Goal: Task Accomplishment & Management: Manage account settings

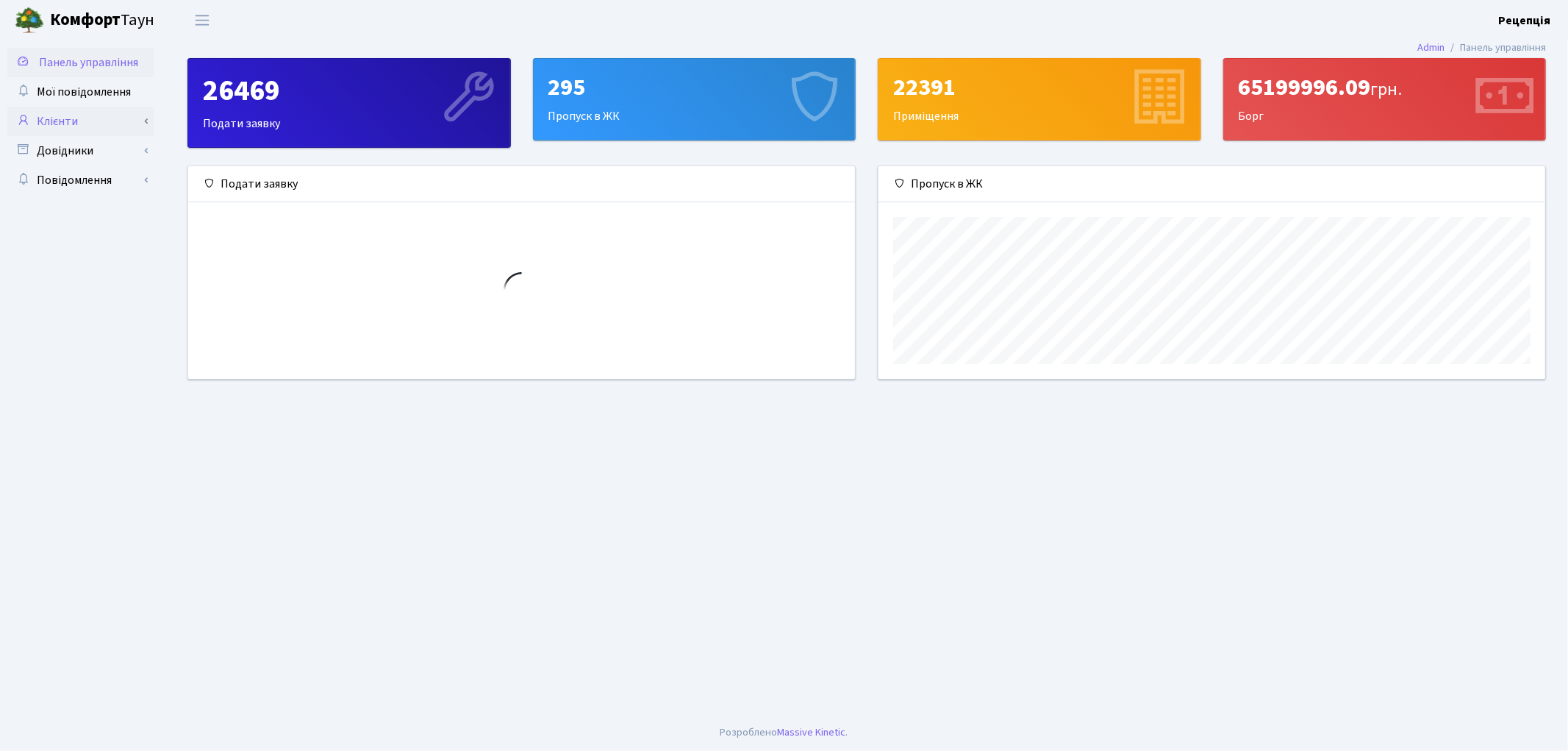
scroll to position [212, 667]
click at [71, 121] on link "Клієнти" at bounding box center [80, 121] width 147 height 29
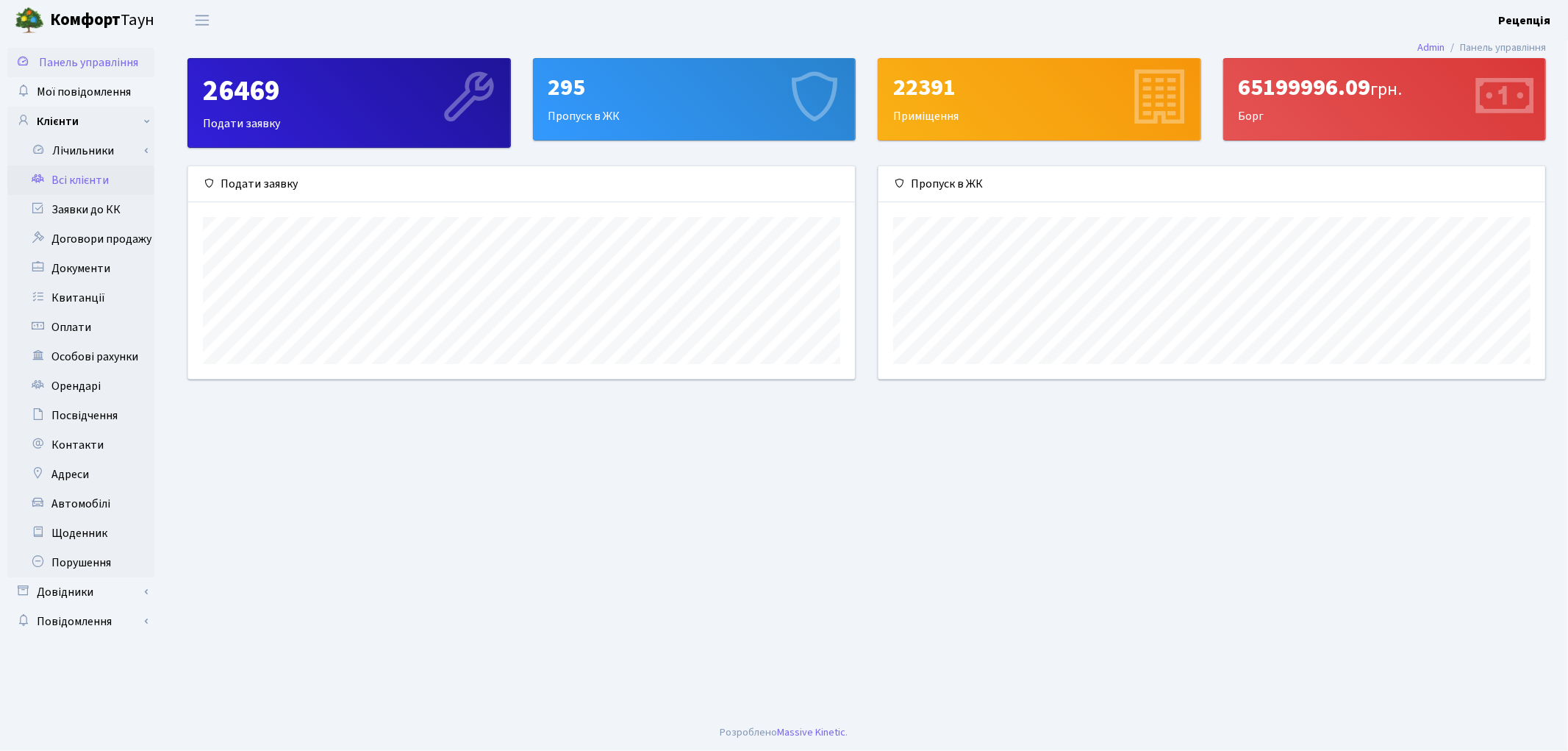
click at [89, 172] on link "Всі клієнти" at bounding box center [80, 180] width 147 height 29
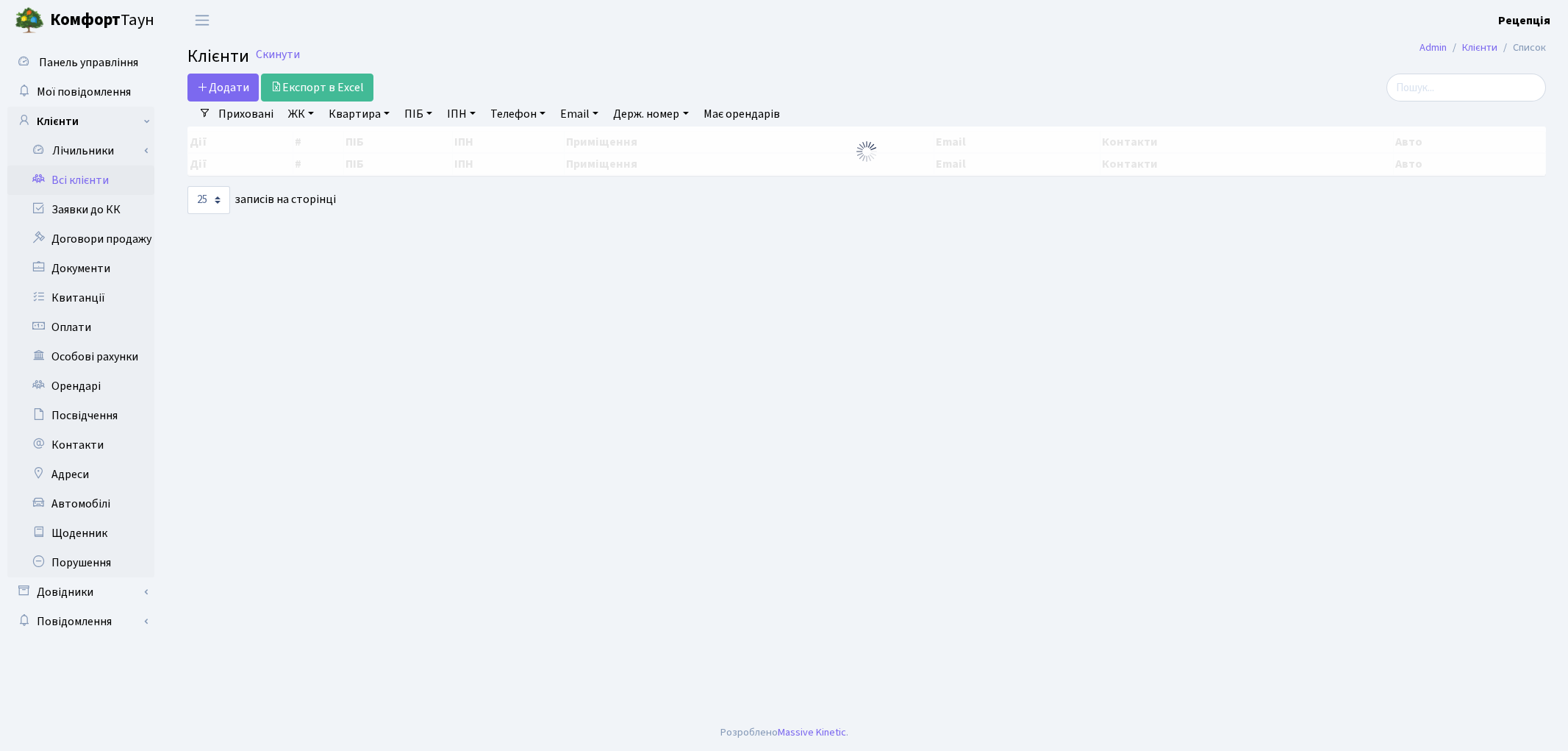
select select "25"
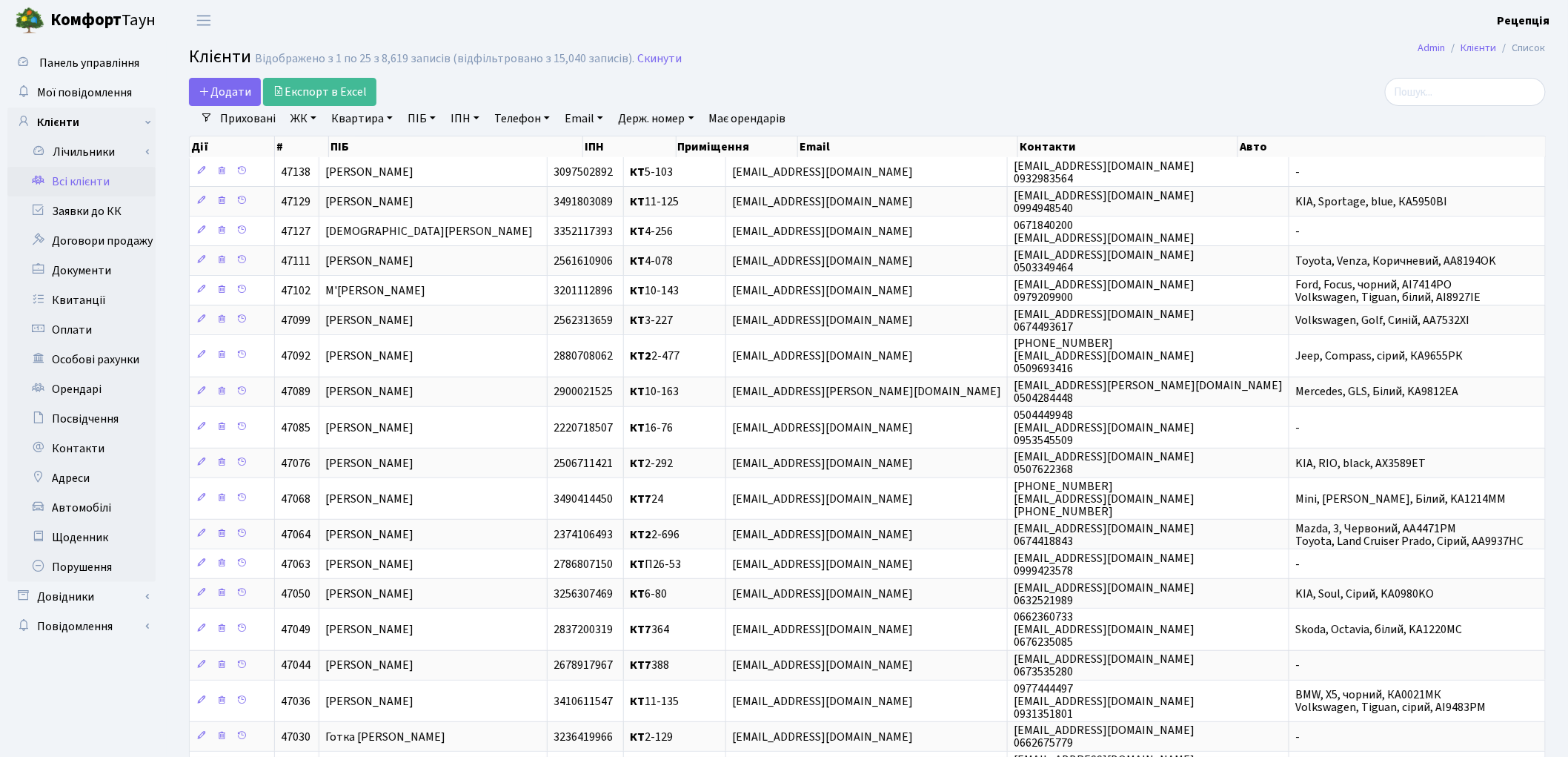
click at [431, 114] on link "ПІБ" at bounding box center [421, 119] width 40 height 25
type input "гапонюк"
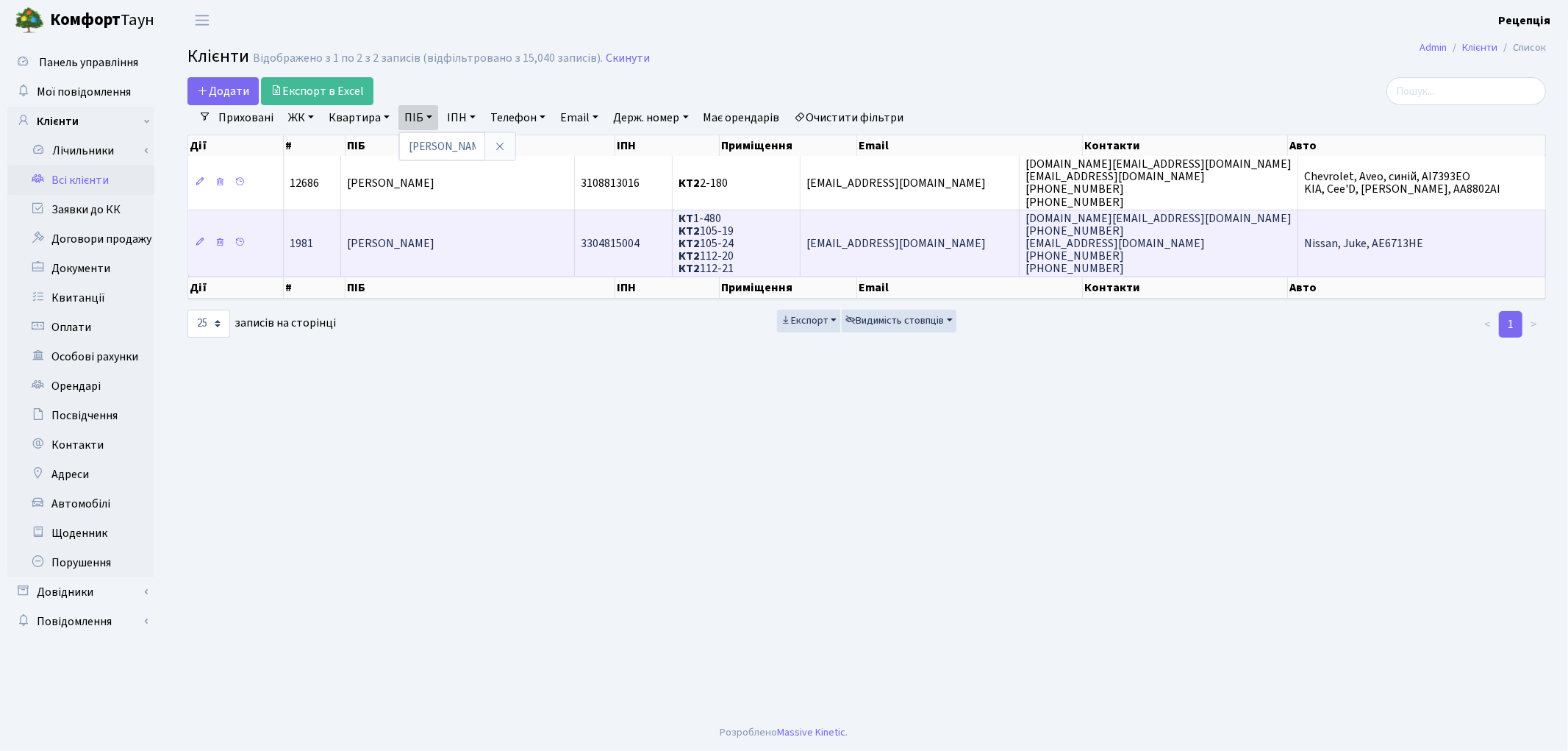
click at [733, 244] on span "КТ 1-480 КТ2 105-19 КТ2 105-24 КТ2 112-20 КТ2 112-21" at bounding box center [706, 244] width 55 height 66
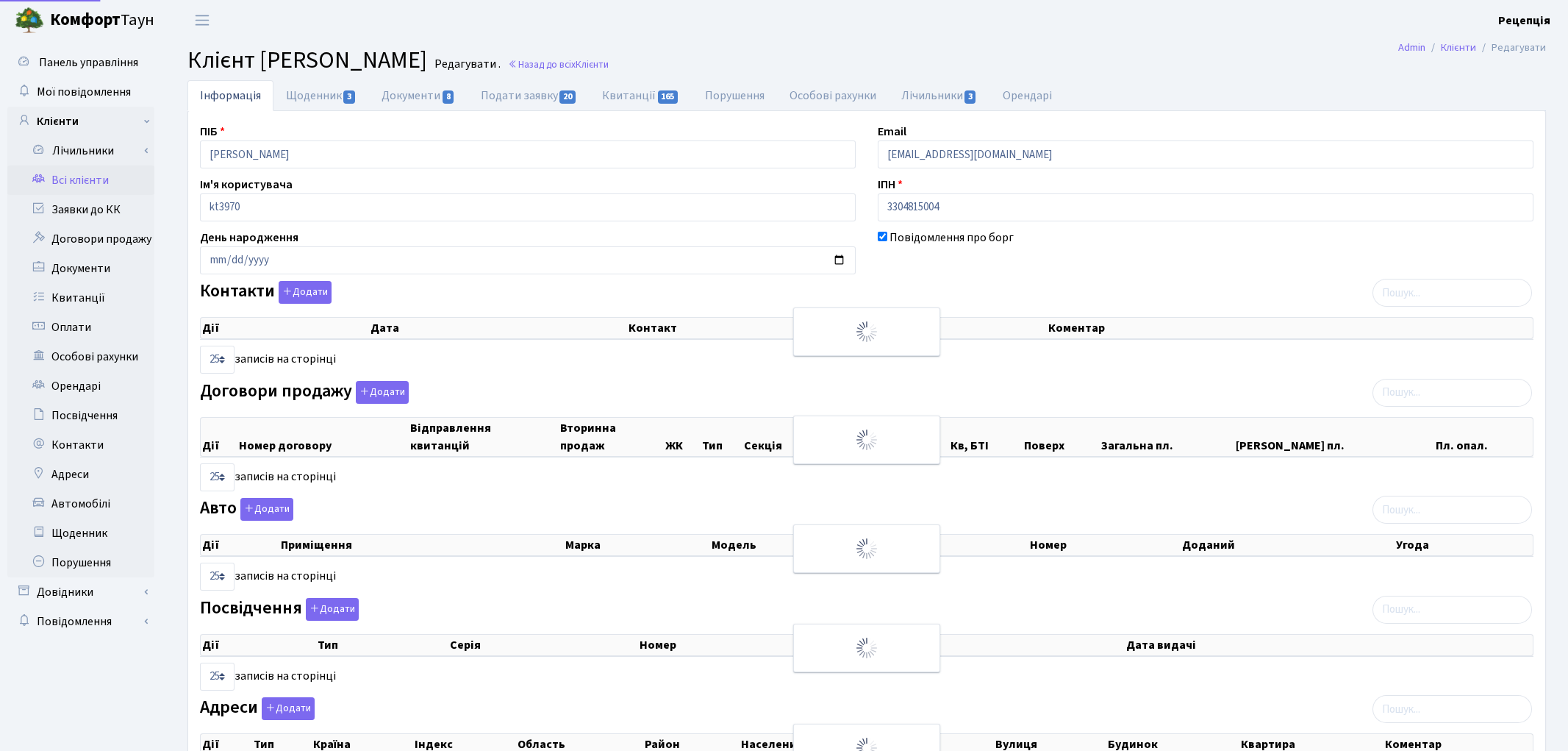
select select "25"
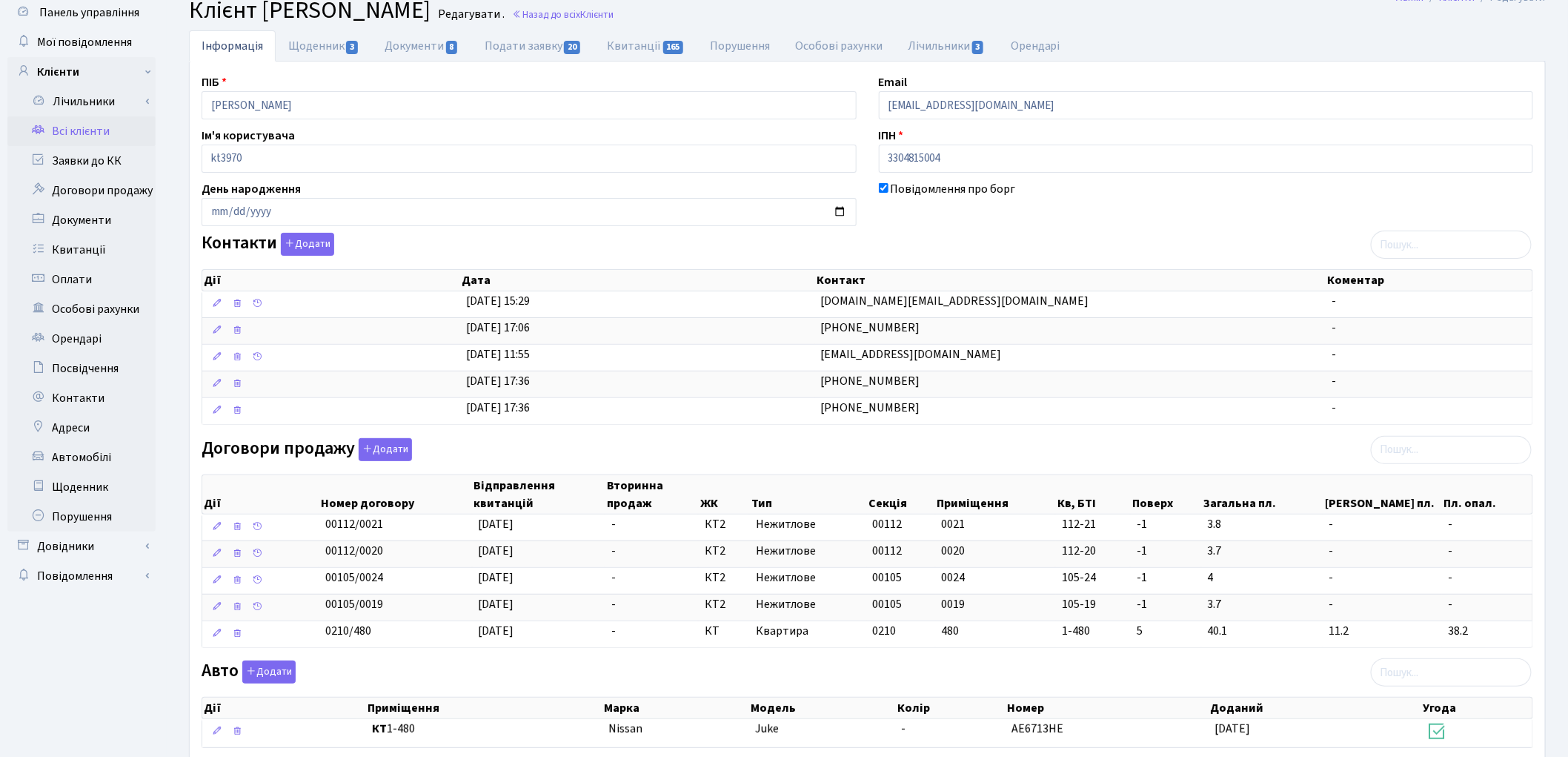
scroll to position [43, 0]
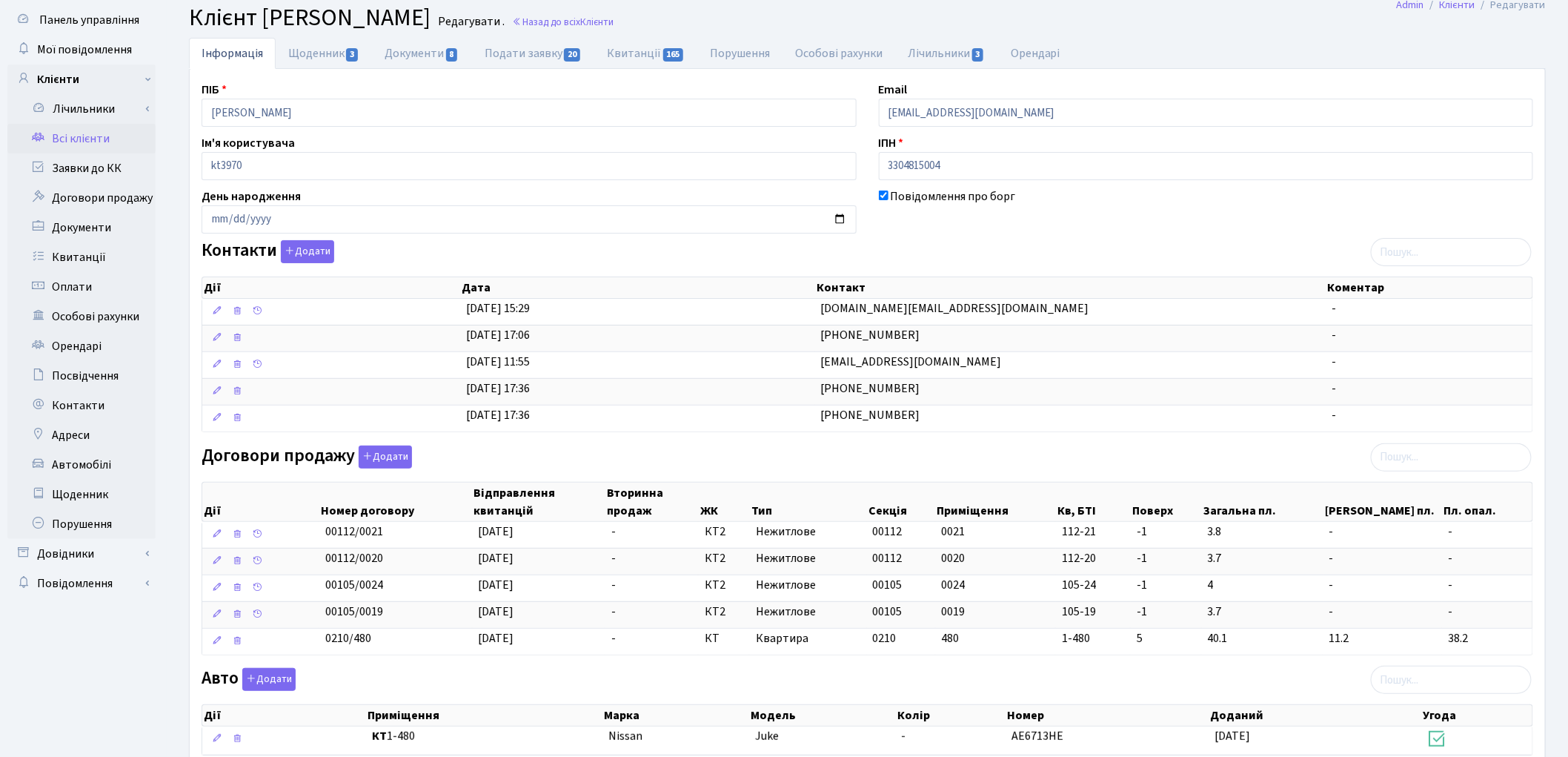
click at [86, 134] on link "Всі клієнти" at bounding box center [81, 138] width 148 height 29
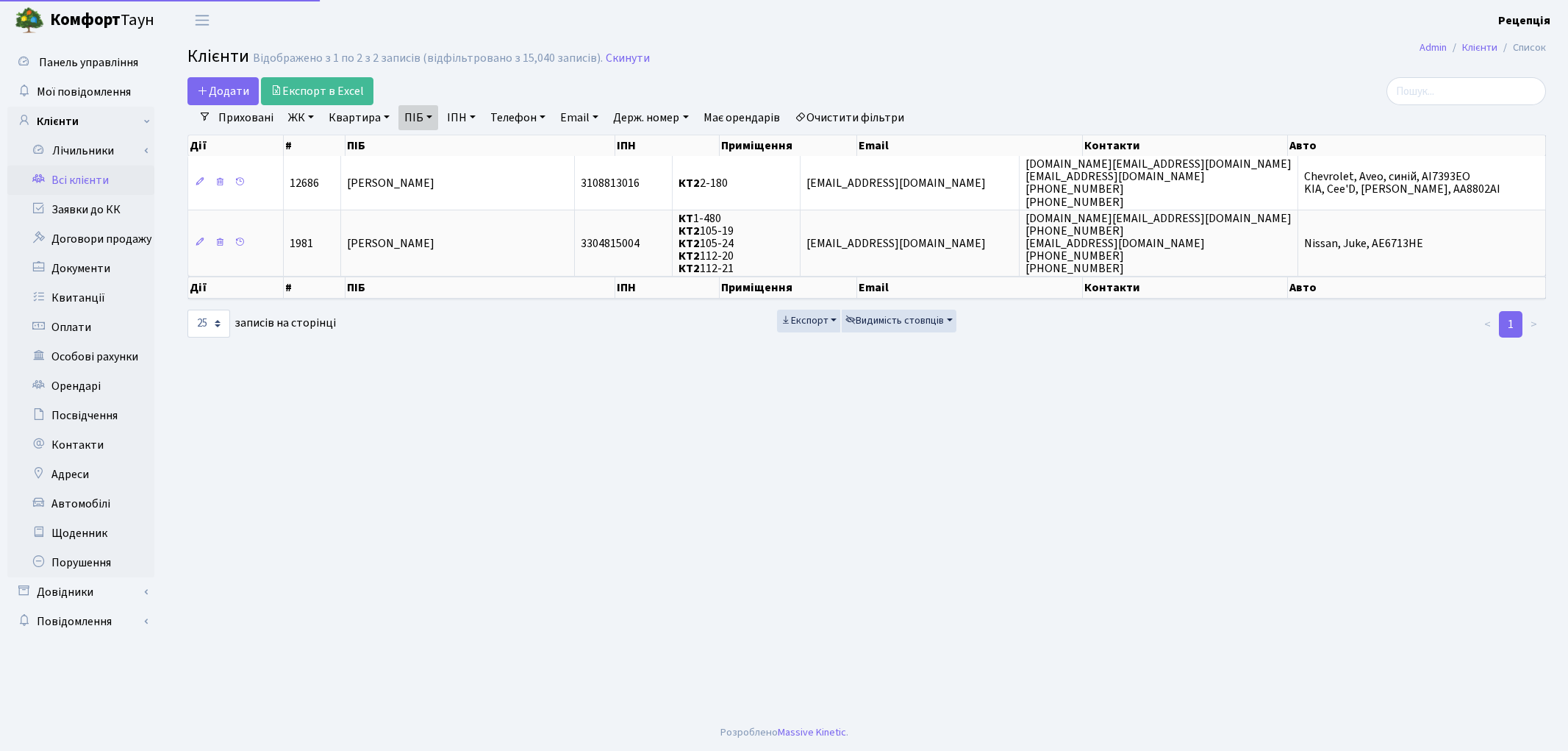
select select "25"
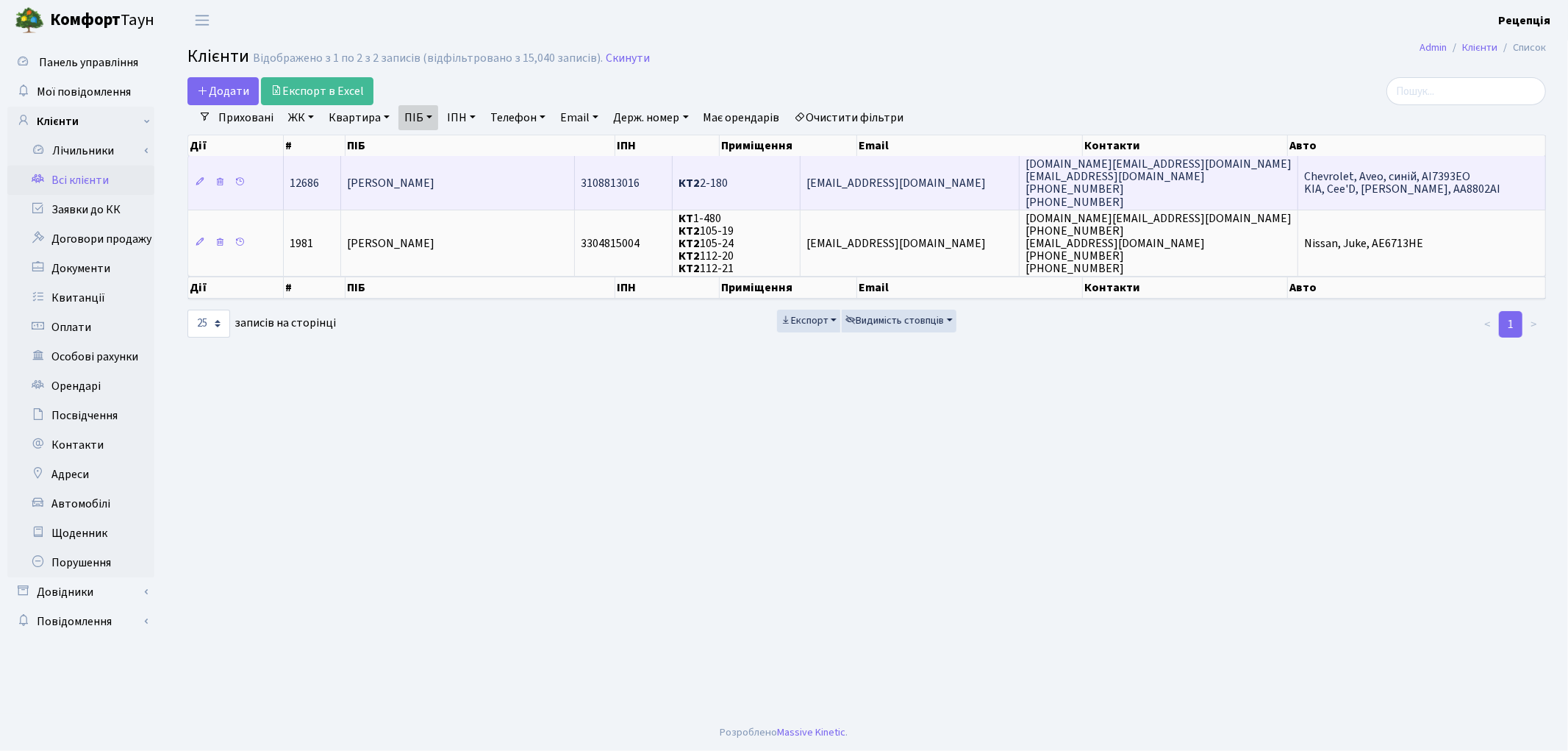
click at [700, 175] on b "КТ2" at bounding box center [689, 183] width 21 height 16
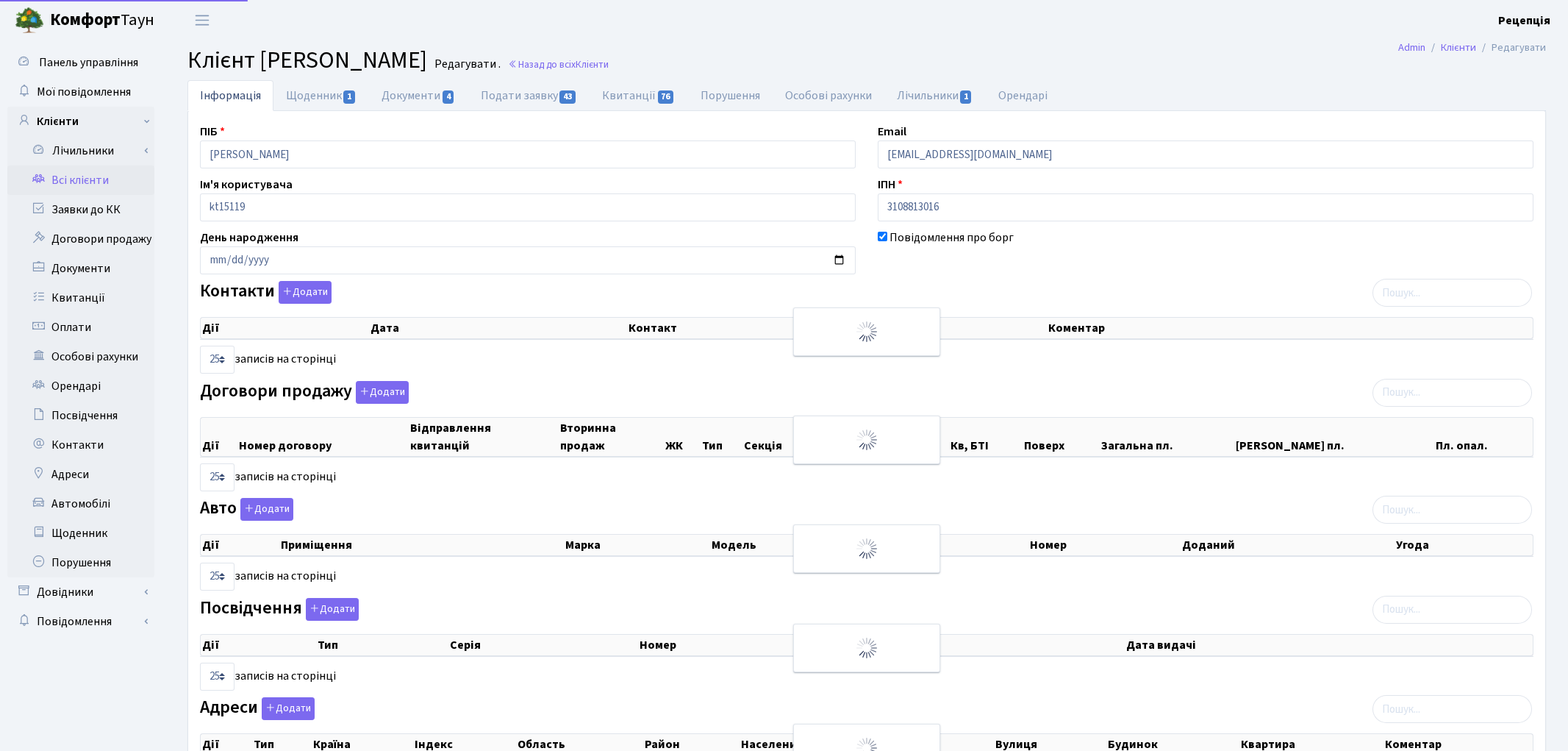
select select "25"
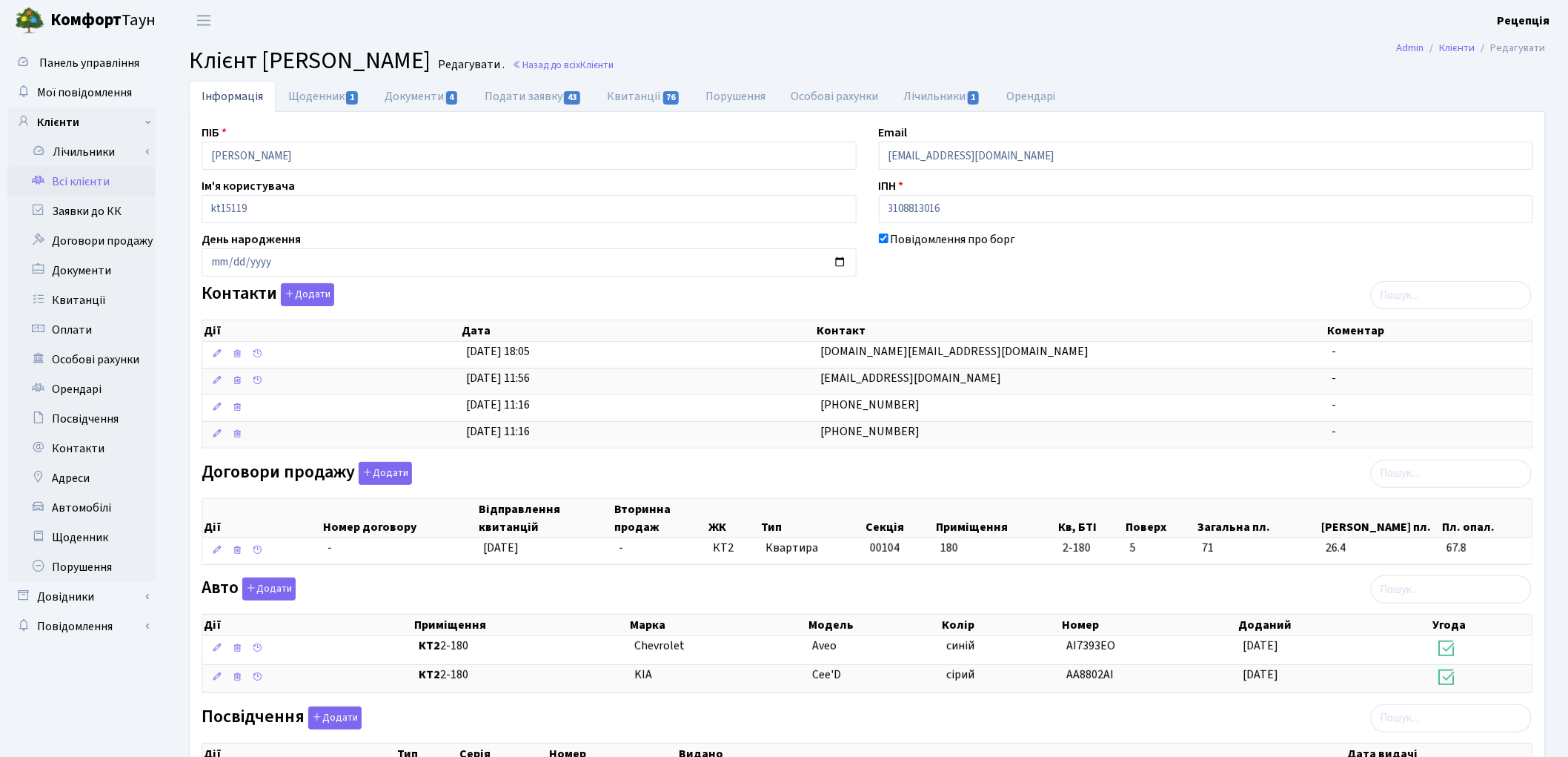
click at [77, 185] on link "Всі клієнти" at bounding box center [81, 181] width 148 height 29
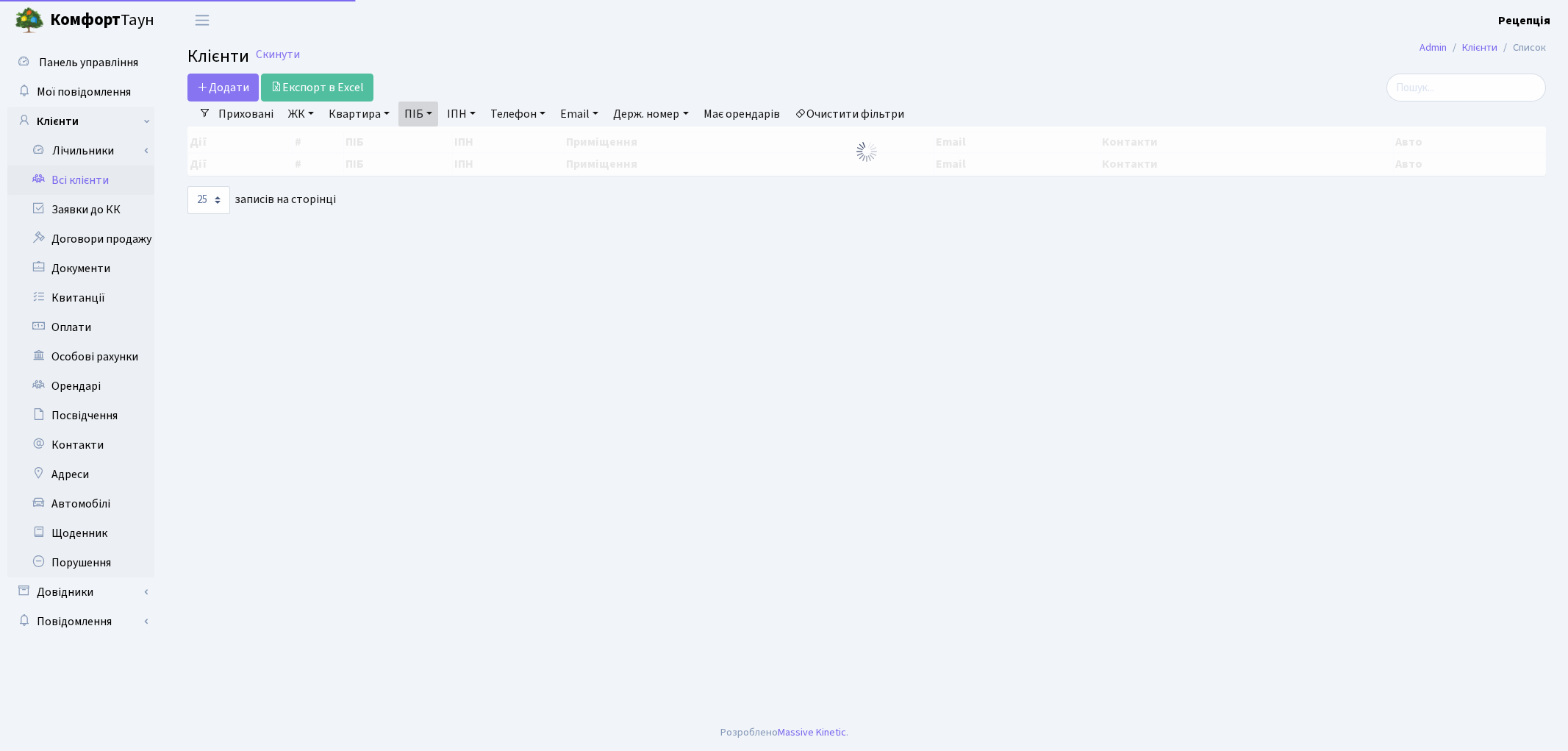
select select "25"
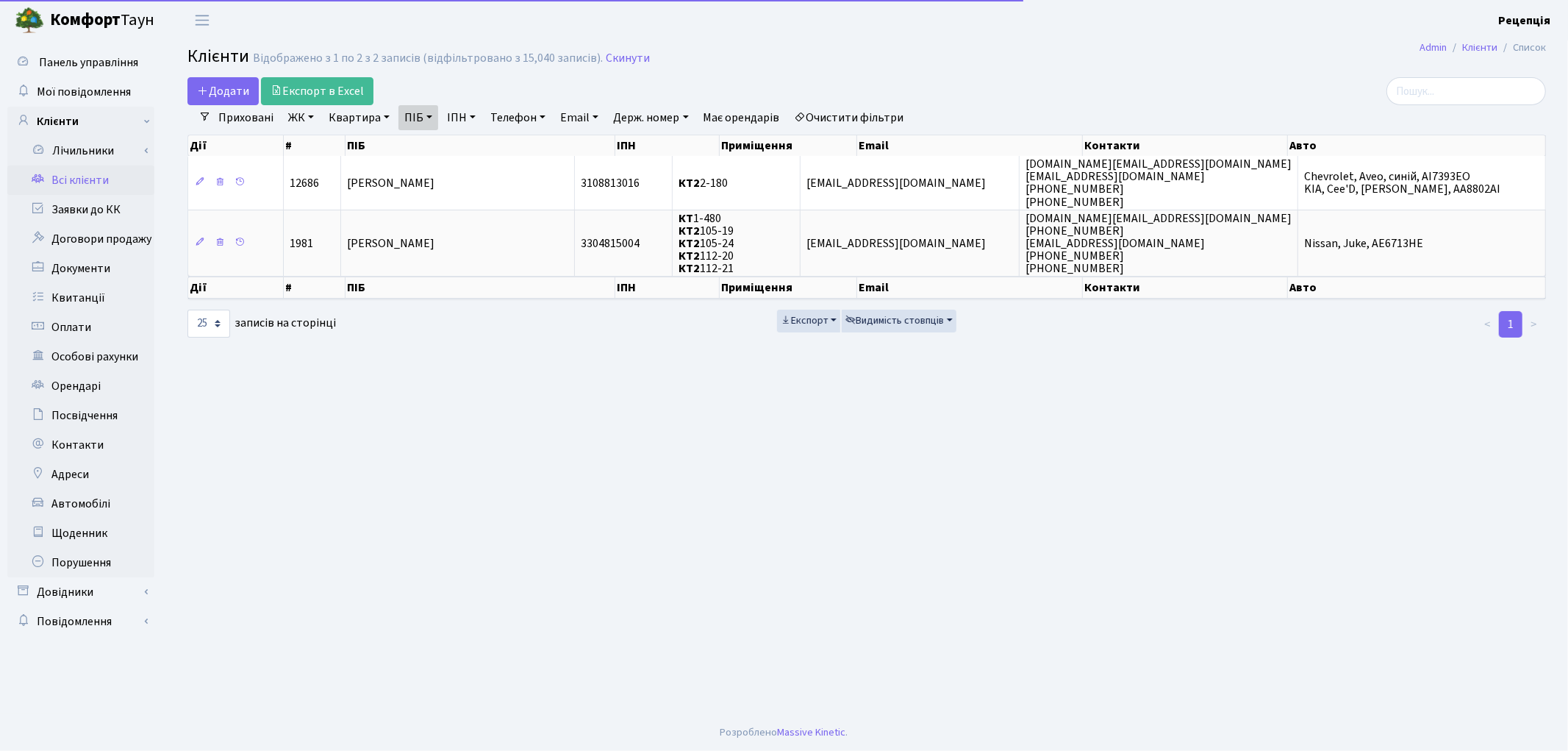
click at [892, 118] on link "Очистити фільтри" at bounding box center [850, 118] width 121 height 25
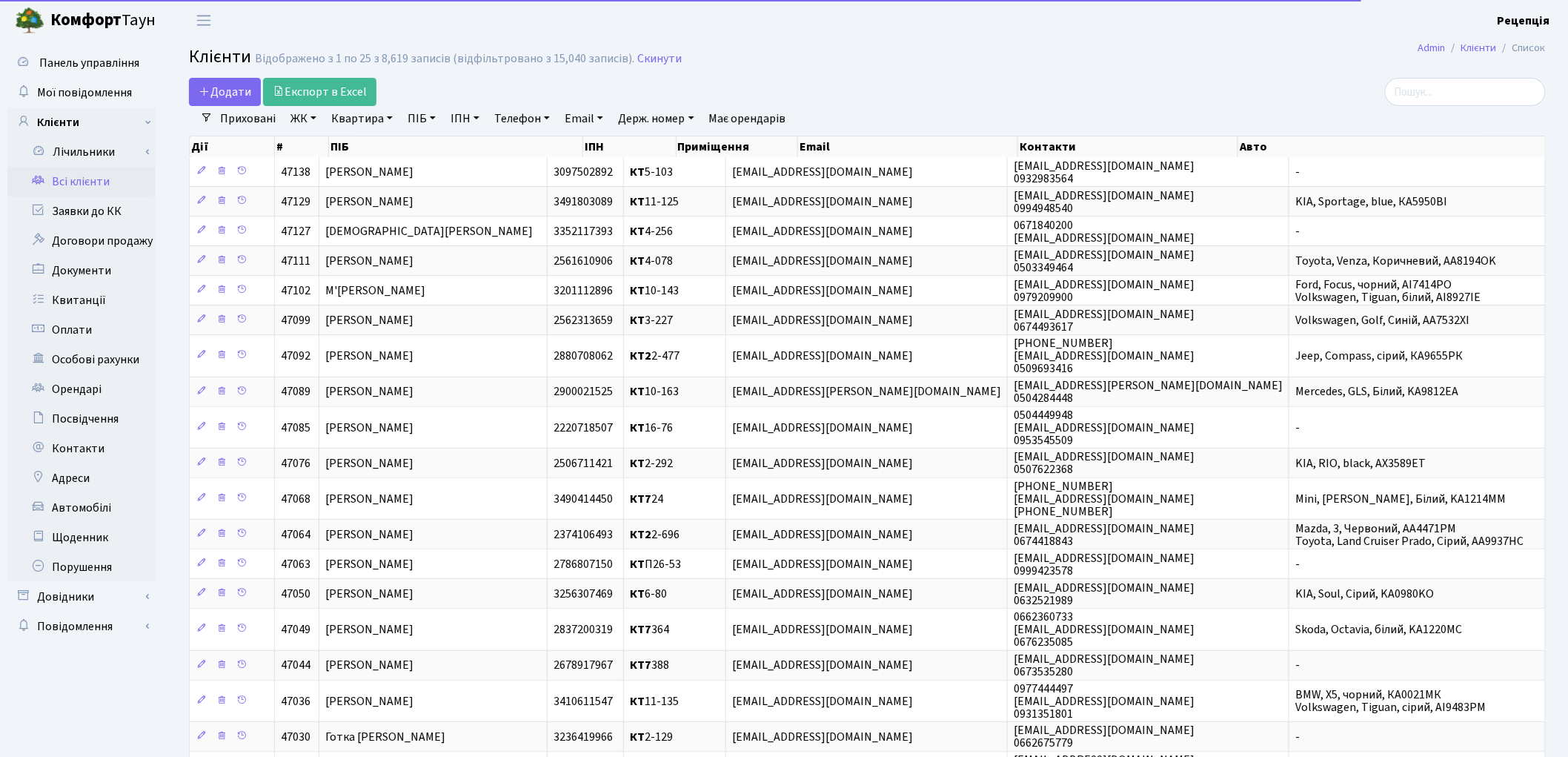
click at [431, 116] on link "ПІБ" at bounding box center [421, 119] width 40 height 25
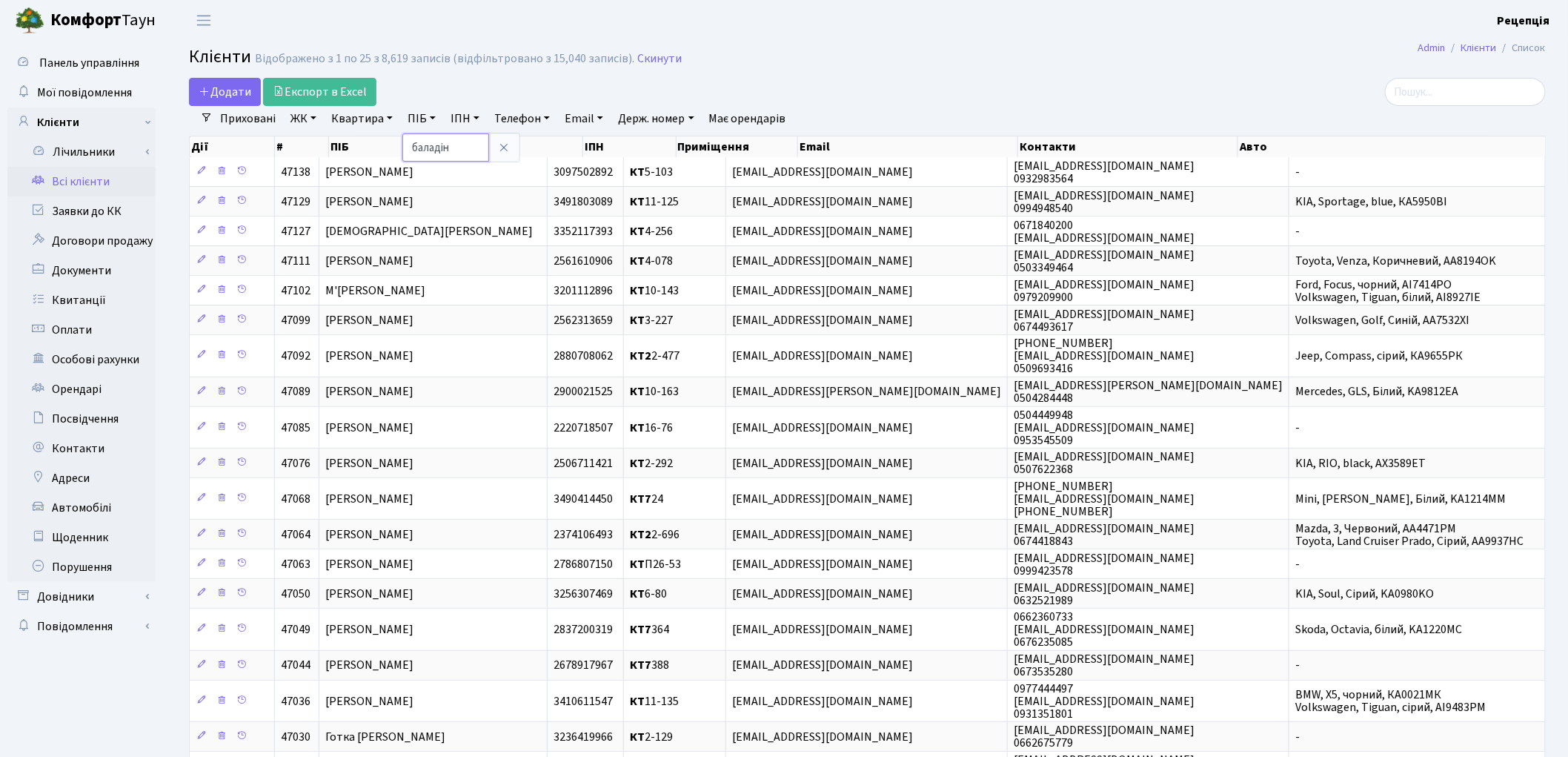
type input "баладін"
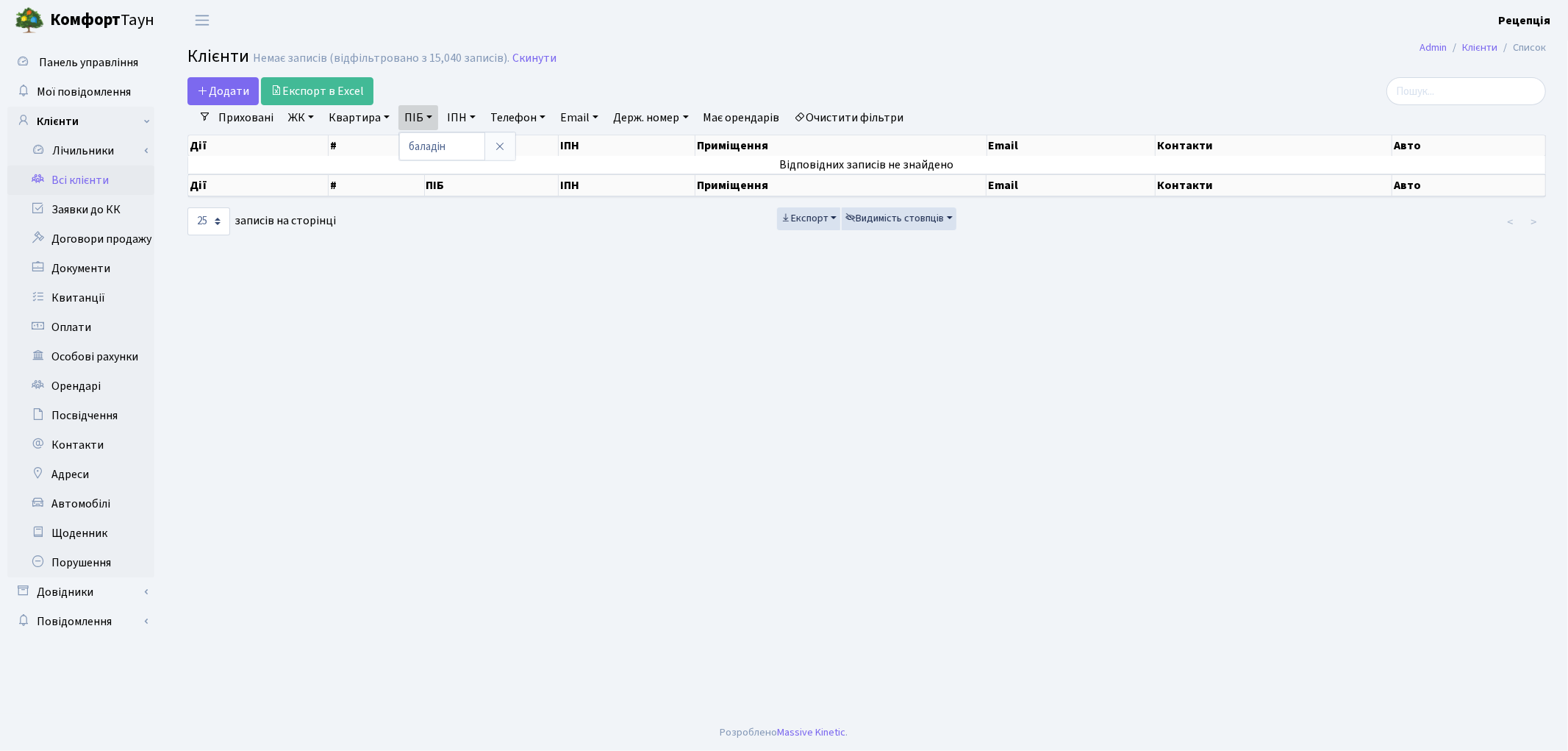
click at [848, 112] on link "Очистити фільтри" at bounding box center [850, 118] width 121 height 25
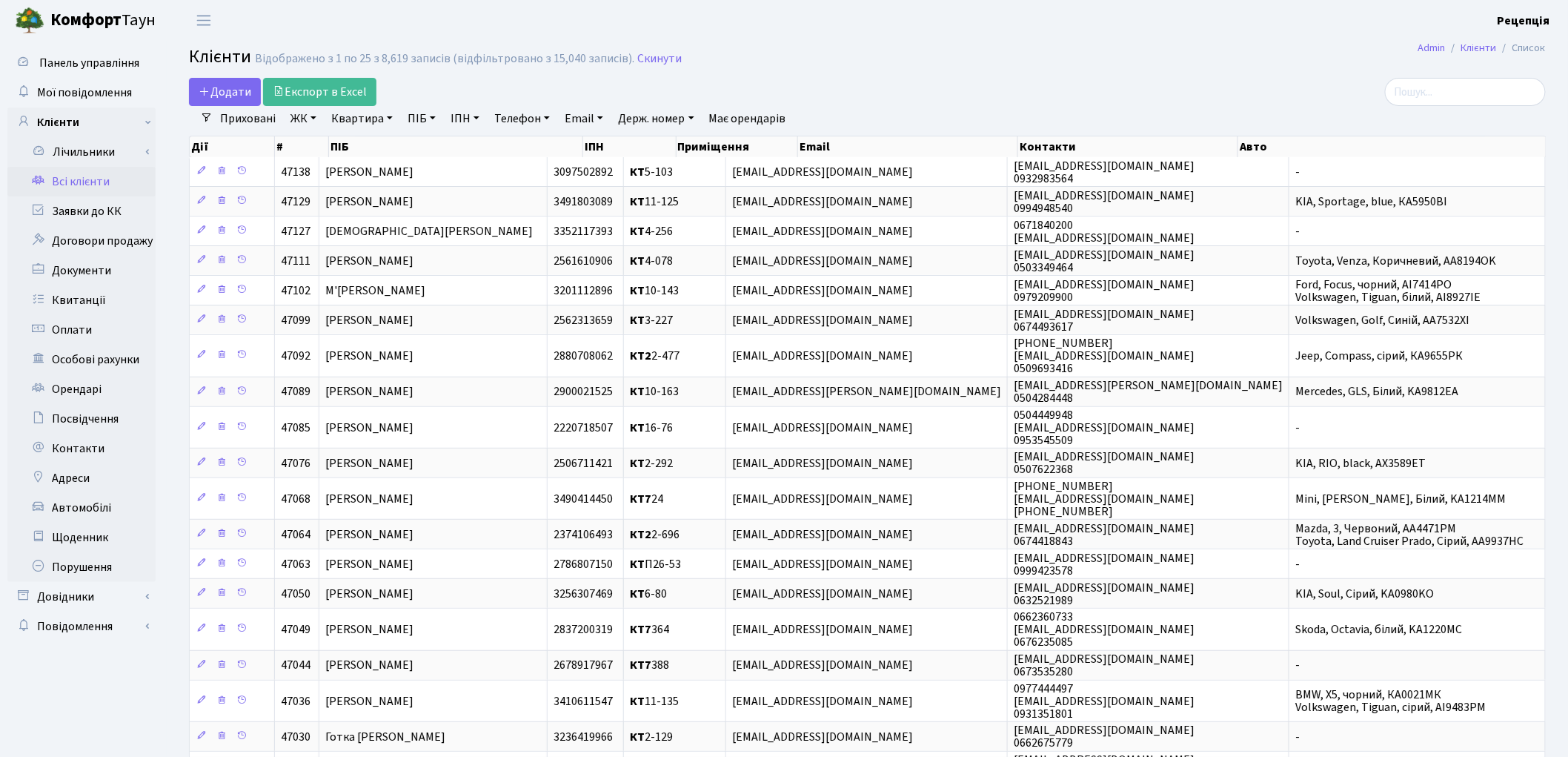
click at [319, 112] on link "ЖК" at bounding box center [304, 119] width 38 height 25
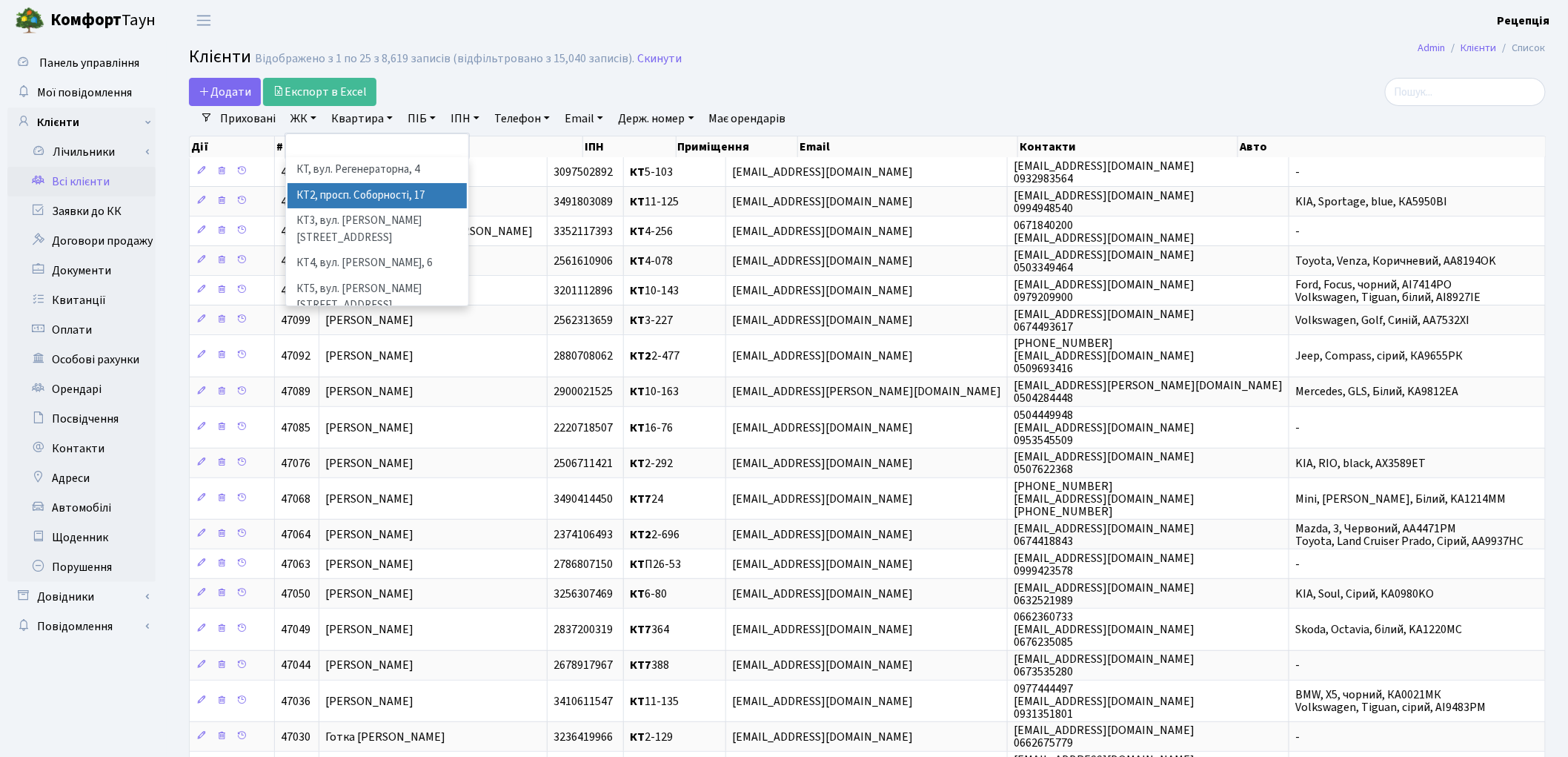
click at [337, 186] on li "КТ2, просп. Соборності, 17" at bounding box center [377, 196] width 180 height 26
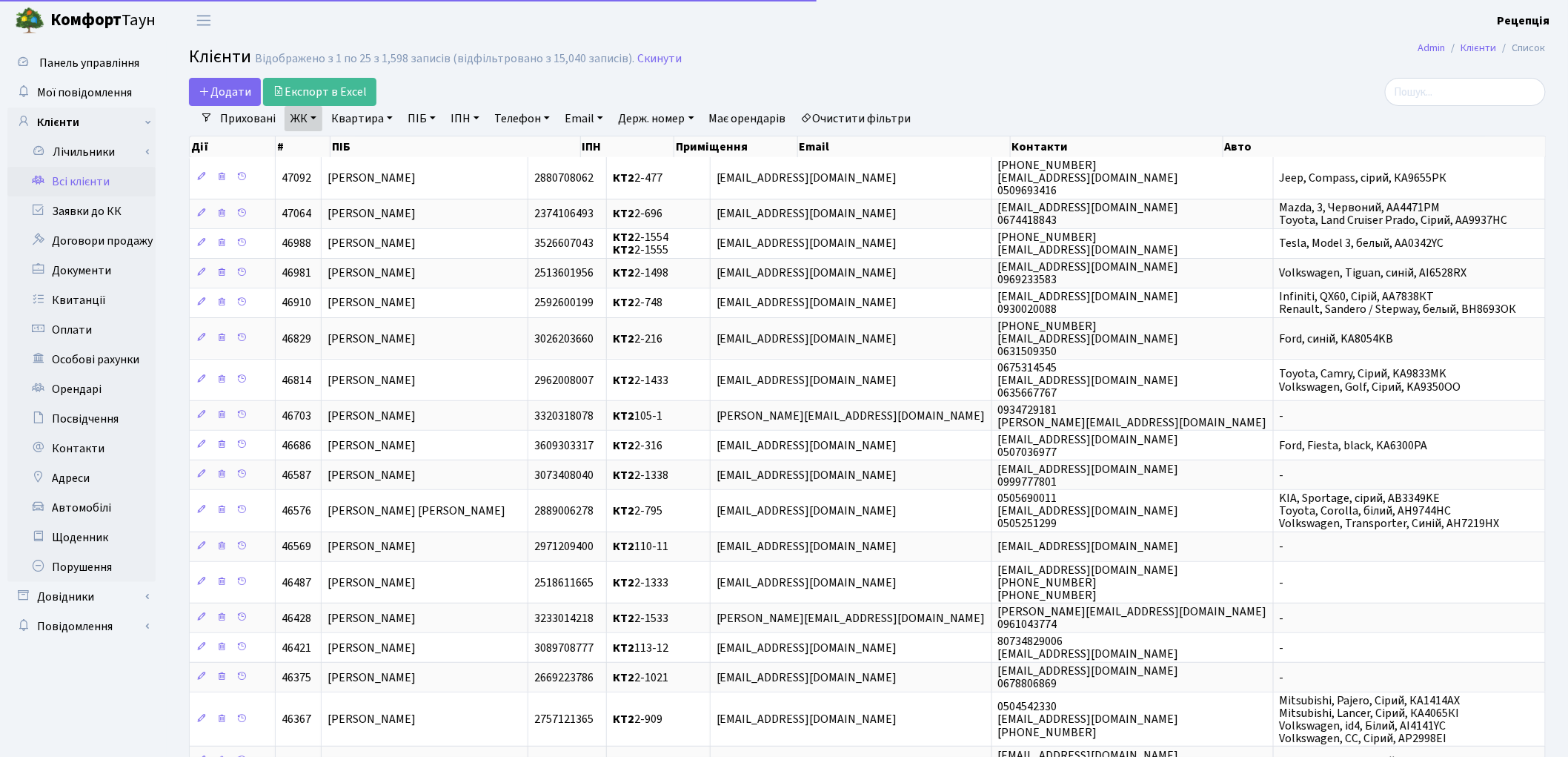
click at [365, 116] on link "Квартира" at bounding box center [362, 119] width 74 height 25
type input "2-1783"
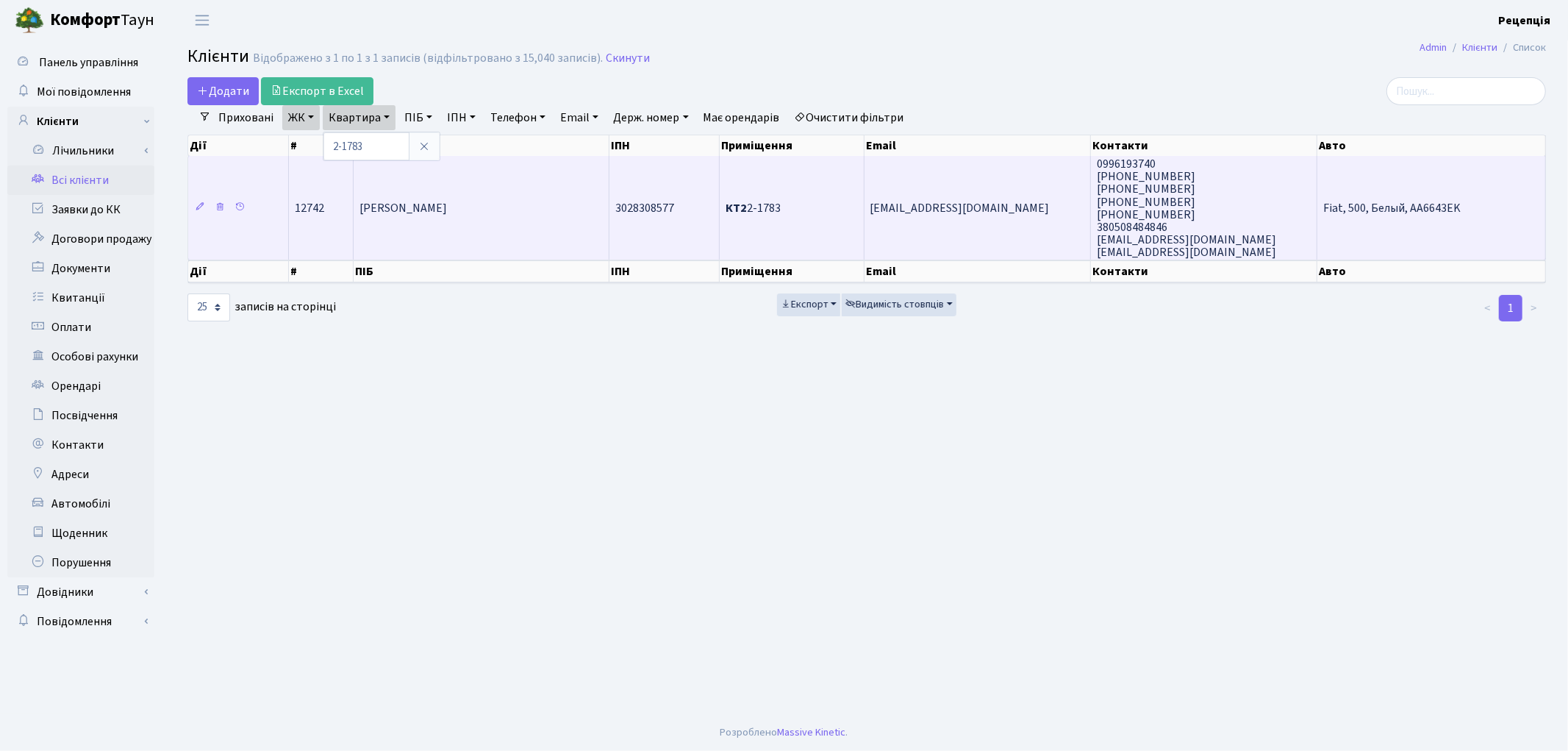
click at [443, 193] on td "Кириллов Андрій Андрійович" at bounding box center [481, 207] width 256 height 104
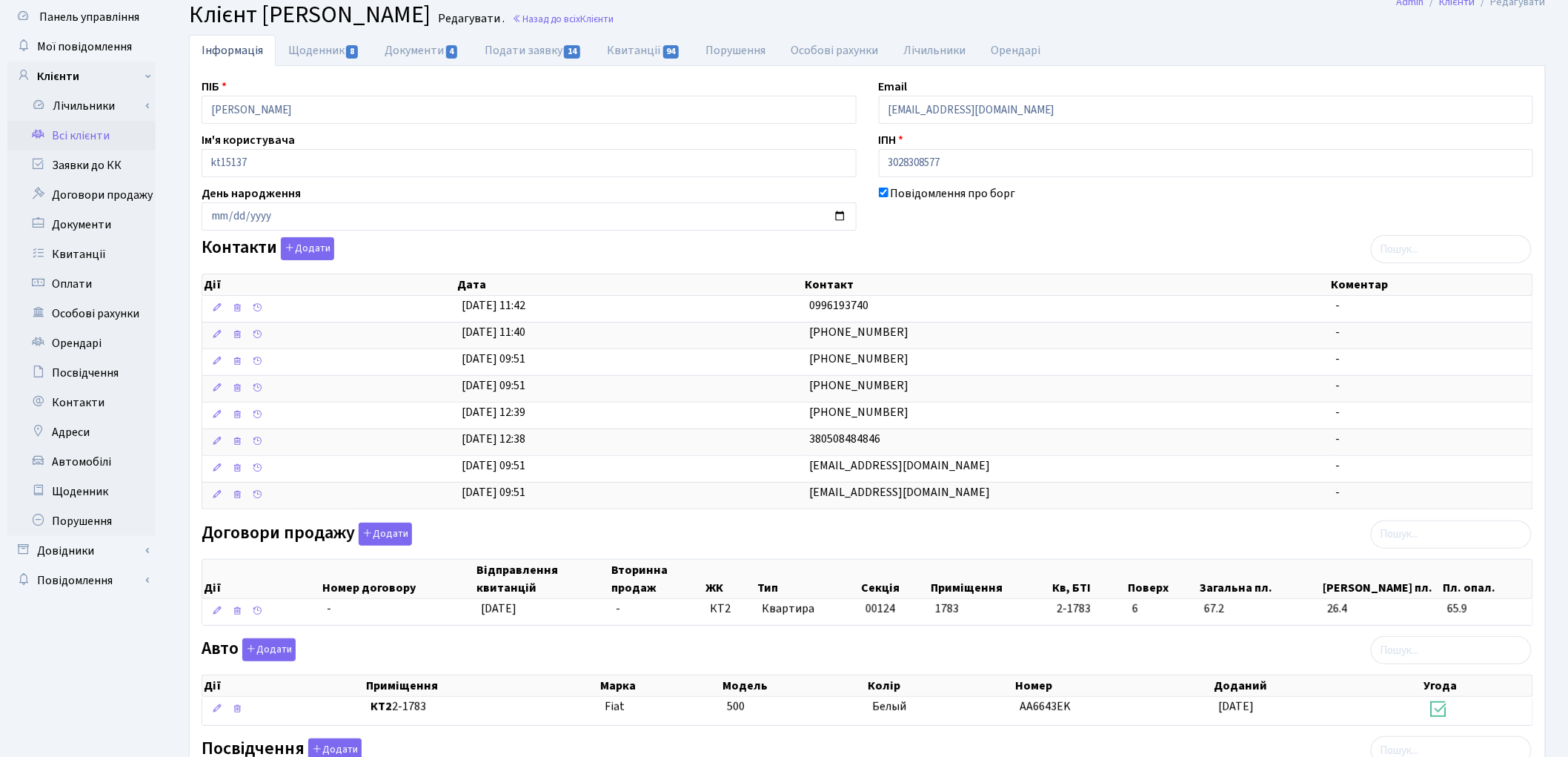
scroll to position [157, 0]
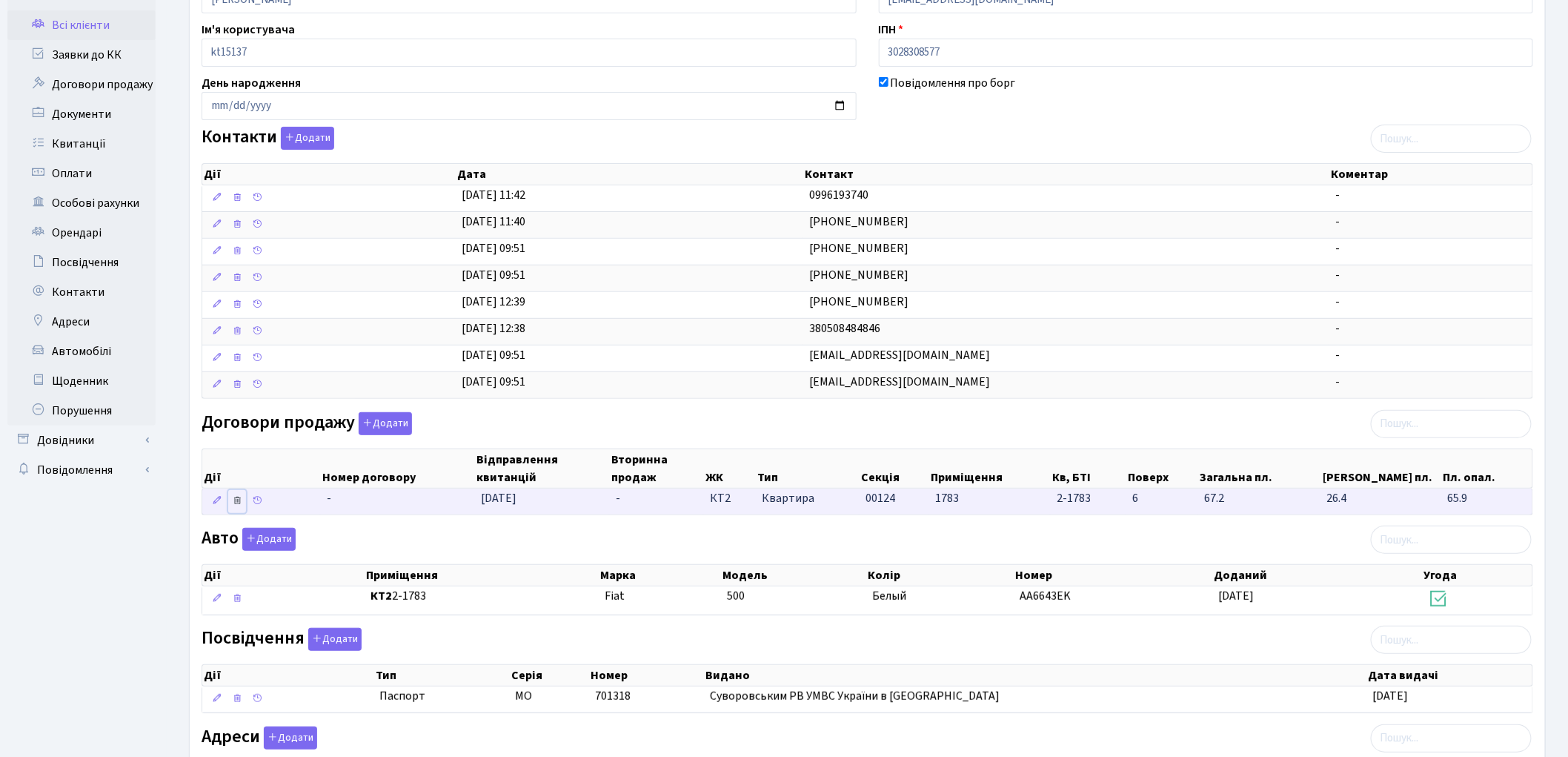
click at [240, 503] on icon at bounding box center [237, 500] width 10 height 10
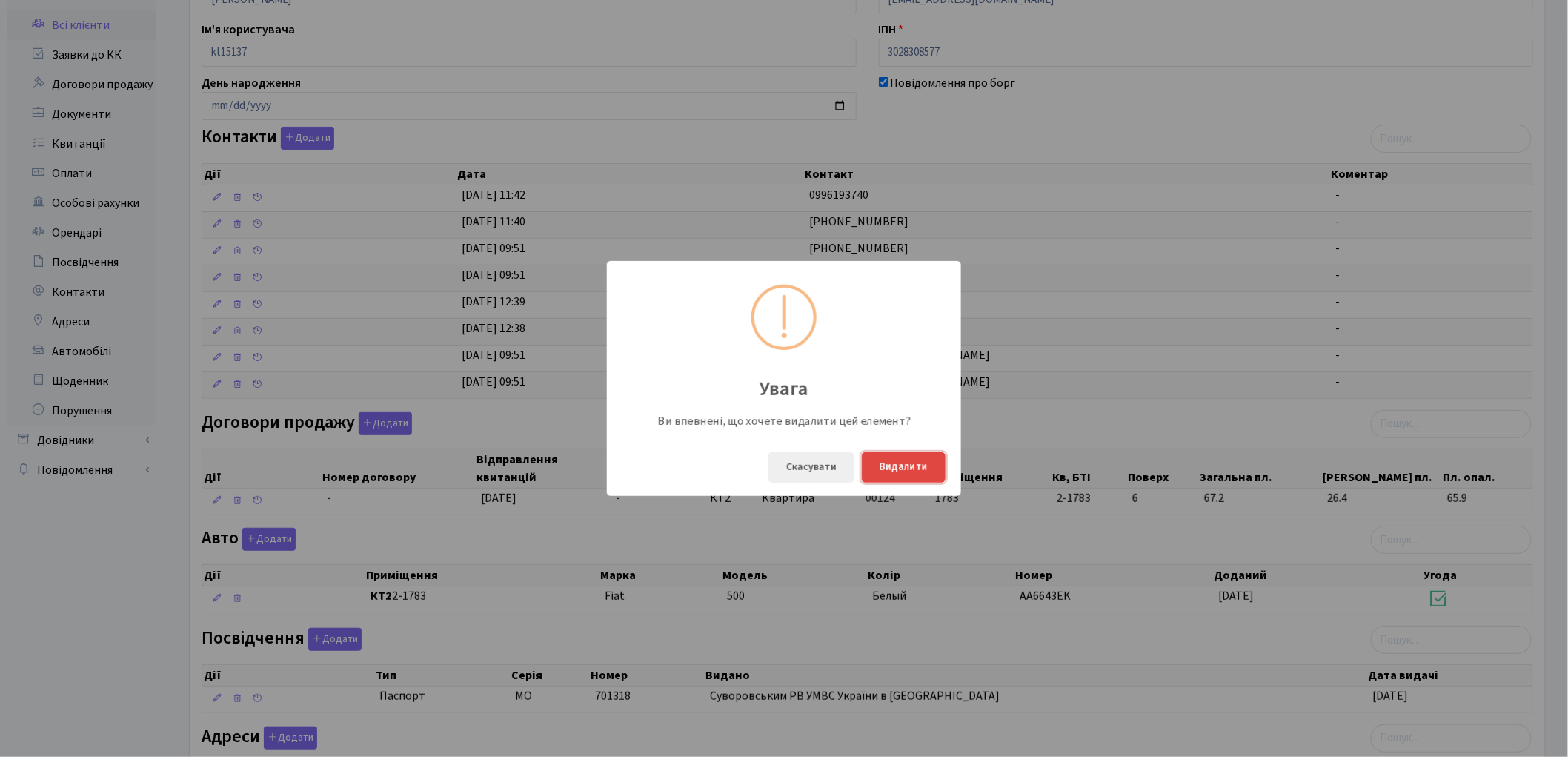
click at [900, 471] on button "Видалити" at bounding box center [904, 467] width 84 height 30
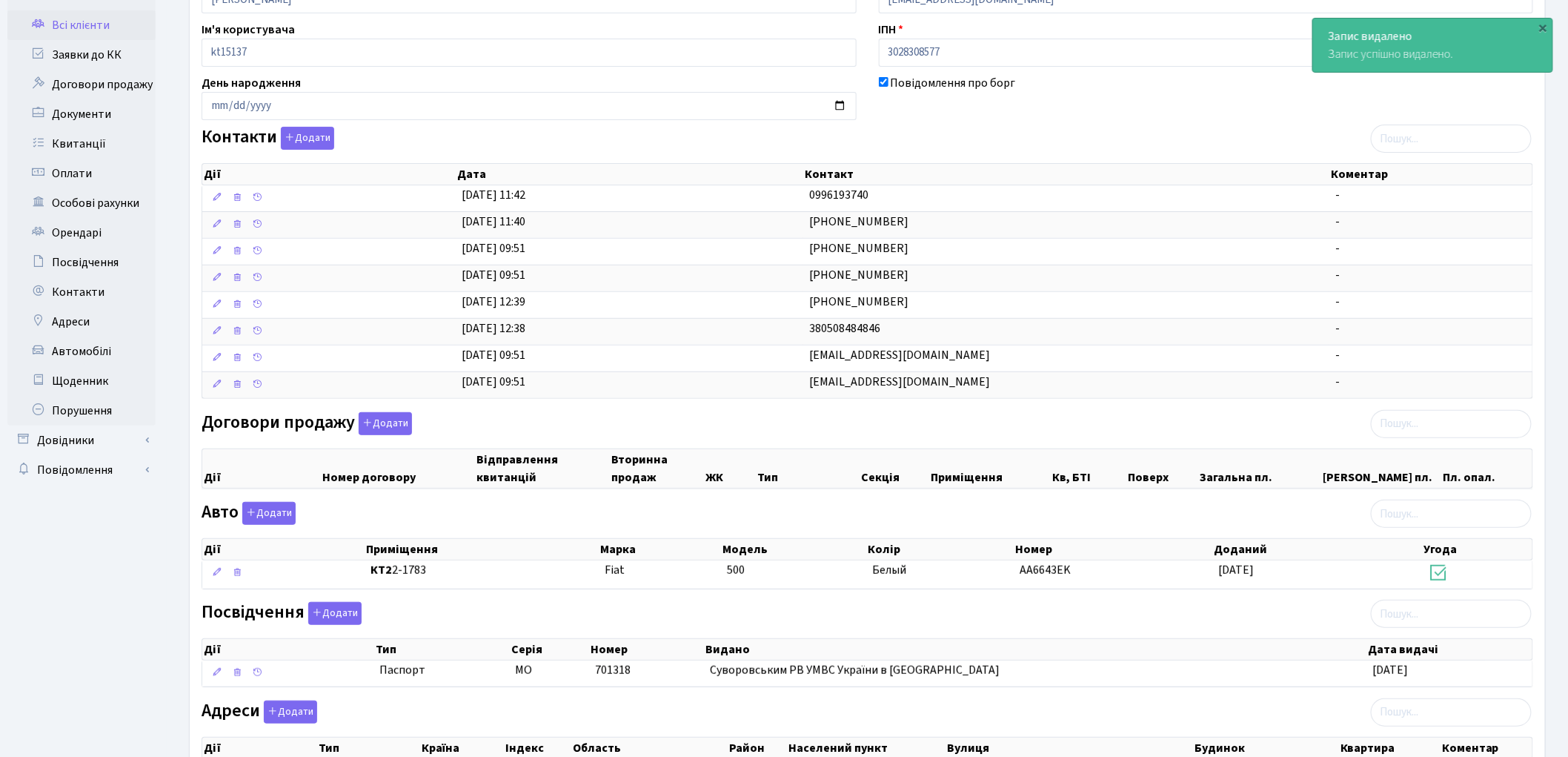
scroll to position [320, 0]
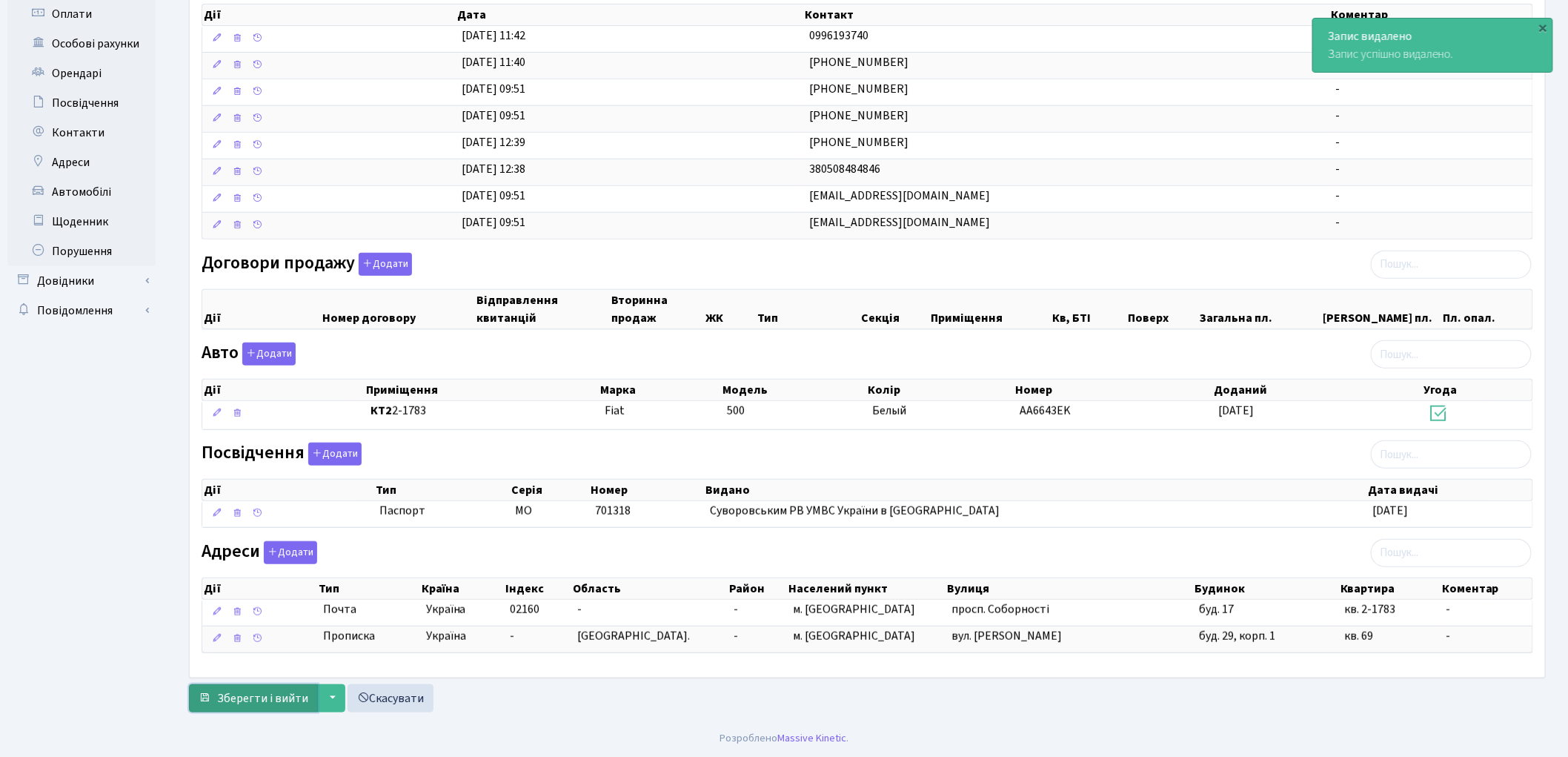
click at [249, 688] on button "Зберегти і вийти" at bounding box center [253, 698] width 129 height 29
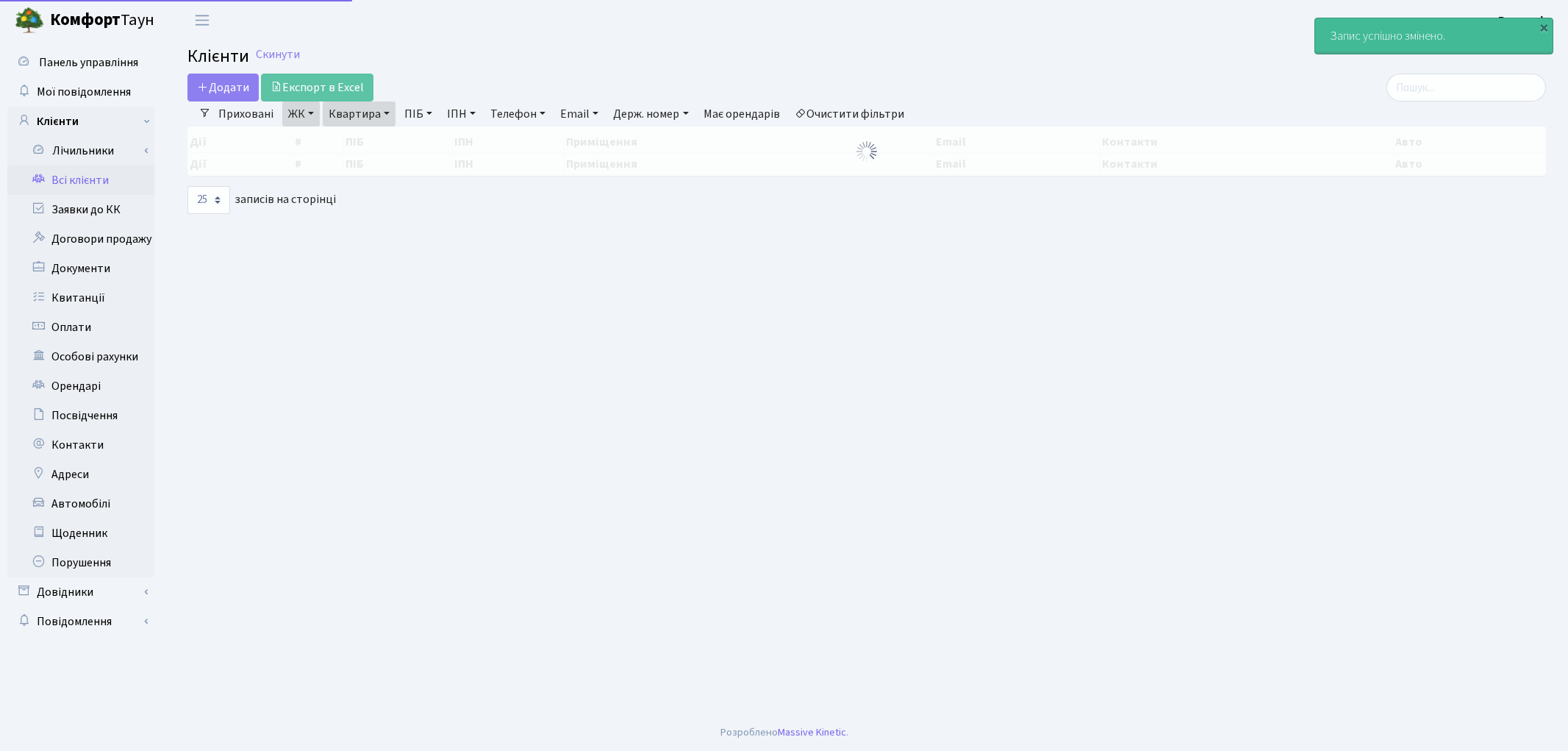
select select "25"
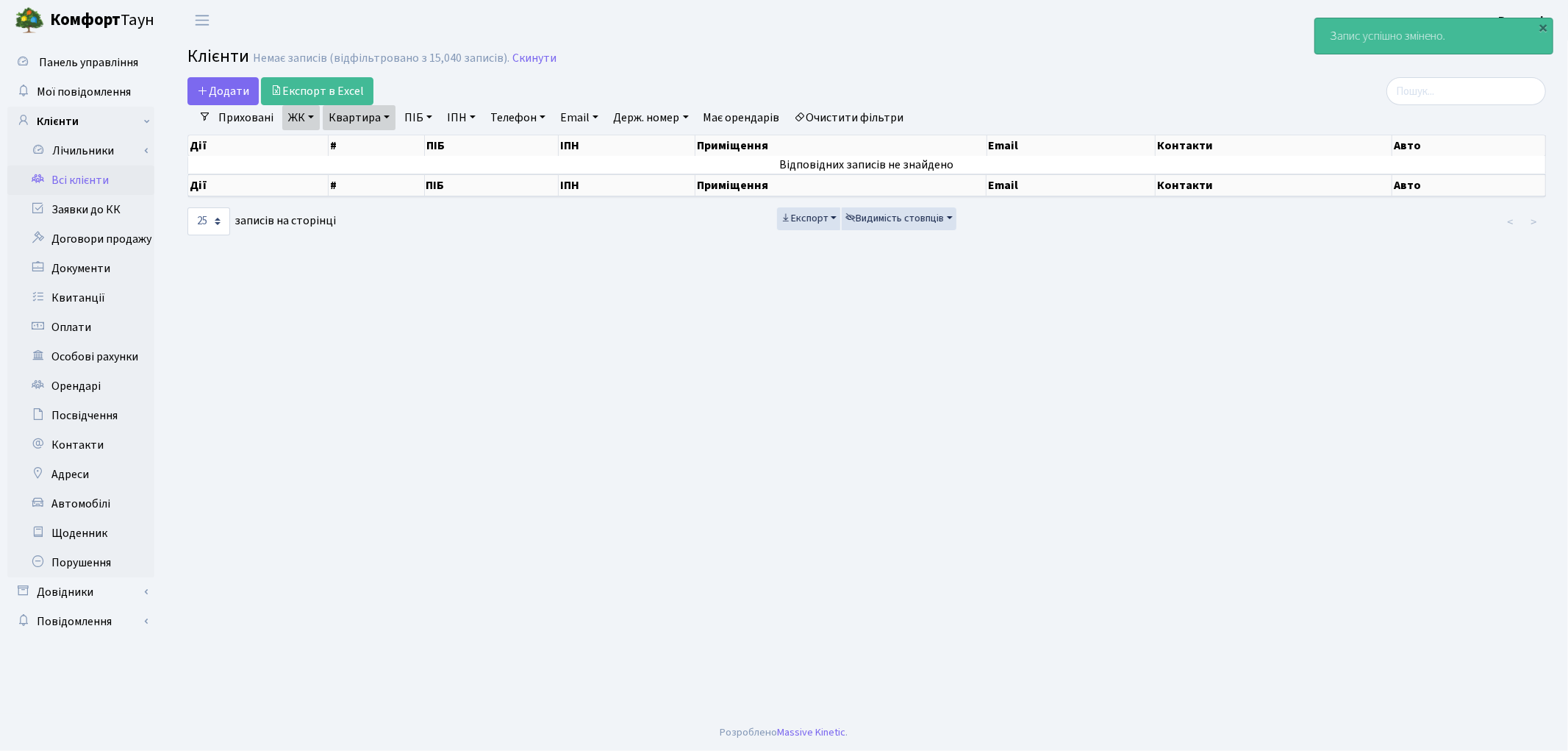
click at [832, 114] on link "Очистити фільтри" at bounding box center [850, 118] width 121 height 25
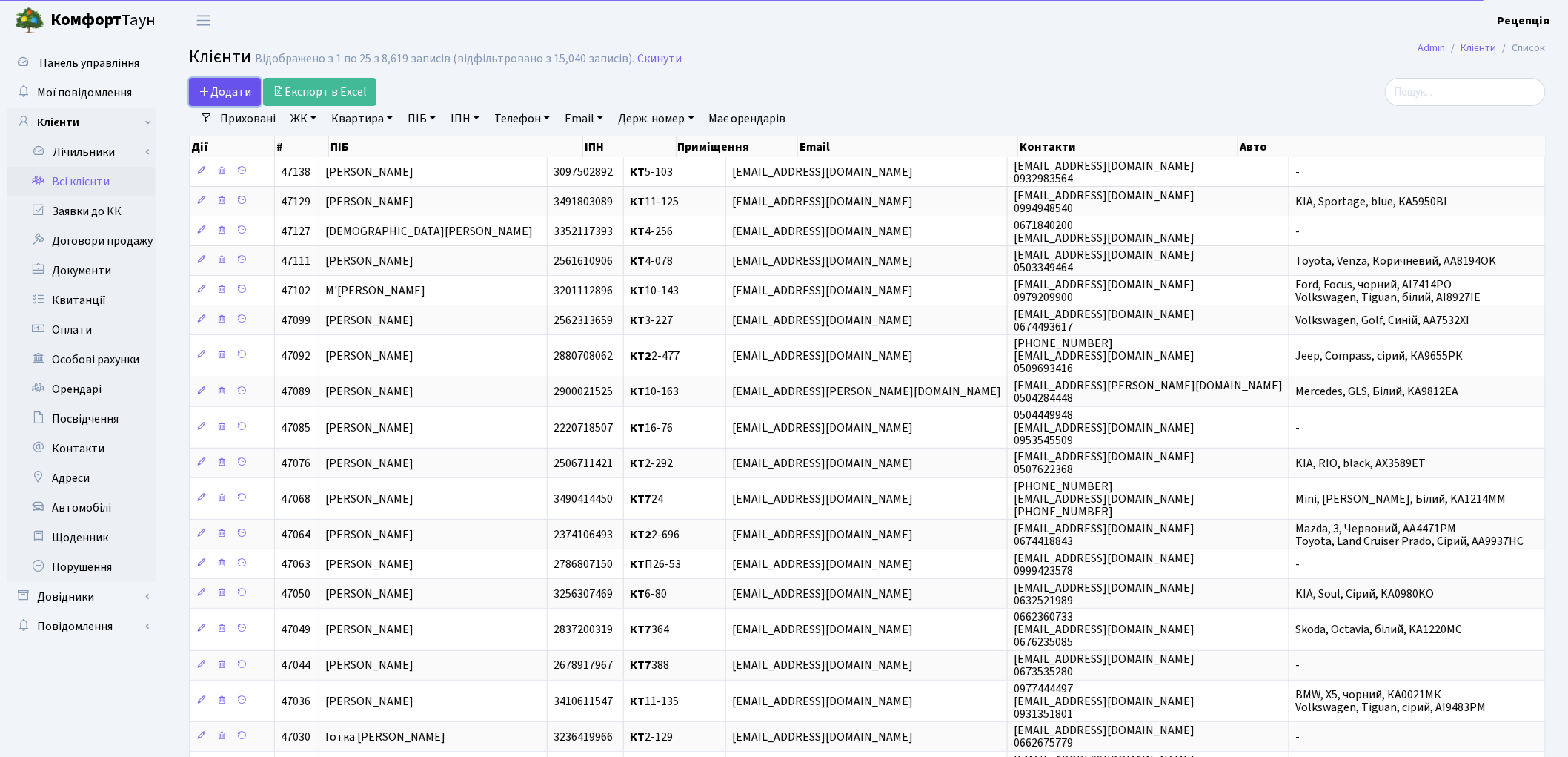
click at [203, 93] on icon at bounding box center [204, 91] width 12 height 12
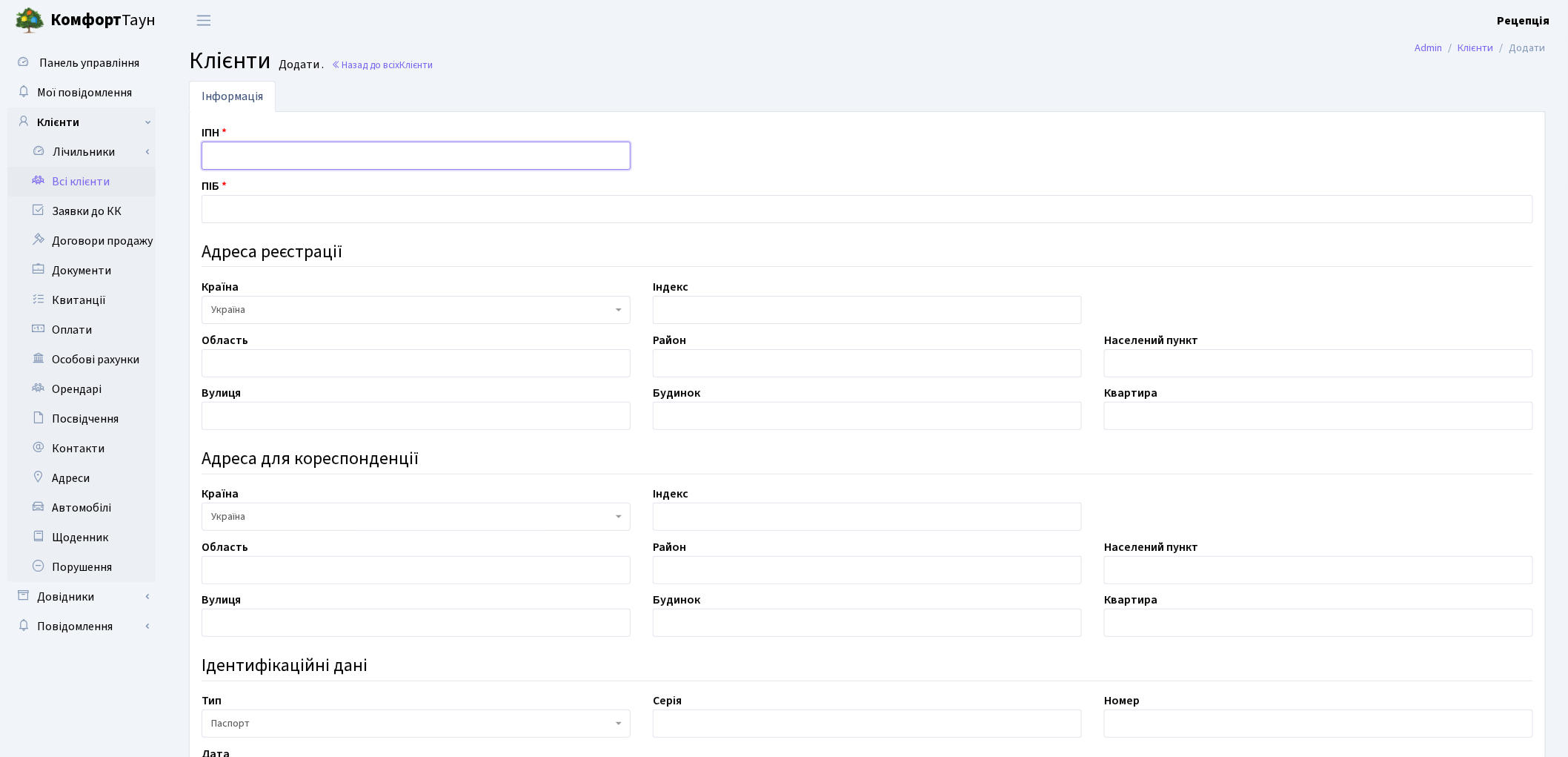
click at [249, 152] on input "text" at bounding box center [416, 156] width 429 height 29
type input "[PERSON_NAME]"
click at [245, 215] on input "text" at bounding box center [868, 209] width 1332 height 29
drag, startPoint x: 361, startPoint y: 158, endPoint x: 176, endPoint y: 152, distance: 185.1
click at [176, 152] on div "Інформація ІПН Баладін Антон Олександрович ПІБ Адреса реєстрації Країна АБХАЗИЯ…" at bounding box center [868, 578] width 1402 height 995
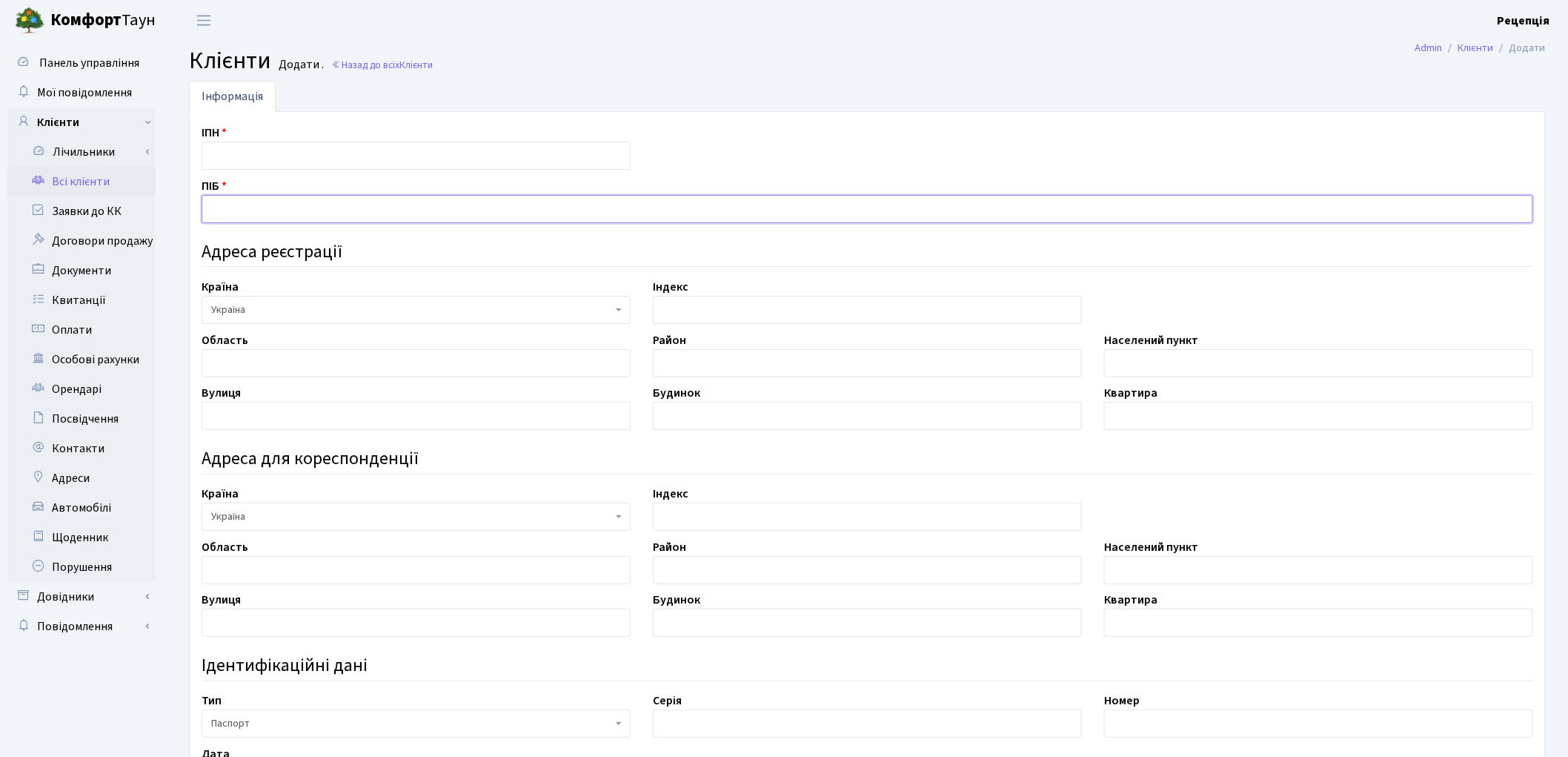
click at [238, 204] on input "text" at bounding box center [868, 209] width 1332 height 29
paste input "[PERSON_NAME]"
type input "[PERSON_NAME]"
click at [230, 150] on input "text" at bounding box center [416, 156] width 429 height 29
type input "3004111939"
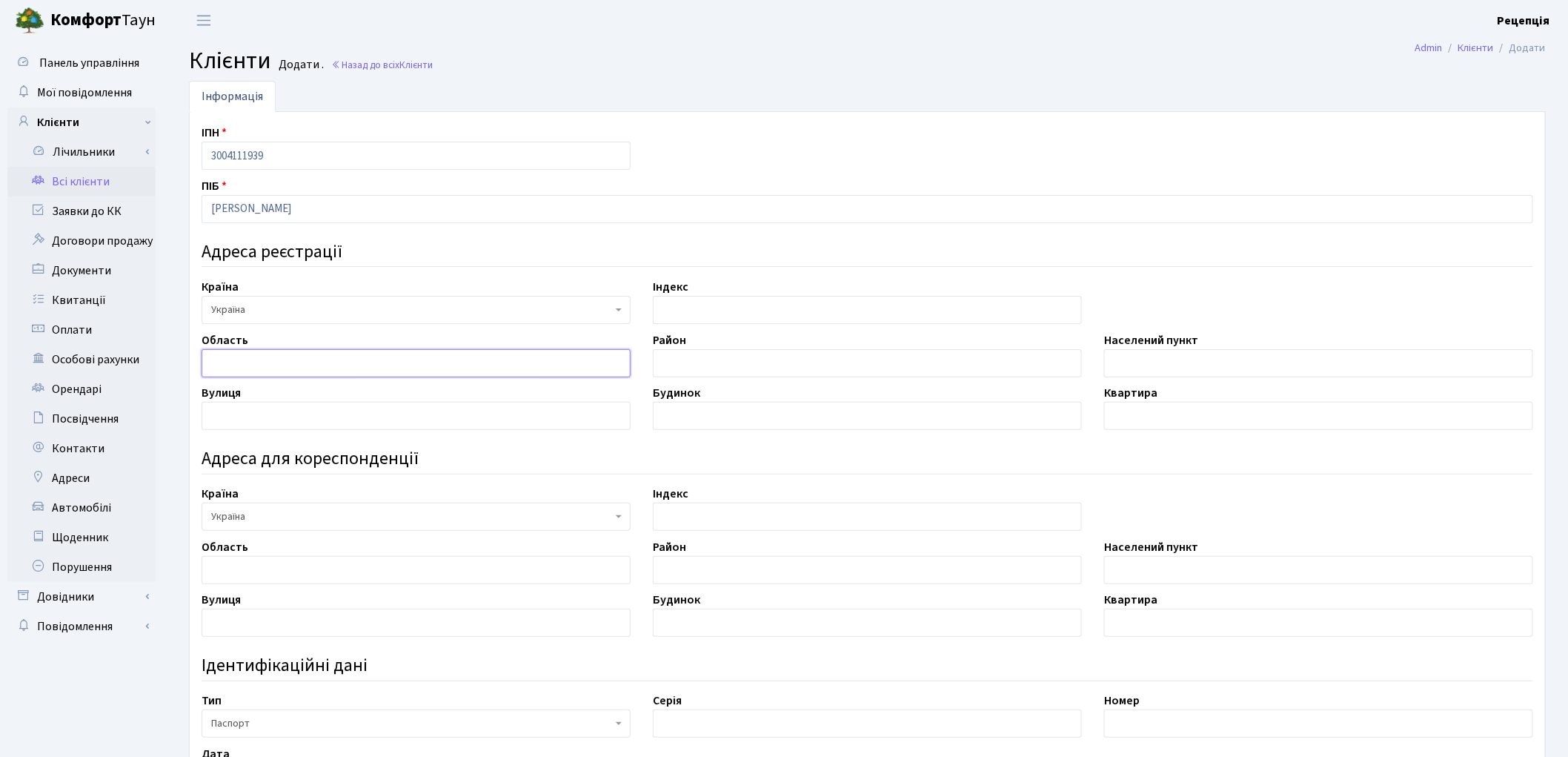
click at [316, 361] on input "text" at bounding box center [416, 363] width 429 height 29
type input "Херсонська"
click at [1206, 357] on input "text" at bounding box center [1319, 363] width 429 height 29
type input "м. Херсон"
click at [391, 410] on input "text" at bounding box center [416, 416] width 429 height 29
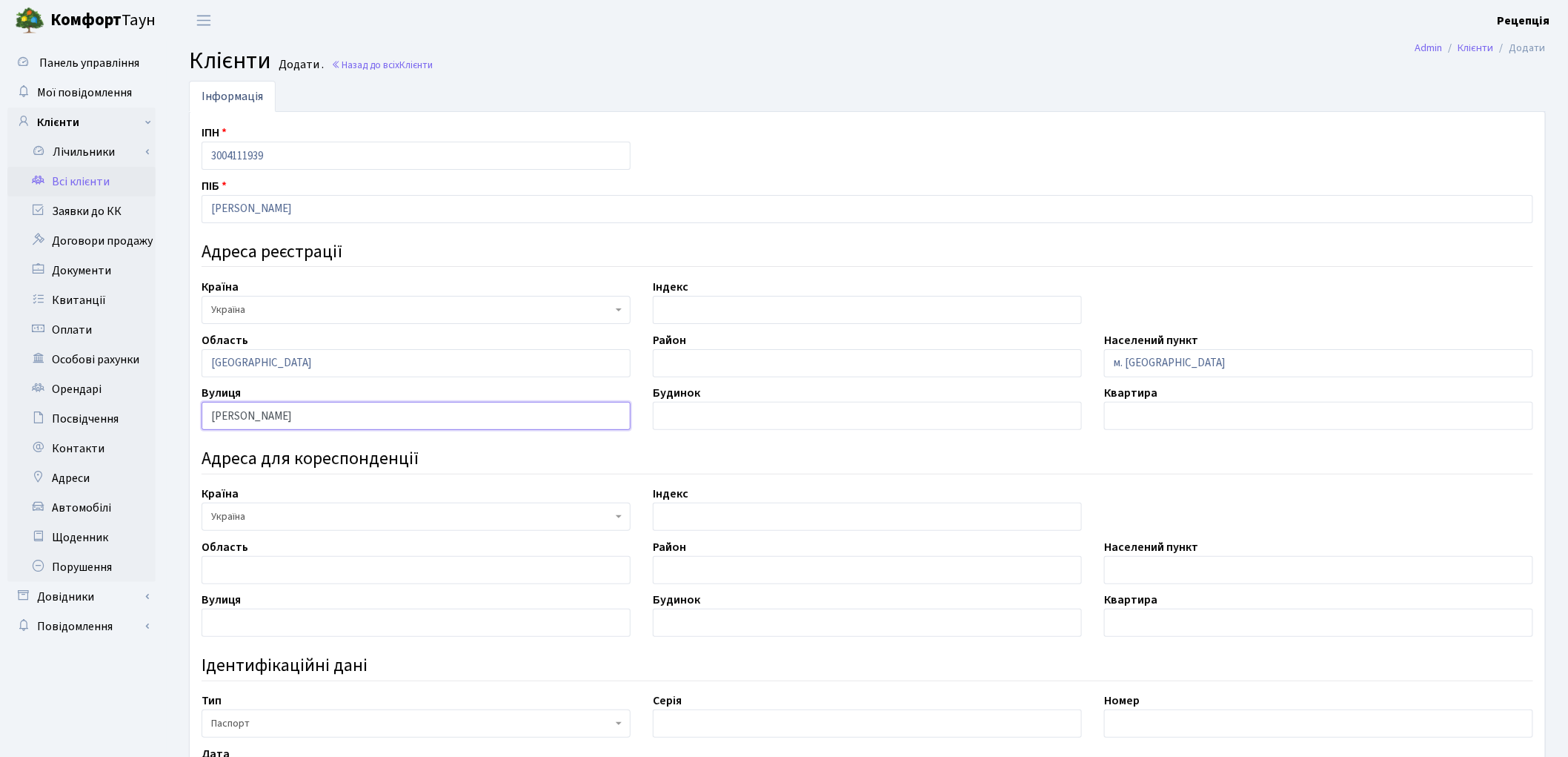
type input "Володимира Великого"
click at [798, 428] on input "text" at bounding box center [868, 416] width 429 height 29
type input "29 корп. 1"
click at [1155, 420] on input "text" at bounding box center [1319, 416] width 429 height 29
click at [309, 360] on input "Херсонська" at bounding box center [416, 363] width 429 height 29
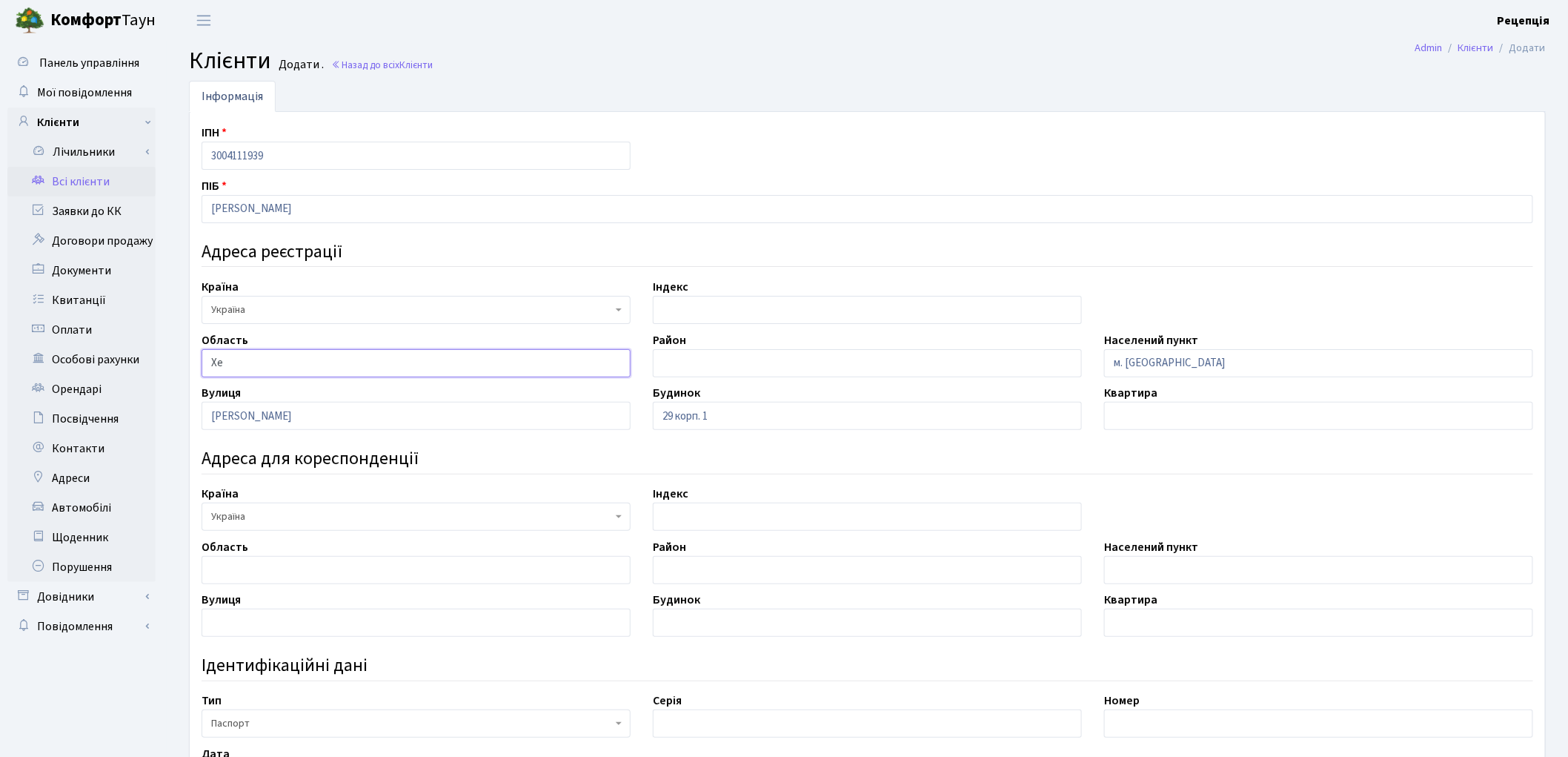
type input "Х"
click at [343, 415] on input "Володимира Великого" at bounding box center [416, 416] width 429 height 29
type input "Во"
click at [730, 419] on input "29 корп. 1" at bounding box center [868, 416] width 429 height 29
type input "2"
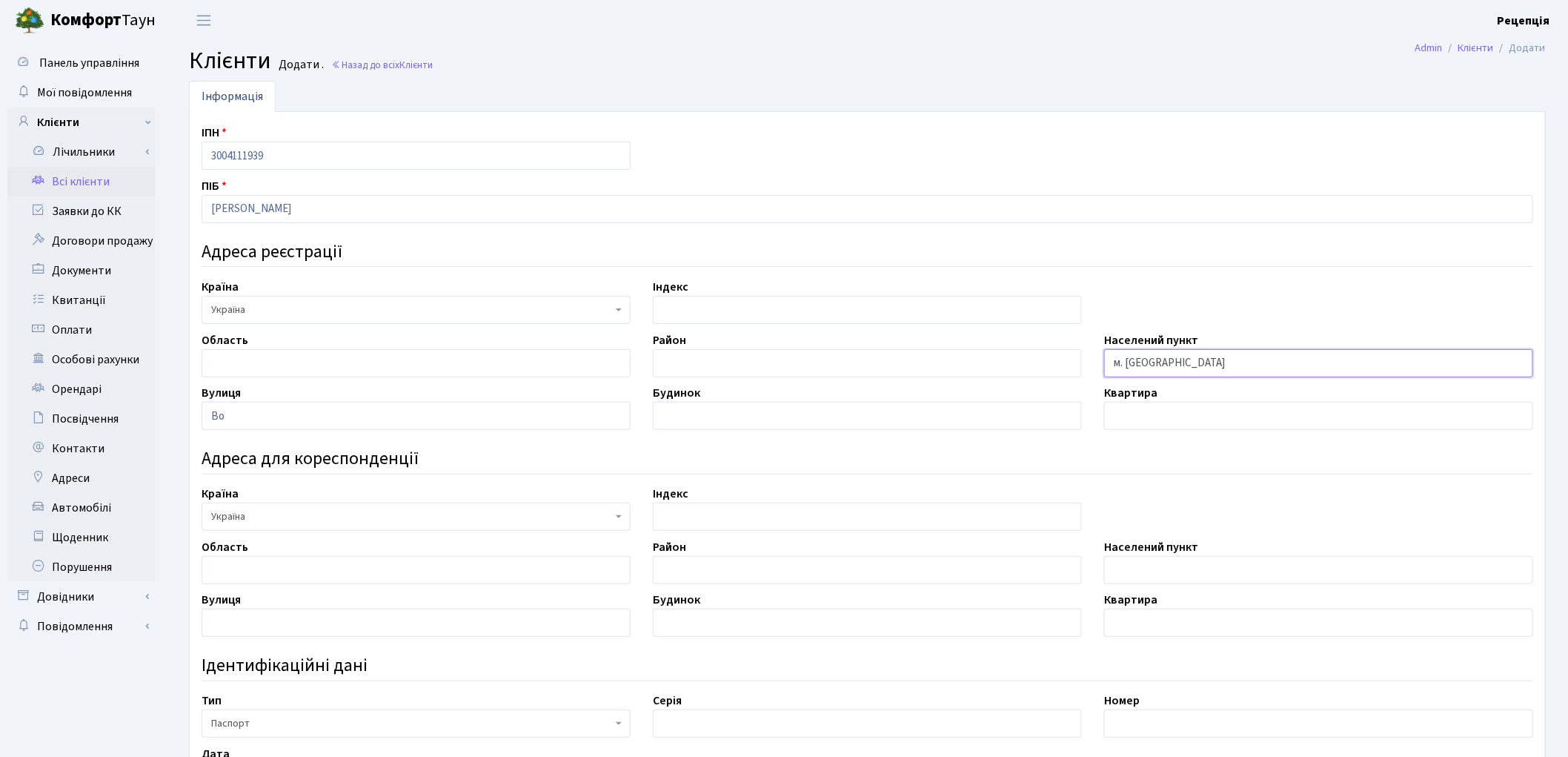
click at [1169, 366] on input "м. Херсо" at bounding box center [1319, 363] width 429 height 29
type input "м"
click at [264, 406] on input "Во" at bounding box center [416, 416] width 429 height 29
type input "В"
click at [245, 367] on input "text" at bounding box center [416, 363] width 429 height 29
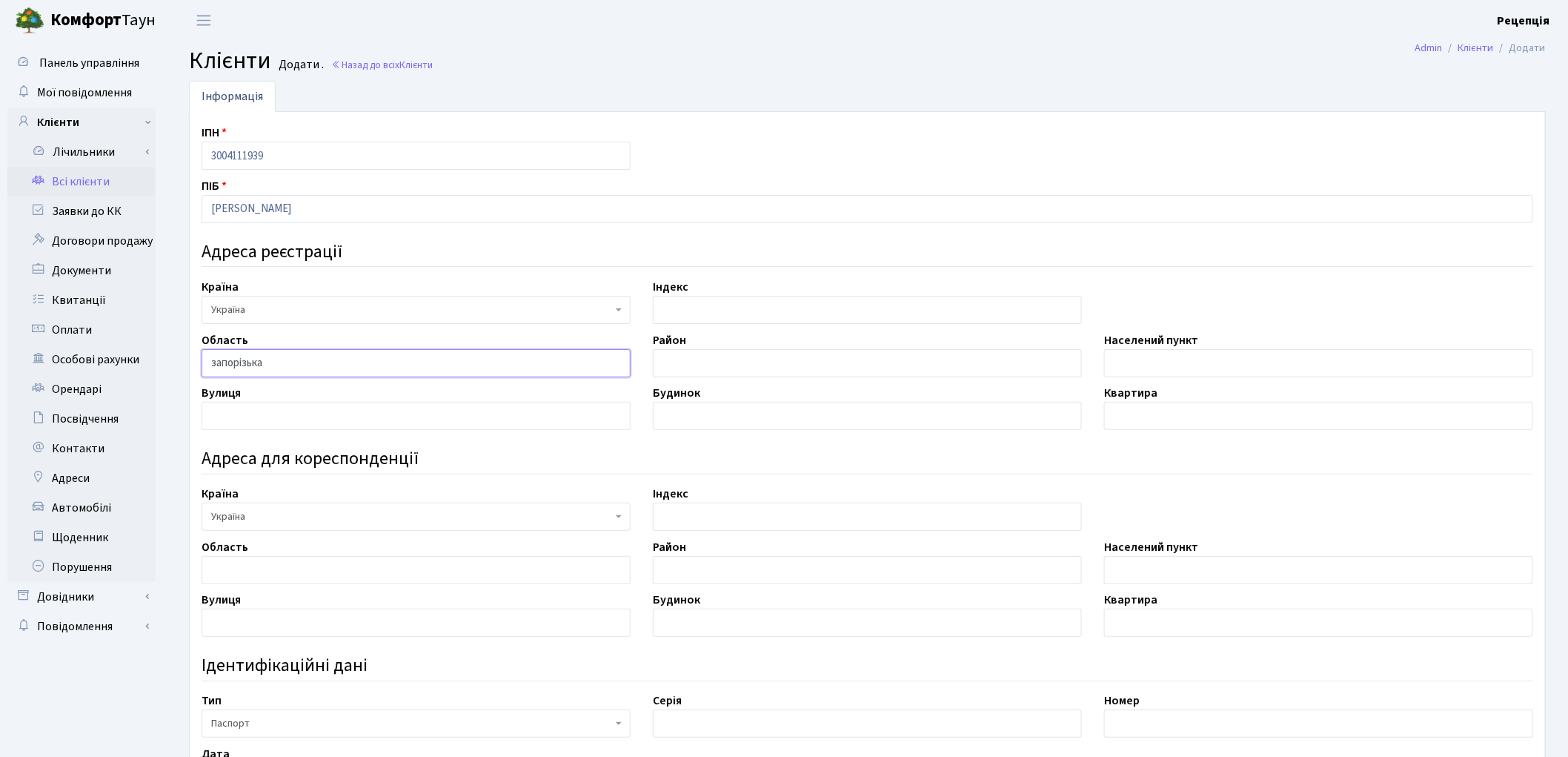
type input "запорізька"
click at [1197, 367] on input "text" at bounding box center [1319, 363] width 429 height 29
type input "м. Запоріжжя"
click at [218, 363] on input "запорізька" at bounding box center [416, 363] width 429 height 29
type input "Запорізька"
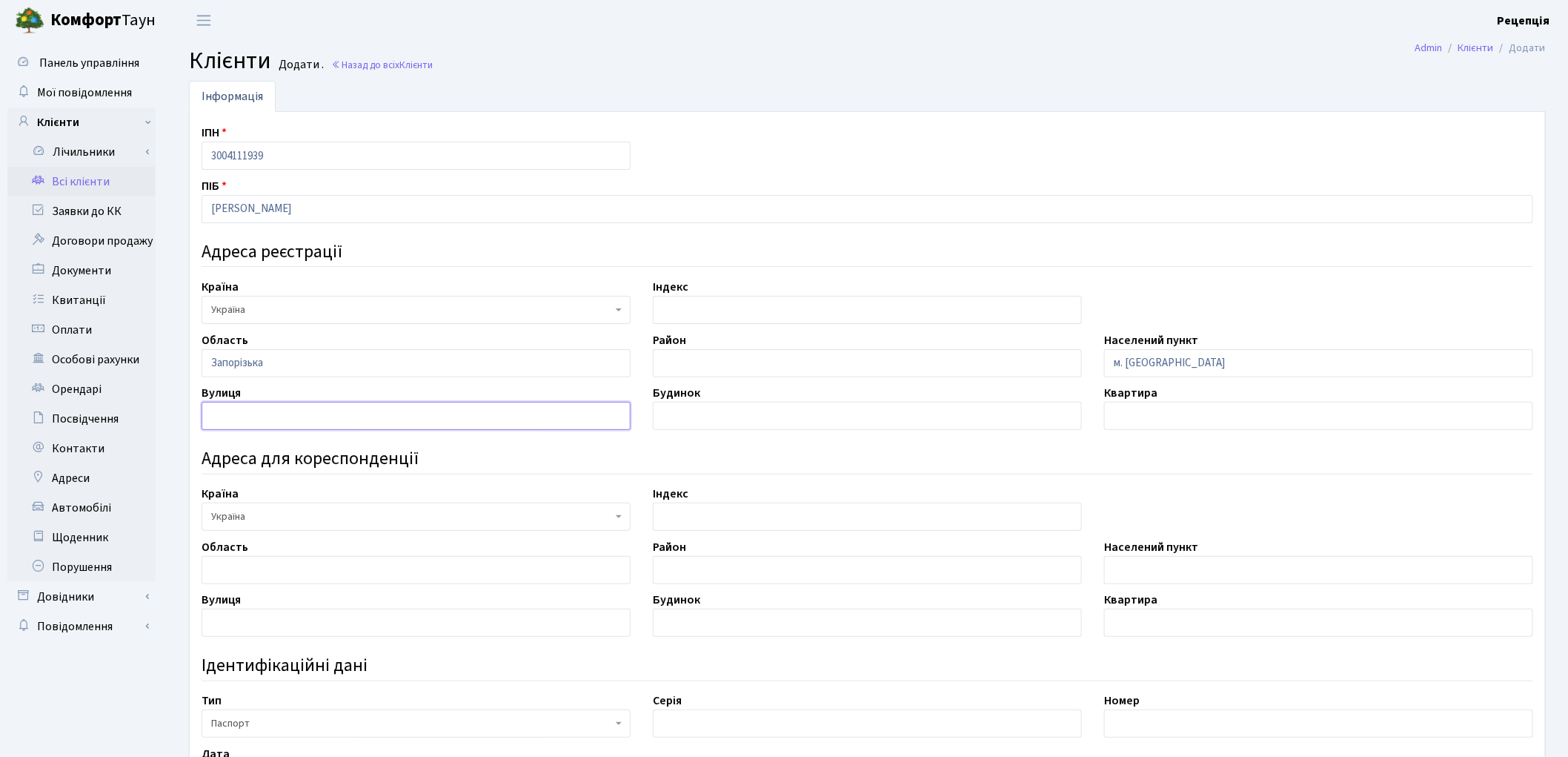
click at [315, 420] on input "text" at bounding box center [416, 416] width 429 height 29
type input "Трегубенка"
click at [685, 416] on input "text" at bounding box center [868, 416] width 429 height 29
type input "10"
click at [1176, 415] on input "text" at bounding box center [1319, 416] width 429 height 29
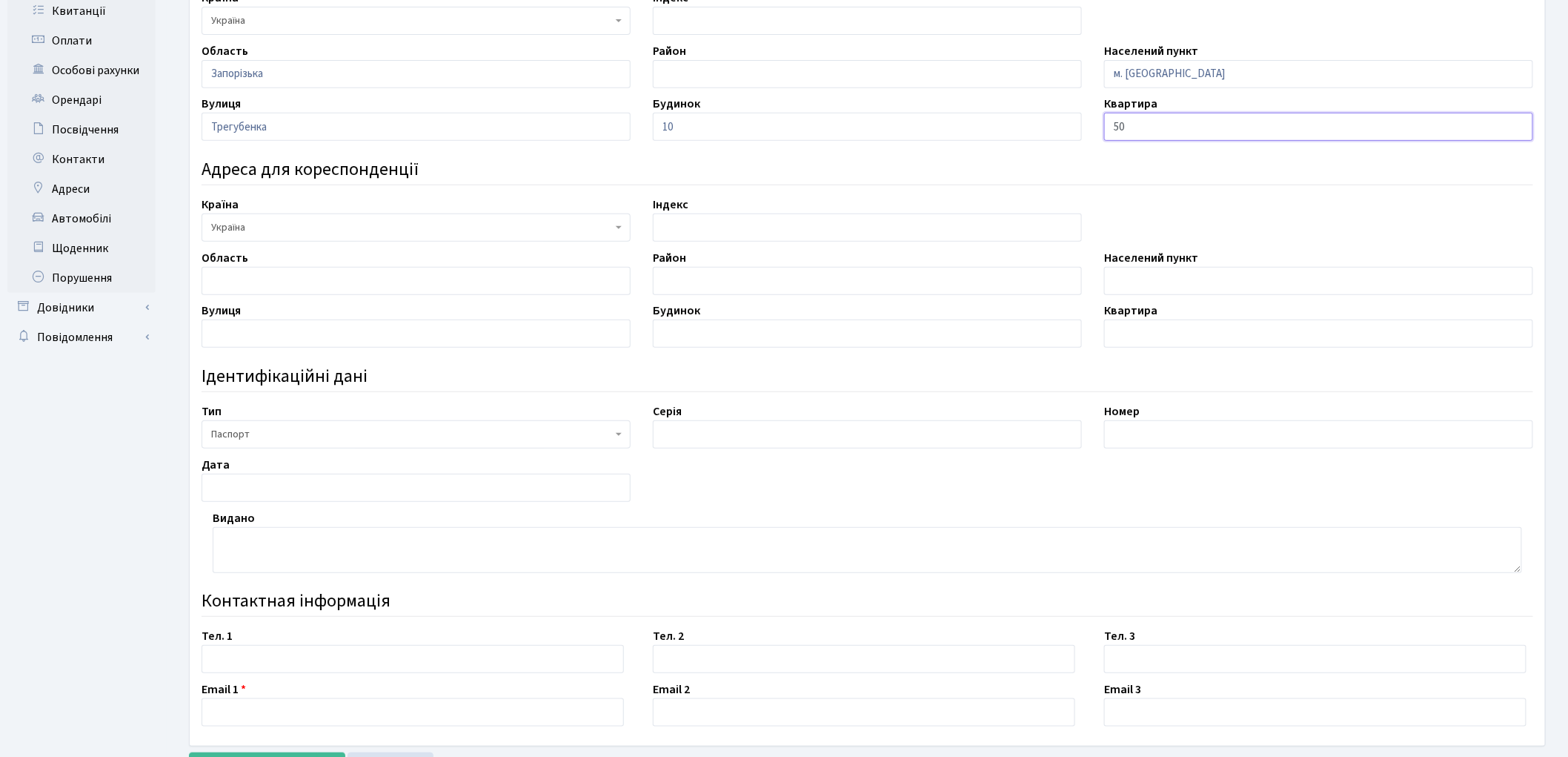
scroll to position [293, 0]
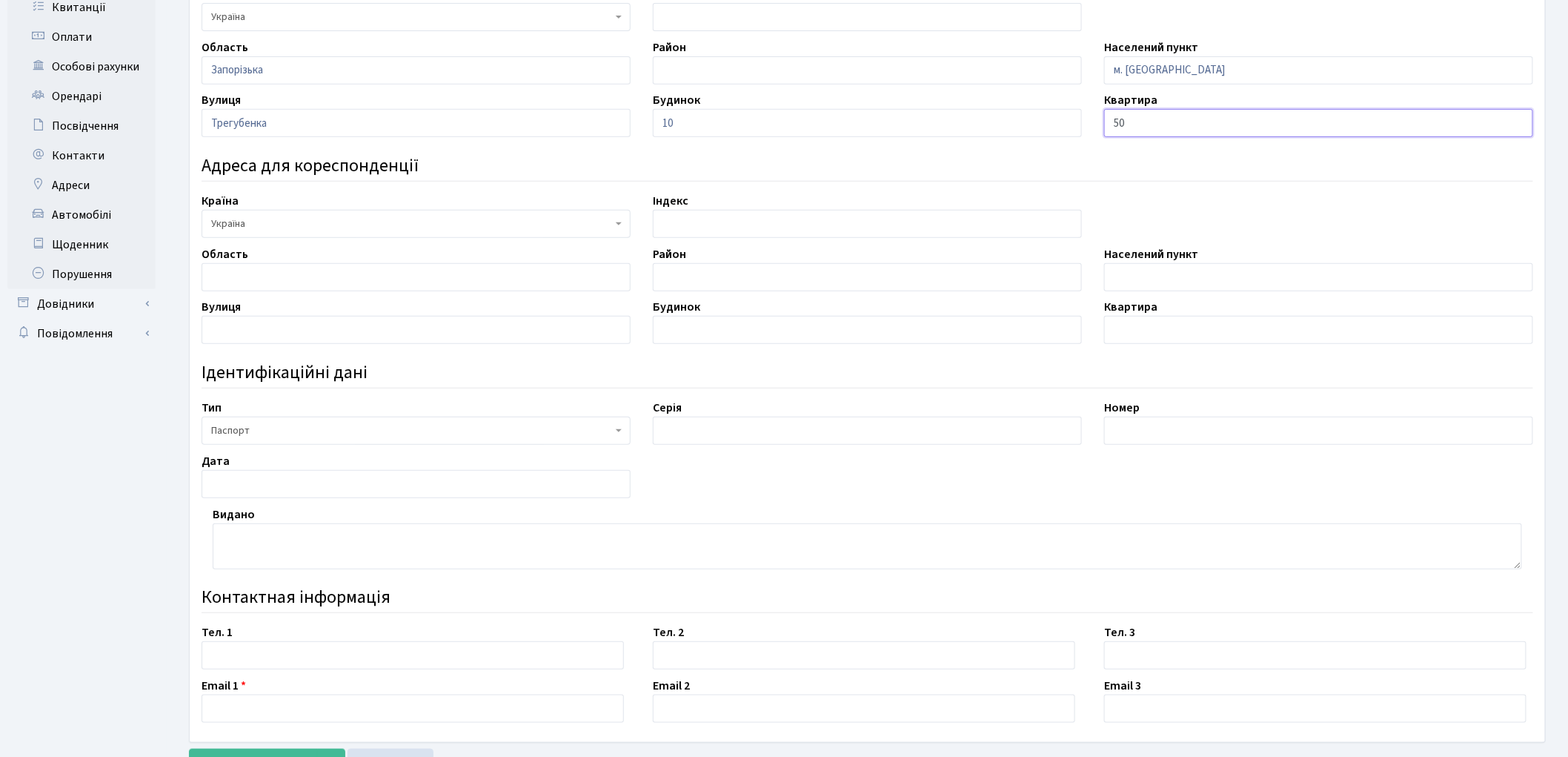
type input "50"
click at [722, 420] on input "text" at bounding box center [868, 431] width 429 height 29
type input "СВ"
click at [1220, 428] on input "text" at bounding box center [1319, 431] width 429 height 29
type input "018541"
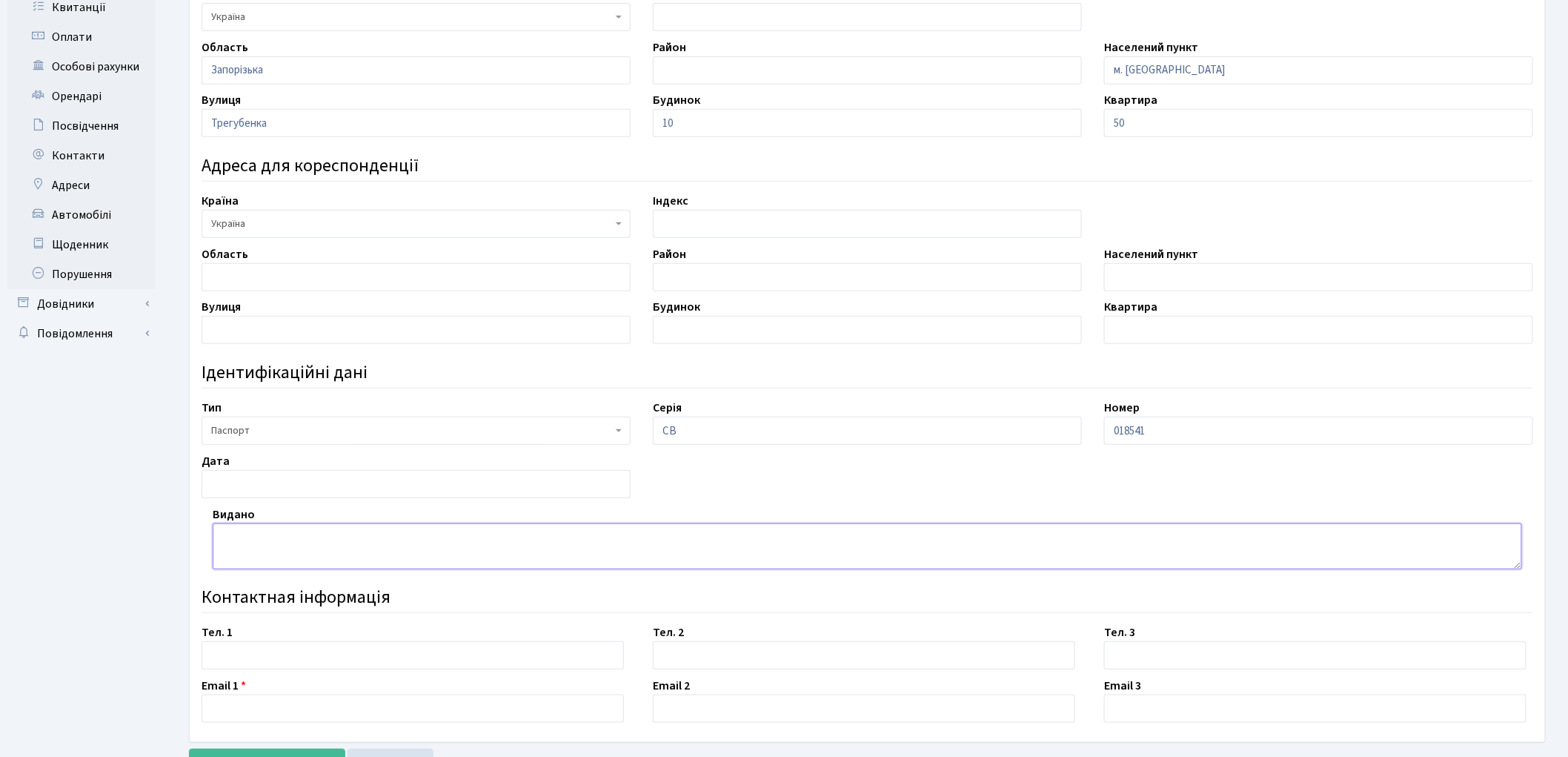
click at [285, 553] on textarea at bounding box center [868, 546] width 1309 height 46
type textarea "Ленінським РВ УМВС в Запорізькій області"
click at [260, 472] on input "text" at bounding box center [416, 485] width 429 height 29
type input "29.06.1999"
click at [236, 662] on input "text" at bounding box center [413, 656] width 423 height 29
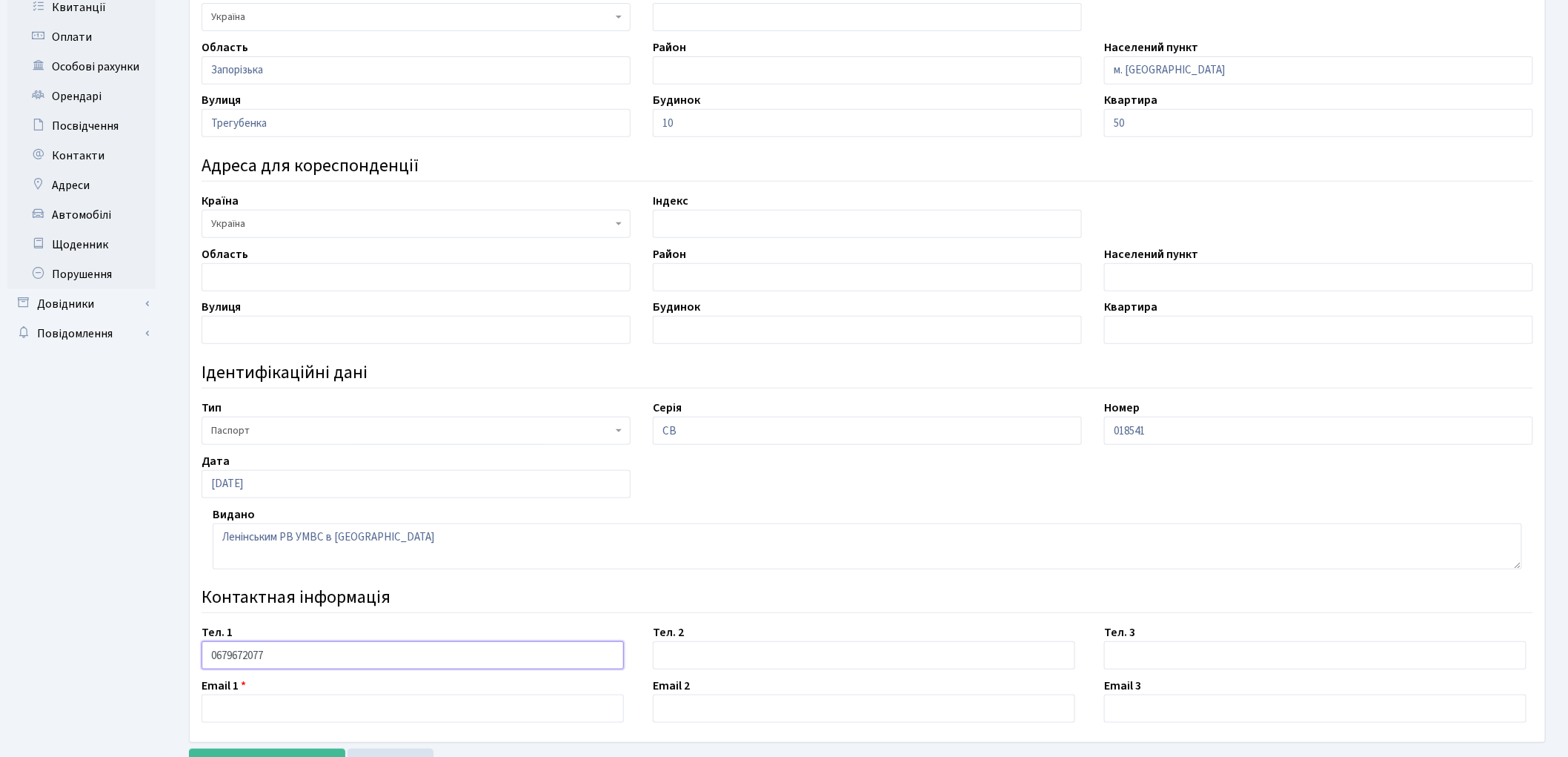
type input "0679672077"
click at [280, 717] on input "text" at bounding box center [413, 709] width 423 height 29
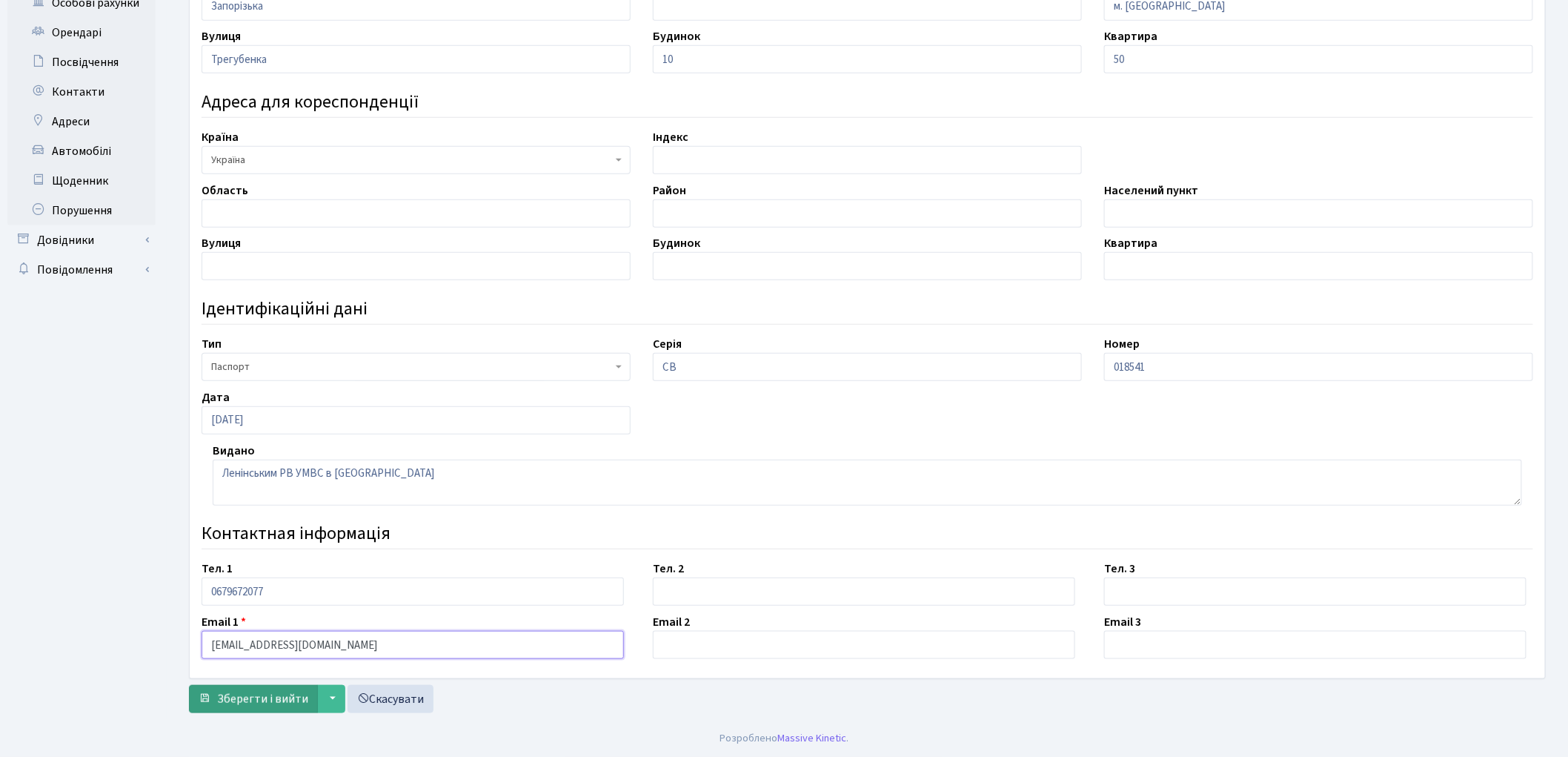
type input "stk.lado@gmail.com"
click at [257, 702] on span "Зберегти і вийти" at bounding box center [262, 699] width 91 height 17
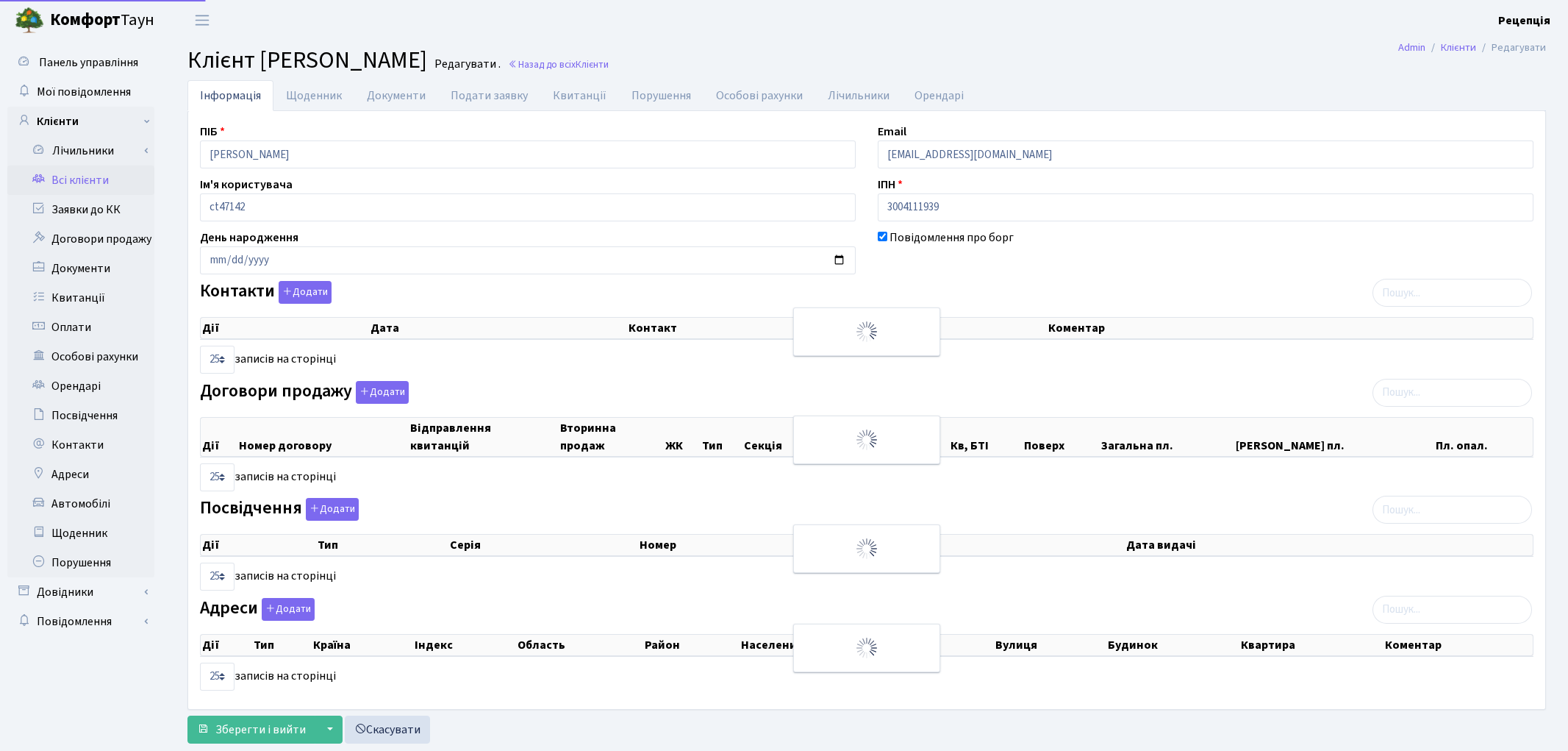
select select "25"
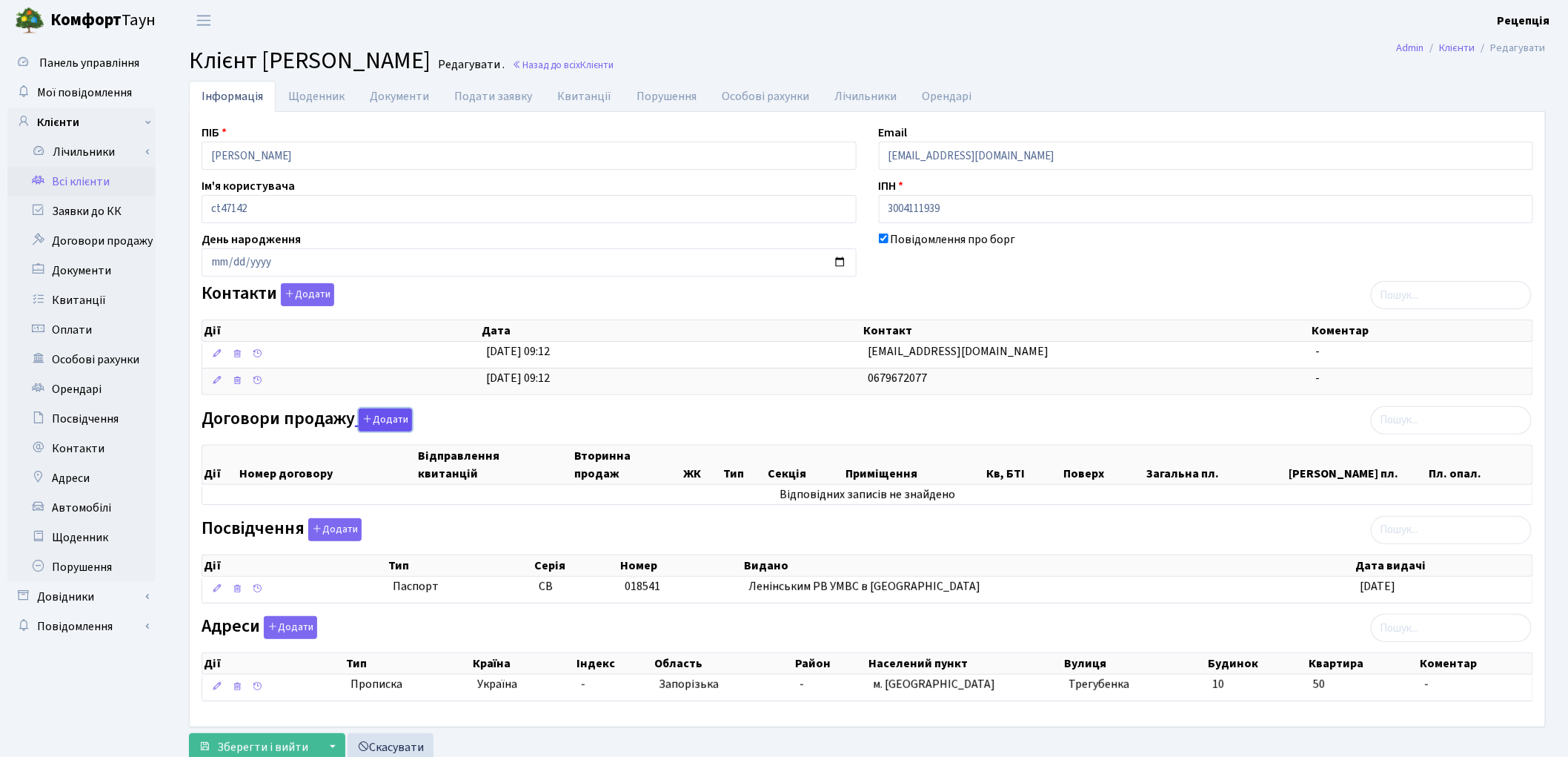
click at [388, 417] on button "Додати" at bounding box center [385, 420] width 53 height 23
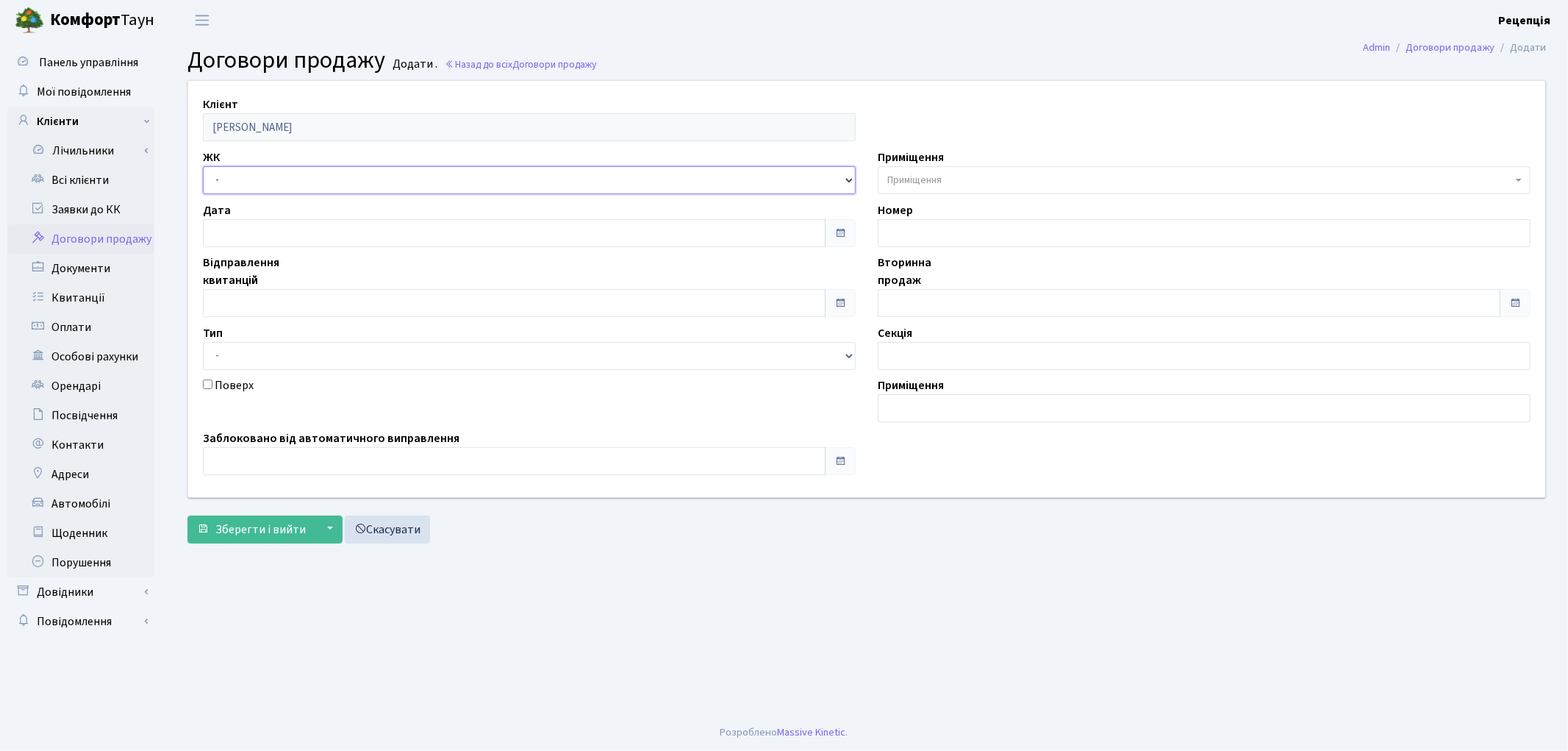
click at [258, 177] on select "- КТ, вул. Регенераторна, 4 КТ2, просп. [STREET_ADDRESS] [STREET_ADDRESS] [PERS…" at bounding box center [528, 181] width 652 height 28
select select "295"
click at [203, 167] on select "- КТ, вул. Регенераторна, 4 КТ2, просп. [STREET_ADDRESS] [STREET_ADDRESS] [PERS…" at bounding box center [528, 181] width 652 height 28
select select
click at [929, 179] on span "Приміщення" at bounding box center [914, 180] width 54 height 15
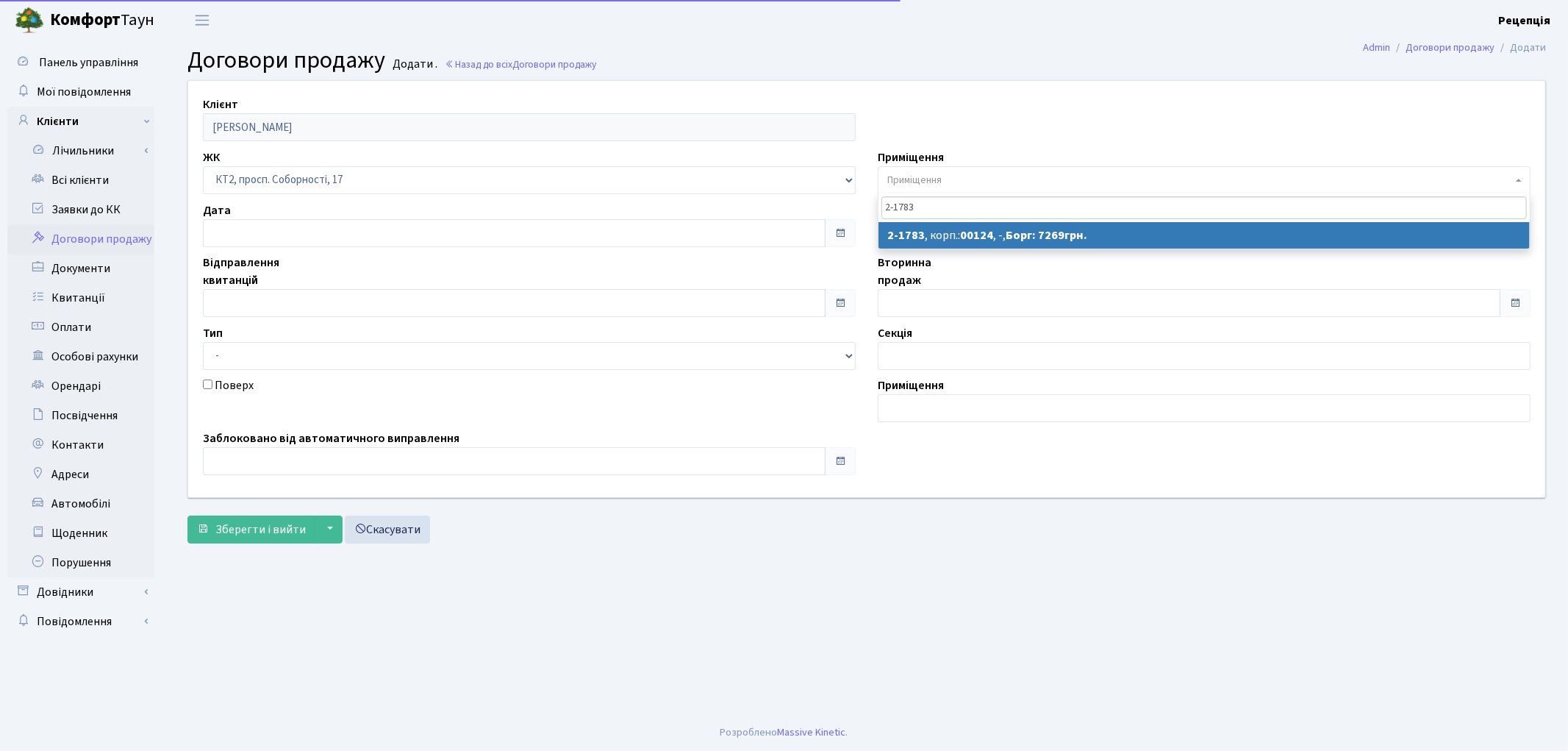
type input "2-1783"
select select "13398"
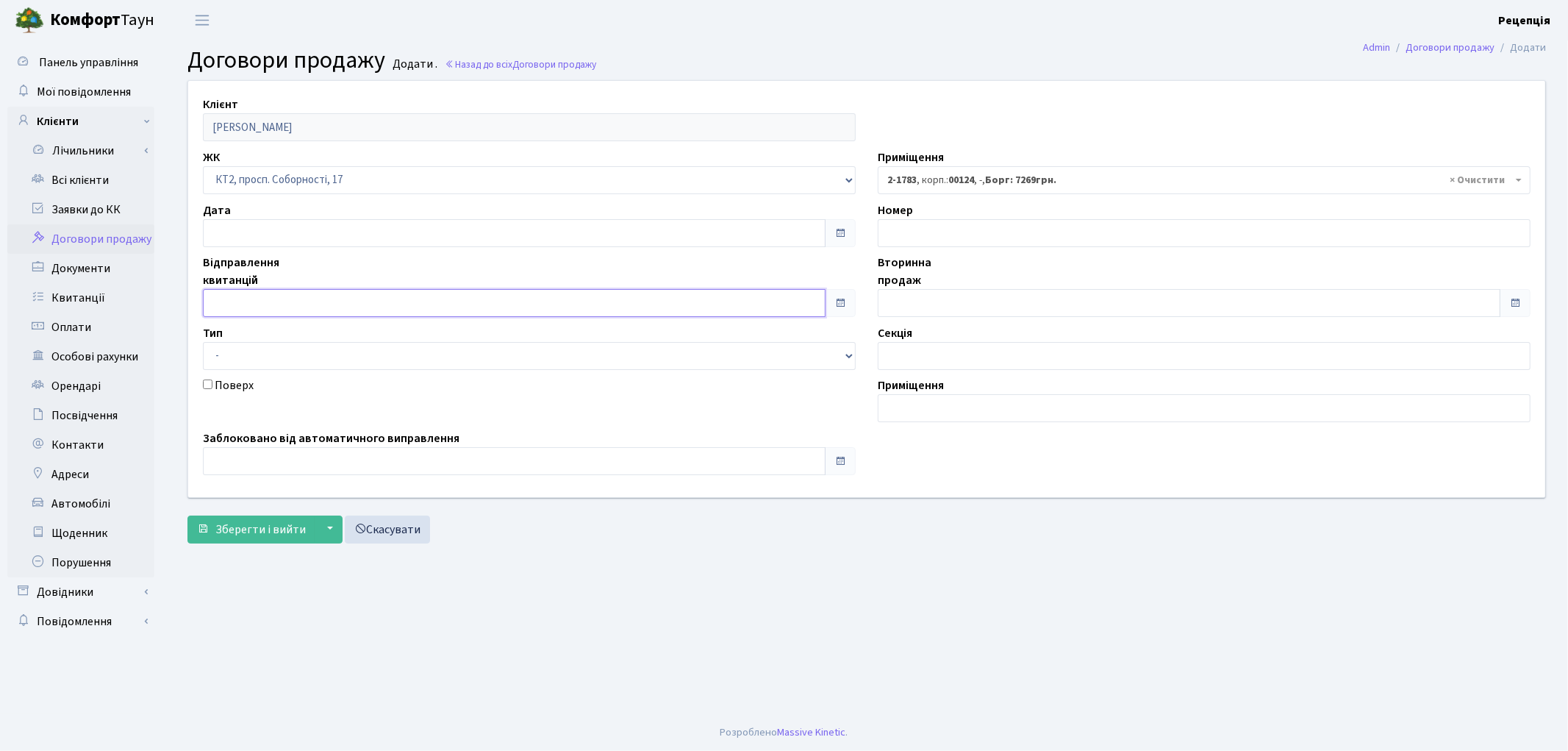
click at [231, 306] on input "text" at bounding box center [514, 303] width 623 height 28
click at [258, 140] on td "1" at bounding box center [261, 141] width 22 height 22
type input "[DATE]"
click at [899, 313] on input "text" at bounding box center [1189, 303] width 623 height 28
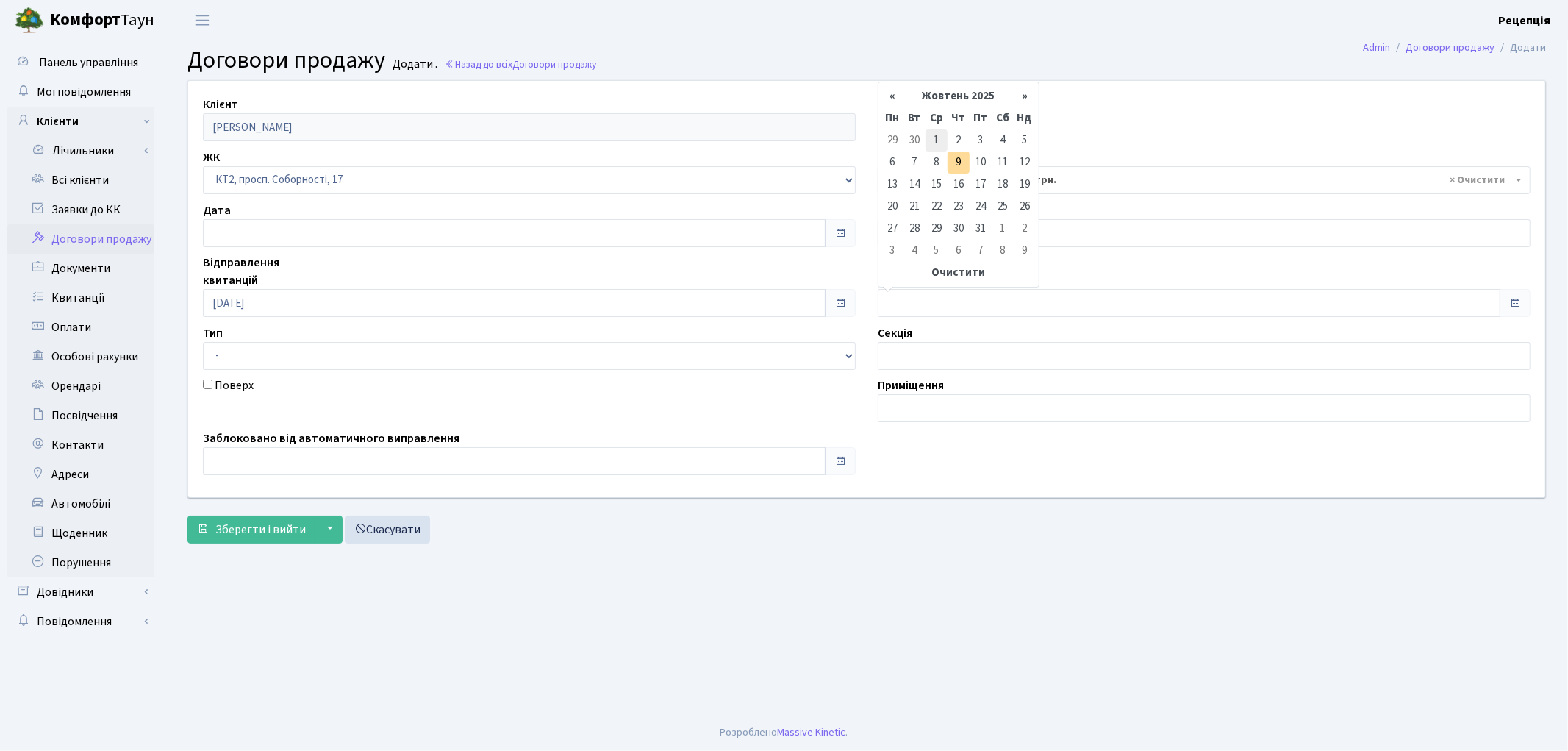
click at [936, 142] on td "1" at bounding box center [937, 141] width 22 height 22
type input "[DATE]"
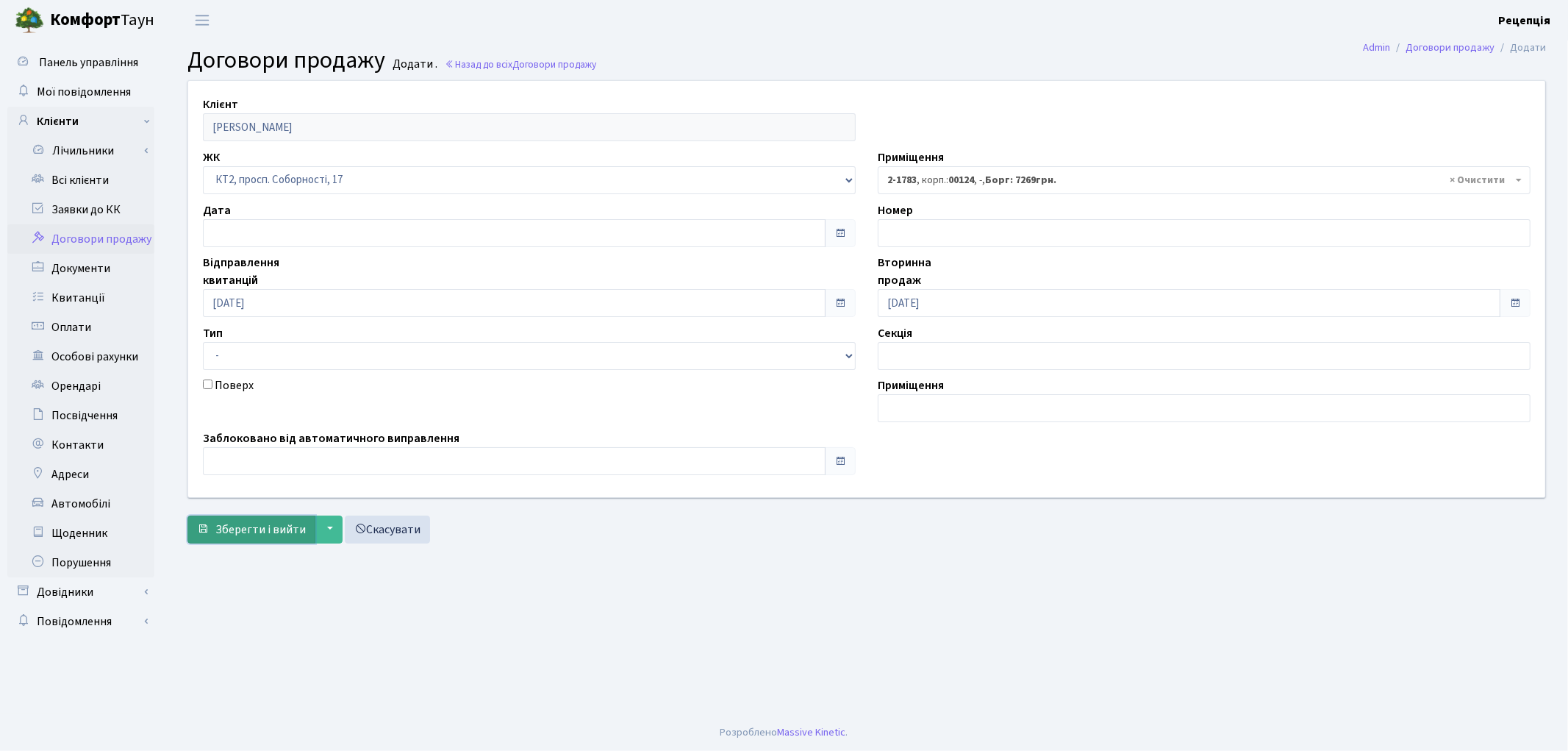
click at [258, 522] on span "Зберегти і вийти" at bounding box center [260, 529] width 90 height 16
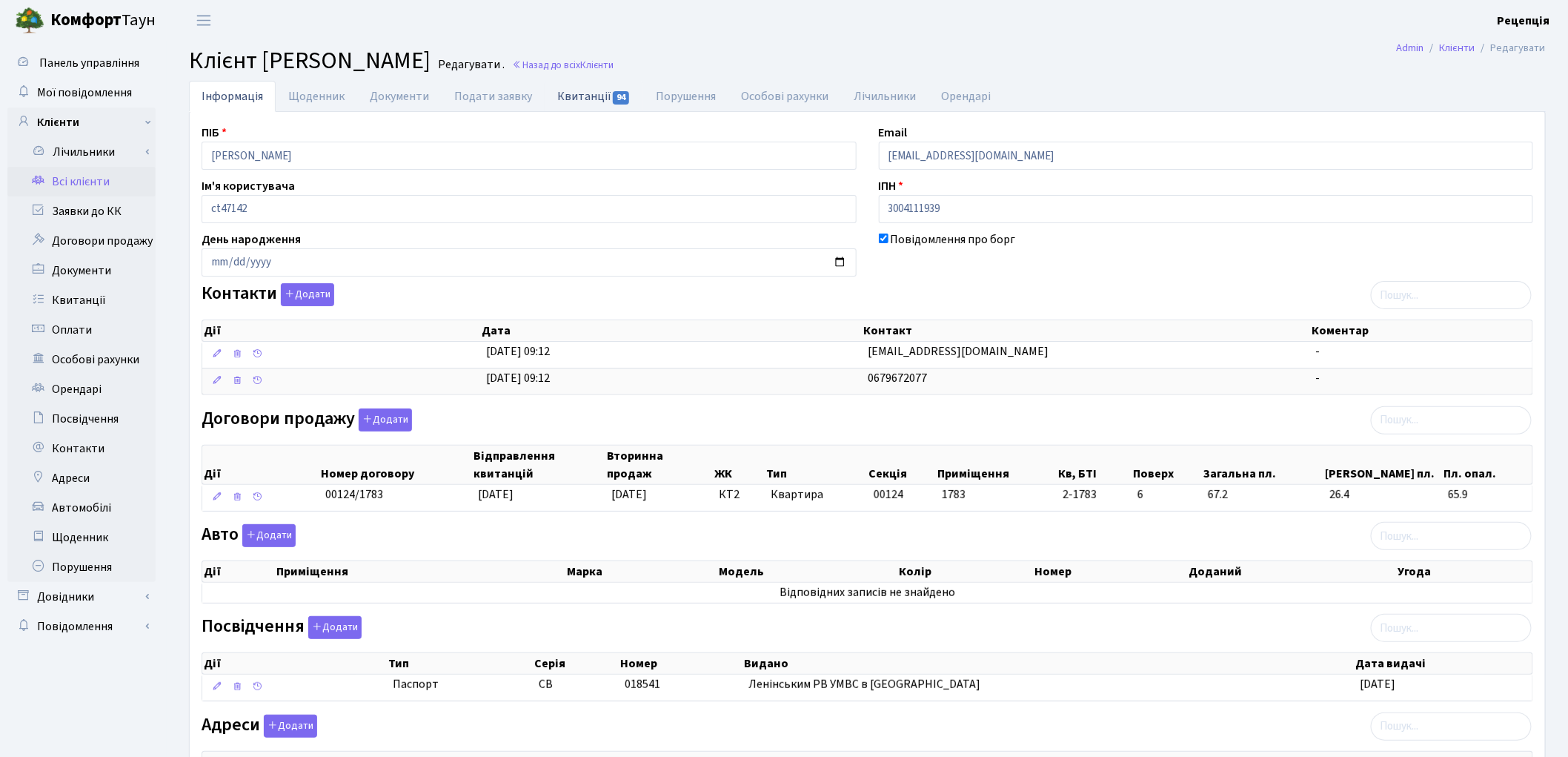
click at [594, 100] on link "Квитанції 94" at bounding box center [594, 96] width 99 height 30
select select "25"
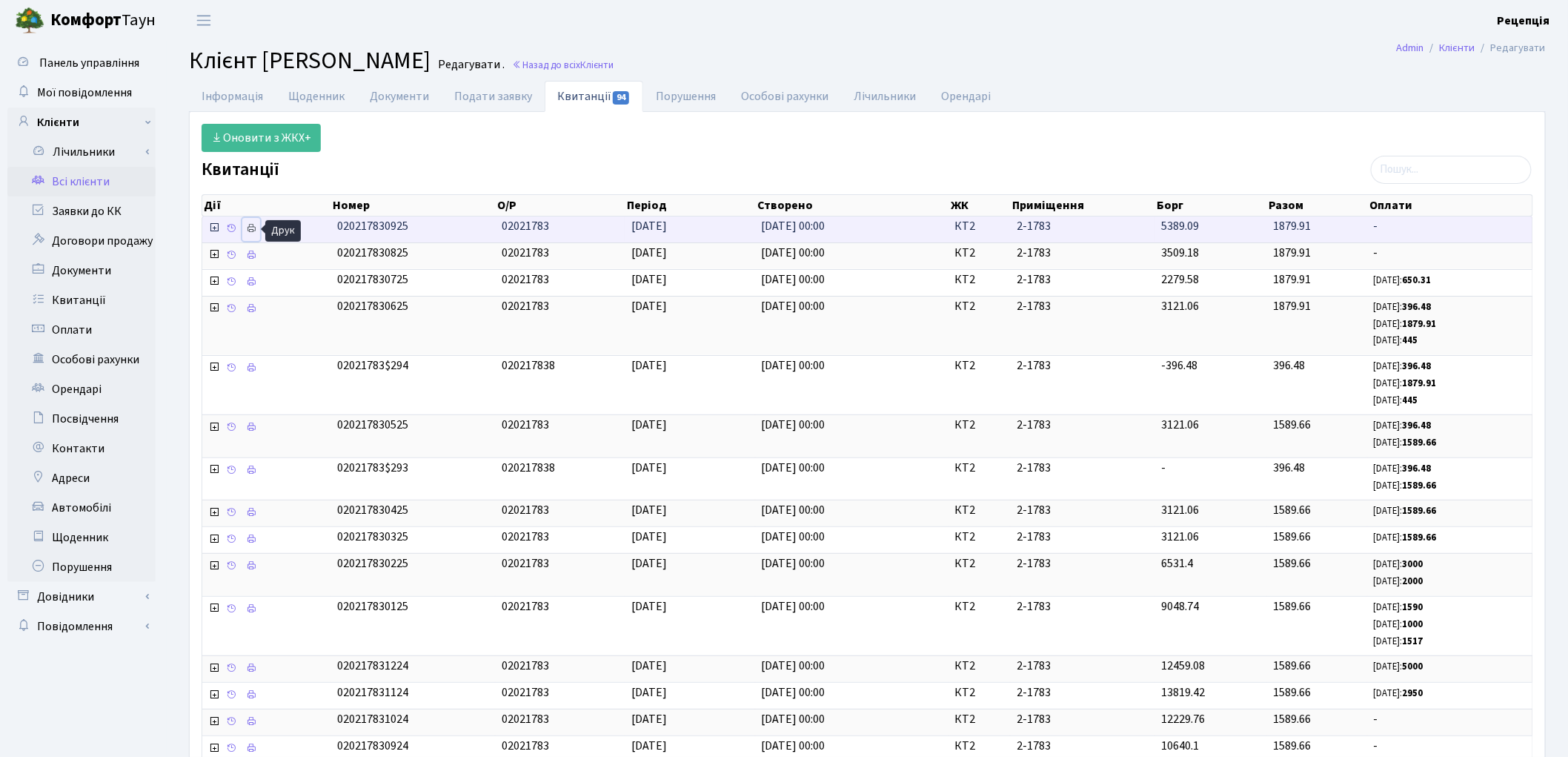
click at [248, 230] on icon at bounding box center [251, 228] width 10 height 10
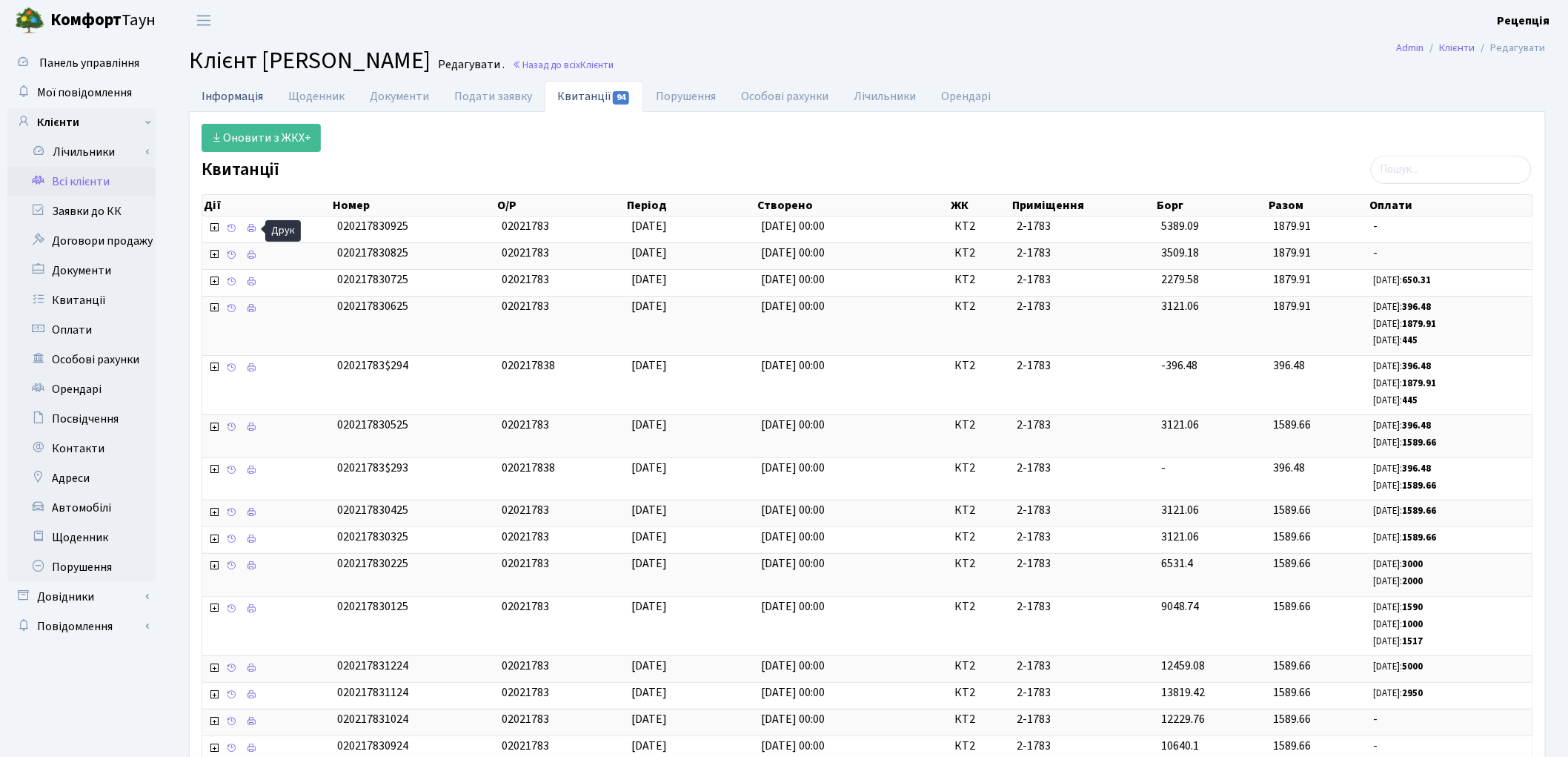
click at [235, 95] on link "Інформація" at bounding box center [233, 96] width 87 height 30
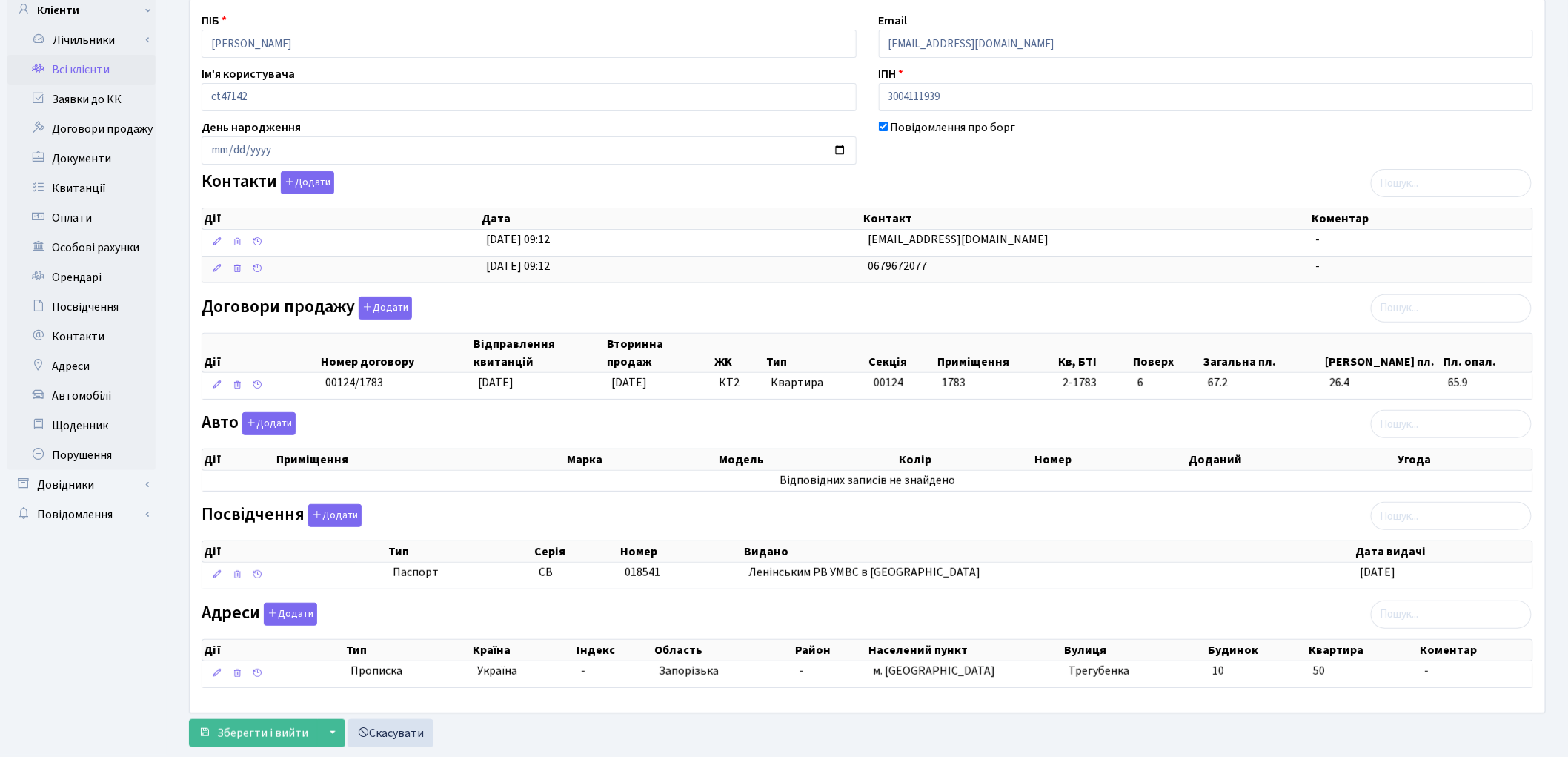
scroll to position [150, 0]
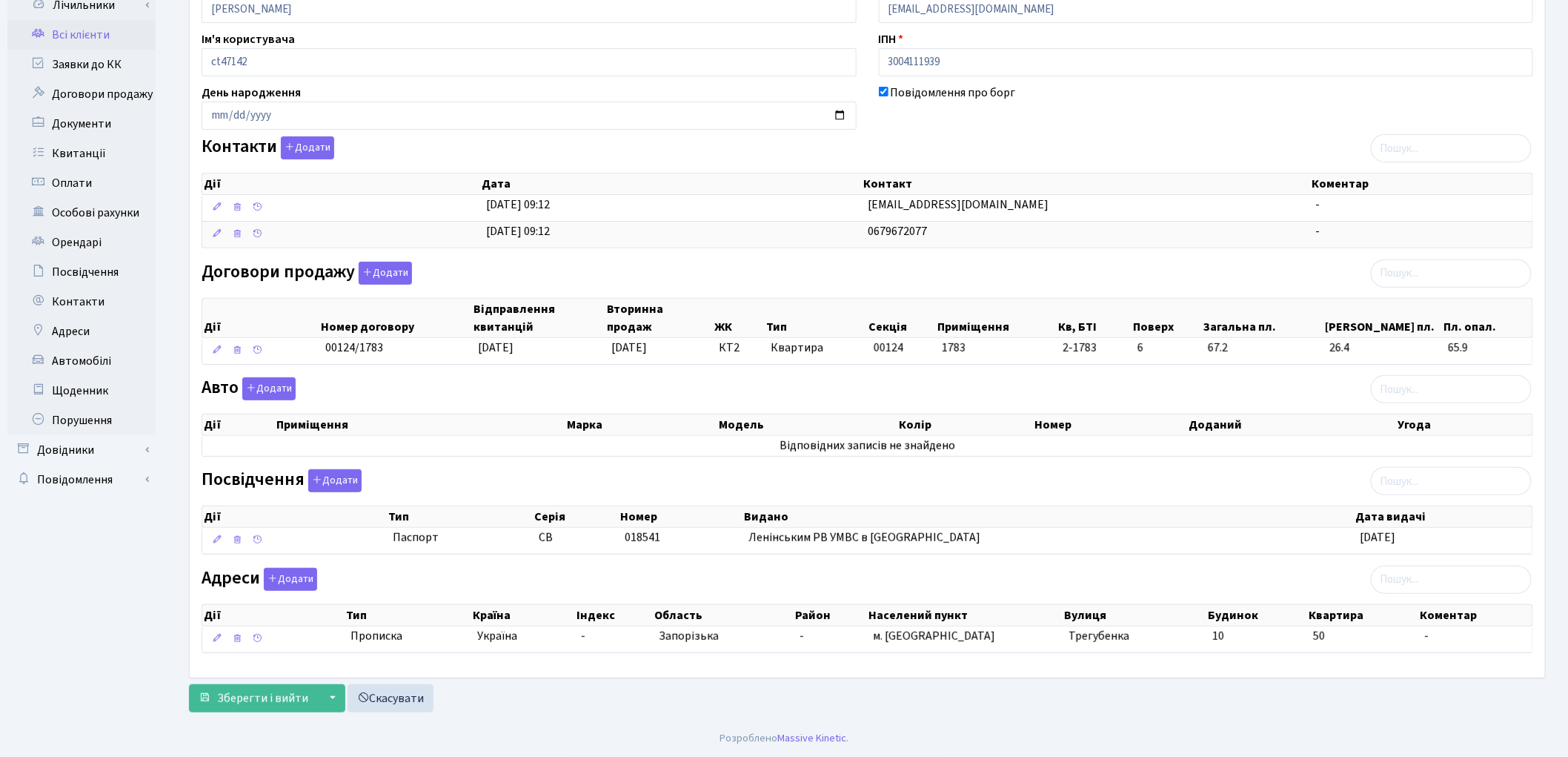
drag, startPoint x: 1556, startPoint y: 394, endPoint x: 1580, endPoint y: 299, distance: 98.0
click at [1567, 298] on html "Комфорт Таун Рецепція Мій обліковий запис Вийти Панель управління Мої повідомле…" at bounding box center [784, 305] width 1568 height 903
click at [1556, 384] on div "Інформація Щоденник Документи Подати заявку Квитанції 94 Порушення Особові раху…" at bounding box center [868, 327] width 1379 height 786
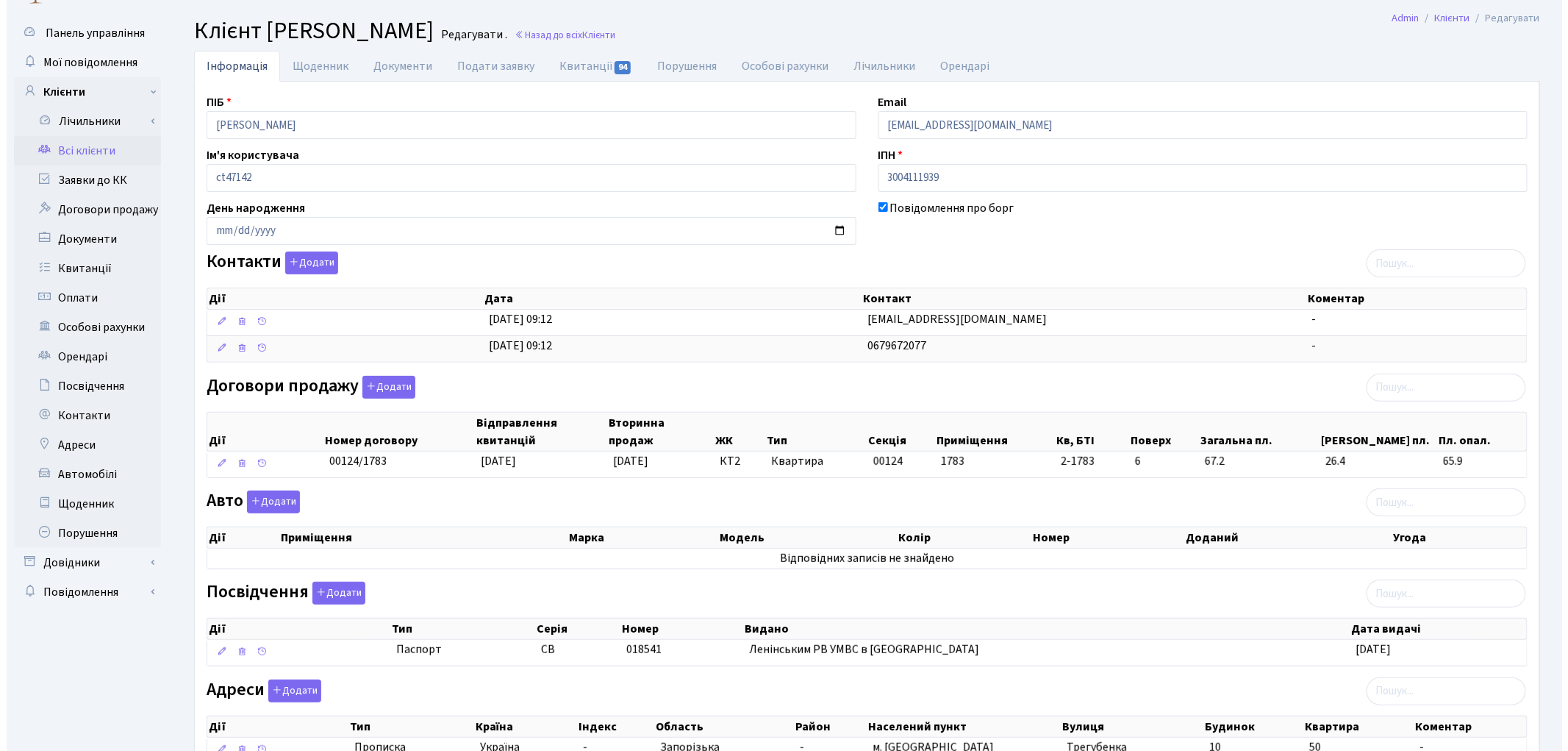
scroll to position [0, 0]
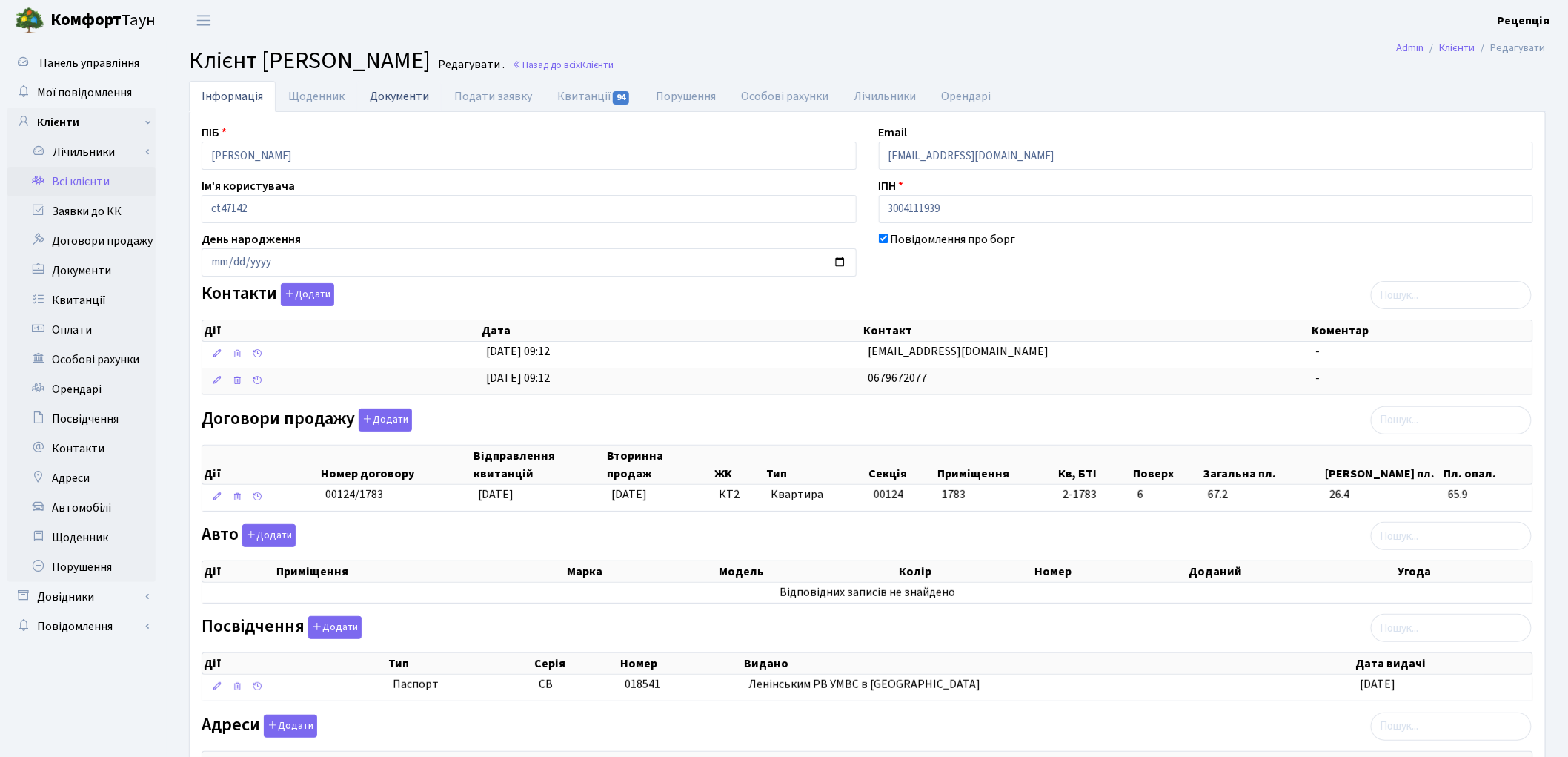
click at [413, 92] on link "Документи" at bounding box center [399, 96] width 85 height 30
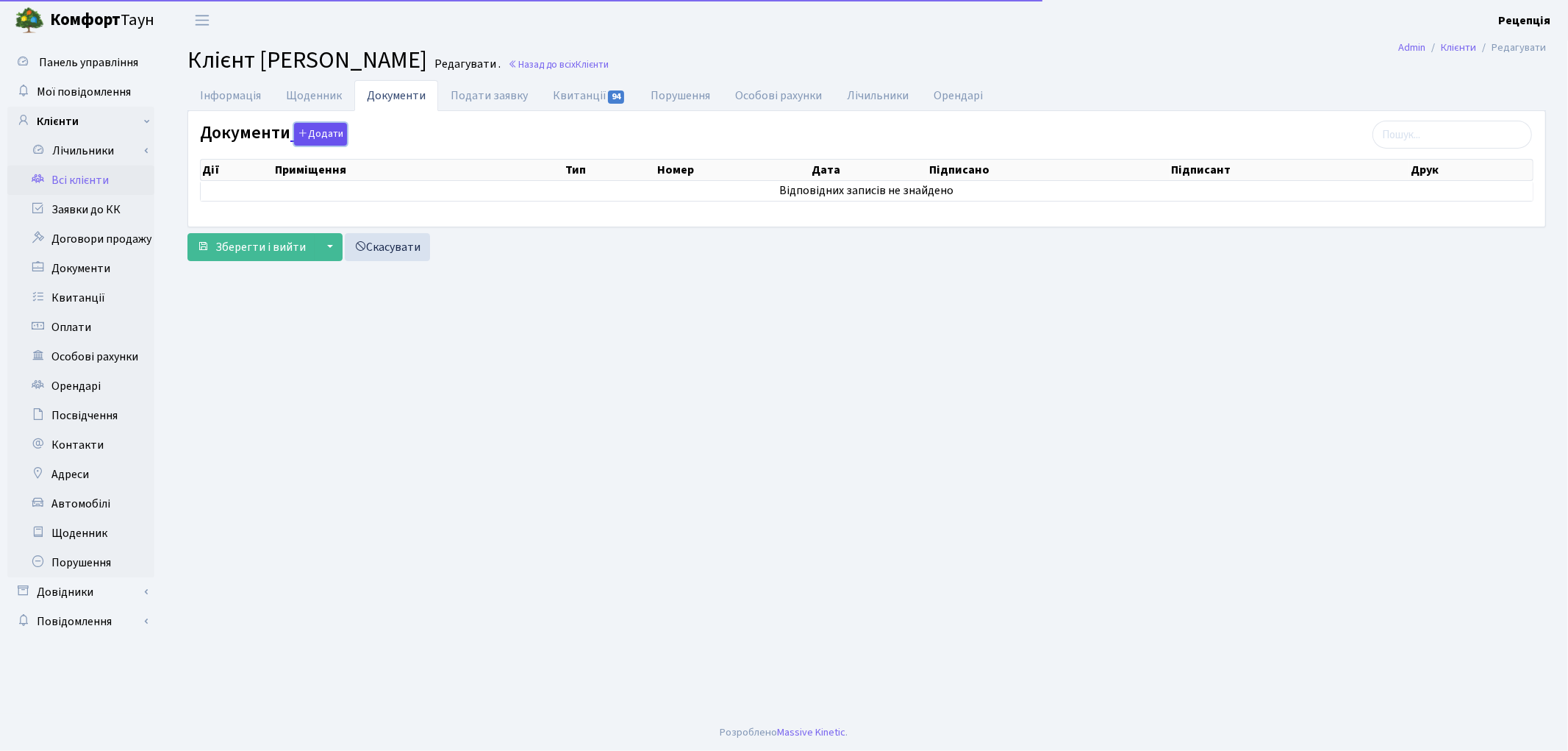
click at [311, 130] on button "Додати" at bounding box center [320, 134] width 53 height 23
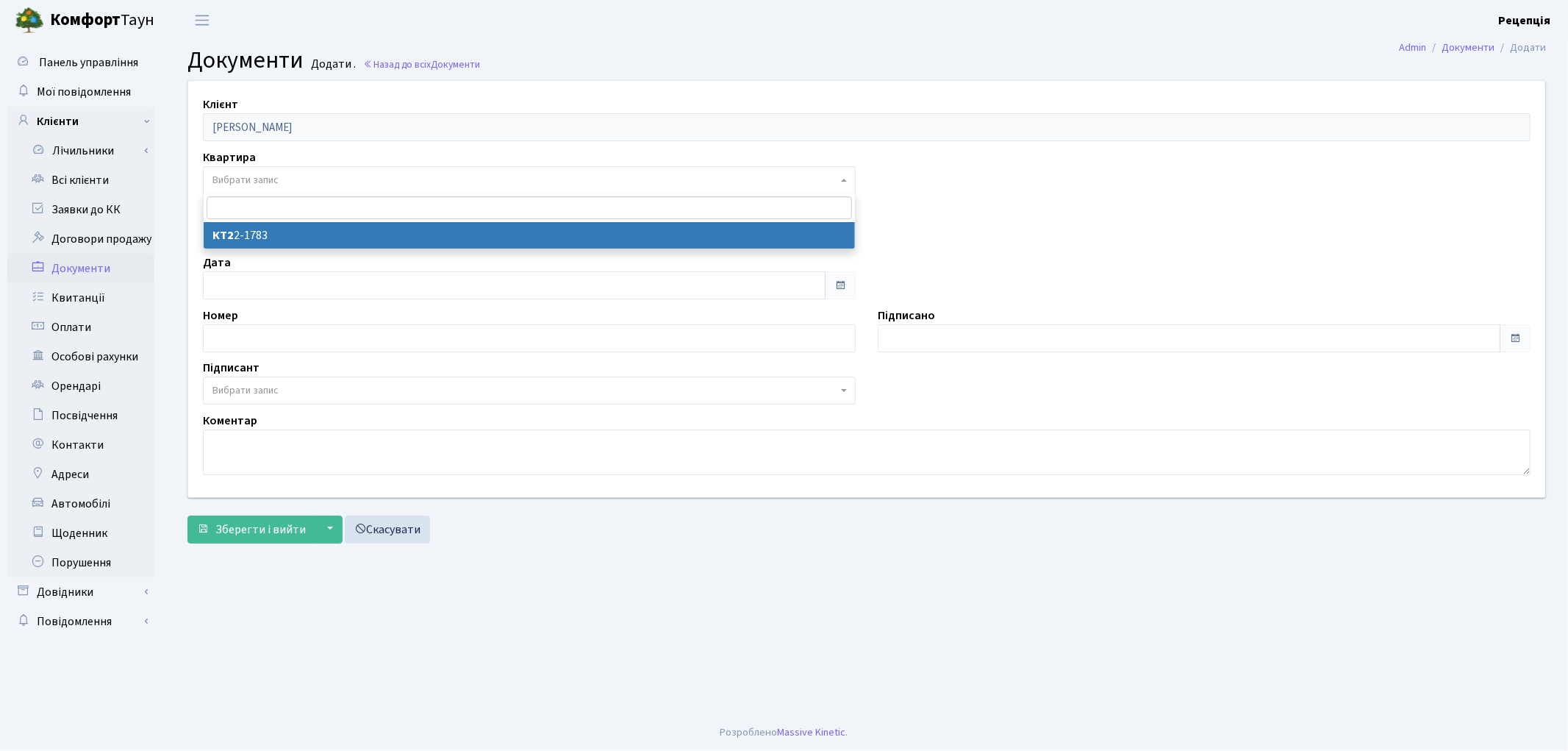
click at [297, 174] on span "Вибрати запис" at bounding box center [525, 180] width 625 height 15
select select "178784"
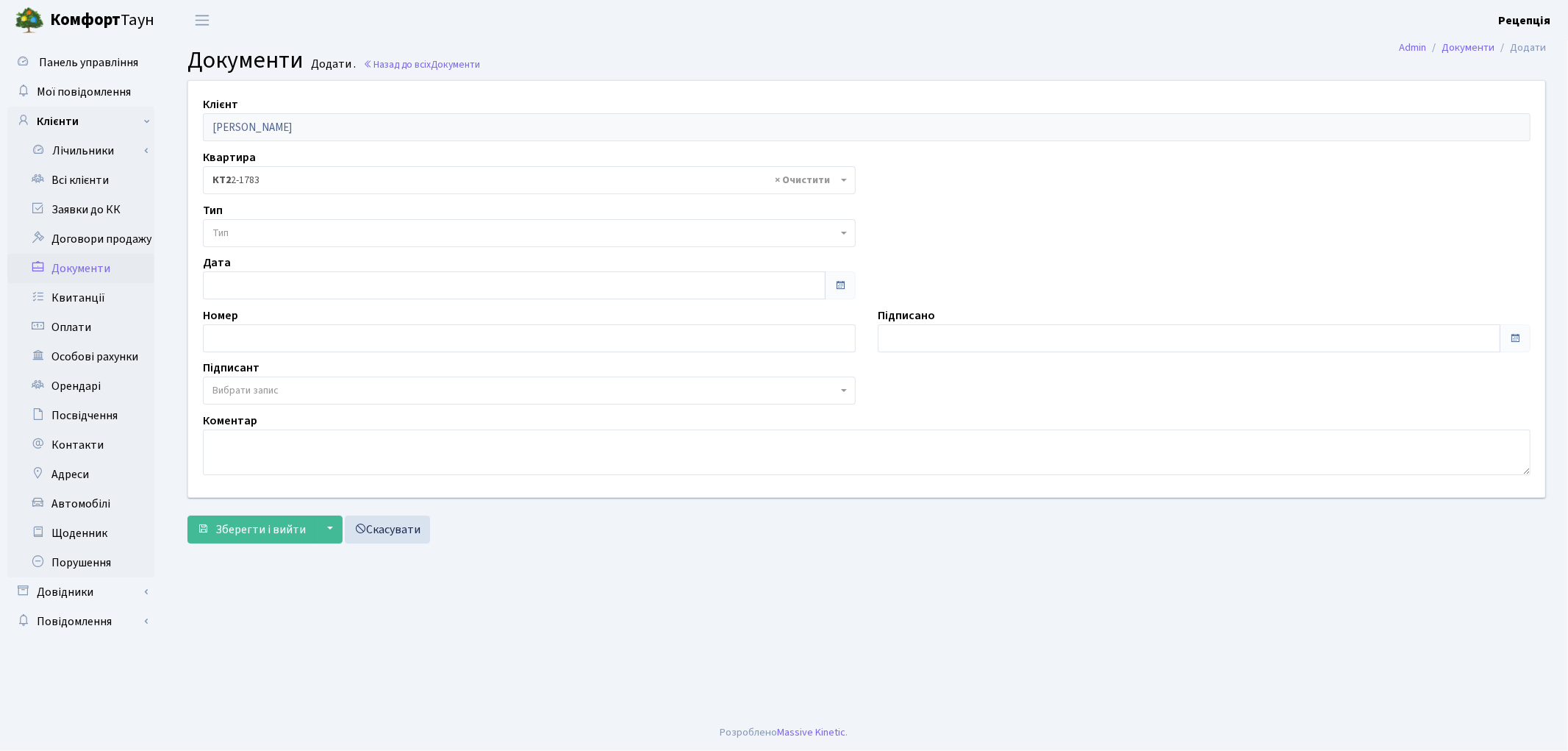
click at [254, 236] on span "Тип" at bounding box center [525, 233] width 625 height 15
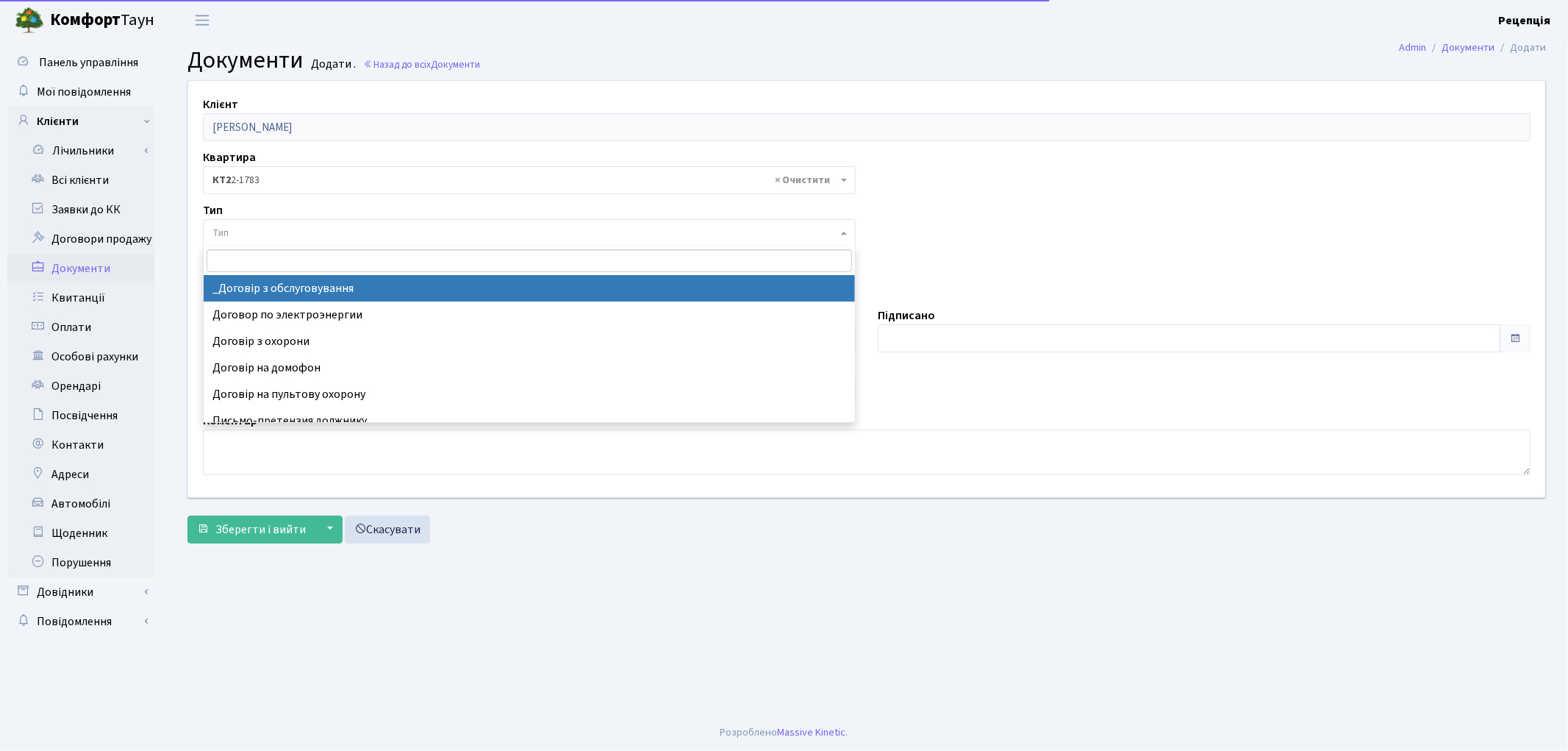
select select "289"
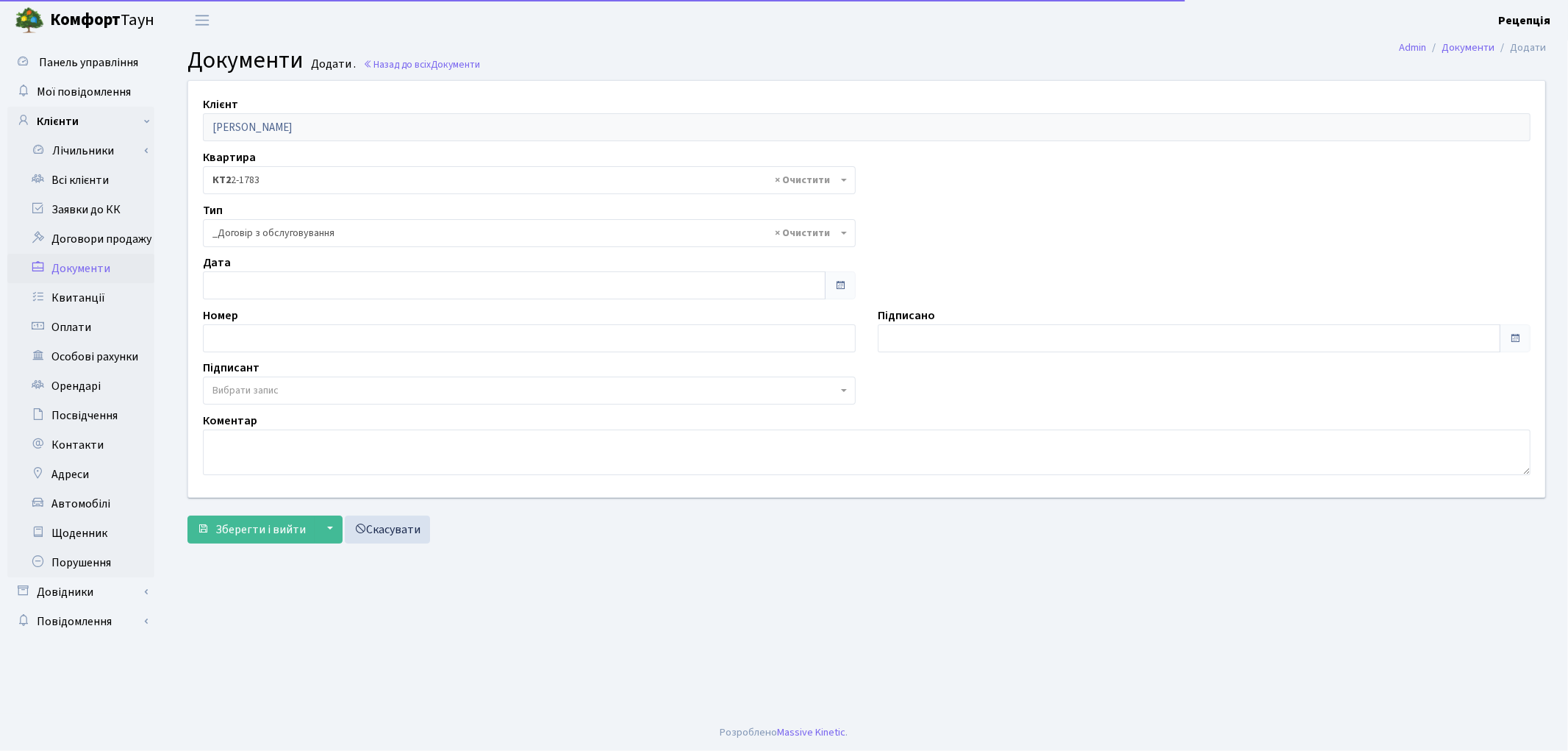
click at [246, 396] on span "Вибрати запис" at bounding box center [246, 390] width 66 height 15
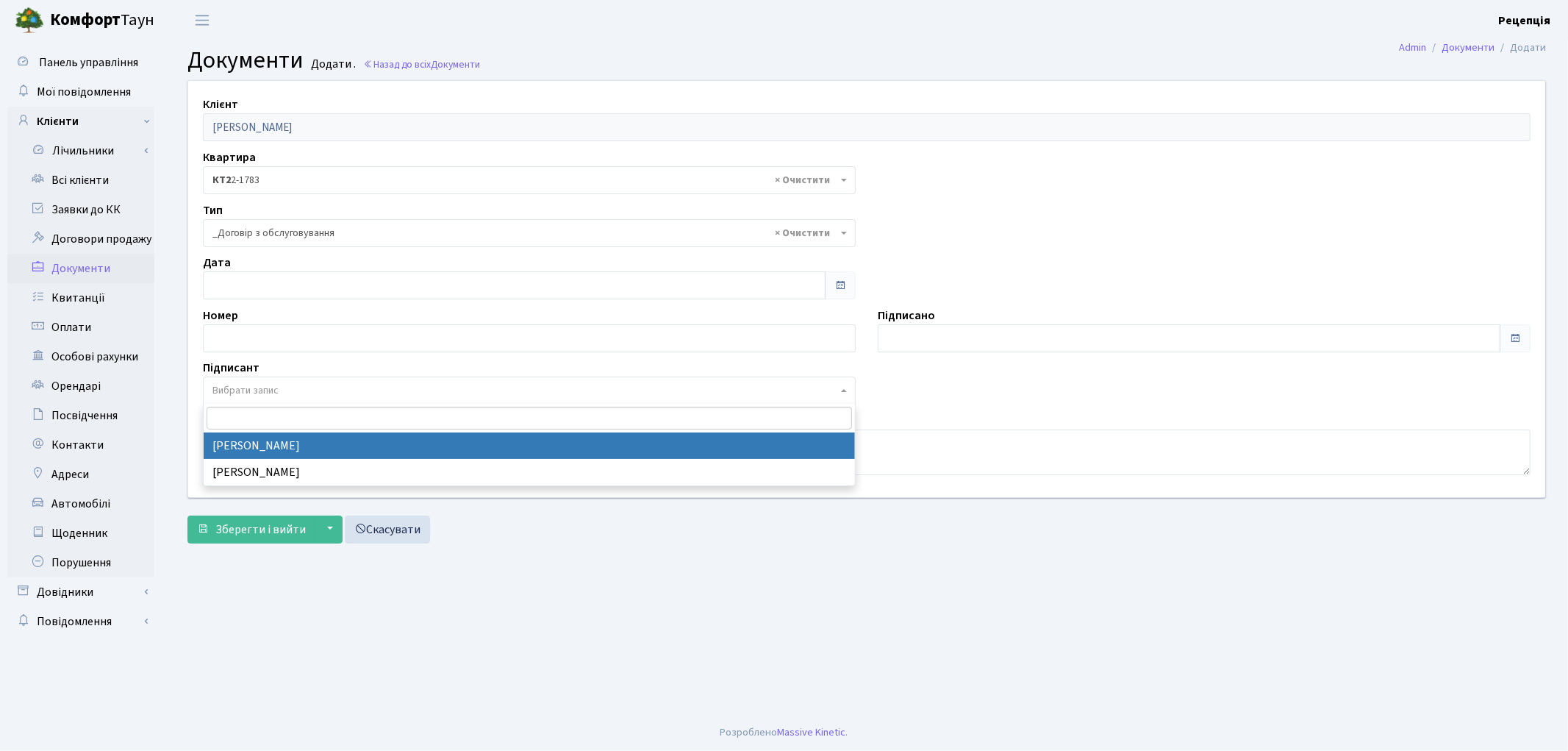
select select "74"
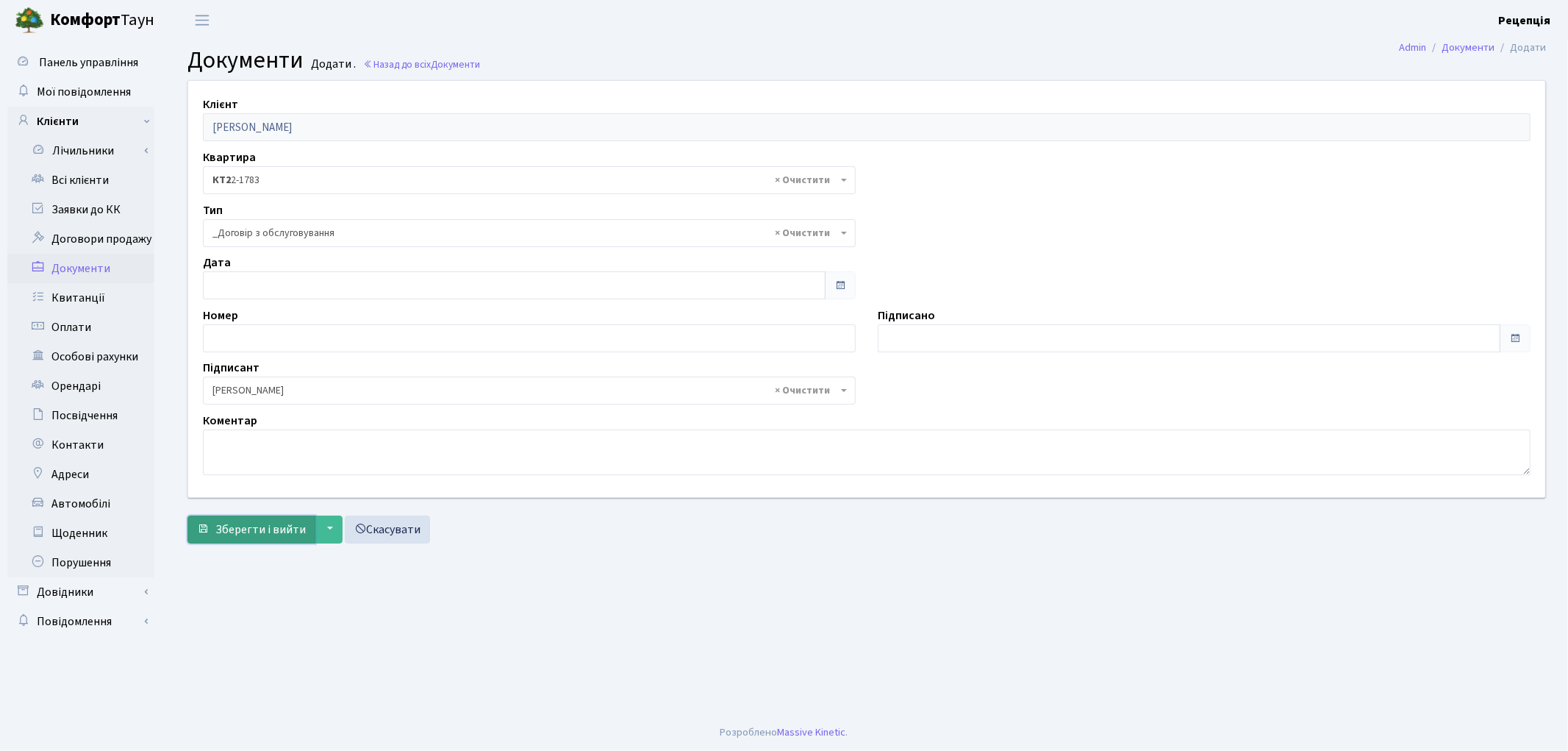
click at [256, 528] on span "Зберегти і вийти" at bounding box center [260, 529] width 90 height 16
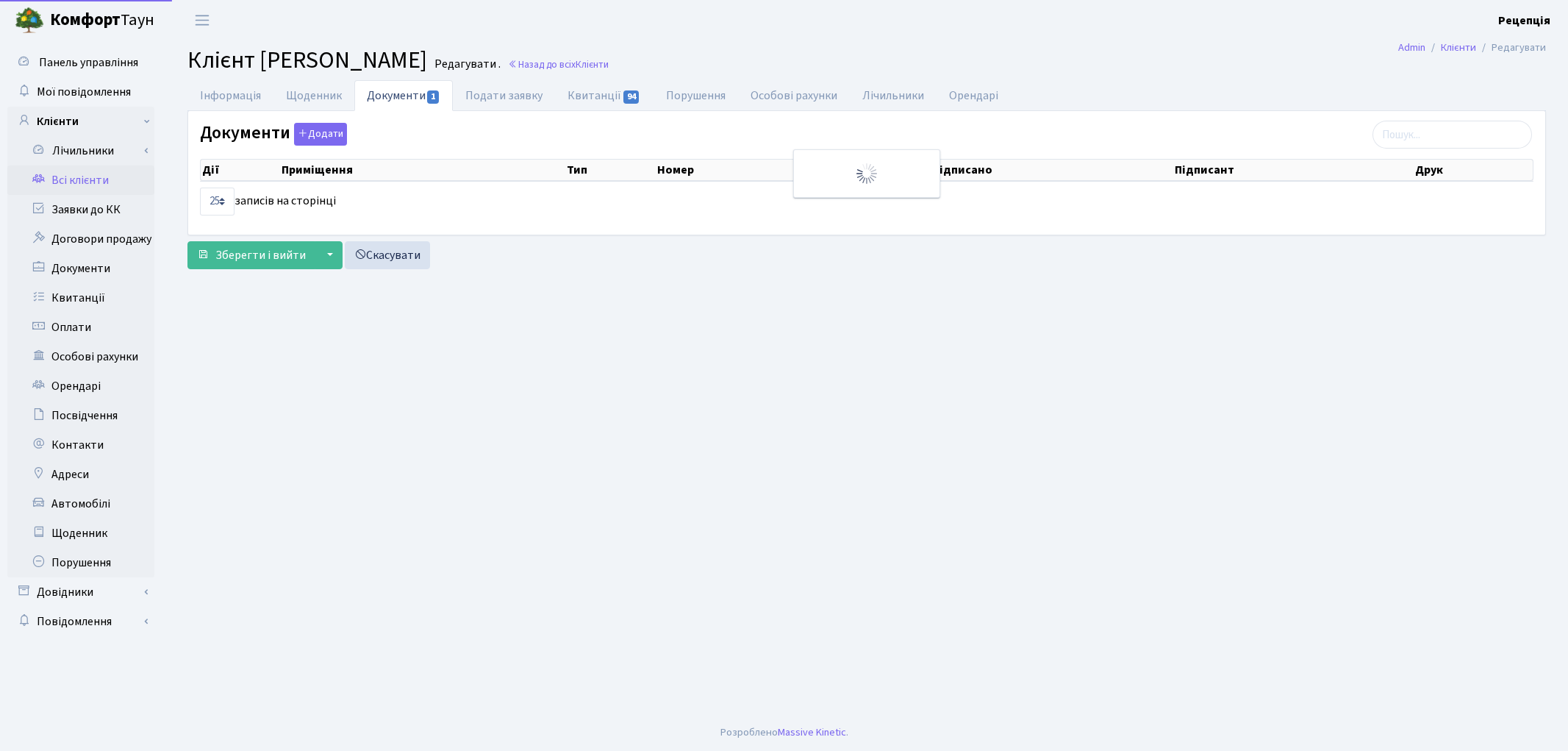
select select "25"
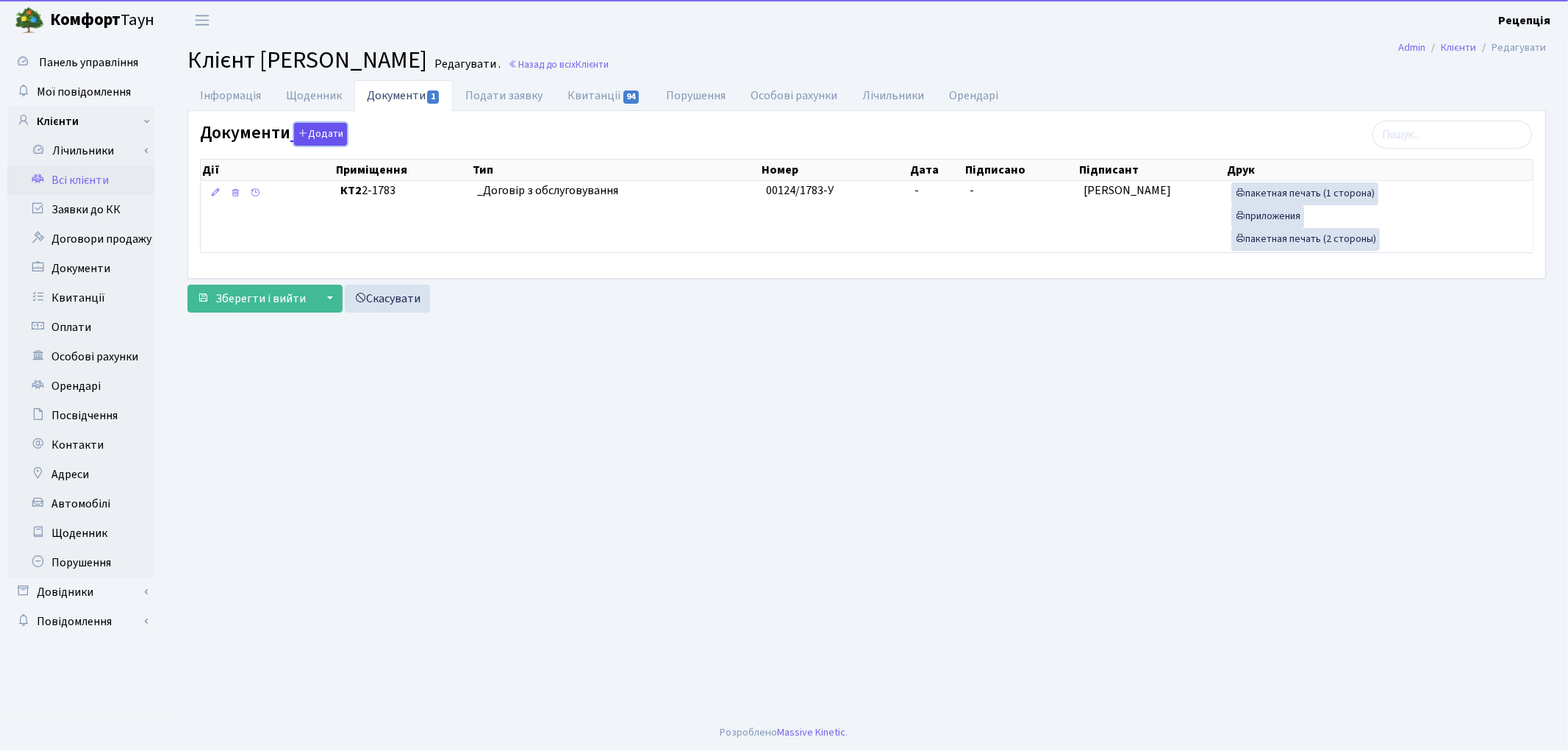
click at [311, 138] on button "Додати" at bounding box center [320, 134] width 53 height 23
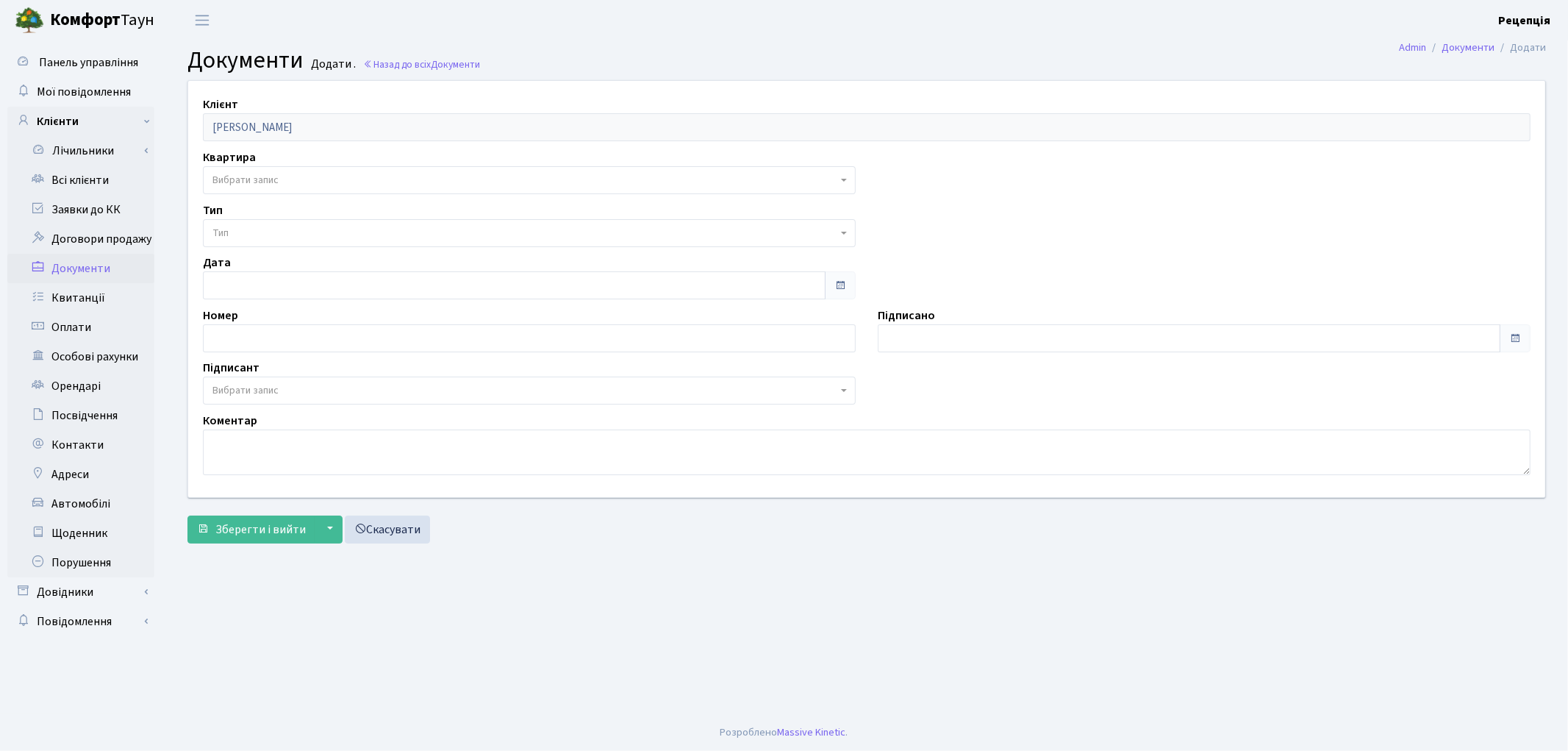
click at [263, 181] on span "Вибрати запис" at bounding box center [246, 180] width 66 height 15
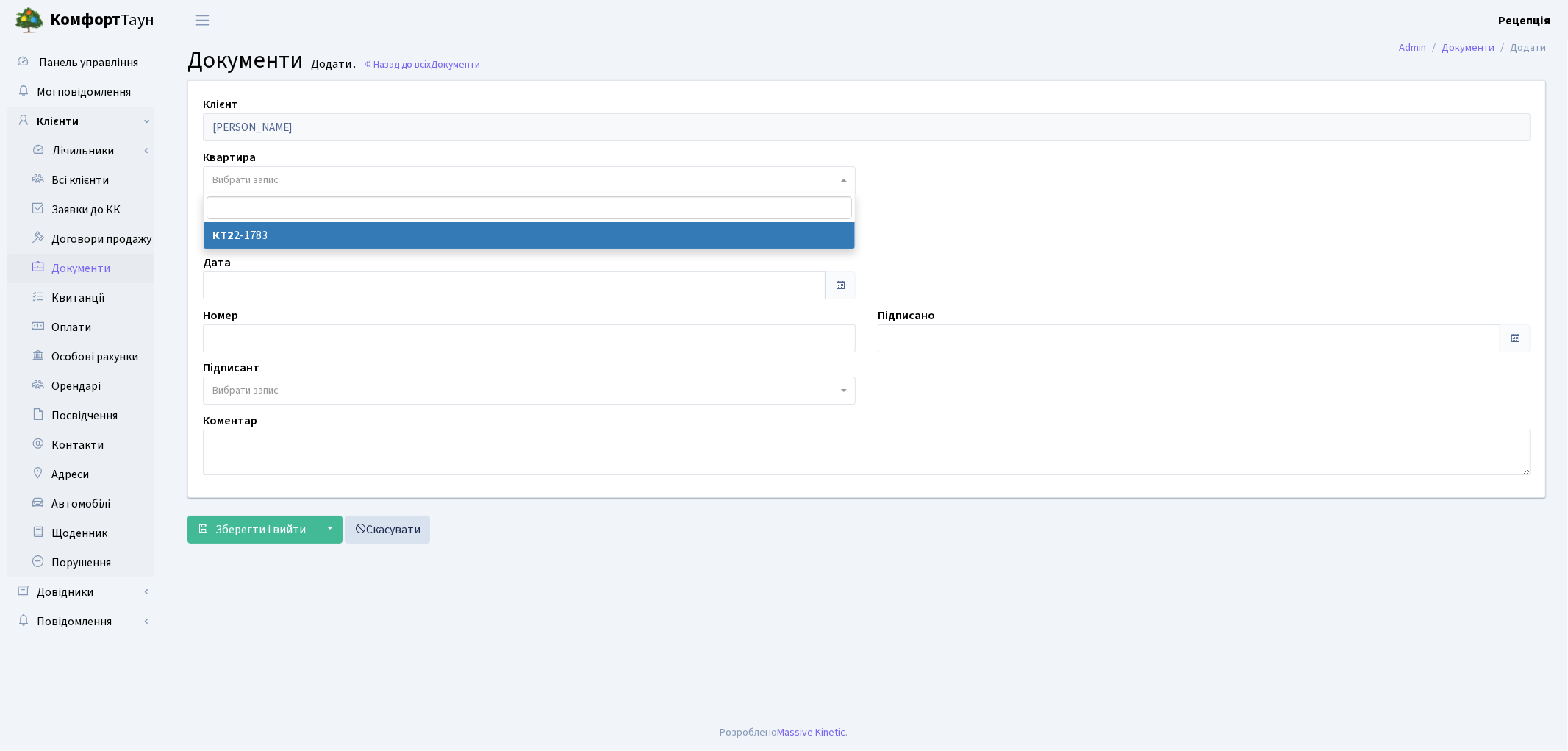
select select "178784"
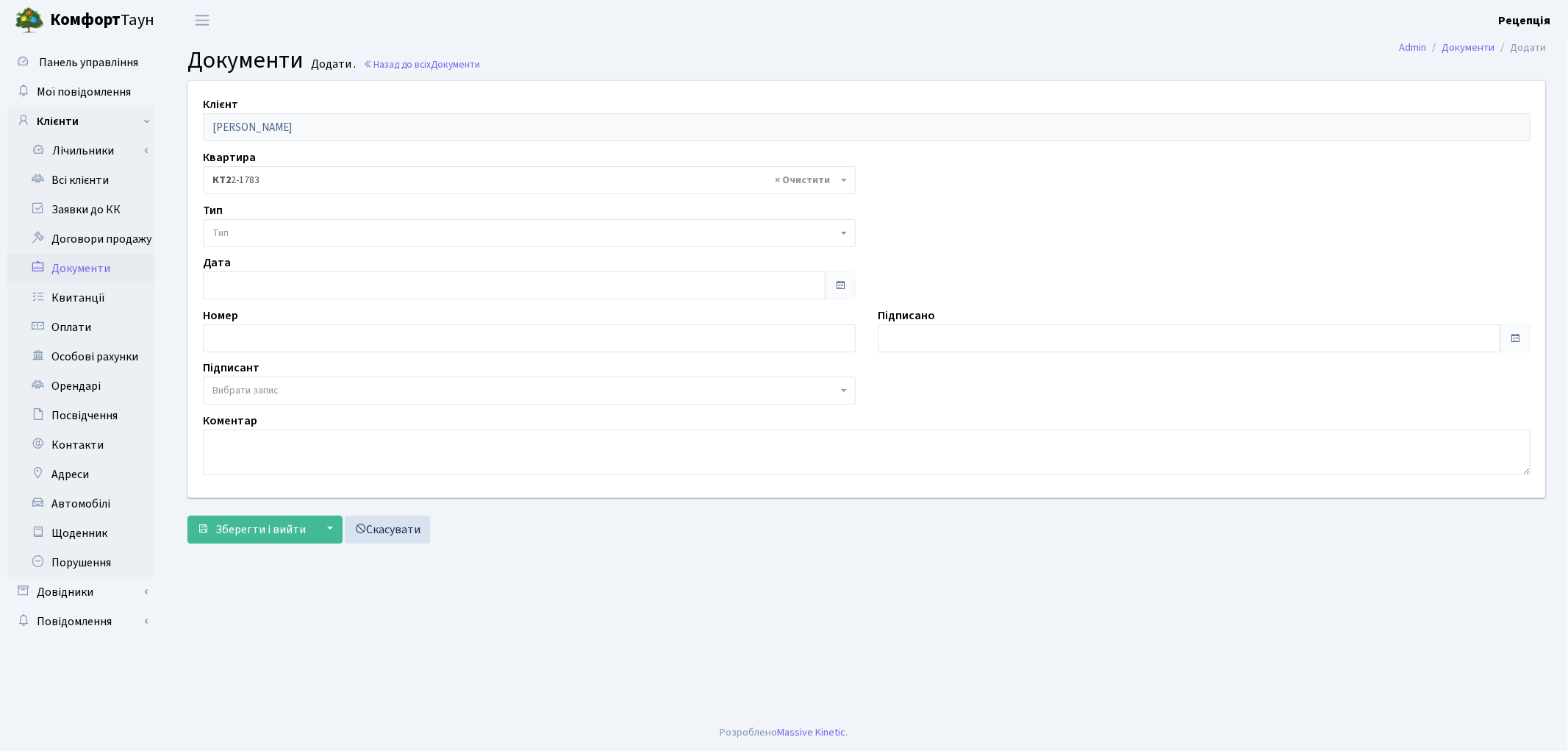
click at [265, 244] on span "Тип" at bounding box center [528, 233] width 652 height 28
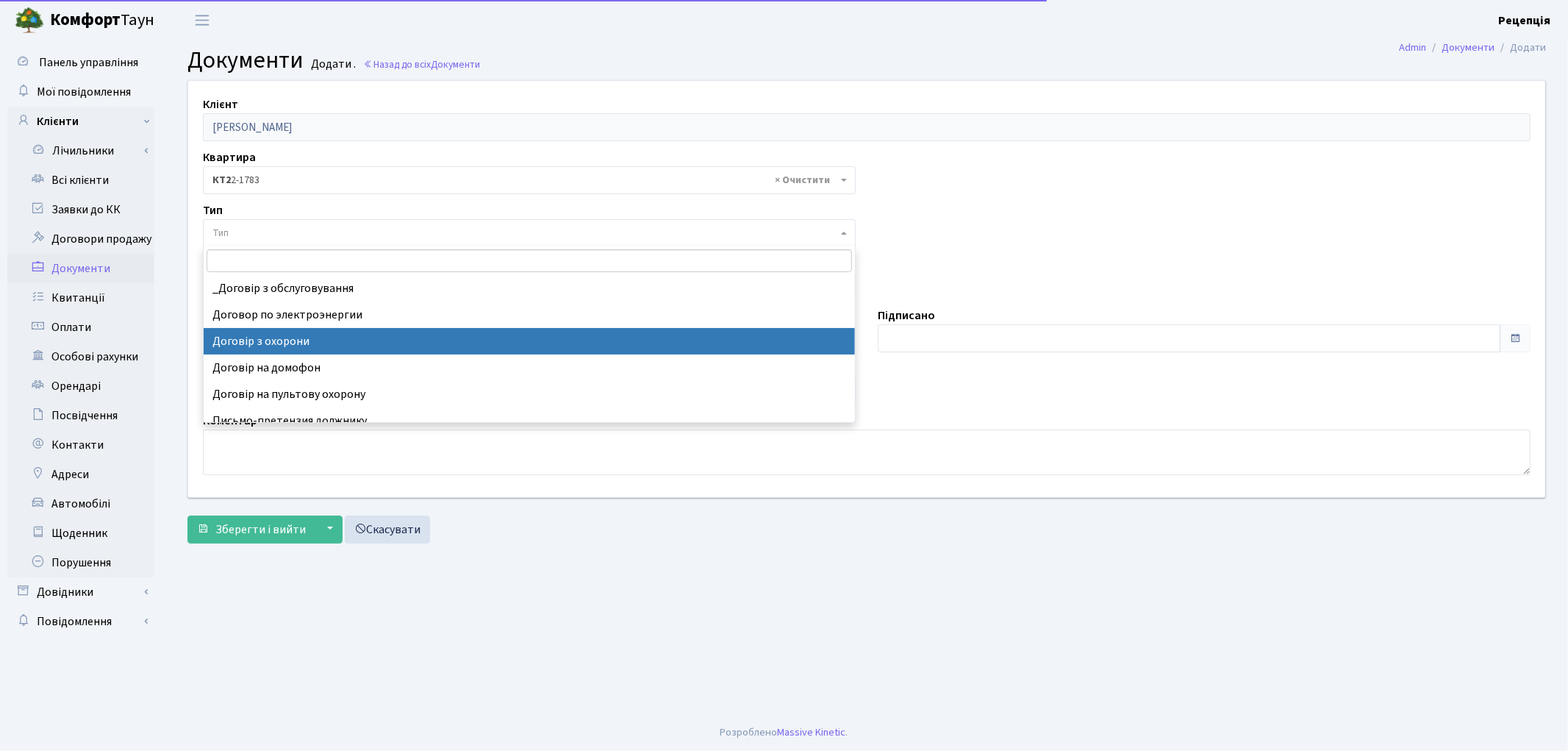
select select "290"
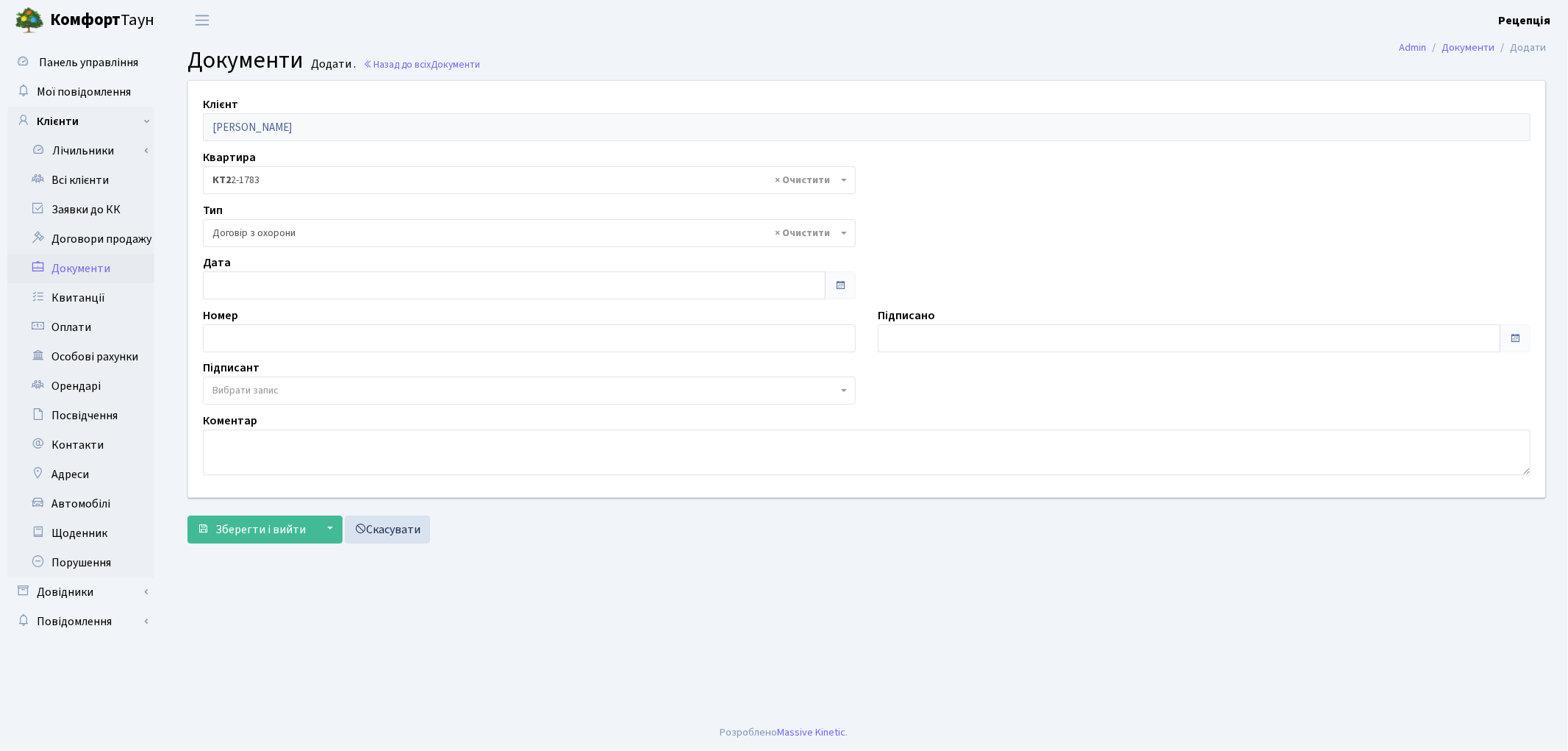
click at [250, 384] on span "Вибрати запис" at bounding box center [246, 390] width 66 height 15
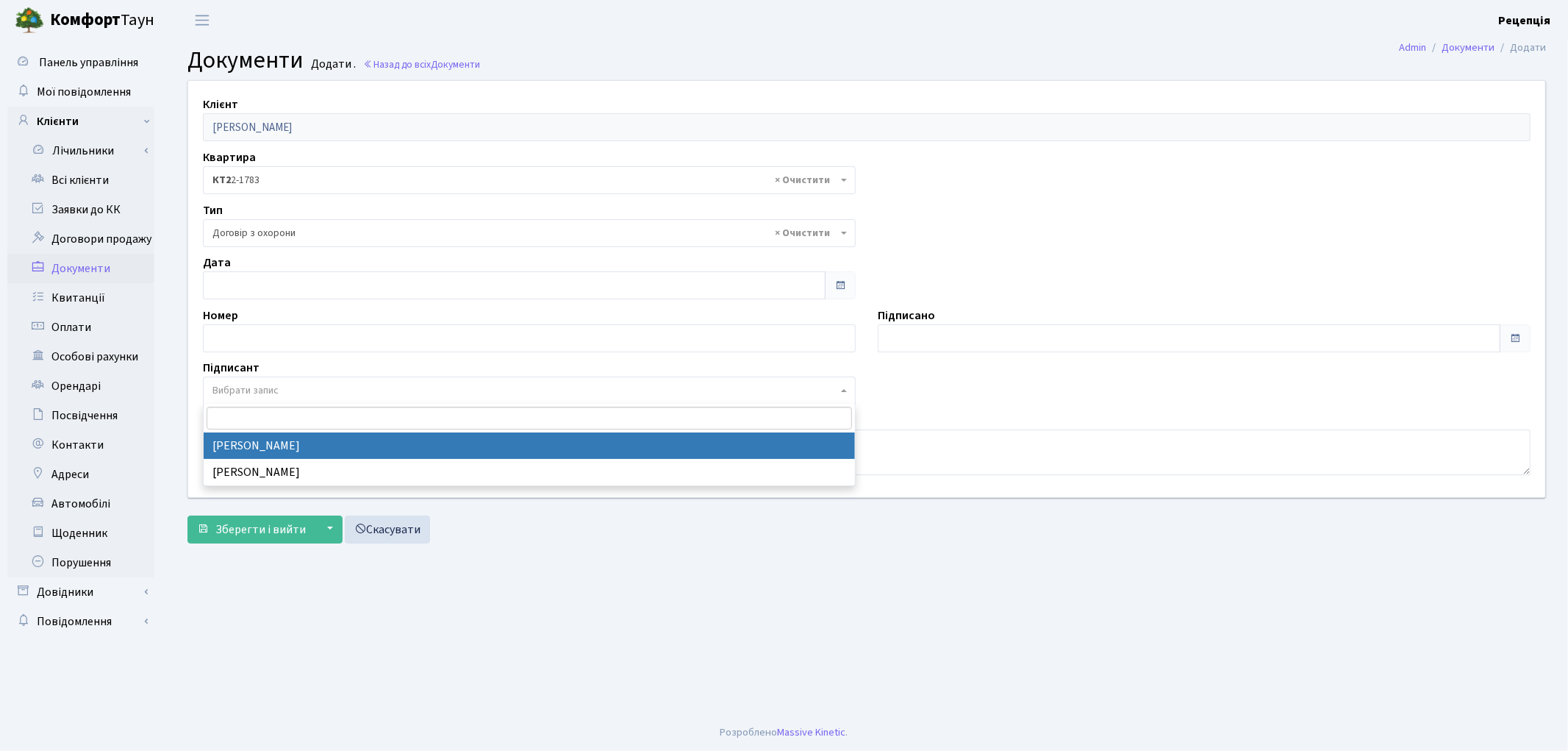
select select "74"
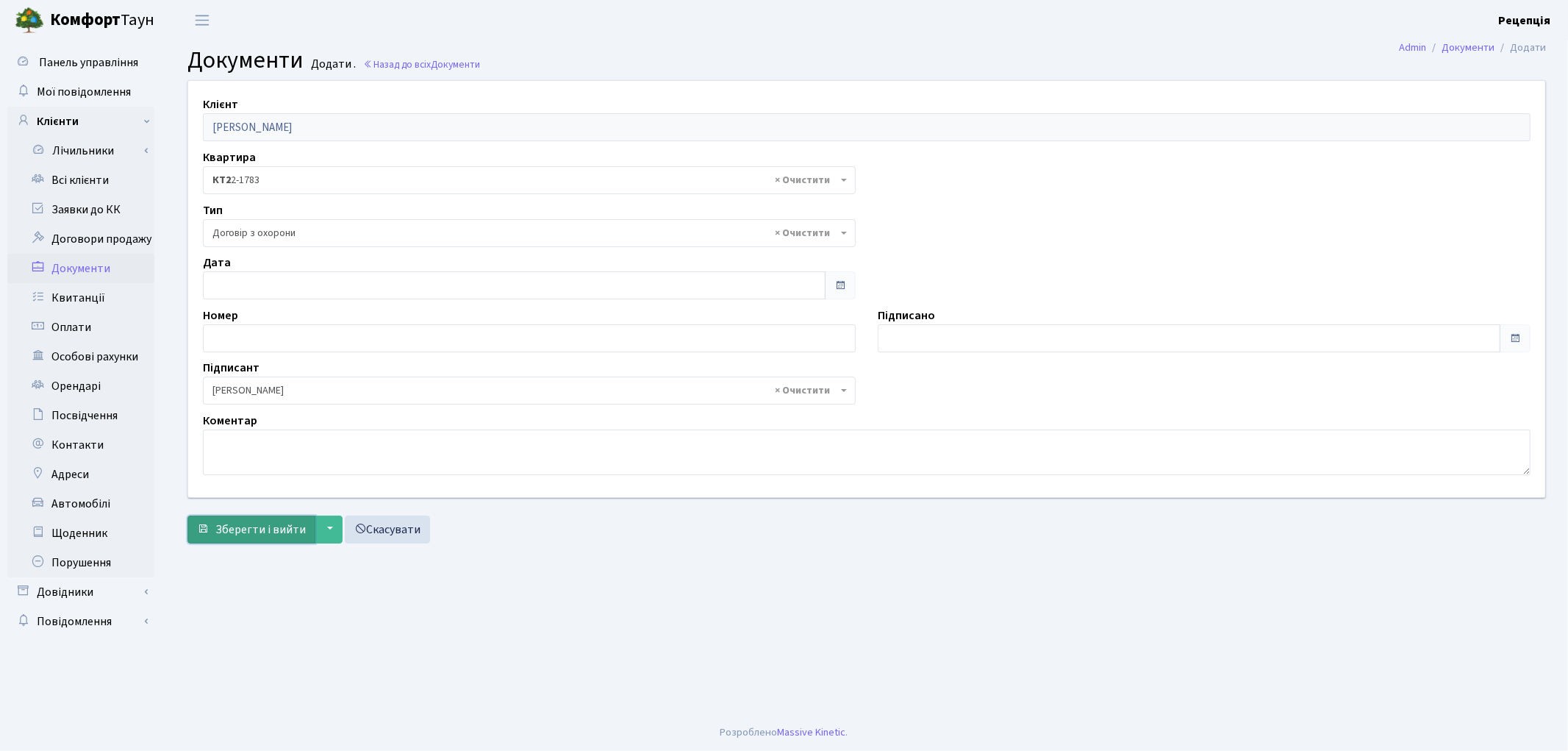
click at [259, 528] on span "Зберегти і вийти" at bounding box center [260, 529] width 90 height 16
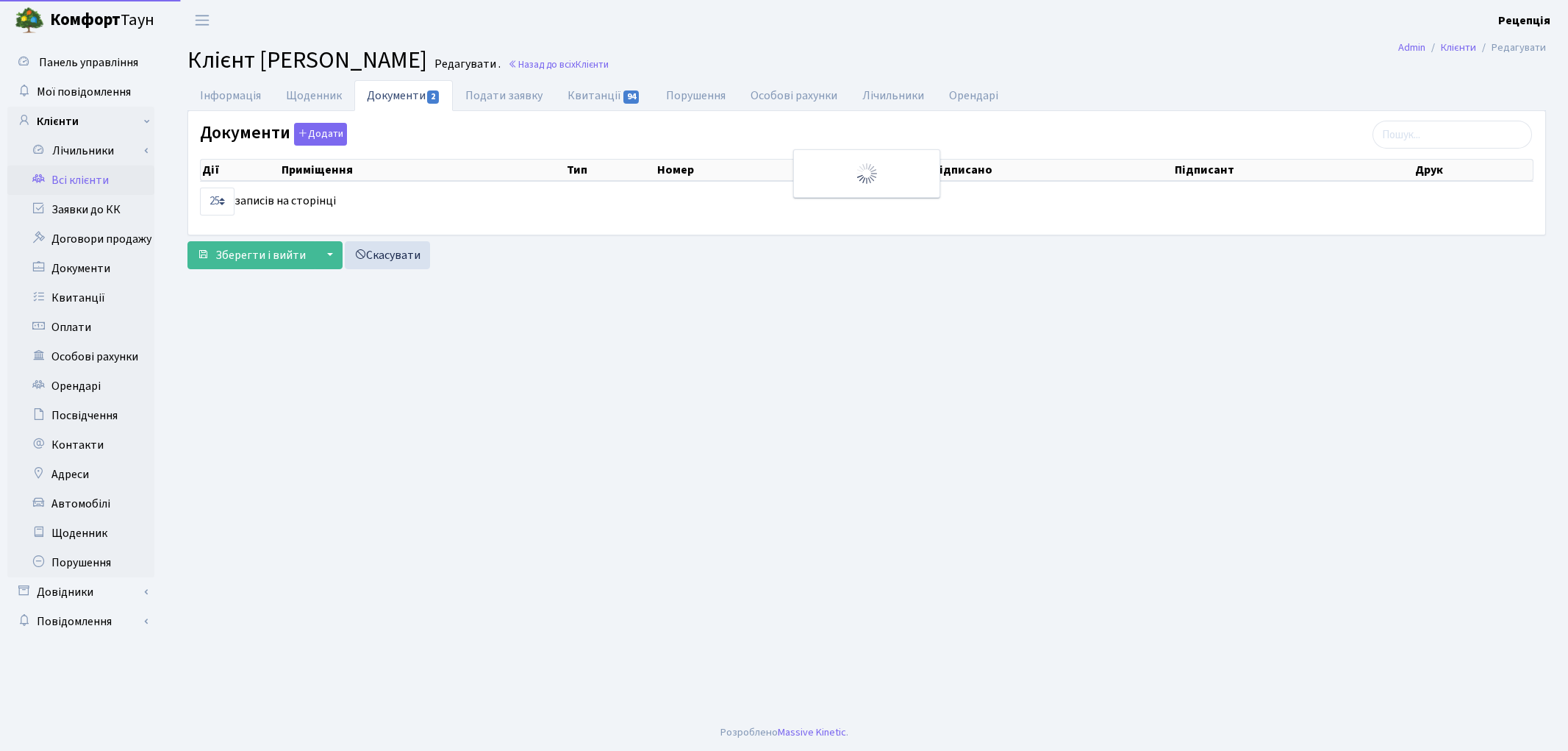
select select "25"
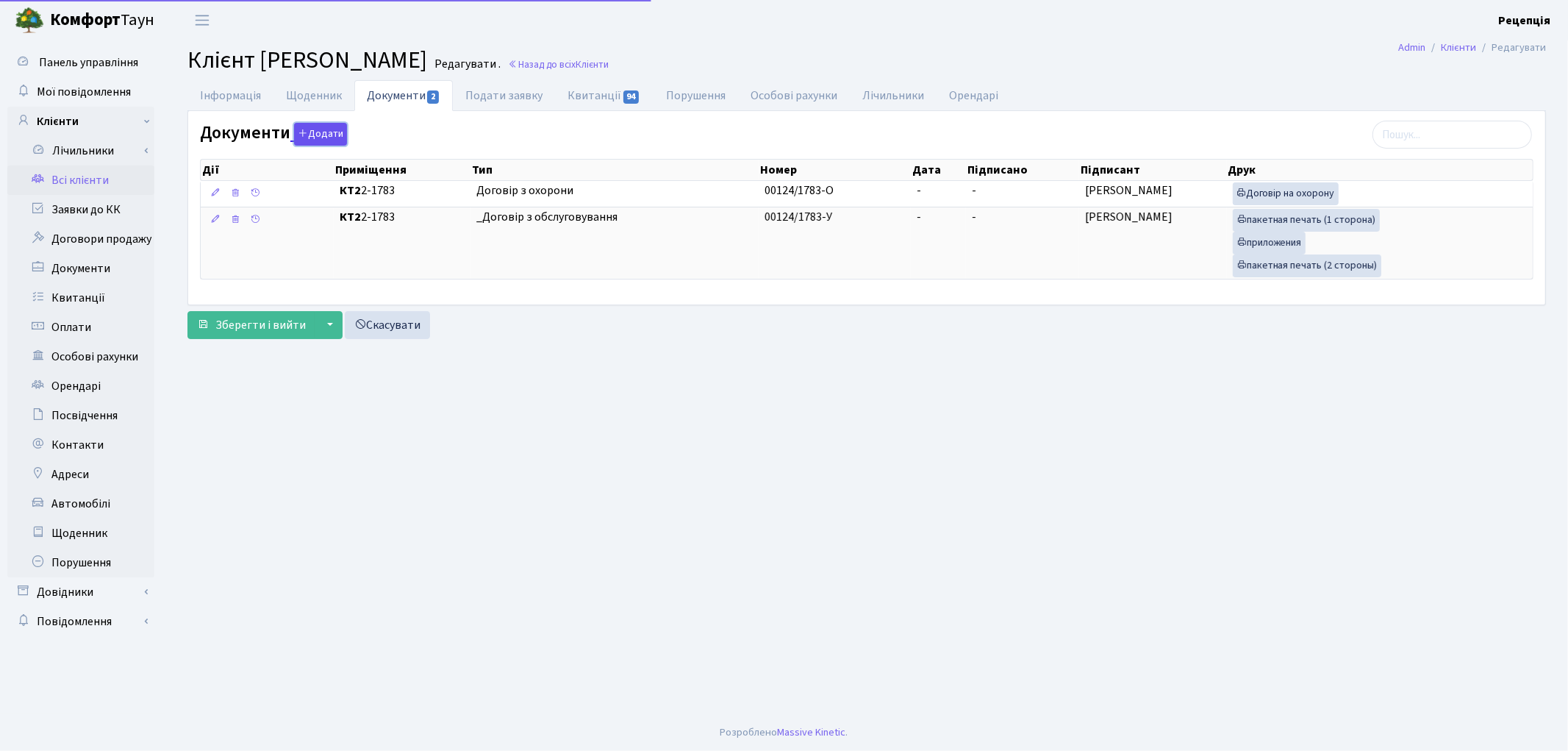
click at [329, 126] on button "Додати" at bounding box center [320, 134] width 53 height 23
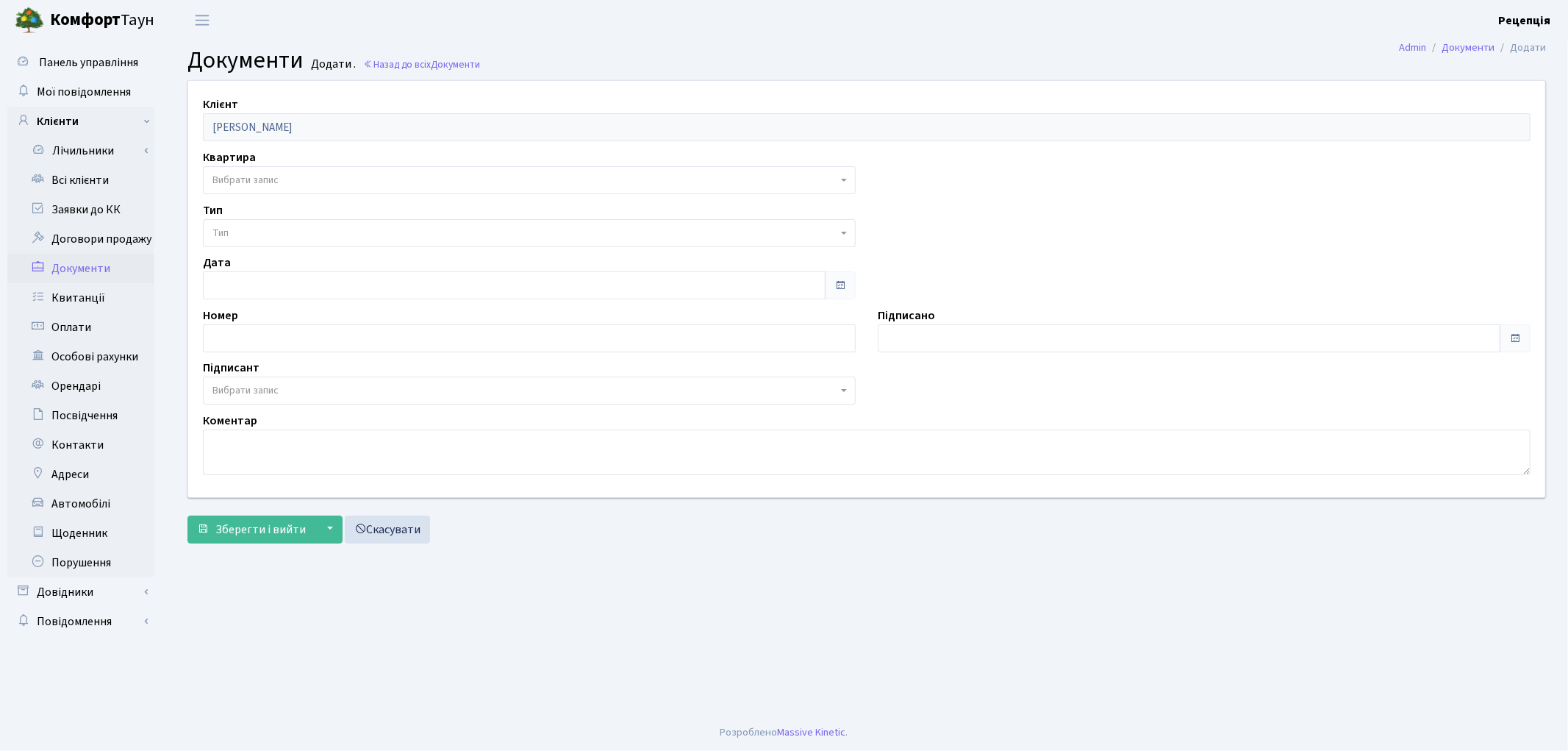
click at [265, 178] on span "Вибрати запис" at bounding box center [246, 180] width 66 height 15
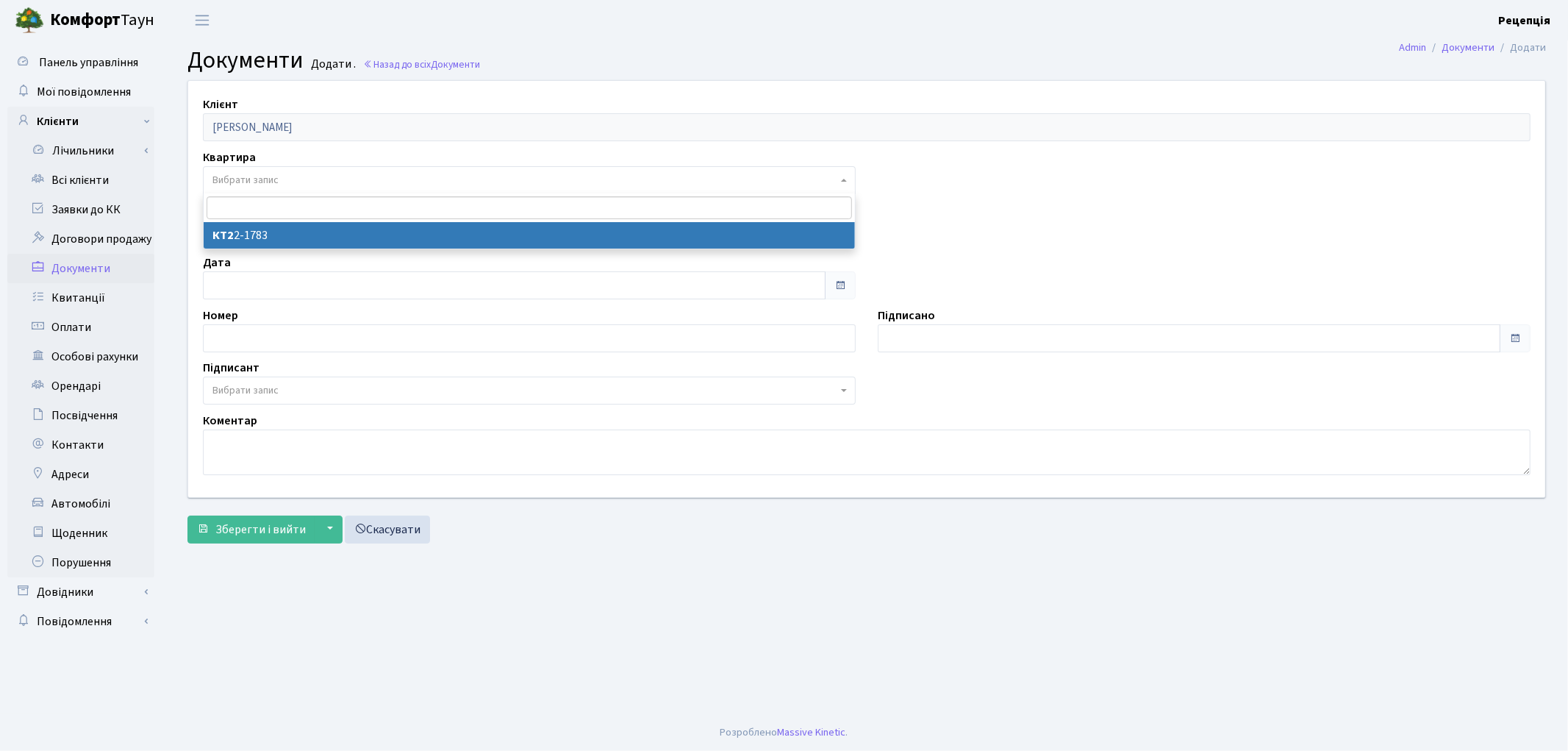
select select "178784"
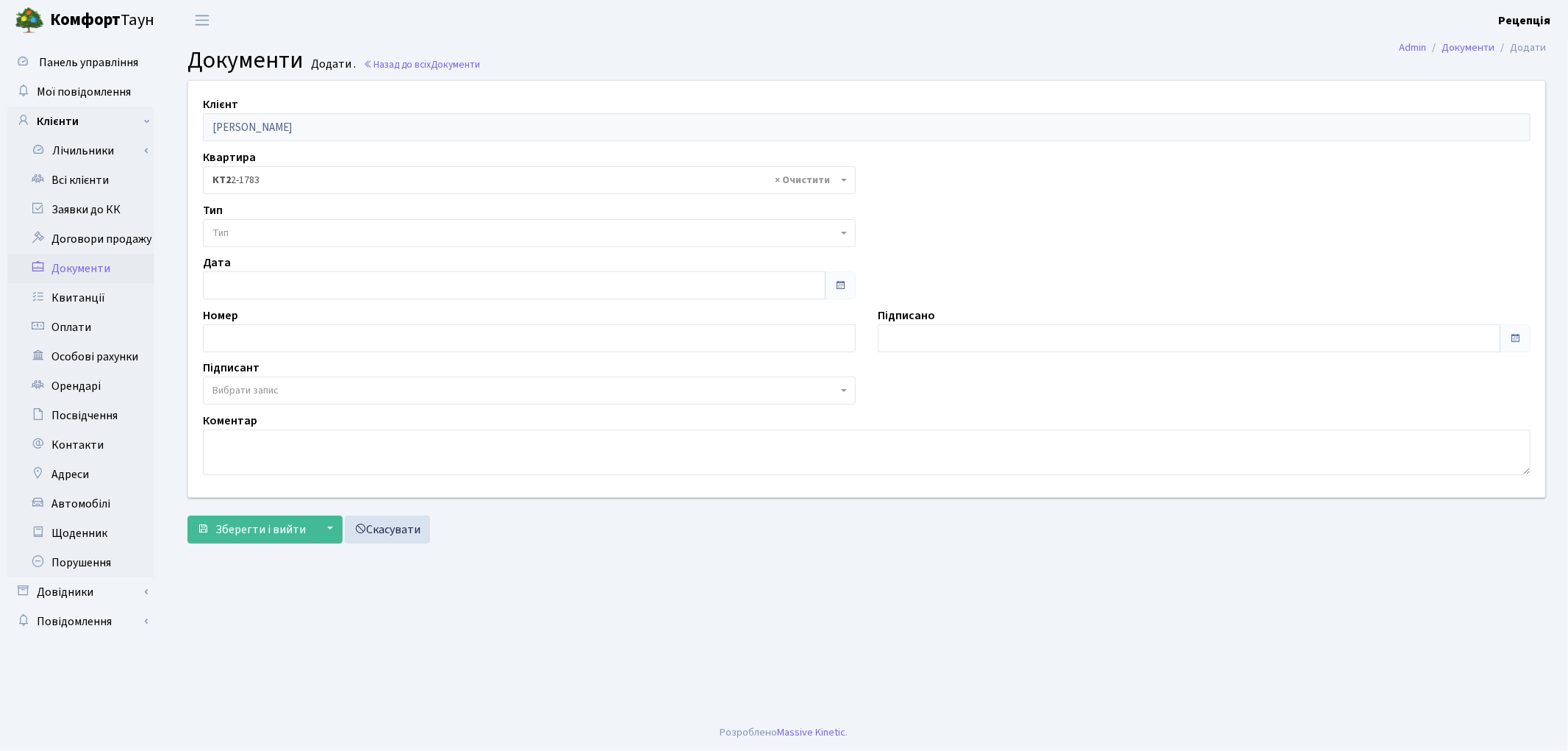
click at [271, 230] on span "Тип" at bounding box center [525, 233] width 625 height 15
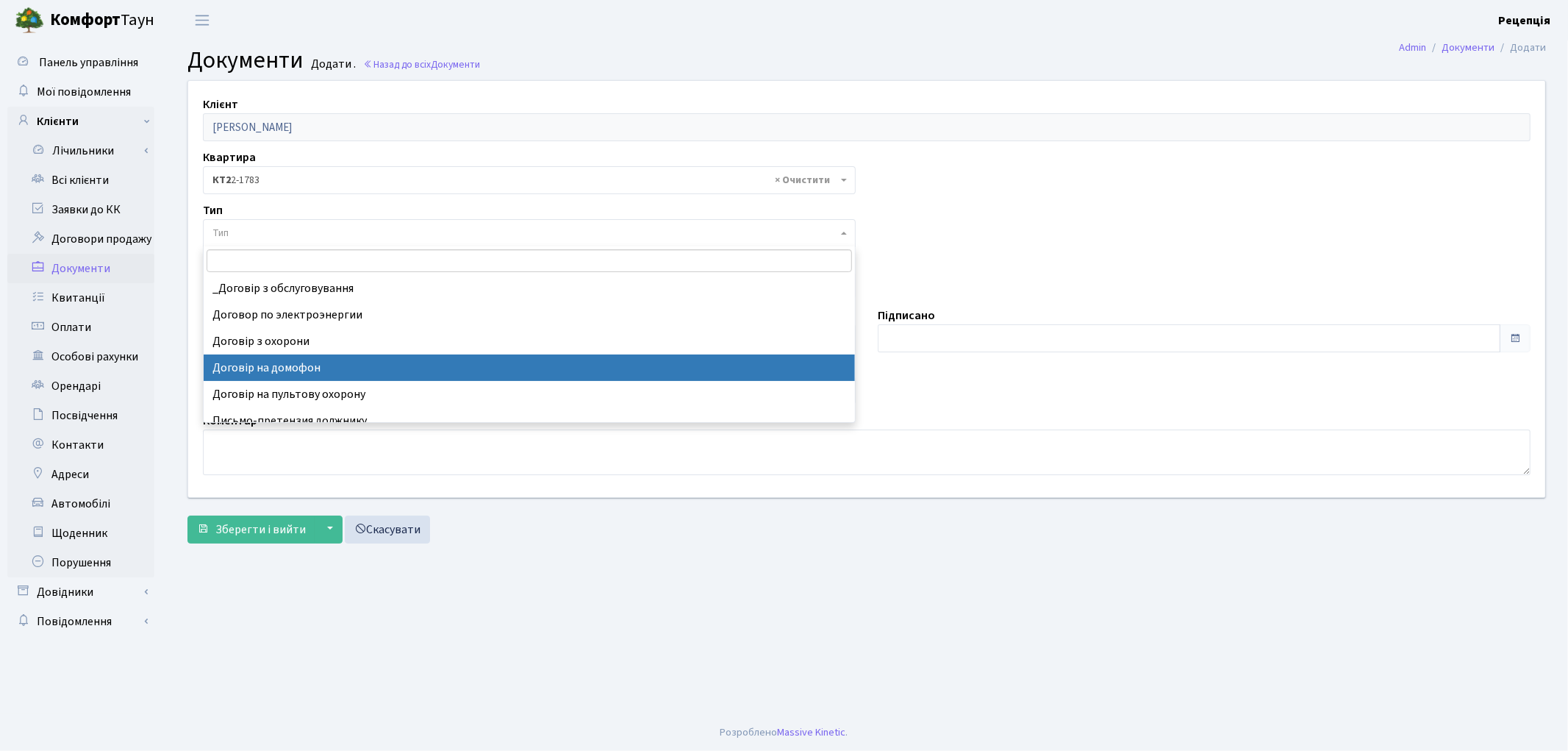
select select "292"
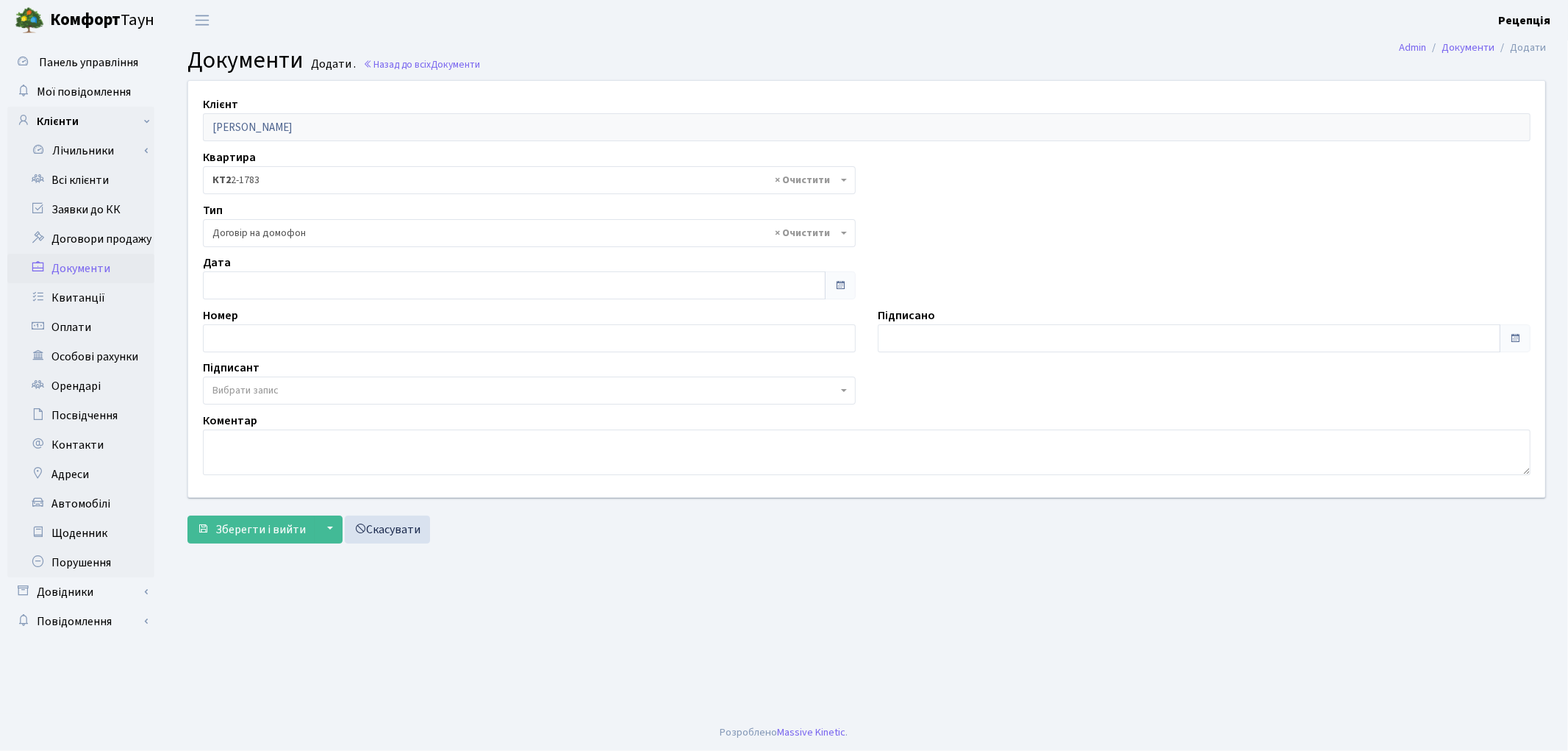
click at [274, 393] on span "Вибрати запис" at bounding box center [246, 390] width 66 height 15
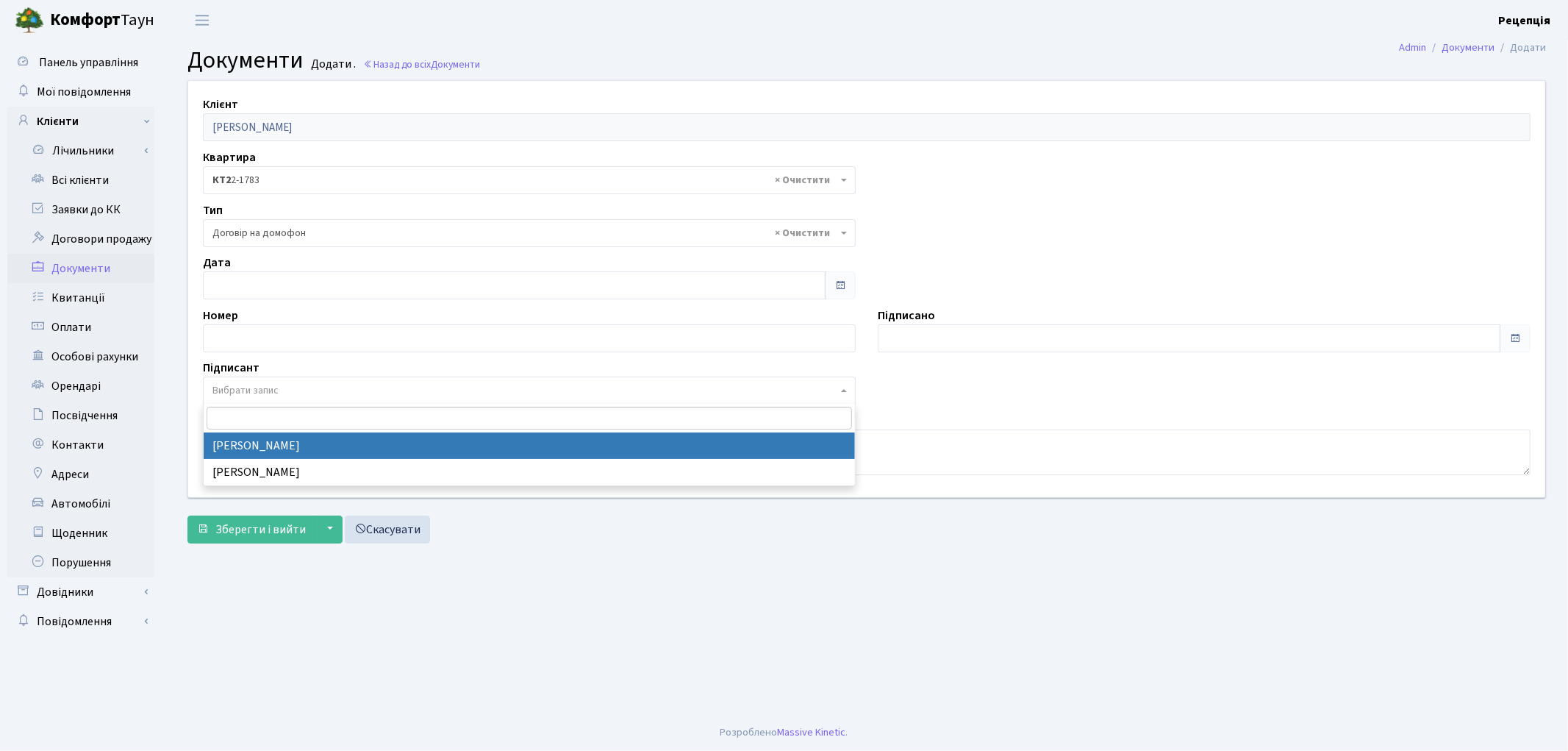
select select "74"
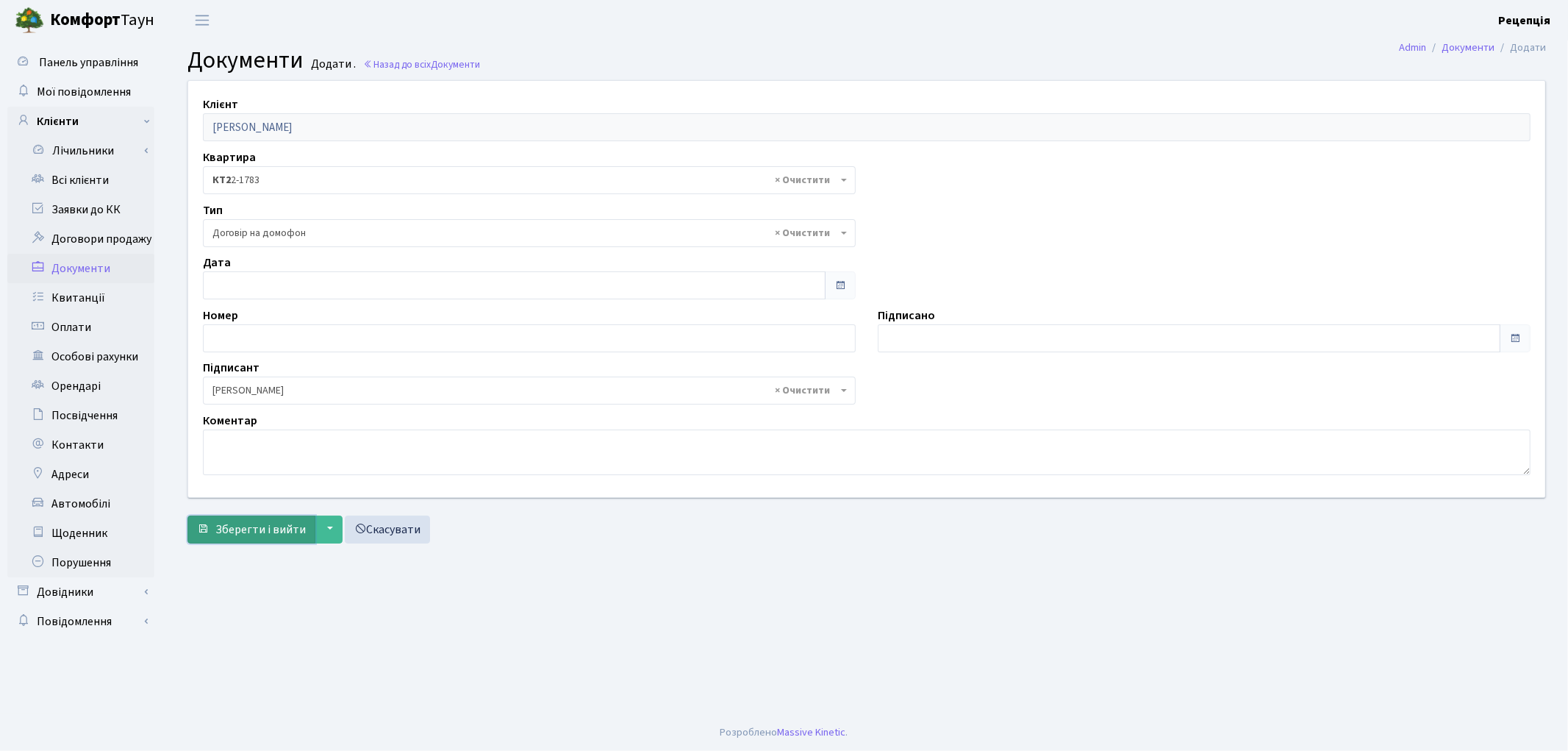
click at [268, 526] on span "Зберегти і вийти" at bounding box center [260, 529] width 90 height 16
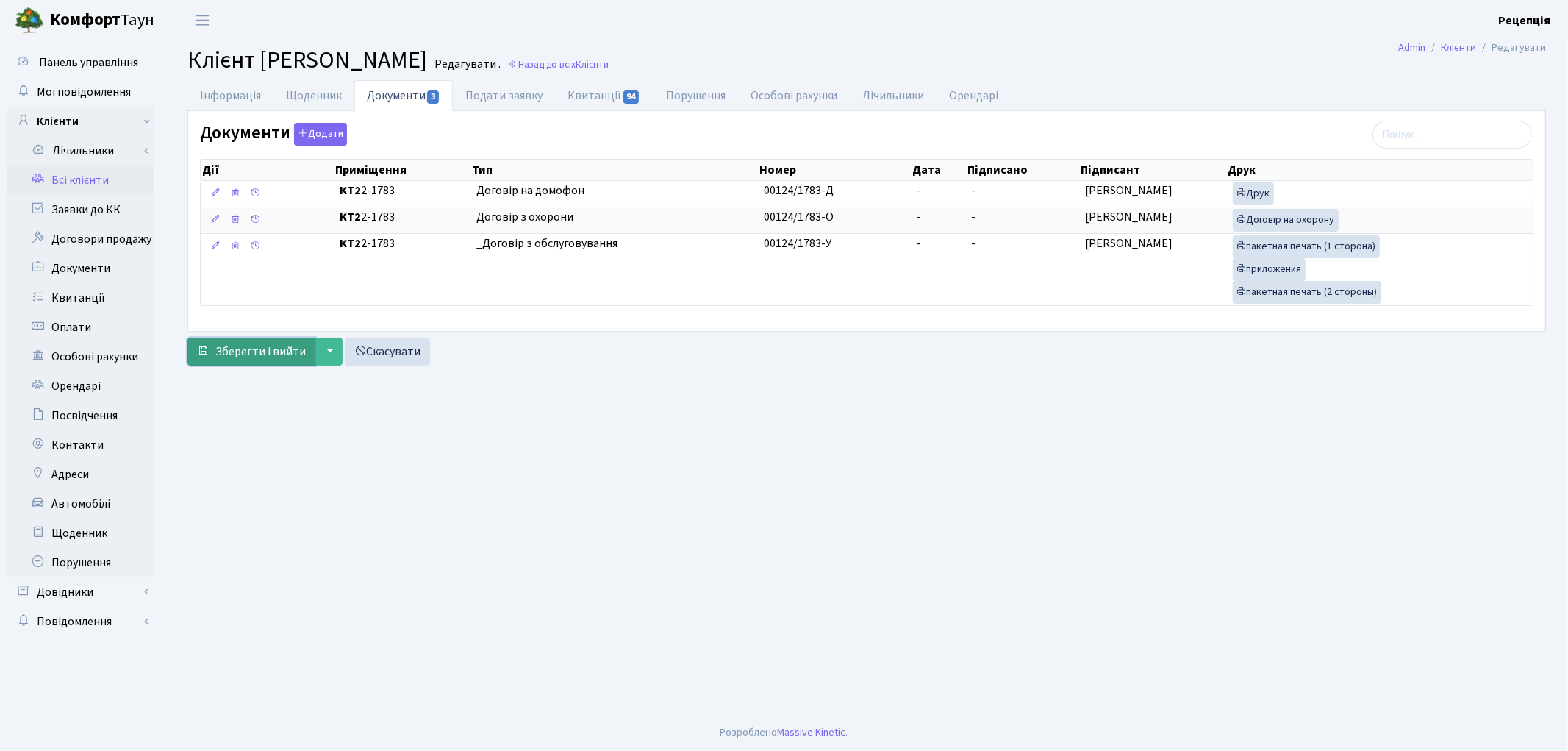
click at [270, 365] on button "Зберегти і вийти" at bounding box center [251, 352] width 128 height 28
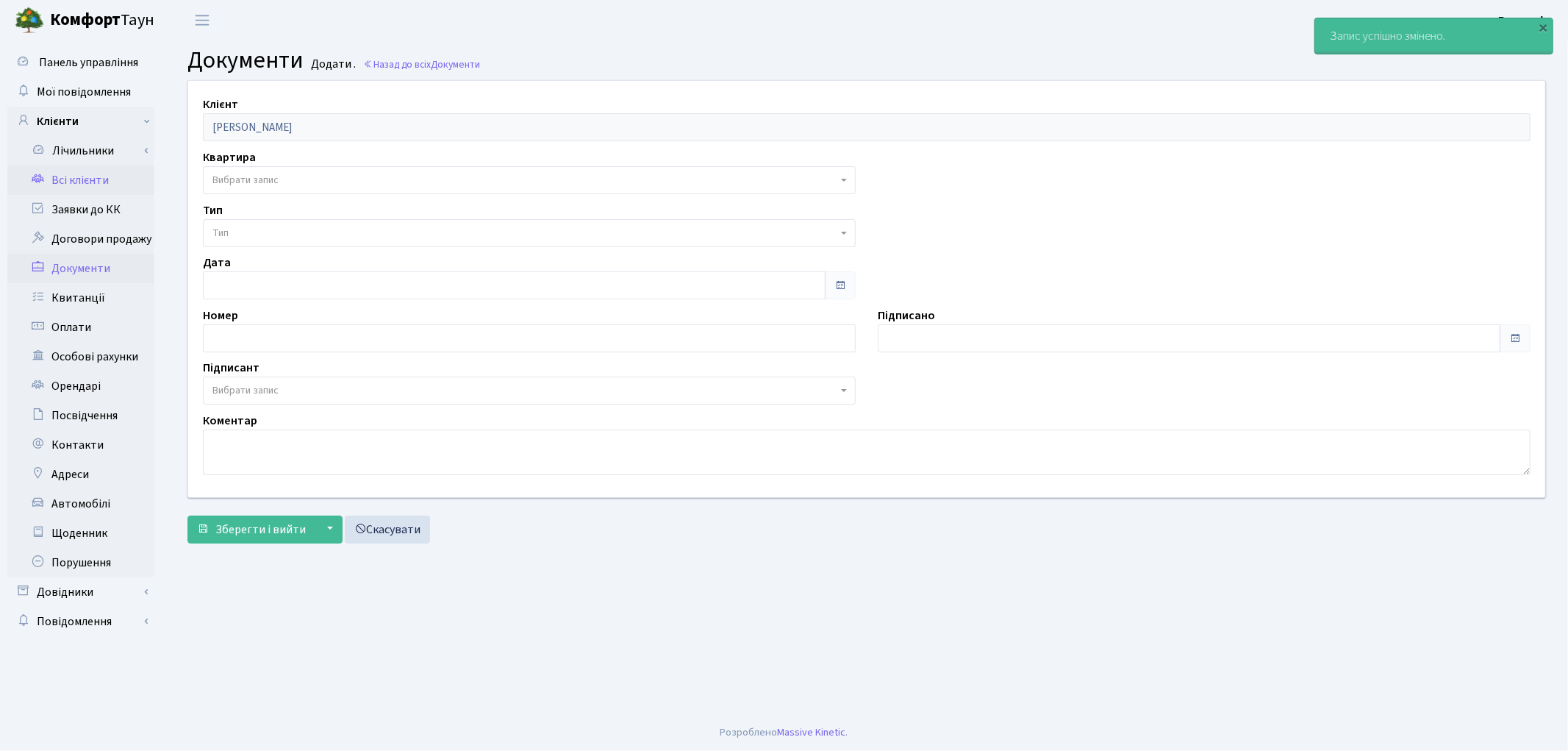
click at [100, 179] on link "Всі клієнти" at bounding box center [80, 180] width 147 height 29
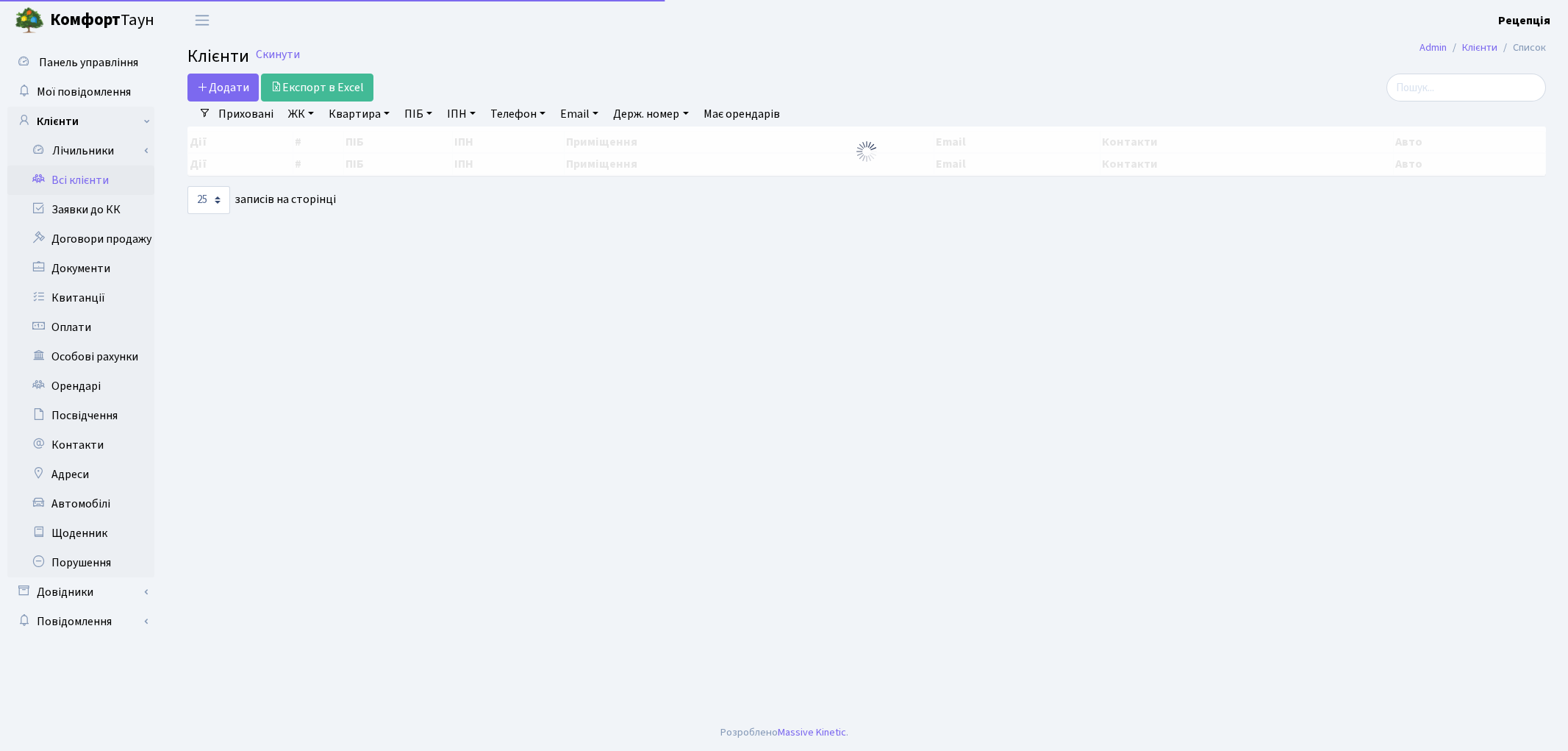
select select "25"
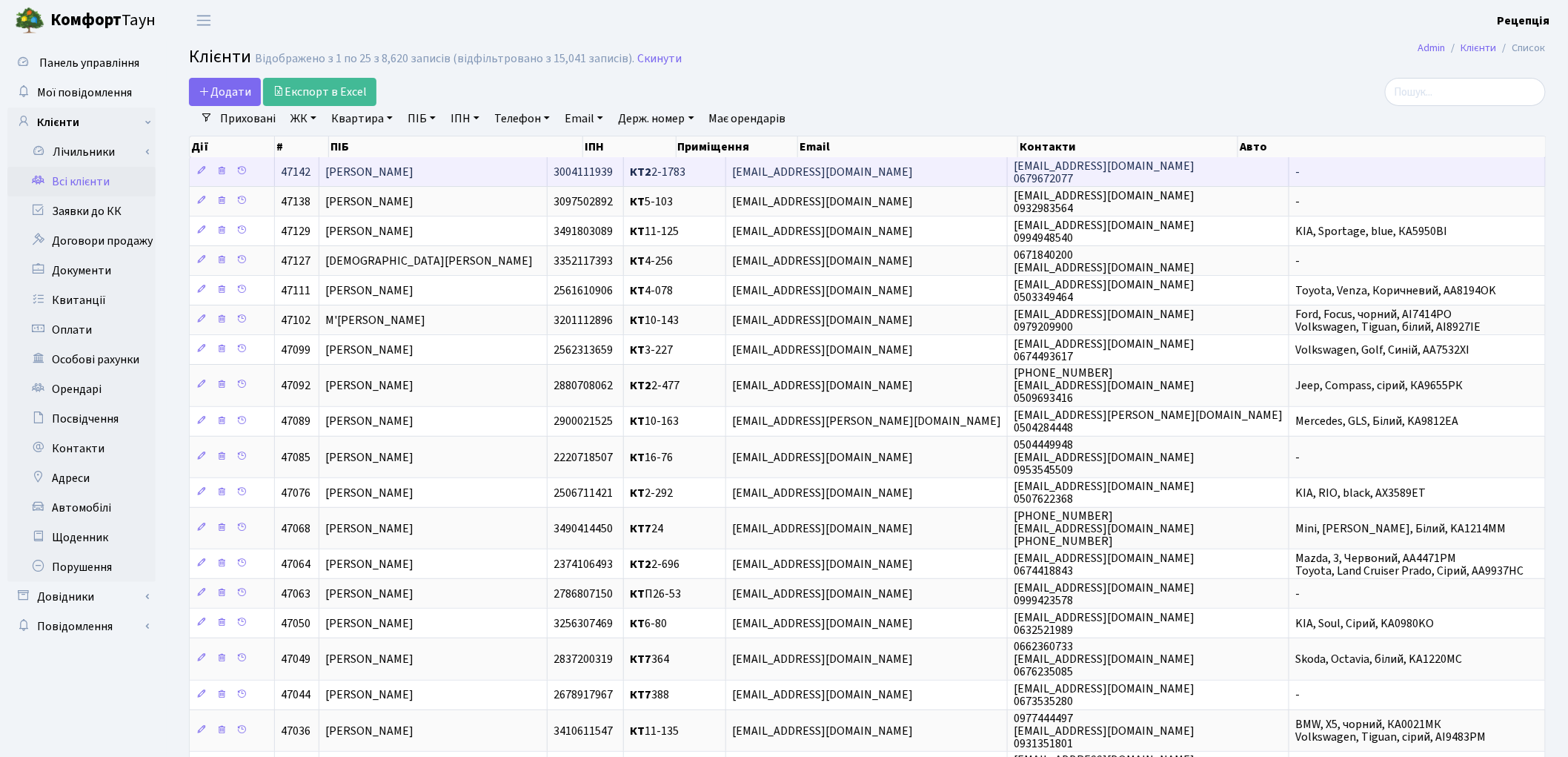
click at [413, 169] on span "[PERSON_NAME]" at bounding box center [369, 172] width 88 height 17
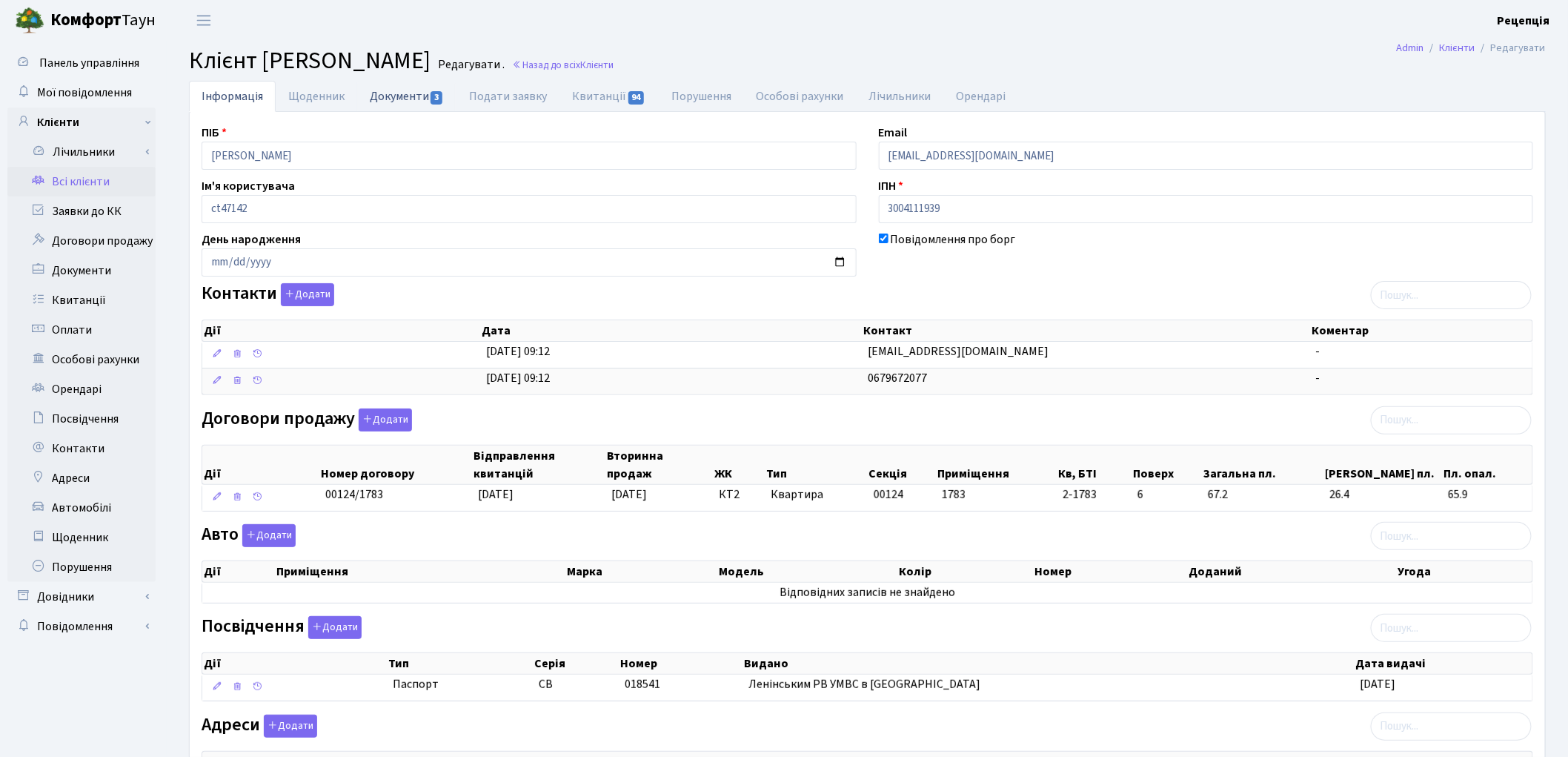
click at [405, 102] on link "Документи 3" at bounding box center [406, 96] width 99 height 30
select select "25"
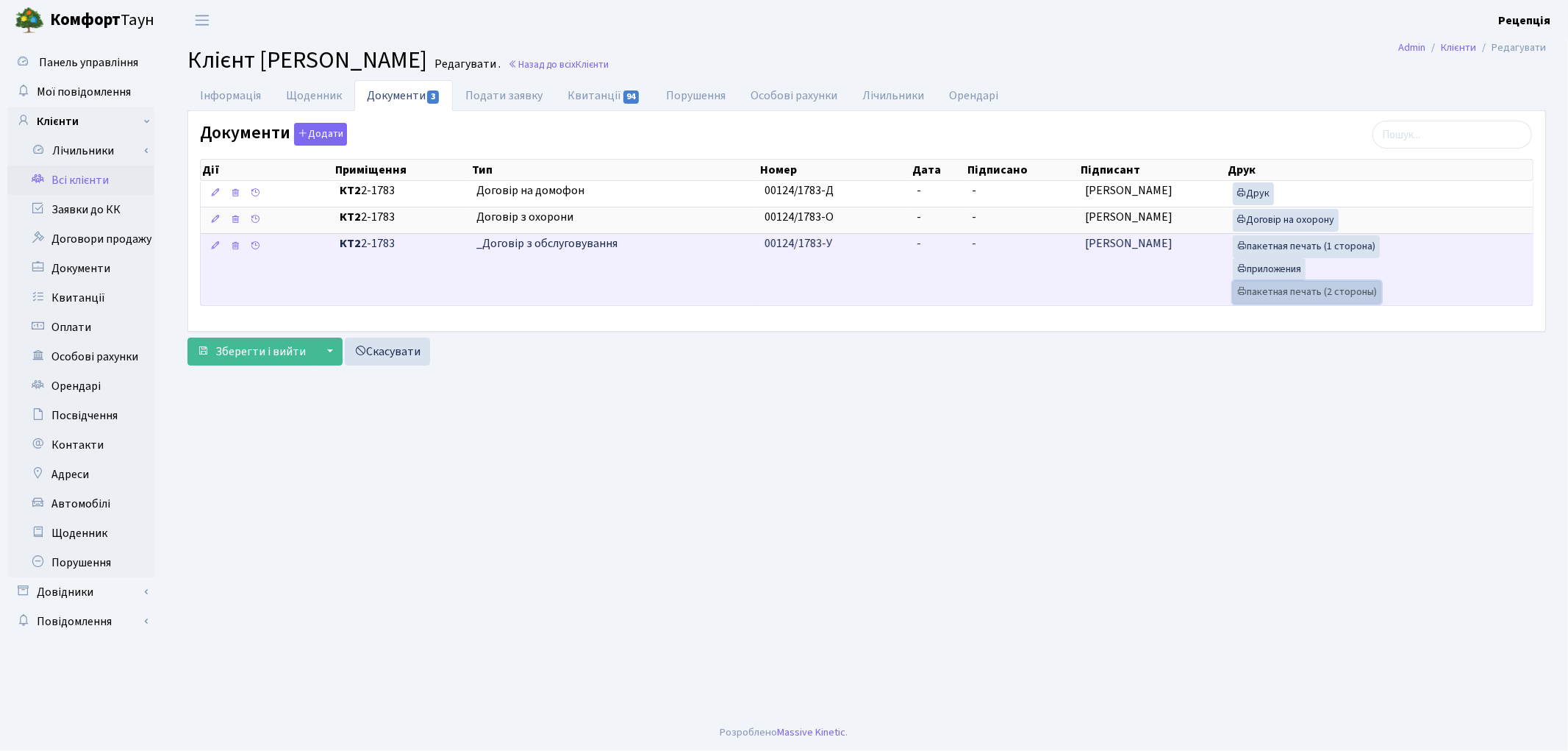
click at [1321, 295] on link "пакетная печать (2 стороны)" at bounding box center [1307, 292] width 148 height 23
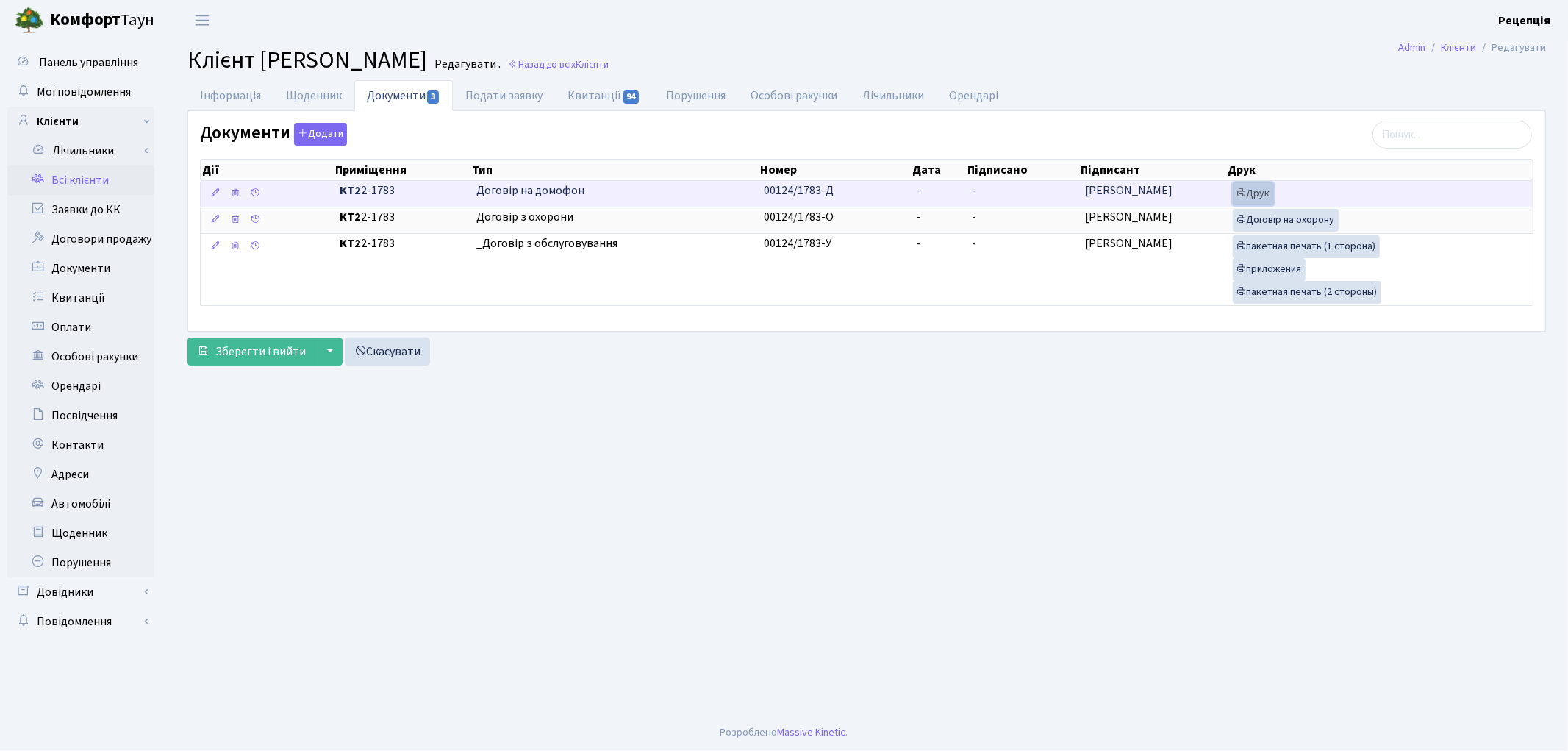
click at [1266, 192] on link "Друк" at bounding box center [1253, 193] width 41 height 23
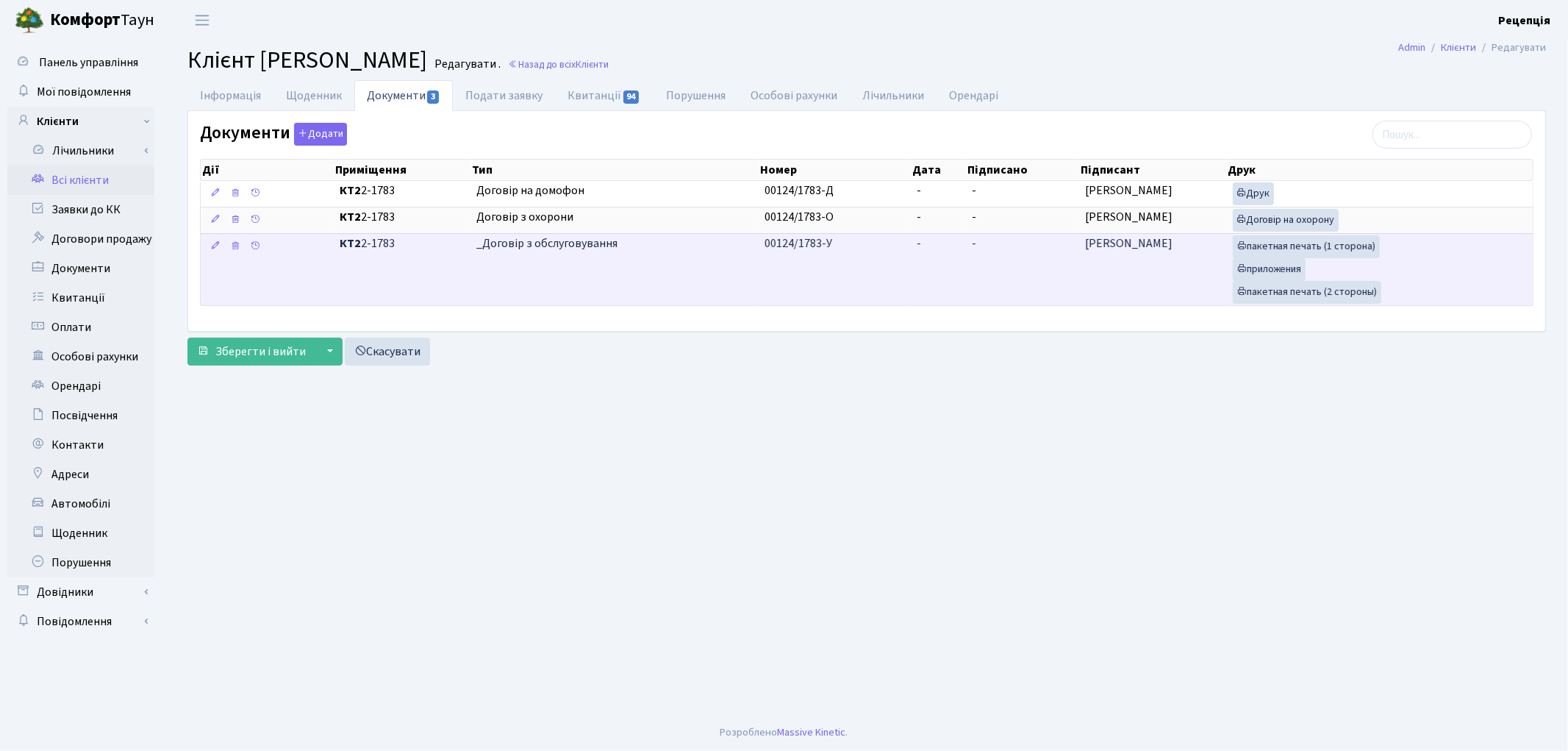
click at [922, 277] on td "-" at bounding box center [938, 269] width 55 height 72
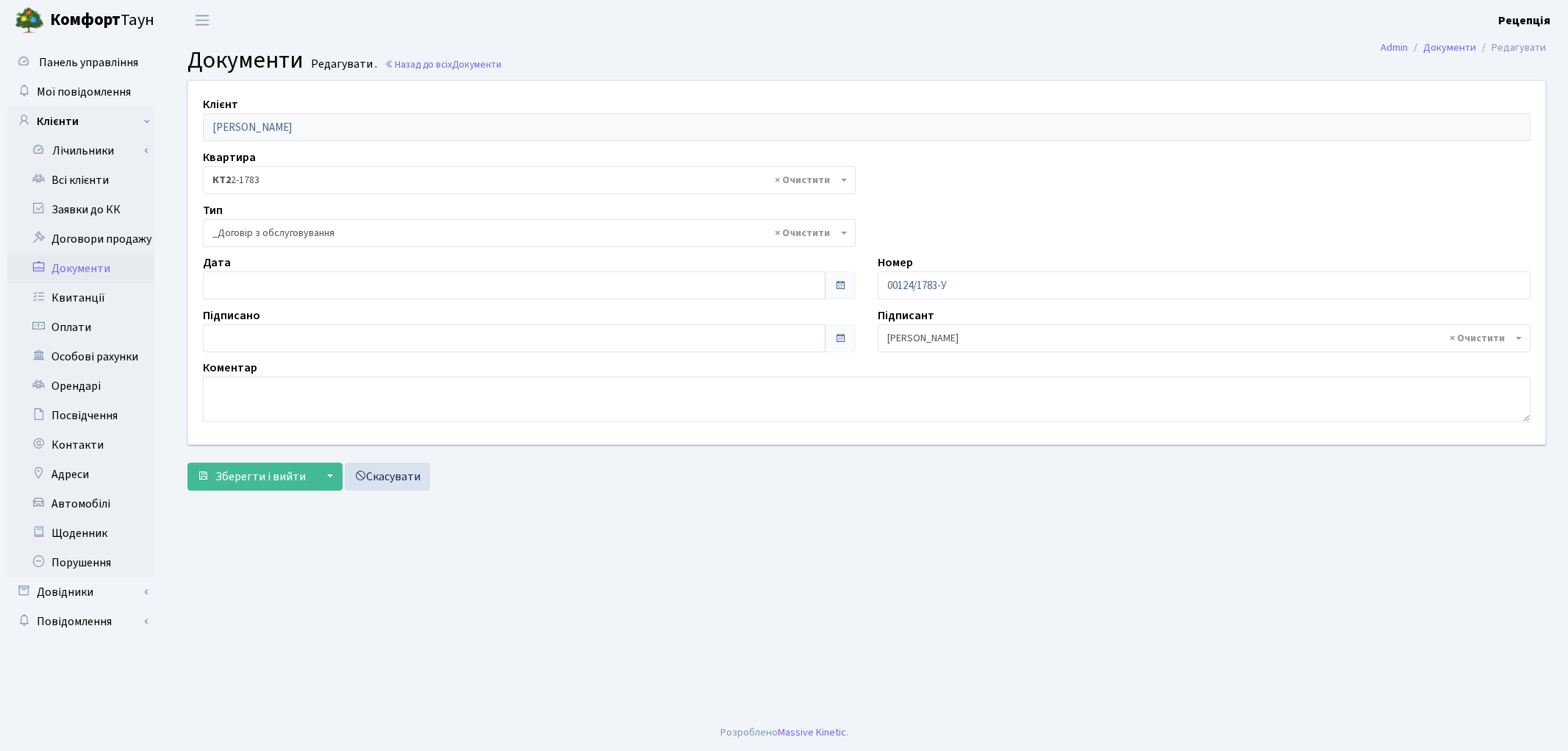
select select "289"
type input "[DATE]"
click at [243, 289] on input "[DATE]" at bounding box center [514, 285] width 623 height 28
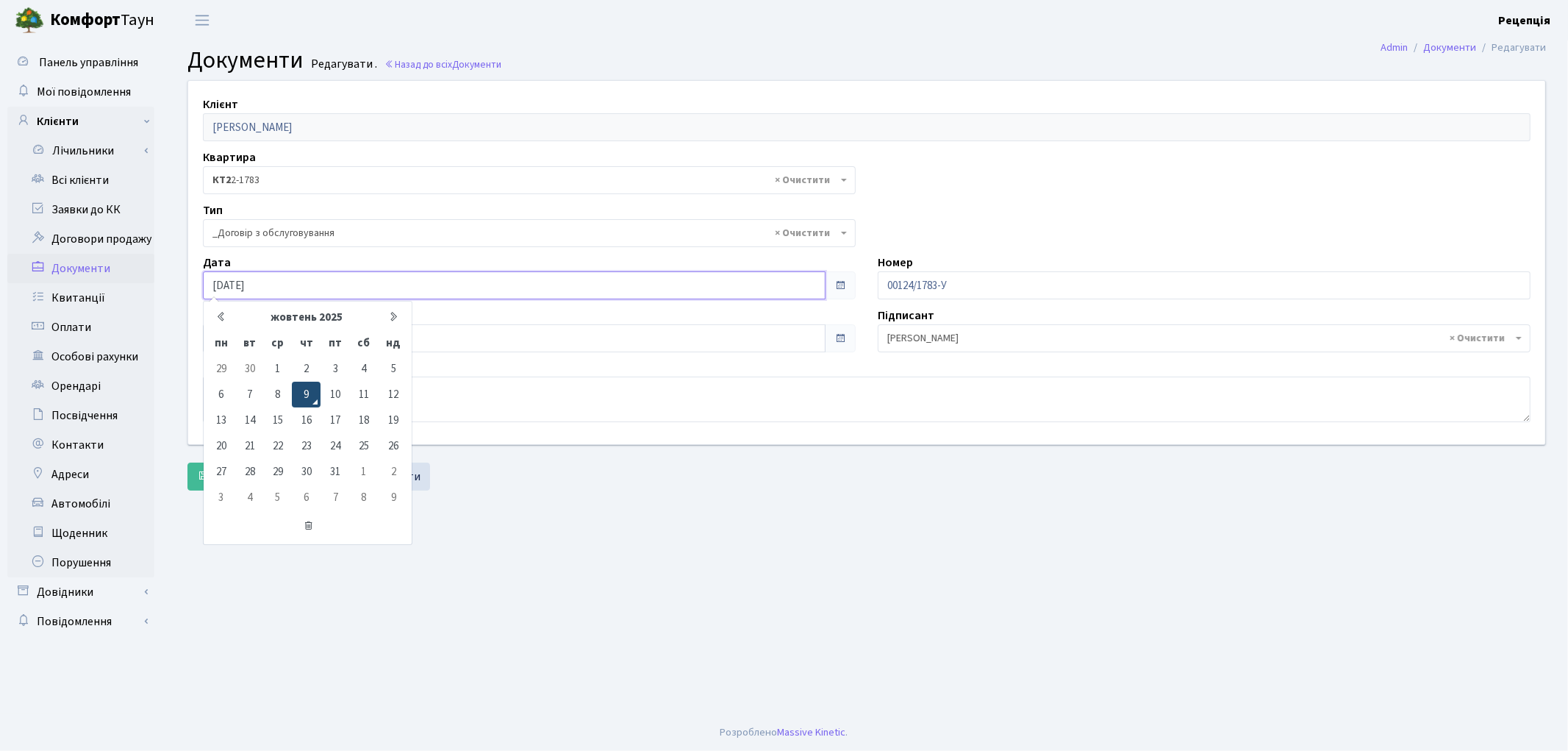
click at [303, 396] on td "9" at bounding box center [306, 394] width 29 height 26
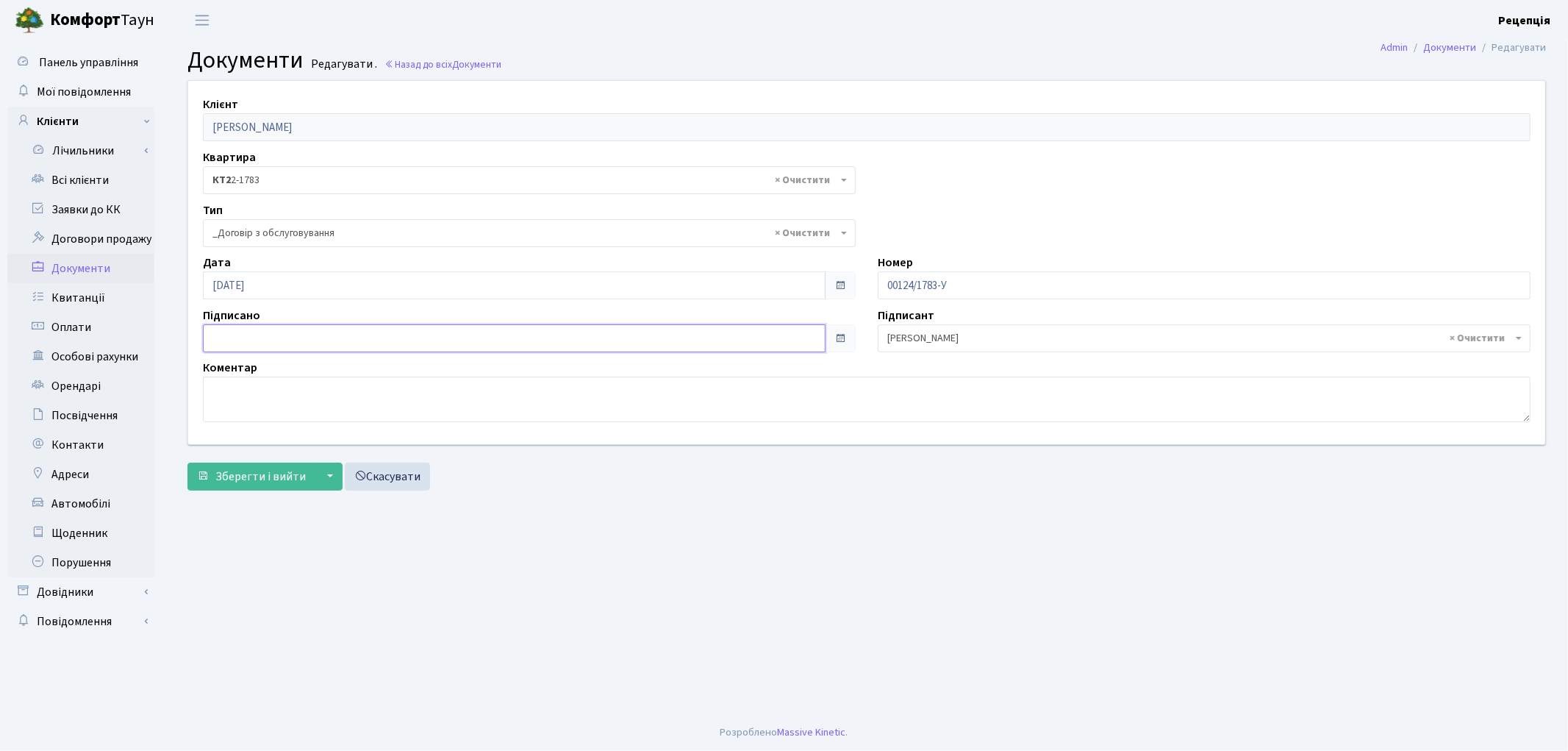
type input "[DATE]"
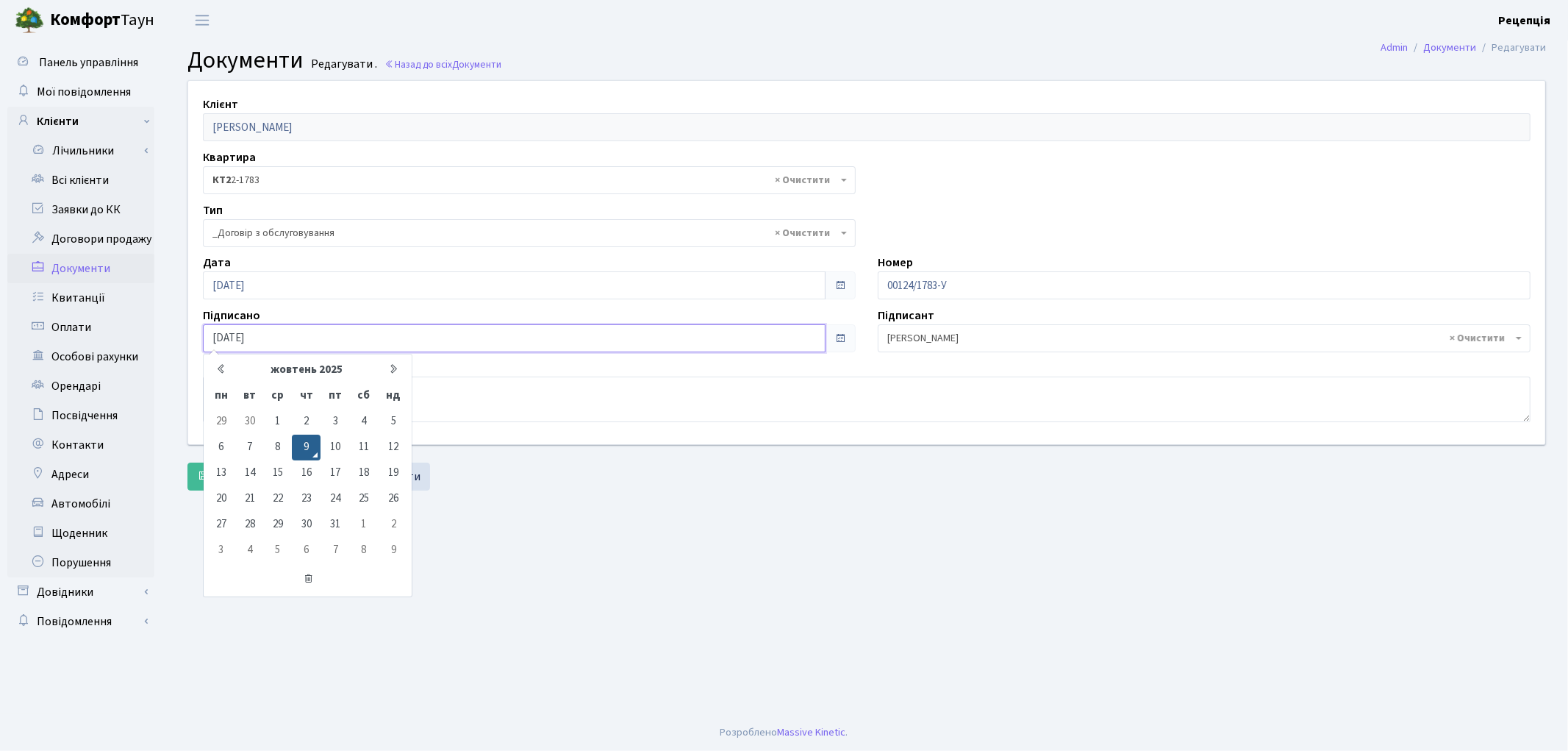
click at [267, 335] on input "[DATE]" at bounding box center [514, 339] width 623 height 28
click at [307, 445] on td "9" at bounding box center [306, 447] width 29 height 26
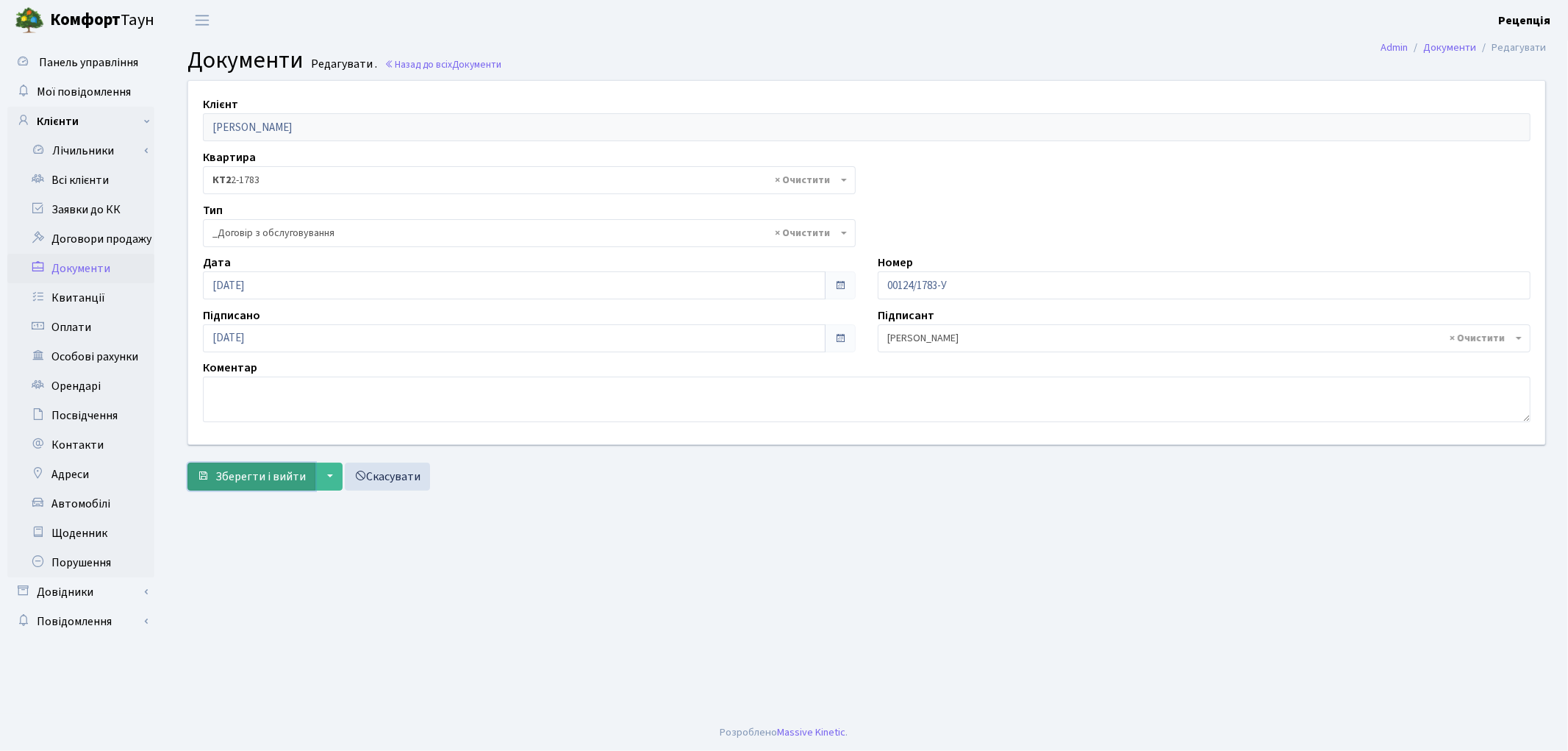
click at [260, 486] on button "Зберегти і вийти" at bounding box center [251, 477] width 128 height 28
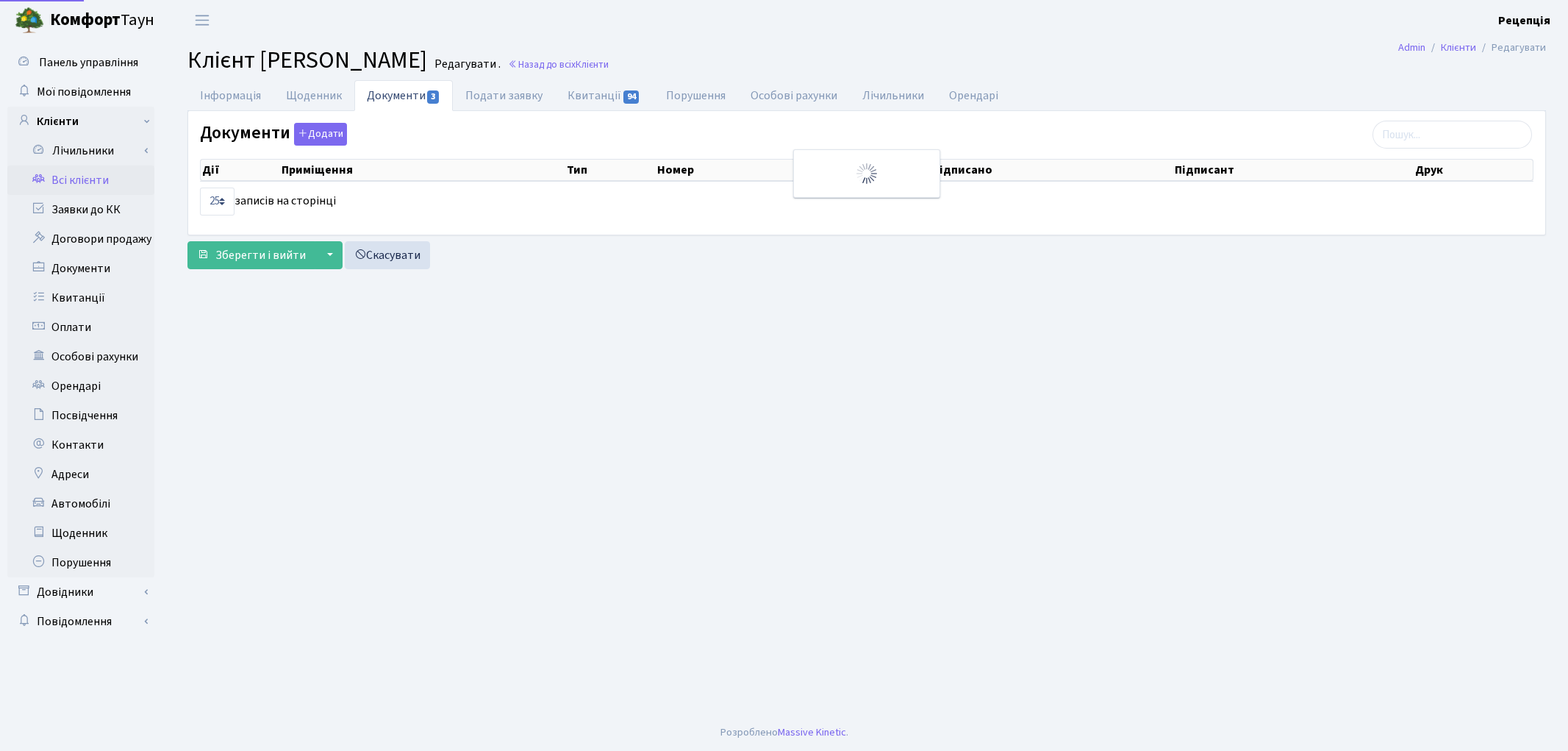
select select "25"
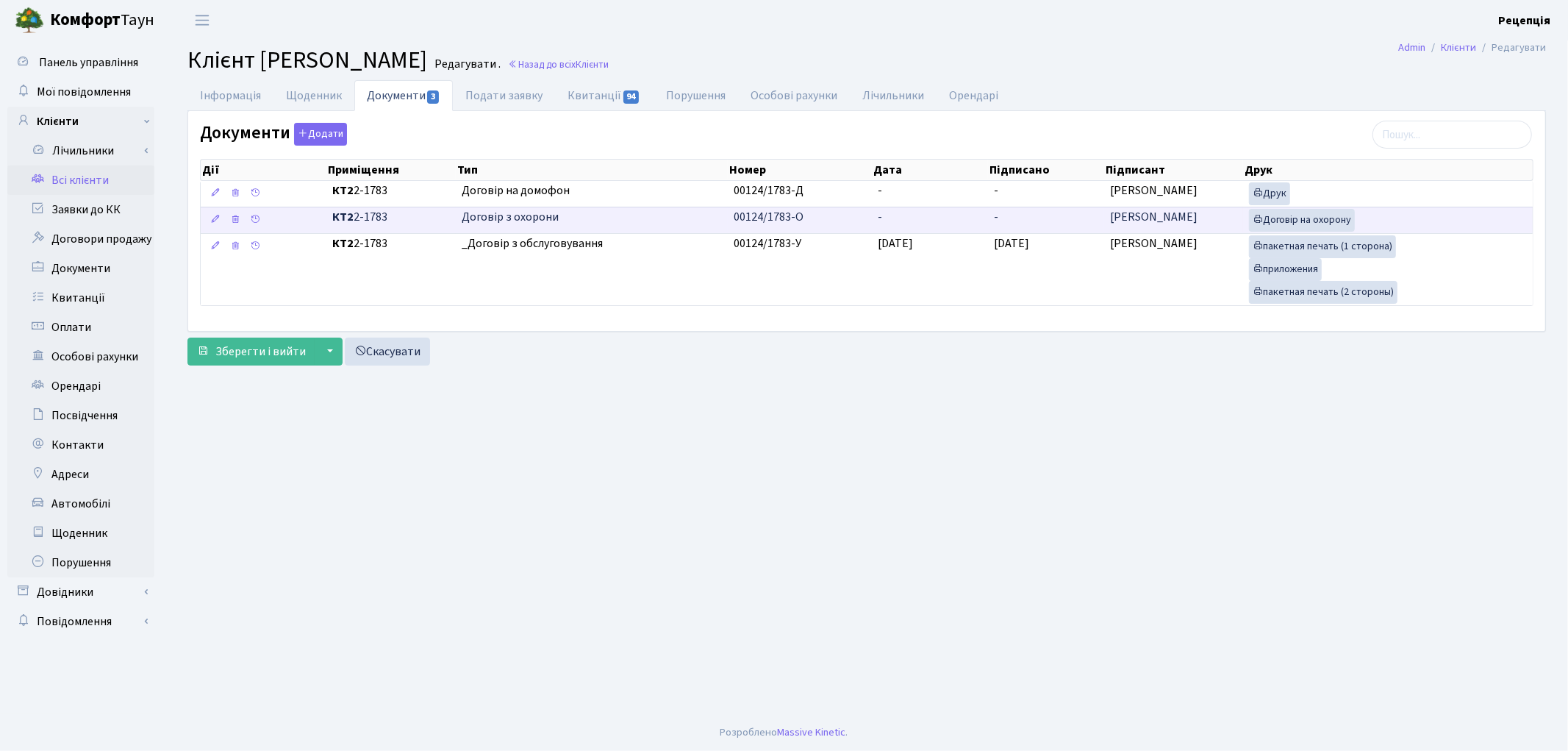
click at [909, 215] on td "-" at bounding box center [930, 220] width 116 height 27
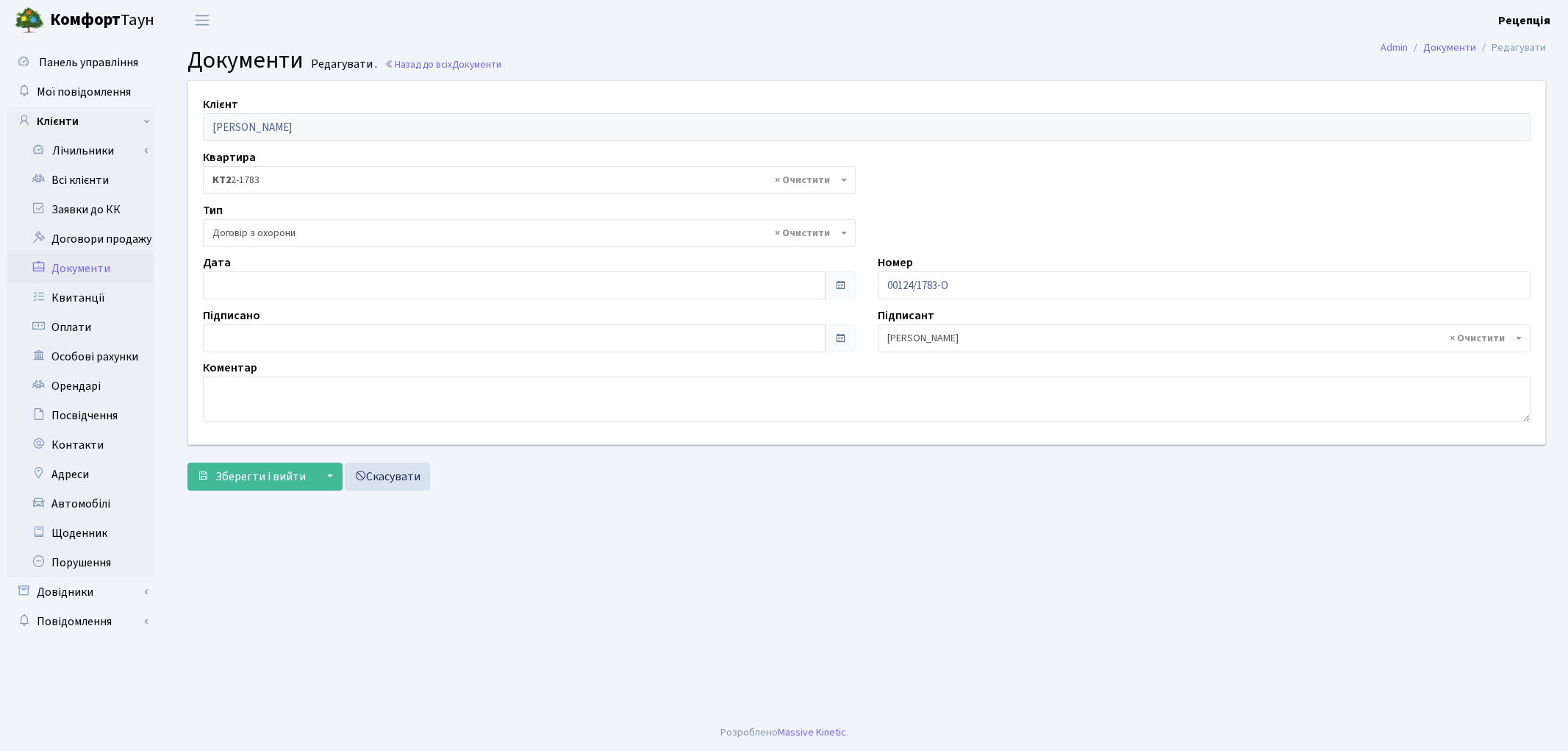
select select "290"
type input "[DATE]"
click at [280, 282] on input "[DATE]" at bounding box center [514, 285] width 623 height 28
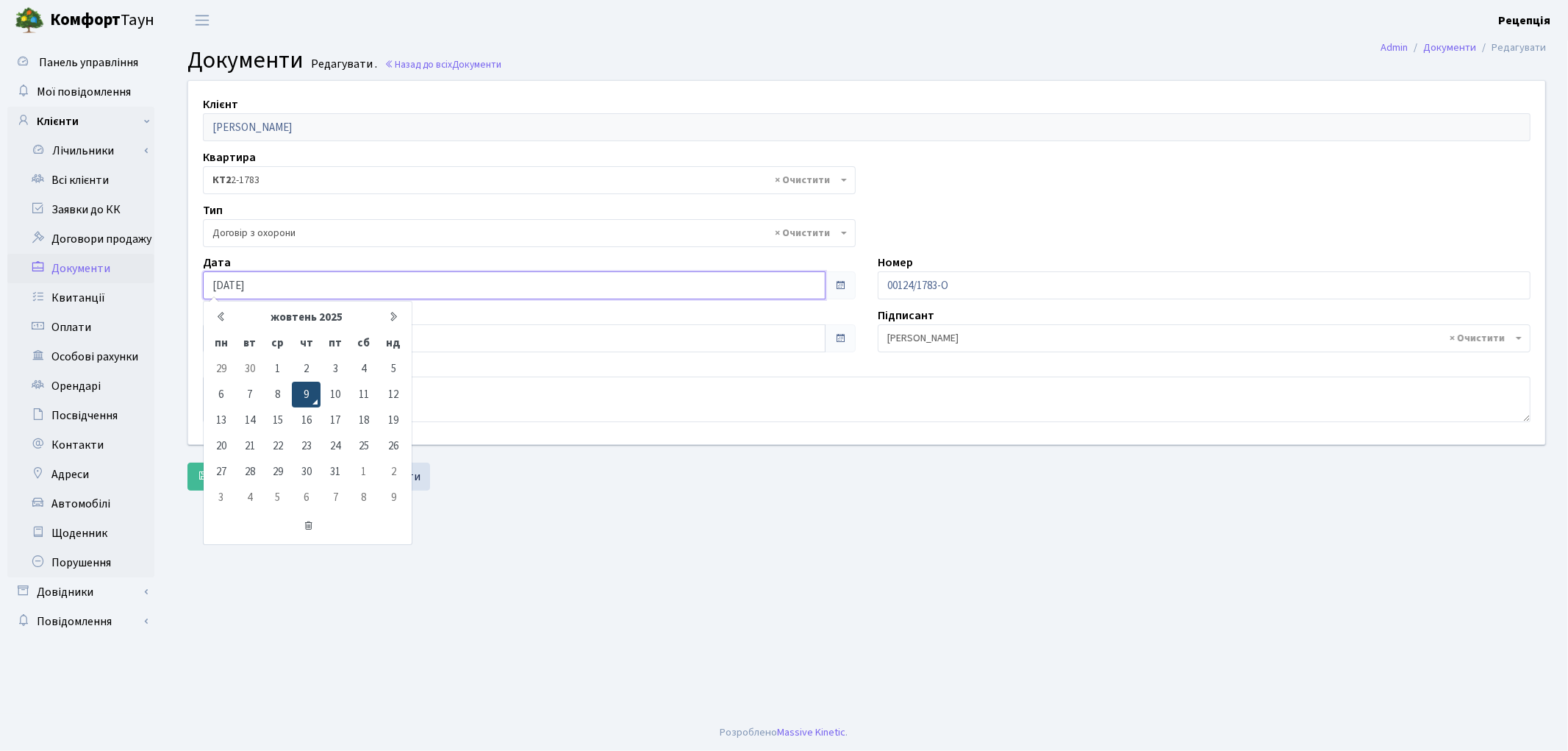
click at [305, 392] on td "9" at bounding box center [306, 394] width 29 height 26
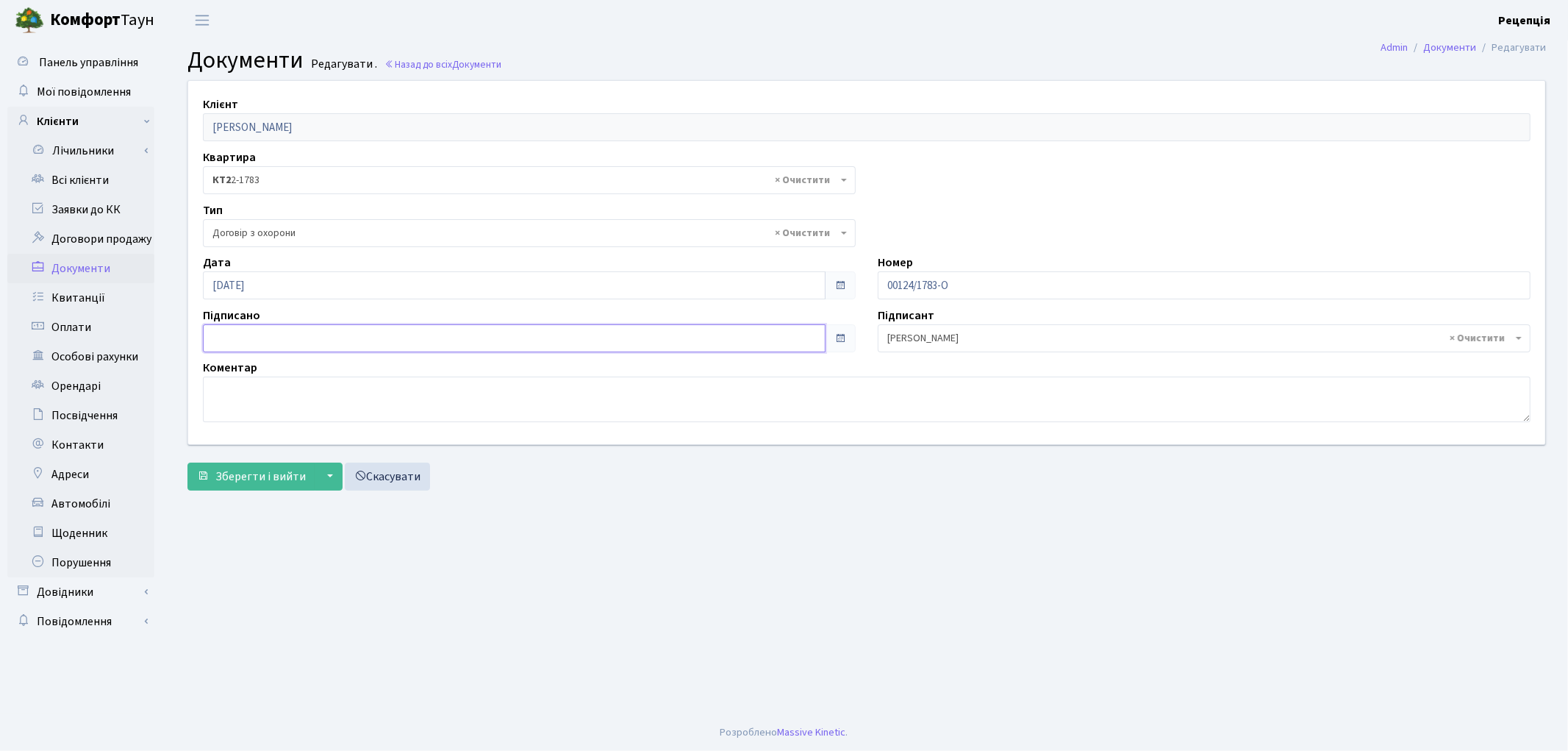
type input "[DATE]"
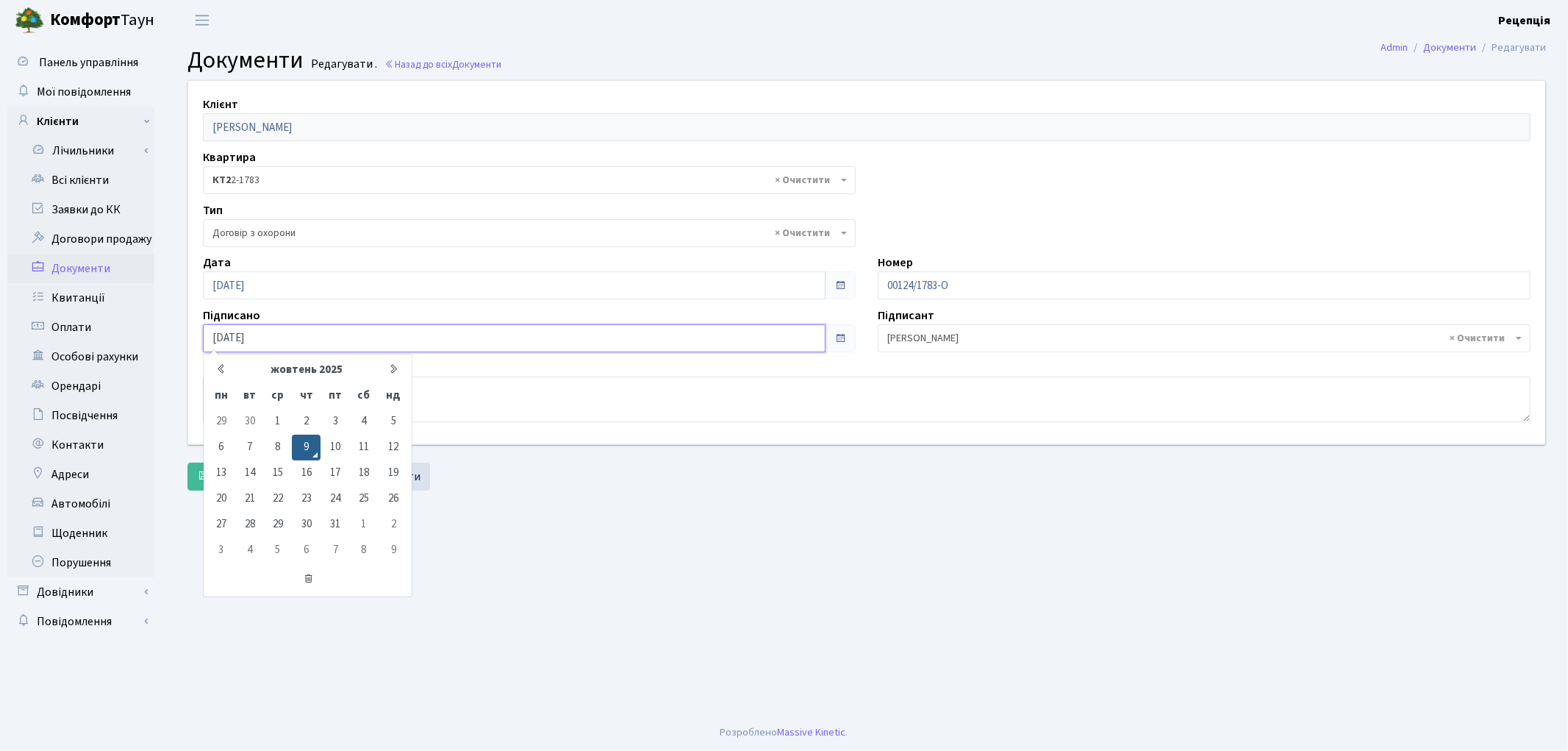
click at [283, 331] on input "[DATE]" at bounding box center [514, 339] width 623 height 28
click at [310, 435] on td "9" at bounding box center [306, 447] width 29 height 26
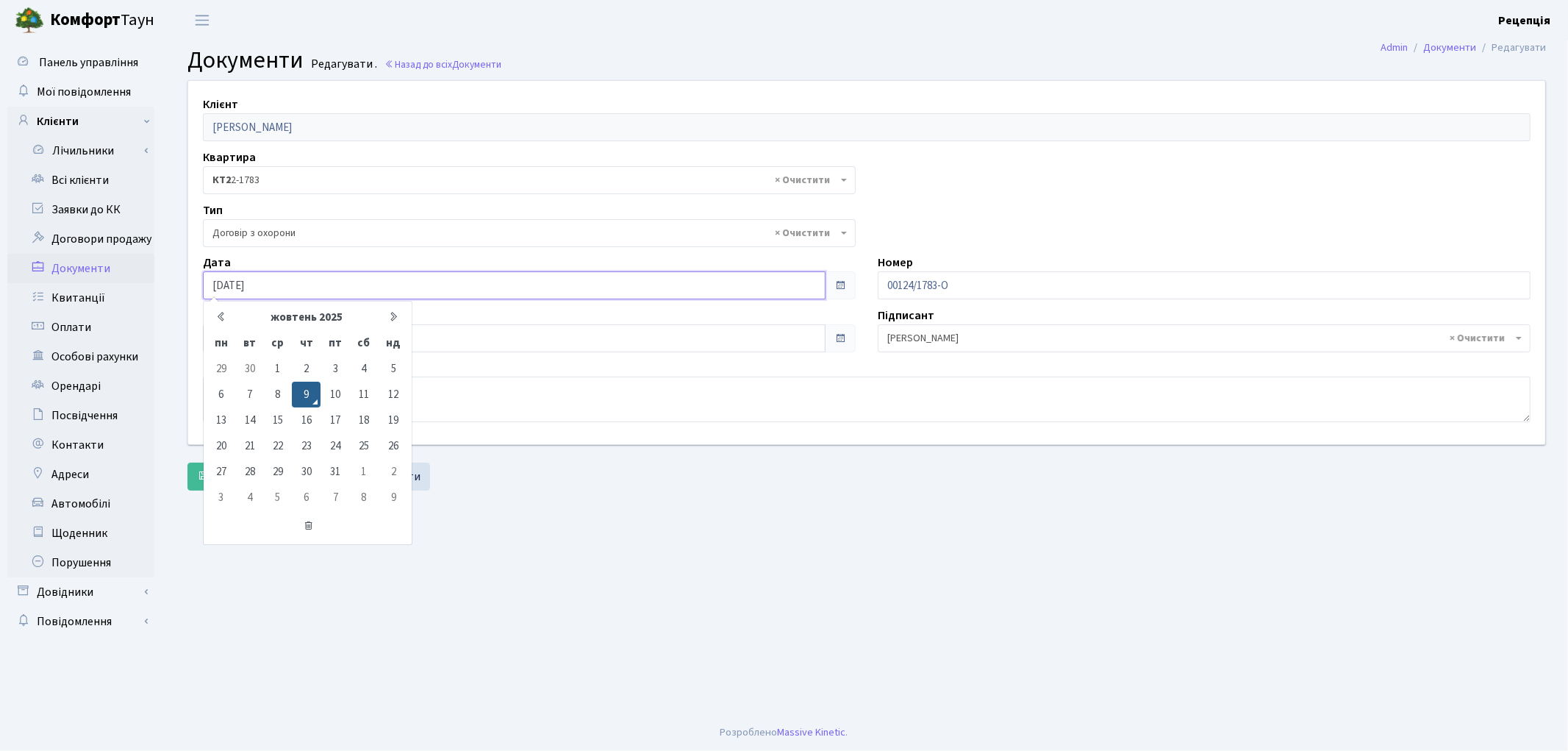
click at [283, 282] on input "[DATE]" at bounding box center [514, 285] width 623 height 28
type input "09.10.2020"
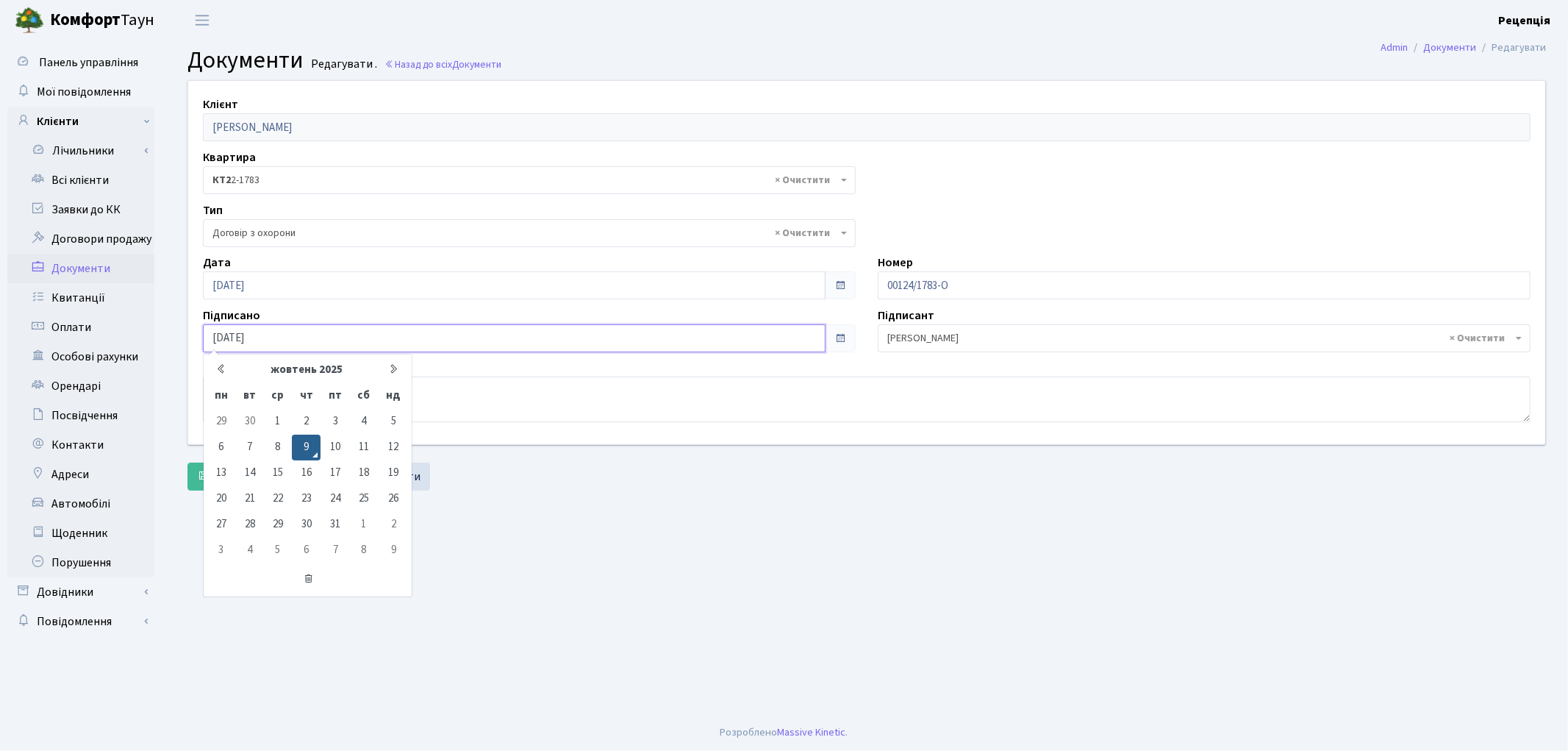
click at [296, 332] on input "[DATE]" at bounding box center [514, 339] width 623 height 28
type input "09.10.2020"
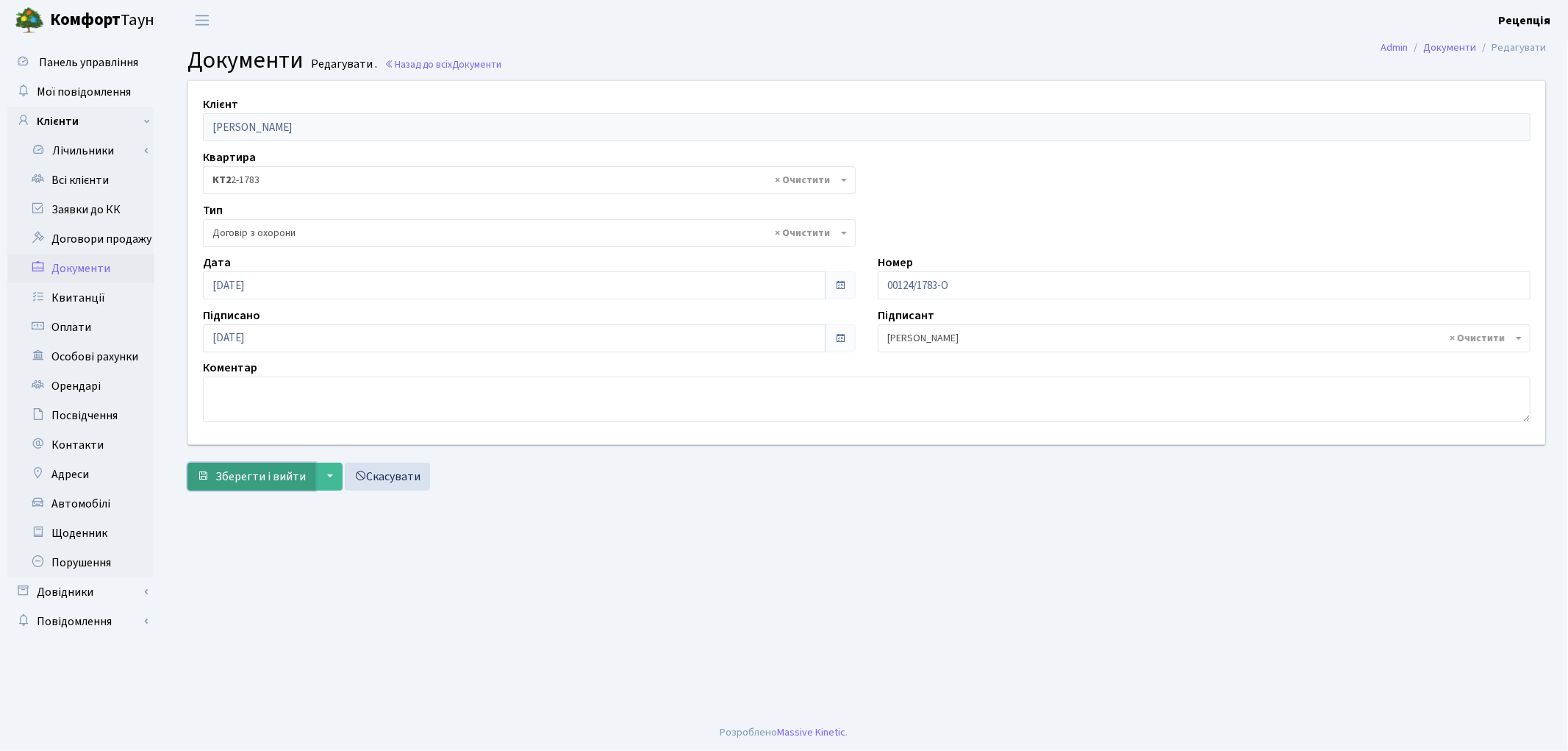
click at [222, 478] on span "Зберегти і вийти" at bounding box center [260, 476] width 90 height 16
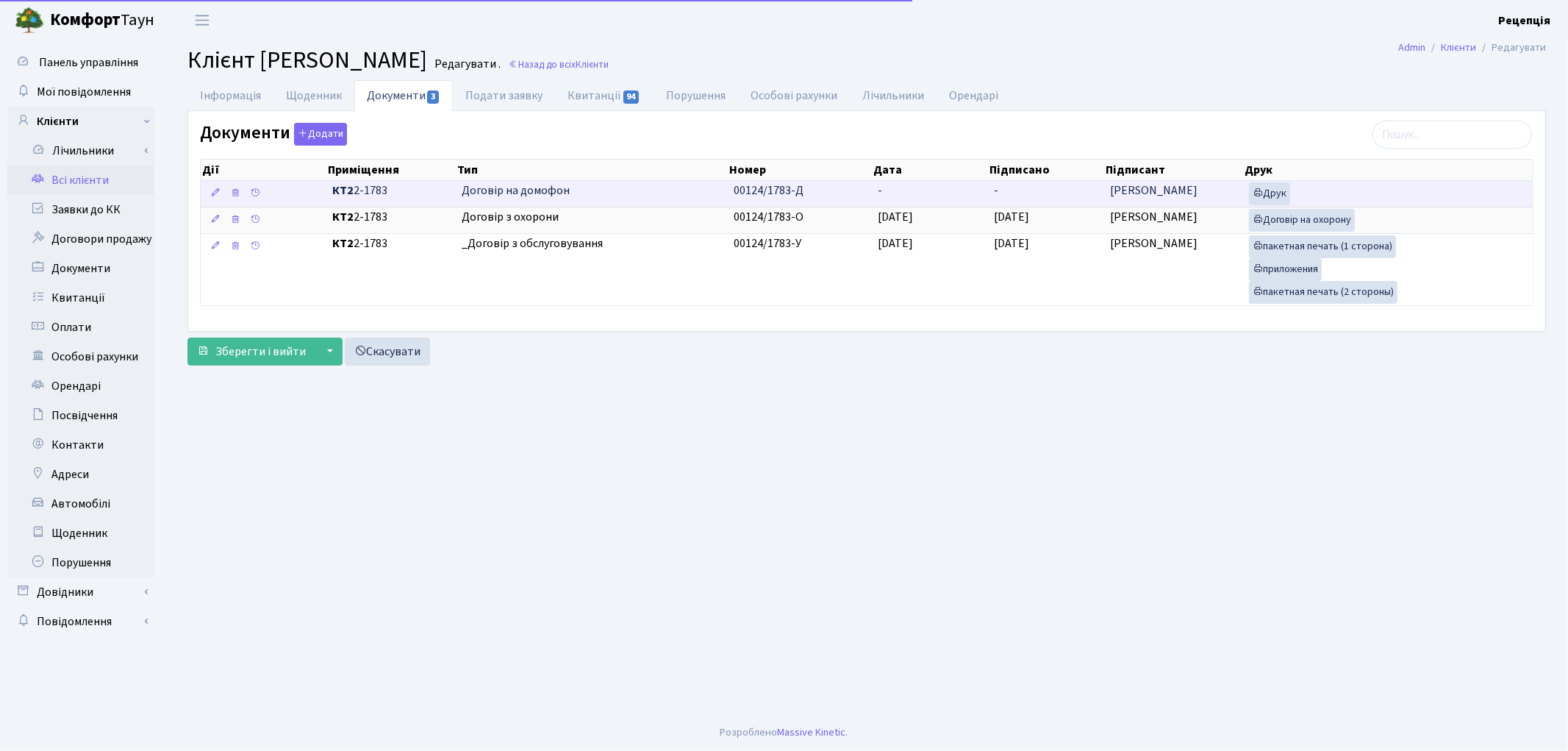
click at [883, 189] on td "-" at bounding box center [930, 193] width 116 height 26
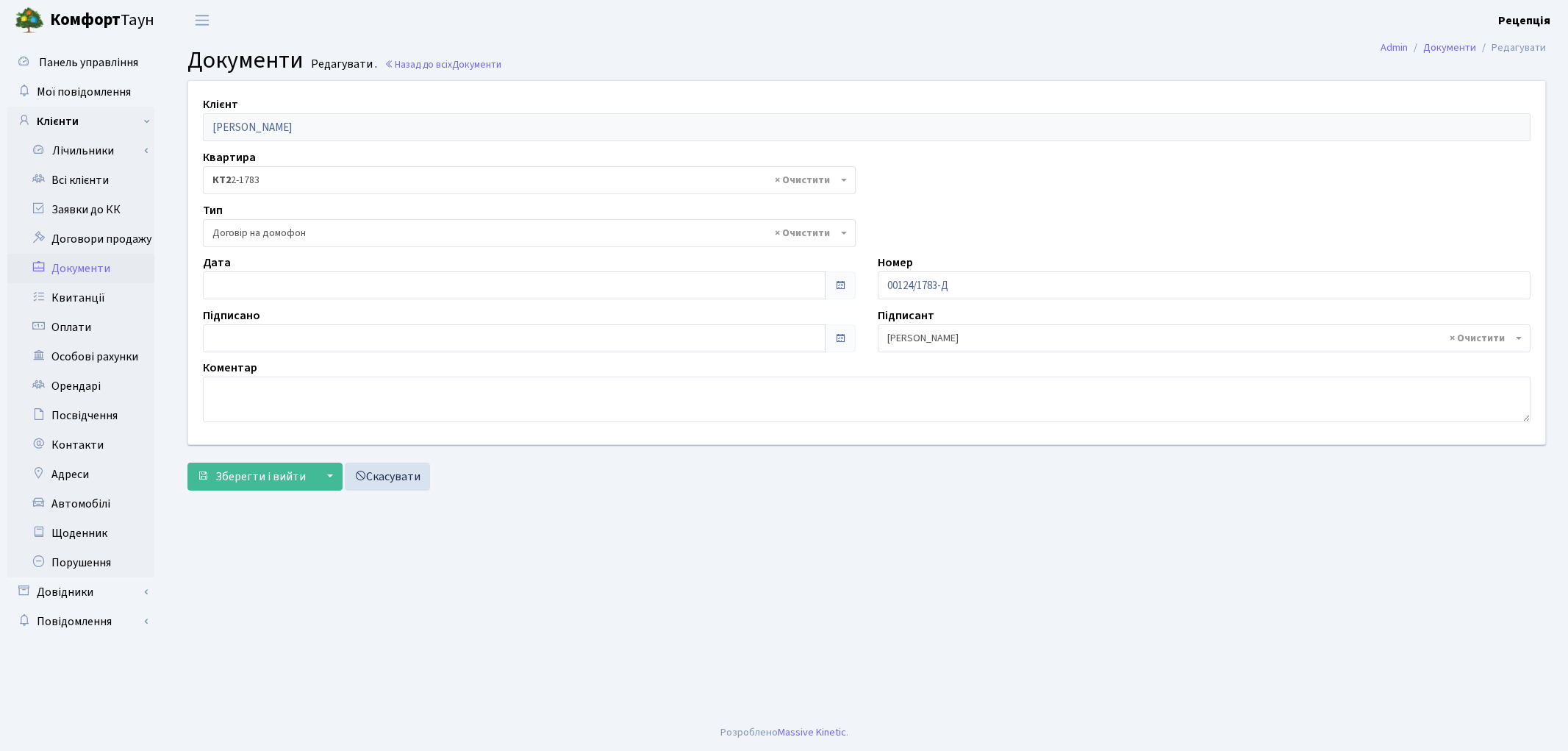
select select "292"
type input "[DATE]"
click at [267, 284] on input "[DATE]" at bounding box center [514, 285] width 623 height 28
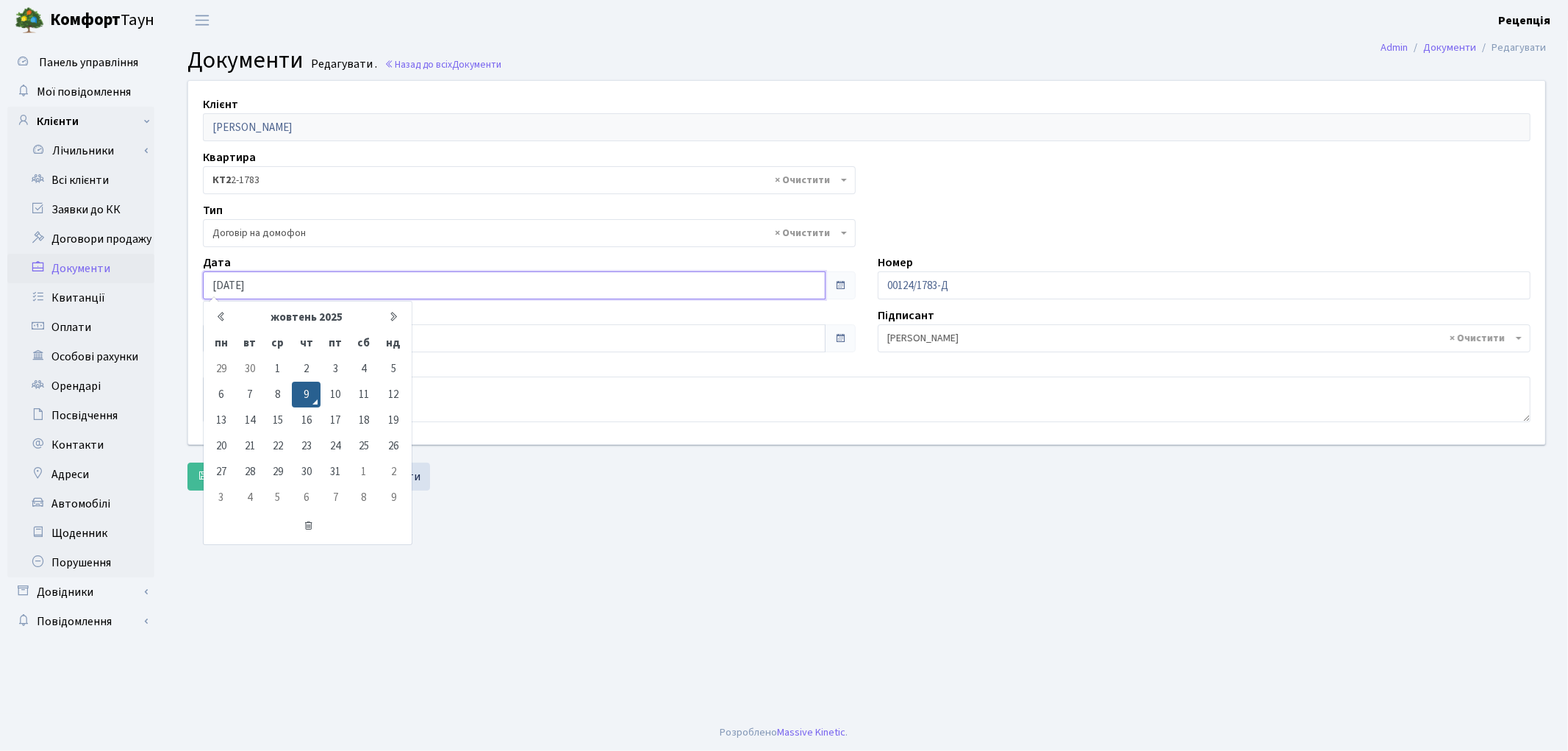
click at [306, 388] on td "9" at bounding box center [306, 394] width 29 height 26
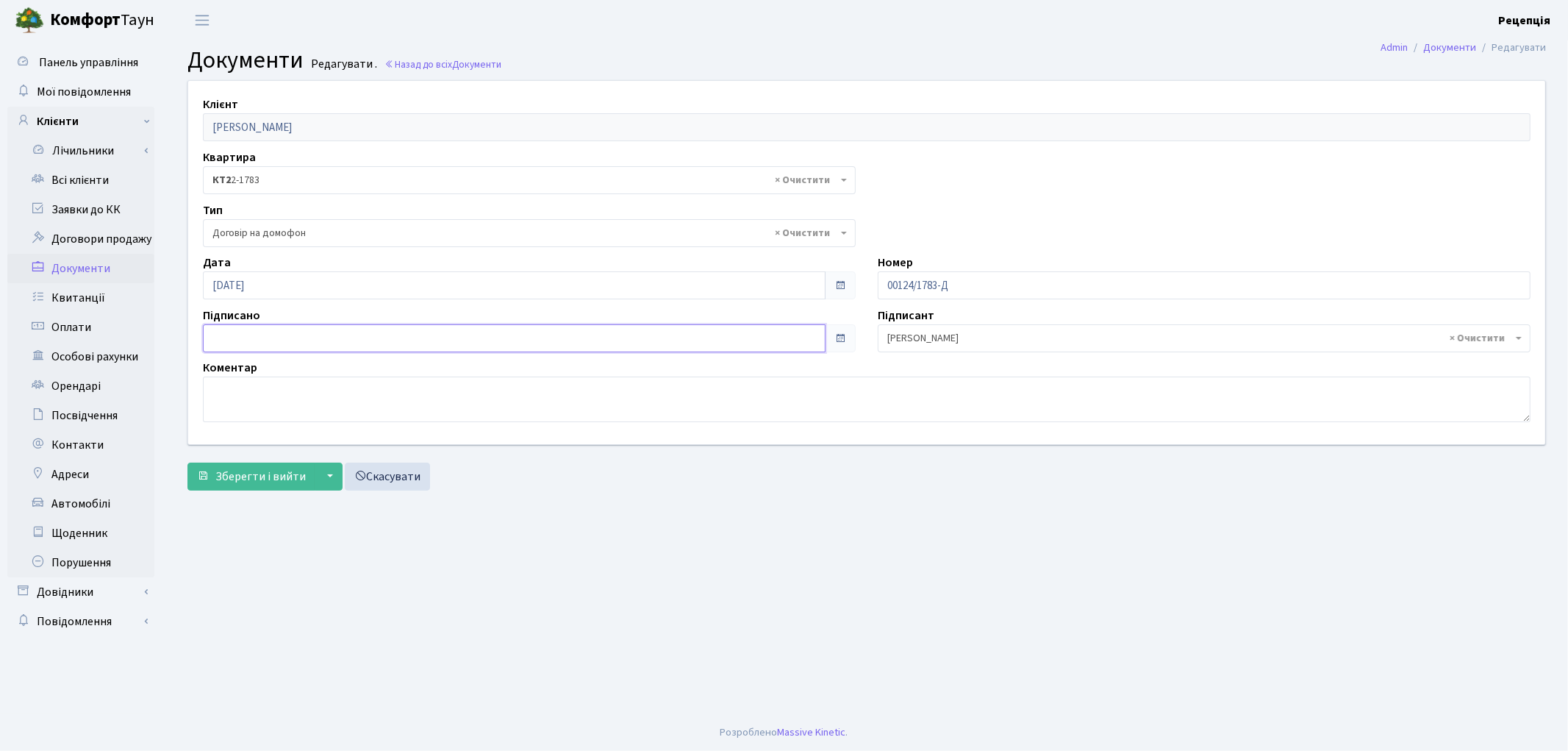
type input "[DATE]"
click at [259, 340] on input "[DATE]" at bounding box center [514, 339] width 623 height 28
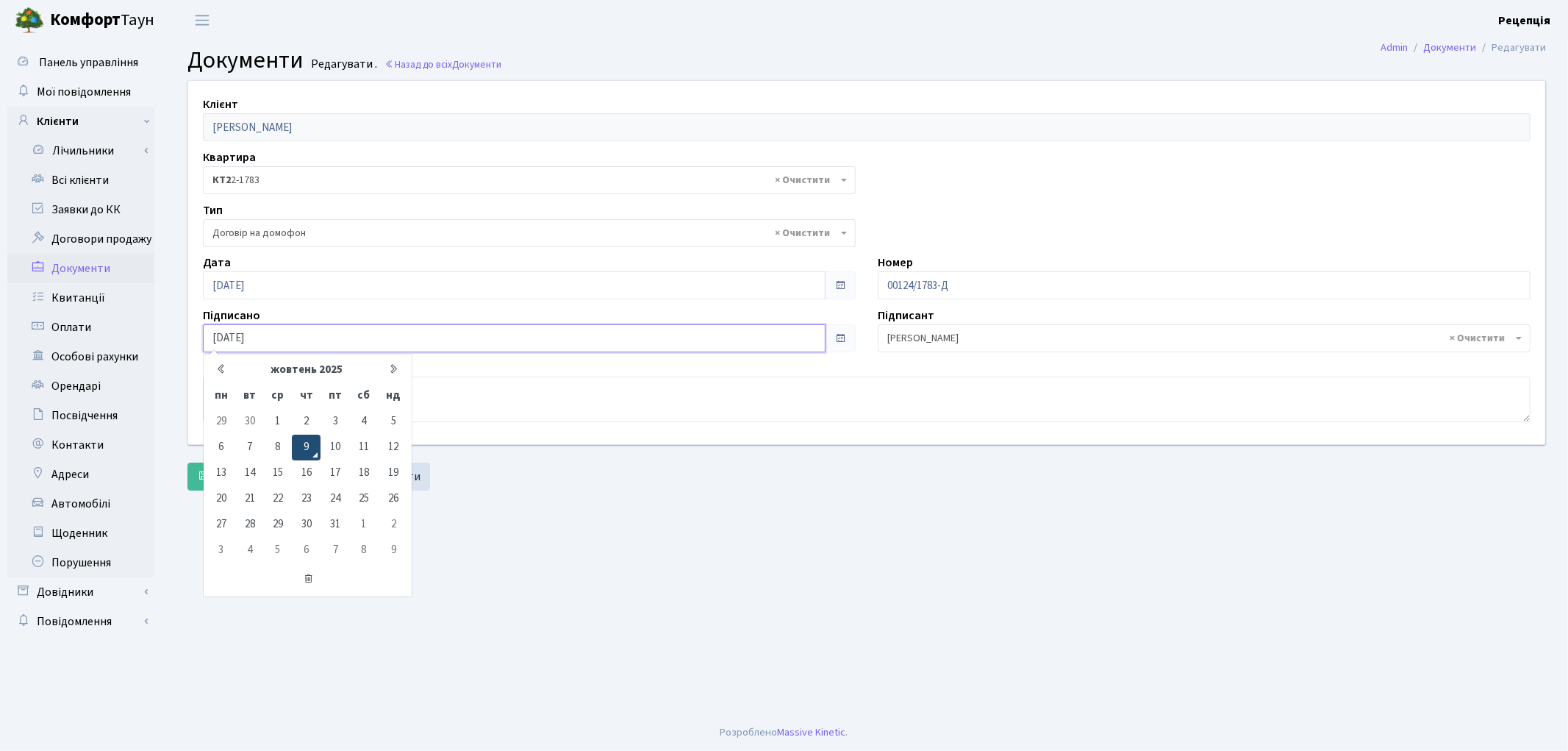
click at [306, 444] on td "9" at bounding box center [306, 447] width 29 height 26
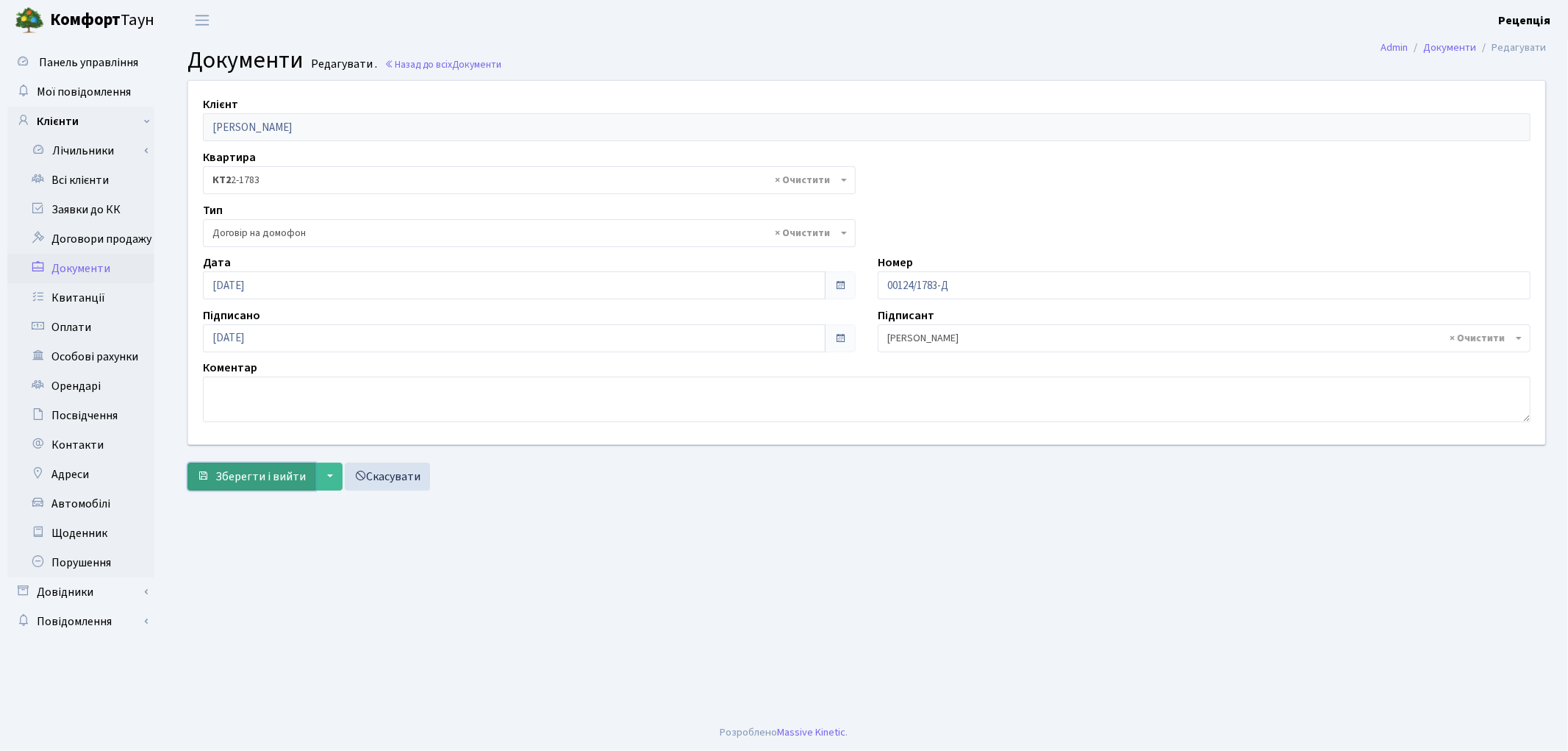
click at [274, 476] on span "Зберегти і вийти" at bounding box center [260, 476] width 90 height 16
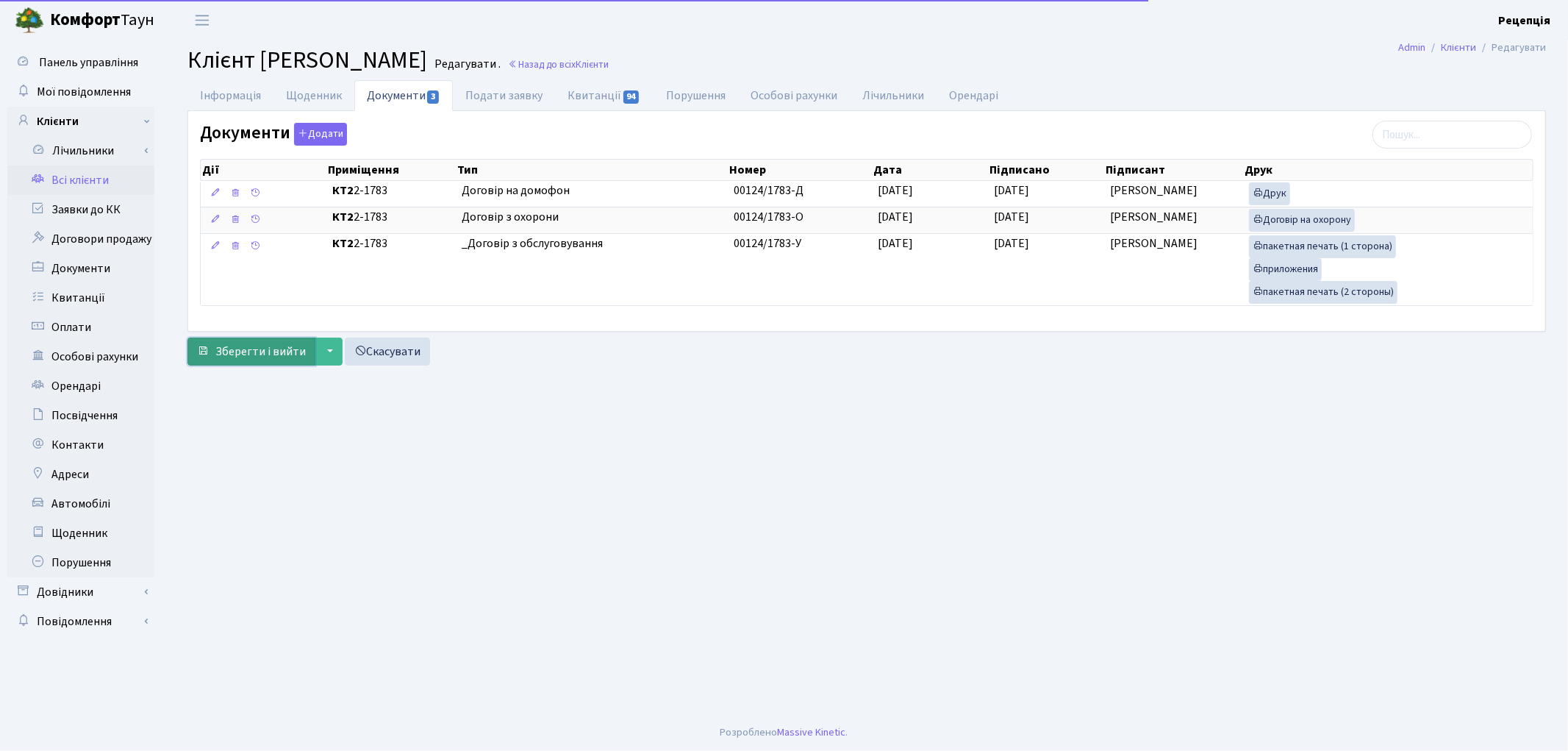
click at [266, 346] on span "Зберегти і вийти" at bounding box center [260, 351] width 90 height 16
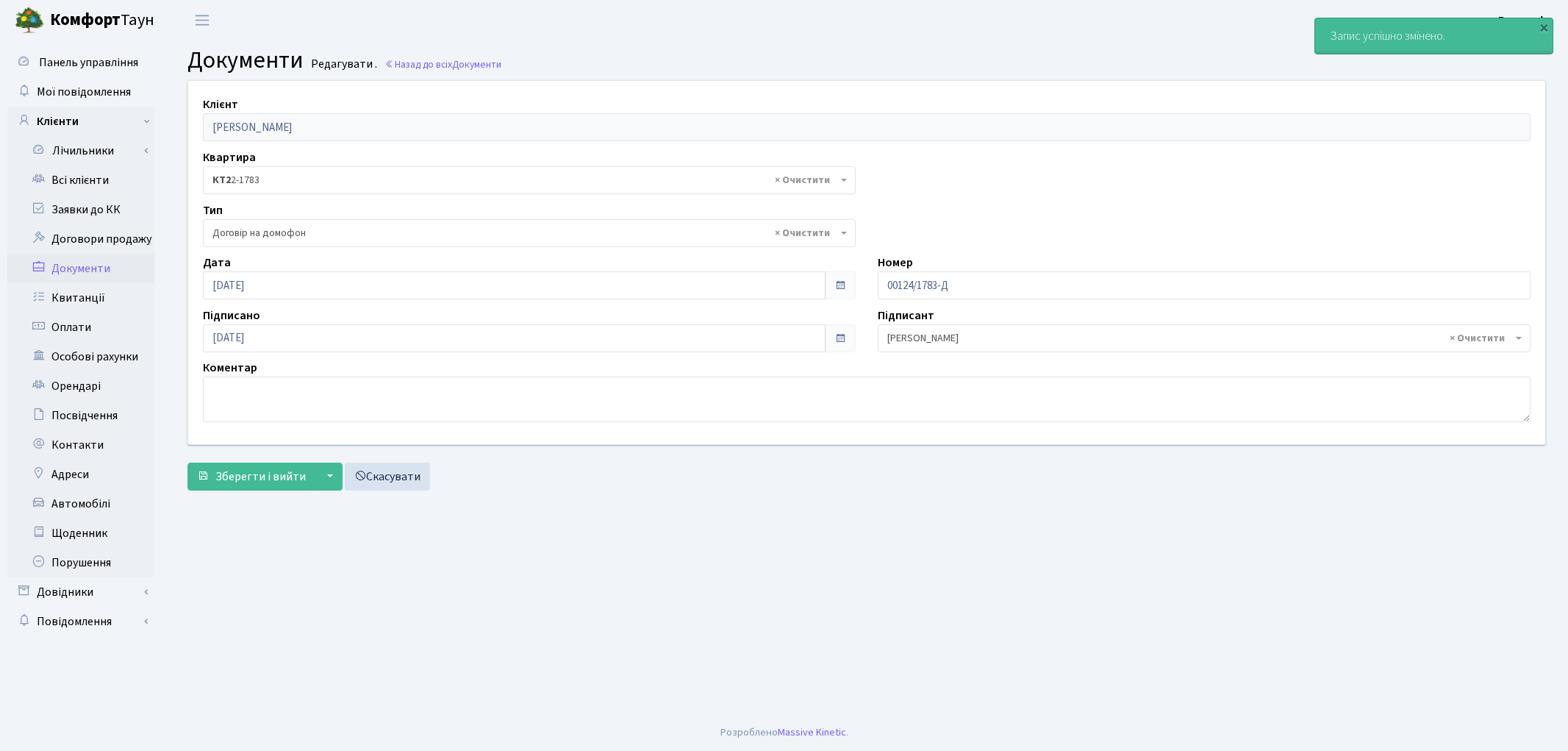
select select "292"
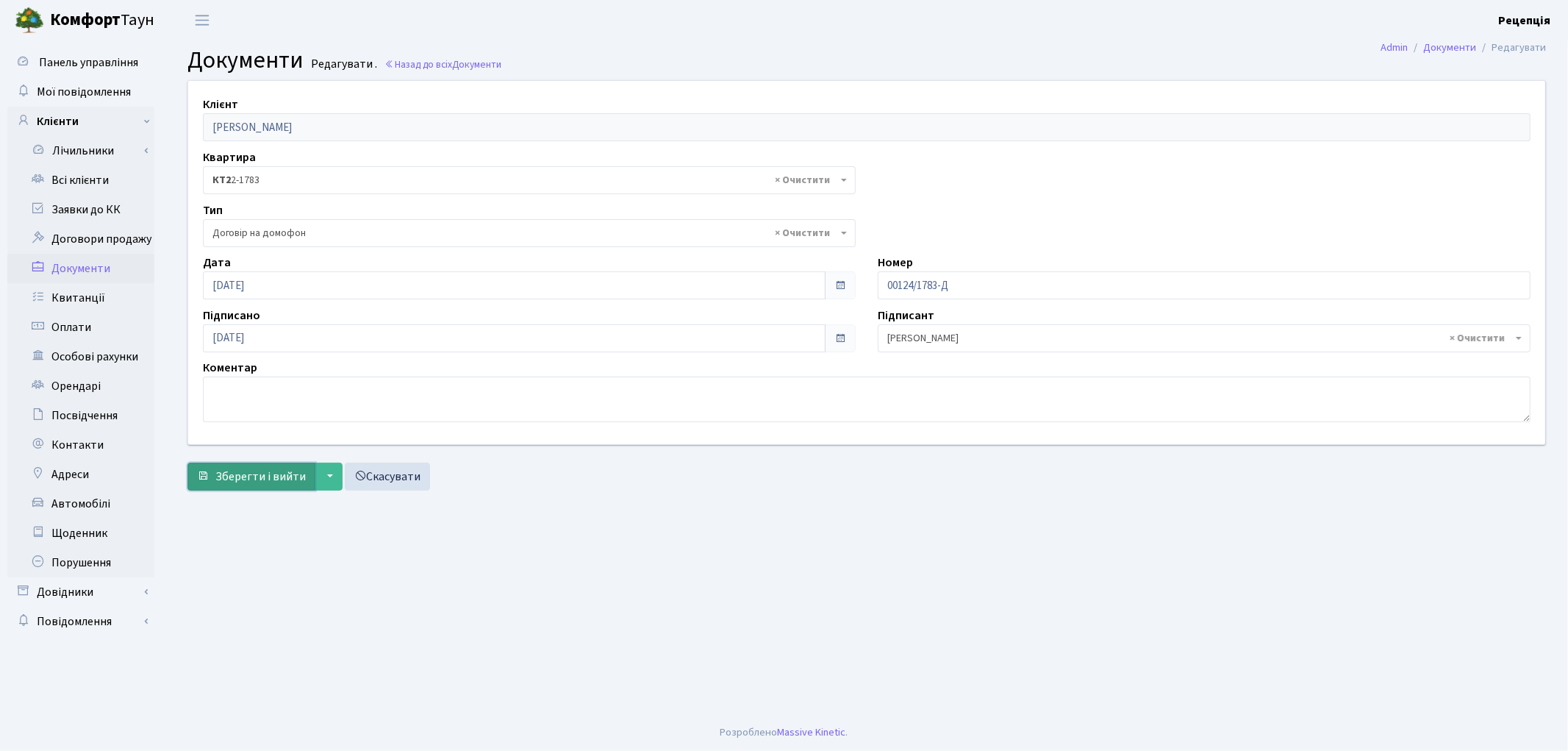
click at [250, 486] on button "Зберегти і вийти" at bounding box center [251, 477] width 128 height 28
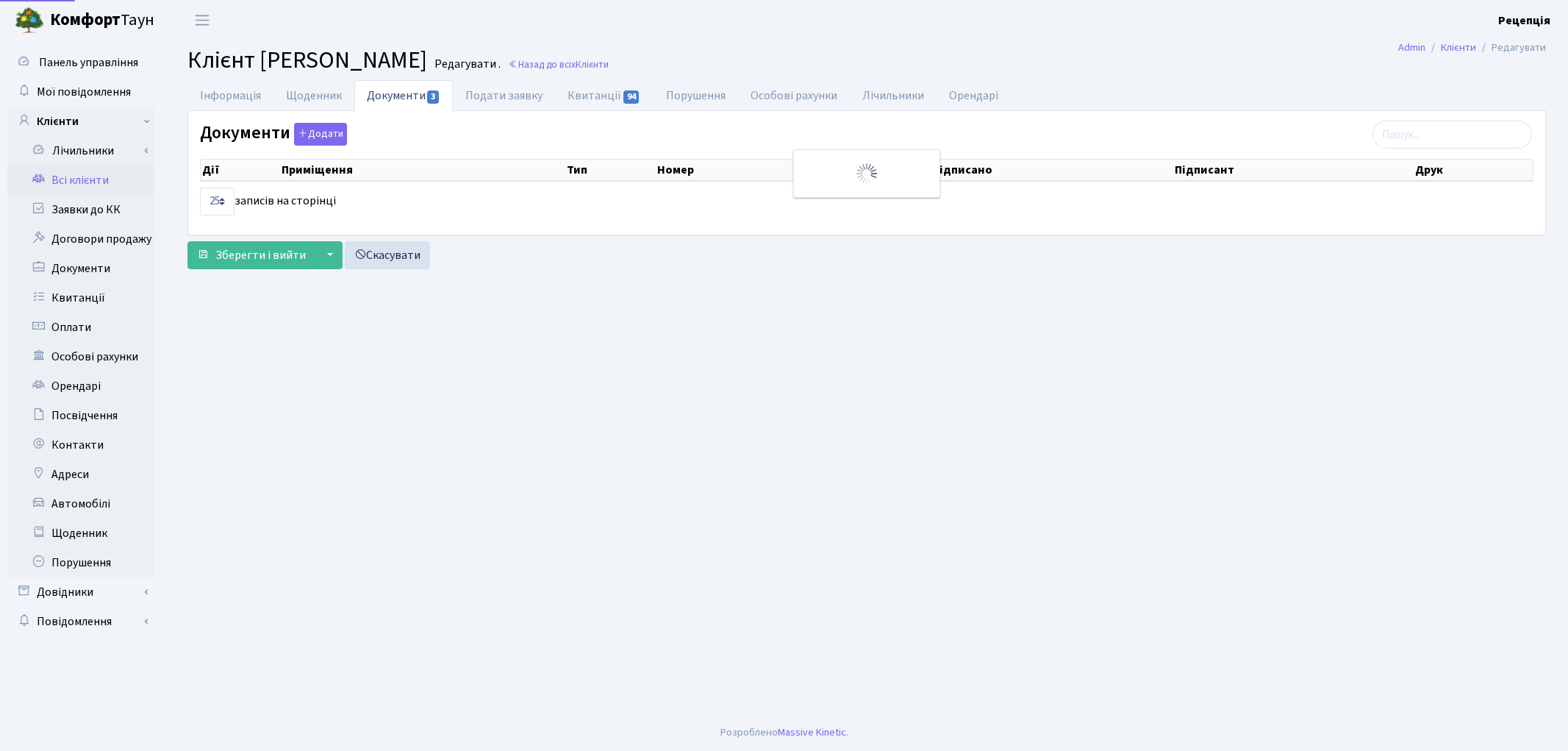
select select "25"
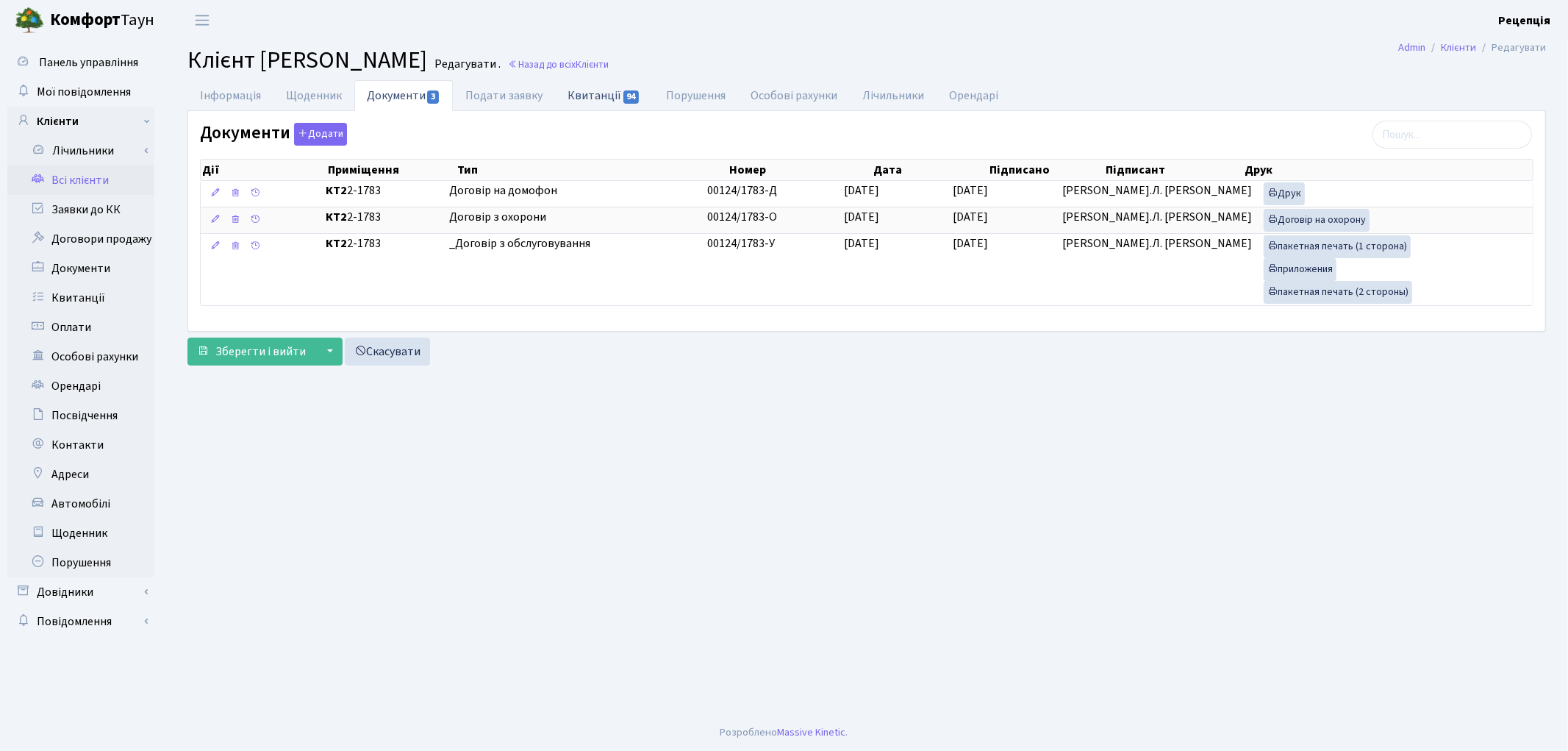
click at [606, 99] on link "Квитанції 94" at bounding box center [604, 95] width 98 height 30
select select "25"
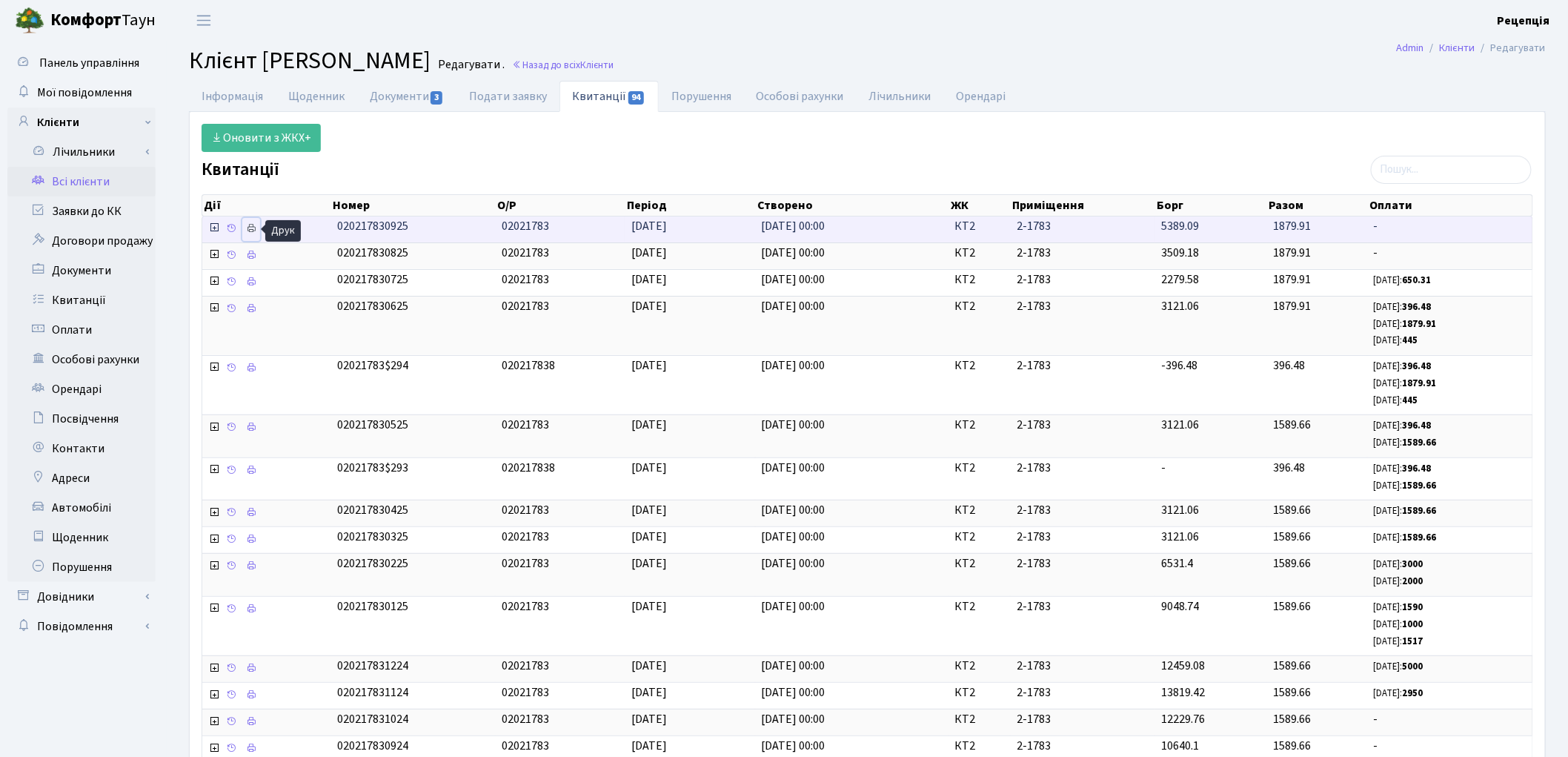
click at [253, 230] on icon at bounding box center [251, 228] width 10 height 10
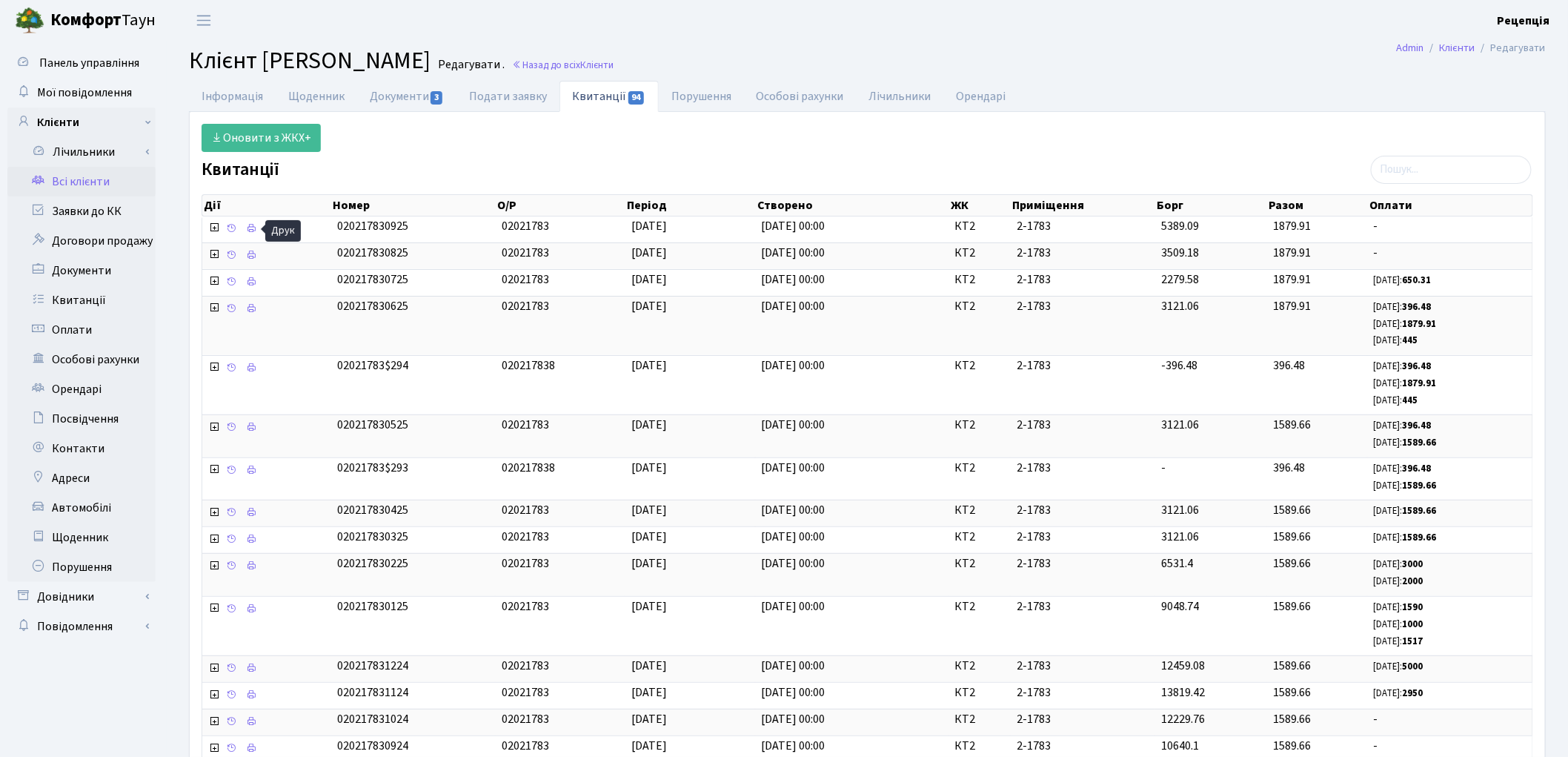
click at [74, 184] on link "Всі клієнти" at bounding box center [81, 181] width 148 height 29
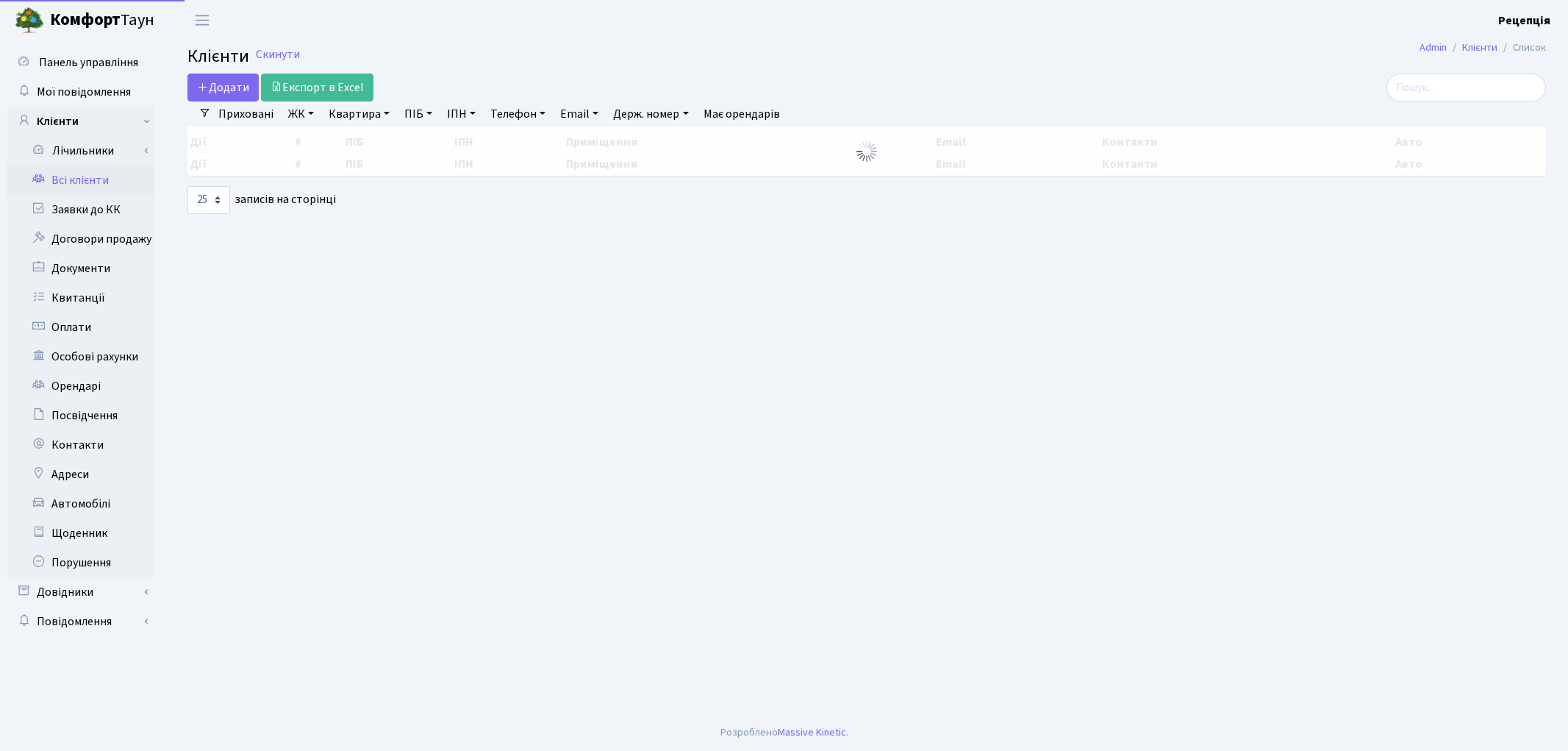
select select "25"
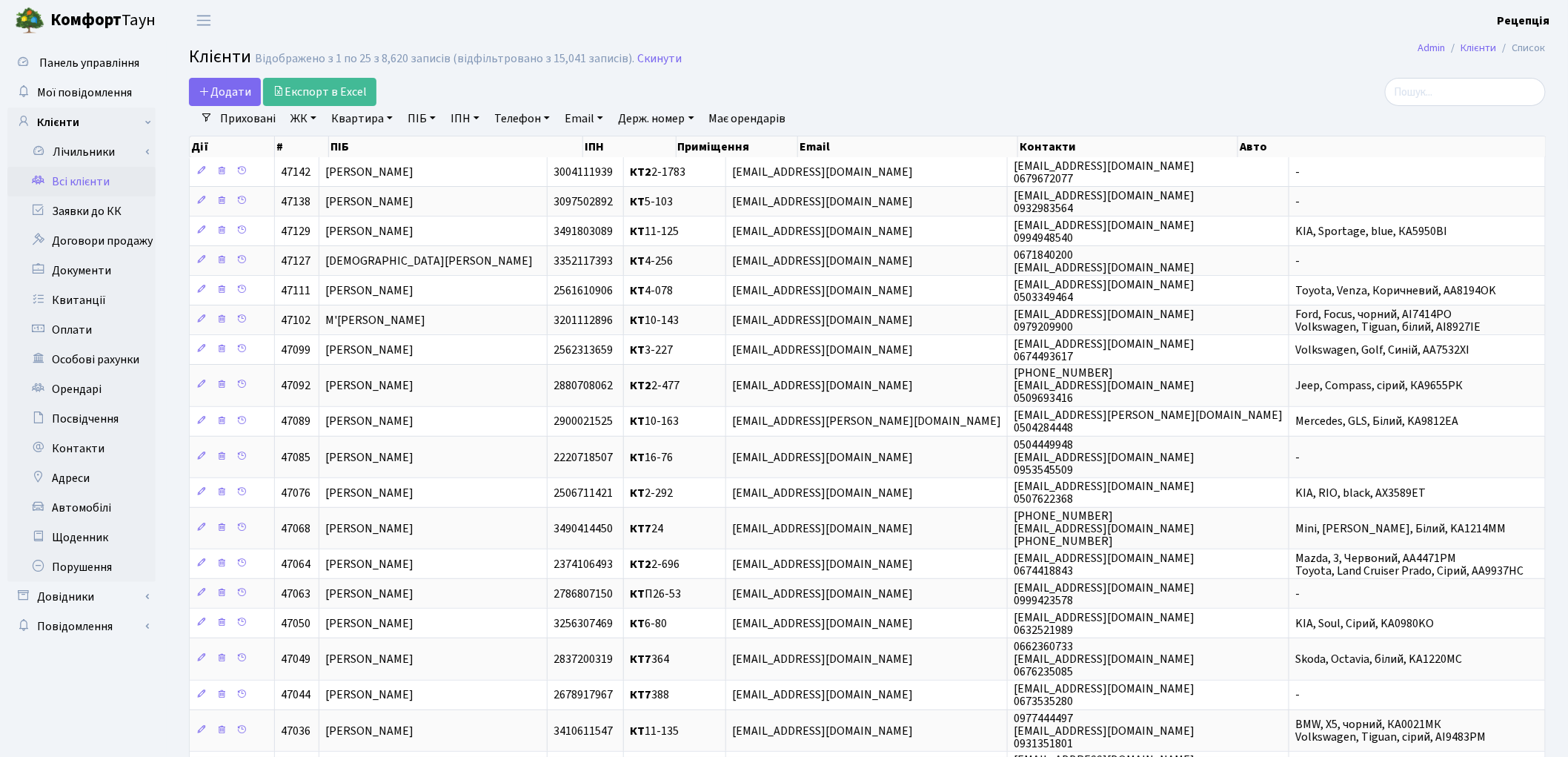
click at [97, 172] on link "Всі клієнти" at bounding box center [81, 181] width 148 height 29
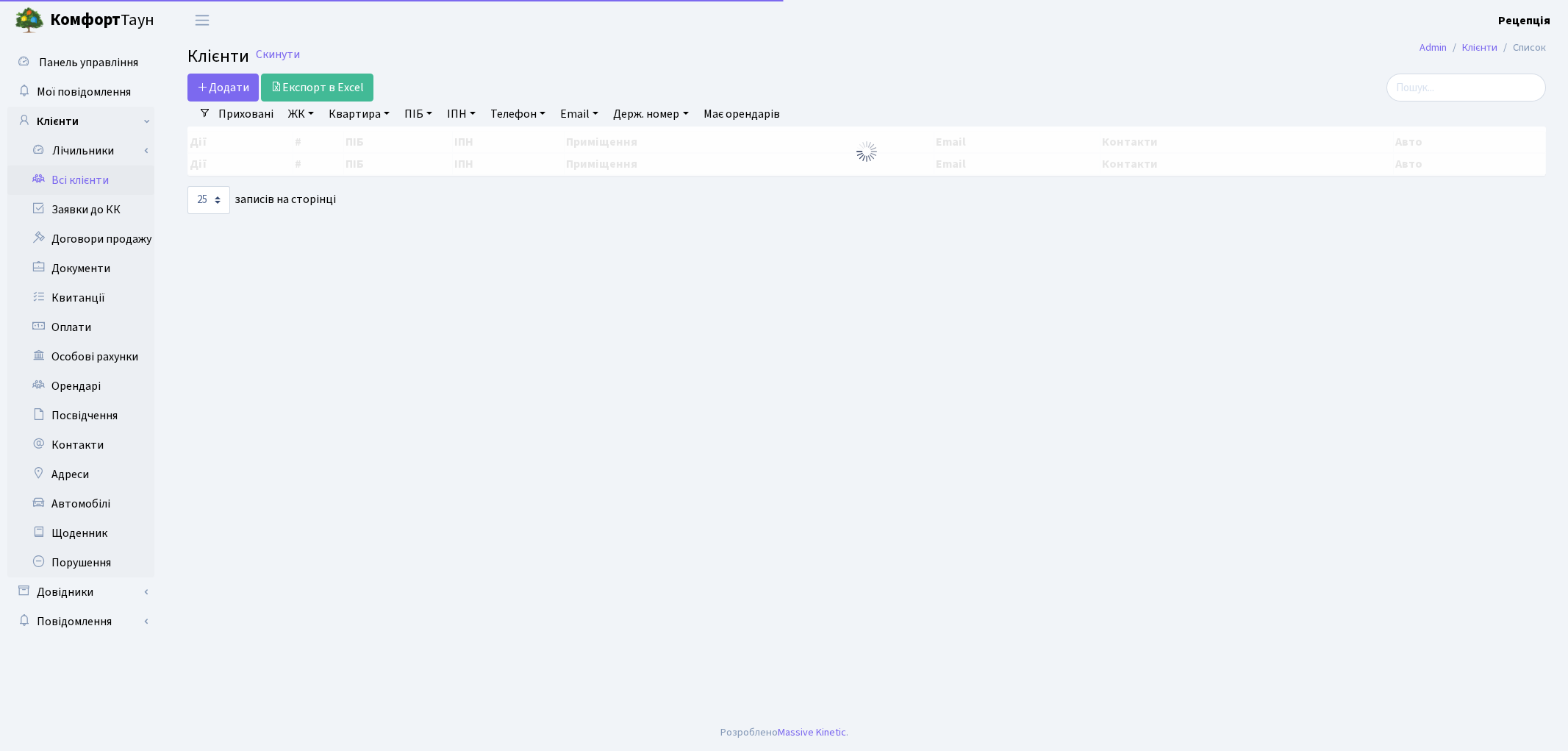
select select "25"
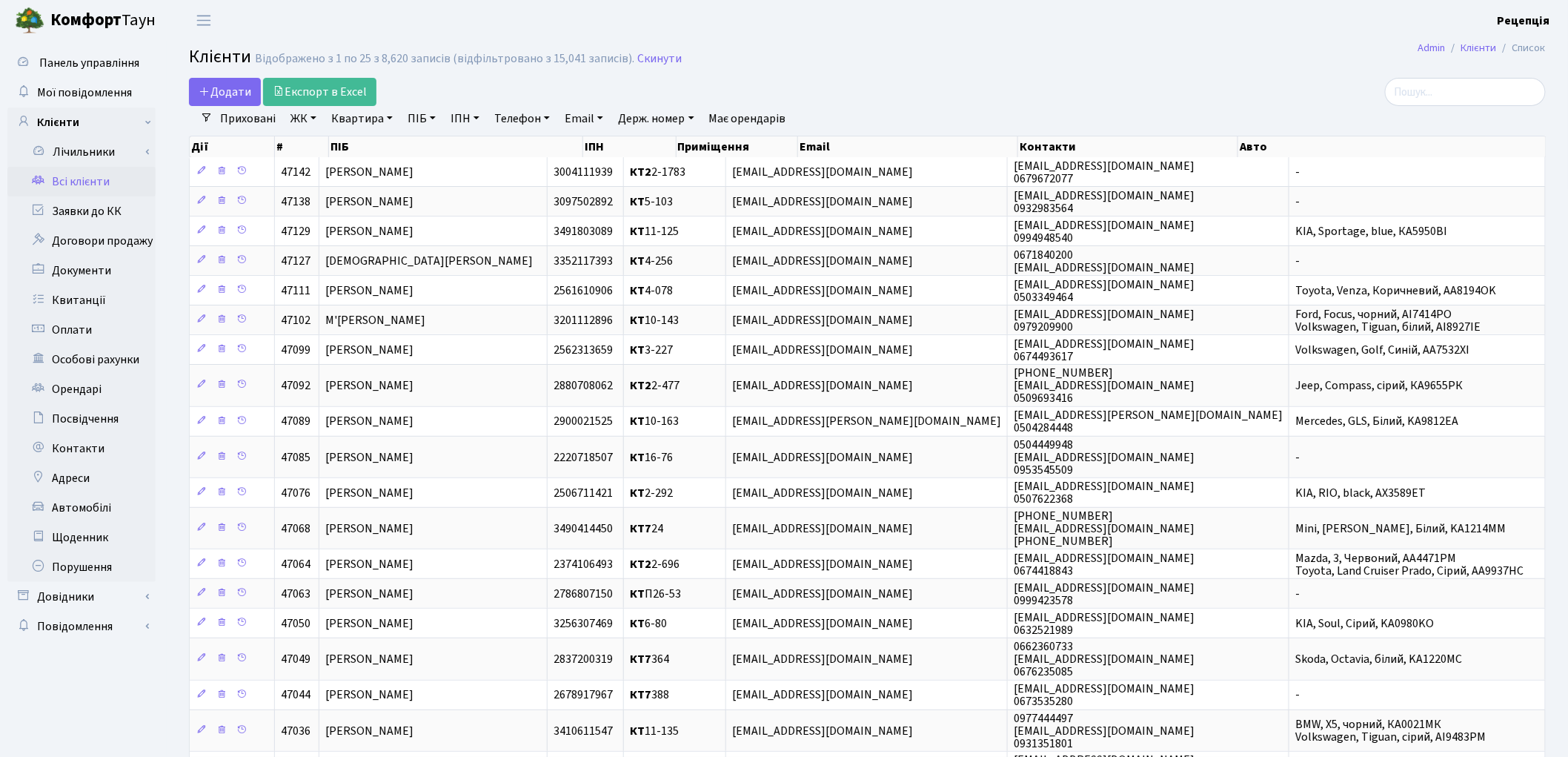
click at [409, 119] on link "ПІБ" at bounding box center [421, 119] width 40 height 25
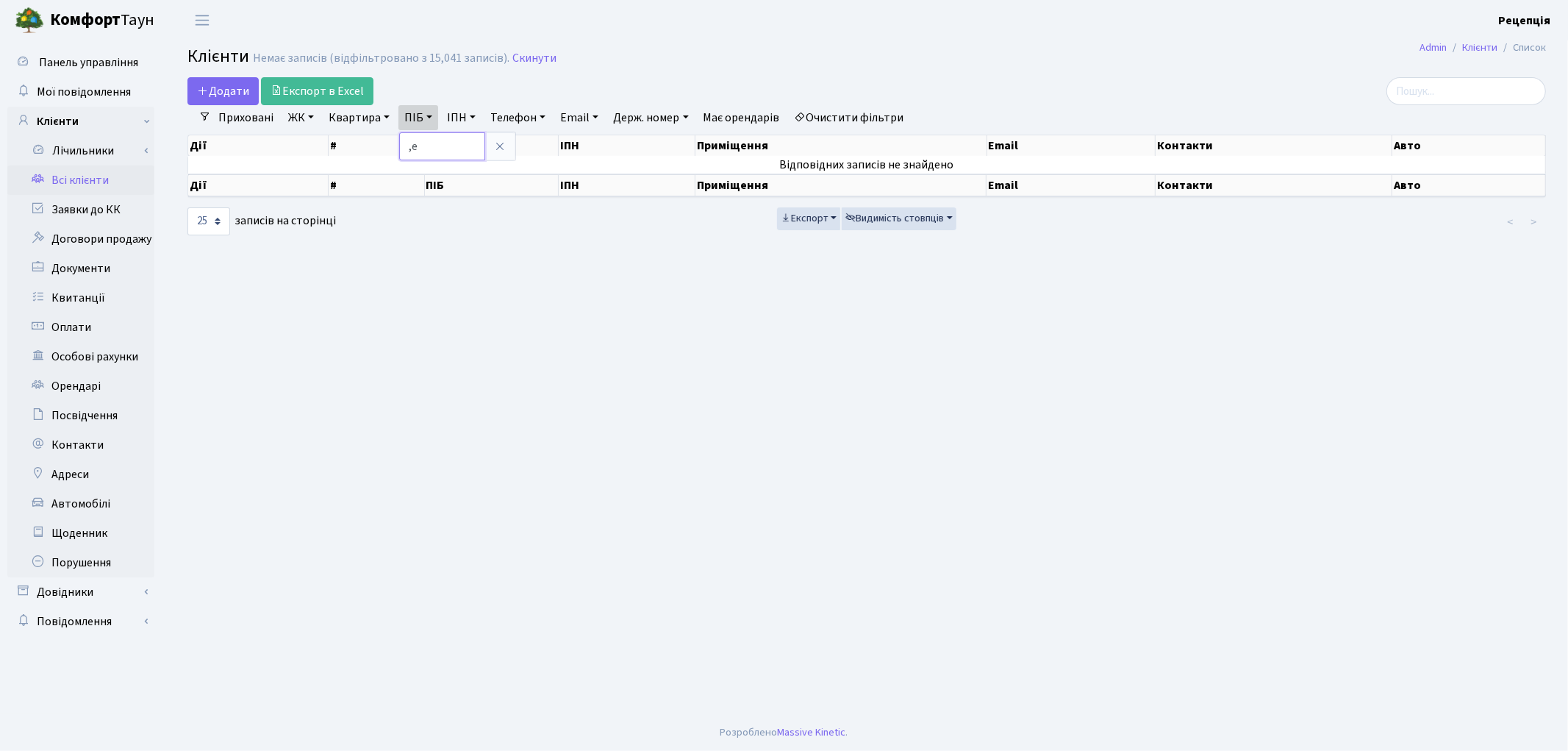
type input ","
type input "бутьковський"
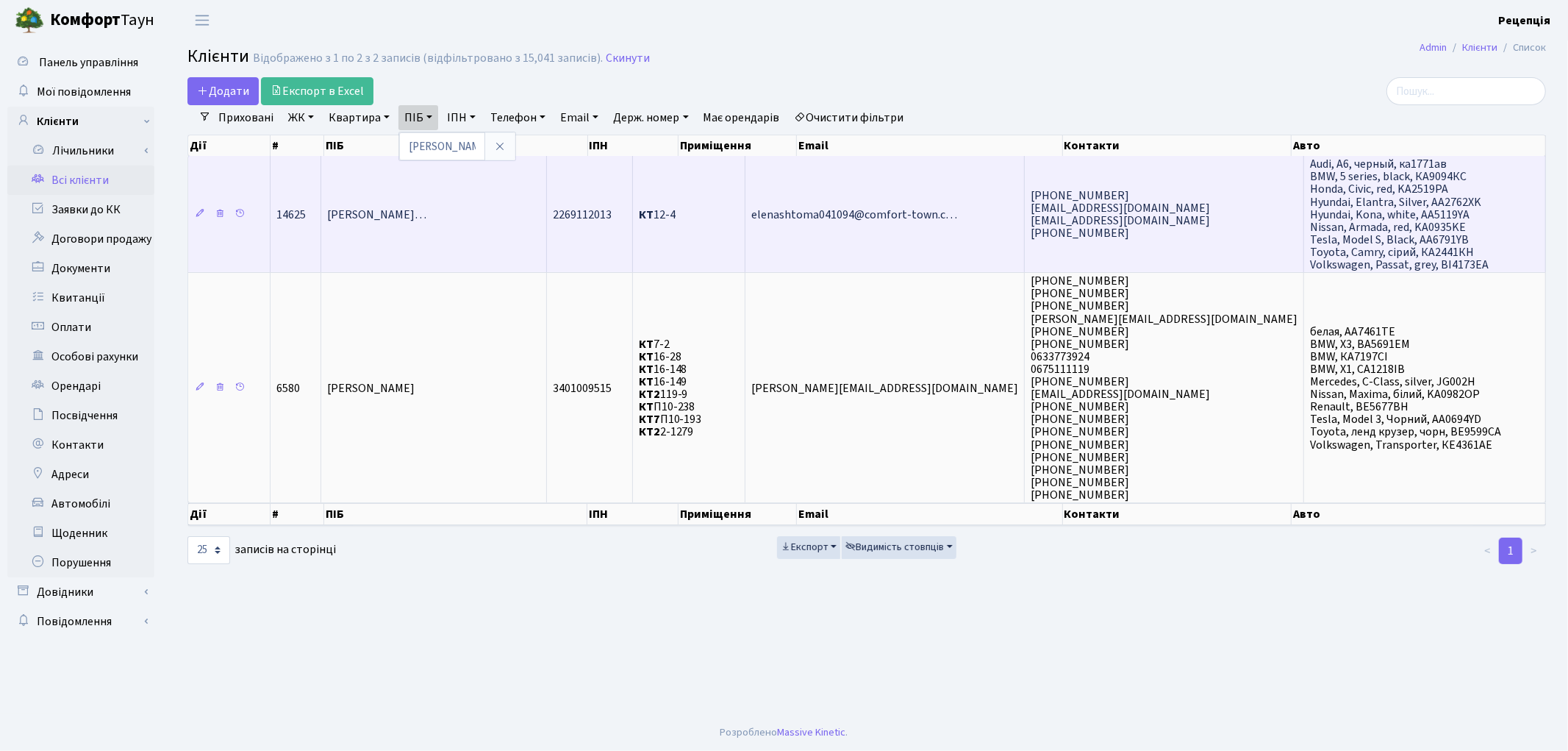
click at [519, 229] on td "Бутьковський Василь Станіславови…" at bounding box center [433, 214] width 225 height 116
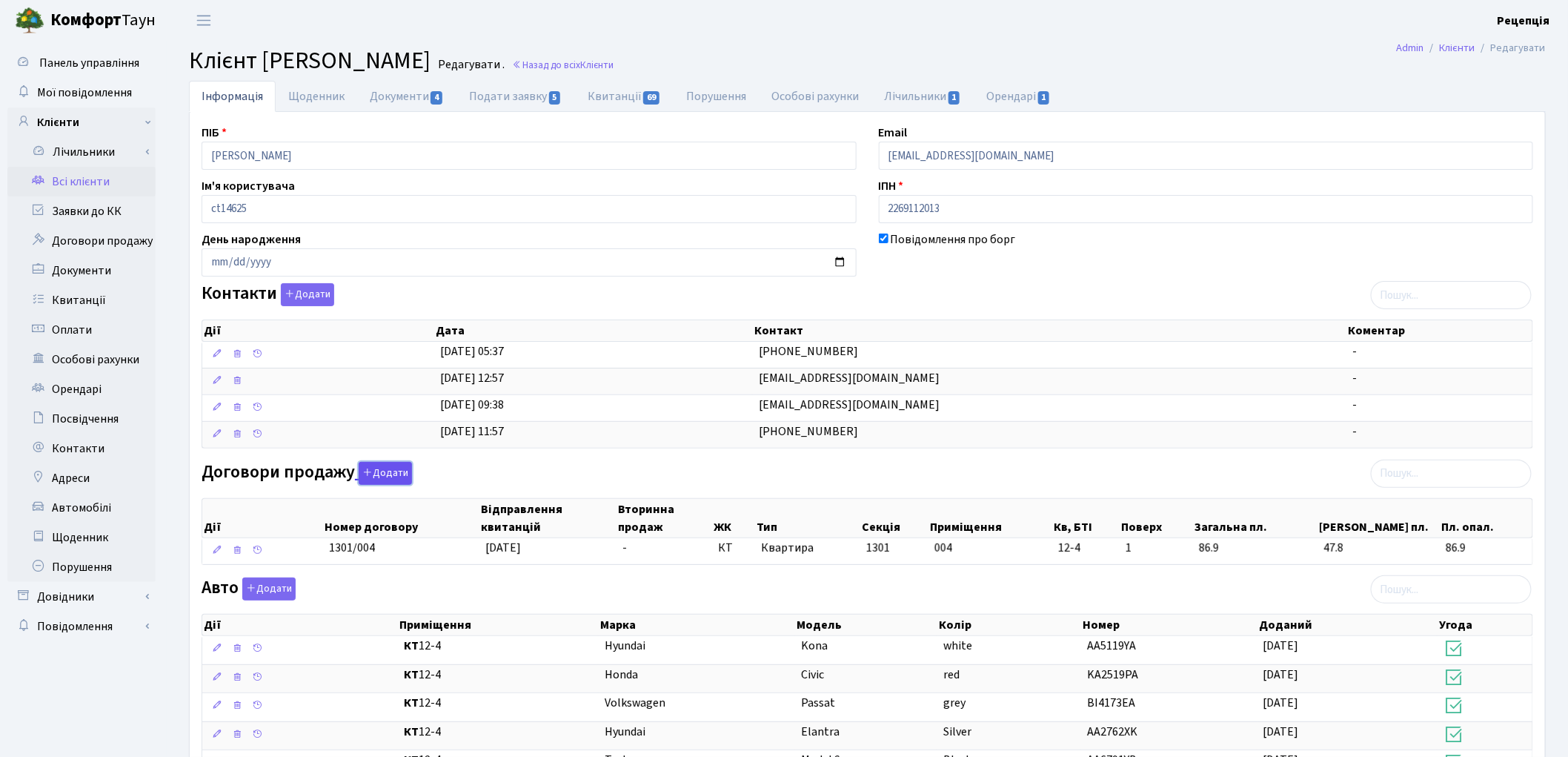
click at [378, 471] on button "Додати" at bounding box center [385, 473] width 53 height 23
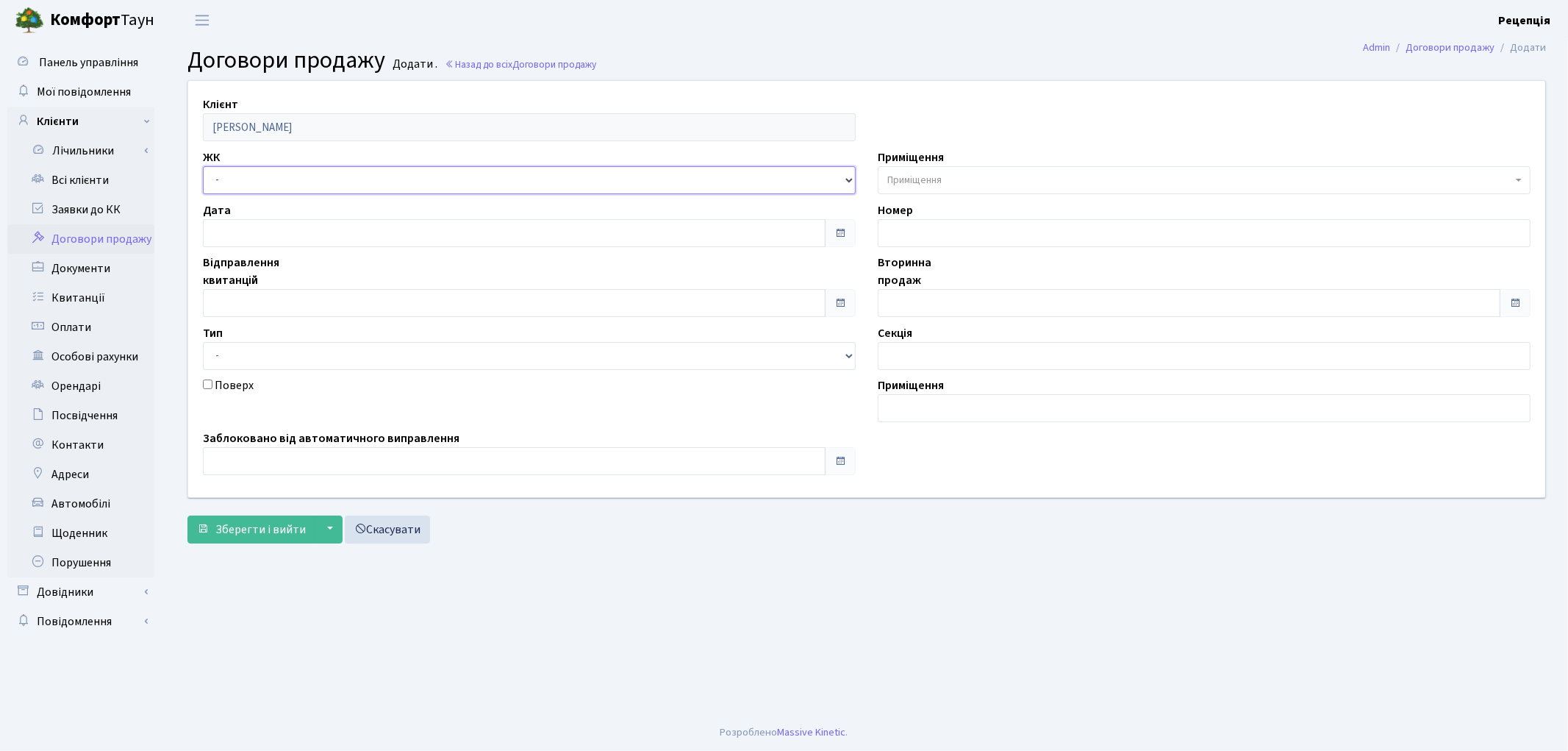
click at [247, 181] on select "- КТ, вул. Регенераторна, 4 КТ2, просп. Соборності, 17 КТ3, вул. Березнева, 16 …" at bounding box center [528, 181] width 652 height 28
select select "271"
click at [203, 167] on select "- КТ, вул. Регенераторна, 4 КТ2, просп. Соборності, 17 КТ3, вул. Березнева, 16 …" at bounding box center [528, 181] width 652 height 28
select select
click at [250, 302] on input "text" at bounding box center [514, 303] width 623 height 28
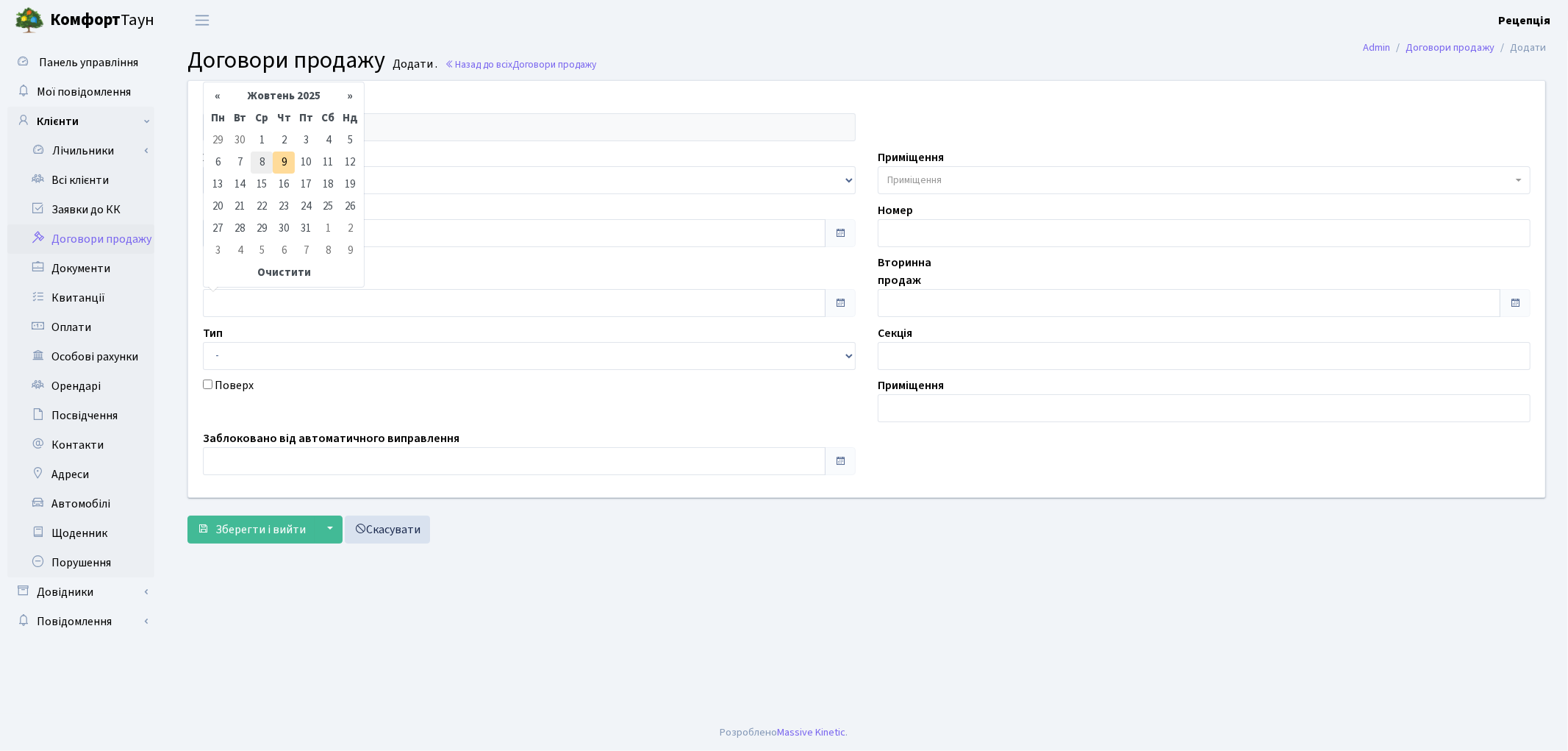
click at [256, 164] on td "8" at bounding box center [261, 163] width 22 height 22
type input "08.10.2025"
click at [906, 300] on input "text" at bounding box center [1189, 303] width 623 height 28
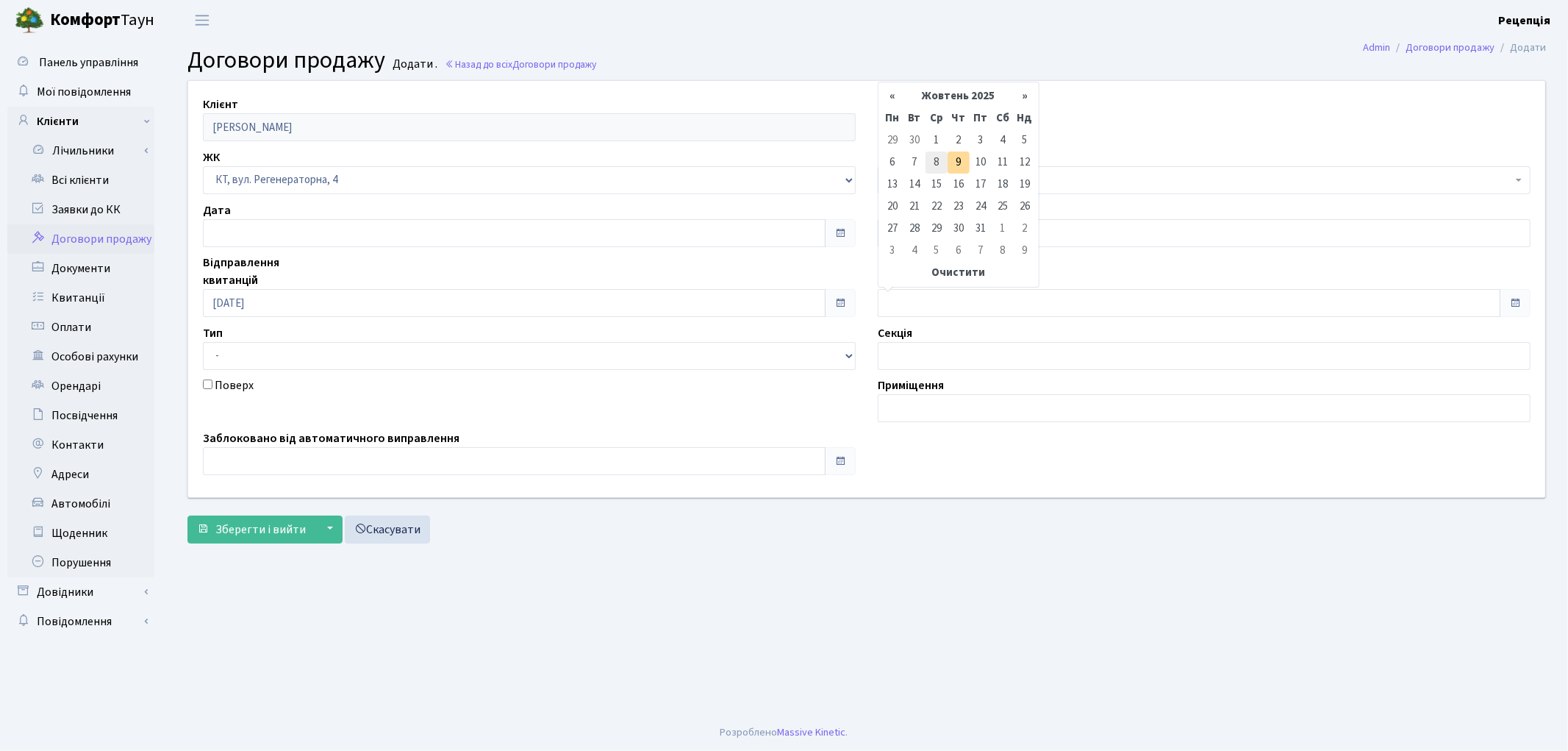
click at [938, 164] on td "8" at bounding box center [937, 163] width 22 height 22
type input "08.10.2025"
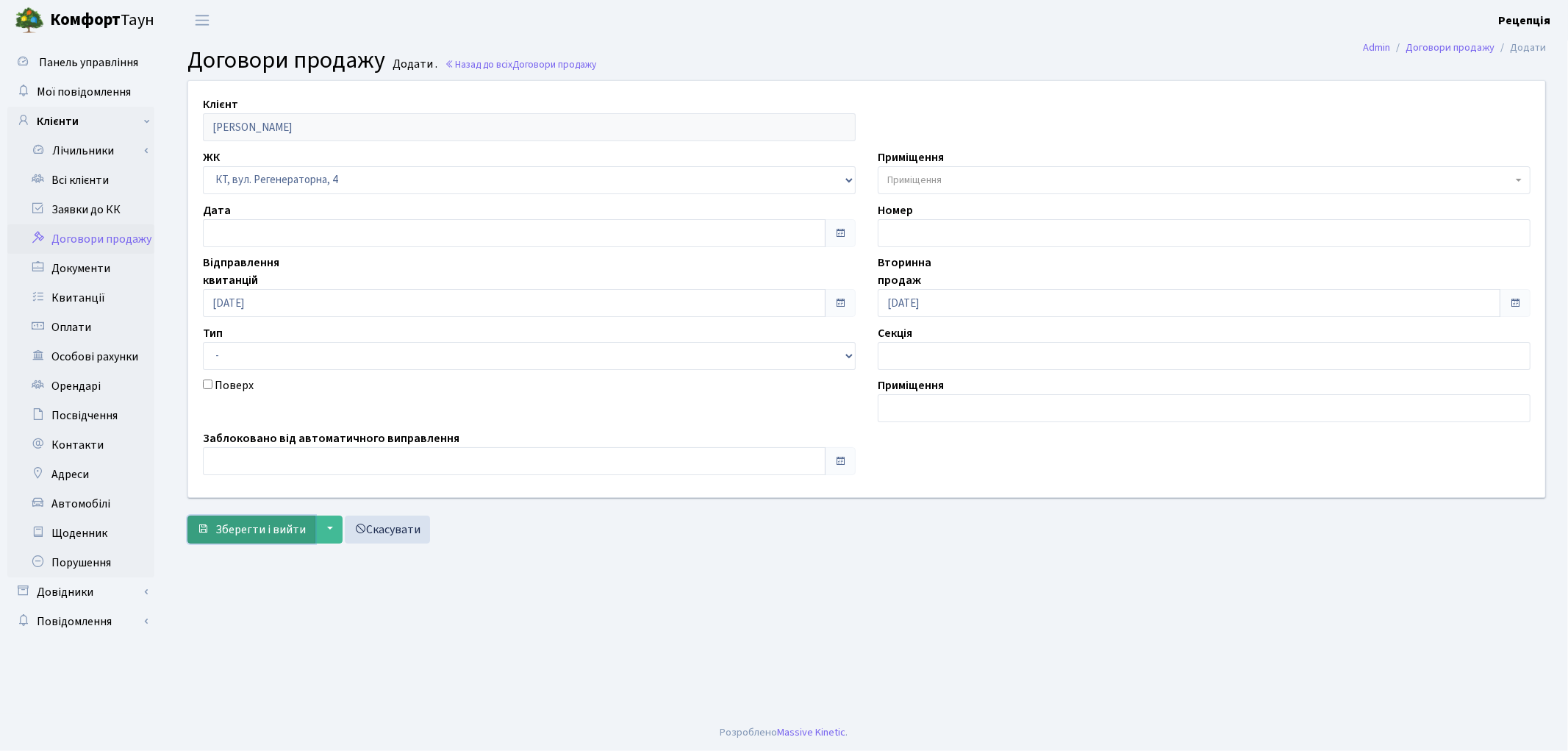
click at [261, 531] on span "Зберегти і вийти" at bounding box center [260, 529] width 90 height 16
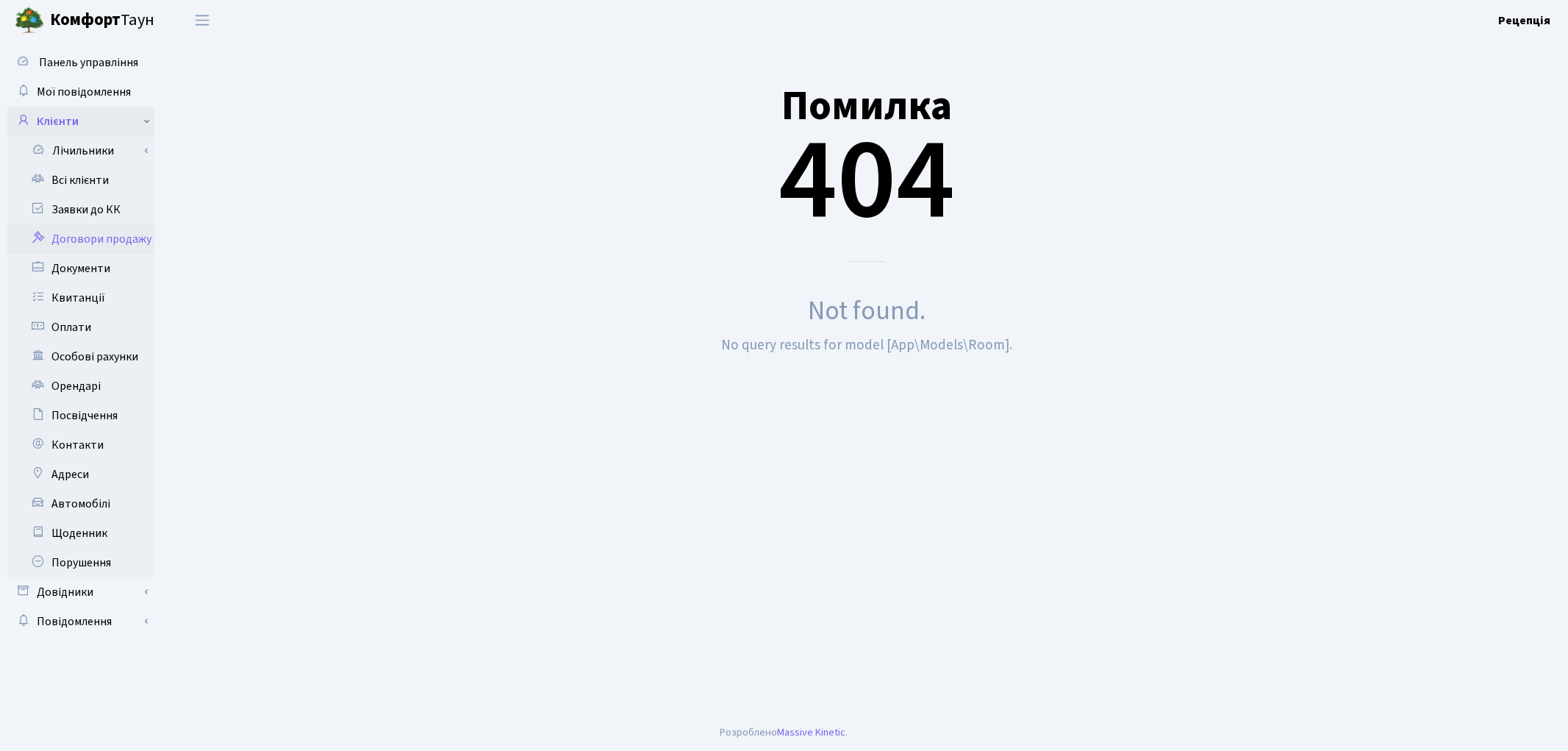
click at [75, 119] on link "Клієнти" at bounding box center [80, 121] width 147 height 29
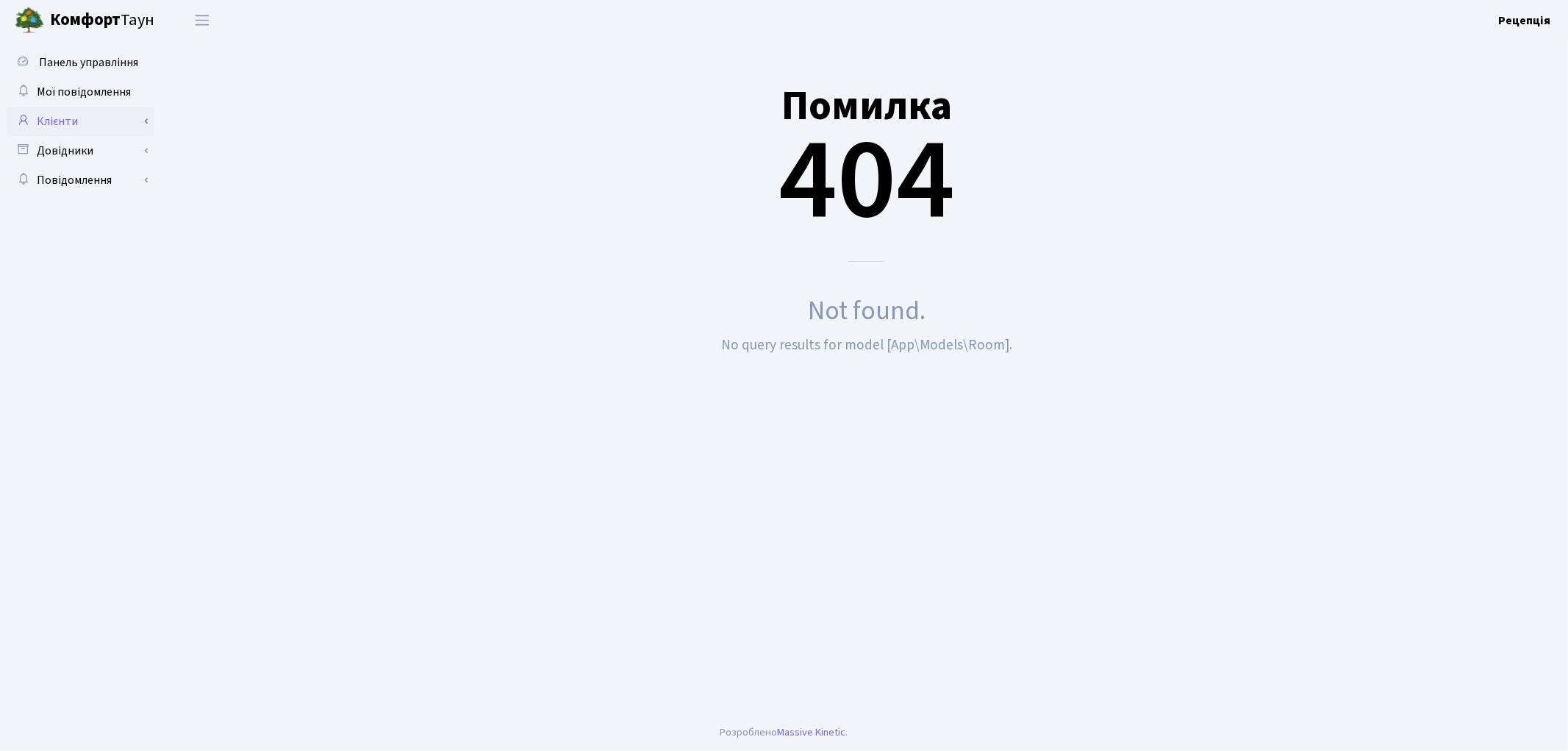
click at [79, 127] on link "Клієнти" at bounding box center [80, 121] width 147 height 29
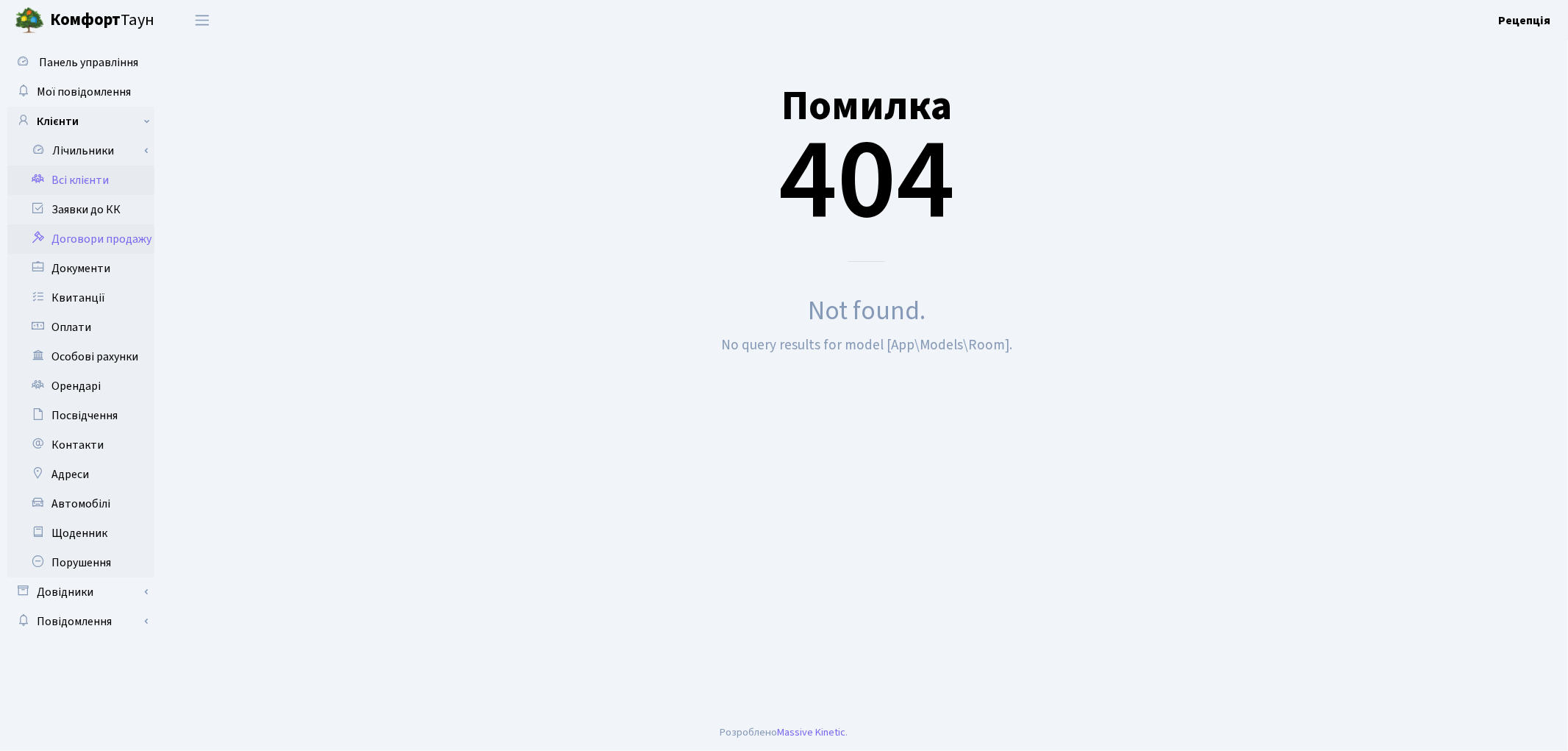
click at [82, 179] on link "Всі клієнти" at bounding box center [80, 180] width 147 height 29
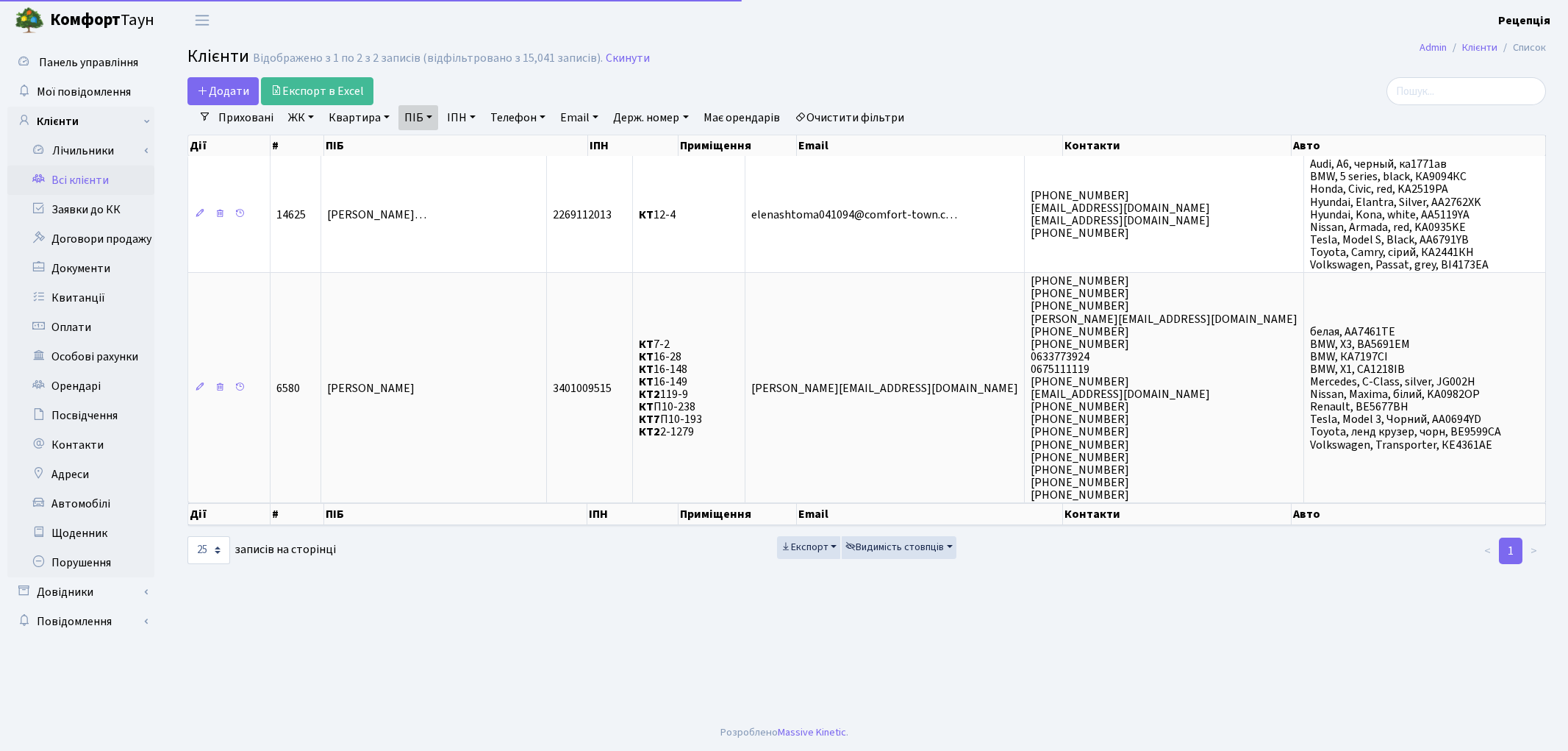
select select "25"
click at [844, 120] on link "Очистити фільтри" at bounding box center [850, 118] width 121 height 25
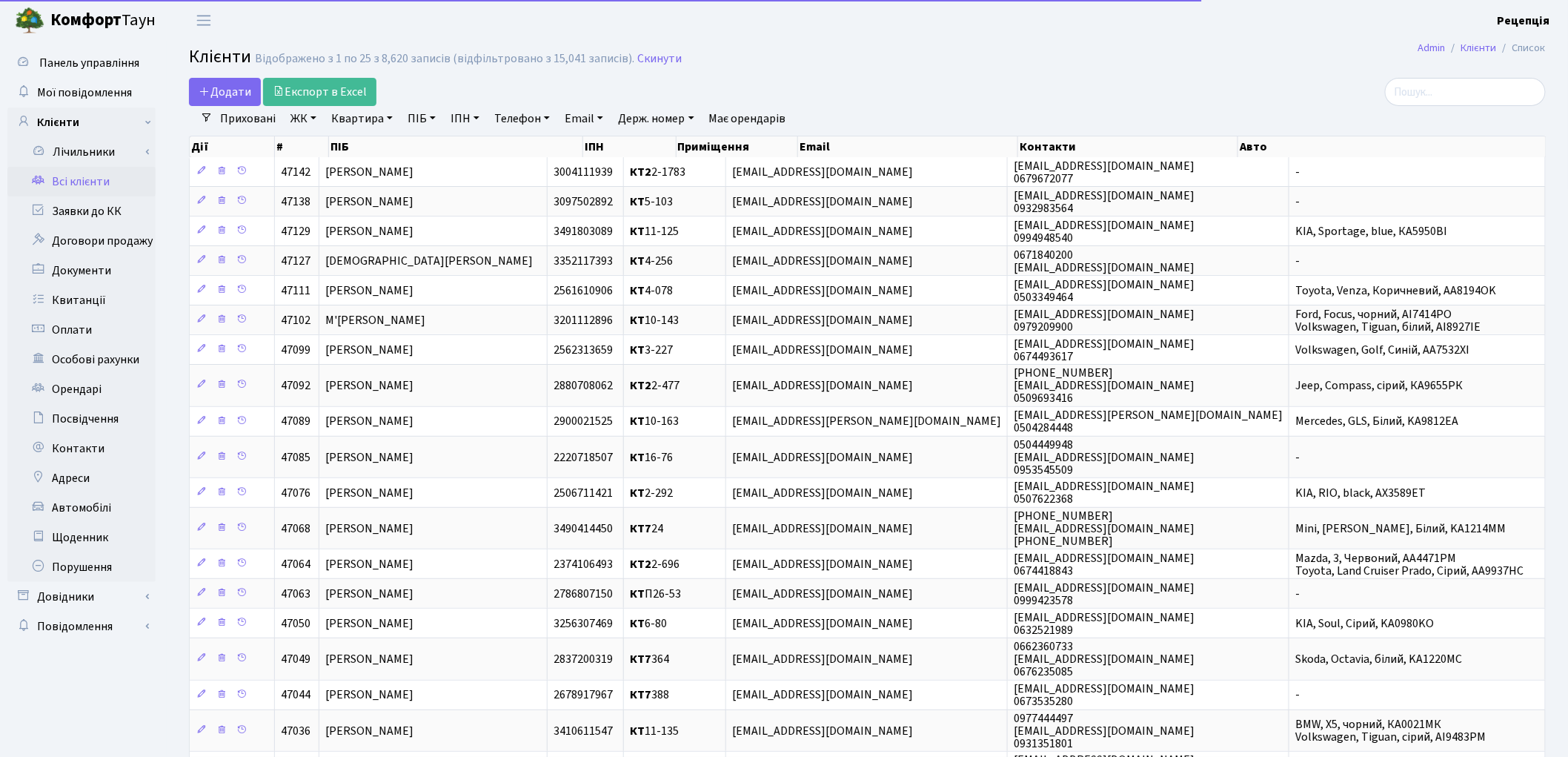
click at [304, 124] on link "ЖК" at bounding box center [304, 119] width 38 height 25
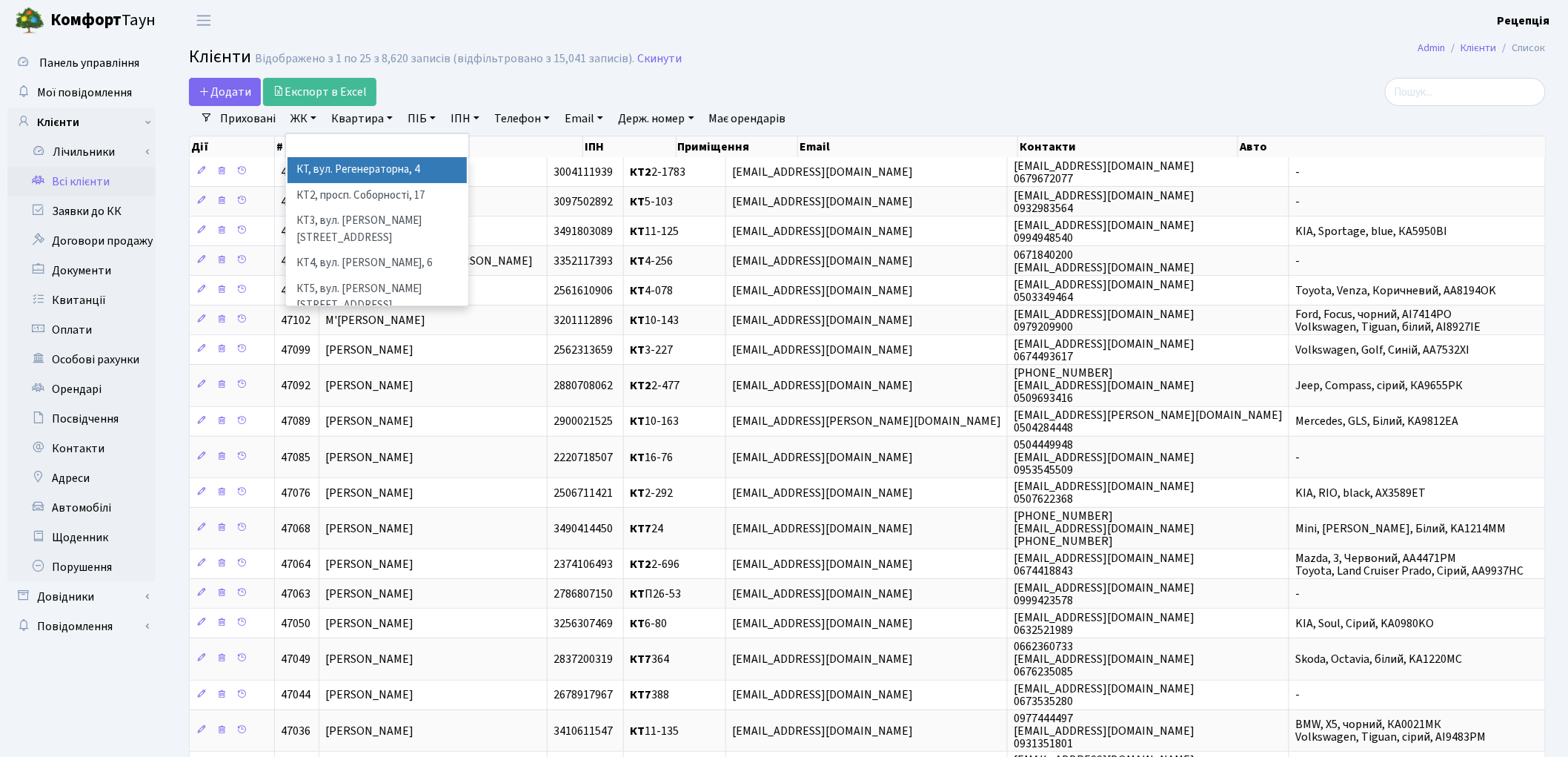
click at [327, 170] on li "КТ, вул. Регенераторна, 4" at bounding box center [377, 169] width 180 height 26
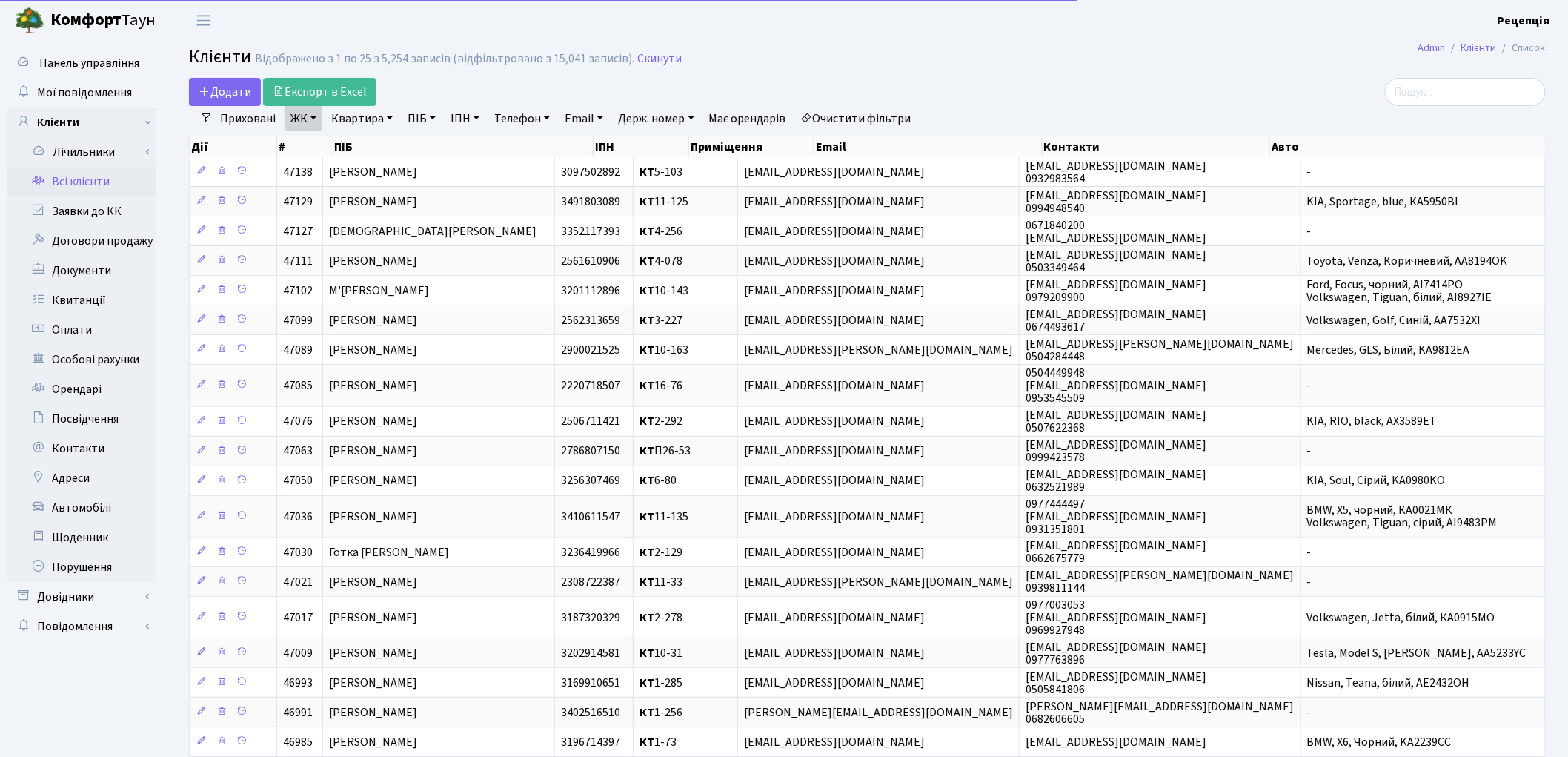
click at [374, 116] on link "Квартира" at bounding box center [362, 119] width 74 height 25
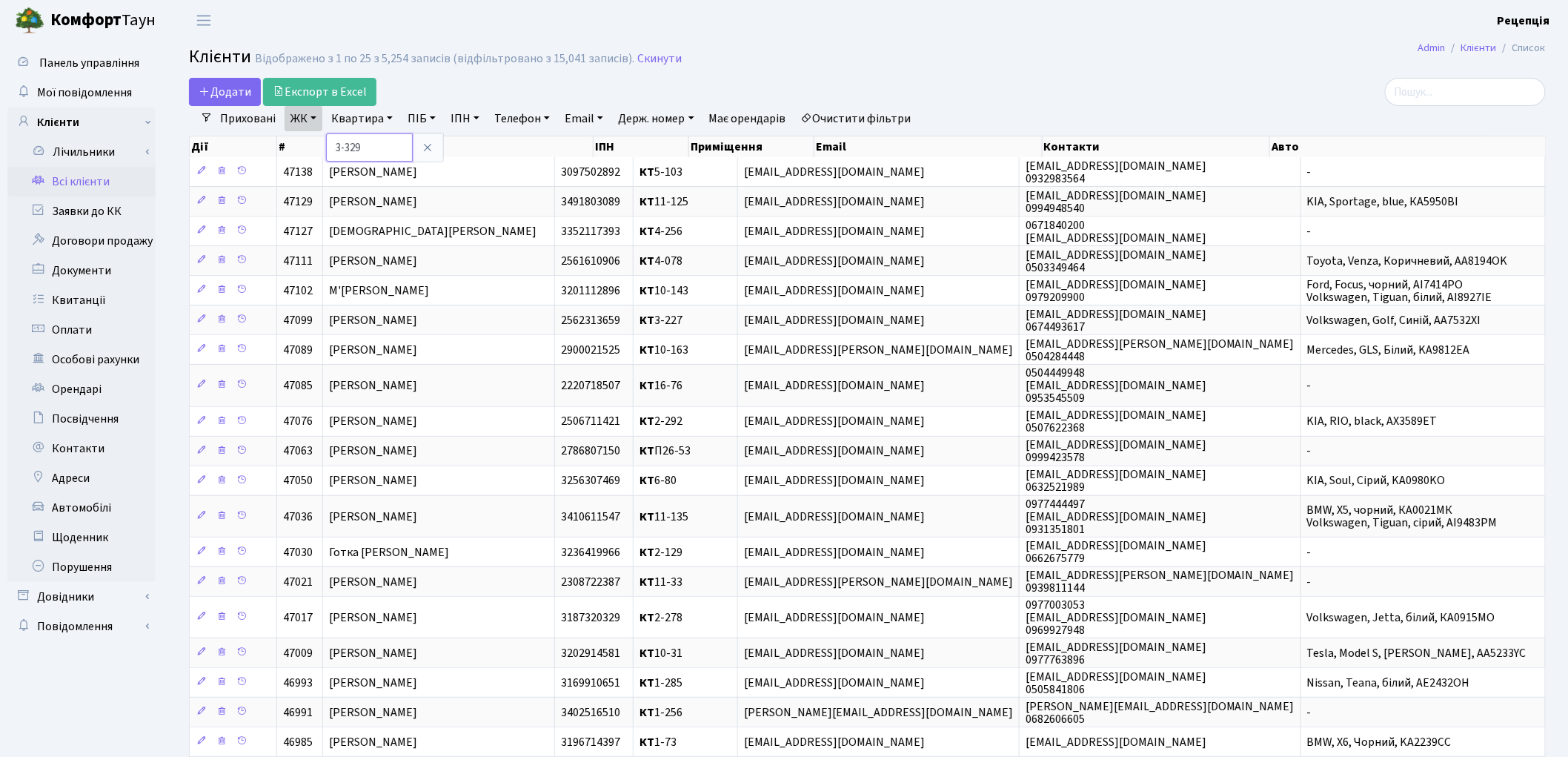
type input "3-329"
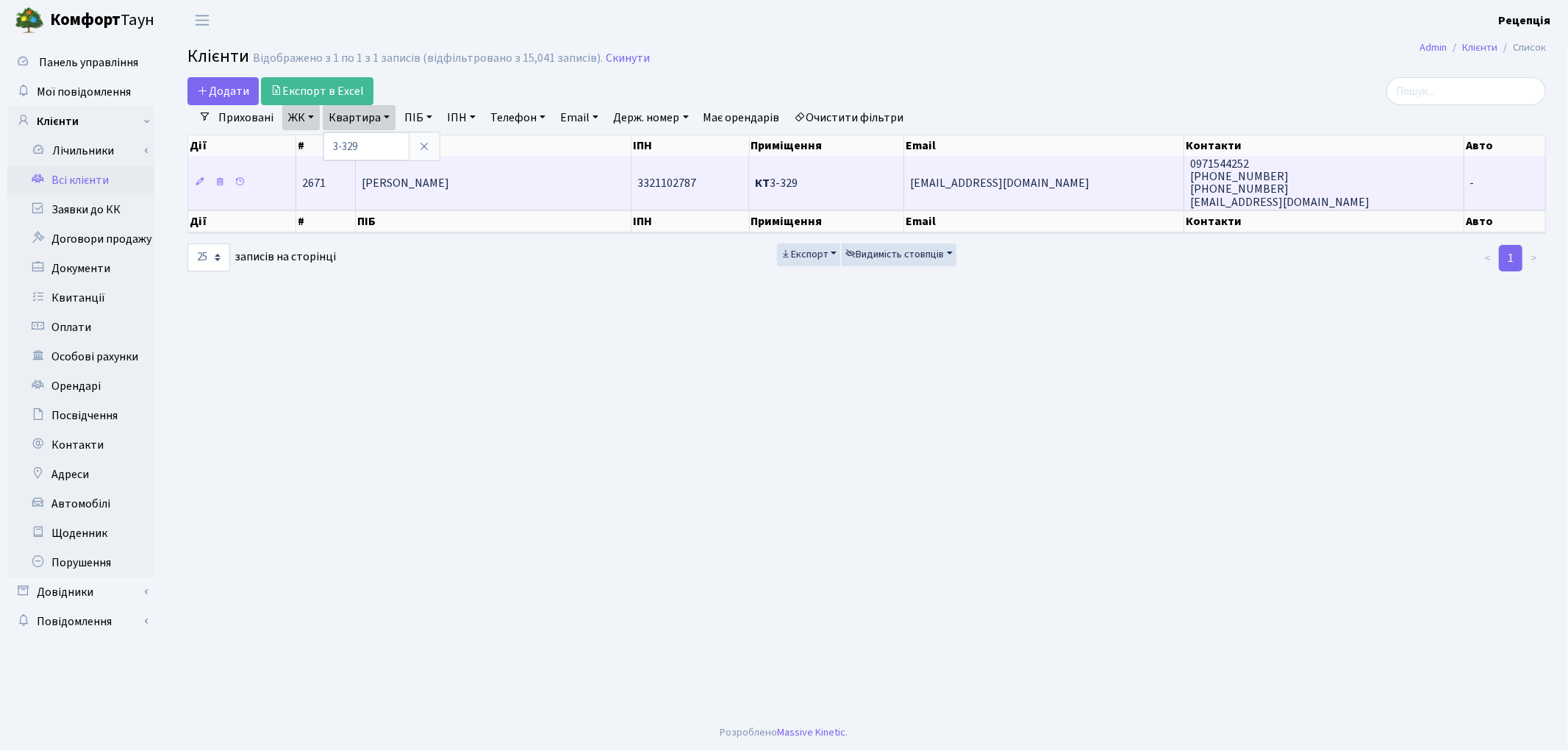
click at [429, 185] on span "[PERSON_NAME]" at bounding box center [405, 183] width 87 height 16
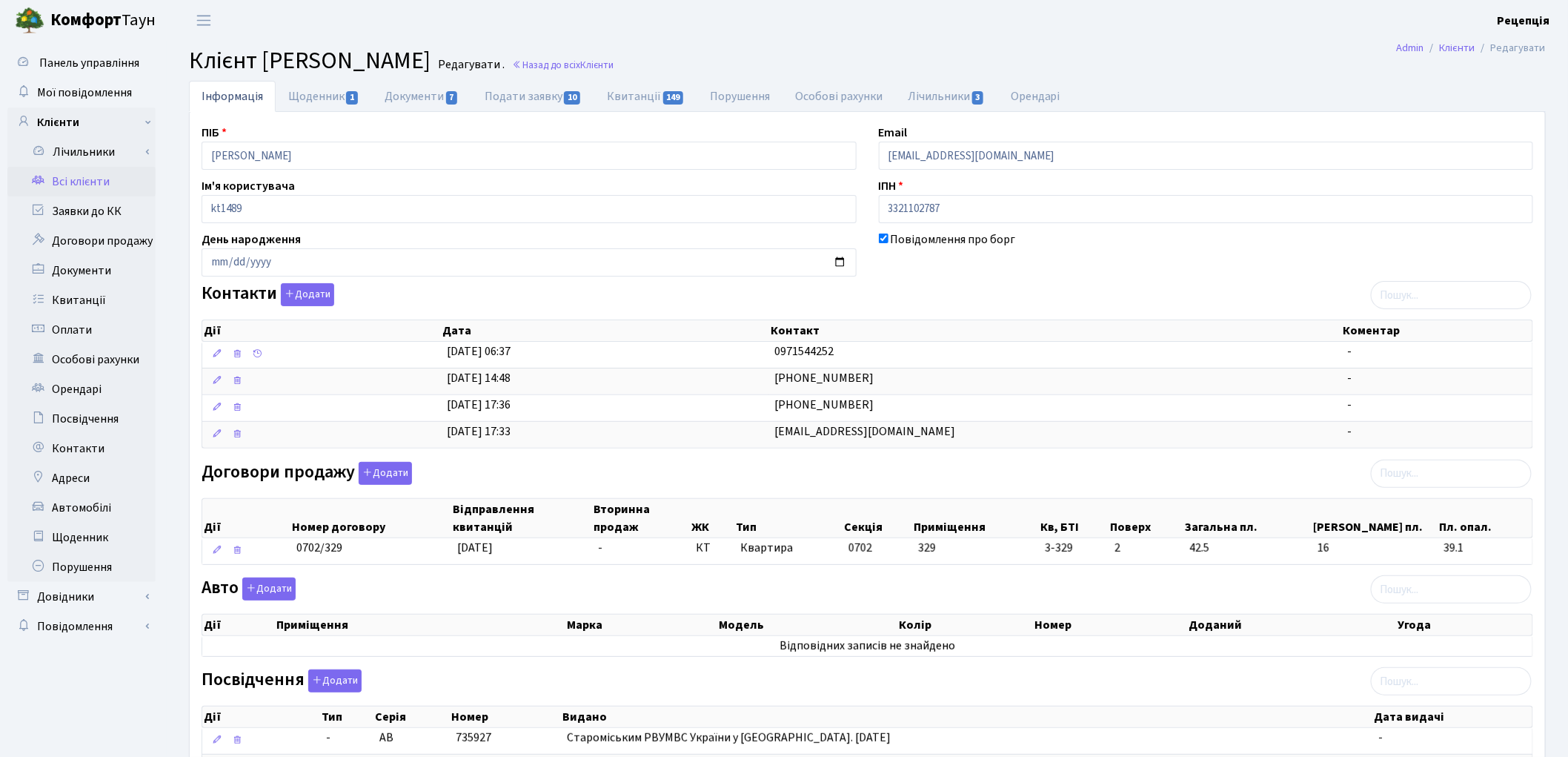
click at [98, 180] on link "Всі клієнти" at bounding box center [81, 181] width 148 height 29
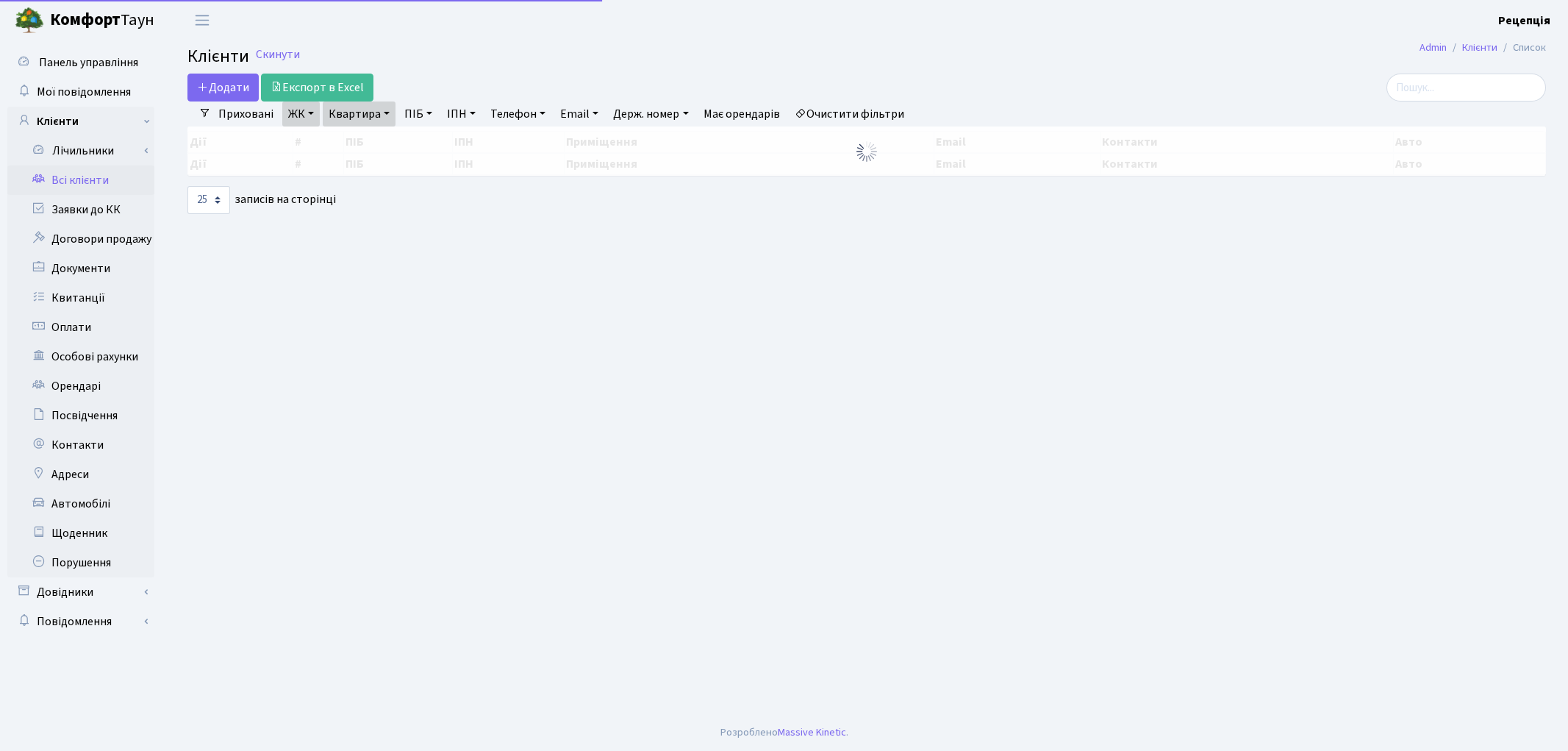
select select "25"
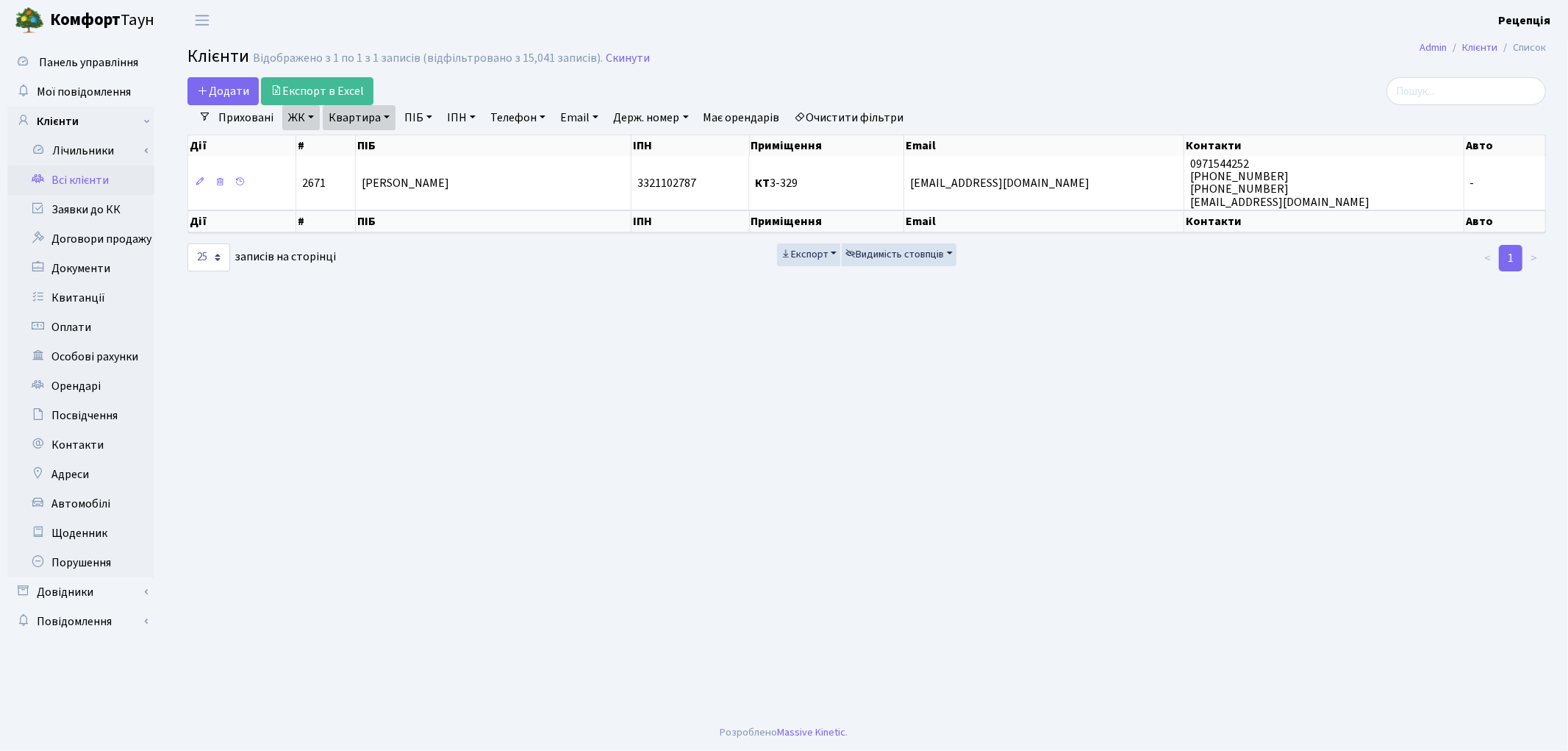
click at [375, 118] on link "Квартира" at bounding box center [359, 118] width 73 height 25
click at [378, 149] on input "3-329" at bounding box center [367, 147] width 86 height 28
type input "3-239"
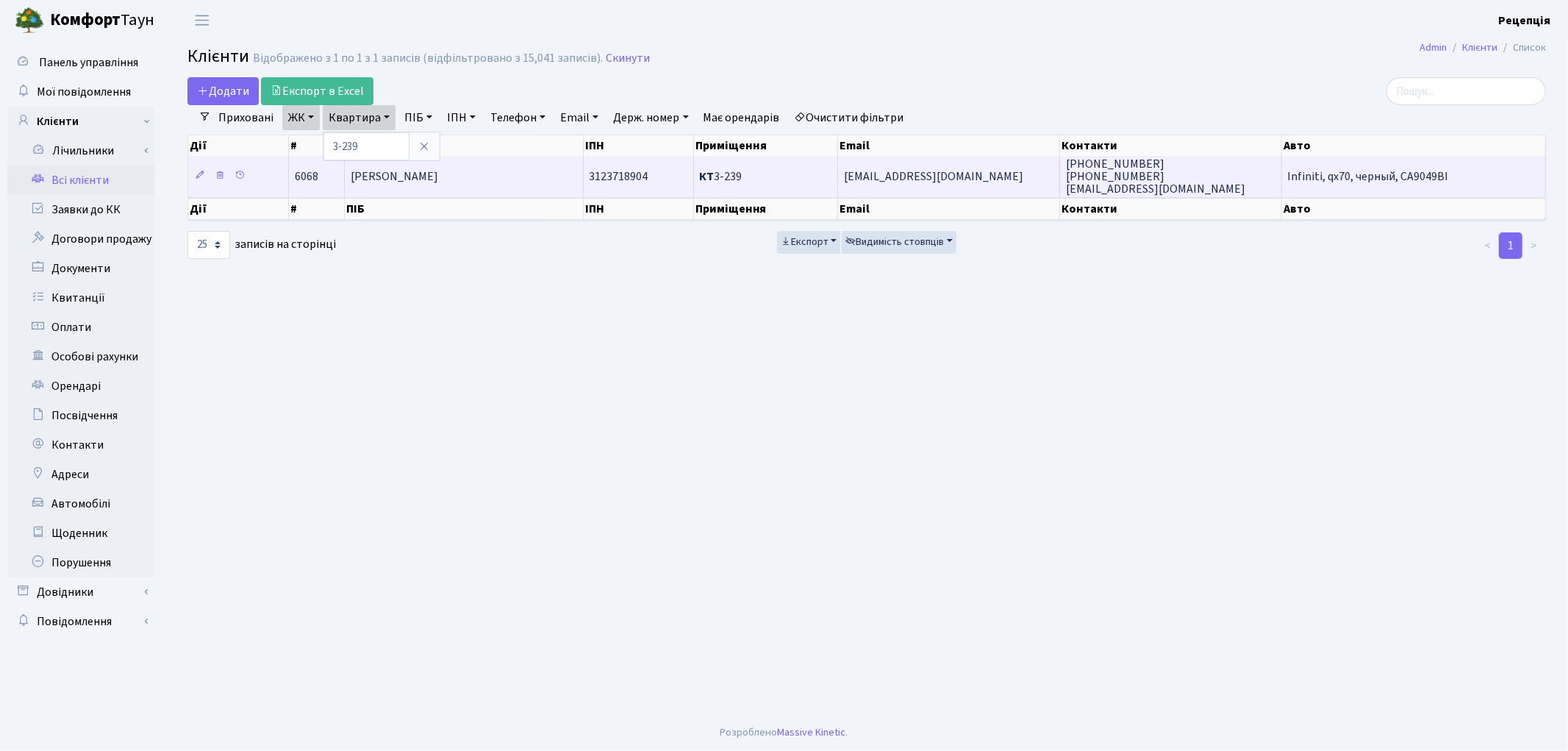
click at [404, 180] on span "Григораш Лідія Миколаївна" at bounding box center [394, 176] width 87 height 16
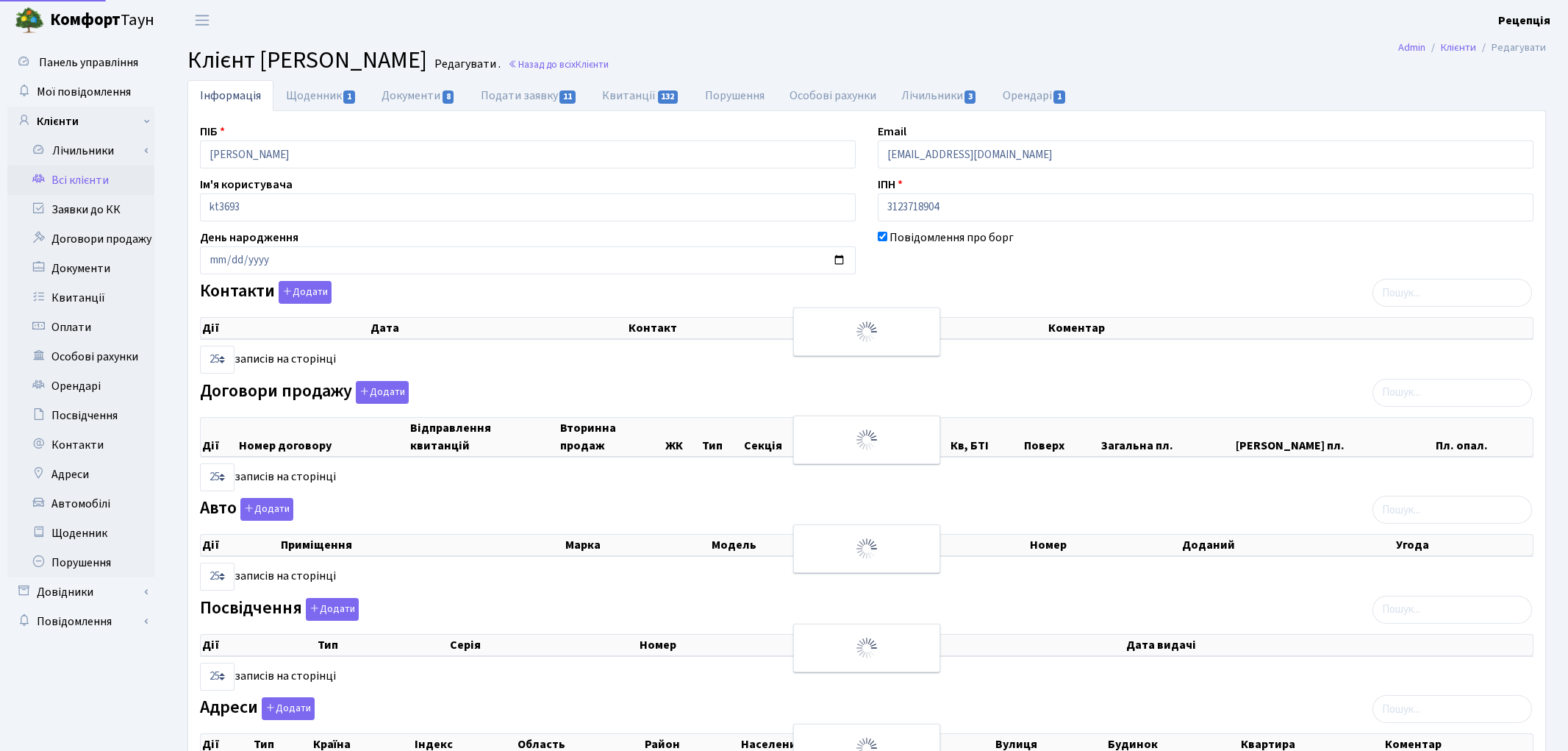
select select "25"
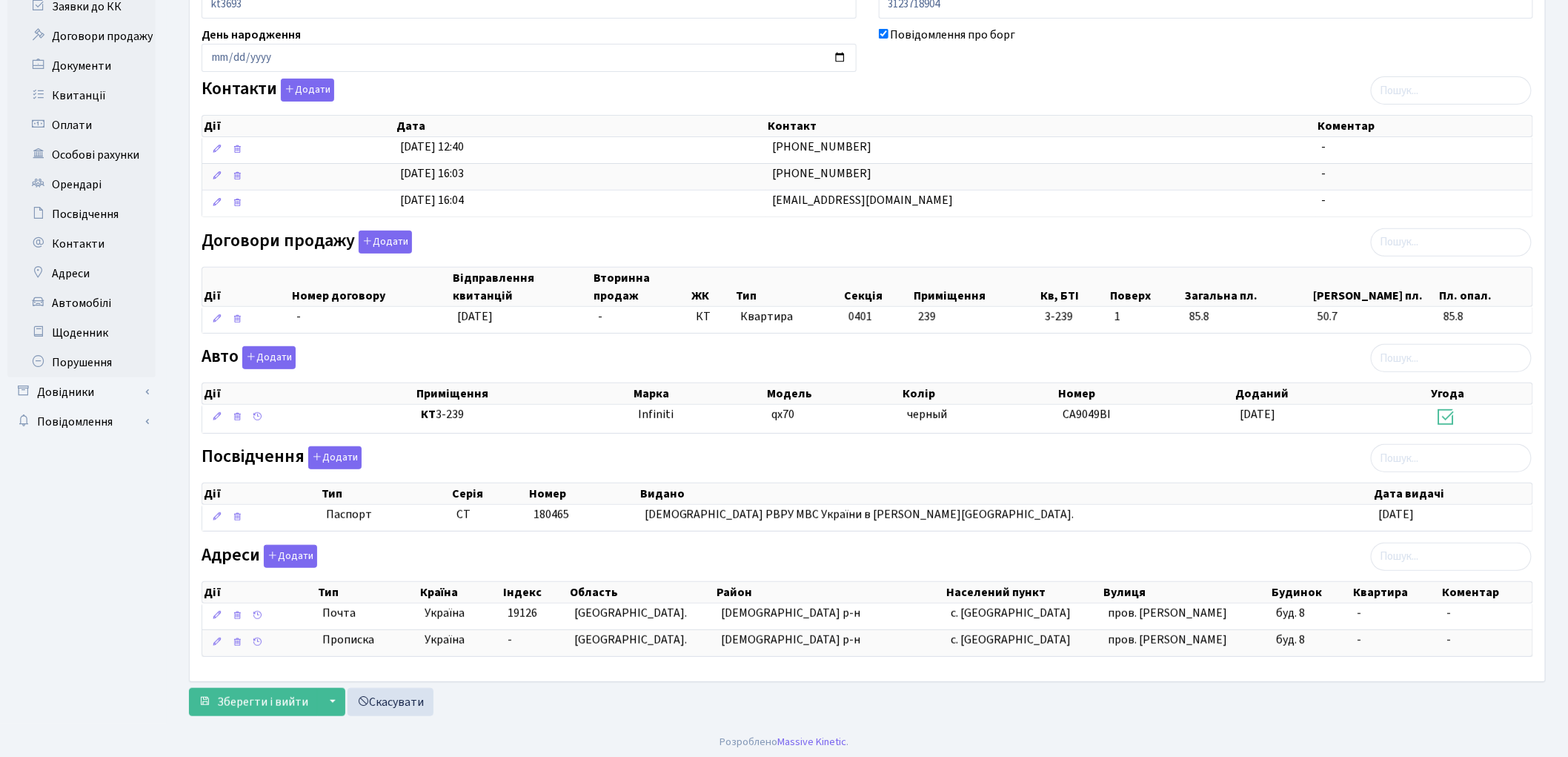
scroll to position [211, 0]
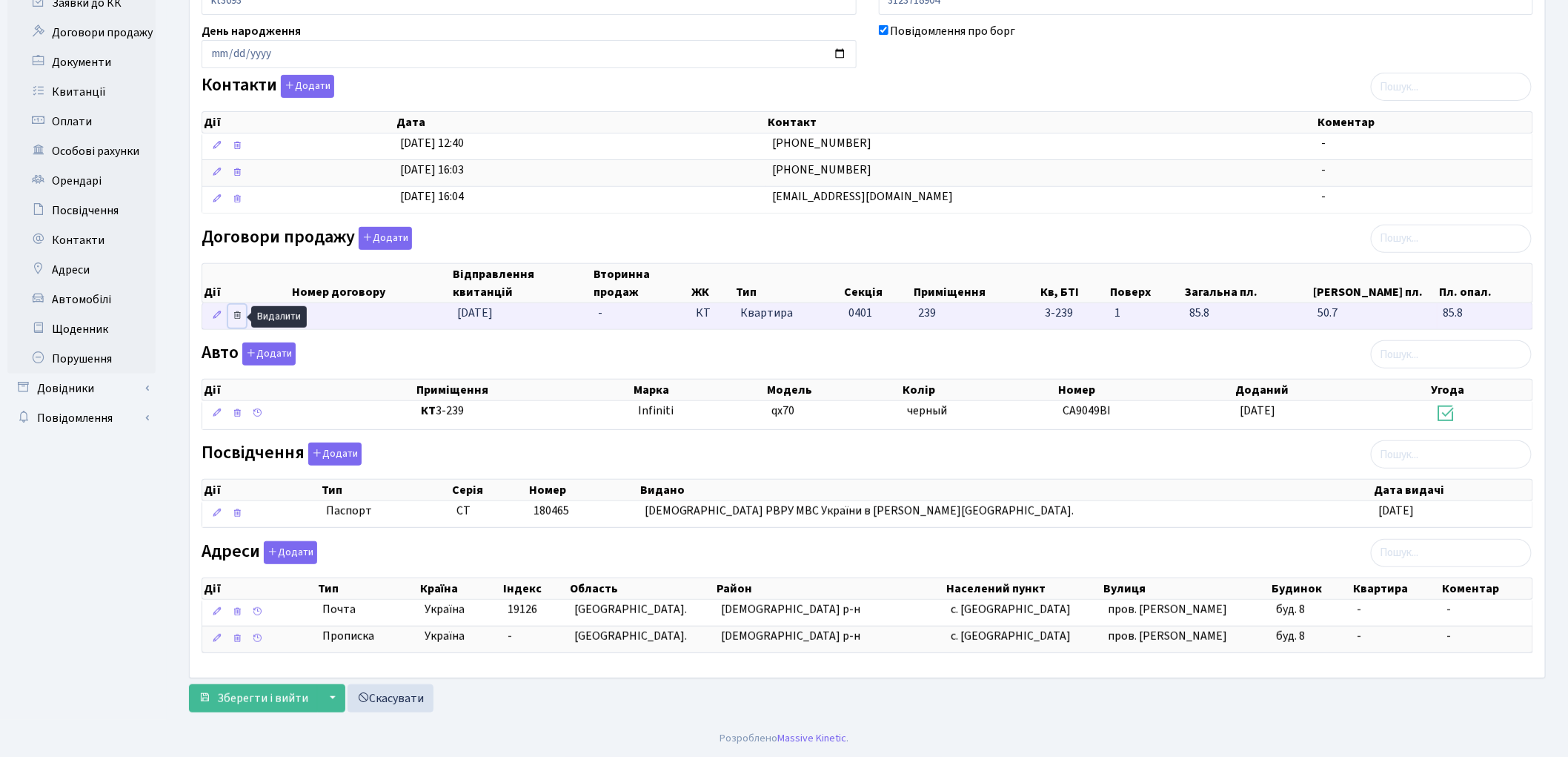
click at [236, 310] on icon at bounding box center [237, 314] width 10 height 10
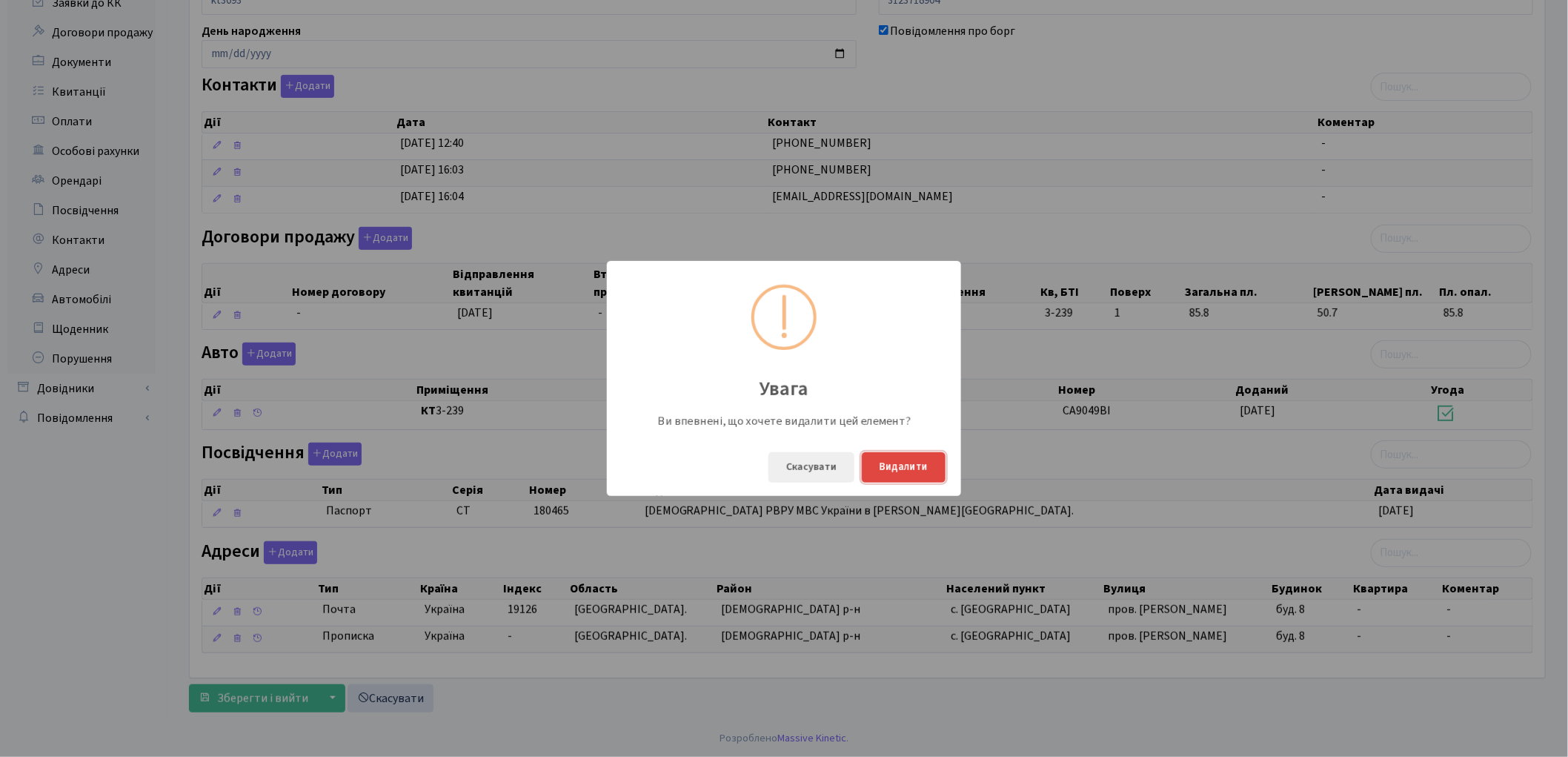
click at [928, 472] on button "Видалити" at bounding box center [904, 467] width 84 height 30
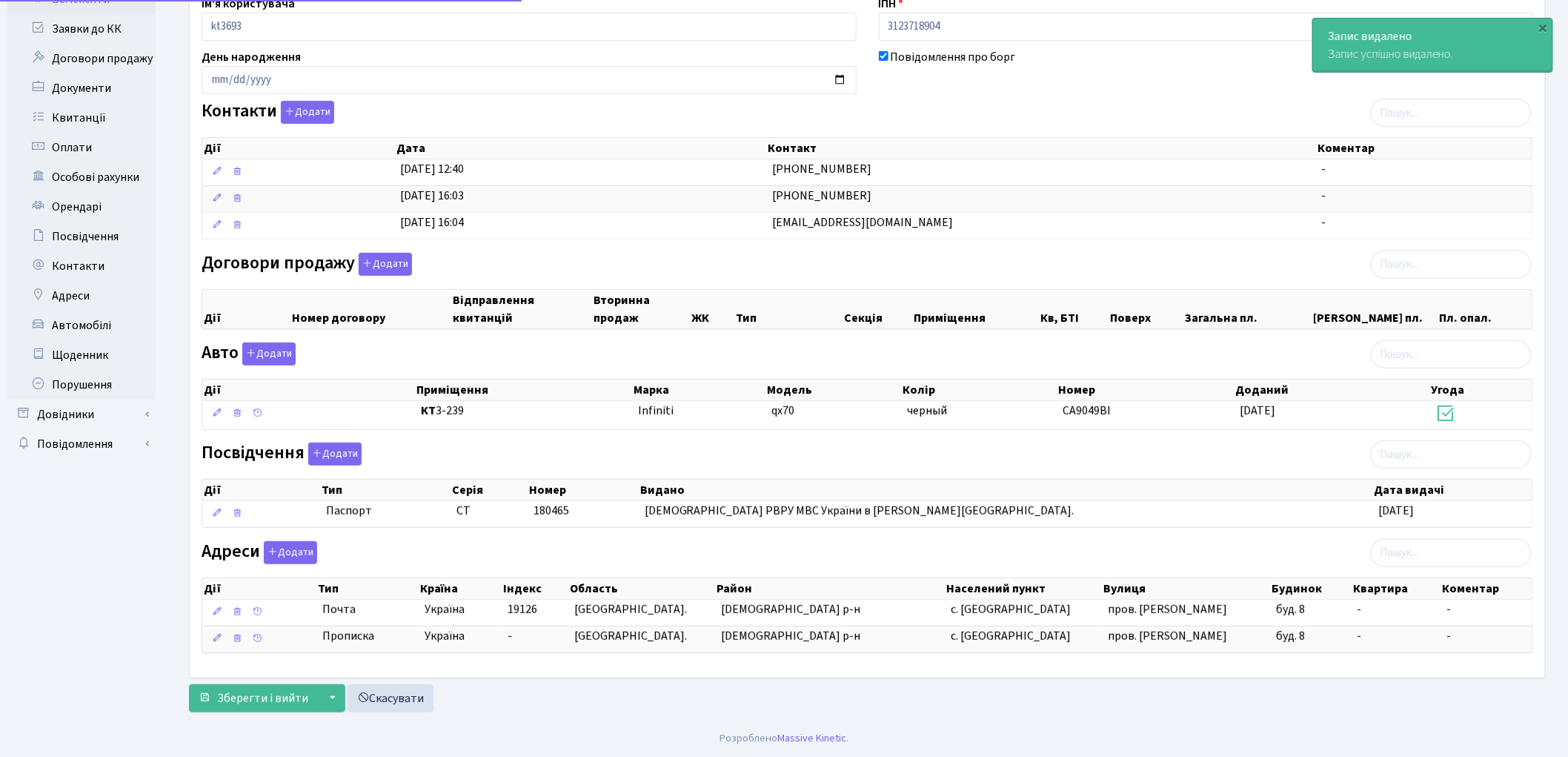
scroll to position [185, 0]
click at [245, 695] on span "Зберегти і вийти" at bounding box center [262, 698] width 91 height 17
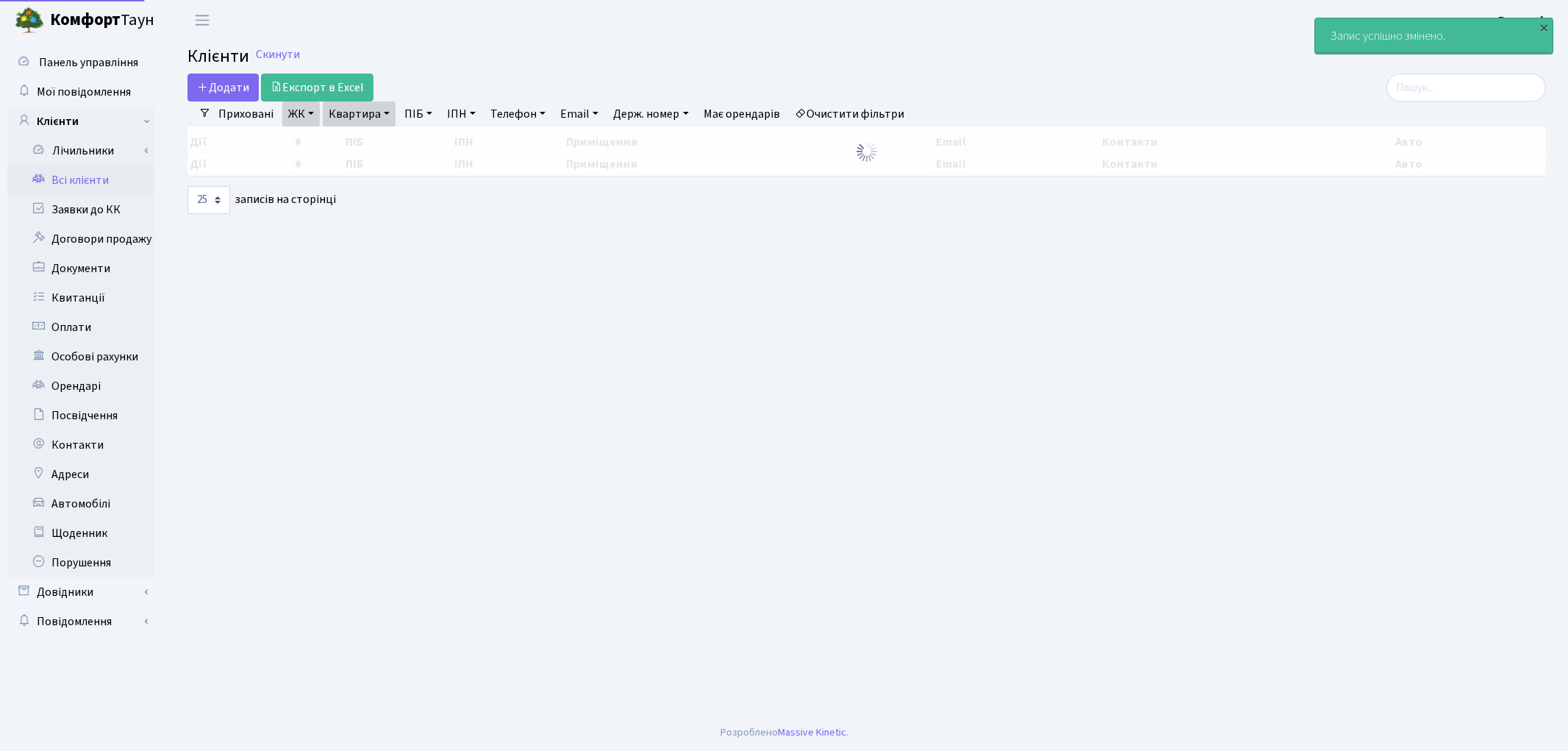
select select "25"
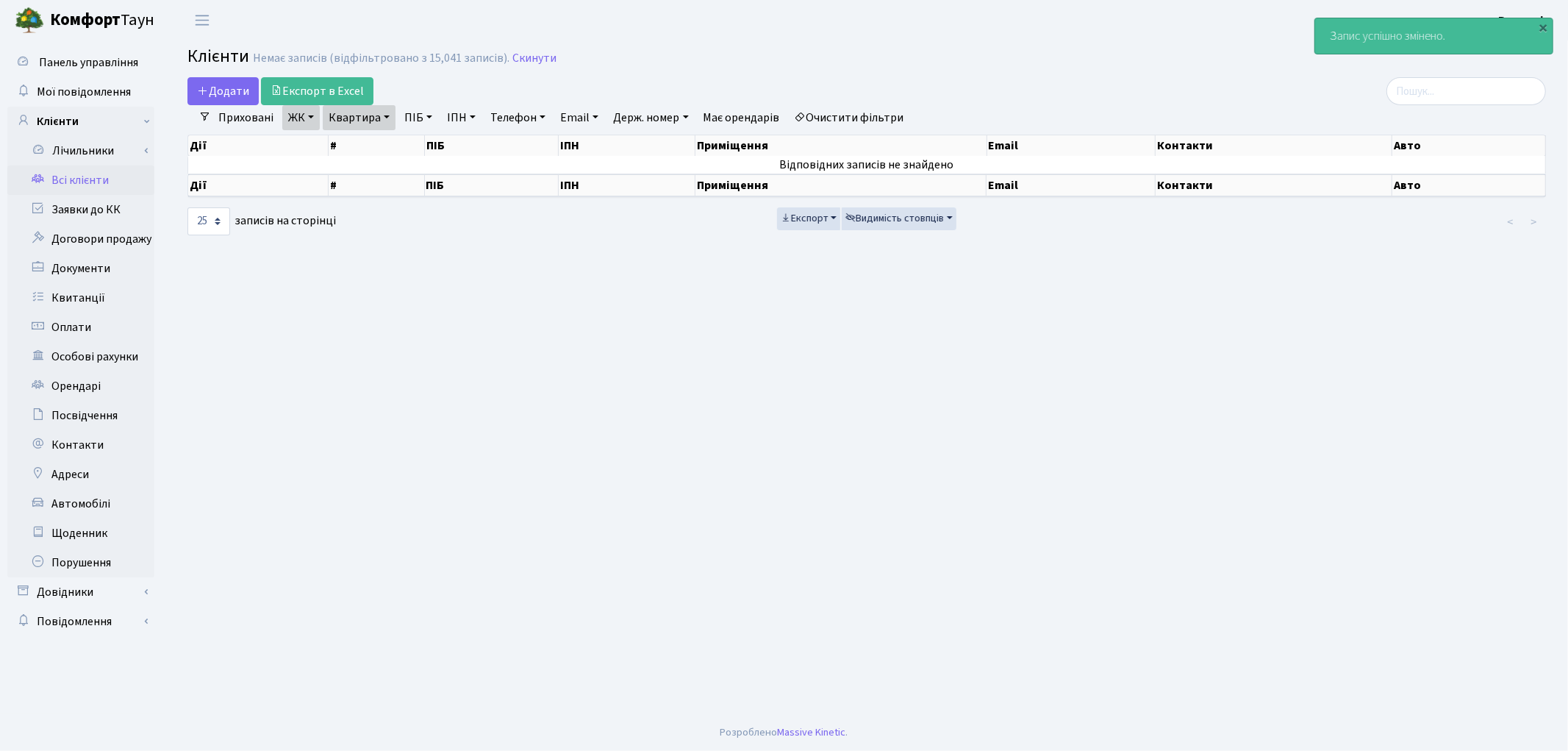
click at [831, 119] on link "Очистити фільтри" at bounding box center [850, 118] width 121 height 25
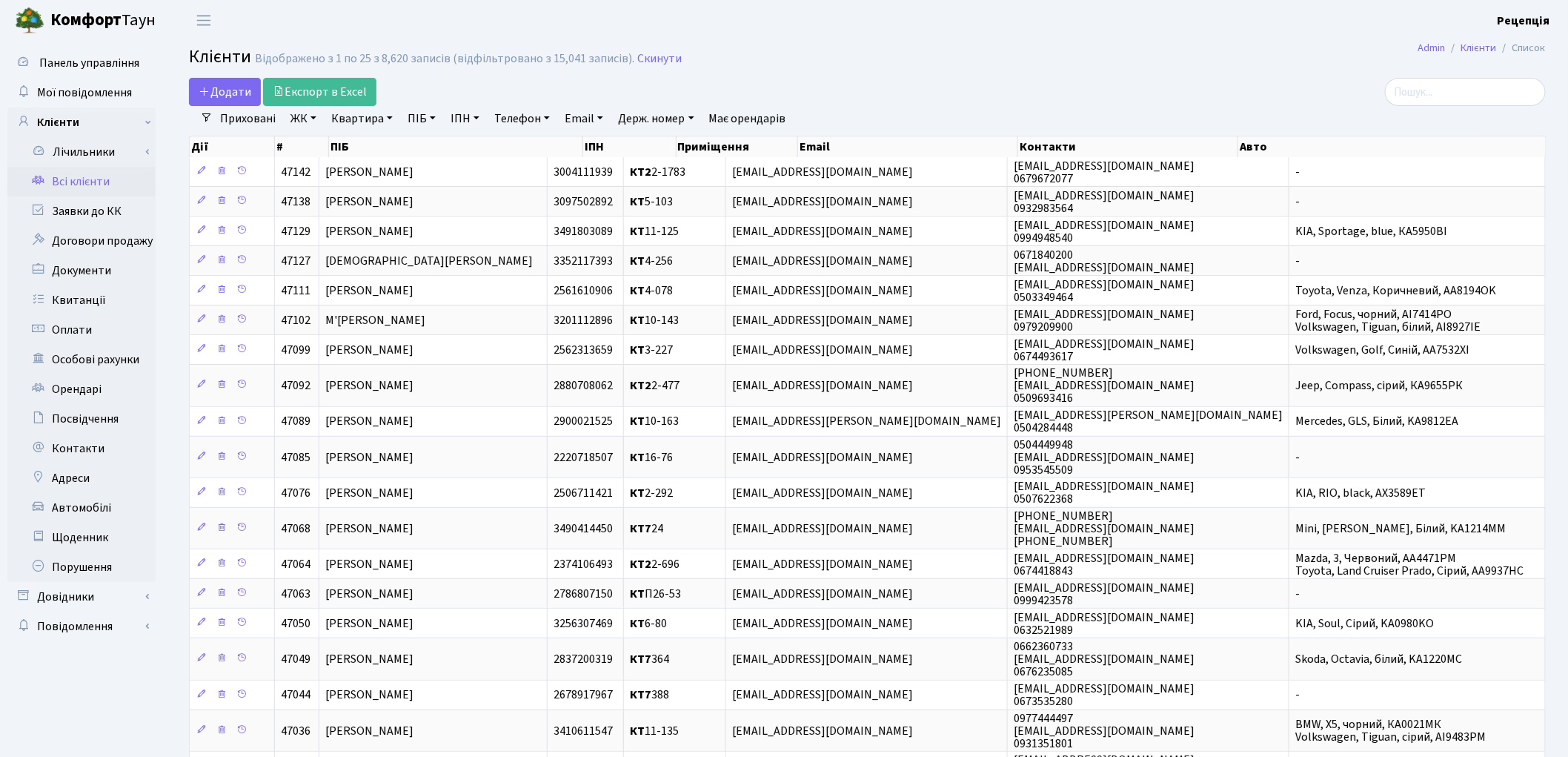
click at [433, 122] on link "ПІБ" at bounding box center [421, 119] width 40 height 25
type input "[PERSON_NAME]"
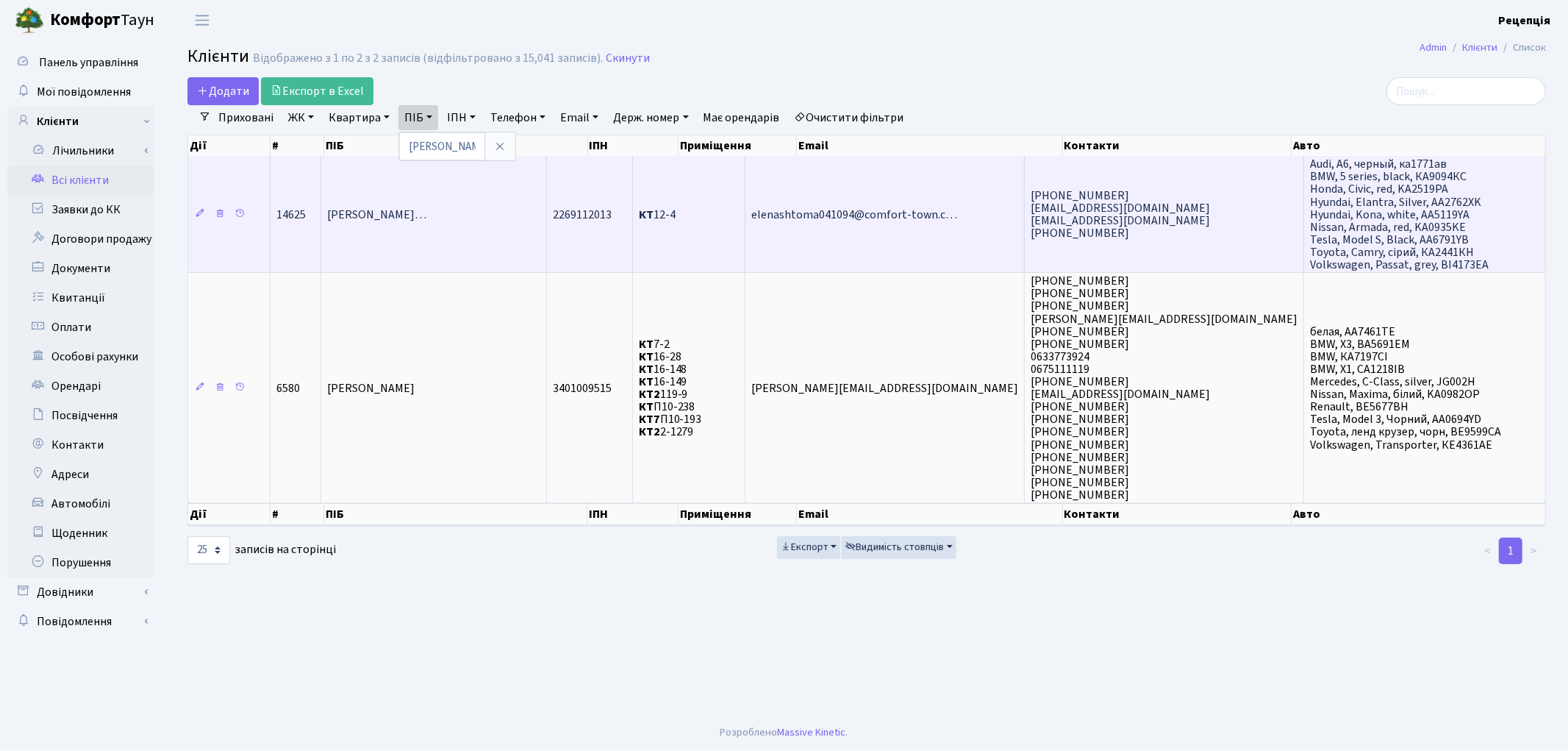
click at [423, 197] on td "Бутьковський Василь Станіславови…" at bounding box center [433, 214] width 225 height 116
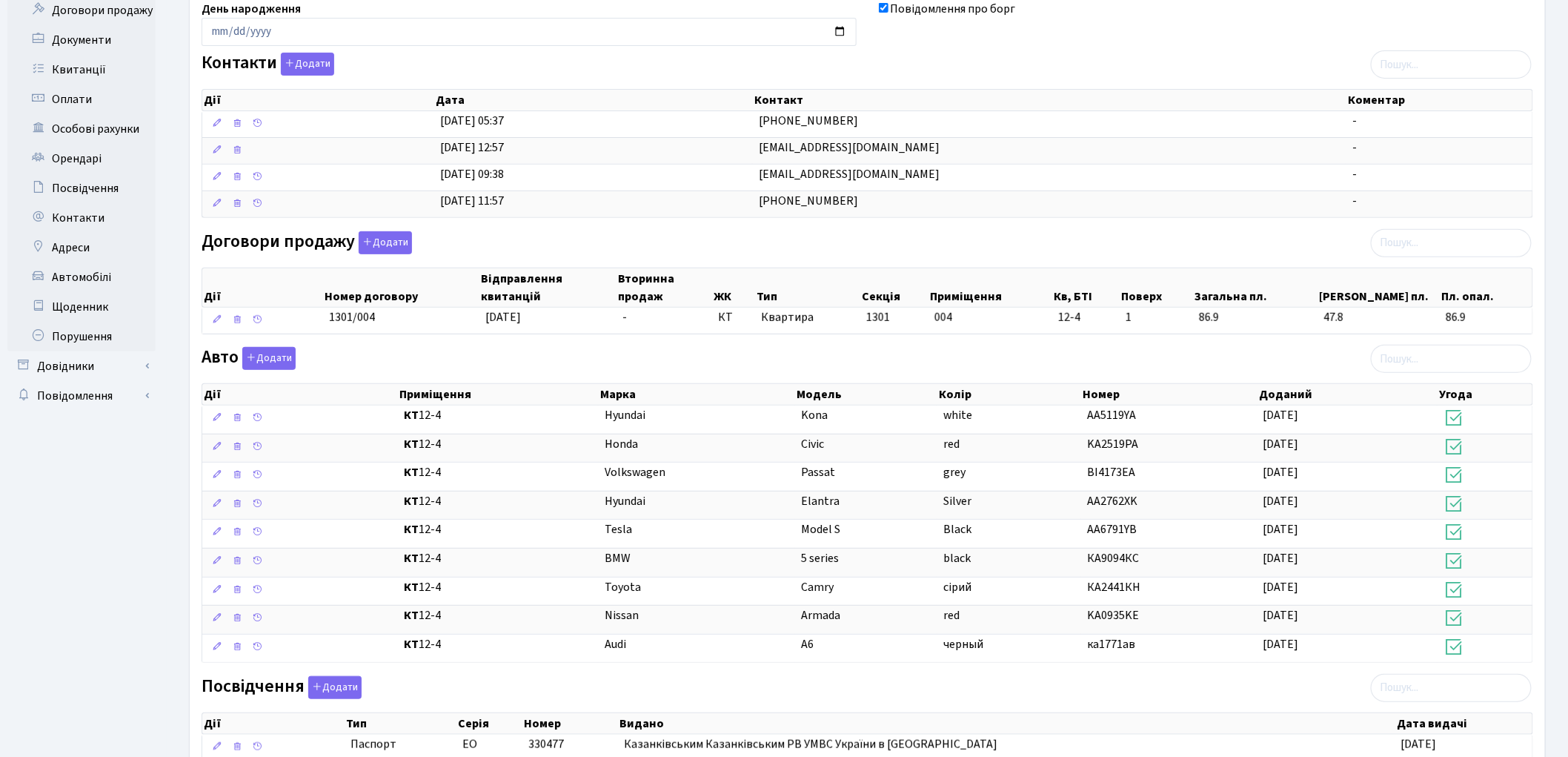
scroll to position [261, 0]
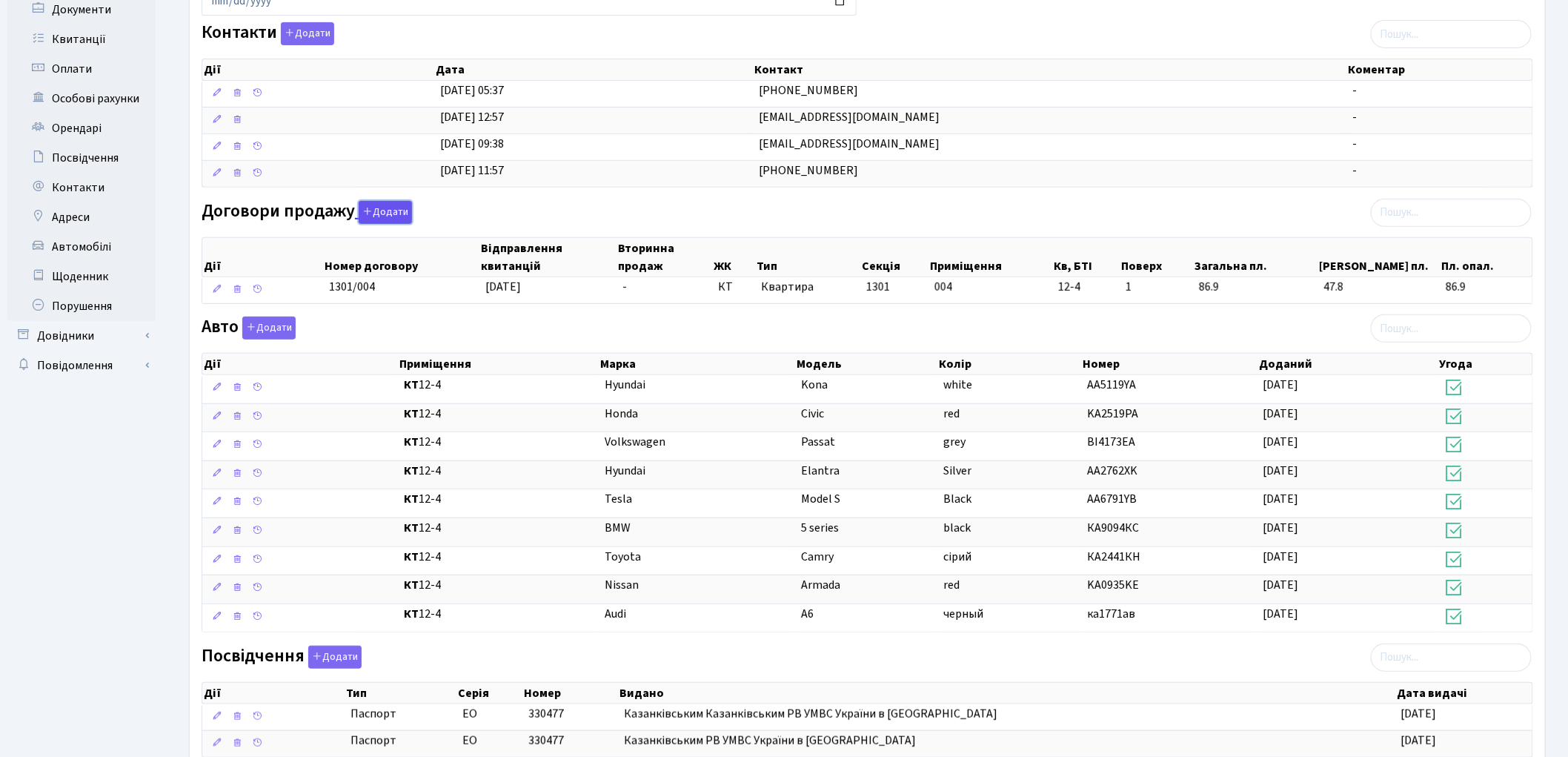
click at [386, 216] on button "Додати" at bounding box center [385, 212] width 53 height 23
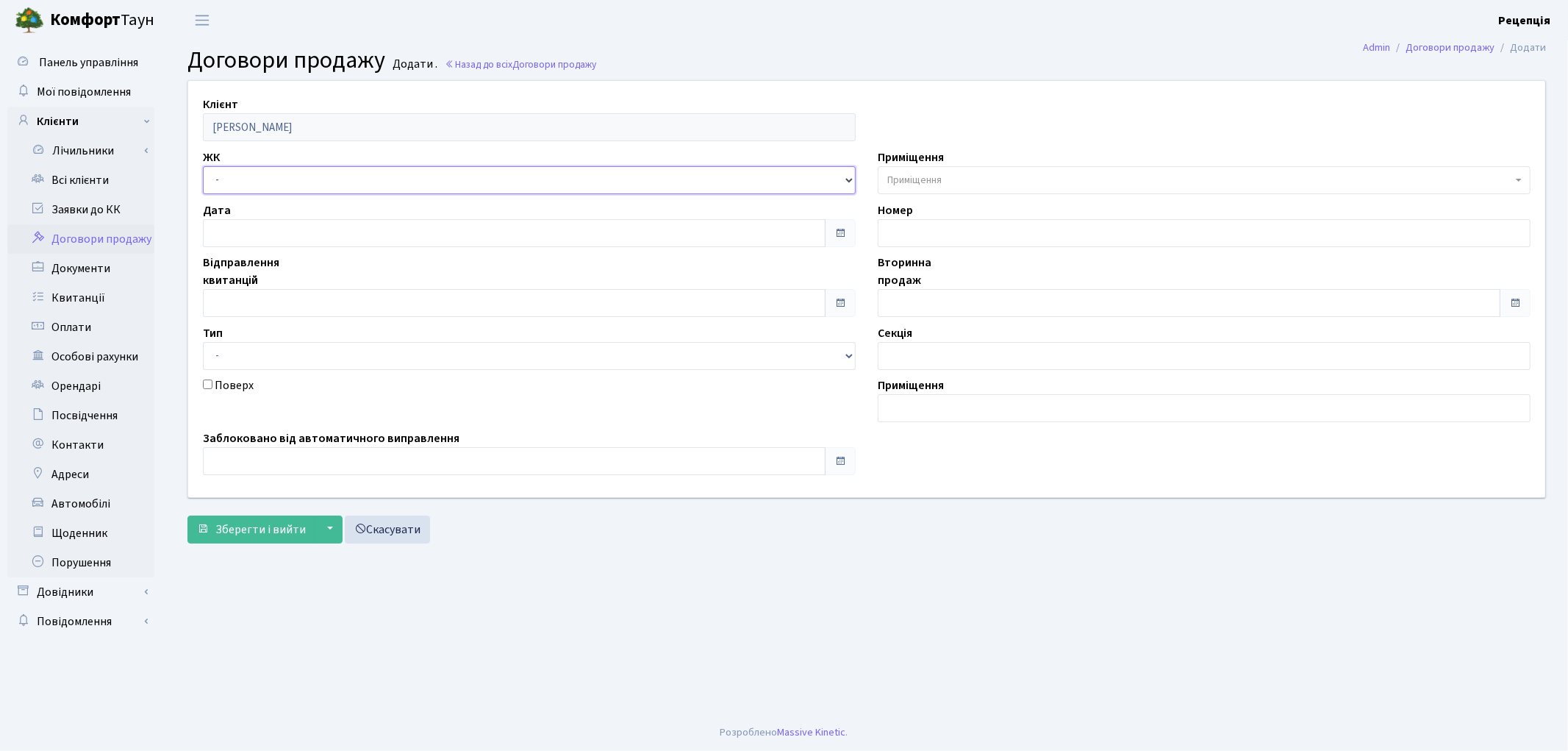
click at [276, 173] on select "- КТ, вул. Регенераторна, 4 КТ2, просп. [STREET_ADDRESS] [STREET_ADDRESS] [PERS…" at bounding box center [528, 181] width 652 height 28
select select "271"
click at [203, 167] on select "- КТ, вул. Регенераторна, 4 КТ2, просп. [STREET_ADDRESS] [STREET_ADDRESS] [PERS…" at bounding box center [528, 181] width 652 height 28
select select
click at [950, 178] on span "Приміщення" at bounding box center [1200, 180] width 625 height 15
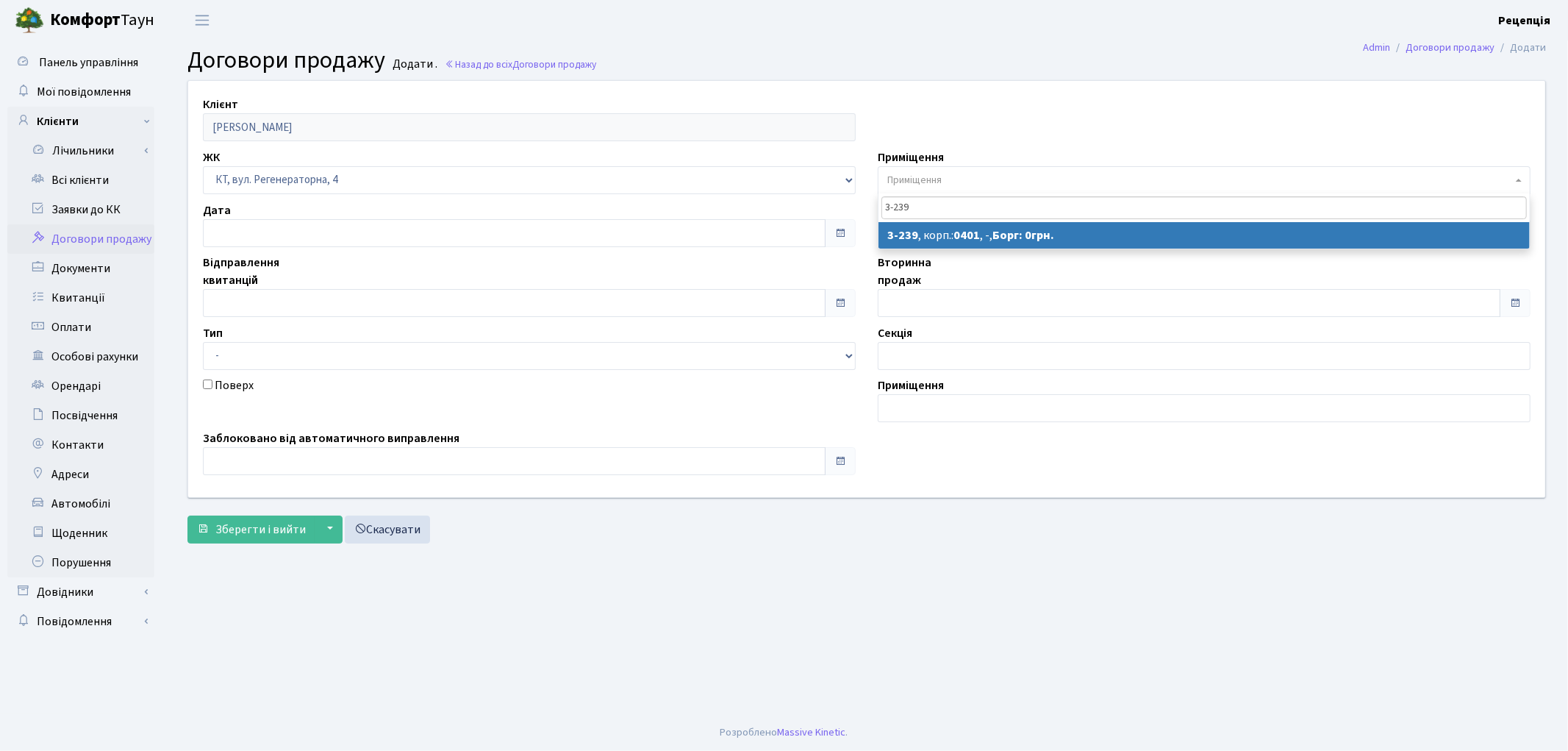
type input "3-239"
select select "740"
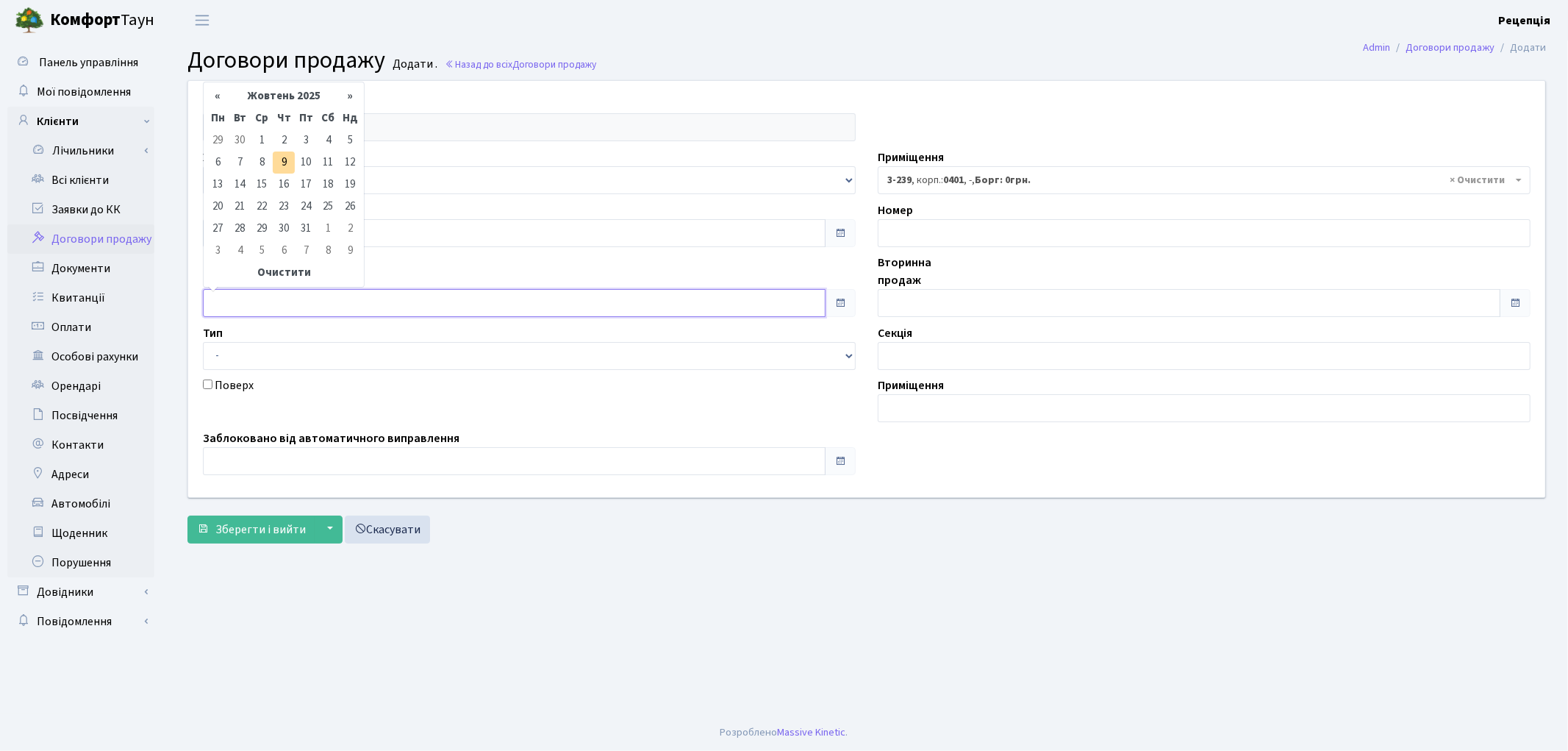
click at [255, 303] on input "text" at bounding box center [514, 303] width 623 height 28
click at [267, 164] on td "8" at bounding box center [261, 163] width 22 height 22
type input "[DATE]"
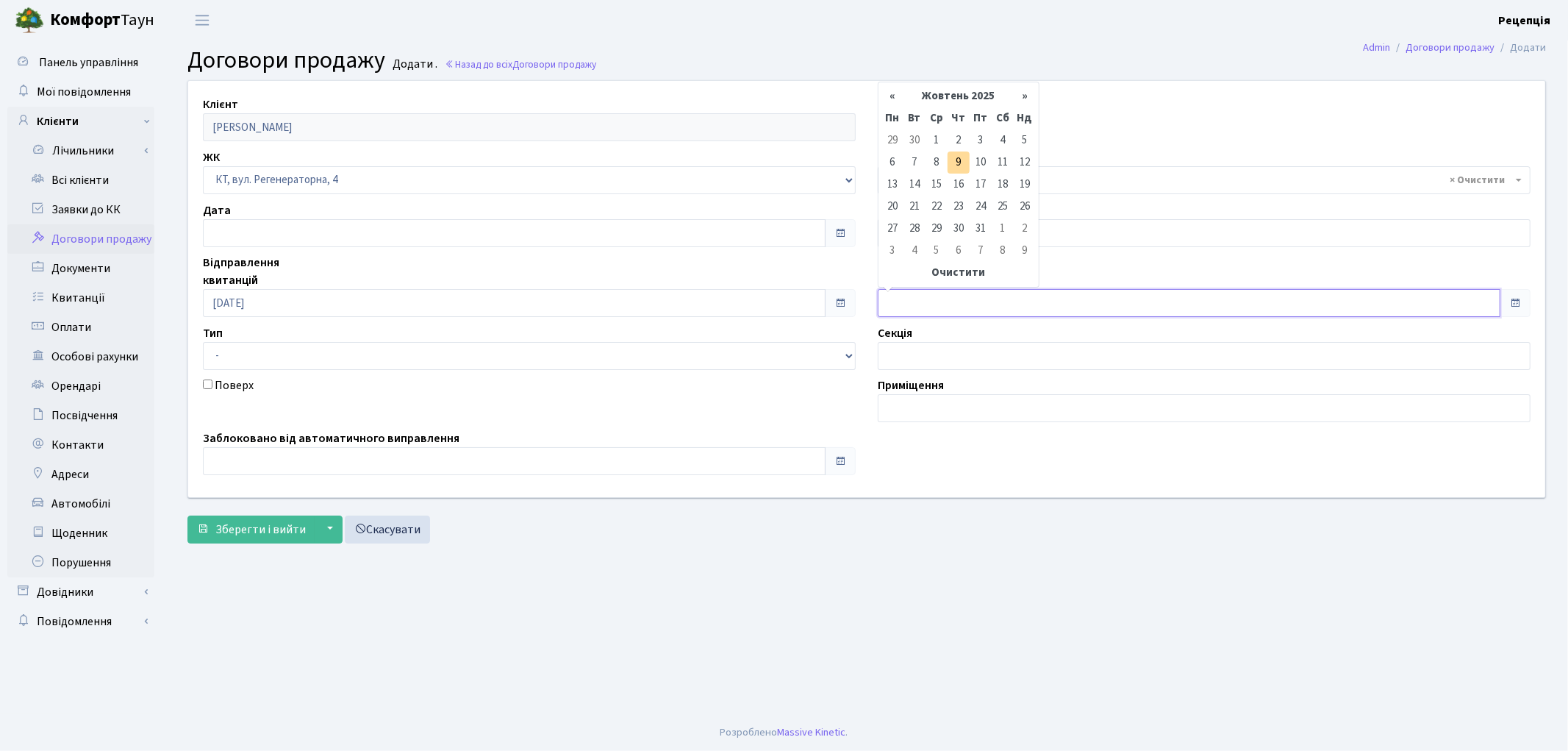
click at [901, 297] on input "text" at bounding box center [1189, 303] width 623 height 28
click at [932, 164] on td "8" at bounding box center [937, 163] width 22 height 22
type input "08.10.2025"
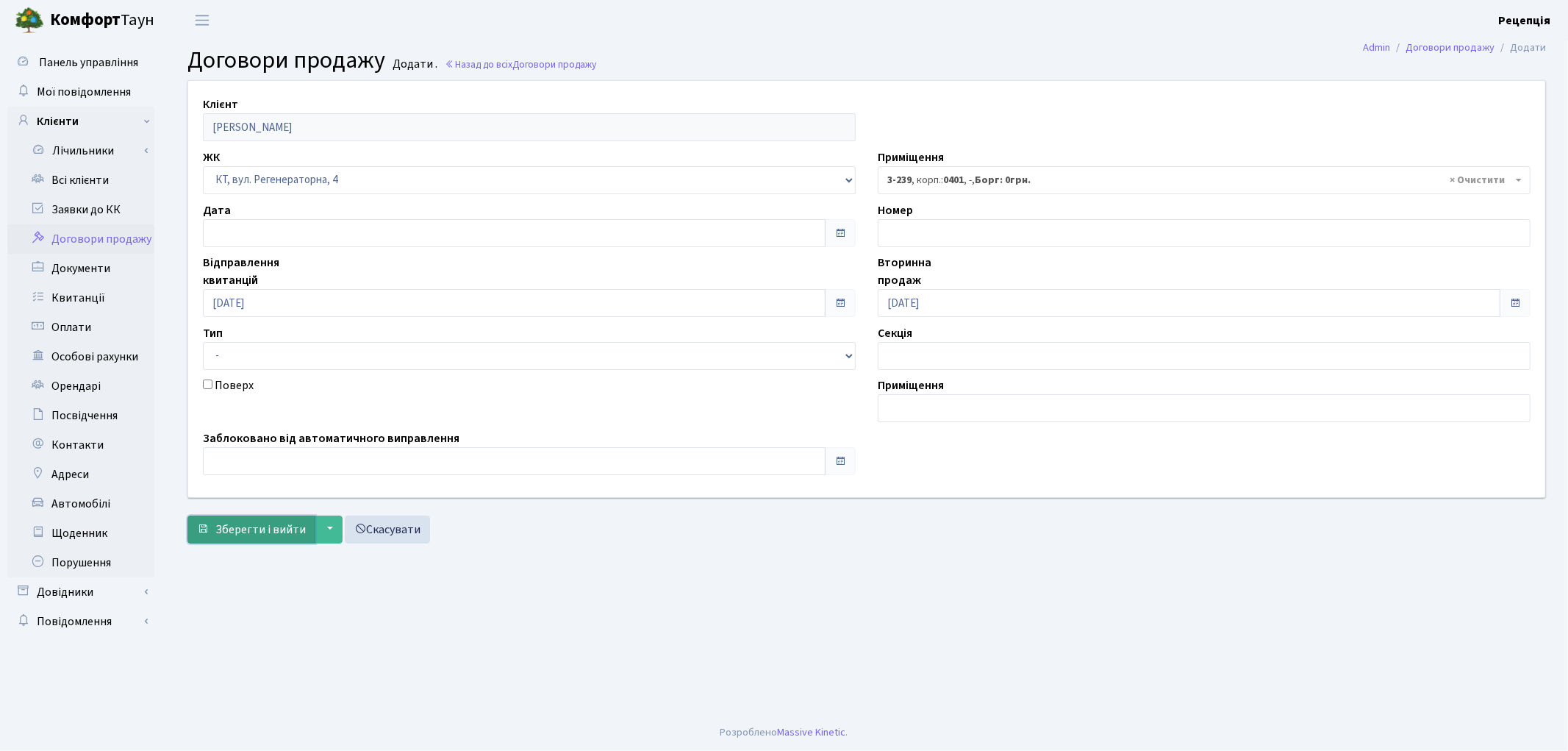
click at [250, 523] on span "Зберегти і вийти" at bounding box center [260, 529] width 90 height 16
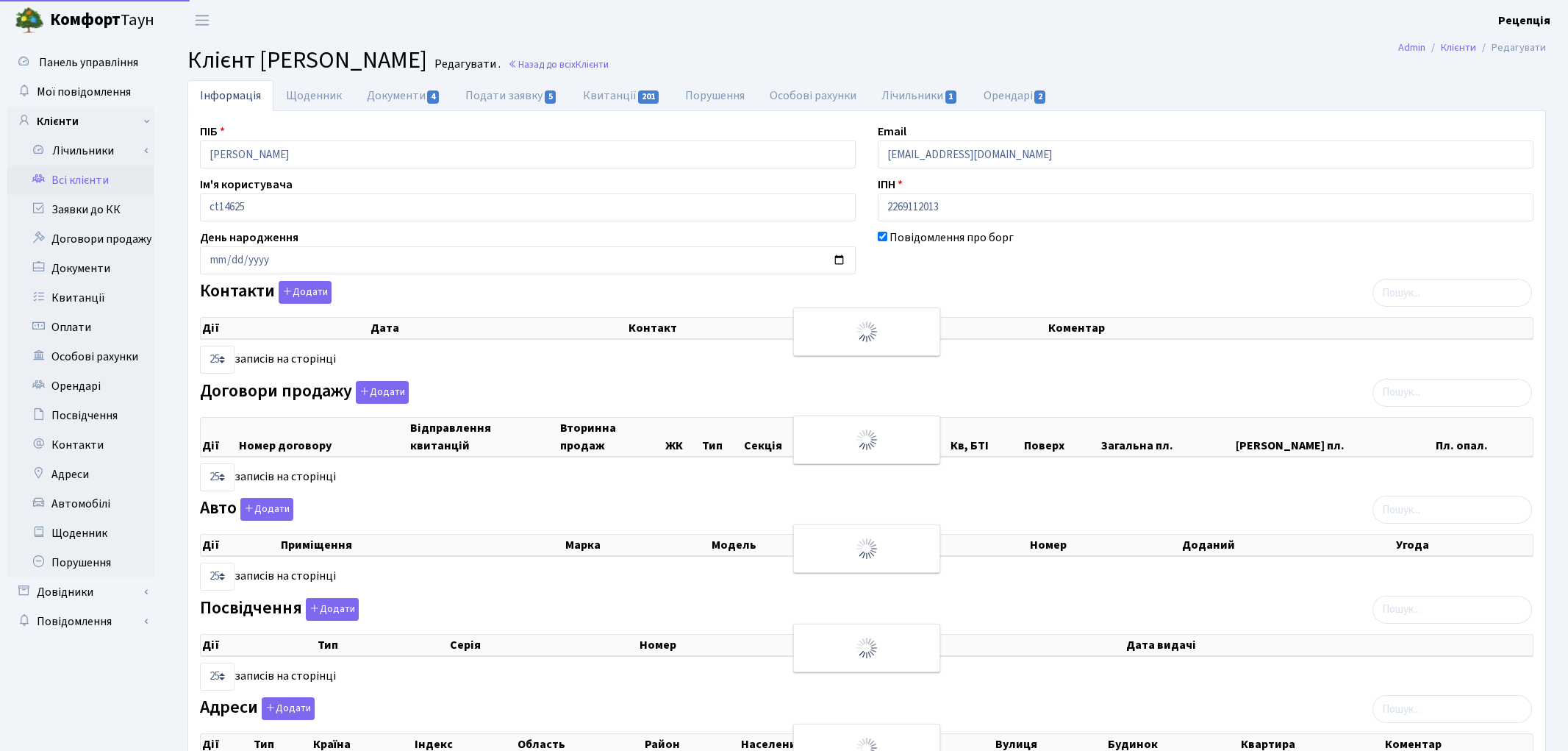
select select "25"
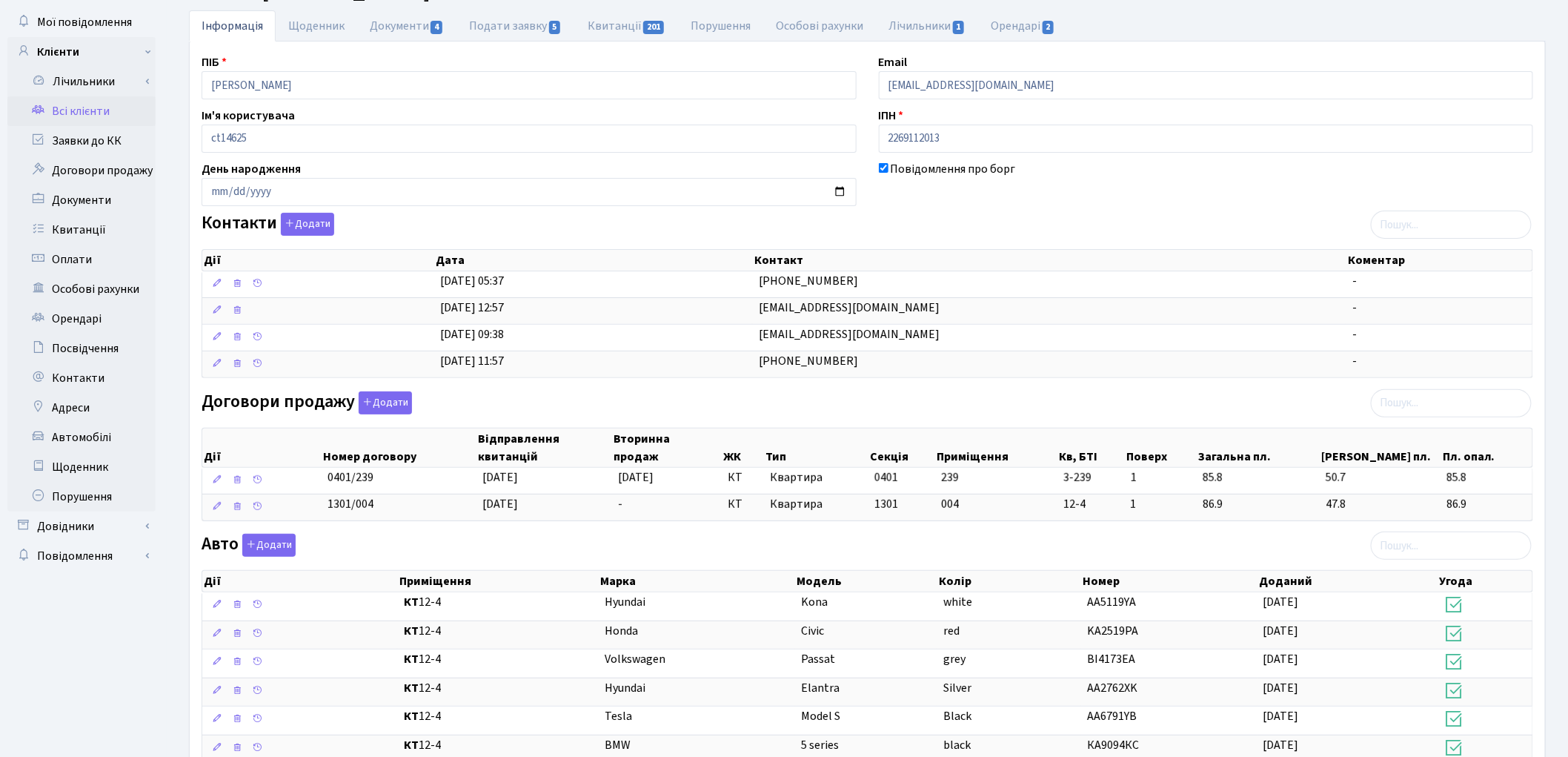
scroll to position [67, 0]
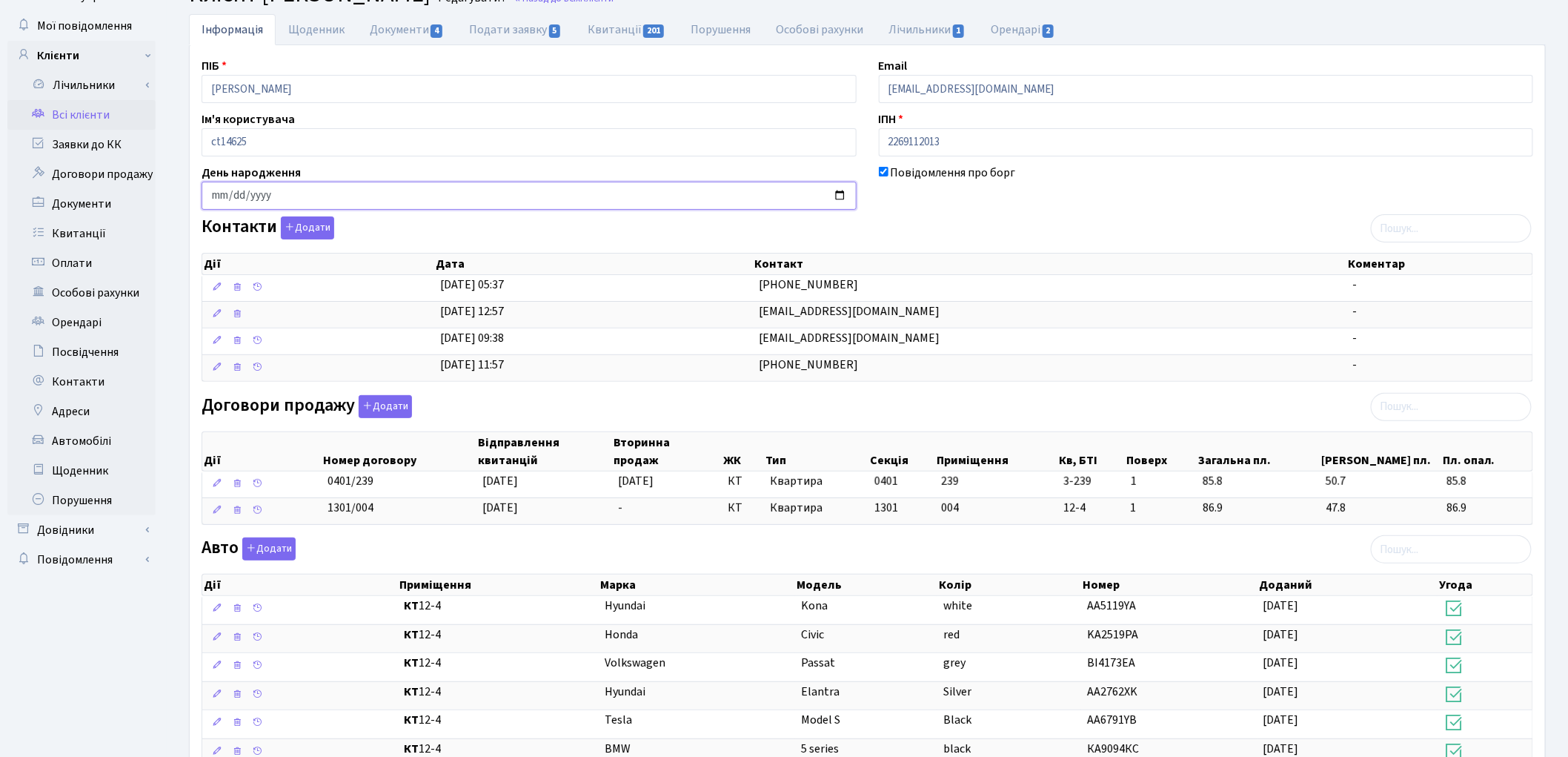
click at [220, 200] on input "date" at bounding box center [530, 196] width 655 height 29
type input "1962-02-15"
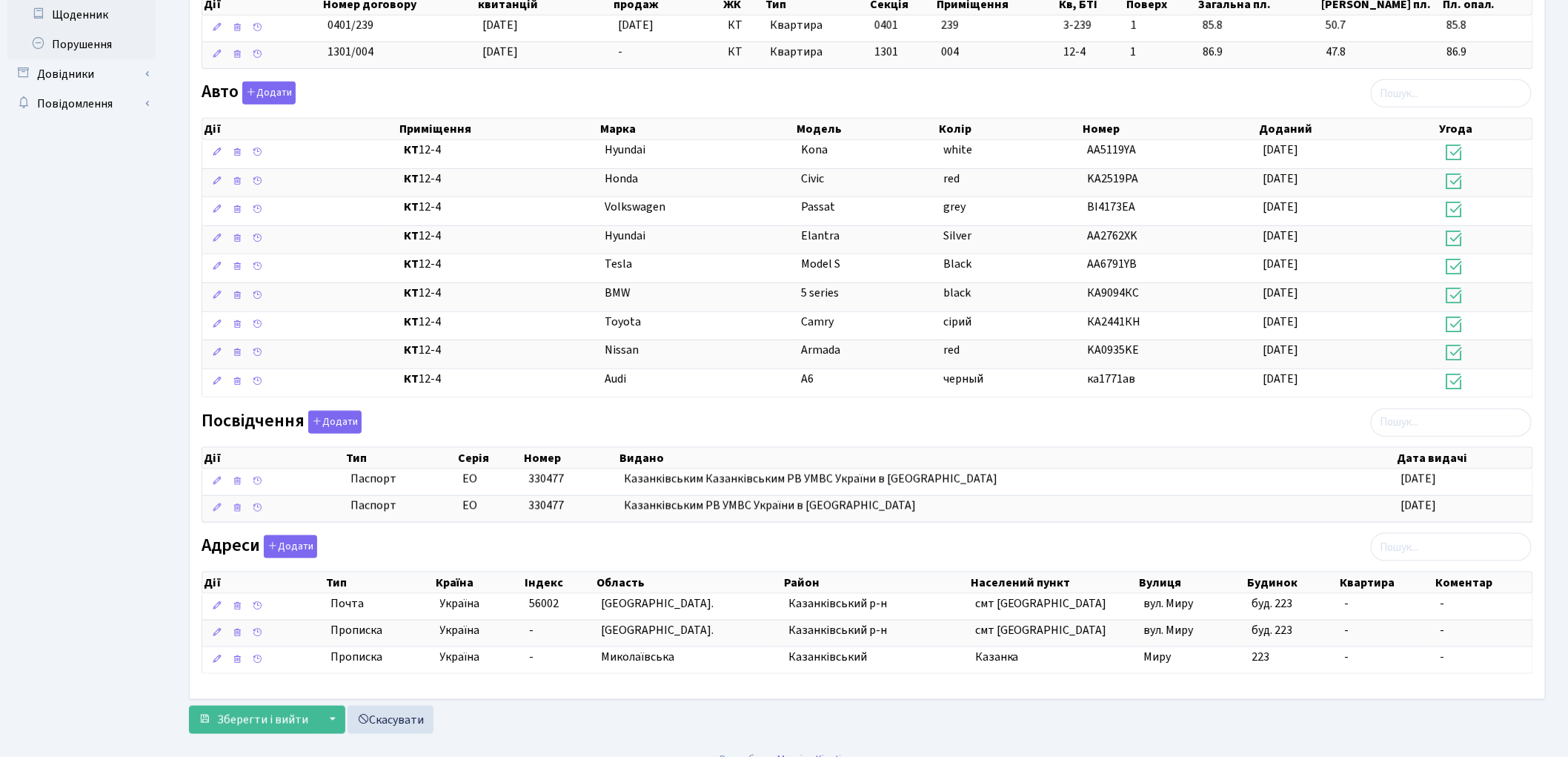
scroll to position [549, 0]
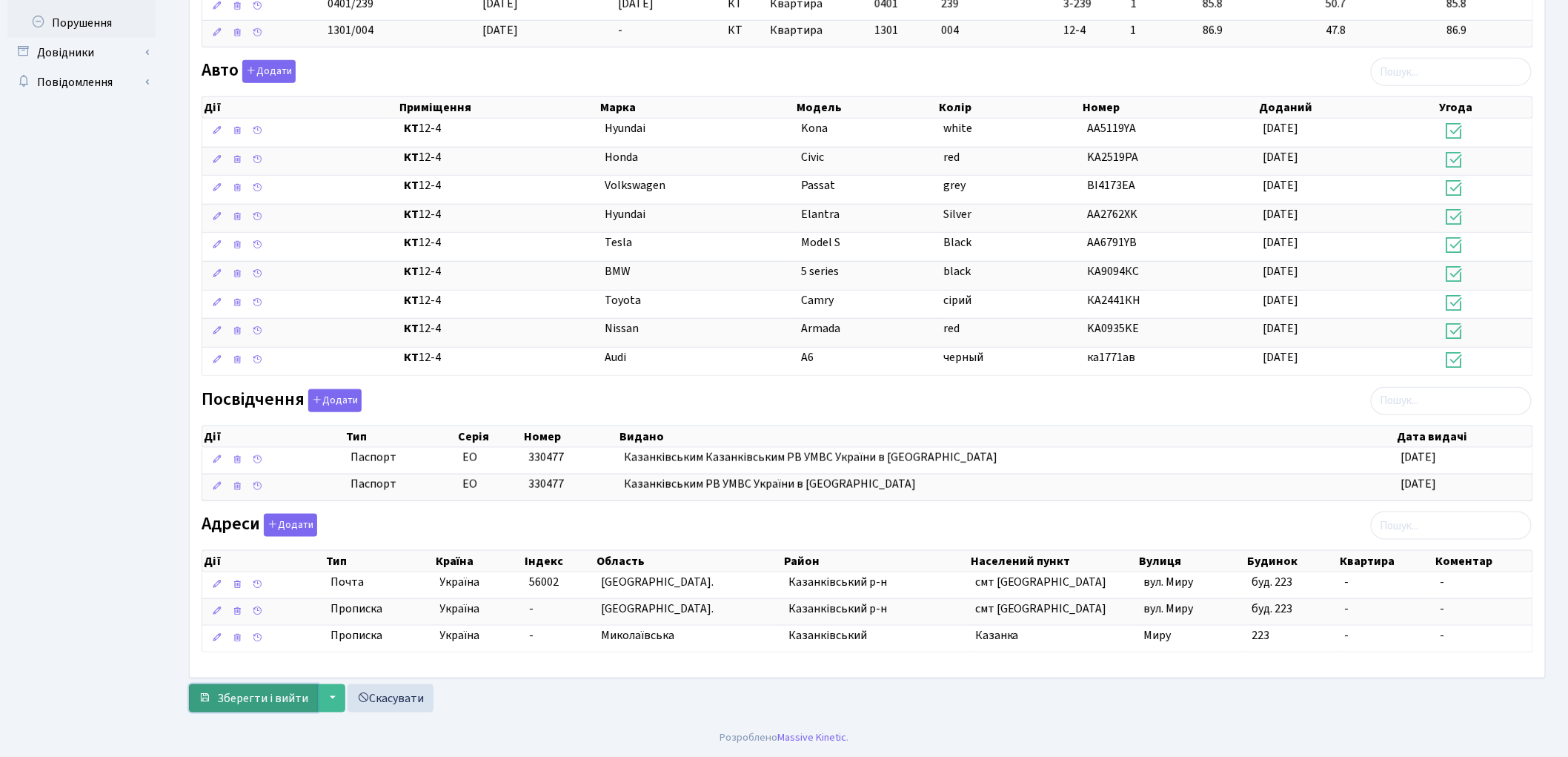
click at [245, 690] on span "Зберегти і вийти" at bounding box center [262, 698] width 91 height 17
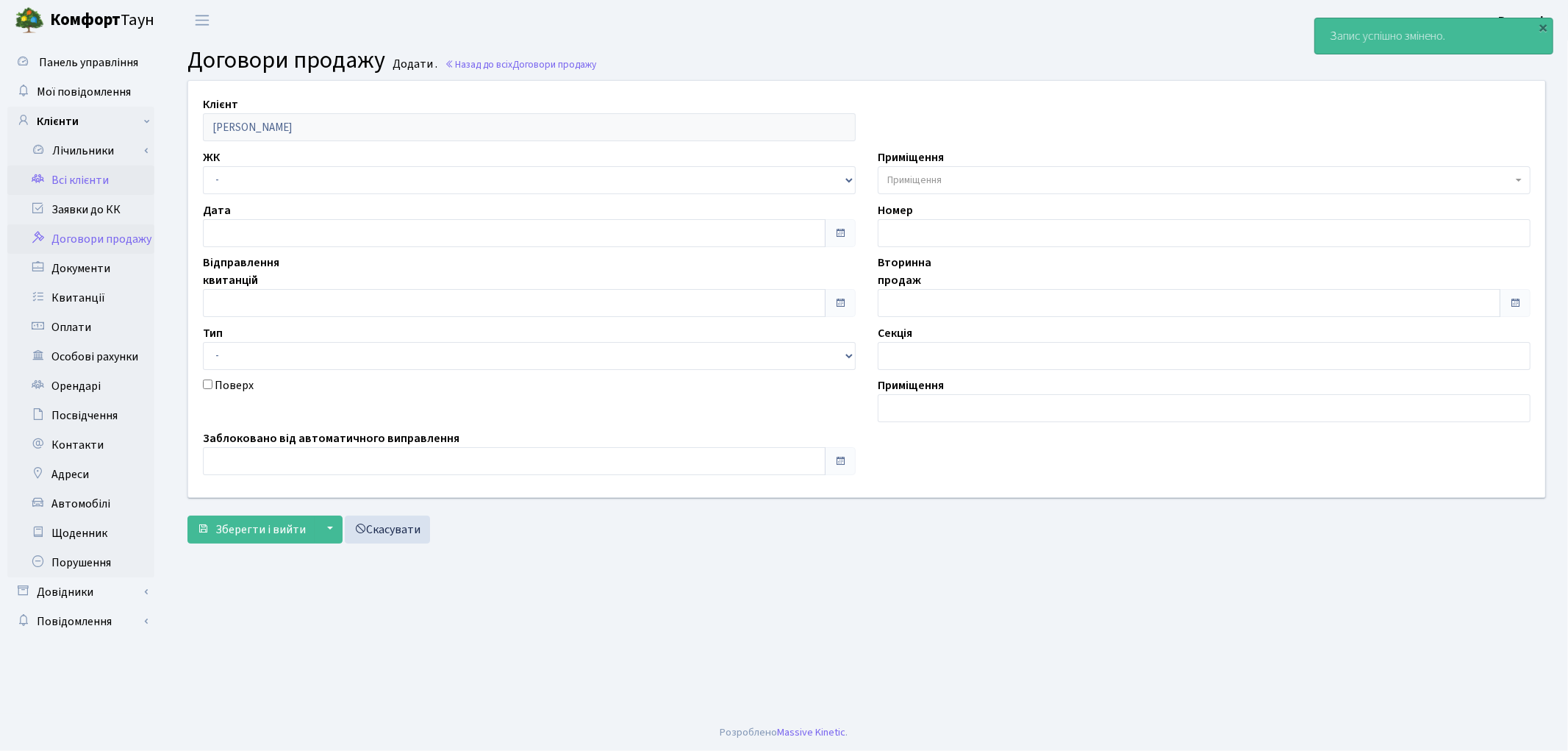
click at [53, 178] on link "Всі клієнти" at bounding box center [80, 180] width 147 height 29
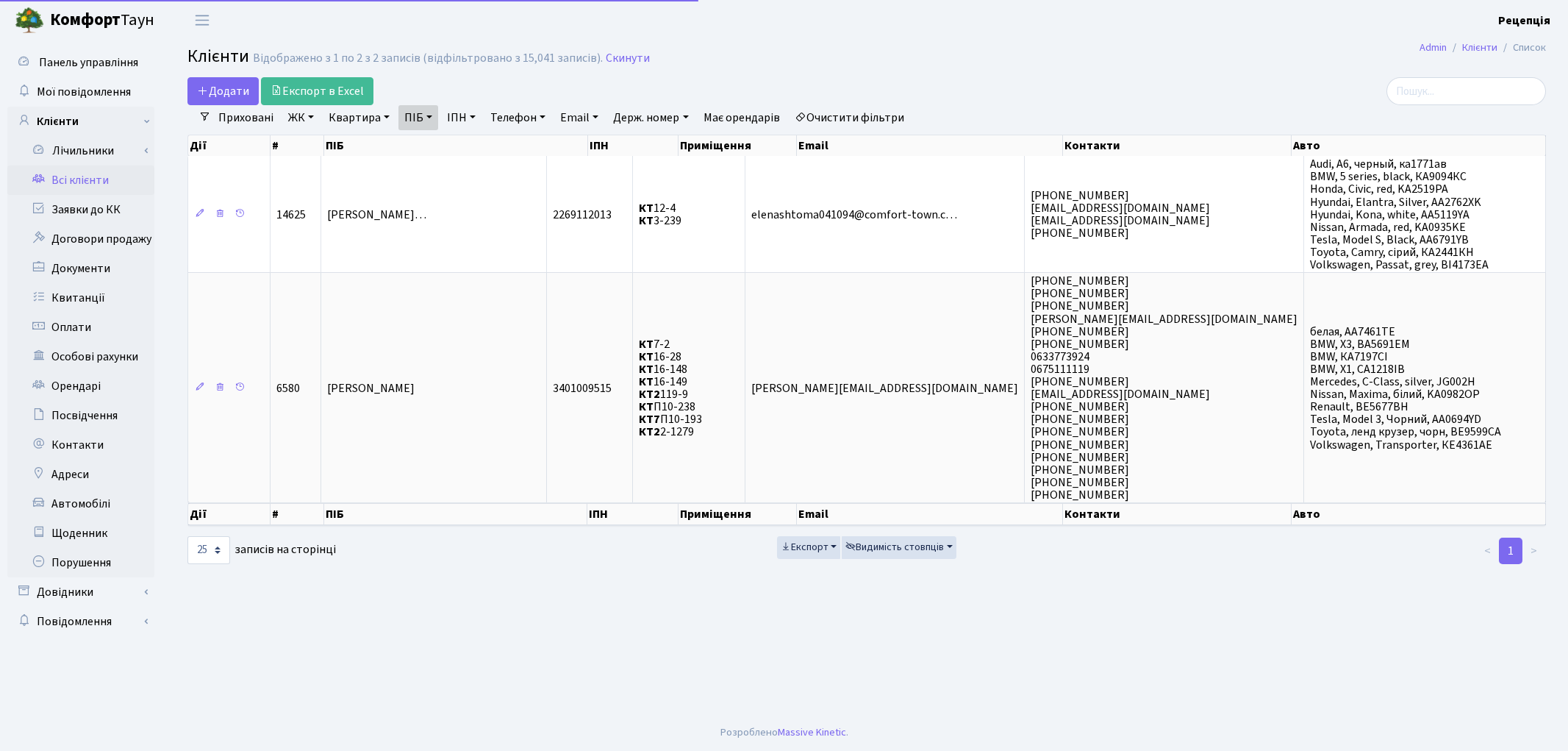
select select "25"
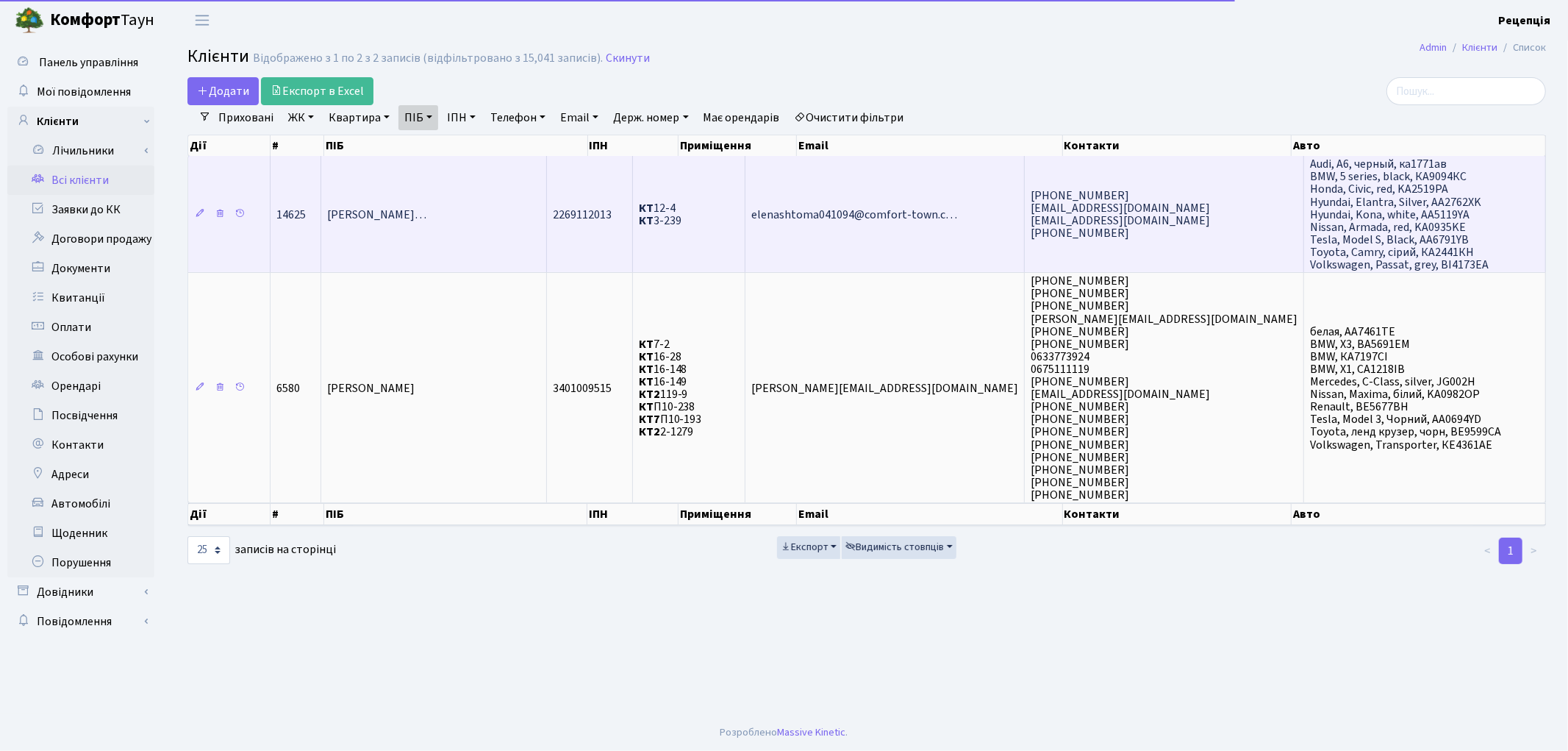
click at [438, 201] on td "Бутьковський Василь Станіславови…" at bounding box center [433, 214] width 225 height 116
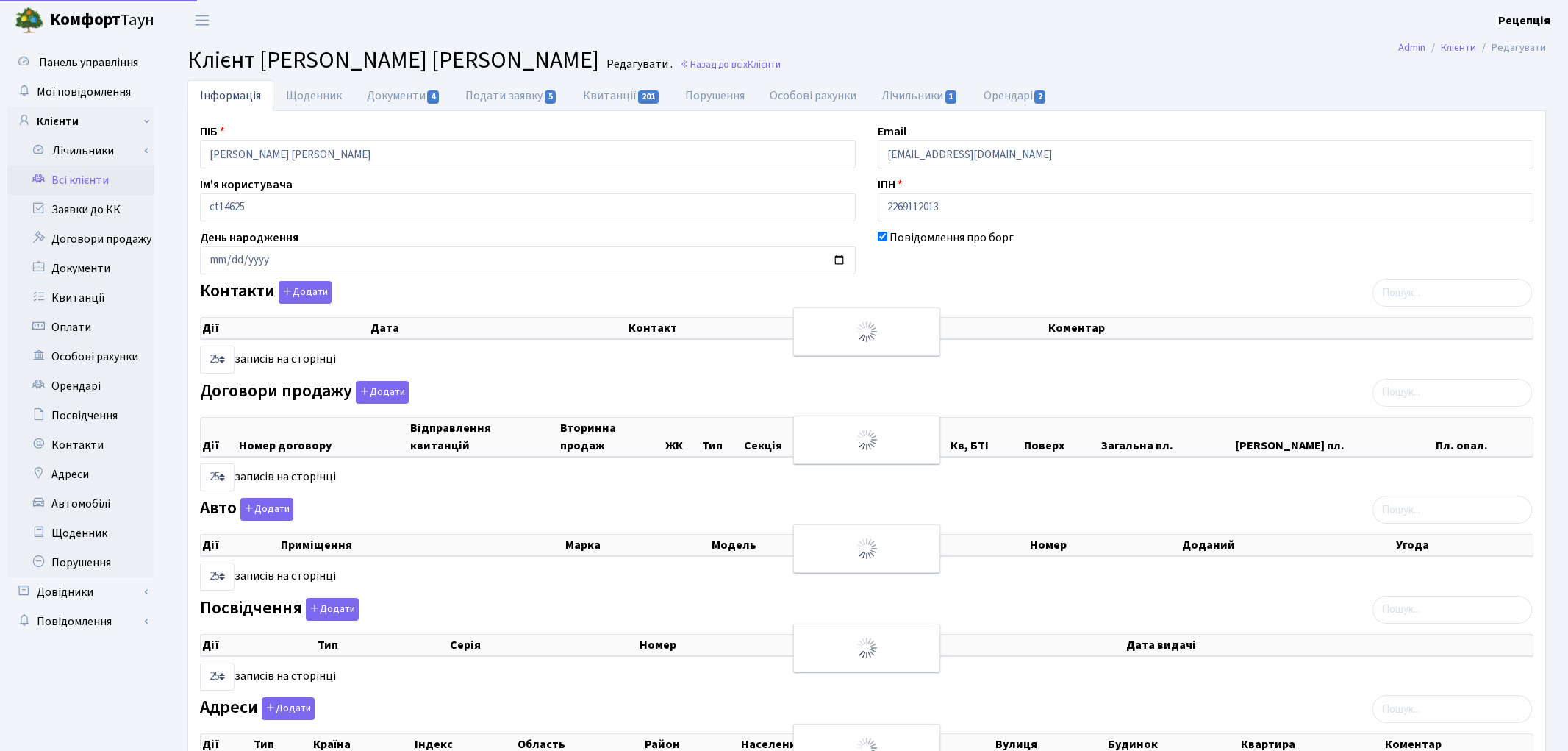
select select "25"
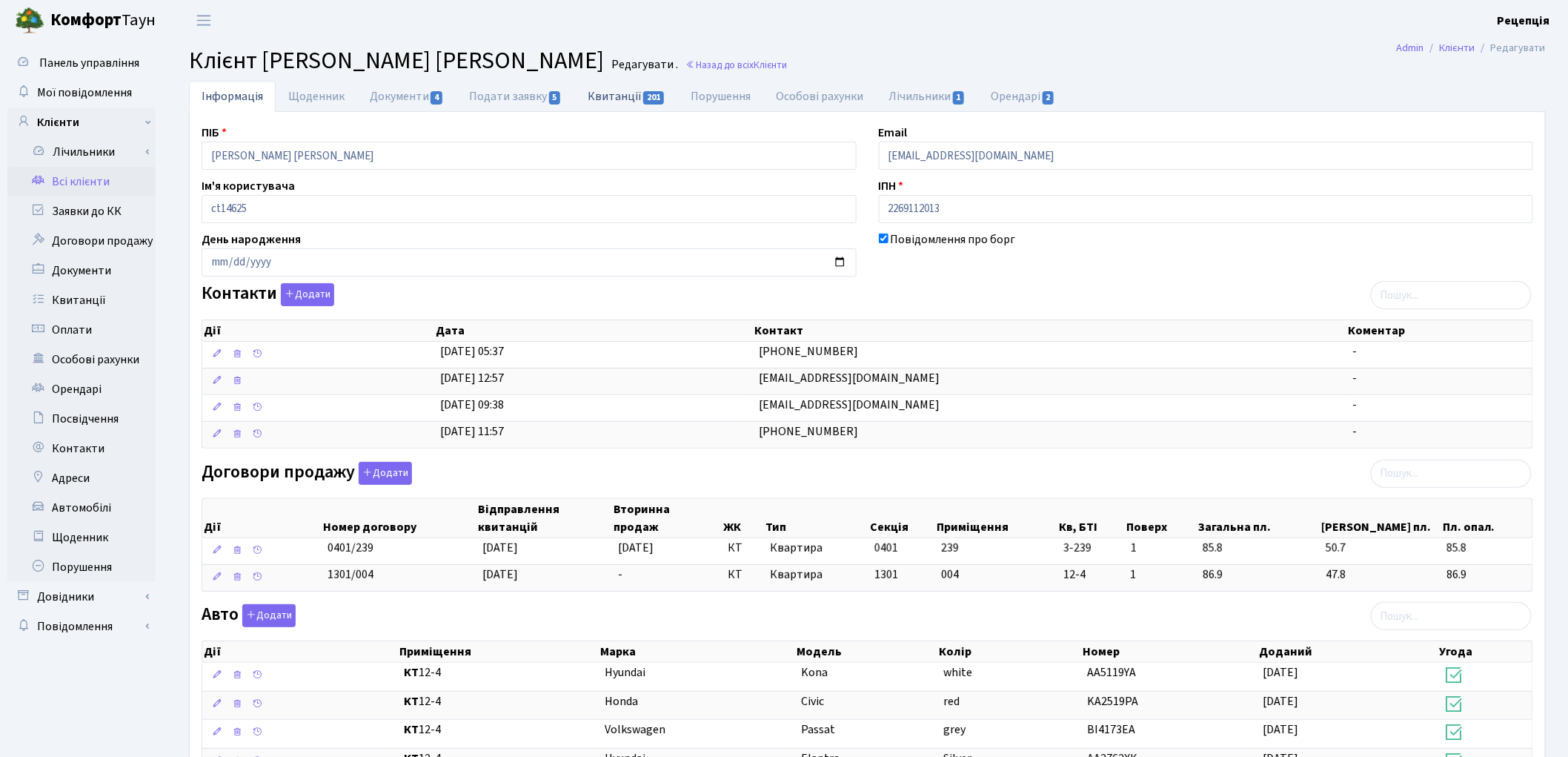
click at [620, 101] on link "Квитанції 201" at bounding box center [627, 96] width 103 height 30
select select "25"
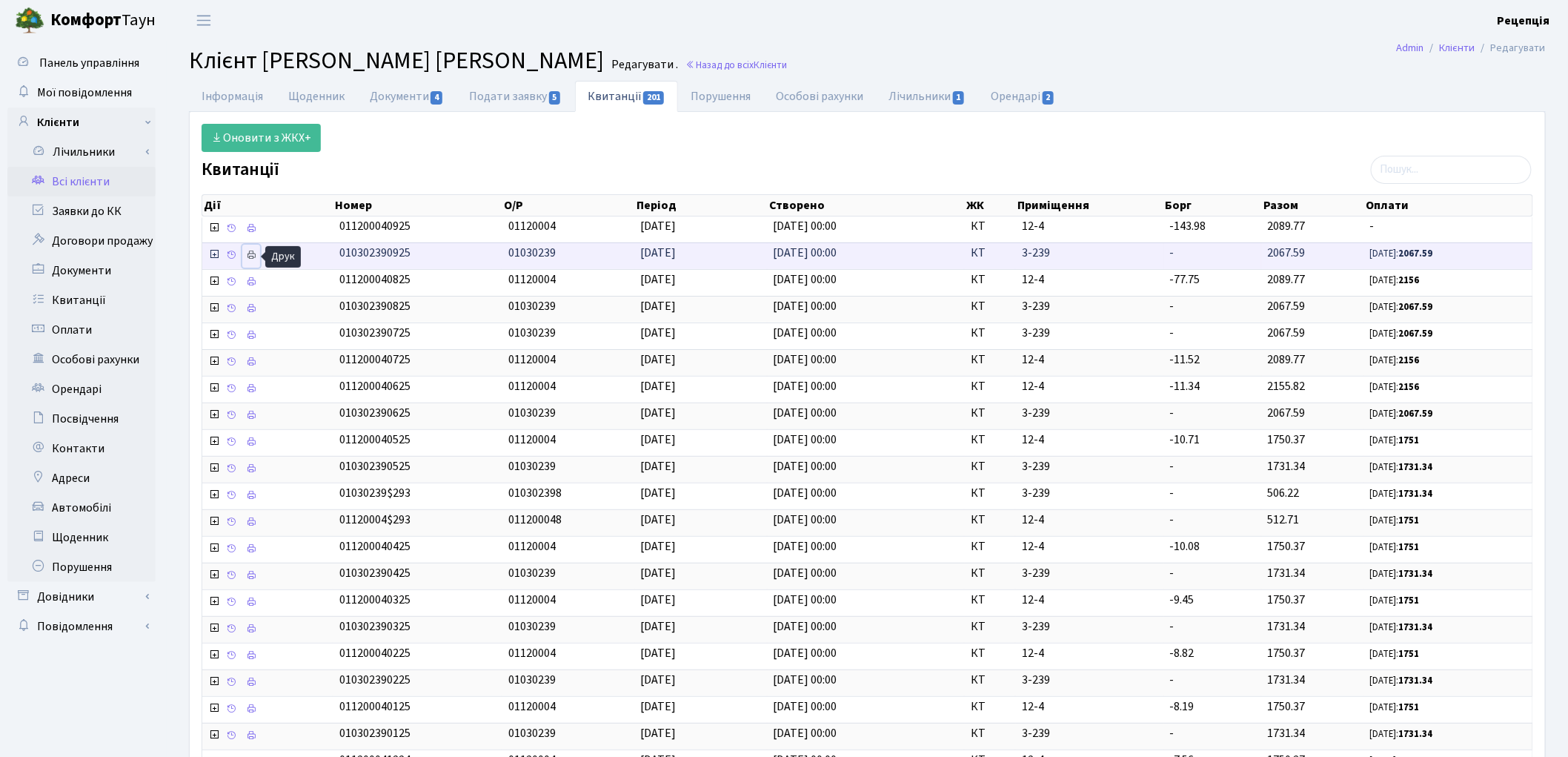
click at [250, 254] on icon at bounding box center [251, 255] width 10 height 10
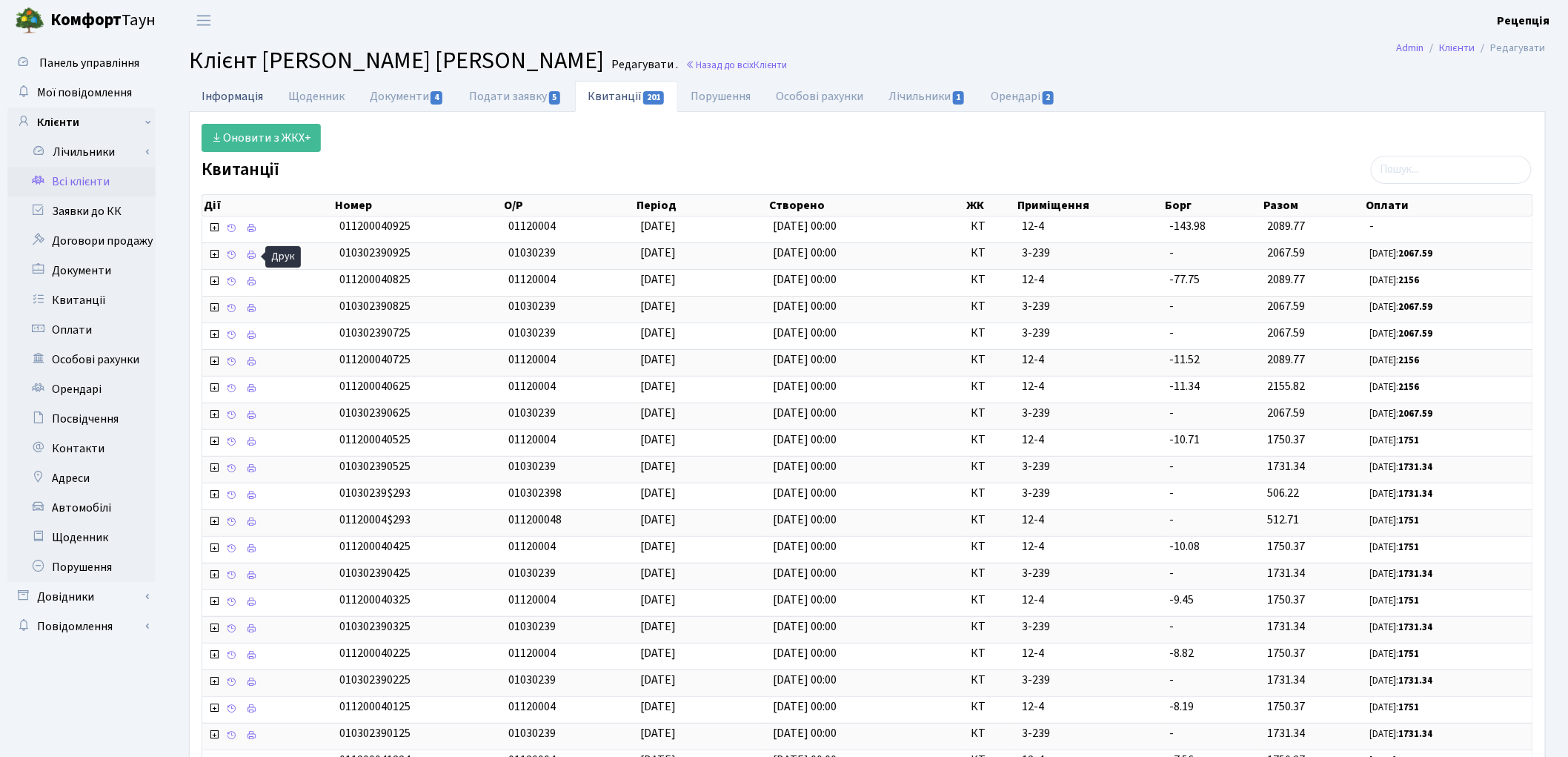
click at [245, 93] on link "Інформація" at bounding box center [233, 96] width 87 height 30
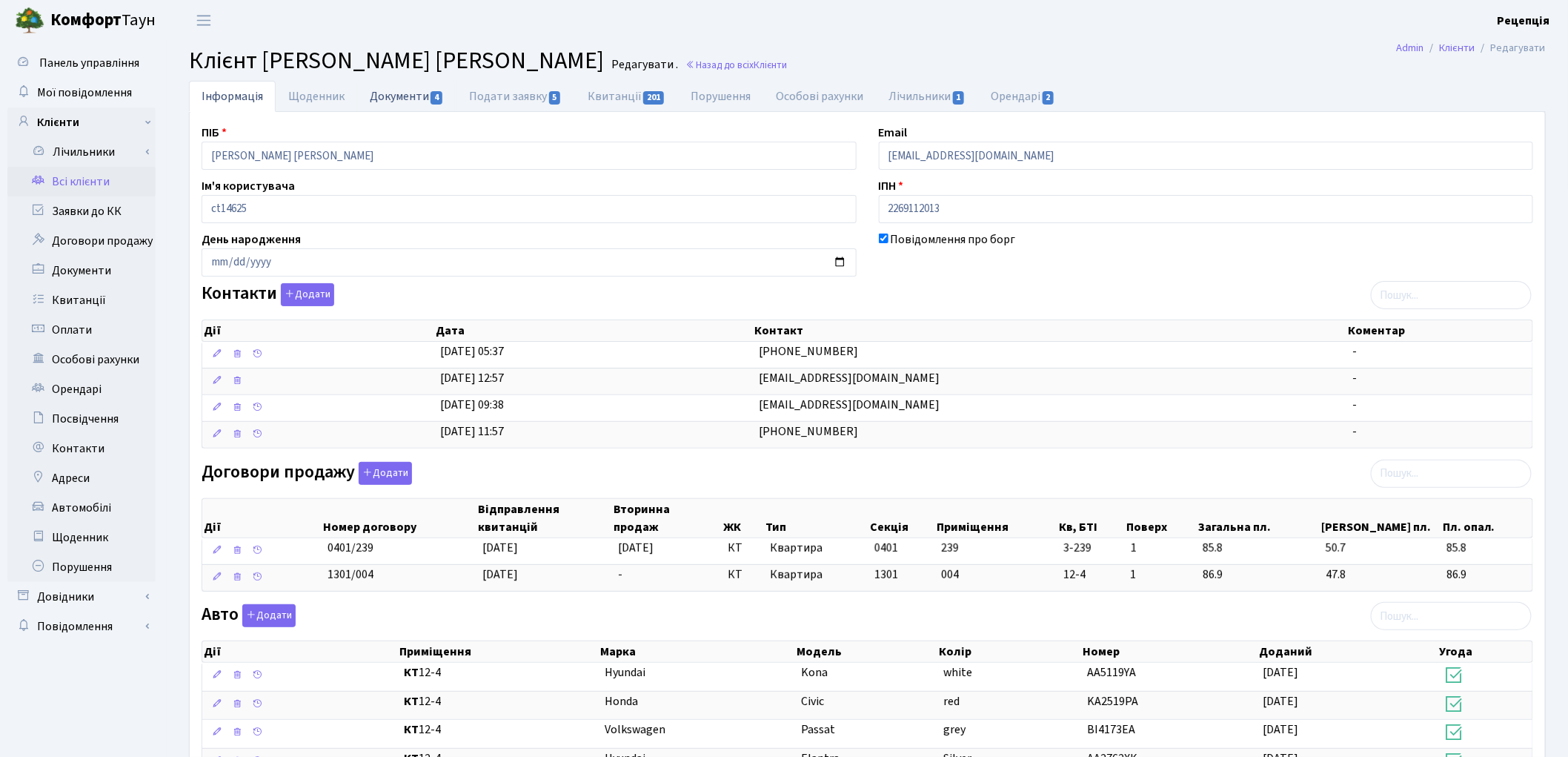
click at [384, 101] on link "Документи 4" at bounding box center [406, 96] width 99 height 30
select select "25"
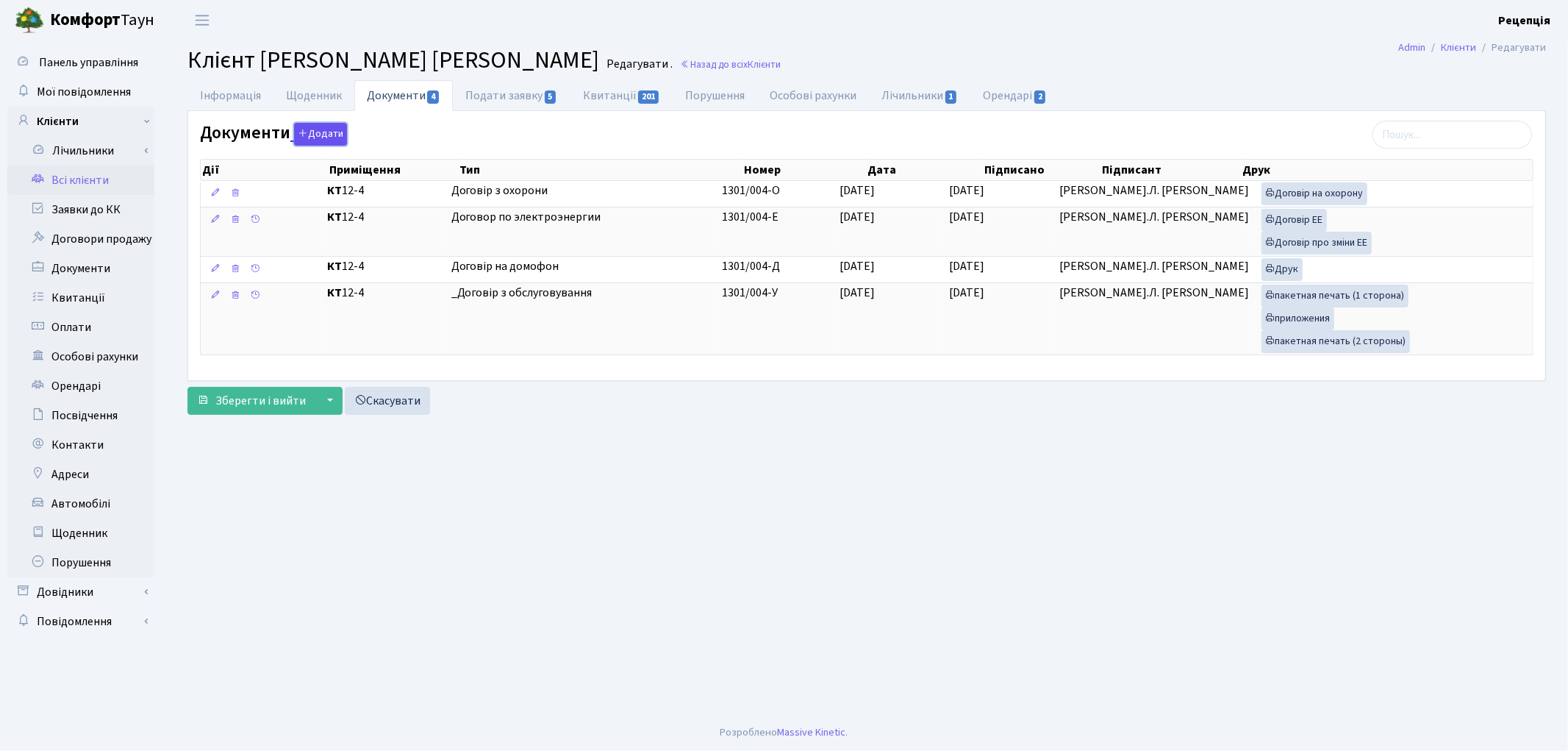
click at [323, 137] on button "Додати" at bounding box center [320, 134] width 53 height 23
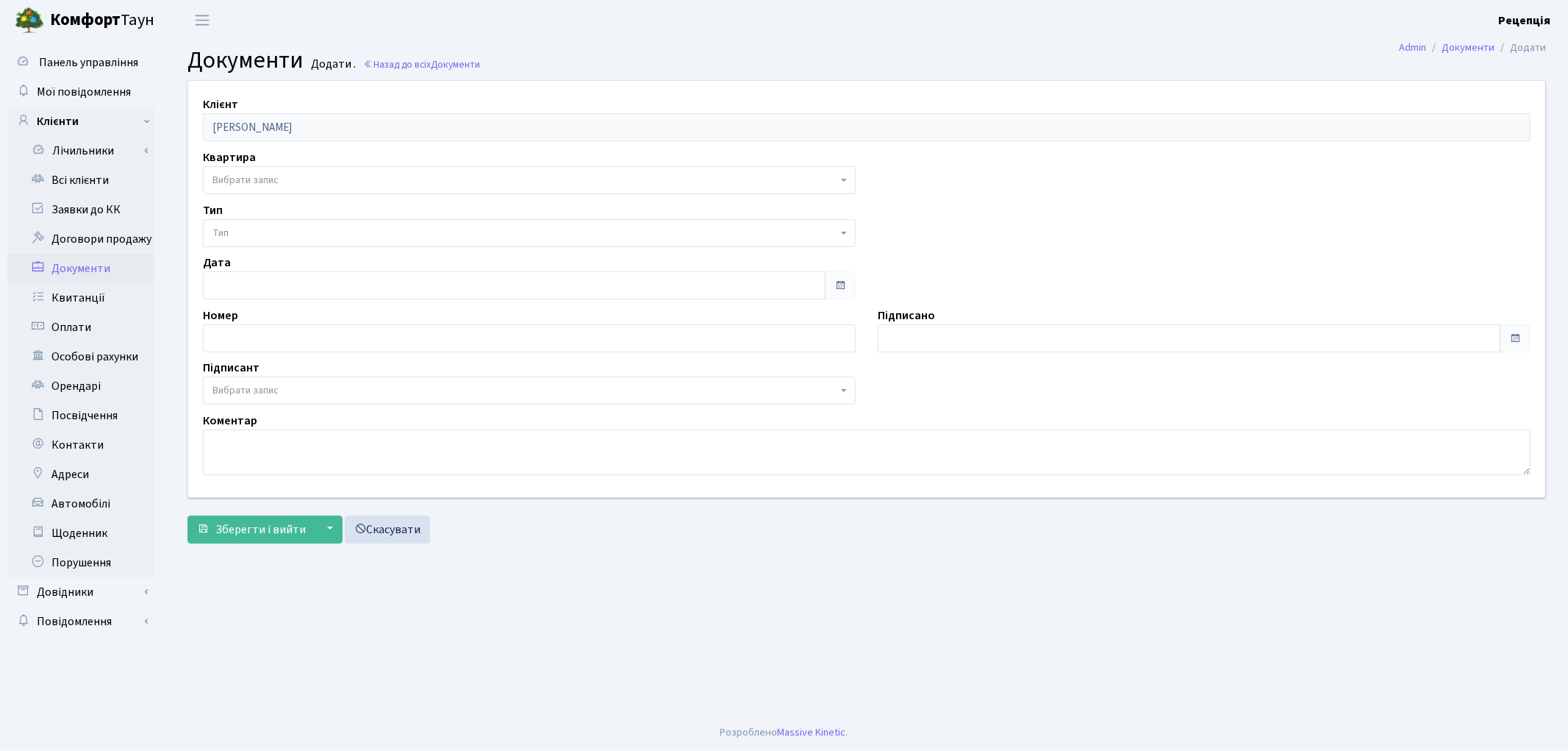
click at [254, 169] on span "Вибрати запис" at bounding box center [528, 181] width 652 height 28
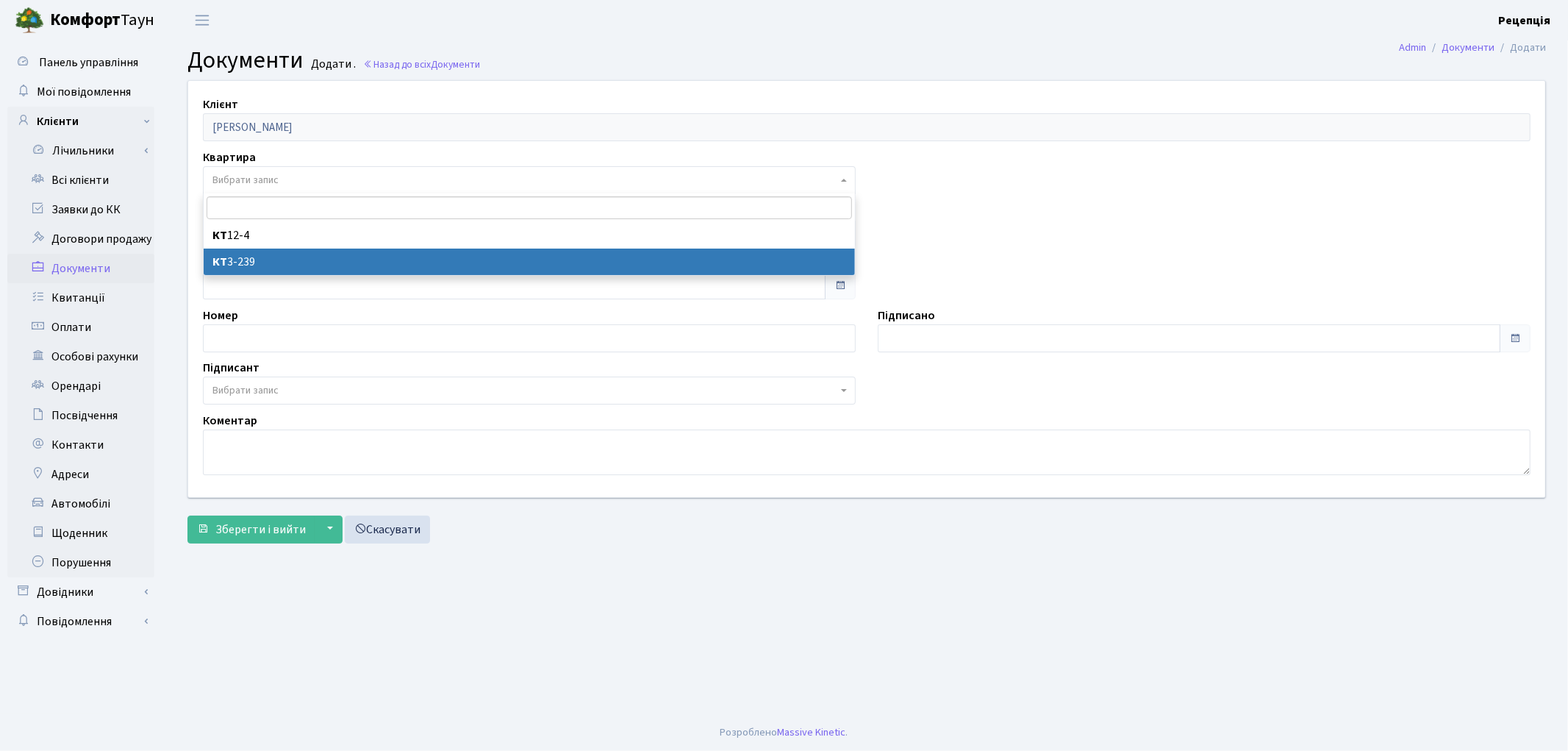
select select "178785"
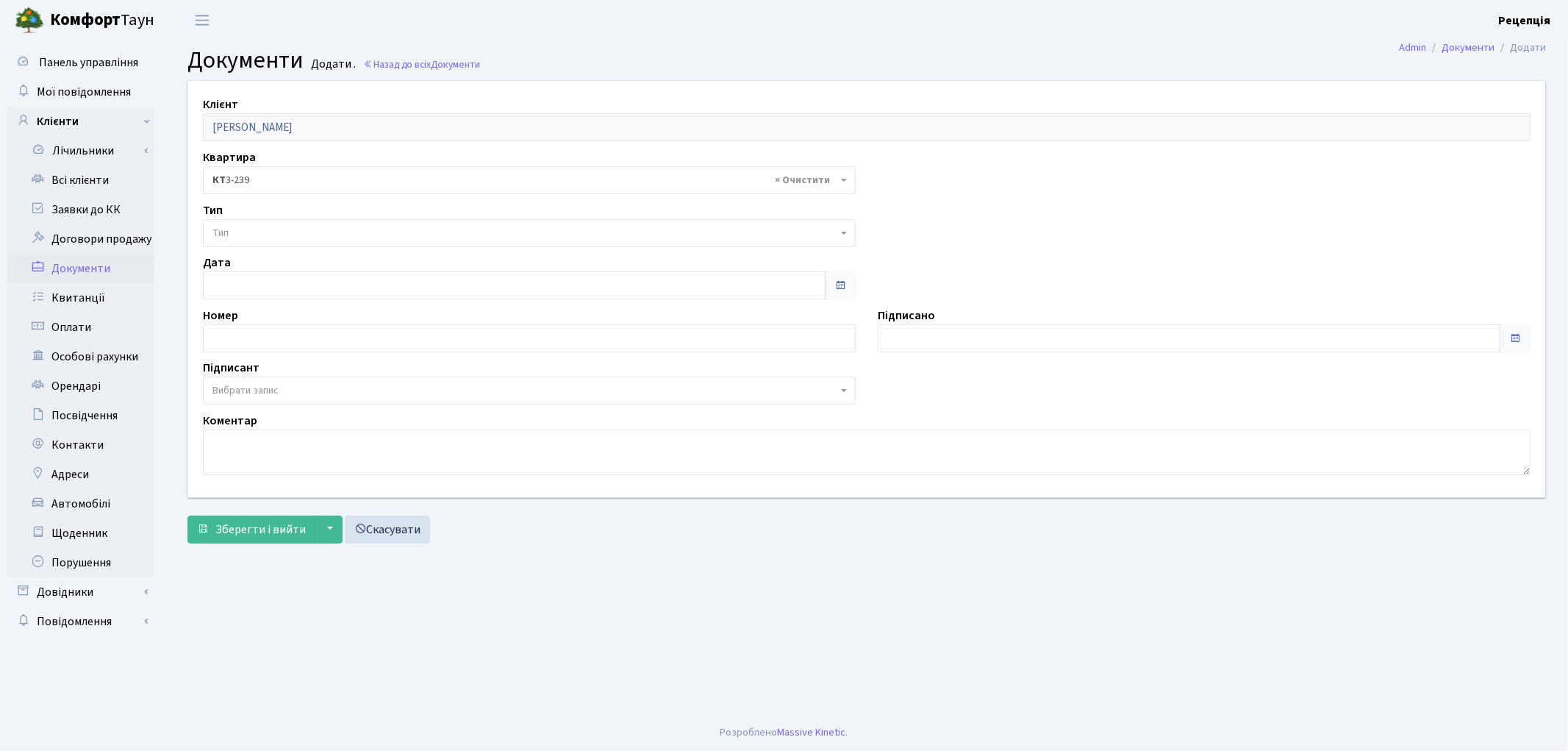
click at [239, 229] on span "Тип" at bounding box center [525, 233] width 625 height 15
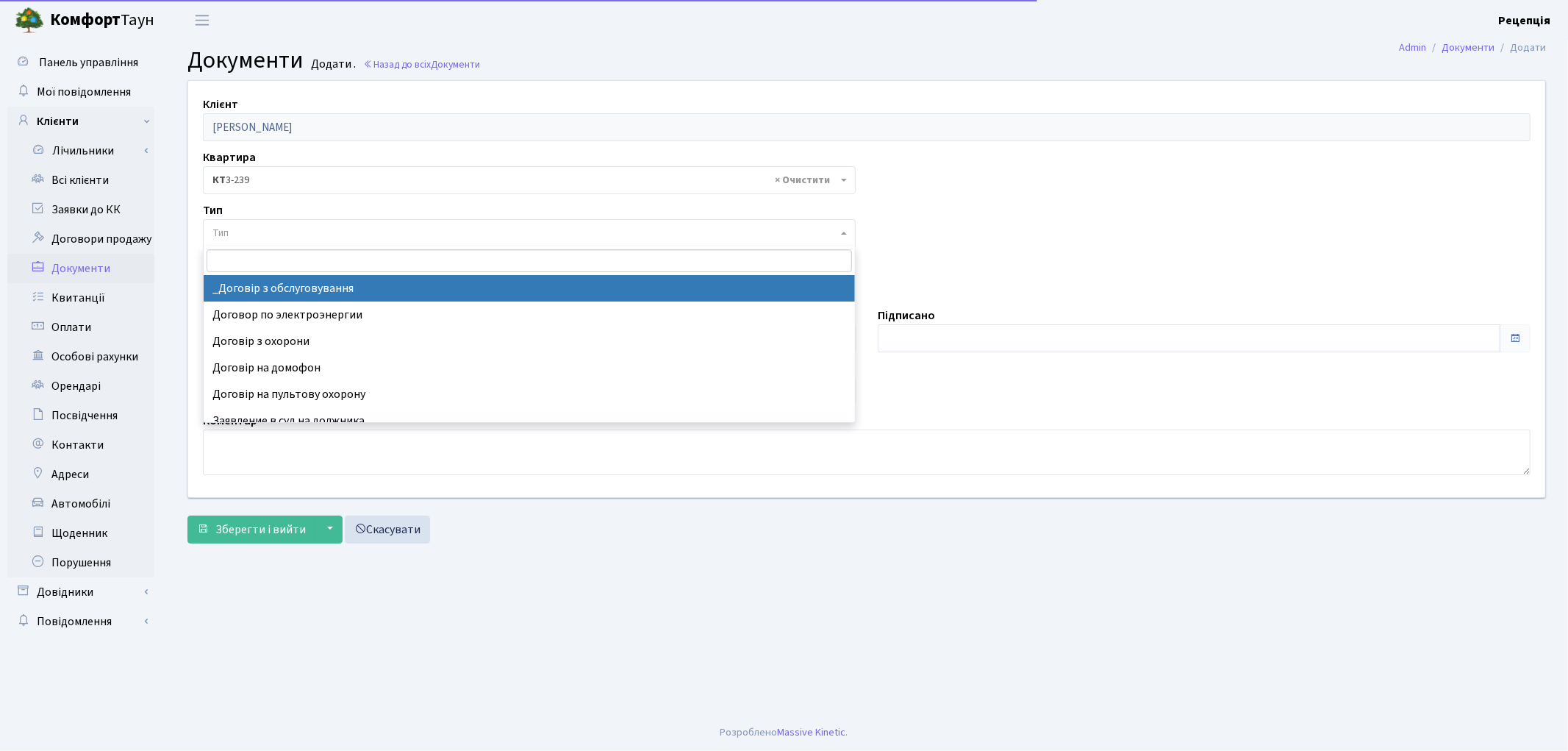
select select "289"
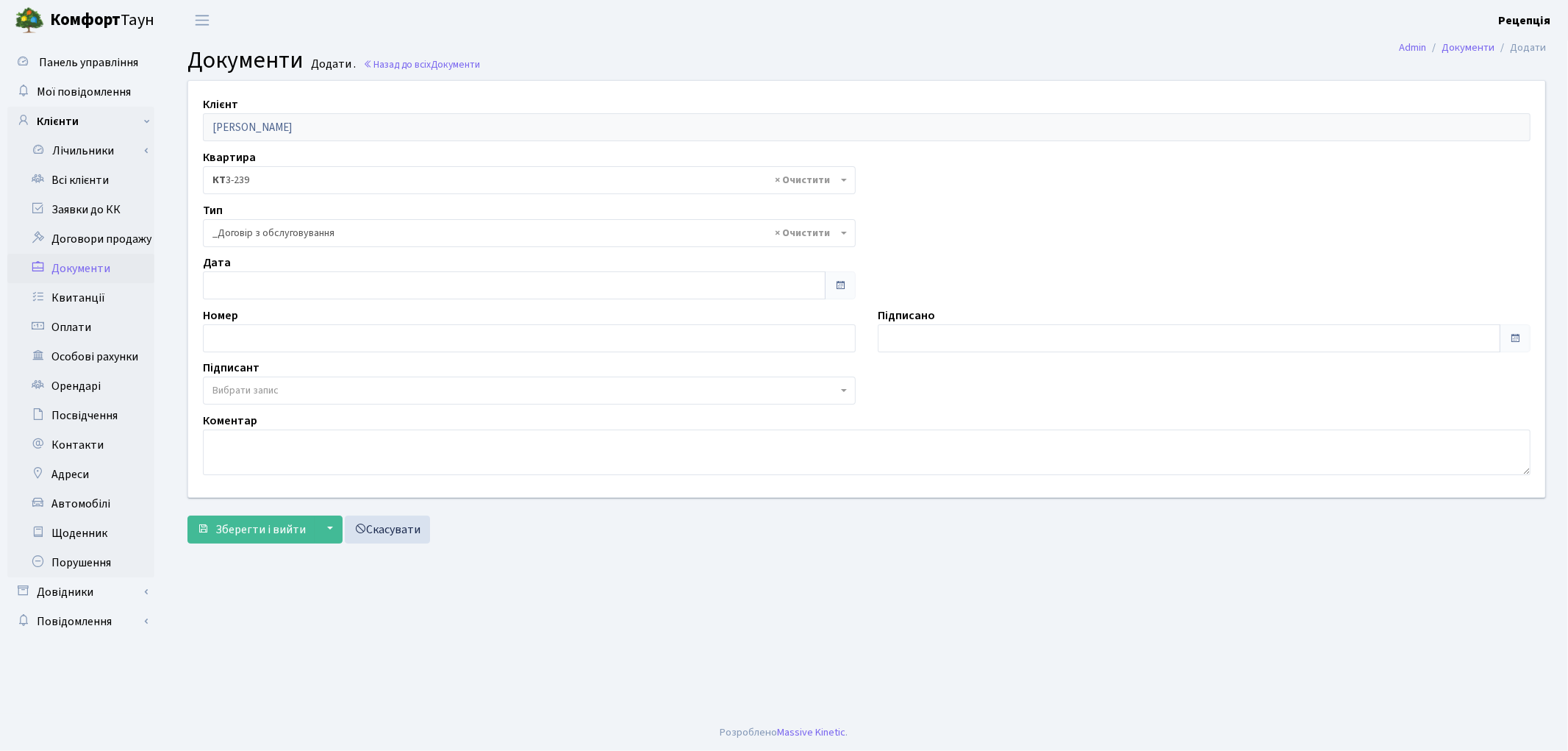
click at [247, 401] on span "Вибрати запис" at bounding box center [528, 390] width 652 height 28
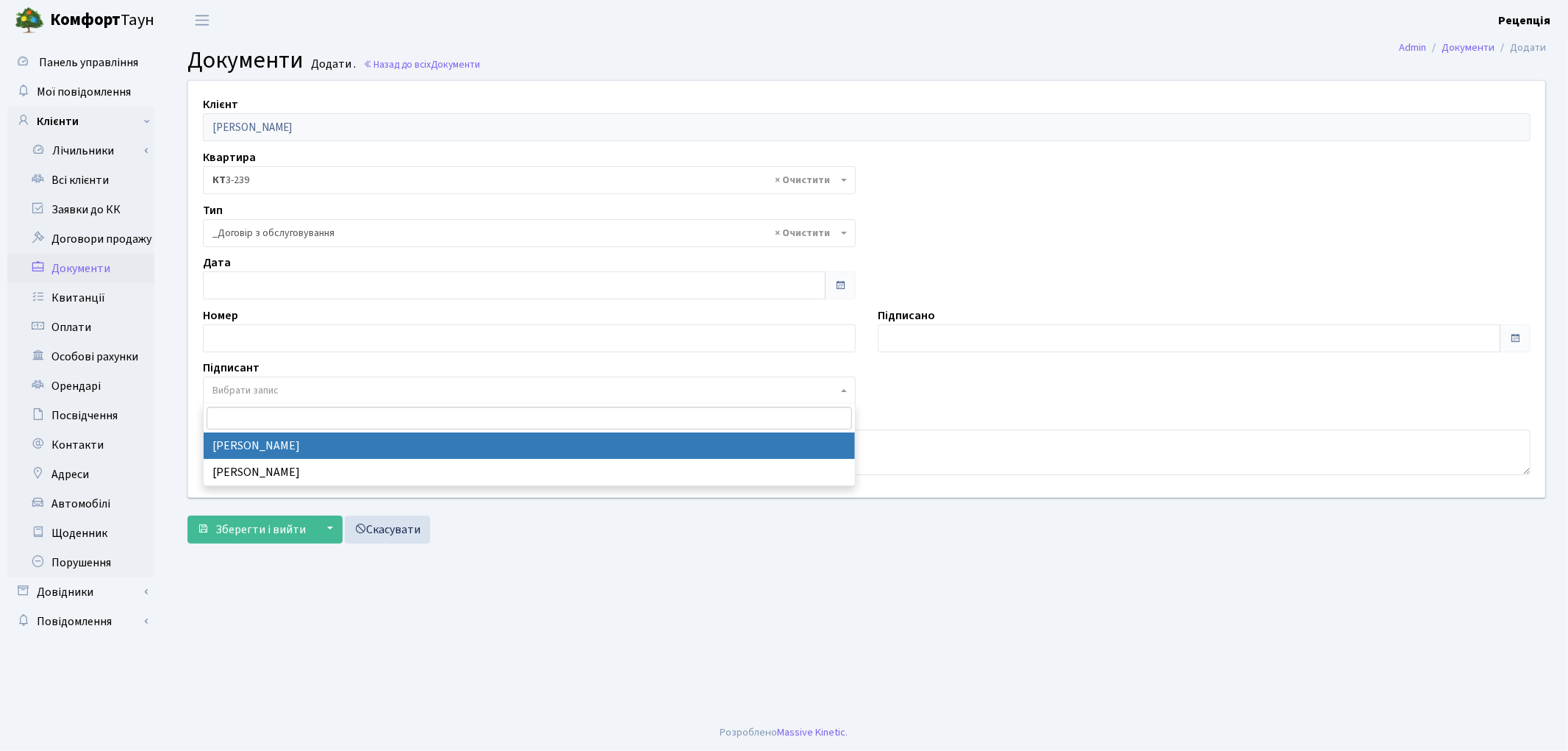
select select "74"
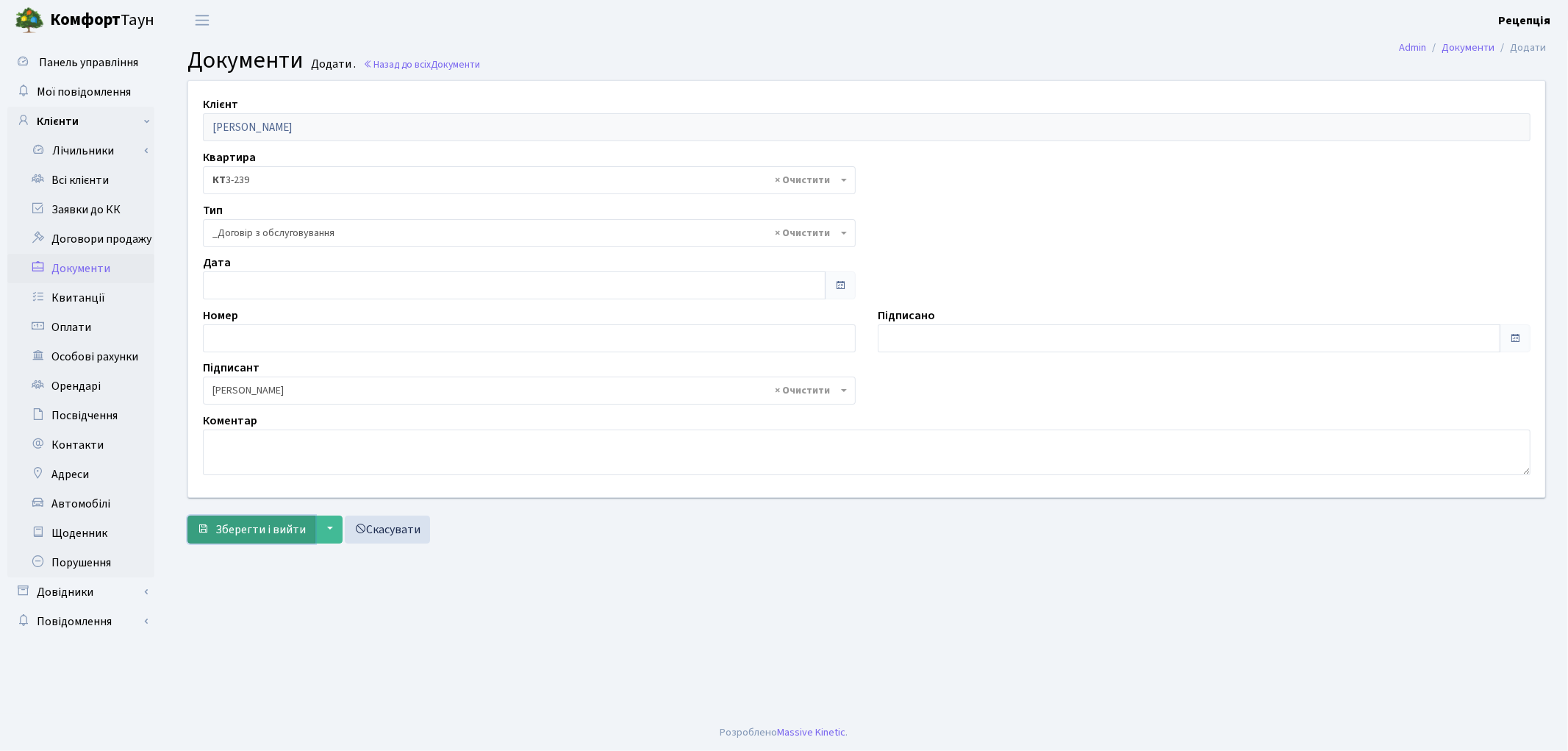
click at [253, 531] on span "Зберегти і вийти" at bounding box center [260, 529] width 90 height 16
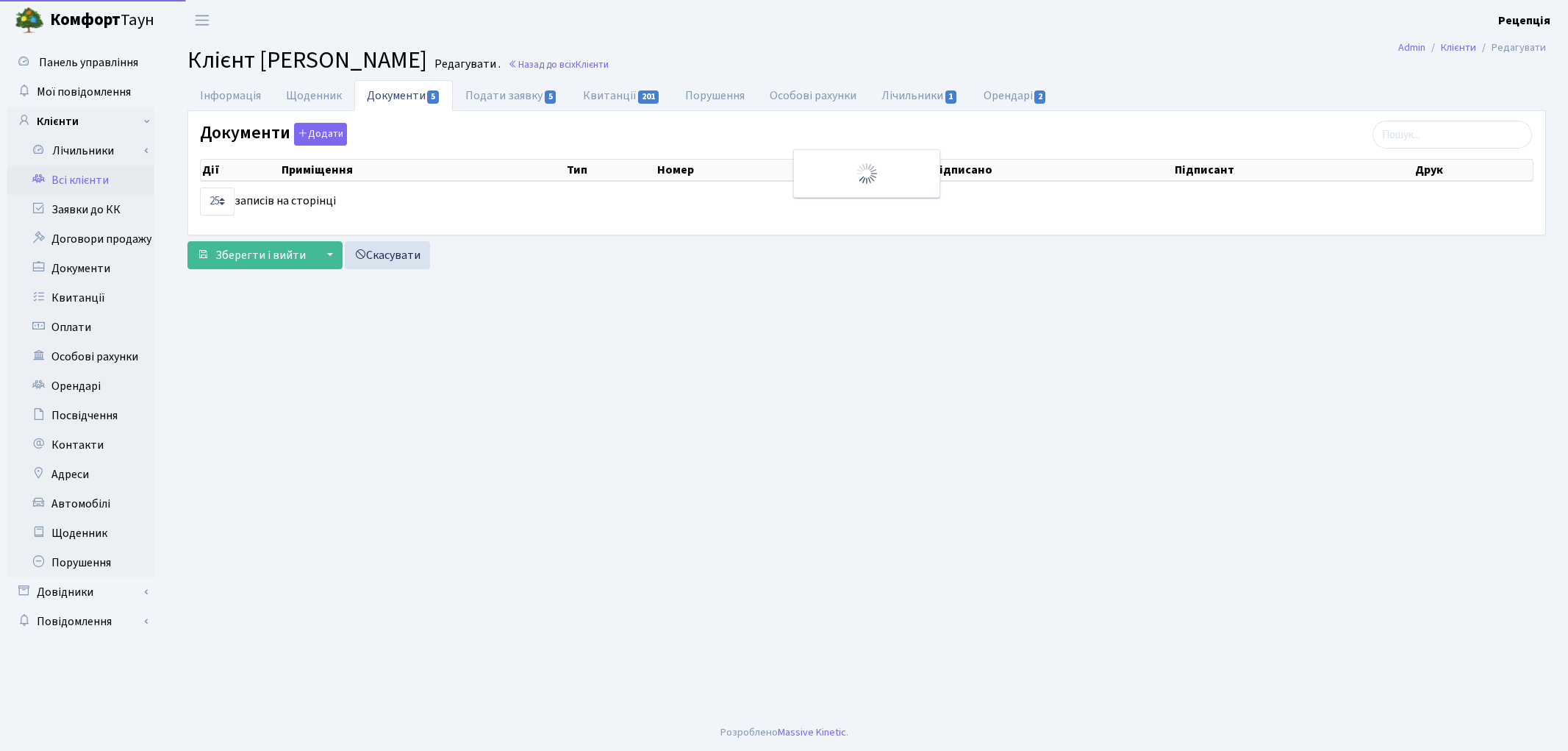
select select "25"
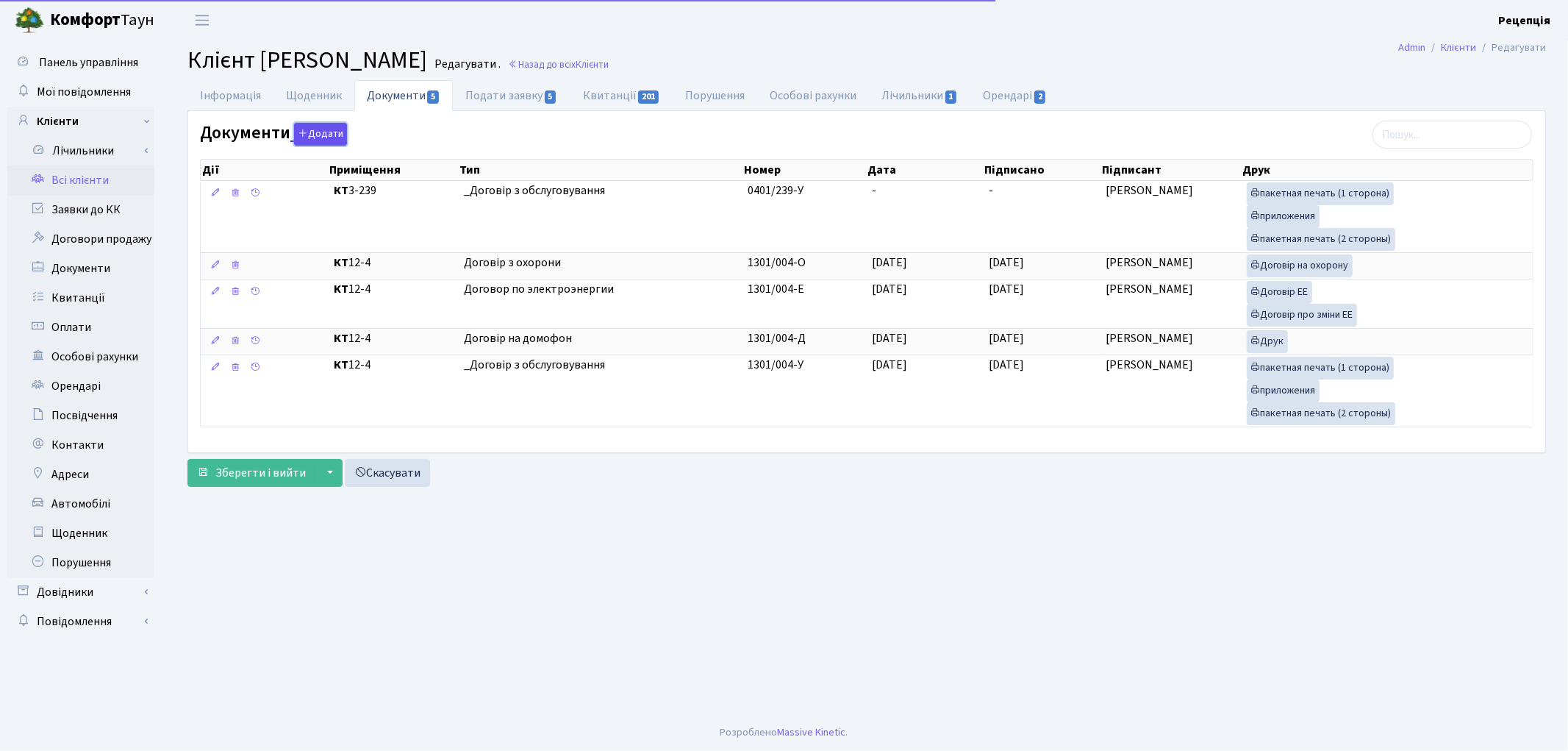
click at [310, 127] on button "Додати" at bounding box center [320, 134] width 53 height 23
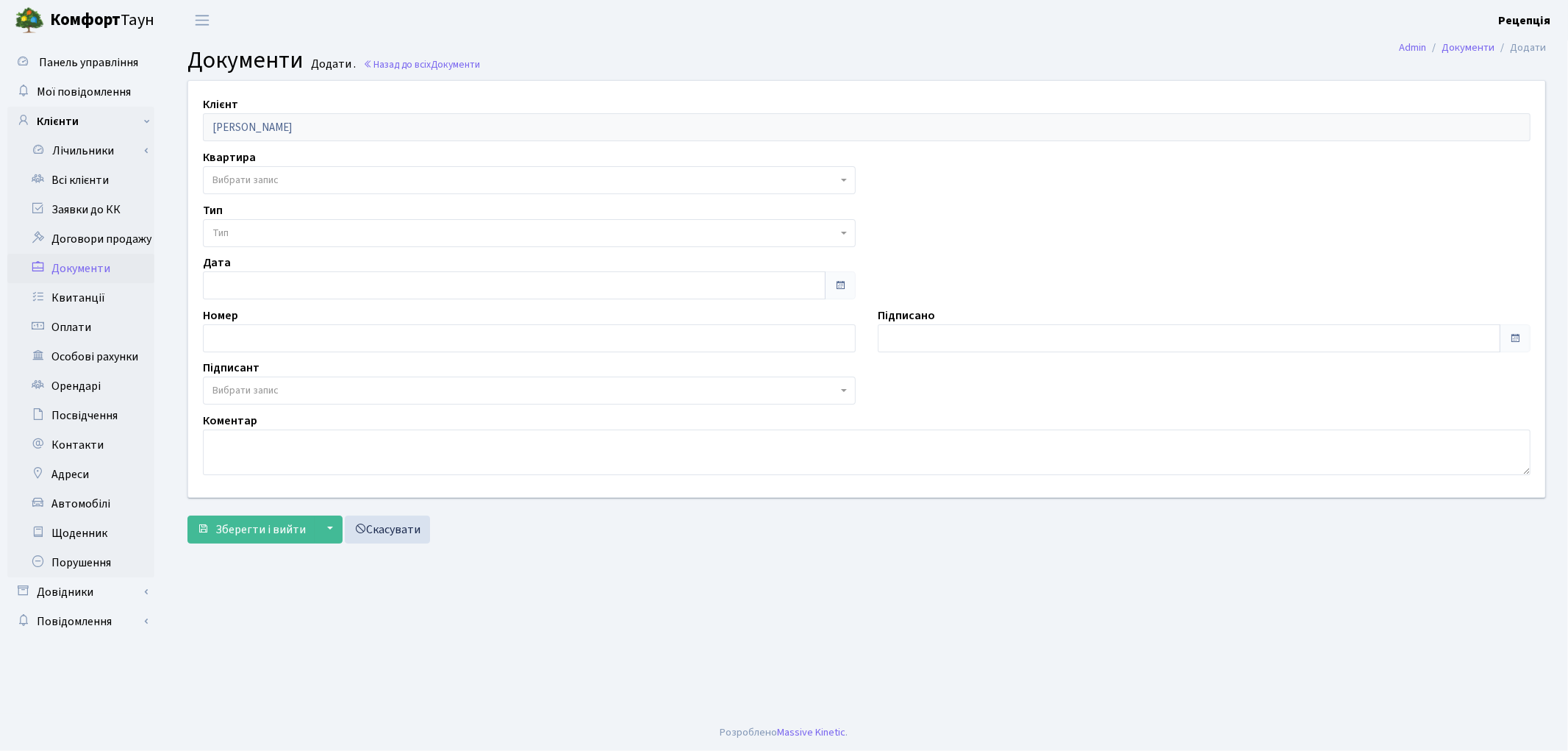
click at [254, 178] on span "Вибрати запис" at bounding box center [246, 180] width 66 height 15
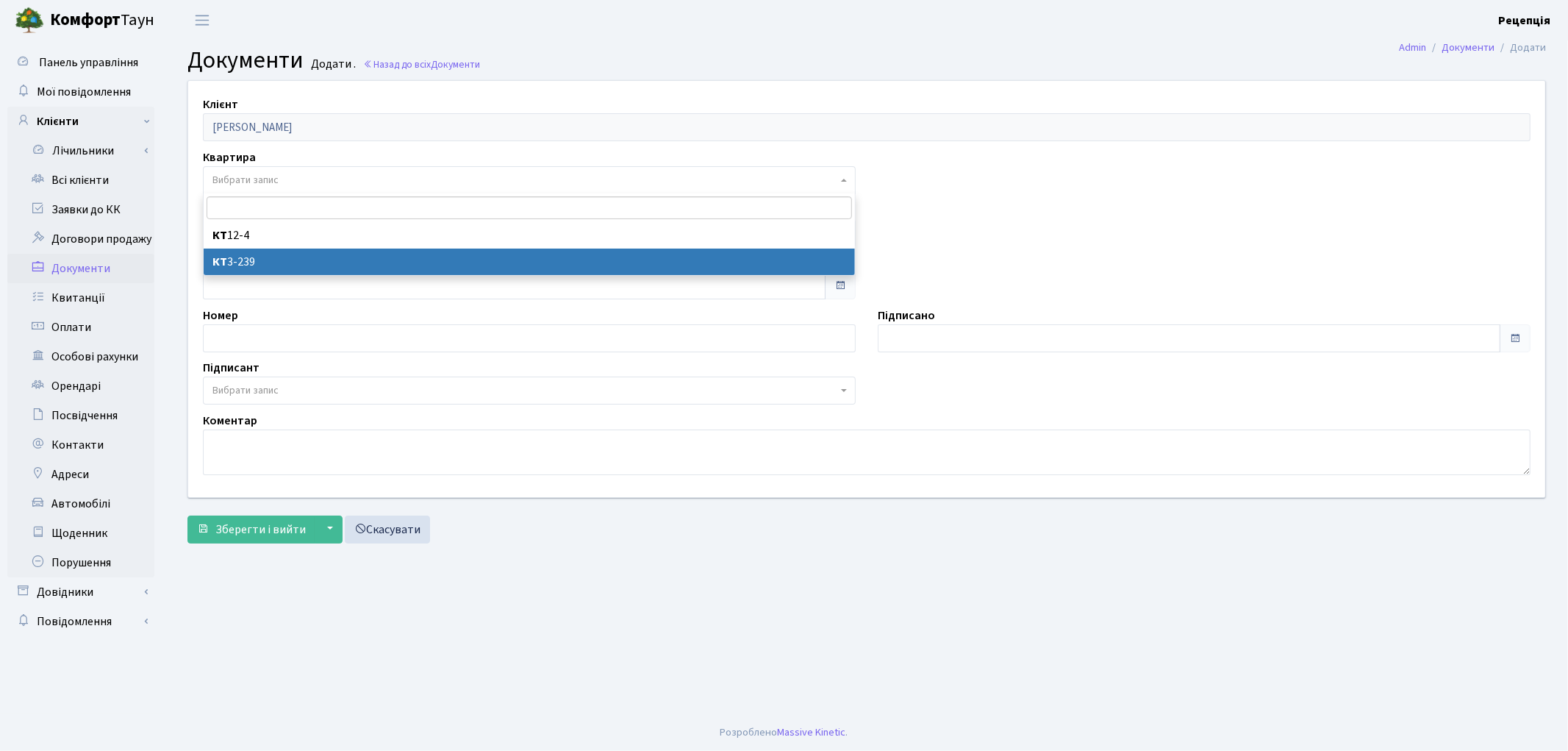
select select "178785"
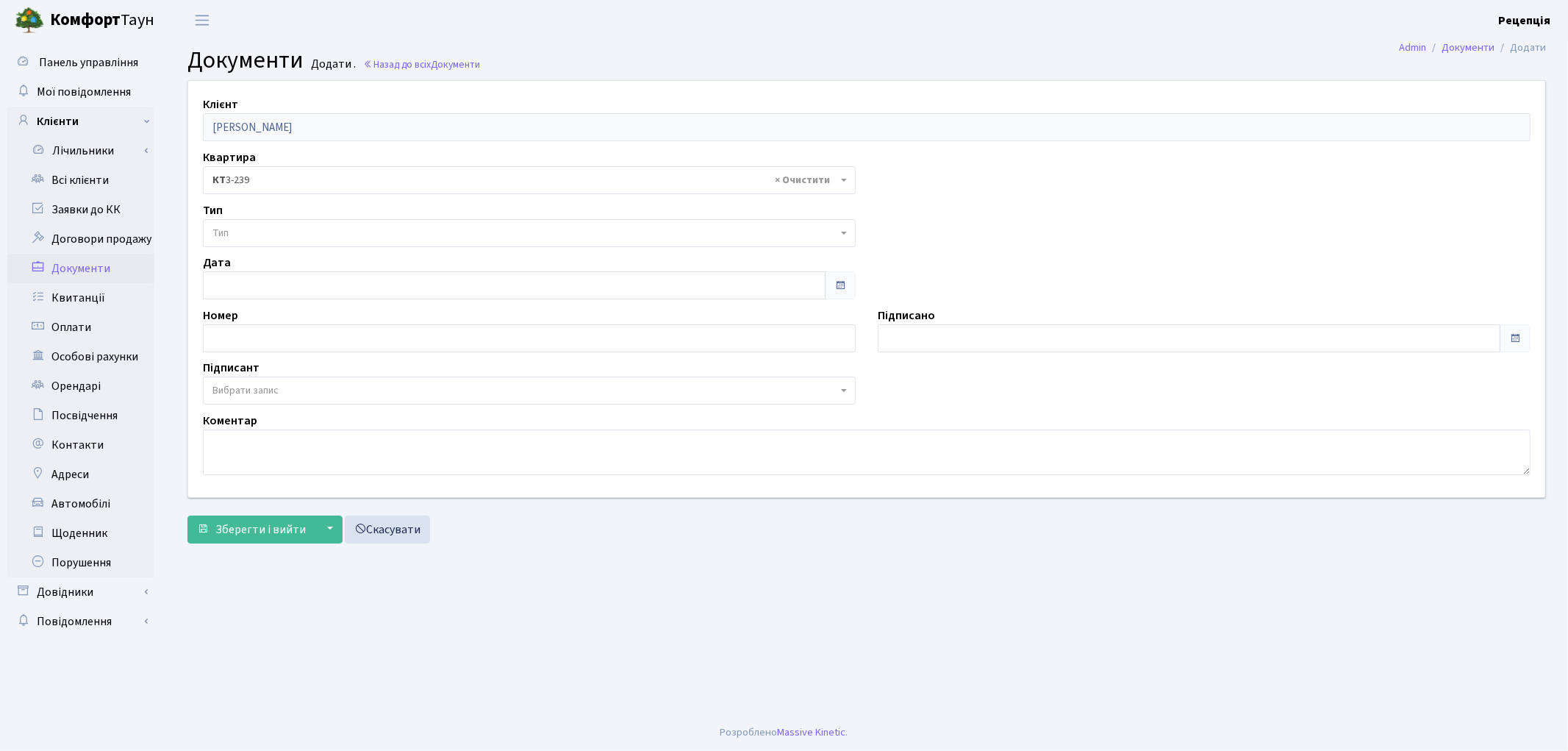
click at [253, 232] on span "Тип" at bounding box center [525, 233] width 625 height 15
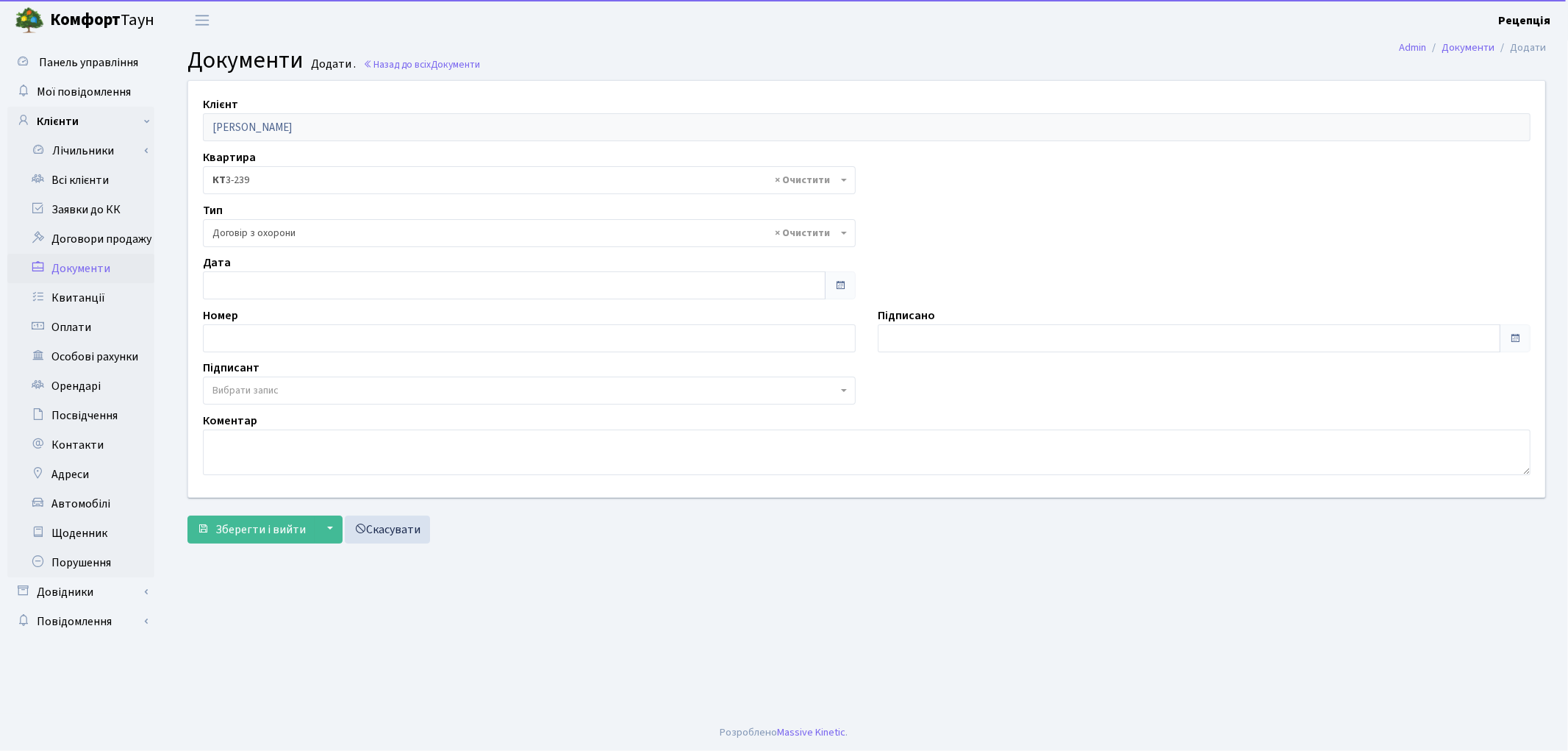
select select "290"
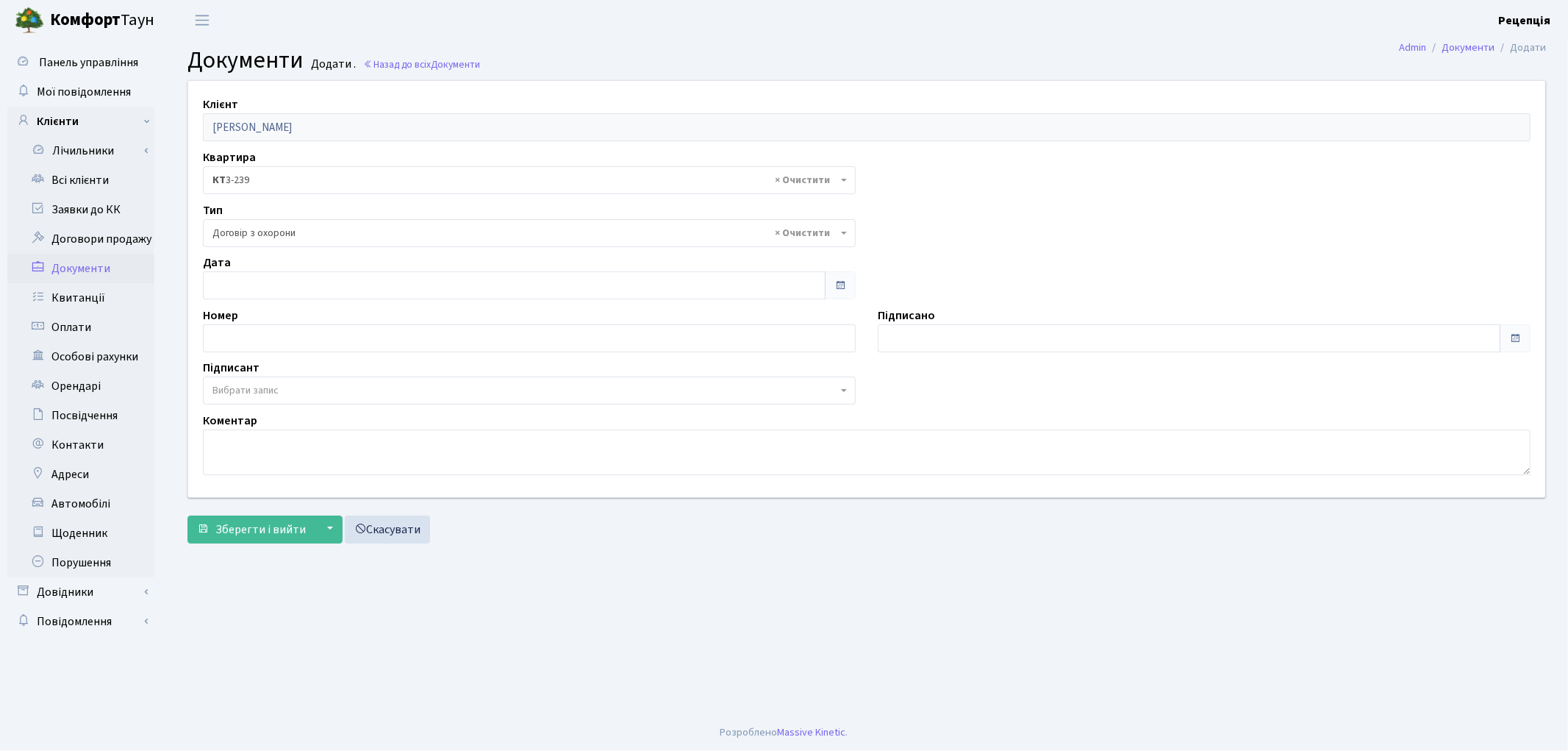
click at [258, 395] on span "Вибрати запис" at bounding box center [246, 390] width 66 height 15
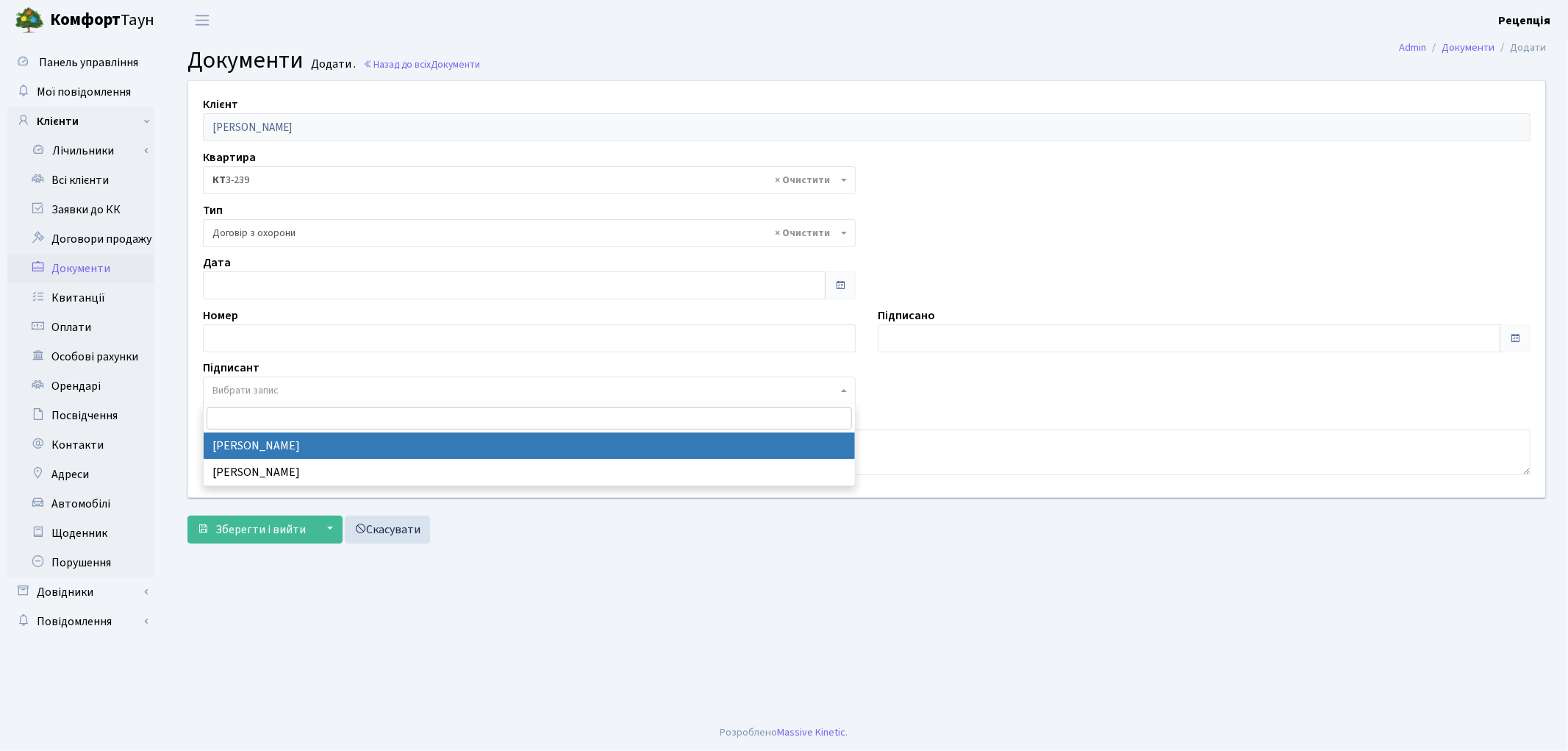
select select "74"
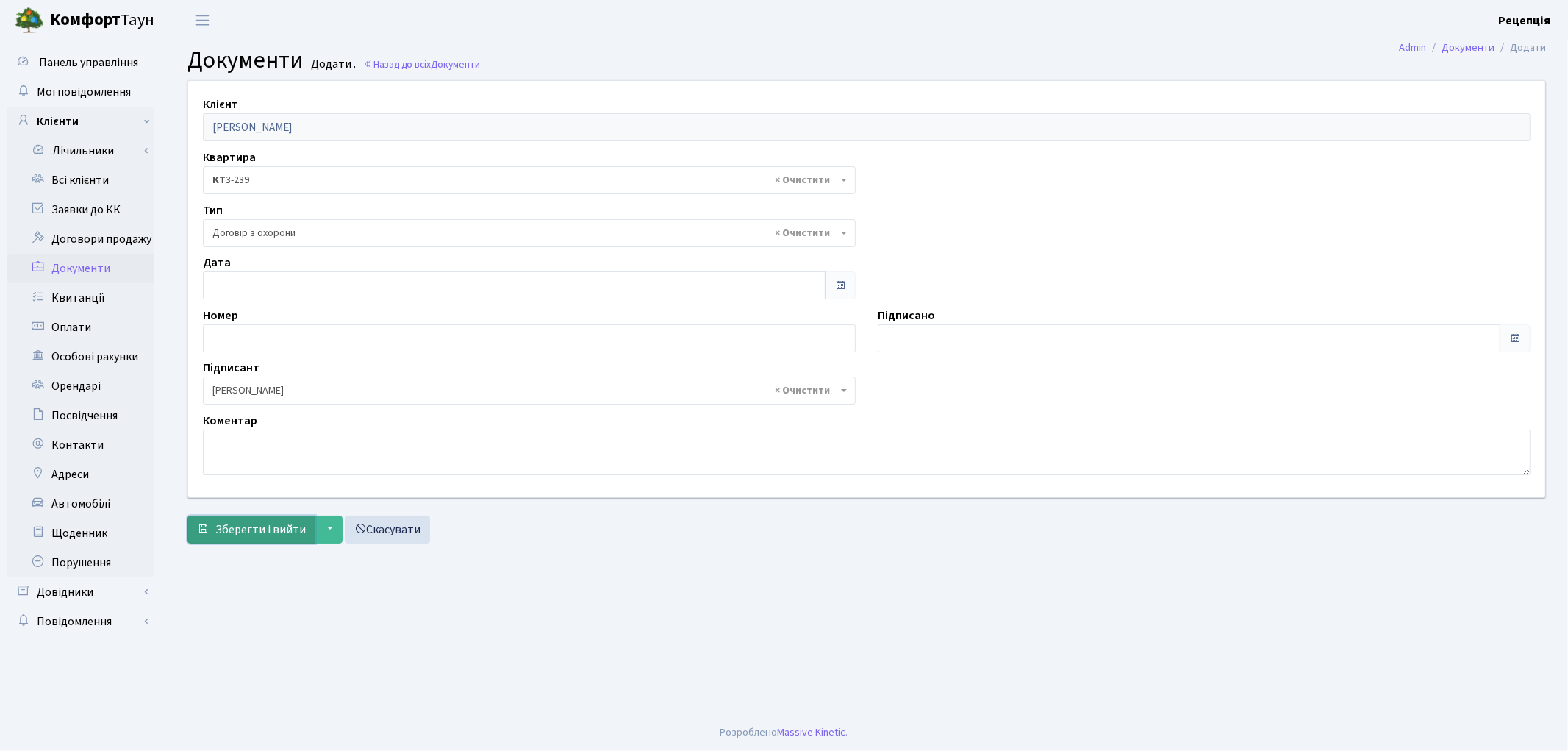
click at [255, 522] on span "Зберегти і вийти" at bounding box center [260, 529] width 90 height 16
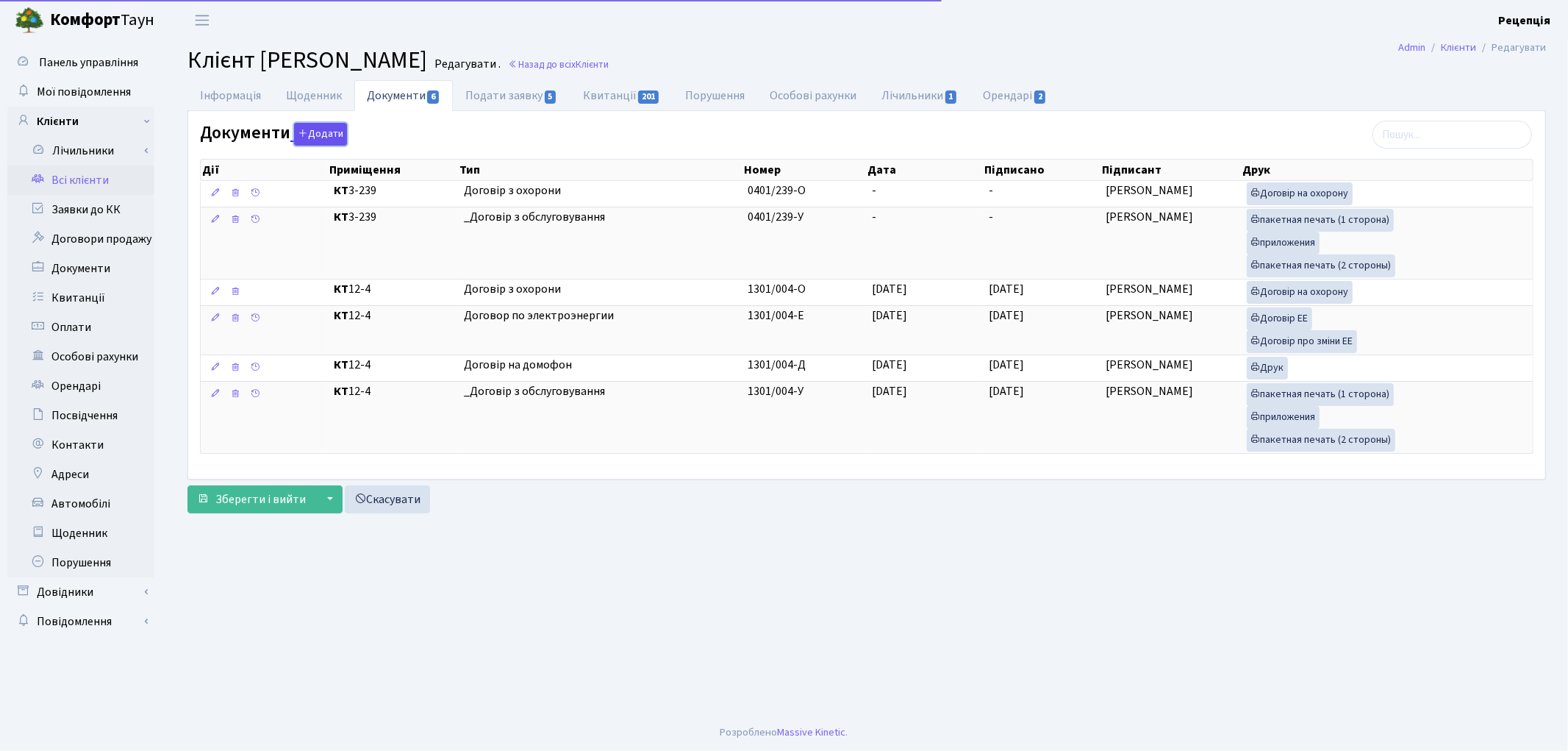
click at [337, 130] on button "Додати" at bounding box center [320, 134] width 53 height 23
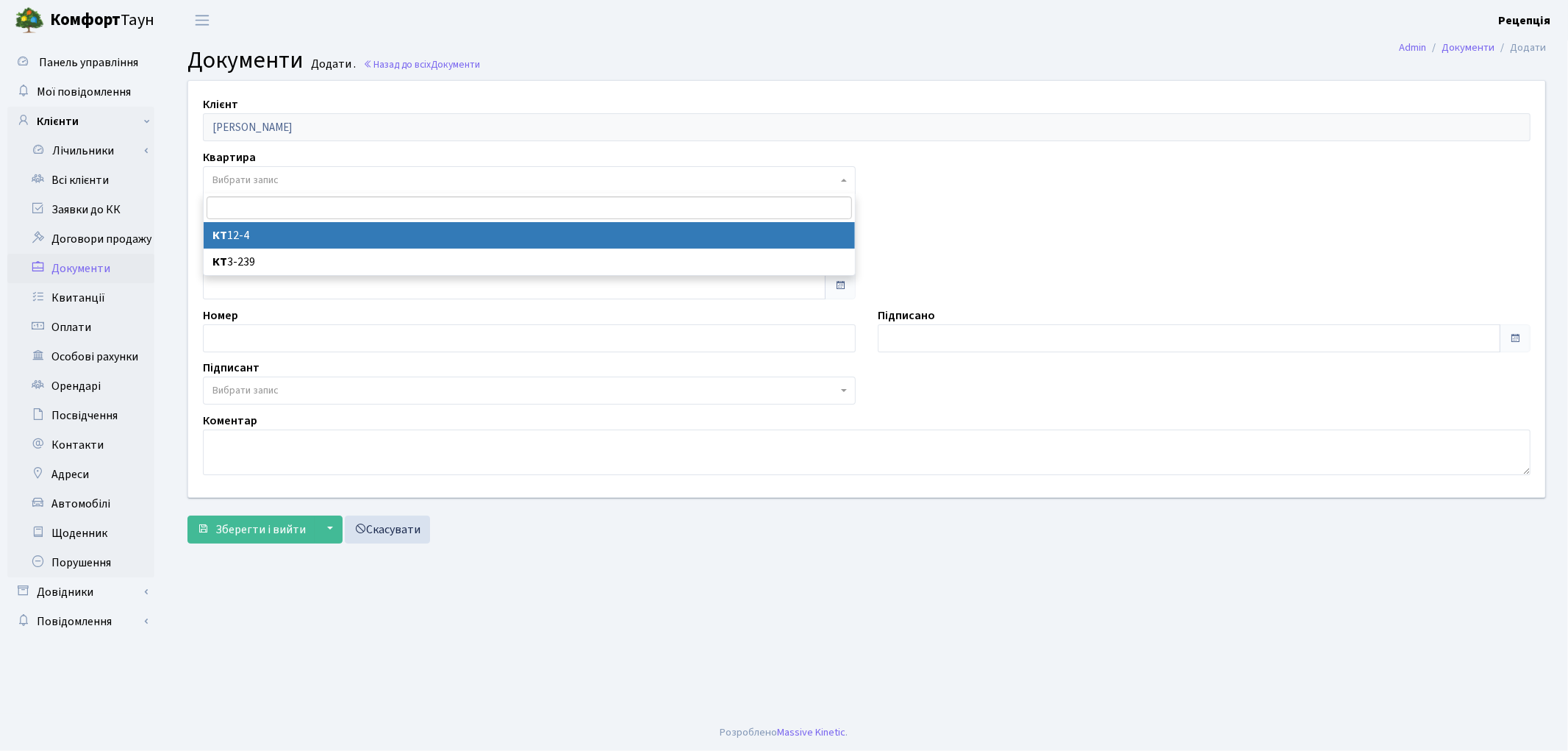
click at [260, 179] on span "Вибрати запис" at bounding box center [246, 180] width 66 height 15
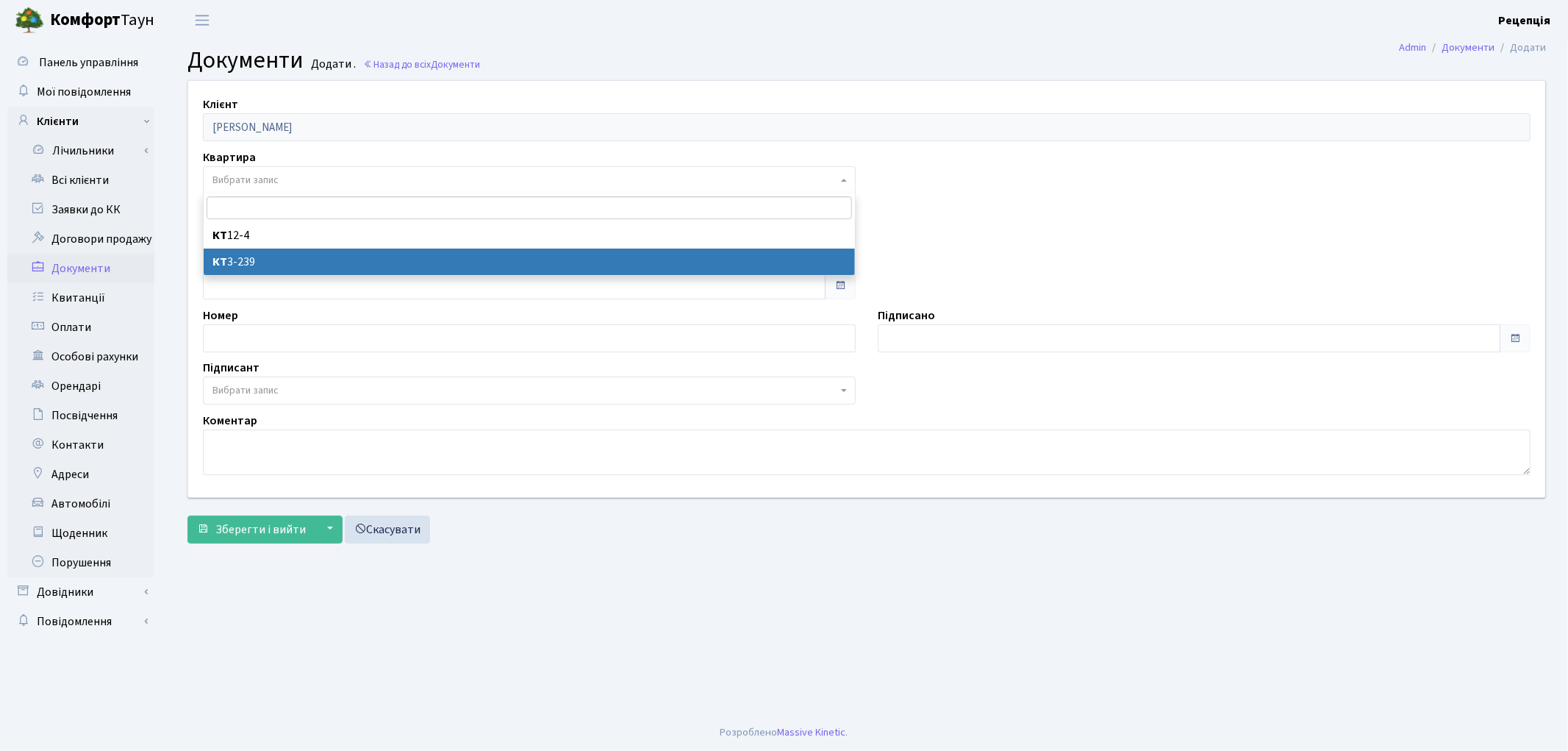
select select "178785"
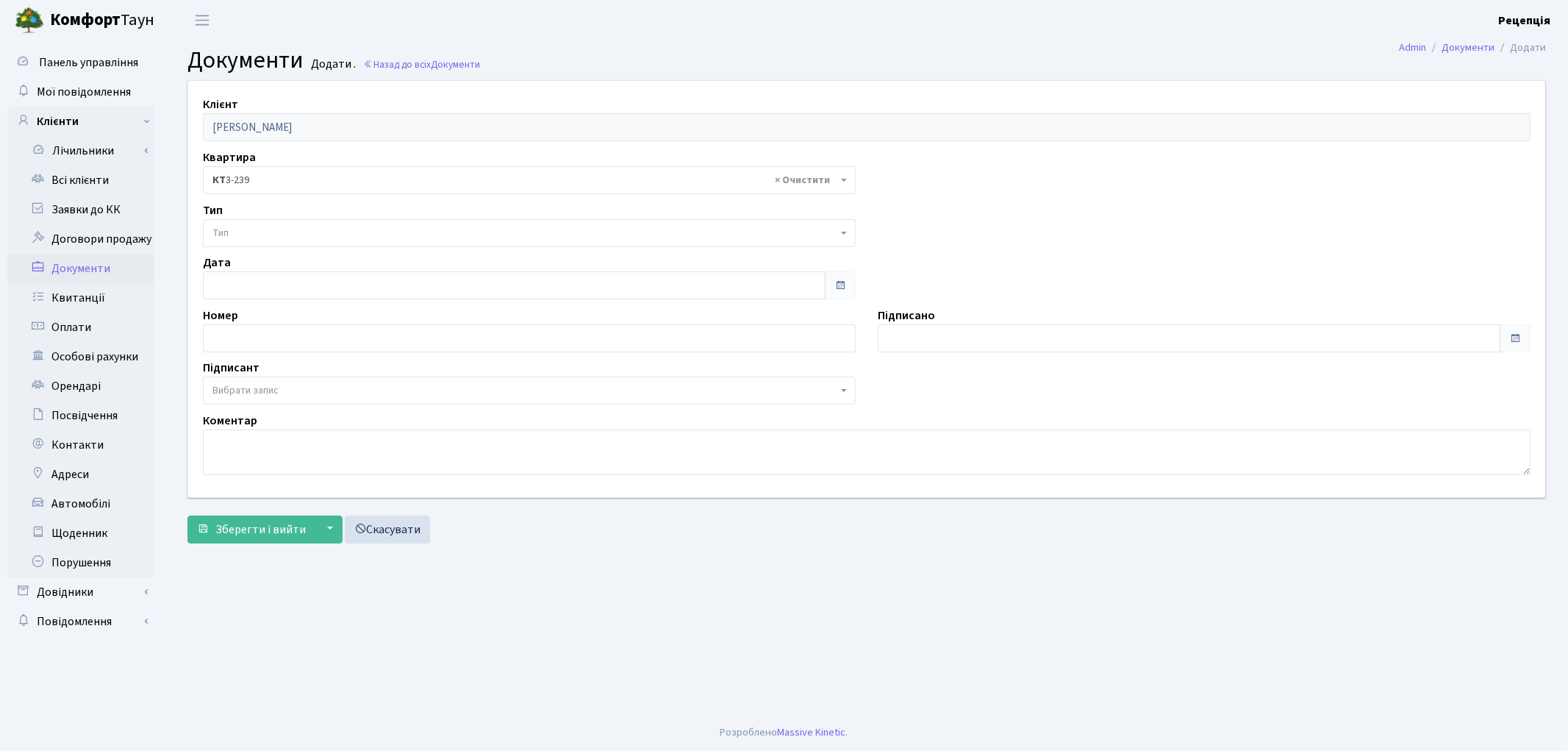
click at [250, 229] on span "Тип" at bounding box center [525, 233] width 625 height 15
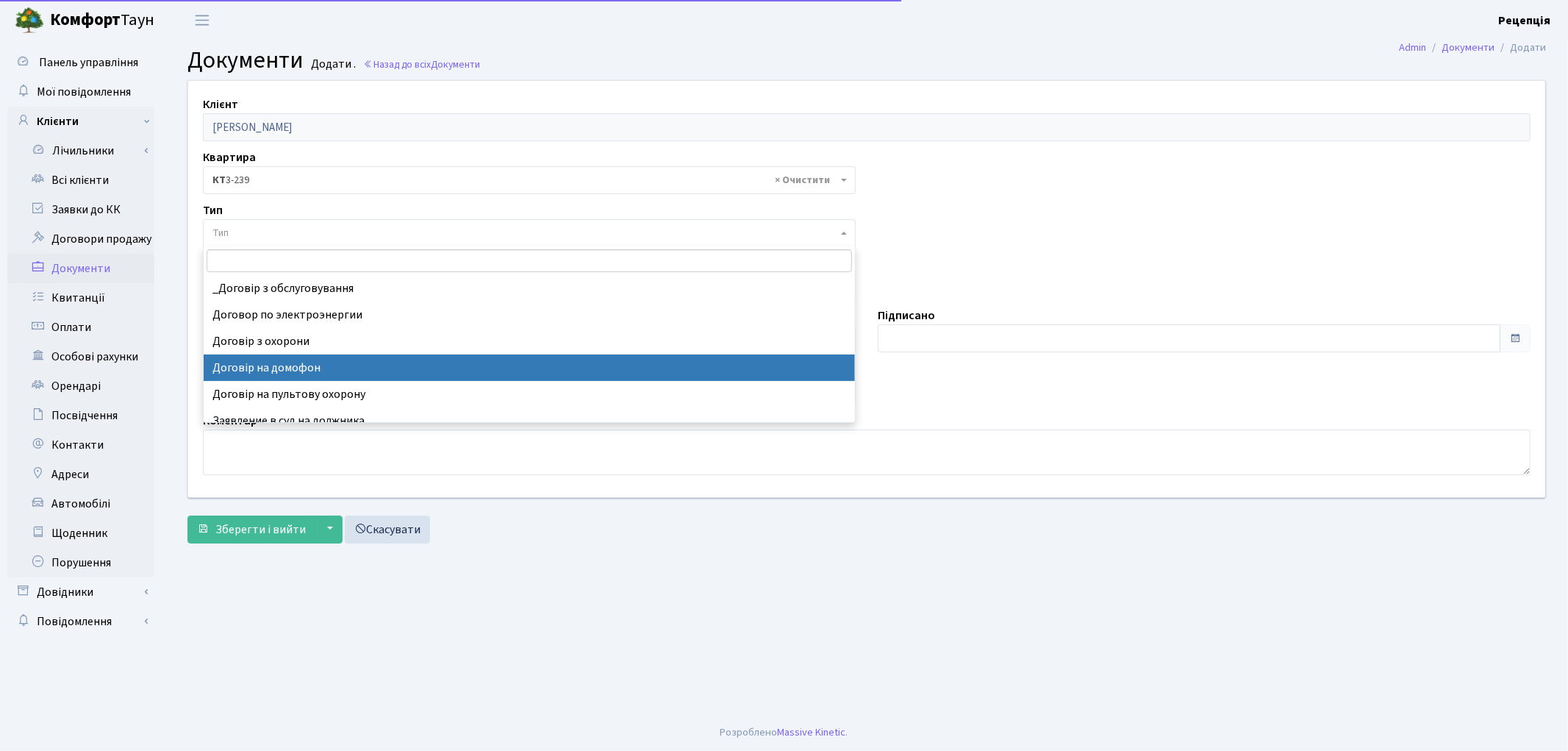
select select "292"
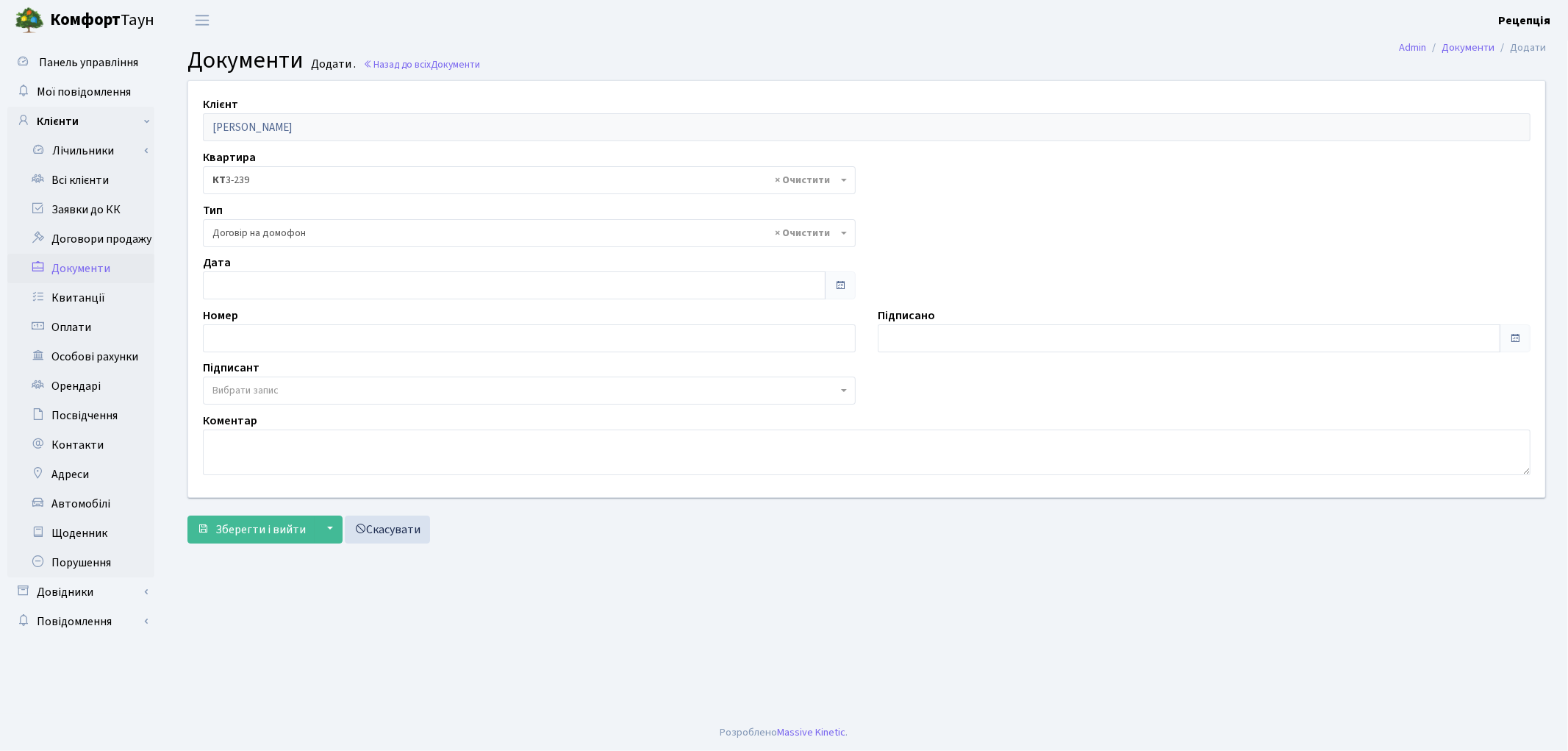
click at [247, 386] on span "Вибрати запис" at bounding box center [246, 390] width 66 height 15
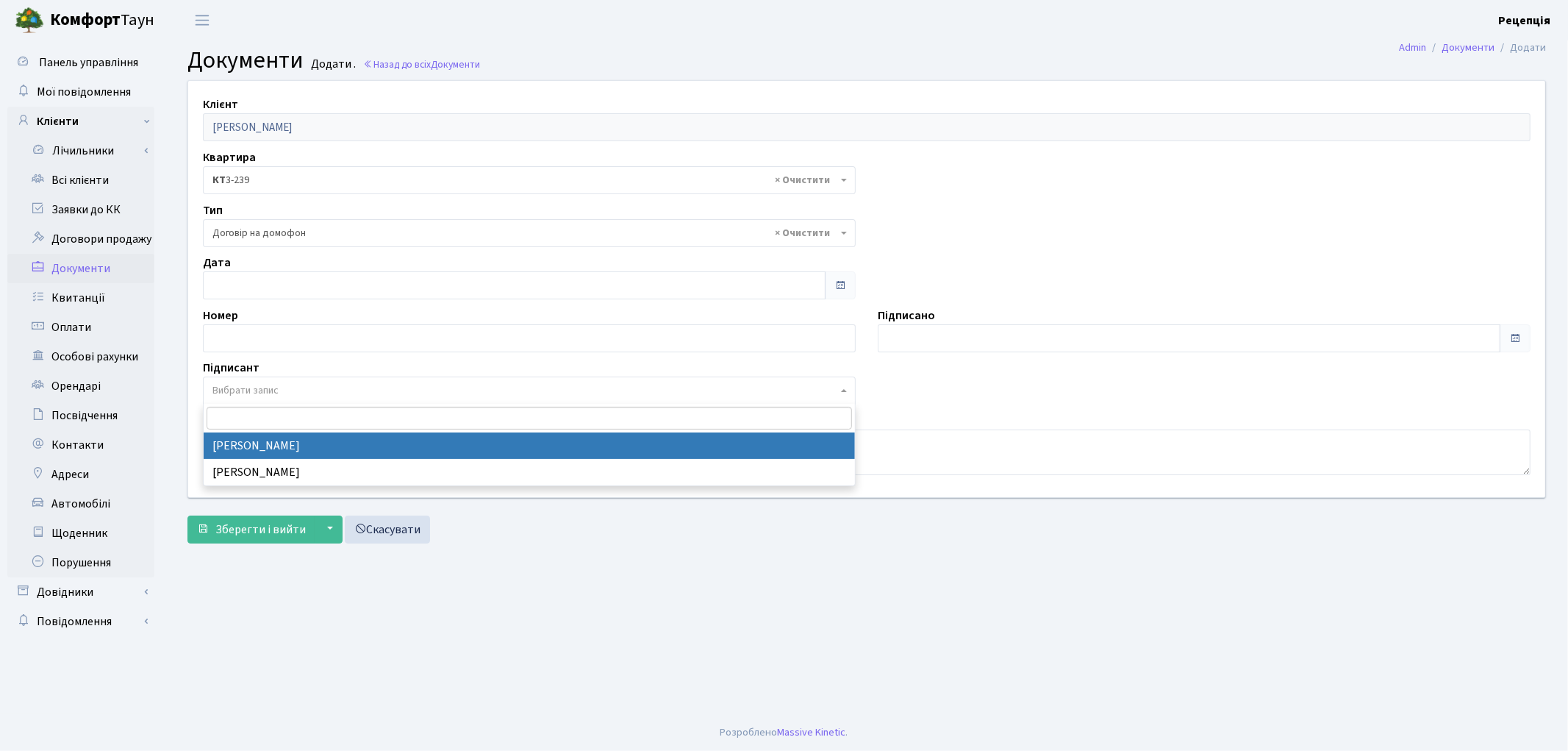
select select "74"
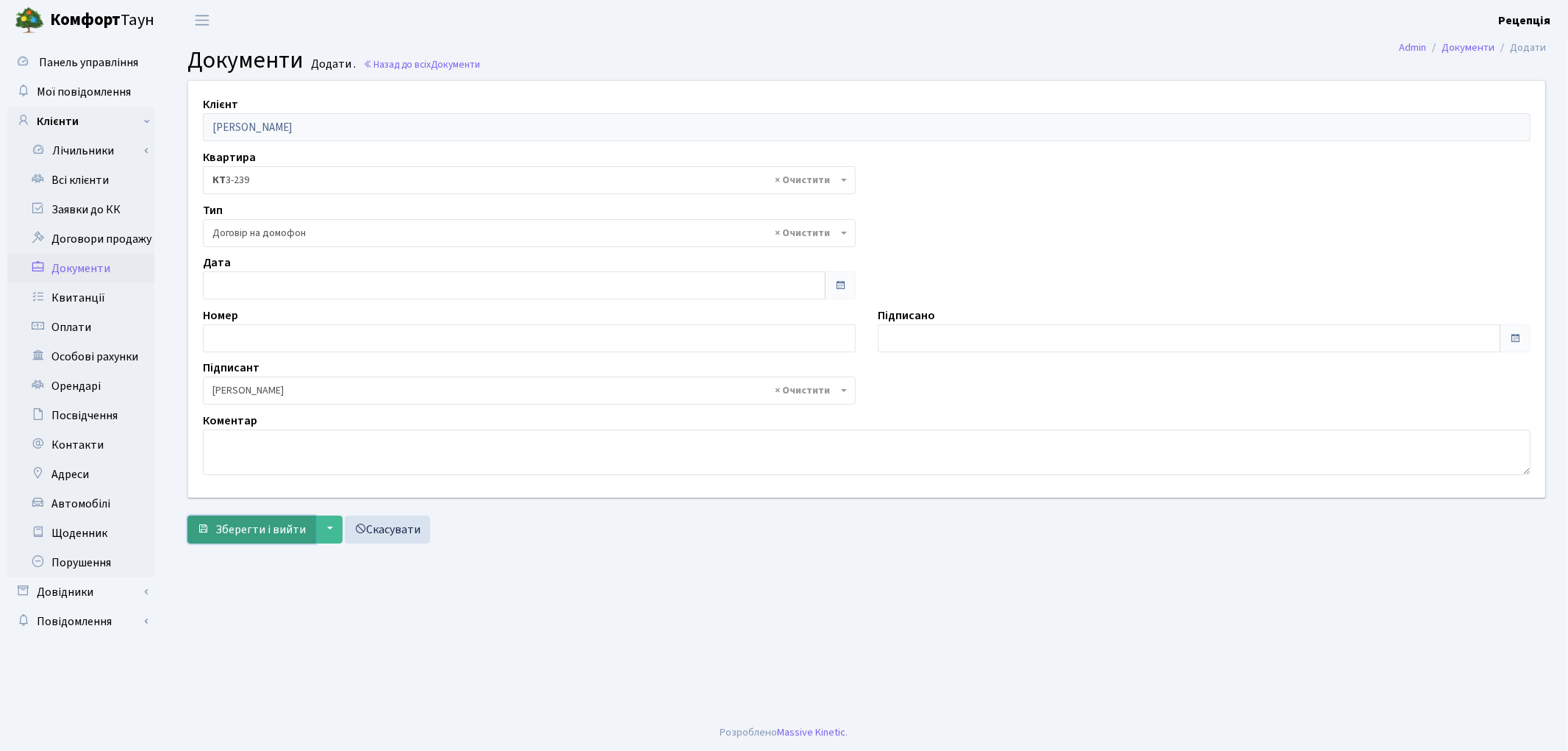
click at [250, 538] on button "Зберегти і вийти" at bounding box center [251, 529] width 128 height 28
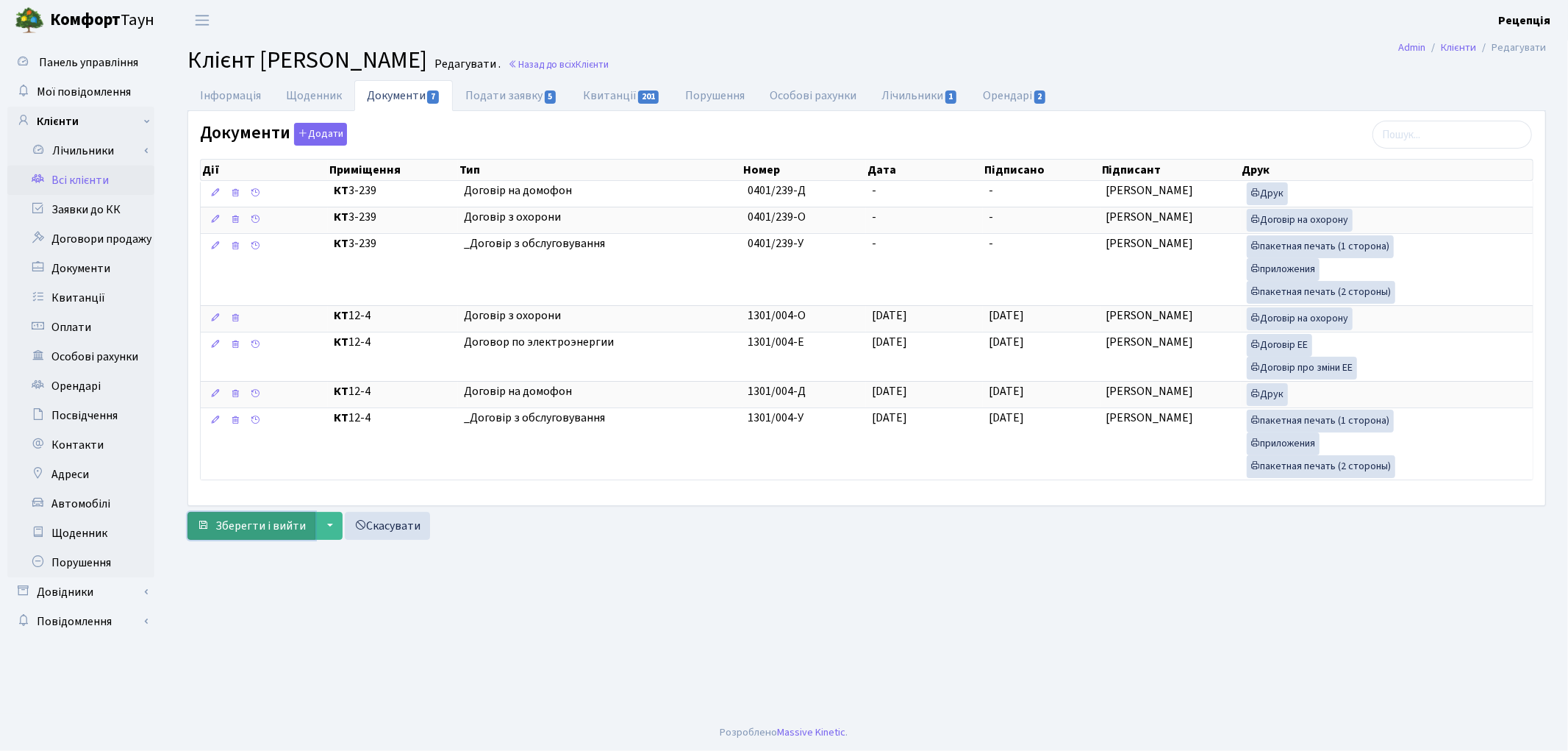
click at [258, 518] on button "Зберегти і вийти" at bounding box center [251, 526] width 128 height 28
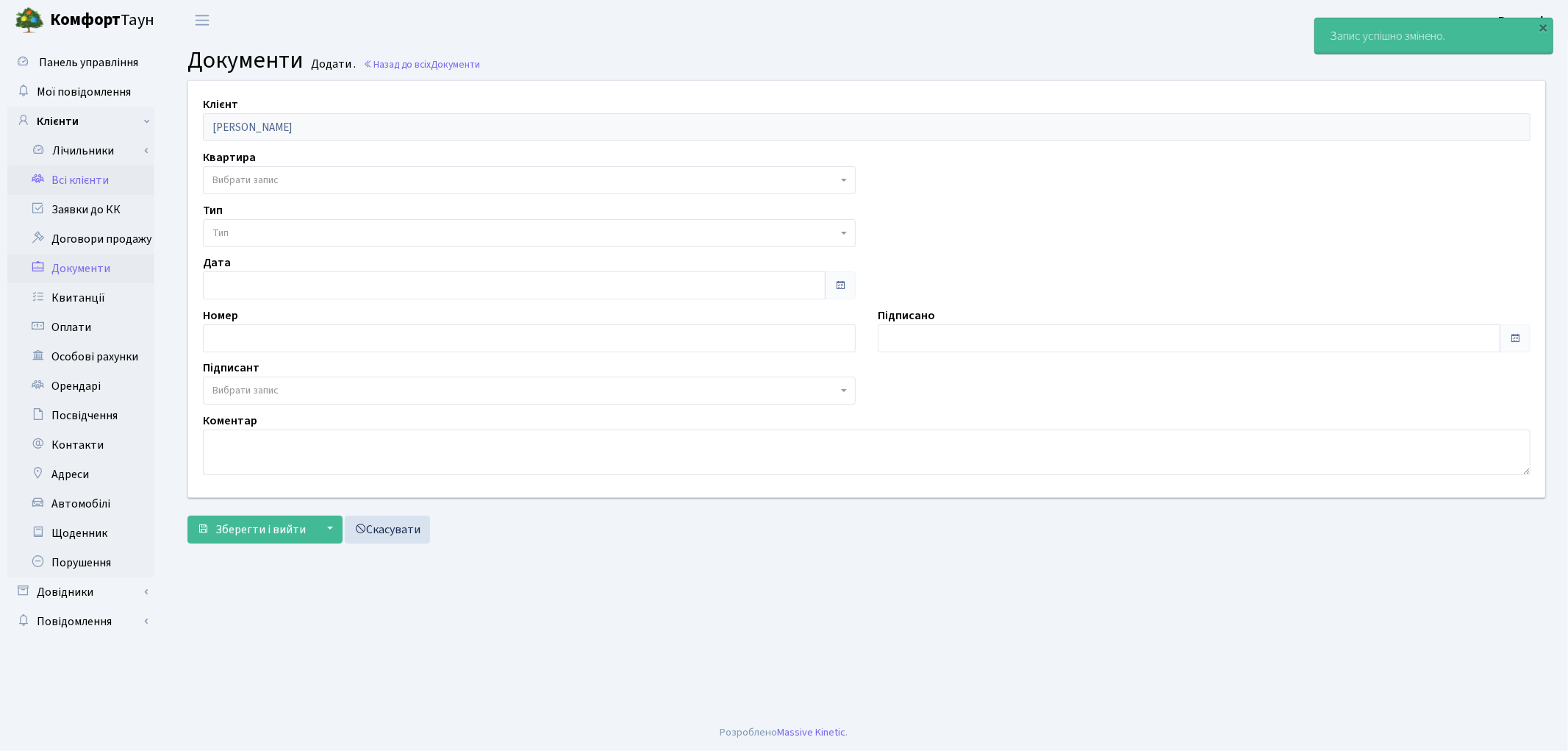
click at [106, 181] on link "Всі клієнти" at bounding box center [80, 180] width 147 height 29
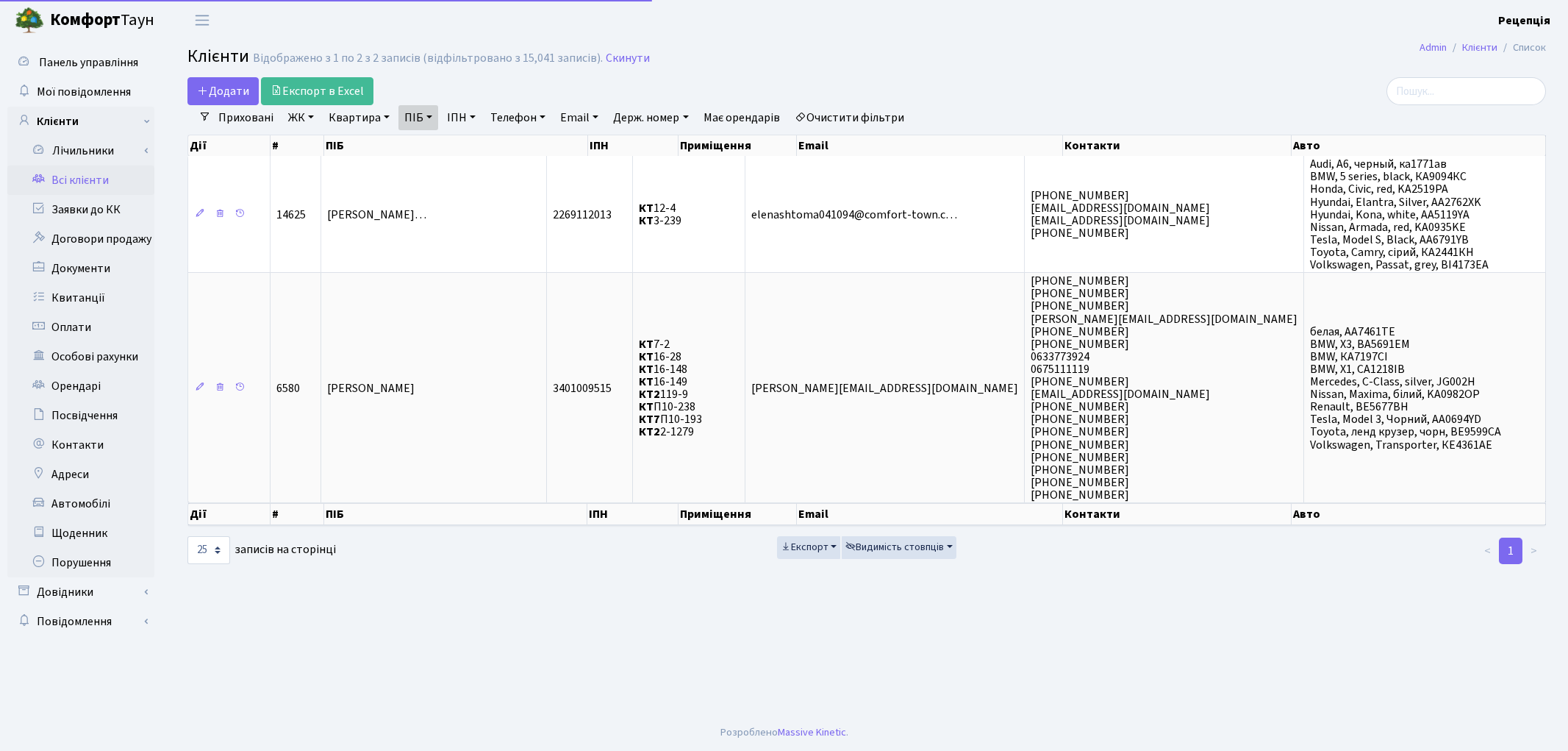
select select "25"
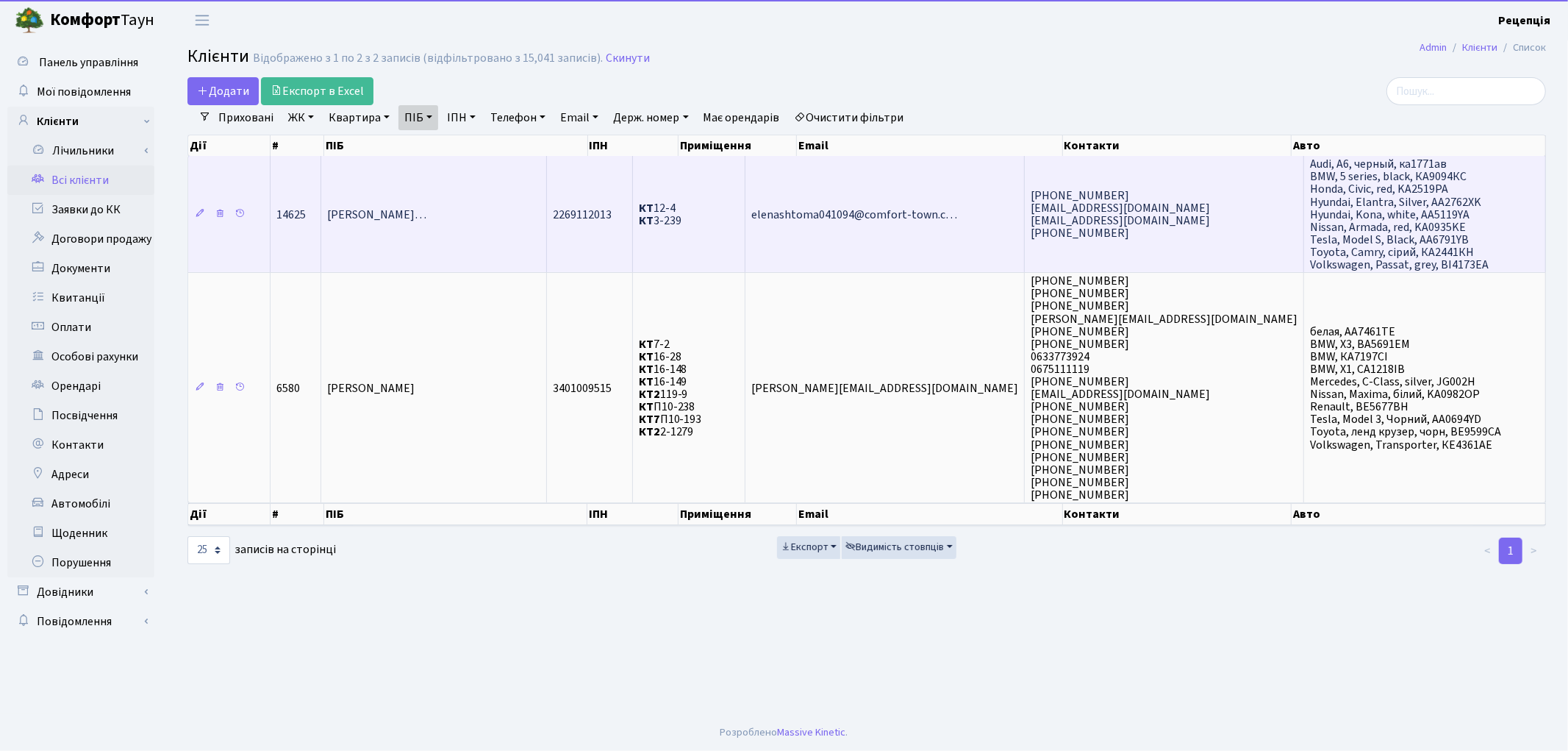
click at [514, 190] on td "Бутьковський Василь Станіславови…" at bounding box center [433, 214] width 225 height 116
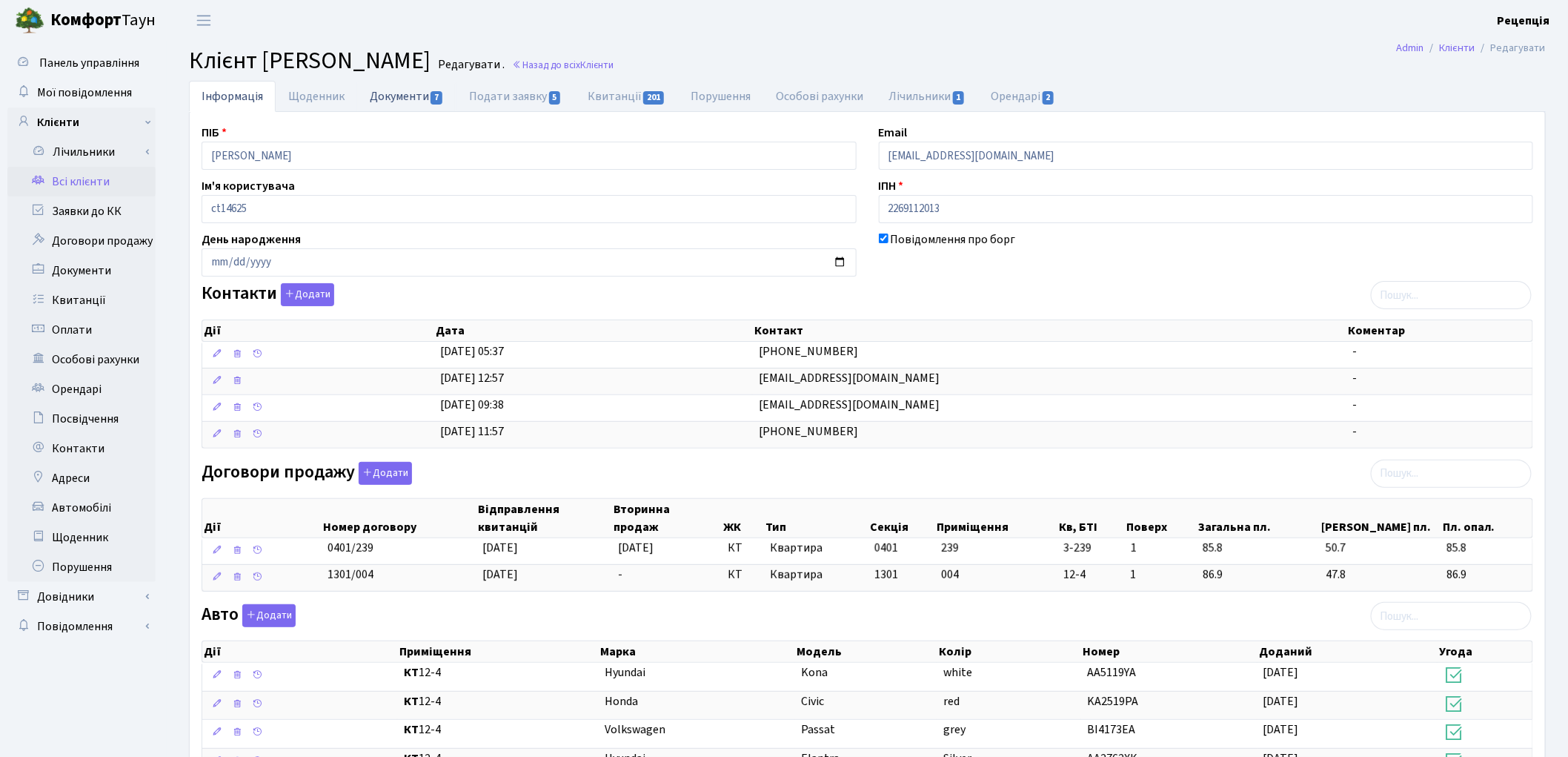
click at [404, 97] on link "Документи 7" at bounding box center [406, 96] width 99 height 30
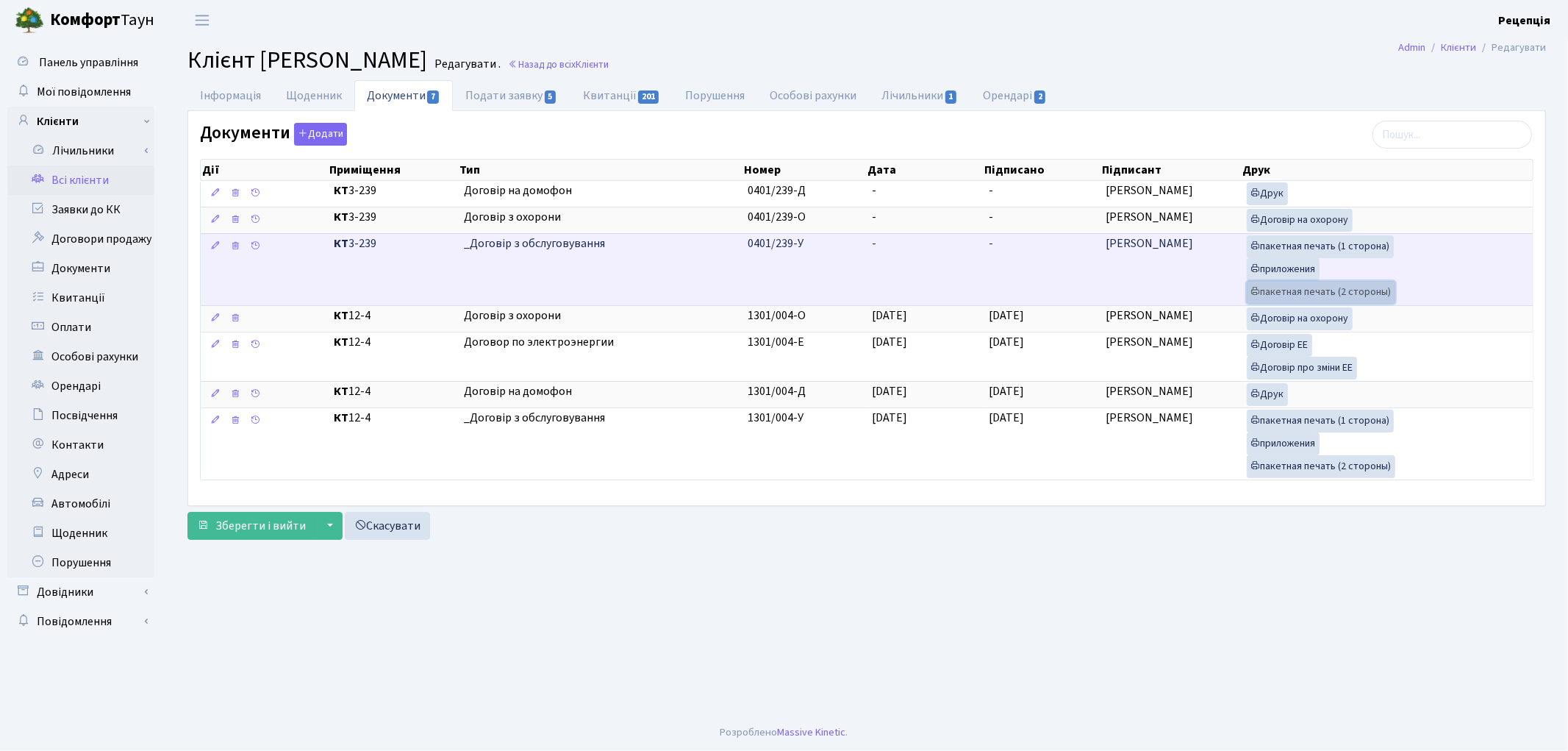
click at [1284, 293] on link "пакетная печать (2 стороны)" at bounding box center [1321, 292] width 148 height 23
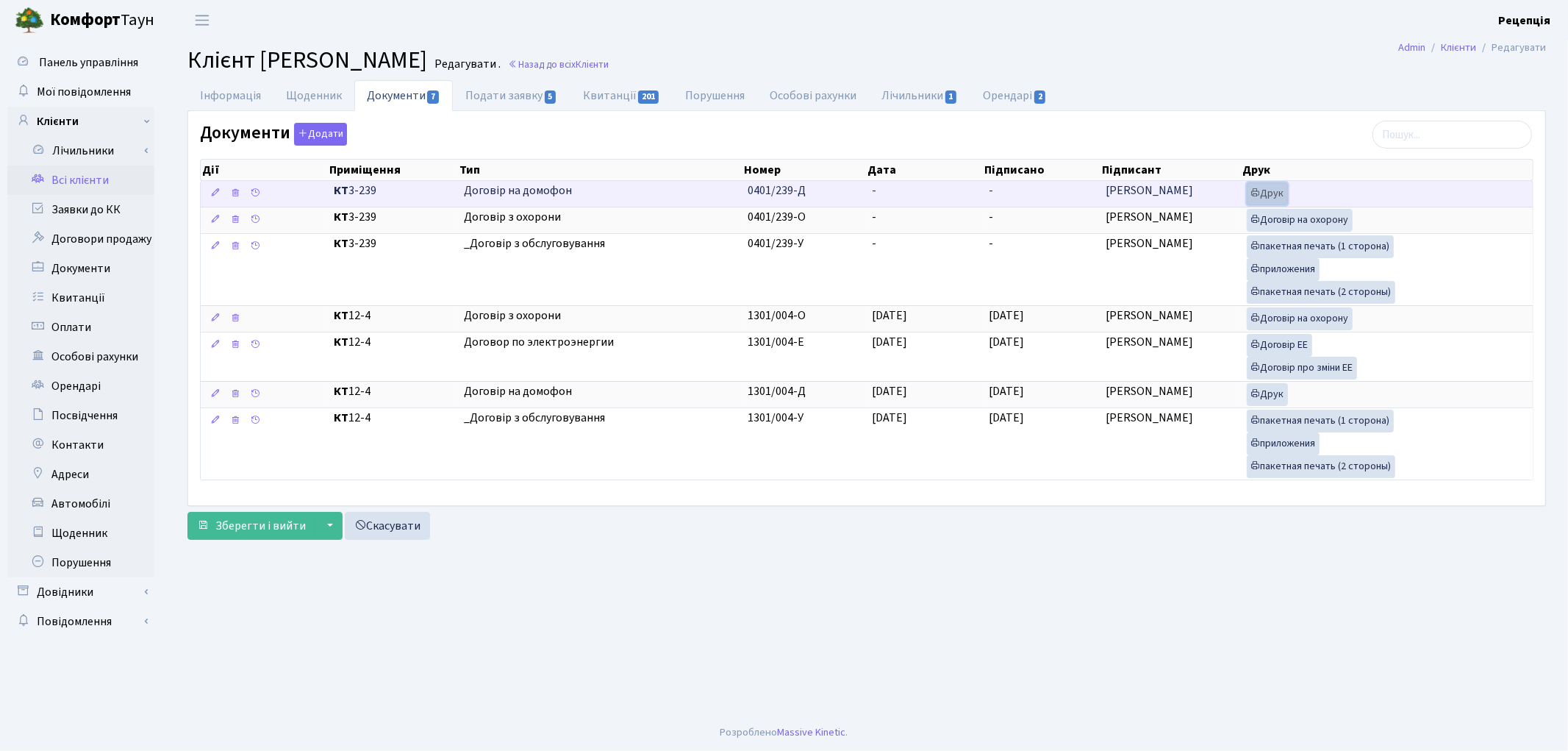
click at [1259, 189] on icon at bounding box center [1255, 192] width 10 height 10
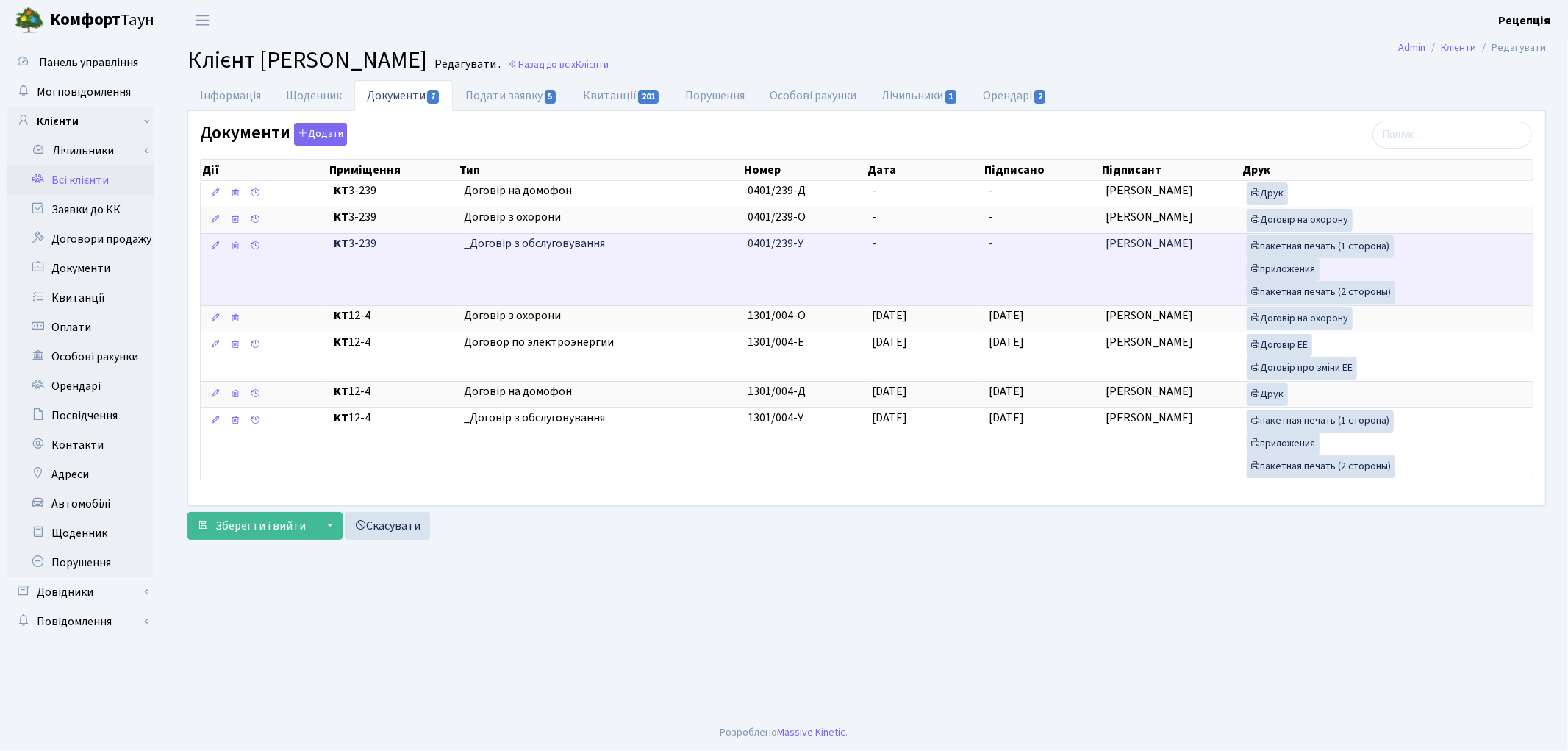
click at [914, 259] on td "-" at bounding box center [924, 269] width 117 height 72
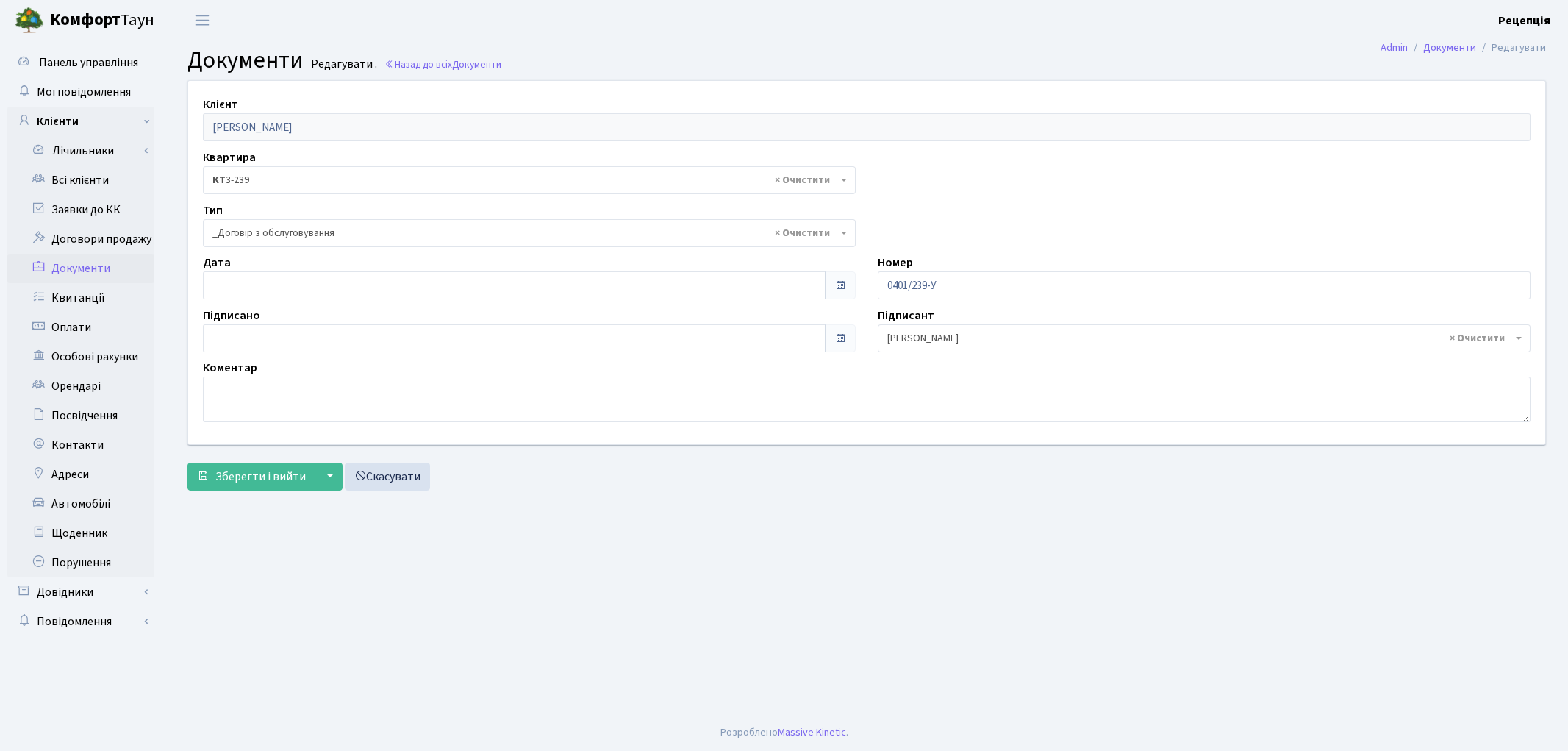
select select "289"
type input "[DATE]"
click at [254, 284] on input "[DATE]" at bounding box center [514, 285] width 623 height 28
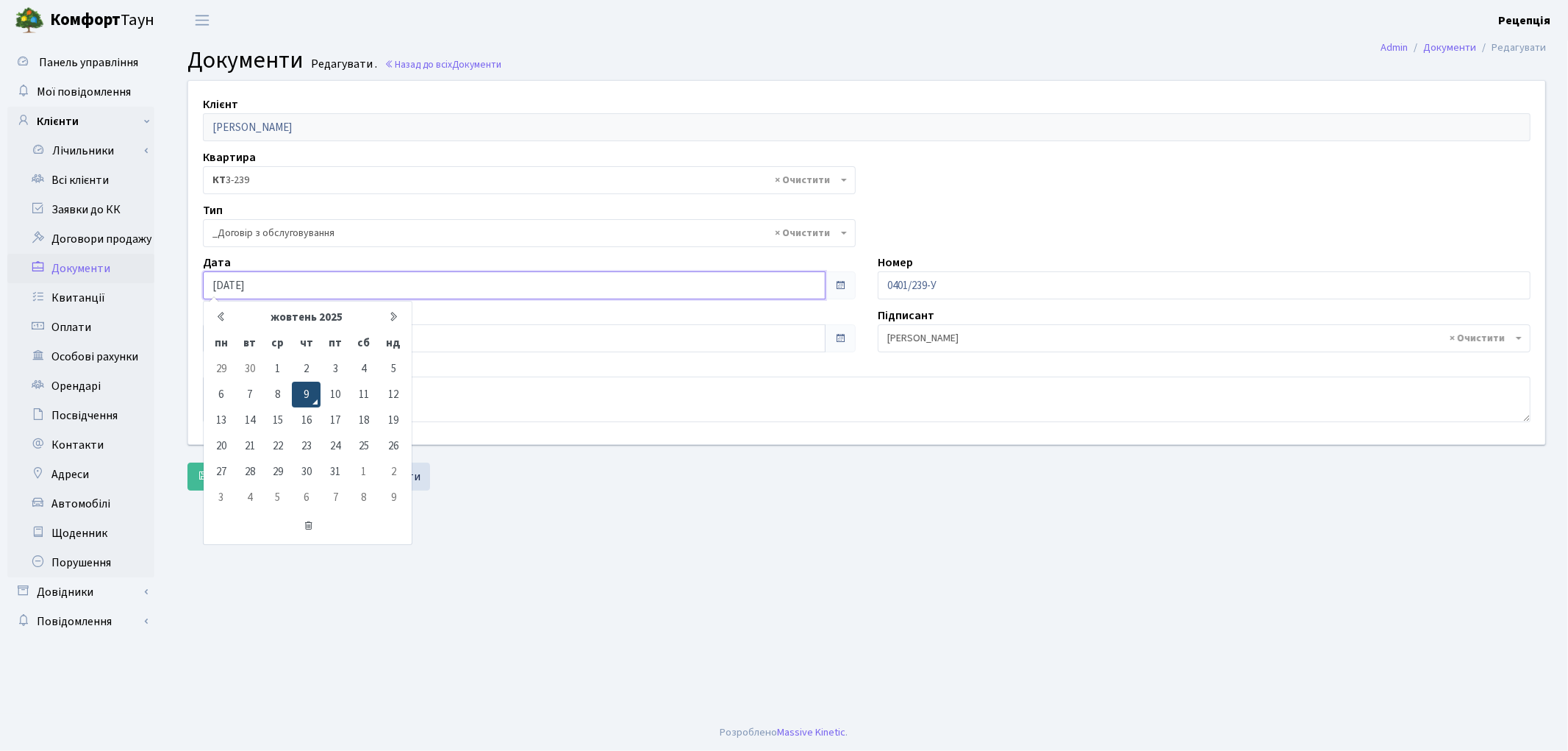
click at [304, 391] on td "9" at bounding box center [306, 394] width 29 height 26
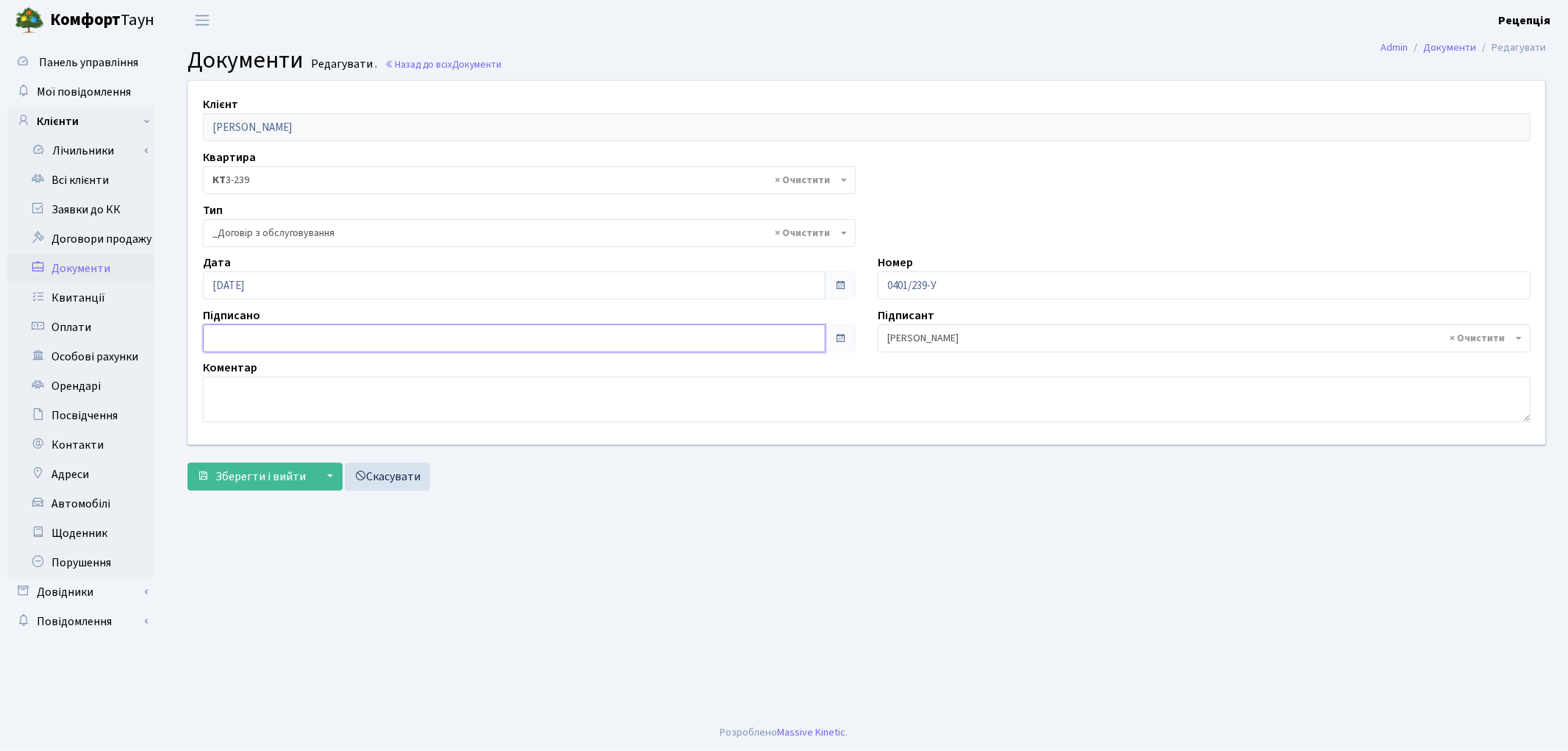
type input "[DATE]"
click at [275, 337] on input "[DATE]" at bounding box center [514, 339] width 623 height 28
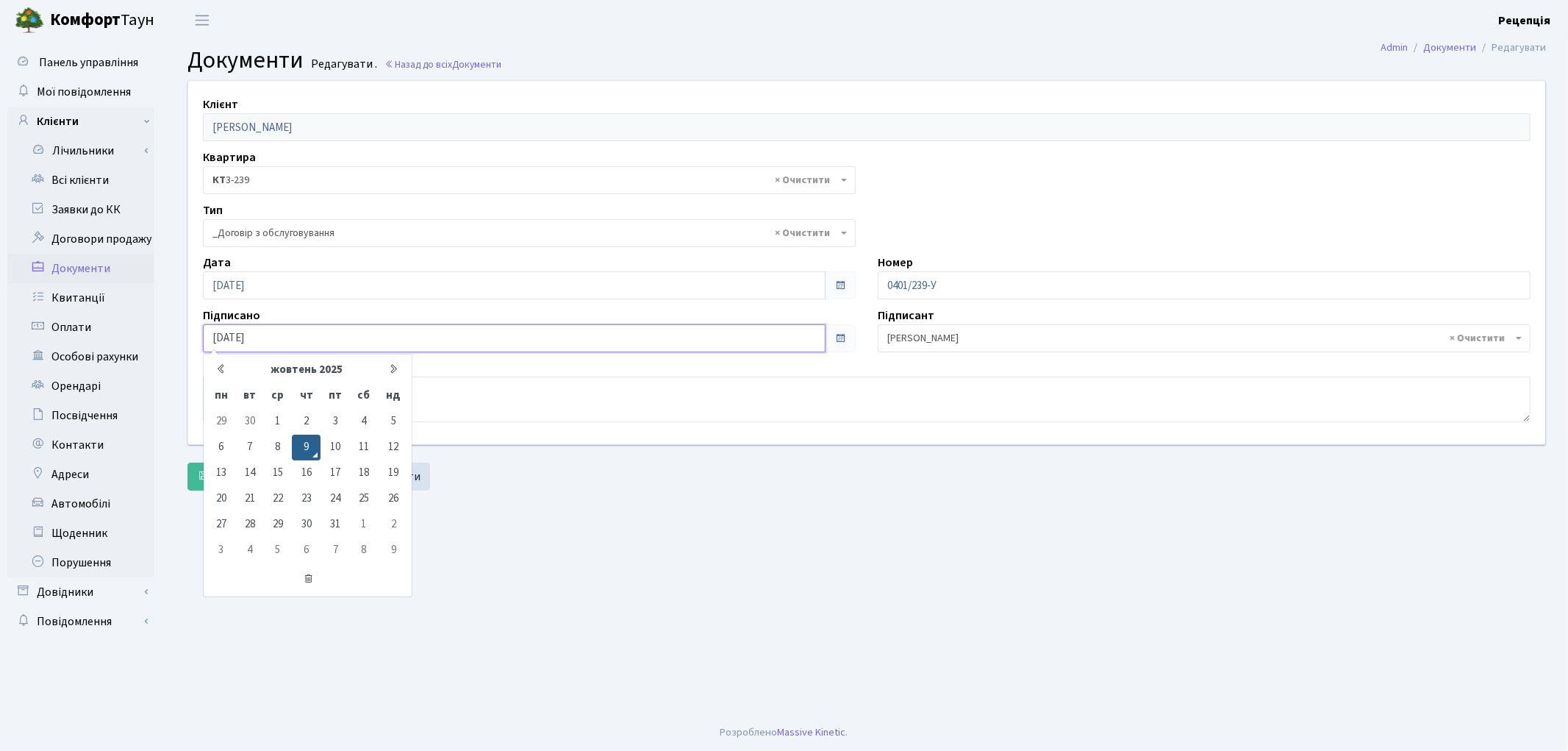
click at [305, 441] on td "9" at bounding box center [306, 447] width 29 height 26
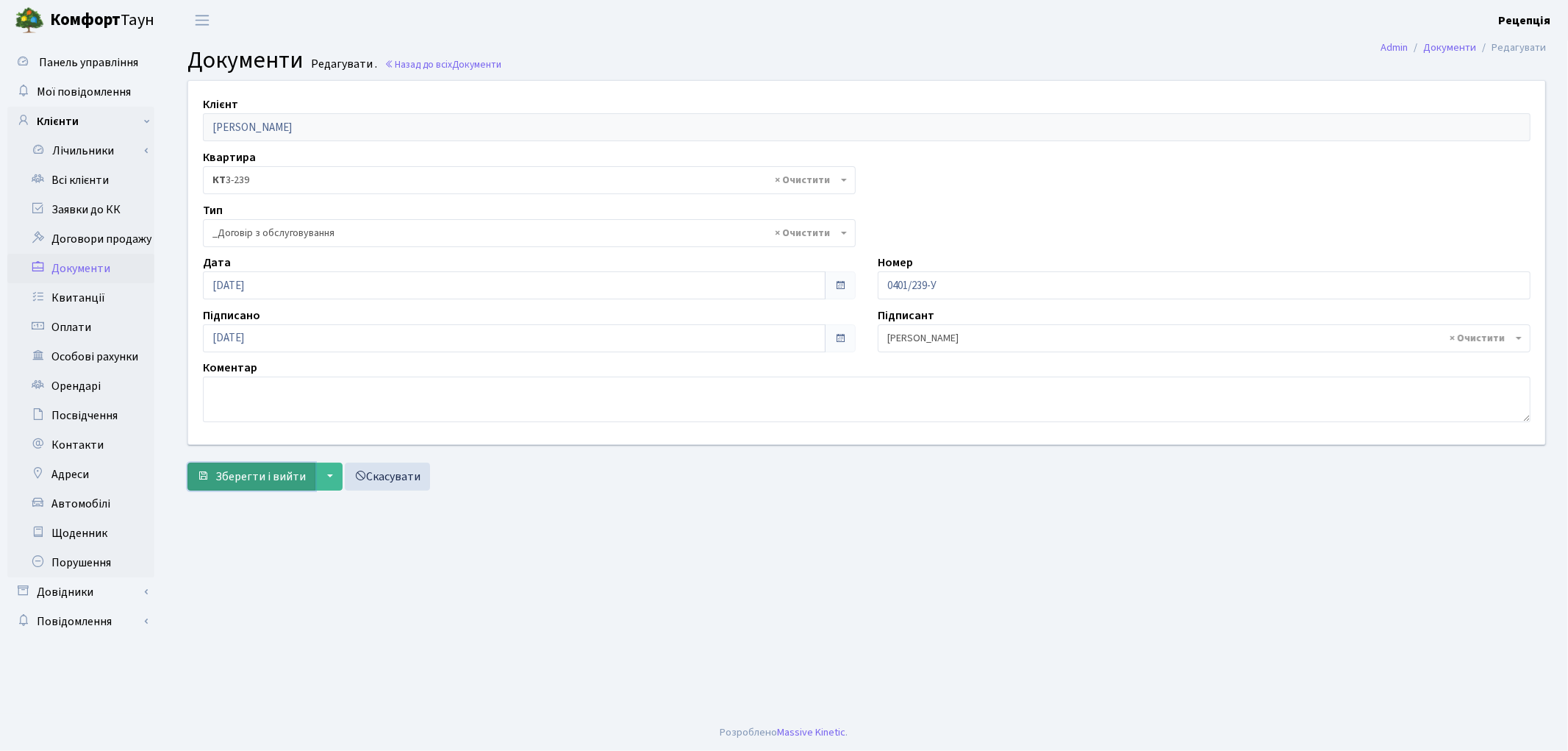
click at [280, 477] on span "Зберегти і вийти" at bounding box center [260, 476] width 90 height 16
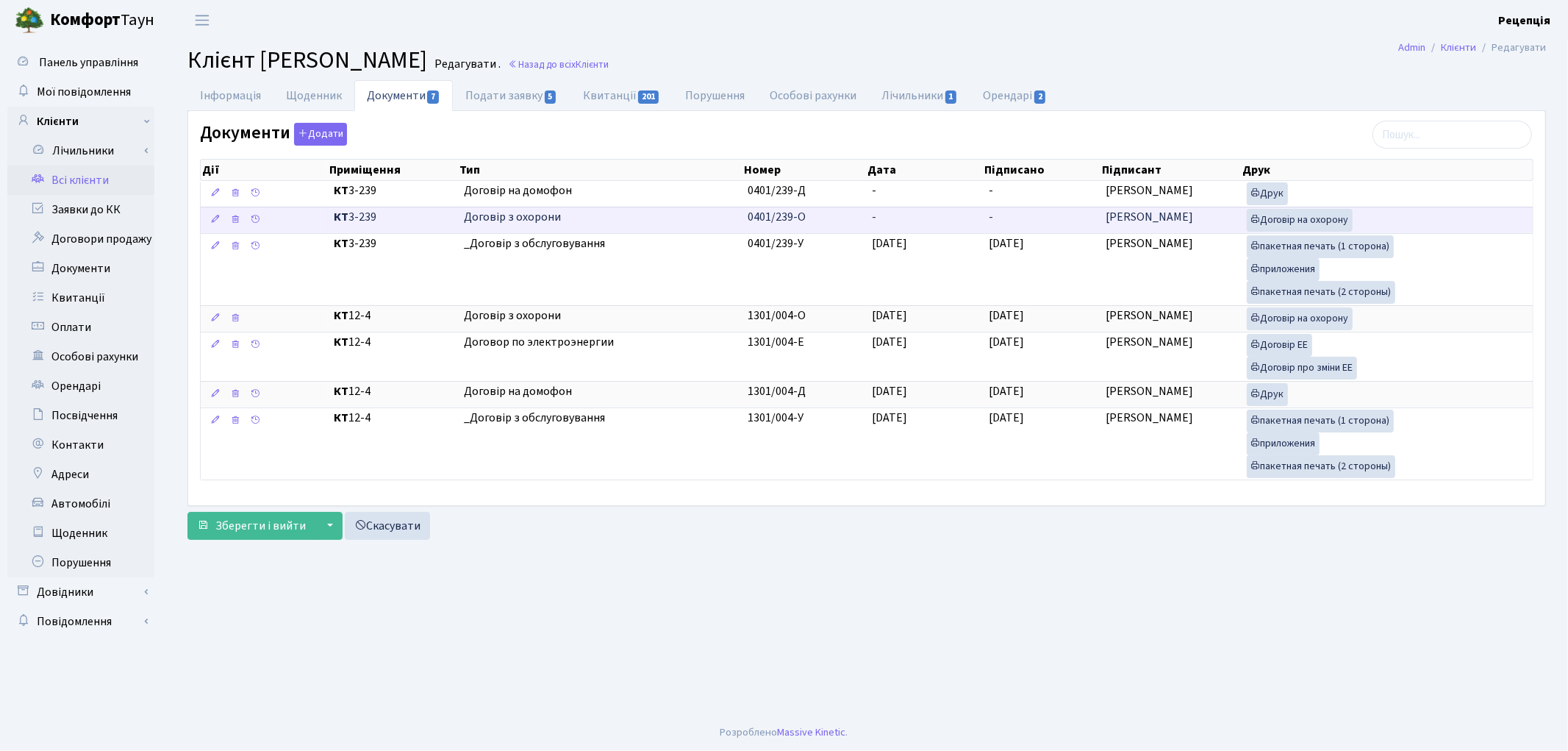
click at [895, 214] on td "-" at bounding box center [924, 220] width 117 height 27
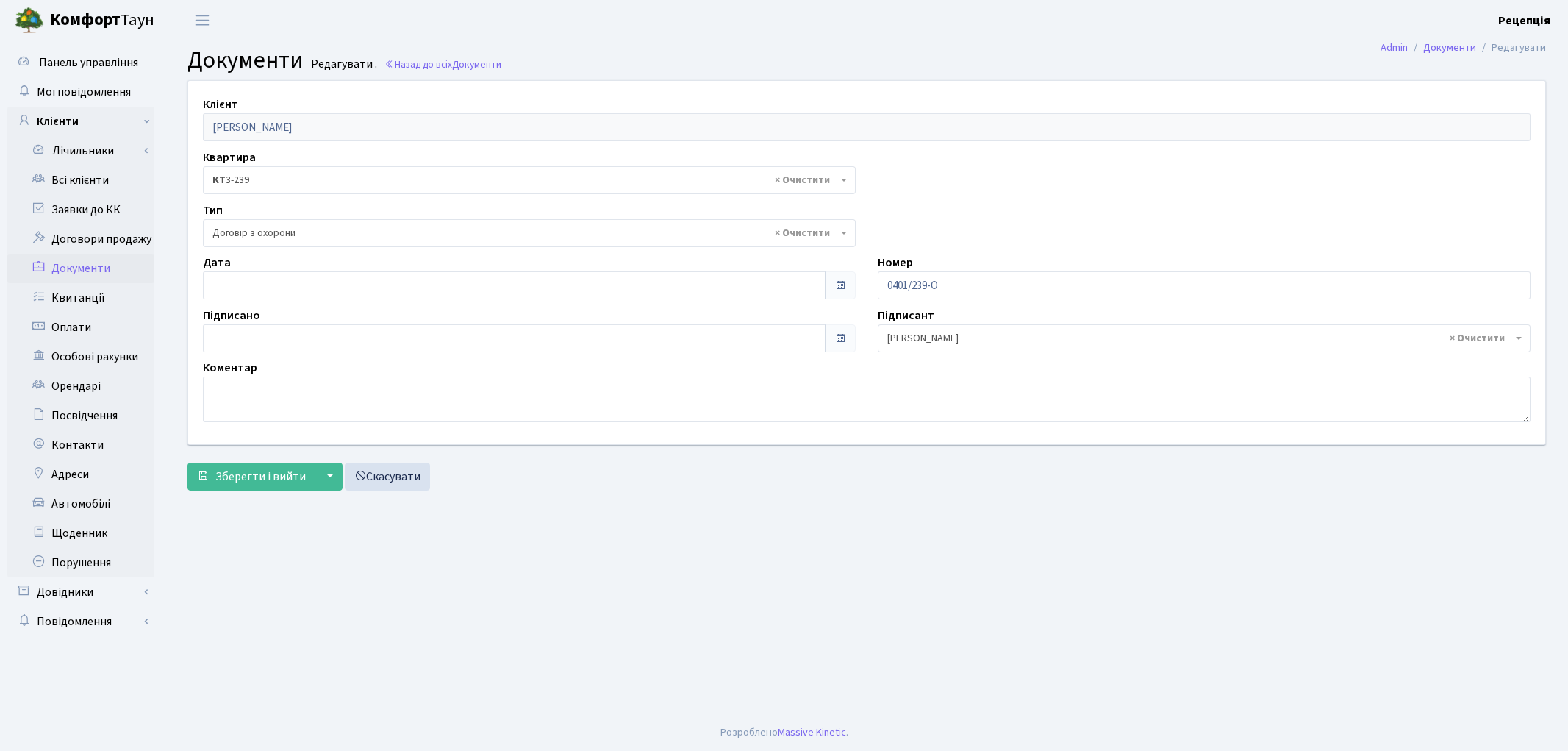
select select "290"
type input "[DATE]"
click at [247, 273] on input "[DATE]" at bounding box center [514, 285] width 623 height 28
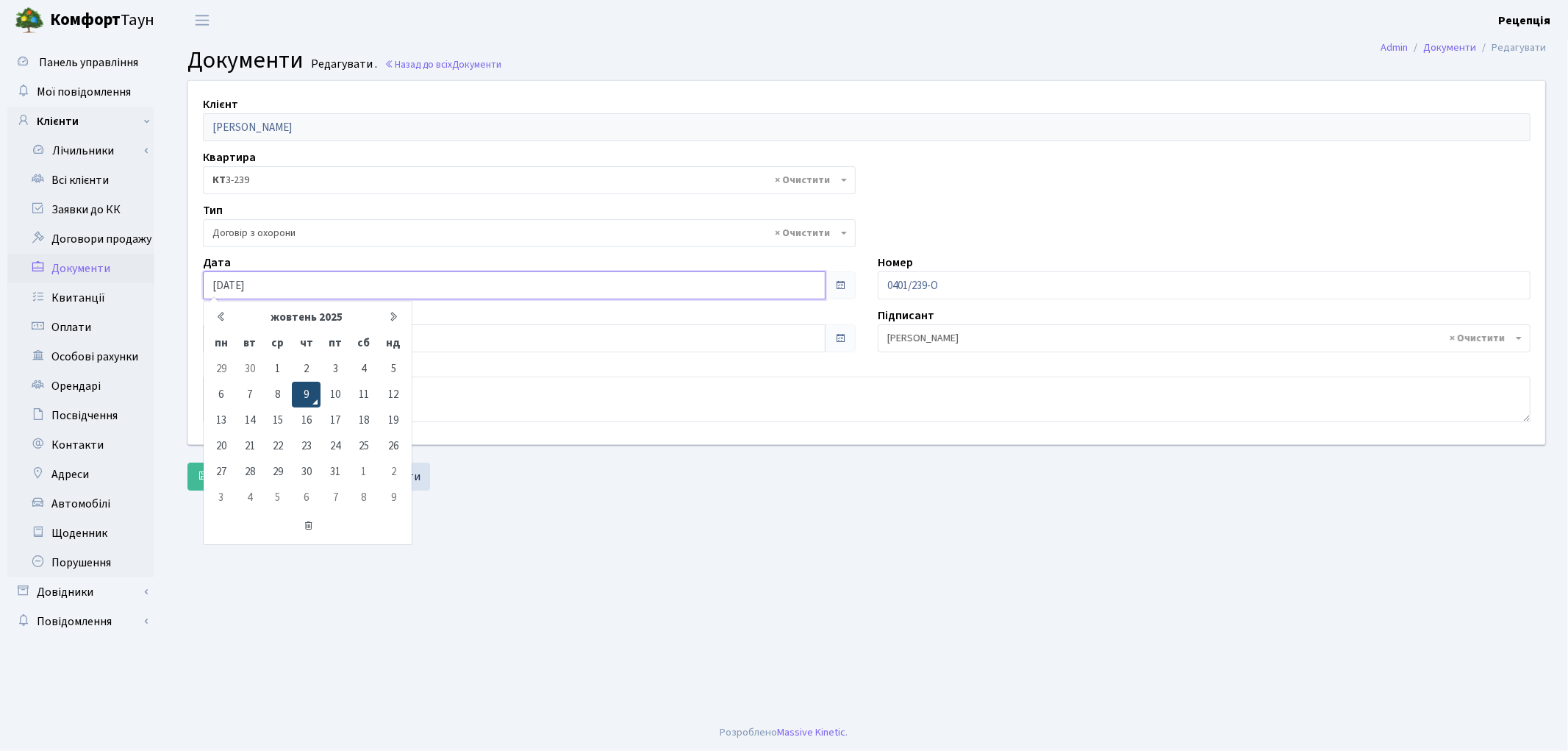
click at [303, 390] on td "9" at bounding box center [306, 394] width 29 height 26
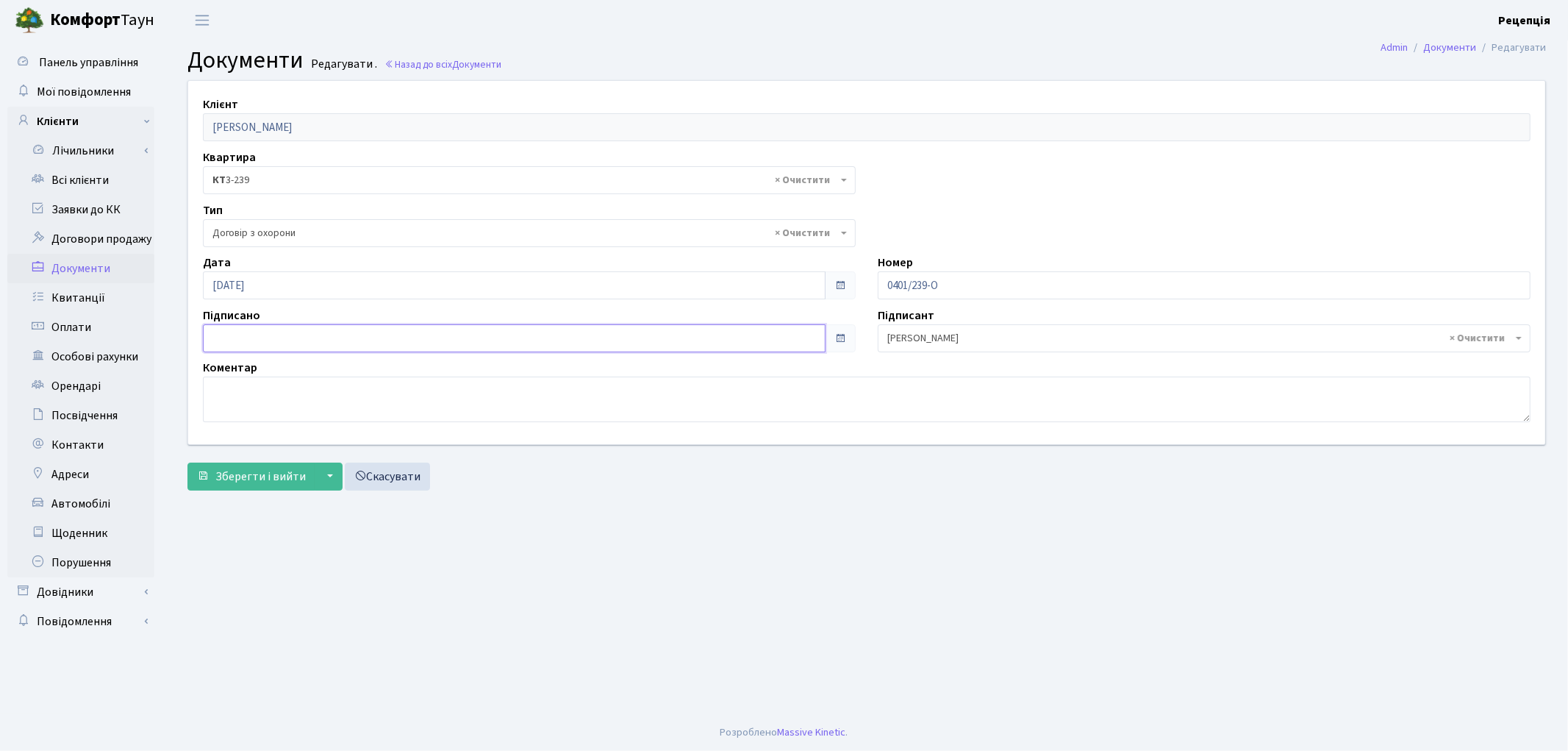
type input "[DATE]"
click at [276, 339] on input "[DATE]" at bounding box center [514, 339] width 623 height 28
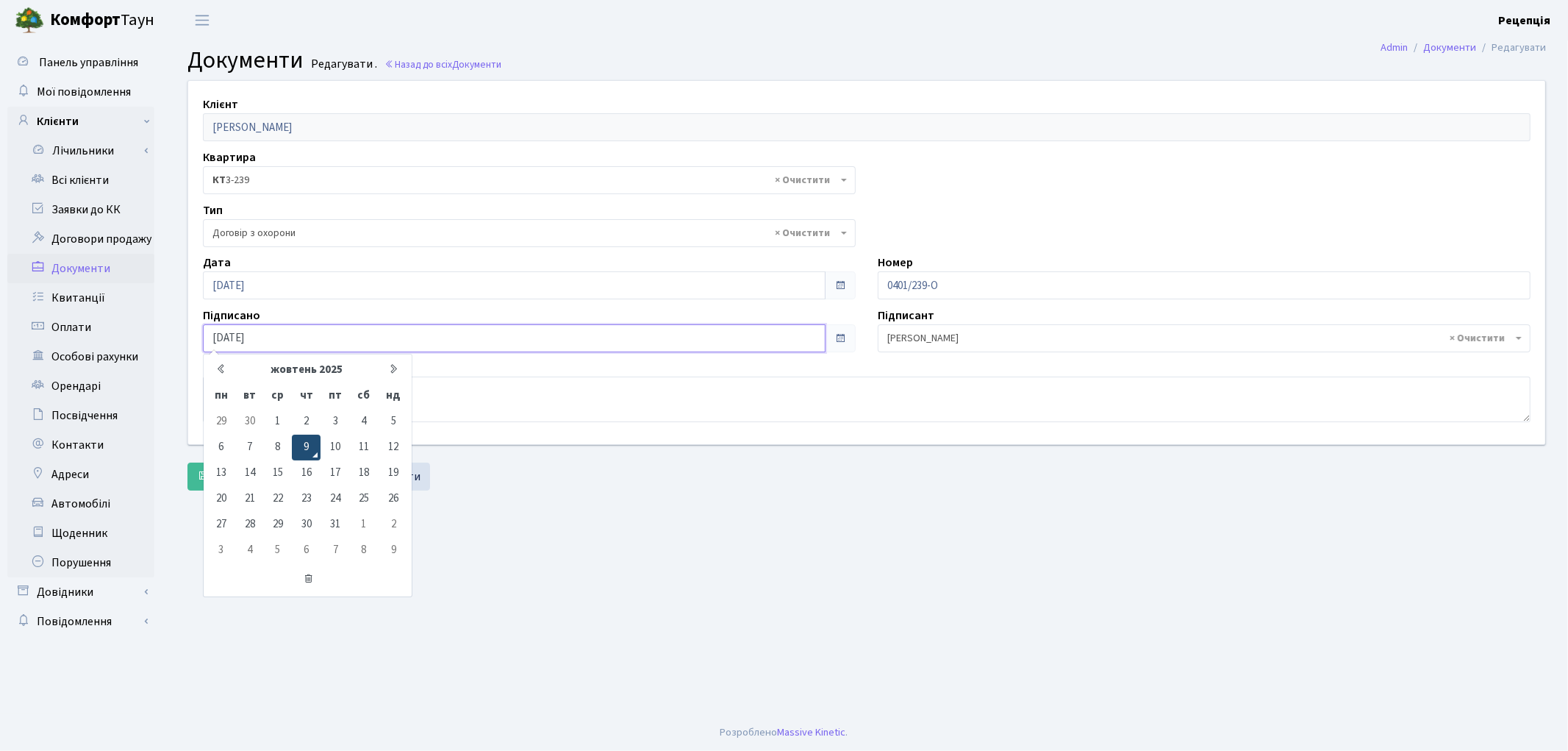
click at [306, 438] on td "9" at bounding box center [306, 447] width 29 height 26
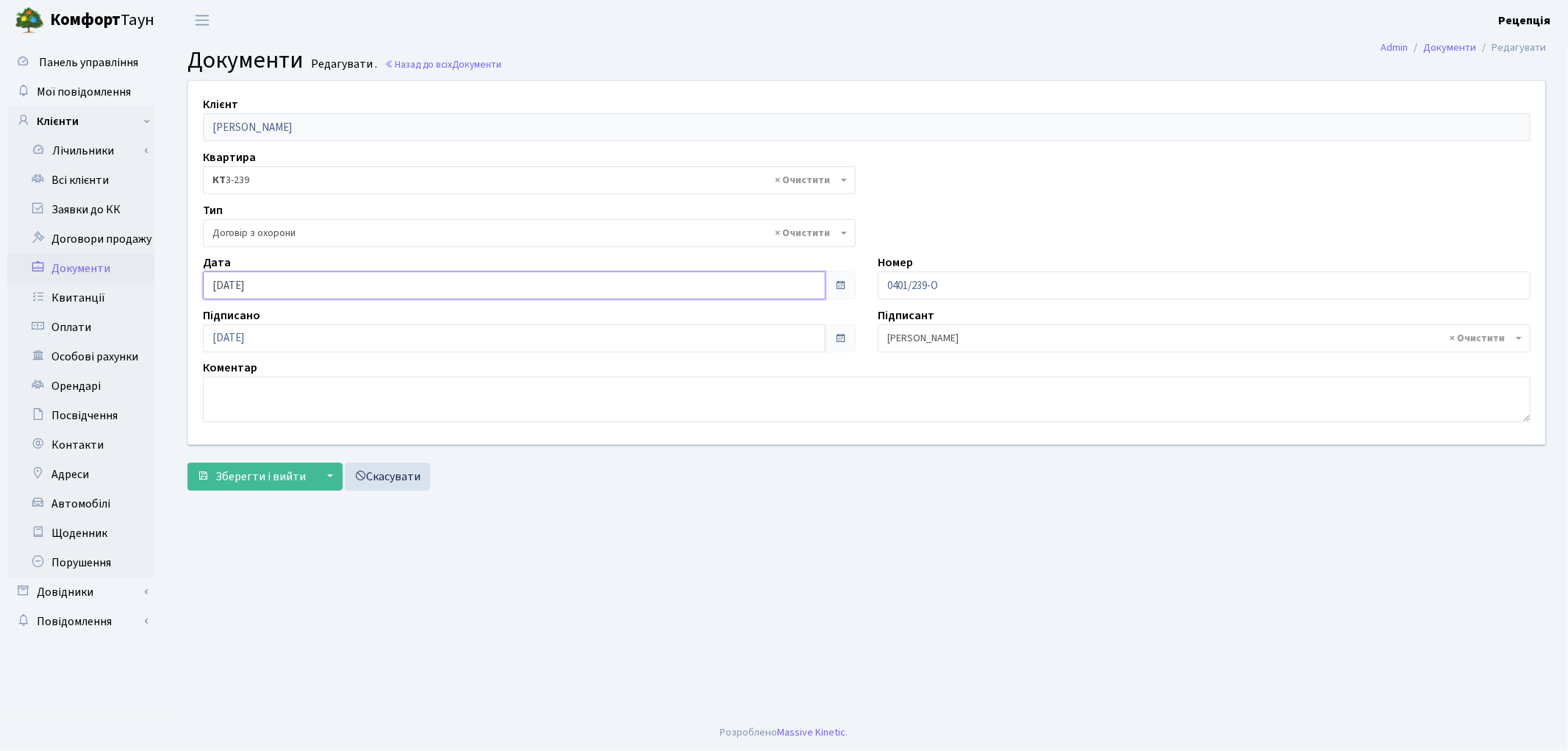
click at [293, 277] on input "[DATE]" at bounding box center [514, 285] width 623 height 28
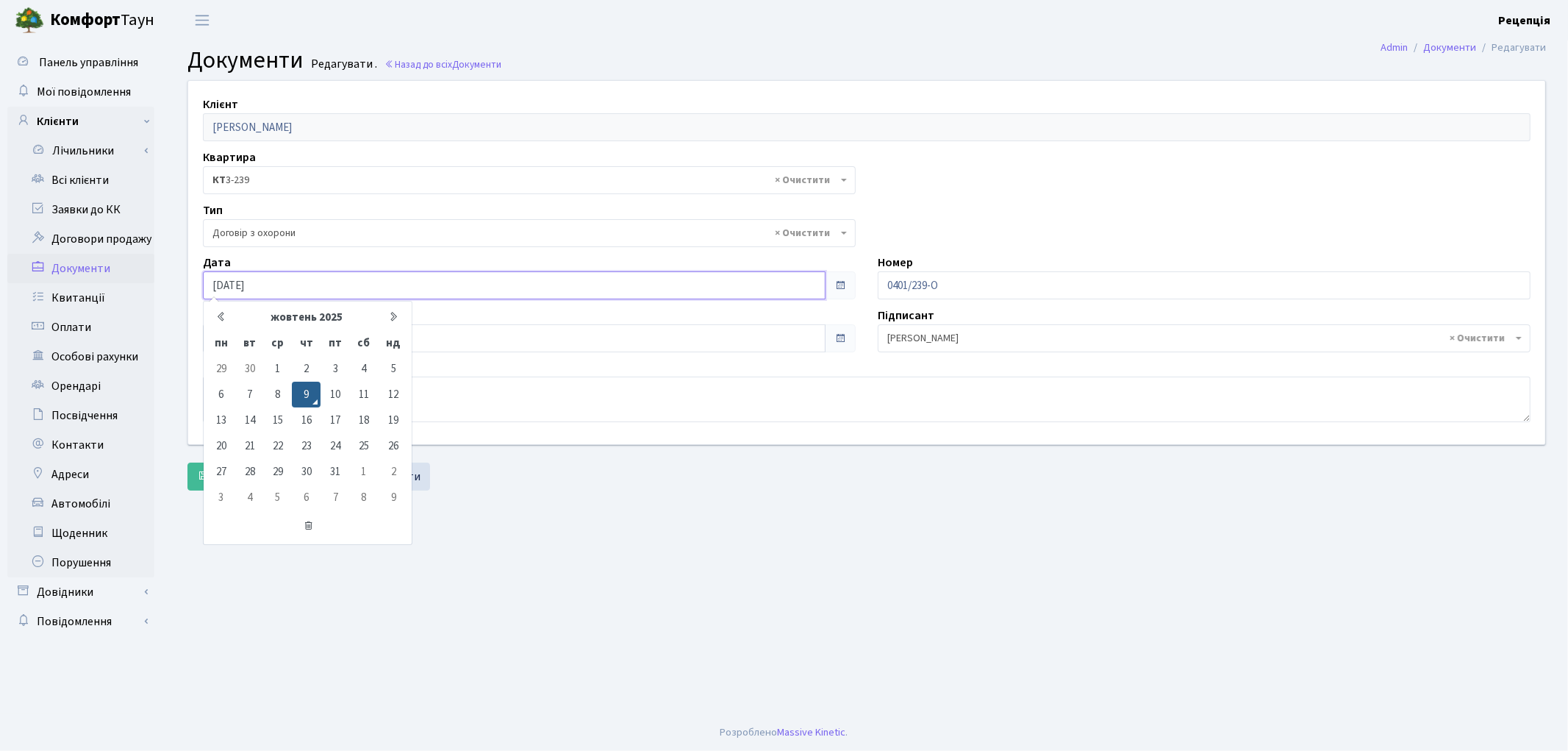
type input "09.10.2020"
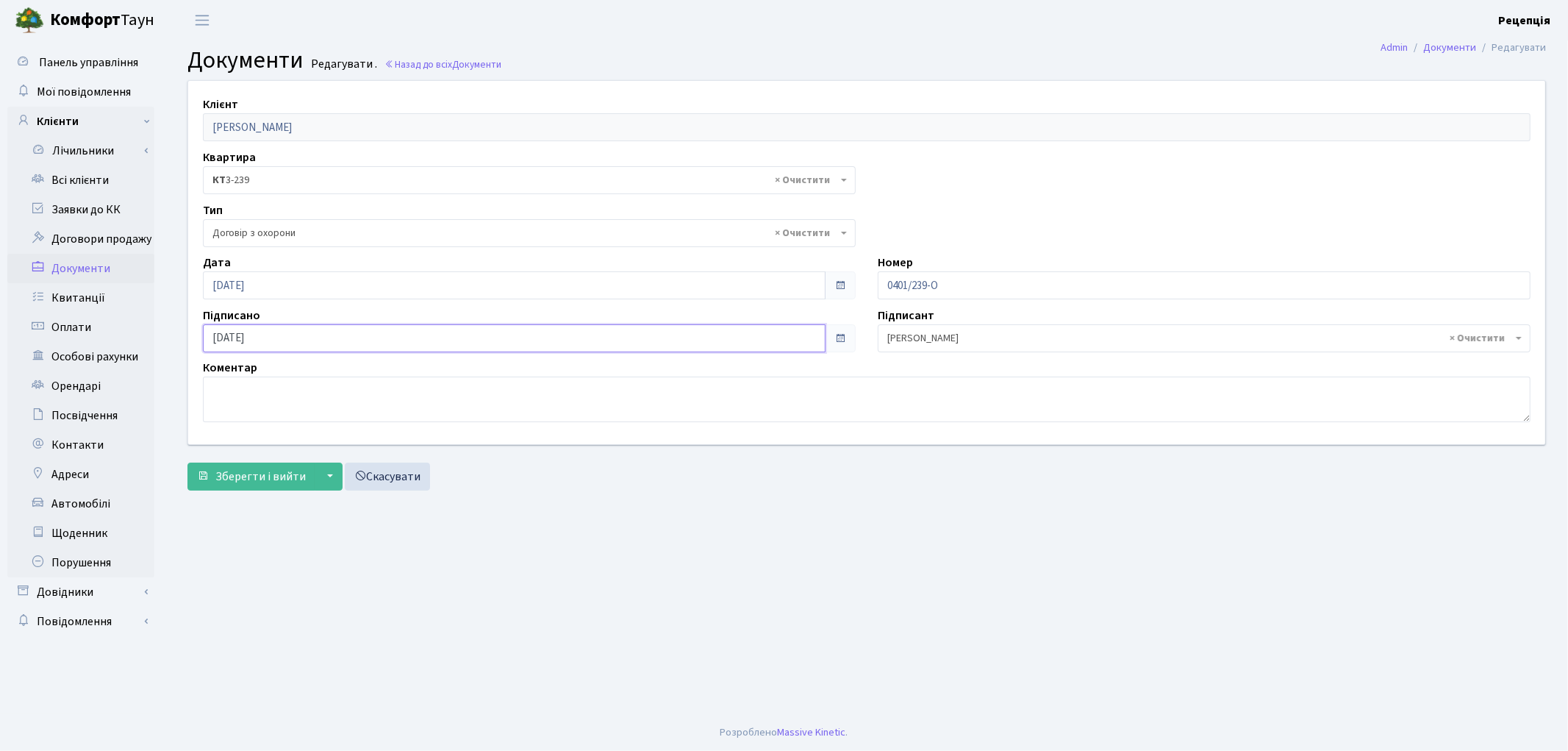
click at [292, 337] on input "[DATE]" at bounding box center [514, 339] width 623 height 28
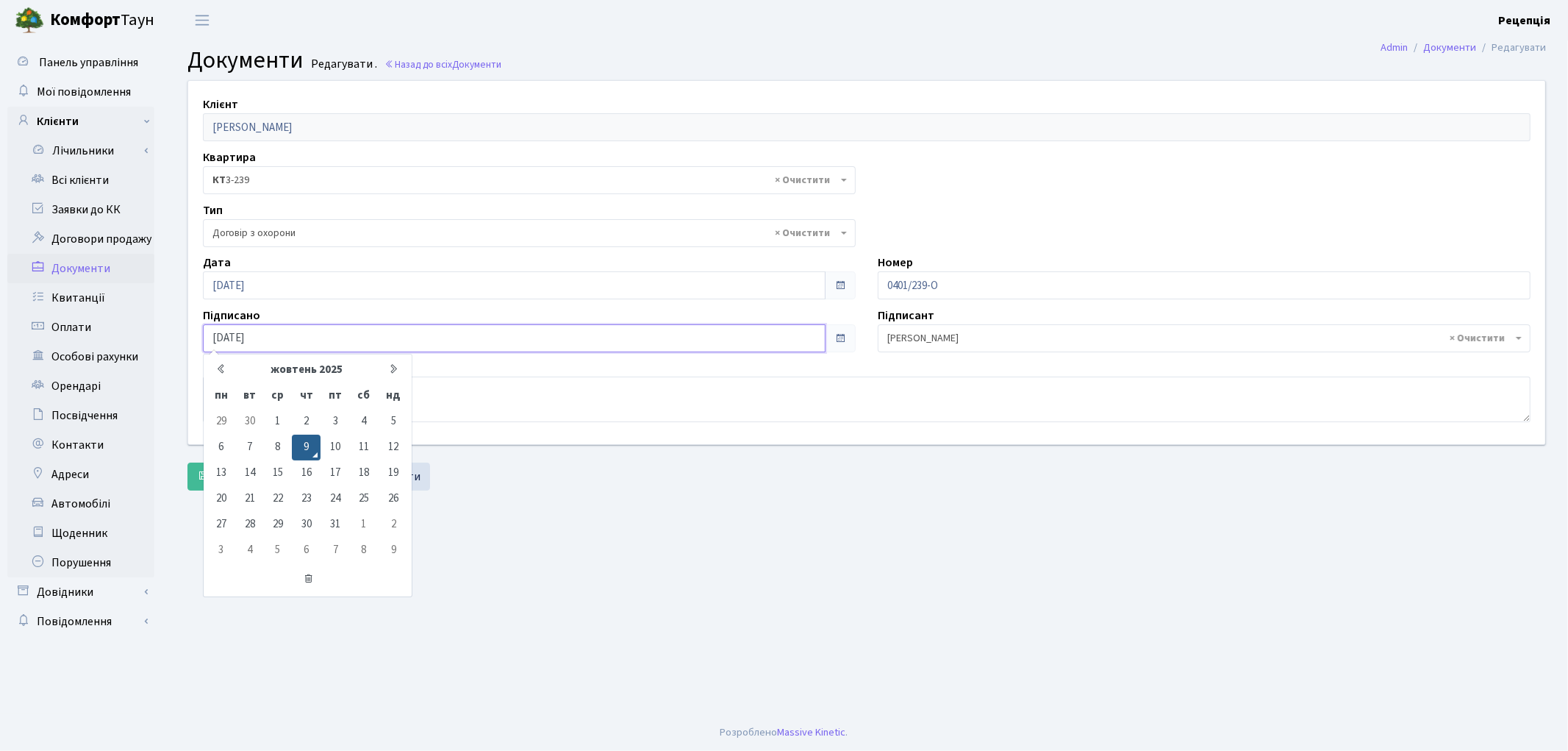
type input "09.10.2020"
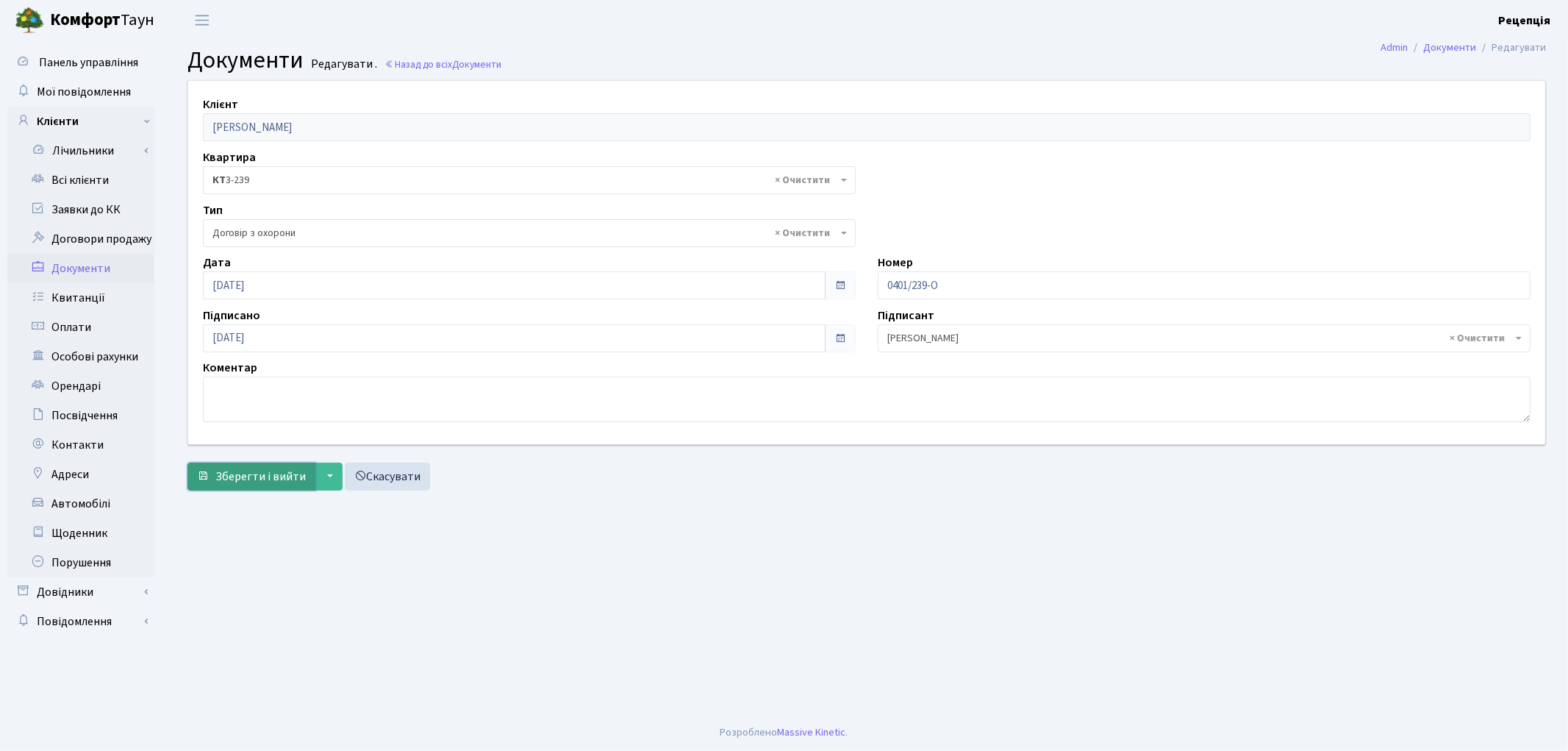
click at [243, 474] on span "Зберегти і вийти" at bounding box center [260, 476] width 90 height 16
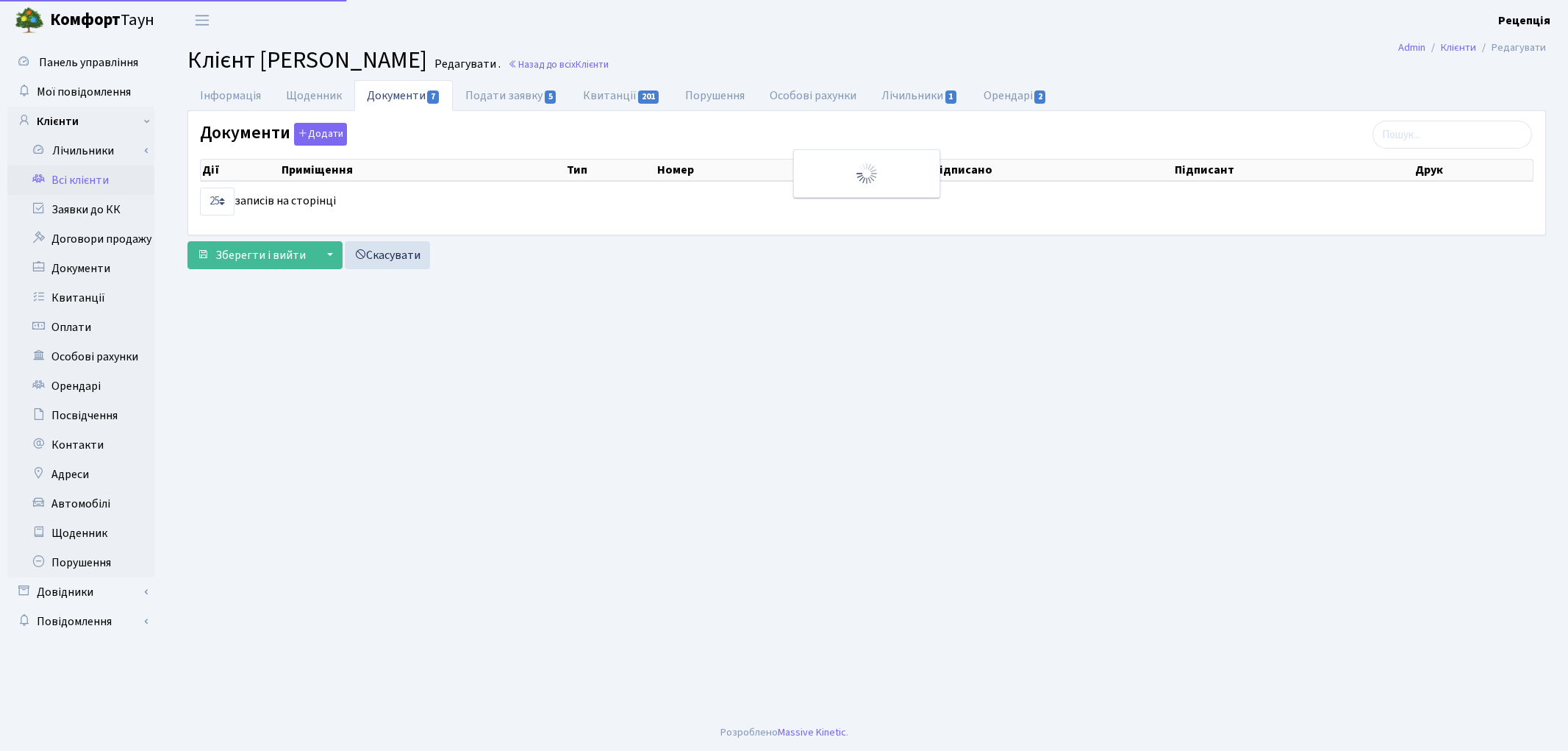
select select "25"
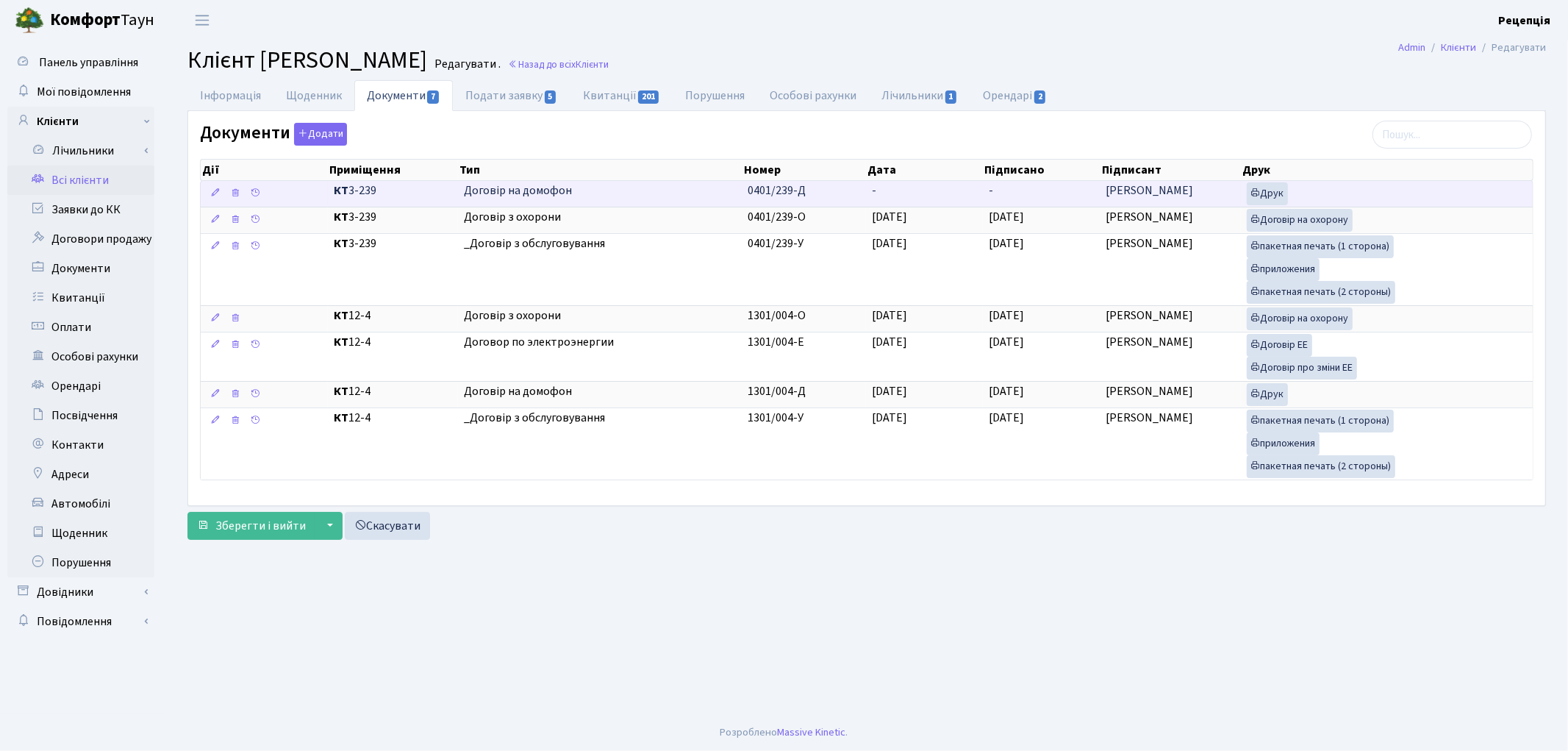
click at [872, 189] on span "-" at bounding box center [874, 190] width 5 height 16
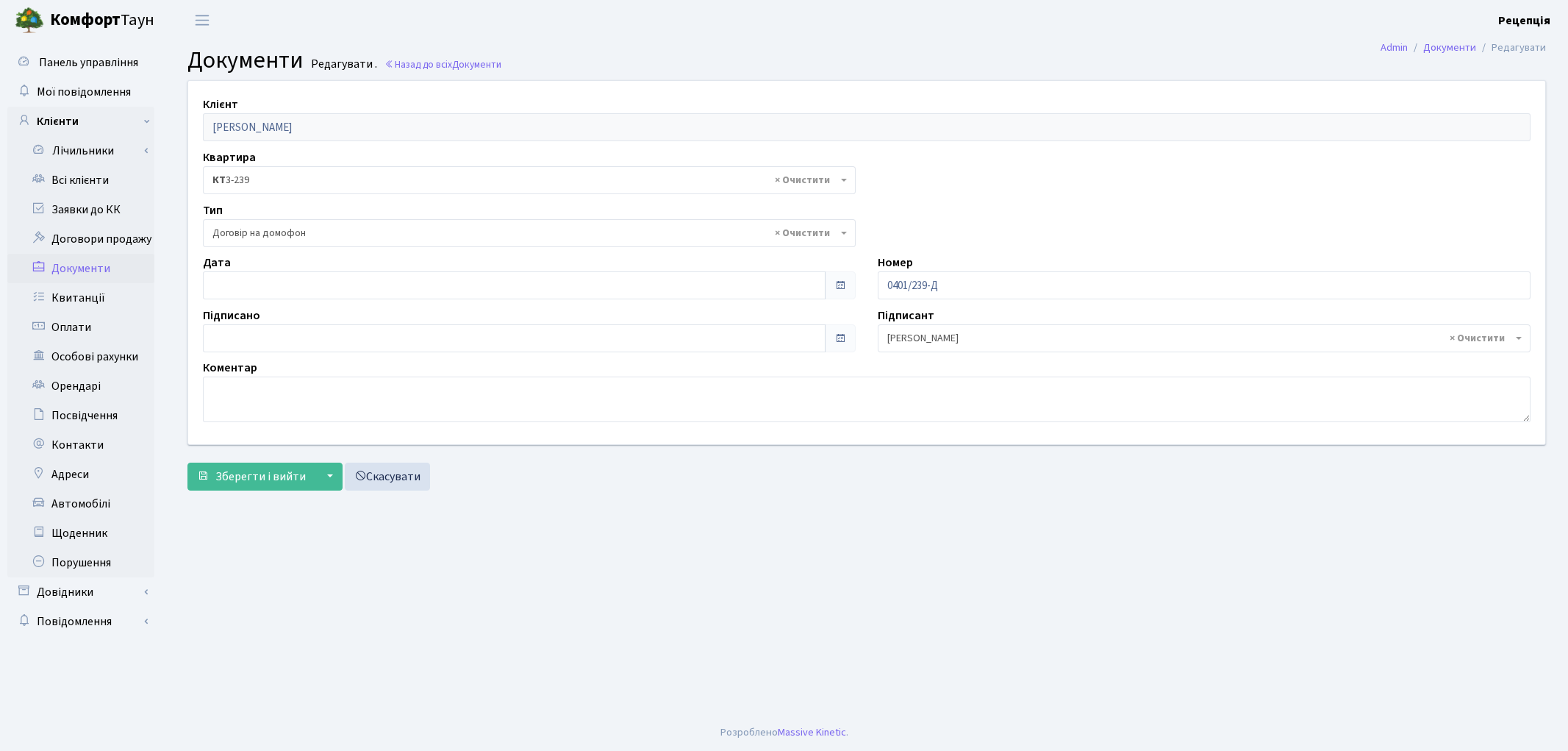
select select "292"
type input "[DATE]"
click at [247, 285] on input "[DATE]" at bounding box center [514, 285] width 623 height 28
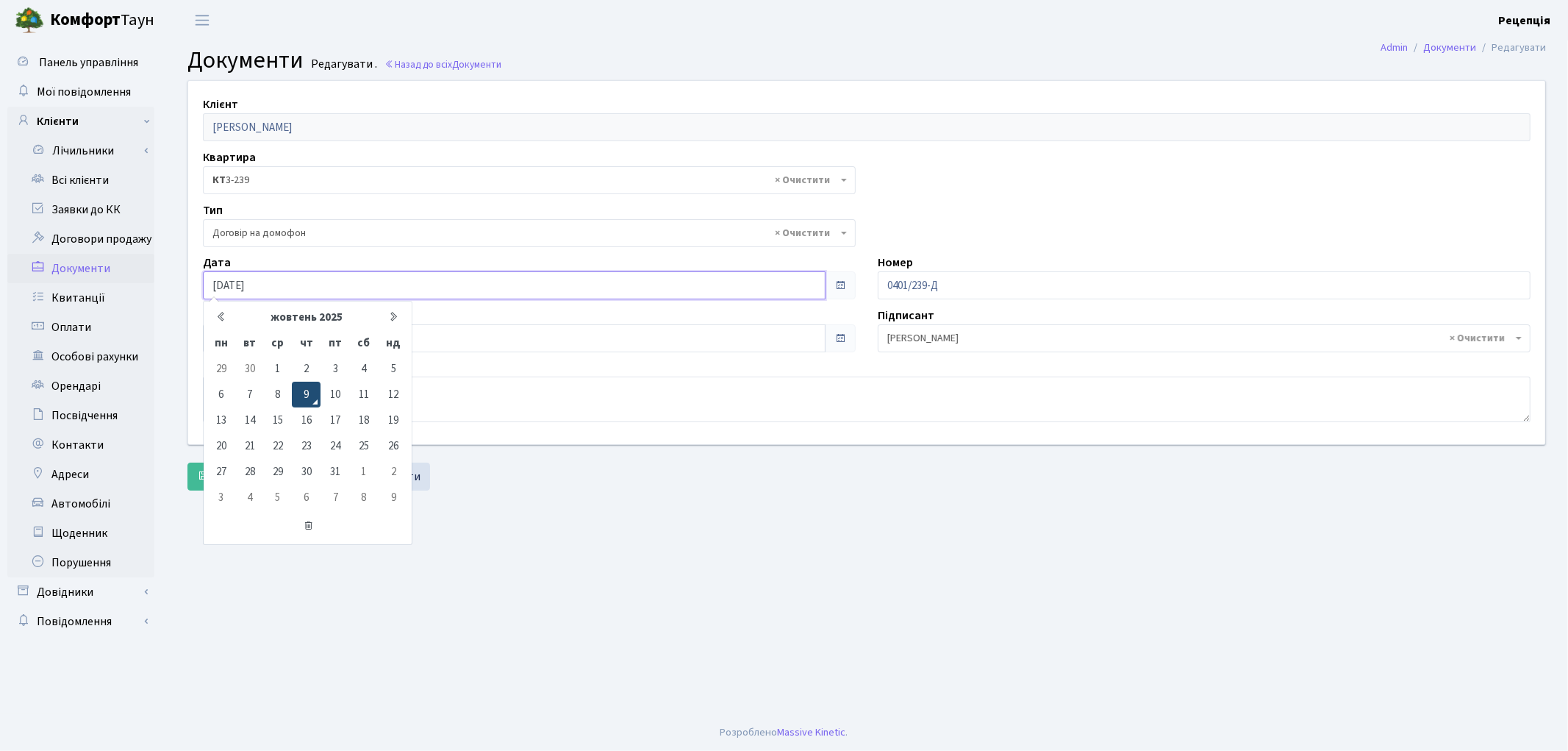
click at [315, 400] on td "9" at bounding box center [306, 394] width 29 height 26
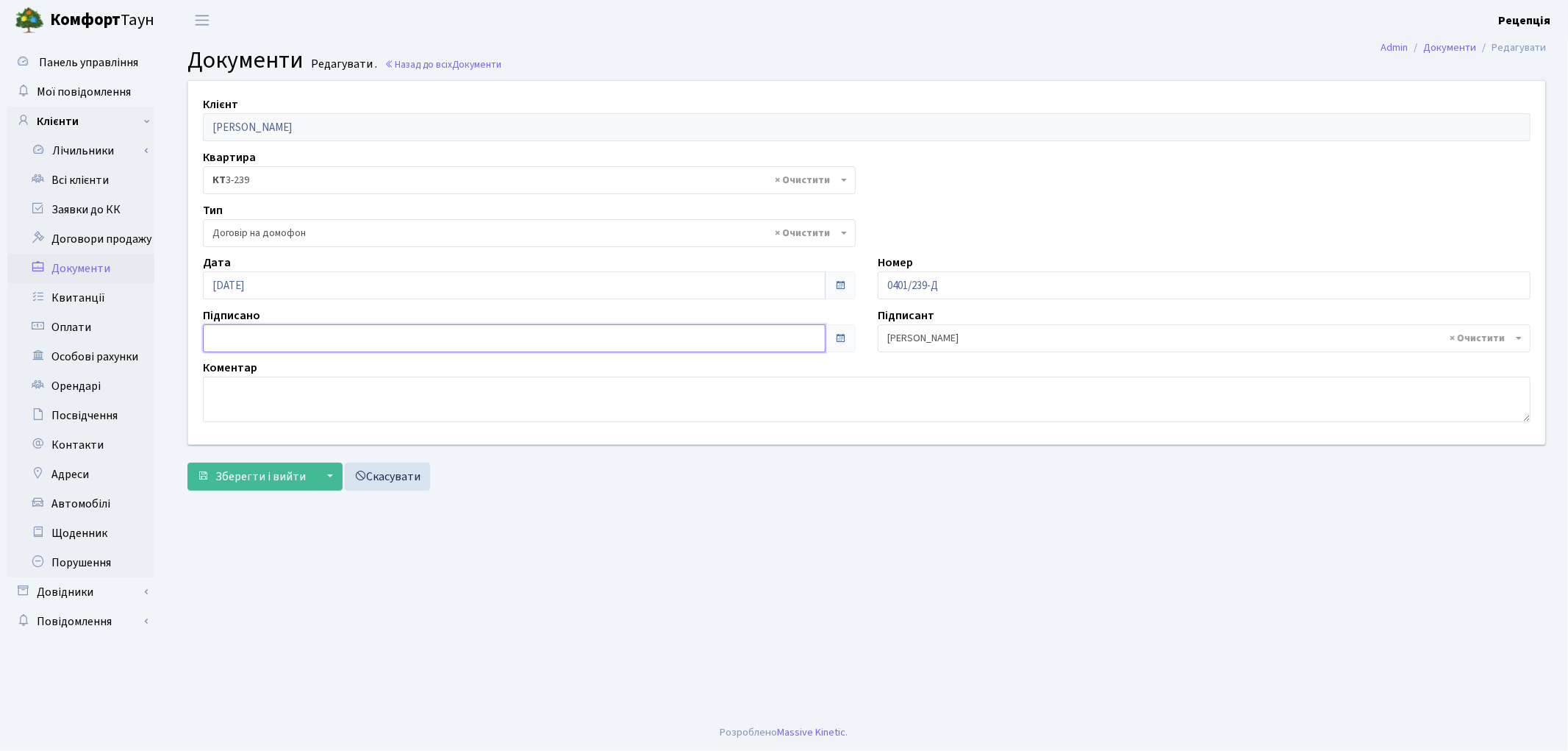
type input "[DATE]"
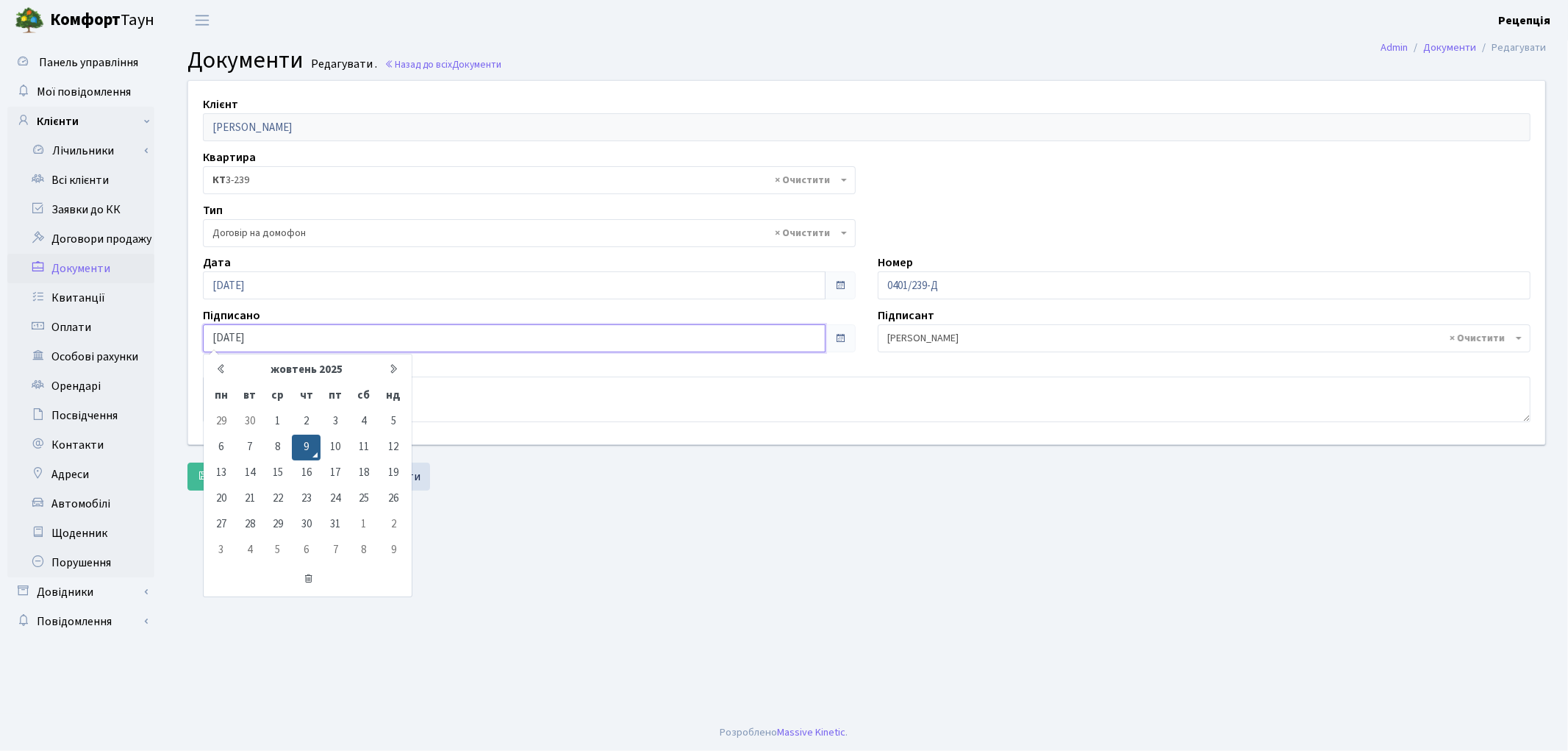
click at [272, 339] on input "[DATE]" at bounding box center [514, 339] width 623 height 28
click at [306, 445] on td "9" at bounding box center [306, 447] width 29 height 26
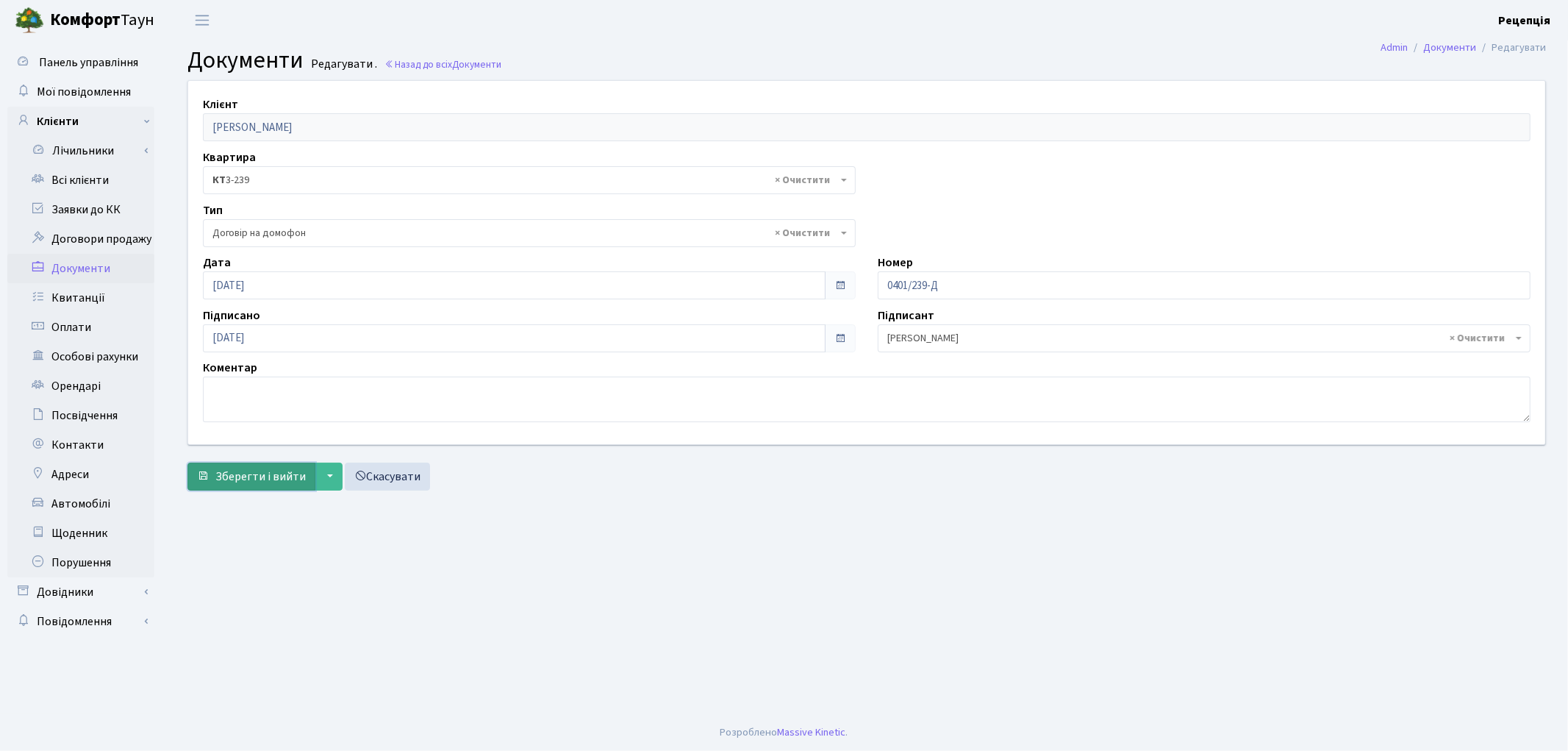
click at [267, 478] on span "Зберегти і вийти" at bounding box center [260, 476] width 90 height 16
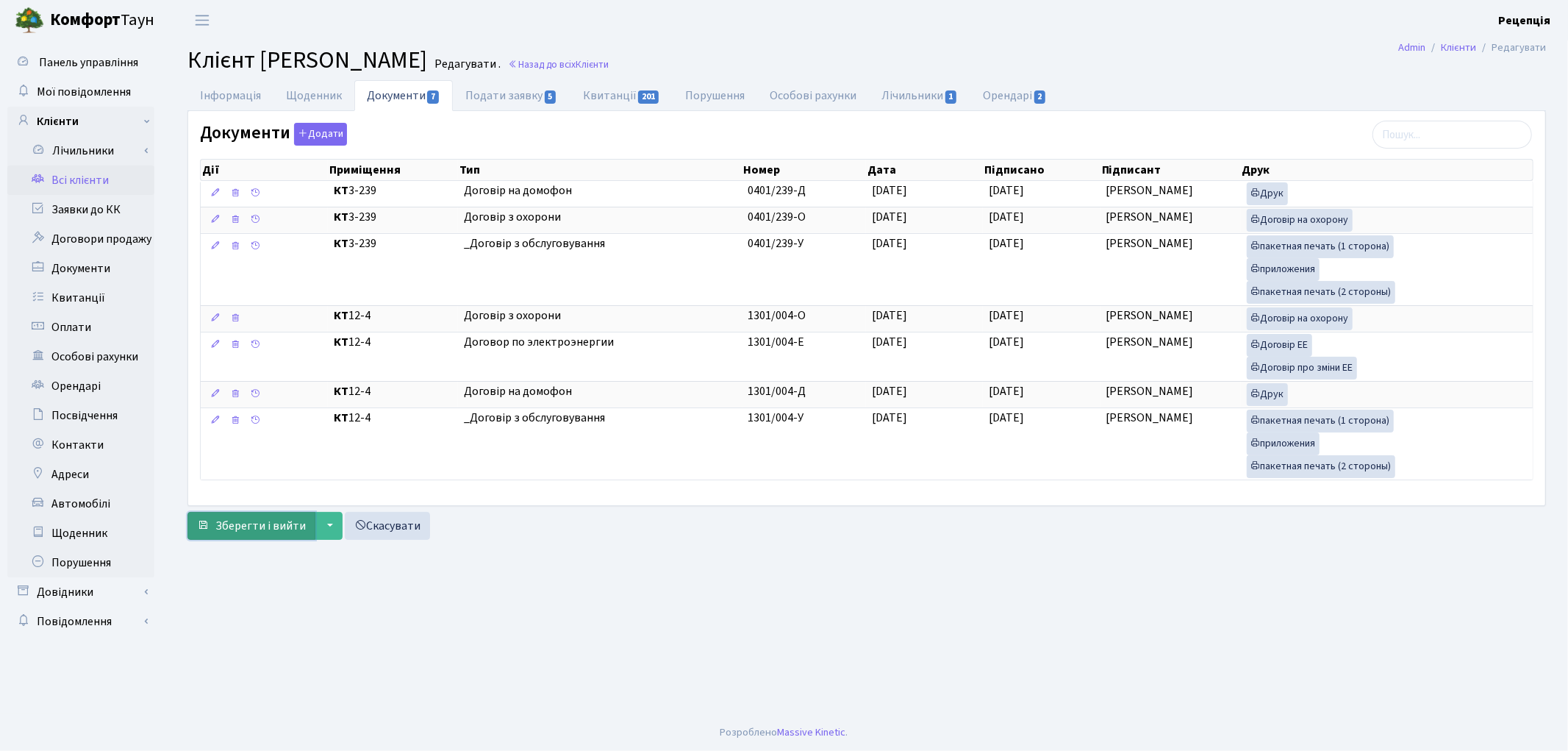
click at [275, 523] on span "Зберегти і вийти" at bounding box center [260, 526] width 90 height 16
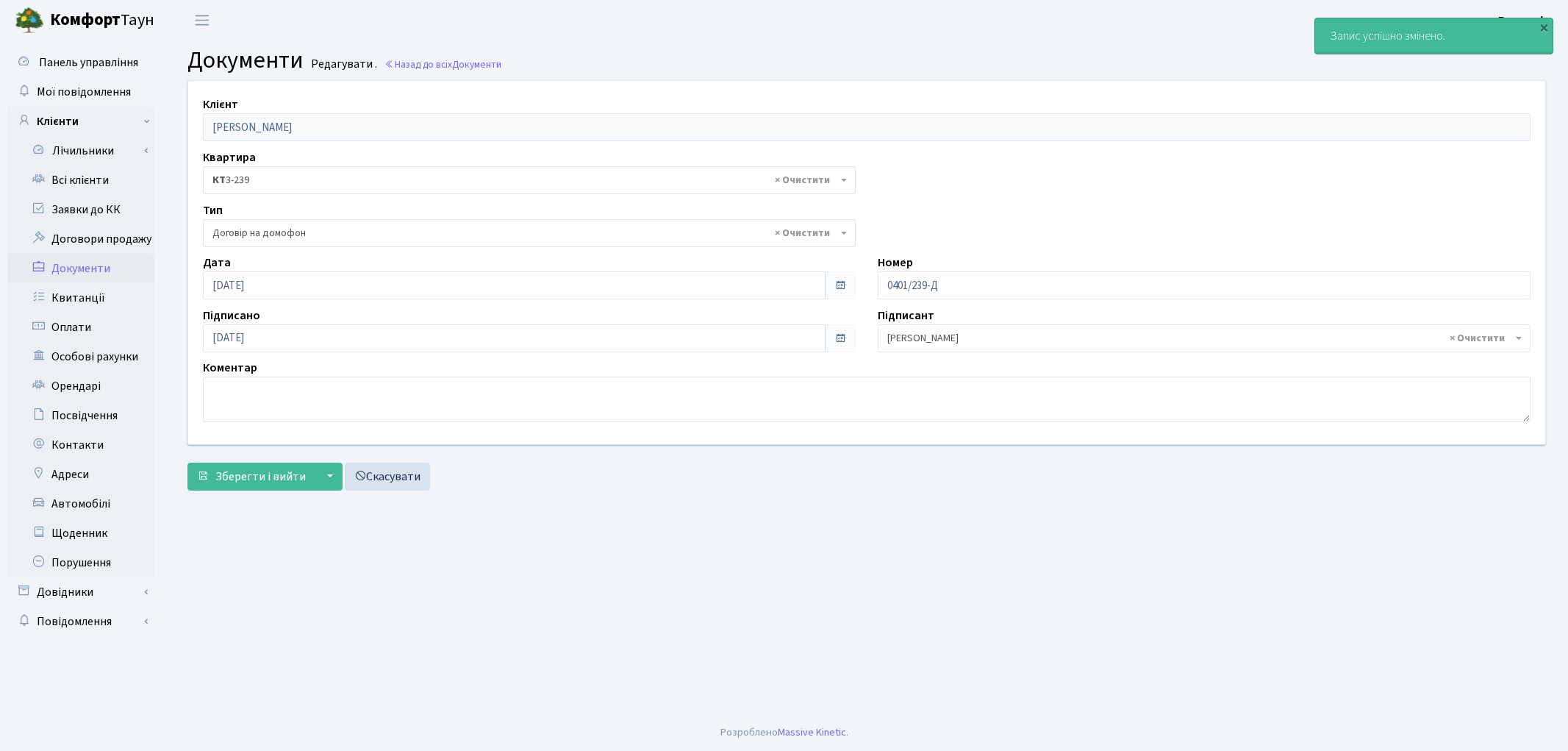
select select "292"
click at [92, 171] on link "Всі клієнти" at bounding box center [80, 180] width 147 height 29
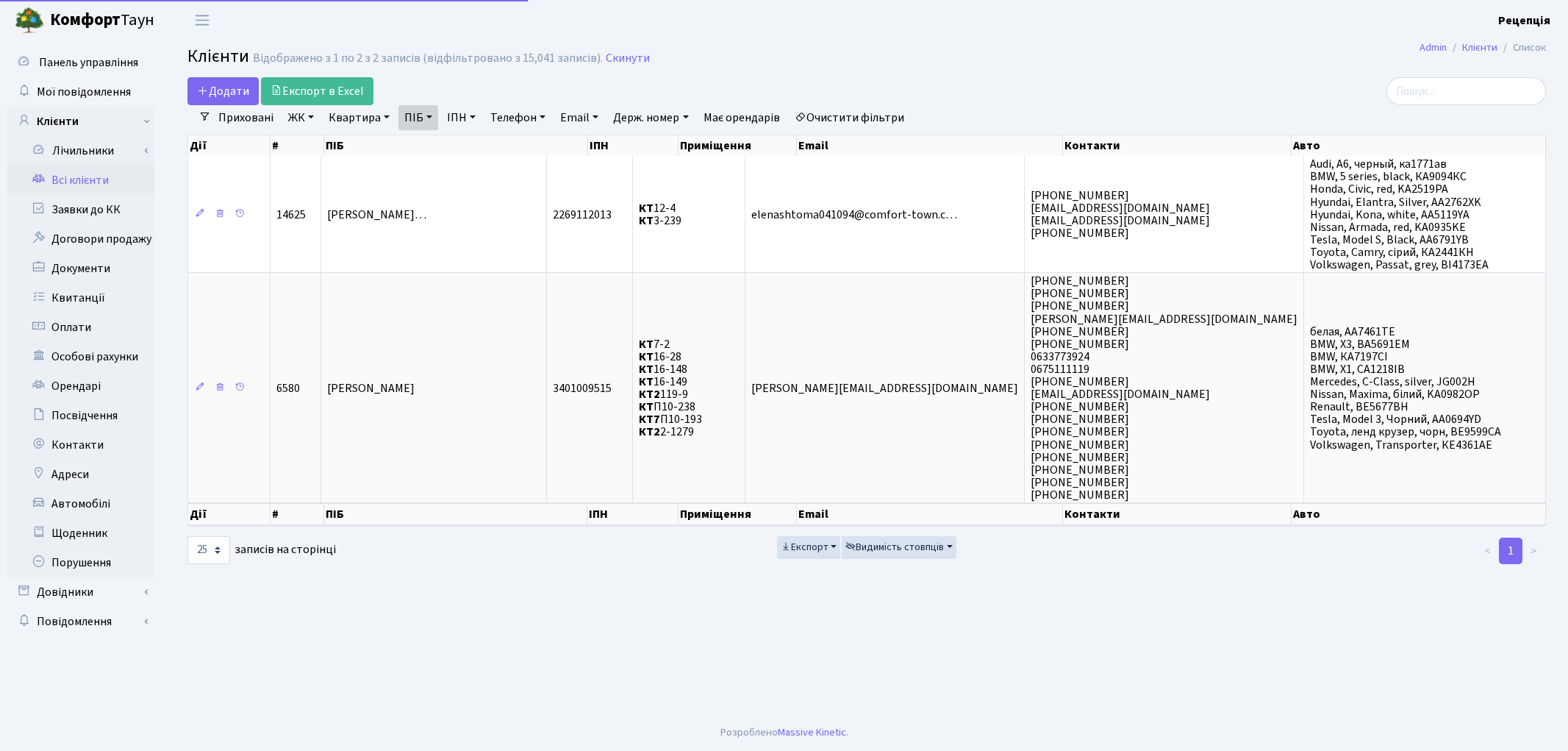
select select "25"
click at [835, 119] on link "Очистити фільтри" at bounding box center [850, 118] width 121 height 25
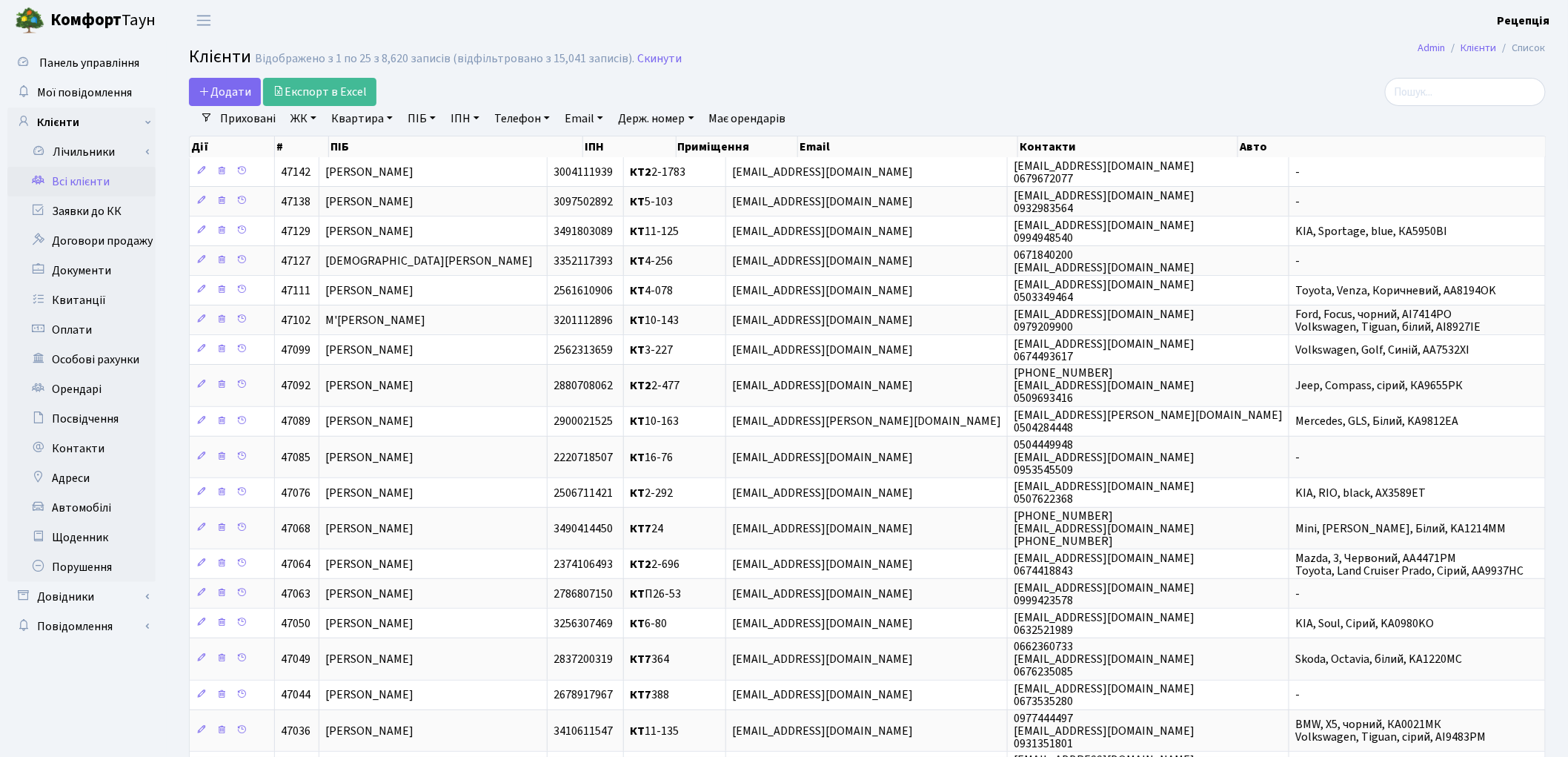
click at [304, 122] on link "ЖК" at bounding box center [304, 119] width 38 height 25
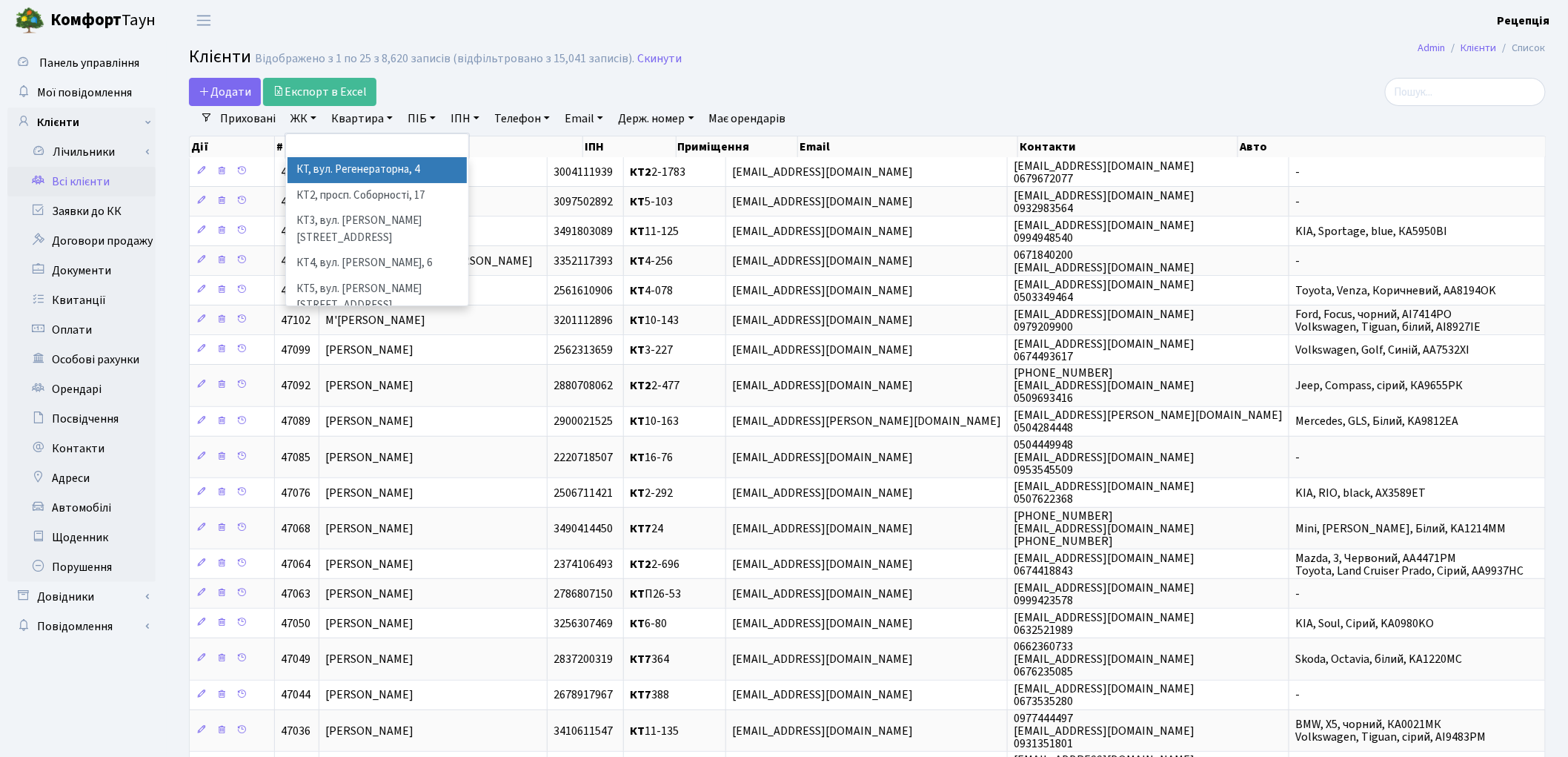
click at [321, 173] on li "КТ, вул. Регенераторна, 4" at bounding box center [377, 169] width 180 height 26
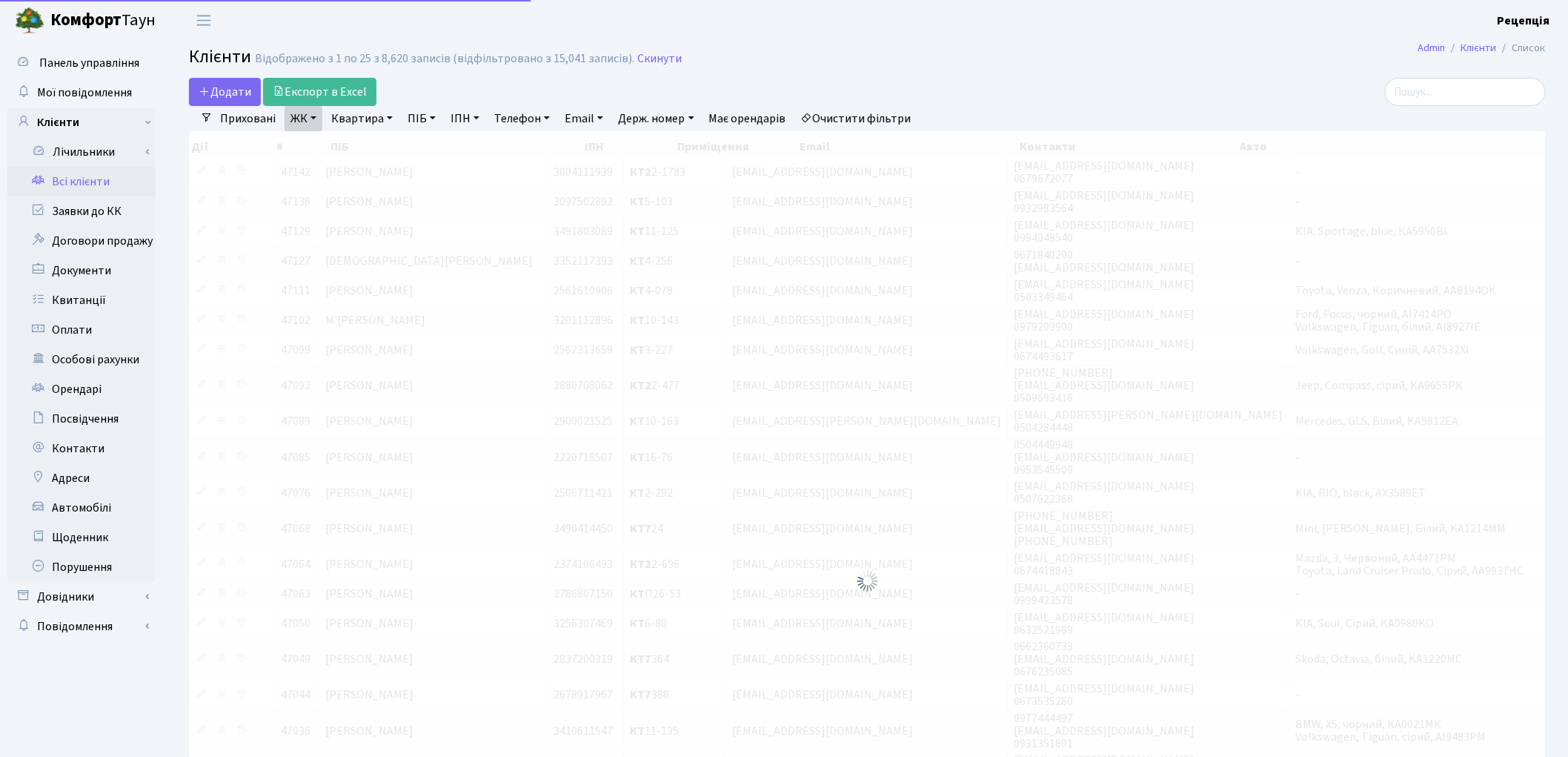
click at [373, 117] on link "Квартира" at bounding box center [362, 119] width 74 height 25
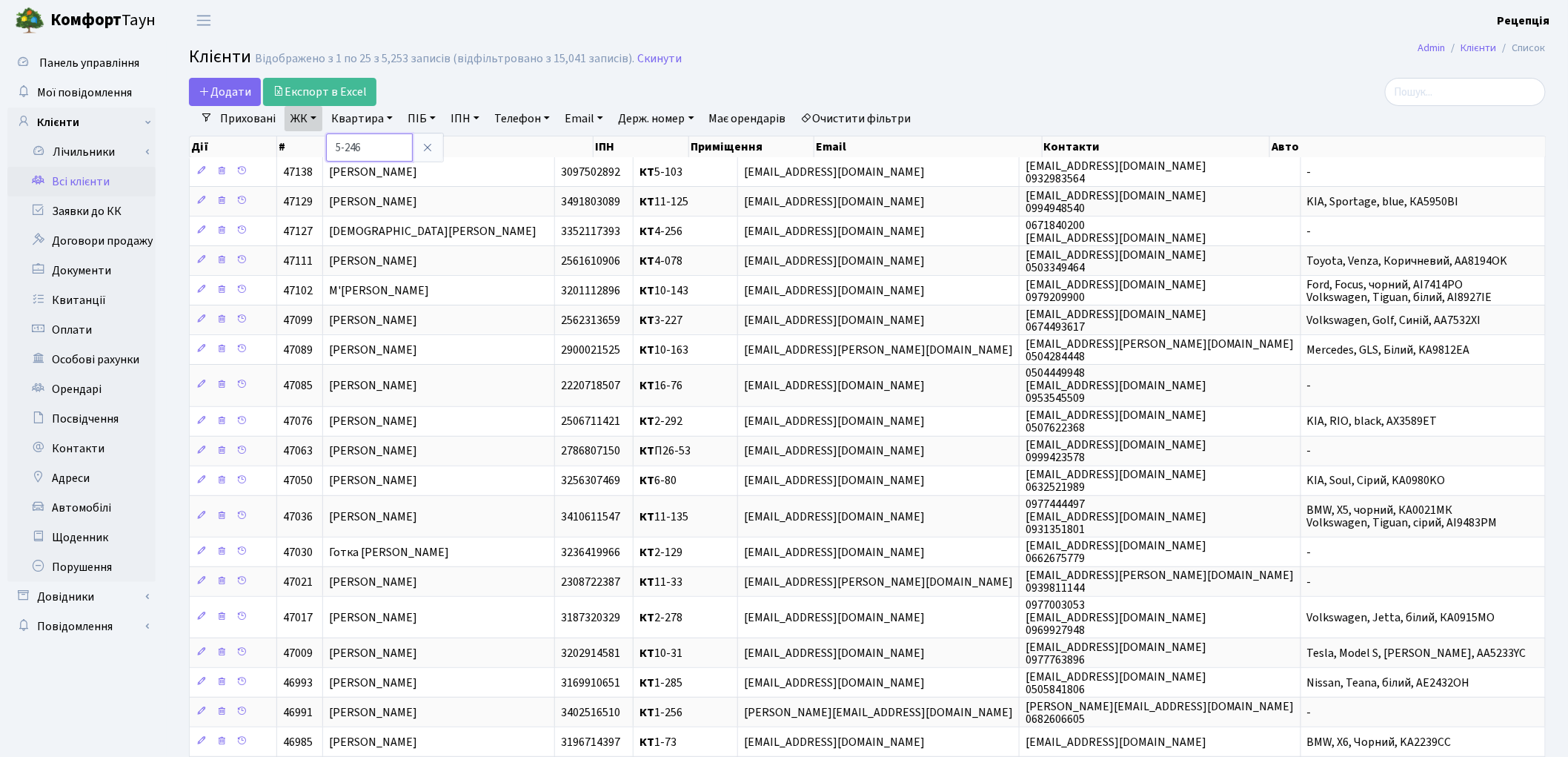
type input "5-246"
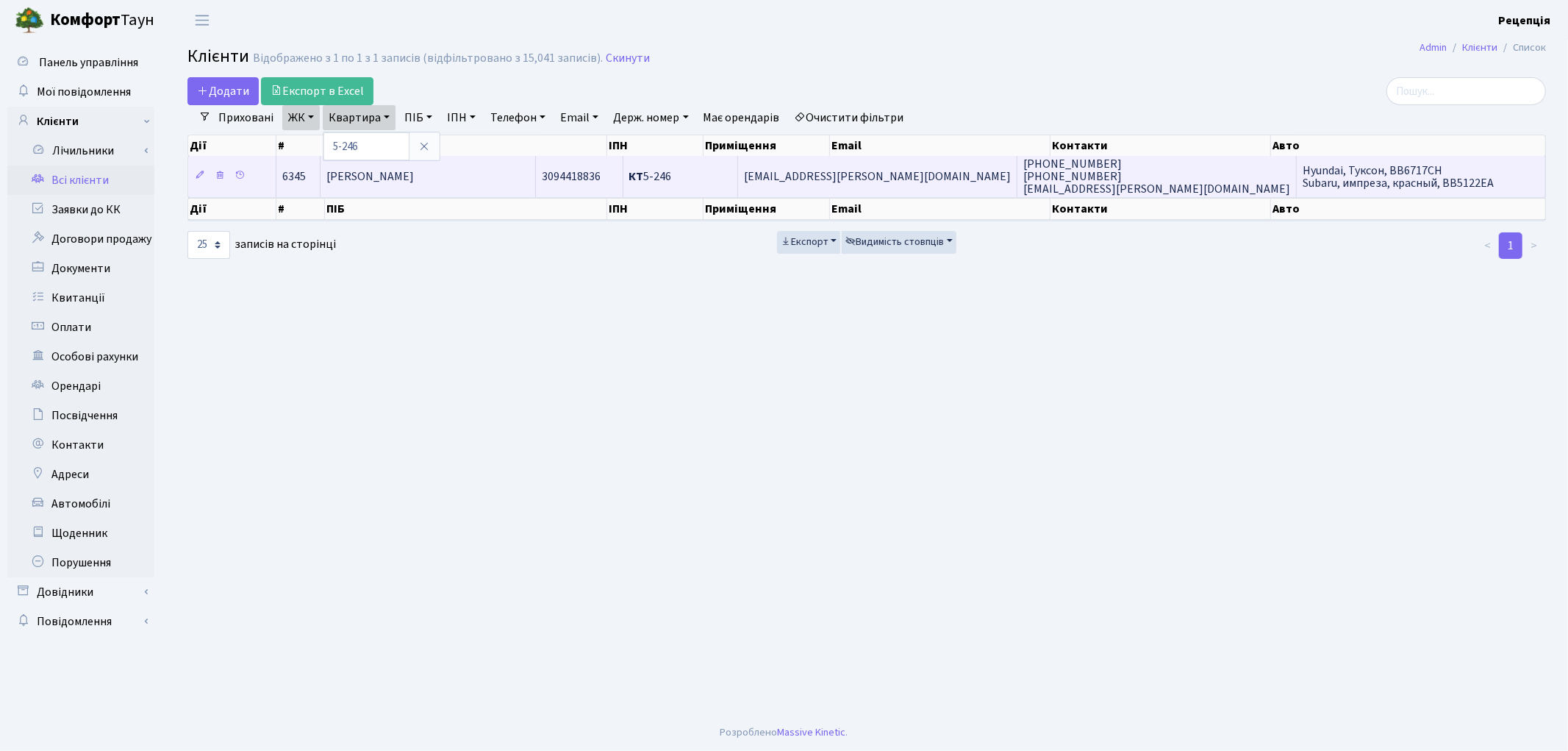
click at [522, 185] on td "Чаплинський Дмитро Олександрович" at bounding box center [428, 175] width 215 height 40
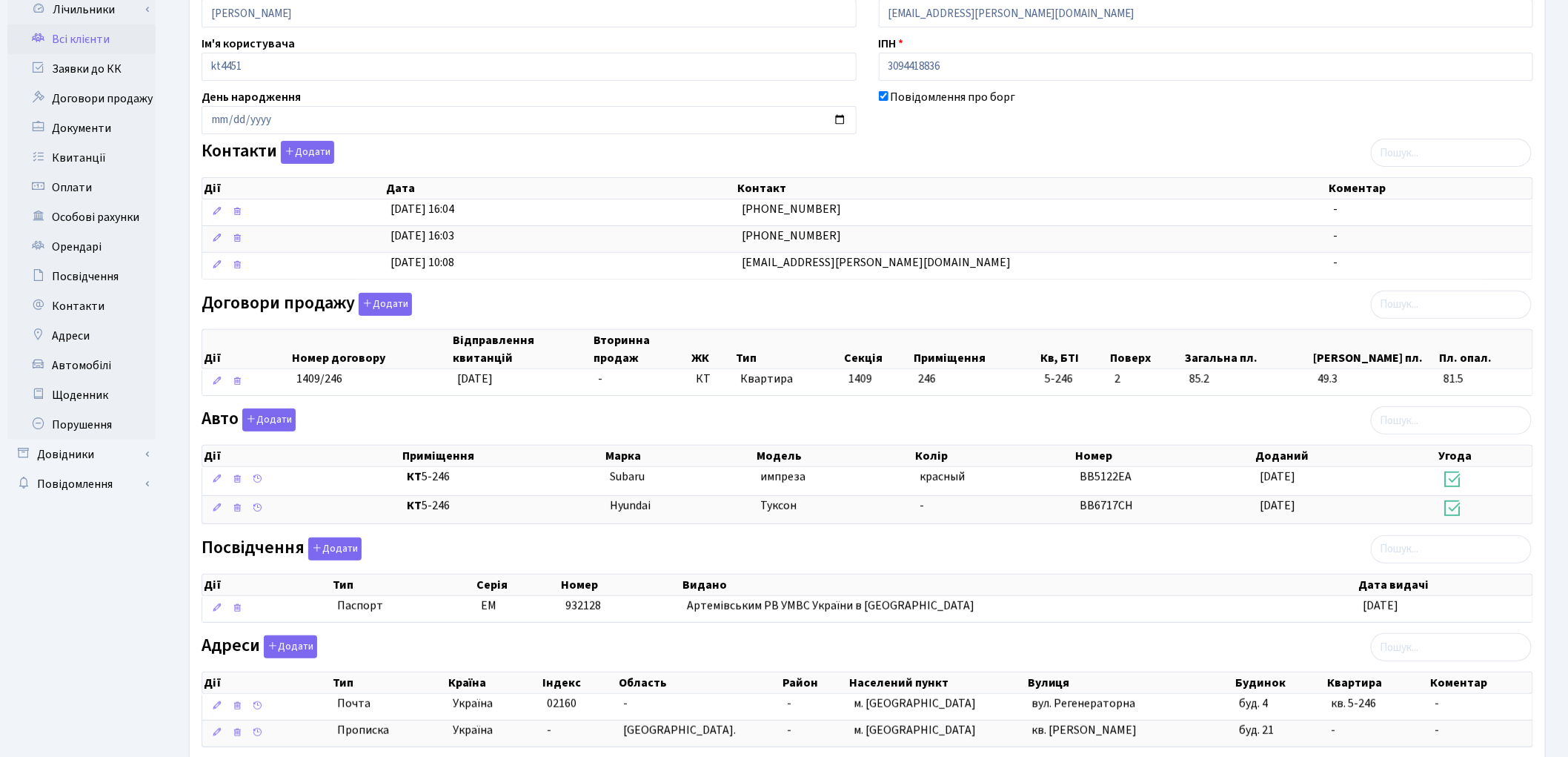
scroll to position [137, 0]
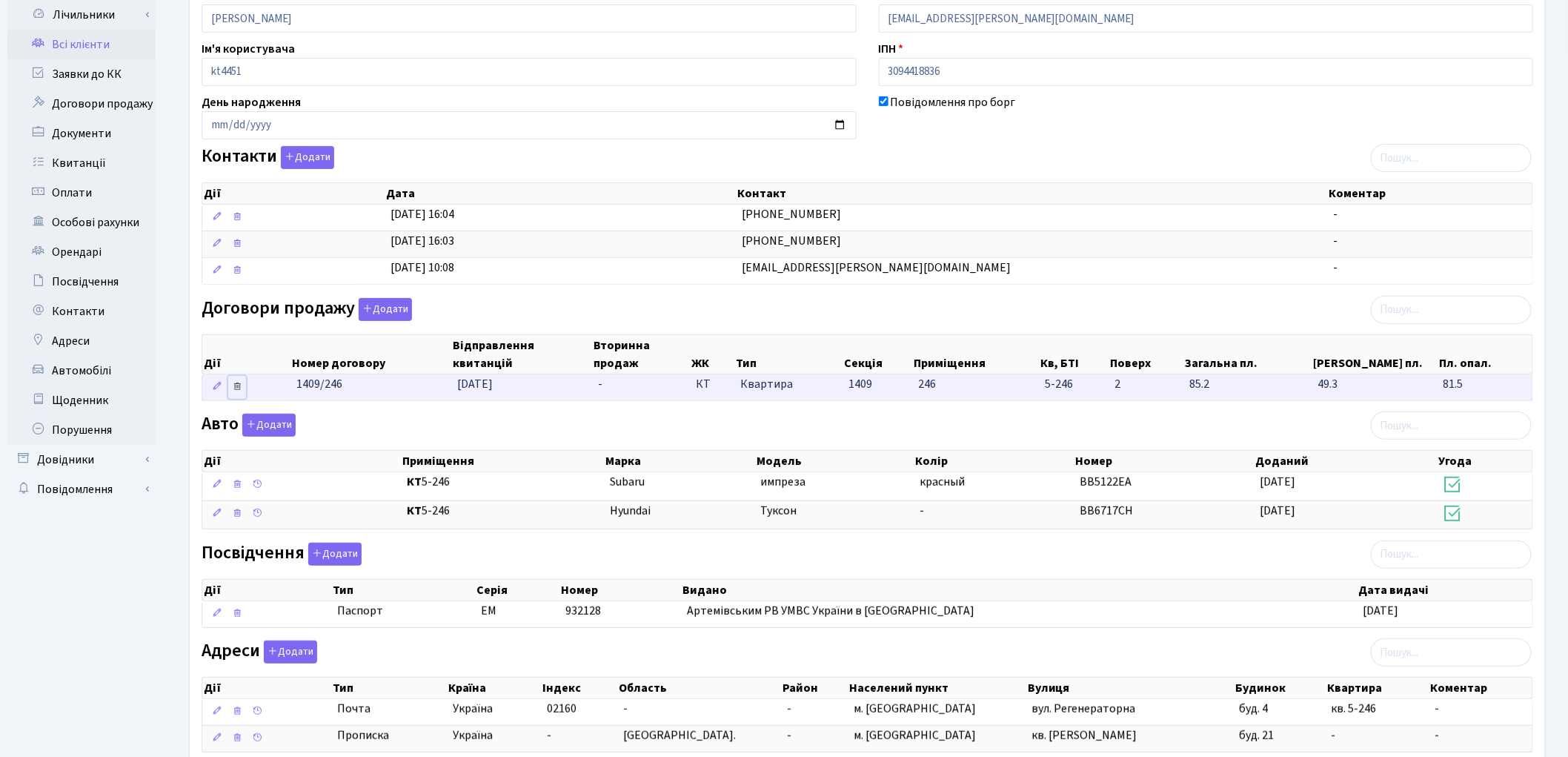
click at [235, 386] on icon at bounding box center [237, 386] width 10 height 10
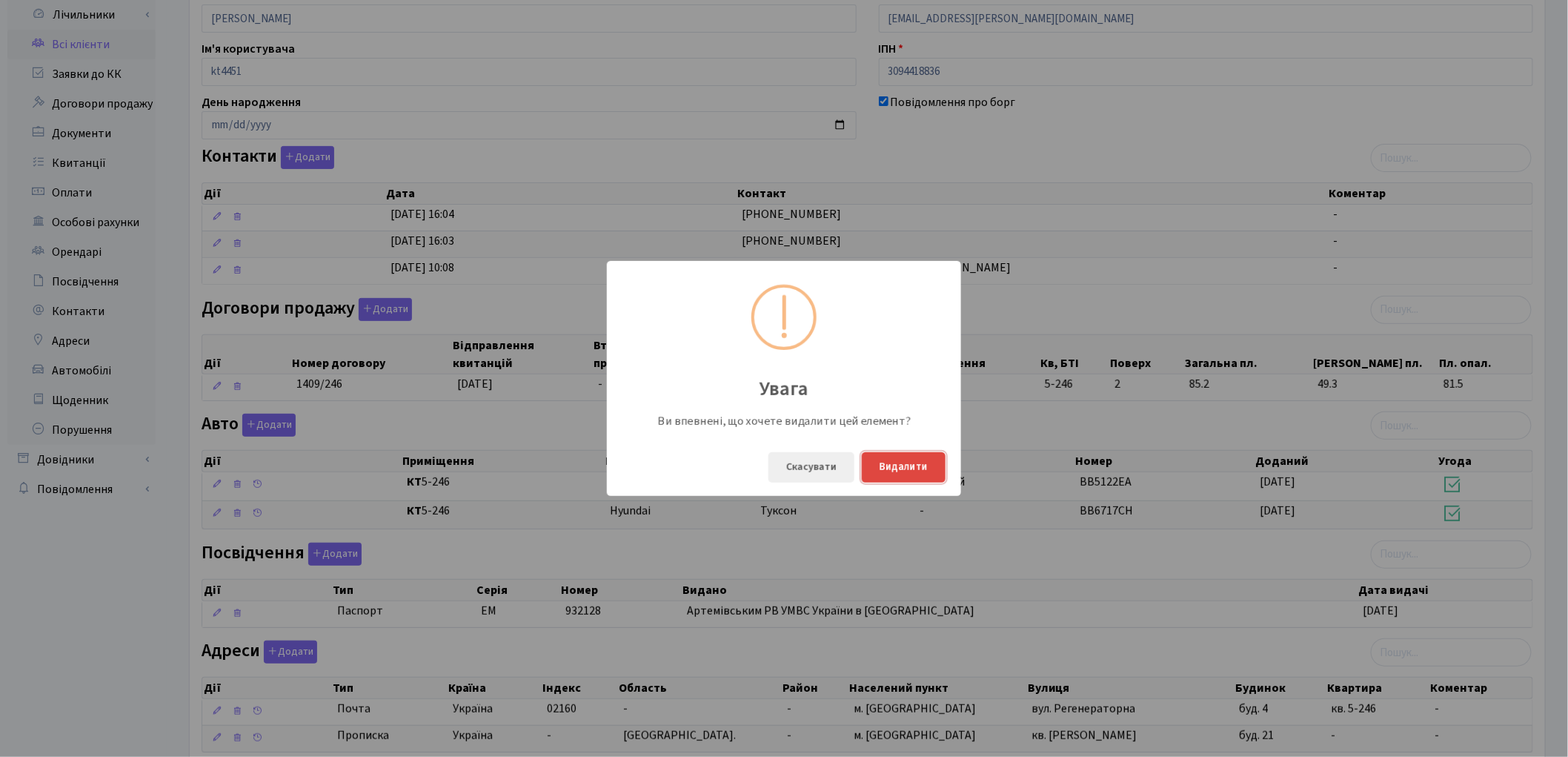
click at [931, 462] on button "Видалити" at bounding box center [904, 467] width 84 height 30
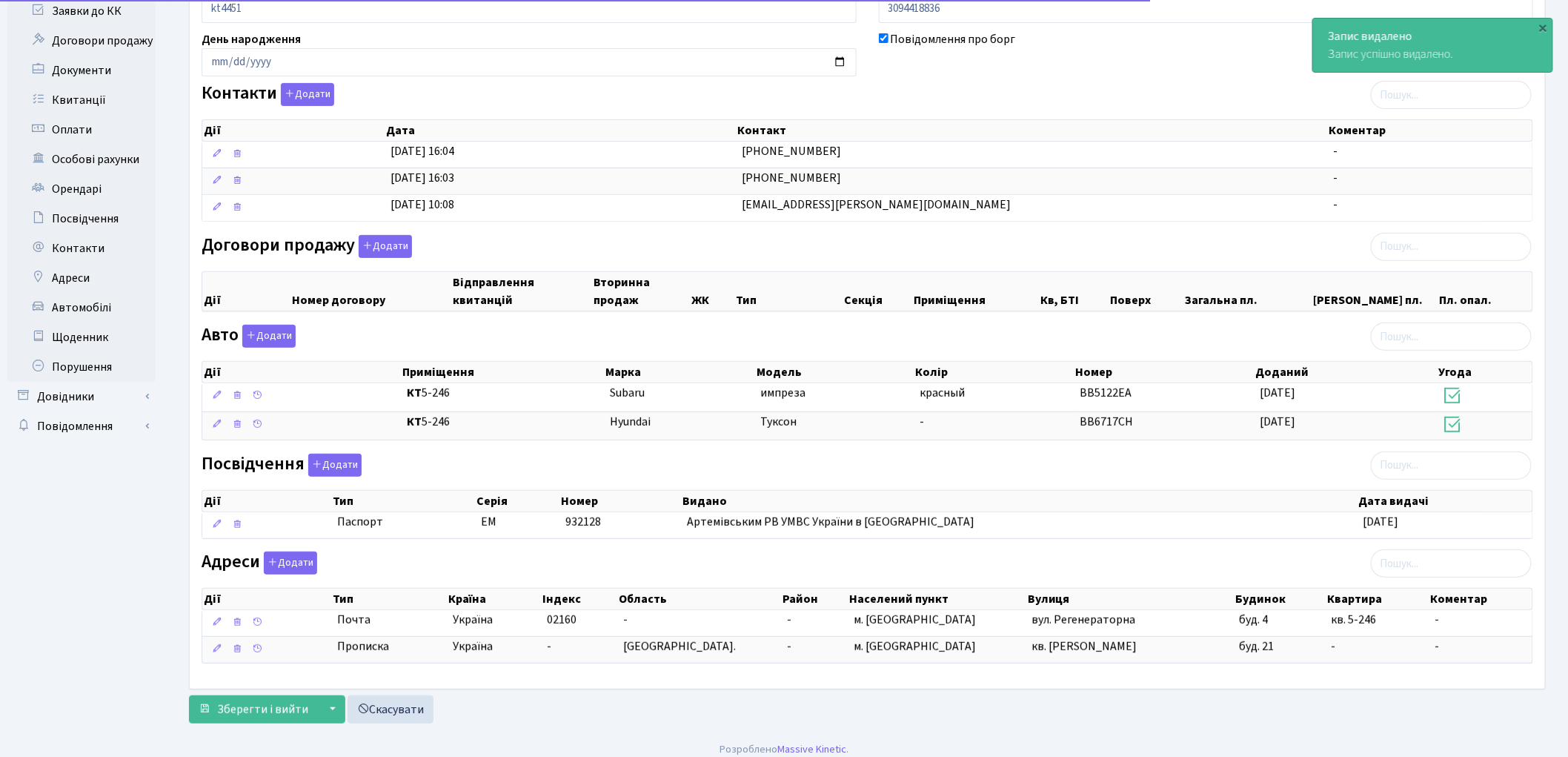
scroll to position [214, 0]
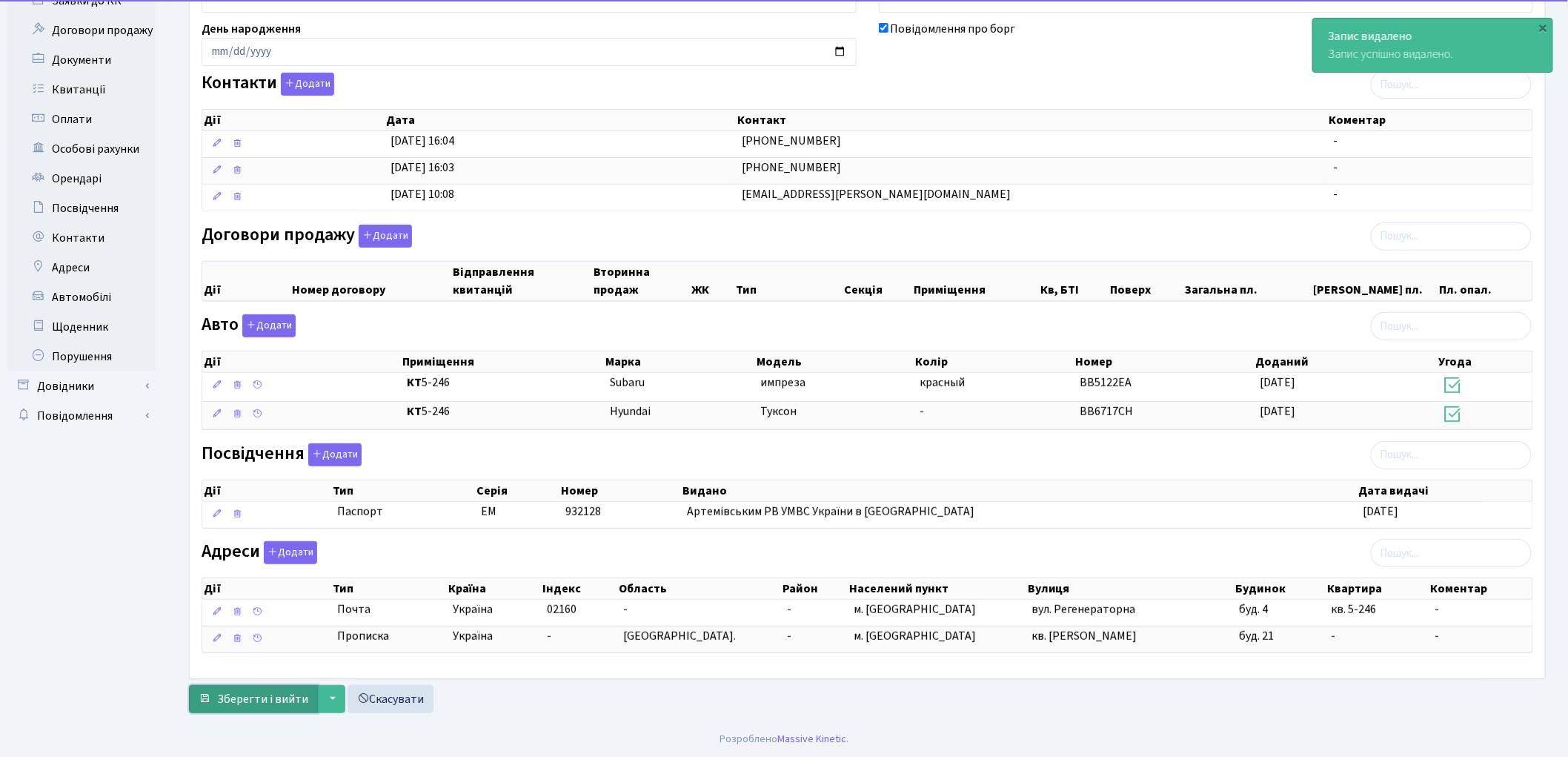
click at [300, 694] on span "Зберегти і вийти" at bounding box center [262, 699] width 91 height 17
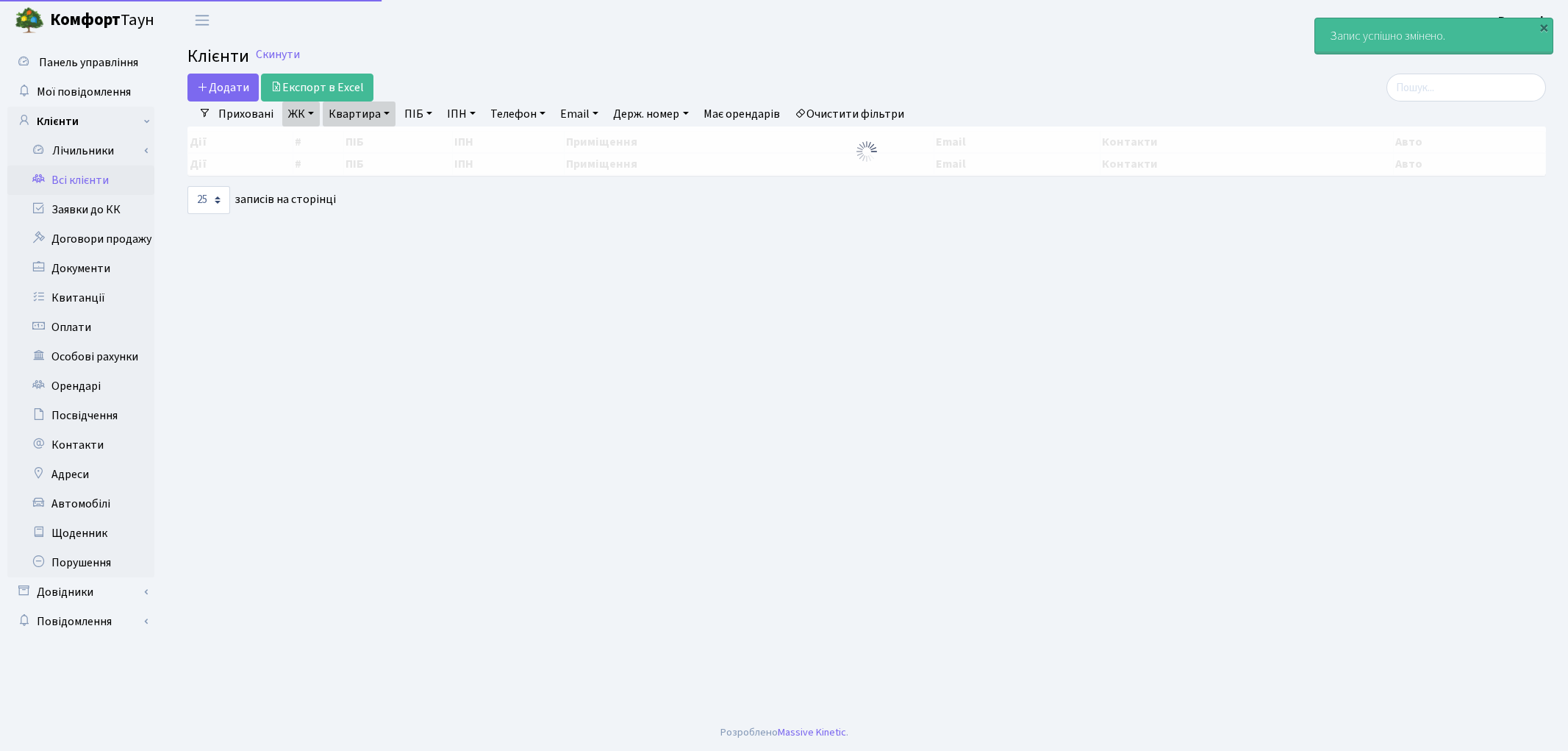
select select "25"
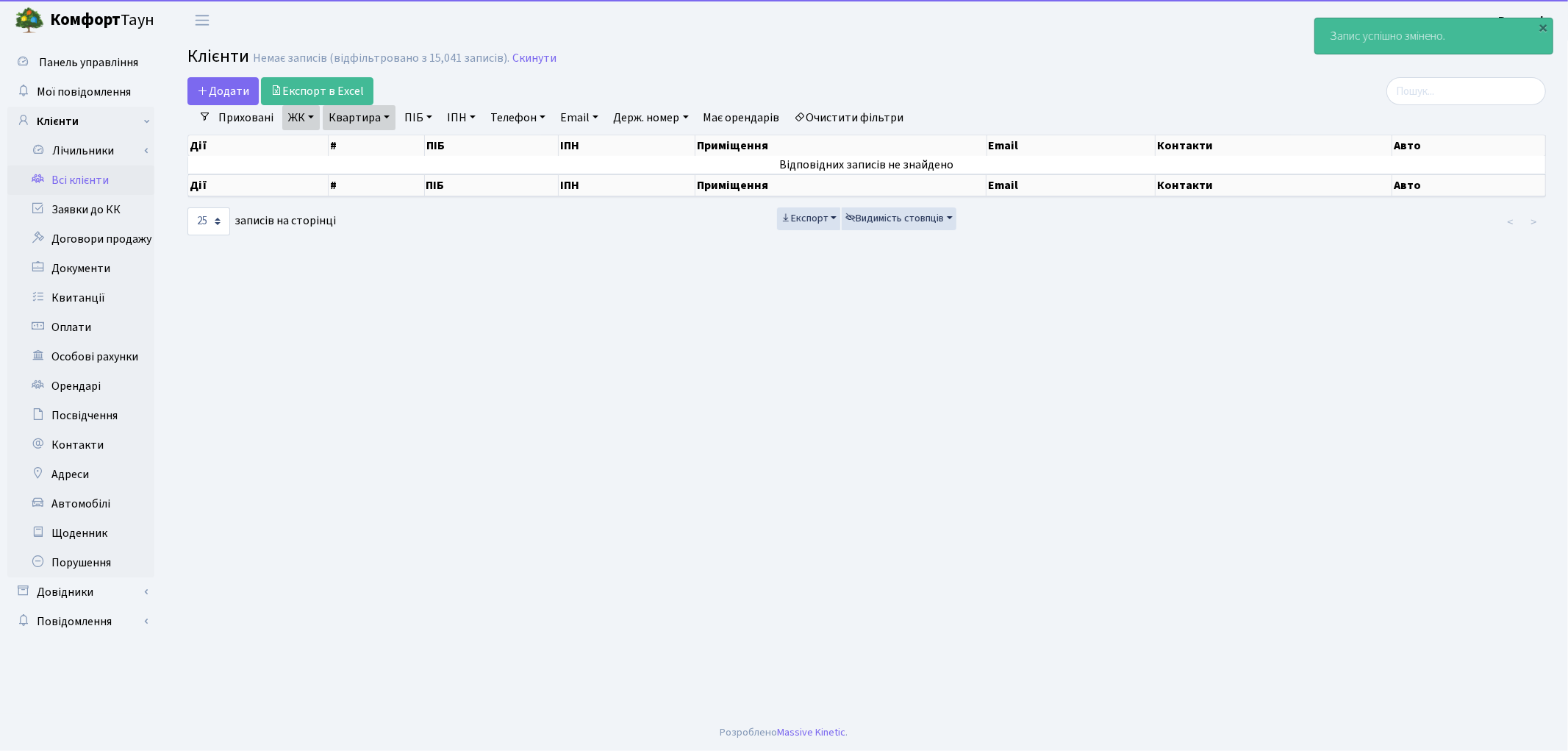
click at [872, 112] on link "Очистити фільтри" at bounding box center [850, 118] width 121 height 25
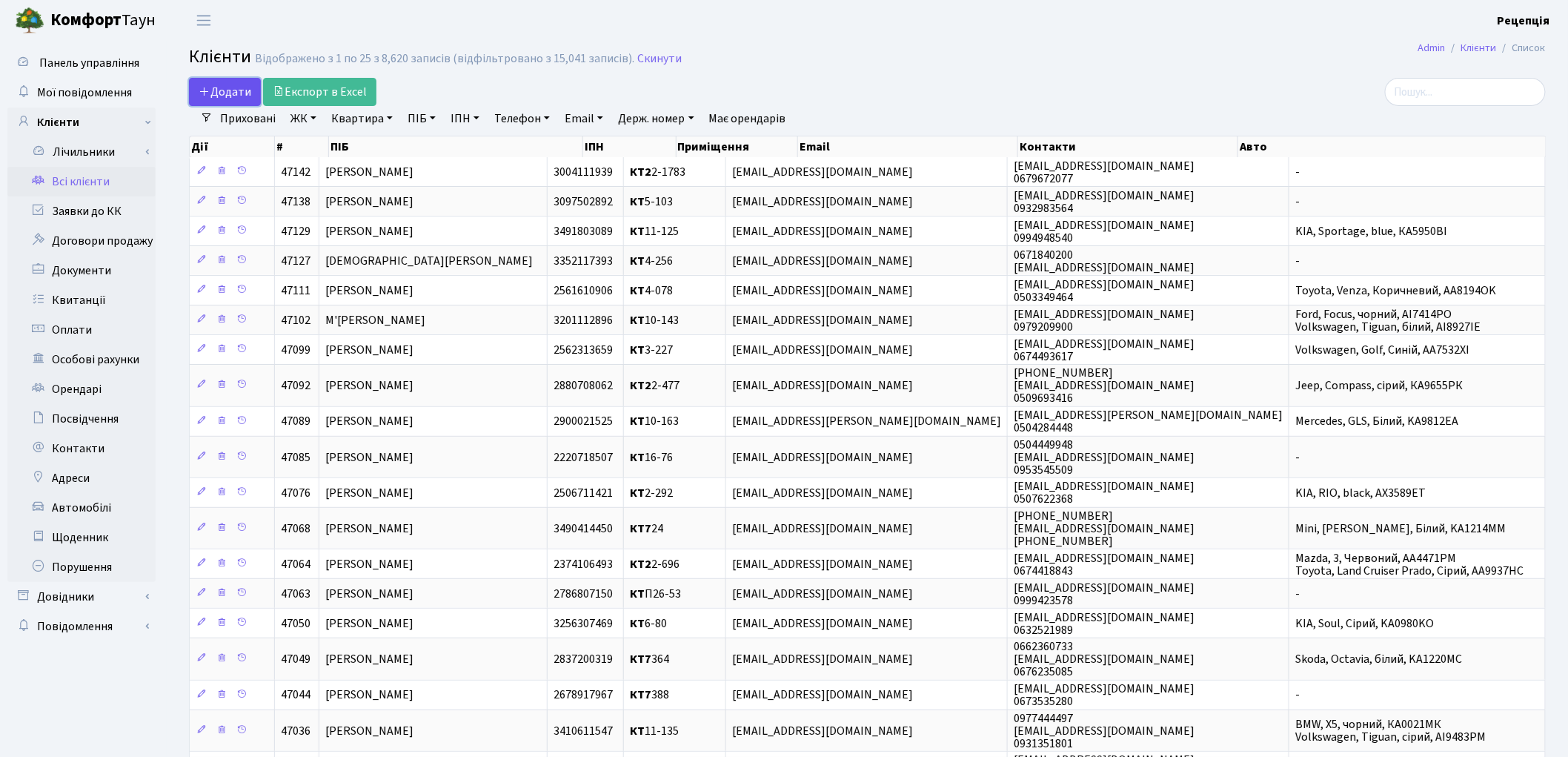
click at [230, 99] on span "Додати" at bounding box center [225, 92] width 52 height 17
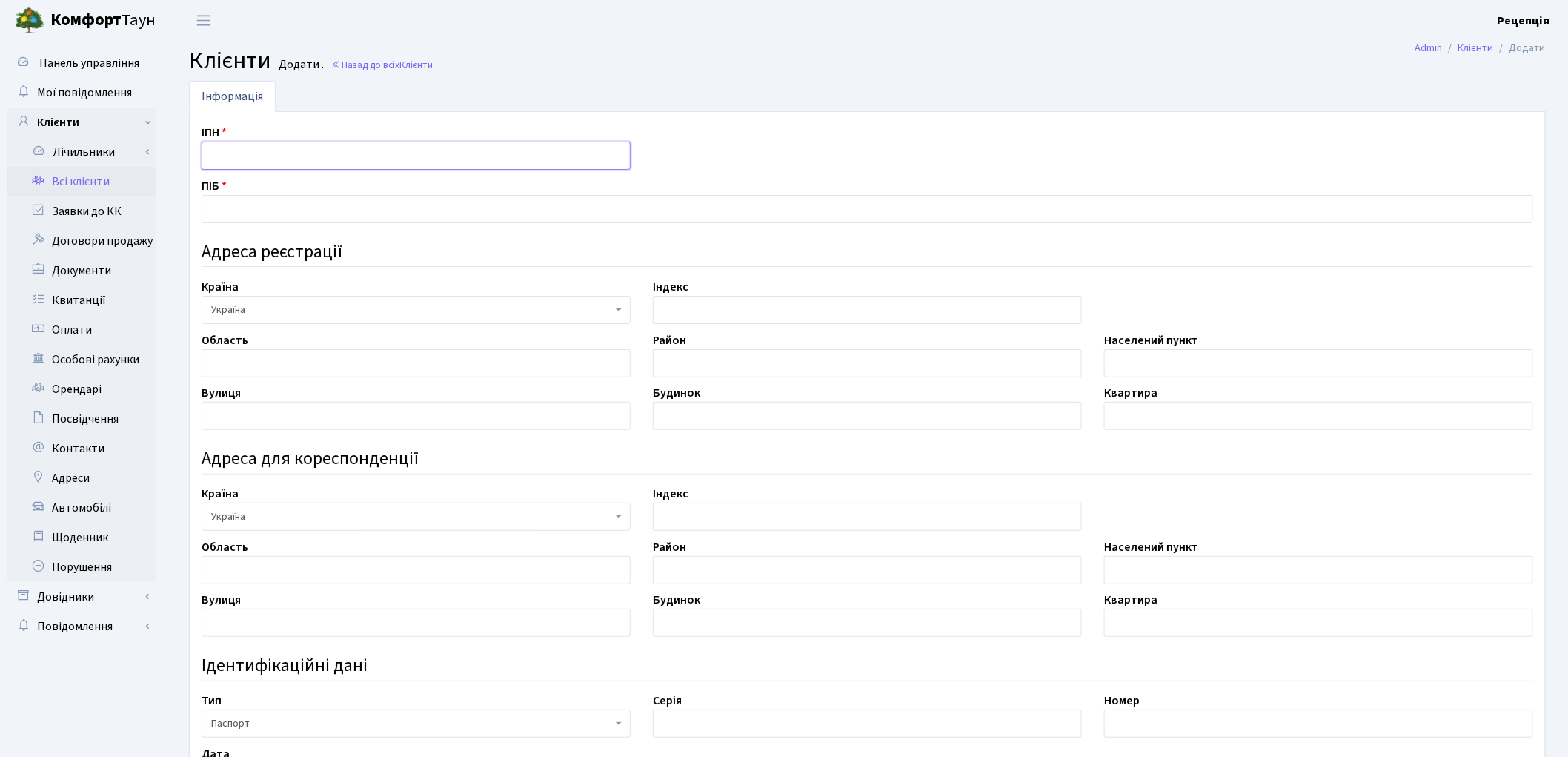
click at [243, 154] on input "text" at bounding box center [416, 156] width 429 height 29
type input "3198720784"
click at [256, 211] on input "text" at bounding box center [868, 209] width 1332 height 29
type input "[PERSON_NAME]"
click at [268, 359] on input "text" at bounding box center [416, 363] width 429 height 29
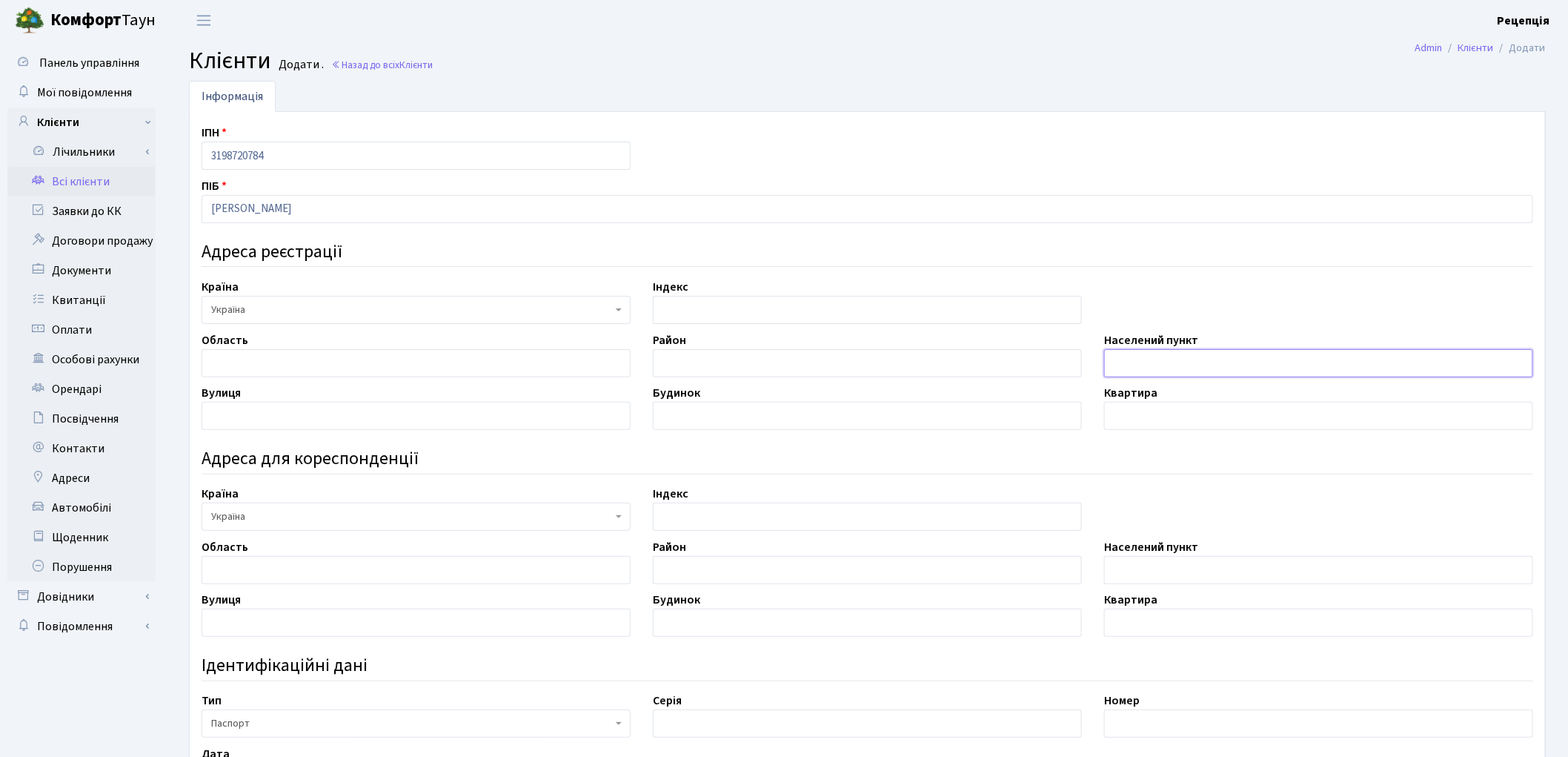
click at [1121, 367] on input "text" at bounding box center [1319, 363] width 429 height 29
click at [236, 408] on input "text" at bounding box center [416, 416] width 429 height 29
type input "Регенераторна"
click at [1224, 365] on input "text" at bounding box center [1319, 363] width 429 height 29
type input "м. Київ"
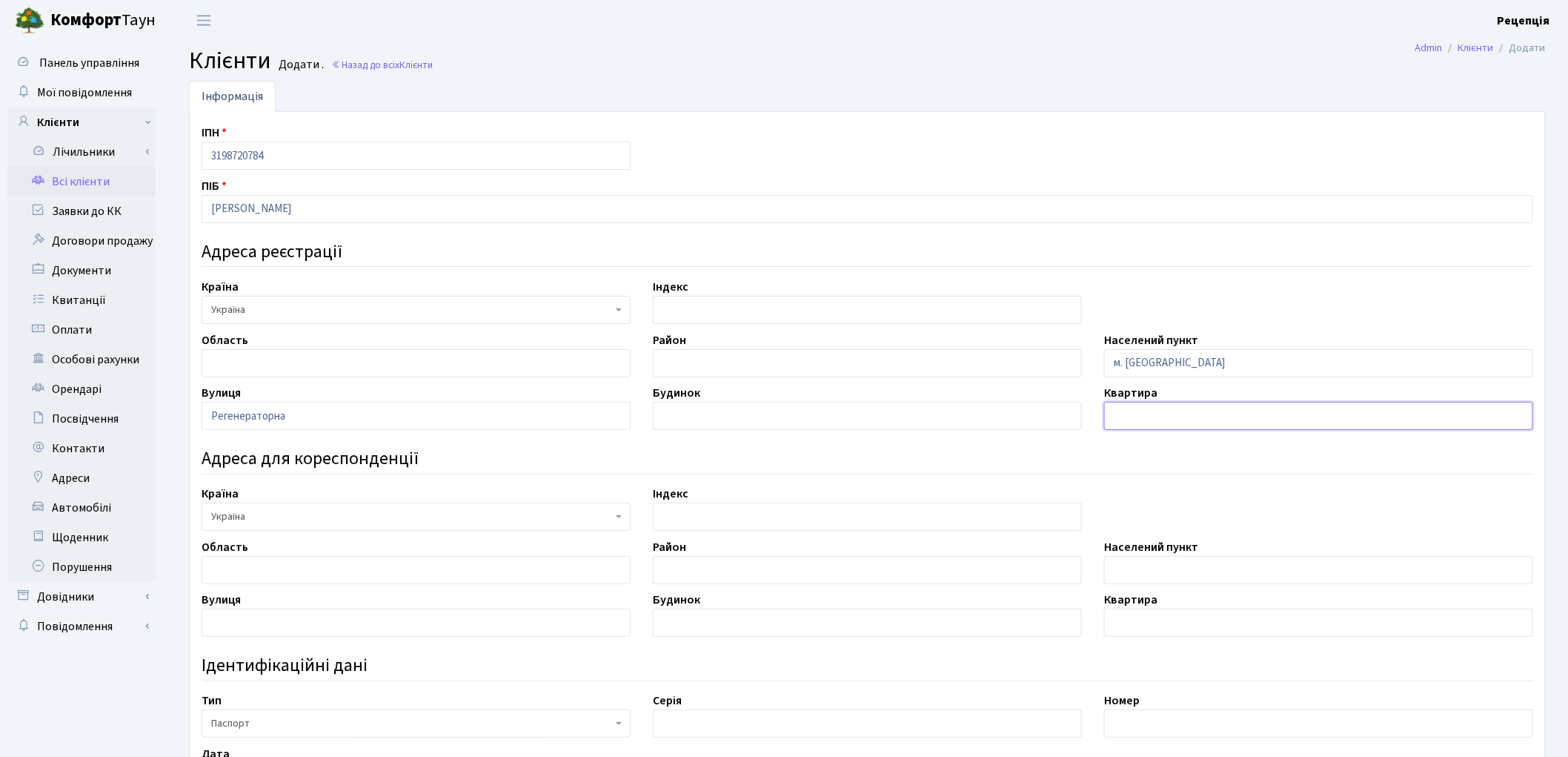
click at [1114, 411] on input "text" at bounding box center [1319, 416] width 429 height 29
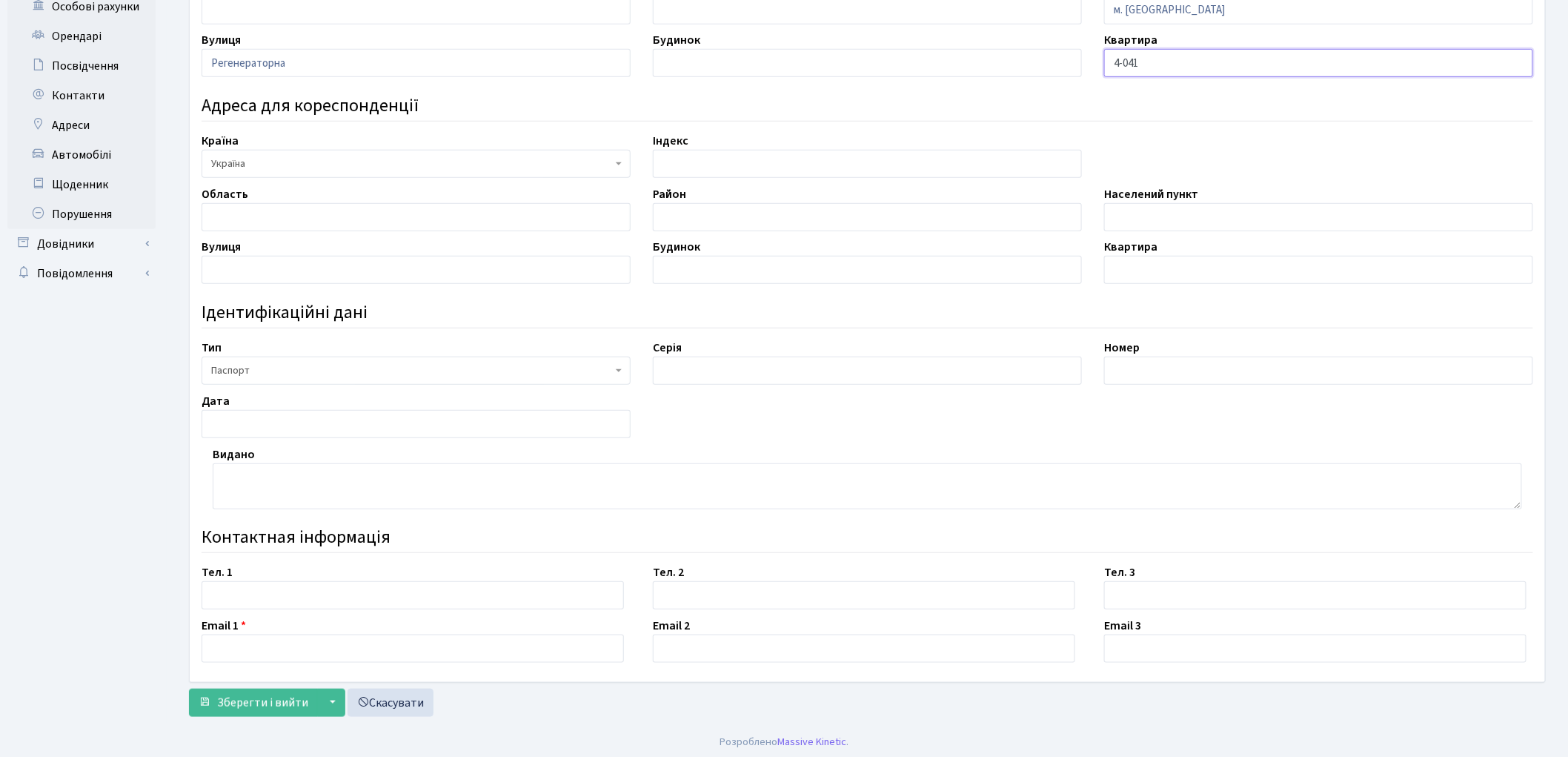
scroll to position [357, 0]
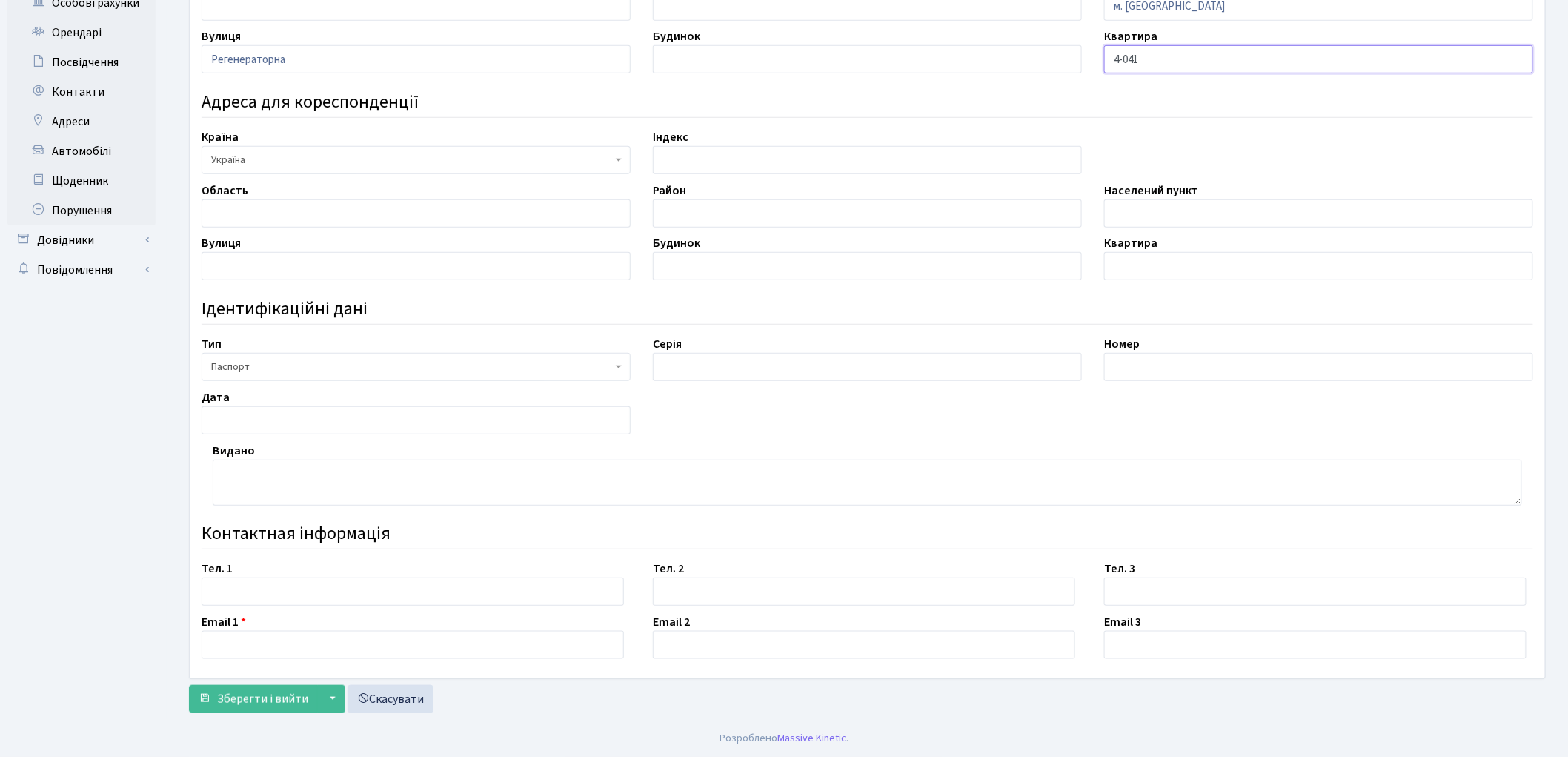
type input "4-041"
click at [752, 373] on input "text" at bounding box center [868, 367] width 429 height 29
type input "СТ"
click at [1179, 367] on input "text" at bounding box center [1319, 367] width 429 height 29
type input "067430"
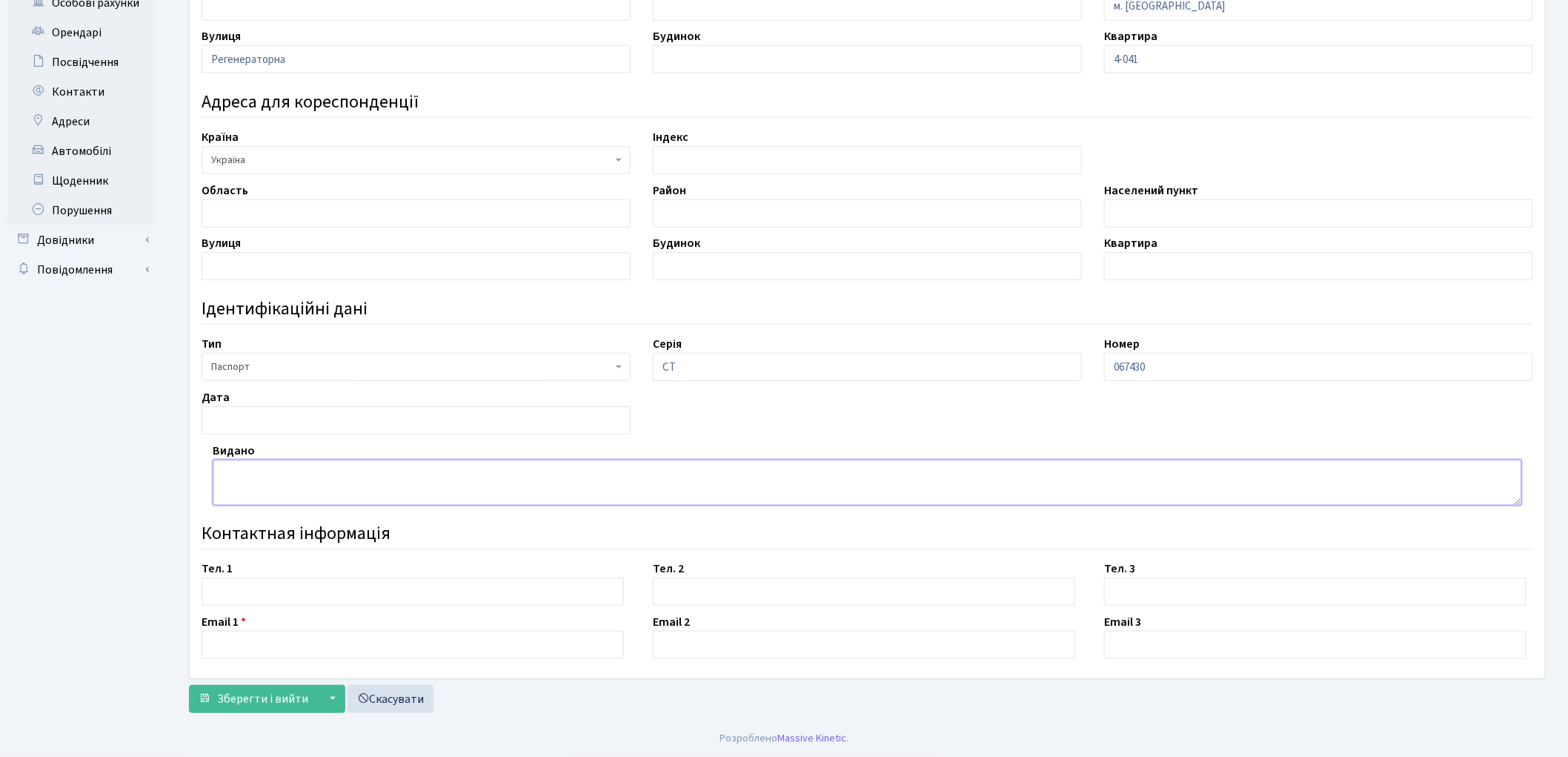
click at [279, 485] on textarea at bounding box center [868, 483] width 1309 height 46
click at [264, 411] on input "text" at bounding box center [416, 420] width 429 height 29
type input "11.11.2008"
click at [307, 495] on textarea at bounding box center [868, 483] width 1309 height 46
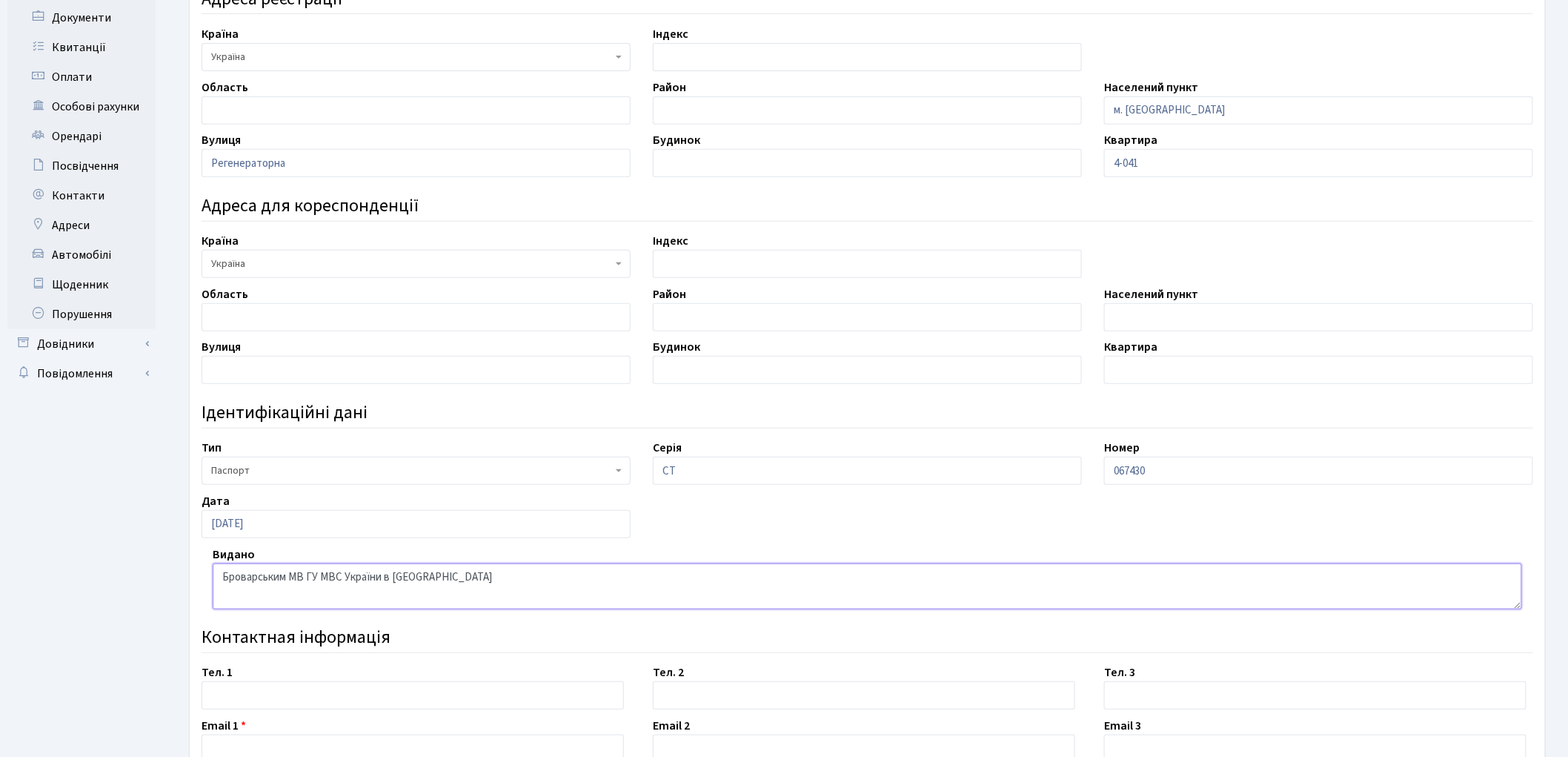
scroll to position [245, 0]
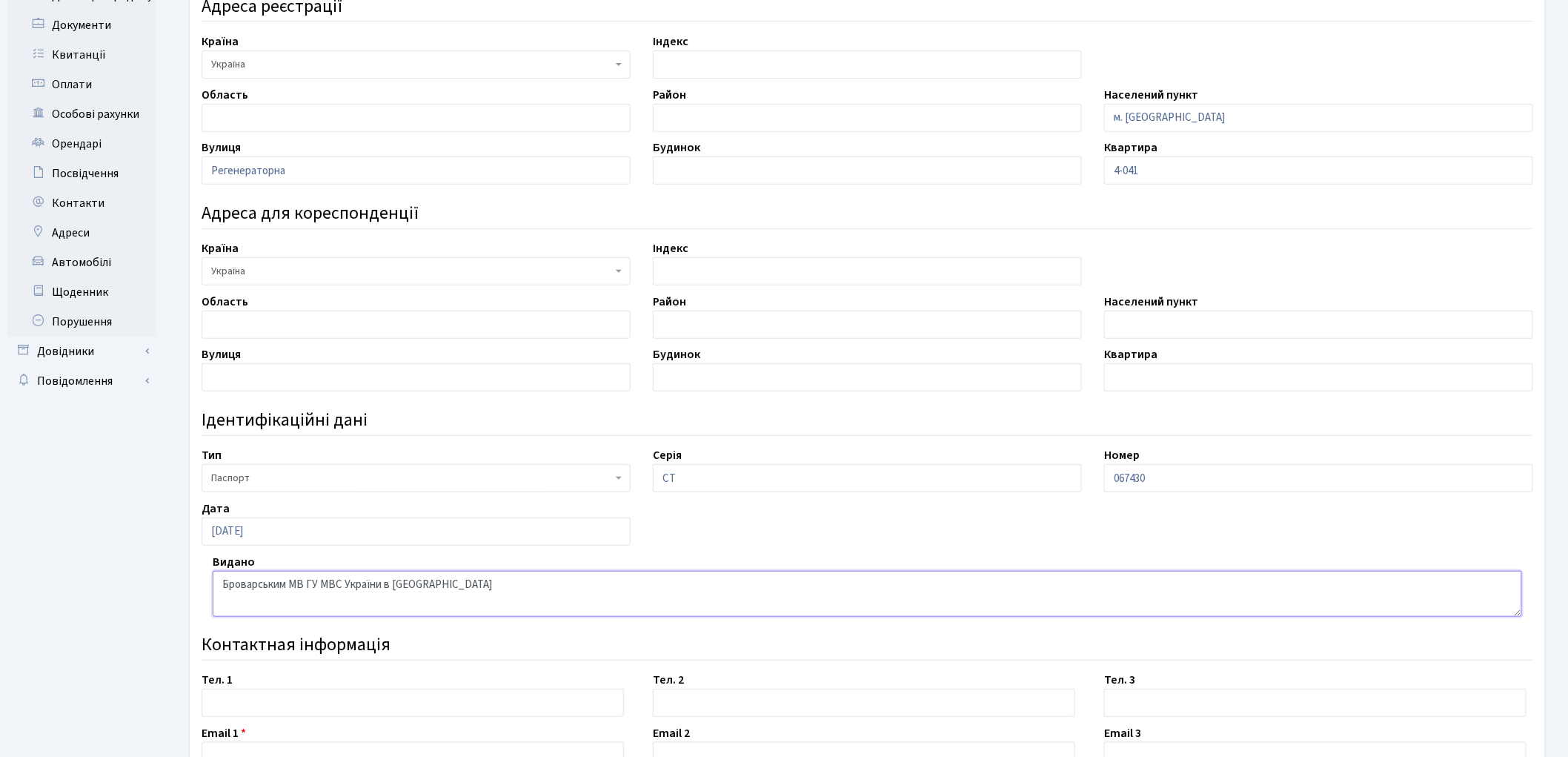
type textarea "Броварським МВ ГУ МВС України в [GEOGRAPHIC_DATA]"
click at [771, 166] on input "text" at bounding box center [868, 171] width 429 height 29
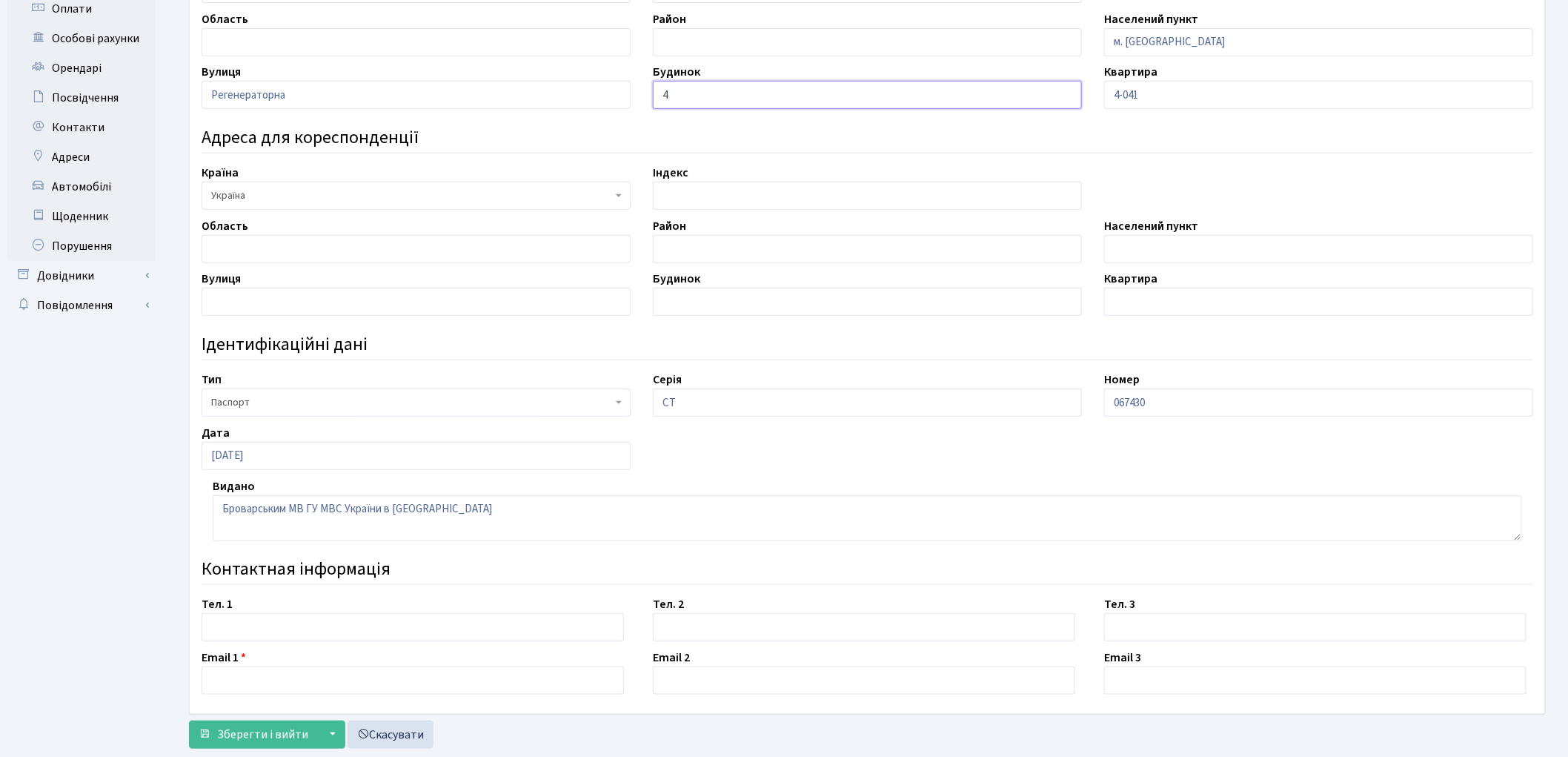
scroll to position [357, 0]
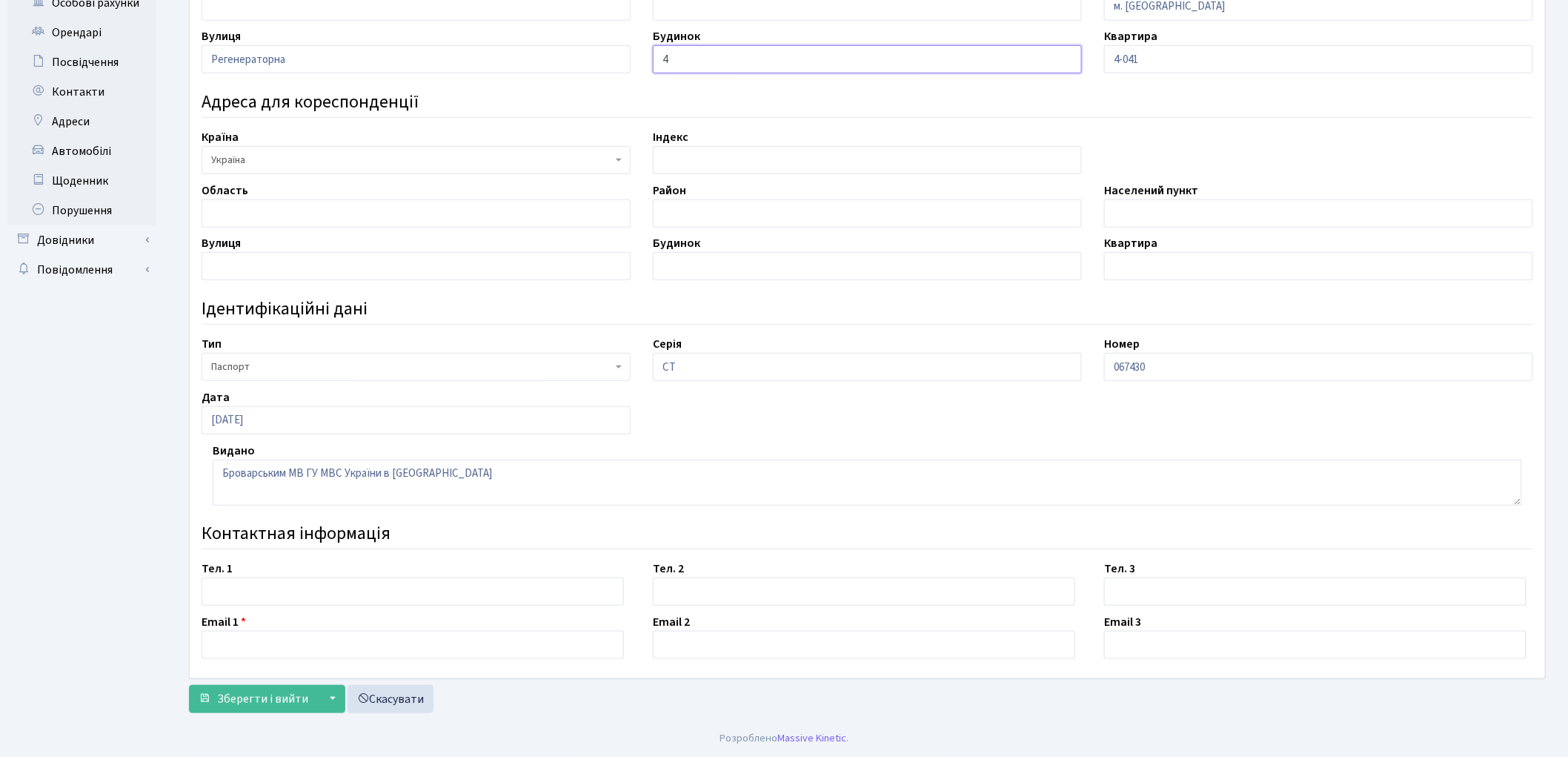
type input "4"
click at [242, 586] on input "text" at bounding box center [413, 592] width 423 height 29
type input "0635949474"
click at [253, 649] on input "text" at bounding box center [413, 645] width 423 height 29
type input "[EMAIL_ADDRESS][DOMAIN_NAME]"
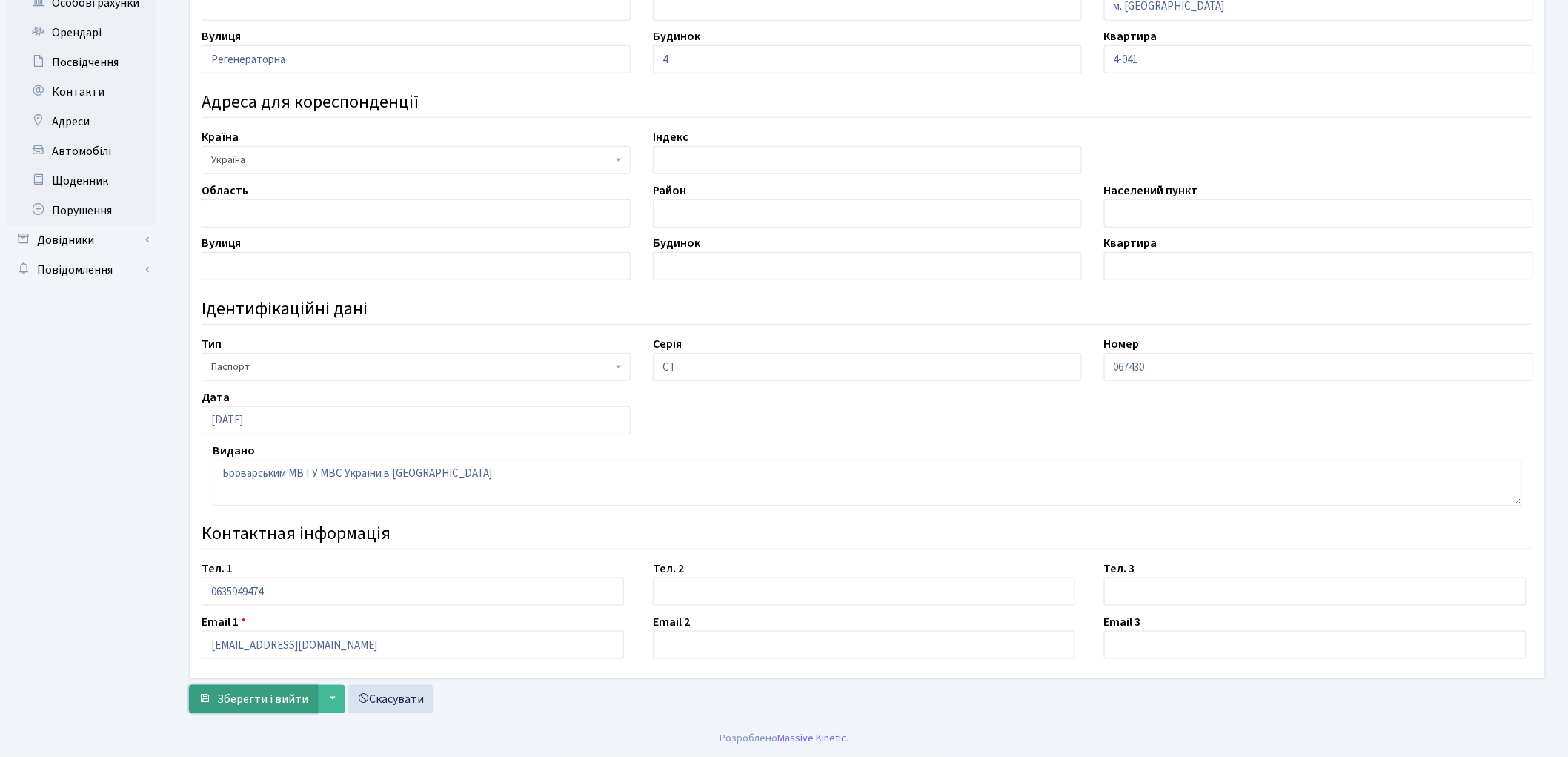
click at [264, 700] on span "Зберегти і вийти" at bounding box center [262, 699] width 91 height 17
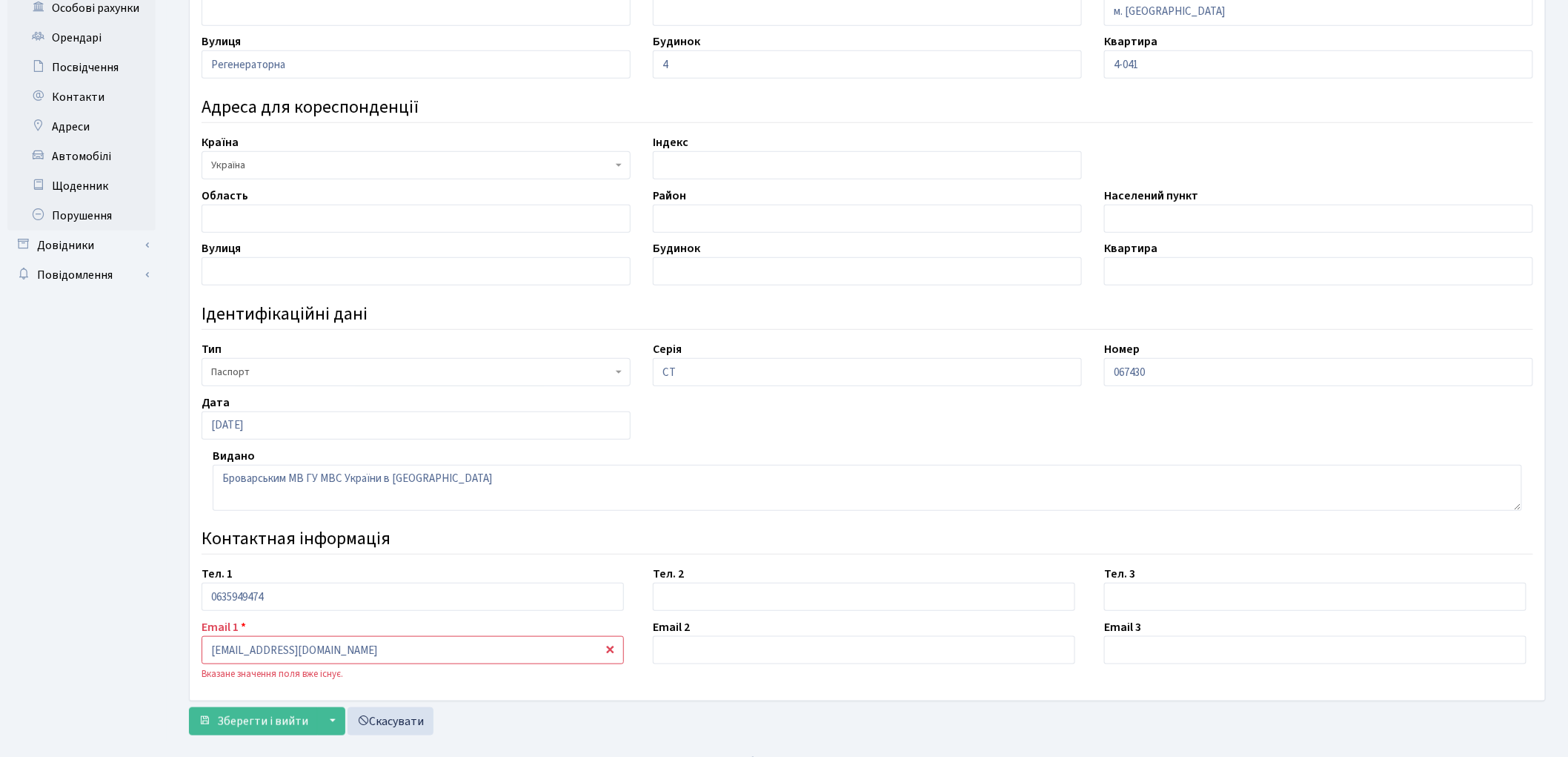
scroll to position [353, 0]
click at [271, 646] on input "[EMAIL_ADDRESS][DOMAIN_NAME]" at bounding box center [413, 649] width 423 height 29
type input "[EMAIL_ADDRESS][DOMAIN_NAME]"
click at [258, 717] on span "Зберегти і вийти" at bounding box center [262, 720] width 91 height 17
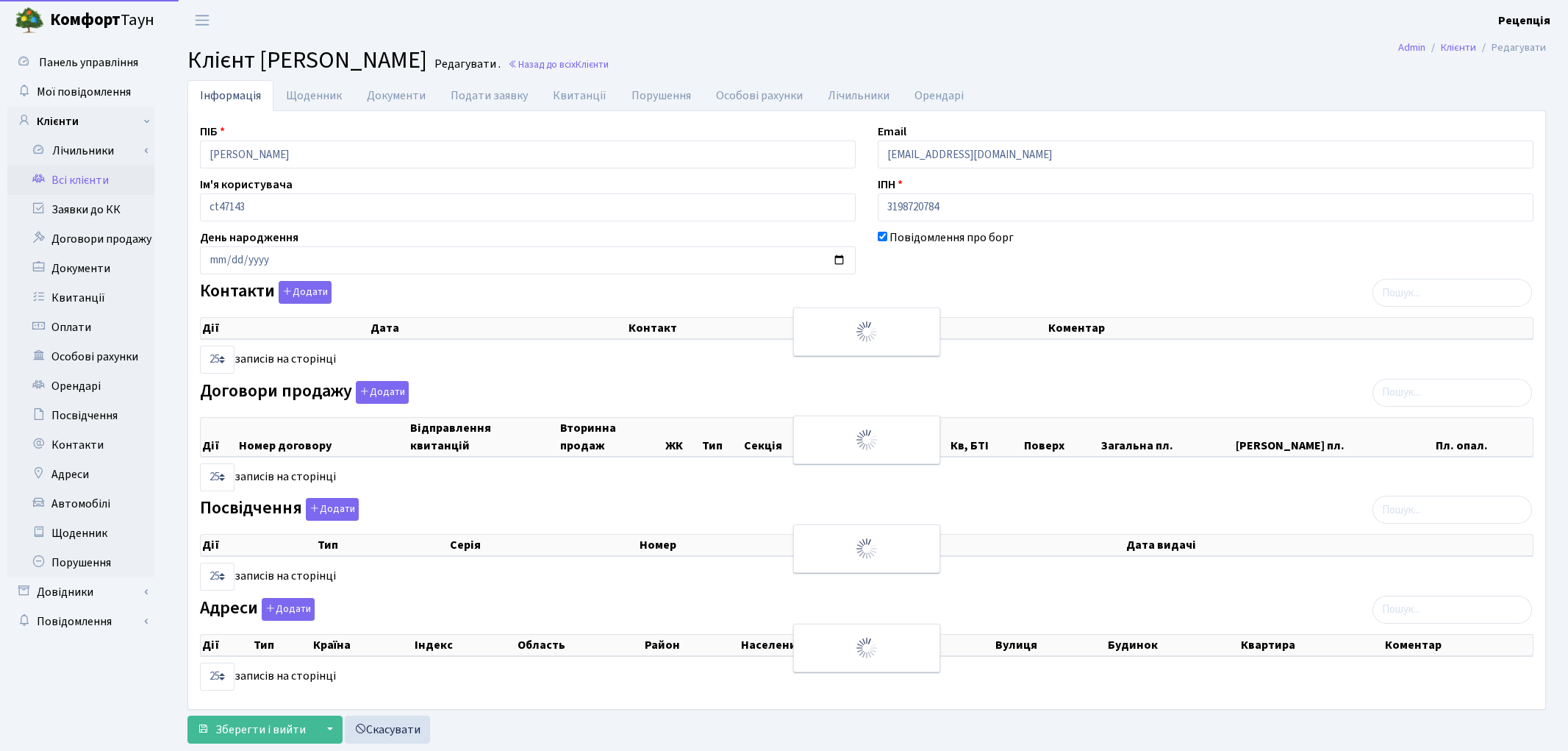
select select "25"
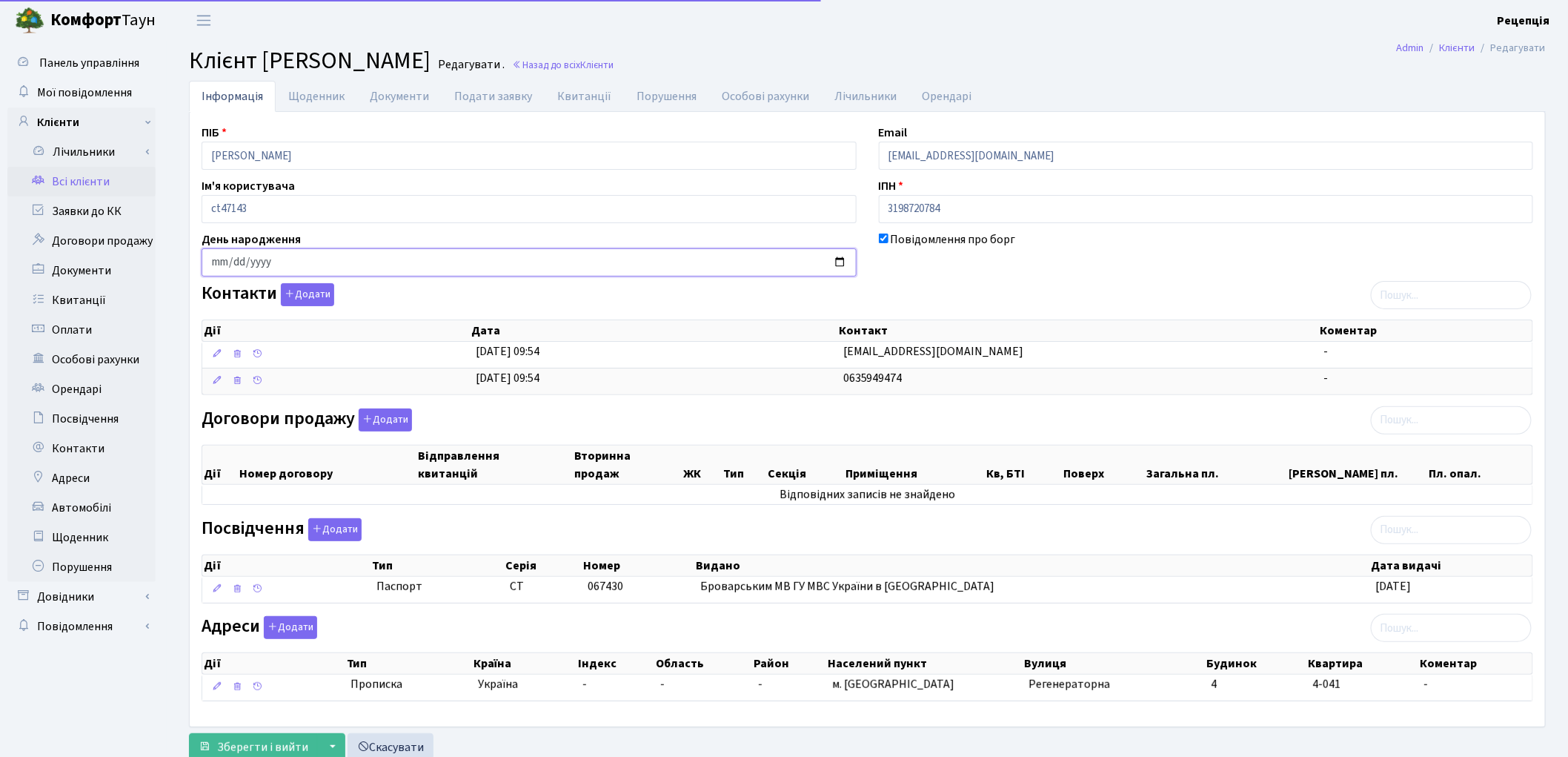
click at [219, 264] on input "date" at bounding box center [530, 263] width 655 height 29
type input "[DATE]"
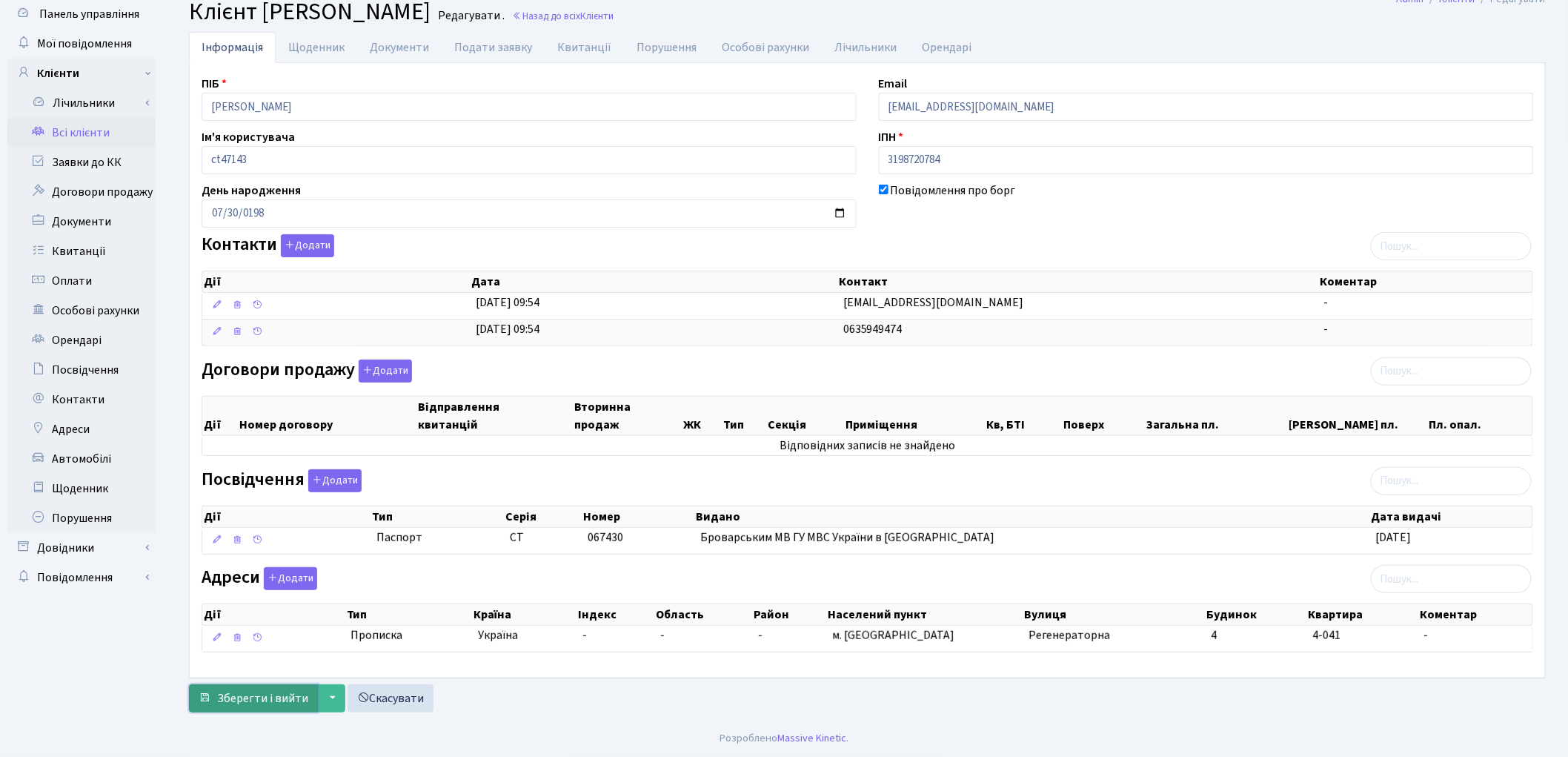
click at [250, 695] on span "Зберегти і вийти" at bounding box center [262, 698] width 91 height 17
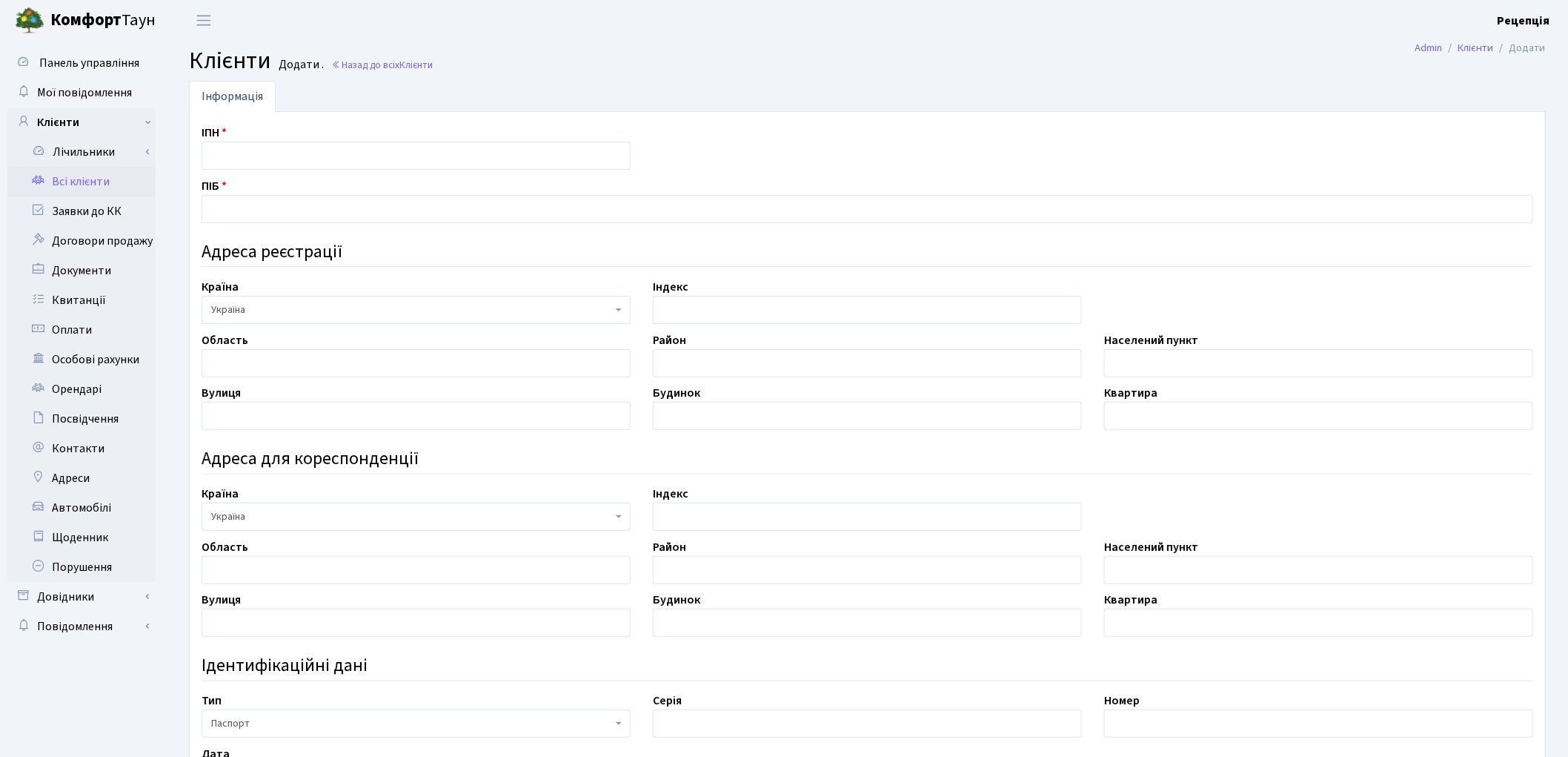
click at [98, 181] on link "Всі клієнти" at bounding box center [81, 181] width 148 height 29
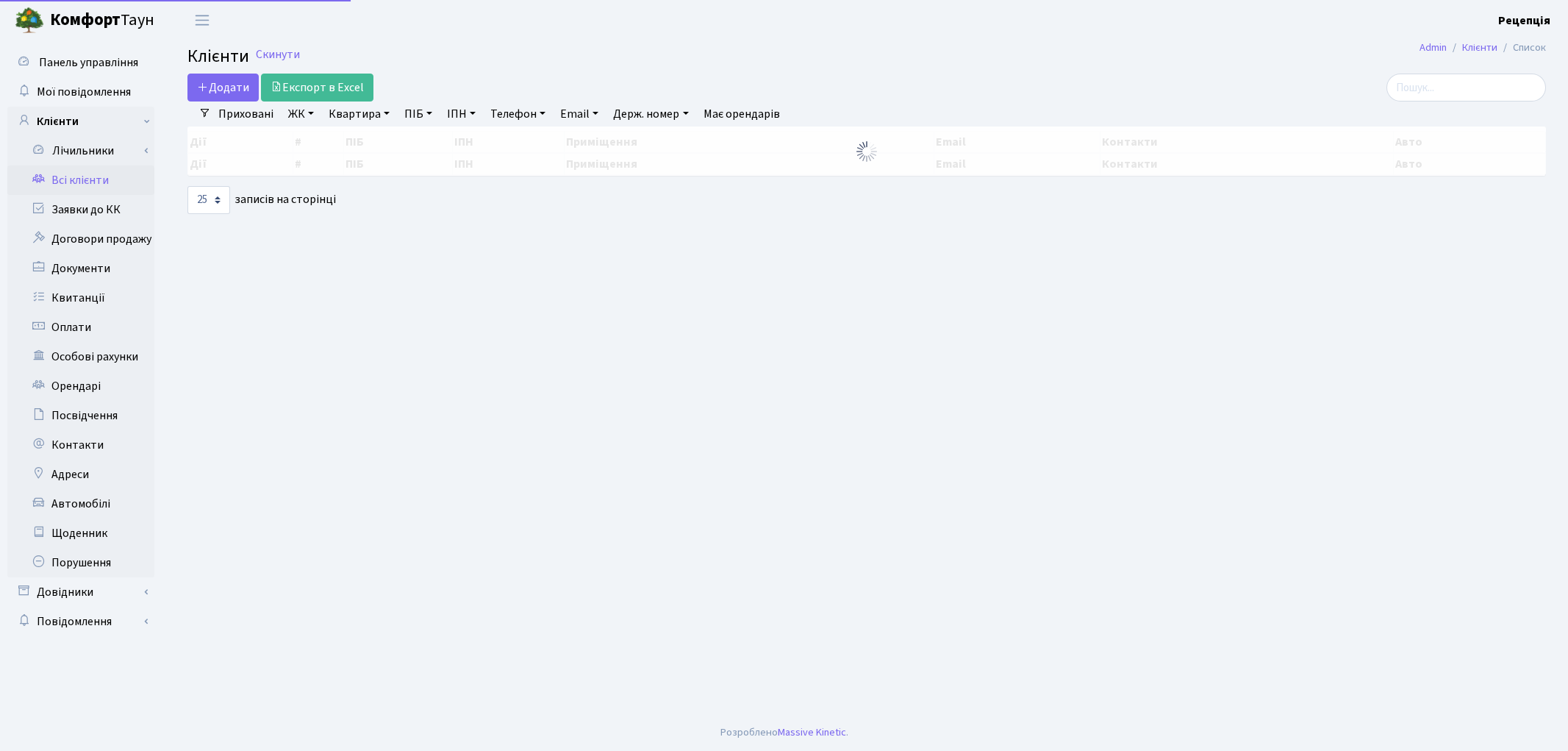
select select "25"
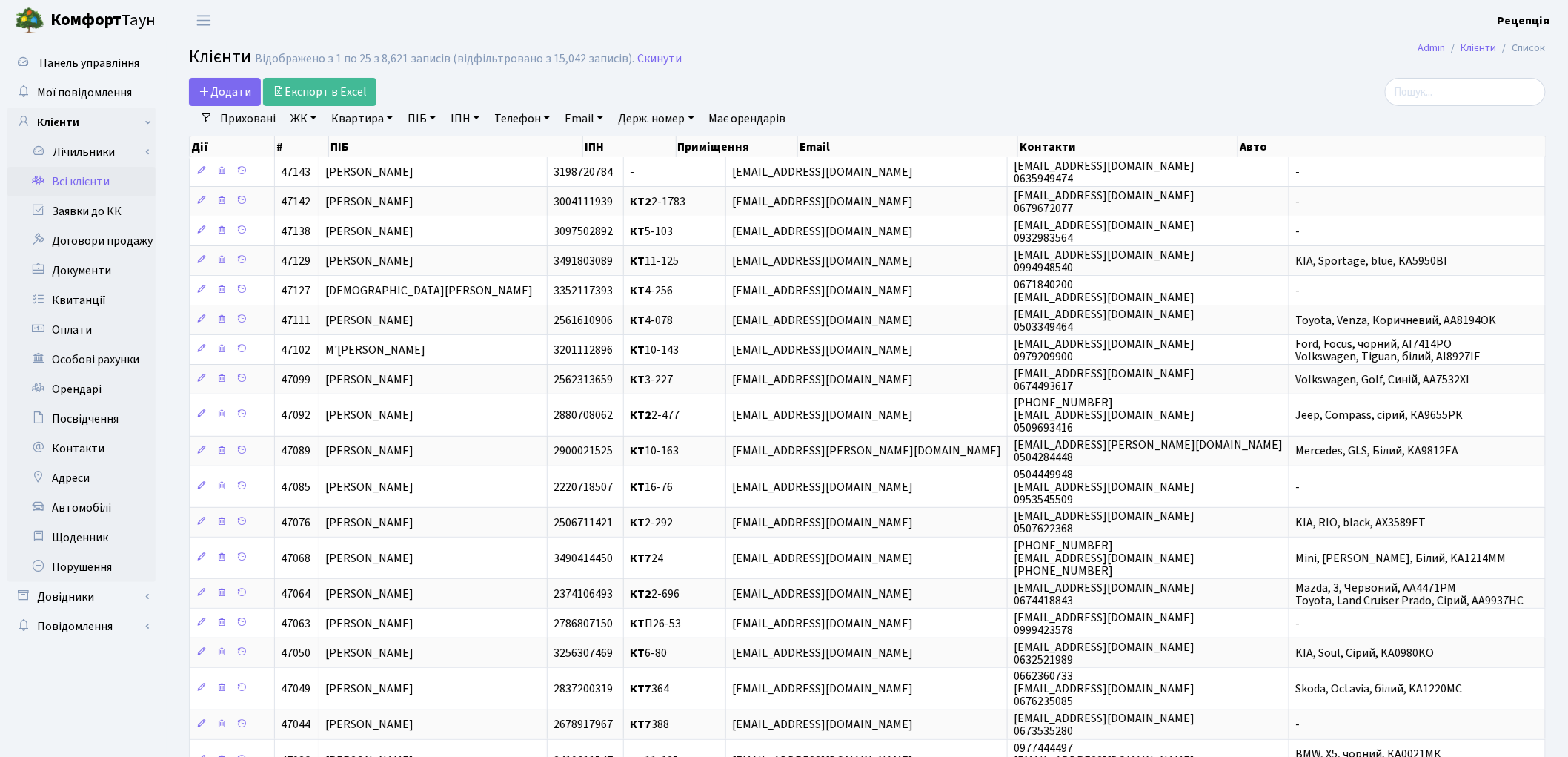
click at [314, 120] on link "ЖК" at bounding box center [304, 119] width 38 height 25
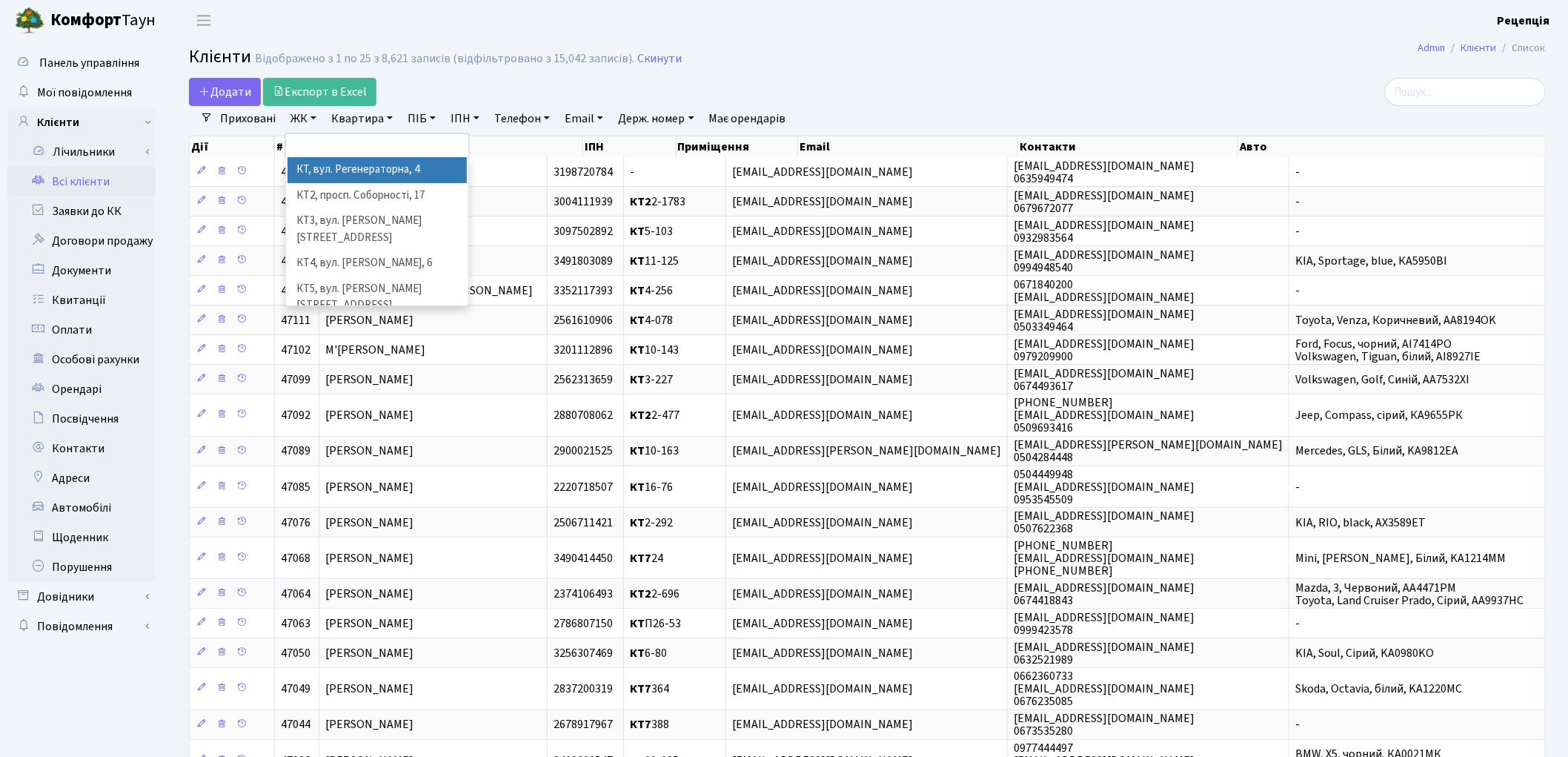
click at [328, 171] on li "КТ, вул. Регенераторна, 4" at bounding box center [377, 169] width 180 height 26
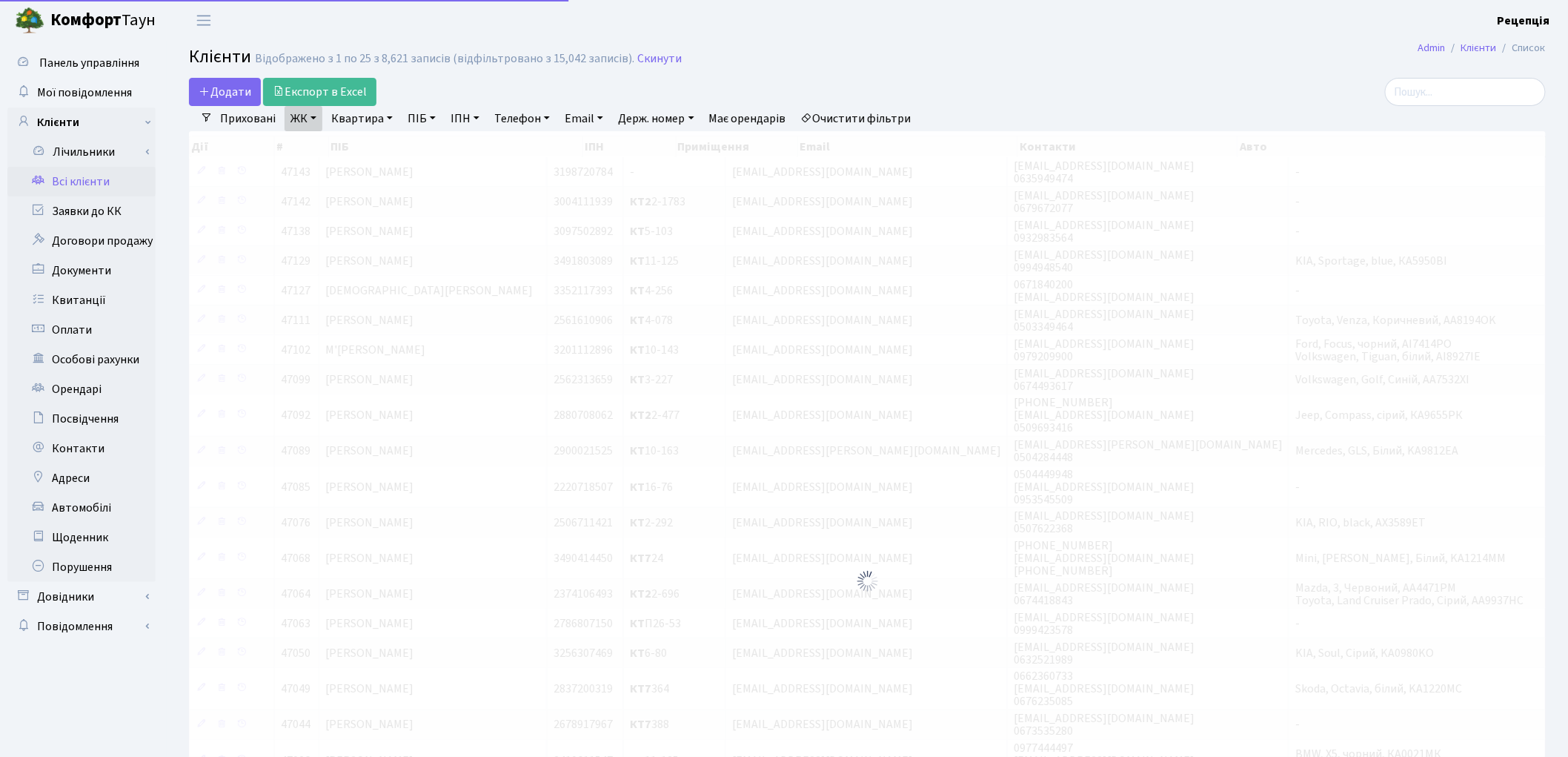
click at [354, 123] on link "Квартира" at bounding box center [362, 119] width 74 height 25
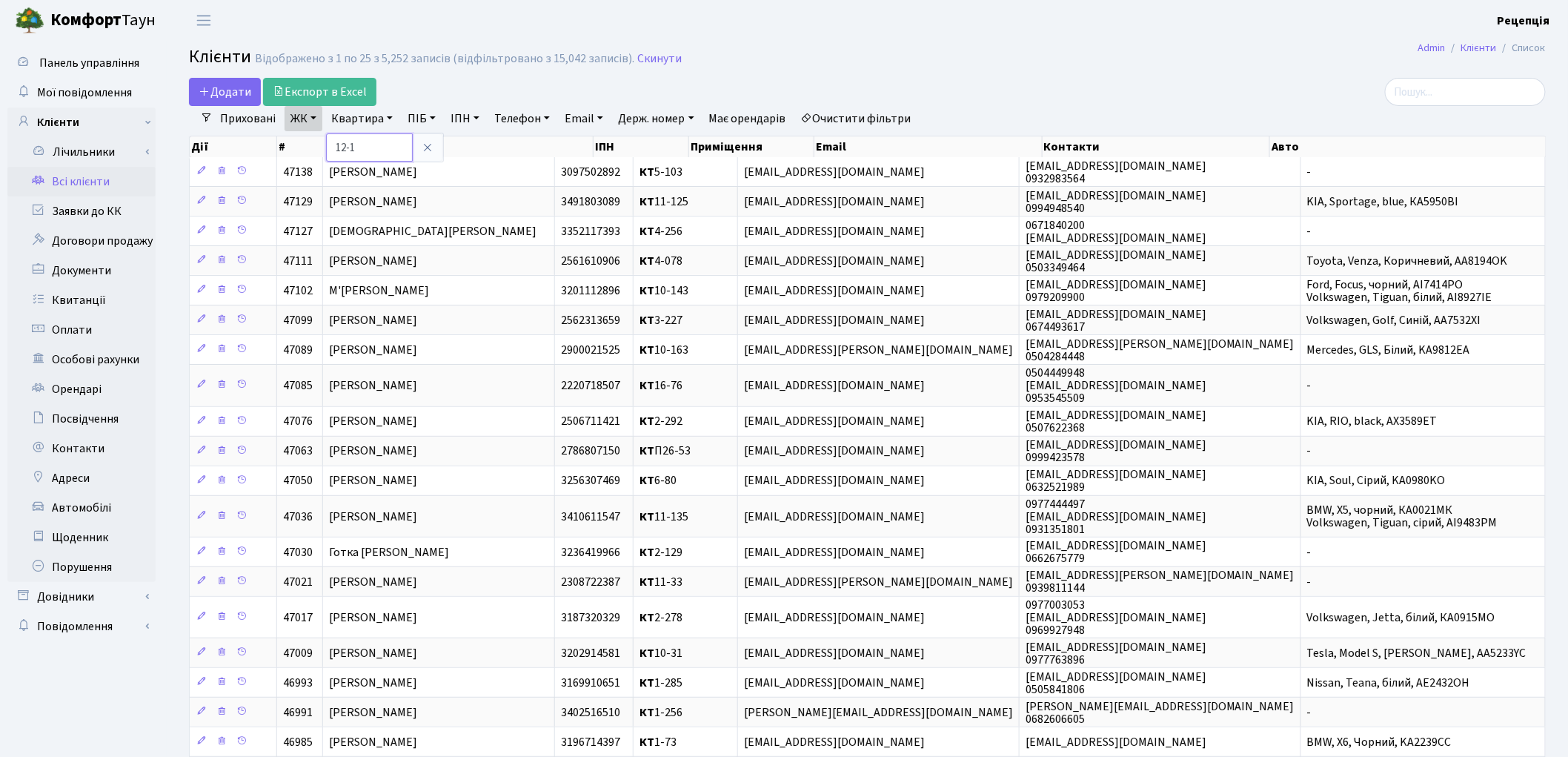
type input "12-1"
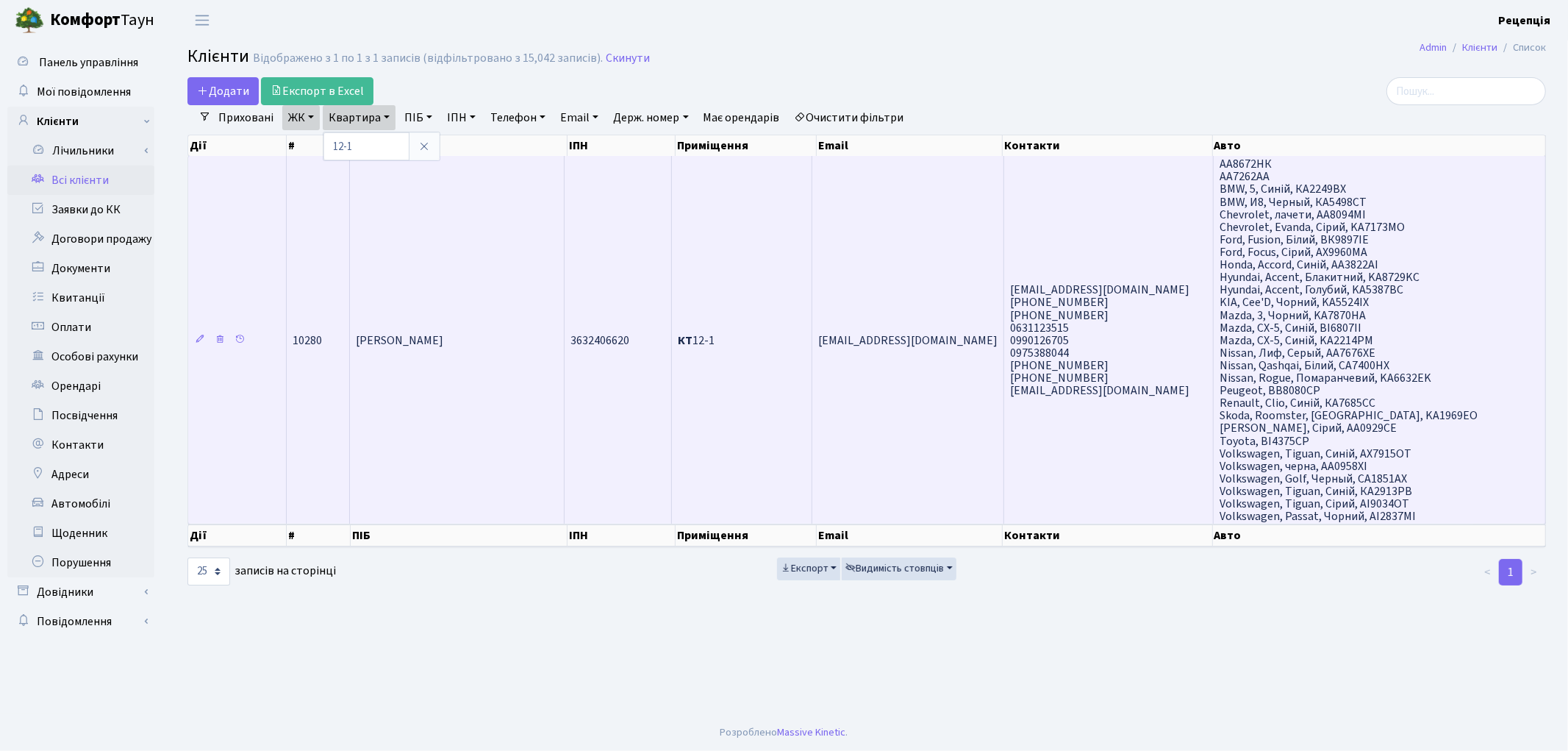
click at [479, 255] on td "Мацвейко Анна Сергіївна" at bounding box center [457, 339] width 214 height 368
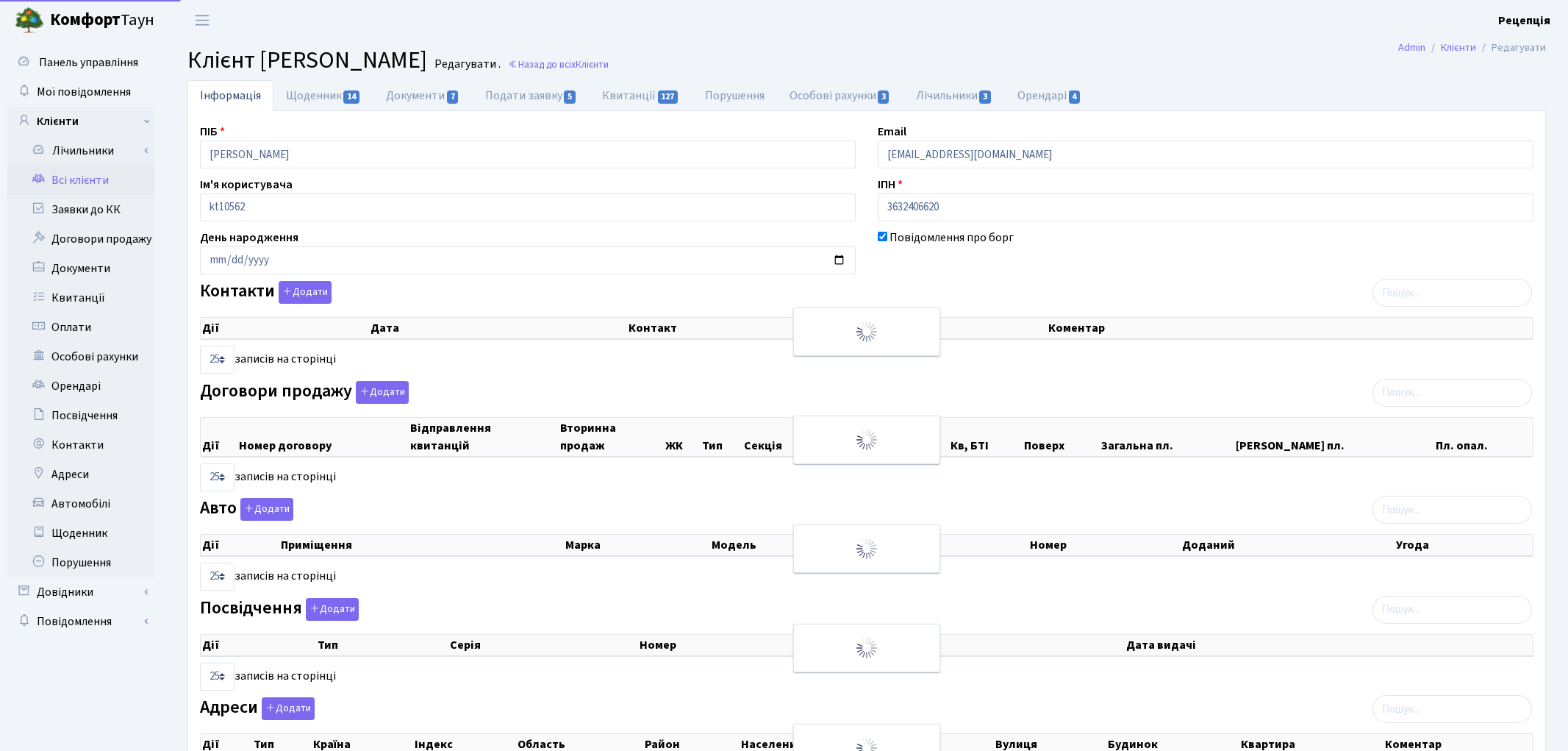
select select "25"
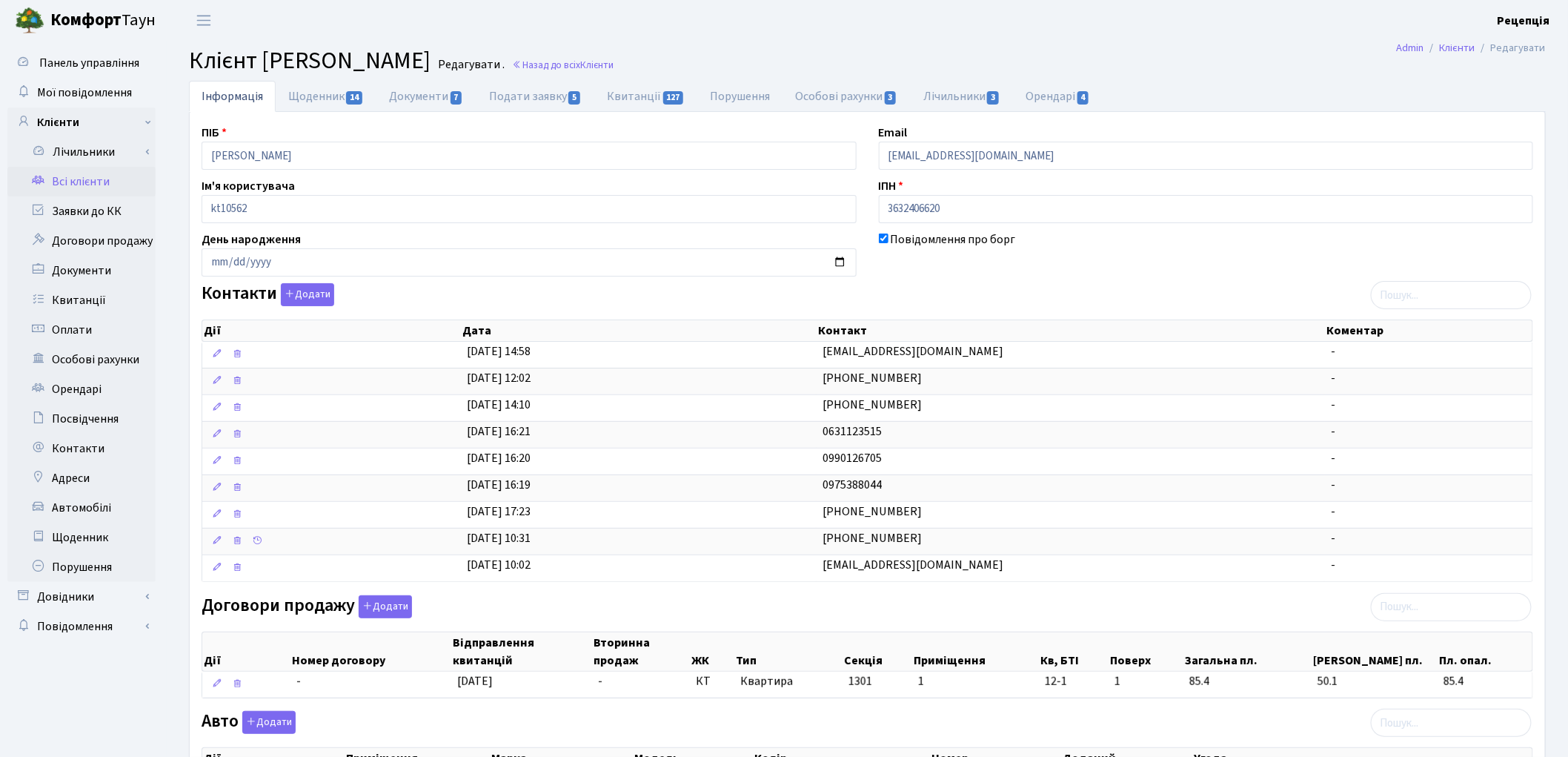
click at [68, 173] on link "Всі клієнти" at bounding box center [81, 181] width 148 height 29
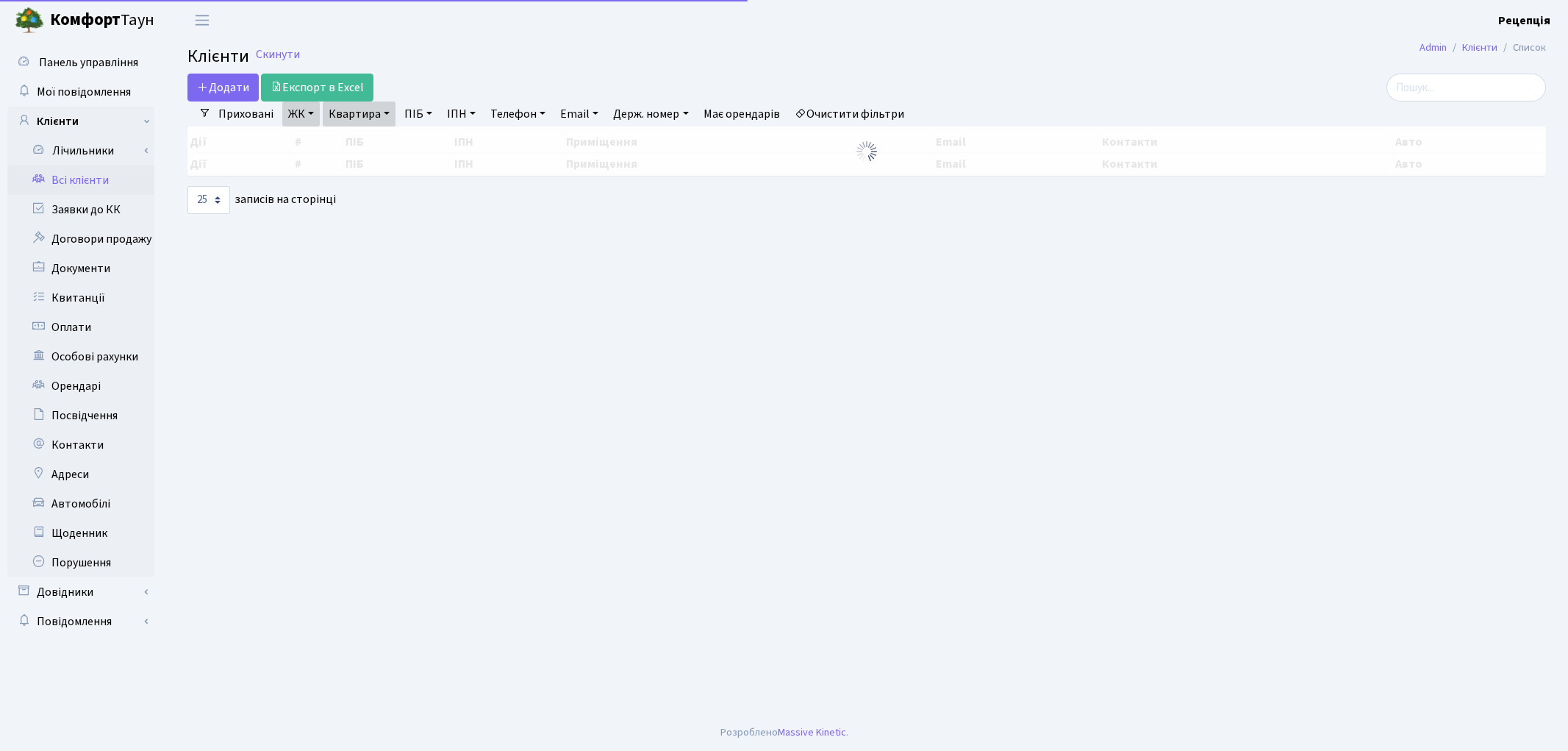
select select "25"
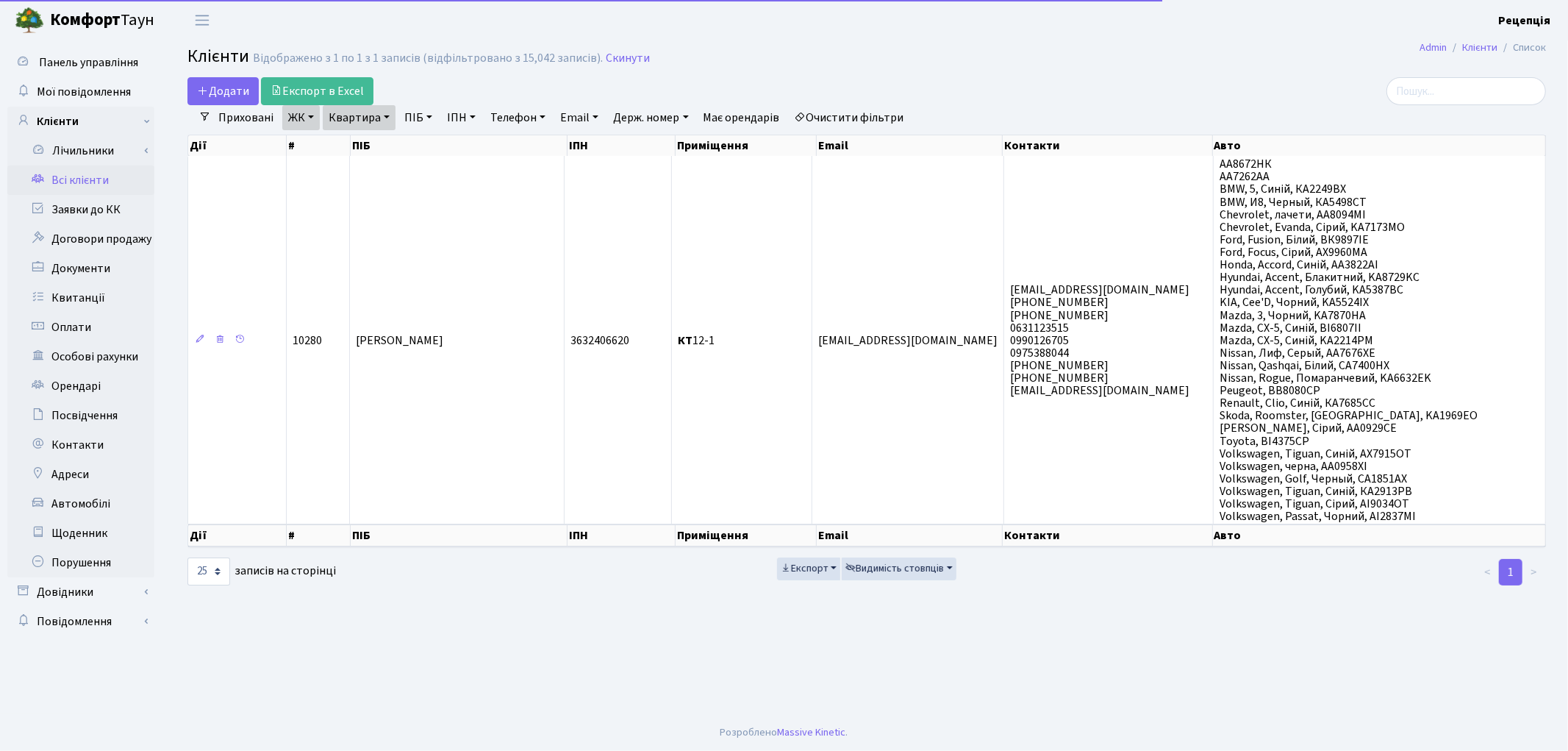
click at [297, 119] on link "ЖК" at bounding box center [302, 118] width 38 height 25
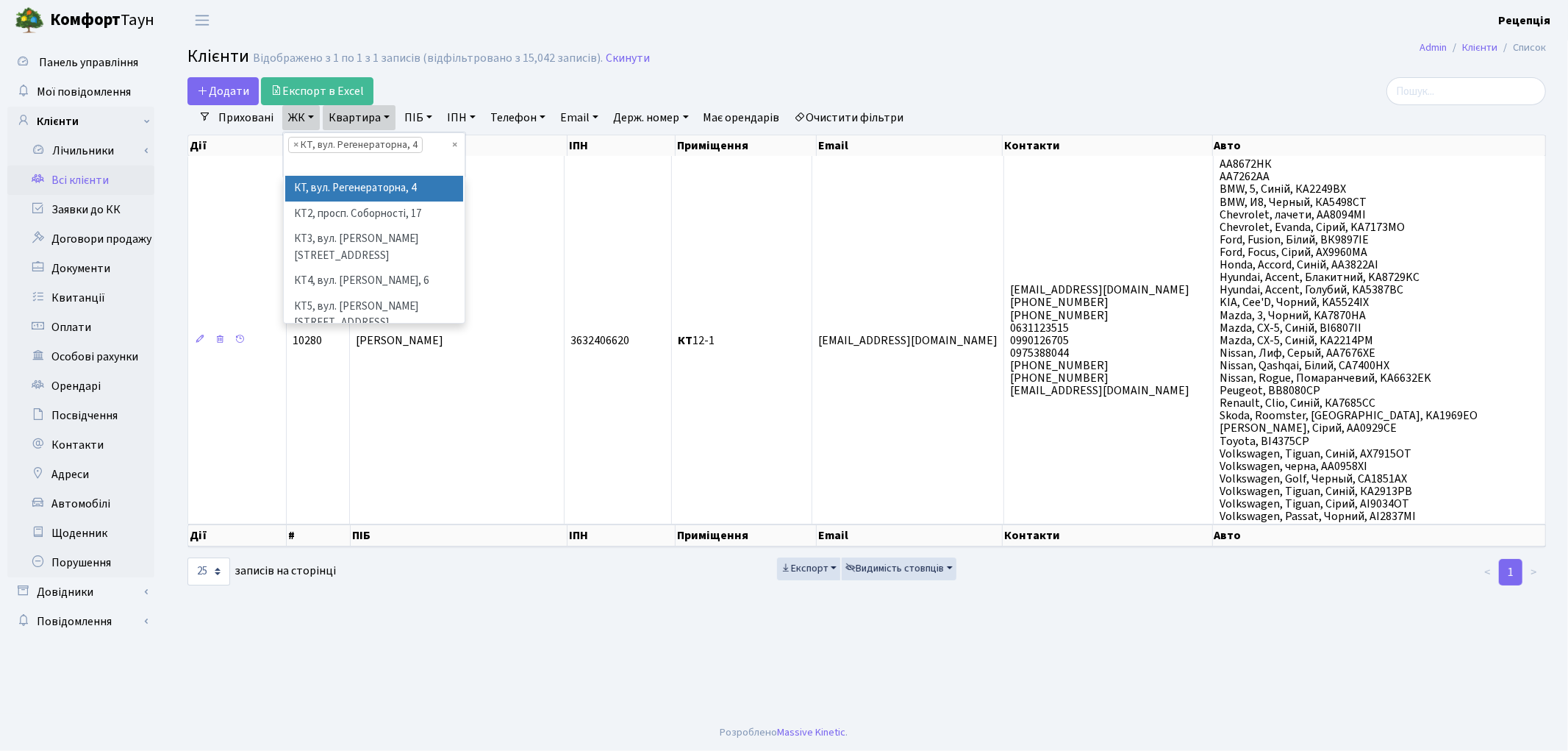
click at [298, 120] on link "ЖК" at bounding box center [302, 118] width 38 height 25
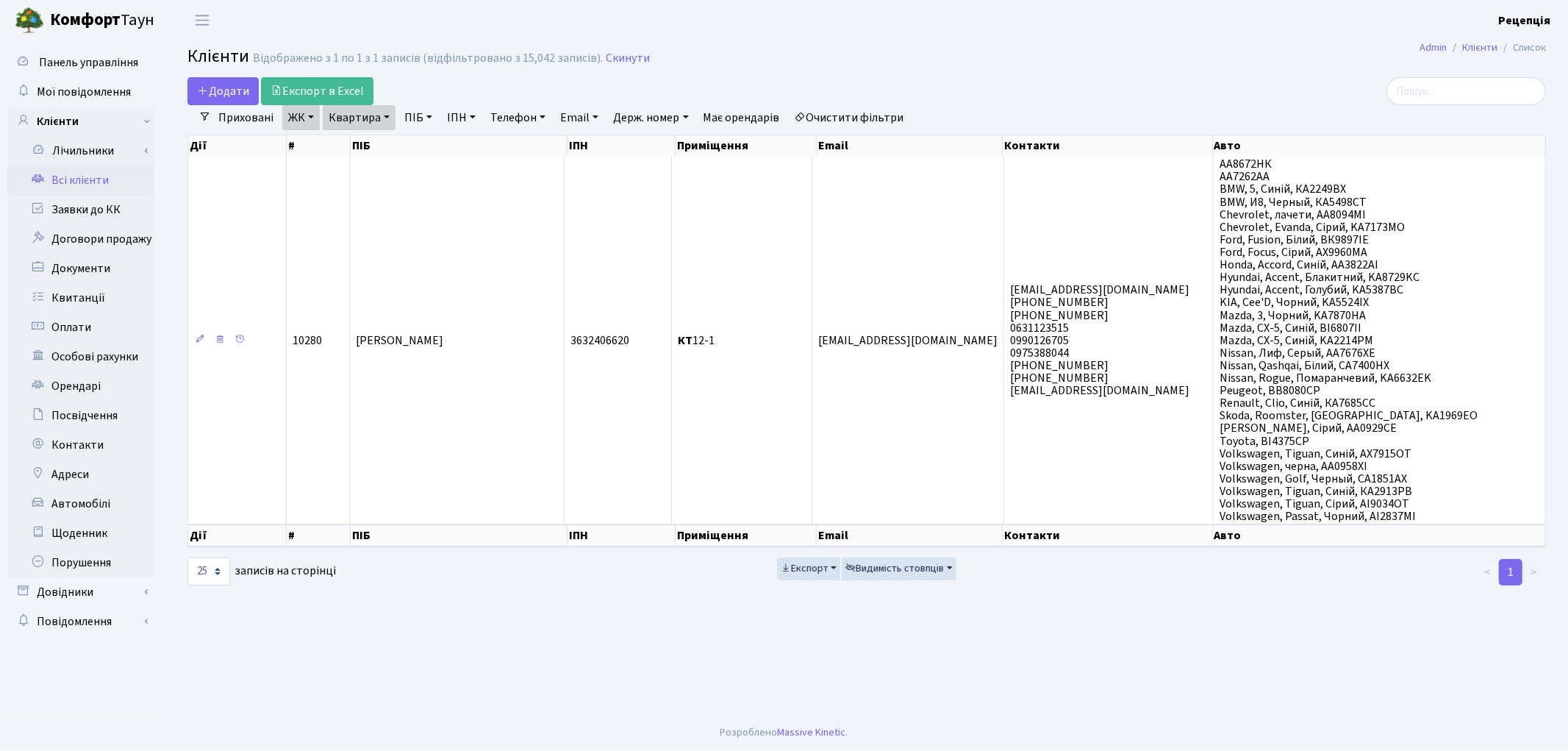
click at [892, 116] on link "Очистити фільтри" at bounding box center [850, 118] width 121 height 25
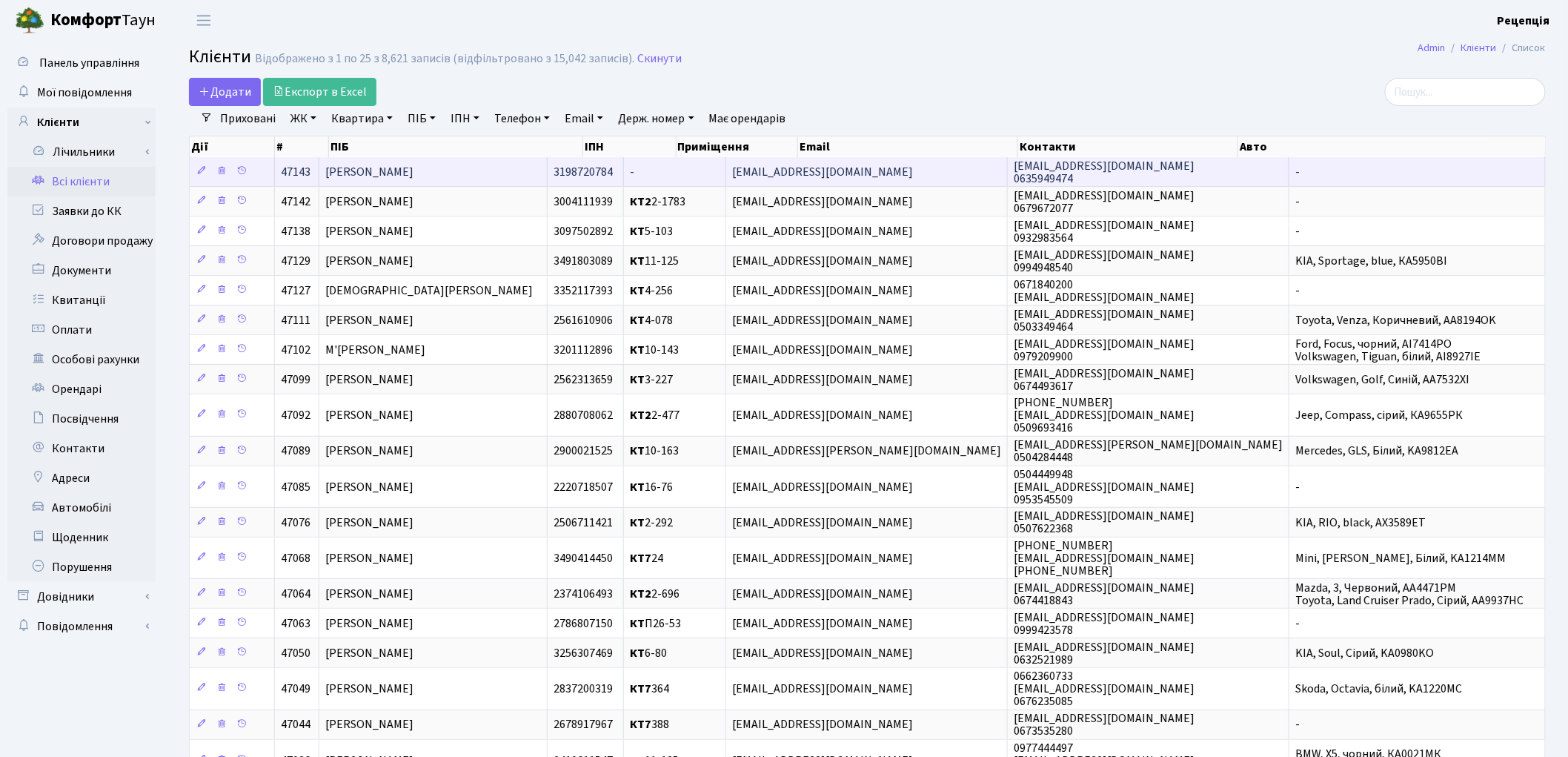
click at [476, 167] on td "[PERSON_NAME]" at bounding box center [433, 171] width 227 height 29
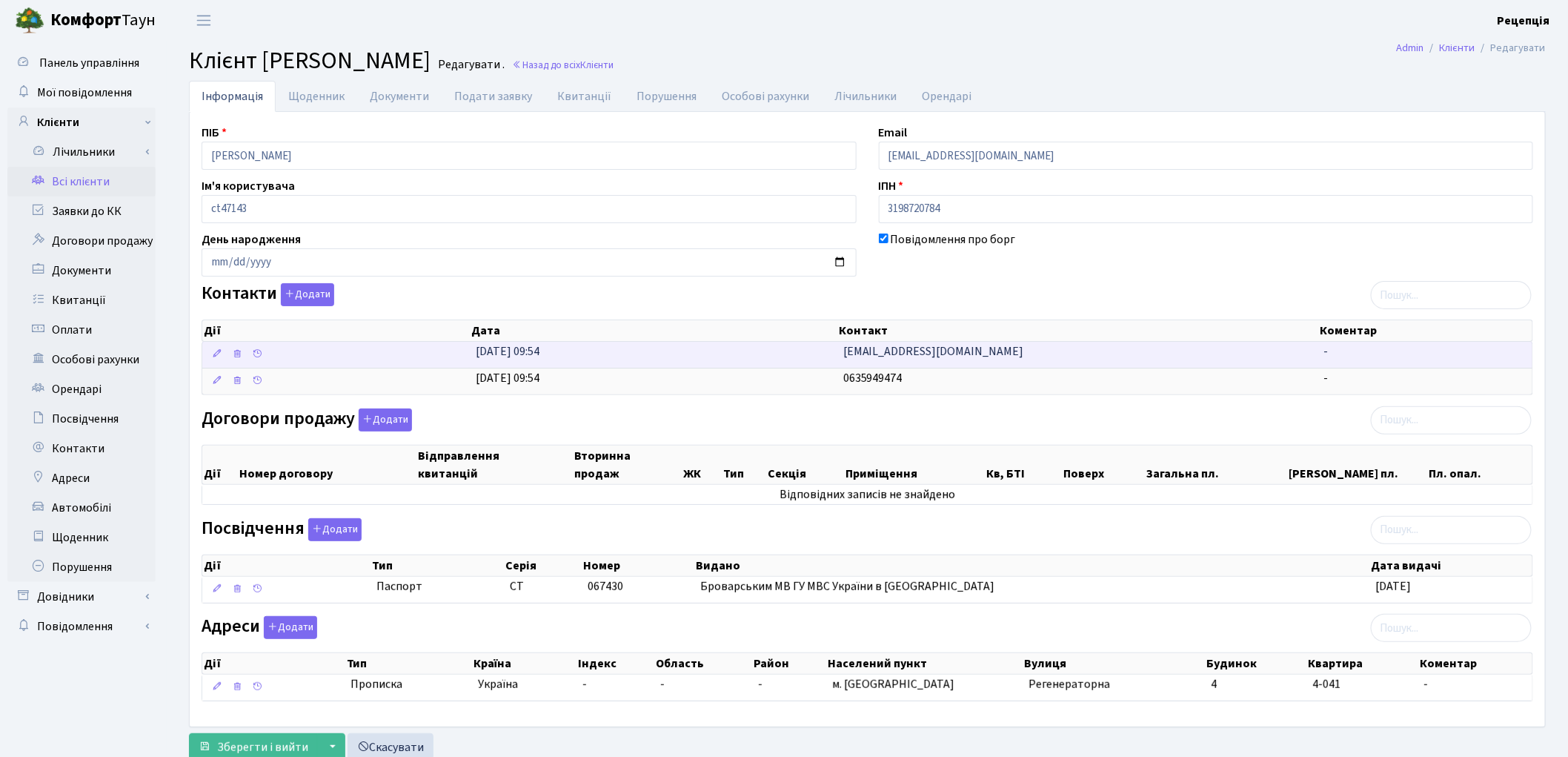
drag, startPoint x: 996, startPoint y: 345, endPoint x: 788, endPoint y: 354, distance: 208.2
click at [789, 354] on \<\/span\>\a "[DATE] 09:54 [EMAIL_ADDRESS][DOMAIN_NAME] -" at bounding box center [868, 355] width 1331 height 26
copy \<\/span\>\a "[EMAIL_ADDRESS][DOMAIN_NAME]"
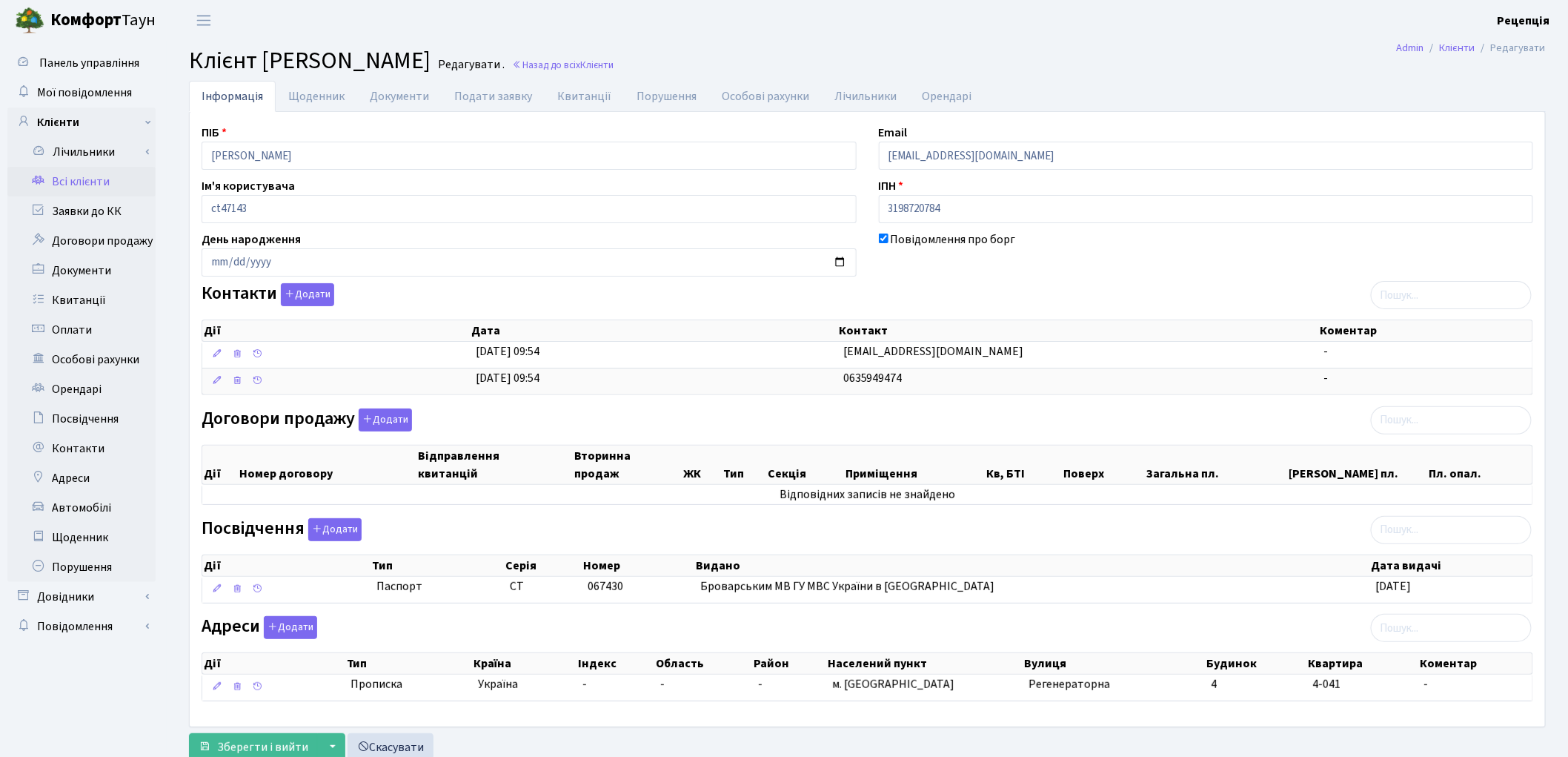
click at [100, 184] on link "Всі клієнти" at bounding box center [81, 181] width 148 height 29
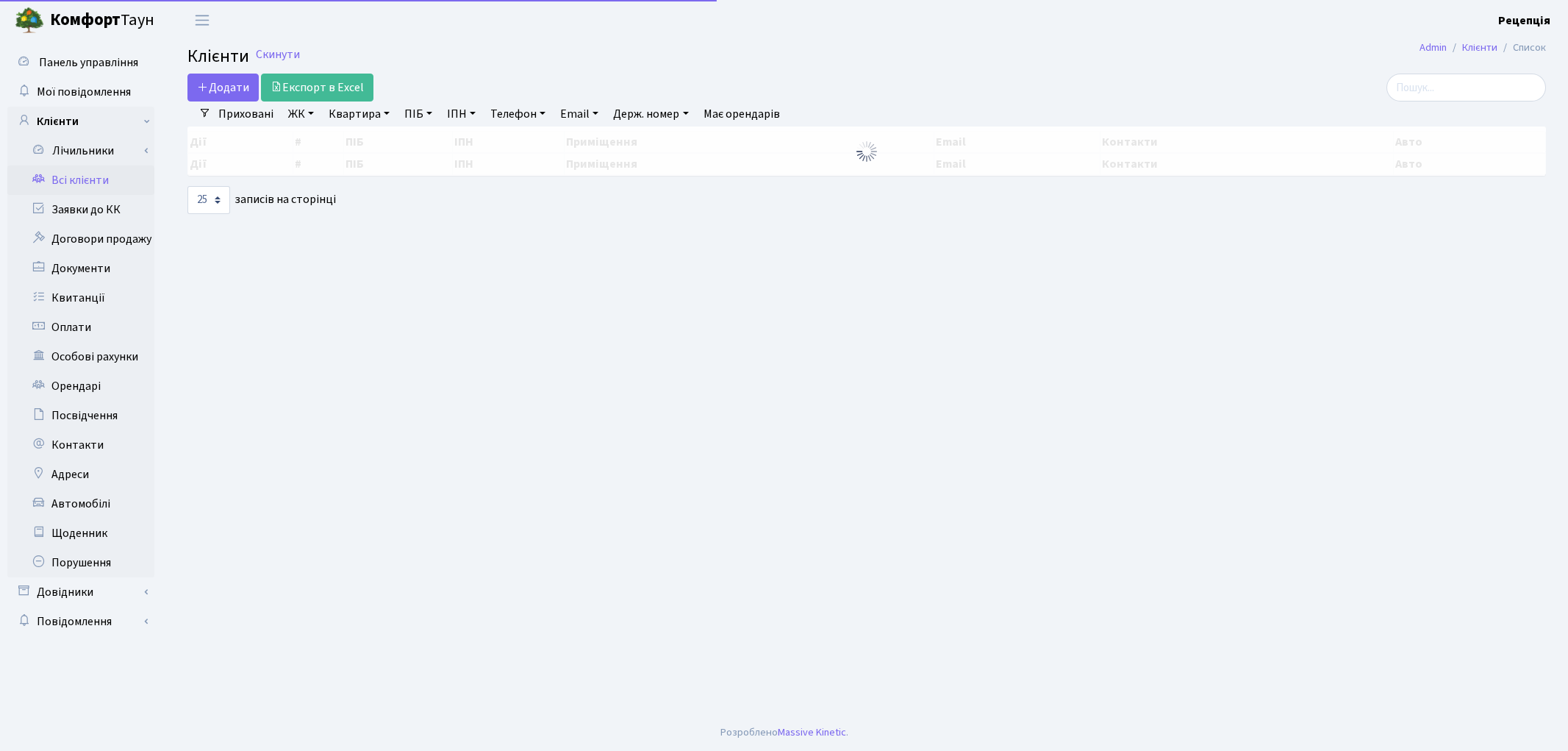
select select "25"
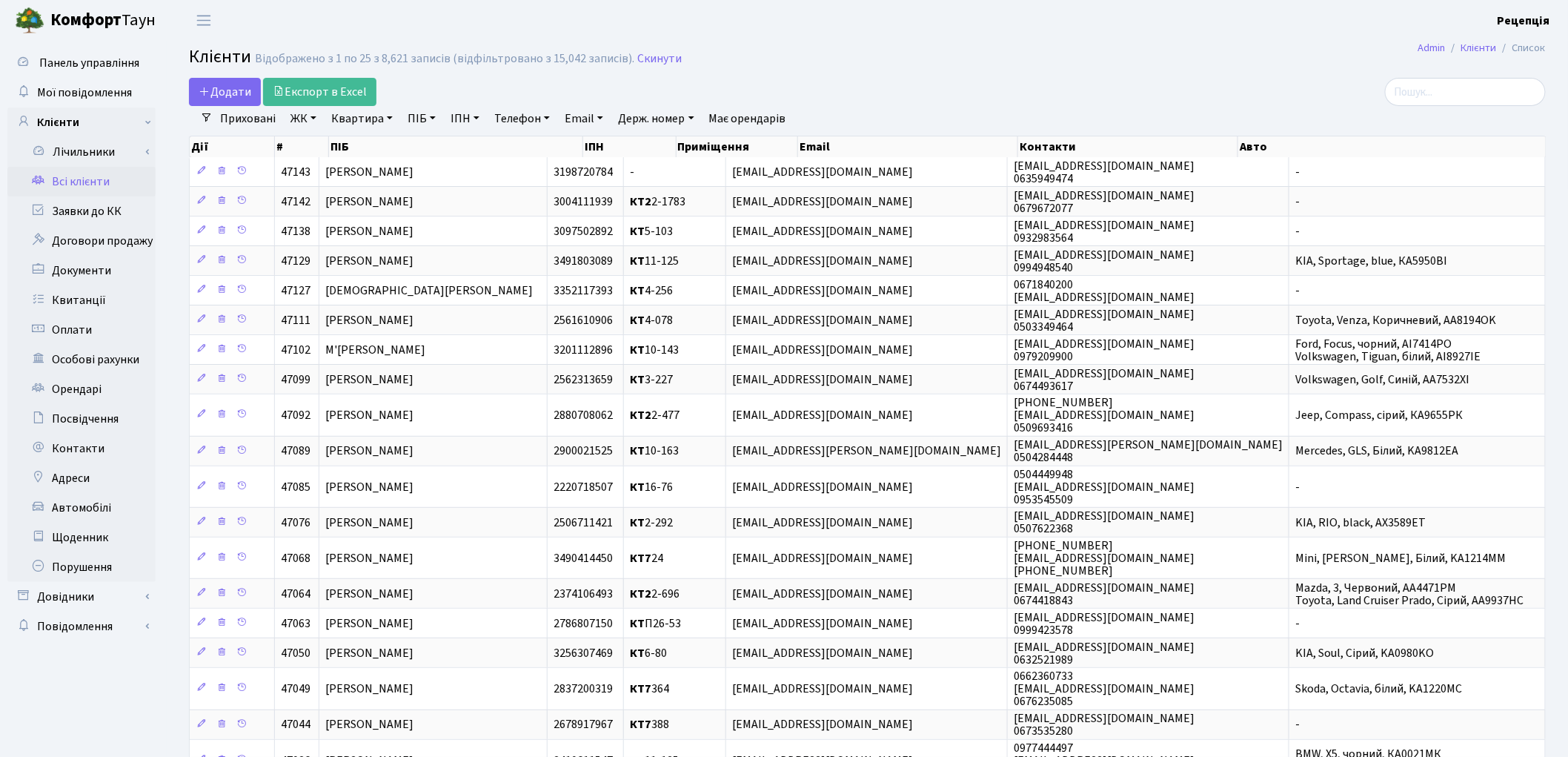
click at [596, 117] on link "Email" at bounding box center [584, 119] width 51 height 25
paste input "[EMAIL_ADDRESS][DOMAIN_NAME]"
click at [598, 146] on input "[EMAIL_ADDRESS][DOMAIN_NAME]" at bounding box center [603, 148] width 87 height 29
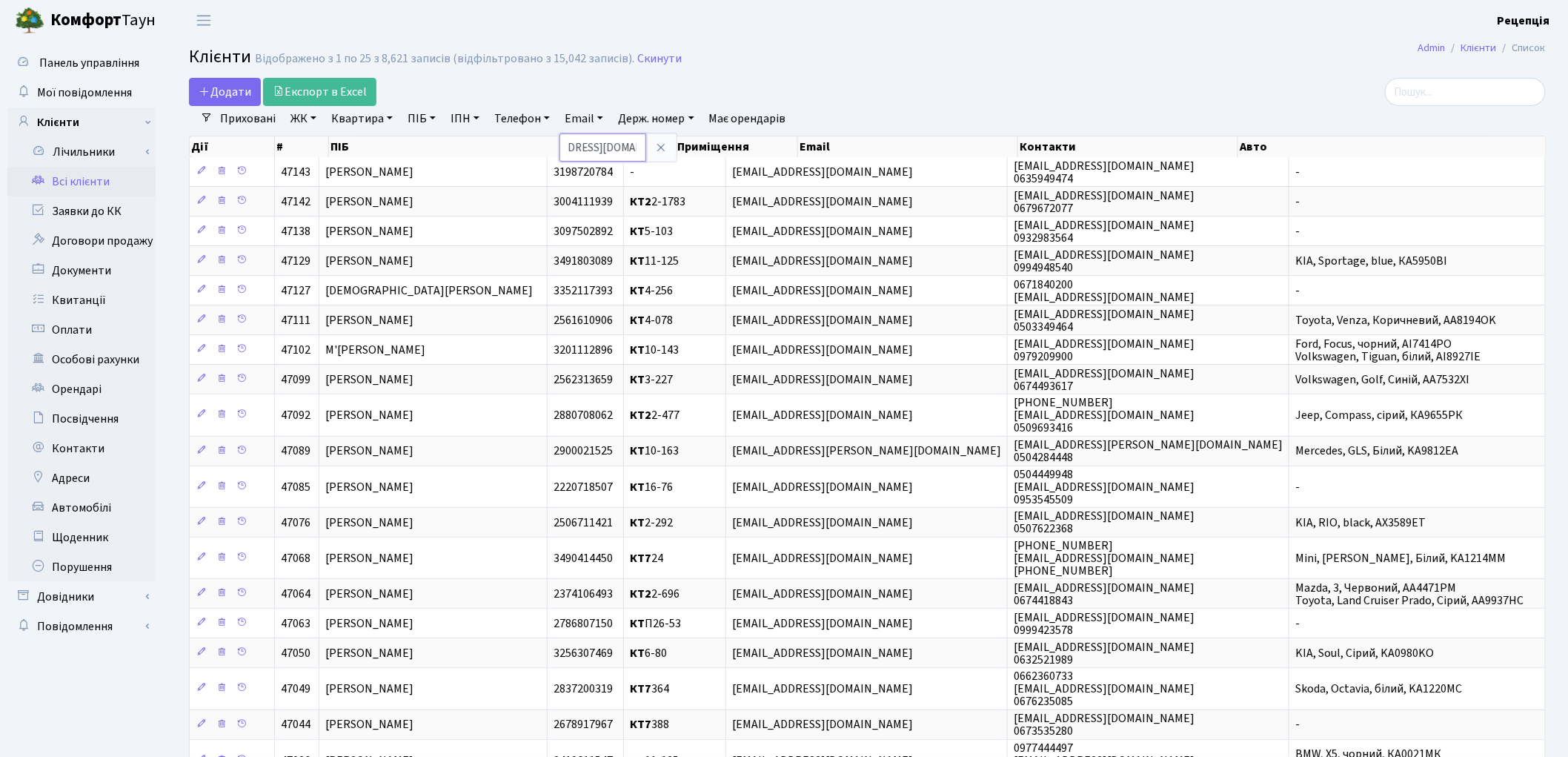
type input "[EMAIL_ADDRESS][DOMAIN_NAME]"
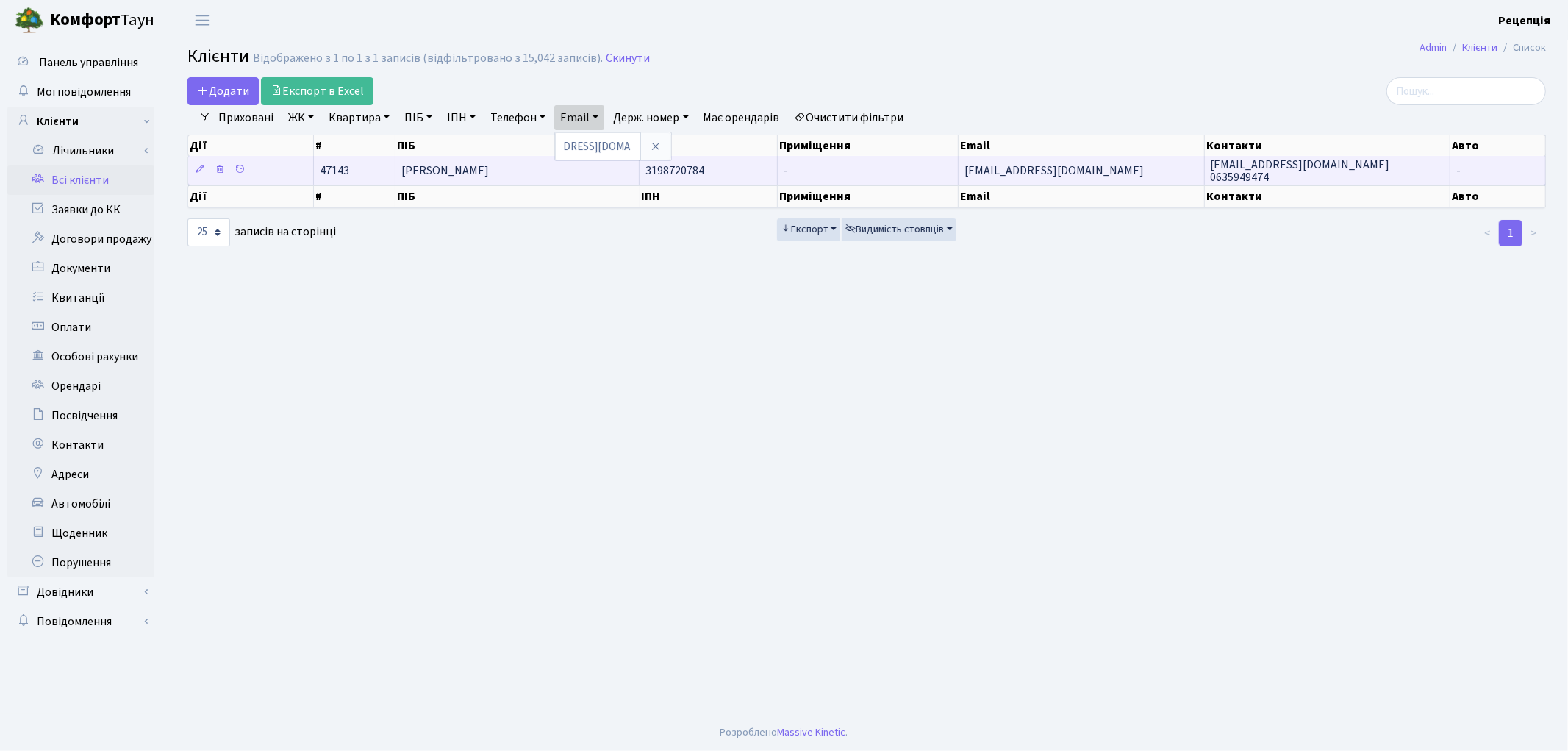
click at [593, 167] on td "[PERSON_NAME]" at bounding box center [518, 170] width 245 height 29
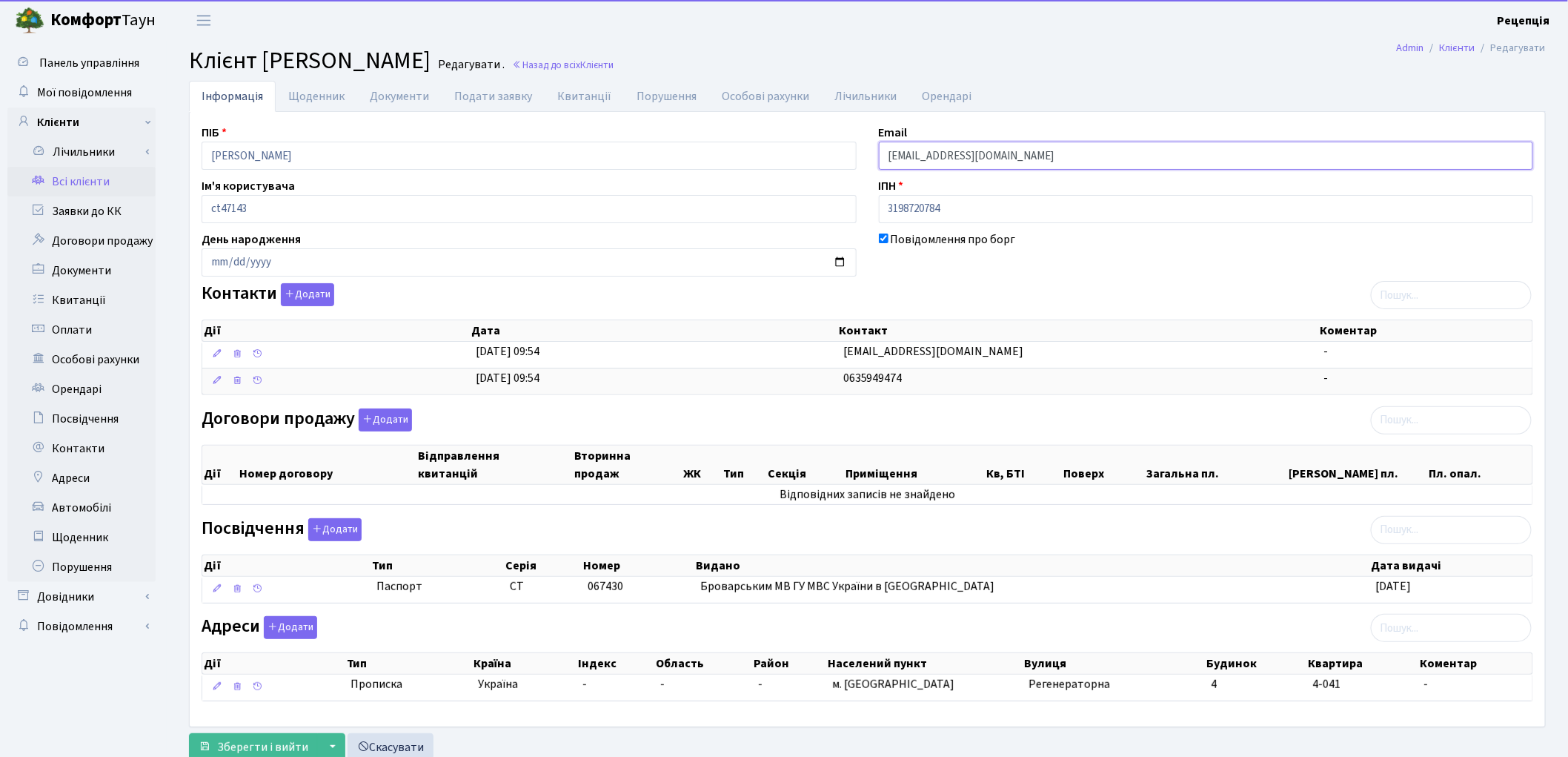
click at [952, 157] on input "[EMAIL_ADDRESS][DOMAIN_NAME]" at bounding box center [1206, 156] width 655 height 29
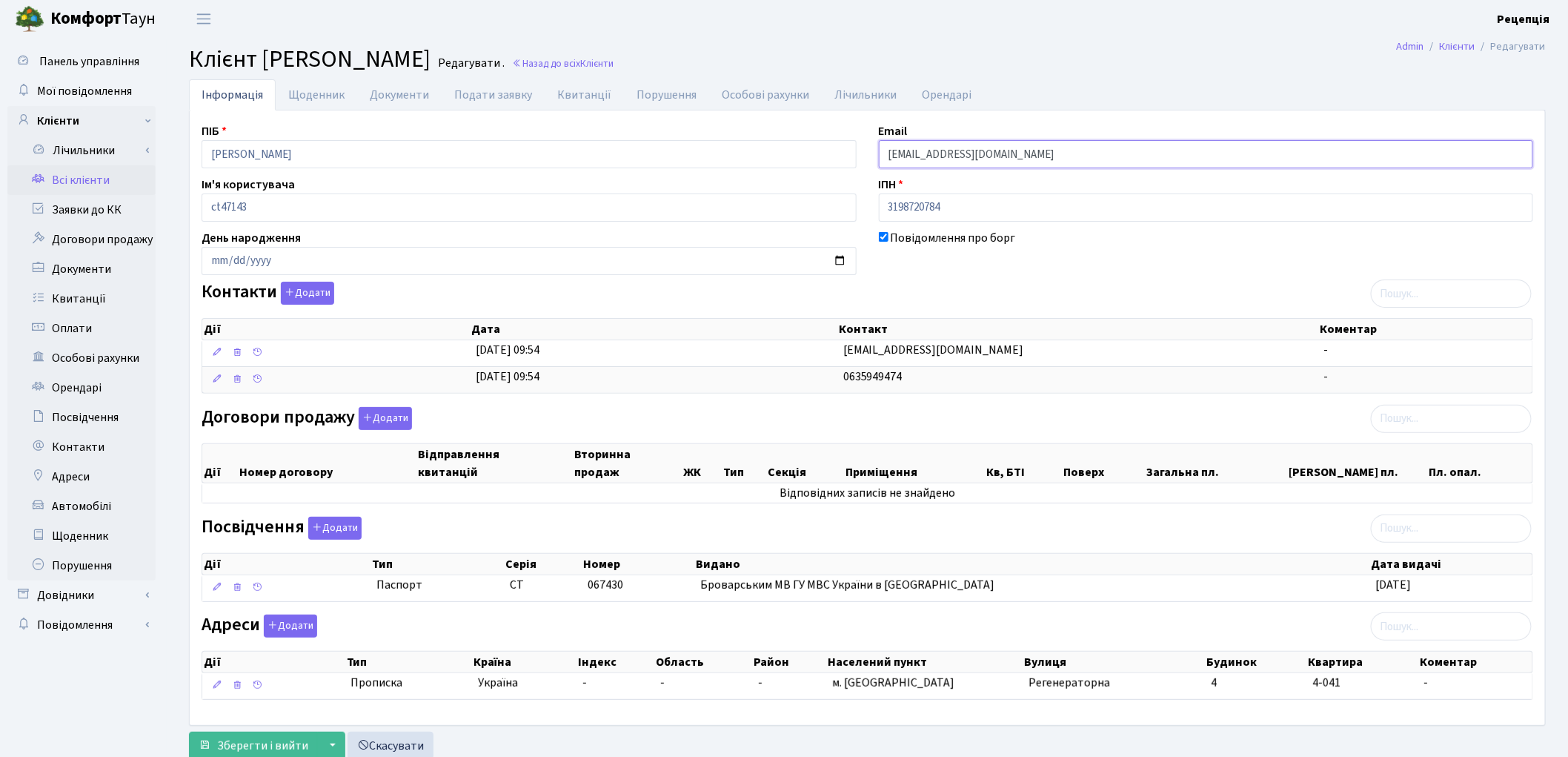
scroll to position [51, 0]
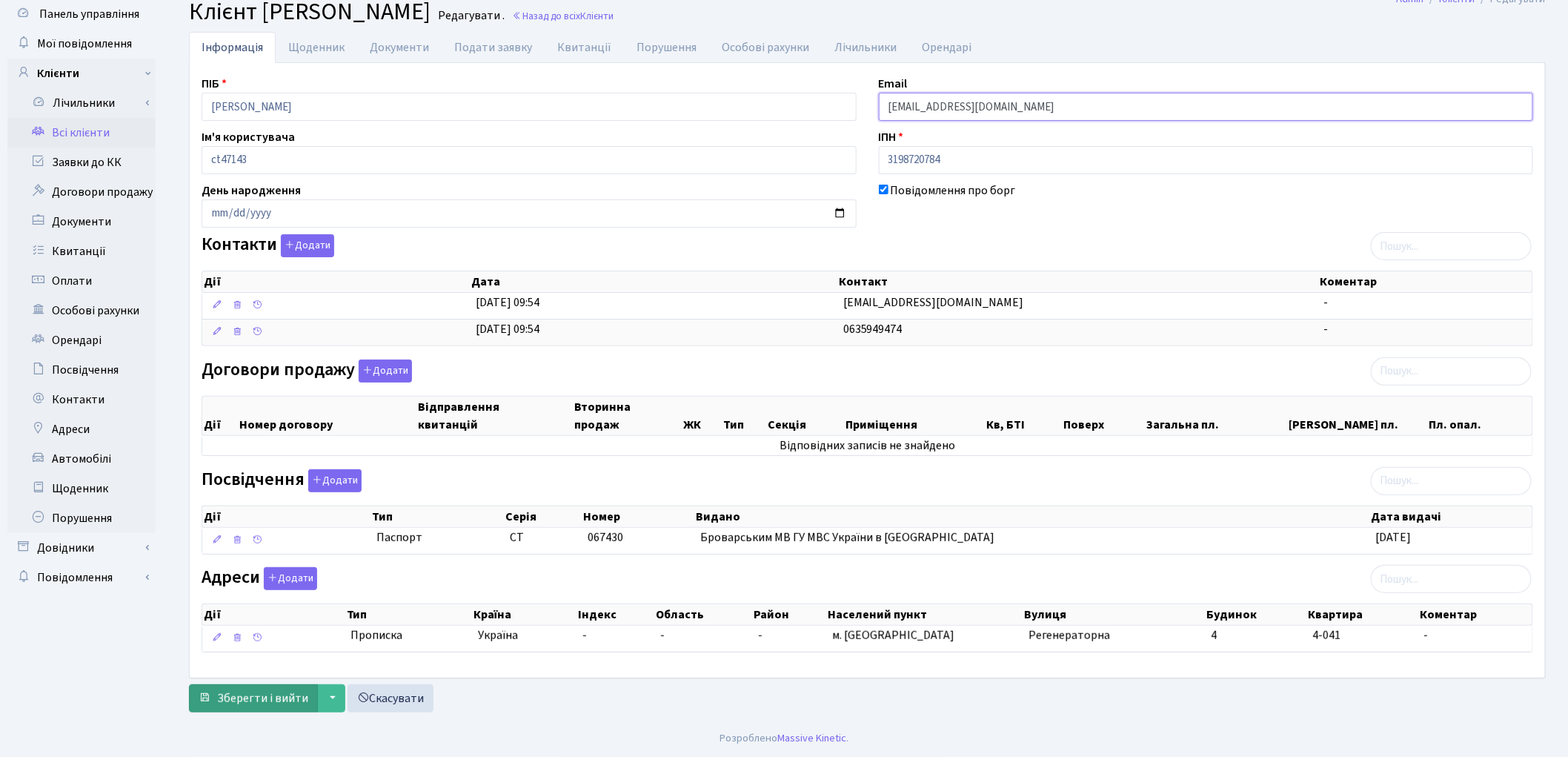
type input "[EMAIL_ADDRESS][DOMAIN_NAME]"
click at [276, 694] on span "Зберегти і вийти" at bounding box center [262, 698] width 91 height 17
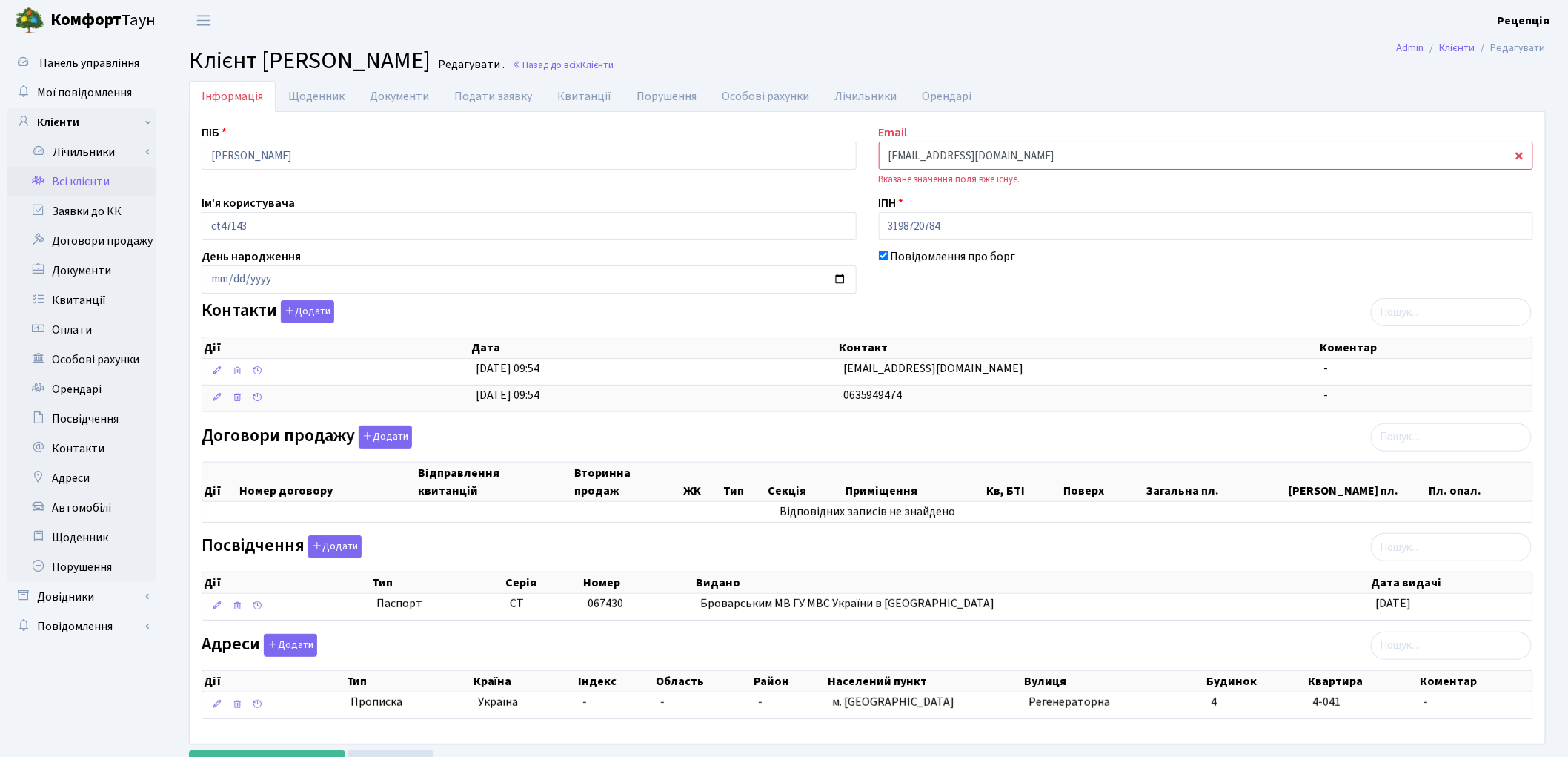
drag, startPoint x: 997, startPoint y: 156, endPoint x: 844, endPoint y: 165, distance: 153.3
click at [844, 165] on div "ПІБ Швець Юлія Сергіївна Email shadmanova@ukr.net Вказане значення поля вже існ…" at bounding box center [868, 428] width 1354 height 608
click at [110, 181] on link "Всі клієнти" at bounding box center [81, 181] width 148 height 29
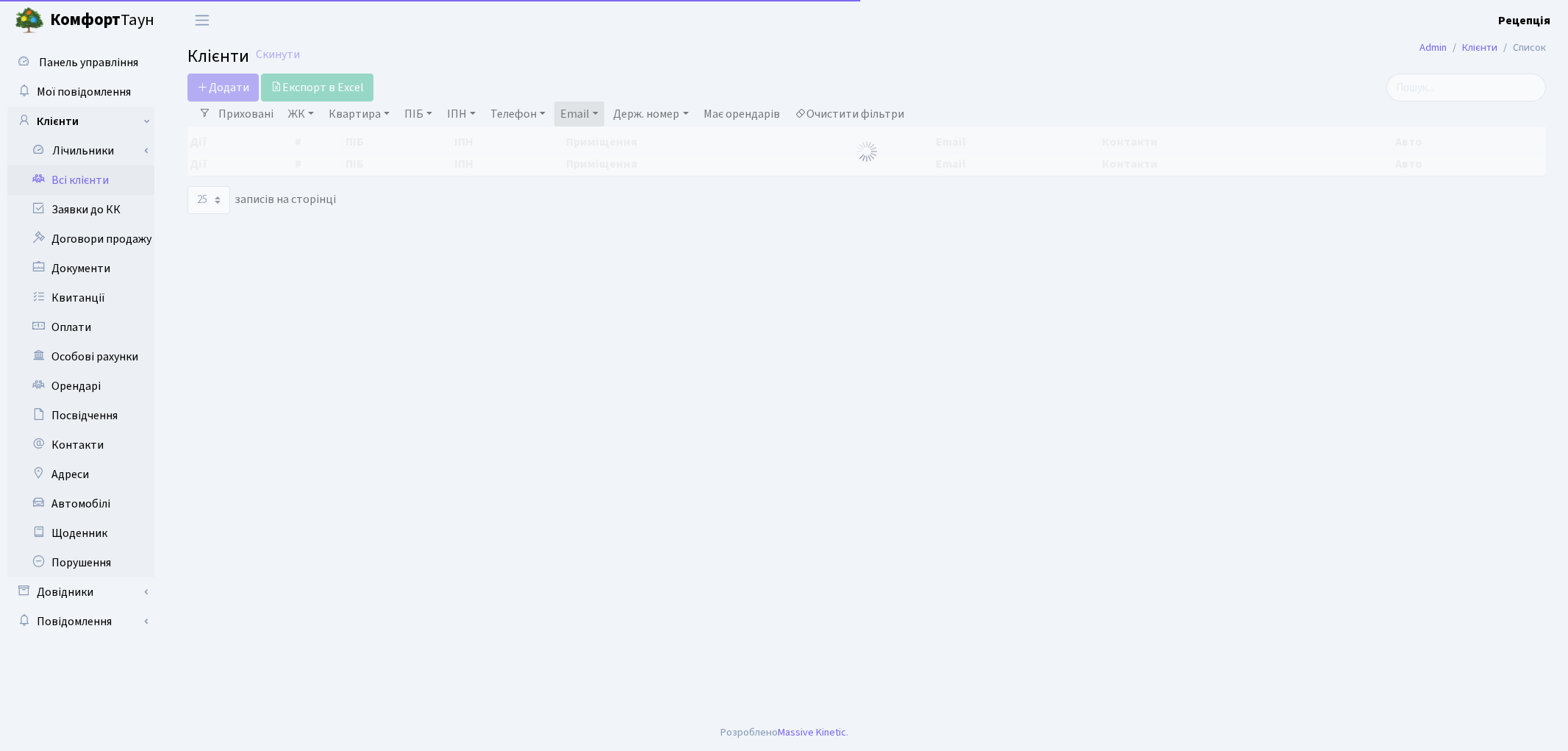
select select "25"
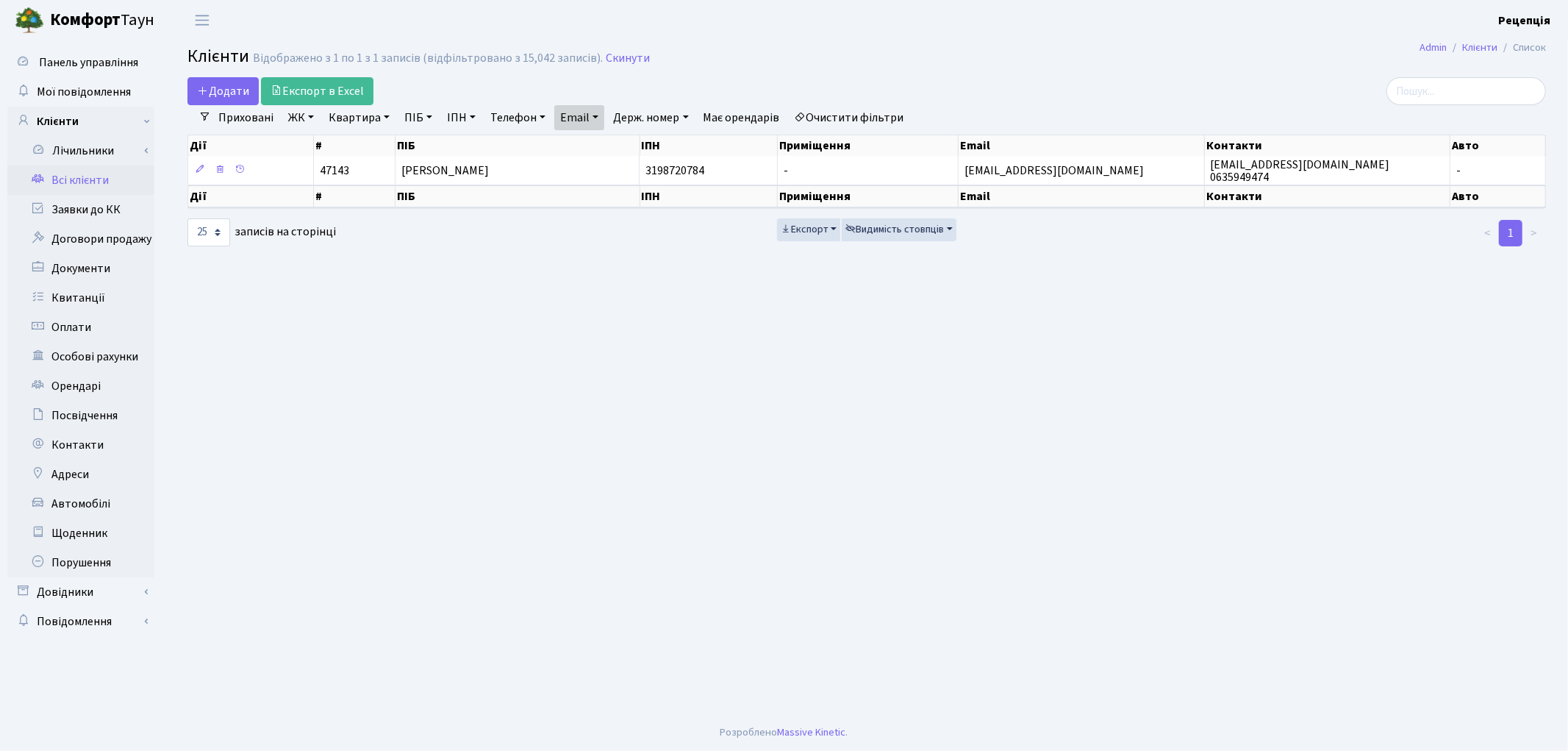
click at [866, 123] on link "Очистити фільтри" at bounding box center [850, 118] width 121 height 25
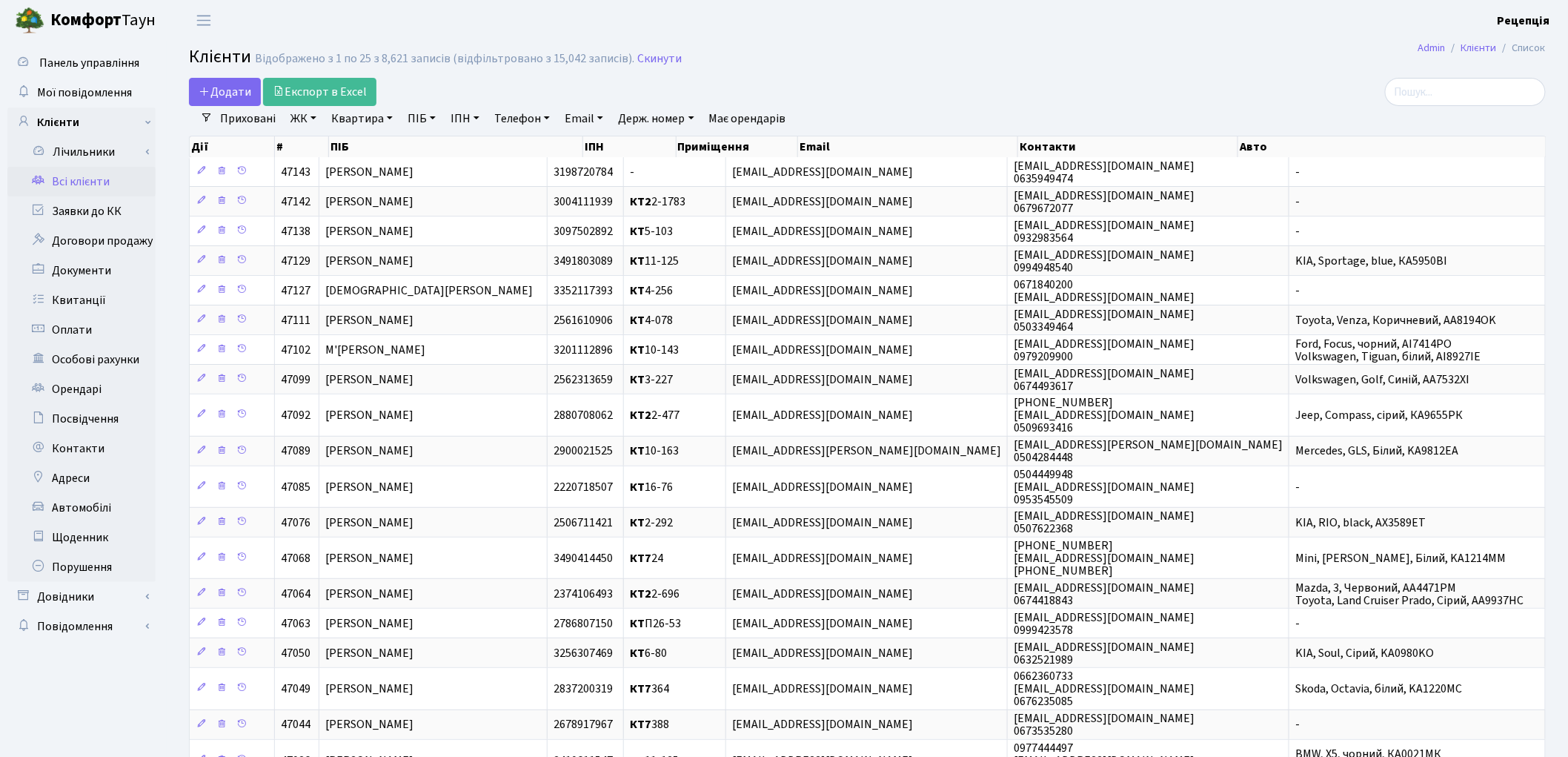
click at [581, 121] on link "Email" at bounding box center [584, 119] width 51 height 25
paste input "[EMAIL_ADDRESS][DOMAIN_NAME]"
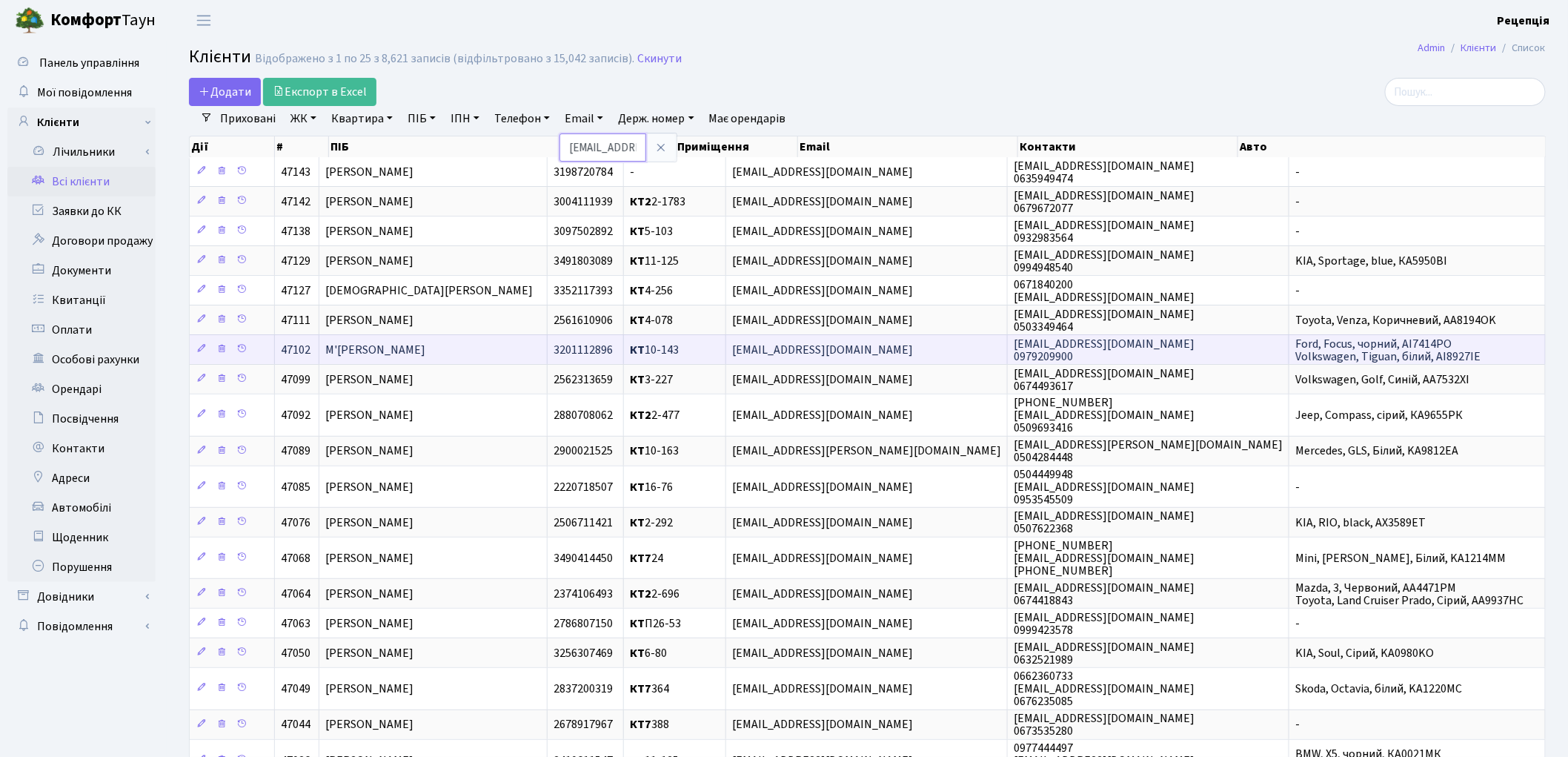
scroll to position [0, 35]
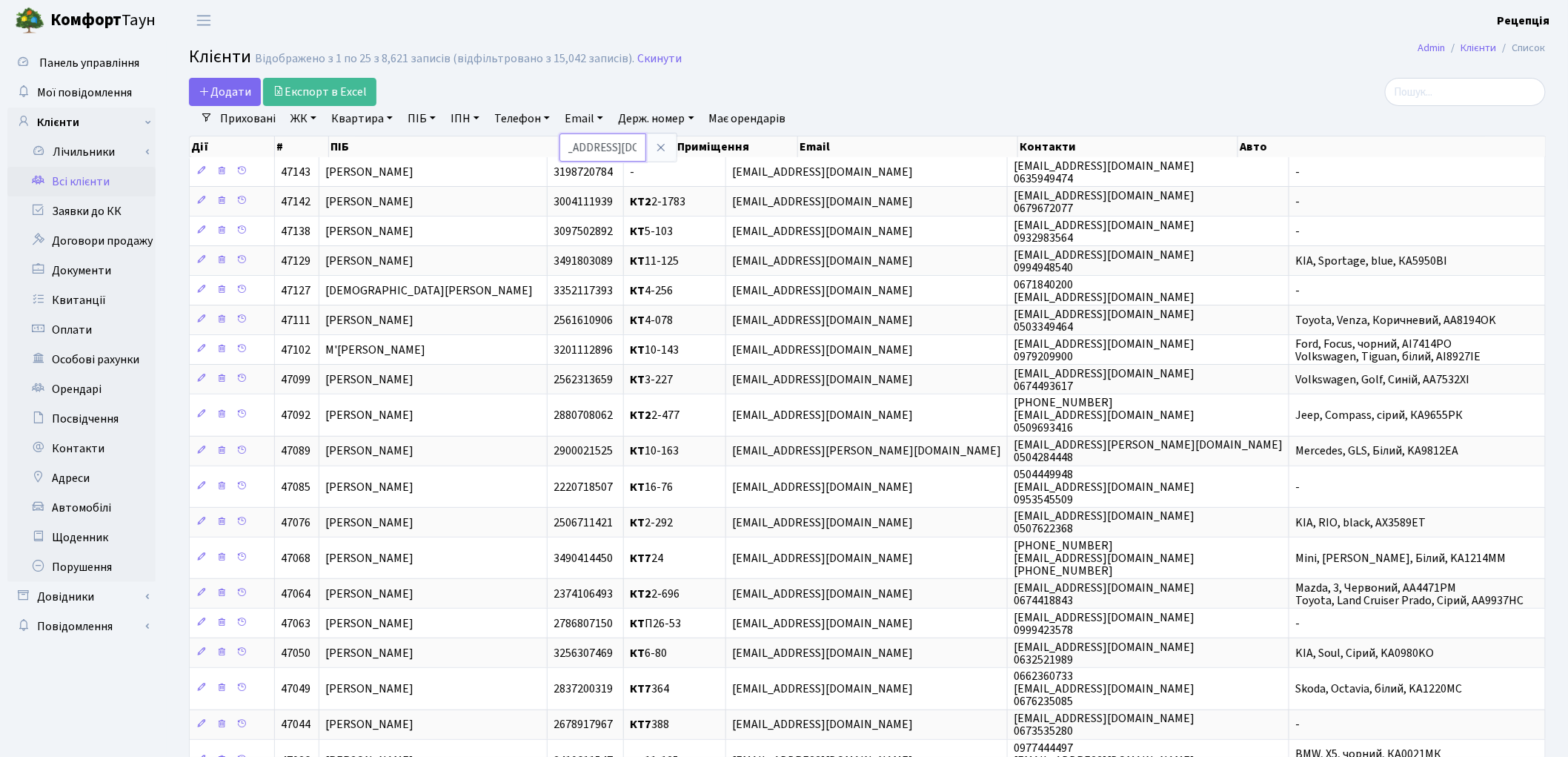
type input "[EMAIL_ADDRESS][DOMAIN_NAME]"
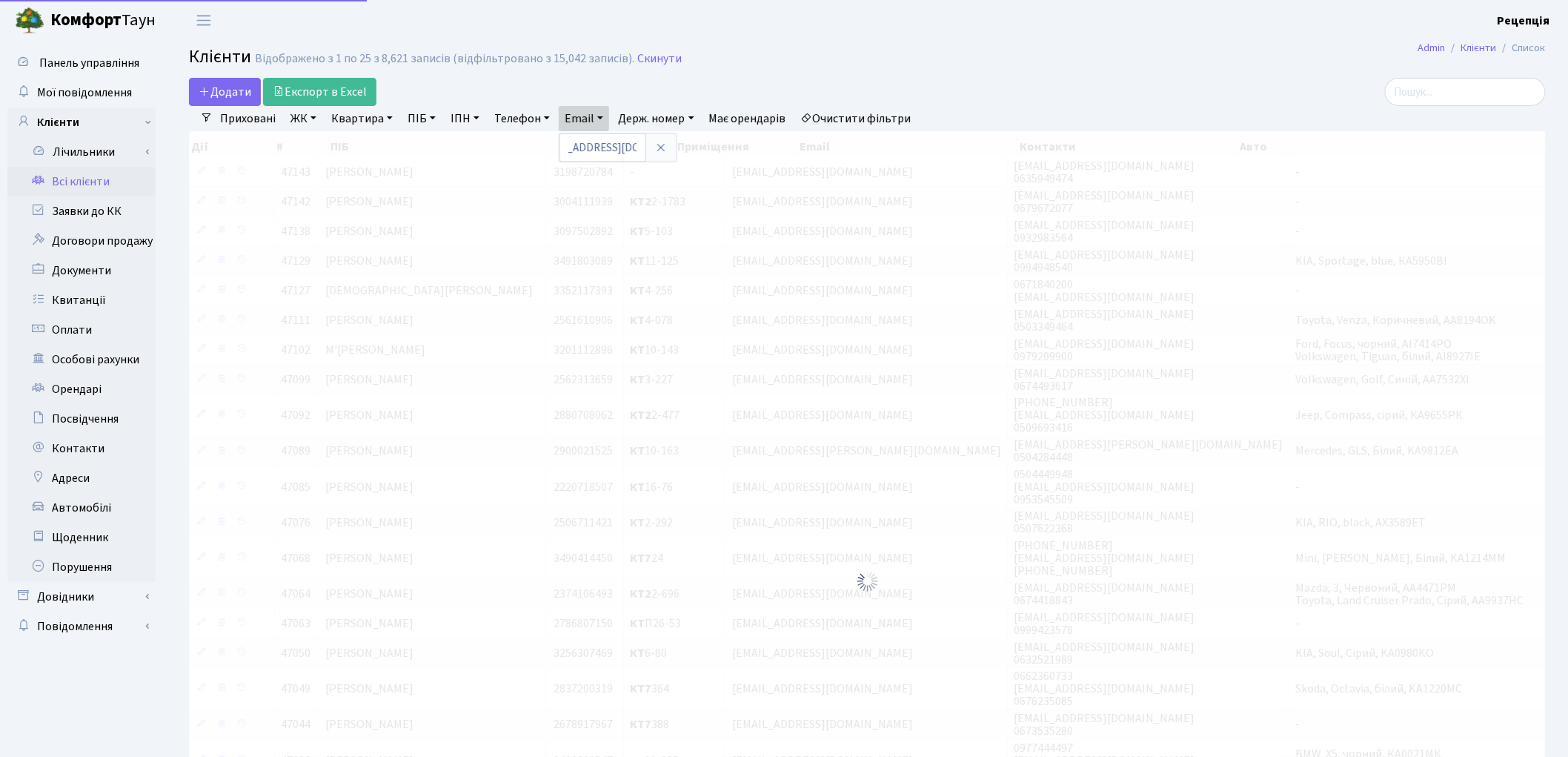
click at [1189, 87] on div at bounding box center [1327, 92] width 437 height 29
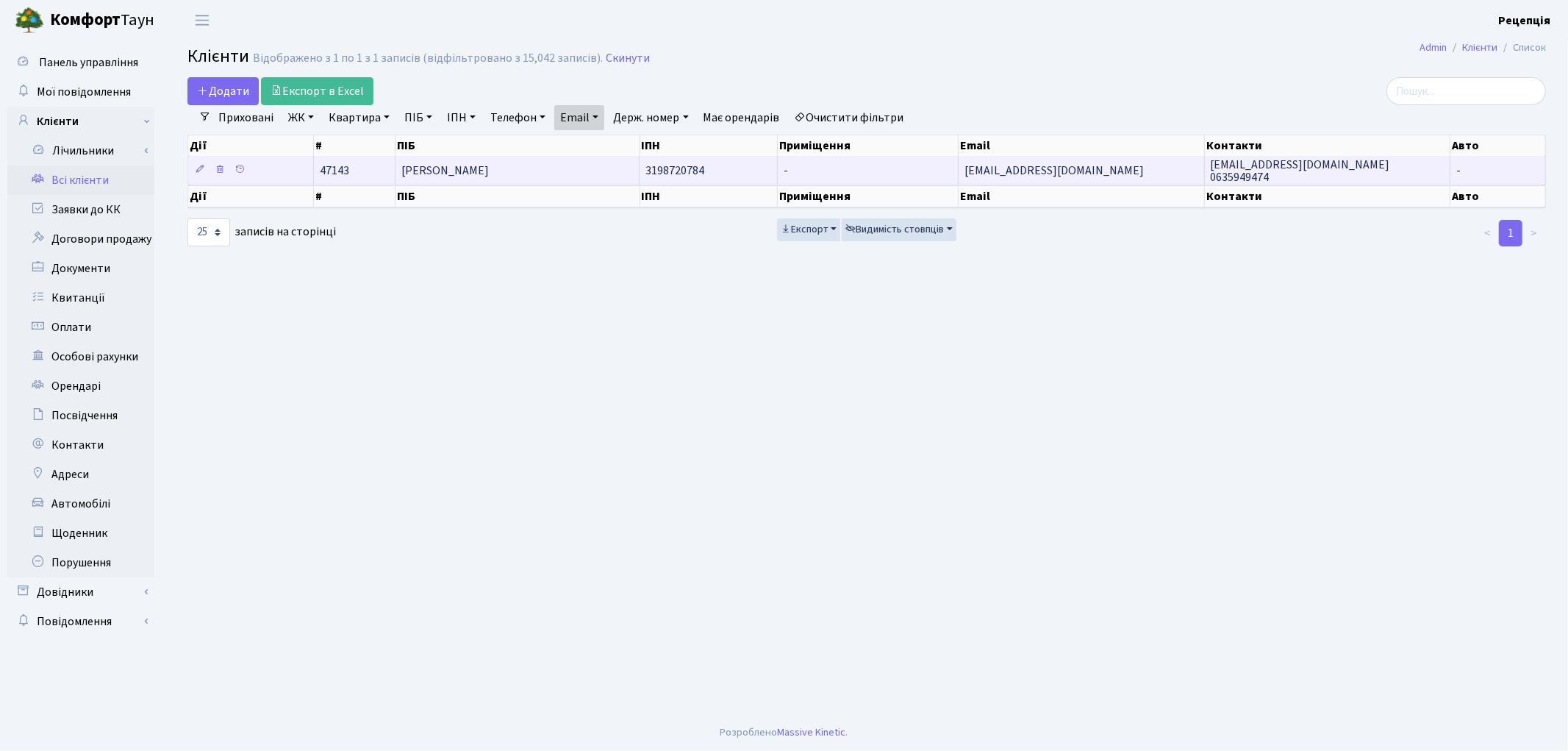
click at [489, 172] on span "[PERSON_NAME]" at bounding box center [444, 170] width 87 height 16
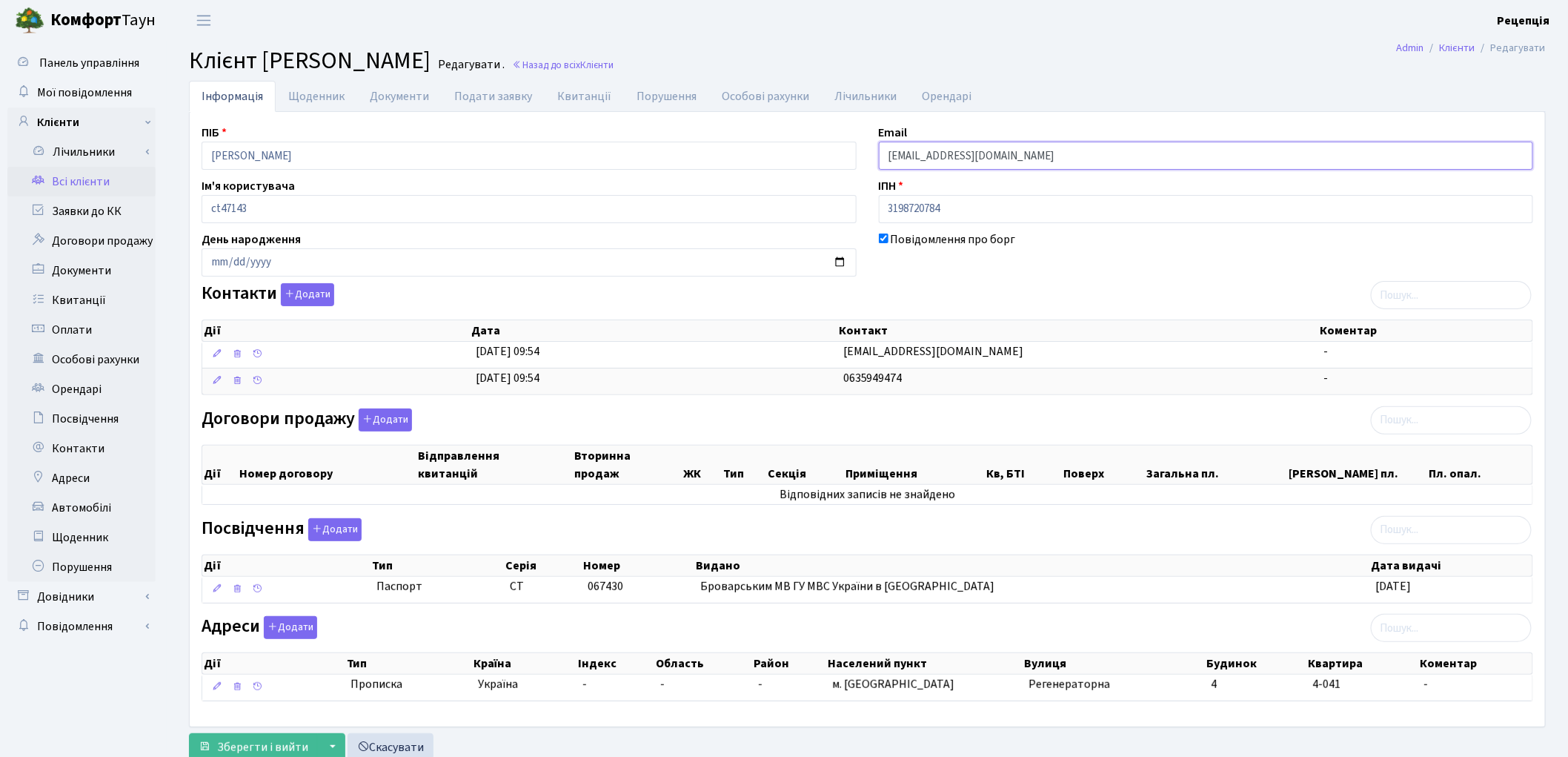
drag, startPoint x: 1031, startPoint y: 154, endPoint x: 864, endPoint y: 145, distance: 167.2
click at [864, 145] on div "ПІБ Швець Юлія Сергіївна Email shadmanova1@ukr.net Ім'я користувача ct47143 ІПН…" at bounding box center [868, 419] width 1354 height 591
click at [58, 454] on link "Контакти" at bounding box center [81, 448] width 148 height 29
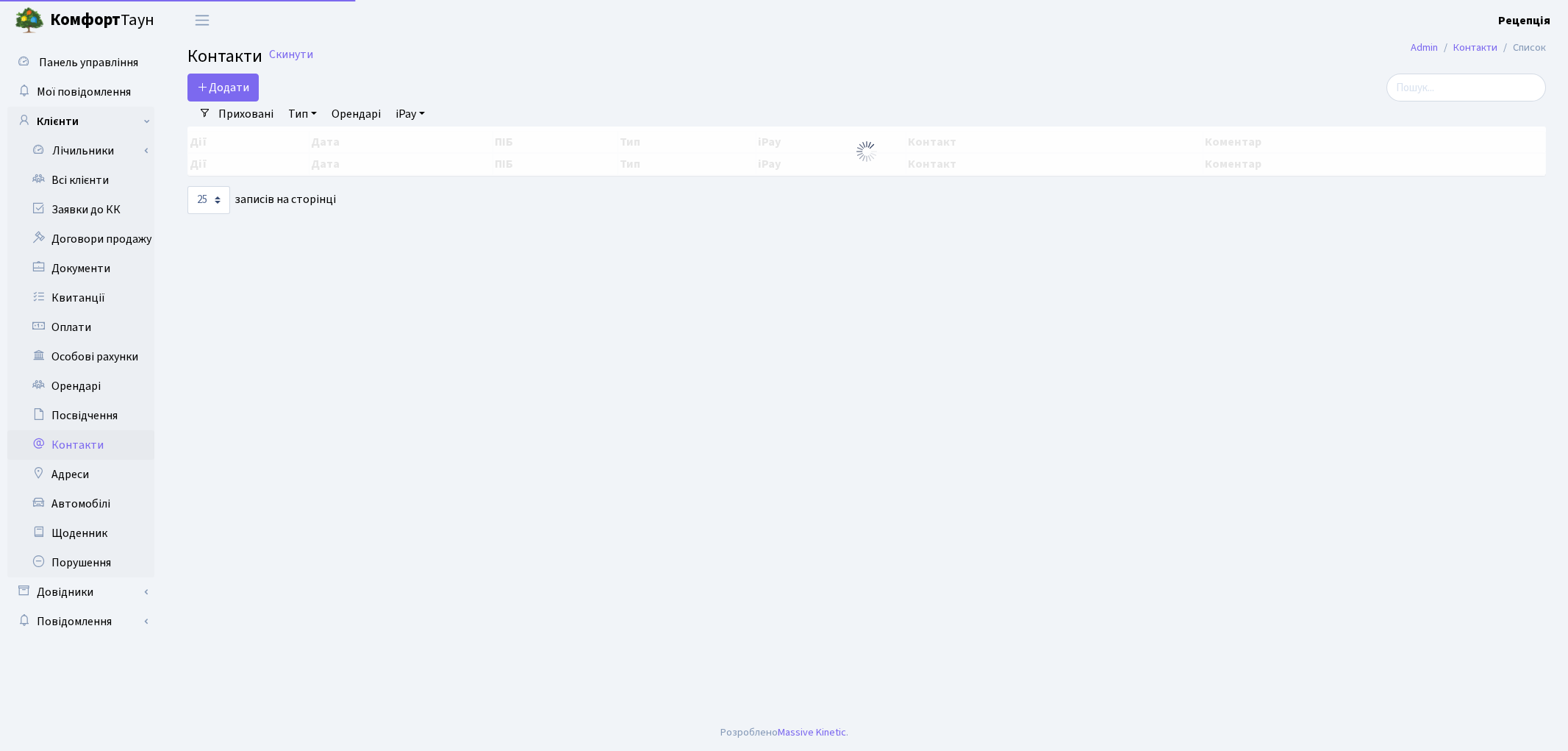
select select "25"
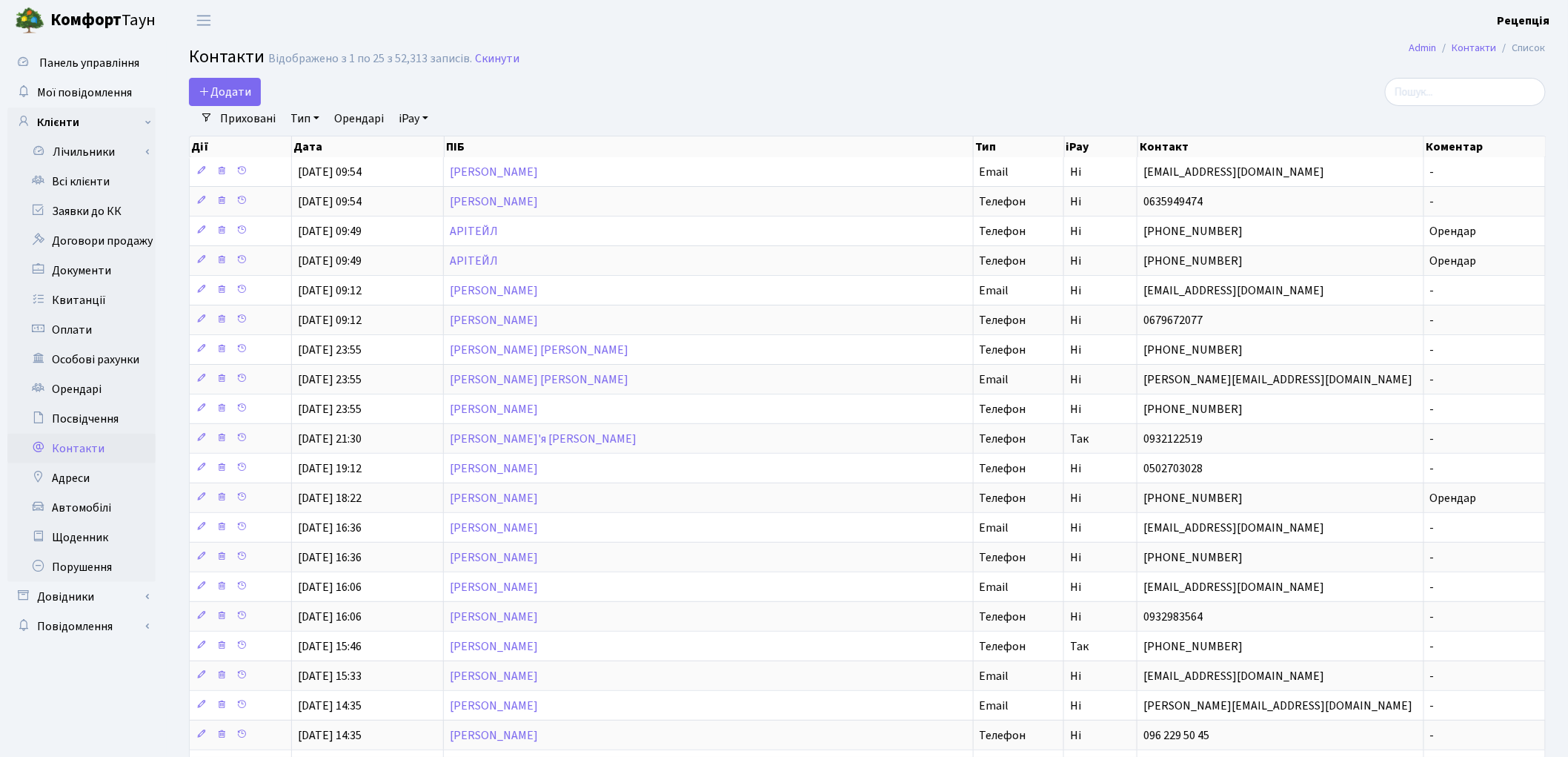
click at [302, 127] on link "Тип" at bounding box center [305, 119] width 40 height 25
click at [324, 169] on input "search" at bounding box center [377, 171] width 177 height 23
paste input "[EMAIL_ADDRESS][DOMAIN_NAME]"
click at [351, 170] on input "[EMAIL_ADDRESS][DOMAIN_NAME]" at bounding box center [377, 171] width 177 height 23
type input "[EMAIL_ADDRESS][DOMAIN_NAME]"
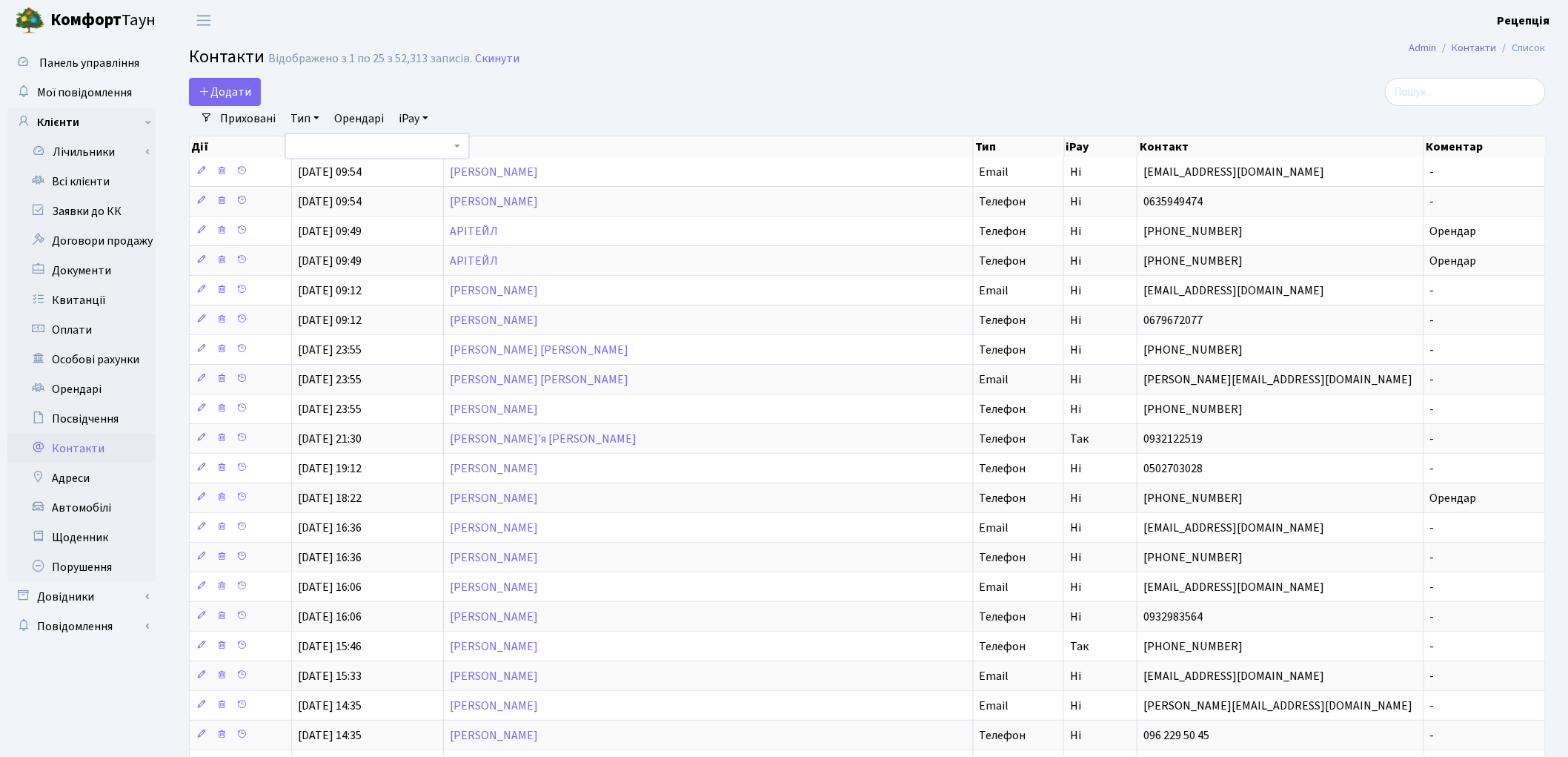
click at [710, 98] on div "Додати" at bounding box center [638, 92] width 898 height 29
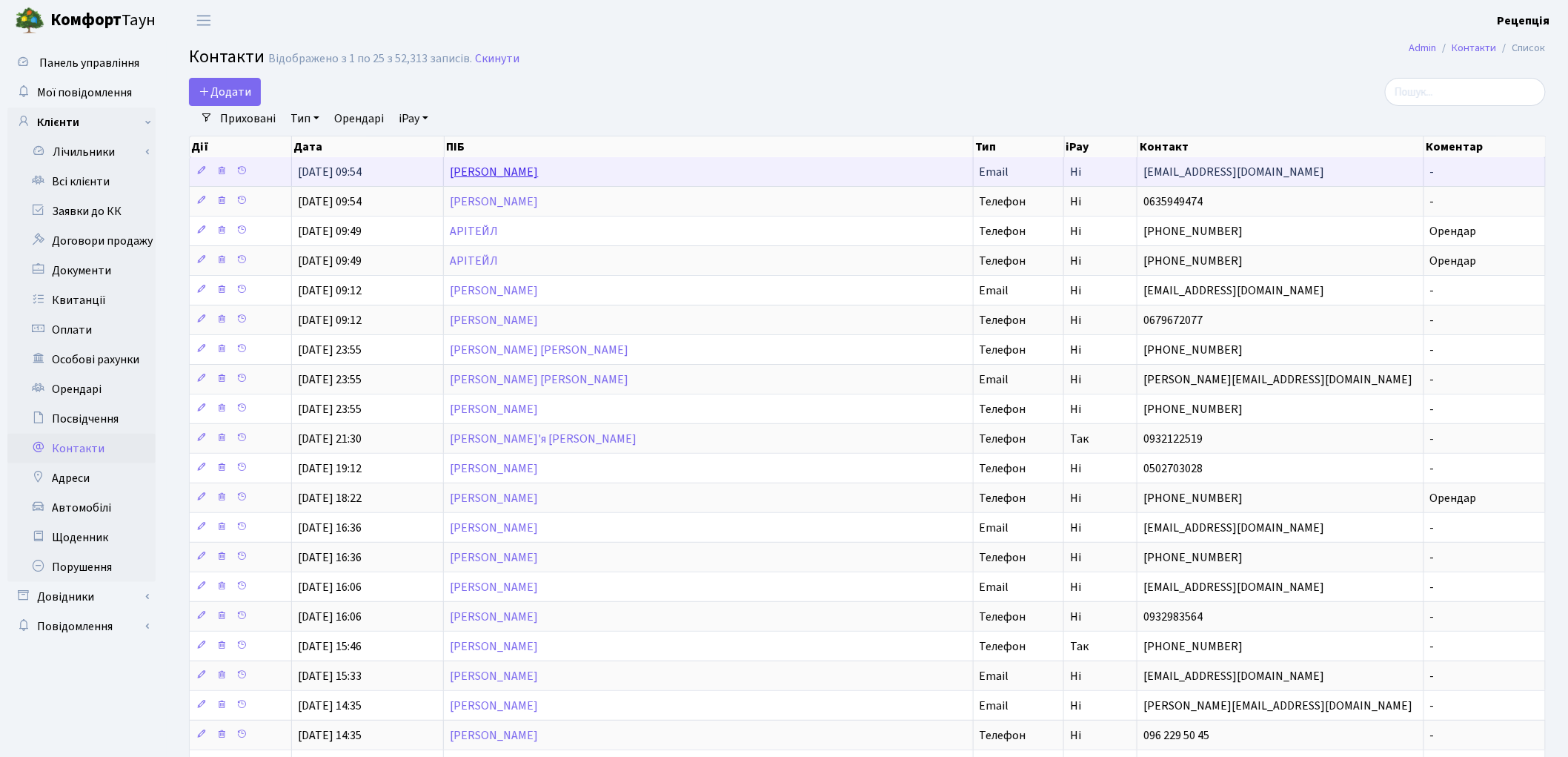
click at [521, 171] on link "[PERSON_NAME]" at bounding box center [493, 172] width 88 height 17
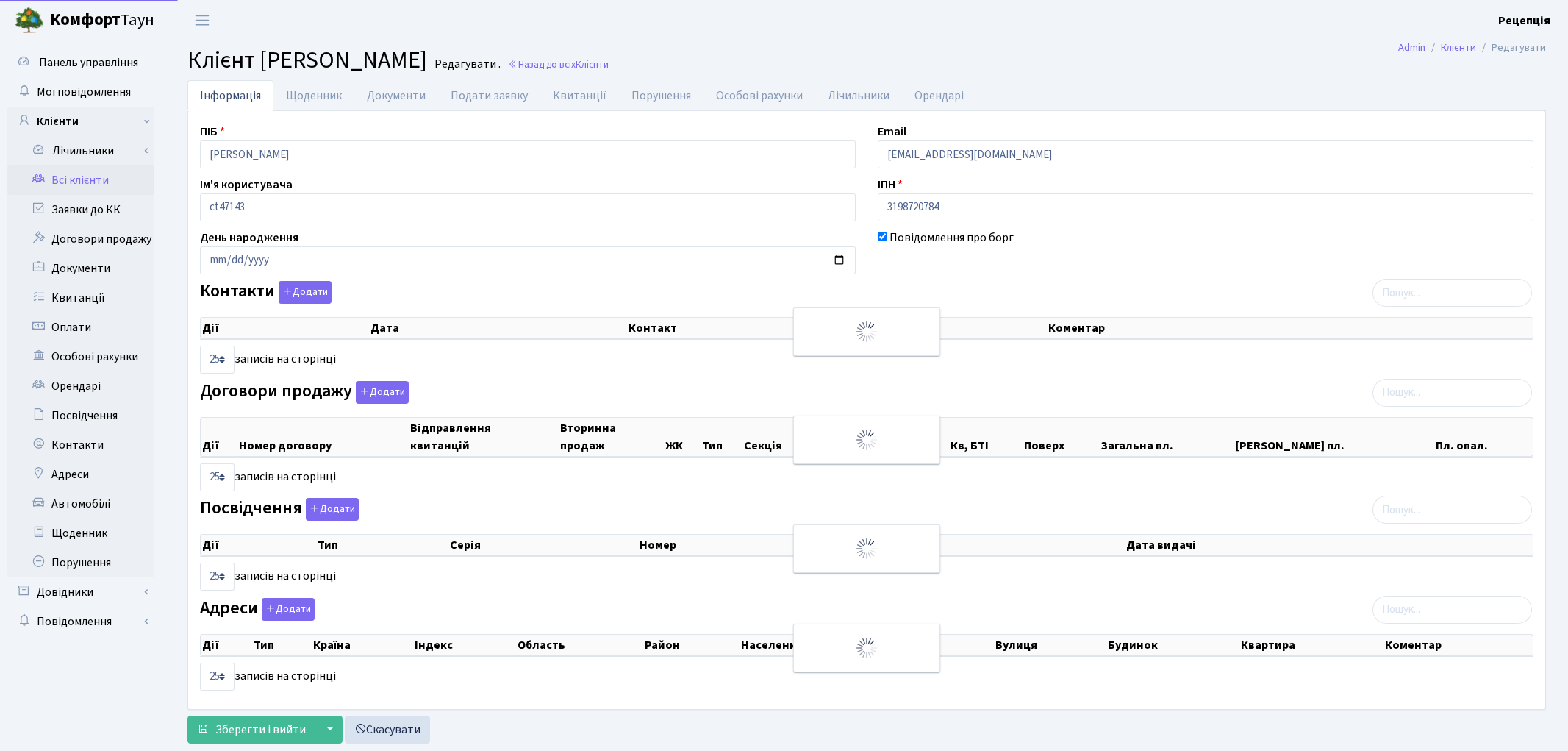
select select "25"
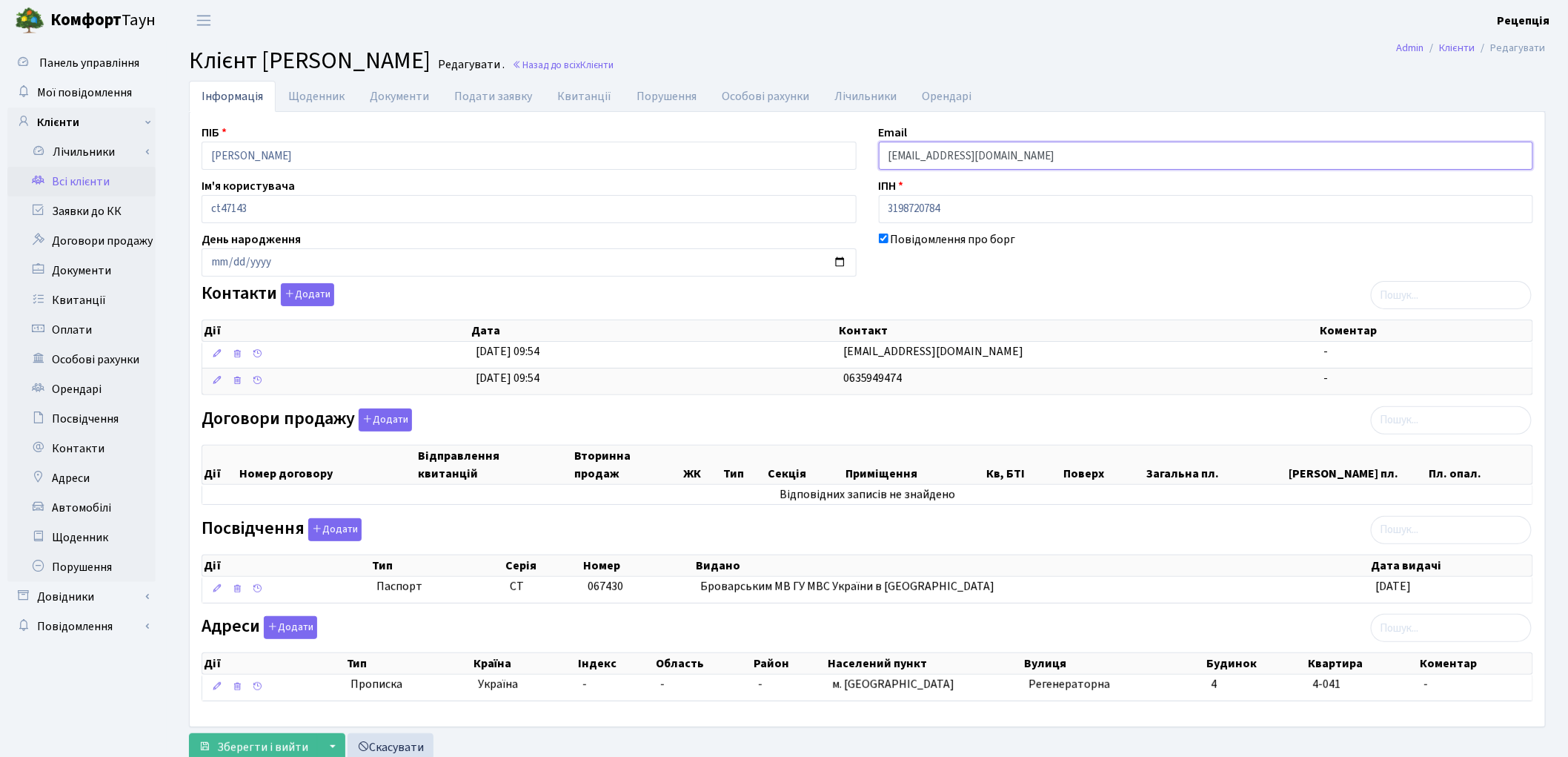
click at [949, 151] on input "[EMAIL_ADDRESS][DOMAIN_NAME]" at bounding box center [1206, 156] width 655 height 29
type input "[EMAIL_ADDRESS][DOMAIN_NAME]"
click at [279, 750] on span "Зберегти і вийти" at bounding box center [262, 747] width 91 height 17
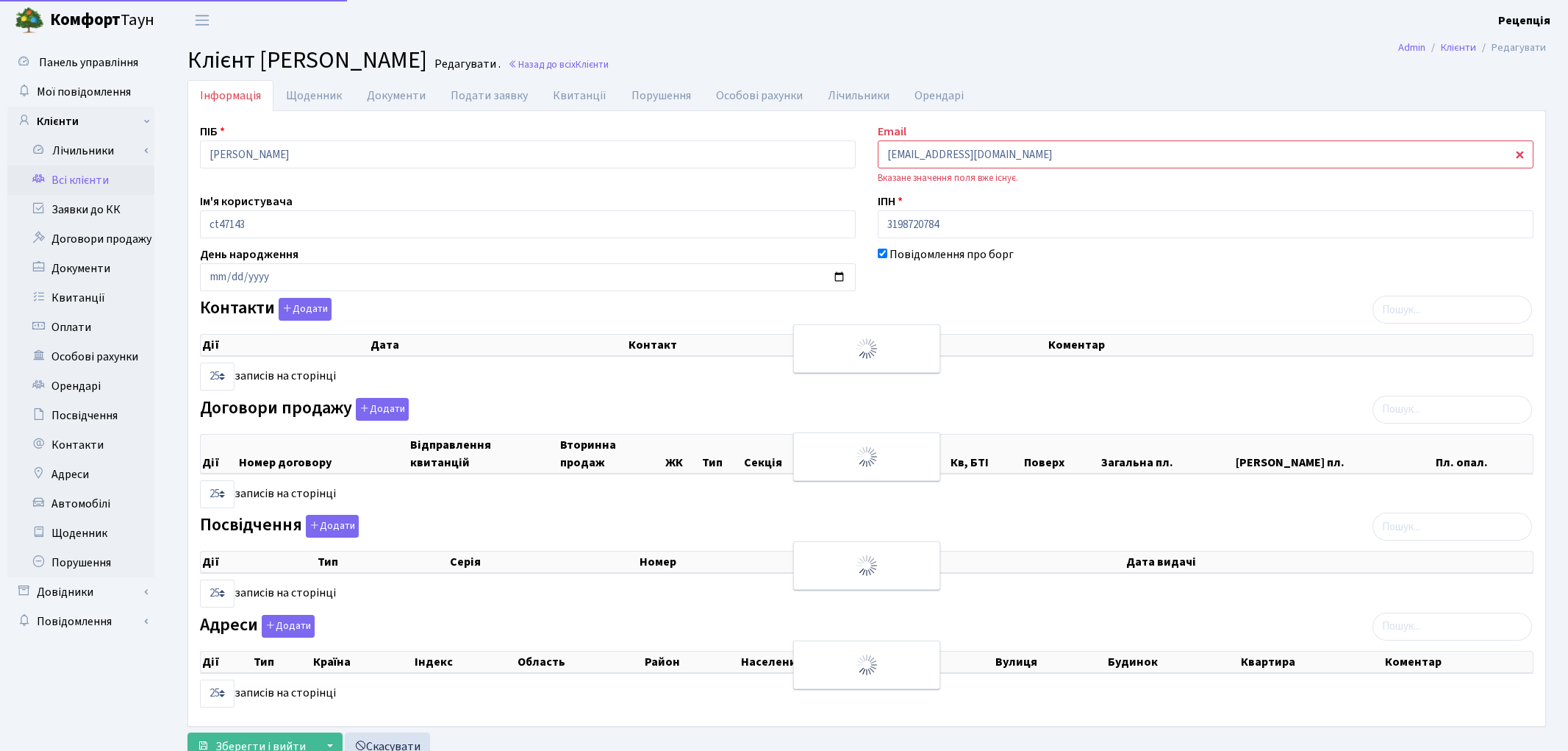
select select "25"
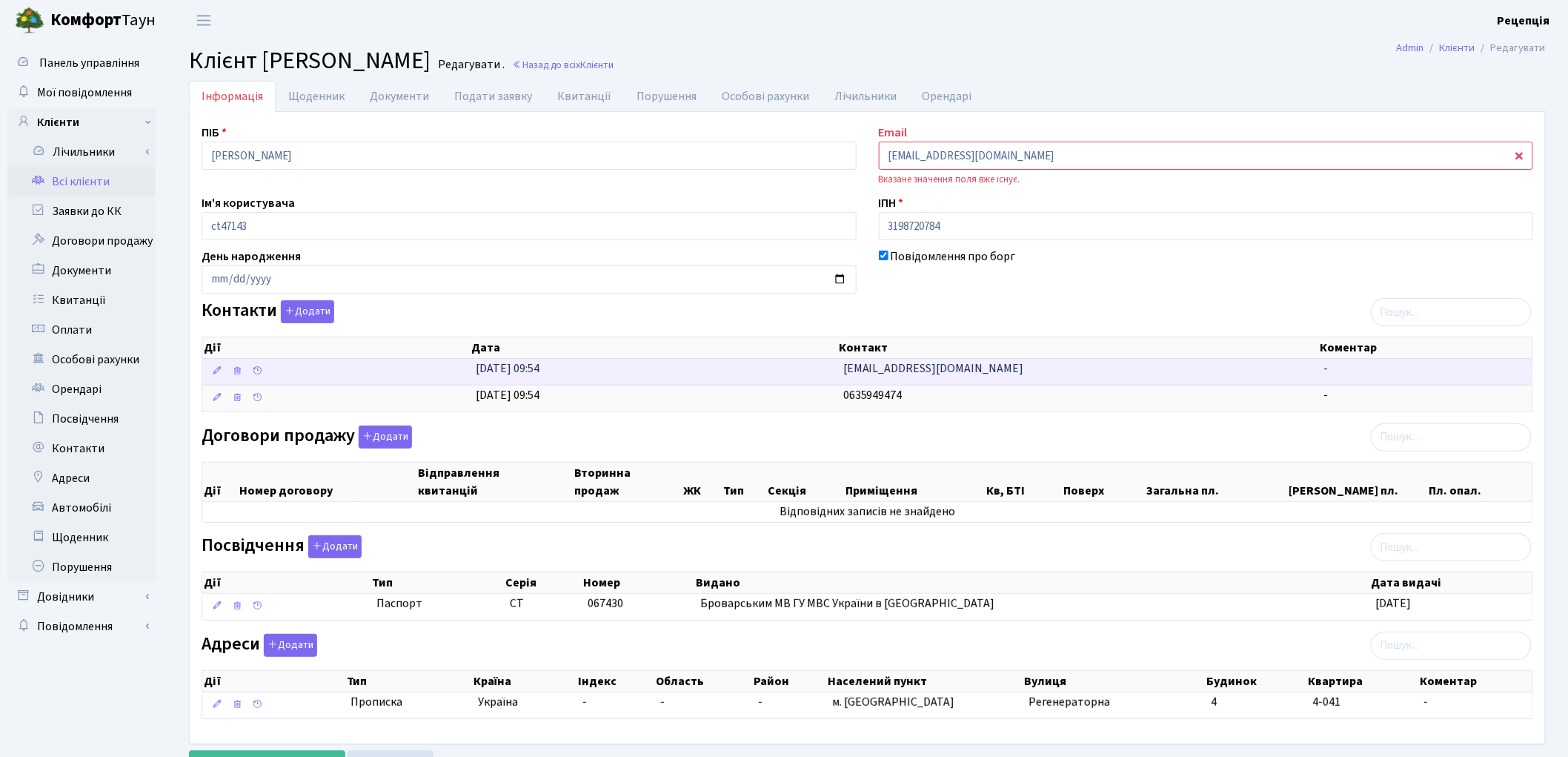
click at [811, 367] on td "09.10.2025, 09:54" at bounding box center [654, 371] width 367 height 26
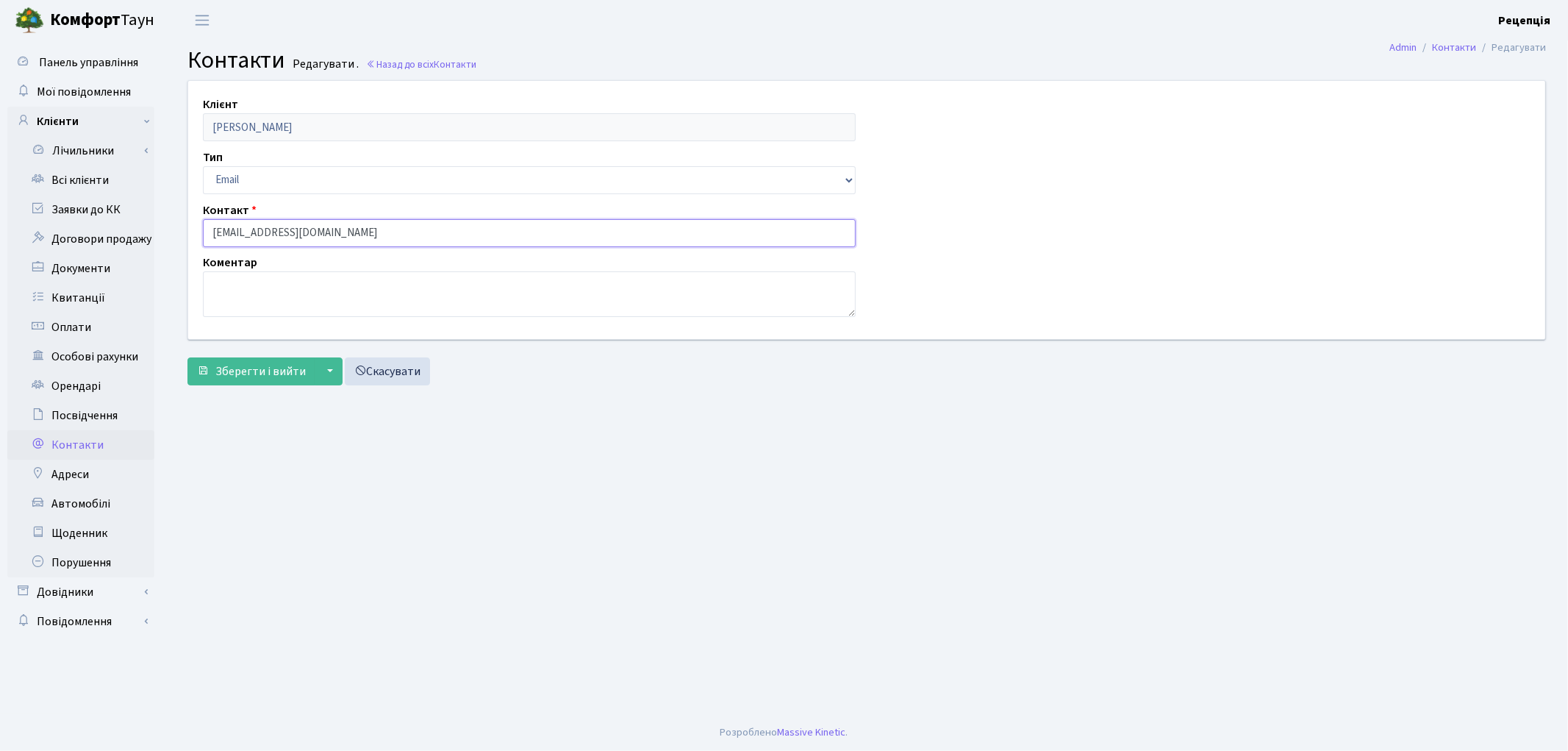
click at [277, 233] on input "[EMAIL_ADDRESS][DOMAIN_NAME]" at bounding box center [528, 233] width 652 height 28
type input "[EMAIL_ADDRESS][DOMAIN_NAME]"
click at [273, 364] on span "Зберегти і вийти" at bounding box center [260, 372] width 90 height 16
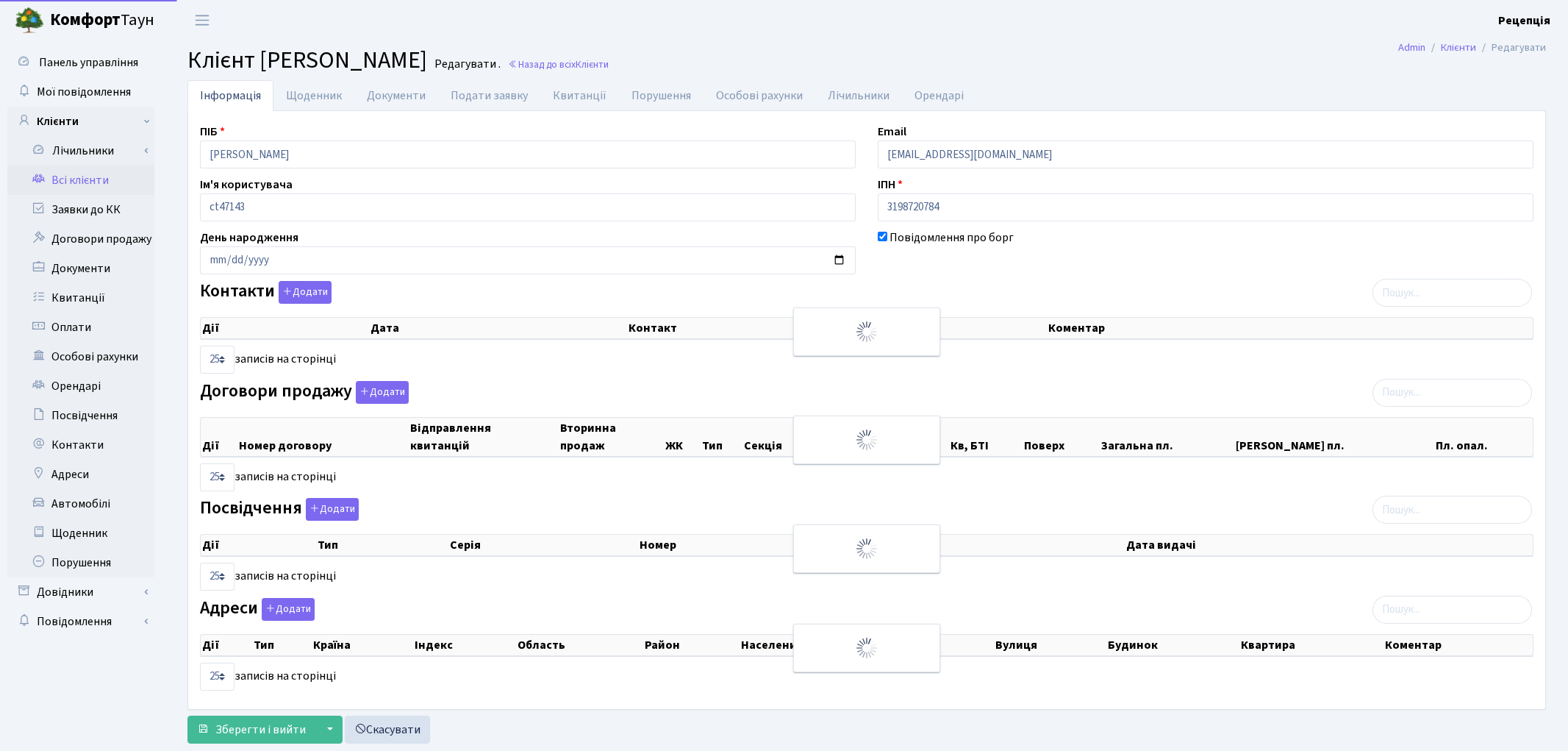
select select "25"
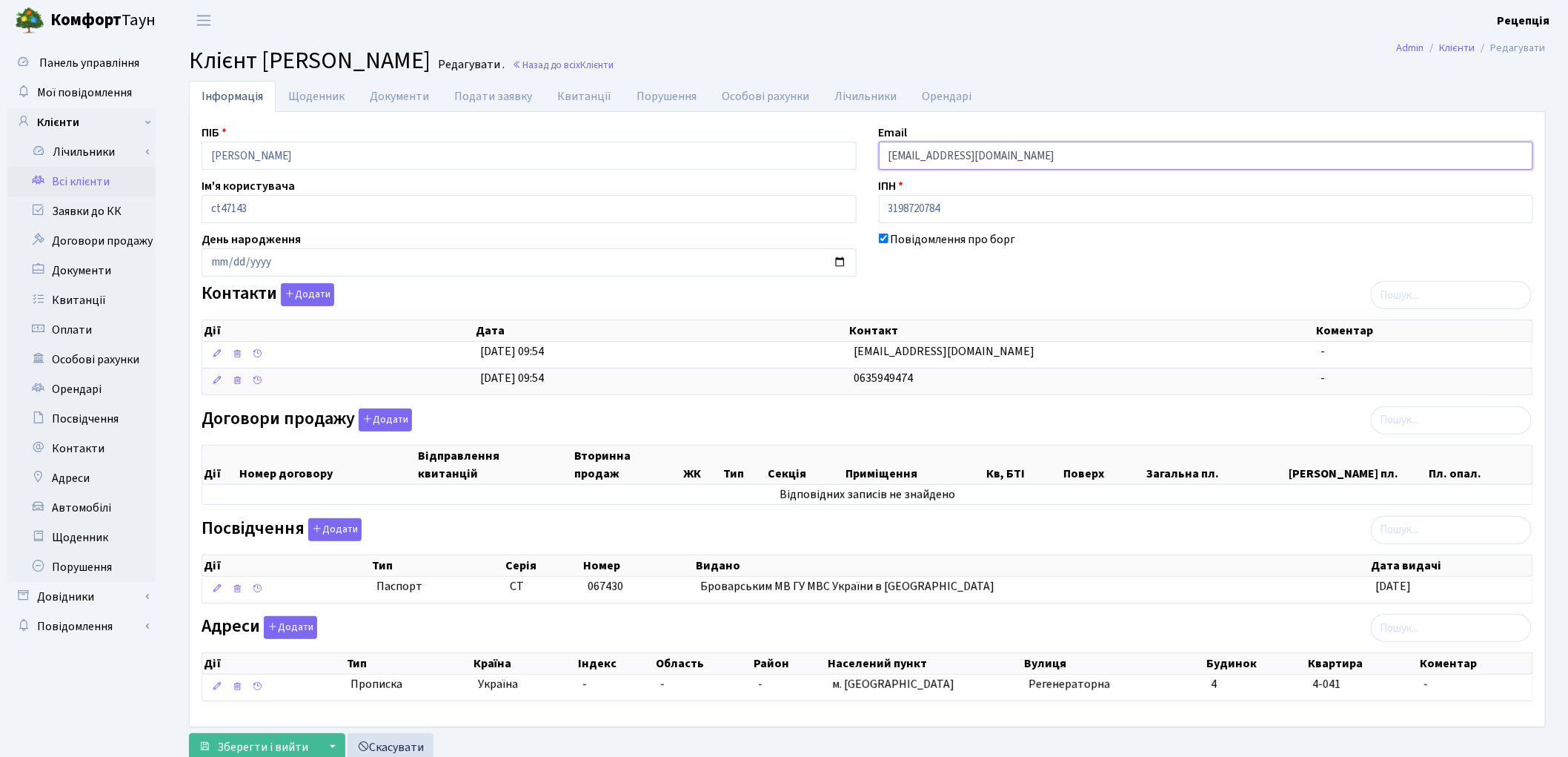
click at [949, 150] on input "[EMAIL_ADDRESS][DOMAIN_NAME]" at bounding box center [1206, 156] width 655 height 29
type input "[EMAIL_ADDRESS][DOMAIN_NAME]"
click at [295, 745] on span "Зберегти і вийти" at bounding box center [262, 747] width 91 height 17
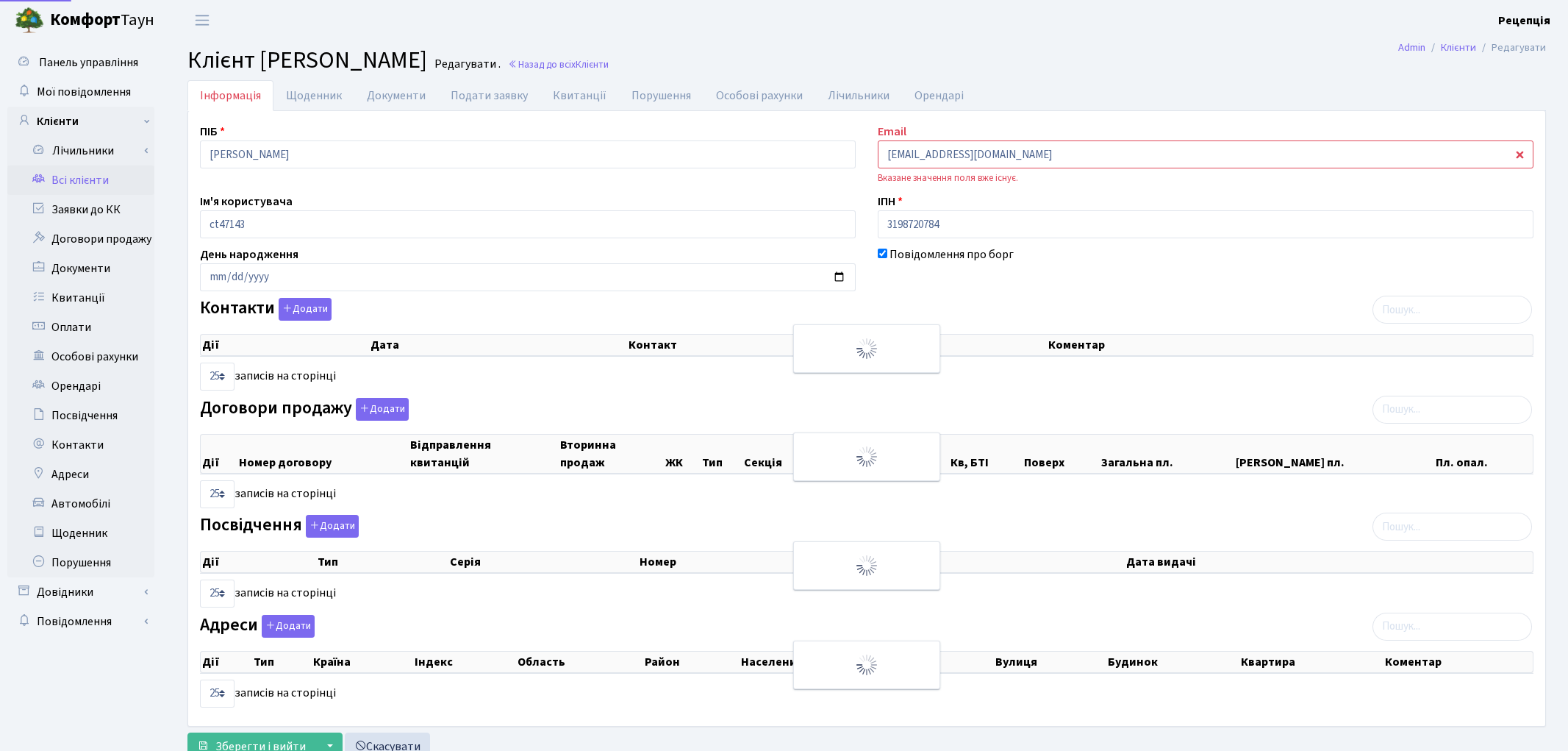
select select "25"
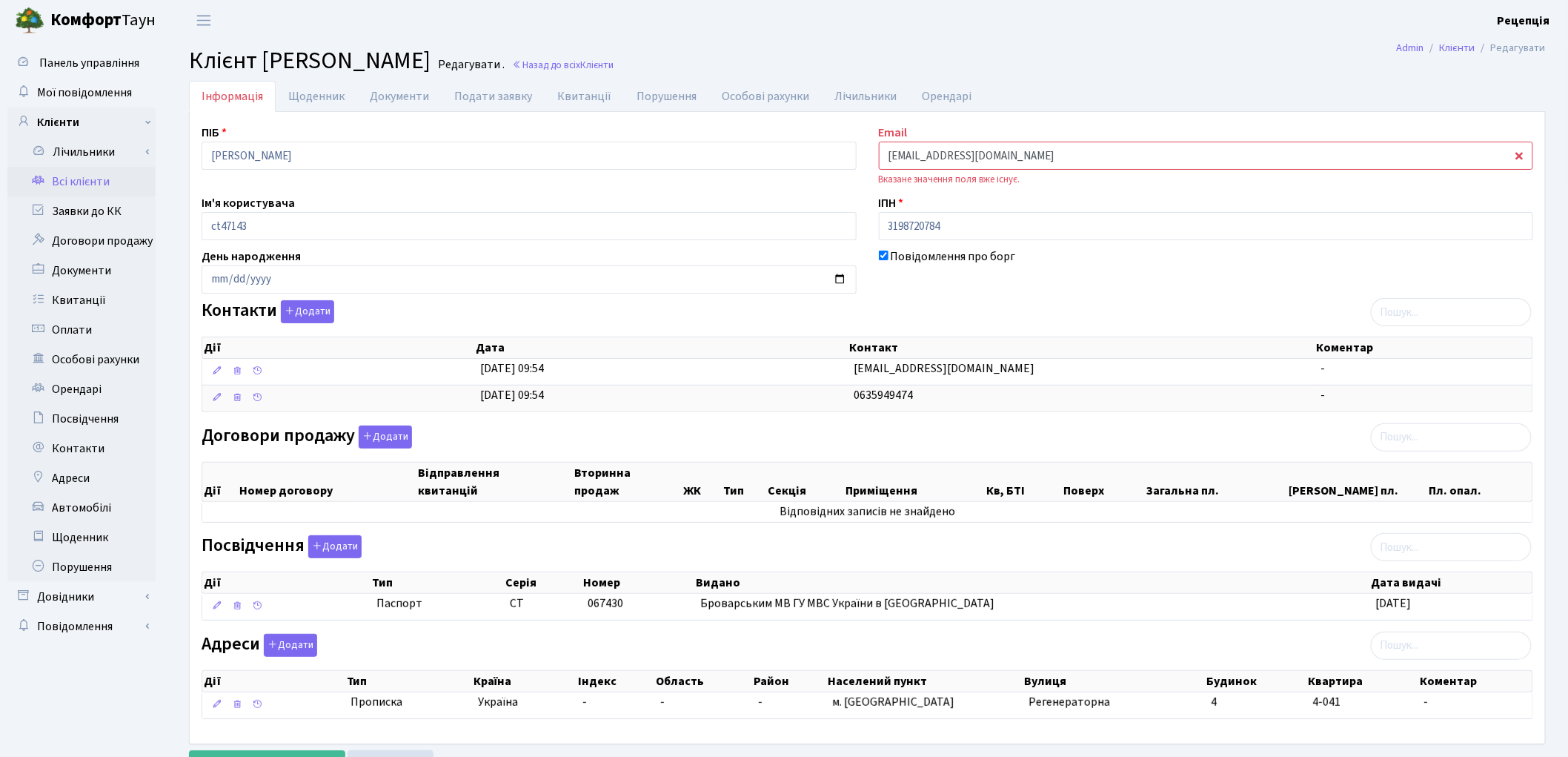
click at [947, 157] on input "[EMAIL_ADDRESS][DOMAIN_NAME]" at bounding box center [1206, 156] width 655 height 29
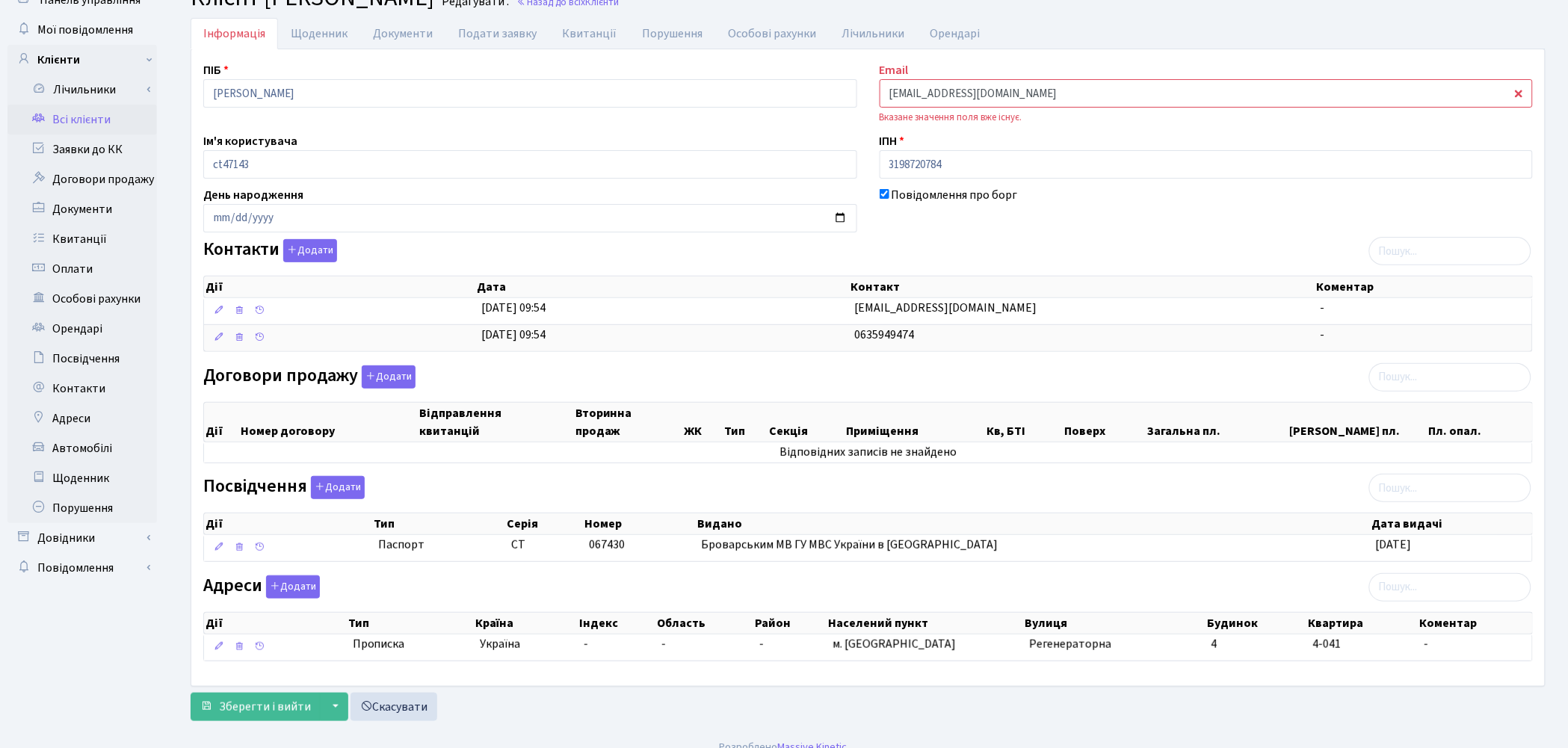
scroll to position [83, 0]
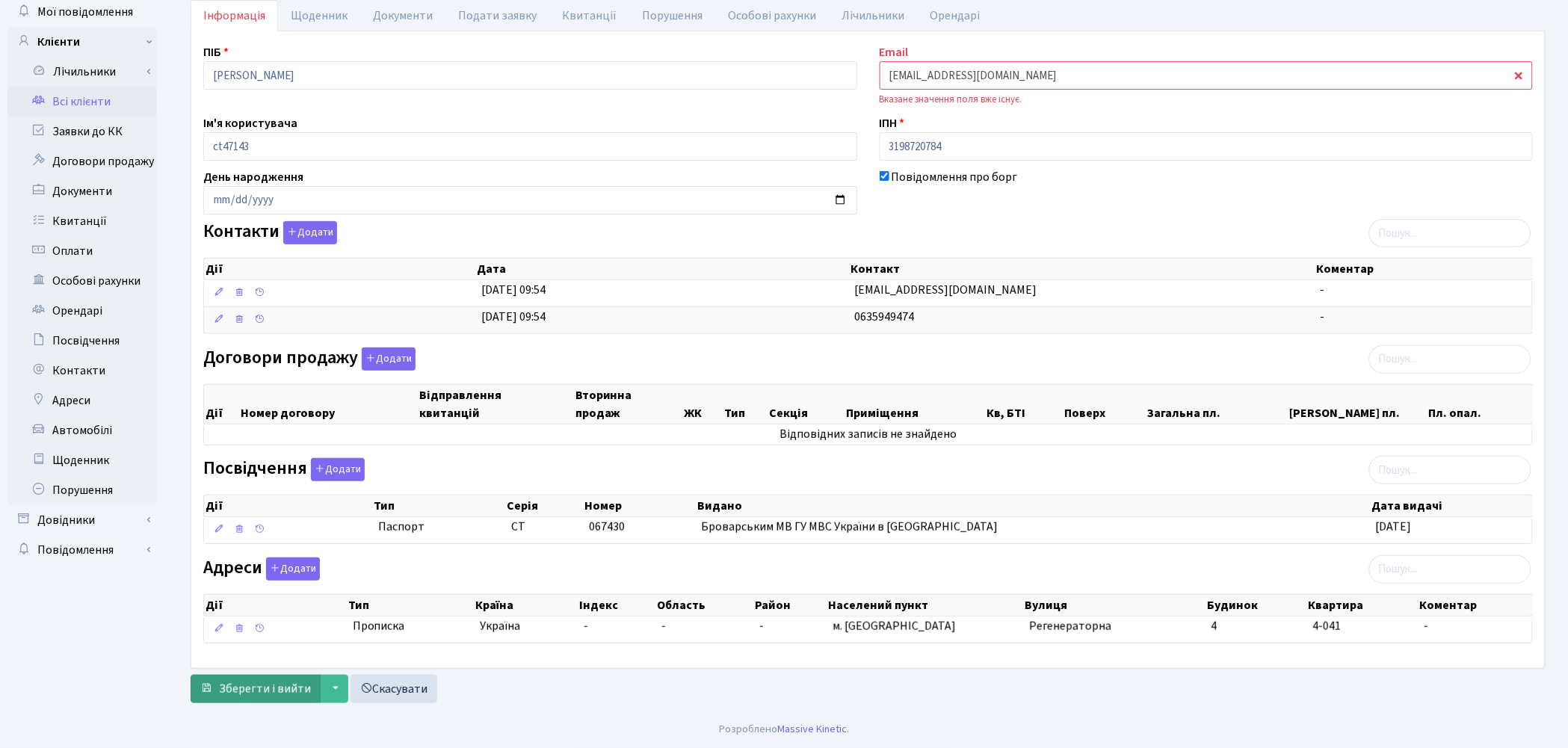
type input "shadmanova1@ukr.net"
click at [272, 697] on span "Зберегти і вийти" at bounding box center [264, 689] width 92 height 17
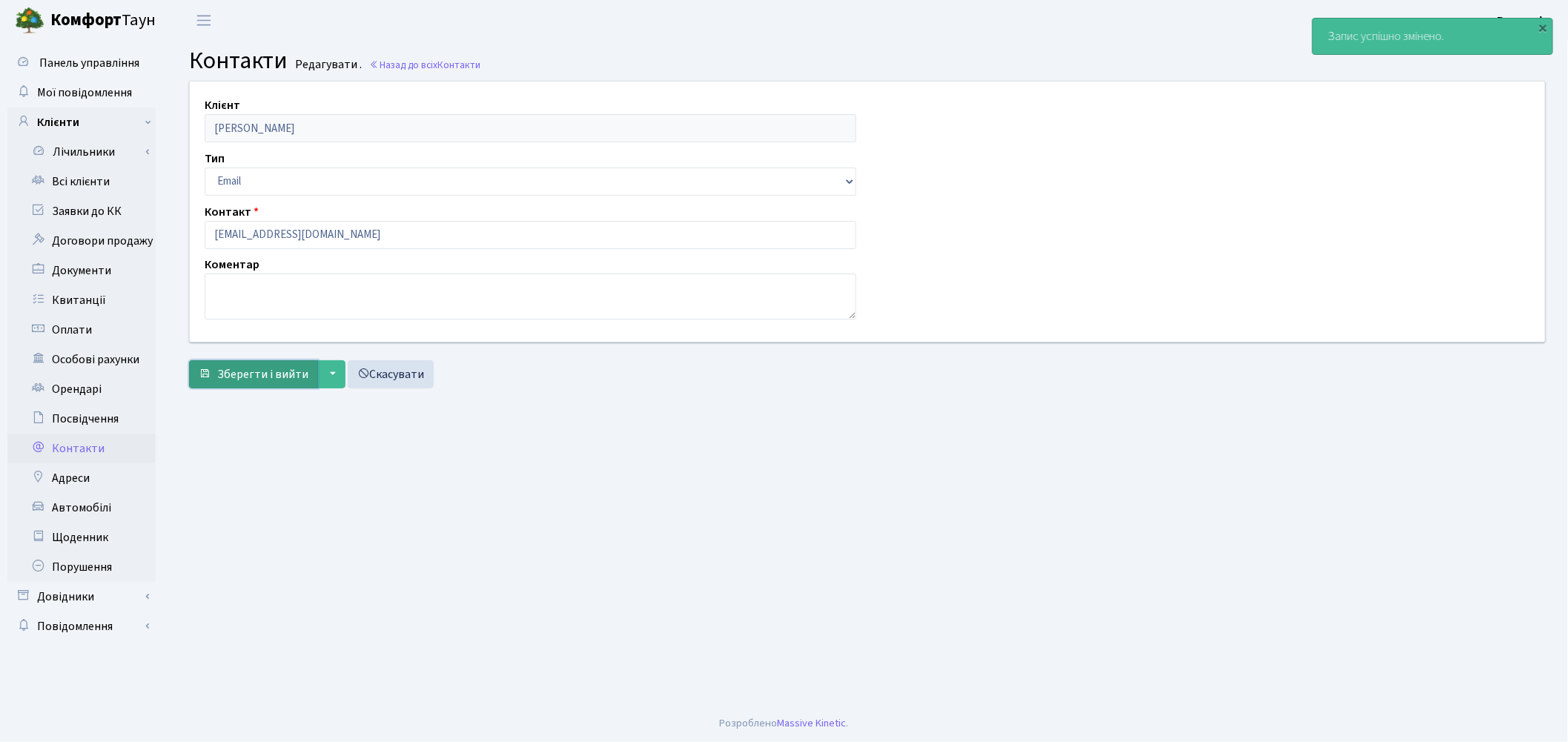
click at [280, 382] on span "Зберегти і вийти" at bounding box center [262, 375] width 91 height 17
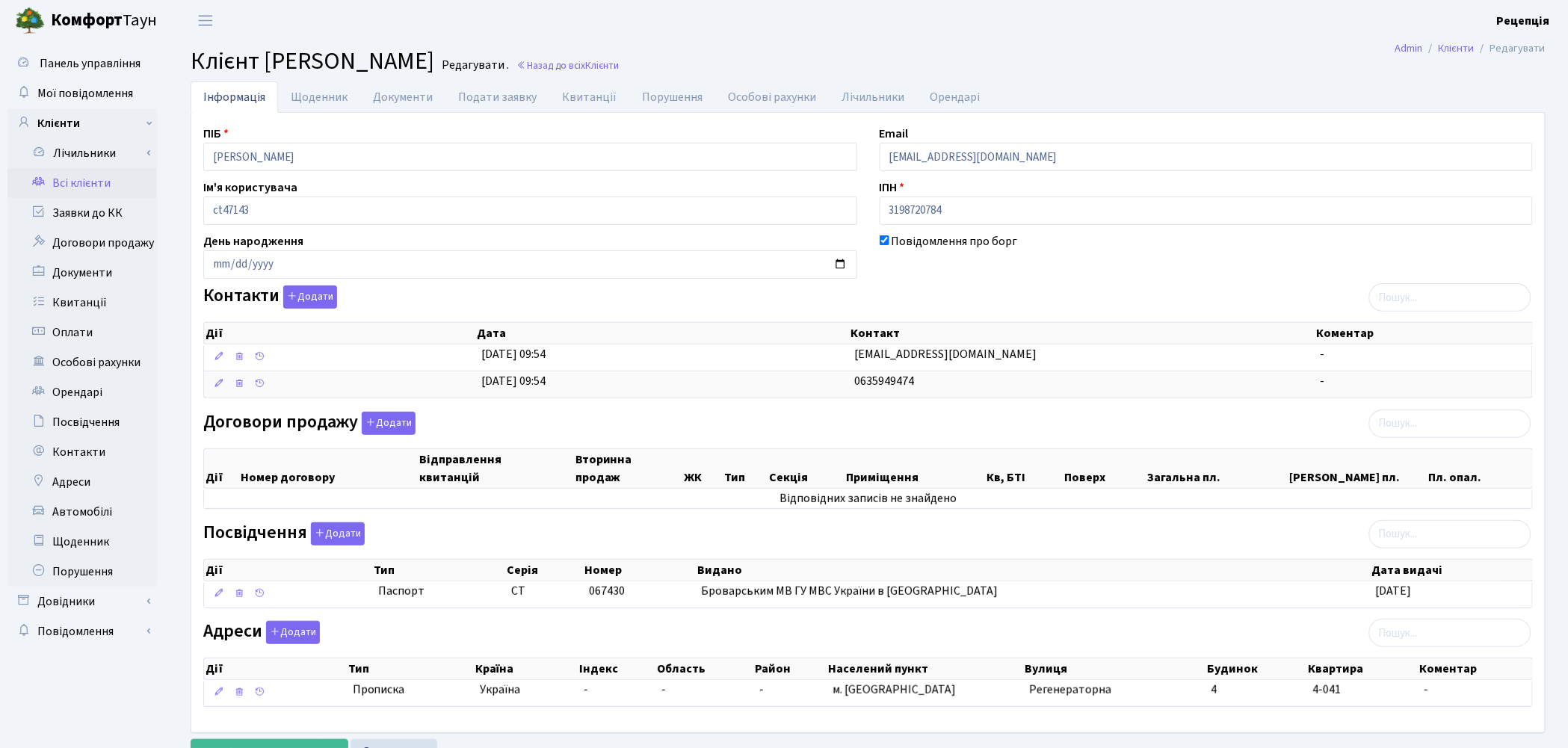
click at [71, 185] on link "Всі клієнти" at bounding box center [81, 183] width 149 height 30
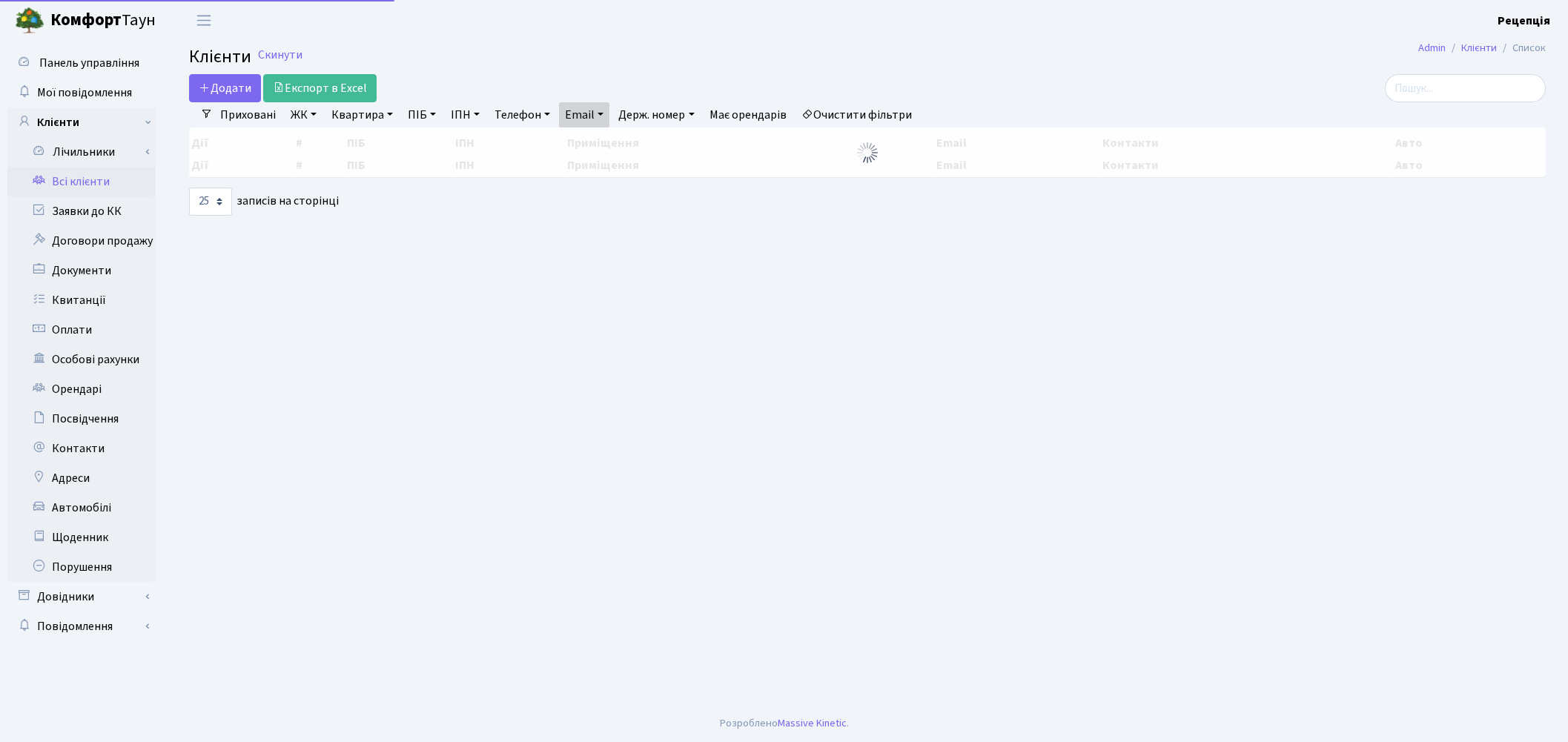
select select "25"
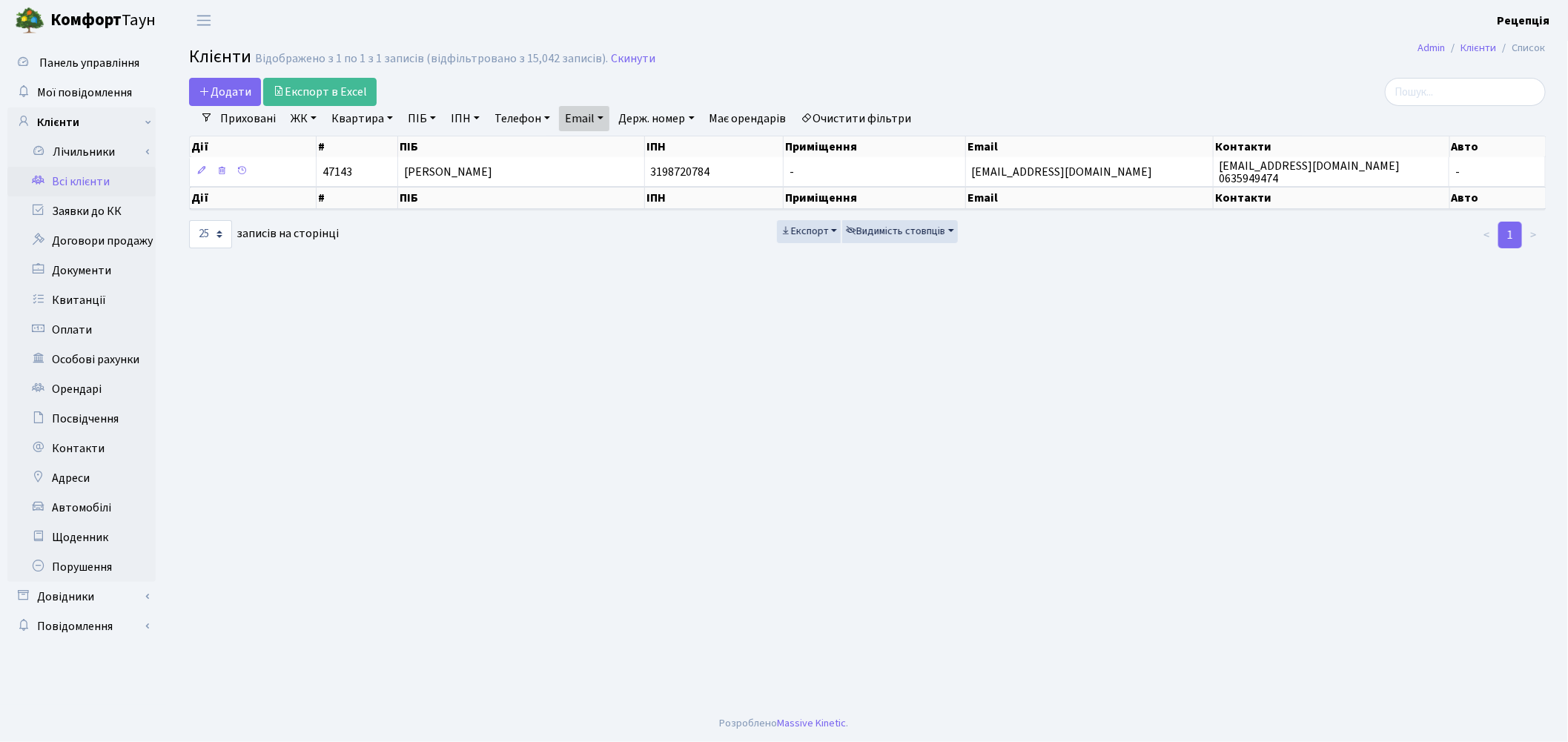
click at [87, 183] on link "Всі клієнти" at bounding box center [81, 181] width 148 height 29
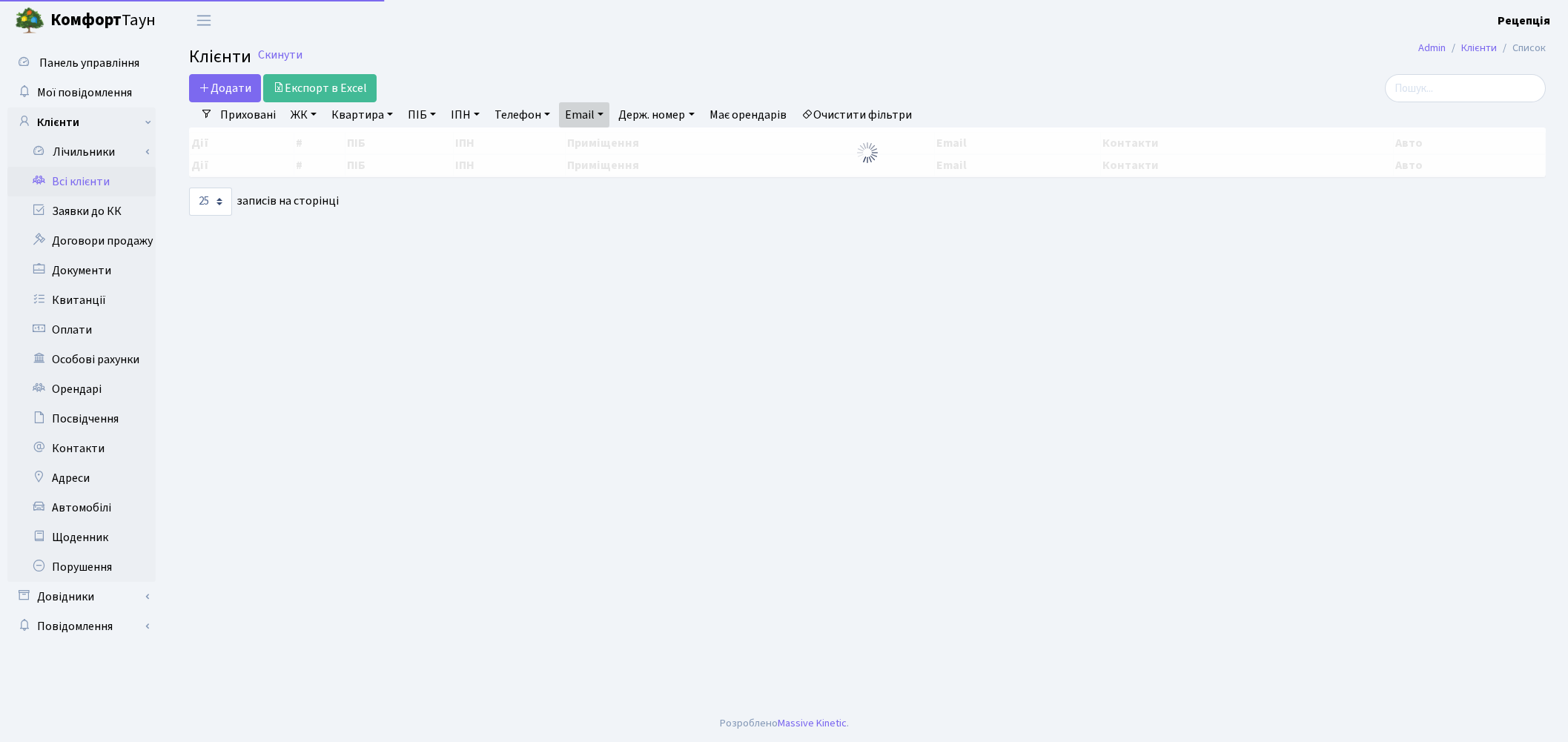
select select "25"
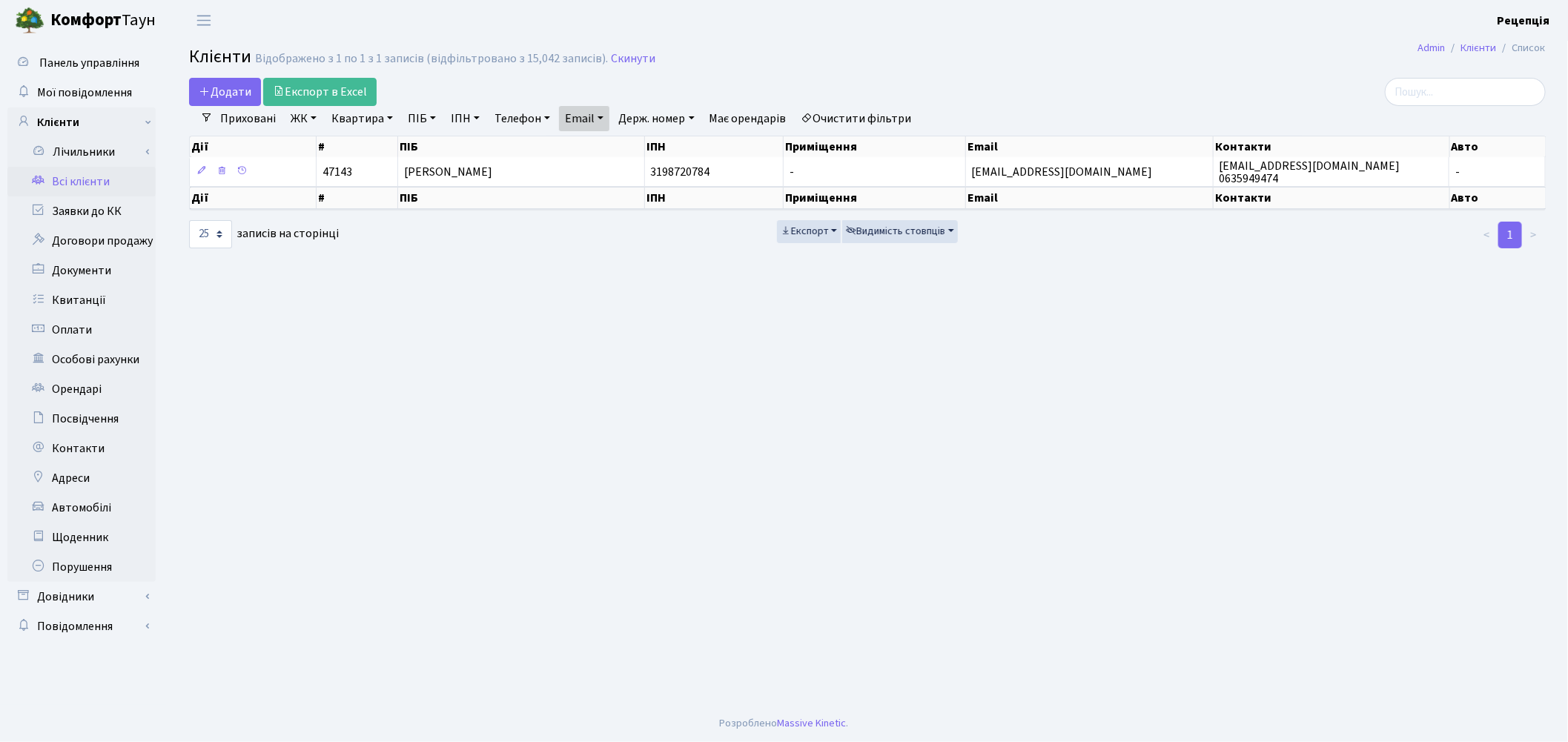
click at [906, 121] on link "Очистити фільтри" at bounding box center [857, 119] width 122 height 25
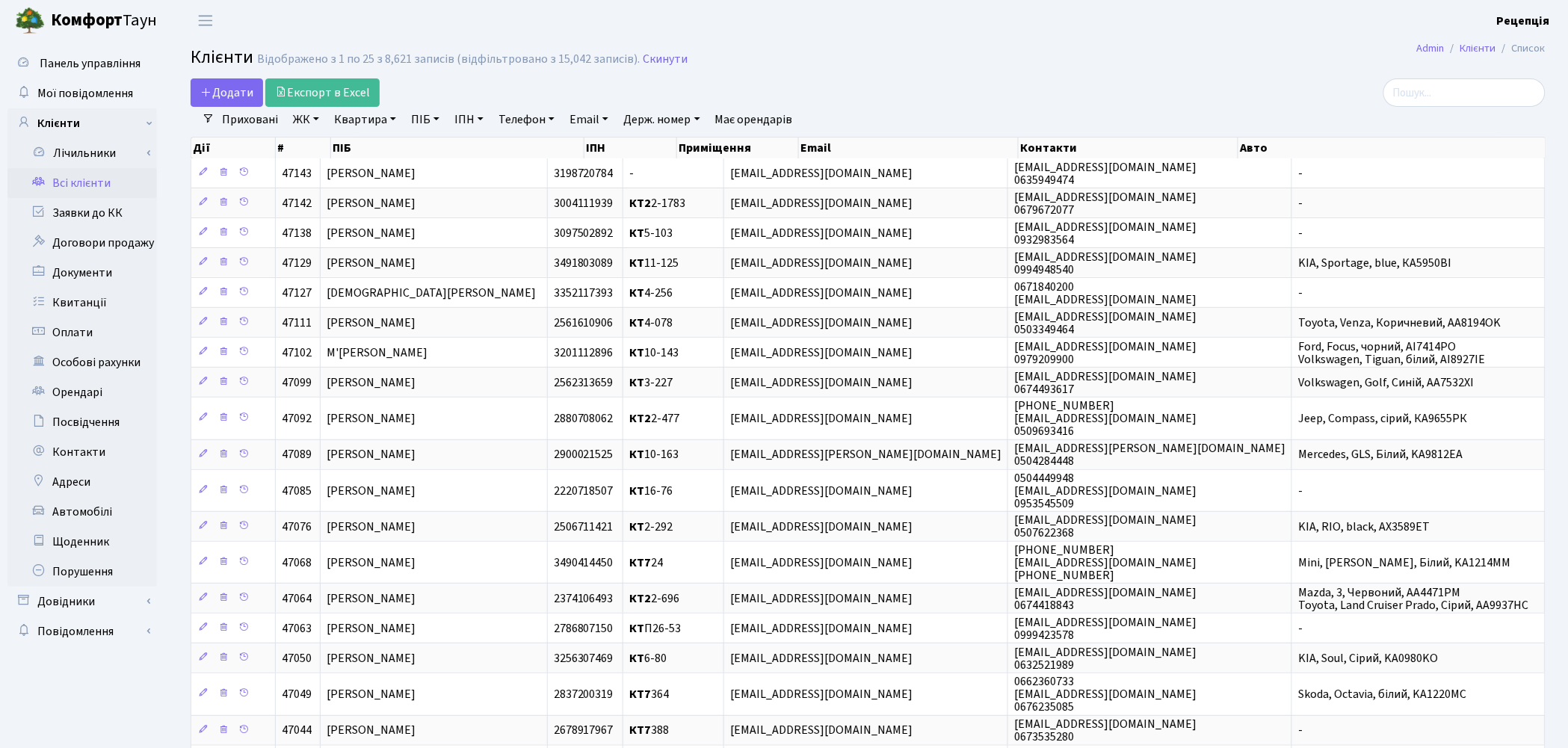
click at [365, 129] on link "Квартира" at bounding box center [365, 120] width 74 height 26
type input "12-1"
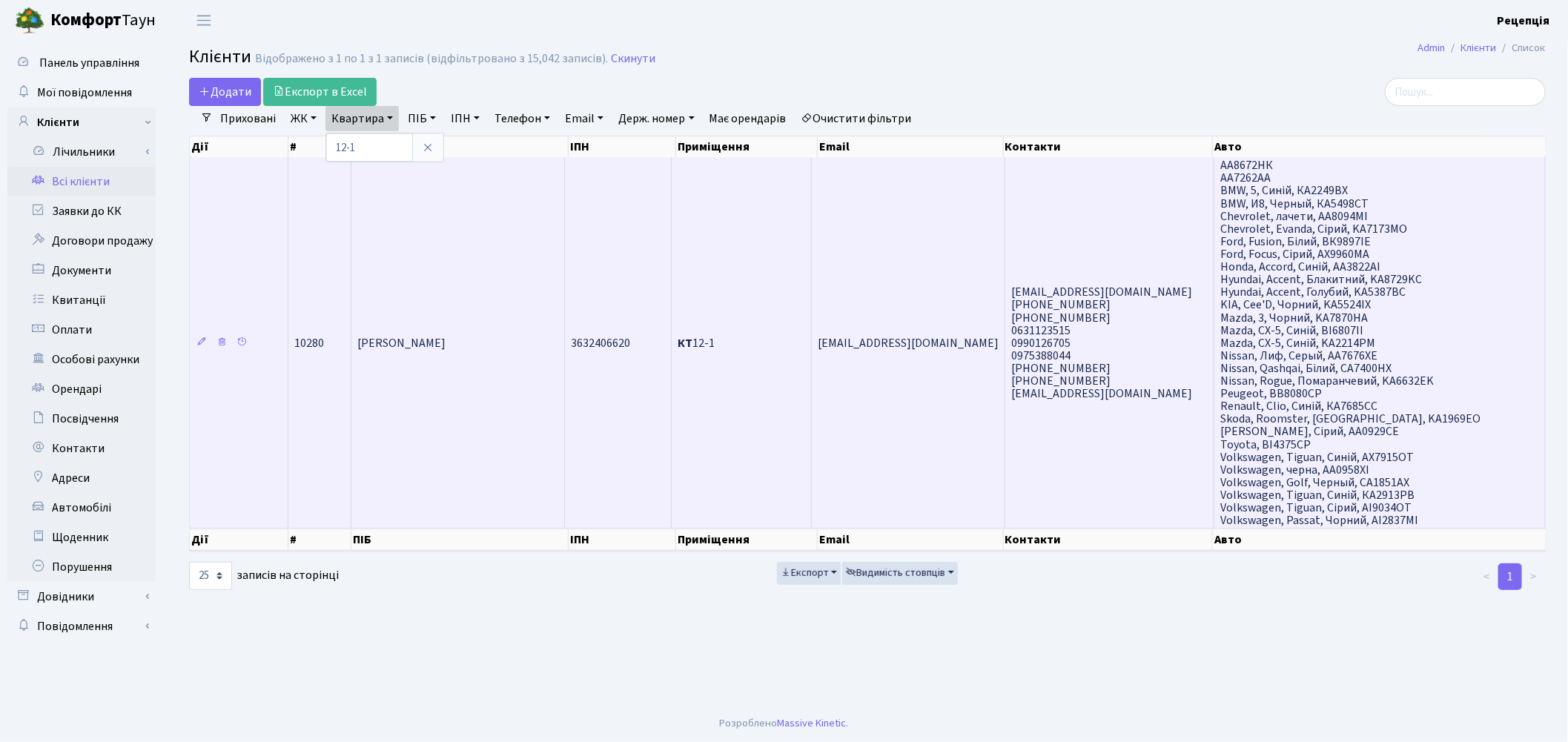
drag, startPoint x: 588, startPoint y: 357, endPoint x: 602, endPoint y: 359, distance: 14.1
click at [589, 357] on td "3632406620" at bounding box center [618, 342] width 107 height 371
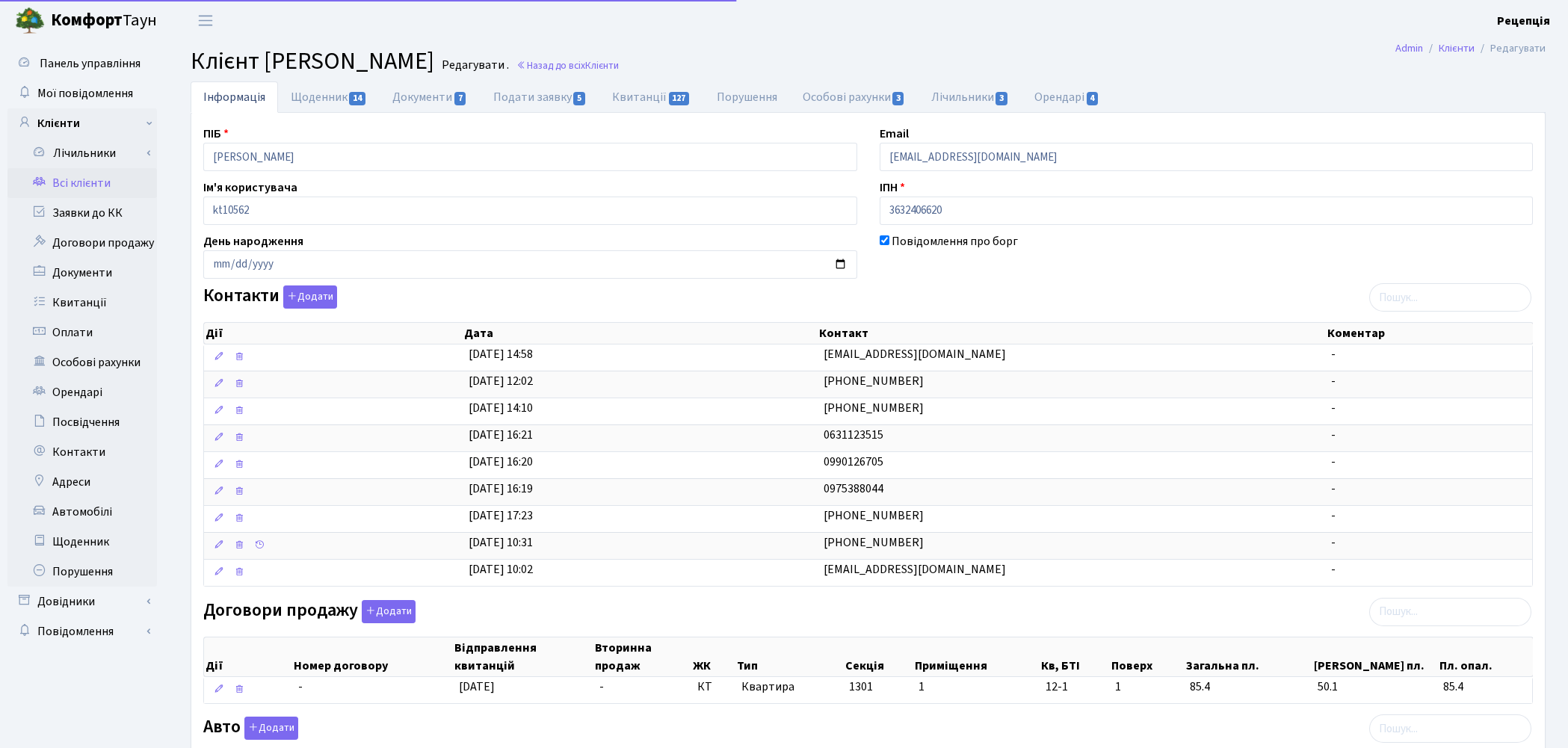
select select "25"
click at [1064, 97] on link "Орендарі 4" at bounding box center [1067, 97] width 90 height 30
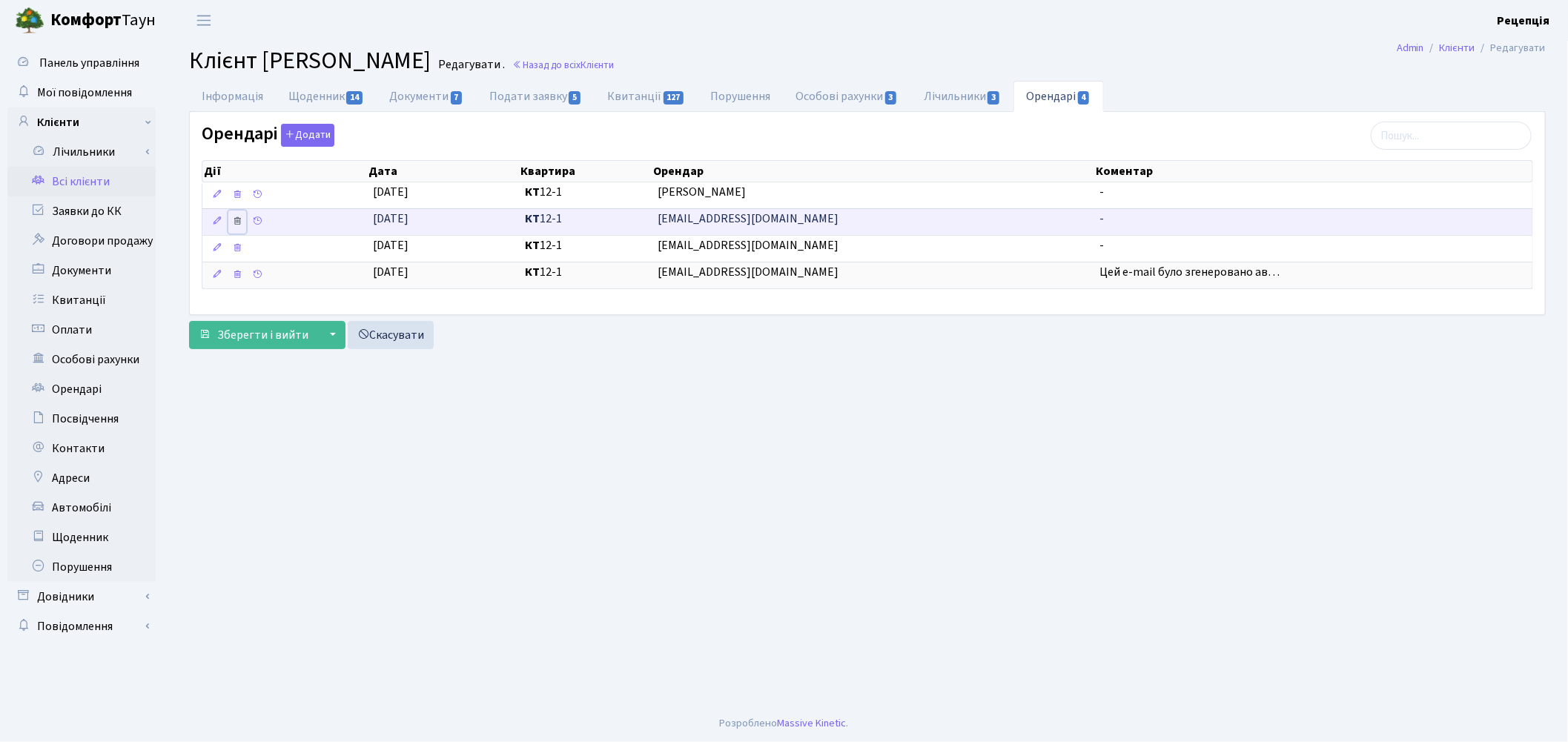
click at [238, 225] on icon at bounding box center [237, 220] width 10 height 10
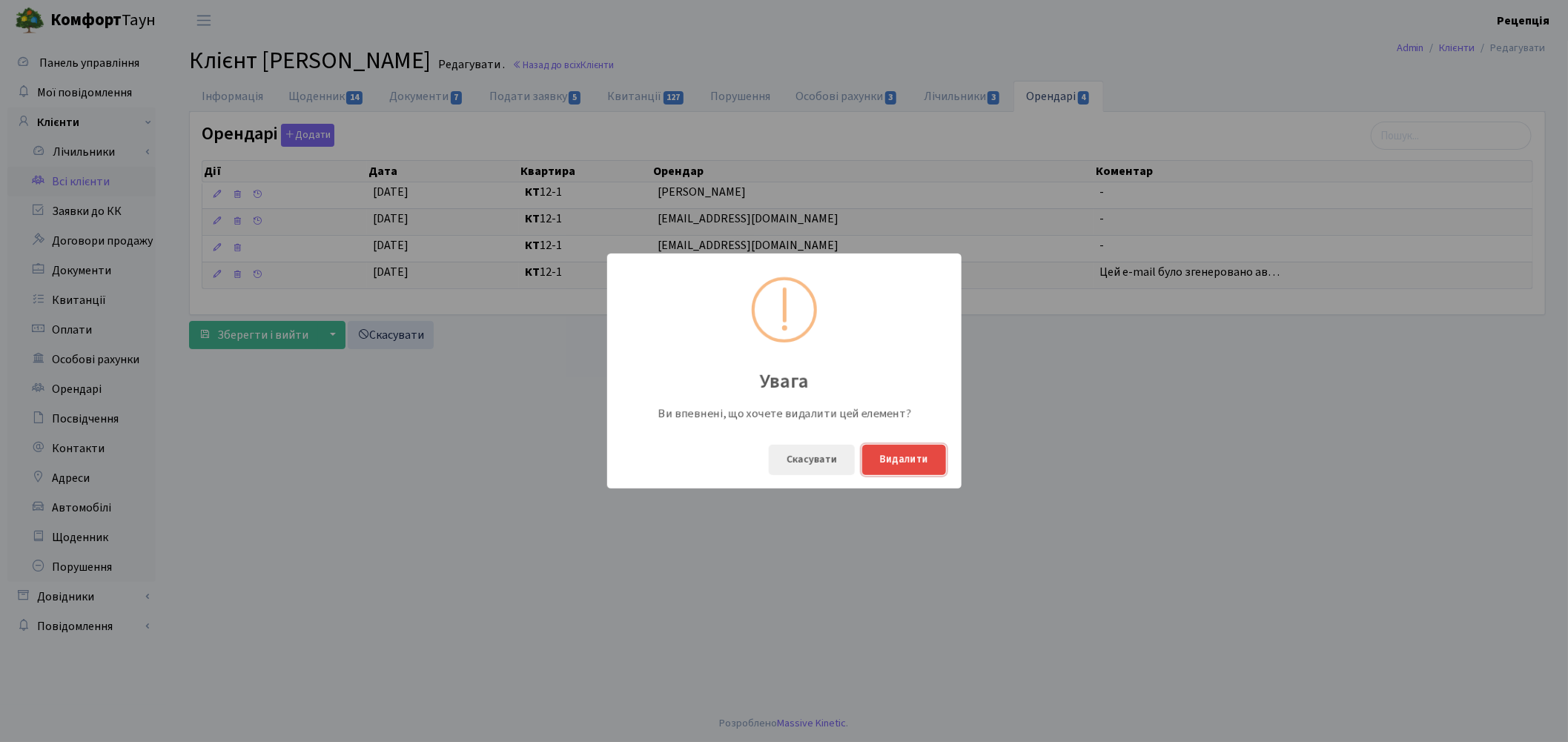
drag, startPoint x: 903, startPoint y: 465, endPoint x: 912, endPoint y: 460, distance: 10.3
click at [905, 463] on button "Видалити" at bounding box center [904, 460] width 84 height 30
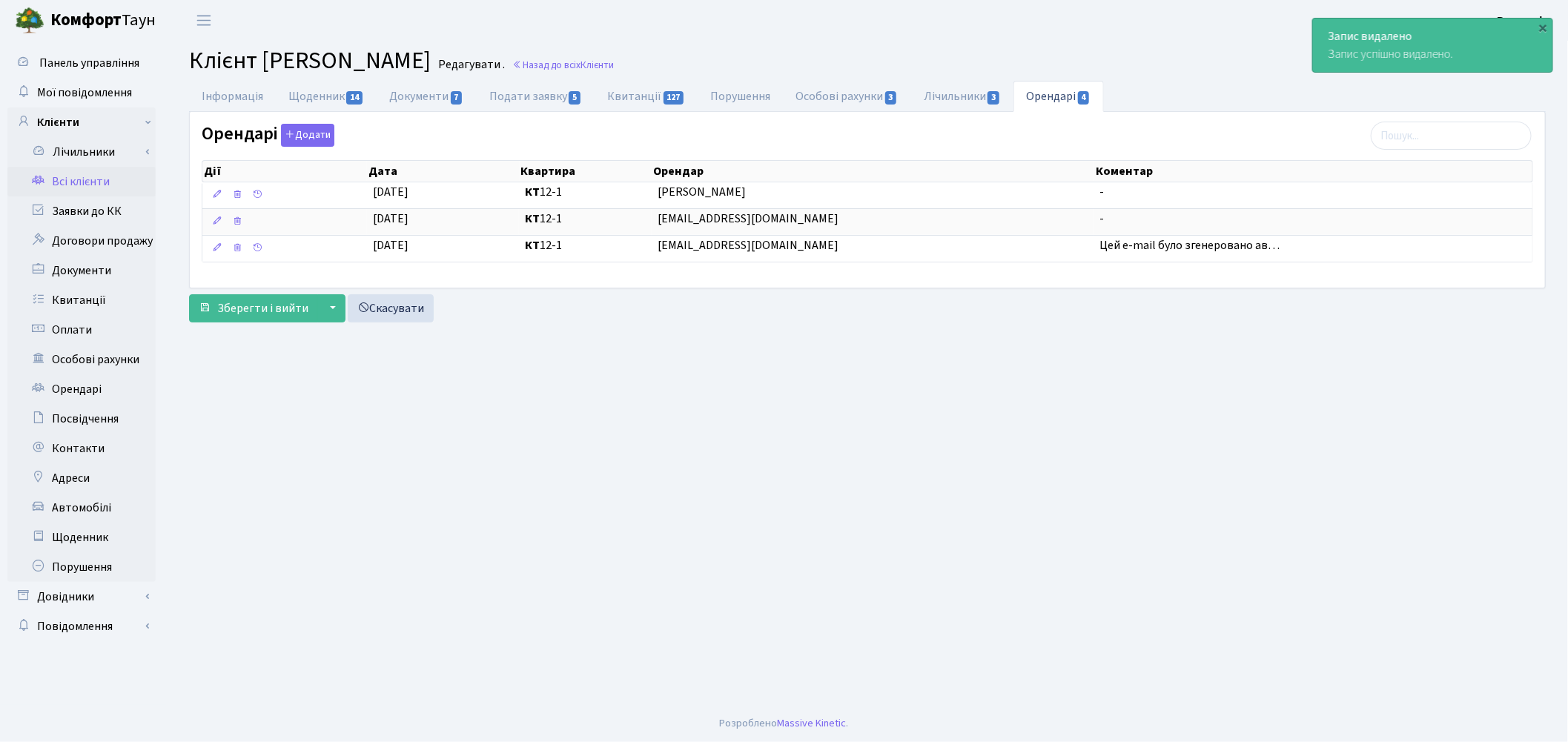
click at [78, 181] on link "Всі клієнти" at bounding box center [81, 181] width 148 height 29
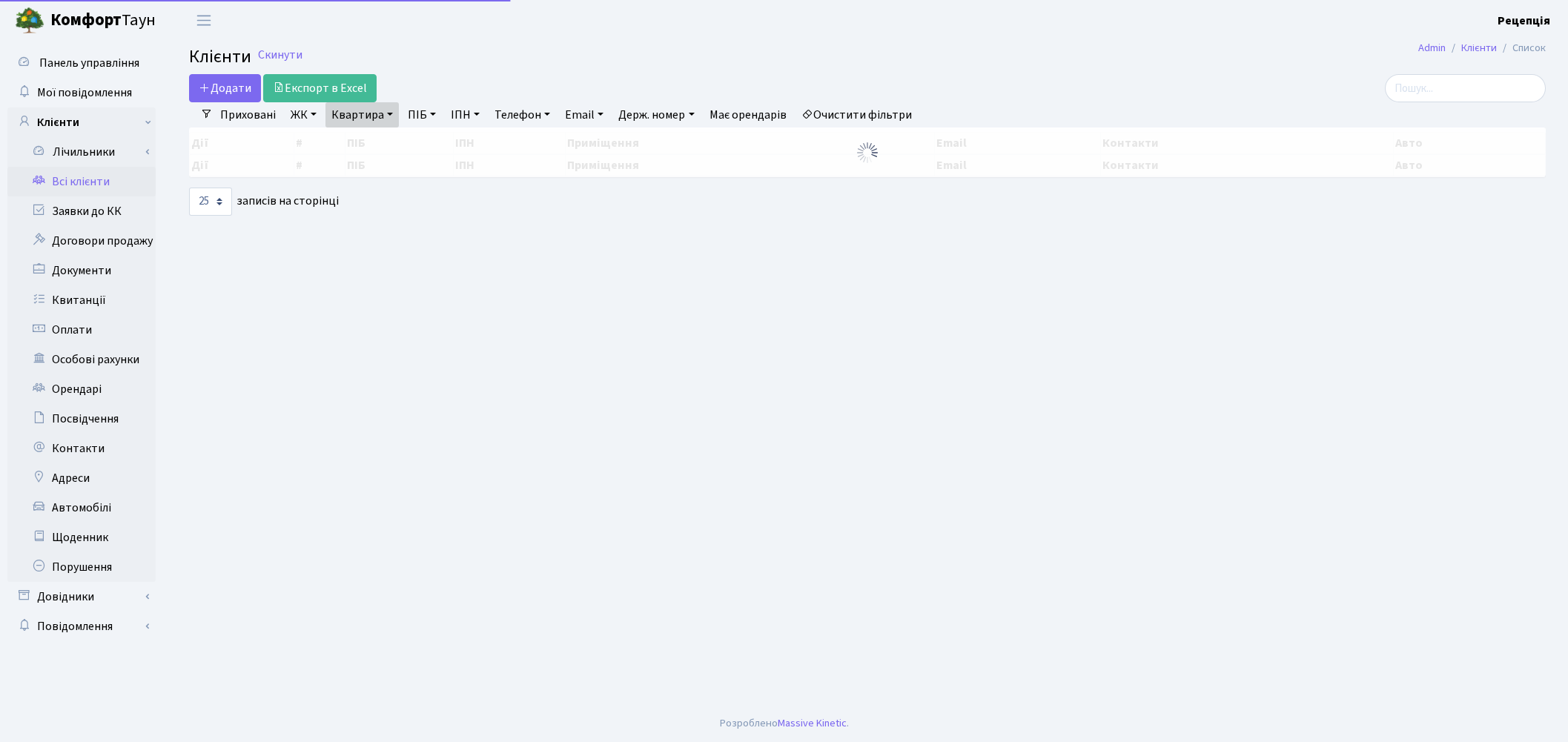
select select "25"
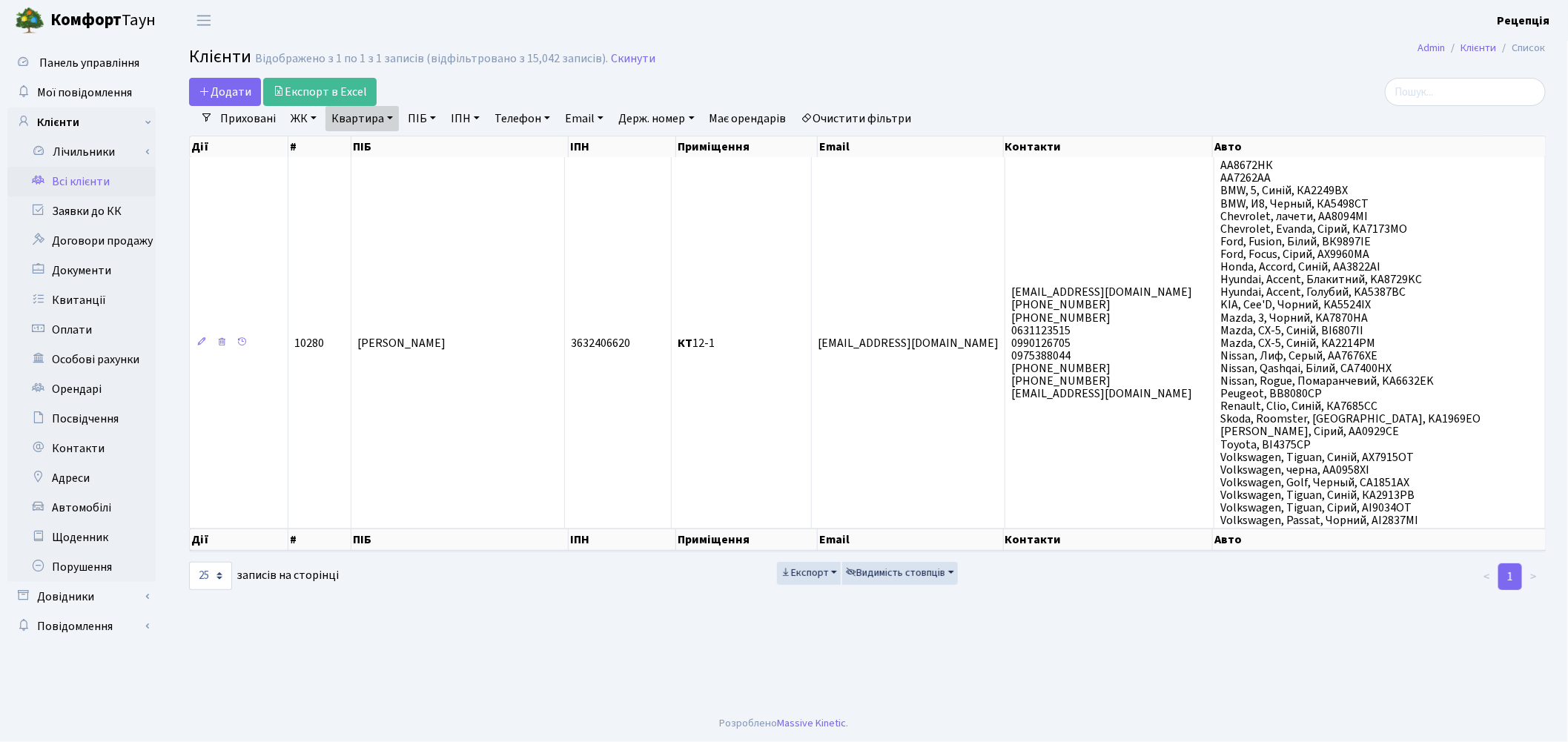
click at [83, 190] on link "Всі клієнти" at bounding box center [81, 181] width 148 height 29
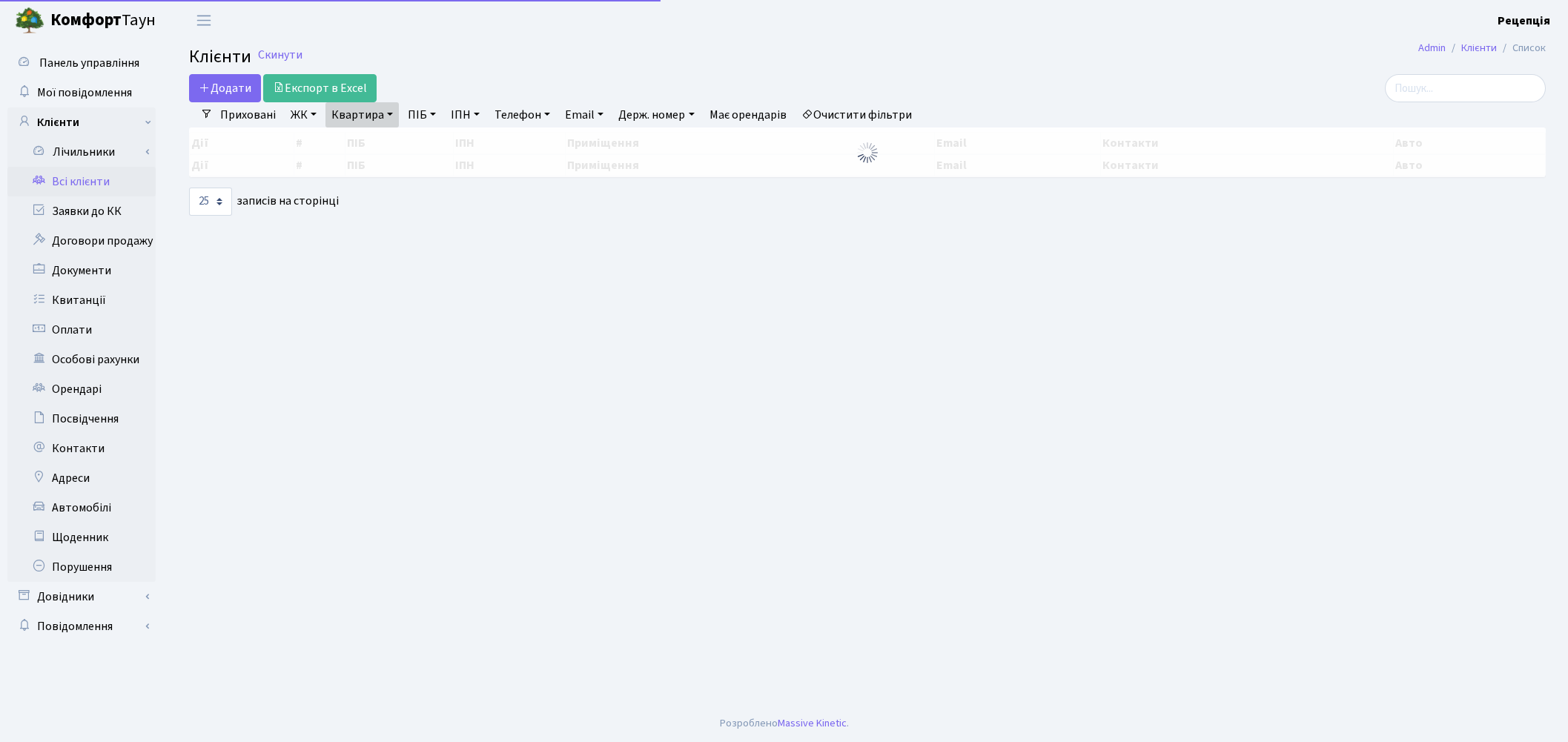
select select "25"
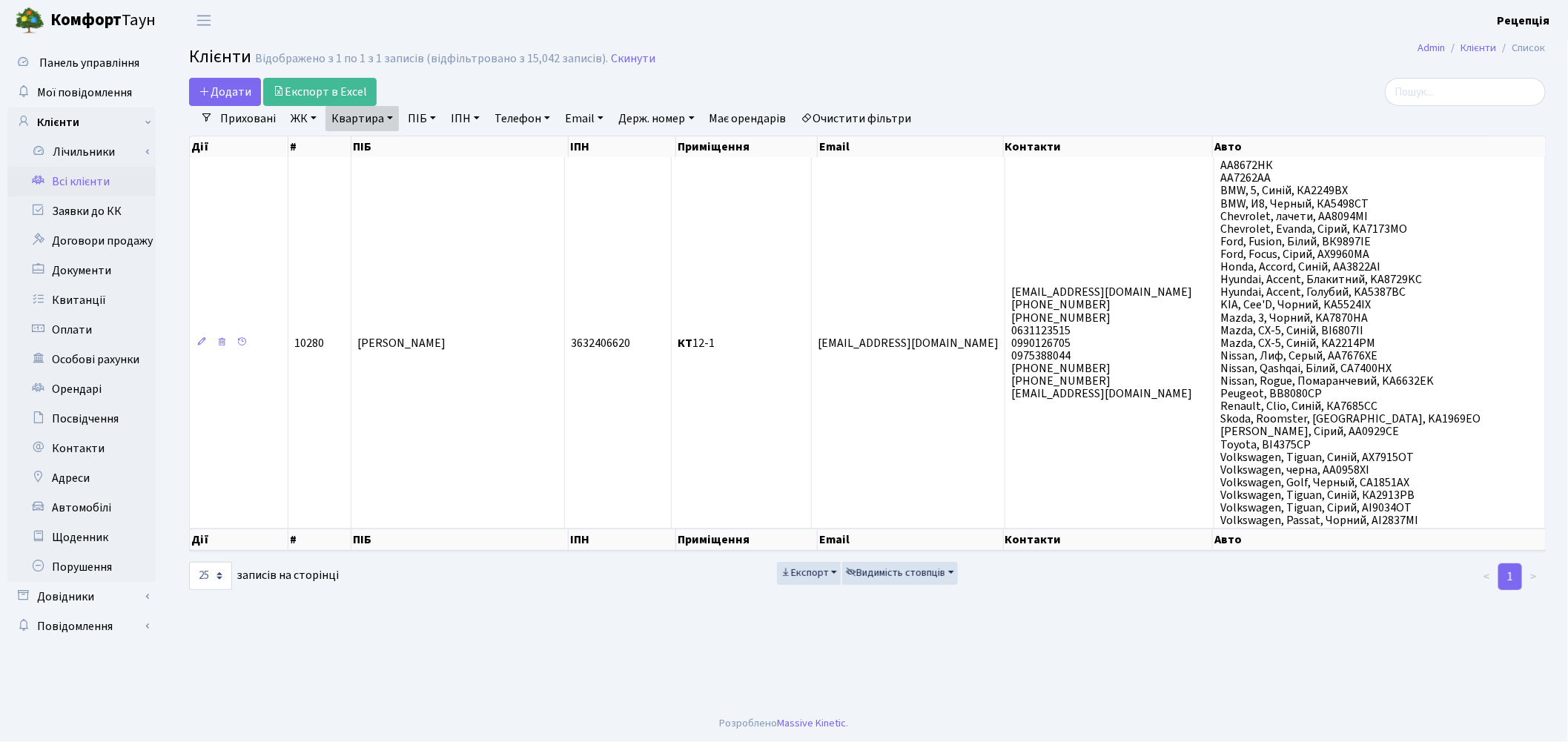
click at [918, 120] on link "Очистити фільтри" at bounding box center [857, 119] width 122 height 25
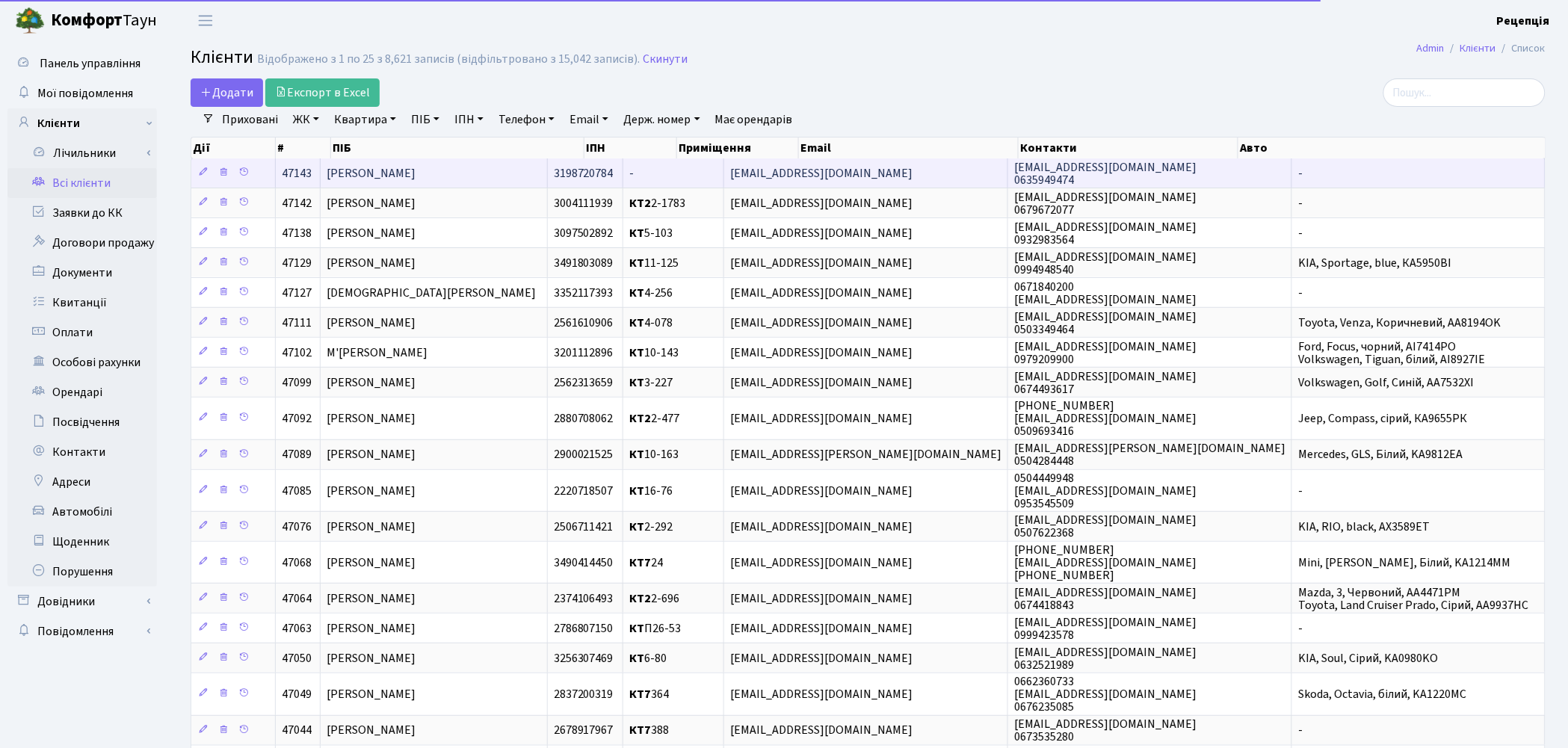
click at [485, 174] on td "[PERSON_NAME]" at bounding box center [434, 172] width 228 height 30
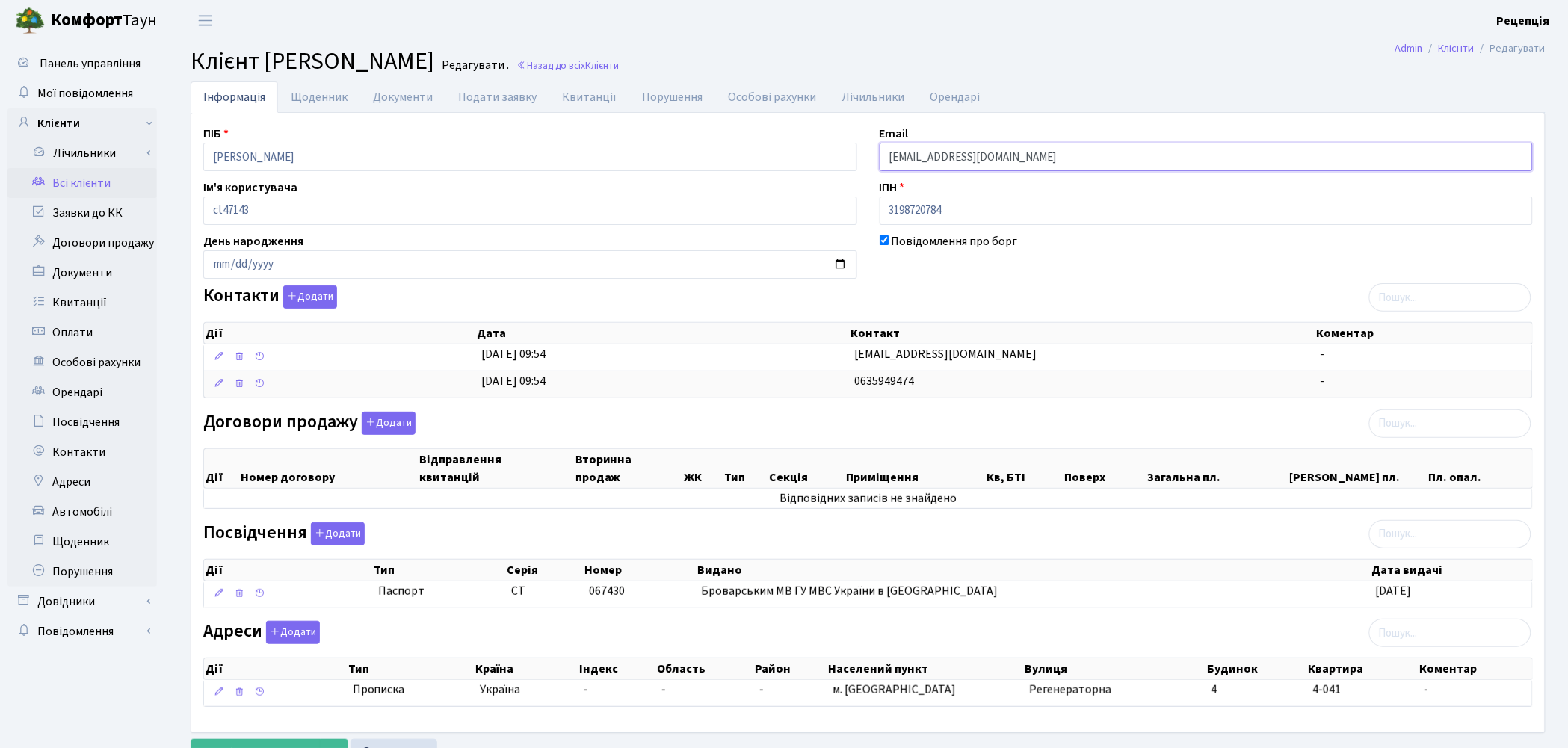
click at [952, 154] on input "[EMAIL_ADDRESS][DOMAIN_NAME]" at bounding box center [1206, 157] width 654 height 29
type input "[EMAIL_ADDRESS][DOMAIN_NAME]"
drag, startPoint x: 968, startPoint y: 244, endPoint x: 985, endPoint y: 274, distance: 34.5
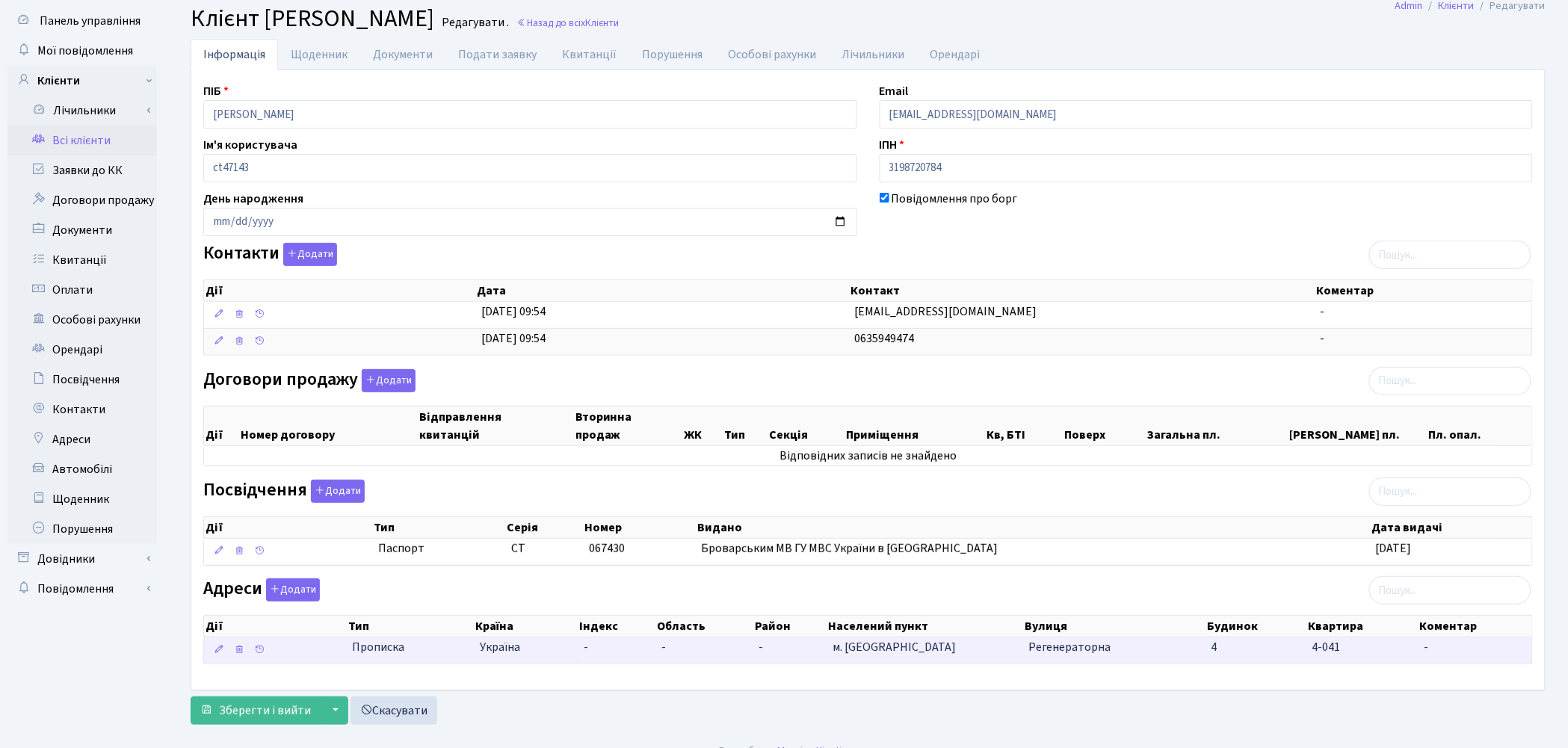
scroll to position [65, 0]
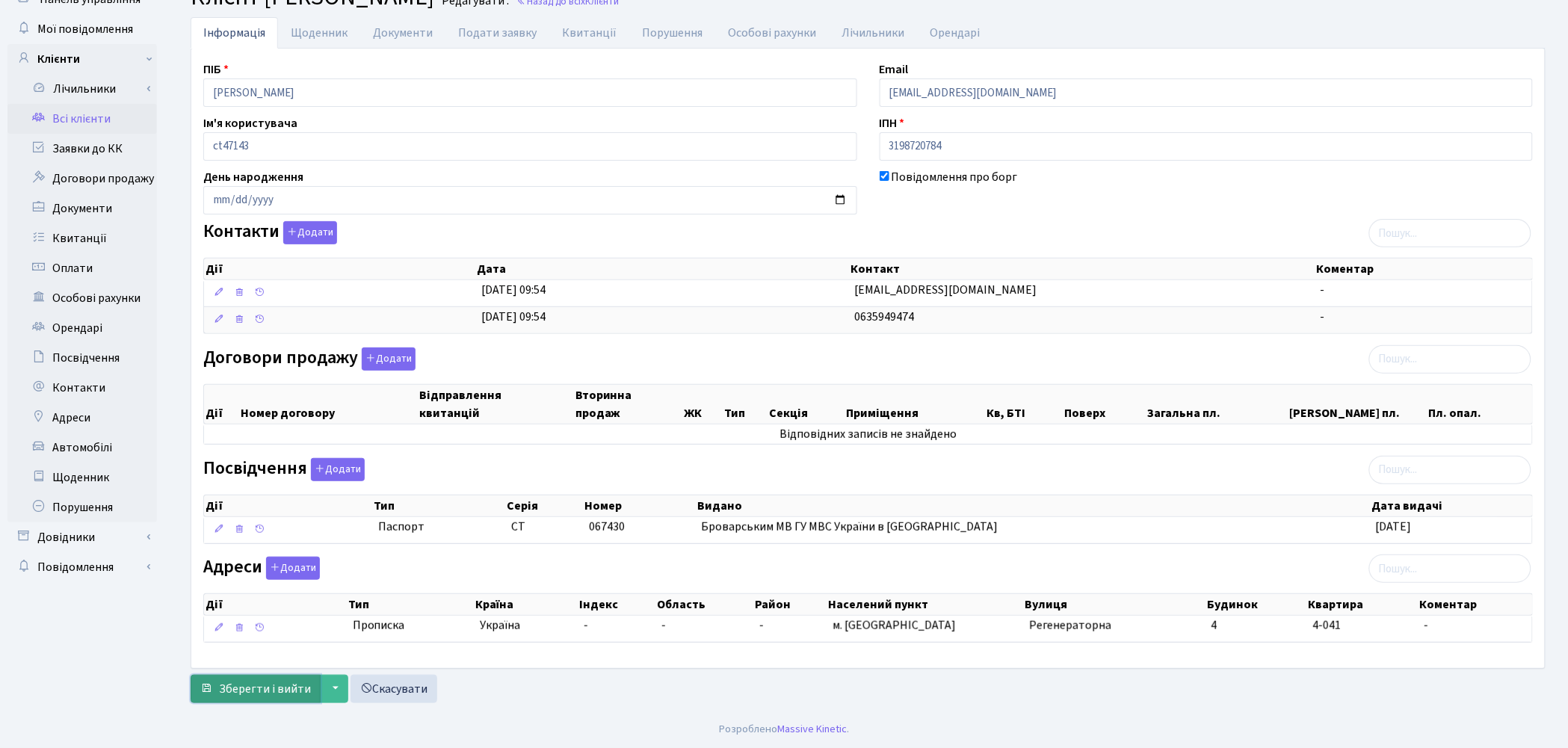
click at [263, 691] on span "Зберегти і вийти" at bounding box center [264, 689] width 92 height 17
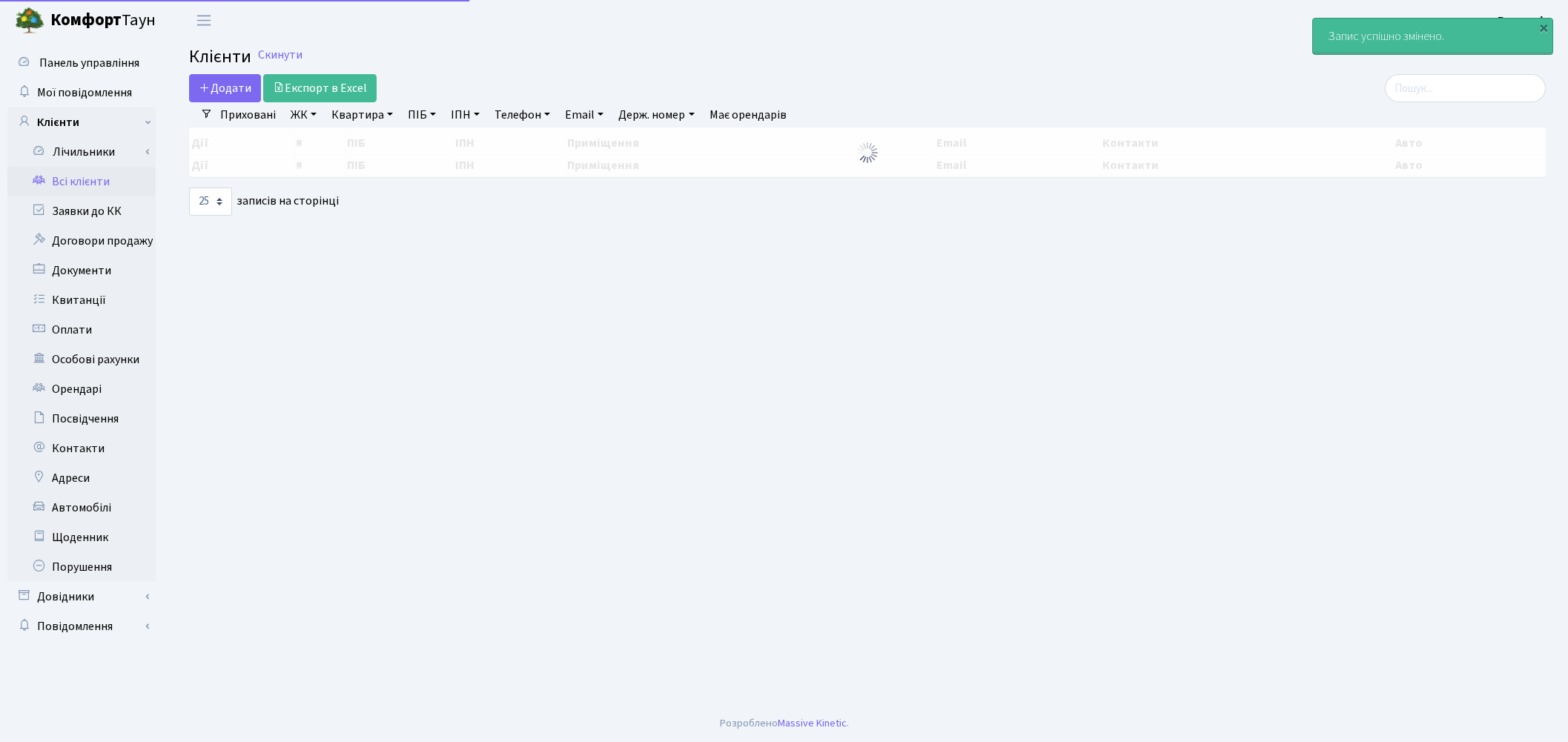
select select "25"
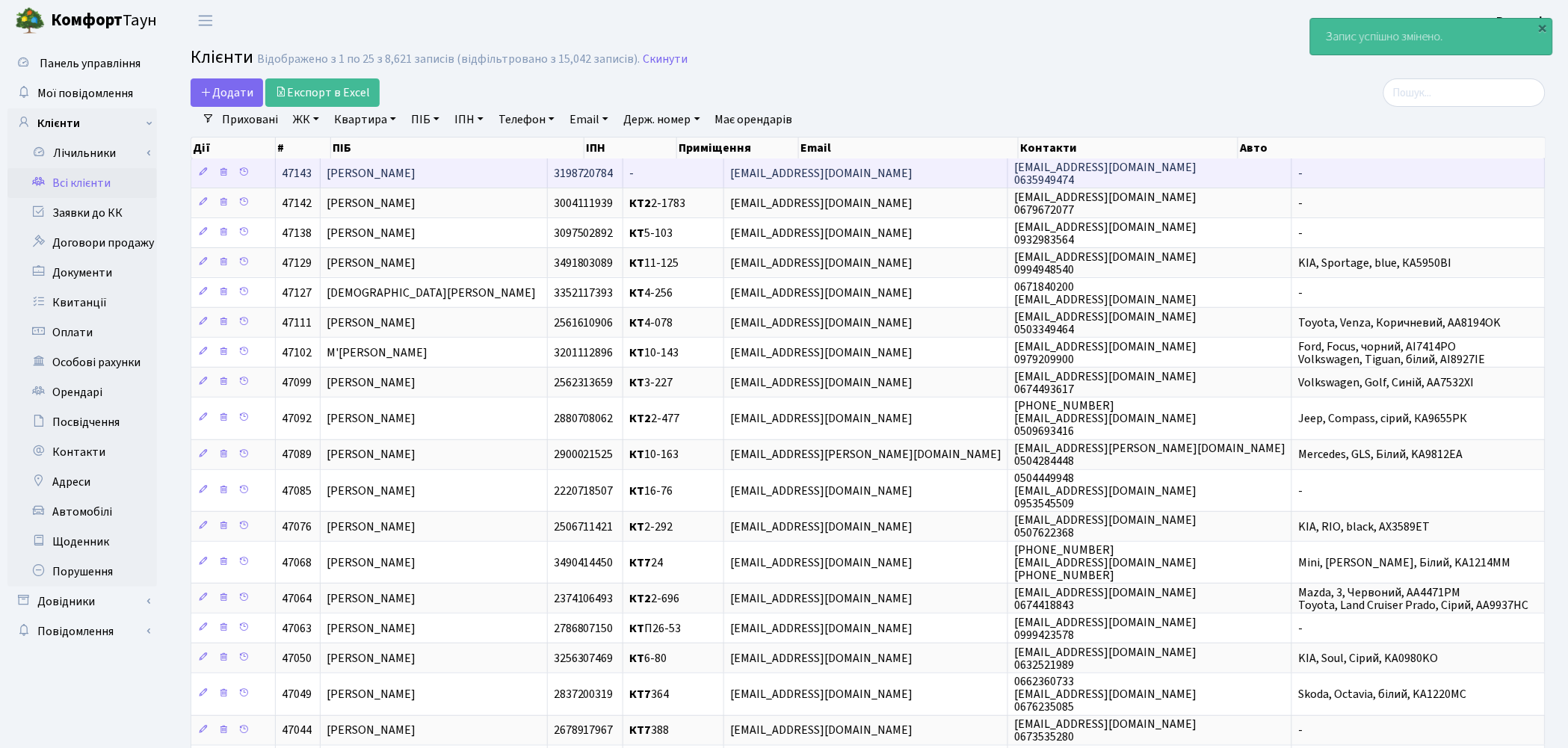
click at [901, 170] on span "[EMAIL_ADDRESS][DOMAIN_NAME]" at bounding box center [822, 173] width 182 height 17
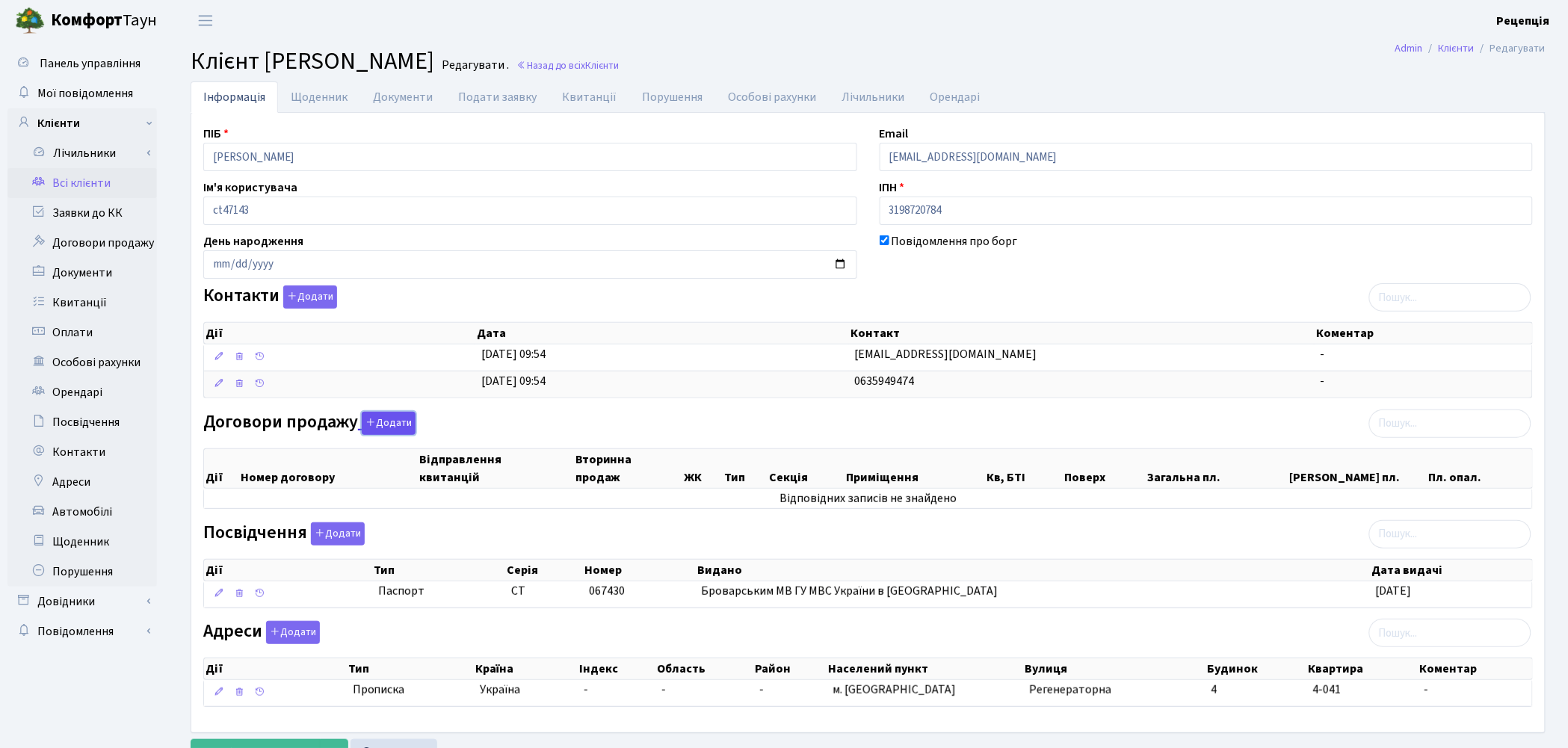
click at [390, 425] on button "Додати" at bounding box center [388, 423] width 53 height 23
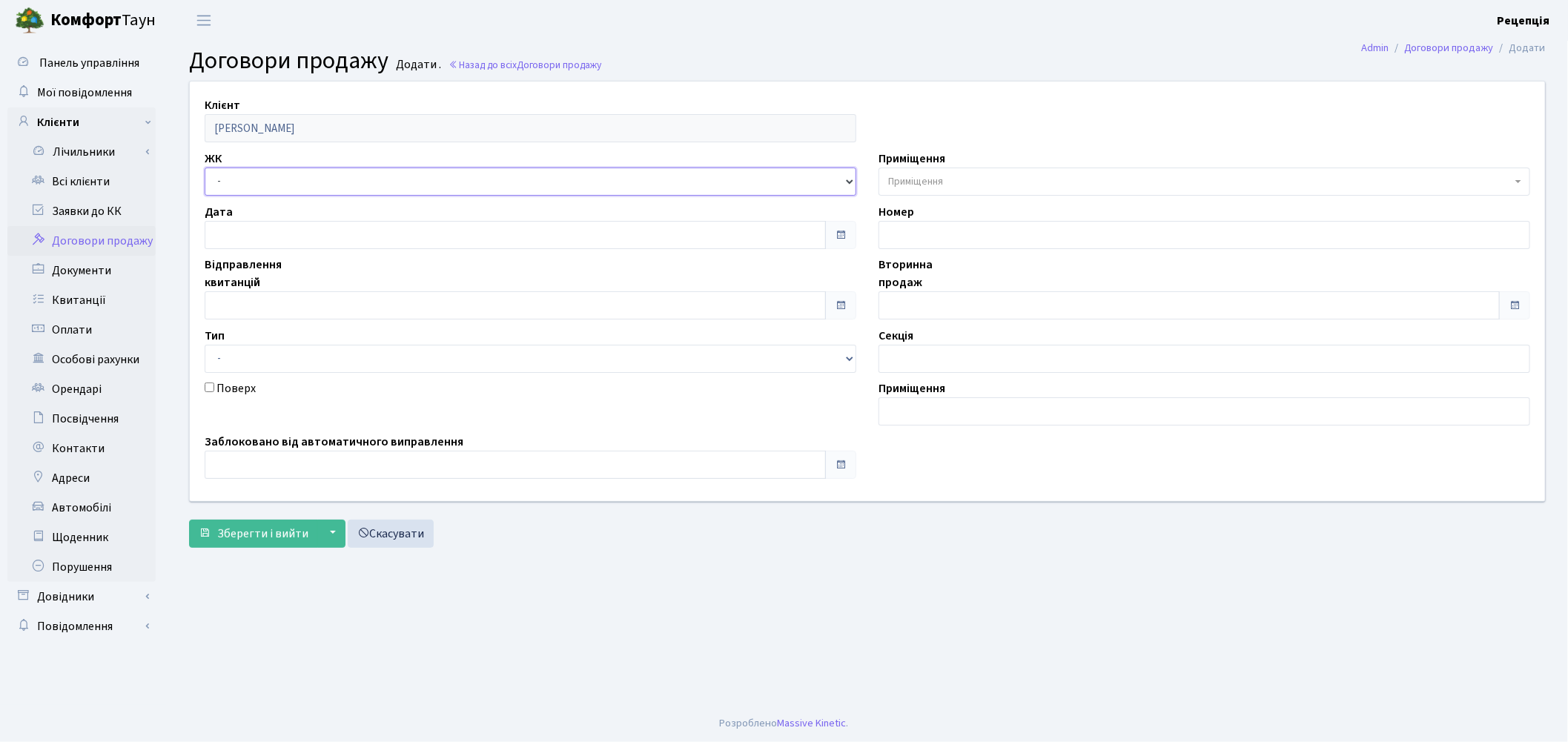
click at [238, 181] on select "- КТ, вул. Регенераторна, 4 КТ2, просп. Соборності, 17 КТ3, вул. Березнева, 16 …" at bounding box center [530, 182] width 652 height 29
select select "271"
click at [204, 168] on select "- КТ, вул. Регенераторна, 4 КТ2, просп. Соборності, 17 КТ3, вул. Березнева, 16 …" at bounding box center [530, 182] width 652 height 29
select select
click at [948, 173] on span "Приміщення" at bounding box center [1205, 182] width 652 height 29
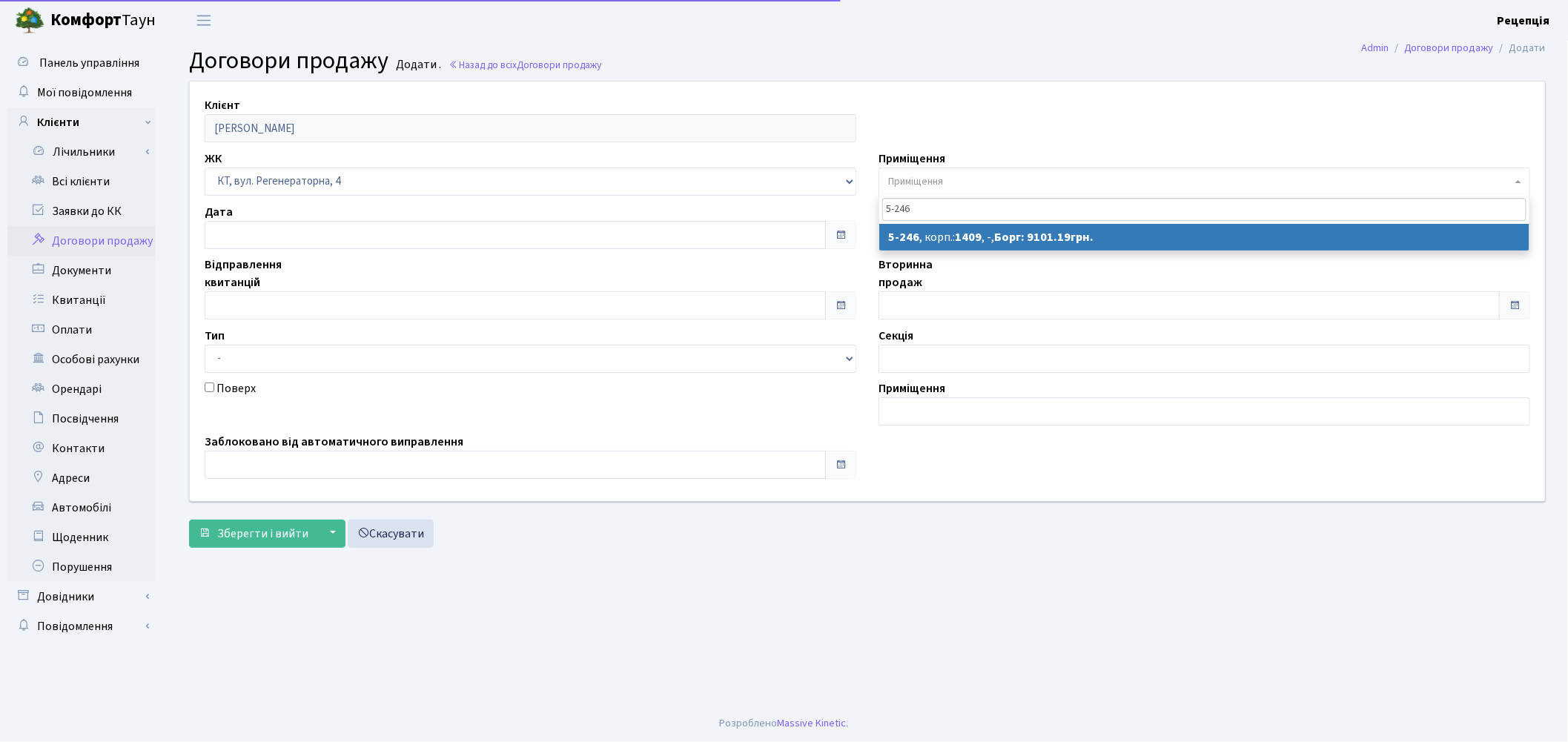
type input "5-246"
select select "2257"
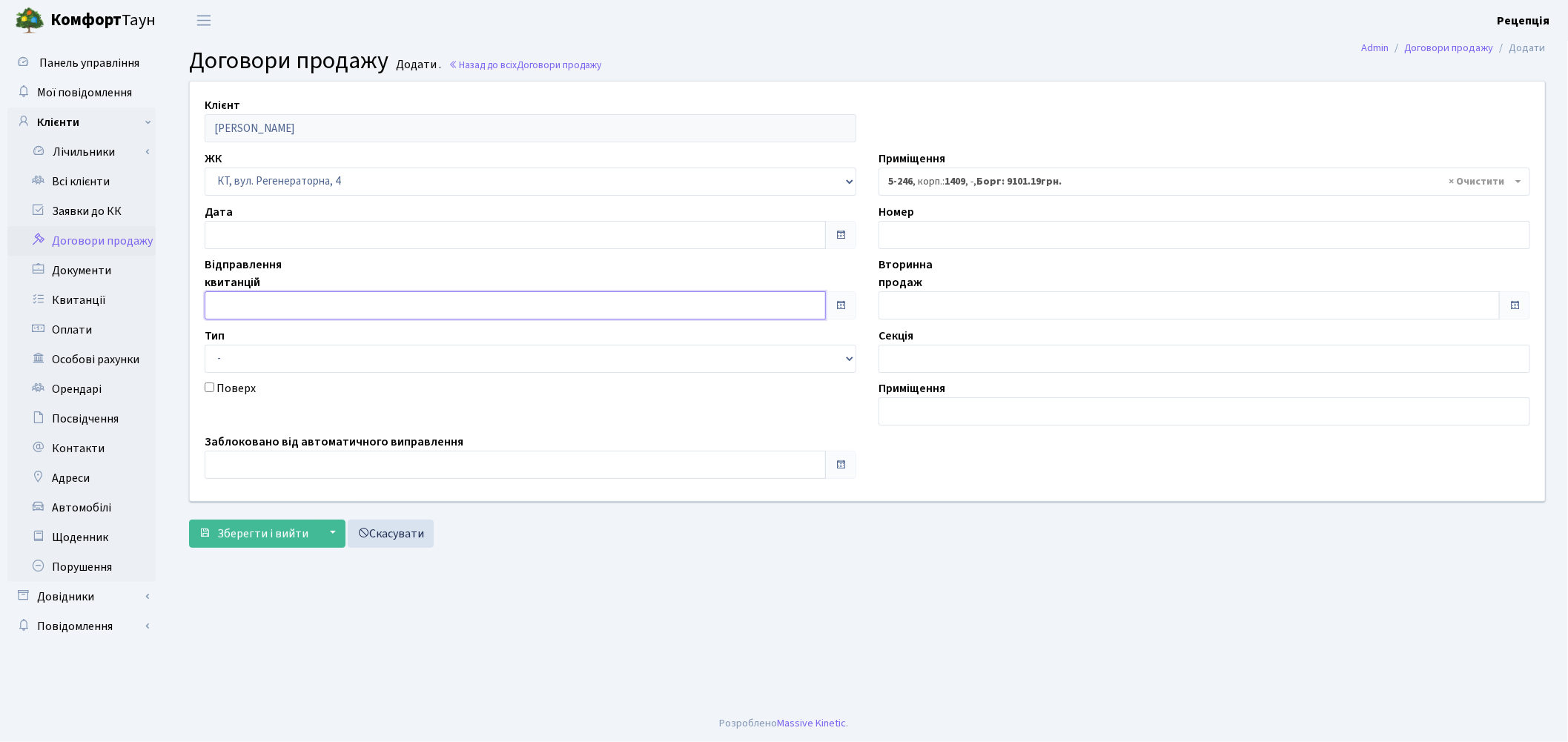
click at [241, 309] on input "text" at bounding box center [515, 306] width 622 height 29
click at [263, 141] on td "1" at bounding box center [264, 142] width 22 height 22
type input "01.10.2025"
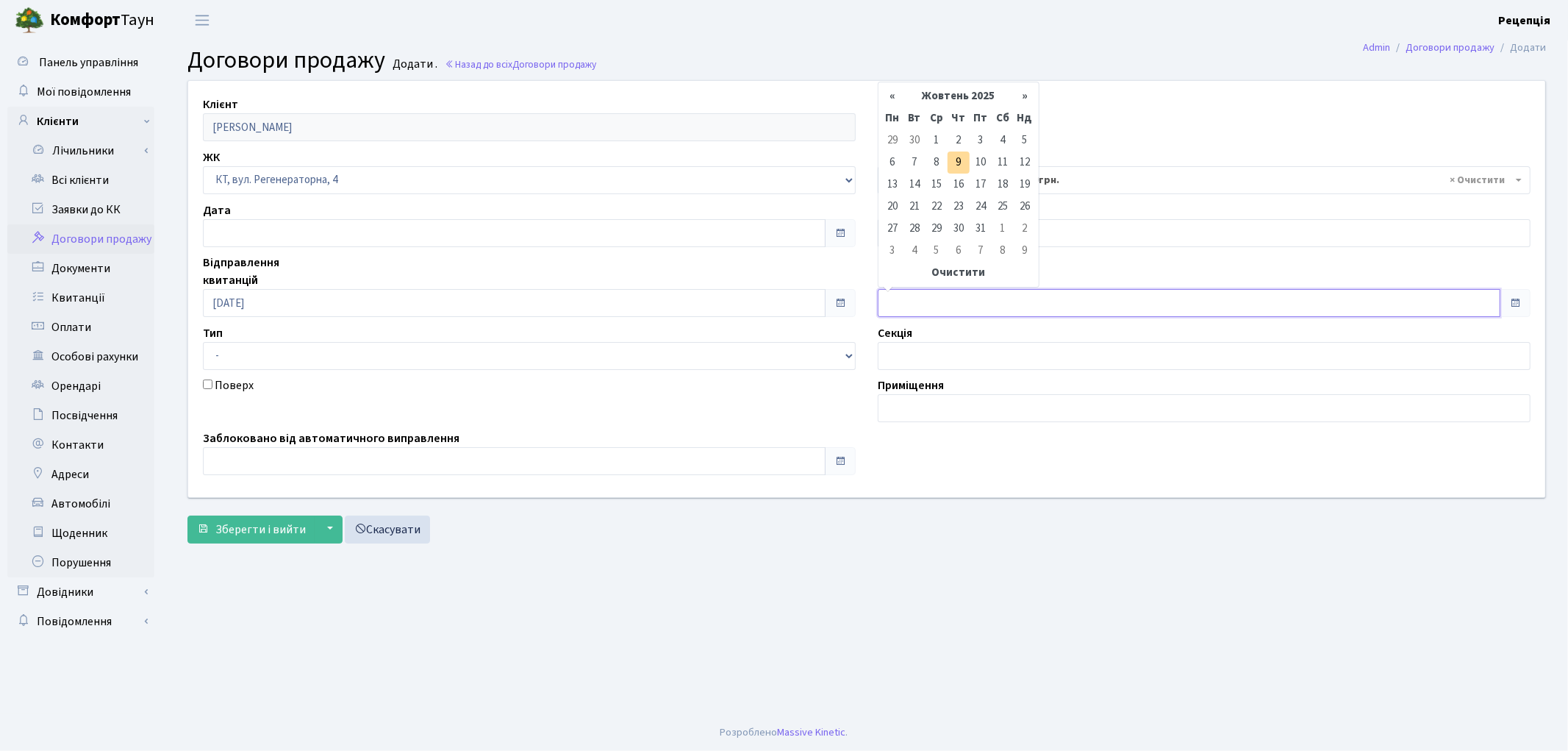
click at [927, 307] on input "text" at bounding box center [1189, 303] width 623 height 28
click at [931, 145] on td "1" at bounding box center [937, 141] width 22 height 22
type input "01.10.2025"
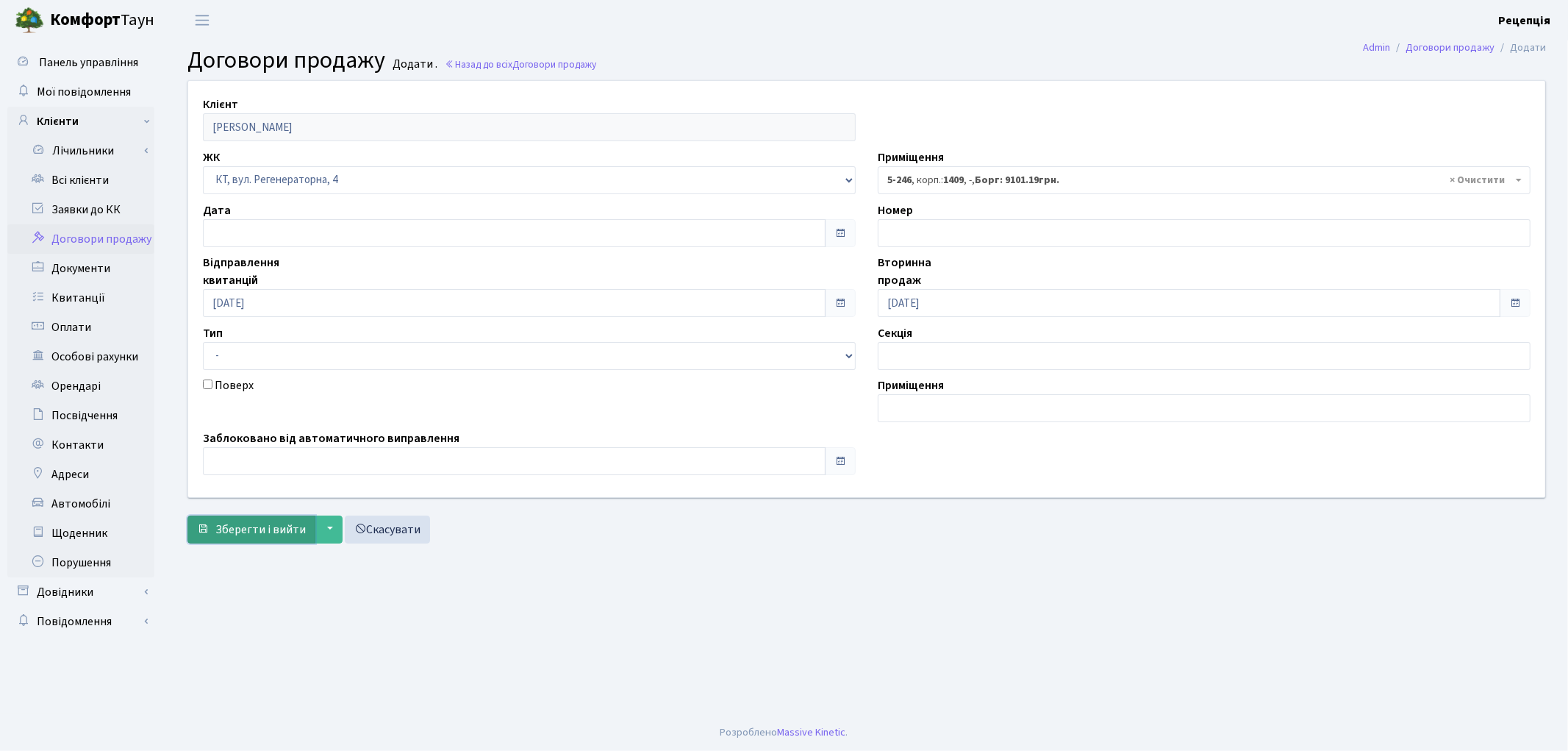
click at [275, 523] on span "Зберегти і вийти" at bounding box center [260, 529] width 90 height 16
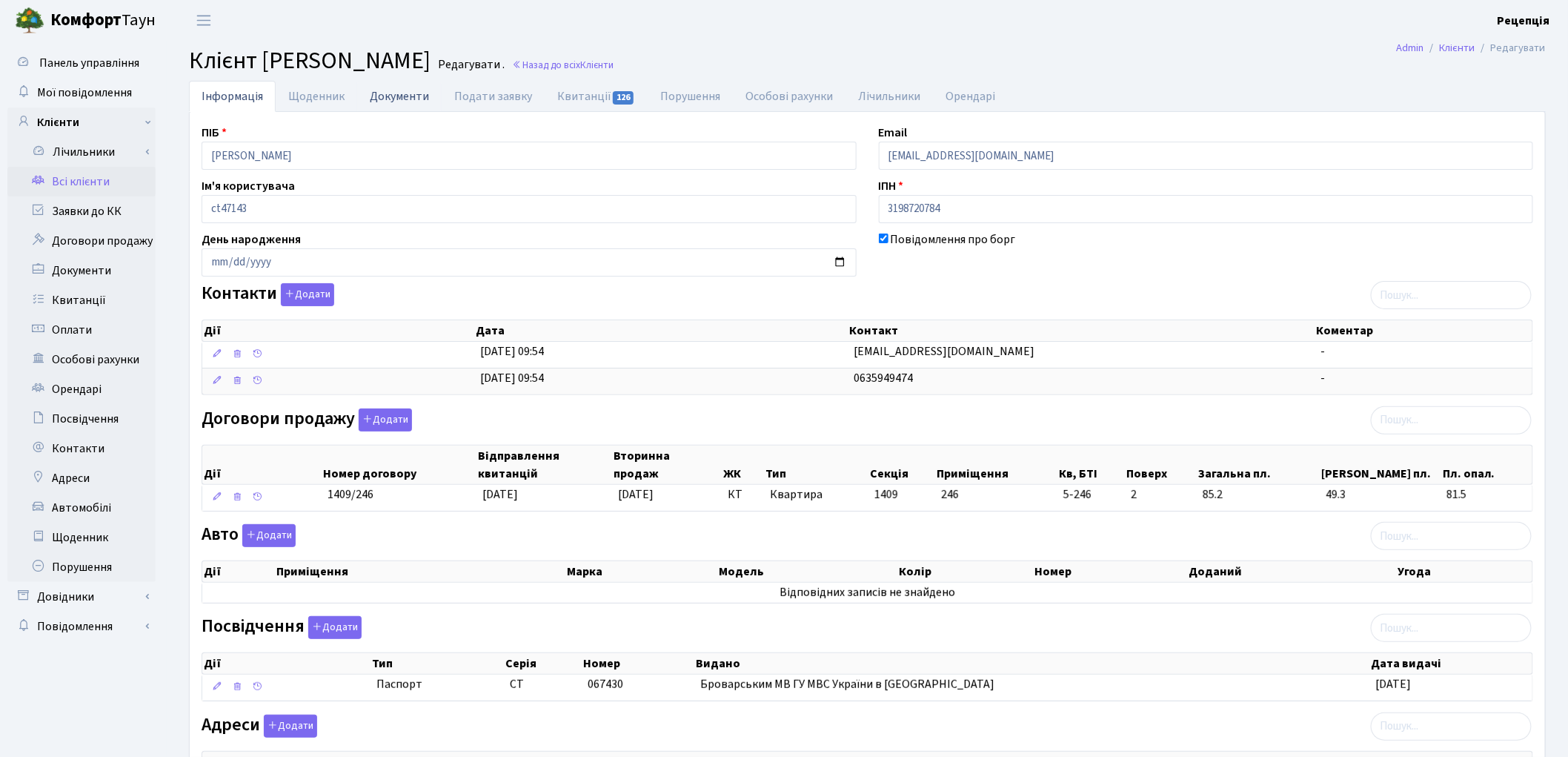
click at [382, 93] on link "Документи" at bounding box center [399, 96] width 85 height 30
select select "25"
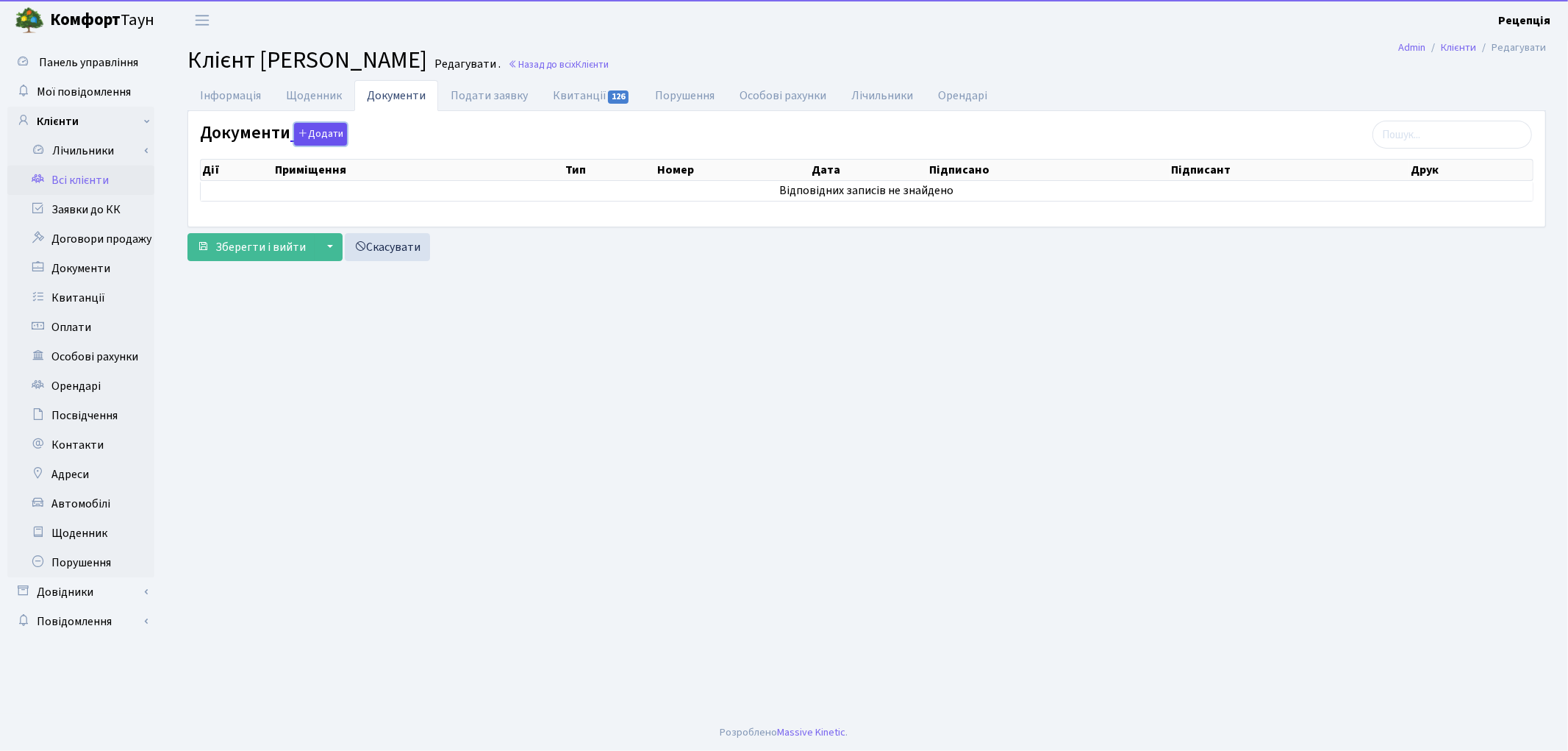
click at [321, 138] on button "Додати" at bounding box center [320, 134] width 53 height 23
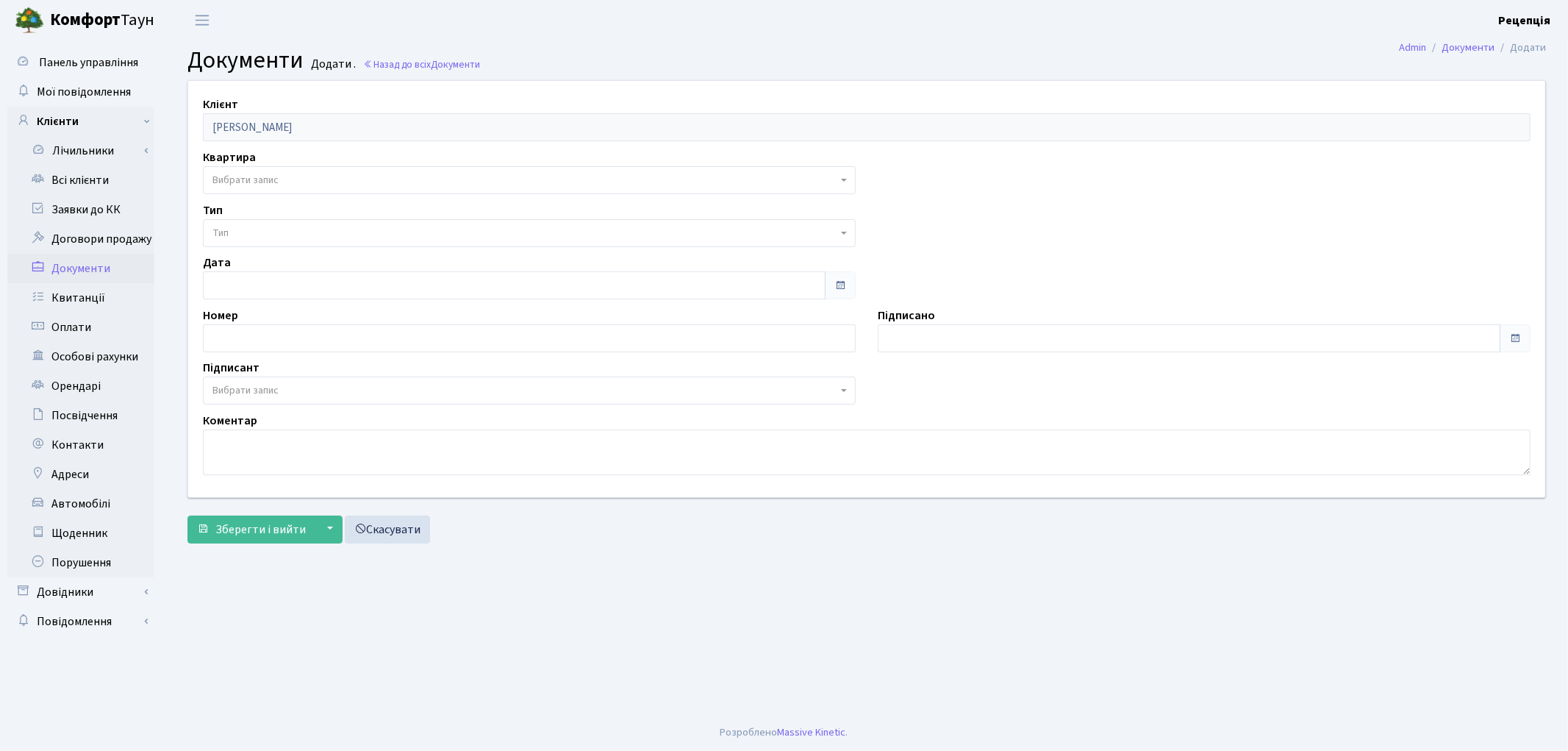
click at [243, 181] on span "Вибрати запис" at bounding box center [246, 180] width 66 height 15
select select "178786"
click at [258, 223] on span "Тип" at bounding box center [528, 233] width 652 height 28
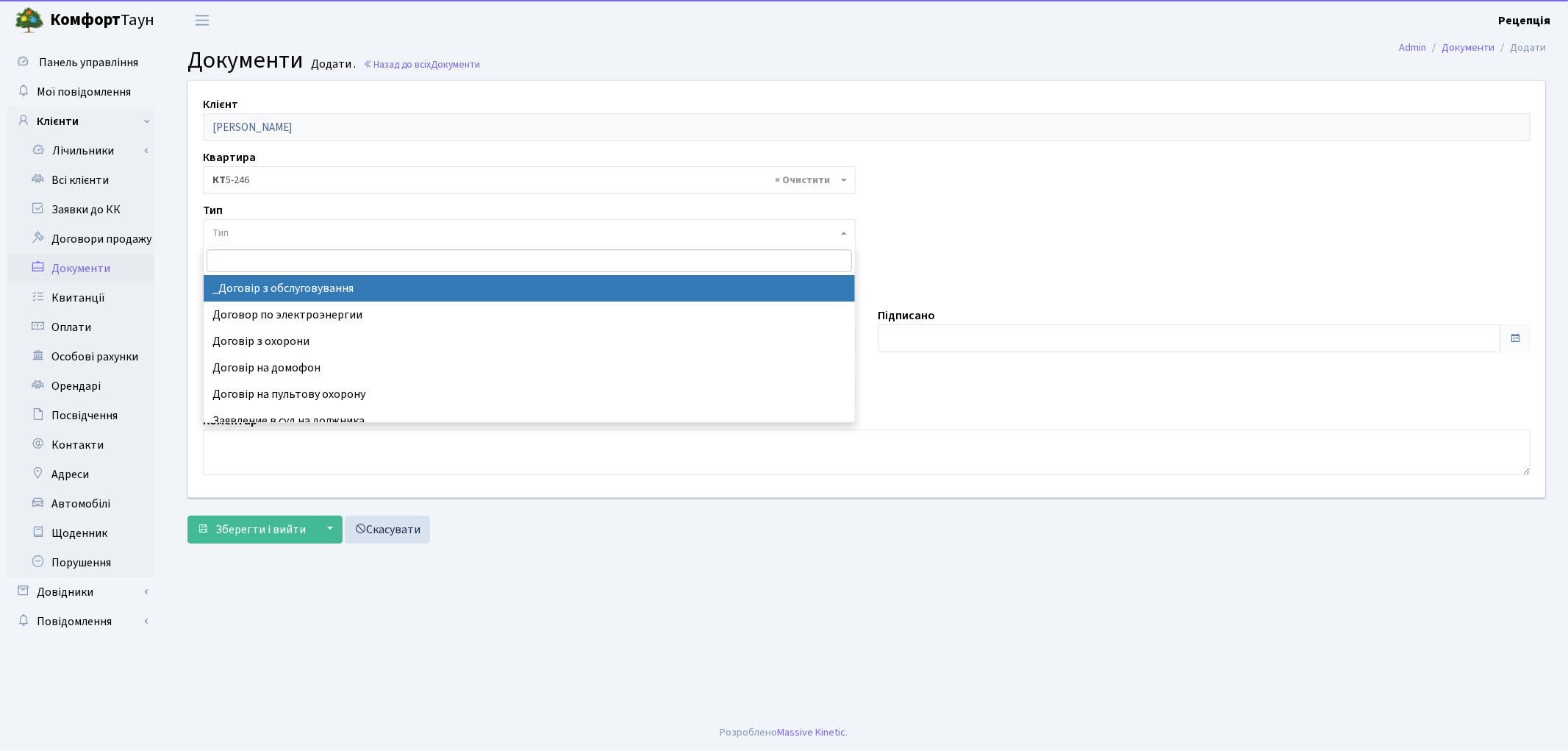
select select "289"
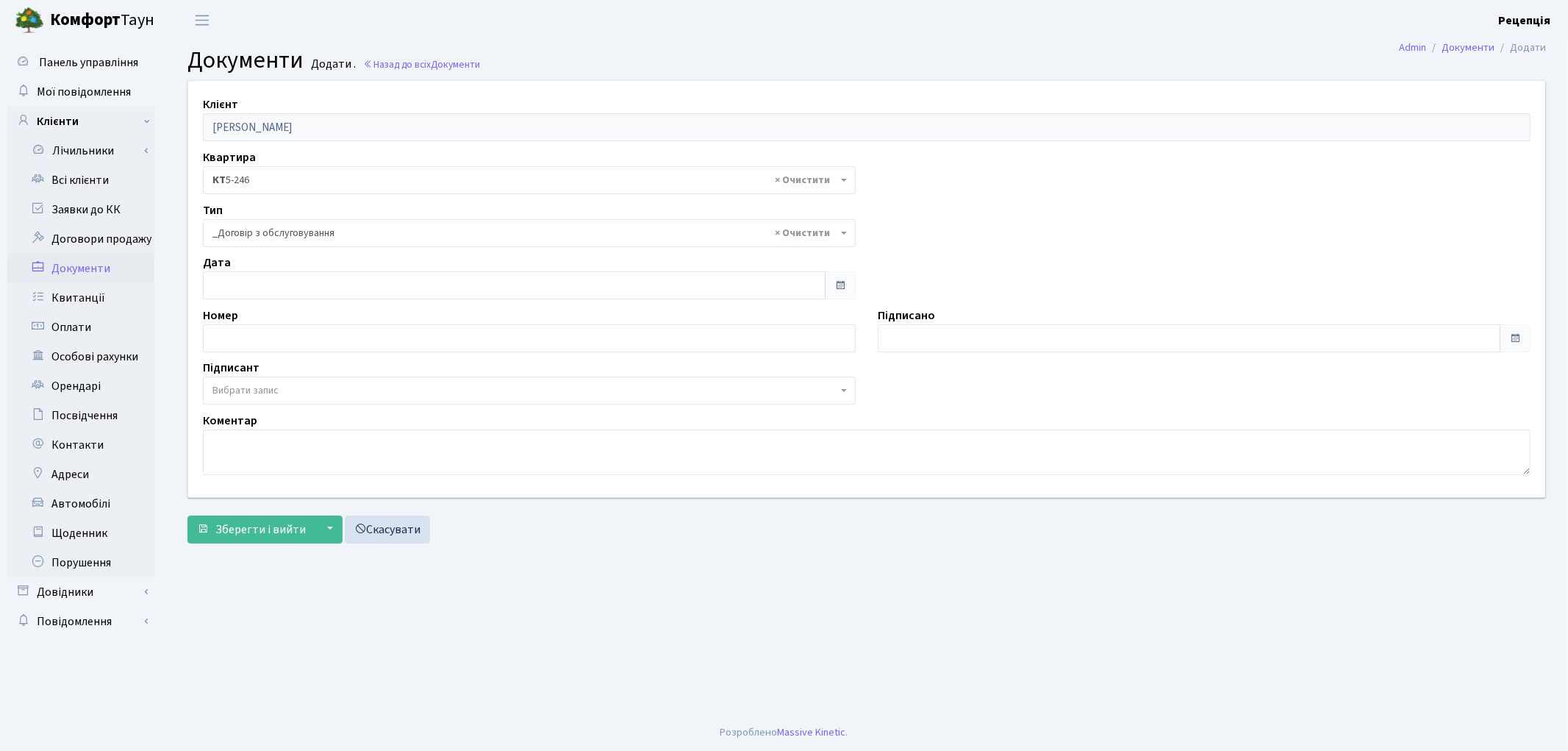
click at [260, 397] on span "Вибрати запис" at bounding box center [246, 390] width 66 height 15
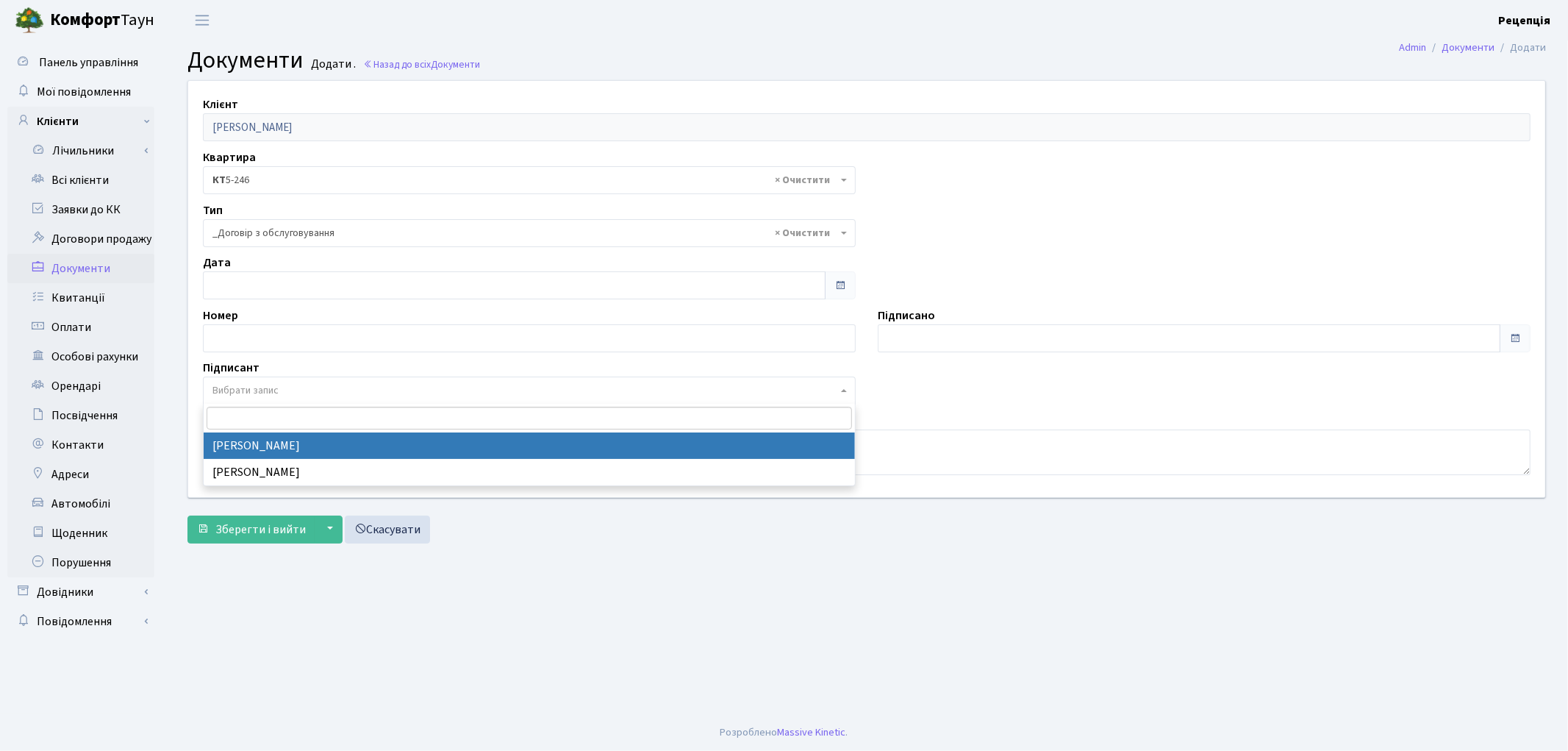
select select "74"
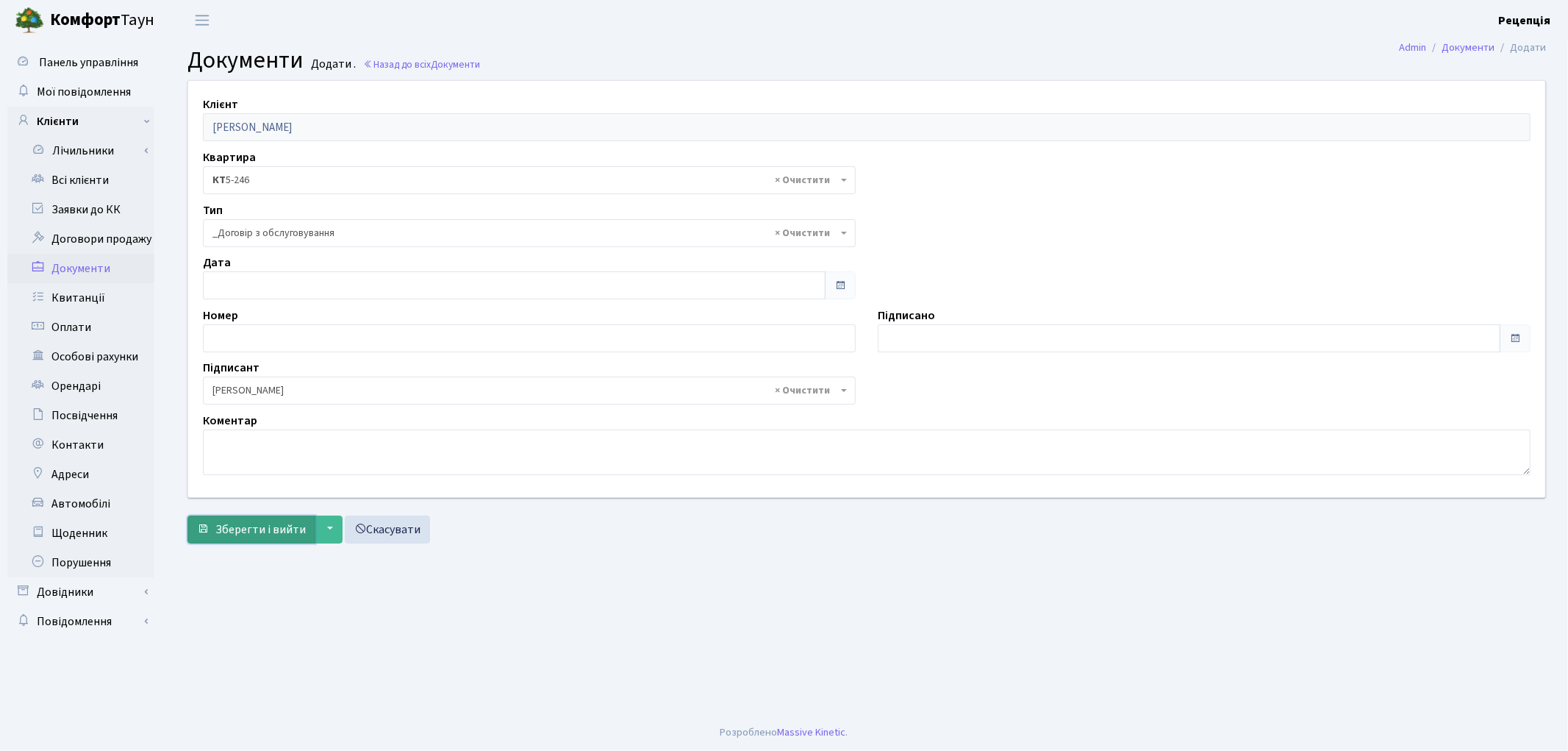
click at [254, 522] on span "Зберегти і вийти" at bounding box center [260, 529] width 90 height 16
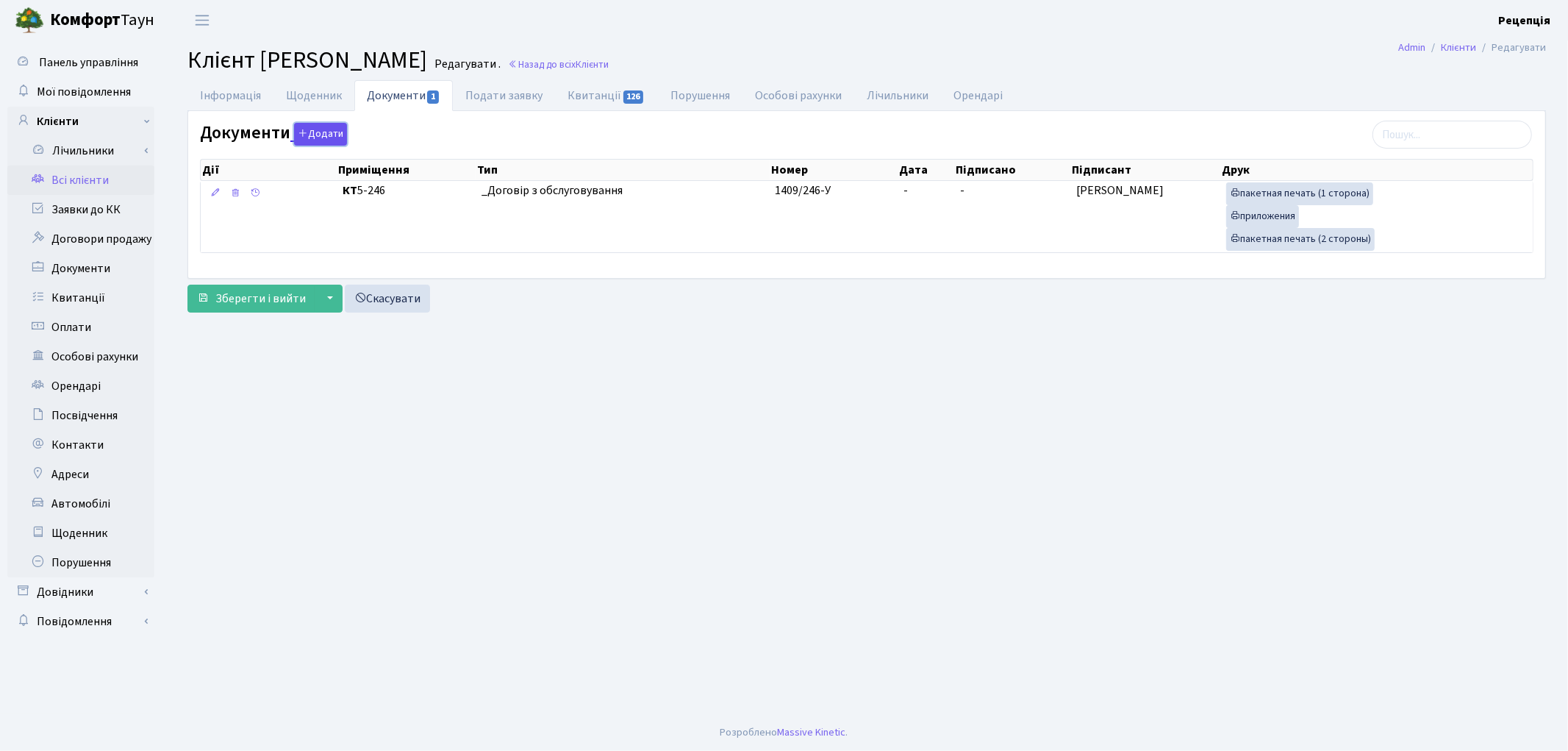
click at [322, 133] on button "Додати" at bounding box center [320, 134] width 53 height 23
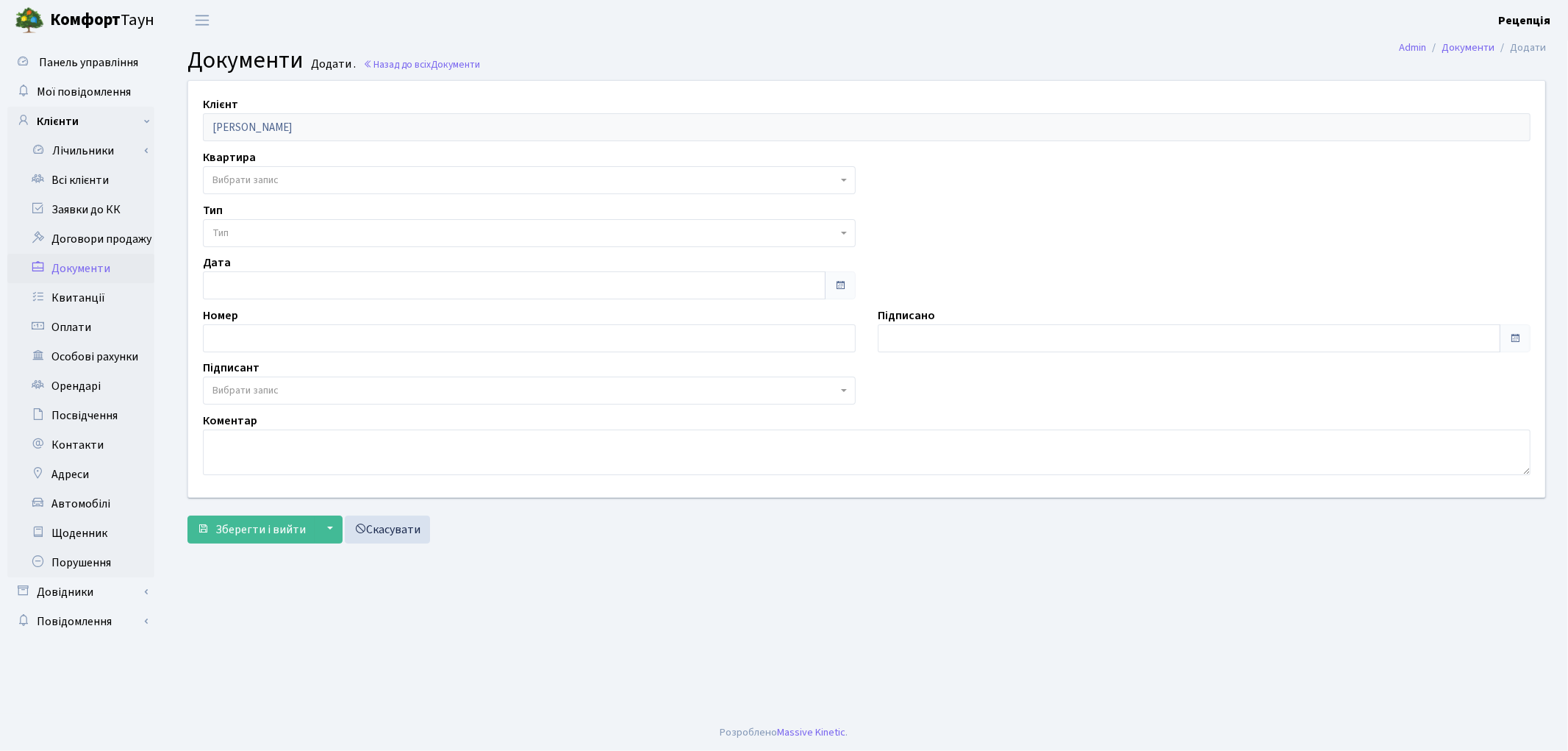
click at [253, 186] on span "Вибрати запис" at bounding box center [246, 180] width 66 height 15
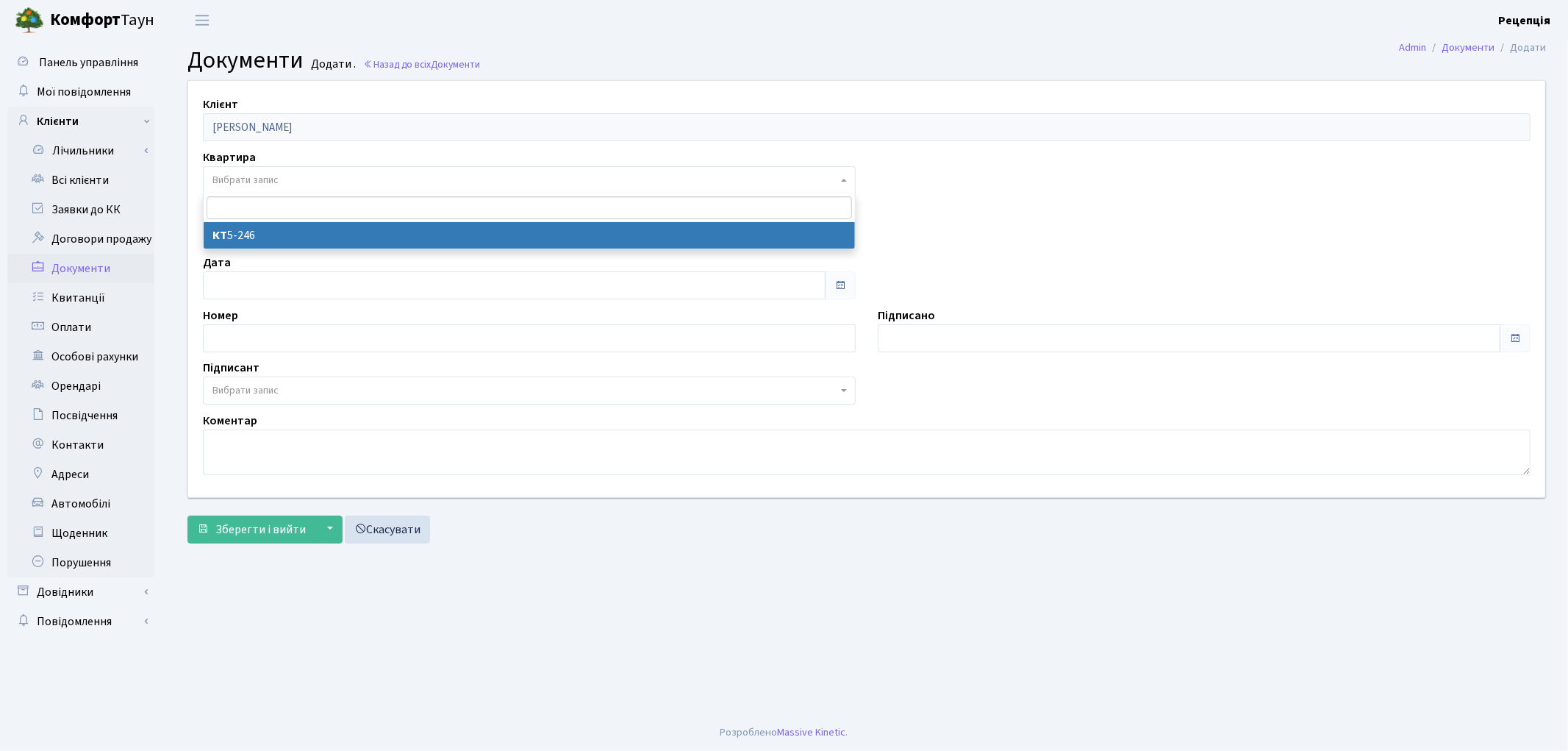
select select "178786"
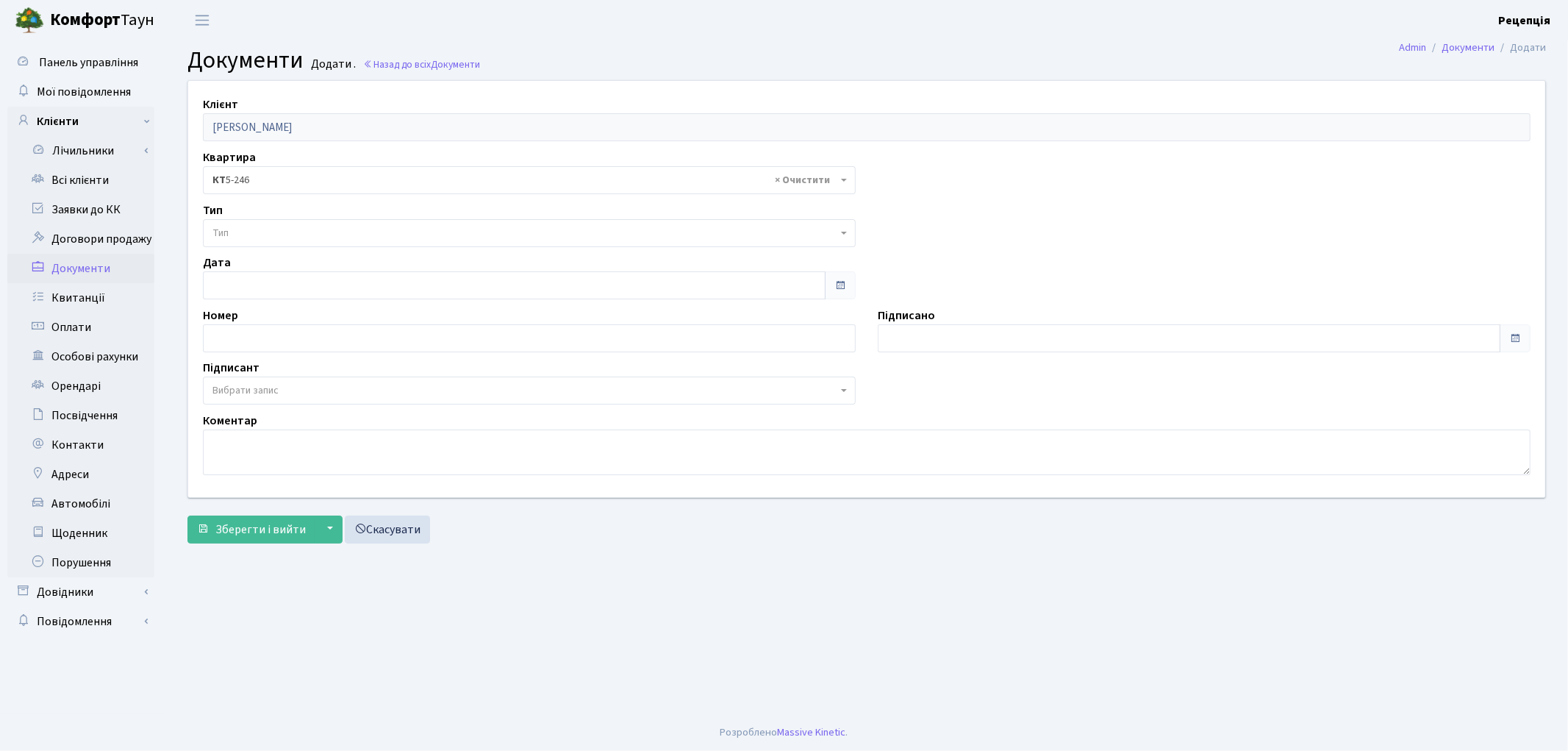
click at [256, 226] on span "Тип" at bounding box center [525, 233] width 625 height 15
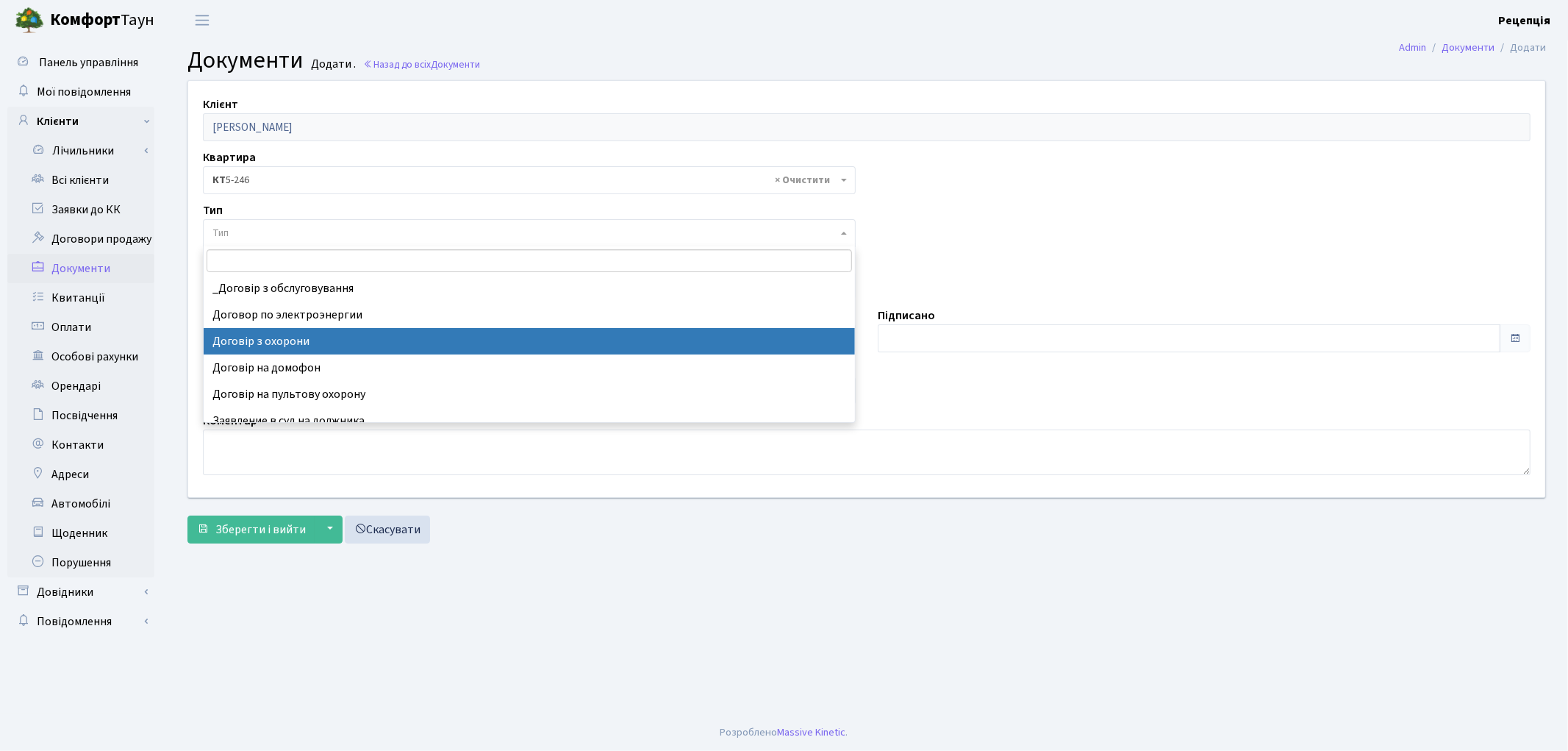
select select "290"
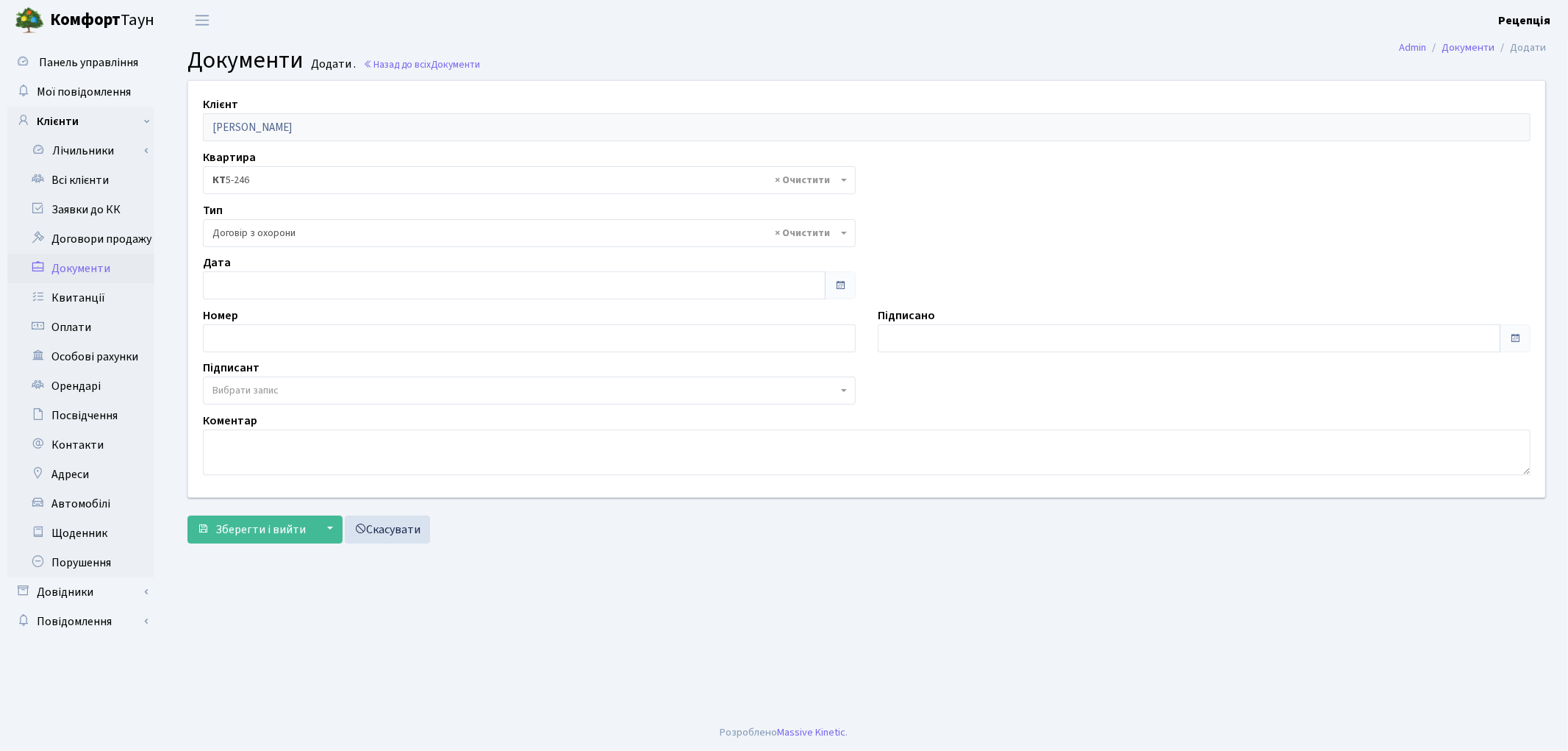
click at [250, 402] on span "Вибрати запис" at bounding box center [528, 390] width 652 height 28
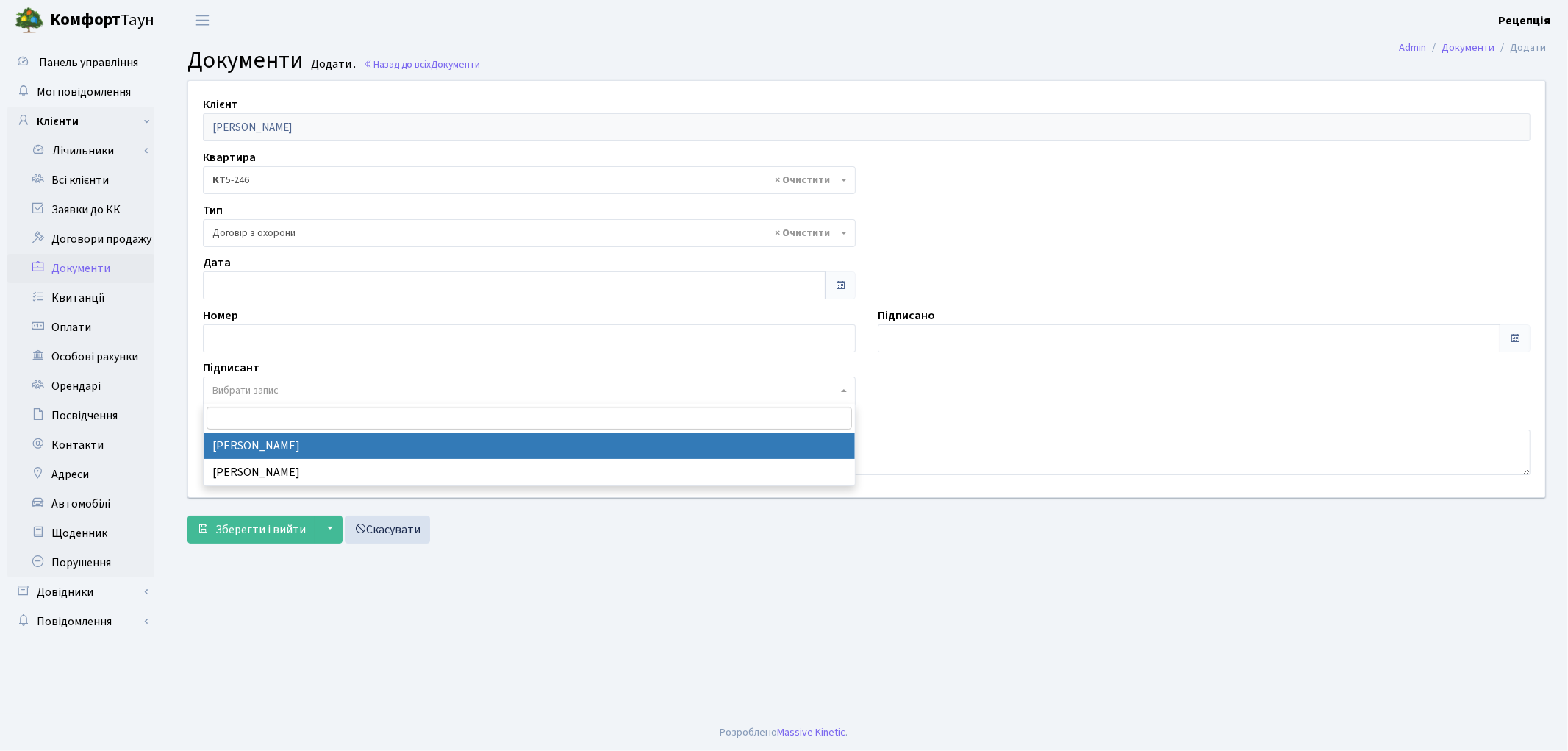
select select "74"
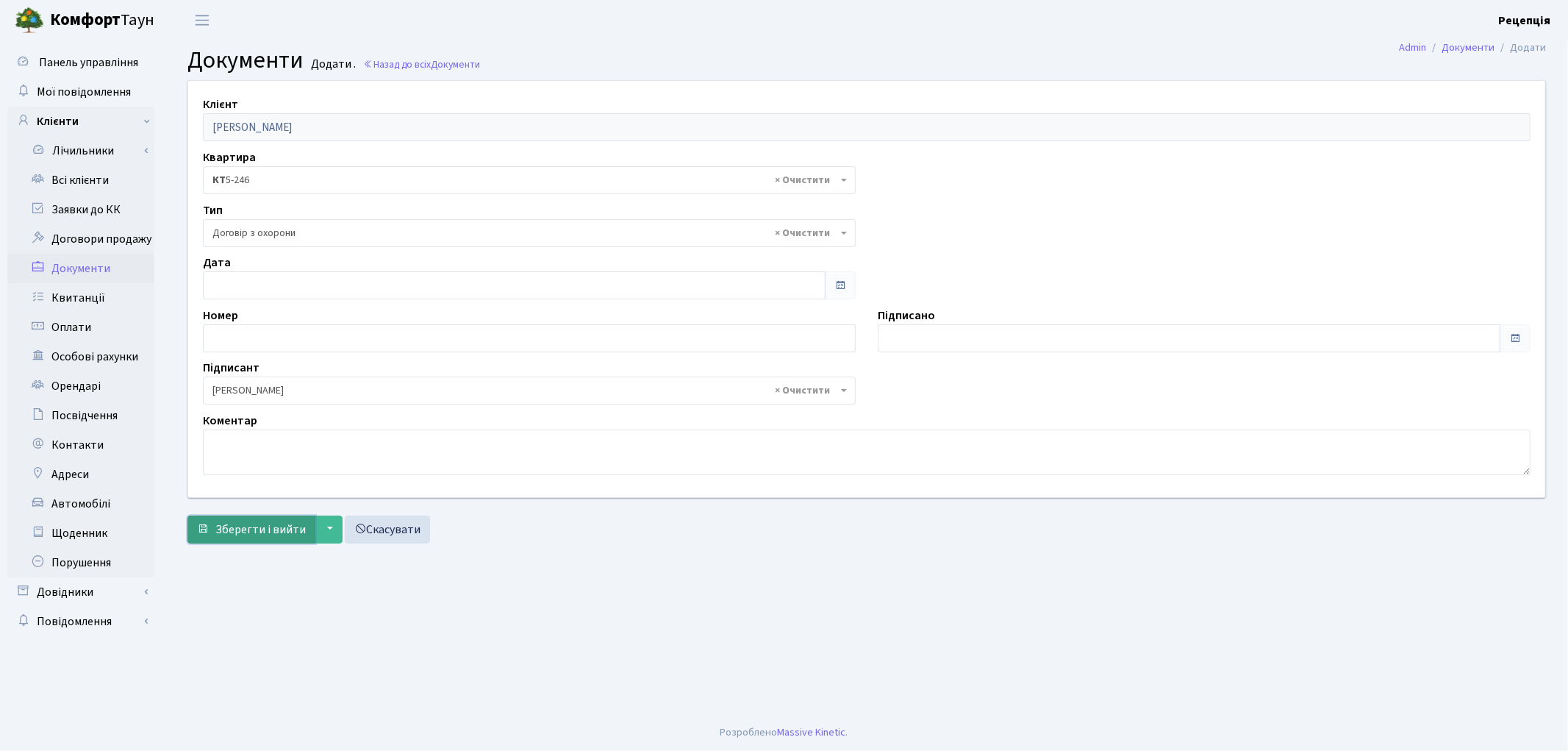
click at [253, 522] on span "Зберегти і вийти" at bounding box center [260, 529] width 90 height 16
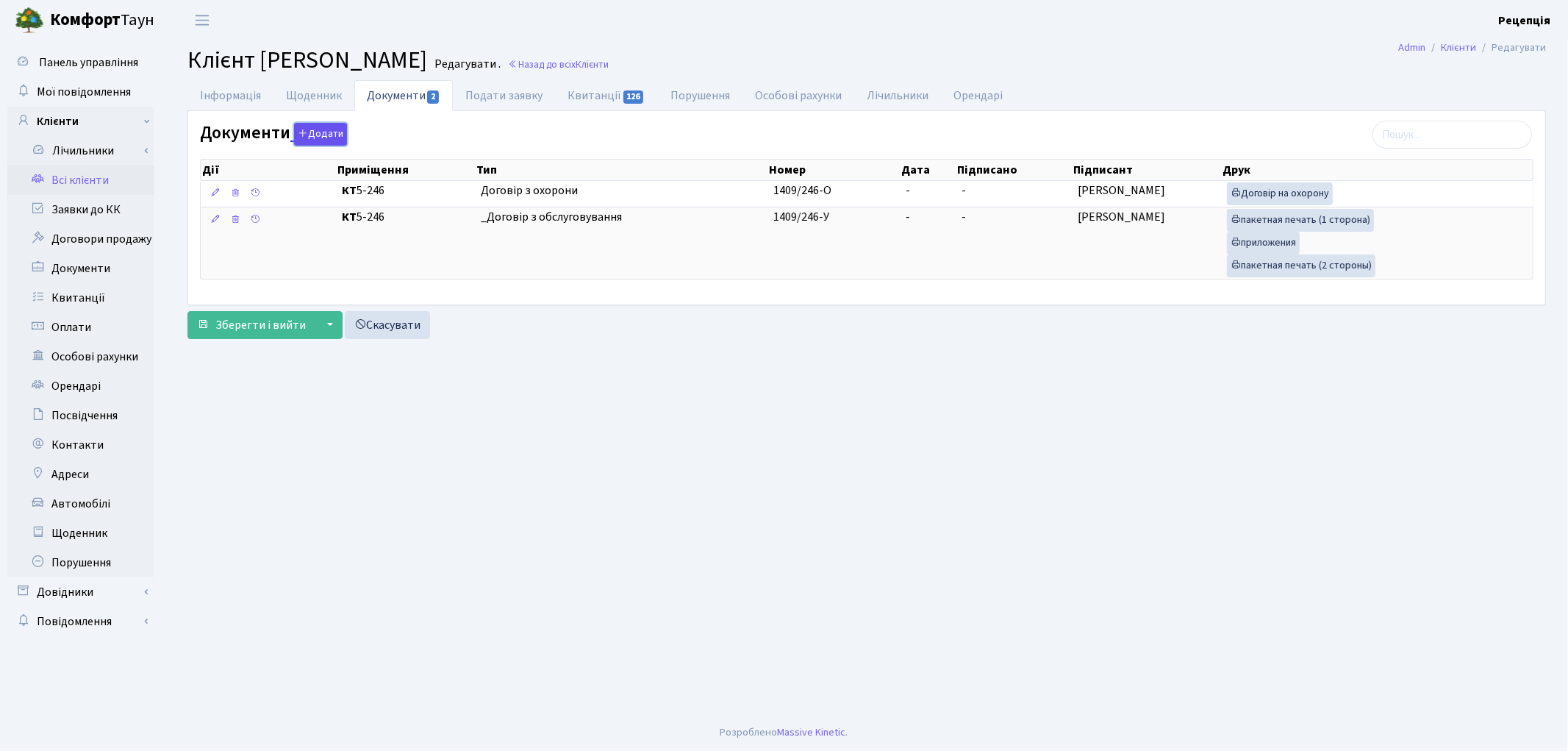
click at [318, 134] on button "Додати" at bounding box center [320, 134] width 53 height 23
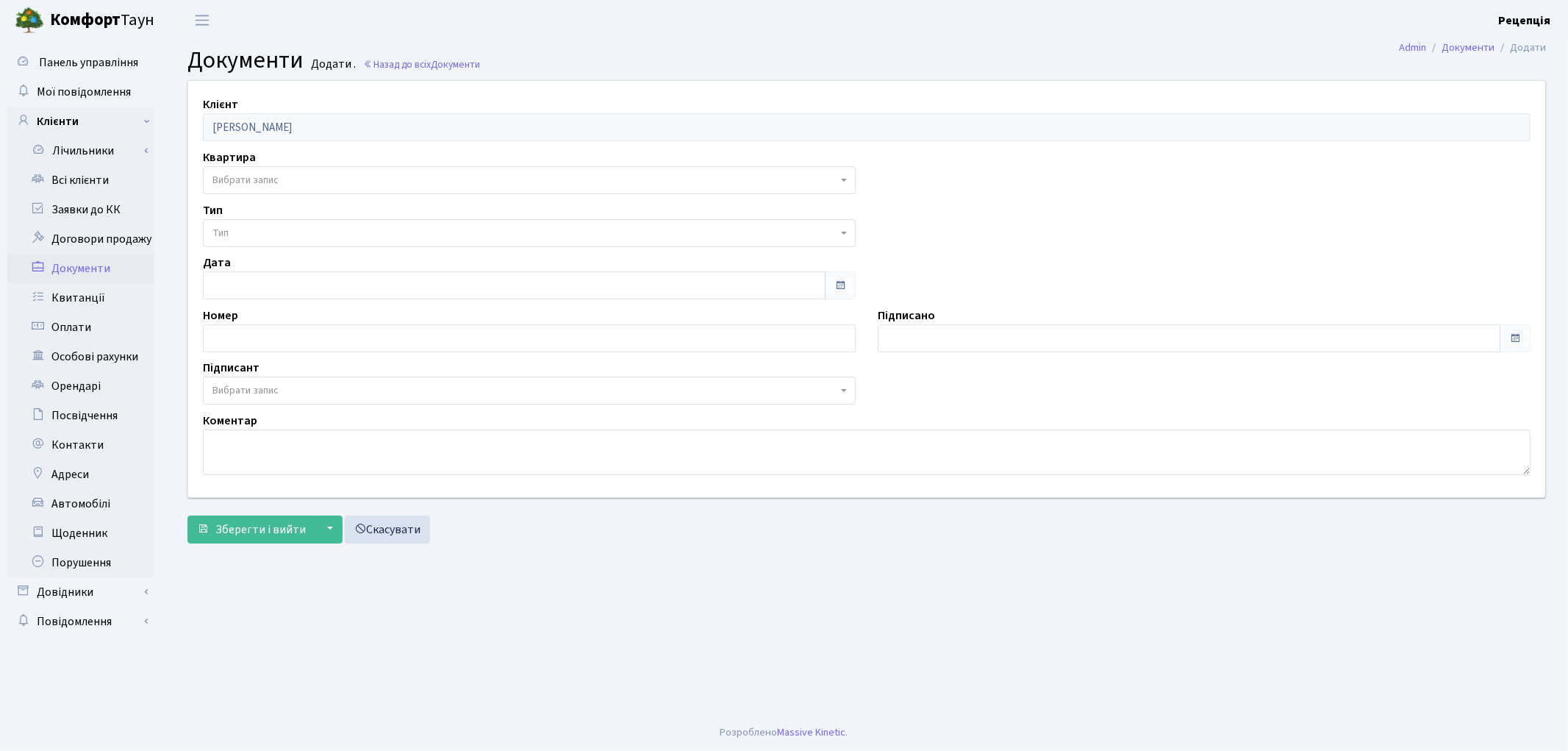
click at [274, 184] on span "Вибрати запис" at bounding box center [246, 180] width 66 height 15
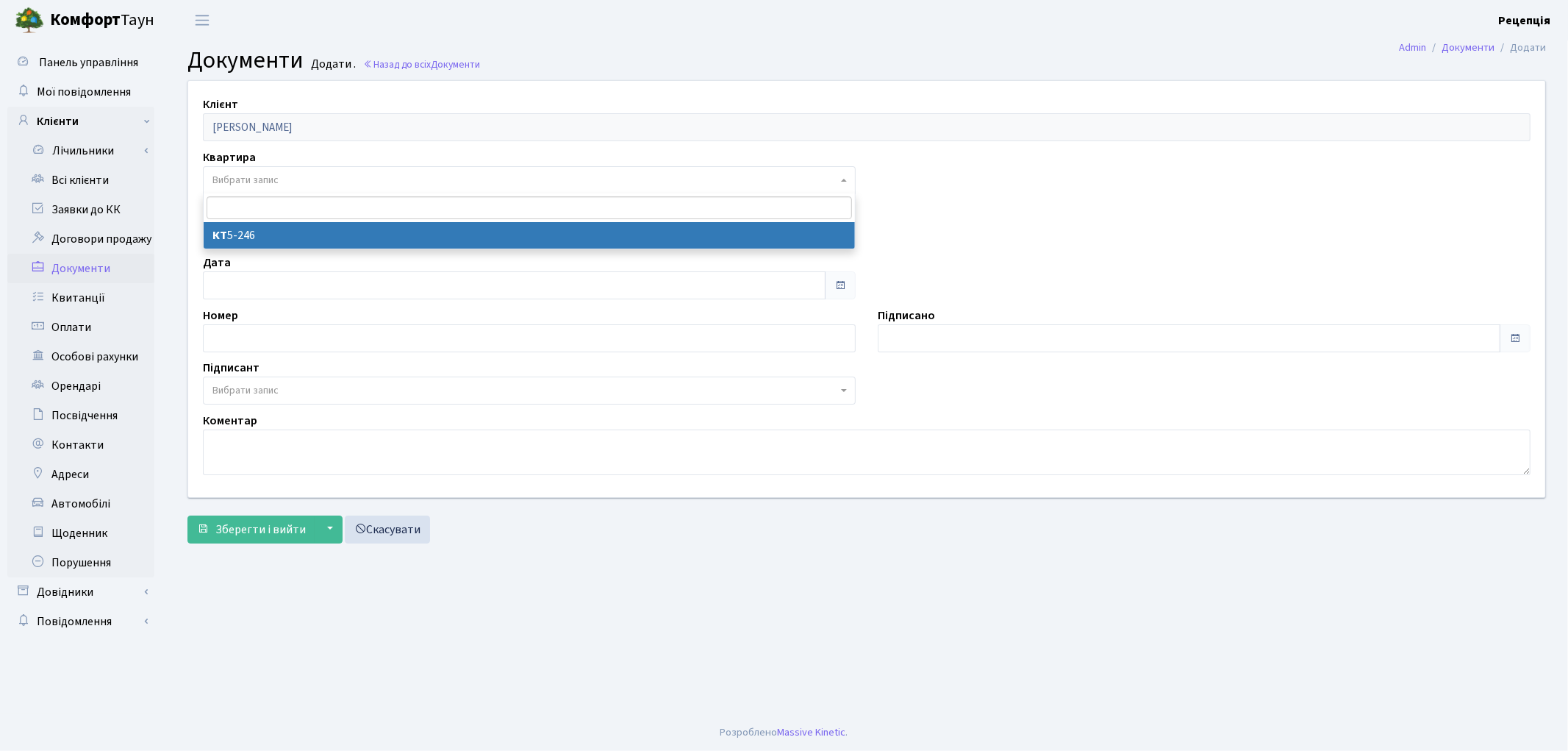
select select "178786"
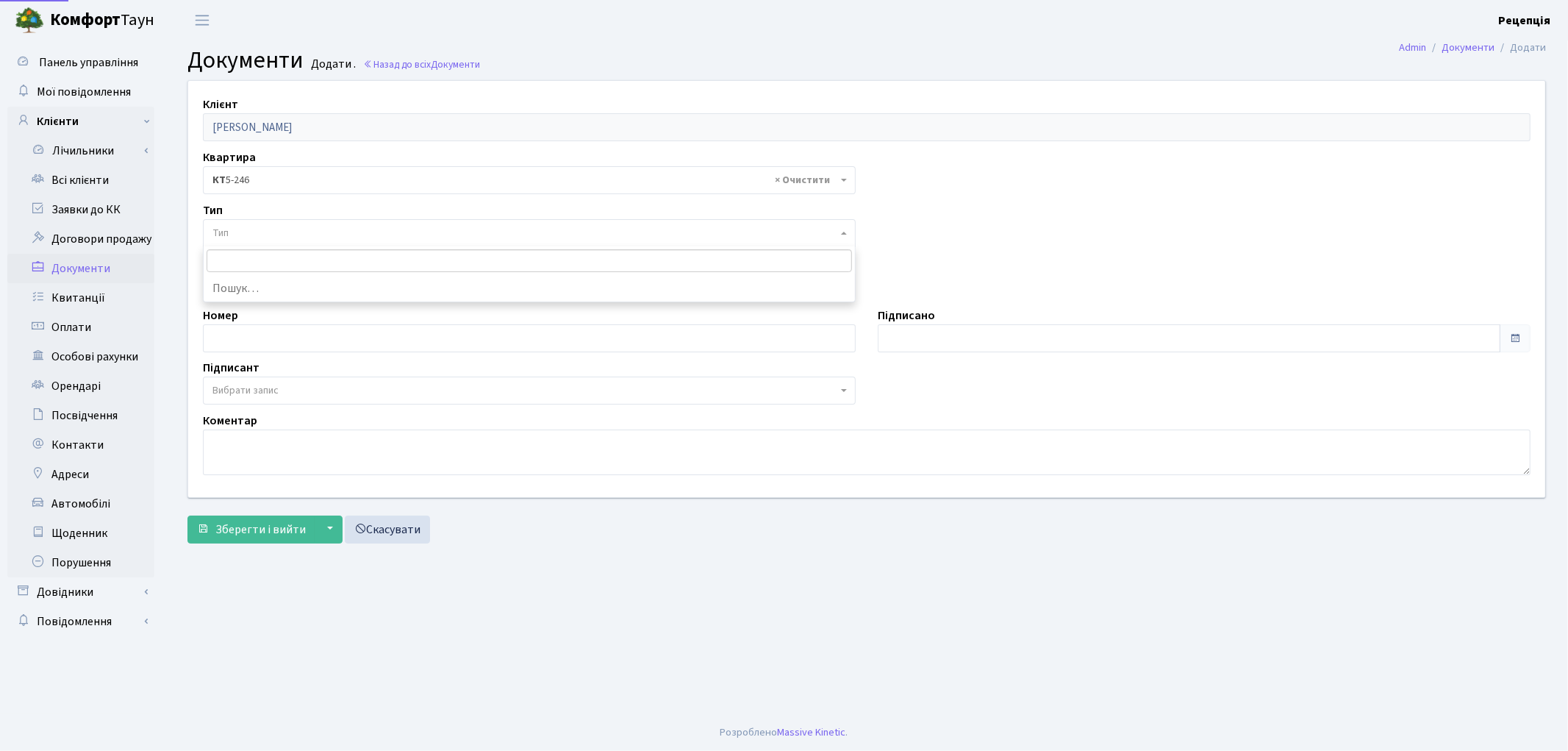
click at [267, 234] on span "Тип" at bounding box center [525, 233] width 625 height 15
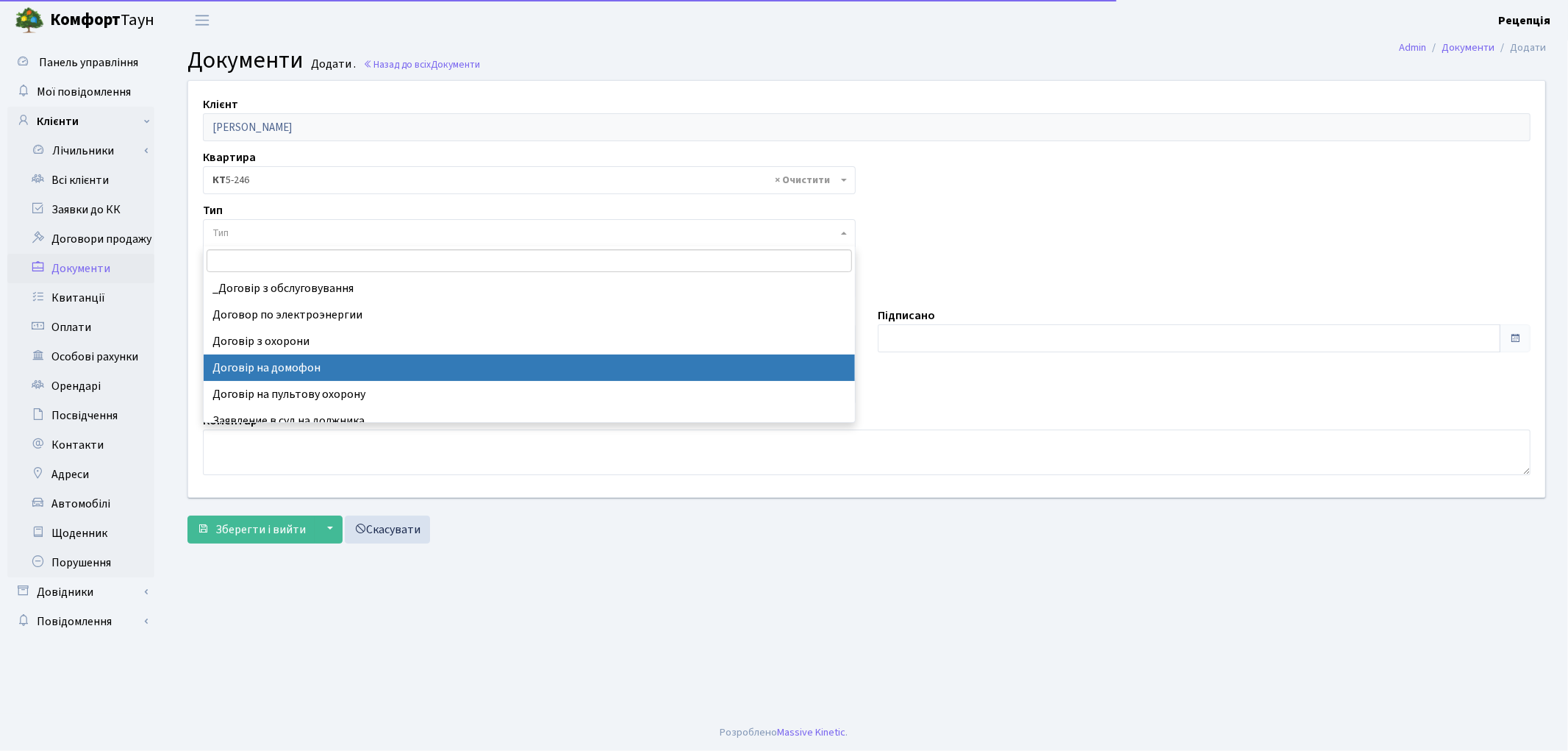
select select "292"
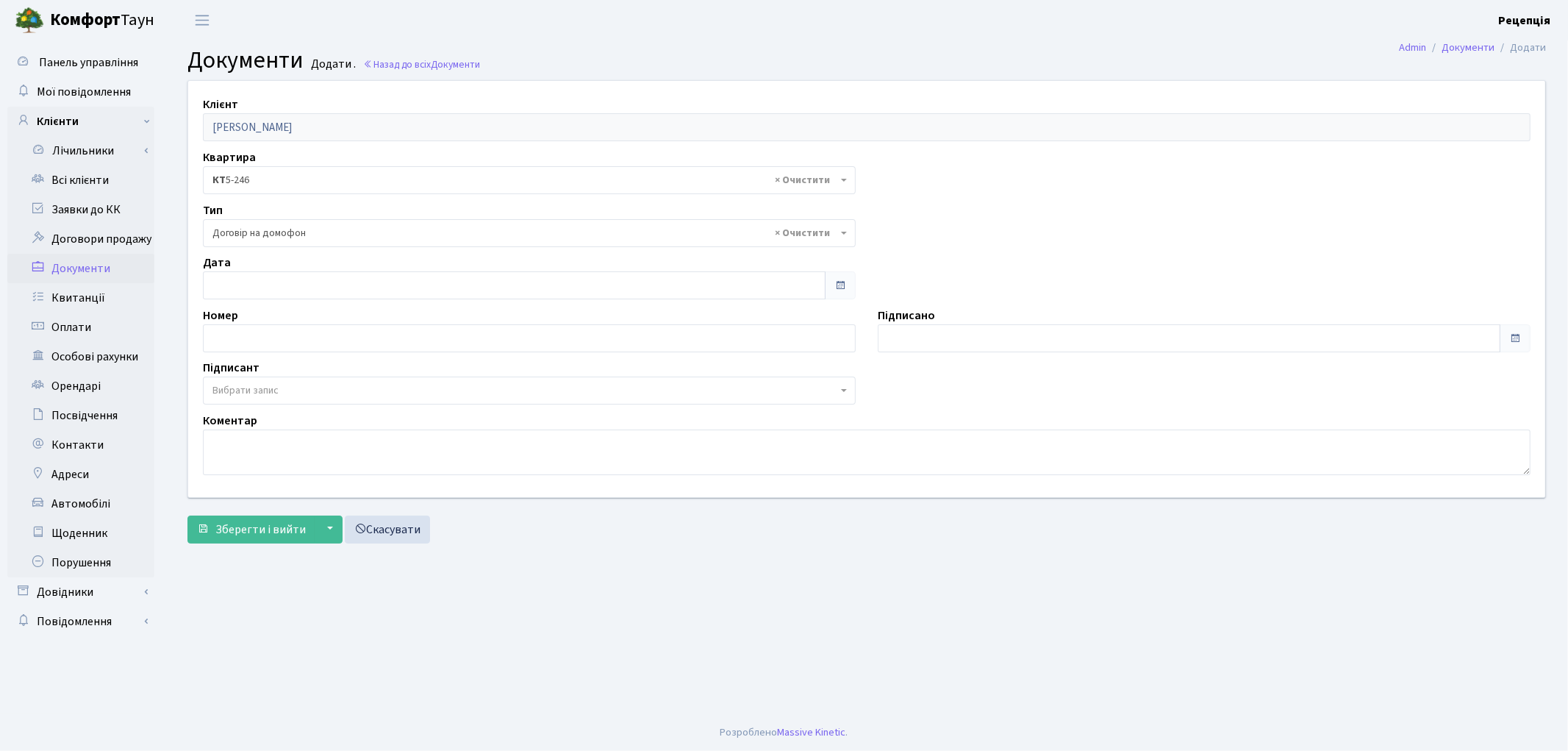
click at [252, 392] on span "Вибрати запис" at bounding box center [246, 390] width 66 height 15
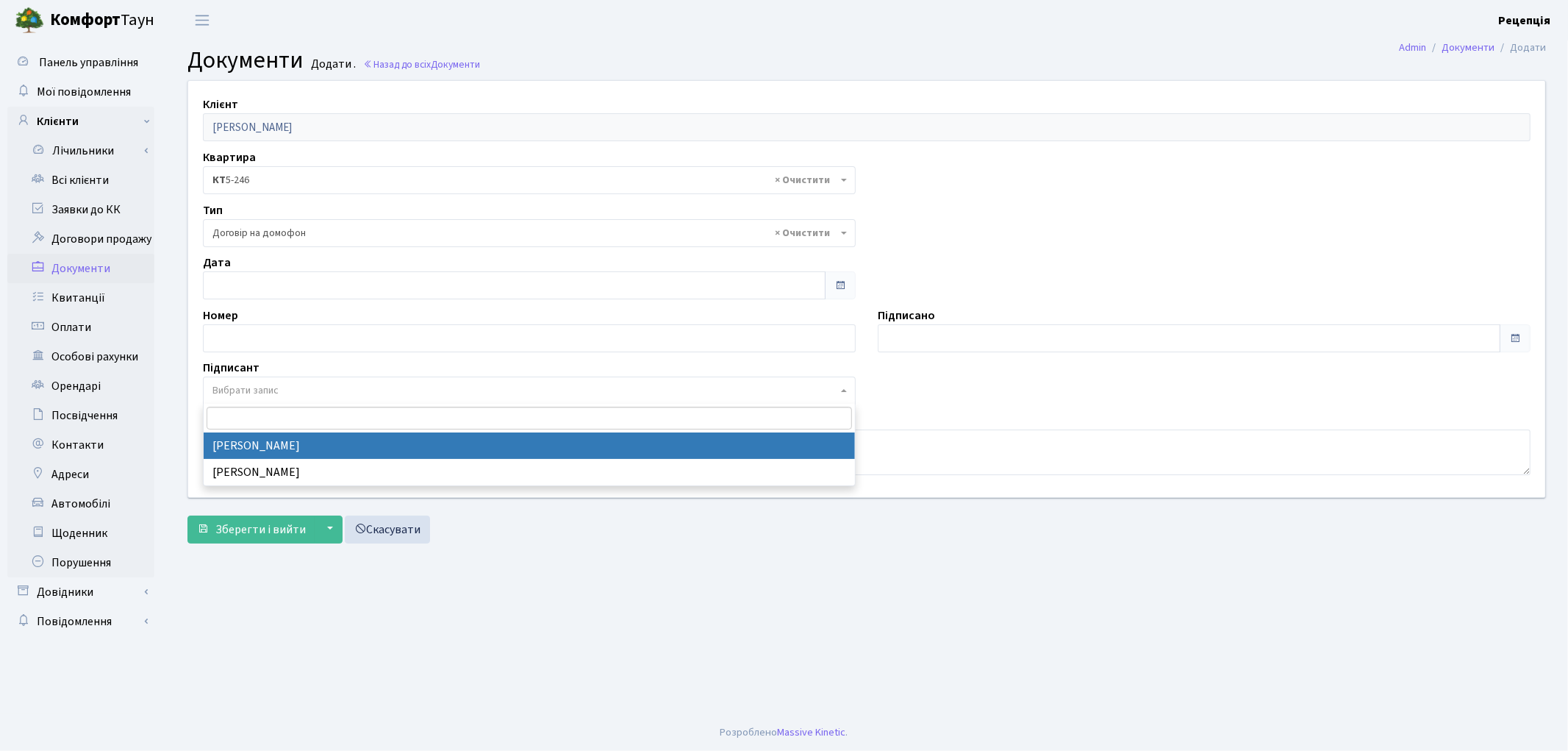
select select "74"
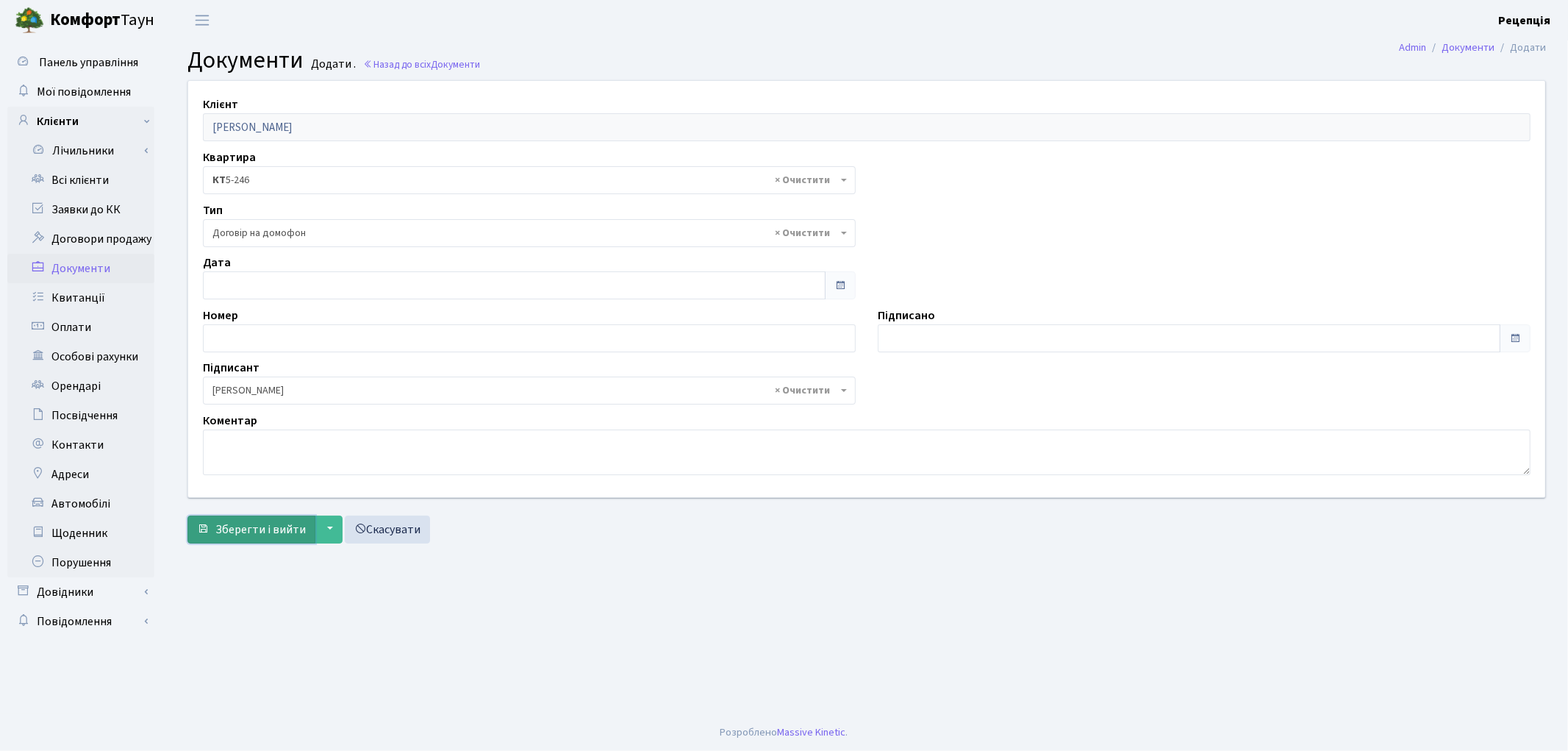
click at [254, 543] on button "Зберегти і вийти" at bounding box center [251, 529] width 128 height 28
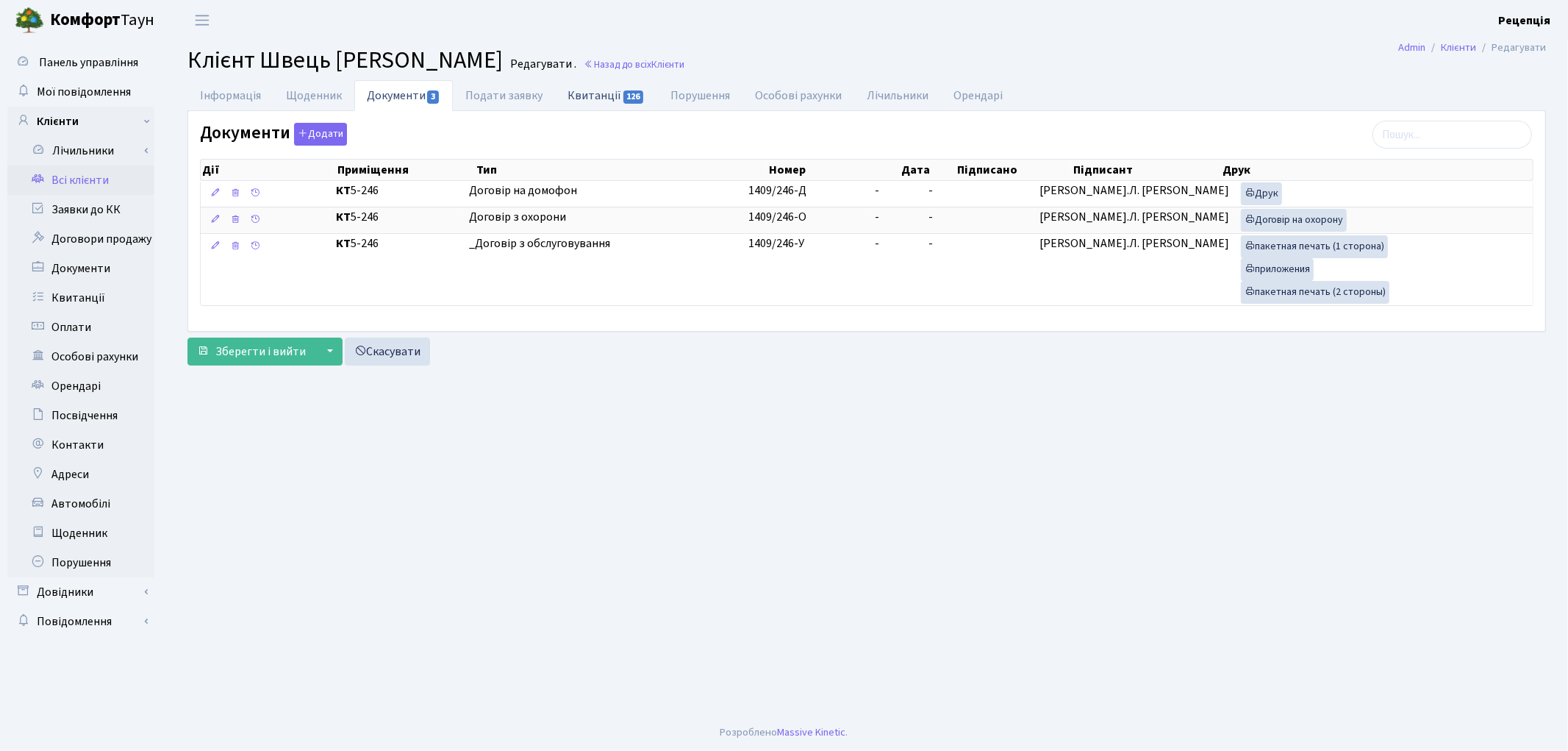
click at [616, 90] on link "Квитанції 126" at bounding box center [606, 95] width 102 height 30
select select "25"
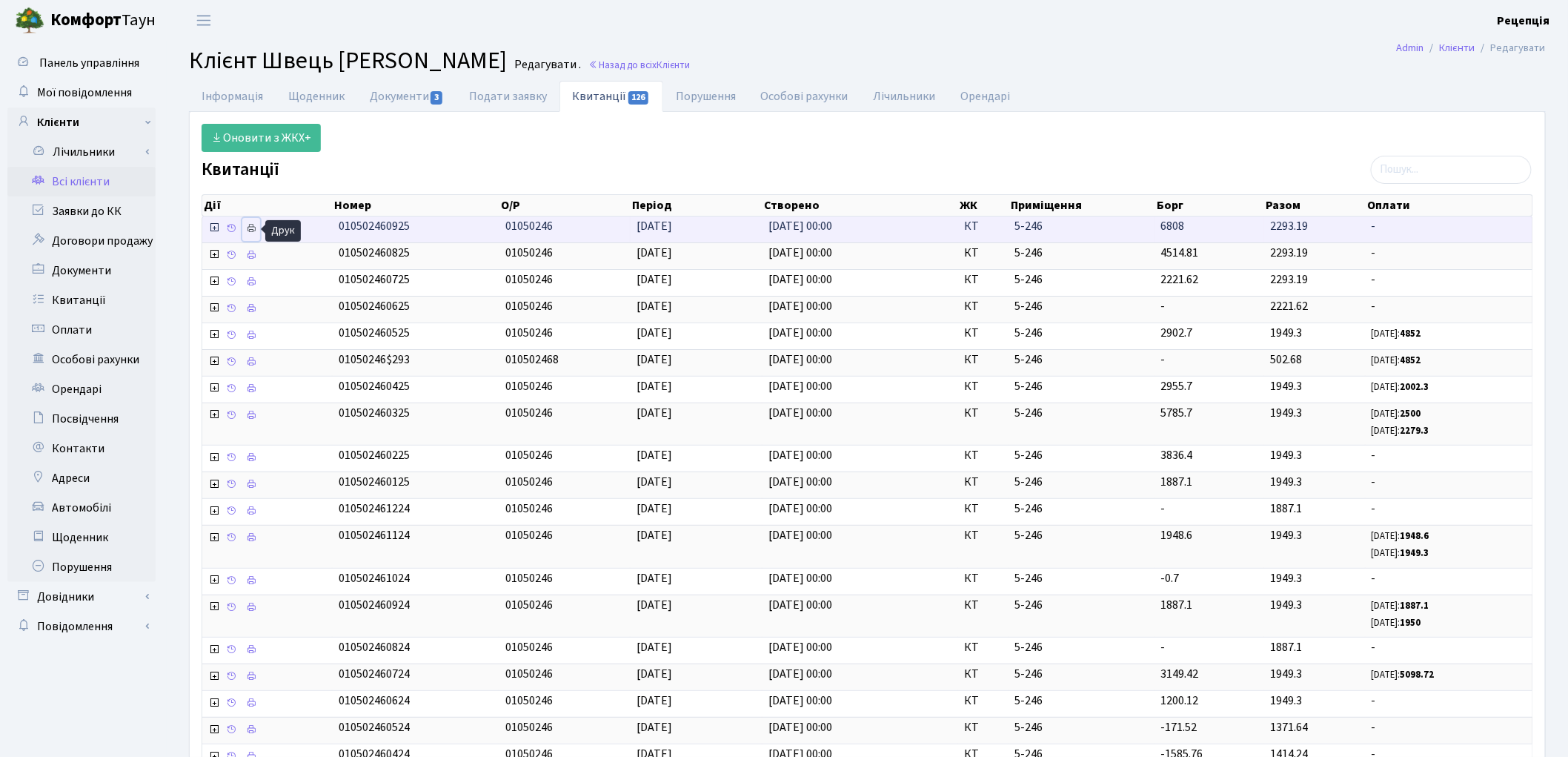
click at [249, 230] on icon at bounding box center [251, 228] width 10 height 10
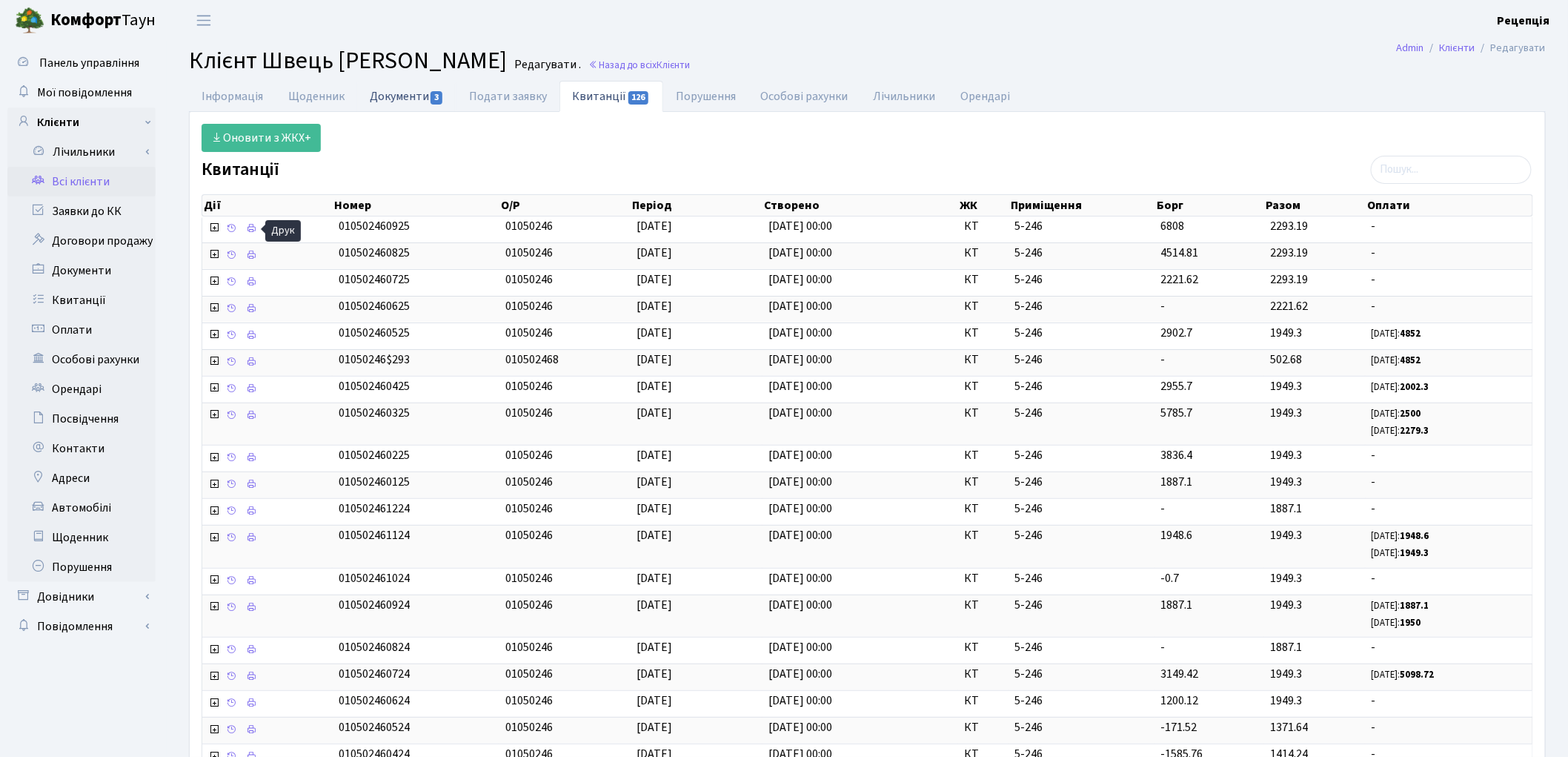
click at [406, 89] on link "Документи 3" at bounding box center [406, 96] width 99 height 30
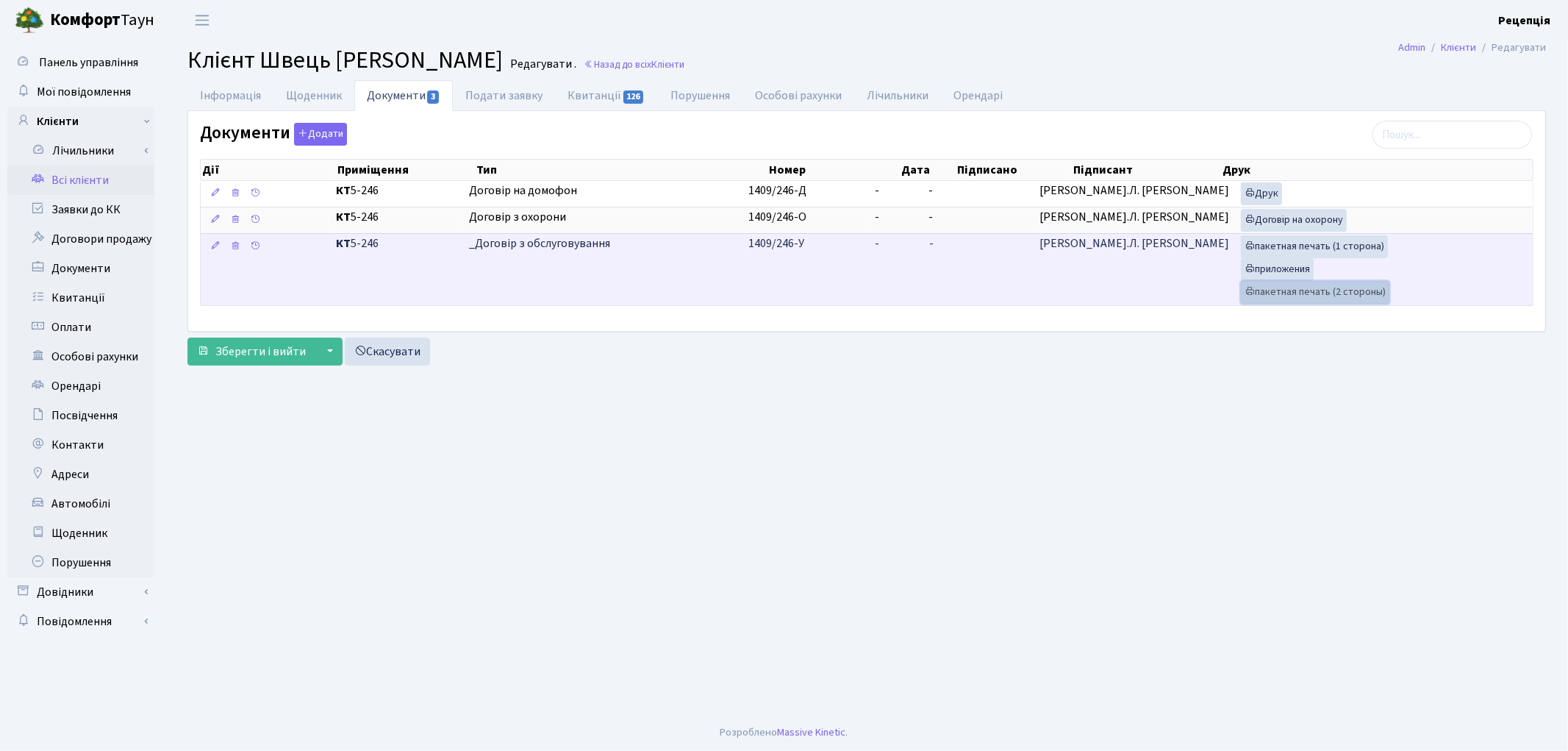
click at [1290, 292] on link "пакетная печать (2 стороны)" at bounding box center [1314, 292] width 148 height 23
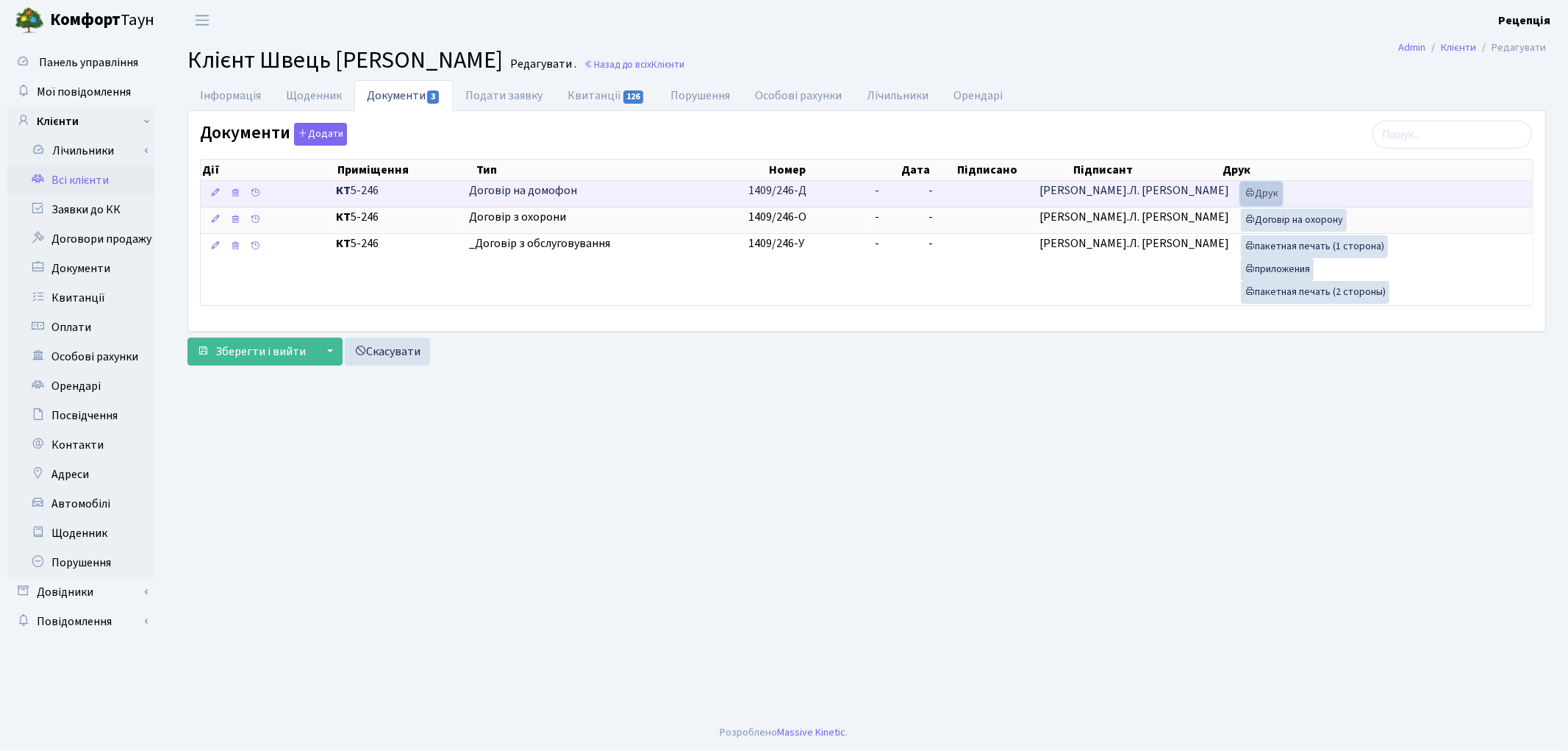
click at [1252, 195] on link "Друк" at bounding box center [1261, 193] width 41 height 23
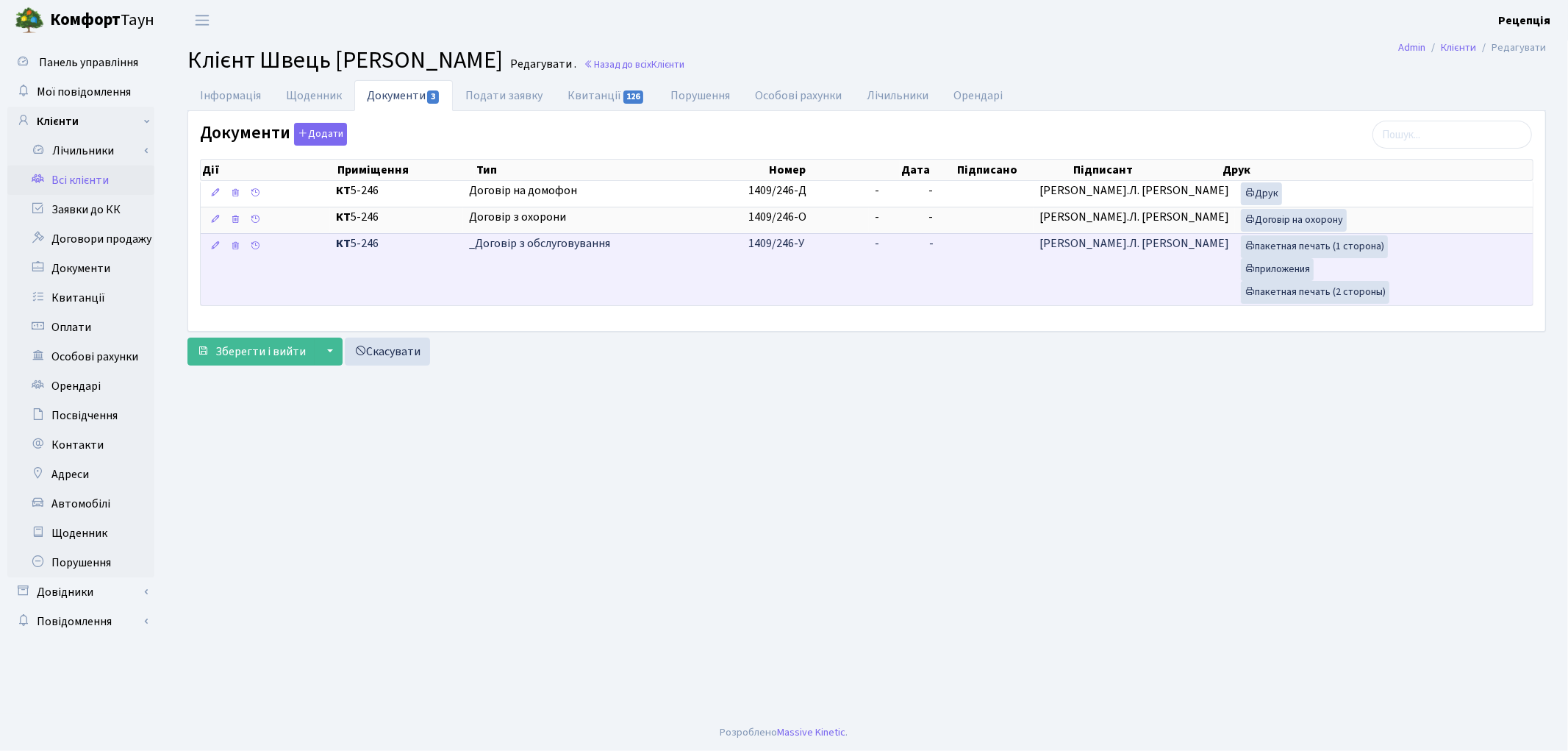
click at [959, 247] on td "-" at bounding box center [978, 269] width 111 height 72
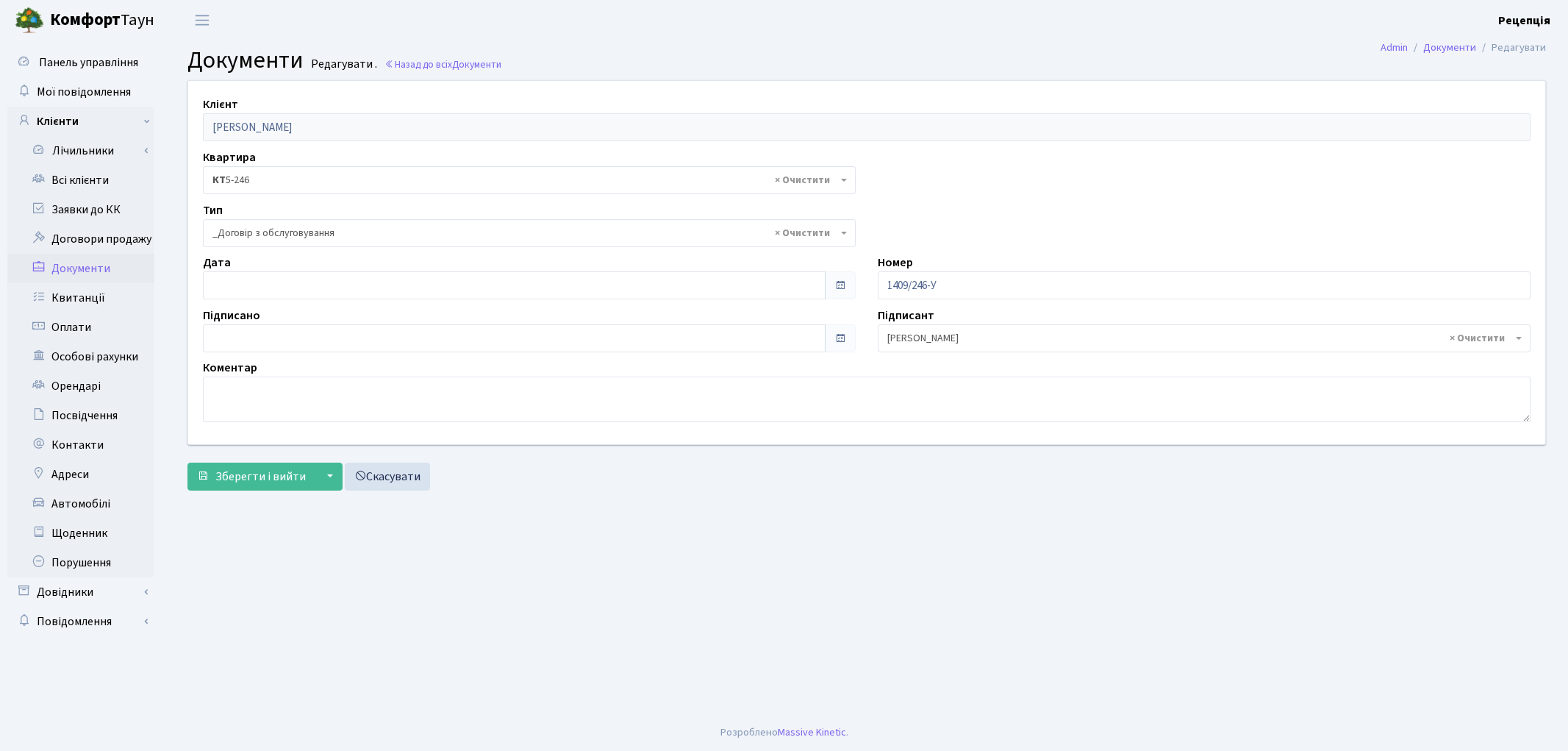
select select "289"
type input "[DATE]"
click at [236, 283] on input "[DATE]" at bounding box center [514, 285] width 623 height 28
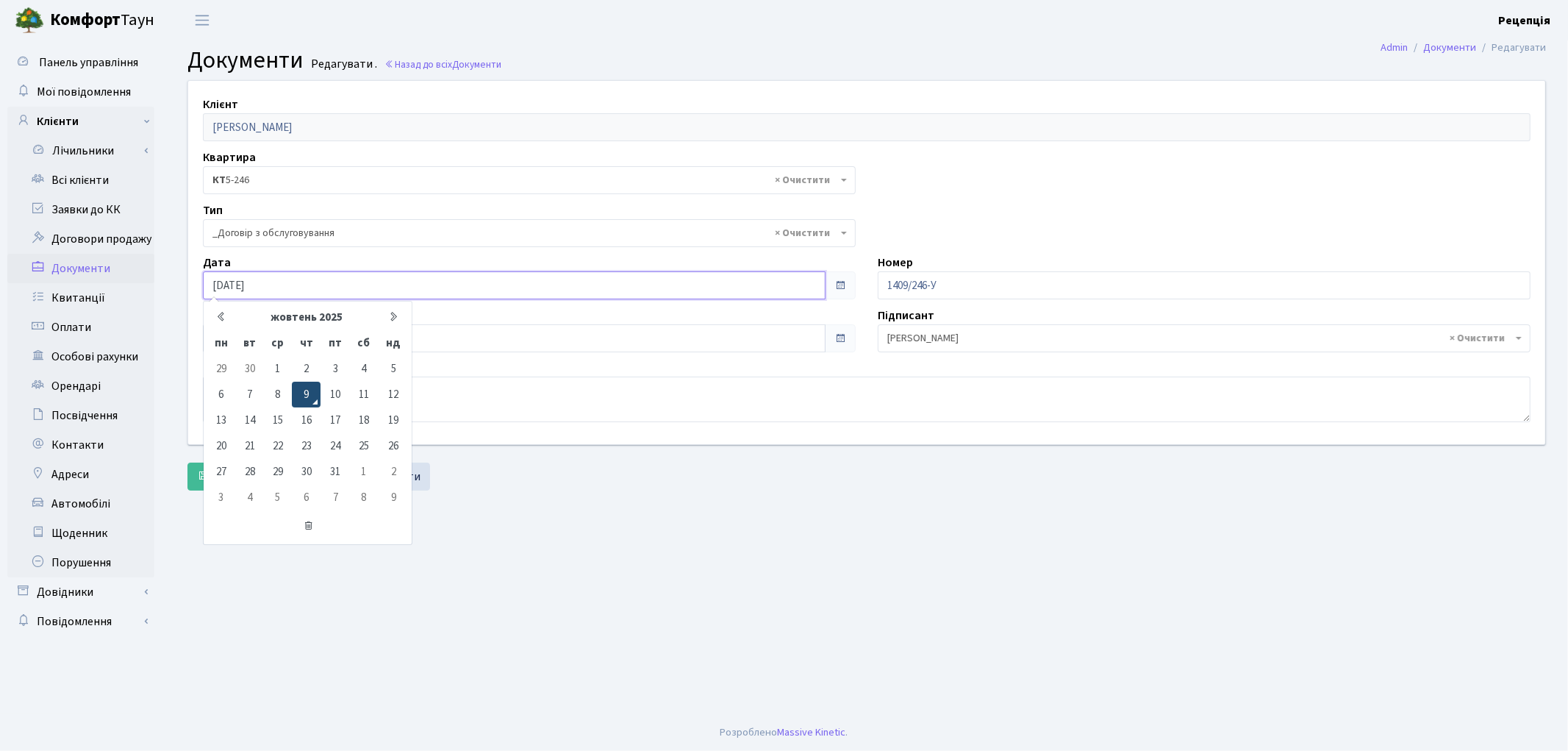
click at [313, 396] on td "9" at bounding box center [306, 394] width 29 height 26
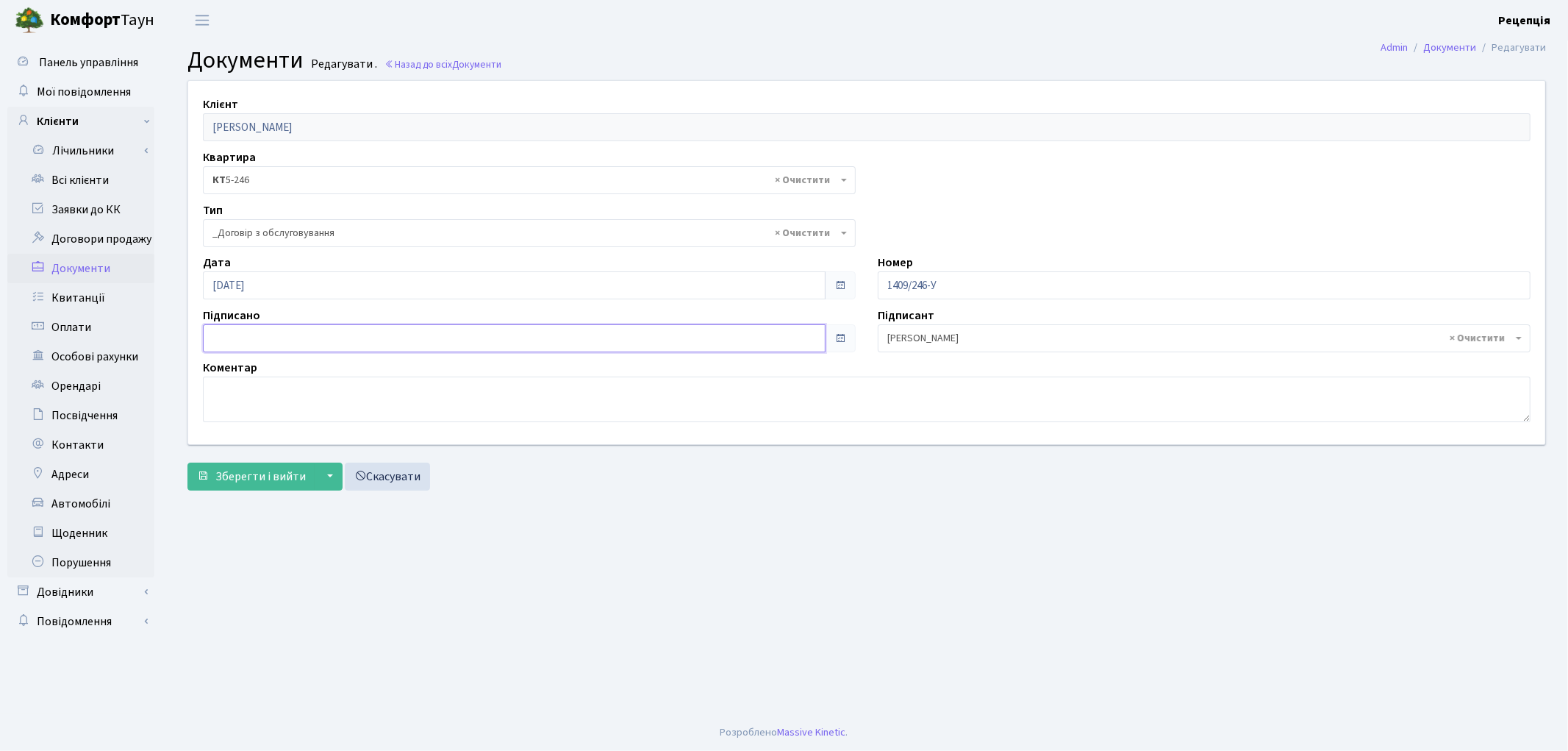
type input "[DATE]"
click at [254, 329] on input "[DATE]" at bounding box center [514, 339] width 623 height 28
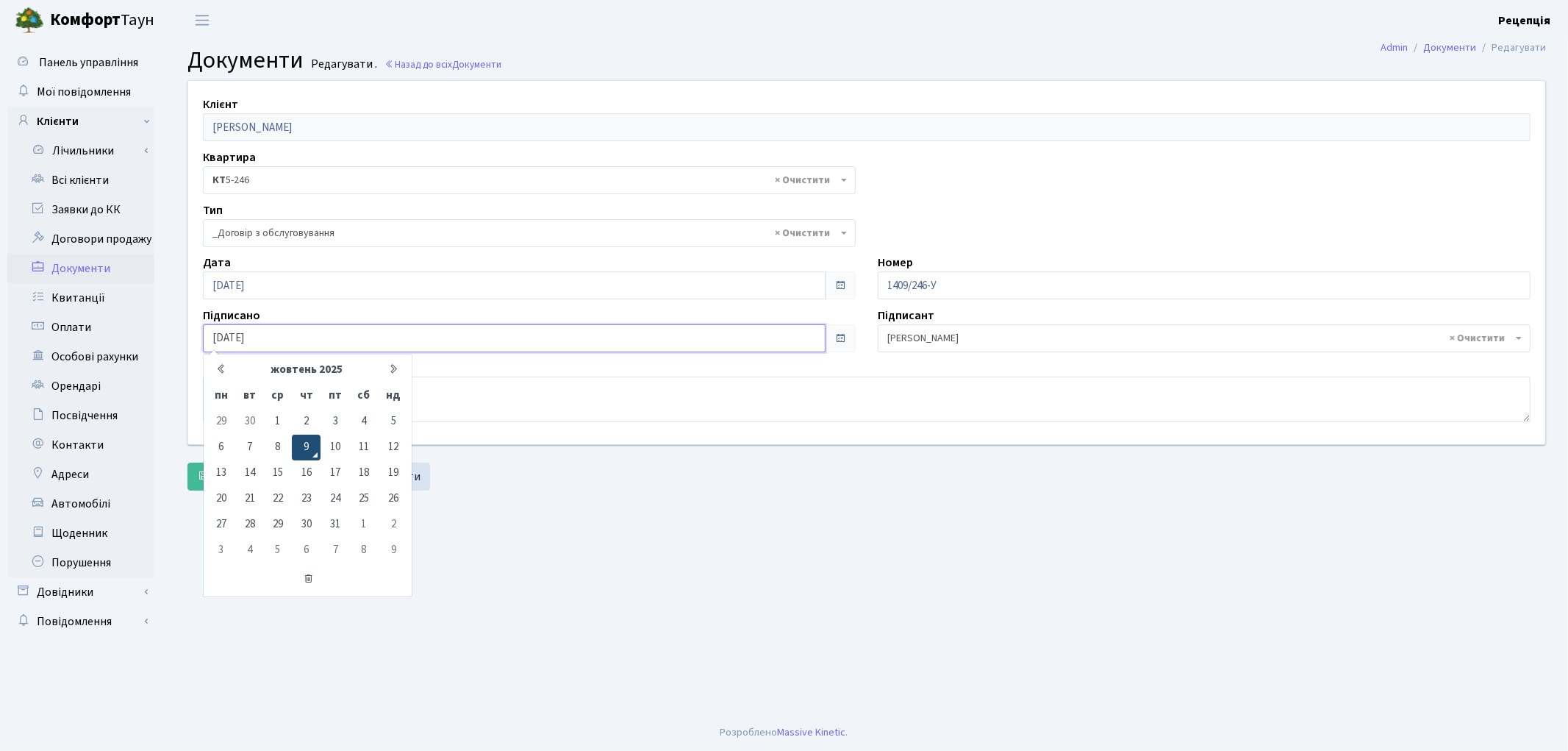
click at [300, 435] on td "9" at bounding box center [306, 447] width 29 height 26
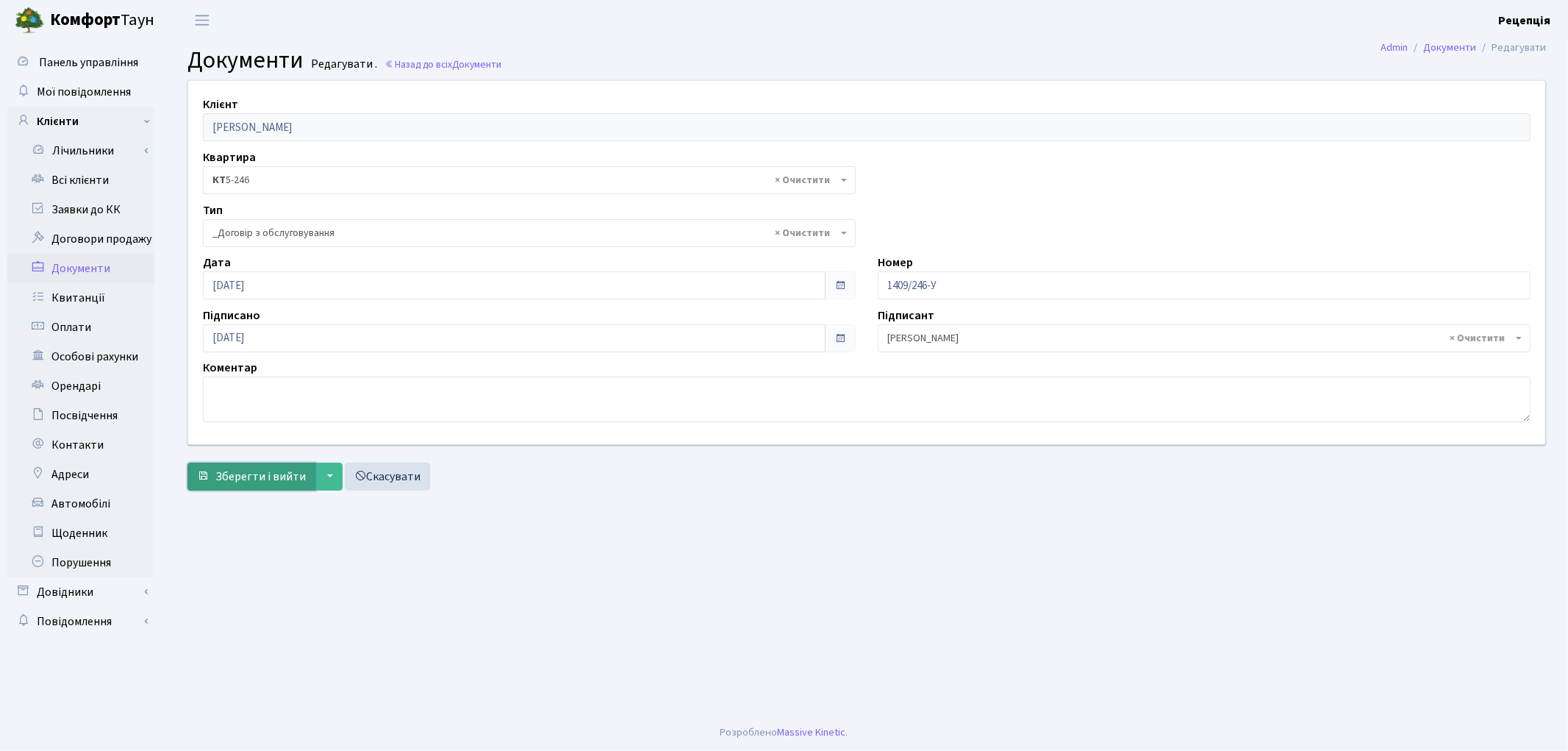
click at [265, 474] on span "Зберегти і вийти" at bounding box center [260, 476] width 90 height 16
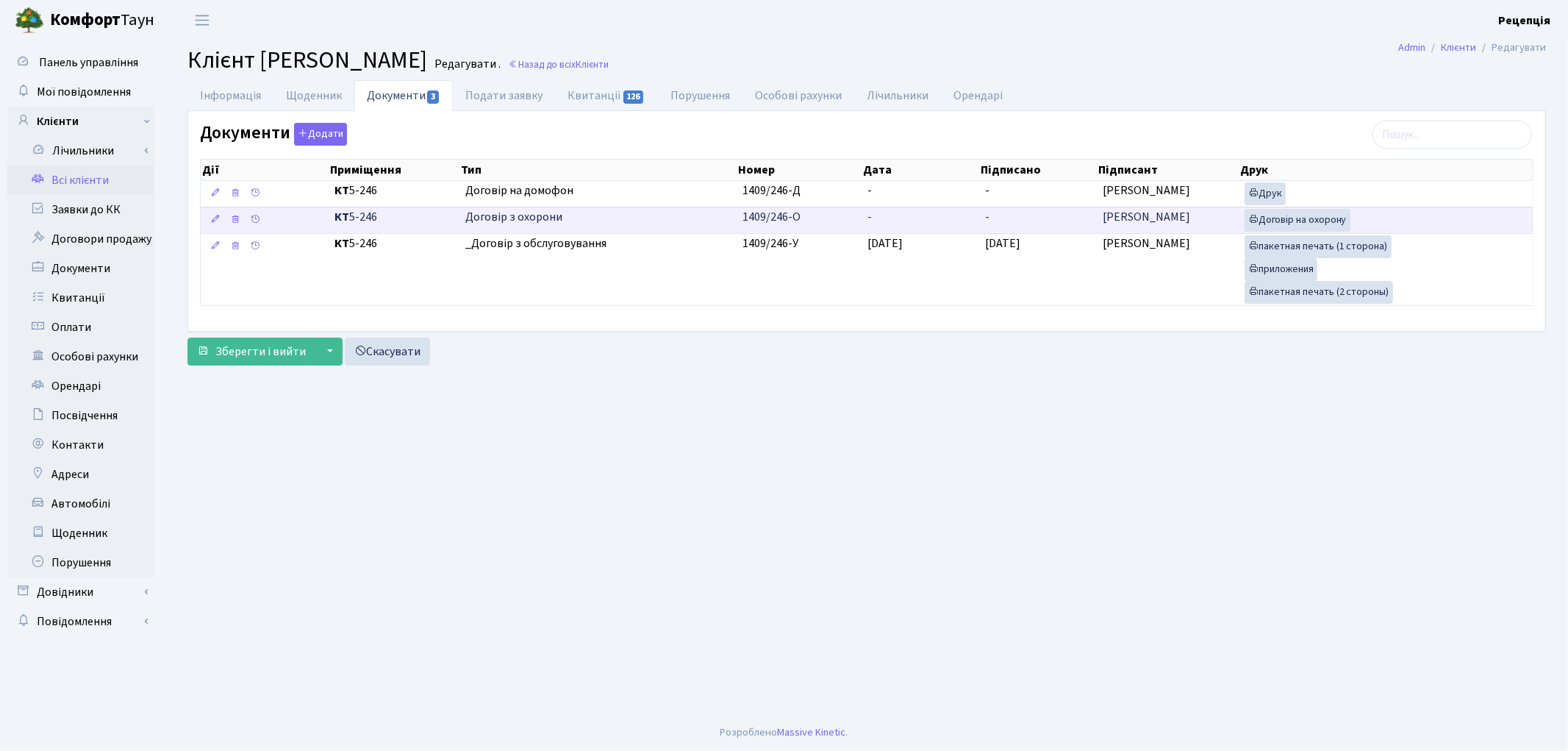
click at [872, 218] on td "-" at bounding box center [920, 220] width 118 height 27
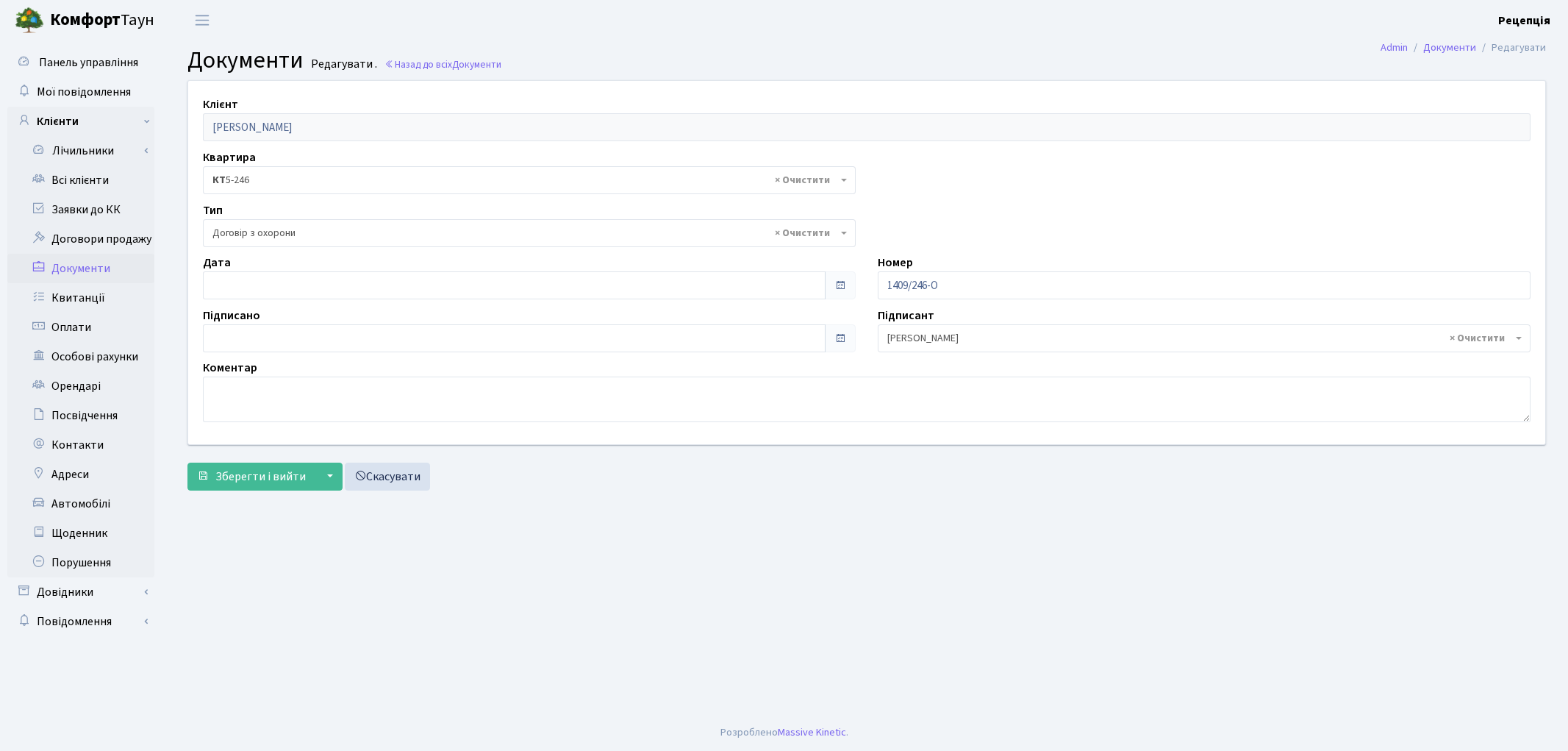
select select "290"
click at [64, 181] on link "Всі клієнти" at bounding box center [80, 180] width 147 height 29
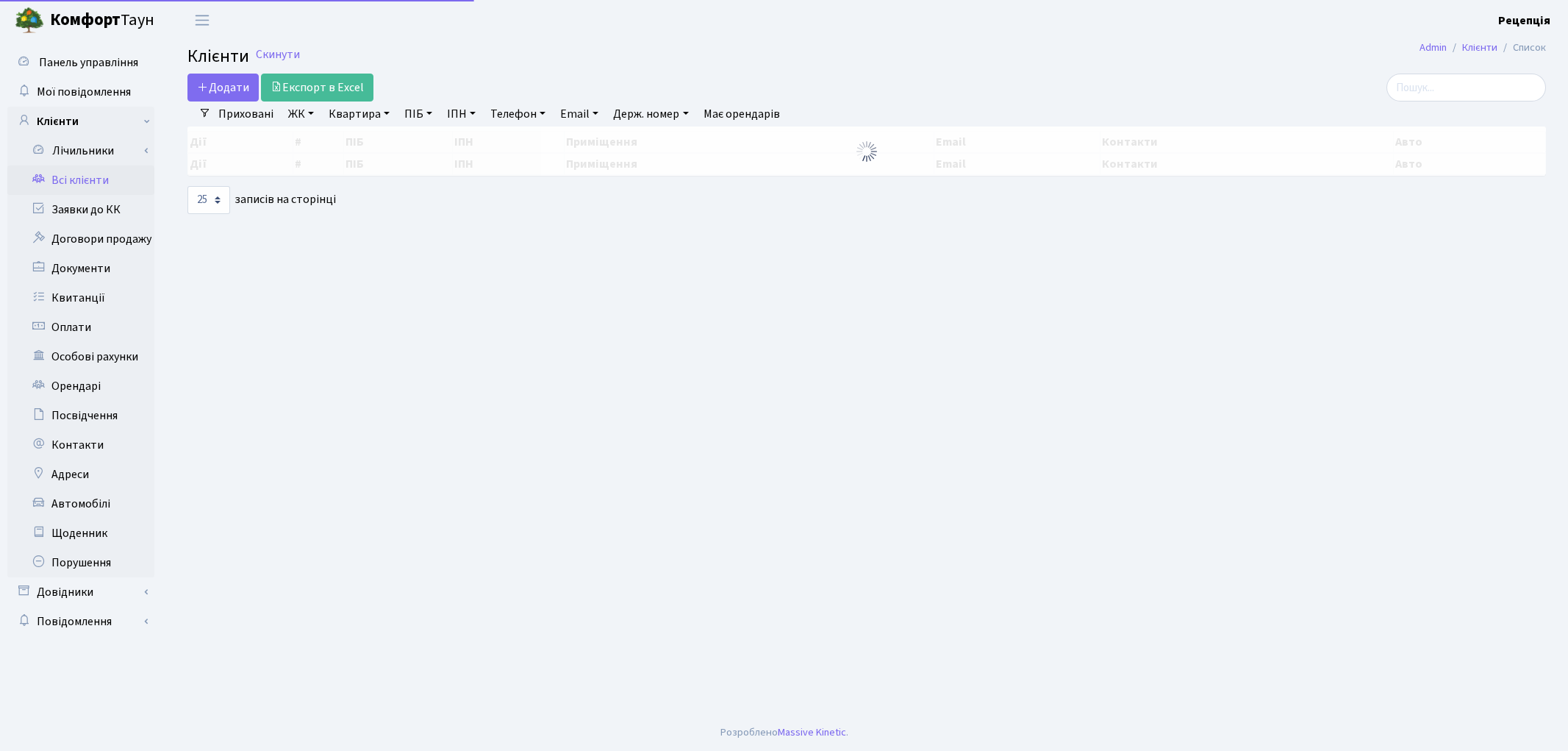
select select "25"
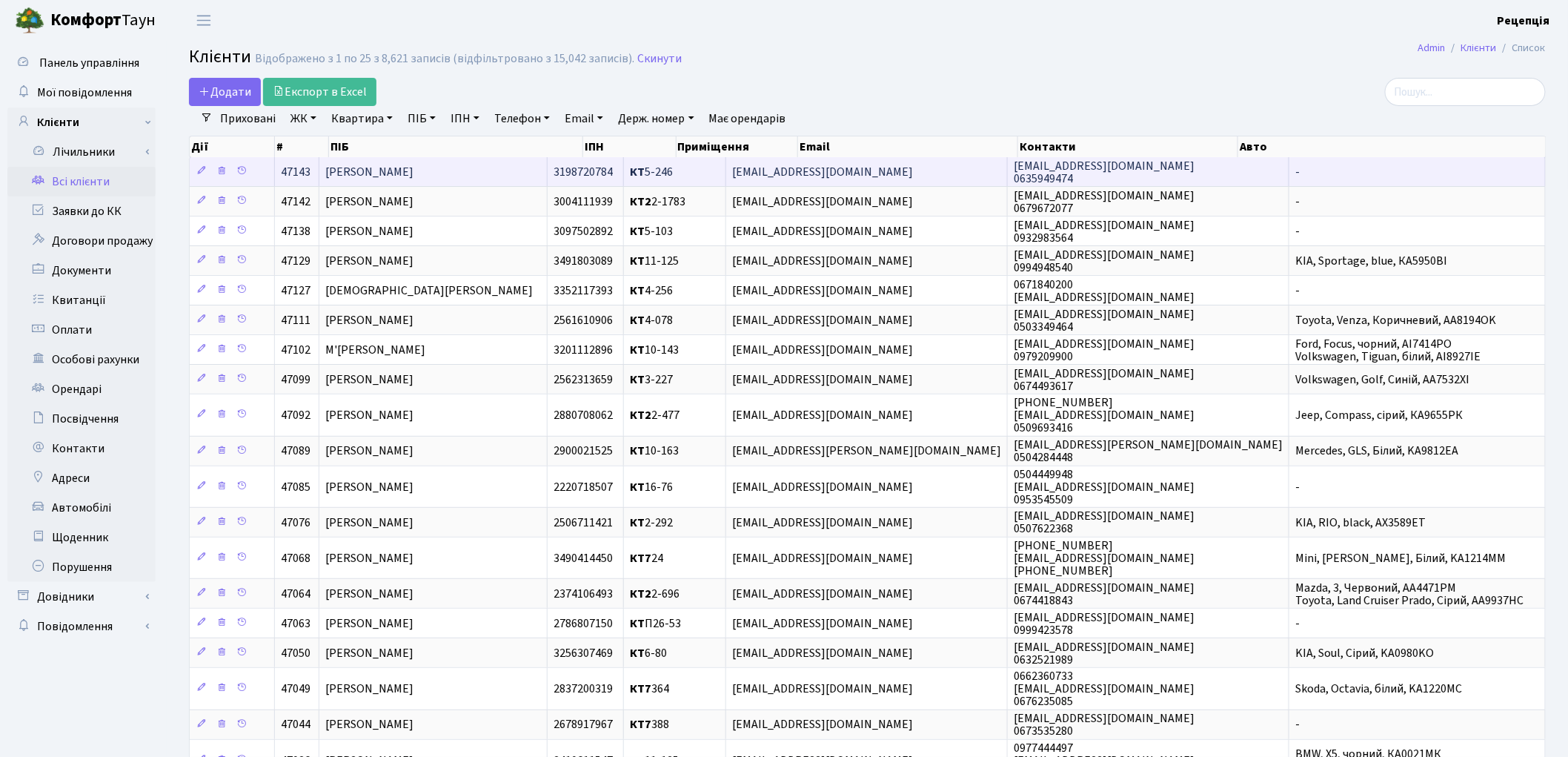
click at [358, 160] on td "[PERSON_NAME]" at bounding box center [433, 171] width 227 height 29
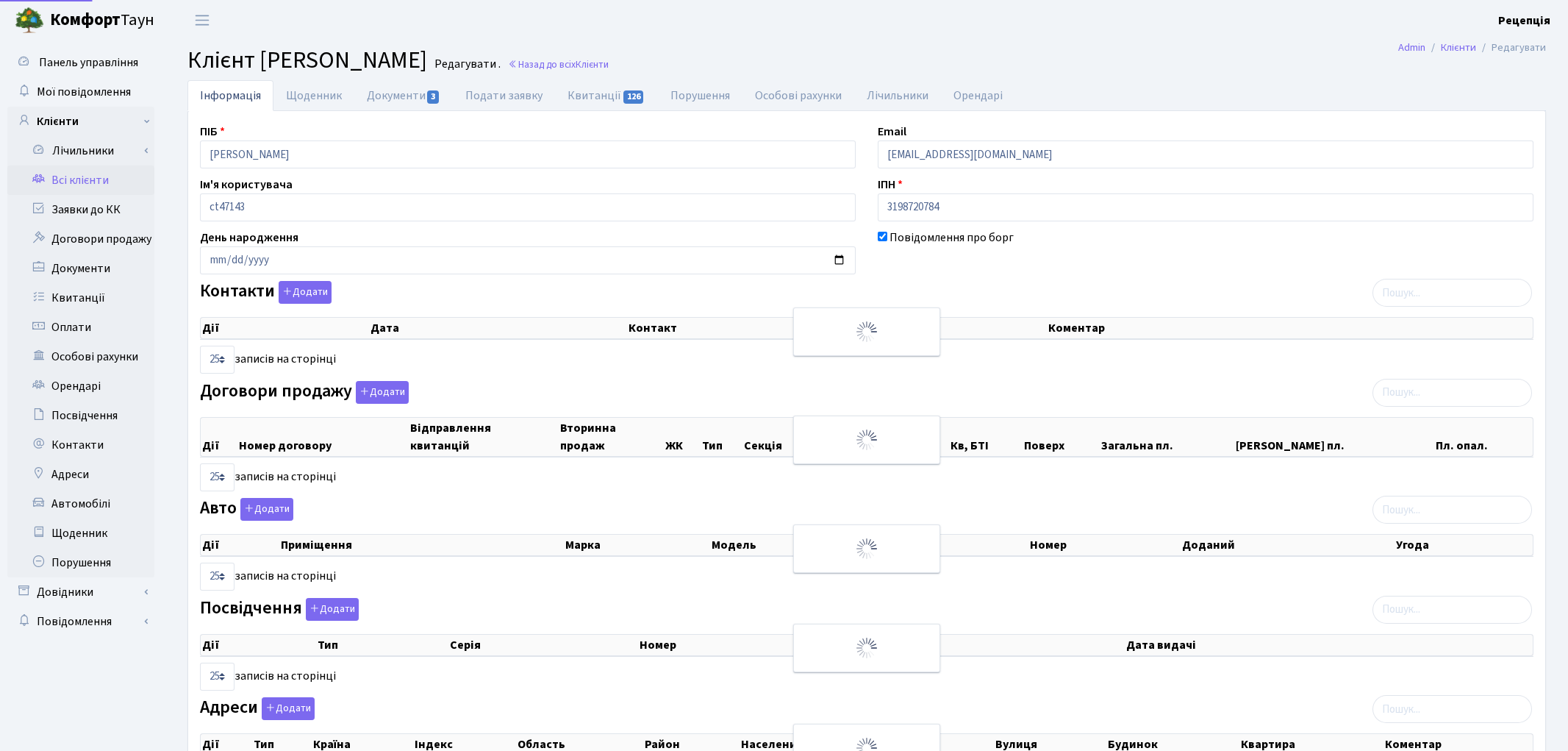
select select "25"
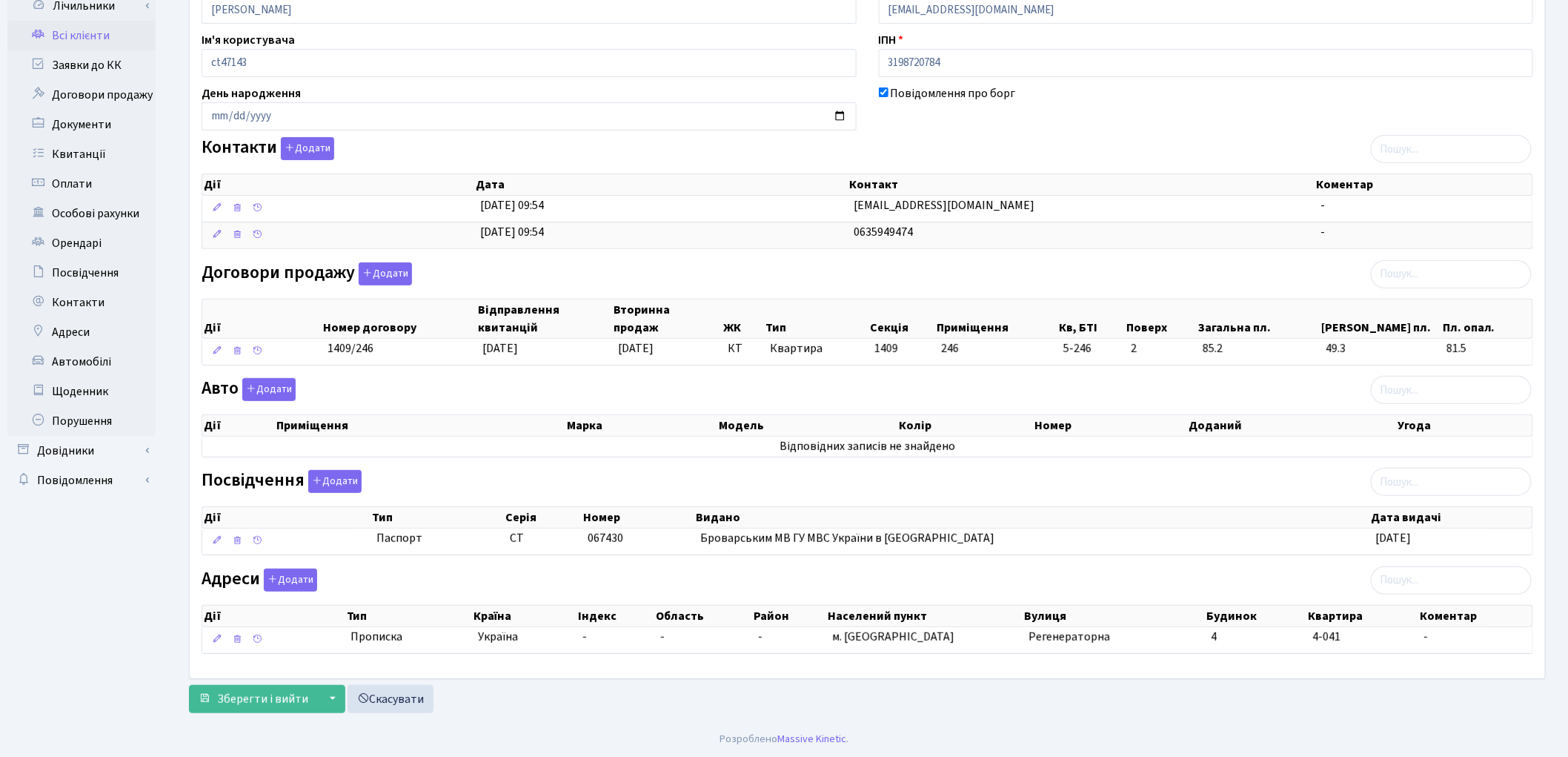
scroll to position [150, 0]
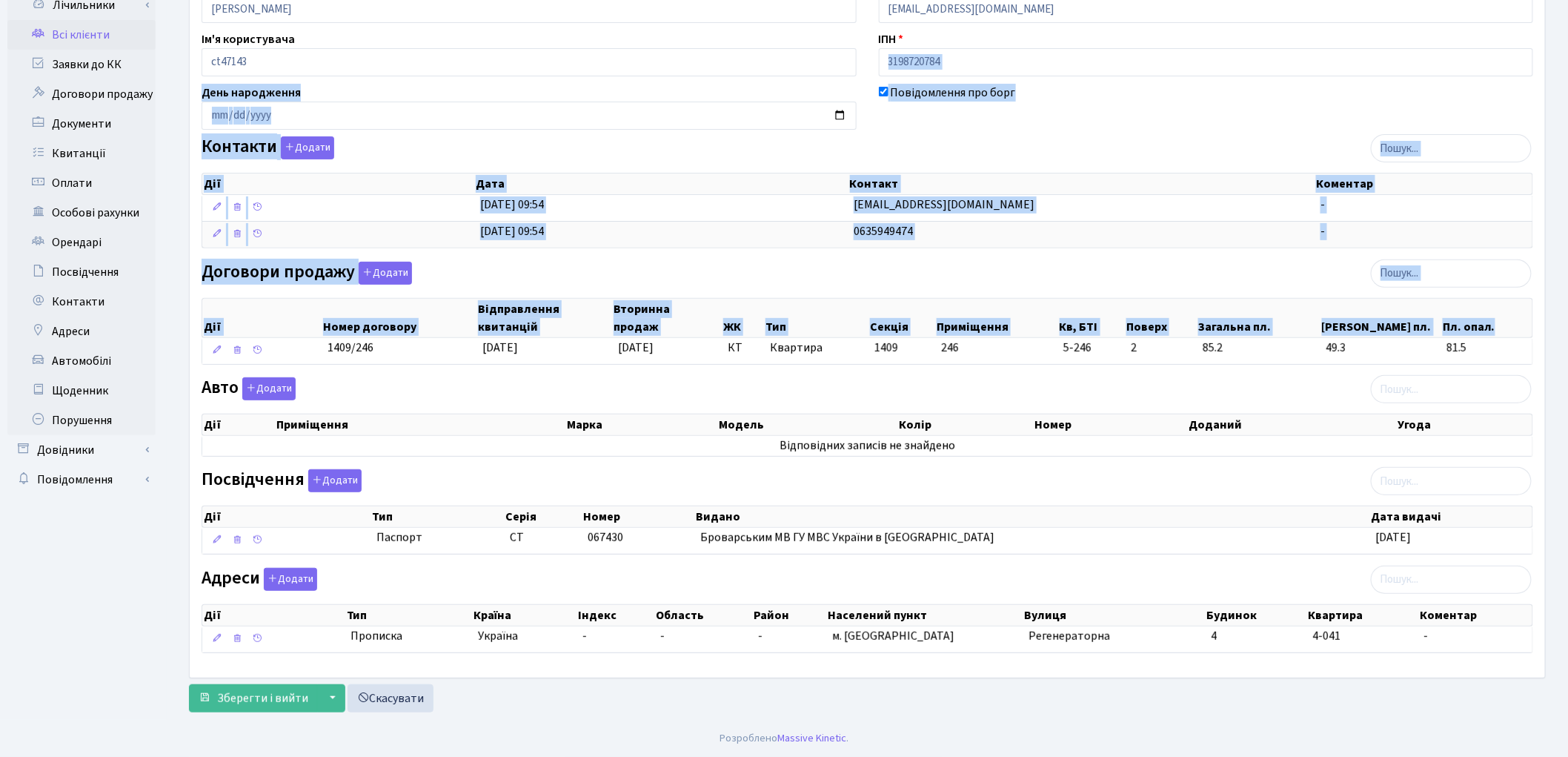
drag, startPoint x: 1562, startPoint y: 366, endPoint x: 1580, endPoint y: 28, distance: 338.5
click at [1568, 29] on html "Комфорт Таун Рецепція Мій обліковий запис Вийти Панель управління Мої повідомле…" at bounding box center [784, 305] width 1568 height 903
click at [1554, 167] on div "Інформація Щоденник Документи 3 Подати заявку Квитанції 126 Порушення Особові р…" at bounding box center [868, 327] width 1379 height 786
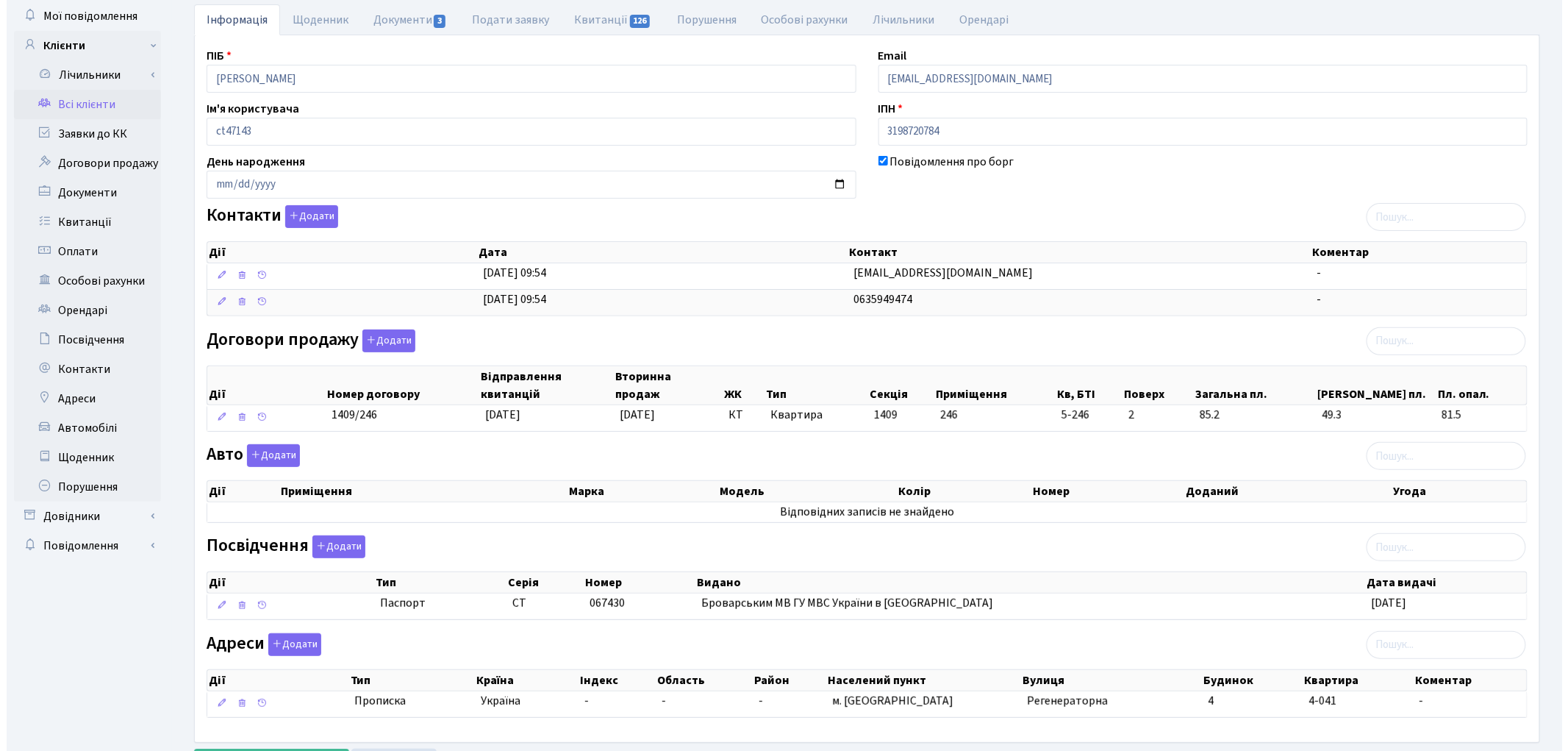
scroll to position [0, 0]
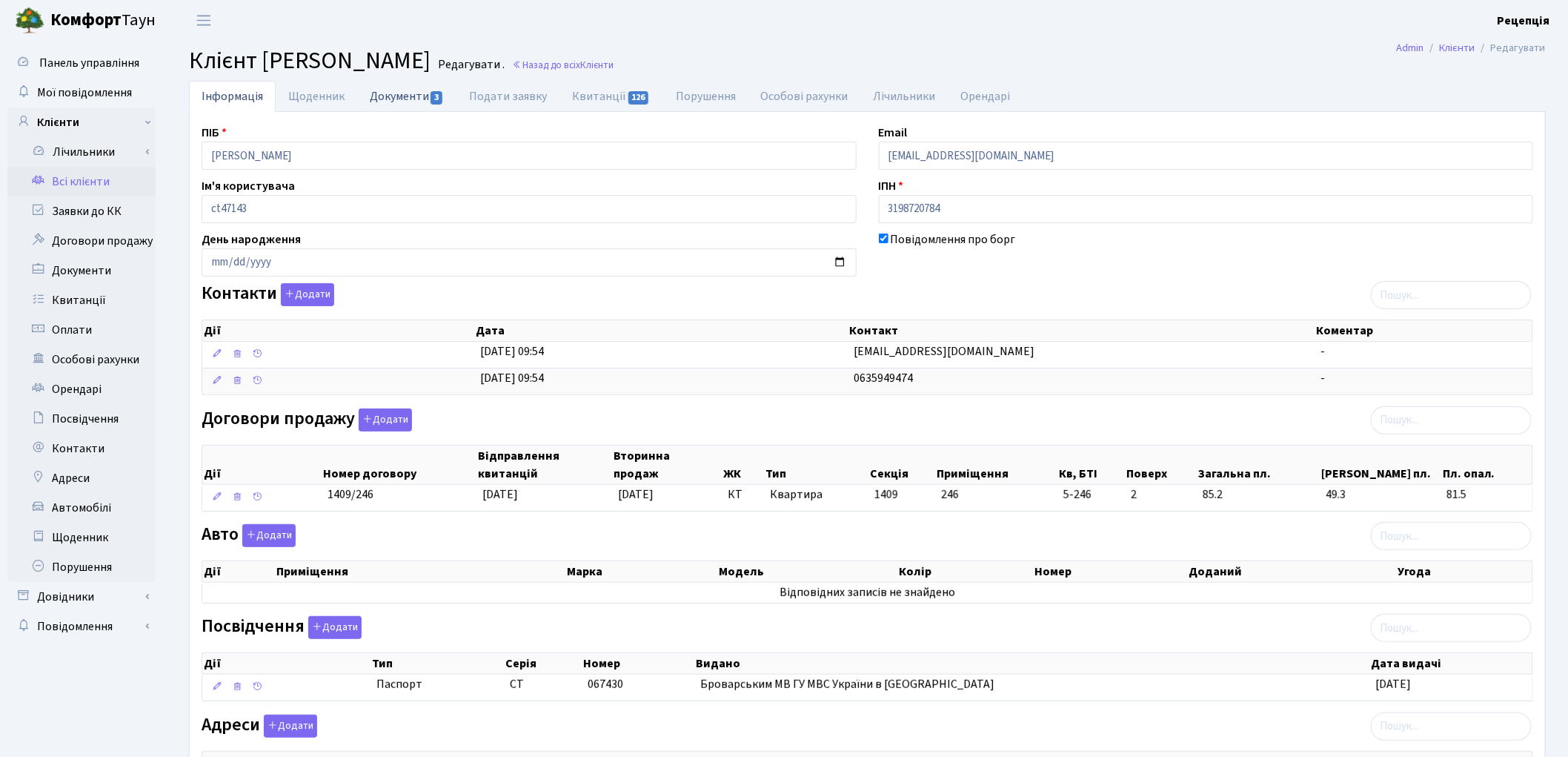
click at [420, 99] on link "Документи 3" at bounding box center [406, 96] width 99 height 30
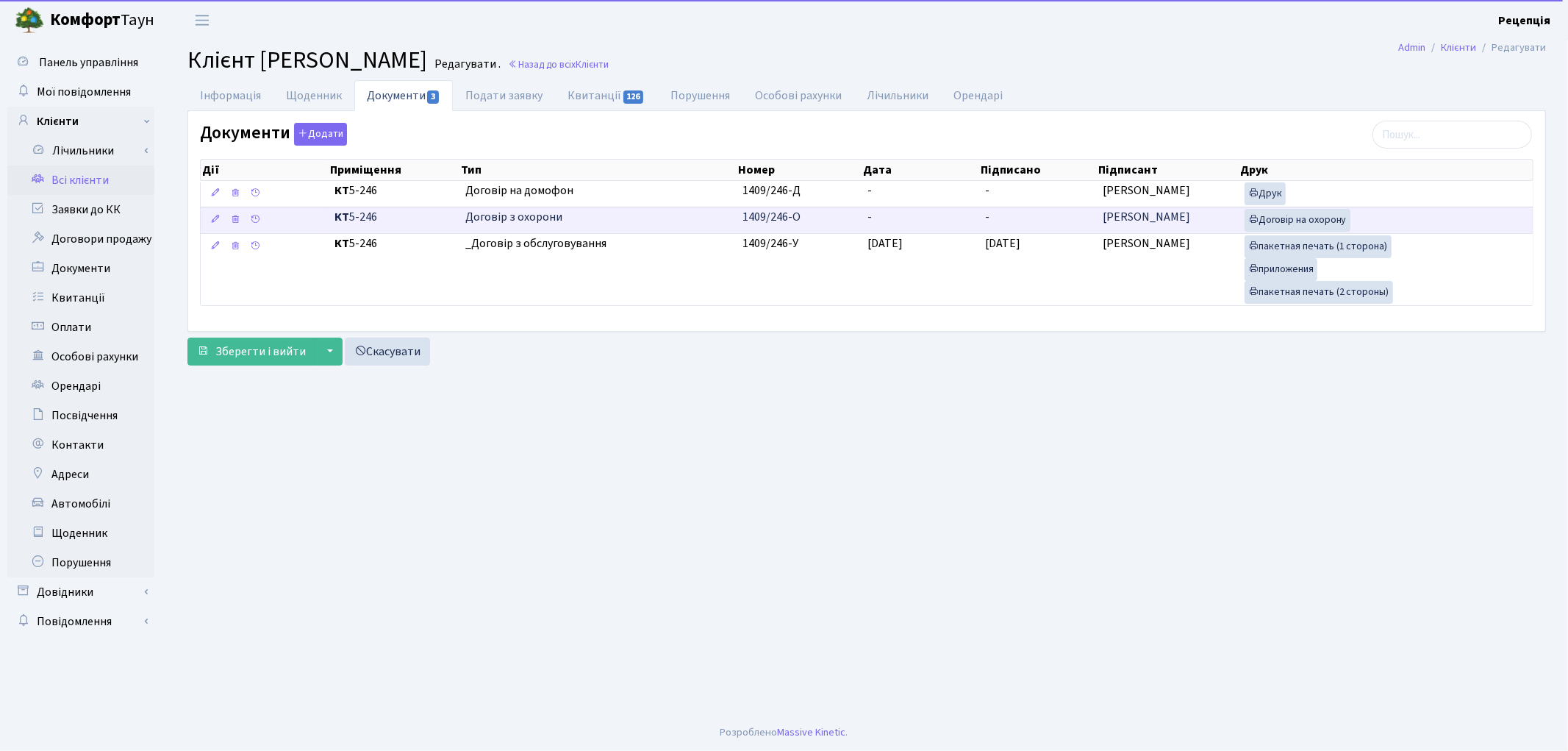
click at [883, 207] on td "-" at bounding box center [920, 220] width 118 height 27
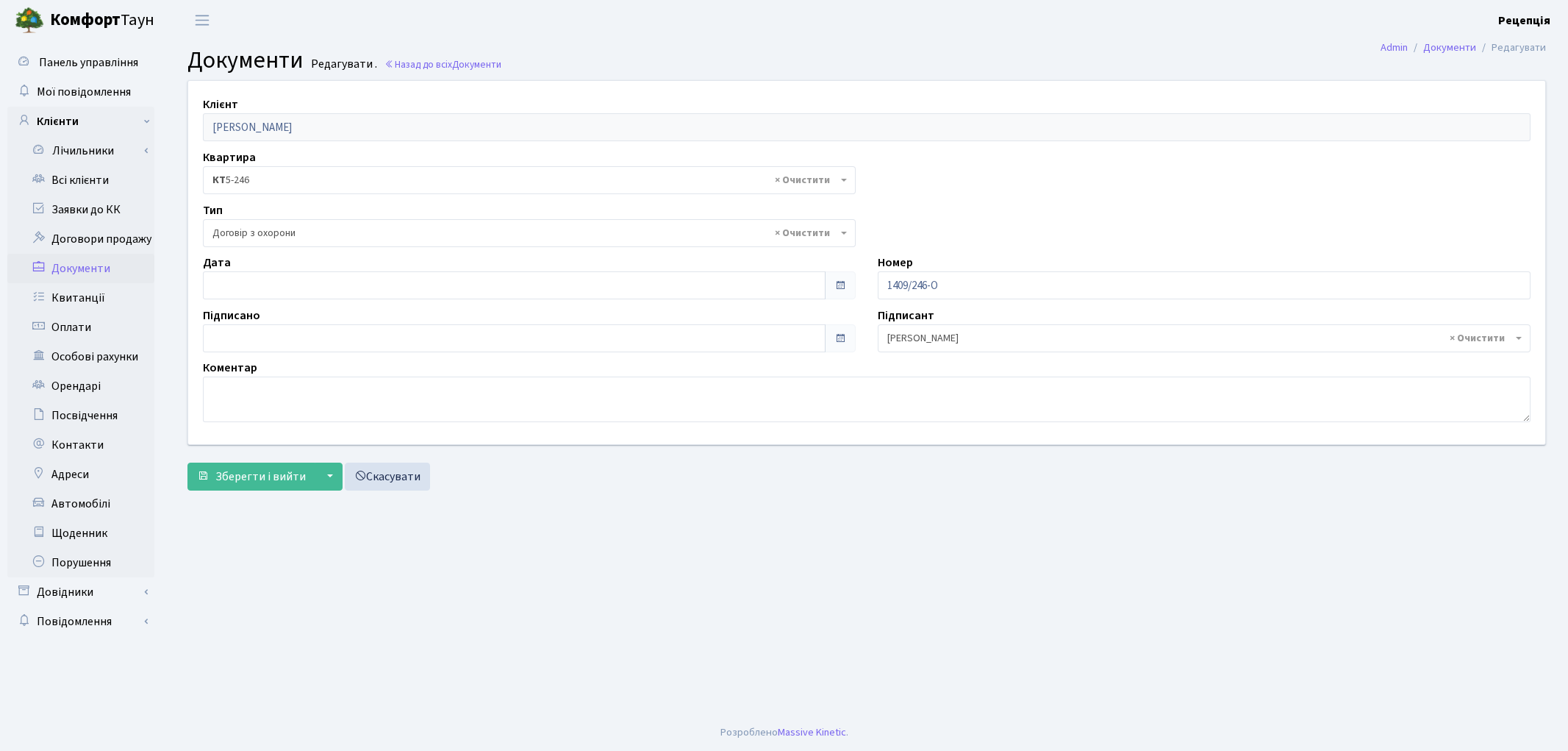
select select "290"
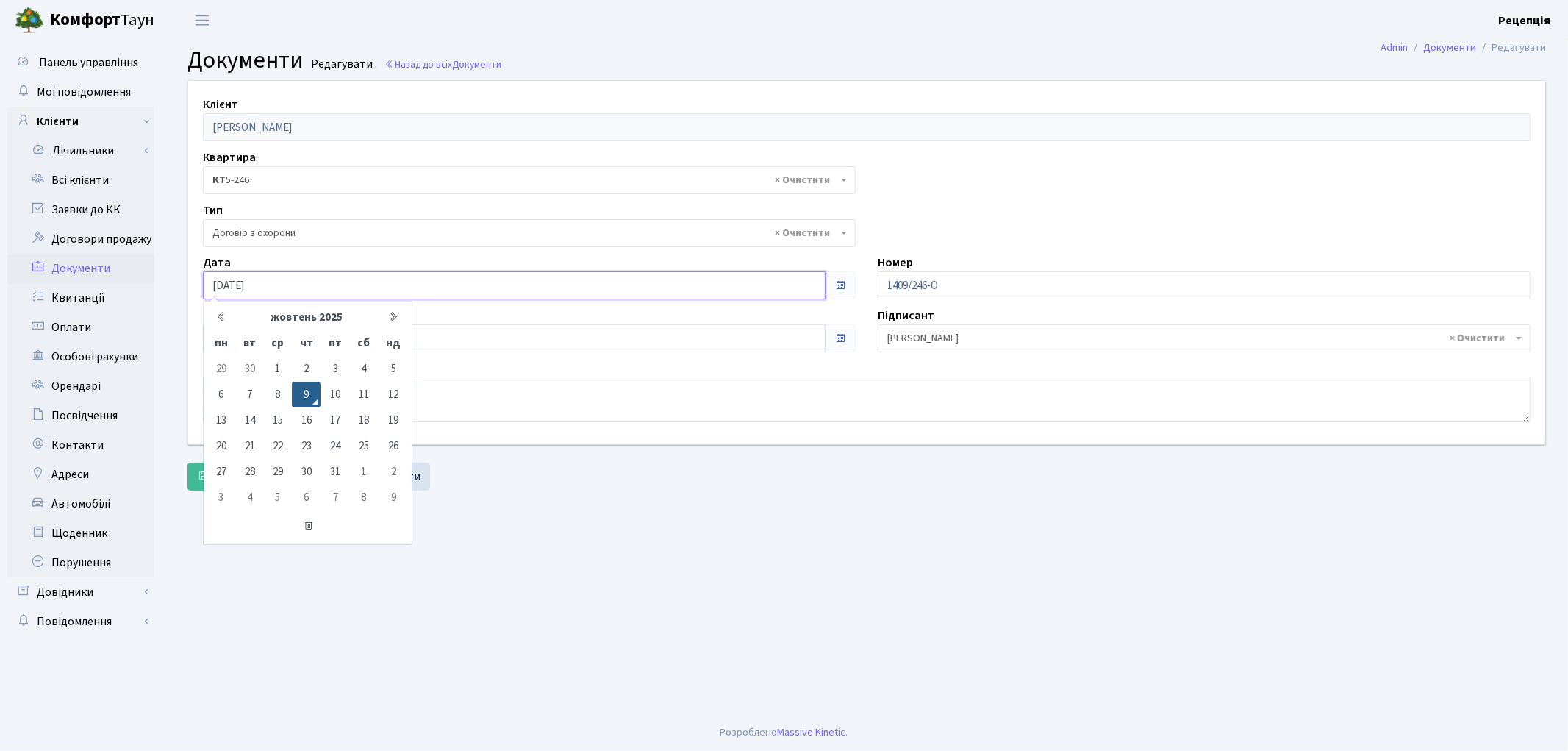
click at [284, 272] on input "[DATE]" at bounding box center [514, 285] width 623 height 28
type input "[DATE]"
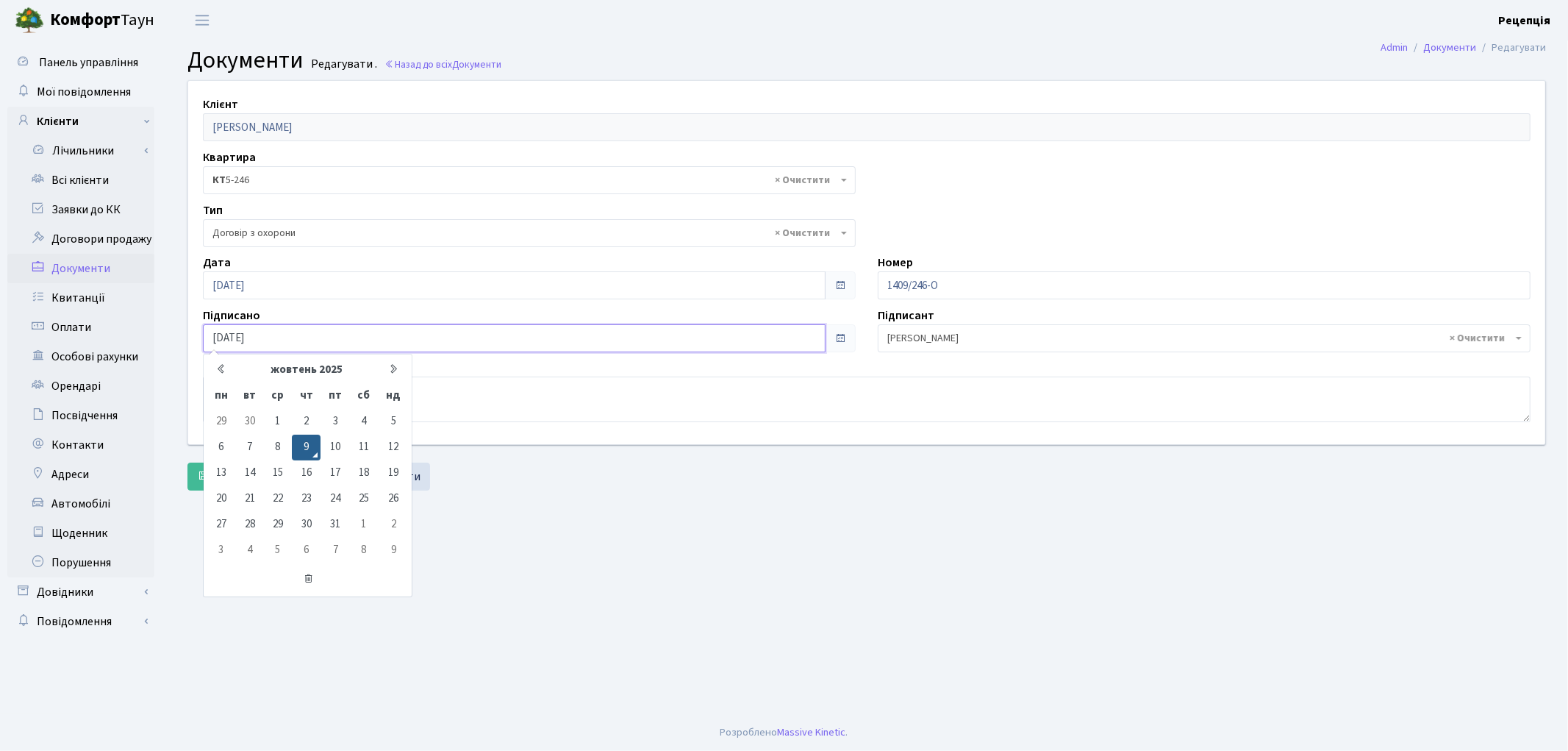
click at [232, 343] on input "[DATE]" at bounding box center [514, 339] width 623 height 28
click at [269, 340] on input "[DATE]" at bounding box center [514, 339] width 623 height 28
type input "[DATE]"
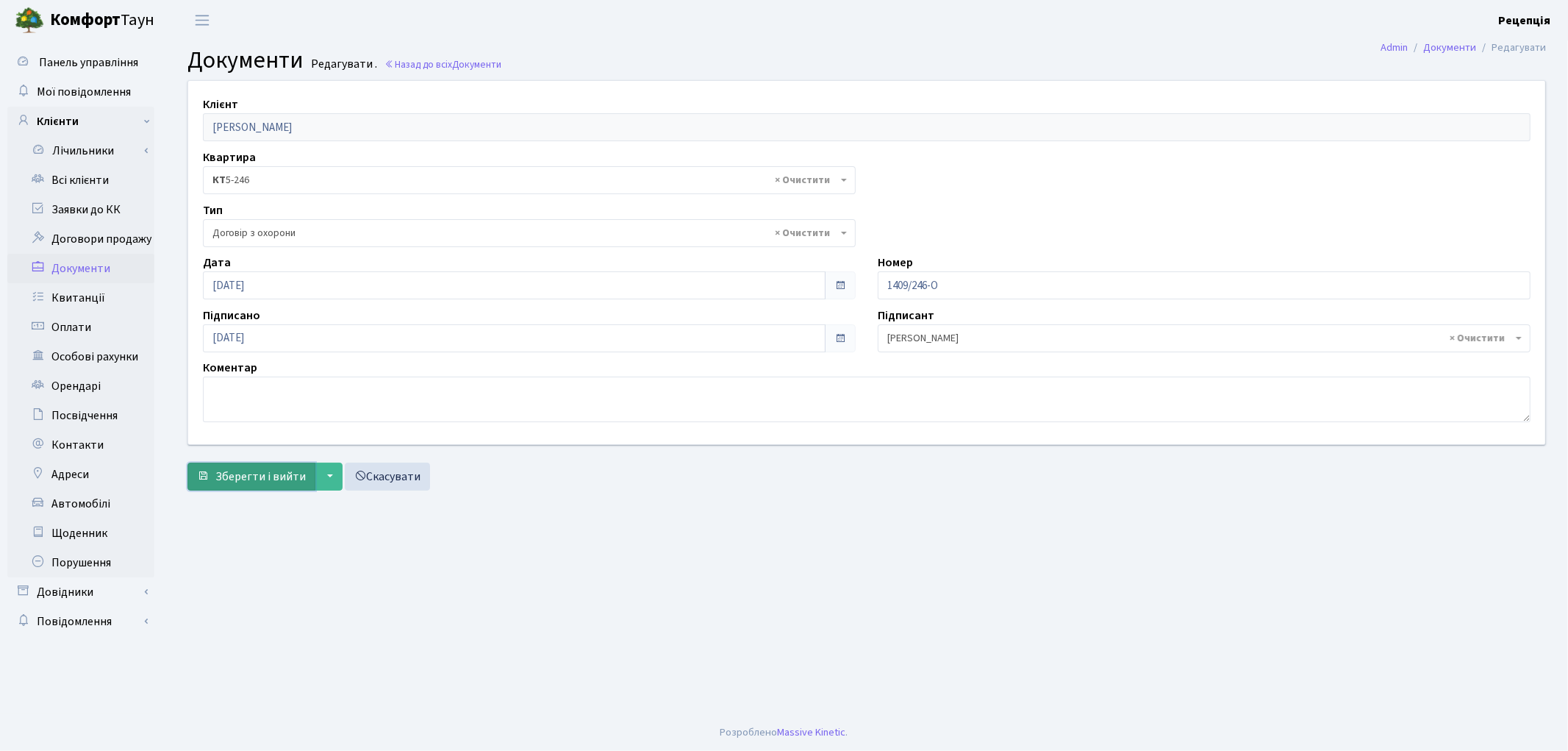
click at [247, 478] on span "Зберегти і вийти" at bounding box center [260, 476] width 90 height 16
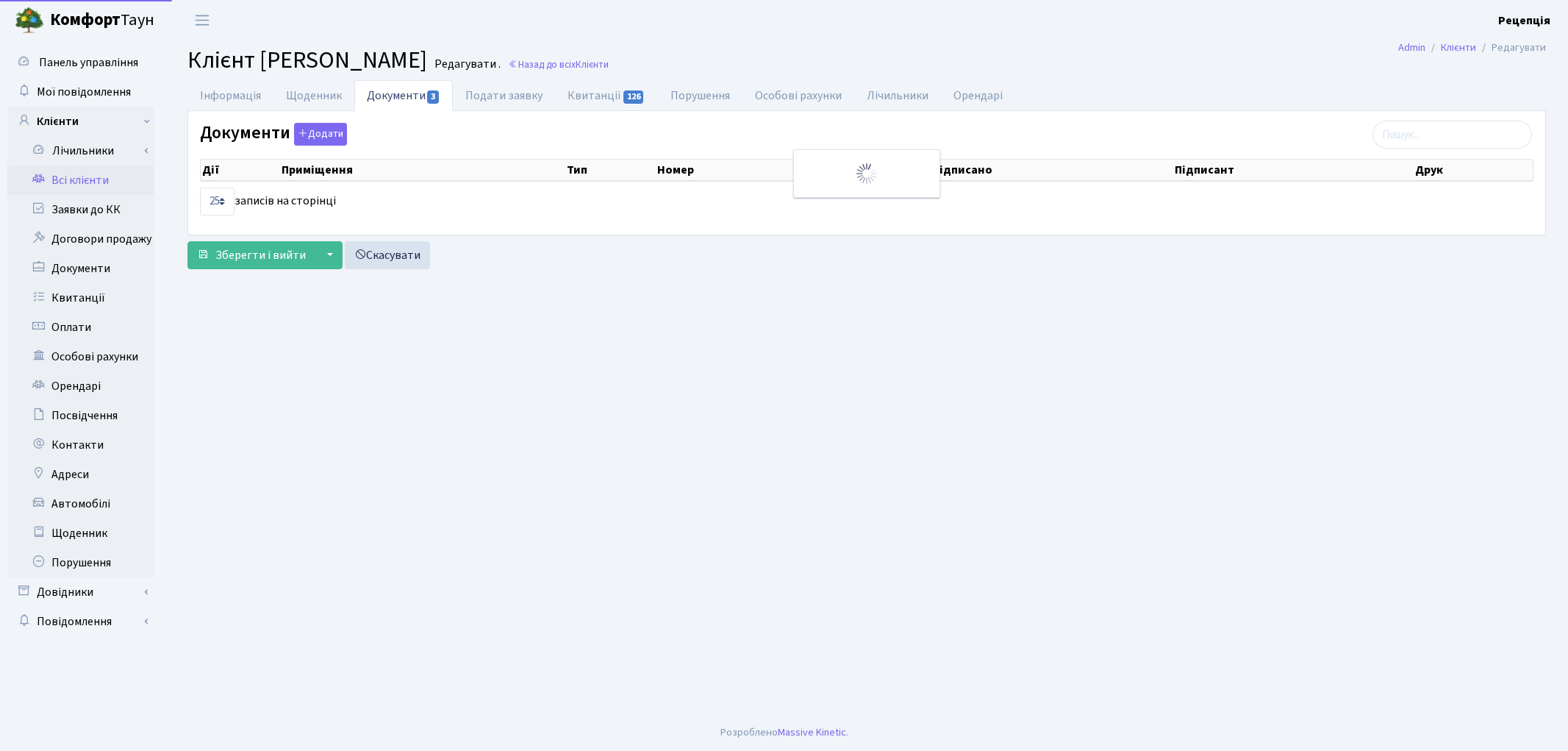
select select "25"
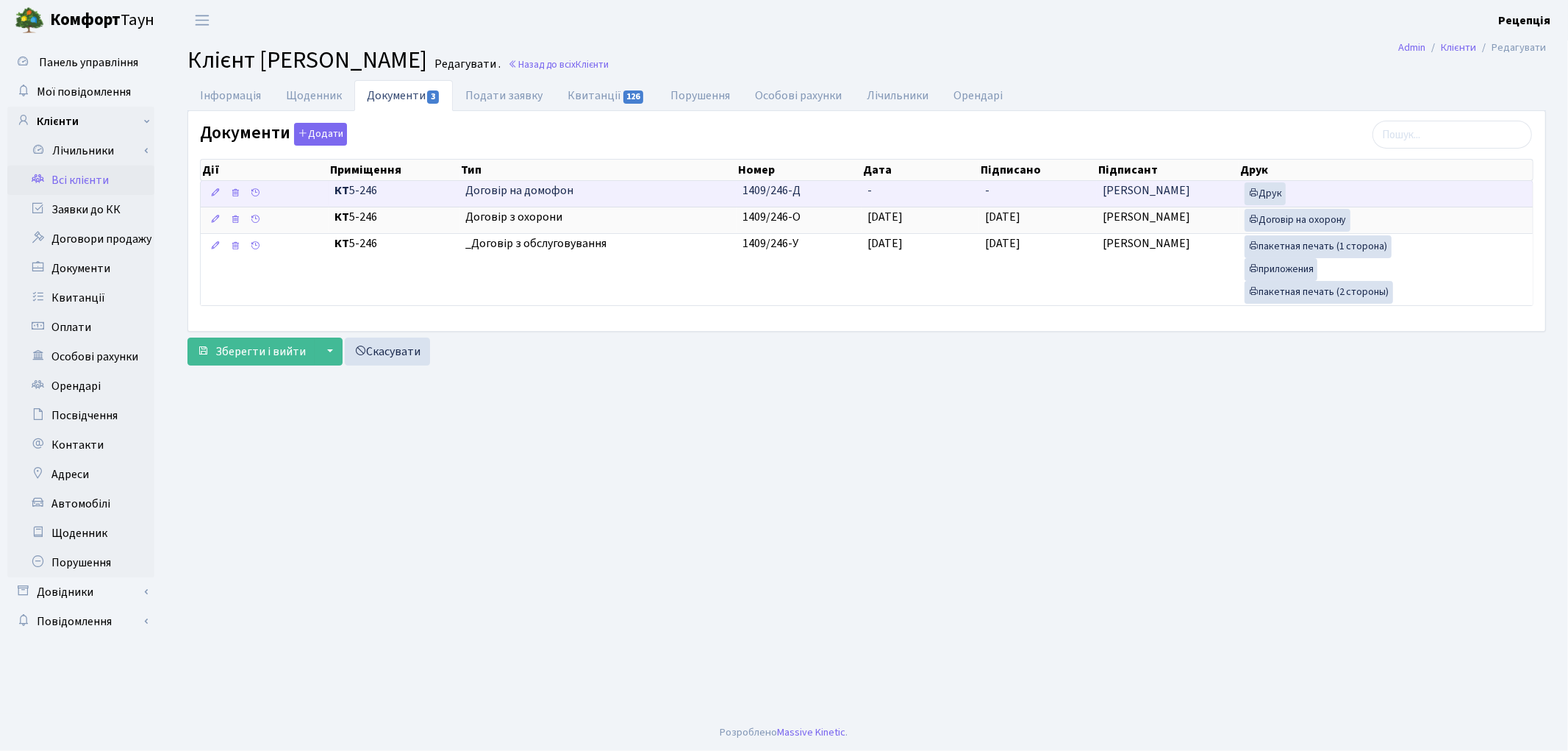
click at [902, 197] on td "-" at bounding box center [920, 193] width 118 height 26
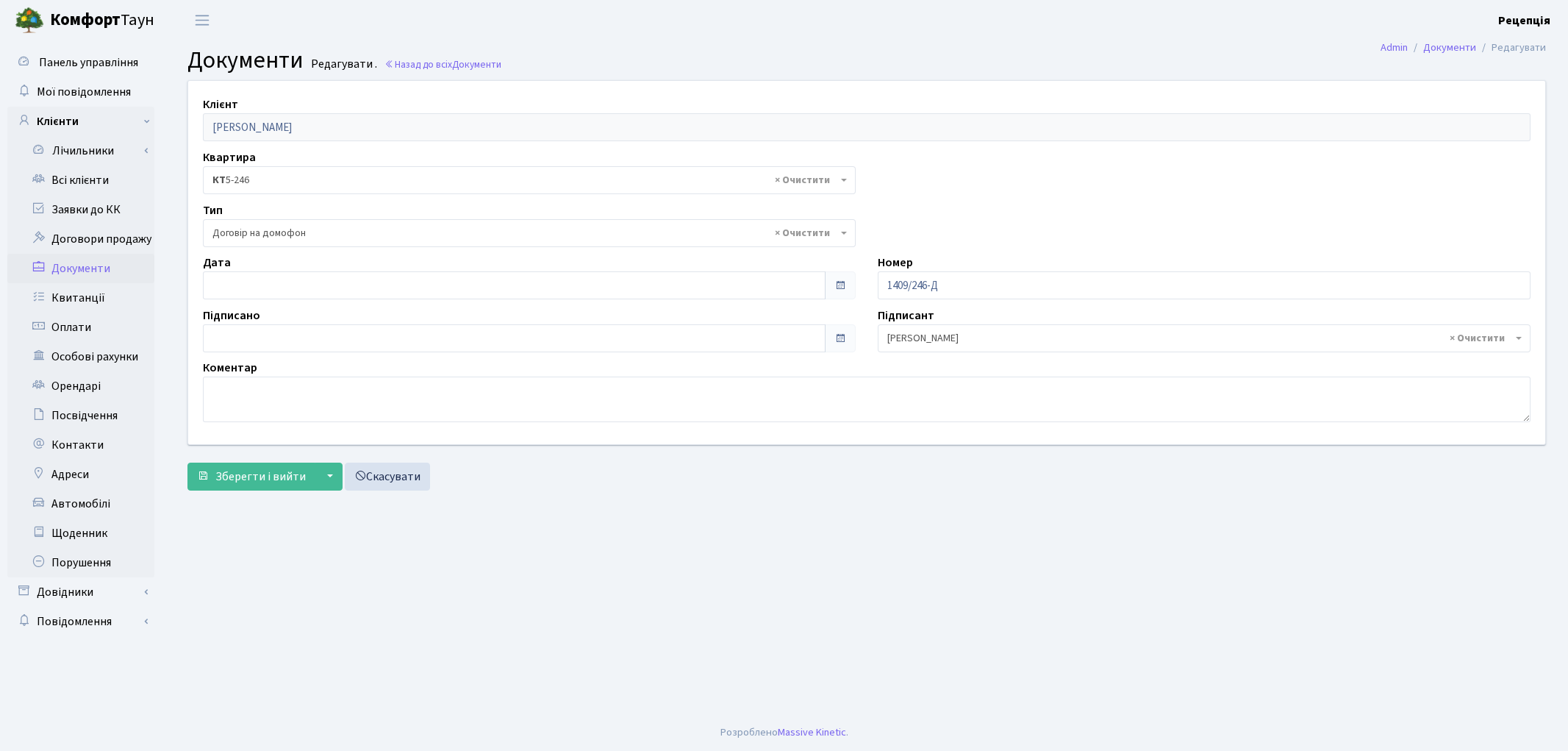
select select "292"
type input "[DATE]"
click at [298, 284] on input "[DATE]" at bounding box center [514, 285] width 623 height 28
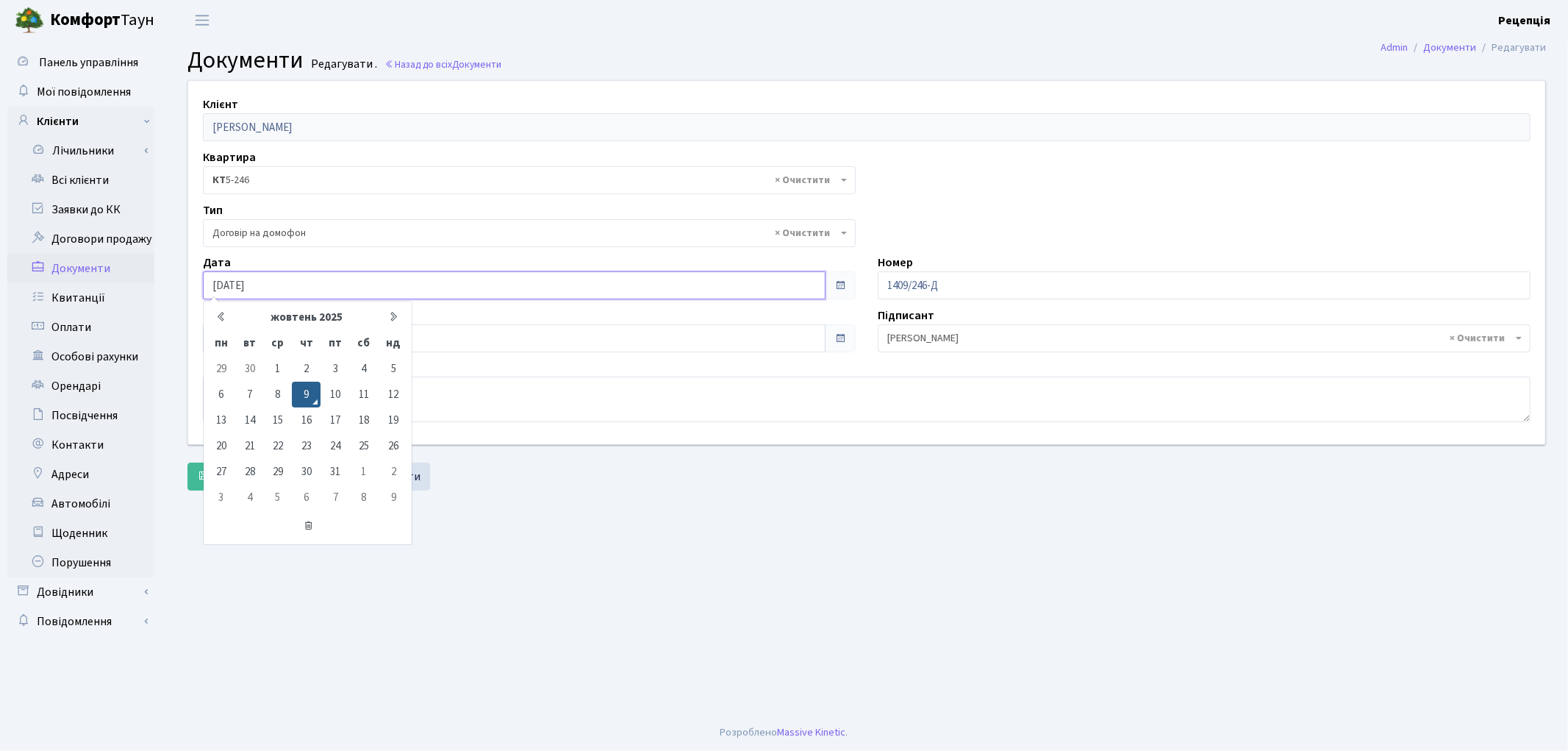
click at [306, 386] on td "9" at bounding box center [306, 394] width 29 height 26
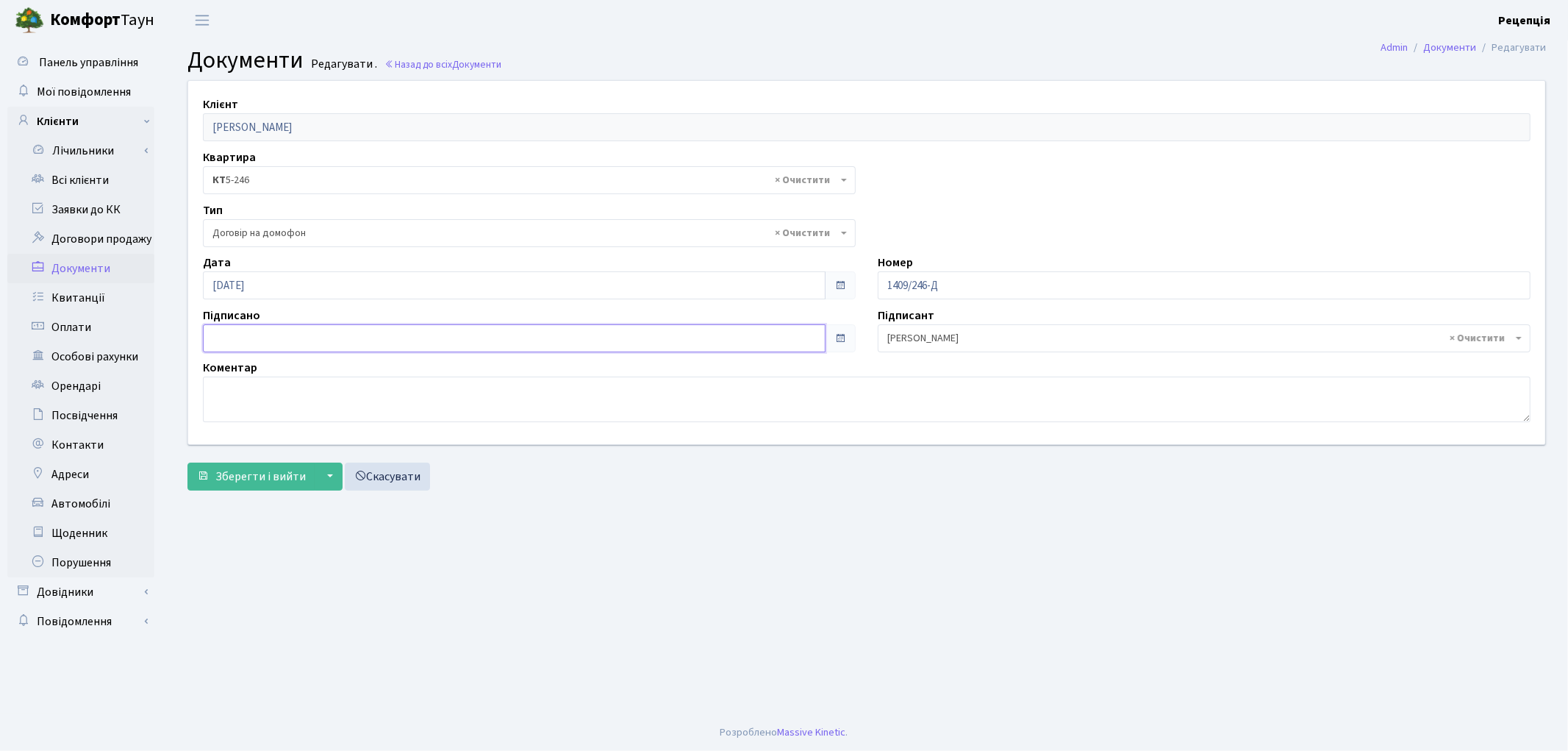
type input "[DATE]"
click at [233, 335] on input "[DATE]" at bounding box center [514, 339] width 623 height 28
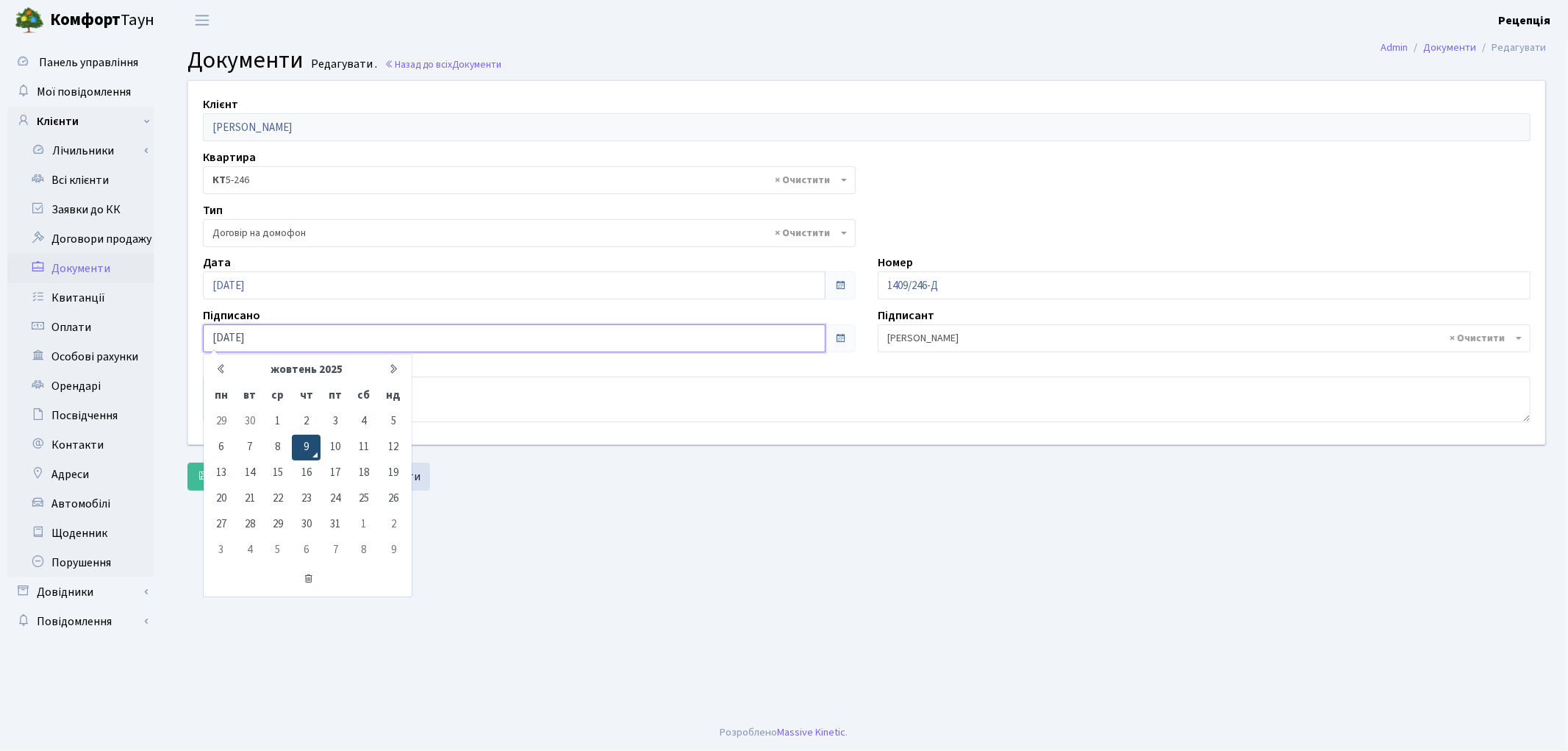
click at [302, 449] on td "9" at bounding box center [306, 447] width 29 height 26
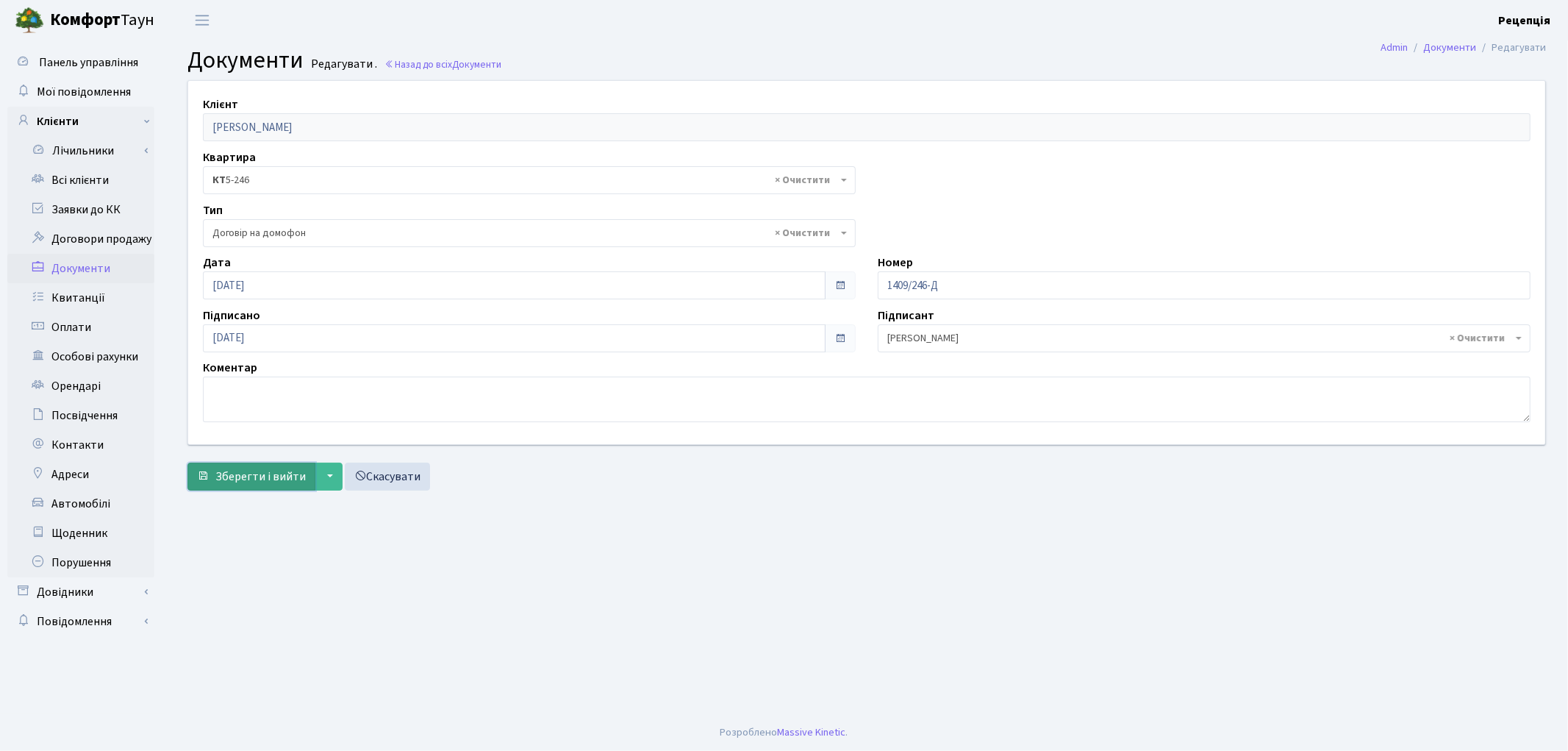
click at [269, 471] on span "Зберегти і вийти" at bounding box center [260, 476] width 90 height 16
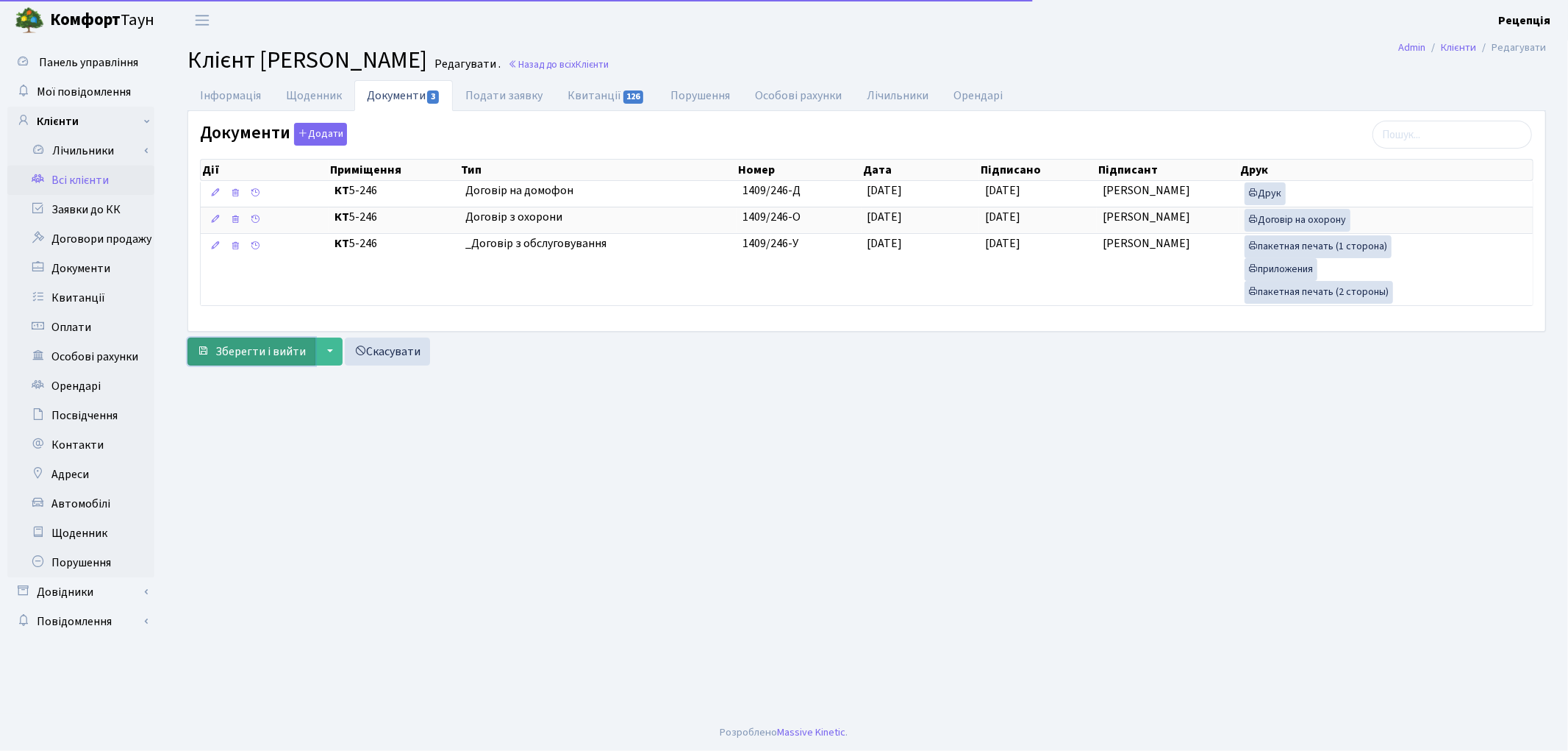
click at [243, 343] on button "Зберегти і вийти" at bounding box center [251, 352] width 128 height 28
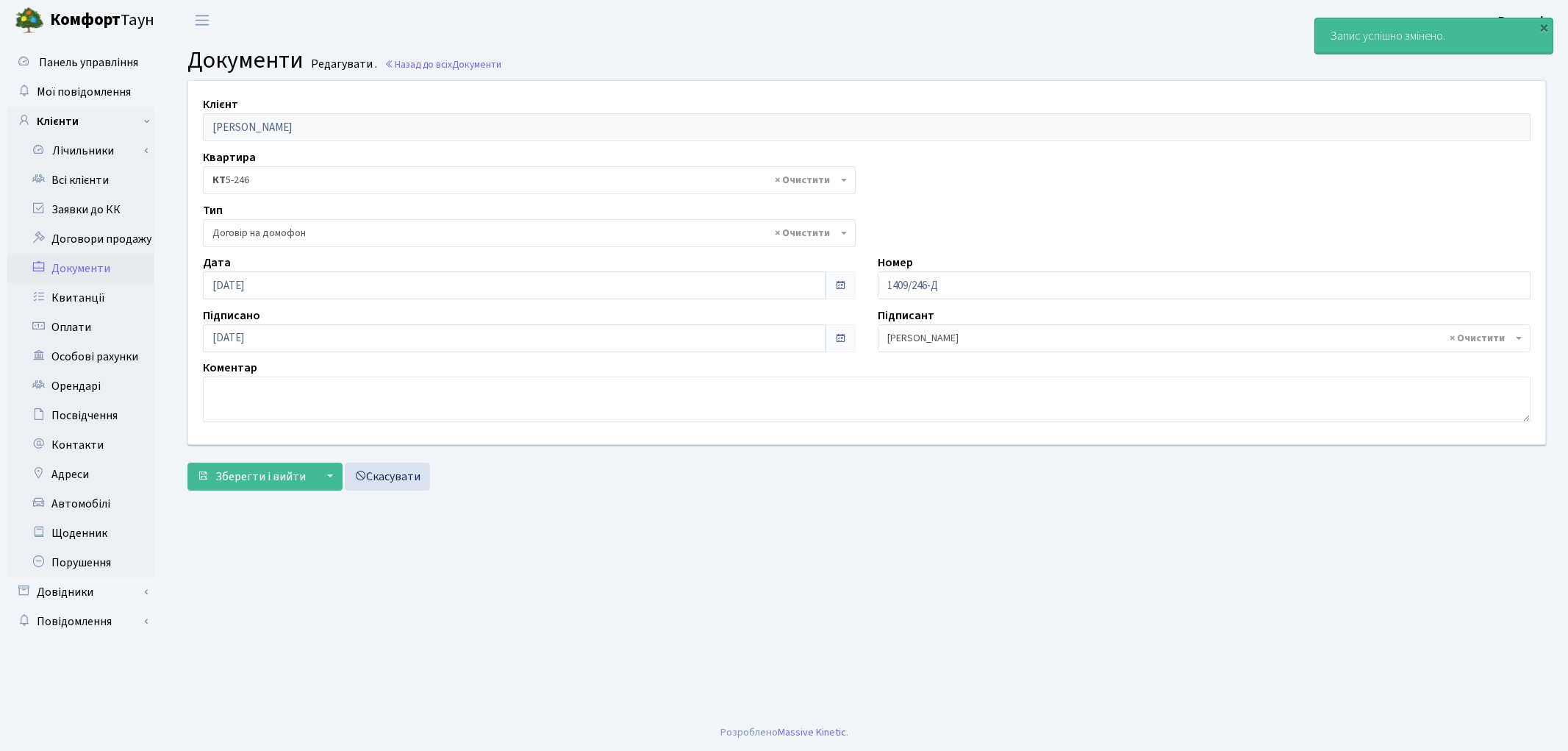
select select "292"
click at [78, 177] on link "Всі клієнти" at bounding box center [80, 180] width 147 height 29
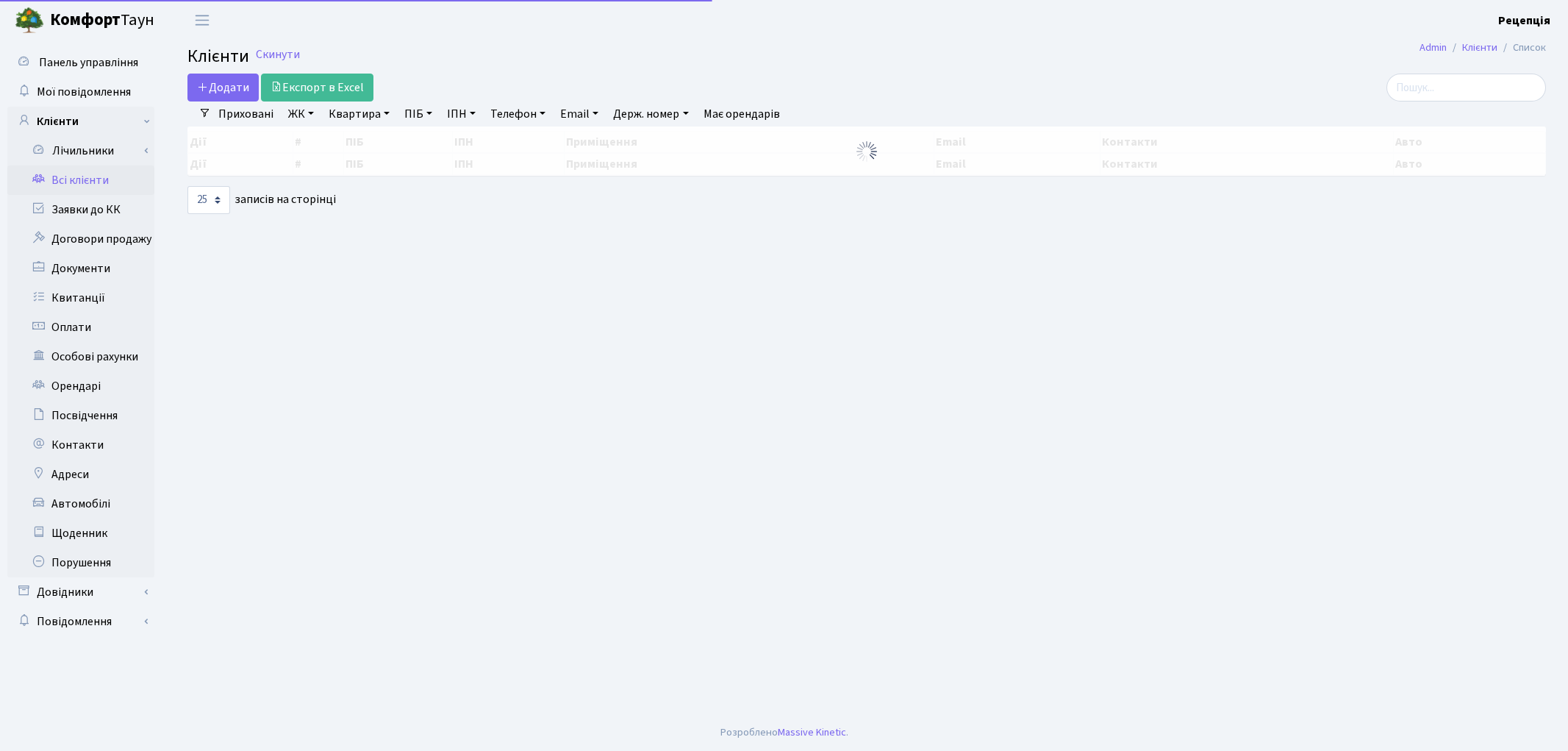
select select "25"
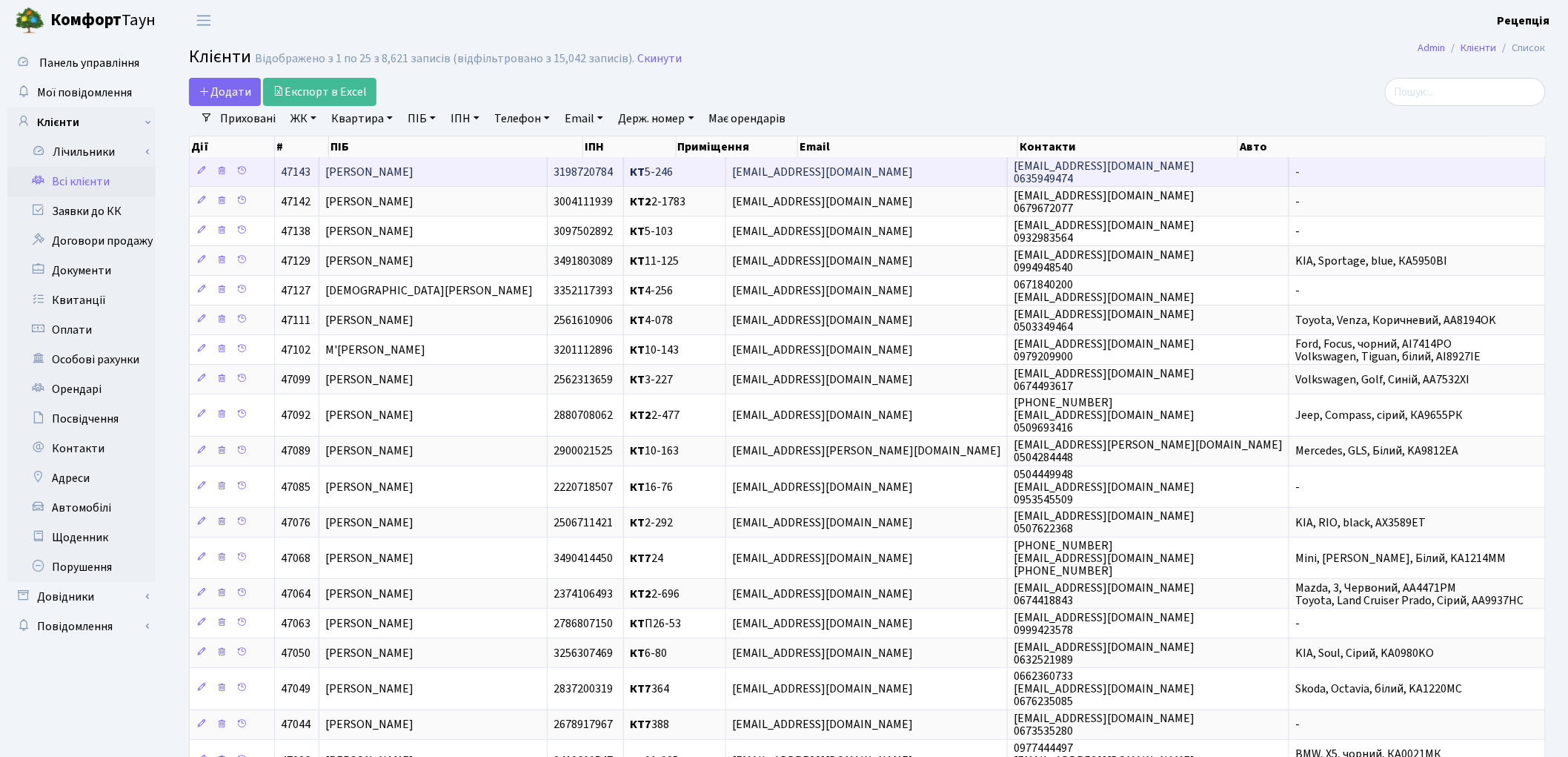
click at [467, 166] on td "[PERSON_NAME]" at bounding box center [433, 171] width 227 height 29
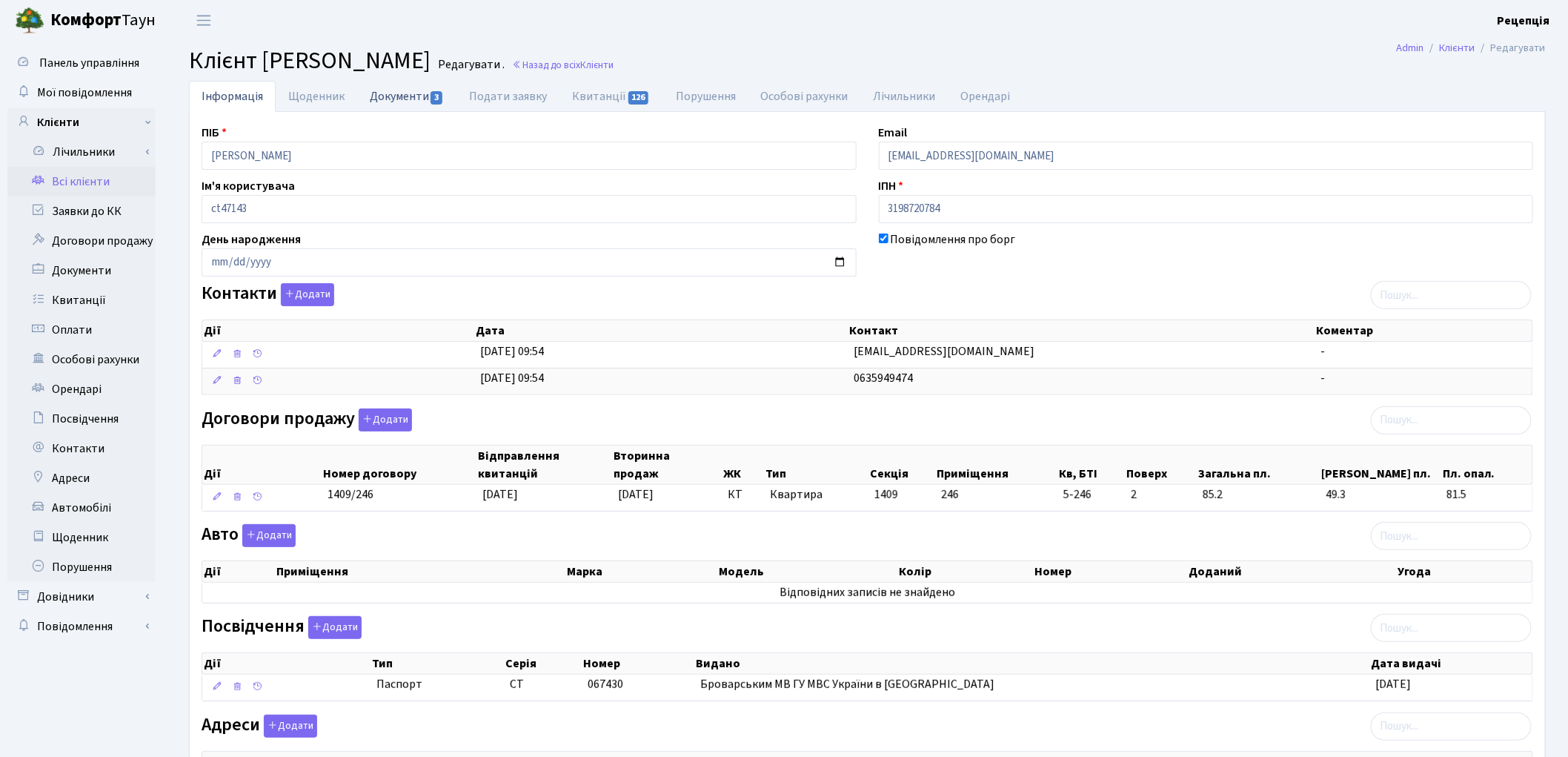
click at [413, 106] on link "Документи 3" at bounding box center [406, 96] width 99 height 30
select select "25"
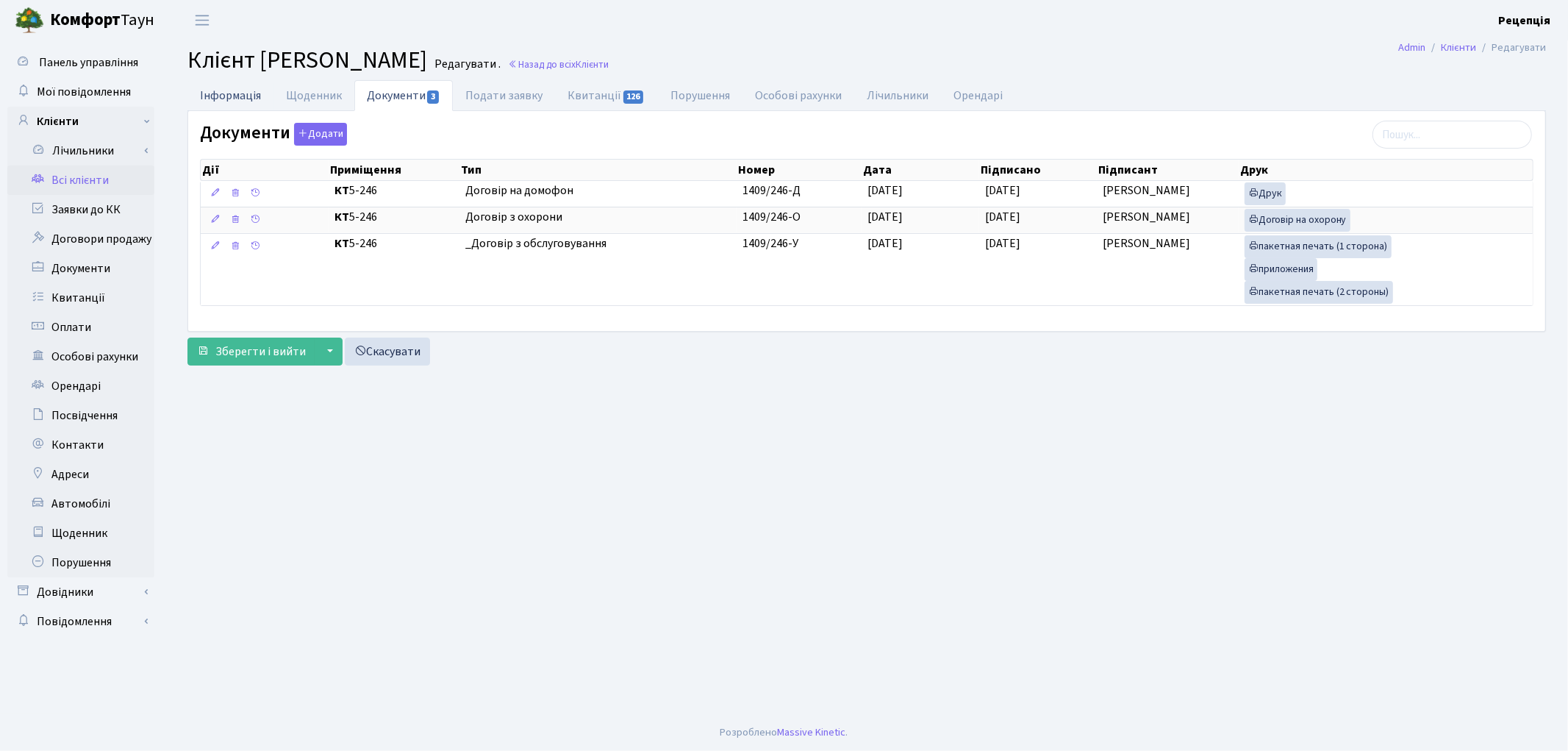
click at [236, 93] on link "Інформація" at bounding box center [231, 95] width 86 height 30
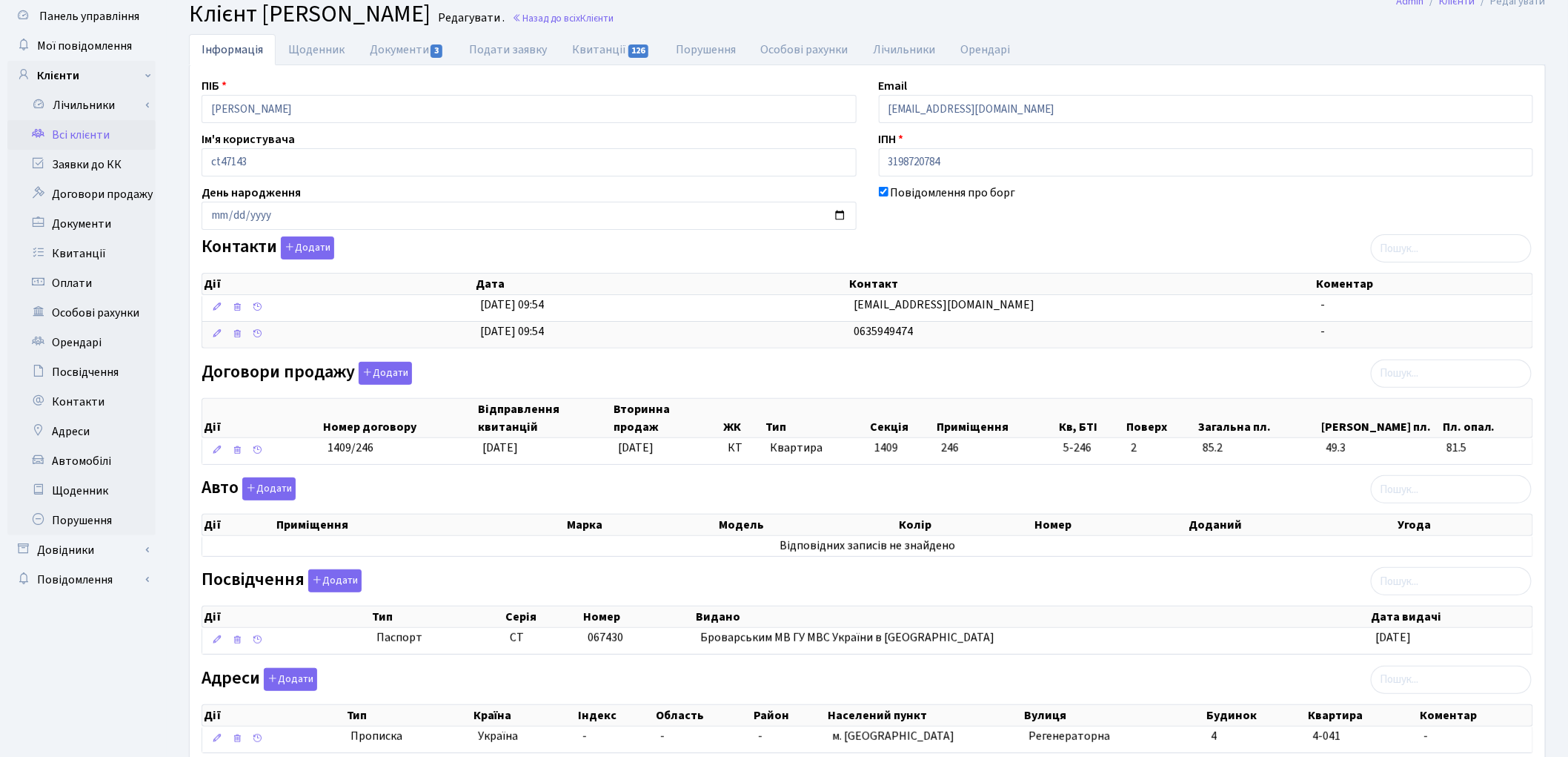
scroll to position [150, 0]
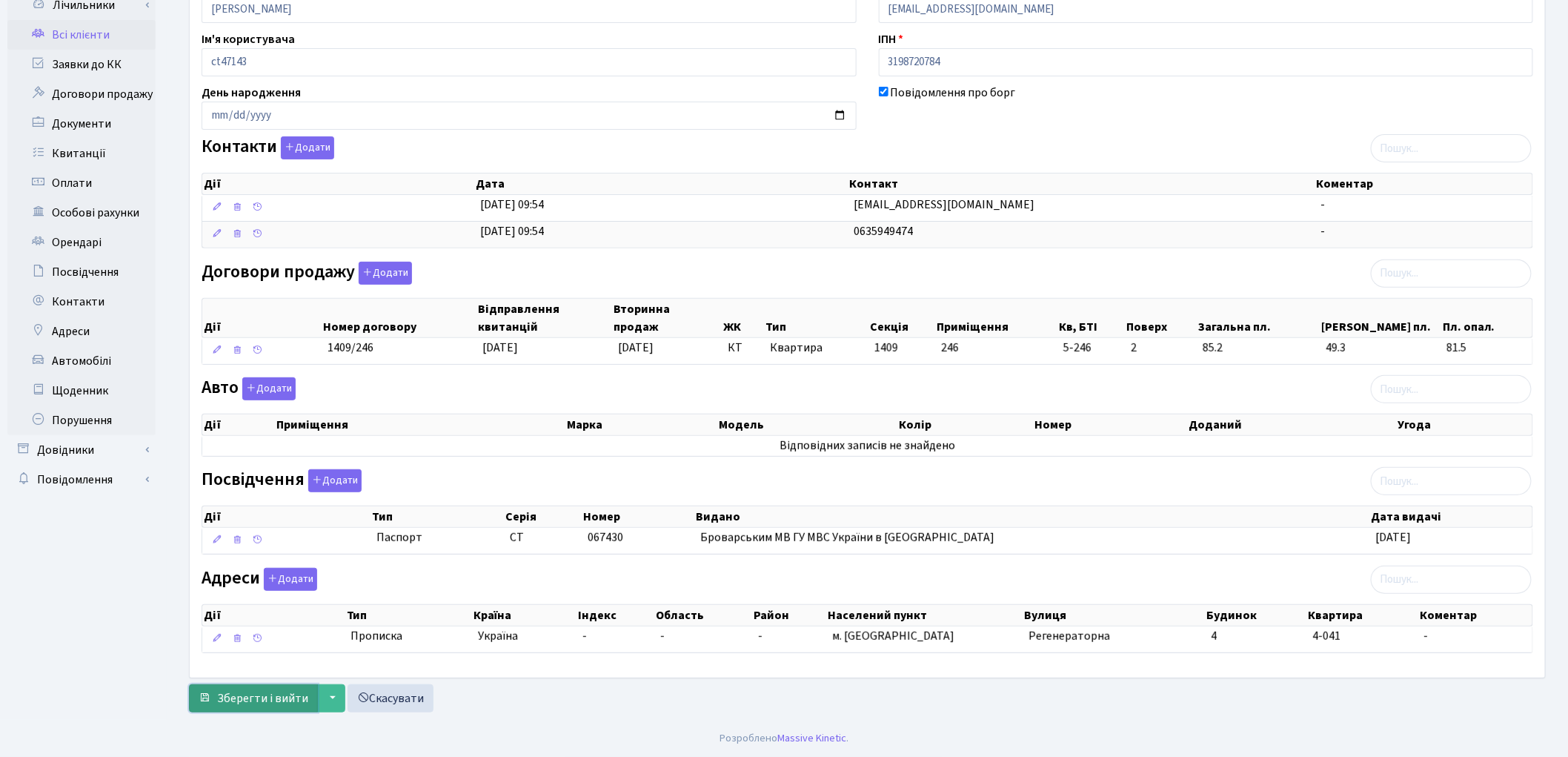
click at [285, 695] on span "Зберегти і вийти" at bounding box center [262, 698] width 91 height 17
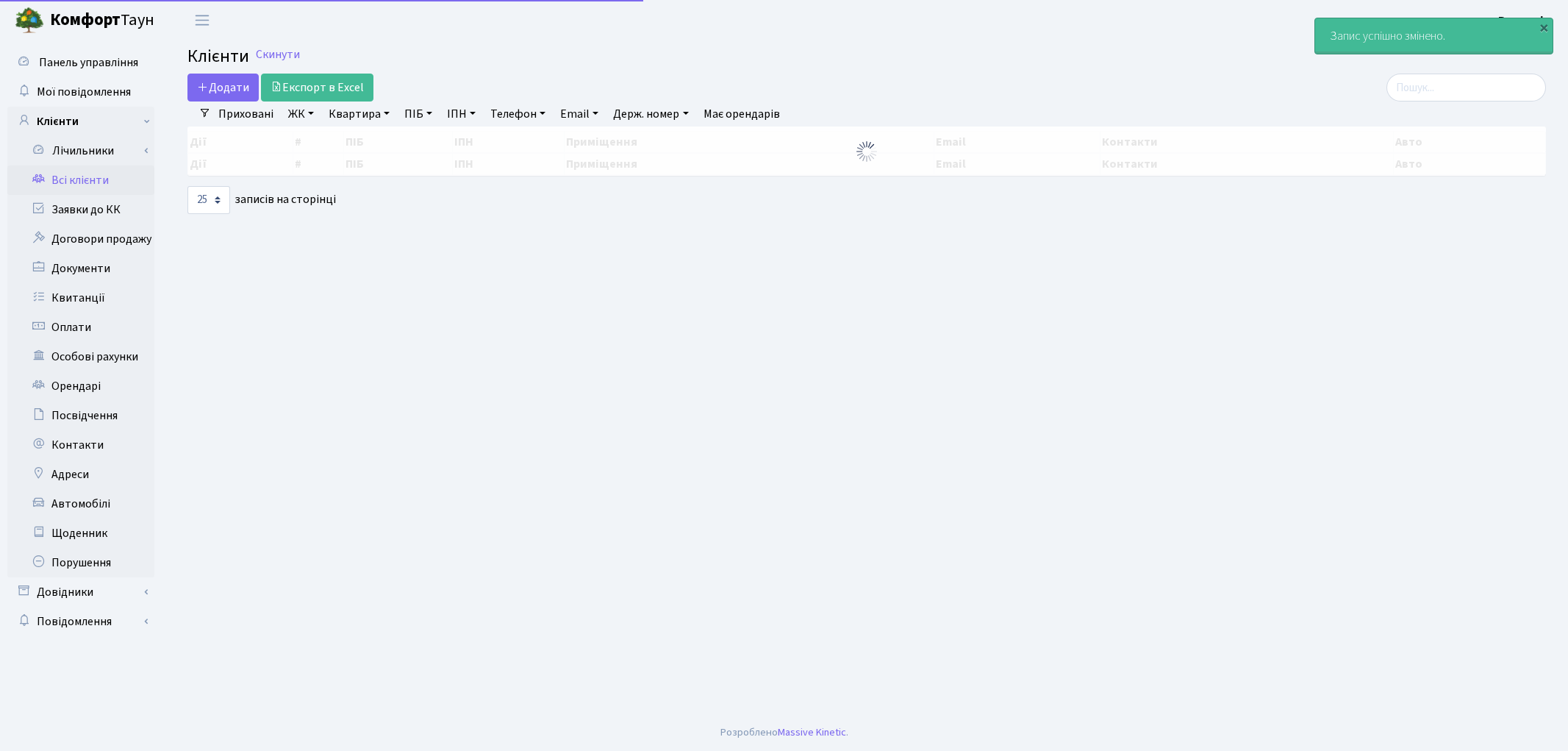
select select "25"
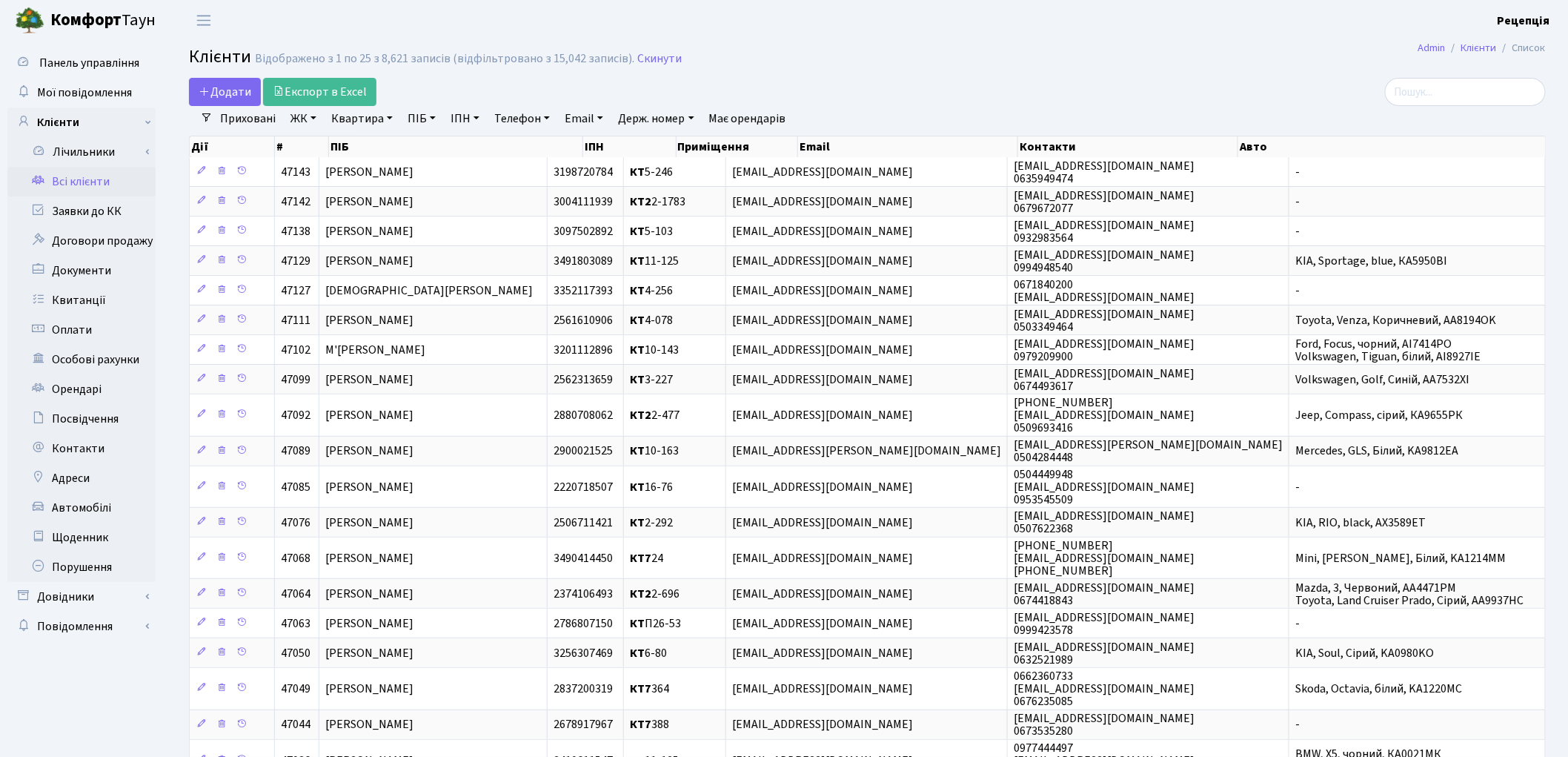
click at [292, 124] on link "ЖК" at bounding box center [304, 119] width 38 height 25
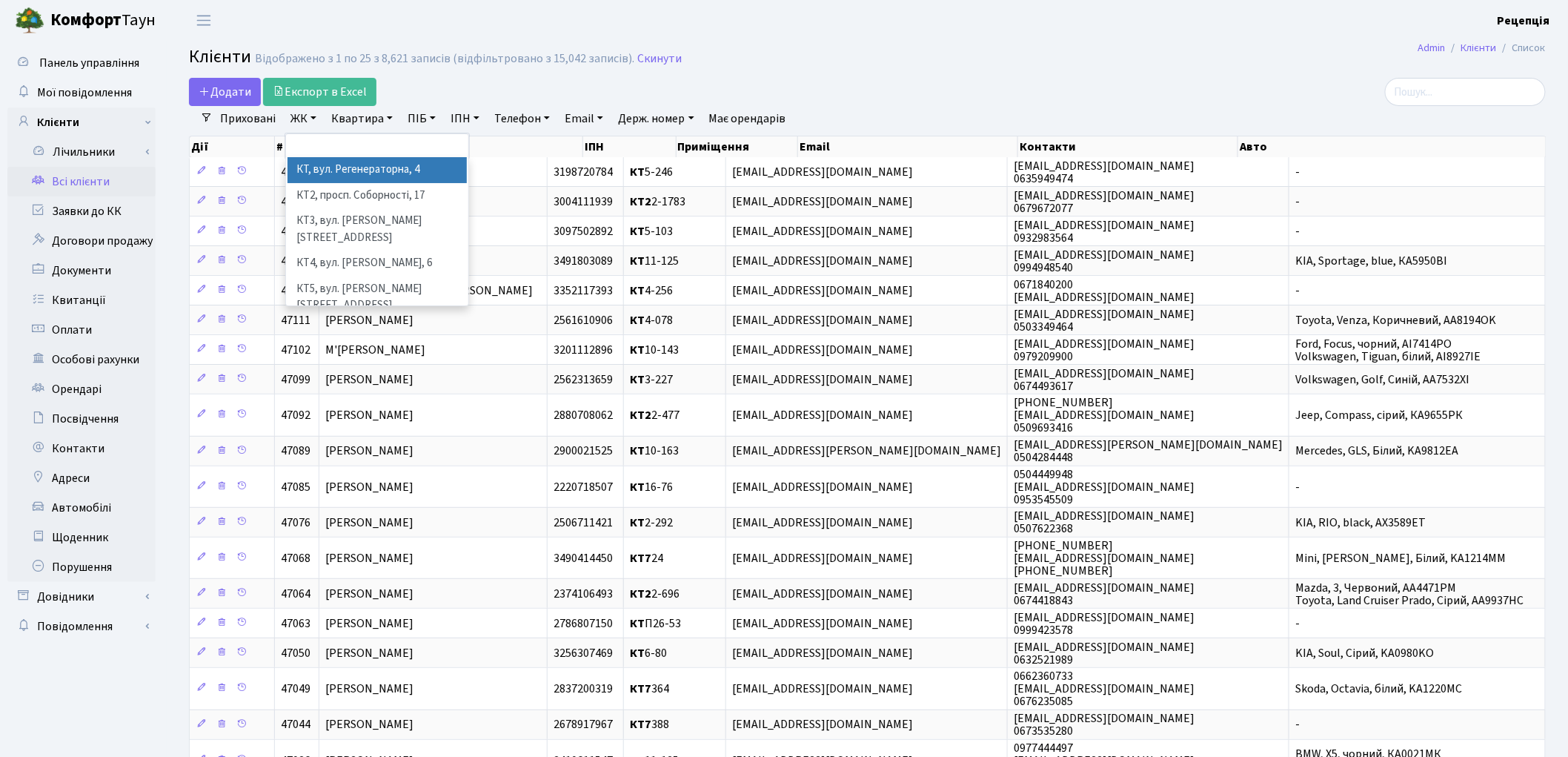
click at [331, 169] on li "КТ, вул. Регенераторна, 4" at bounding box center [377, 169] width 180 height 26
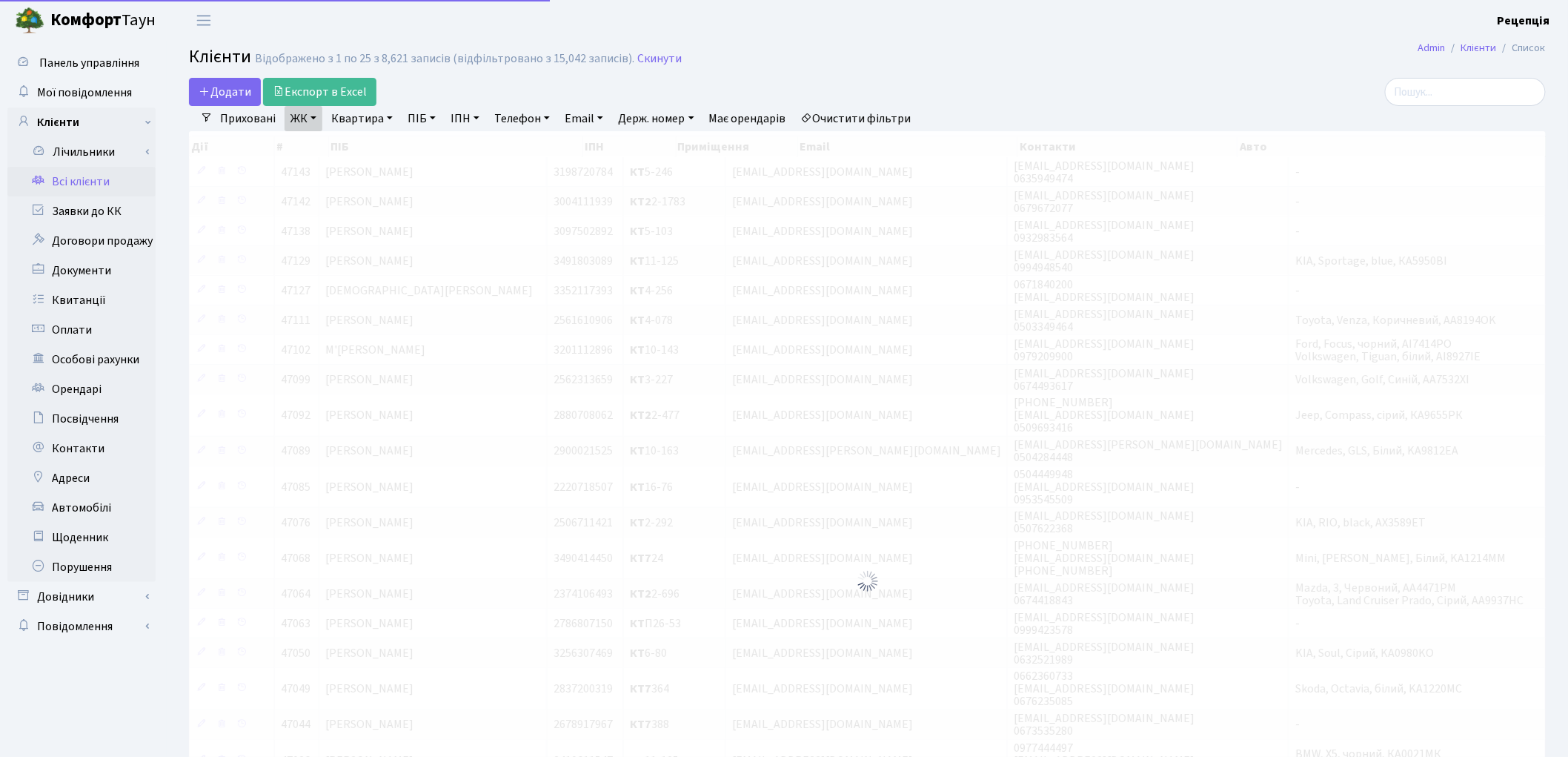
click at [362, 121] on link "Квартира" at bounding box center [362, 119] width 74 height 25
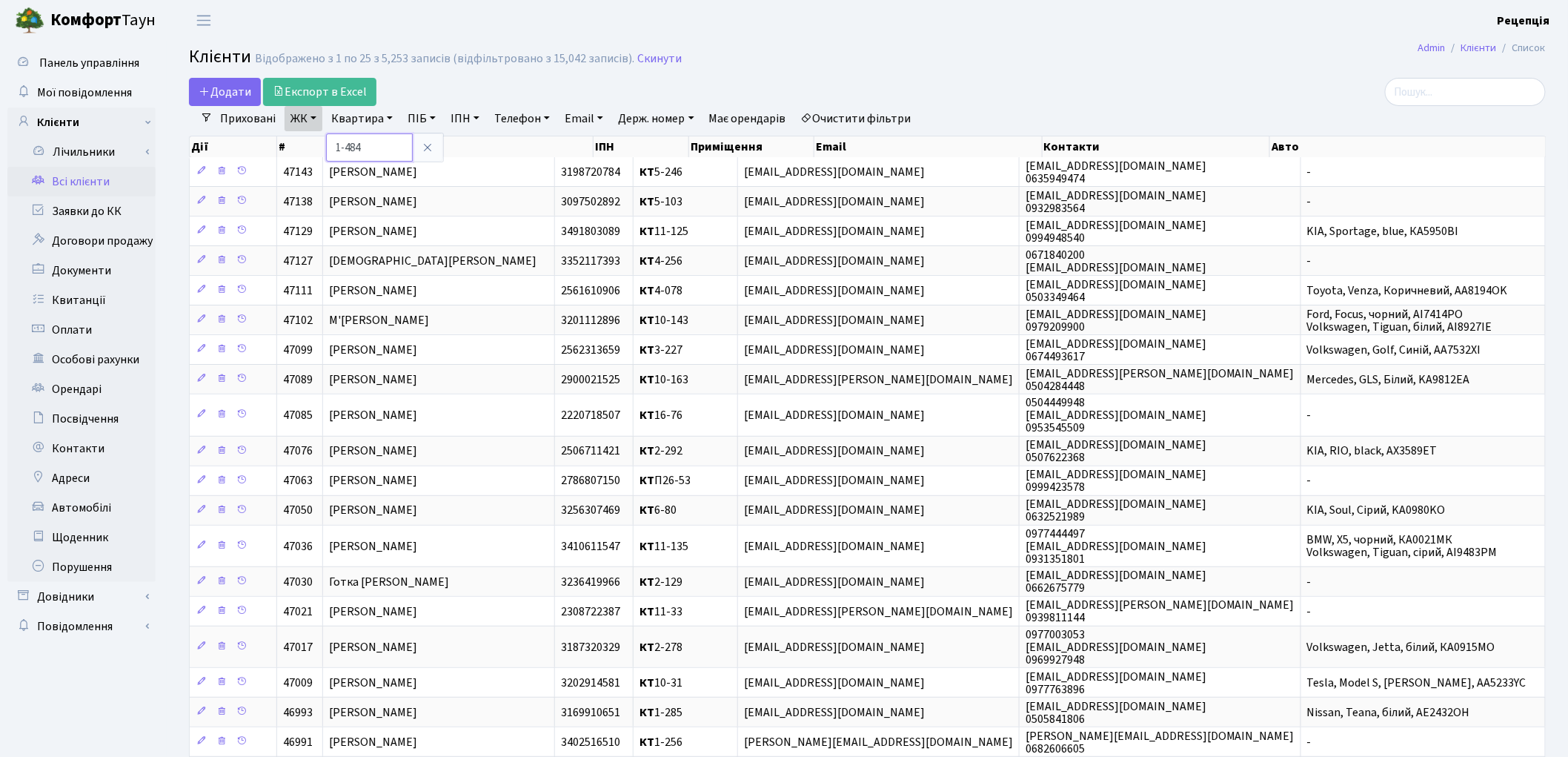
type input "1-484"
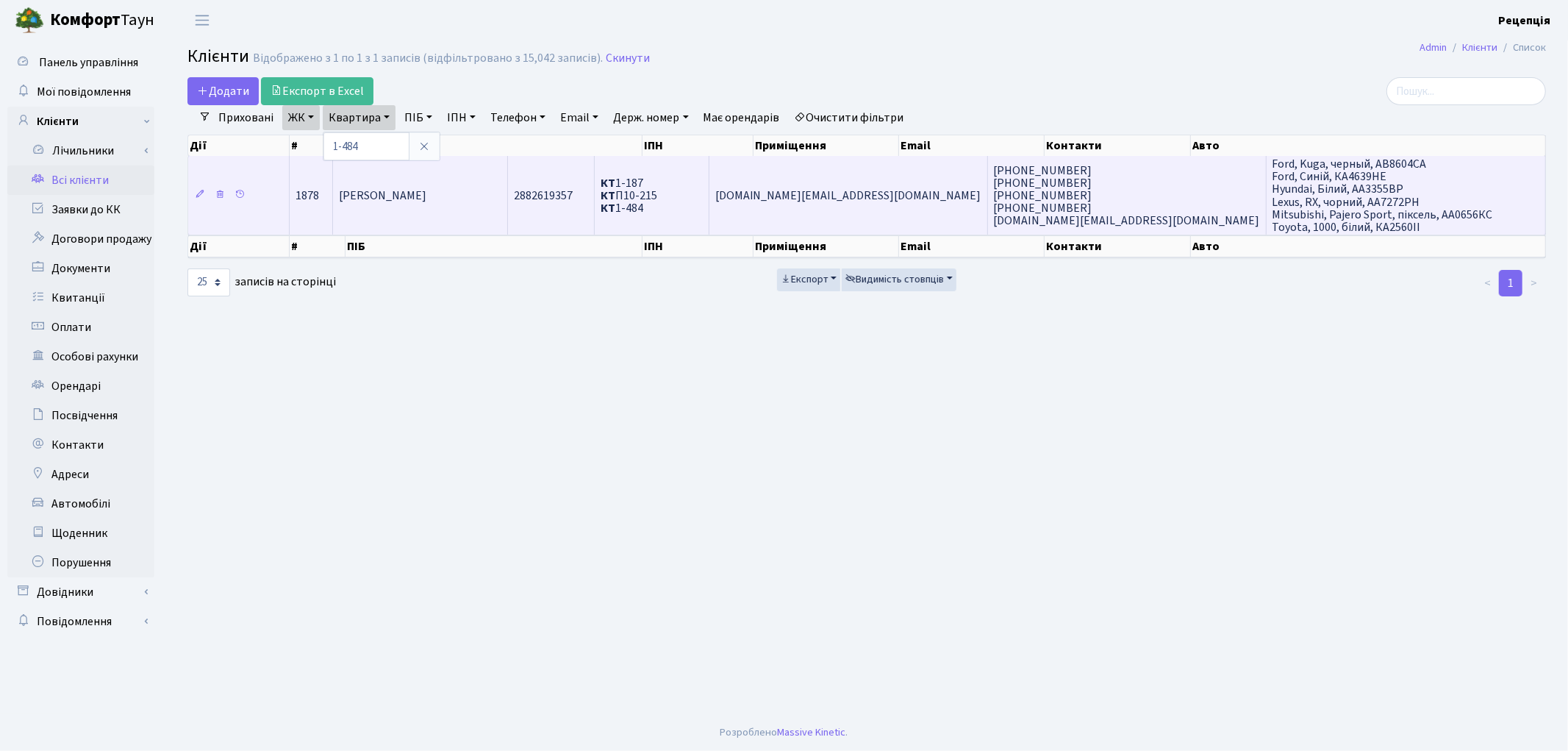
click at [426, 194] on span "[PERSON_NAME]" at bounding box center [382, 196] width 87 height 16
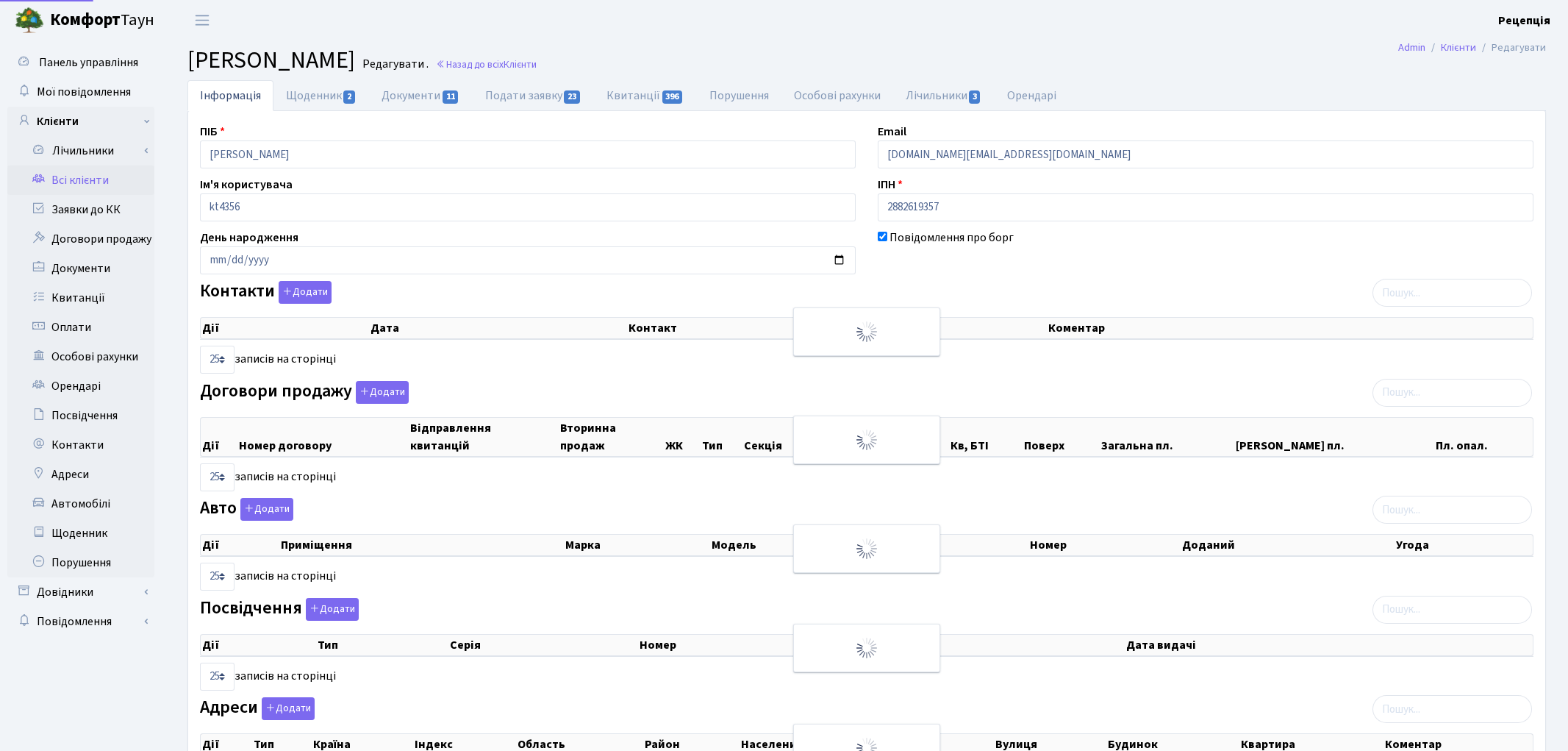
select select "25"
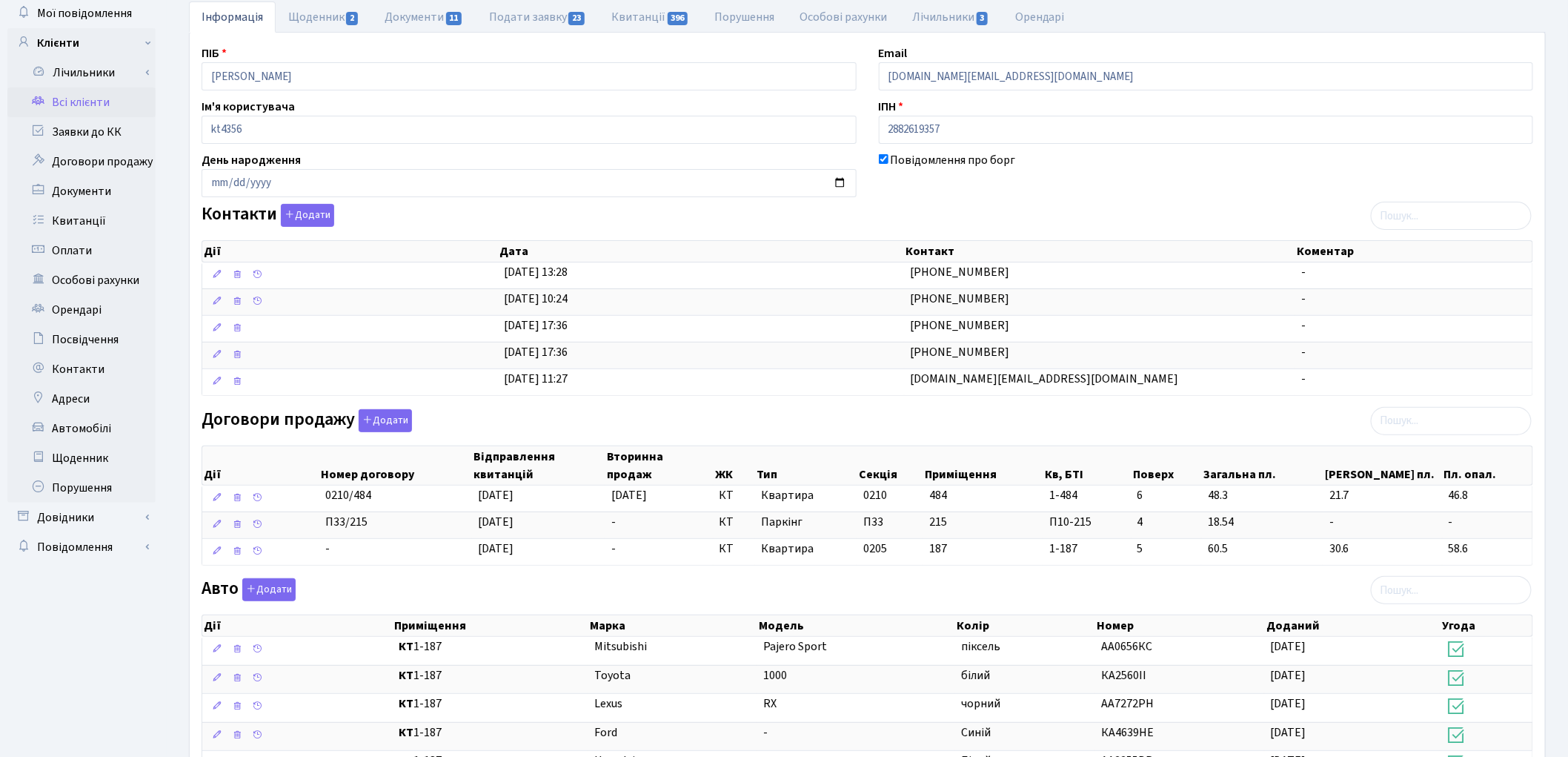
scroll to position [97, 0]
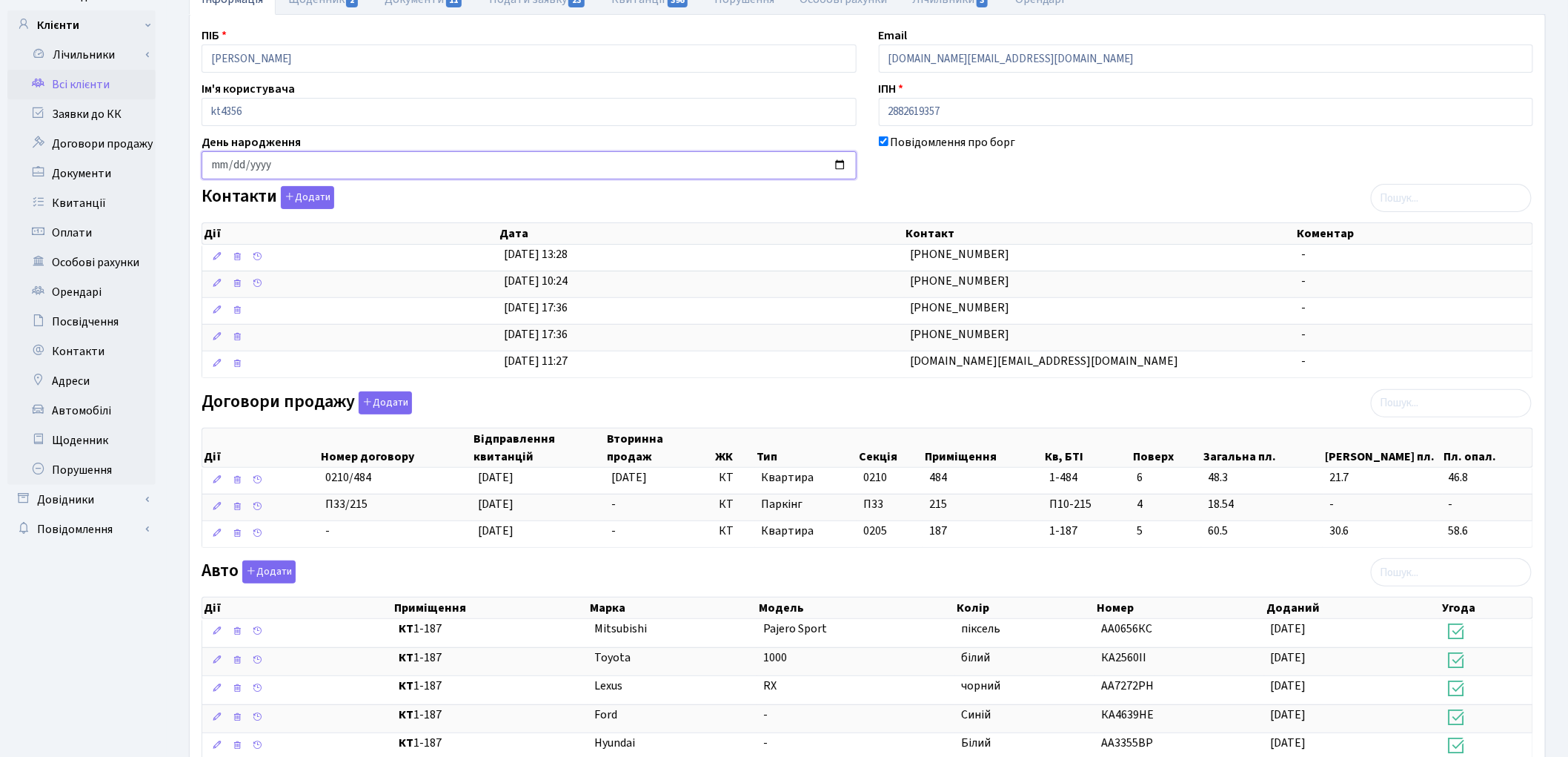
click at [211, 165] on input "date" at bounding box center [530, 165] width 655 height 29
type input "[DATE]"
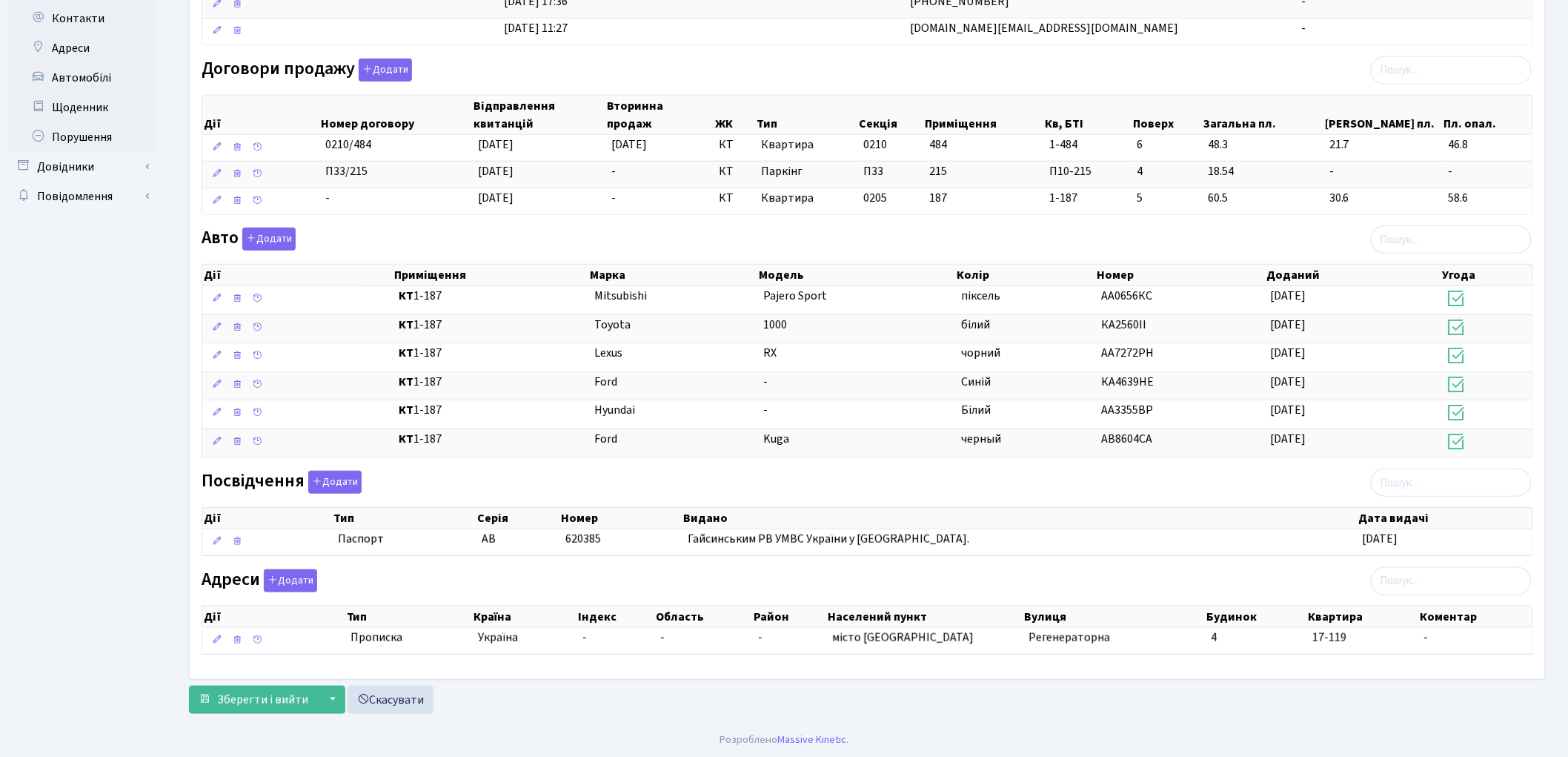
scroll to position [436, 0]
click at [242, 702] on span "Зберегти і вийти" at bounding box center [262, 698] width 91 height 17
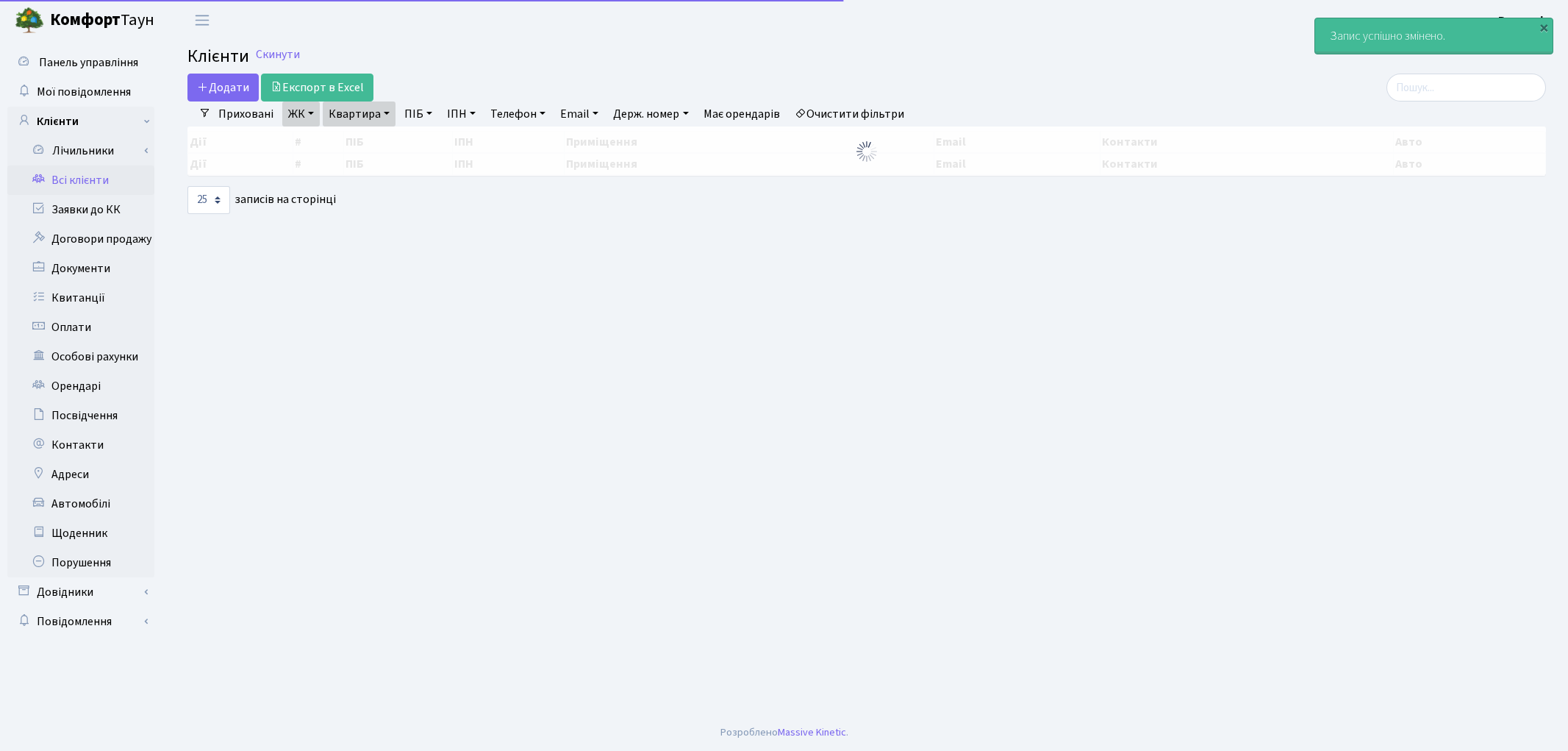
select select "25"
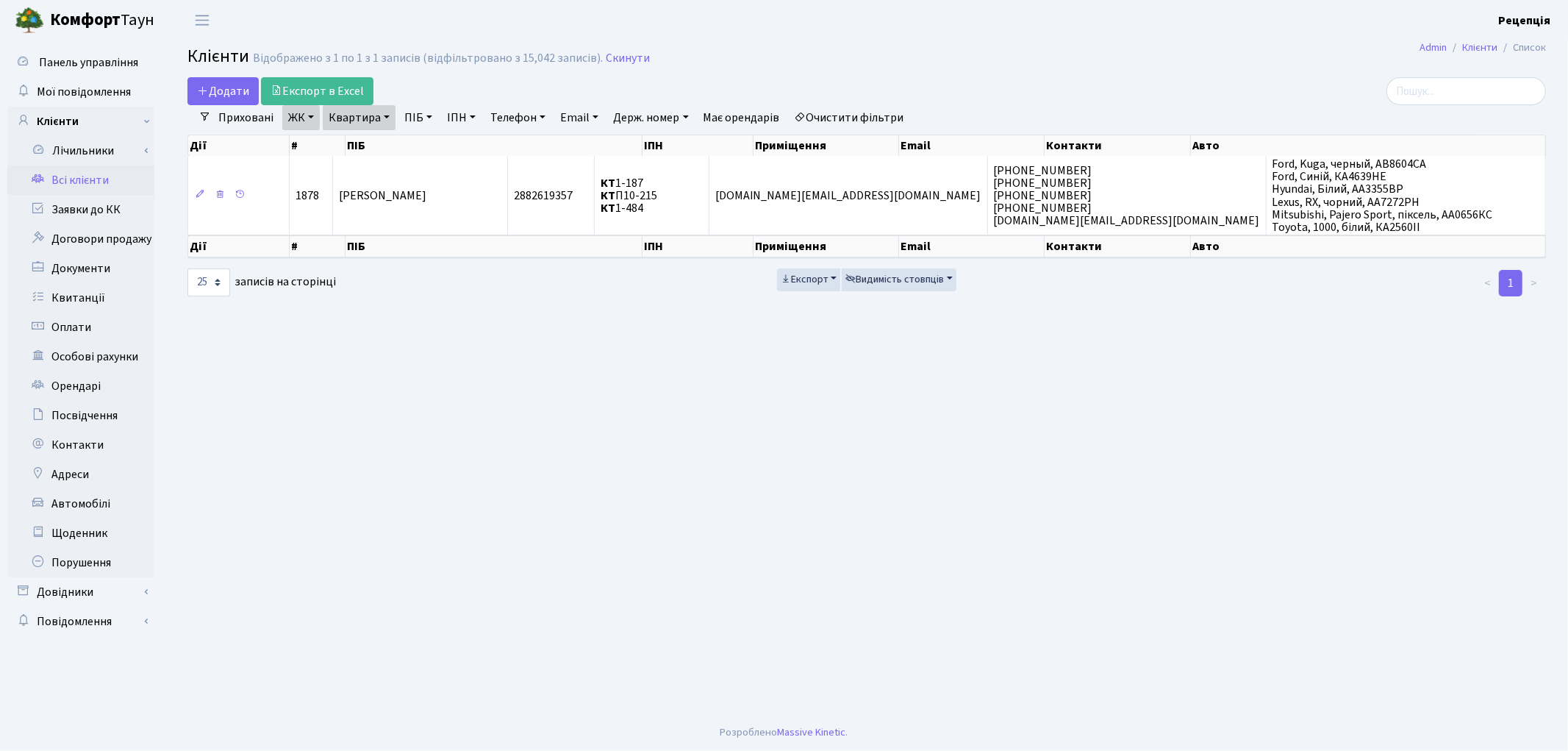
click at [851, 113] on link "Очистити фільтри" at bounding box center [850, 118] width 121 height 25
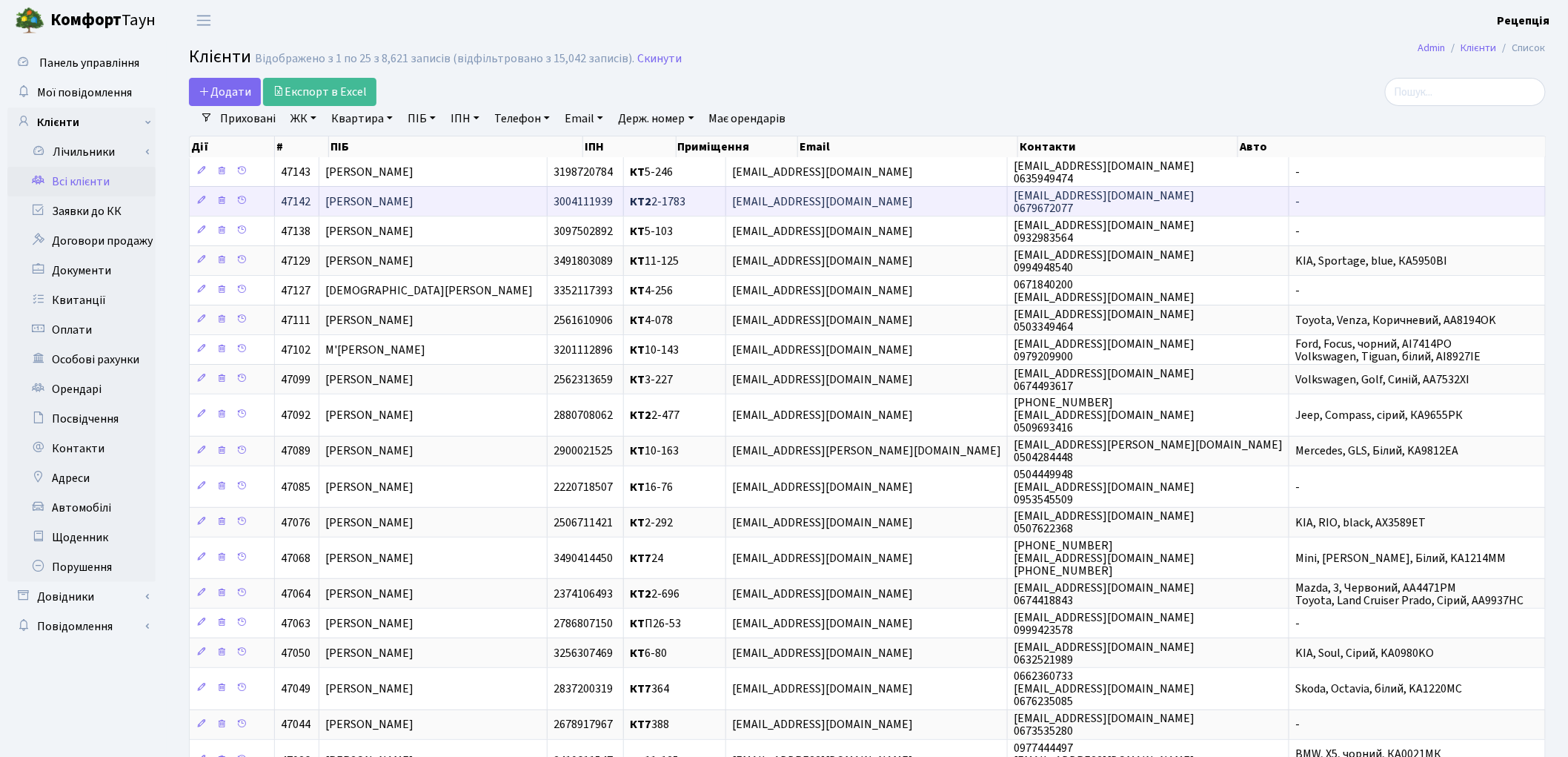
click at [397, 196] on span "[PERSON_NAME]" at bounding box center [369, 201] width 88 height 17
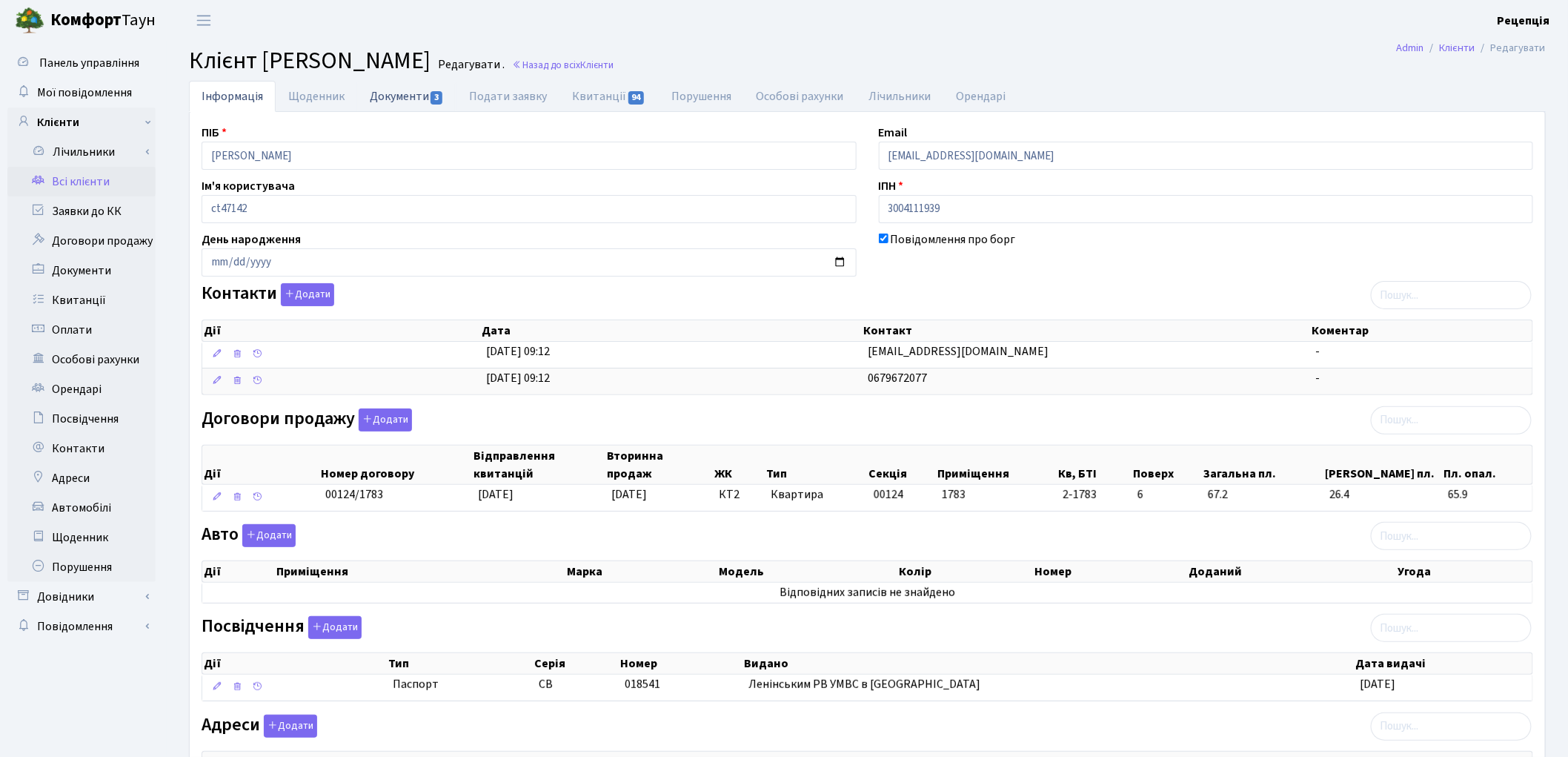
click at [389, 99] on link "Документи 3" at bounding box center [406, 96] width 99 height 30
select select "25"
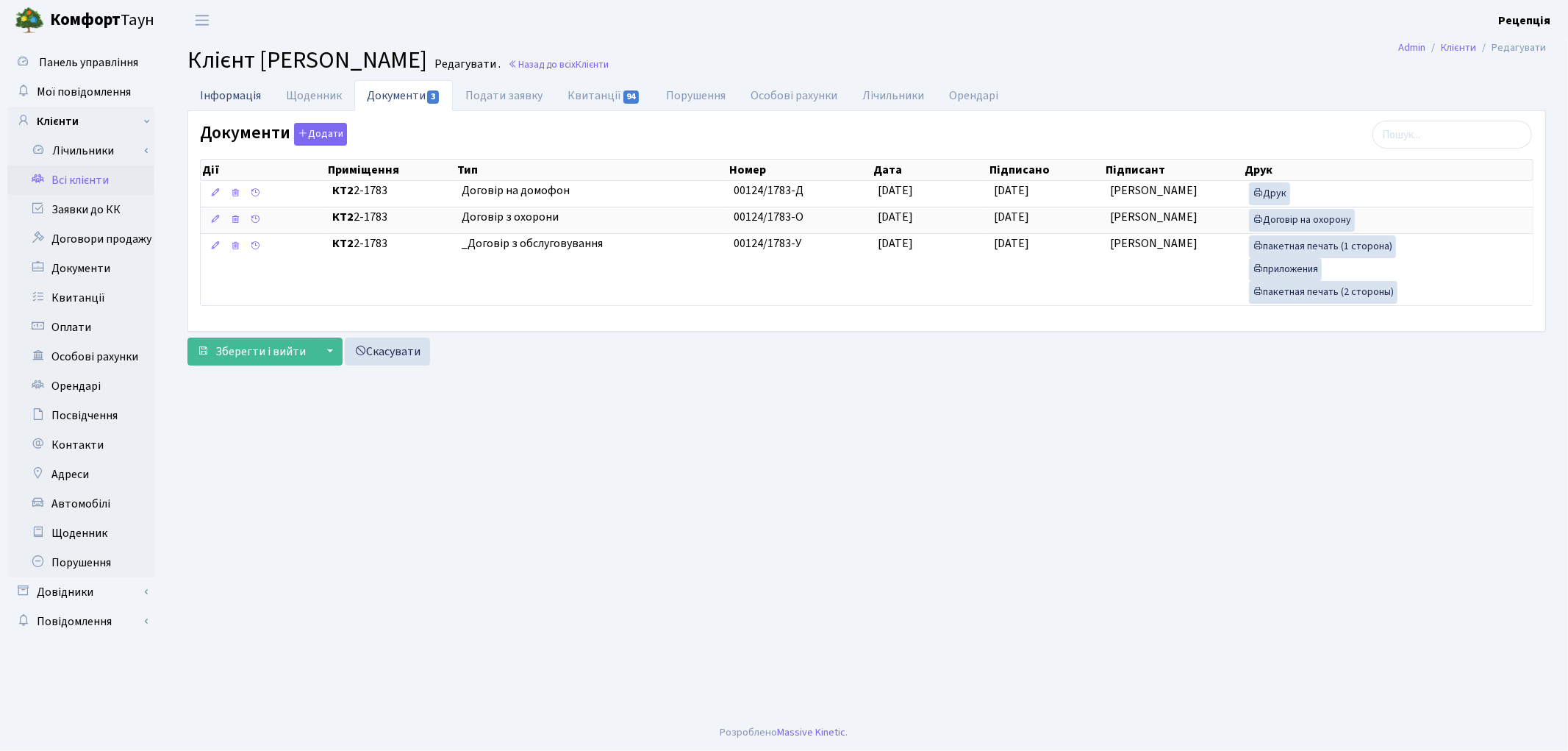
click at [212, 97] on link "Інформація" at bounding box center [231, 95] width 86 height 30
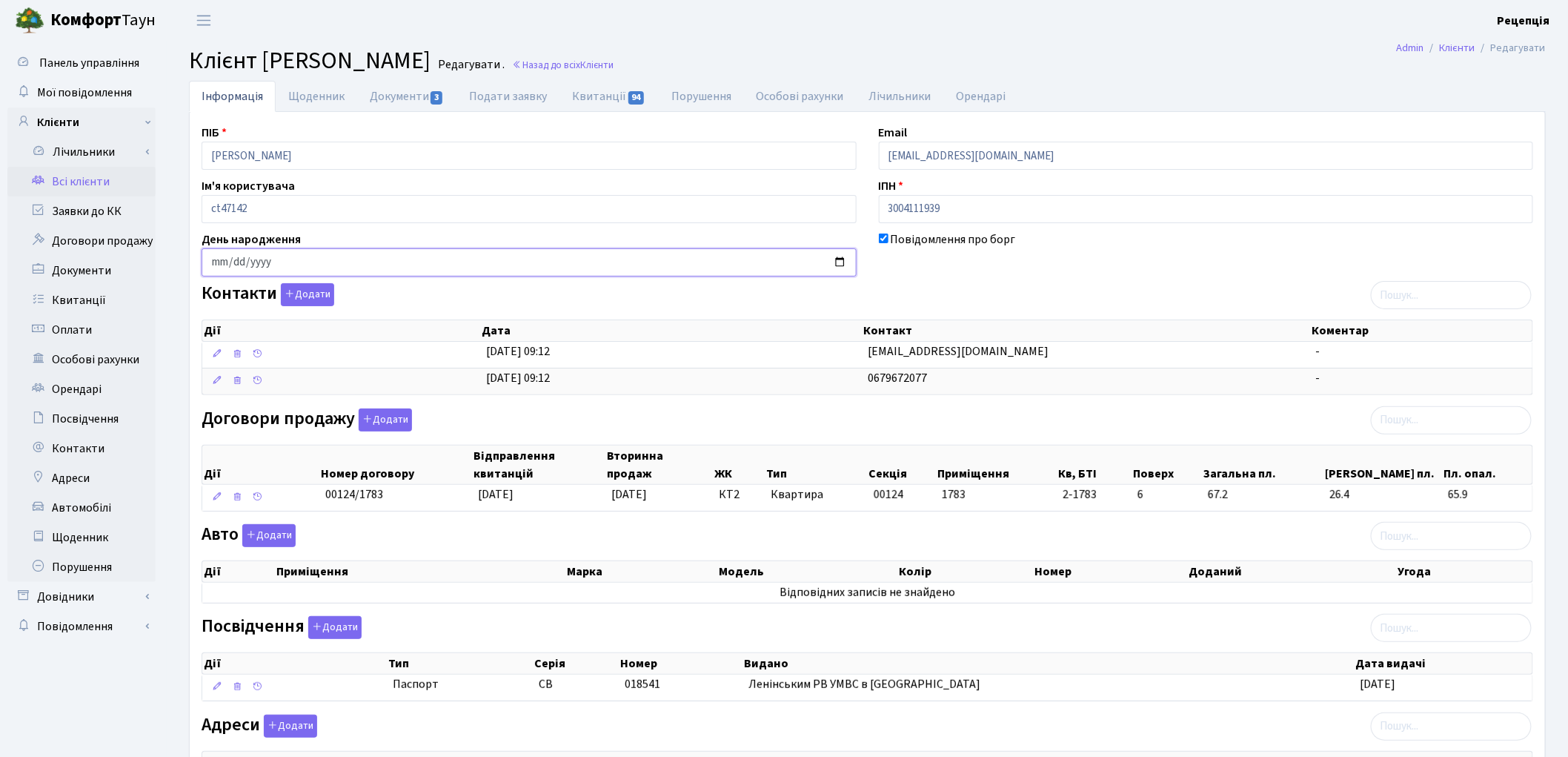
click at [215, 265] on input "date" at bounding box center [530, 263] width 655 height 29
type input "[DATE]"
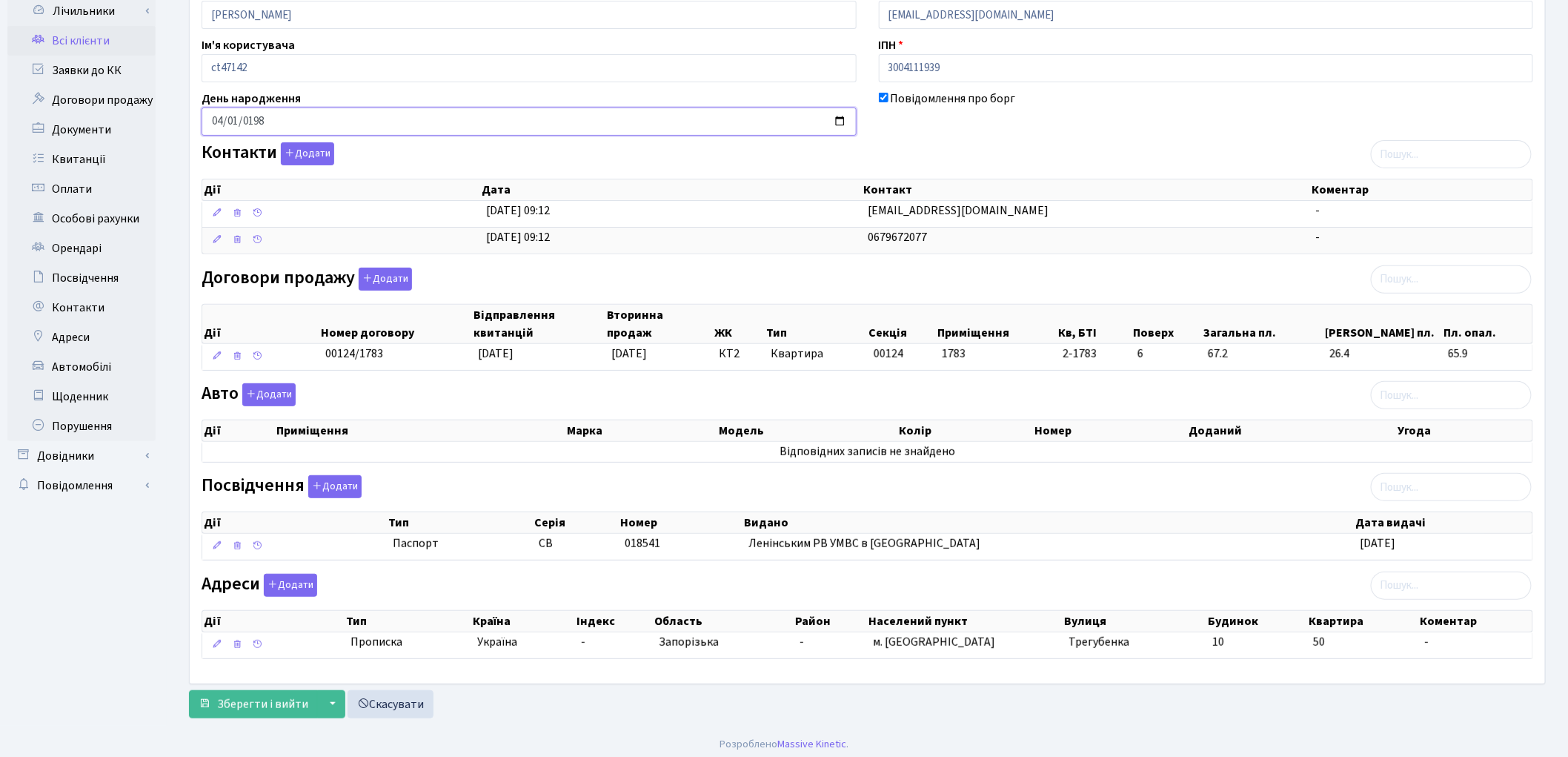
scroll to position [150, 0]
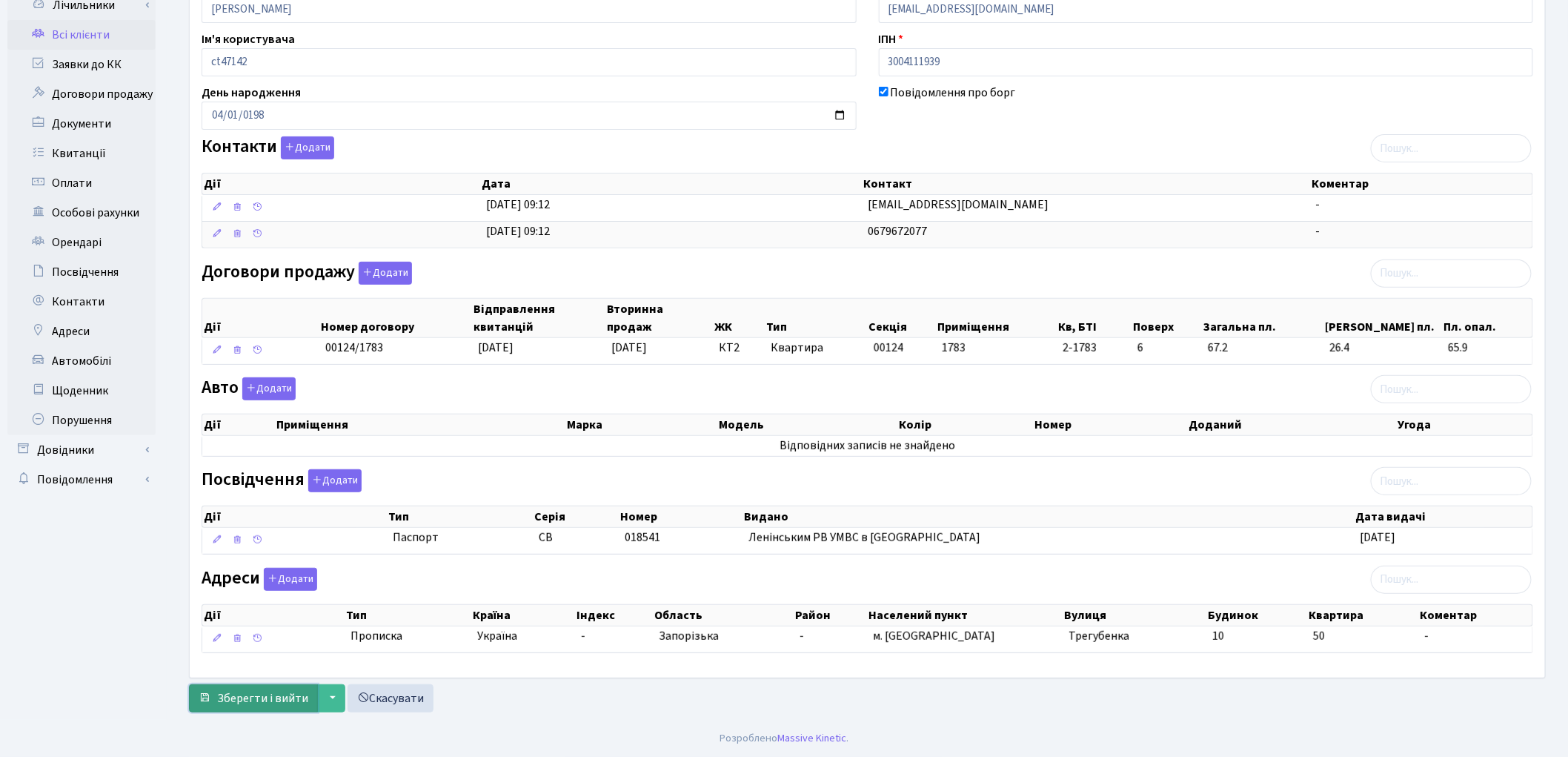
click at [248, 705] on span "Зберегти і вийти" at bounding box center [262, 698] width 91 height 17
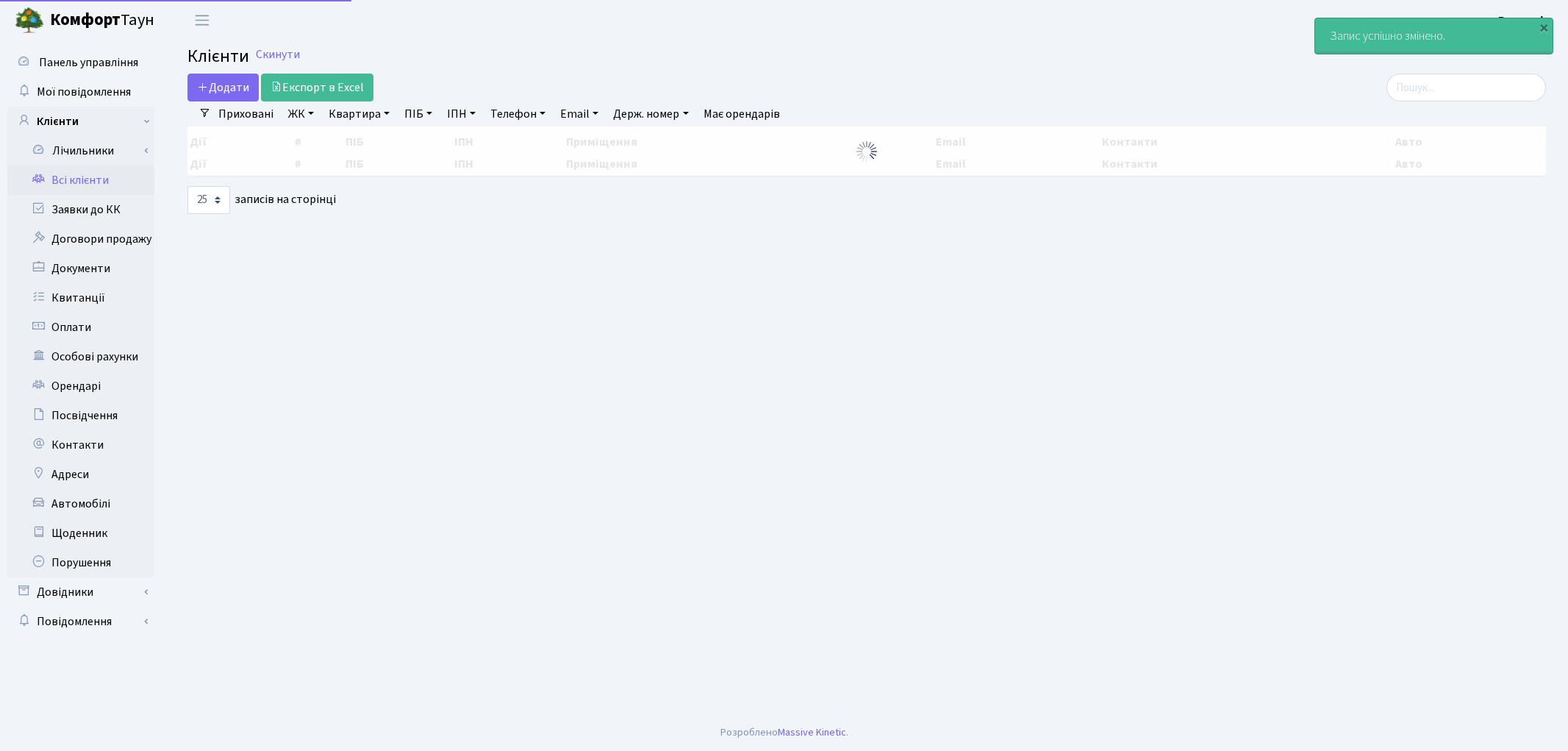
select select "25"
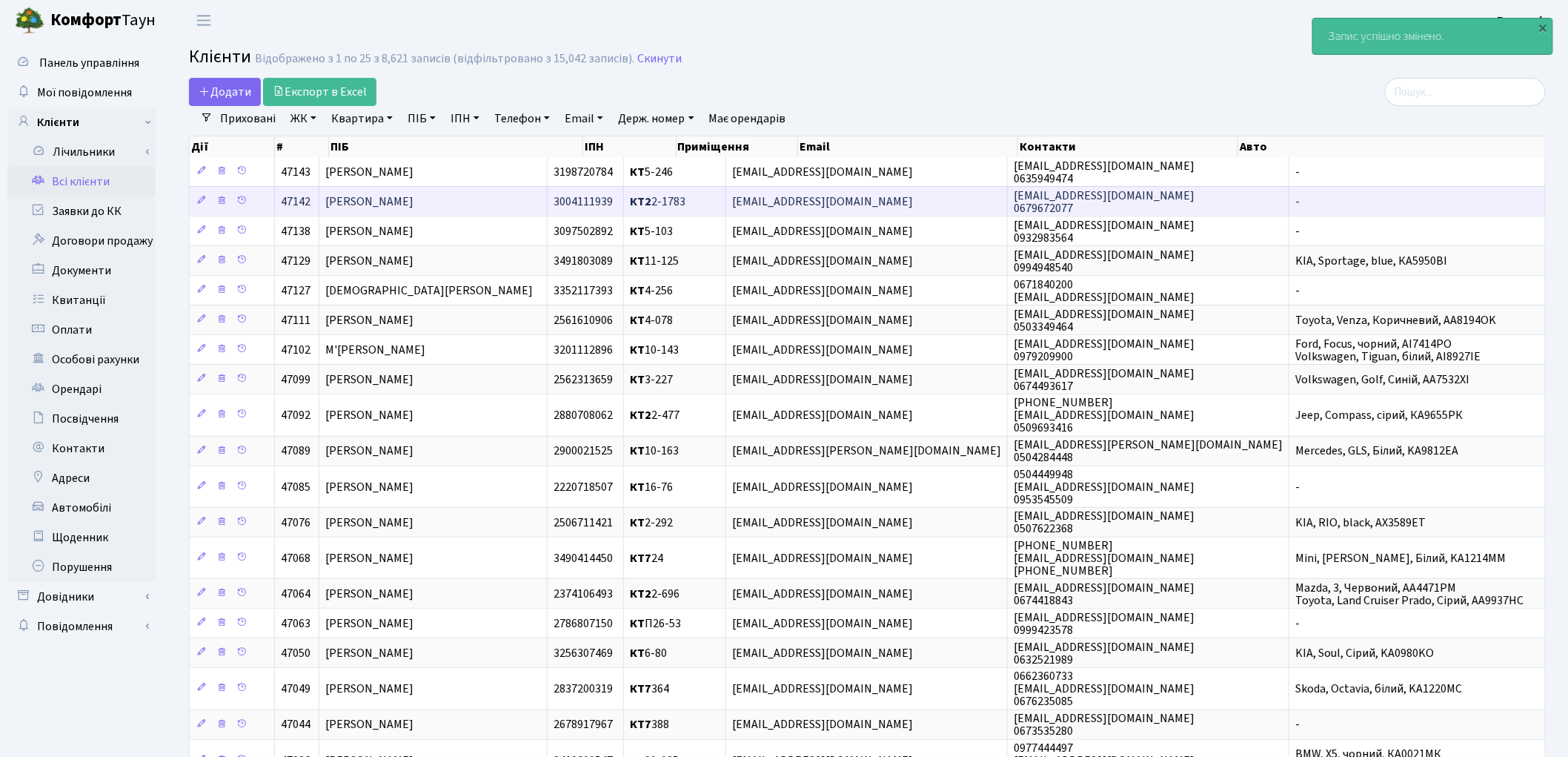
click at [506, 197] on td "[PERSON_NAME]" at bounding box center [433, 200] width 227 height 29
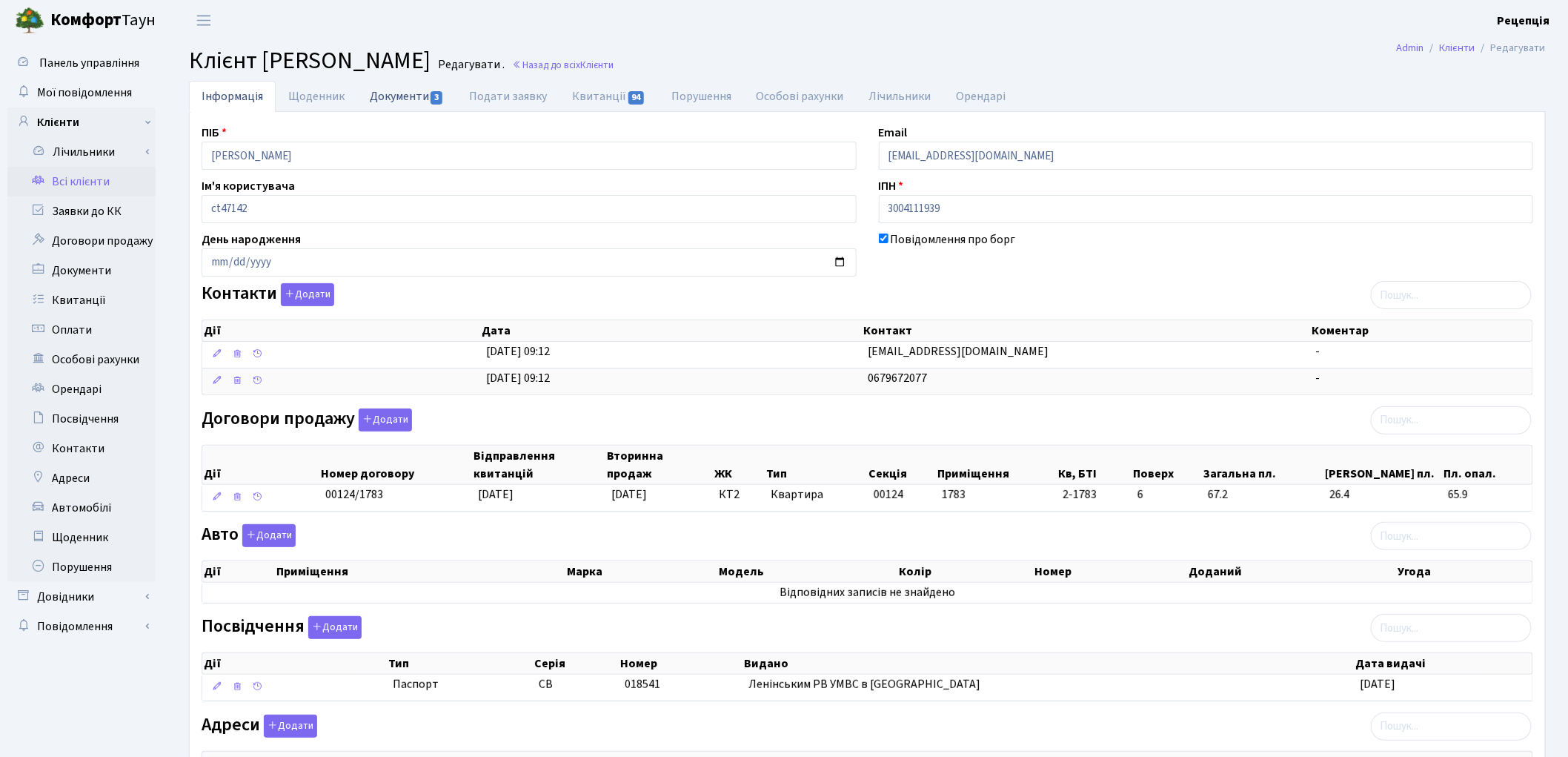
click at [412, 90] on link "Документи 3" at bounding box center [406, 96] width 99 height 30
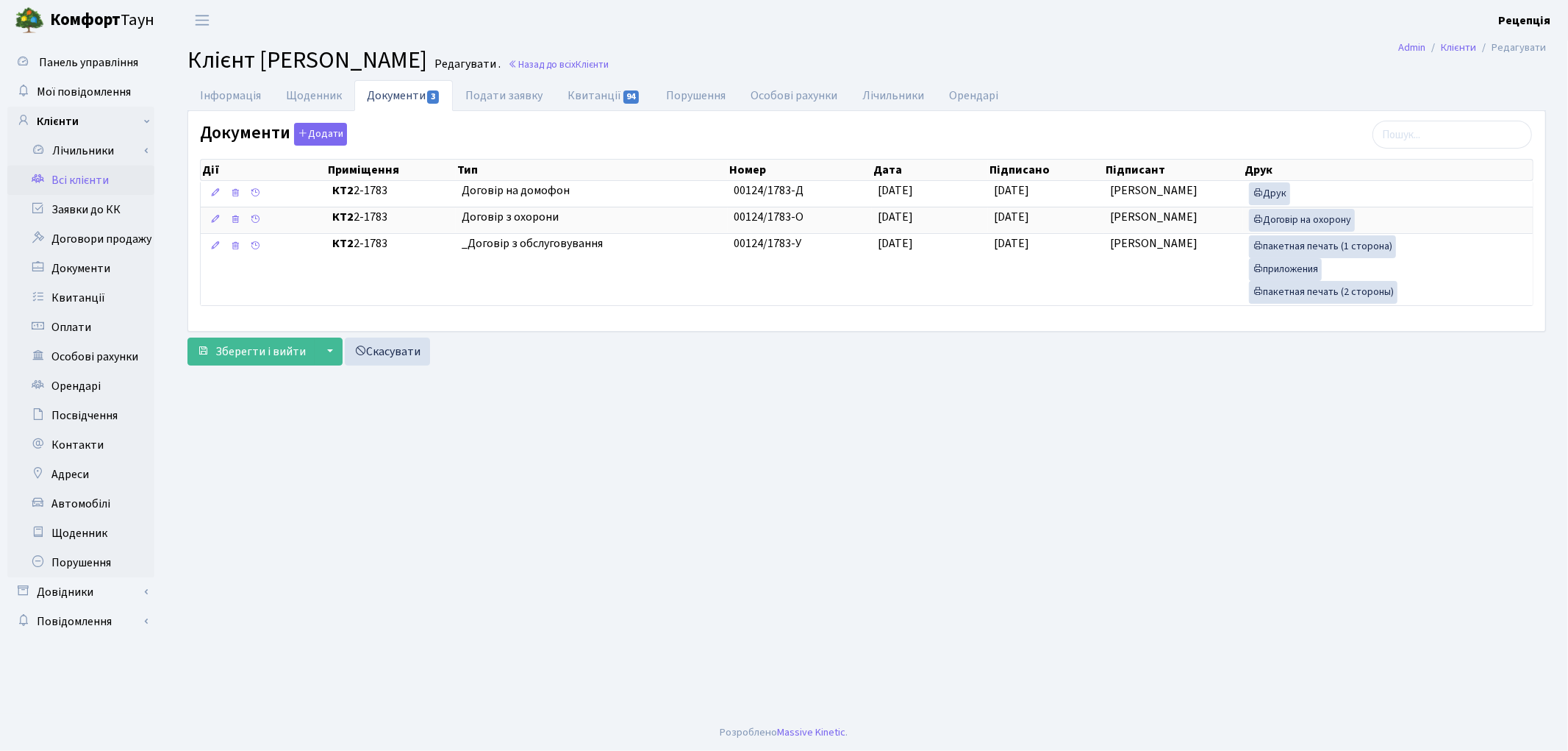
click at [84, 182] on link "Всі клієнти" at bounding box center [80, 180] width 147 height 29
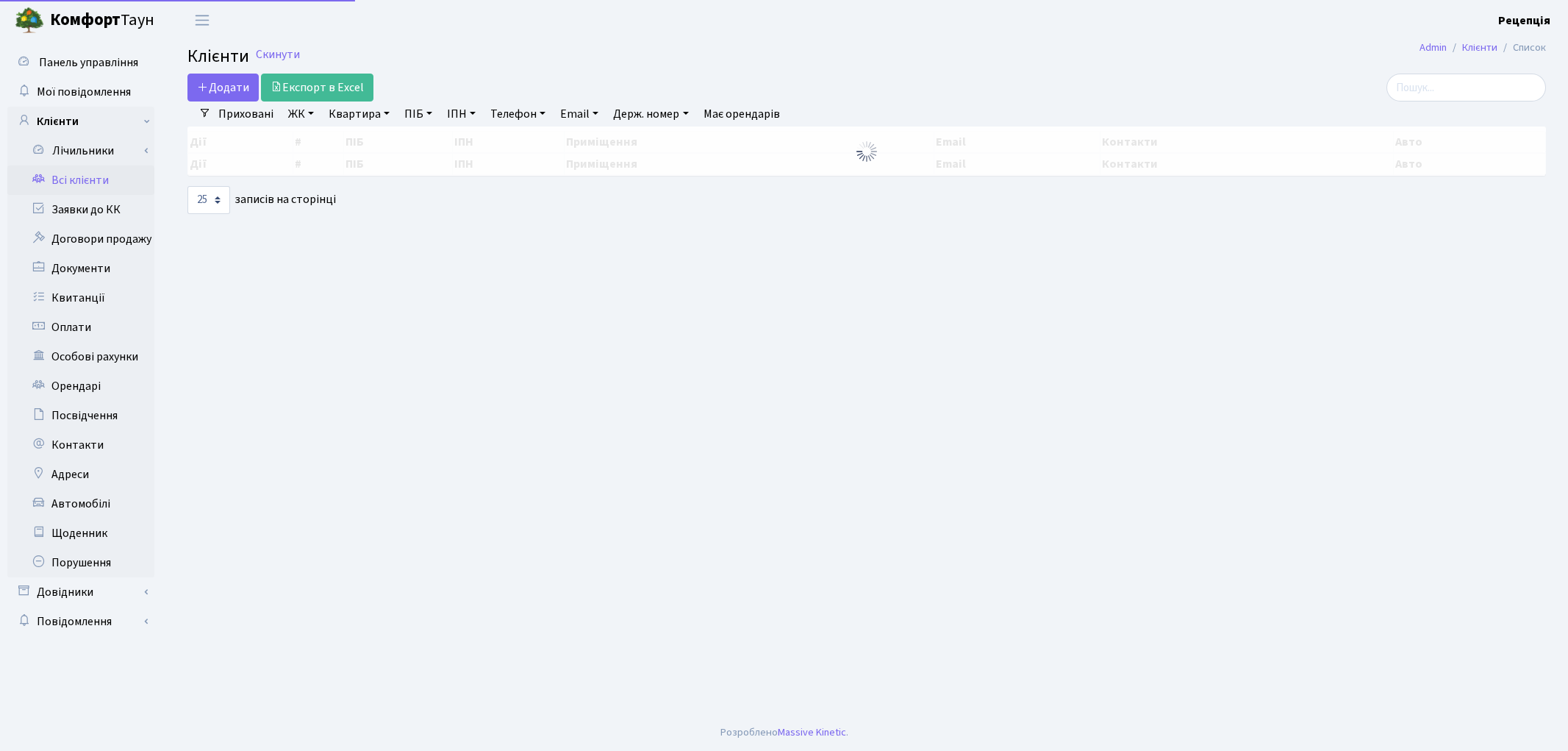
select select "25"
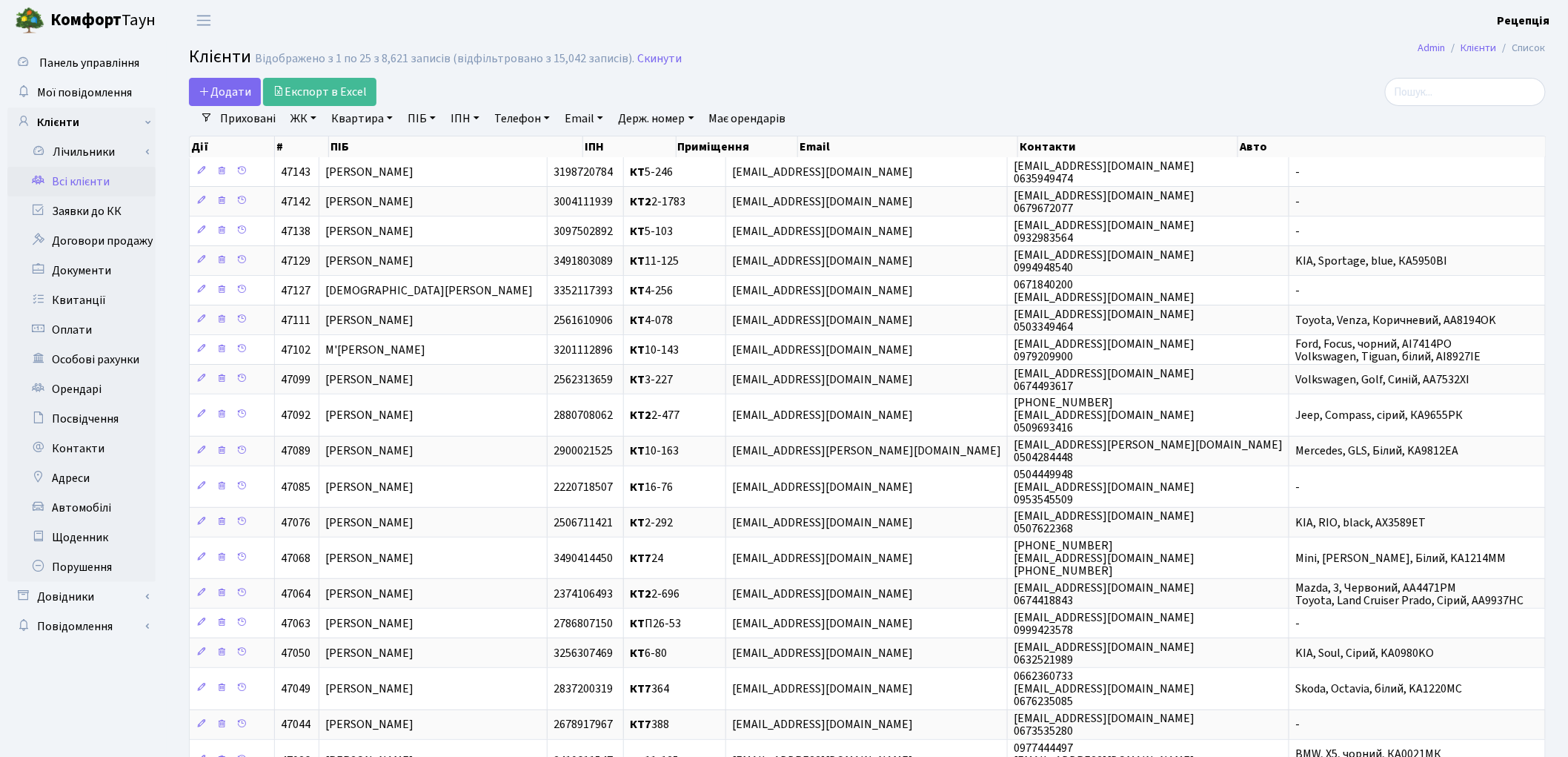
click at [431, 117] on link "ПІБ" at bounding box center [421, 119] width 40 height 25
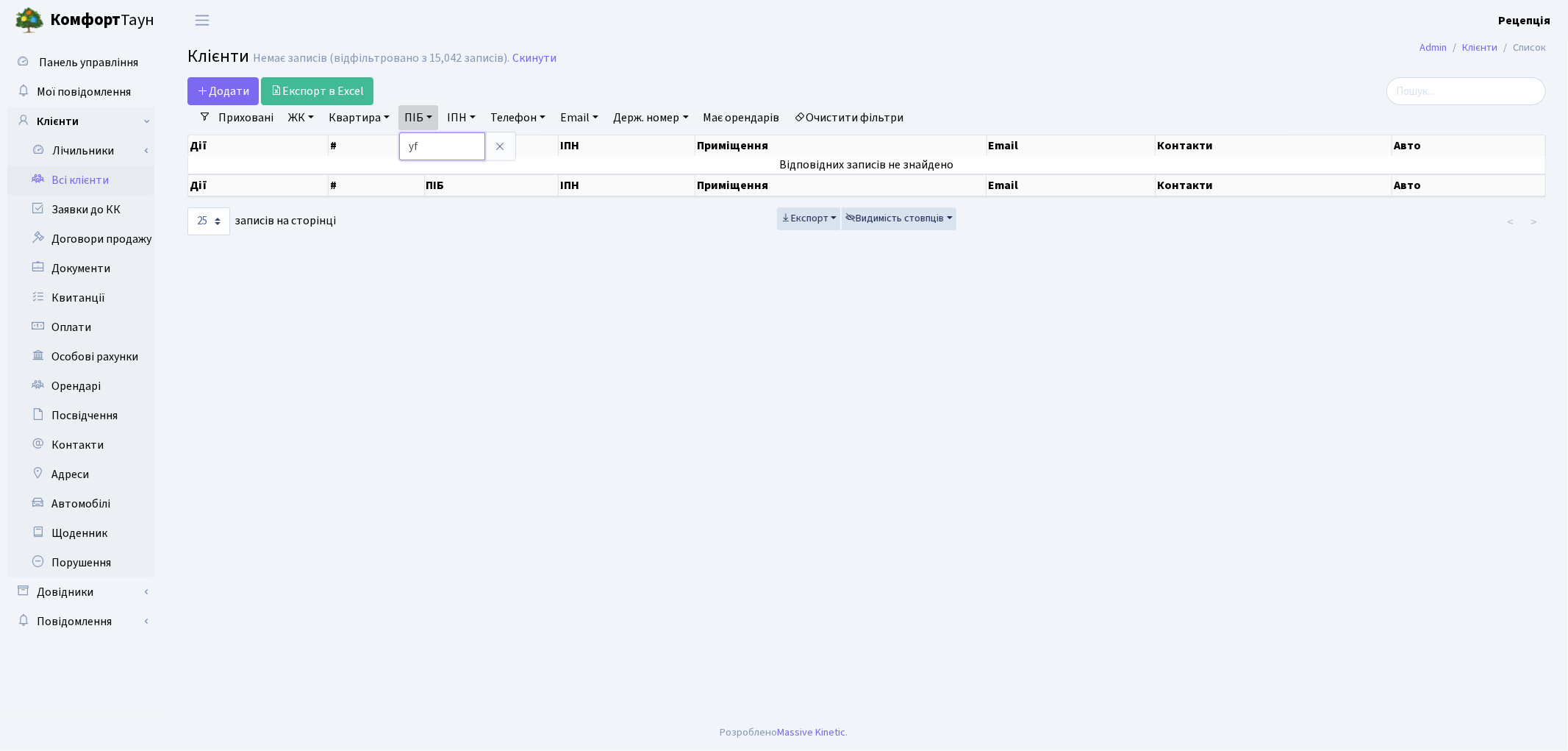
type input "y"
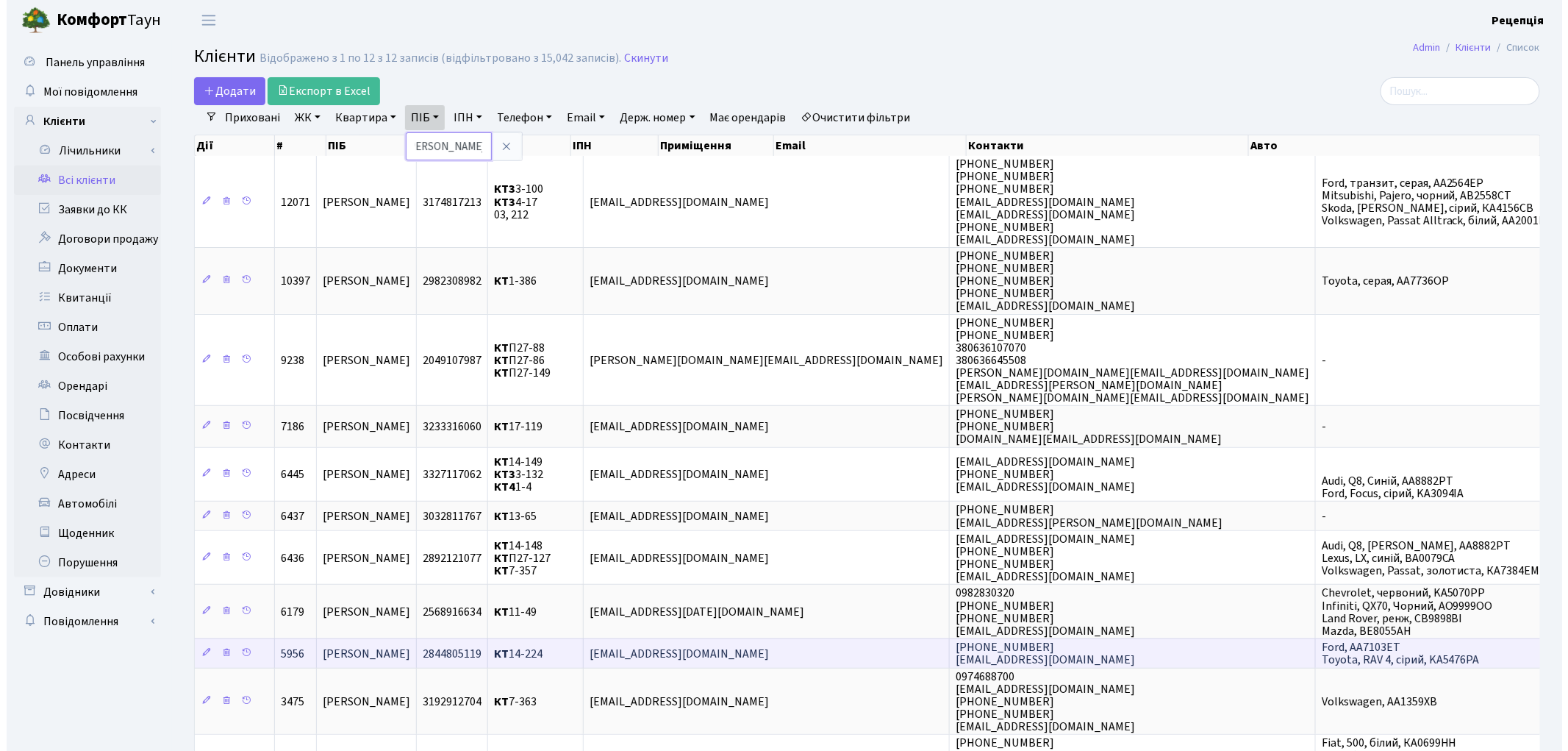
scroll to position [0, 16]
type input "назаренко денис"
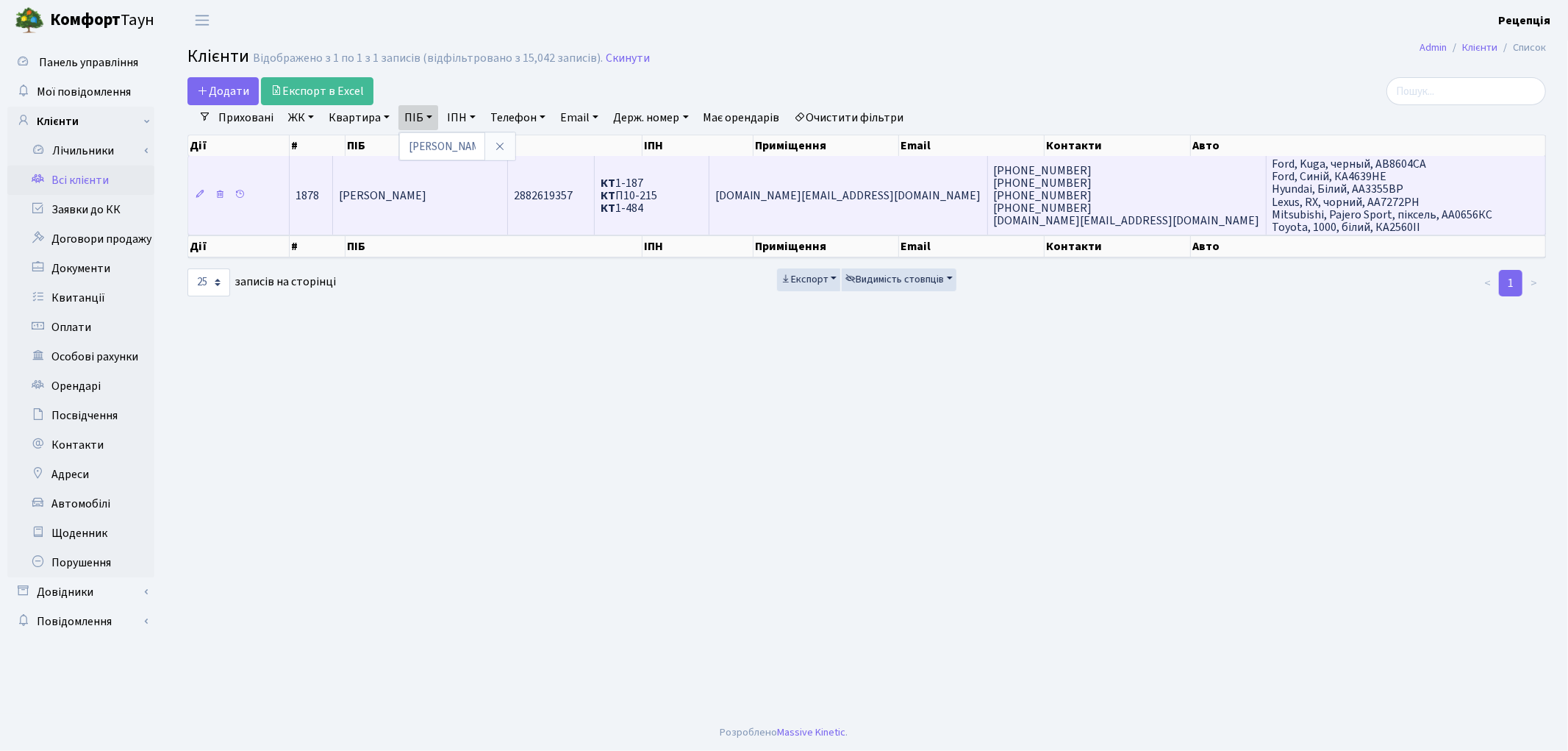
click at [508, 207] on td "[PERSON_NAME]" at bounding box center [420, 195] width 175 height 79
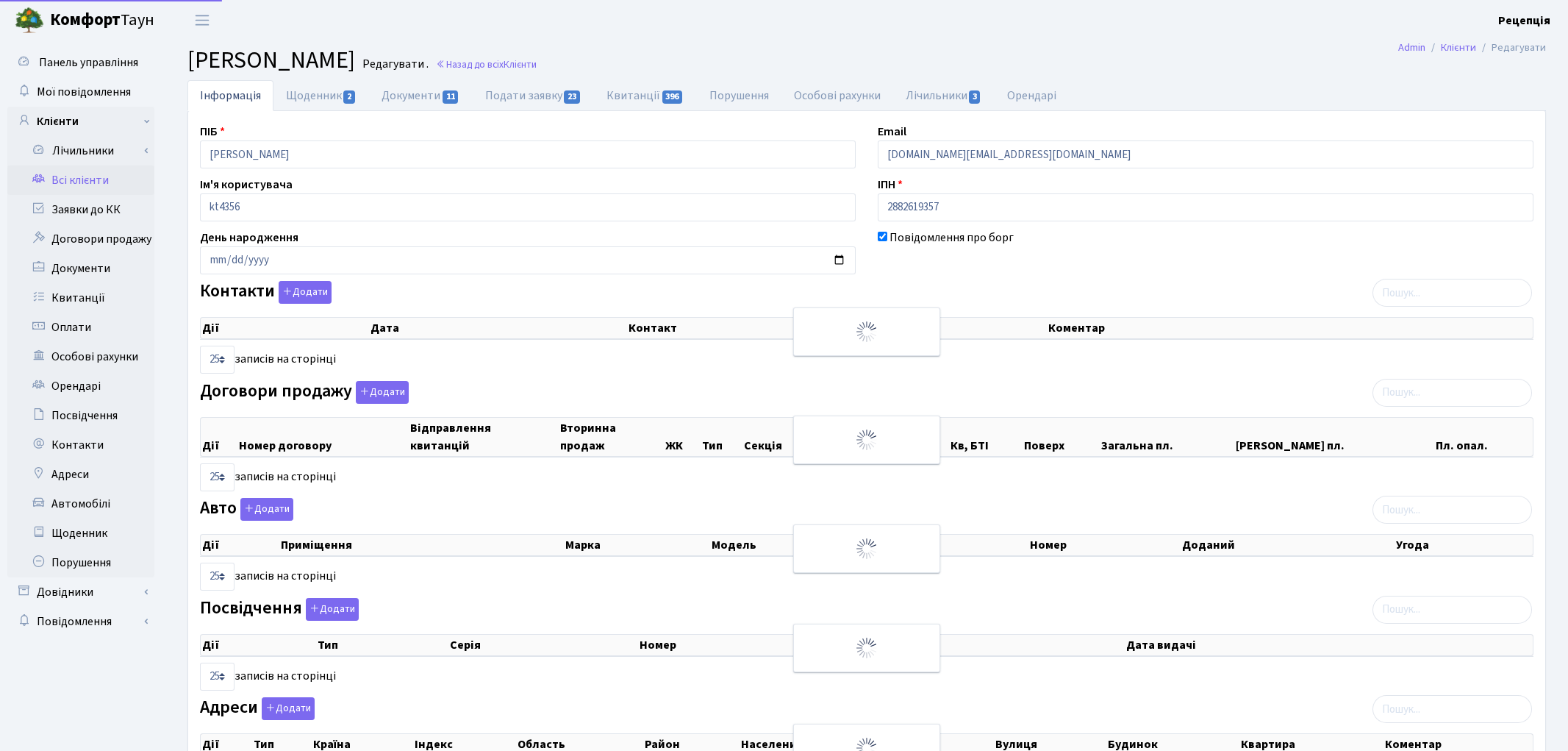
select select "25"
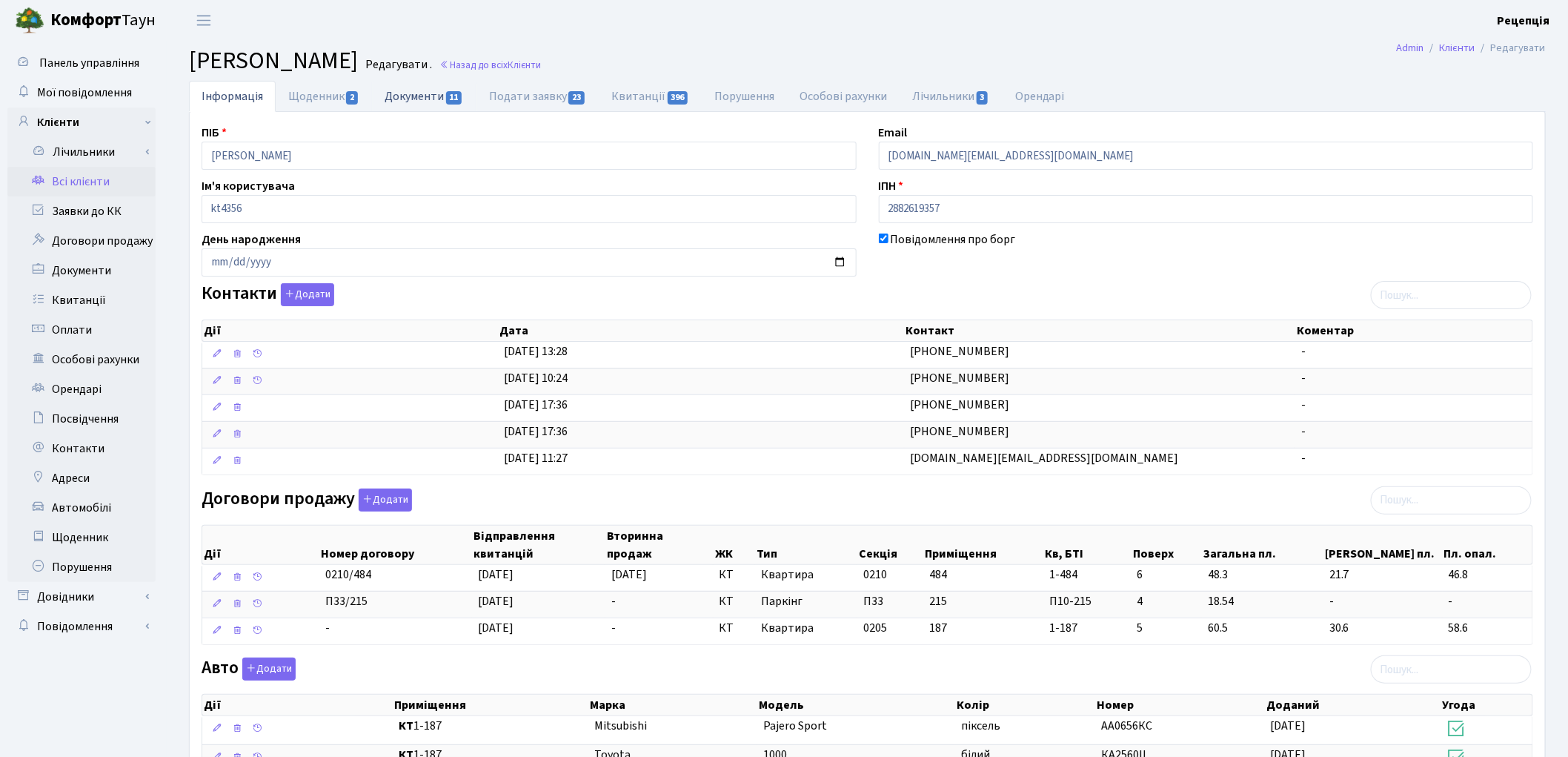
click at [432, 93] on link "Документи 11" at bounding box center [423, 96] width 104 height 30
select select "25"
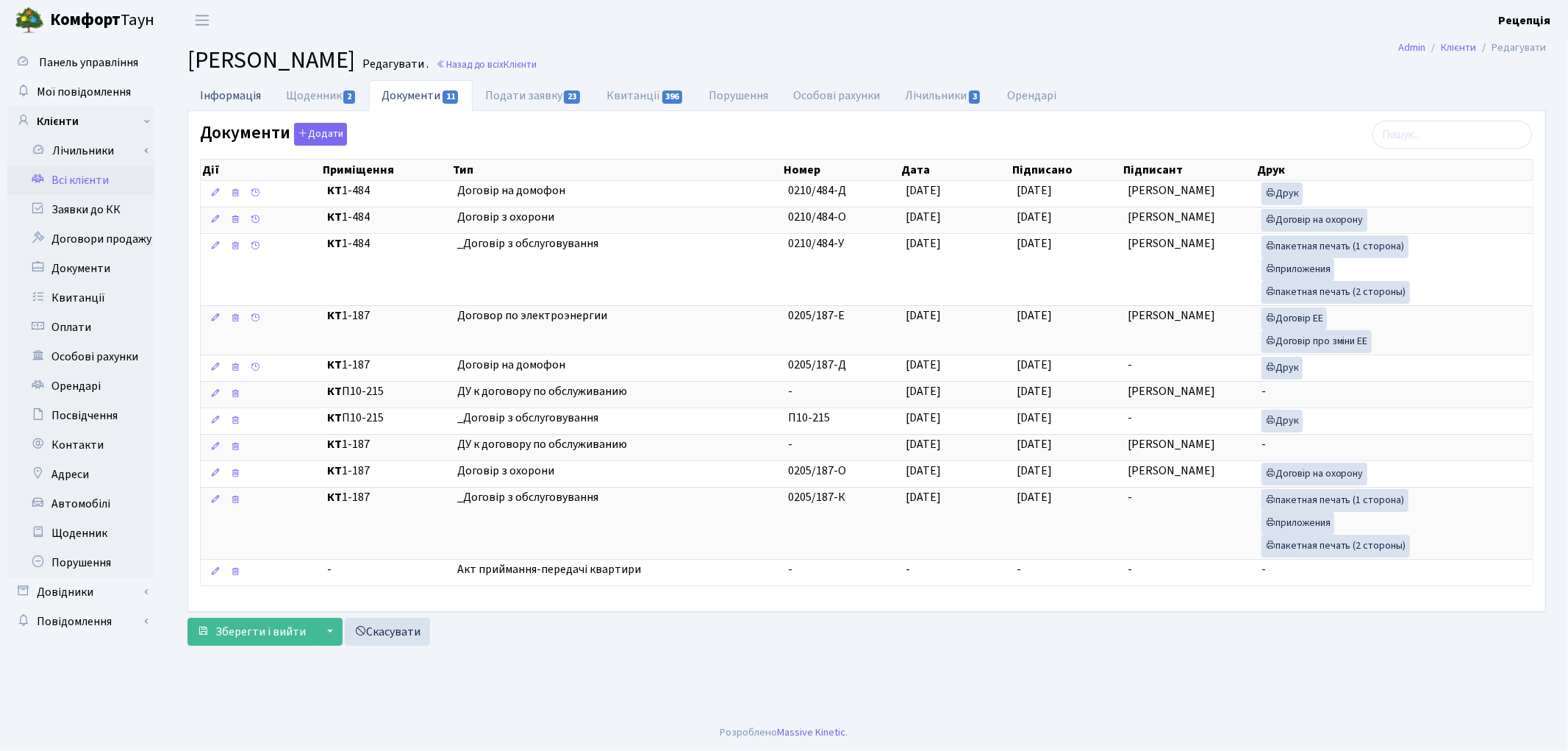
click at [247, 89] on link "Інформація" at bounding box center [231, 95] width 86 height 30
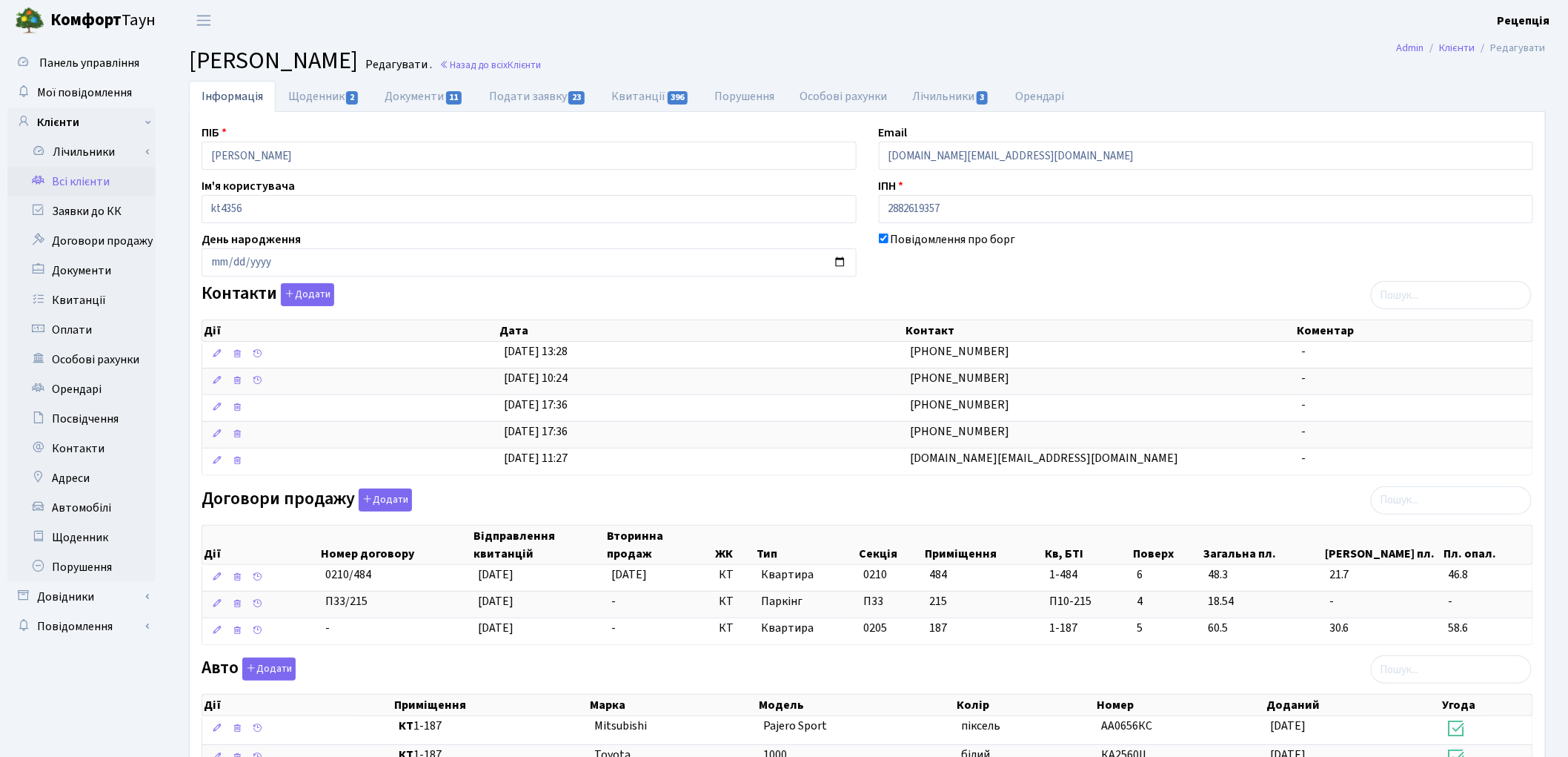
click at [85, 175] on link "Всі клієнти" at bounding box center [81, 181] width 148 height 29
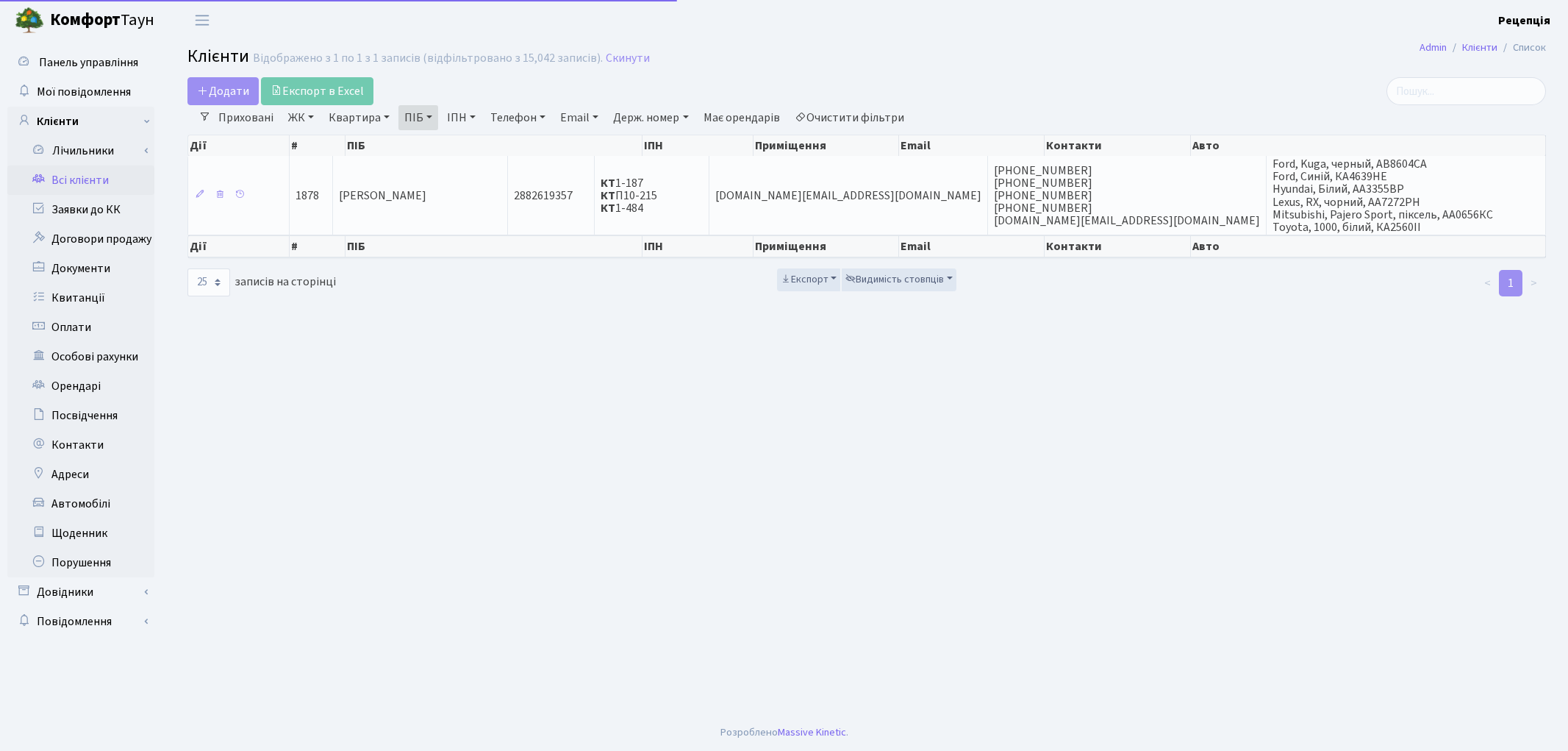
select select "25"
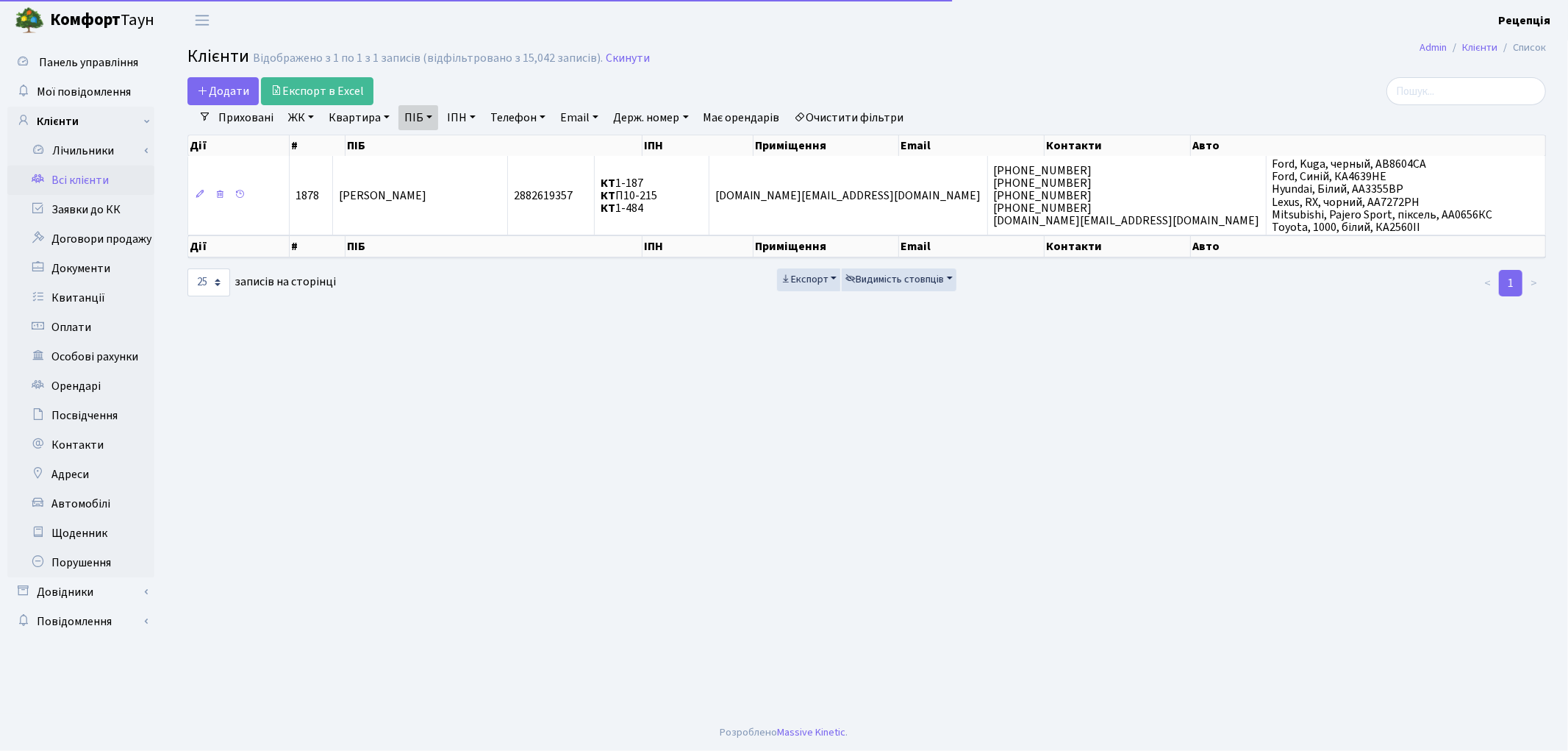
click at [841, 116] on link "Очистити фільтри" at bounding box center [850, 118] width 121 height 25
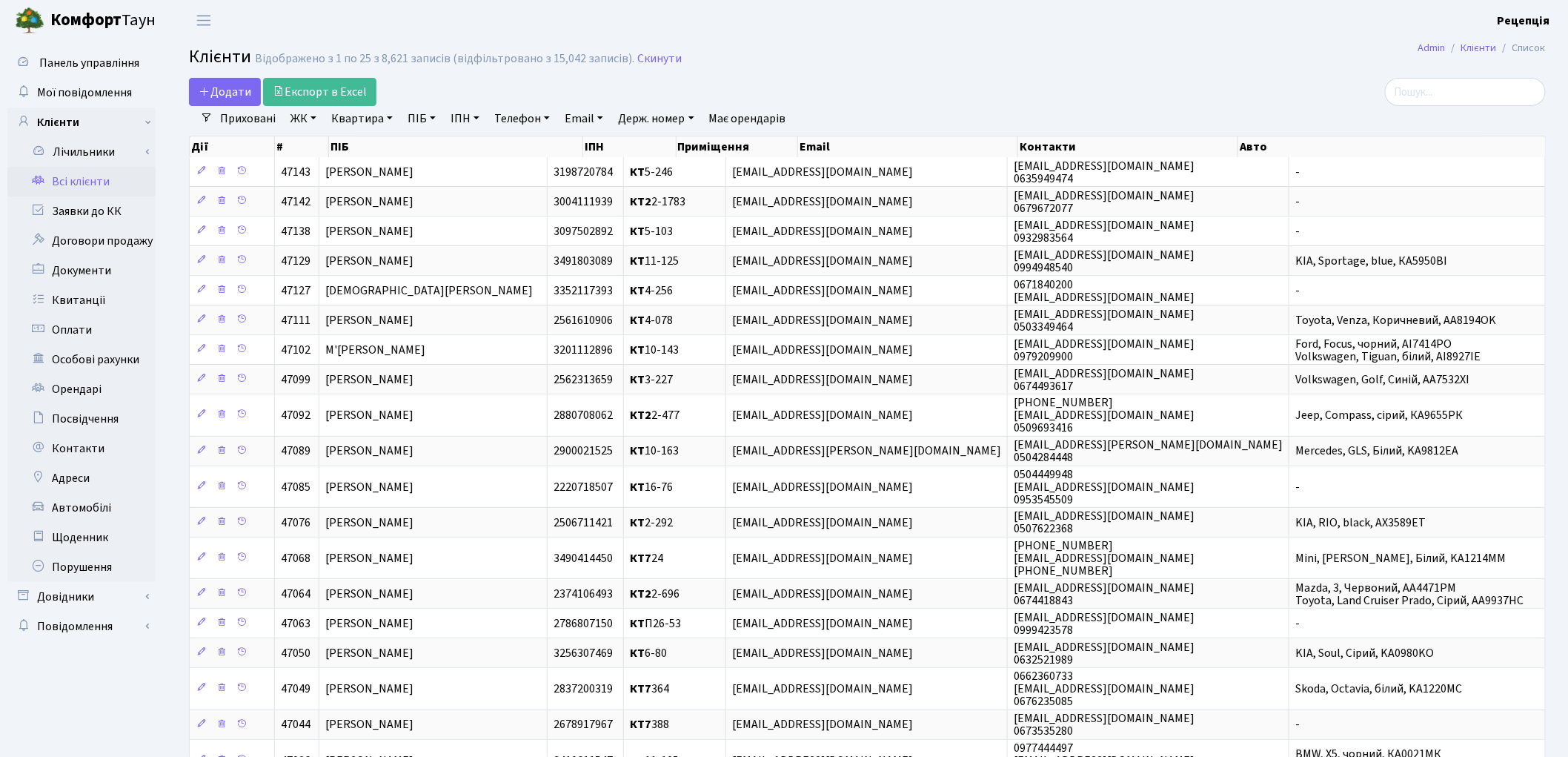
click at [315, 123] on link "ЖК" at bounding box center [304, 119] width 38 height 25
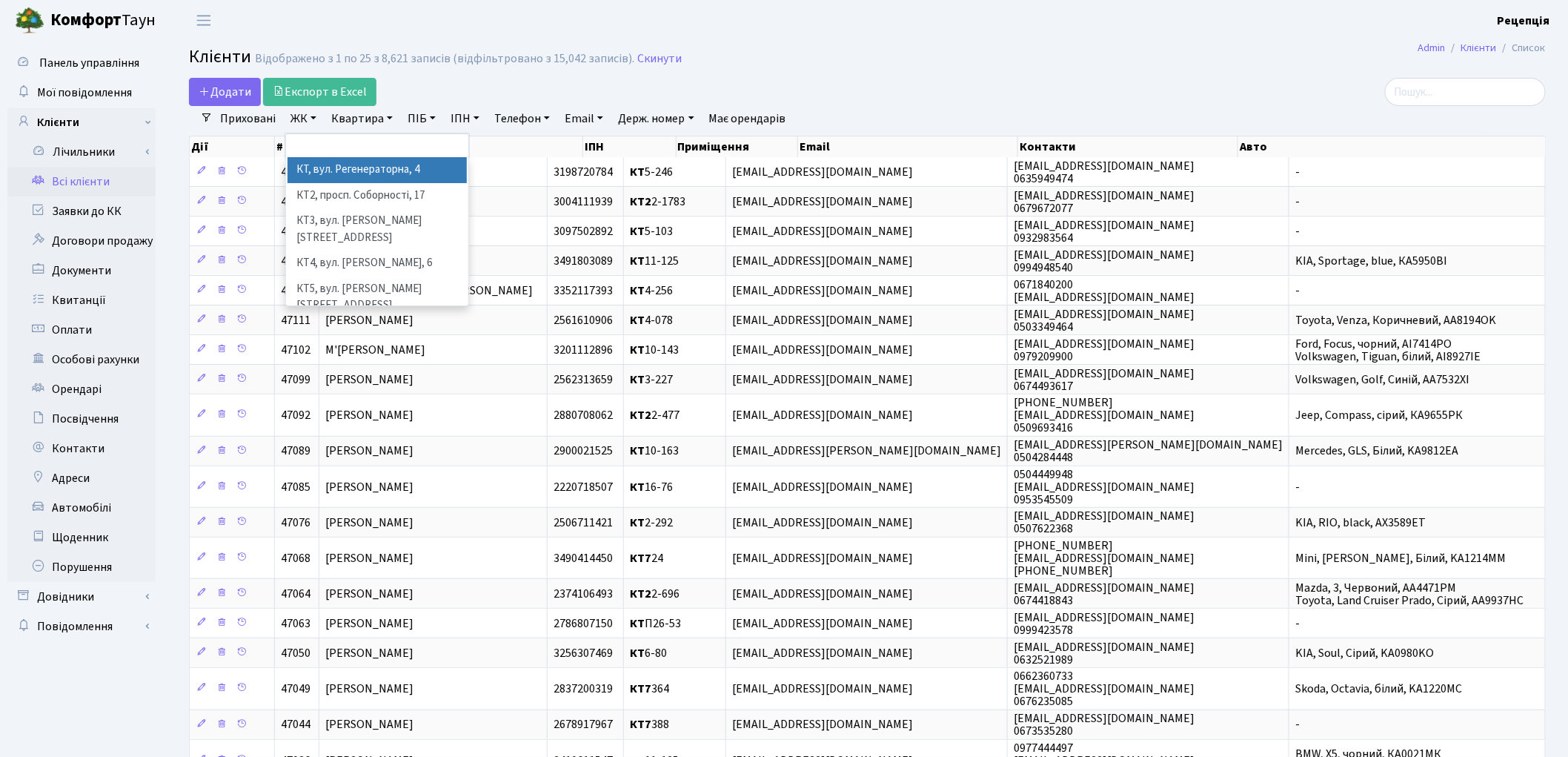
click at [346, 167] on li "КТ, вул. Регенераторна, 4" at bounding box center [377, 169] width 180 height 26
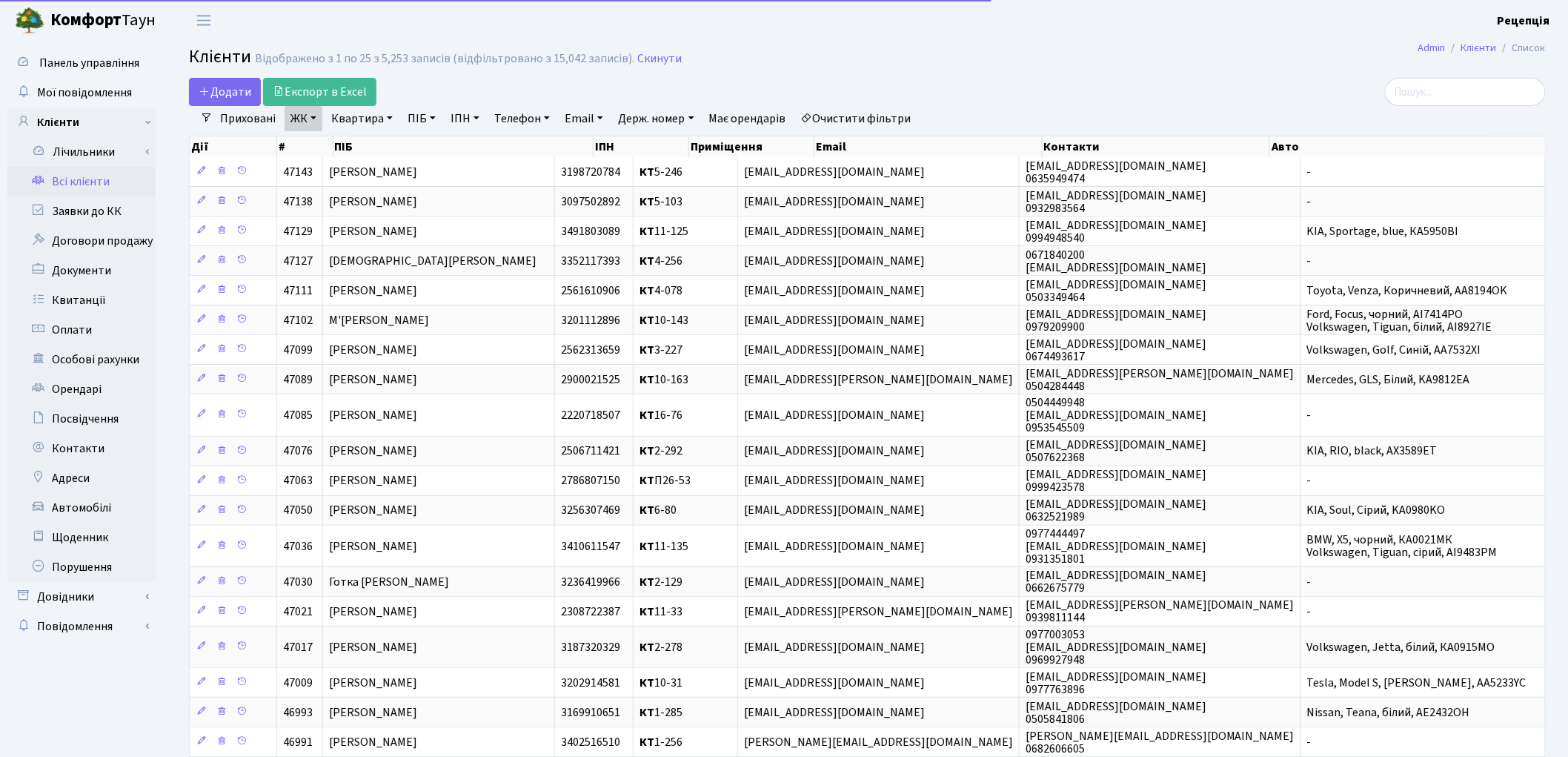
click at [366, 126] on link "Квартира" at bounding box center [362, 119] width 74 height 25
type input "3-239"
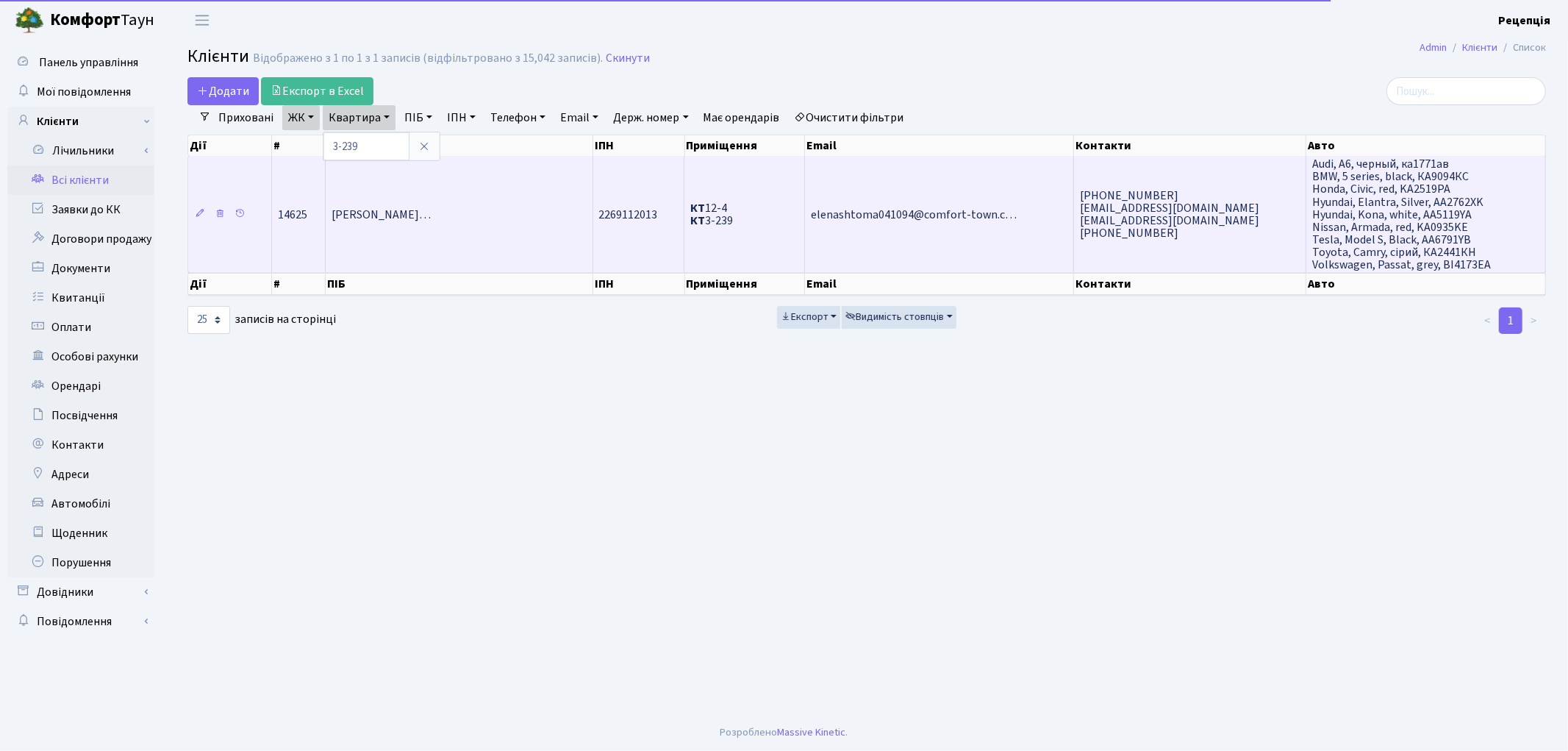
click at [431, 195] on td "Бутьковський Василь Станіславови…" at bounding box center [459, 214] width 267 height 116
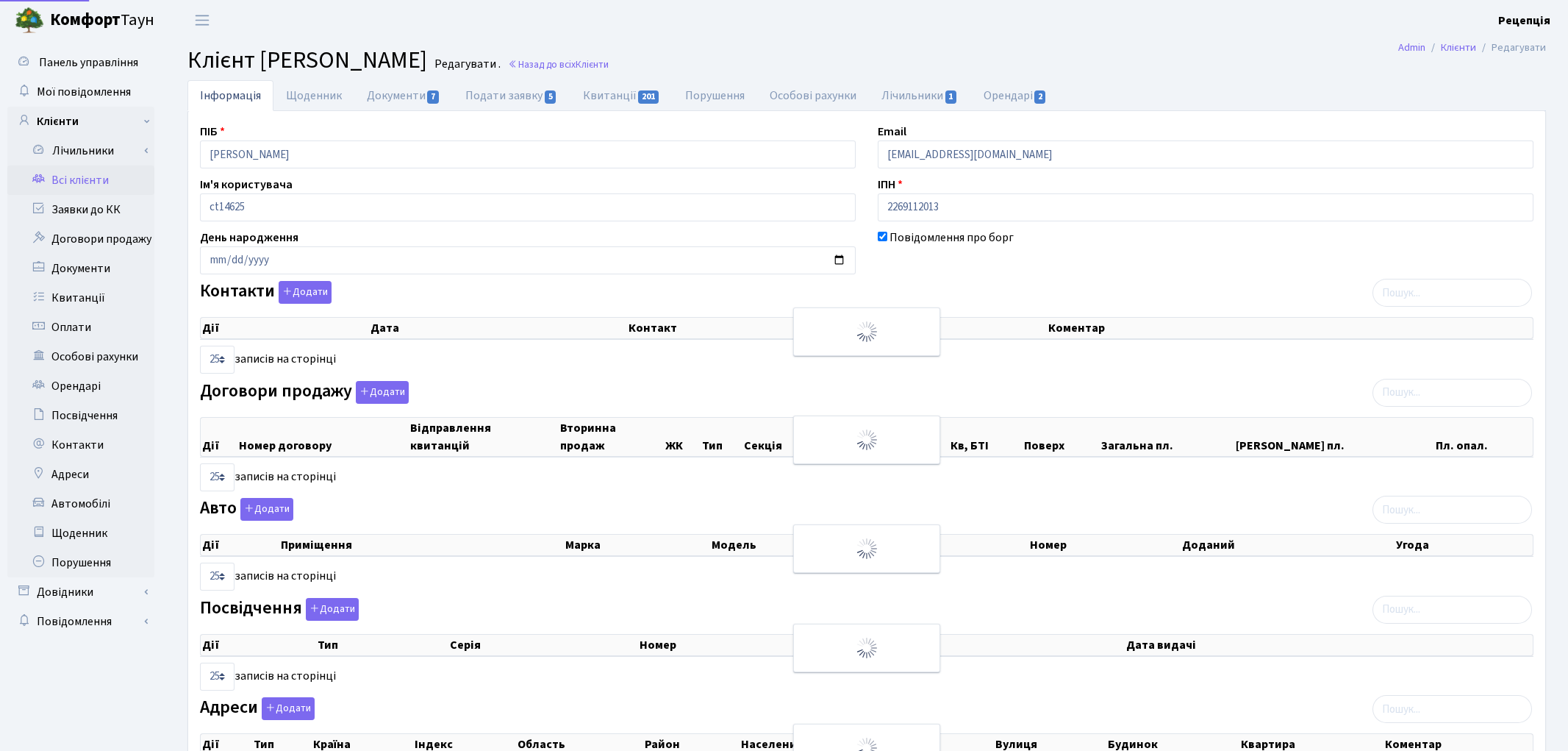
select select "25"
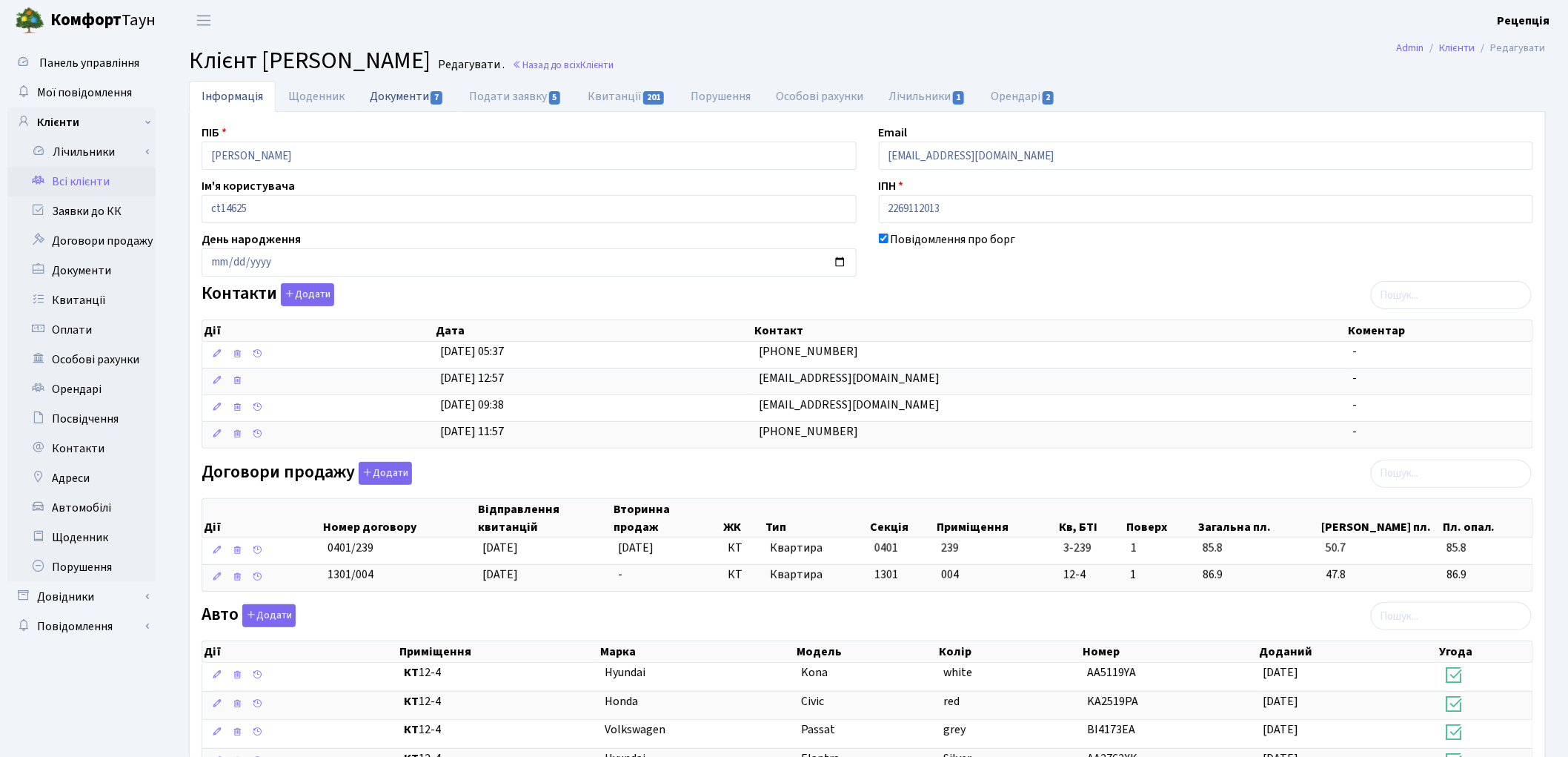
click at [399, 85] on link "Документи 7" at bounding box center [406, 96] width 99 height 30
select select "25"
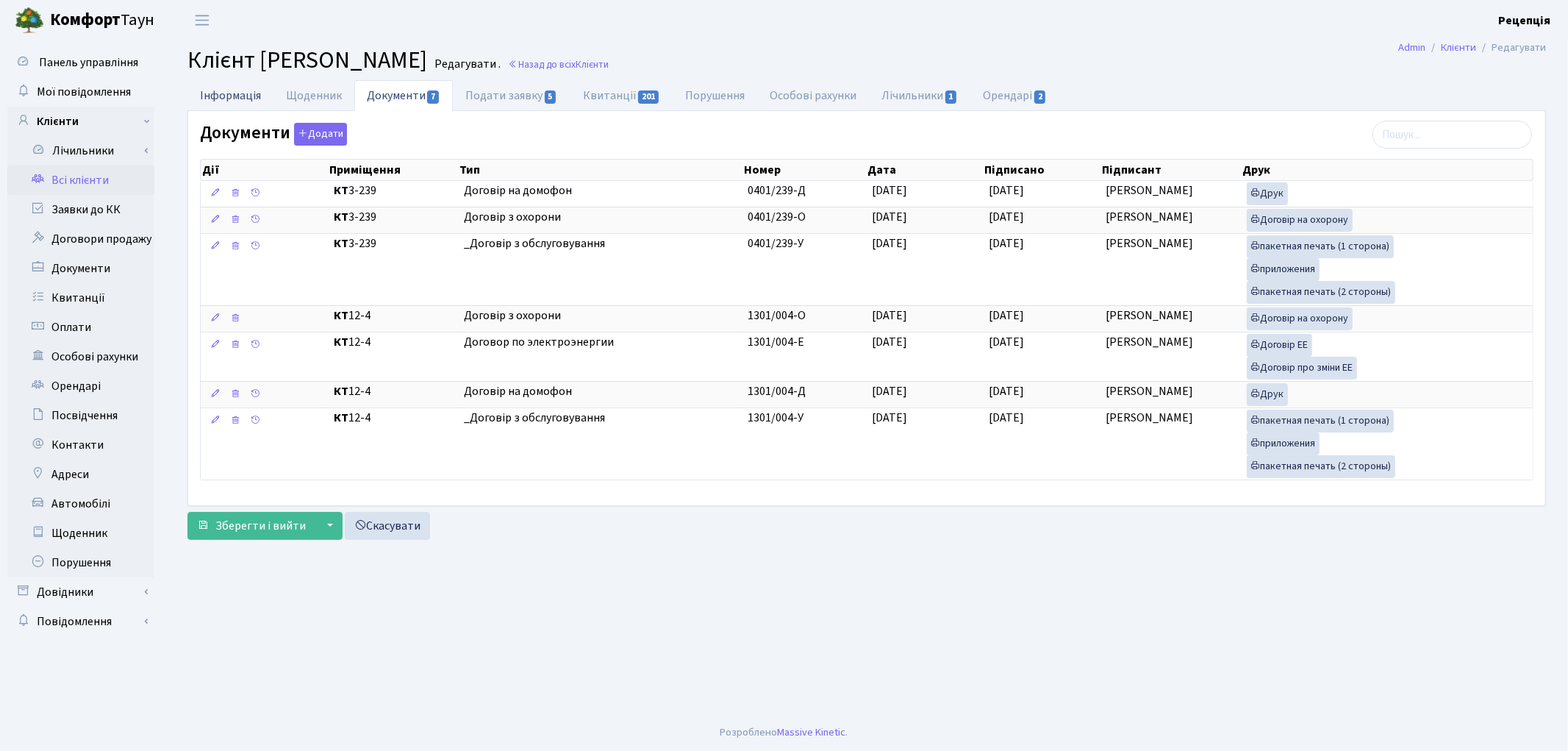
click at [254, 93] on link "Інформація" at bounding box center [231, 95] width 86 height 30
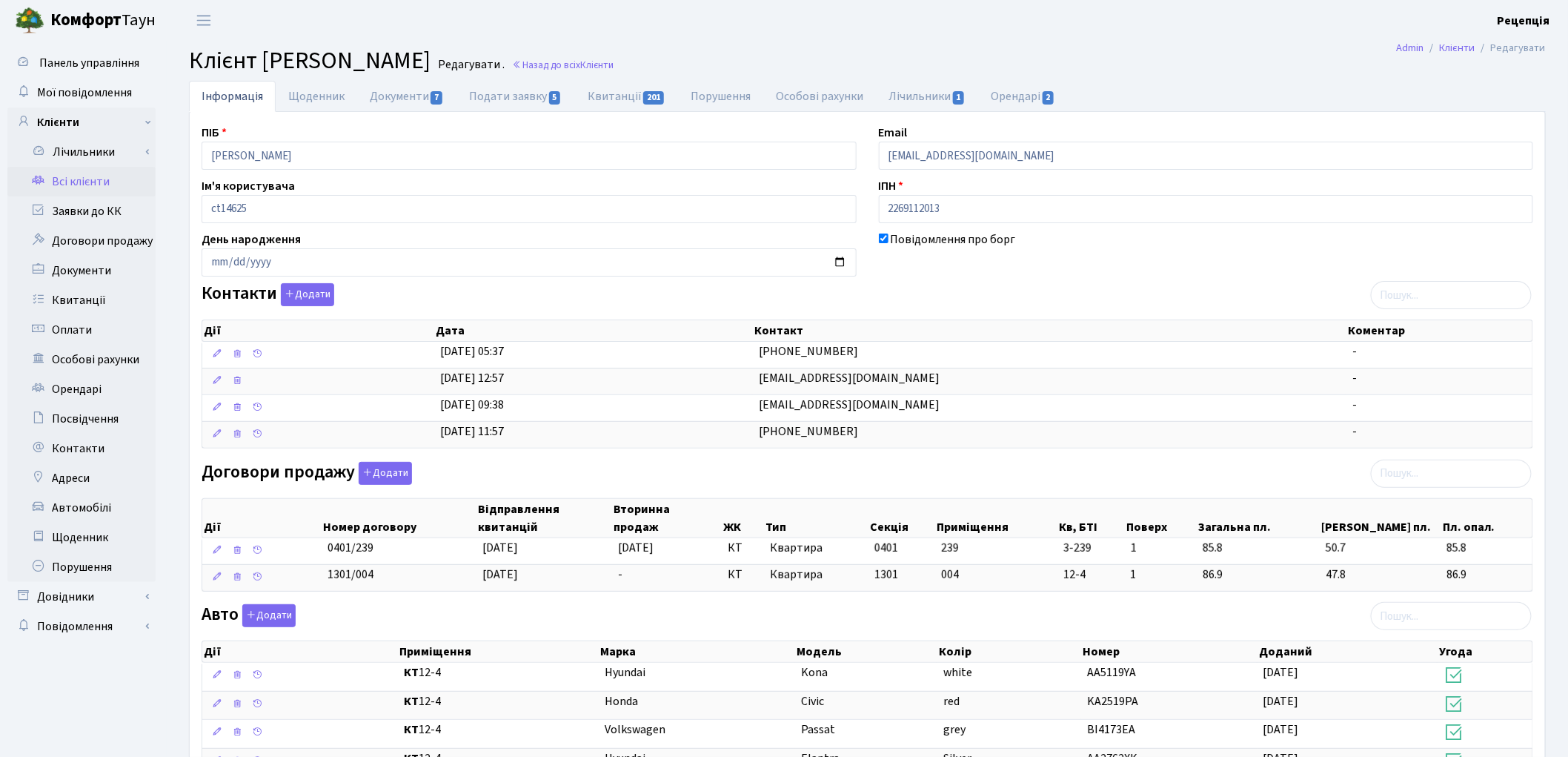
click at [87, 181] on link "Всі клієнти" at bounding box center [81, 181] width 148 height 29
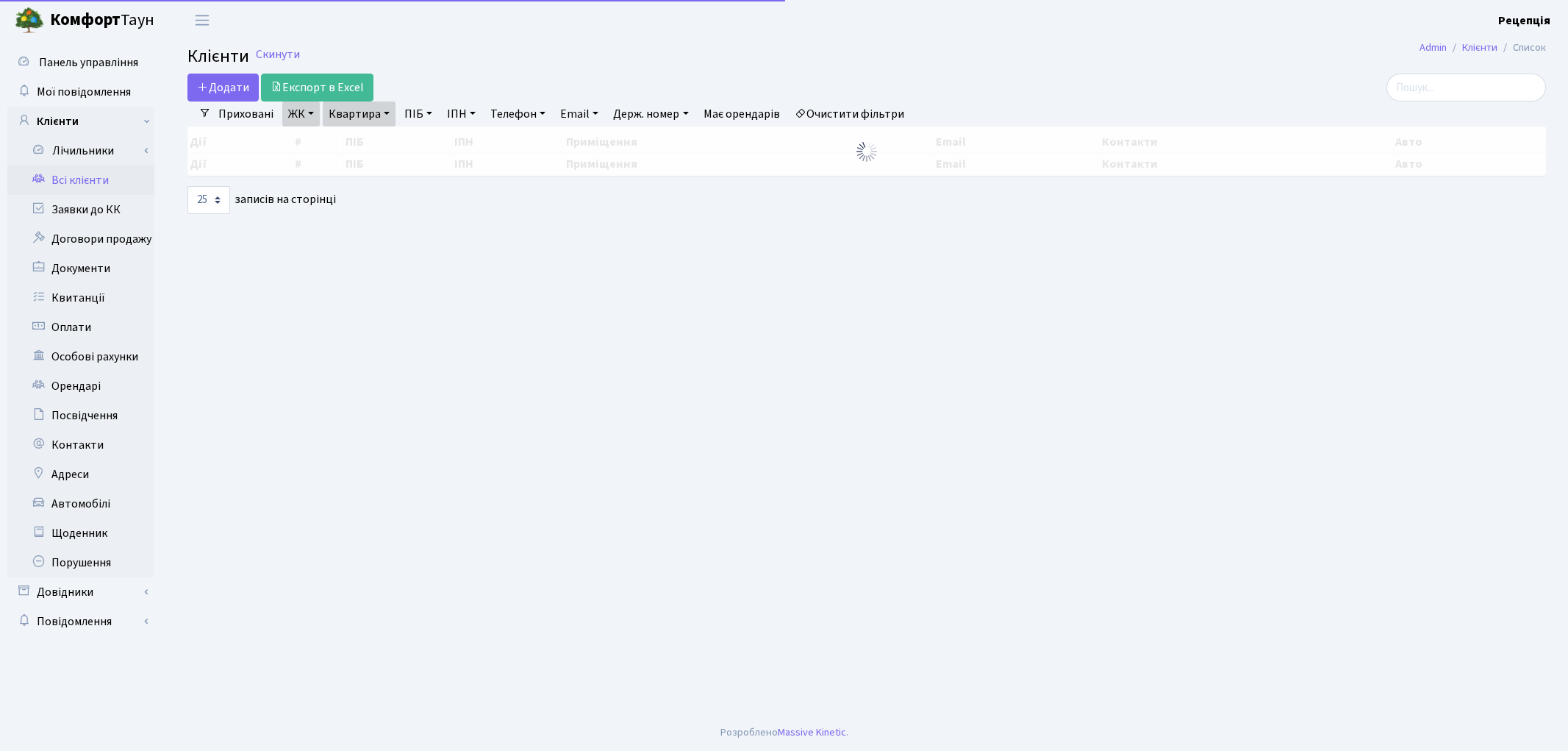
select select "25"
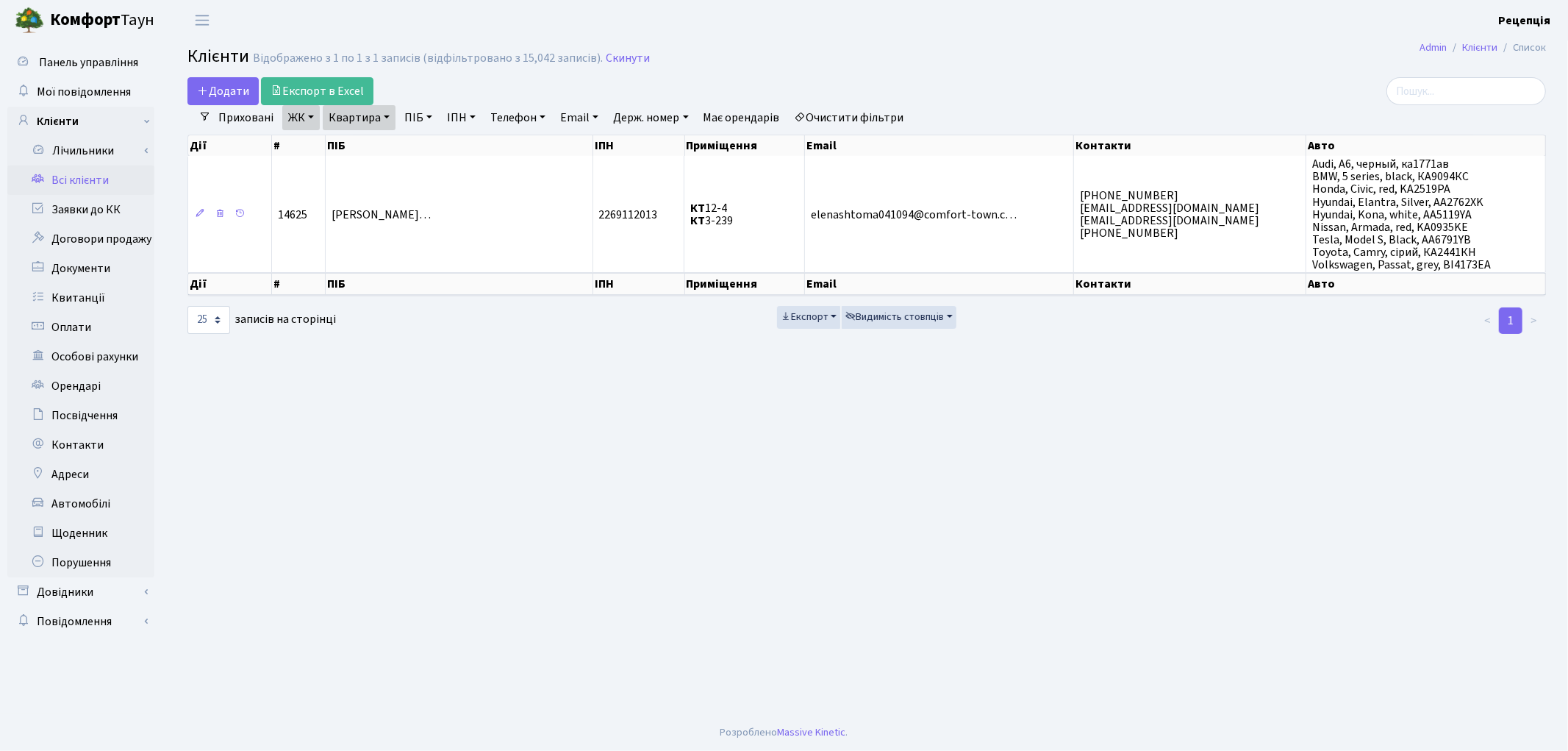
click at [887, 119] on link "Очистити фільтри" at bounding box center [850, 118] width 121 height 25
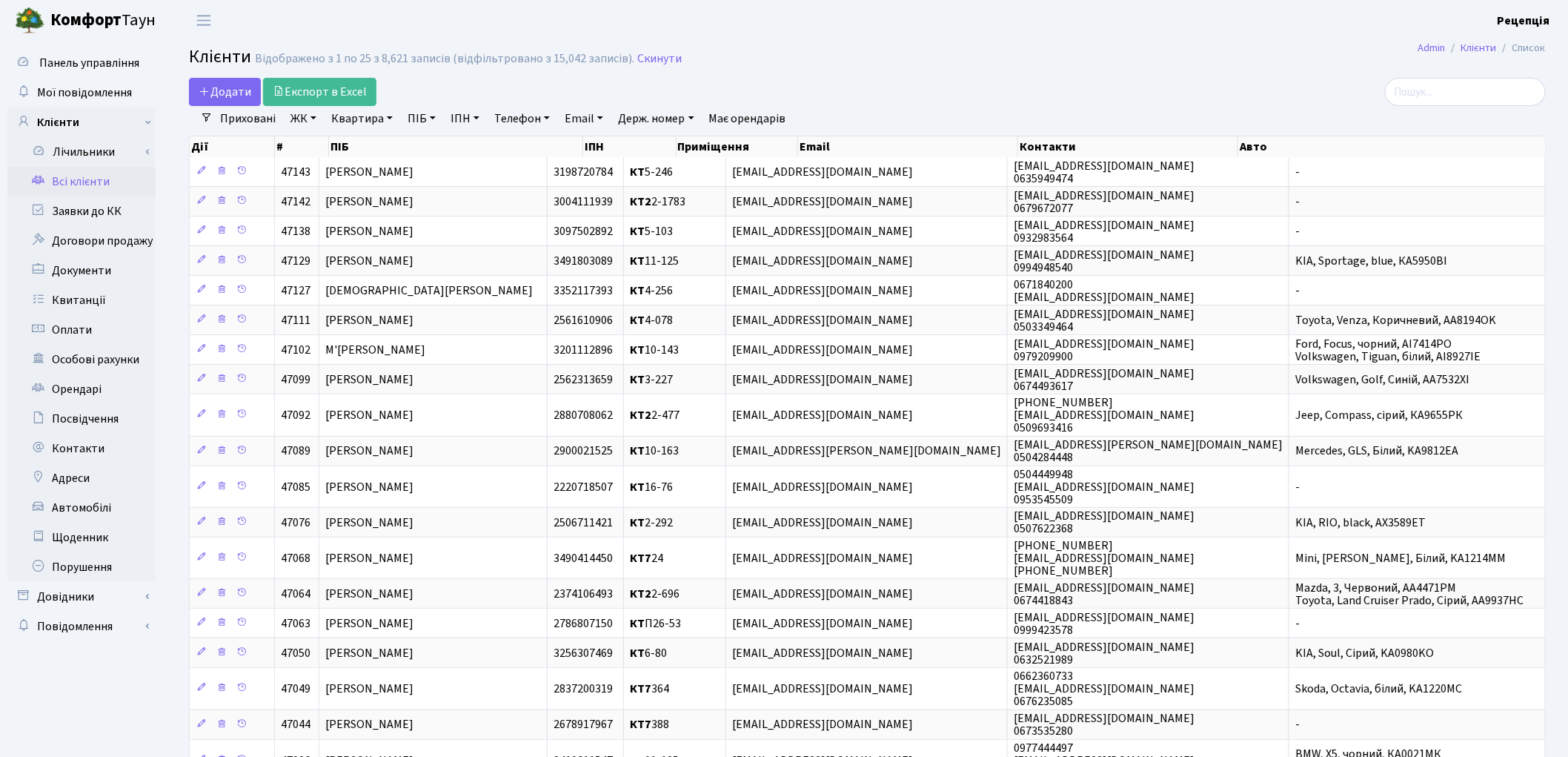
click at [305, 120] on link "ЖК" at bounding box center [304, 119] width 38 height 25
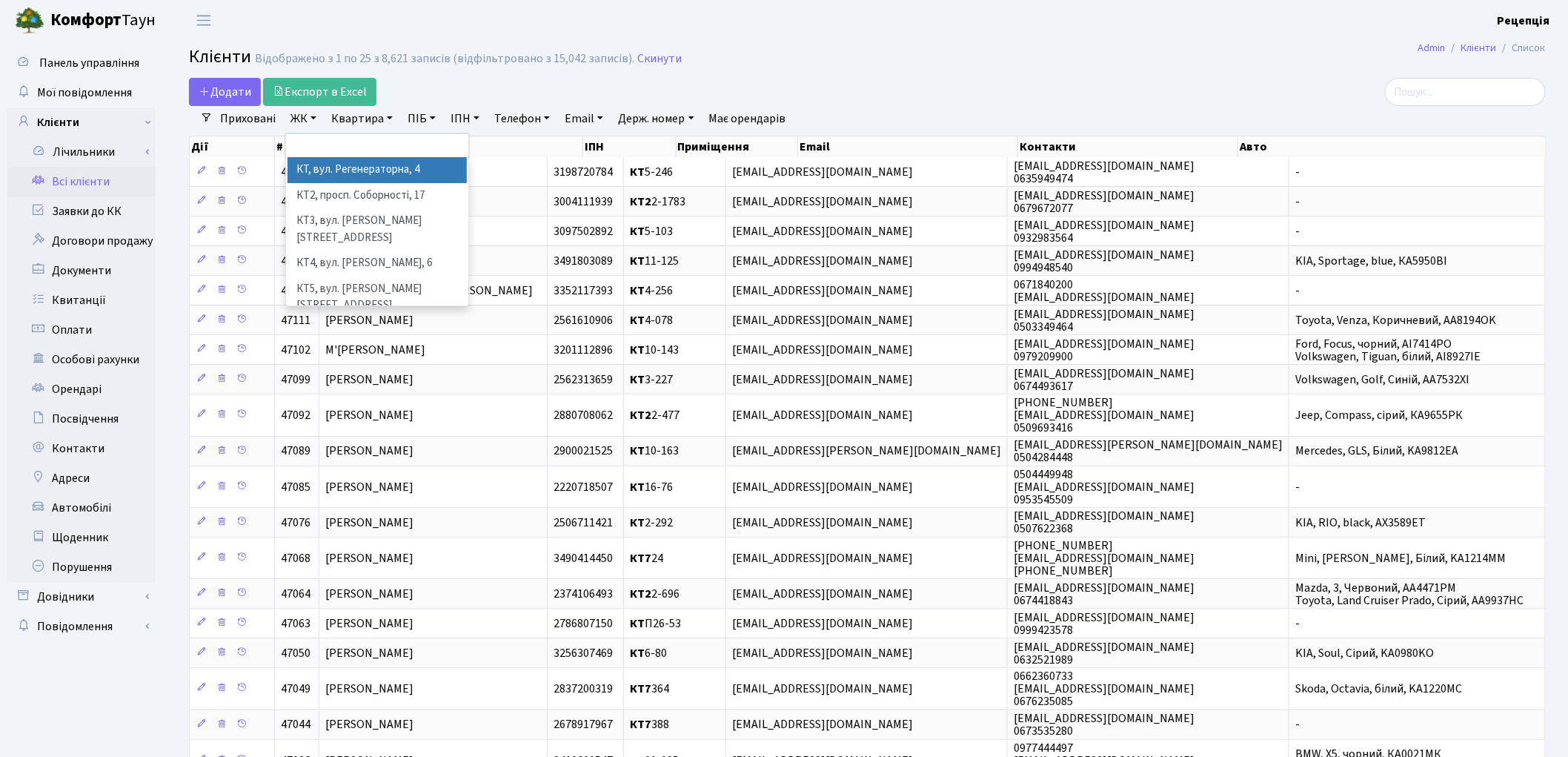
click at [366, 122] on link "Квартира" at bounding box center [362, 119] width 74 height 25
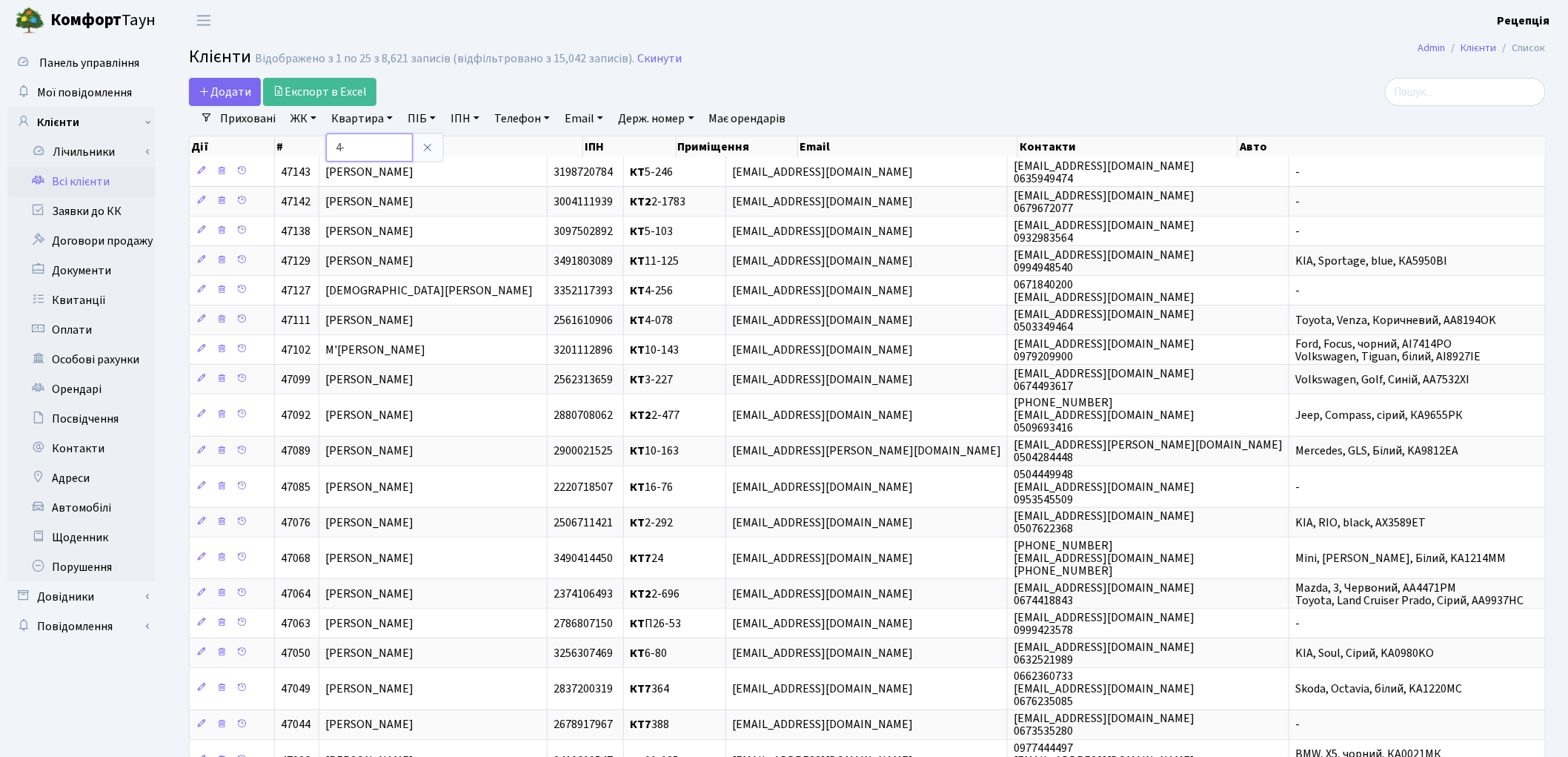
type input "4"
type input "7-550"
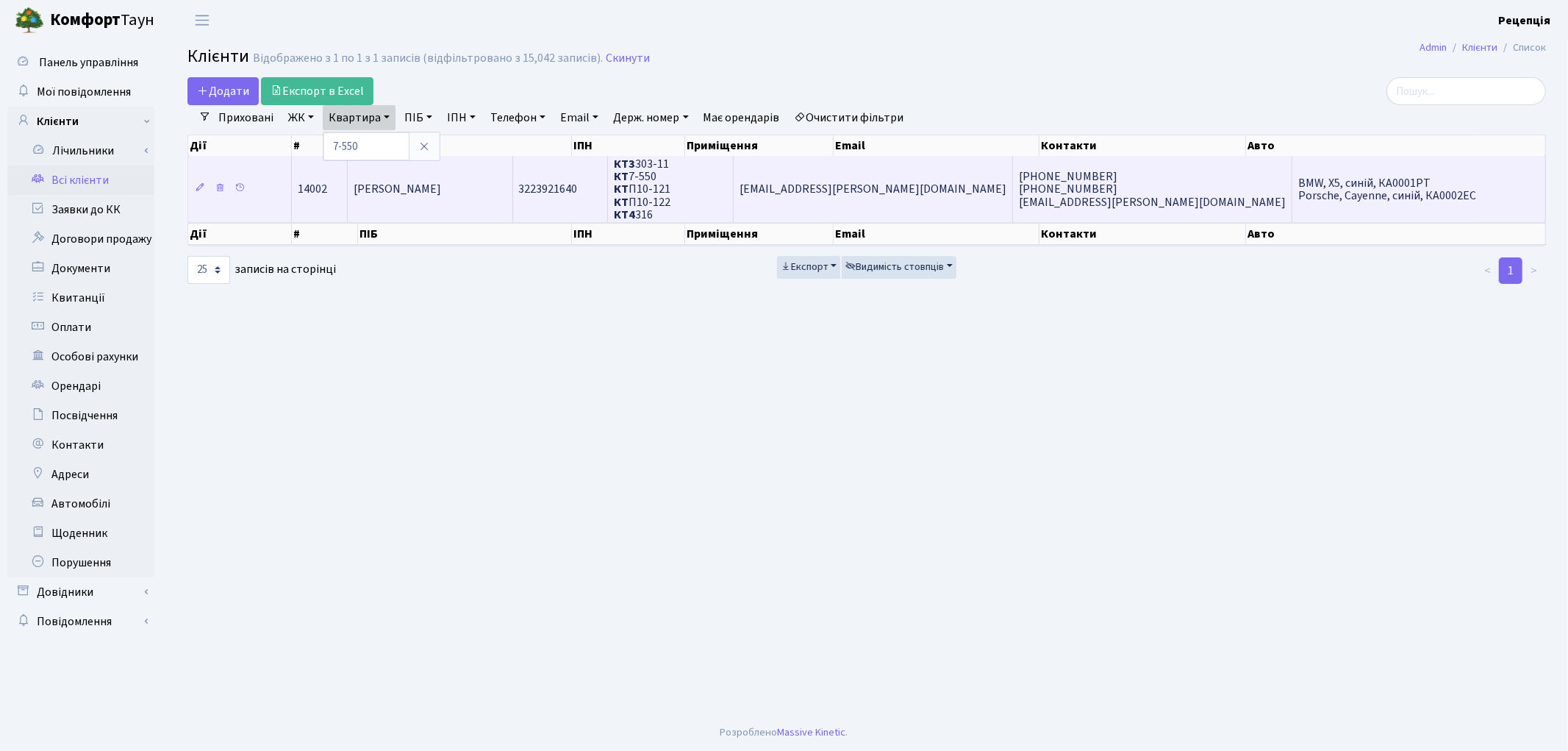
click at [437, 186] on span "Кучер Юлія Геннадіївна" at bounding box center [397, 189] width 87 height 16
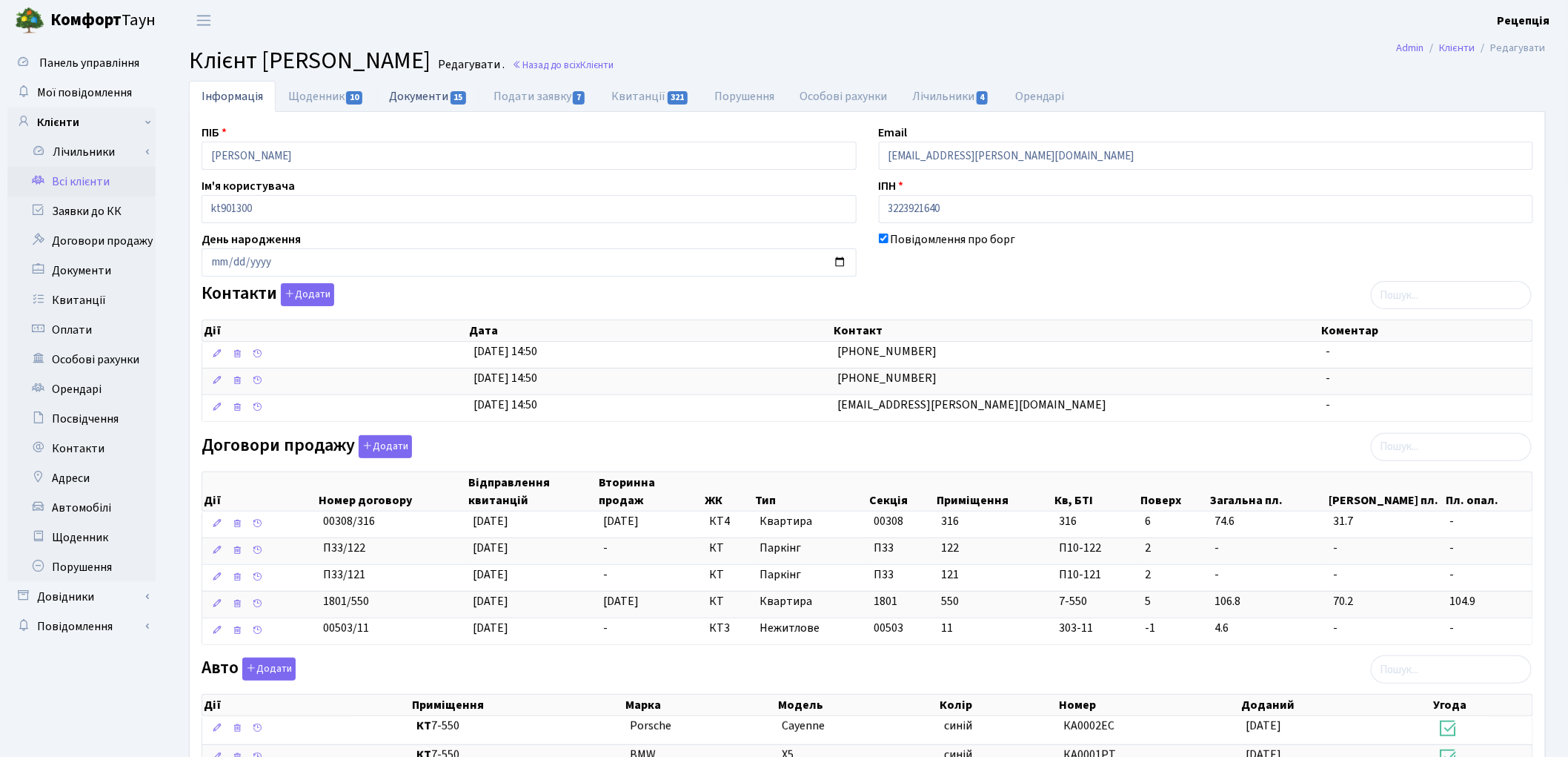
click at [425, 95] on link "Документи 15" at bounding box center [428, 96] width 104 height 30
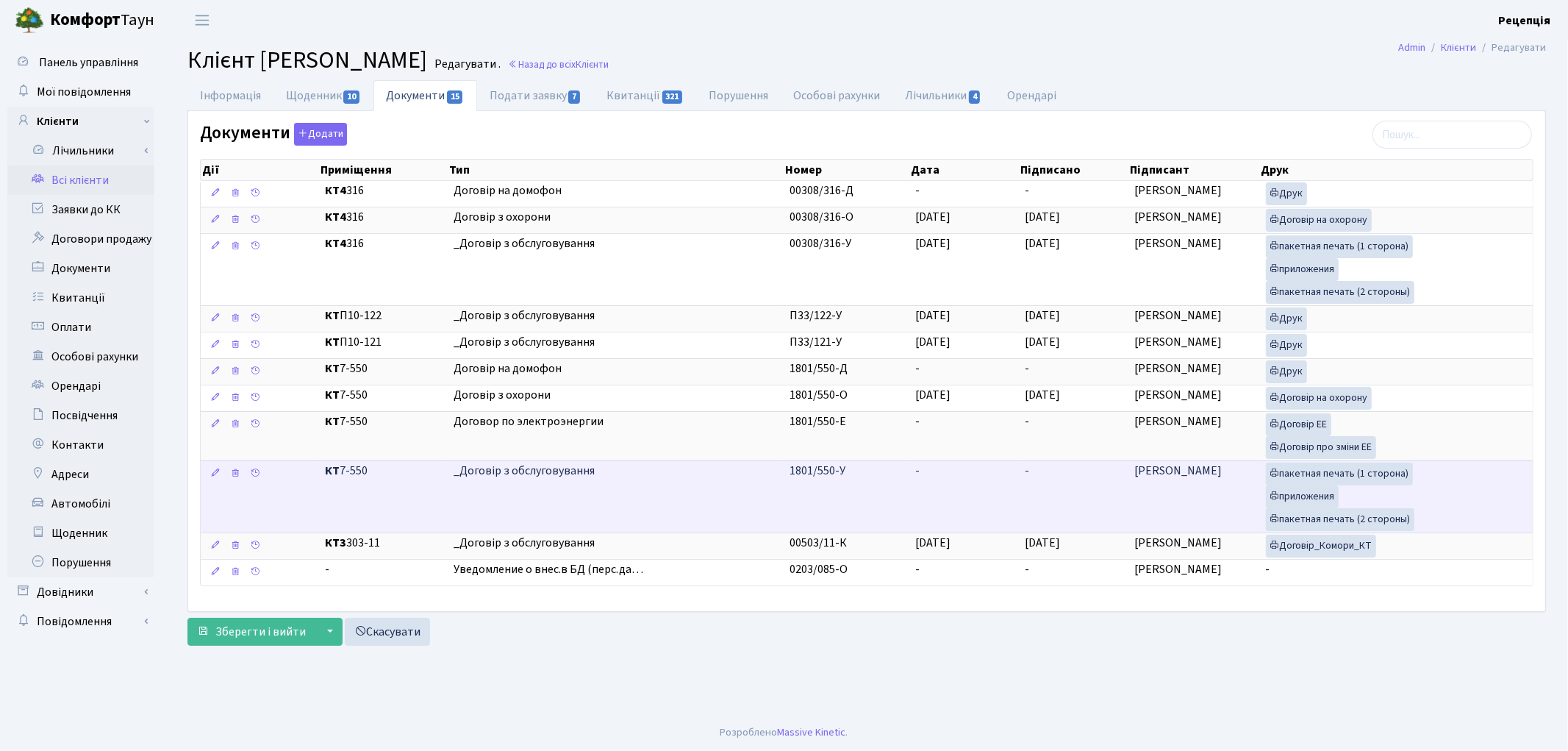
drag, startPoint x: 982, startPoint y: 410, endPoint x: 931, endPoint y: 520, distance: 121.2
click at [931, 520] on td "-" at bounding box center [964, 496] width 110 height 72
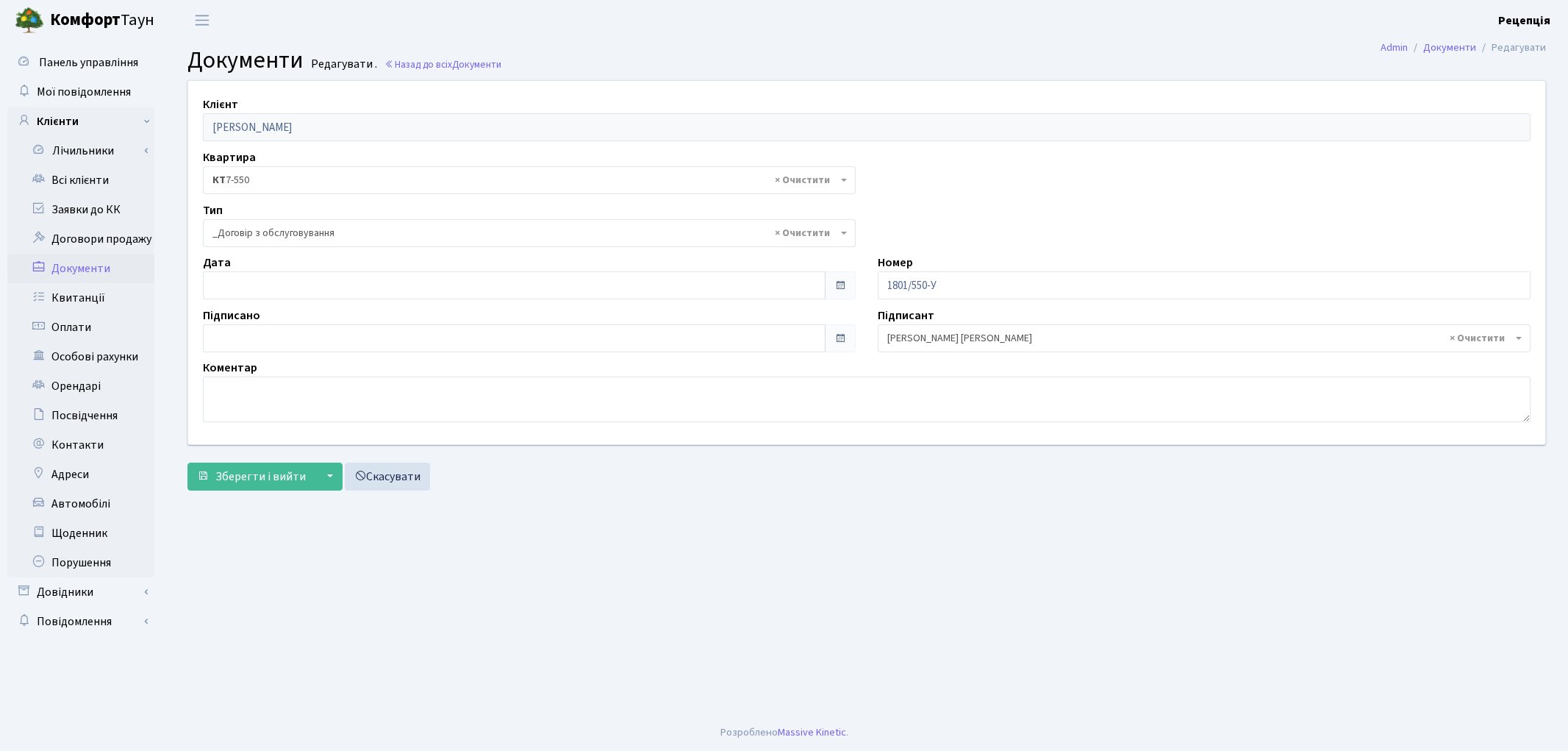
select select "289"
click at [253, 331] on input "[DATE]" at bounding box center [514, 339] width 623 height 28
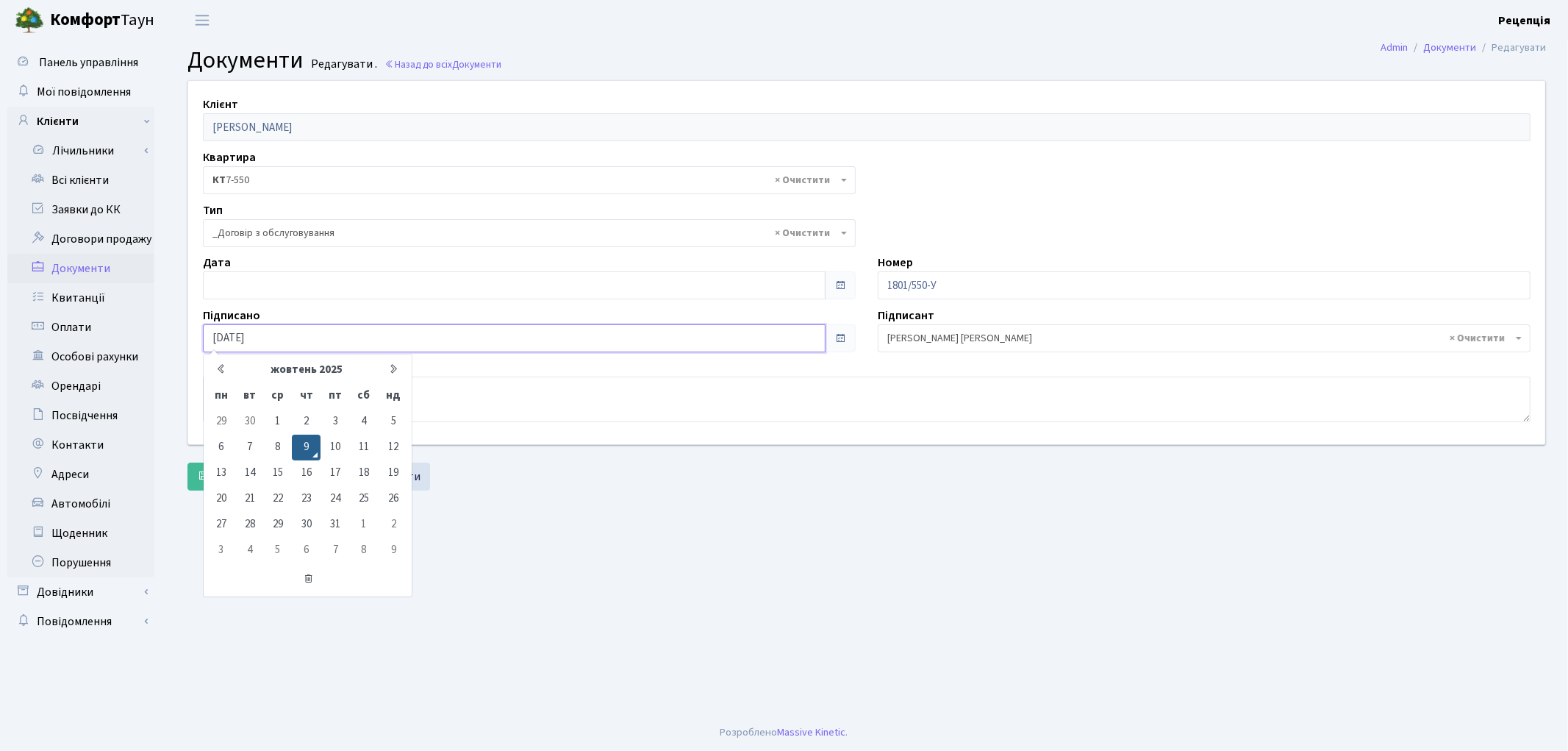
drag, startPoint x: 273, startPoint y: 331, endPoint x: 215, endPoint y: 305, distance: 63.6
click at [162, 319] on div "Панель управління Мої повідомлення Клієнти Лічильники Повірки" at bounding box center [784, 377] width 1568 height 674
type input "13.03.2023"
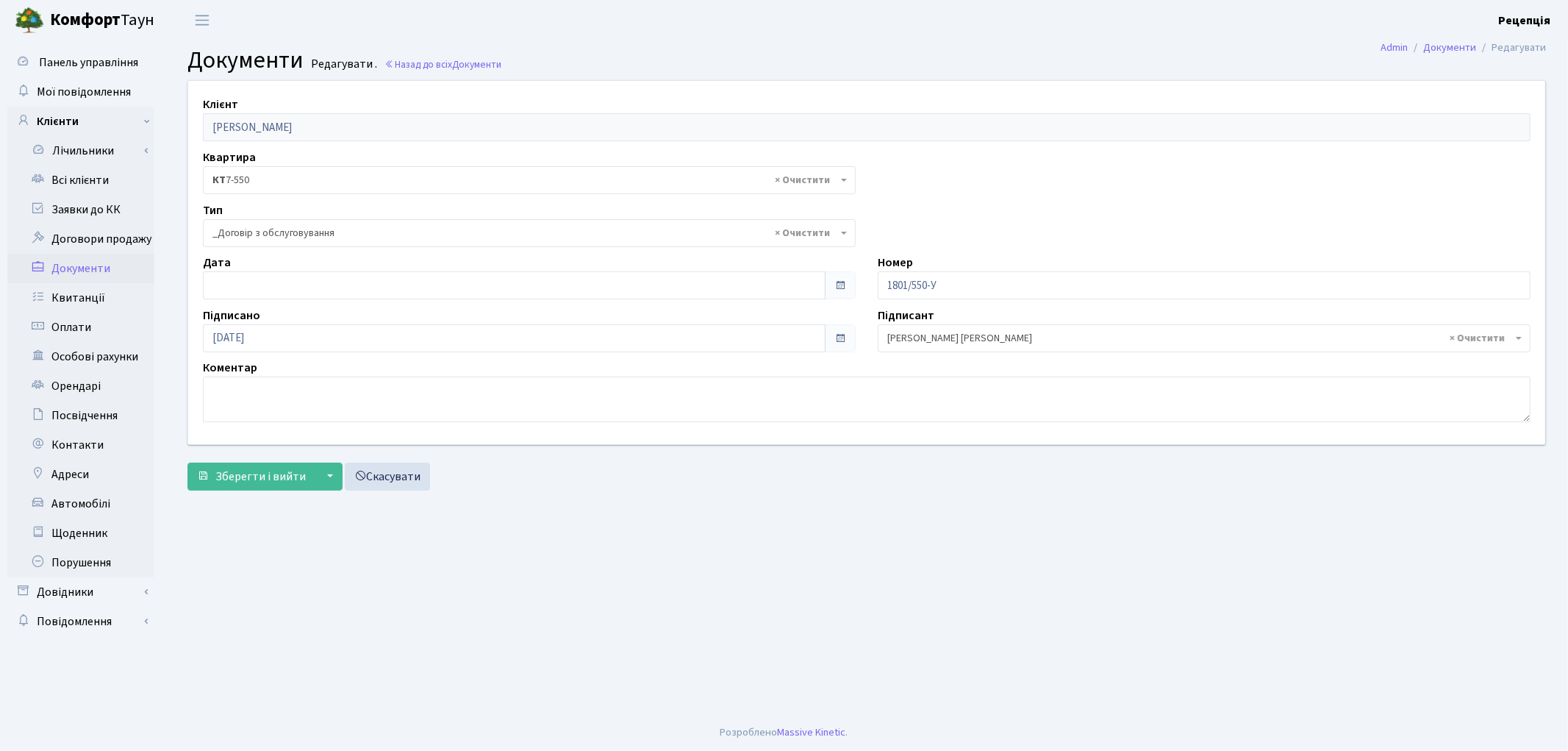
drag, startPoint x: 825, startPoint y: 568, endPoint x: 820, endPoint y: 561, distance: 8.6
click at [824, 570] on main "Admin Документи Редагувати Документи Редагувати . Назад до всіх Документи Клієн…" at bounding box center [867, 377] width 1402 height 674
click at [252, 283] on input "text" at bounding box center [514, 285] width 623 height 28
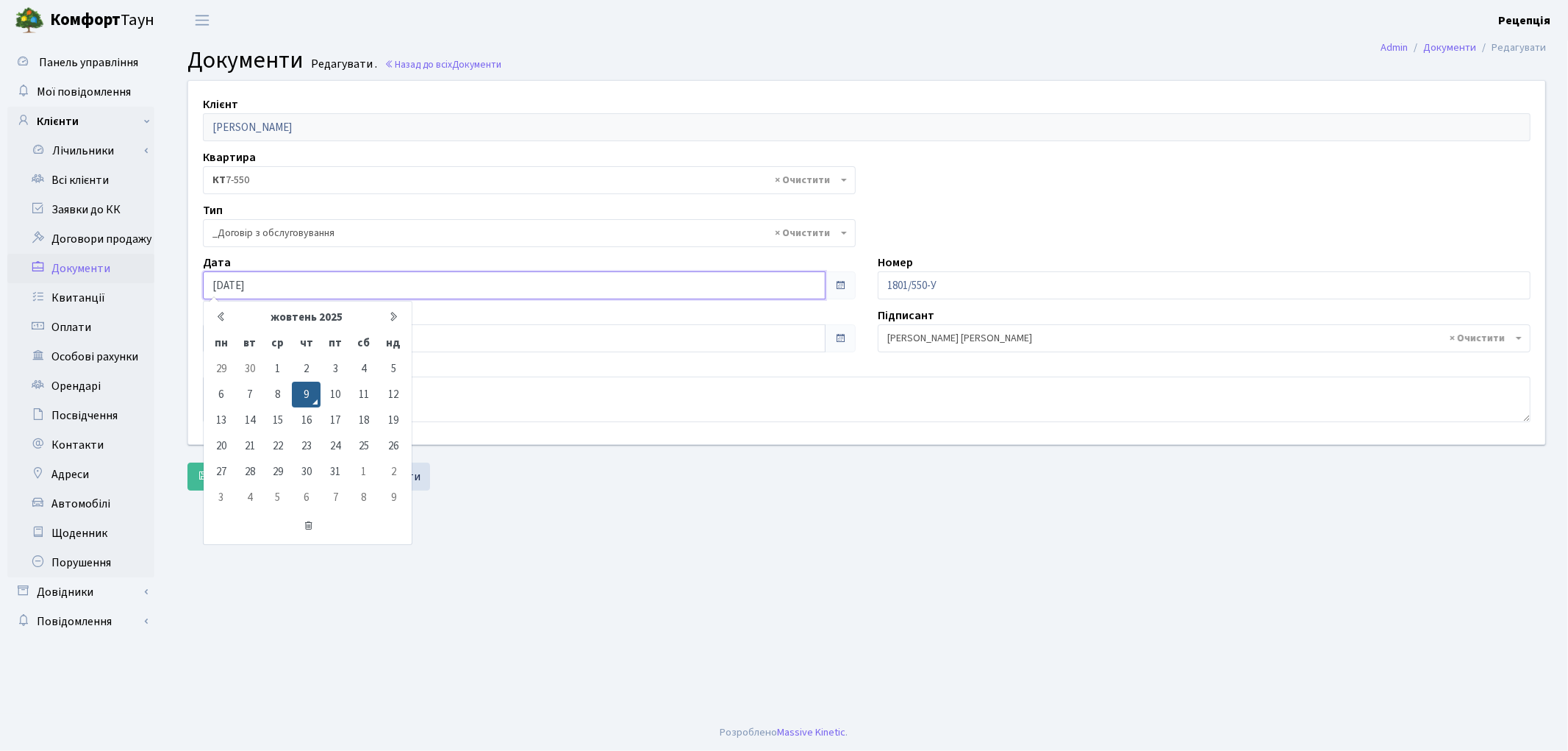
drag, startPoint x: 349, startPoint y: 287, endPoint x: 170, endPoint y: 260, distance: 181.0
click at [151, 291] on div "Панель управління Мої повідомлення Клієнти Лічильники Повірки" at bounding box center [784, 377] width 1568 height 674
type input "13.03.2023"
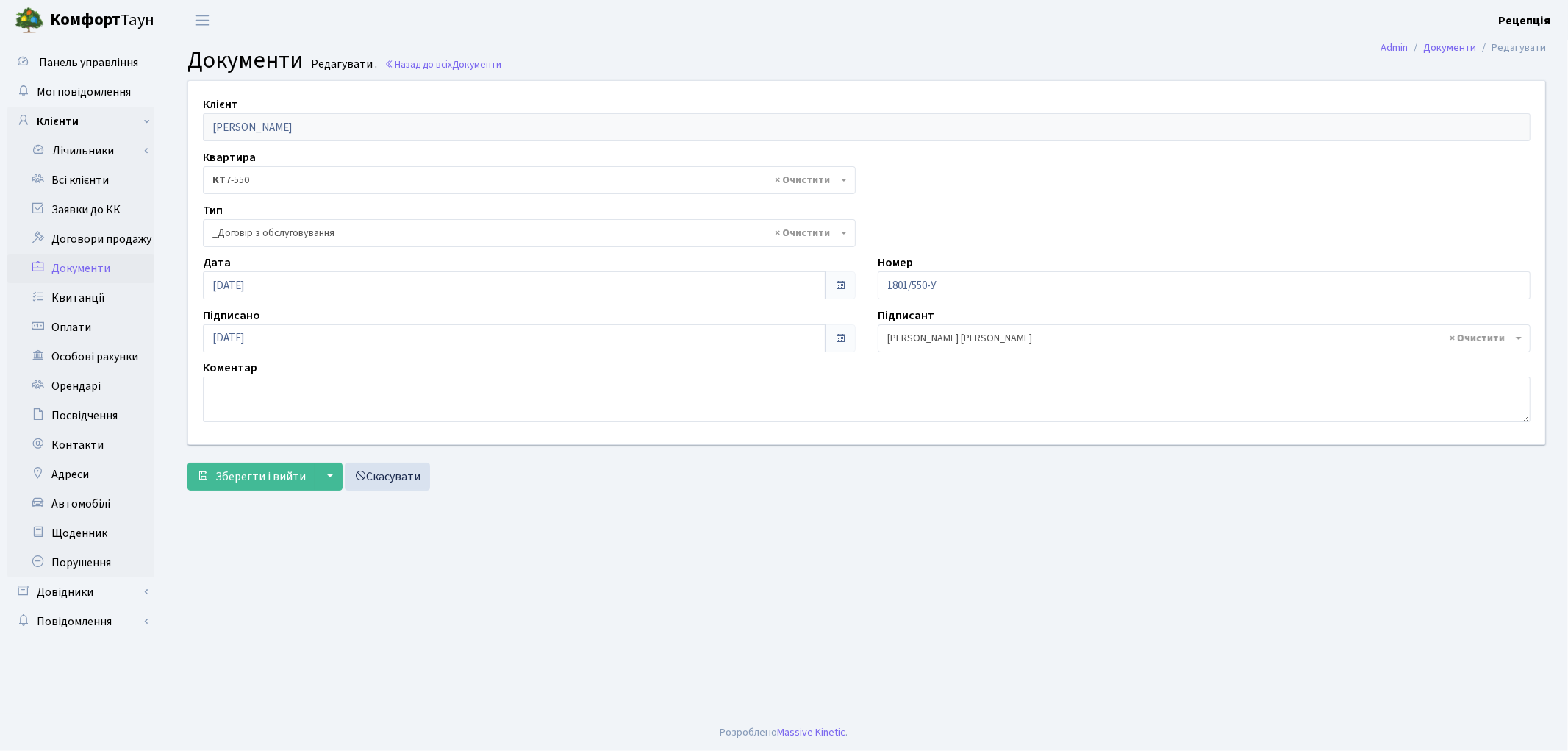
click at [940, 460] on form "Клієнт Кучер Юлія Геннадіївна Квартира - <b>КТ3</b>&nbsp;&nbsp;&nbsp;303-11 <b>…" at bounding box center [867, 285] width 1358 height 410
click at [281, 482] on span "Зберегти і вийти" at bounding box center [260, 476] width 90 height 16
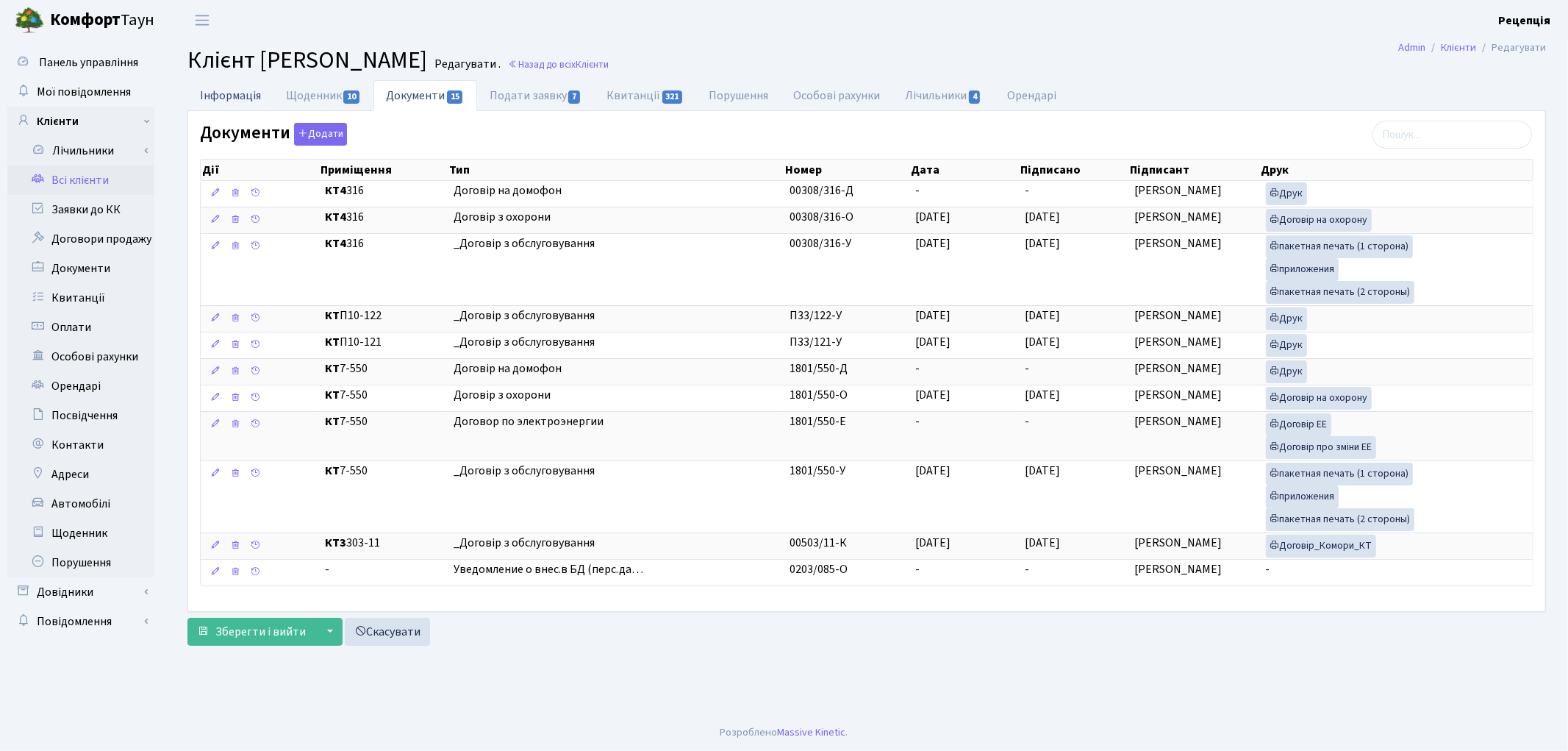
click at [252, 97] on link "Інформація" at bounding box center [231, 95] width 86 height 30
select select "25"
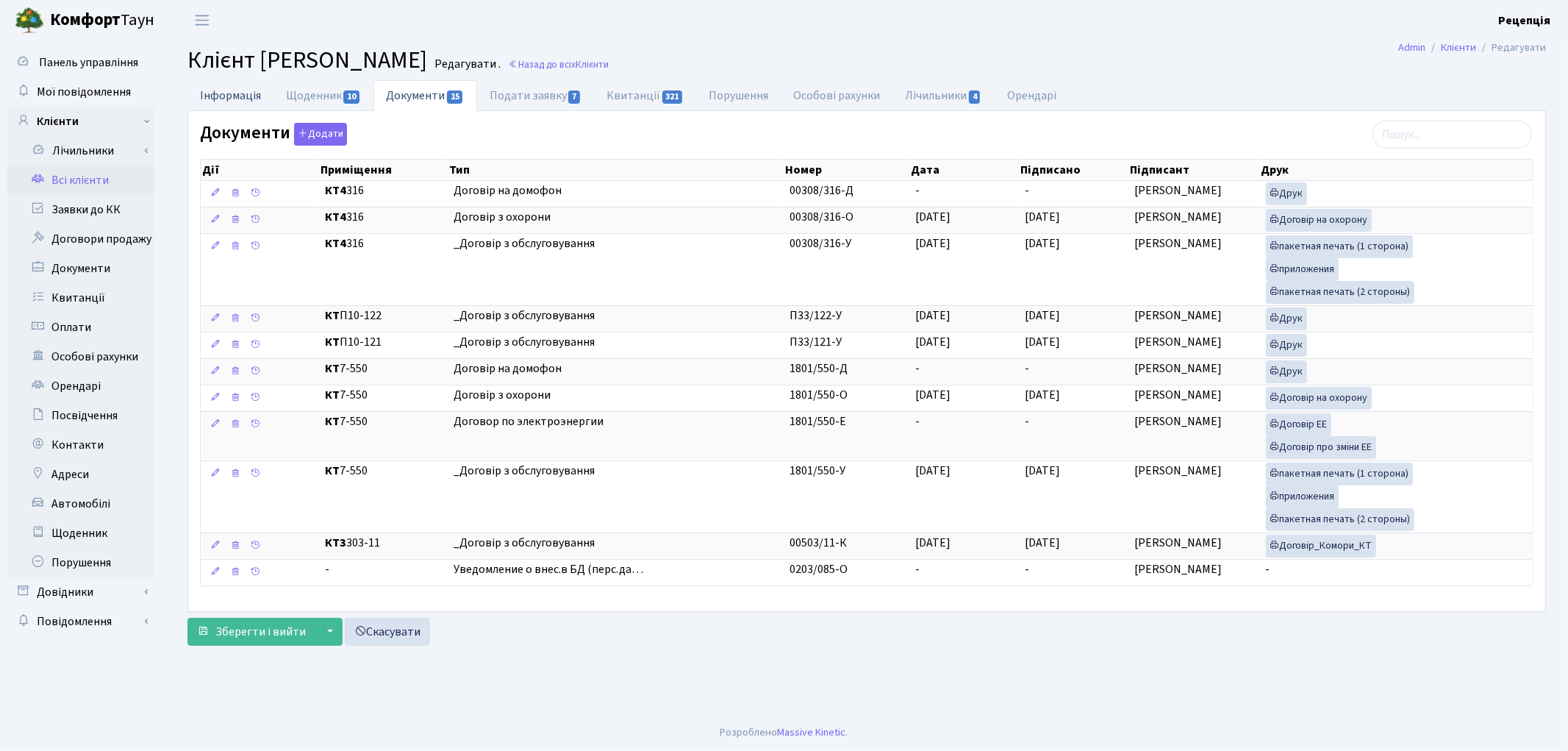
select select "25"
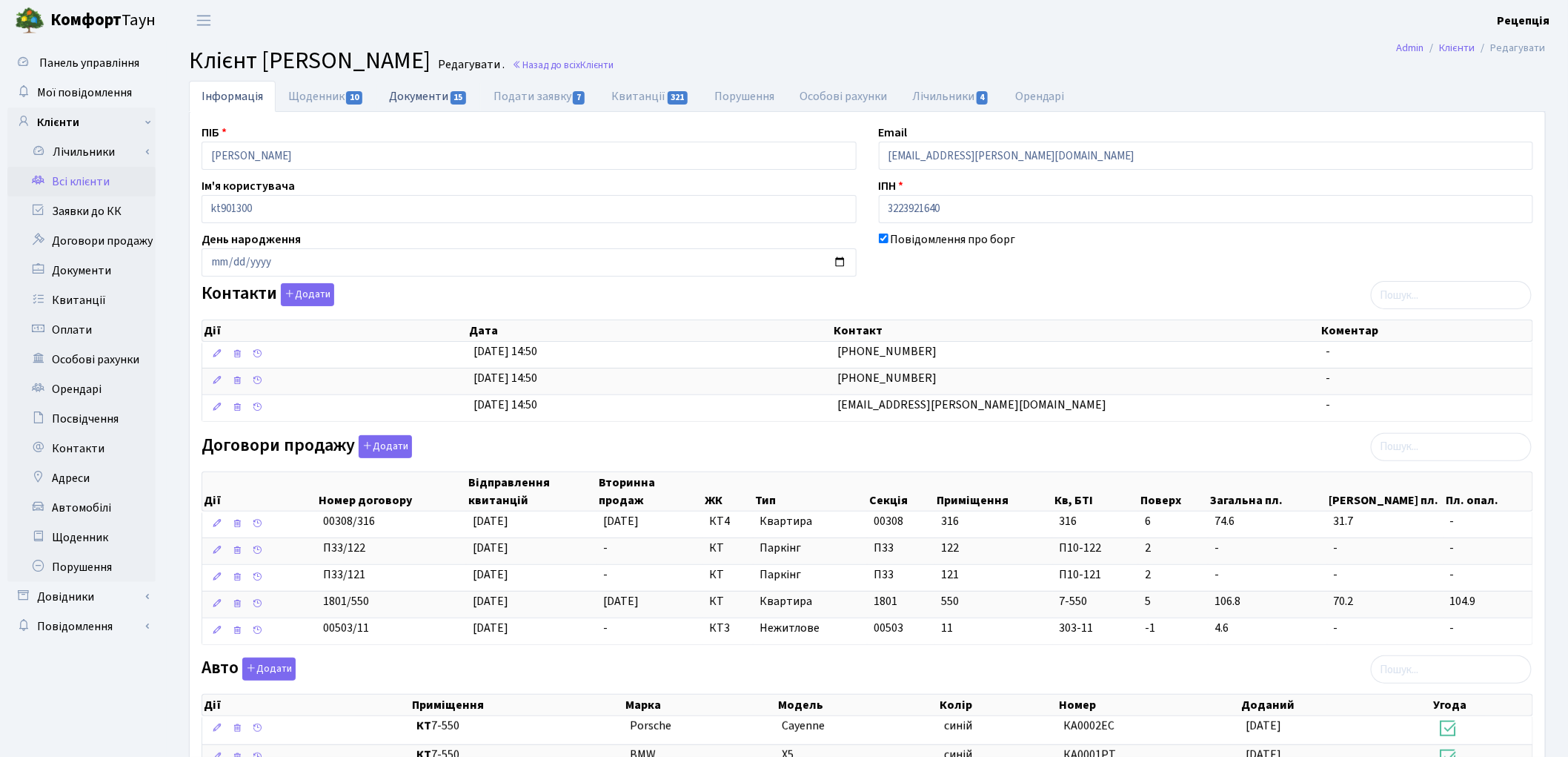
click at [418, 98] on link "Документи 15" at bounding box center [428, 96] width 104 height 30
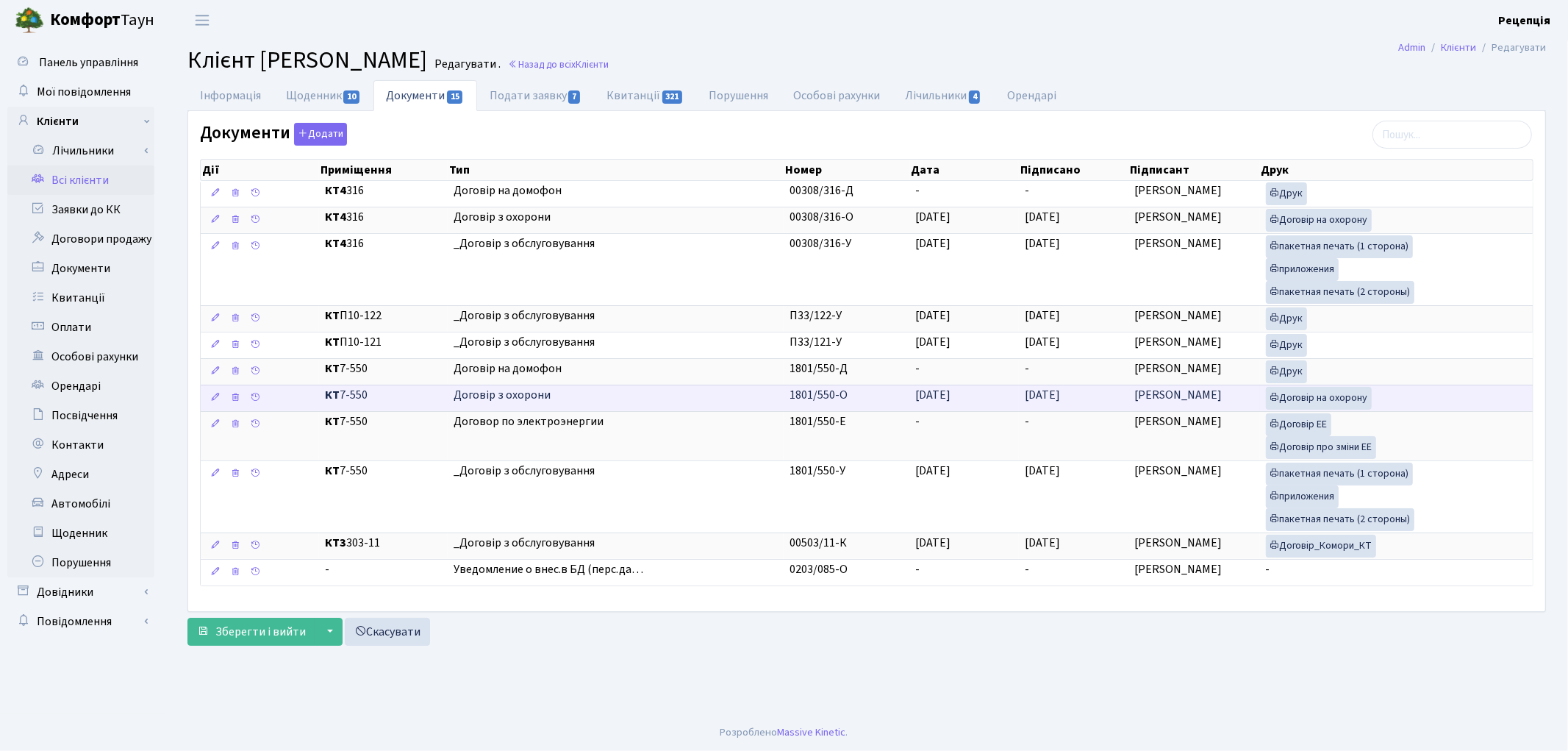
click at [1018, 403] on td "13.03.2020" at bounding box center [964, 398] width 110 height 27
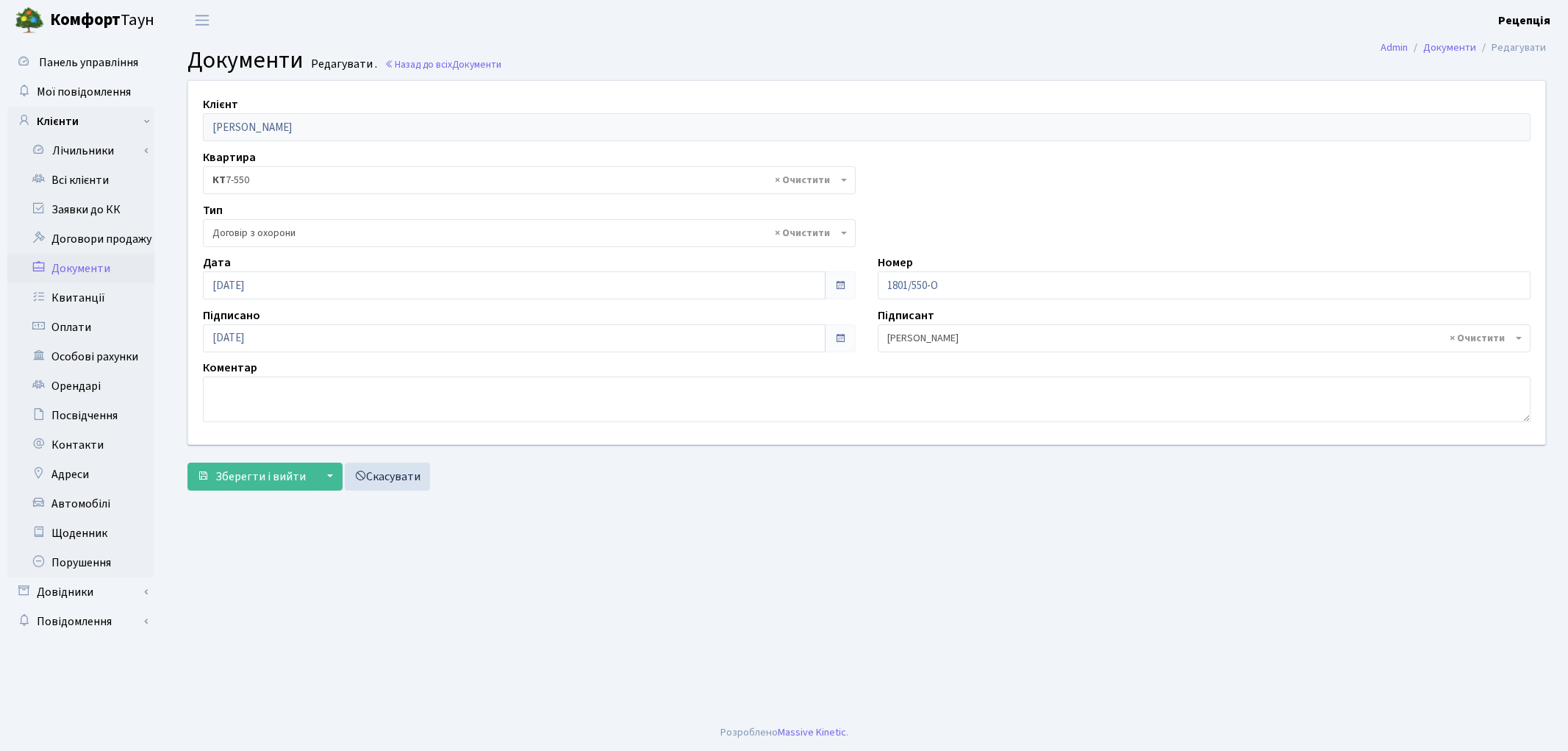
select select "290"
click at [221, 339] on input "[DATE]" at bounding box center [514, 339] width 623 height 28
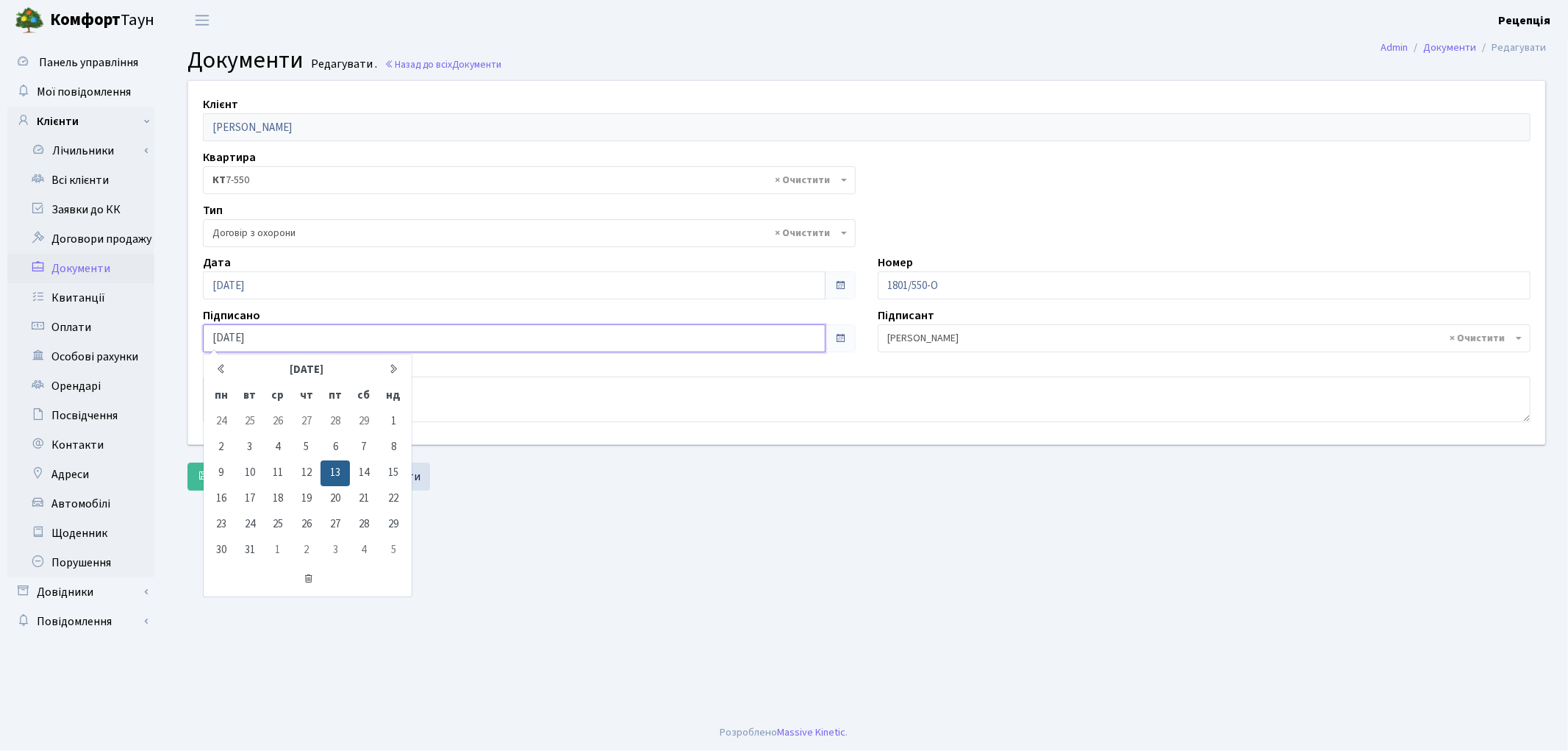
type input "[DATE]"
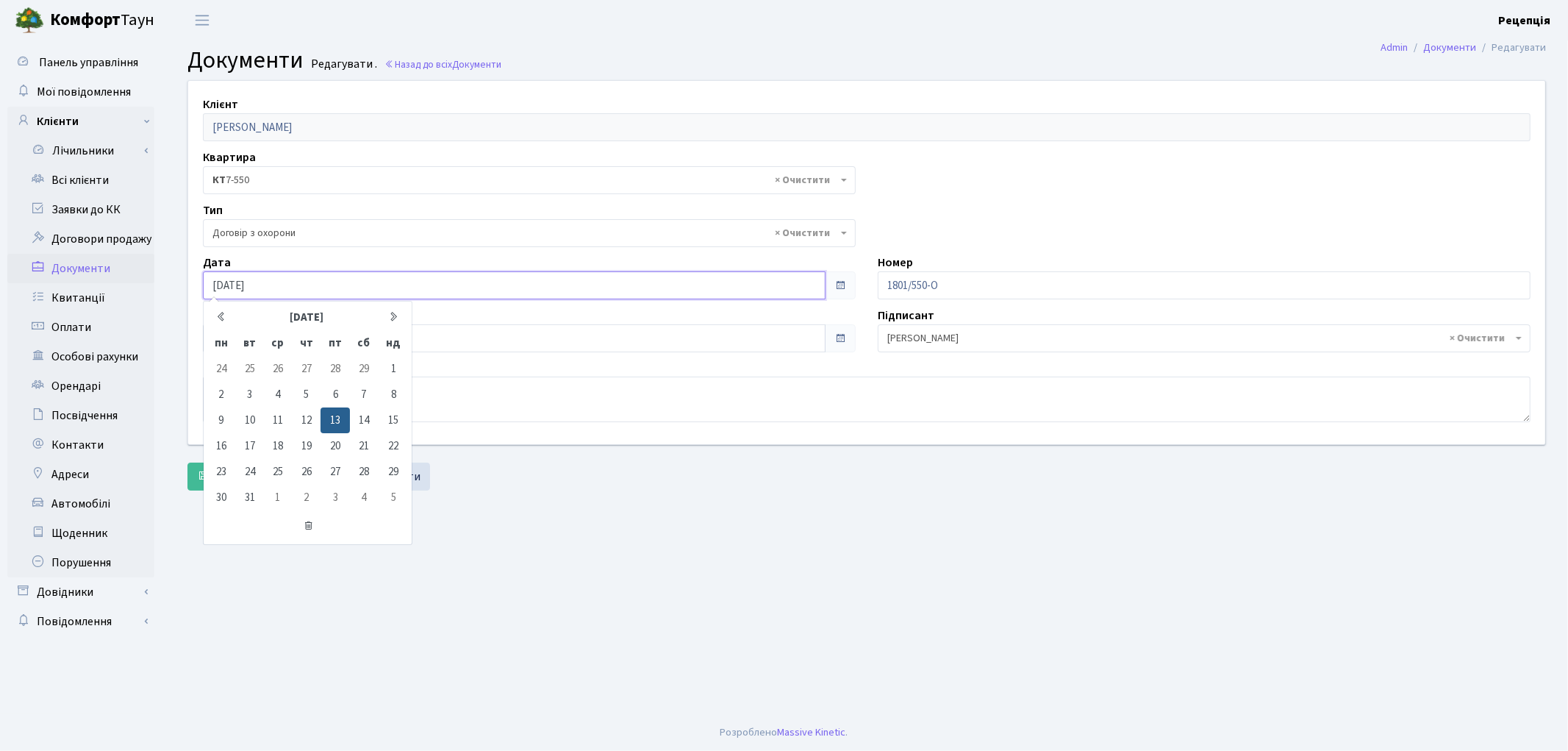
click at [221, 284] on input "13.03.2020" at bounding box center [514, 285] width 623 height 28
type input "[DATE]"
click at [591, 525] on main "Admin Документи Редагувати Документи Редагувати . Назад до всіх Документи Клієн…" at bounding box center [867, 377] width 1402 height 674
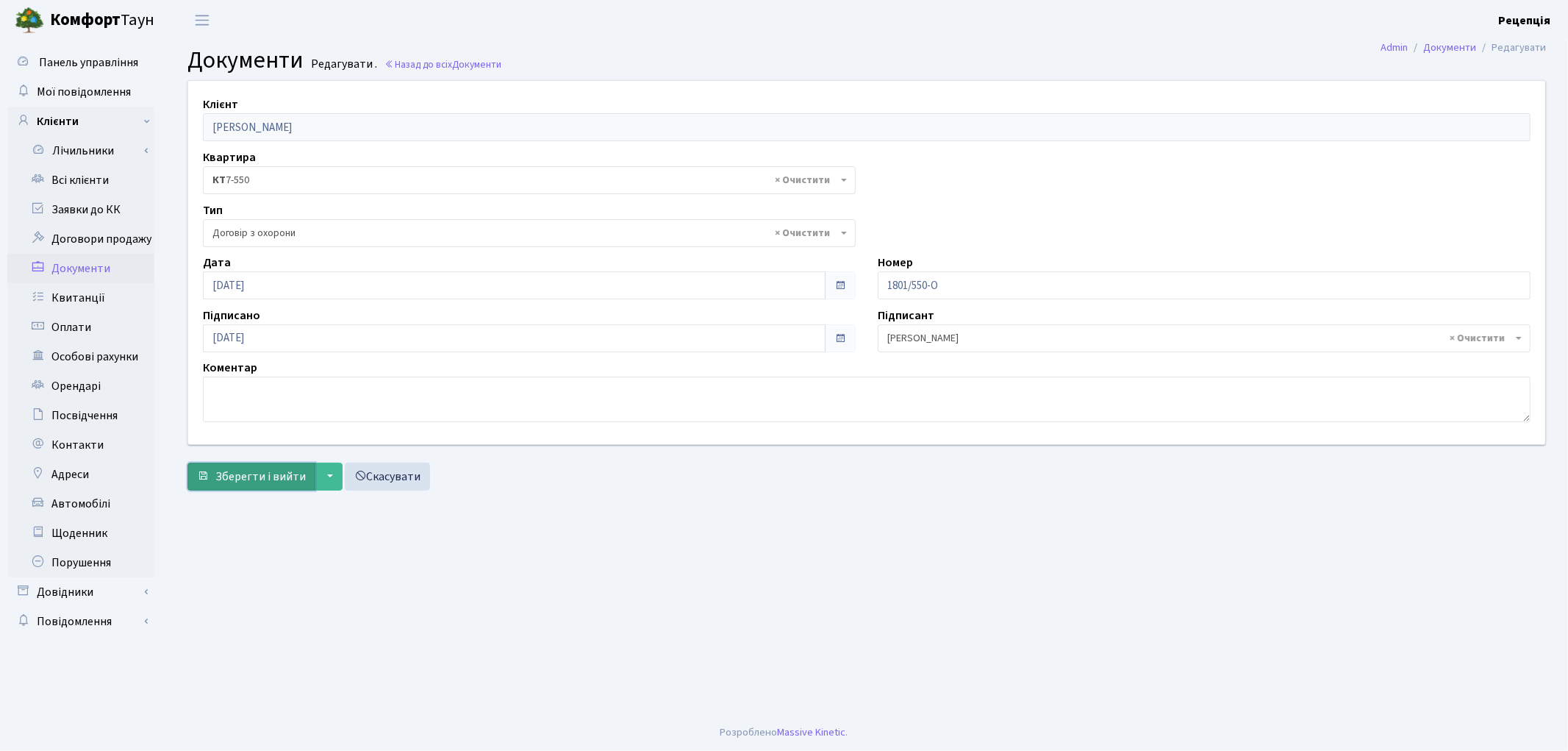
click at [236, 480] on span "Зберегти і вийти" at bounding box center [260, 476] width 90 height 16
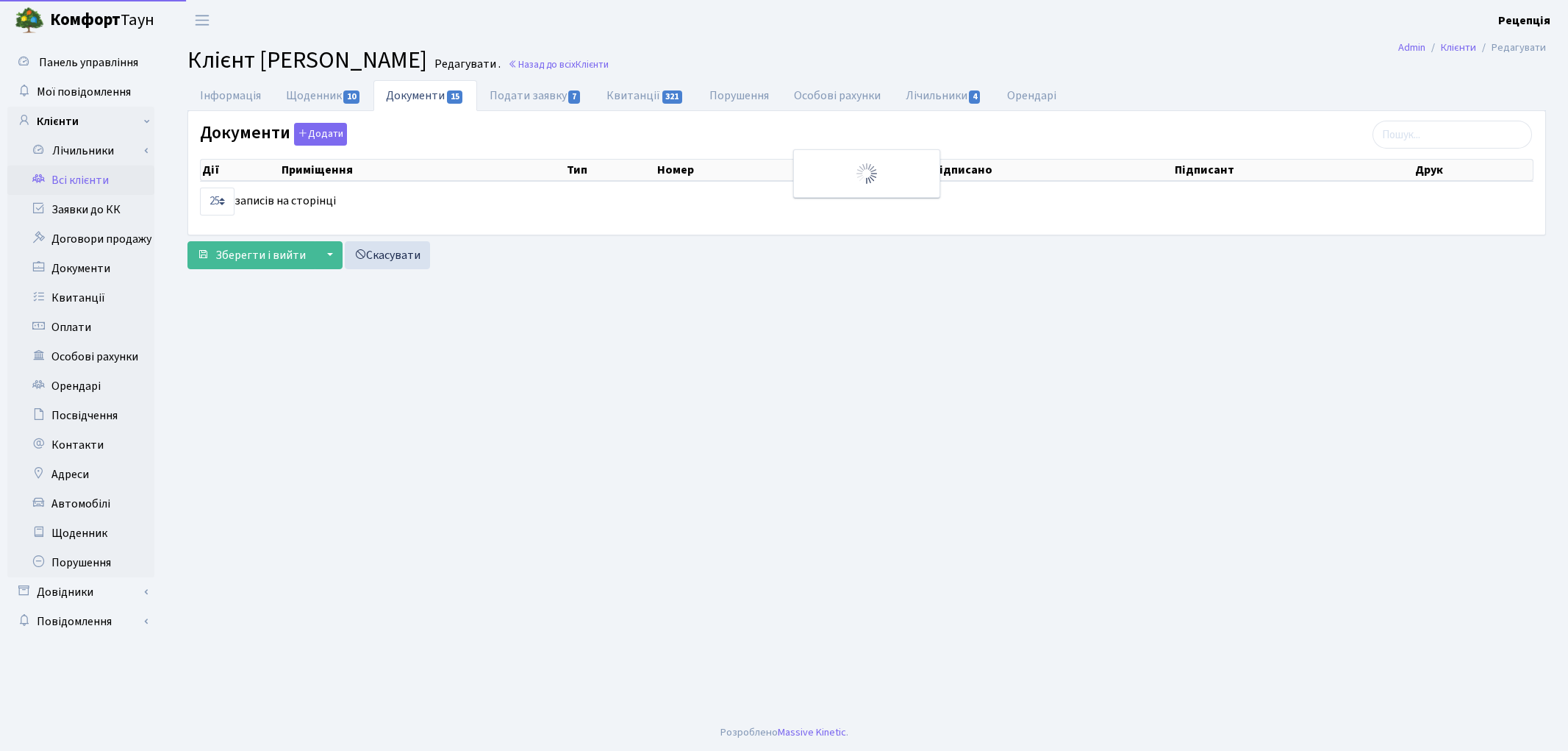
select select "25"
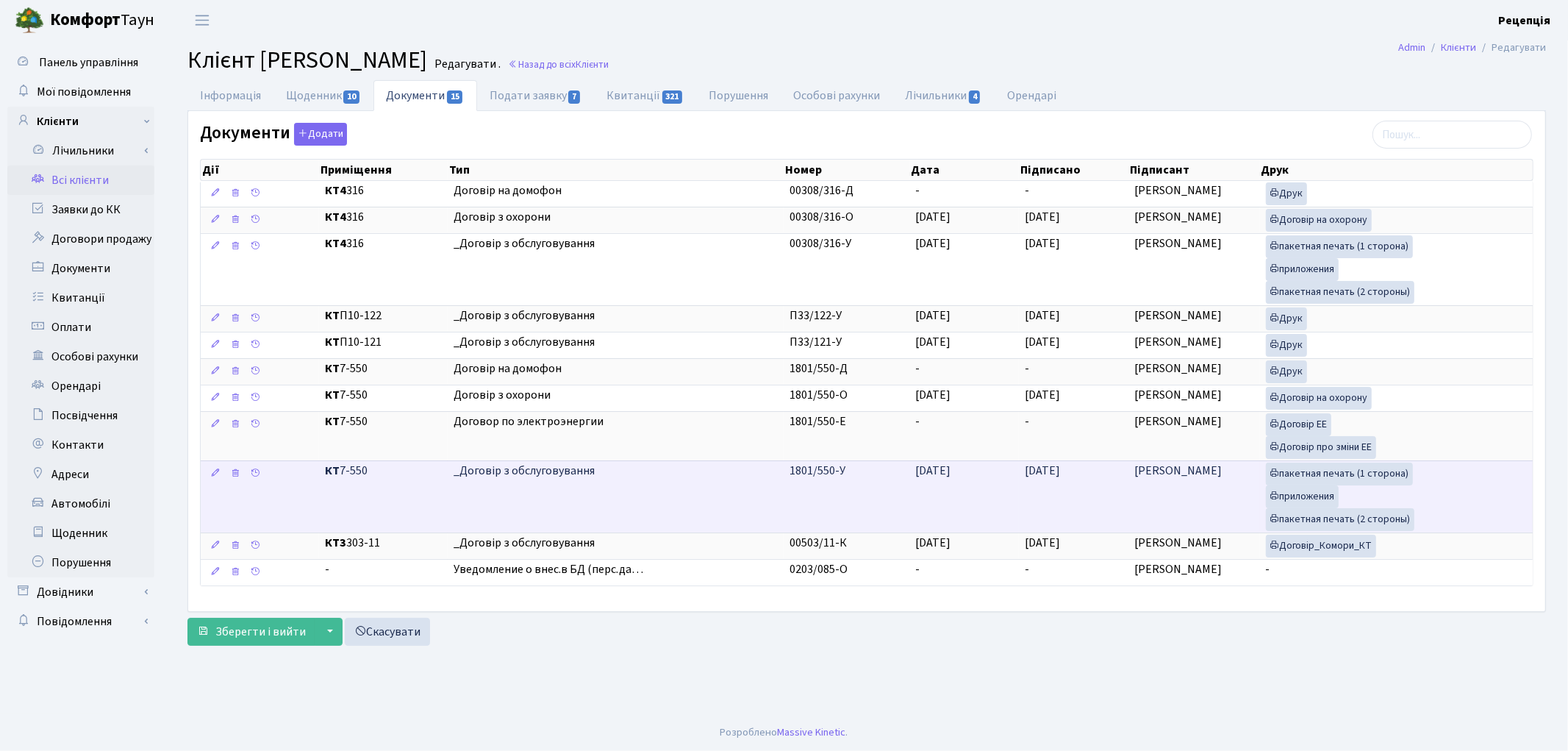
click at [1057, 489] on td "[DATE]" at bounding box center [1074, 496] width 110 height 72
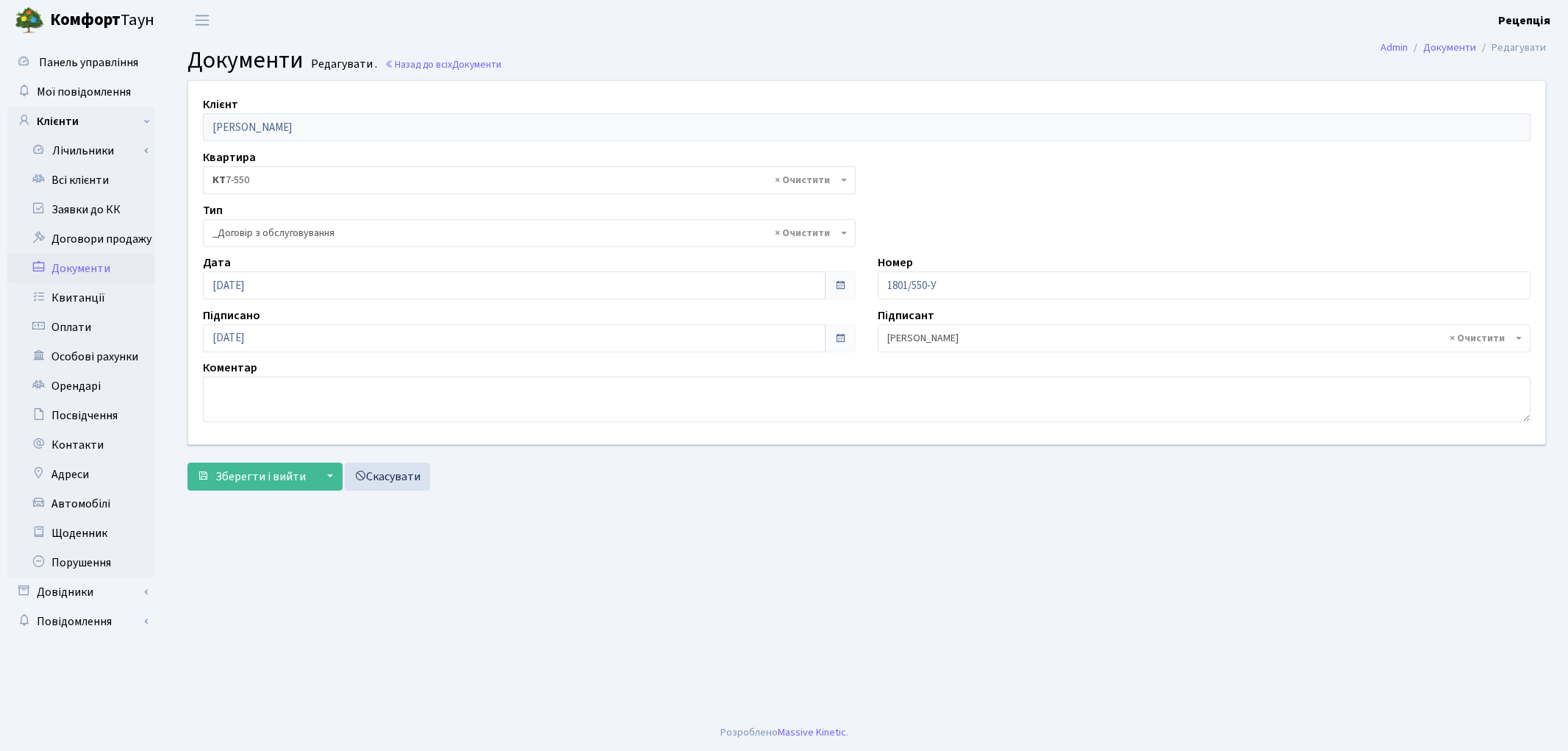
select select "289"
click at [217, 340] on input "13.03.2023" at bounding box center [514, 339] width 623 height 28
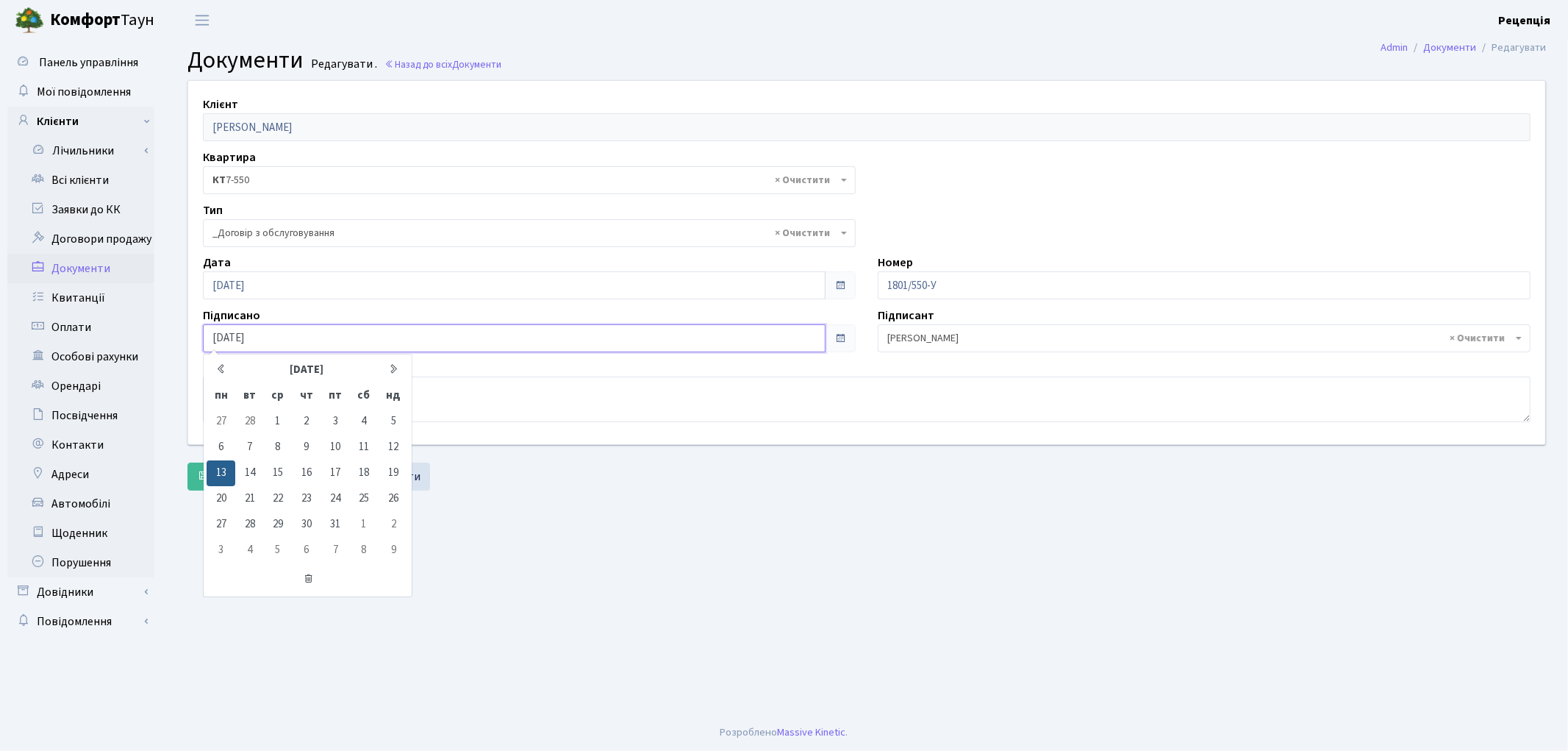
click at [223, 339] on input "13.03.2023" at bounding box center [514, 339] width 623 height 28
type input "01.03.2023"
click at [223, 287] on input "13.03.2023" at bounding box center [514, 285] width 623 height 28
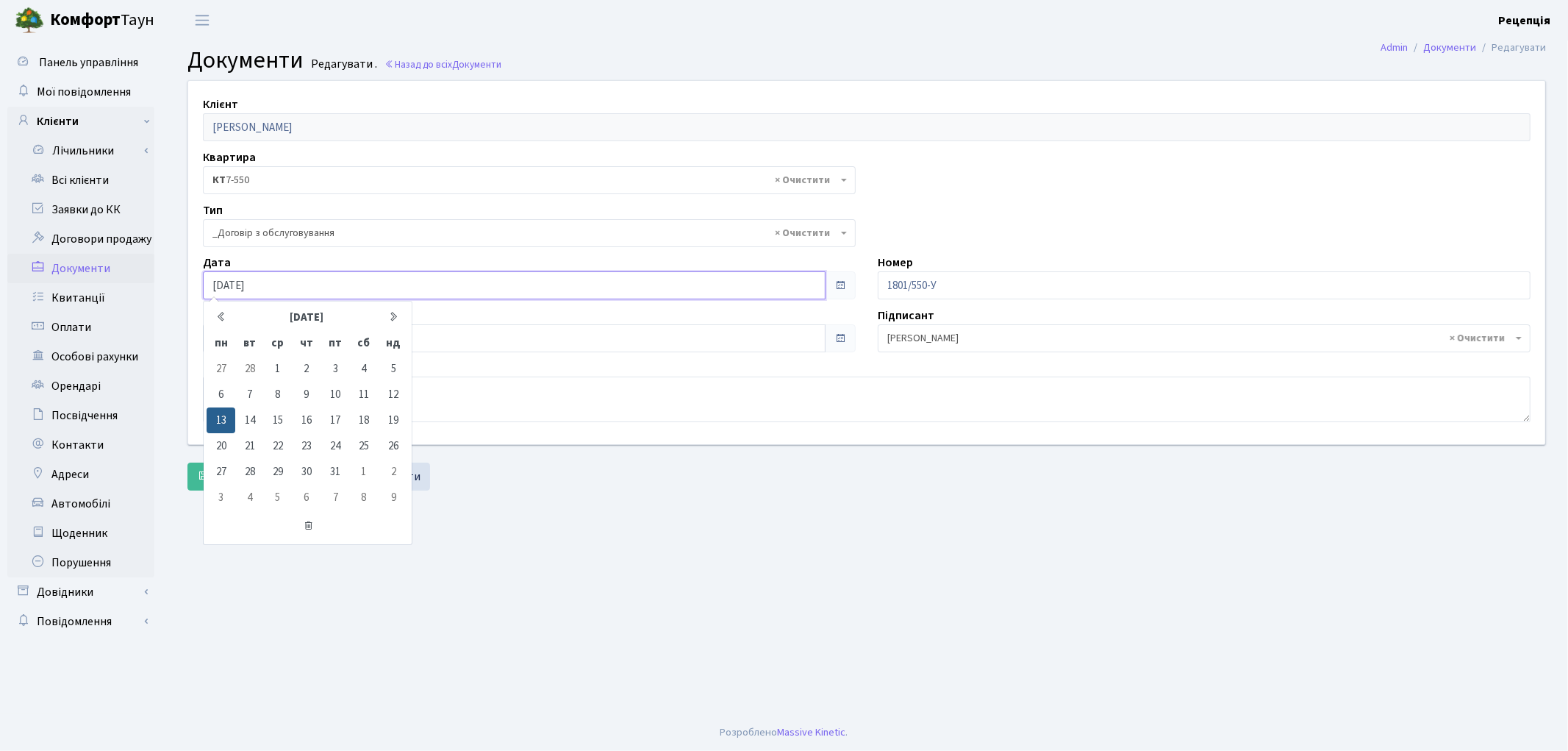
type input "01.03.2023"
drag, startPoint x: 737, startPoint y: 606, endPoint x: 719, endPoint y: 587, distance: 26.2
click at [736, 604] on main "Admin Документи Редагувати Документи Редагувати . Назад до всіх Документи Клієн…" at bounding box center [867, 377] width 1402 height 674
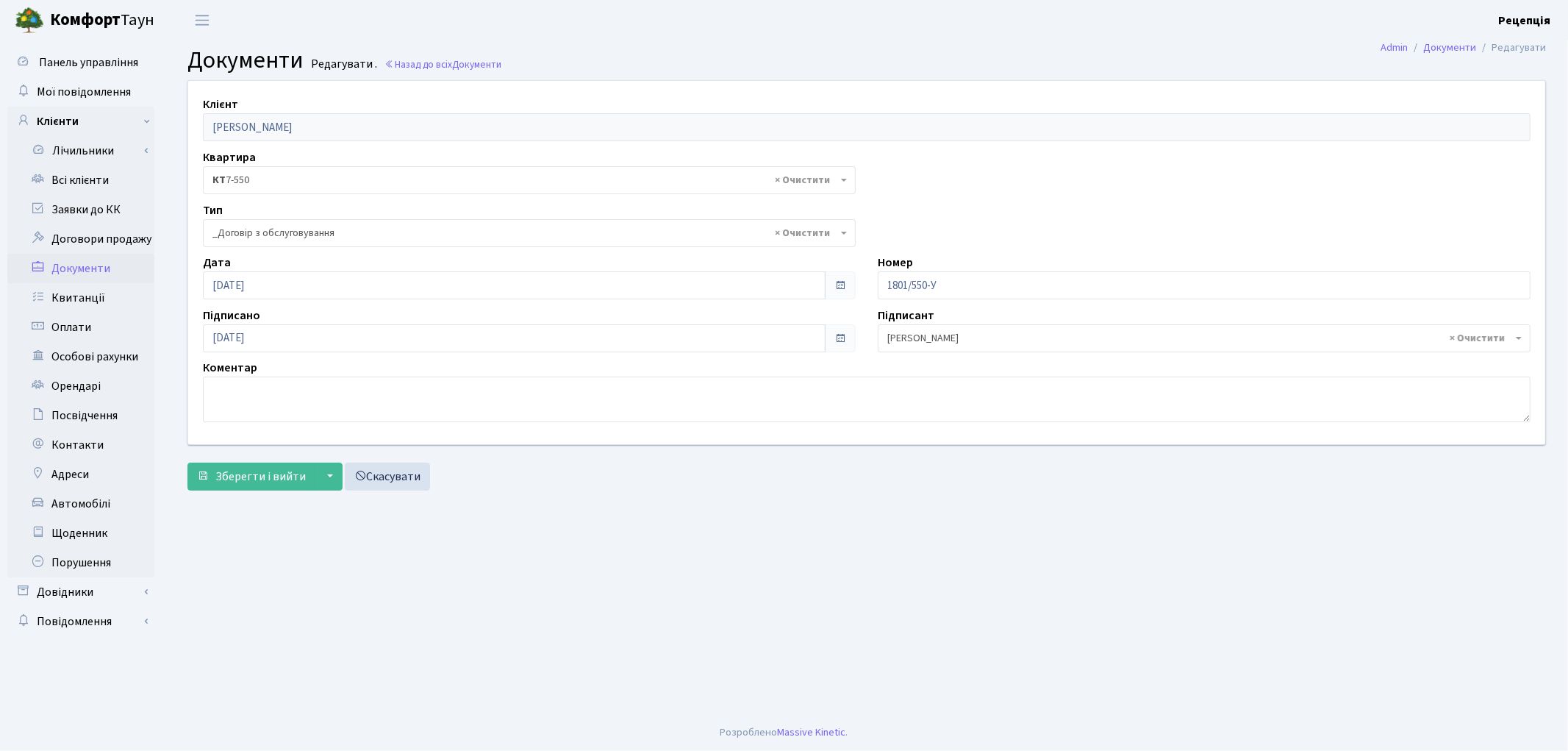
click at [271, 495] on div "Клієнт Кучер Юлія Геннадіївна Квартира - <b>КТ3</b>&nbsp;&nbsp;&nbsp;303-11 <b>…" at bounding box center [867, 288] width 1380 height 417
click at [269, 482] on span "Зберегти і вийти" at bounding box center [260, 476] width 90 height 16
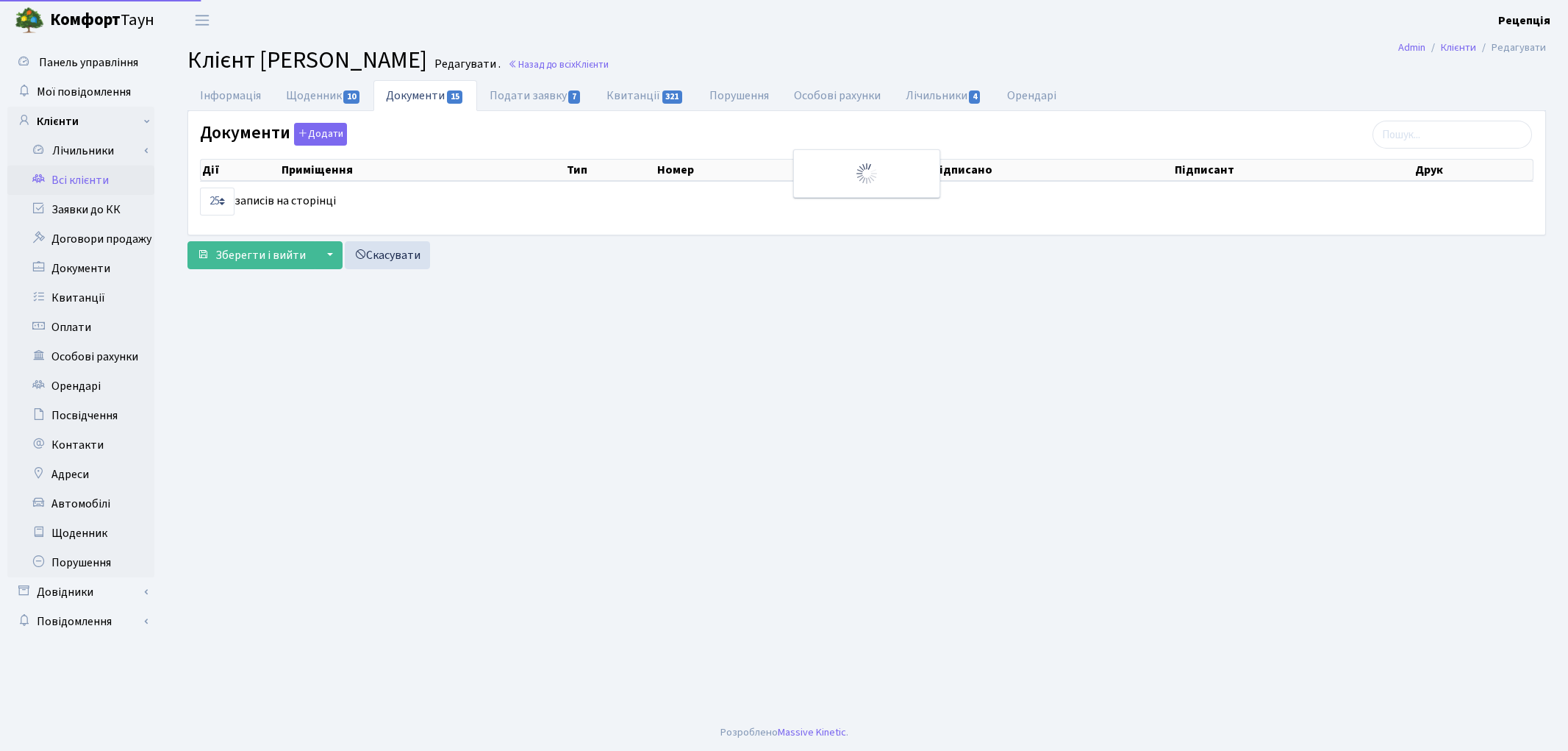
select select "25"
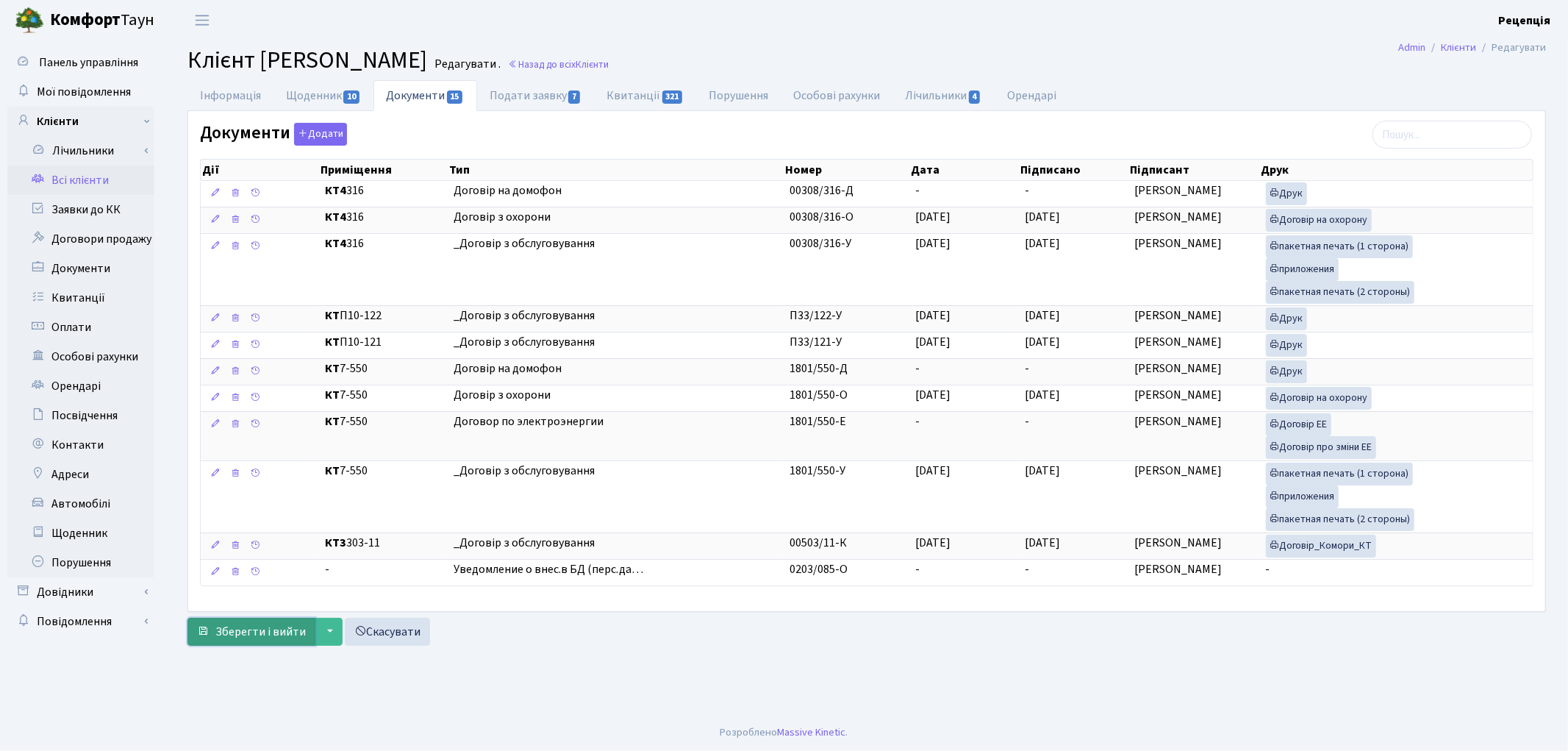
click at [250, 622] on button "Зберегти і вийти" at bounding box center [251, 632] width 128 height 28
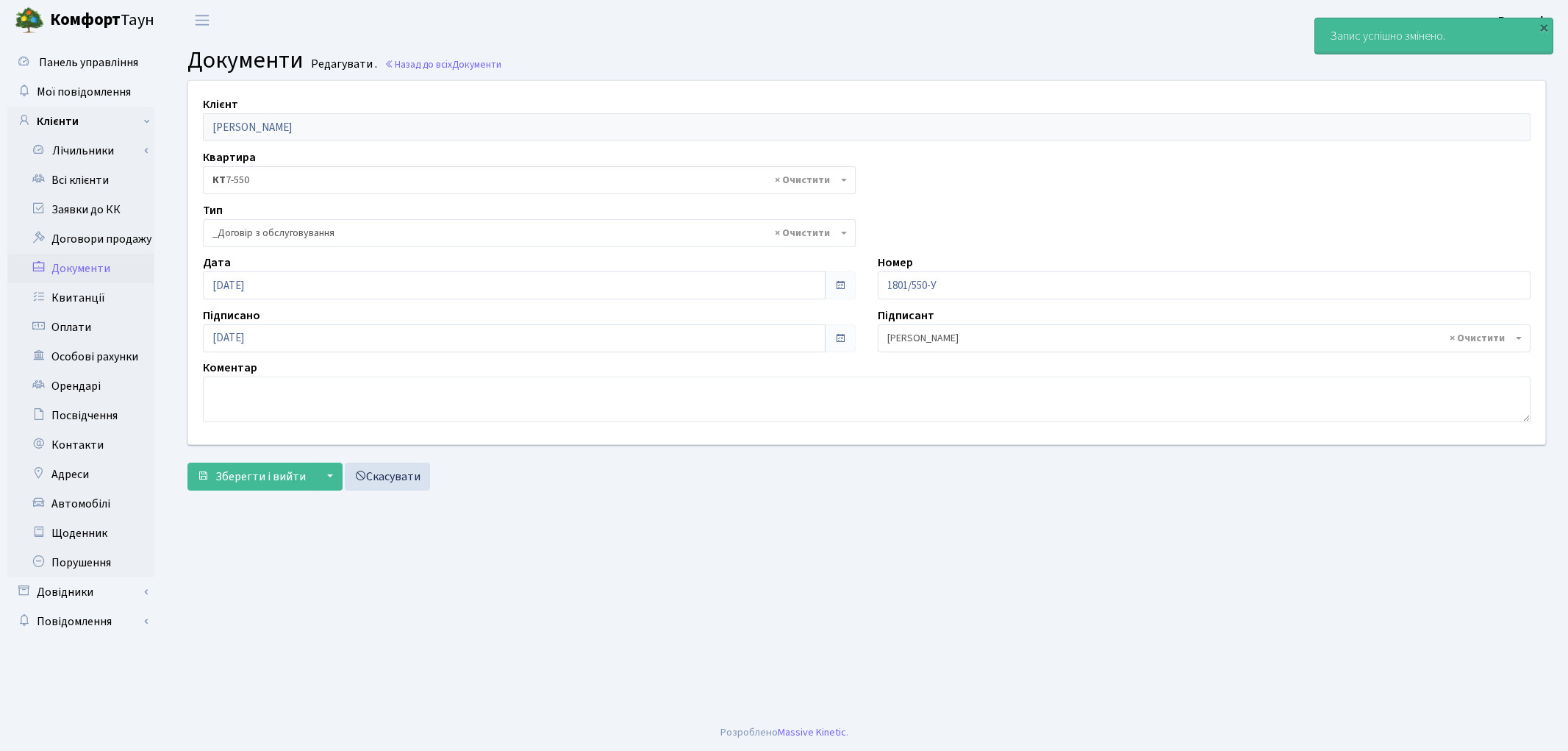
select select "289"
click at [89, 188] on link "Всі клієнти" at bounding box center [80, 180] width 147 height 29
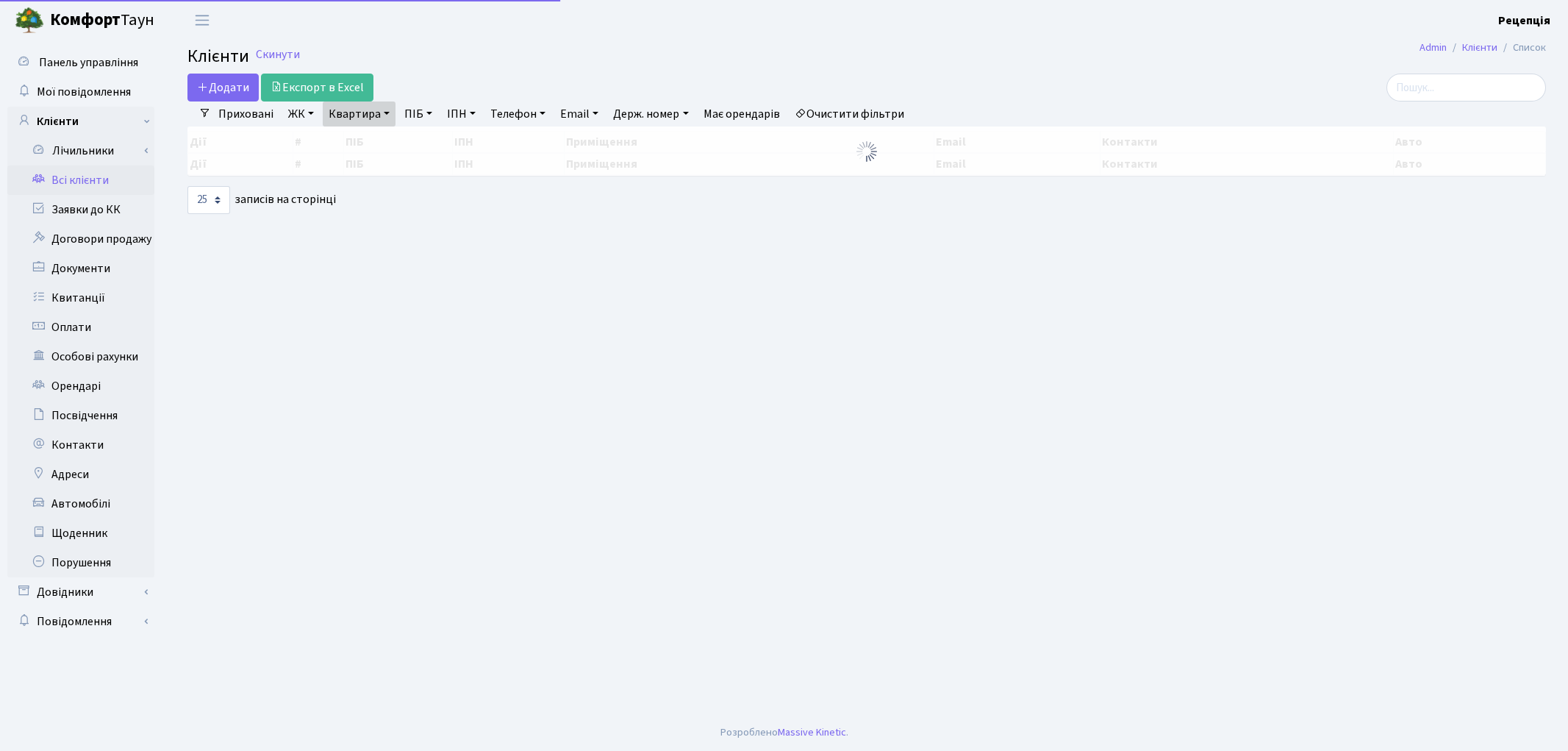
select select "25"
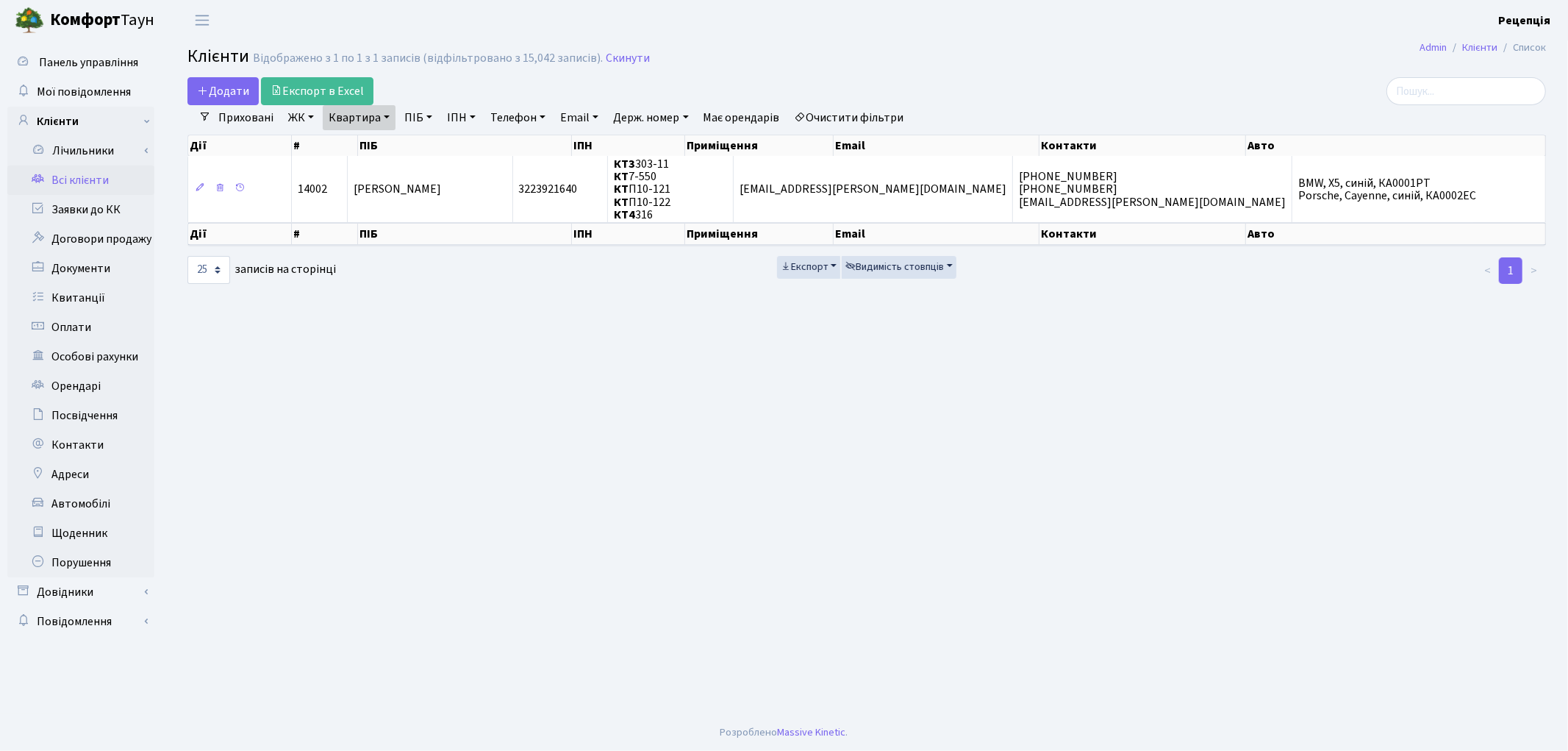
click at [860, 112] on link "Очистити фільтри" at bounding box center [850, 118] width 121 height 25
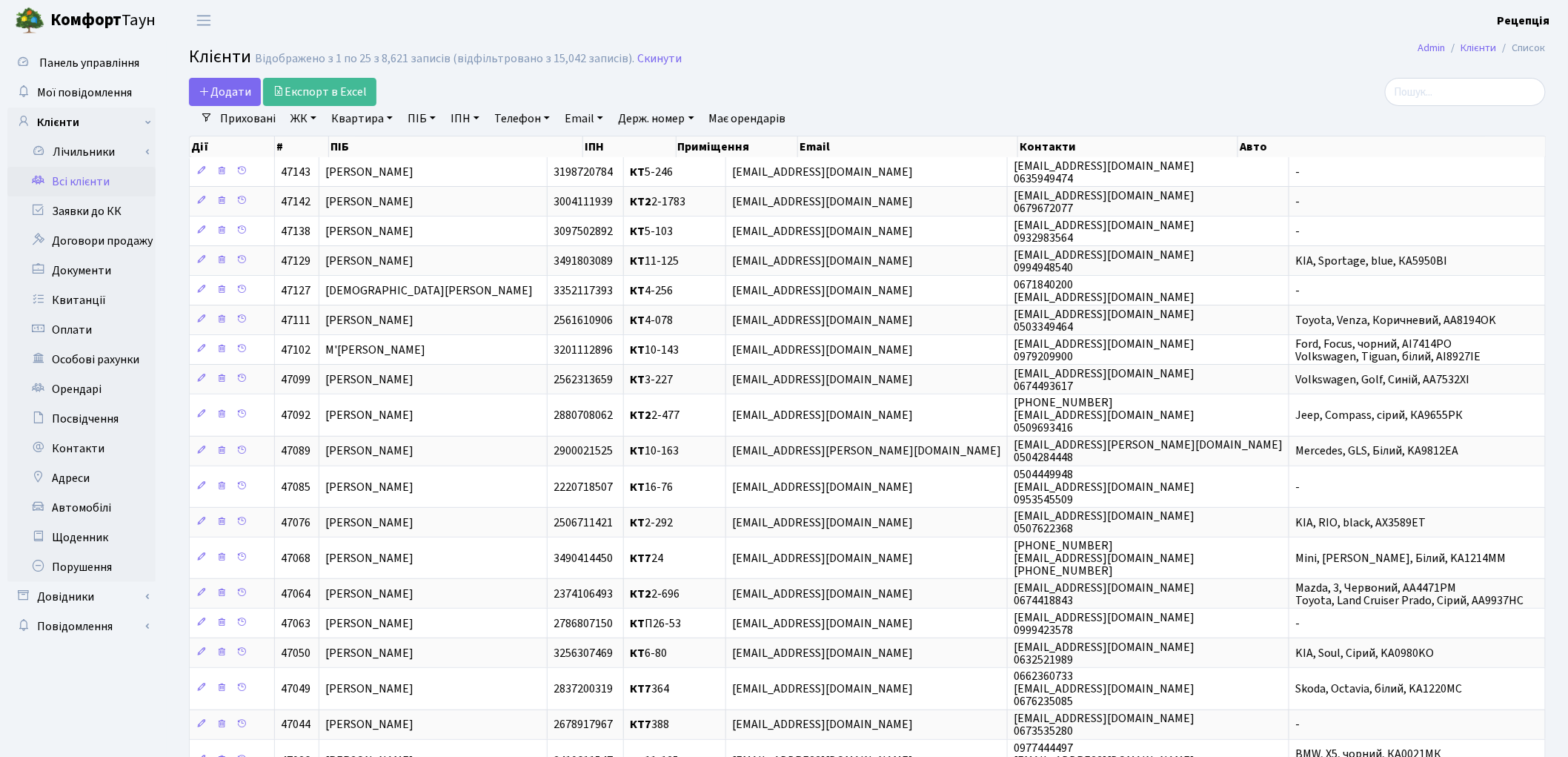
click at [428, 122] on link "ПІБ" at bounding box center [421, 119] width 40 height 25
type input "шаповалов"
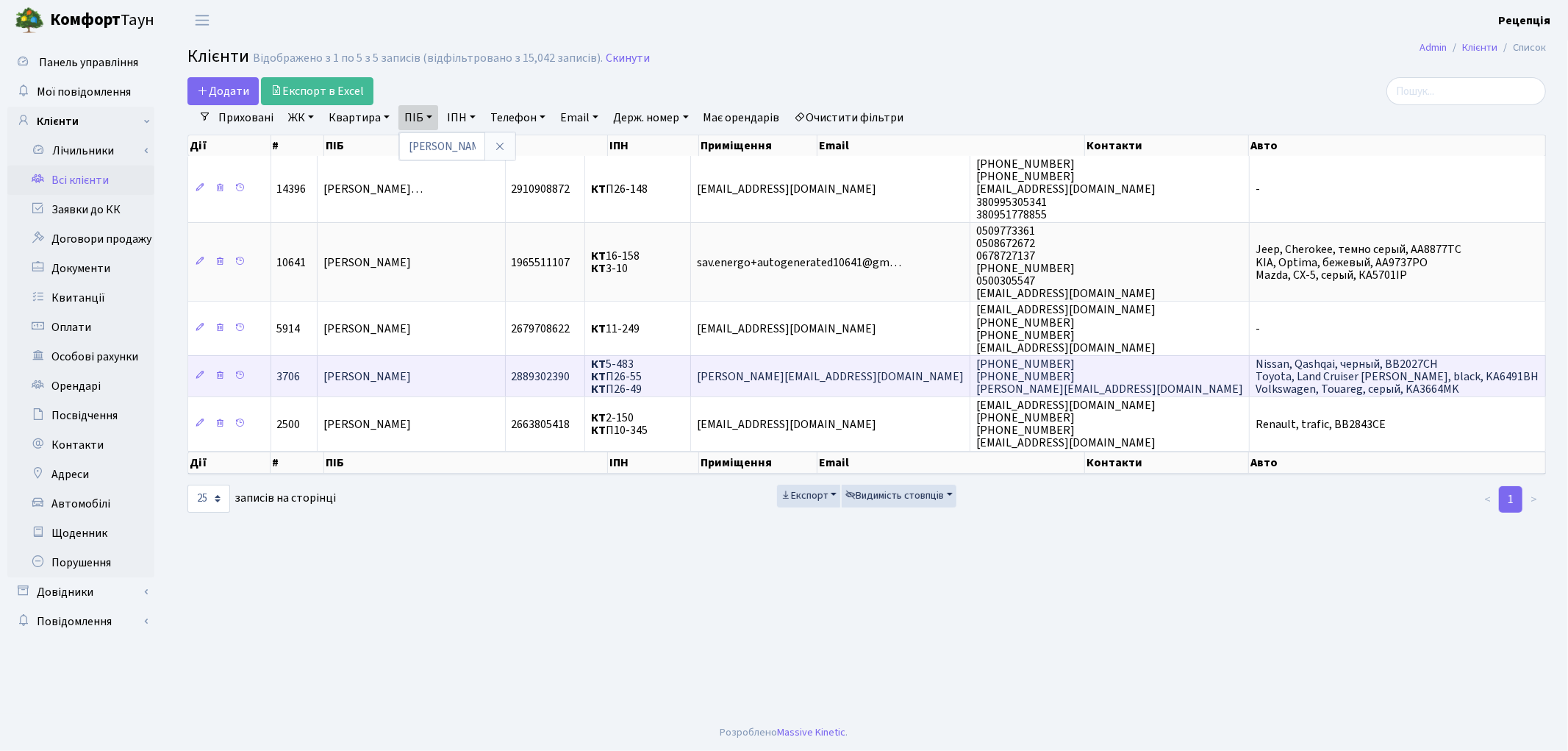
click at [490, 369] on td "[PERSON_NAME]" at bounding box center [411, 376] width 188 height 41
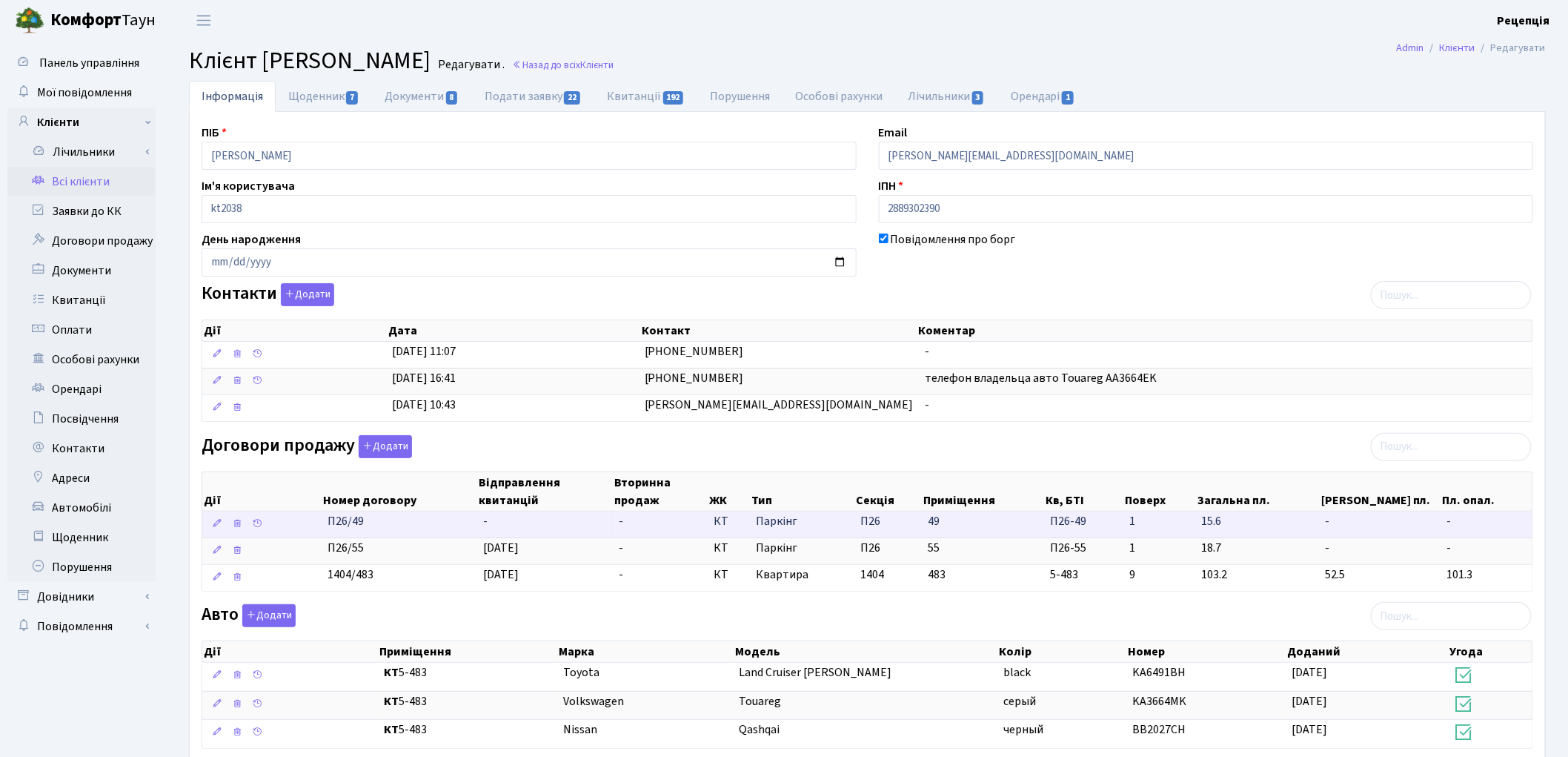
click at [506, 519] on td "-" at bounding box center [545, 524] width 135 height 26
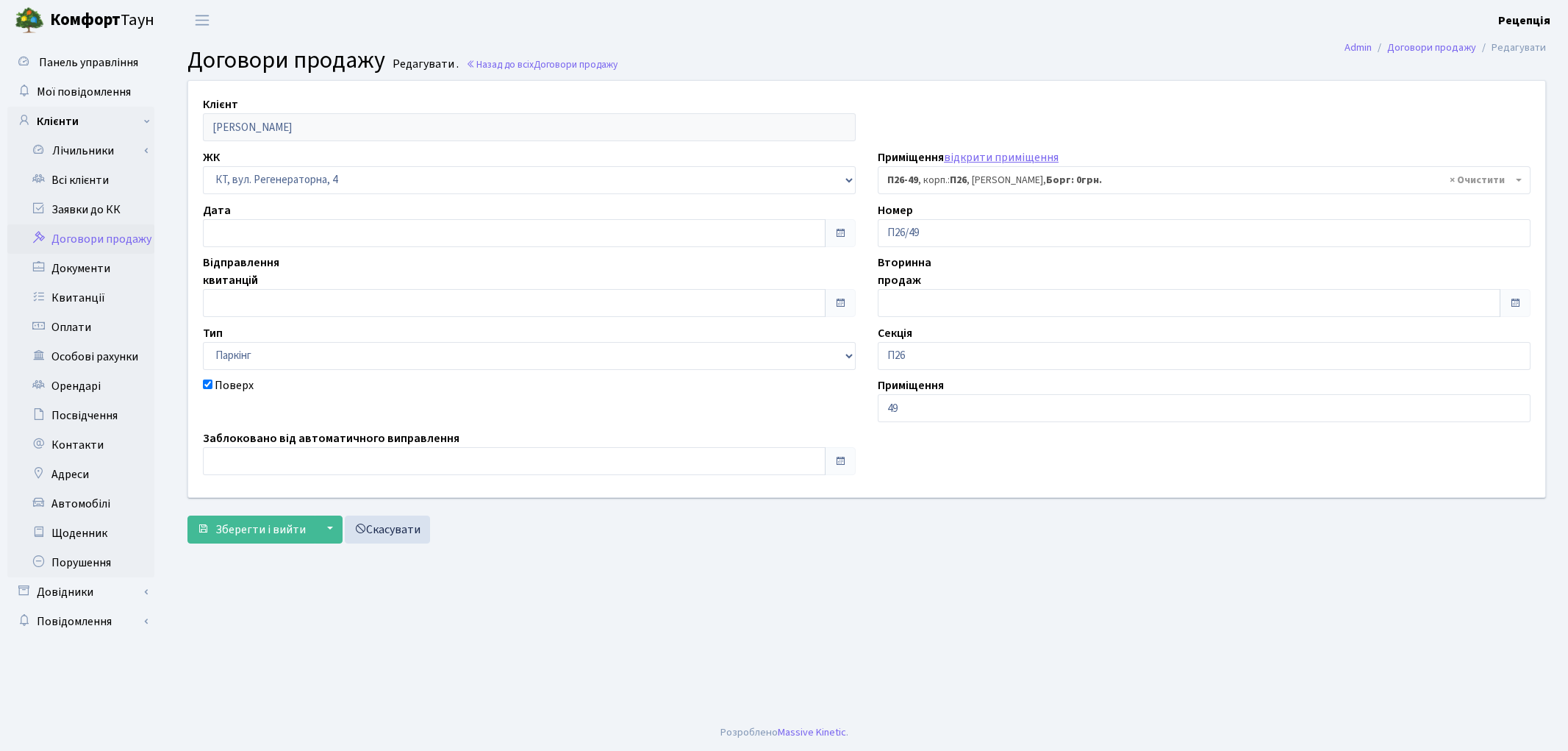
select select "8310"
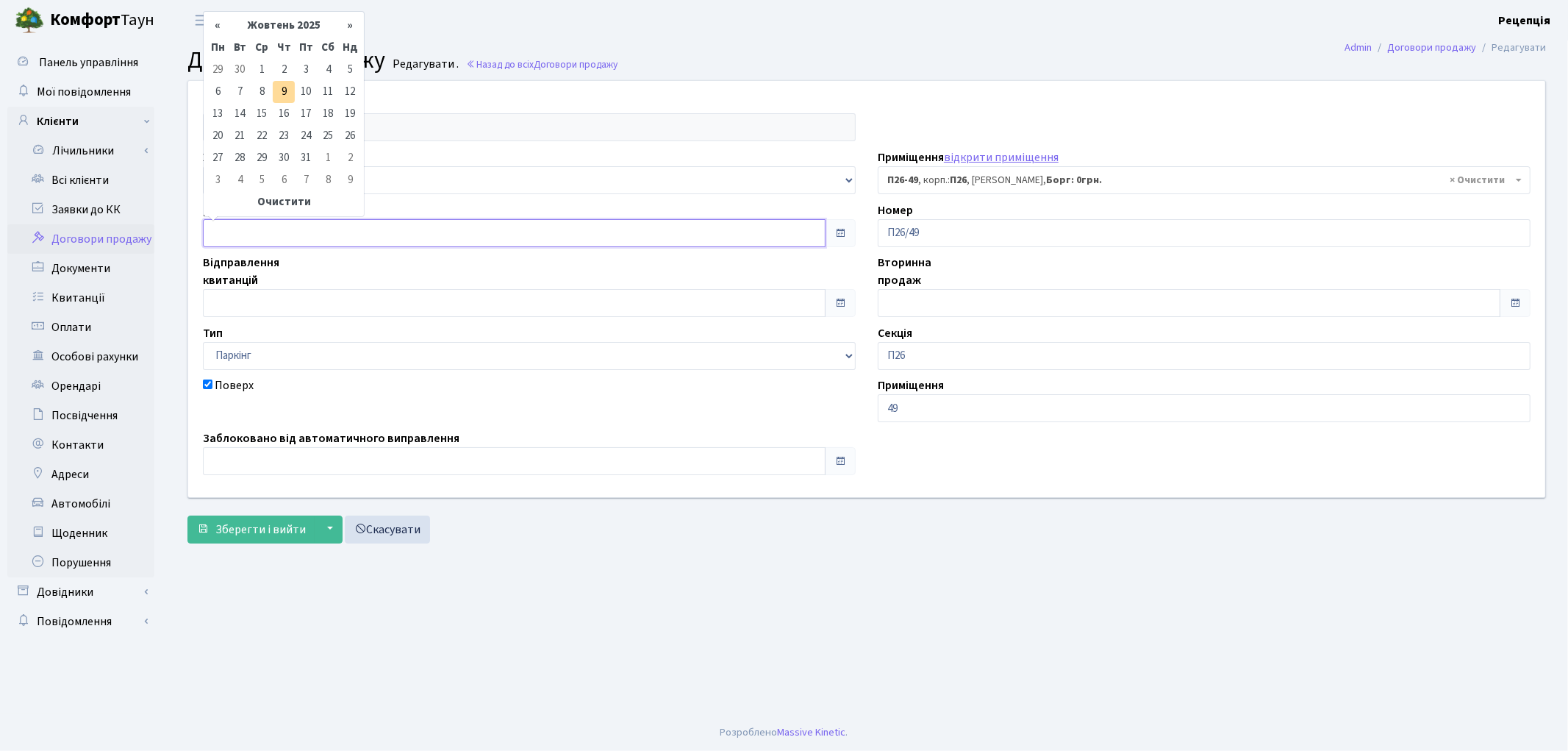
click at [250, 229] on input "text" at bounding box center [514, 233] width 623 height 28
click at [265, 86] on td "8" at bounding box center [261, 92] width 22 height 22
type input "08.10.2025"
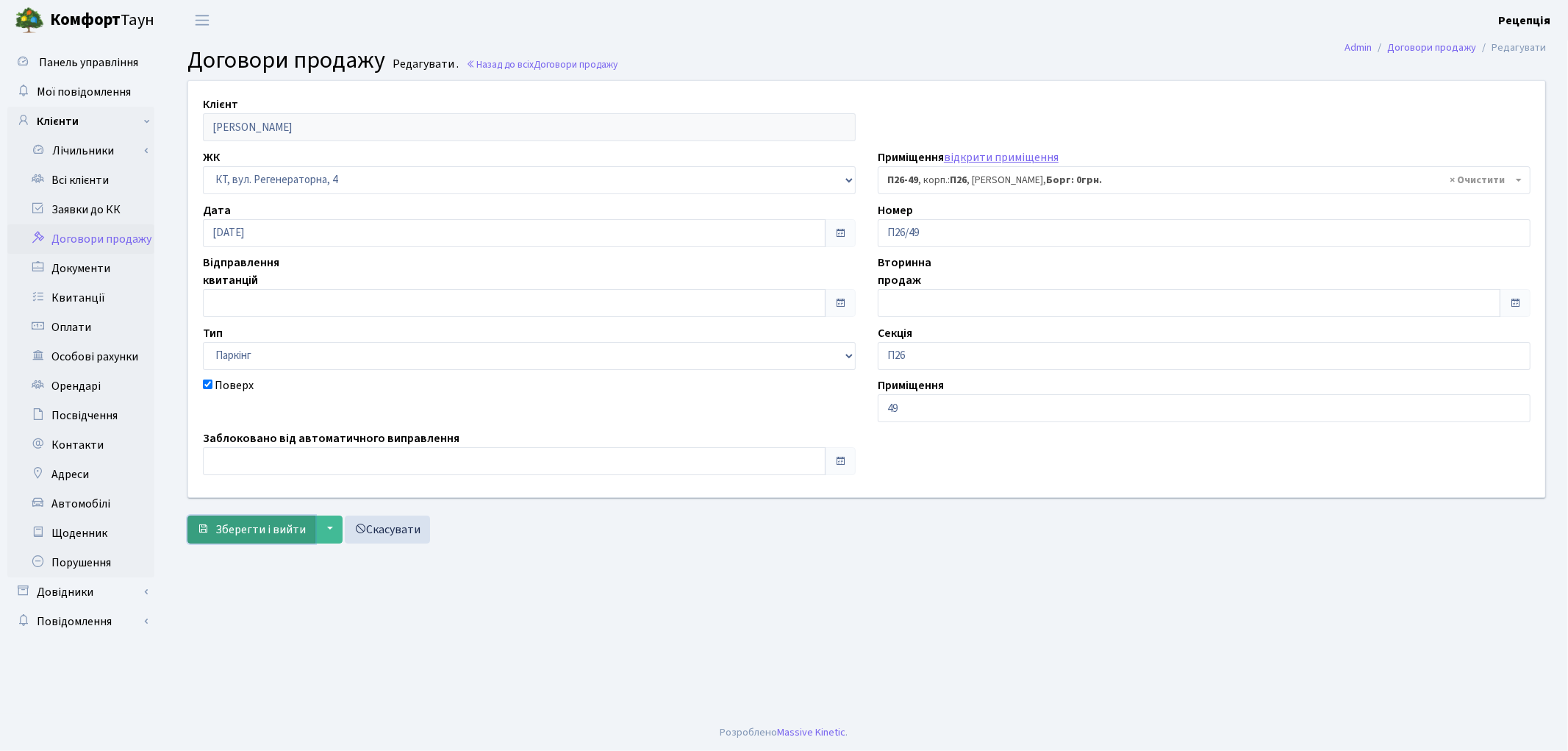
click at [273, 529] on span "Зберегти і вийти" at bounding box center [260, 529] width 90 height 16
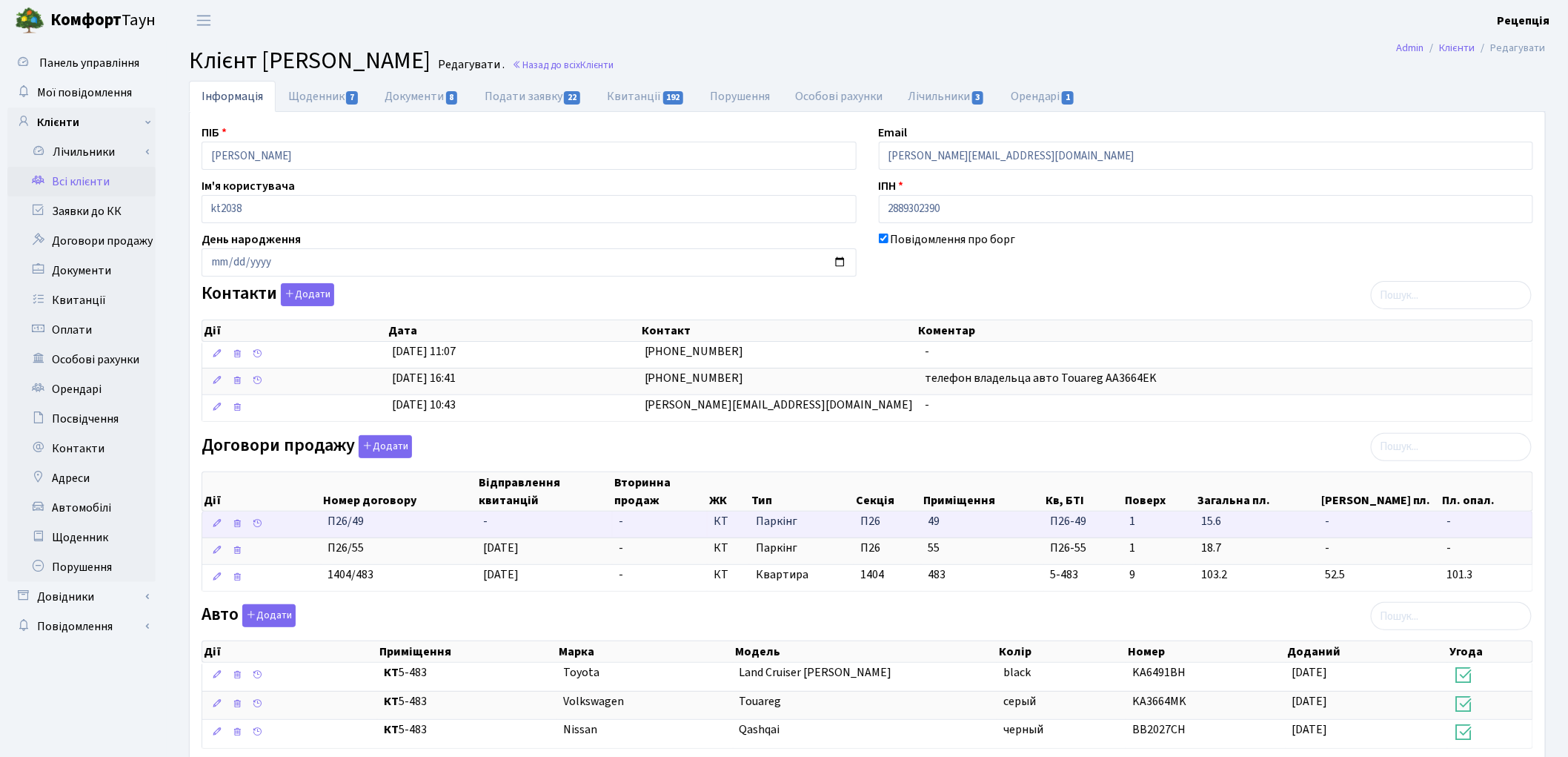
click at [504, 519] on td "-" at bounding box center [545, 524] width 135 height 26
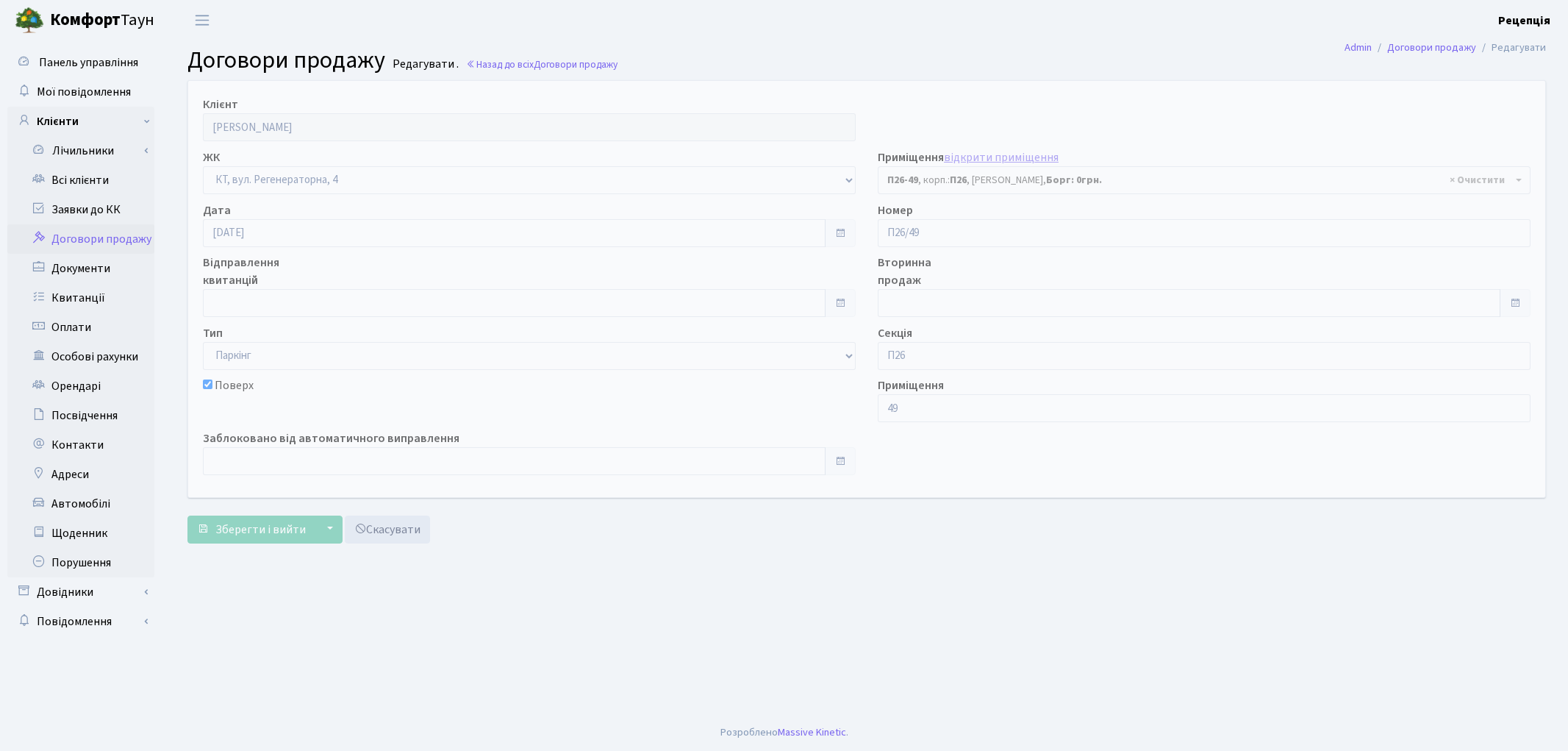
select select "8310"
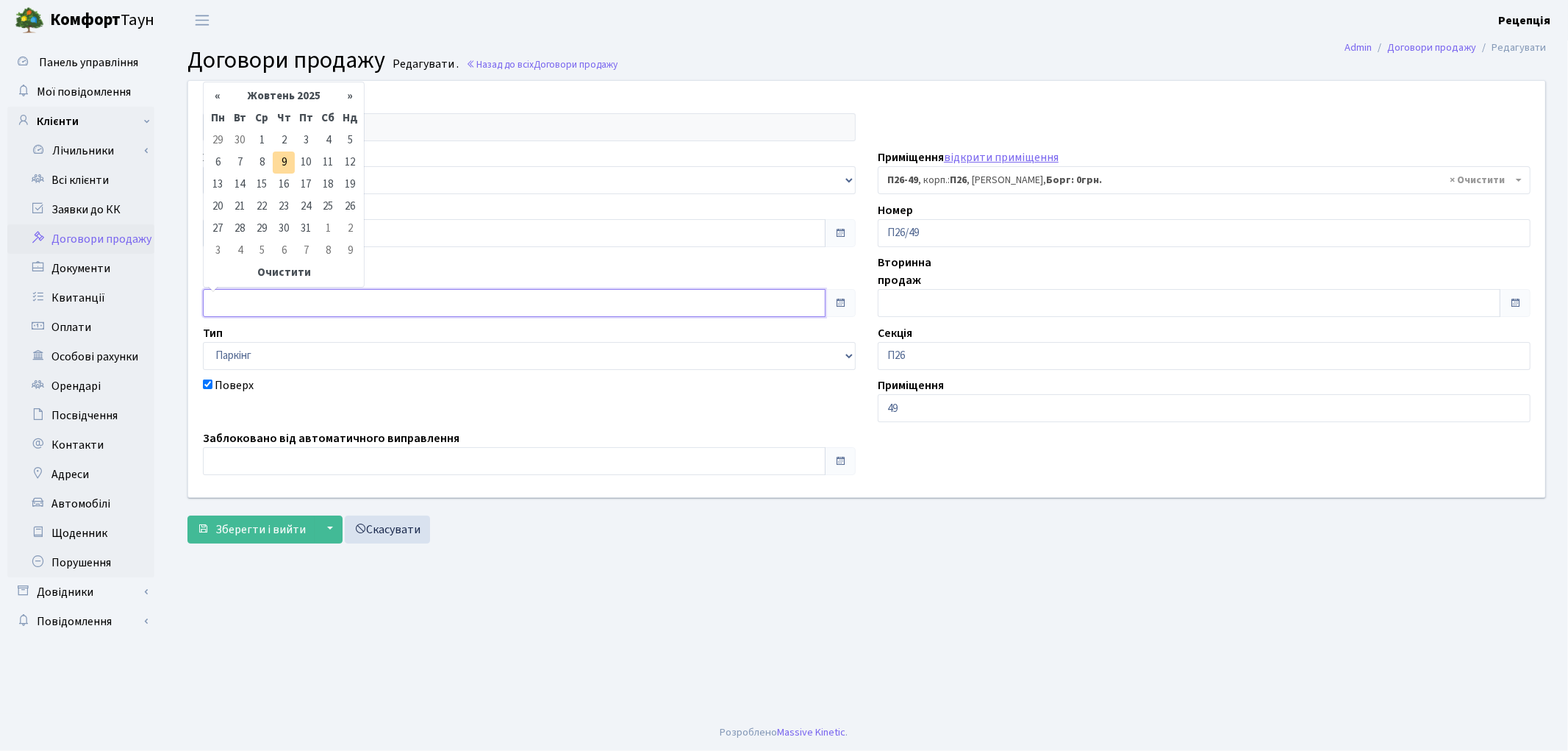
click at [243, 309] on input "text" at bounding box center [514, 303] width 623 height 28
click at [269, 159] on td "8" at bounding box center [261, 163] width 22 height 22
type input "[DATE]"
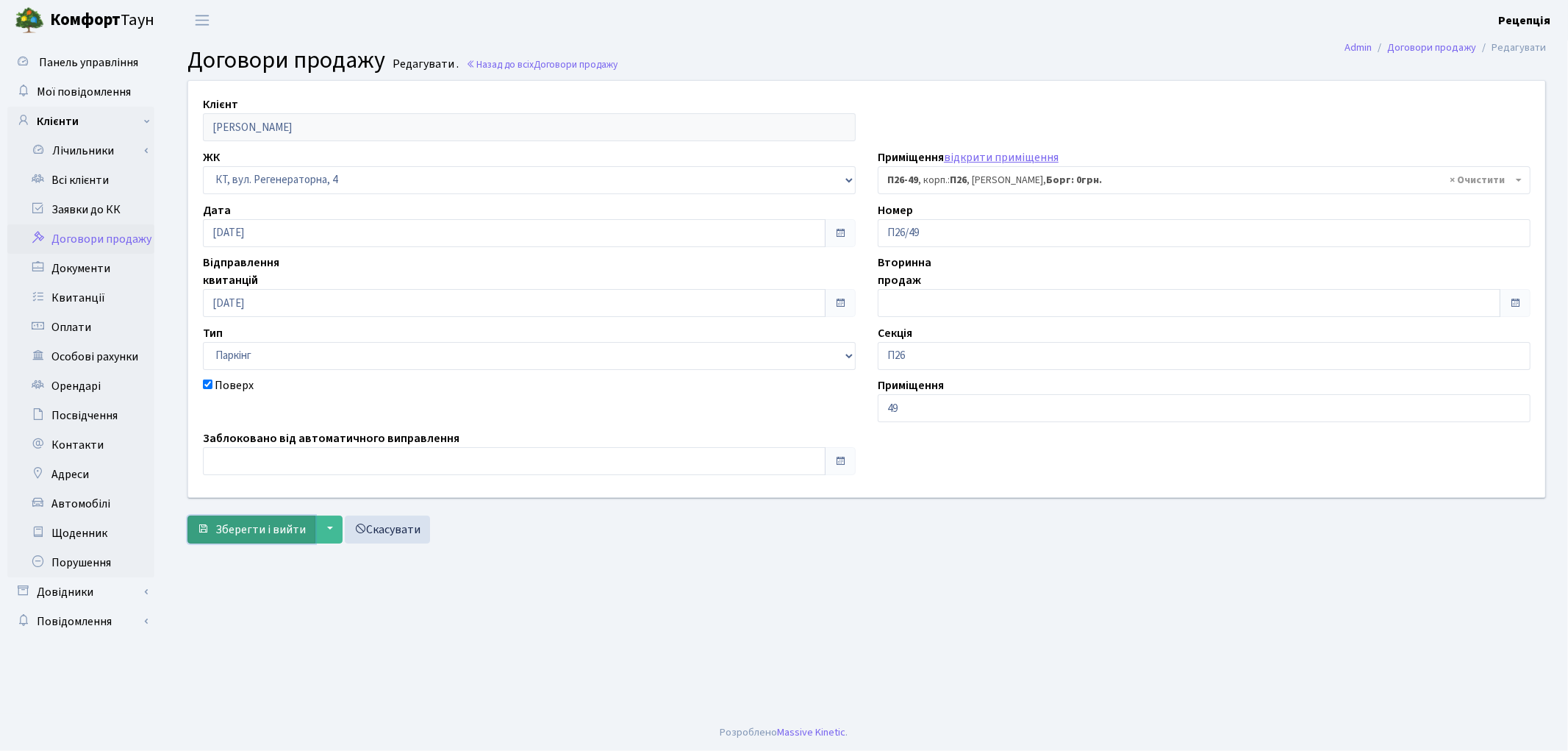
click at [268, 526] on span "Зберегти і вийти" at bounding box center [260, 529] width 90 height 16
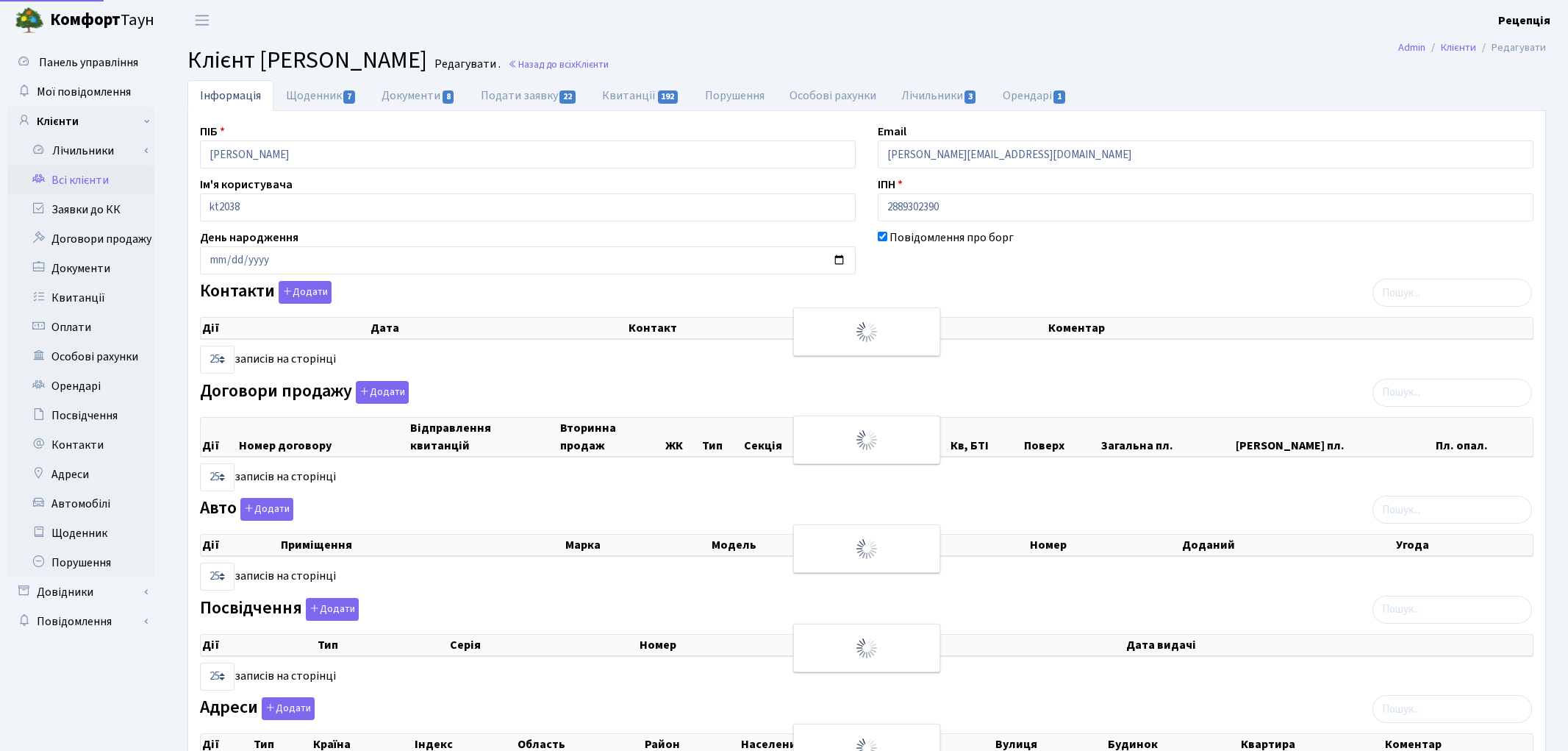
select select "25"
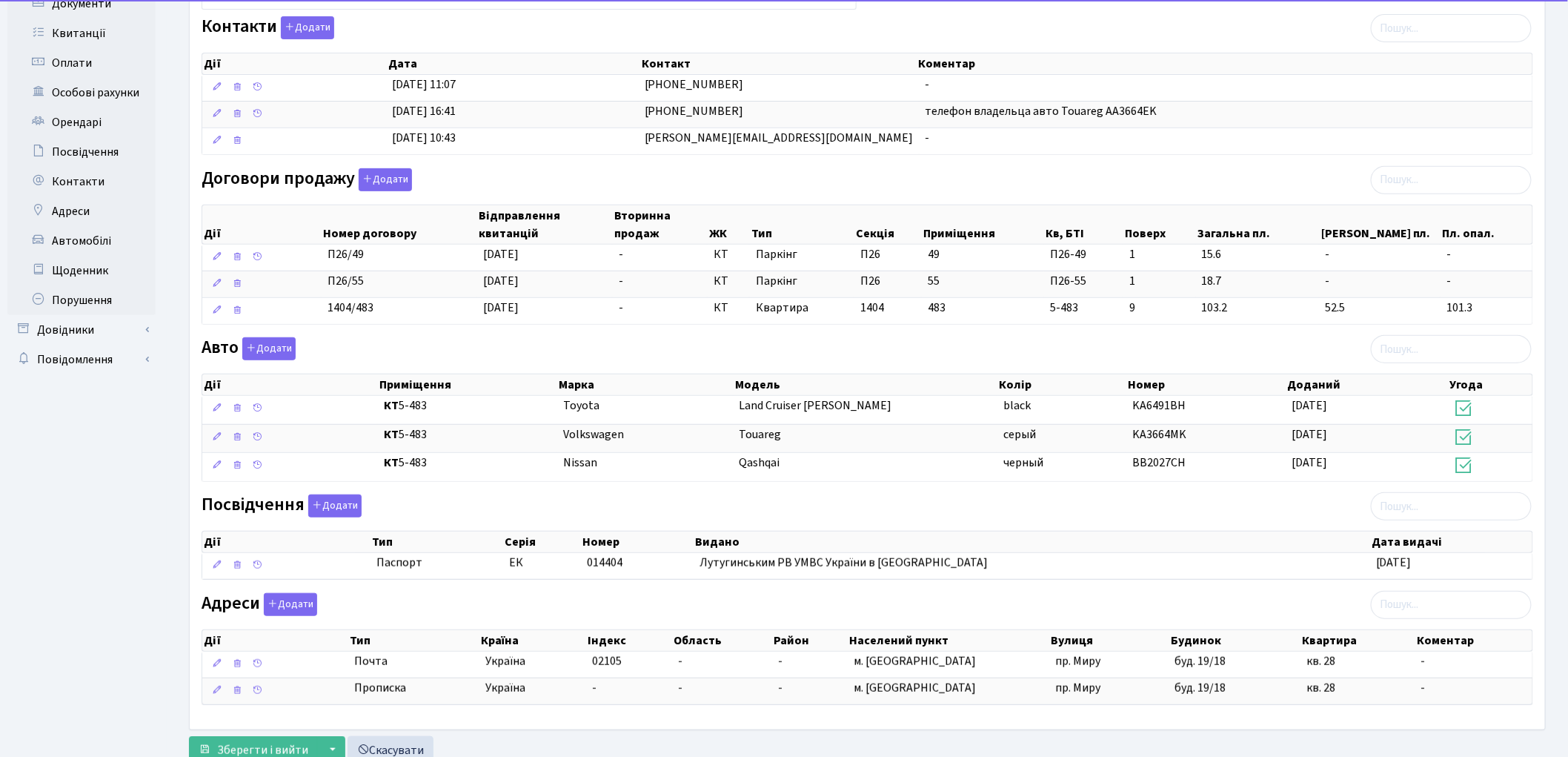
scroll to position [310, 0]
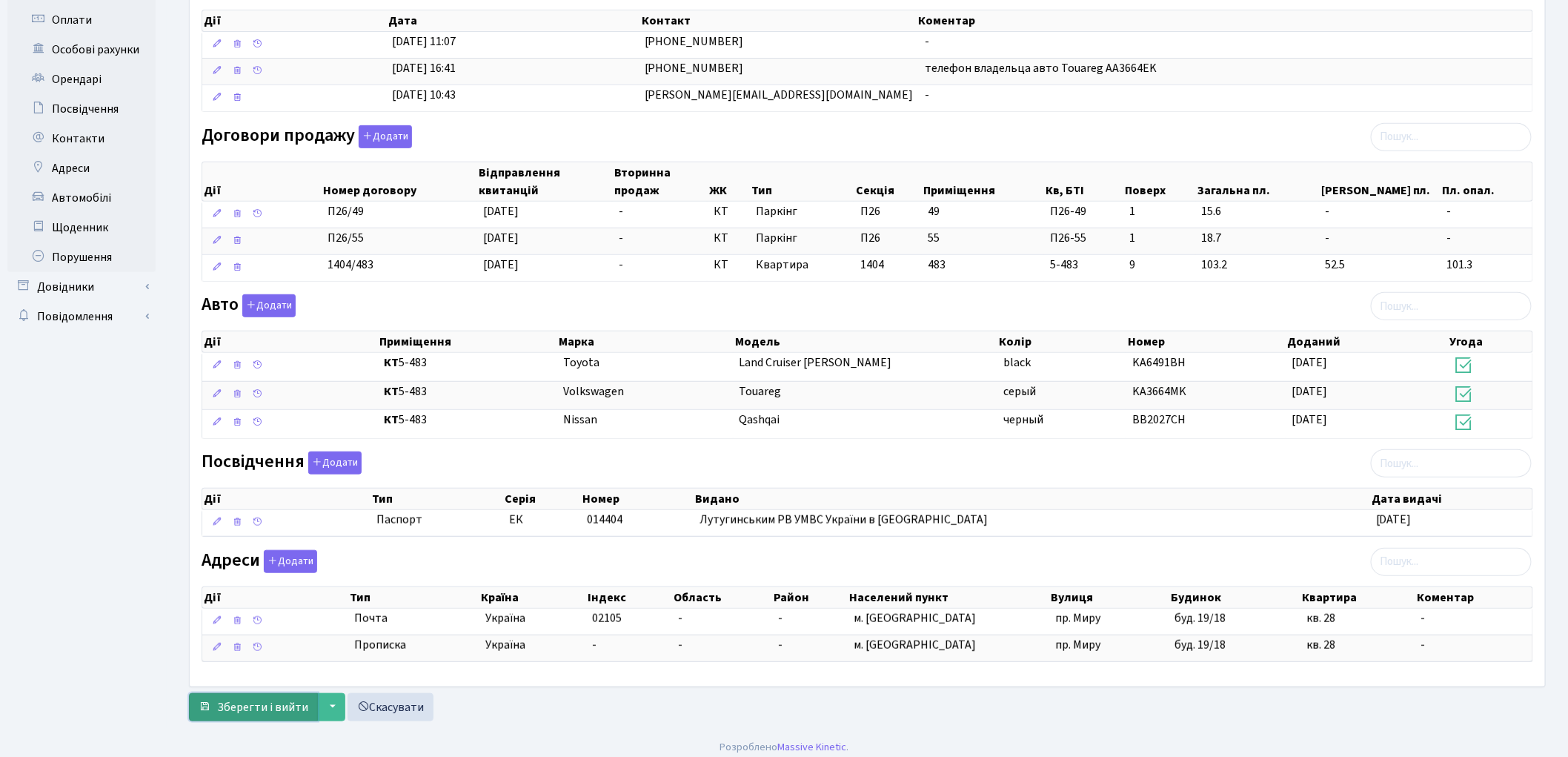
click at [225, 713] on span "Зберегти і вийти" at bounding box center [262, 707] width 91 height 17
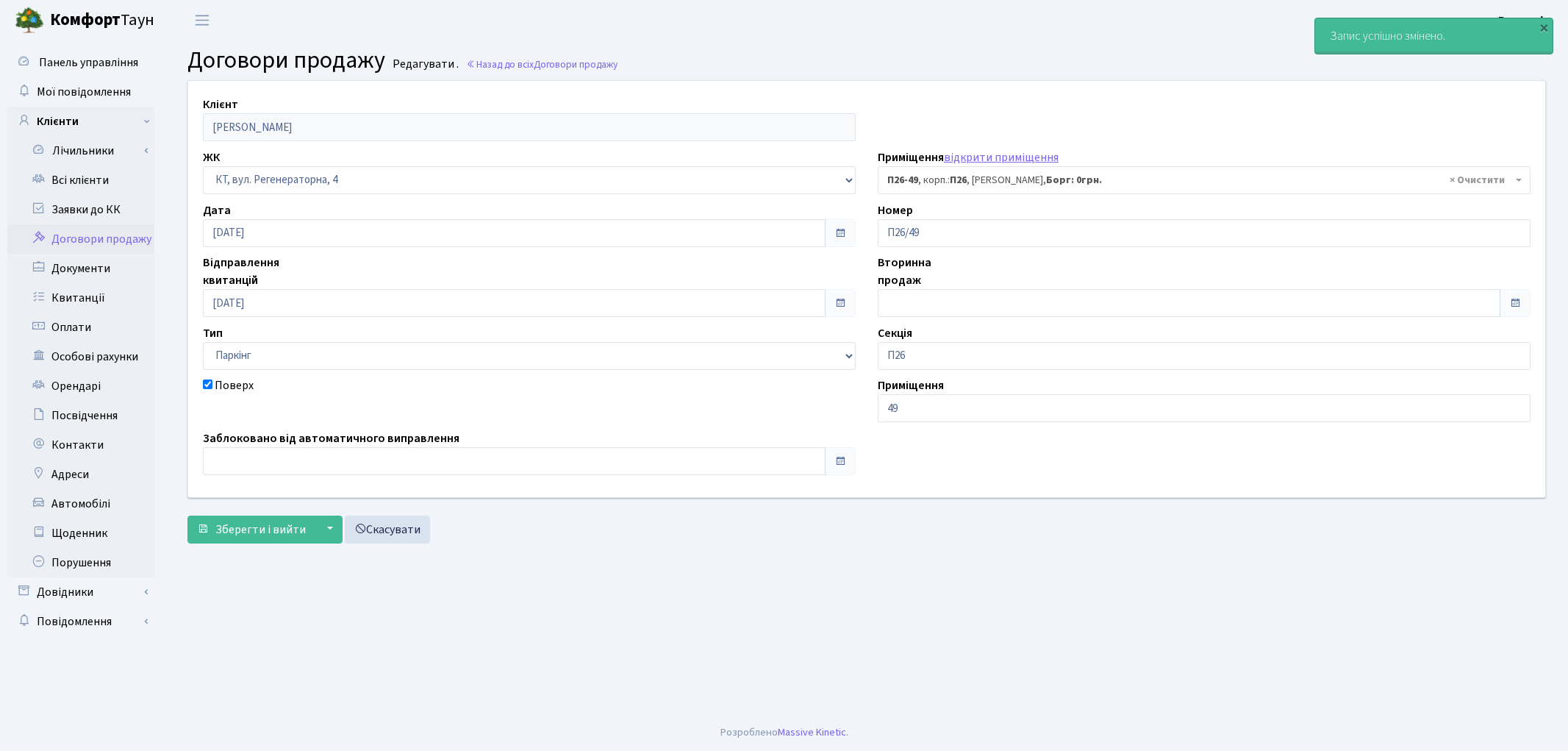
select select "8310"
click at [74, 185] on link "Всі клієнти" at bounding box center [80, 180] width 147 height 29
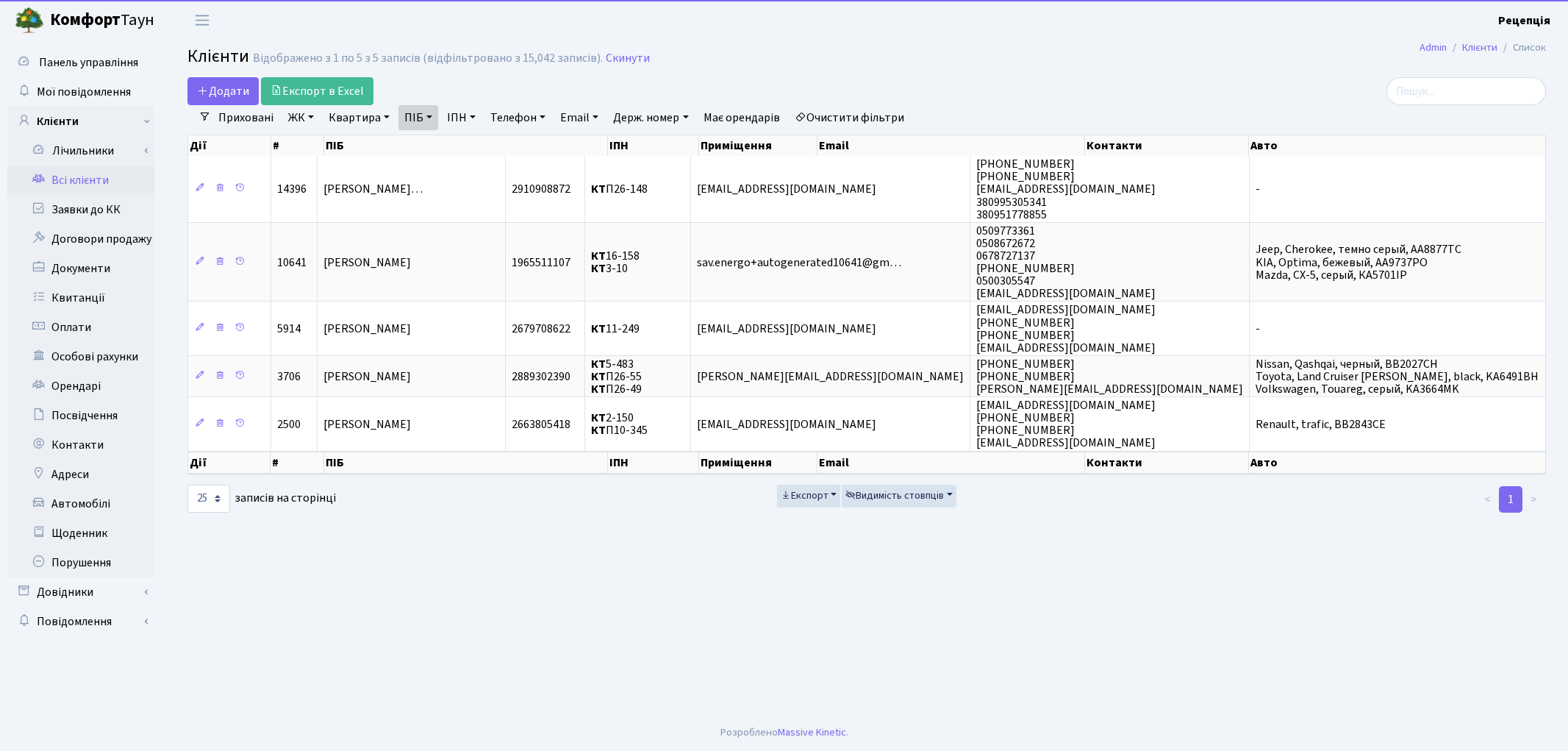
select select "25"
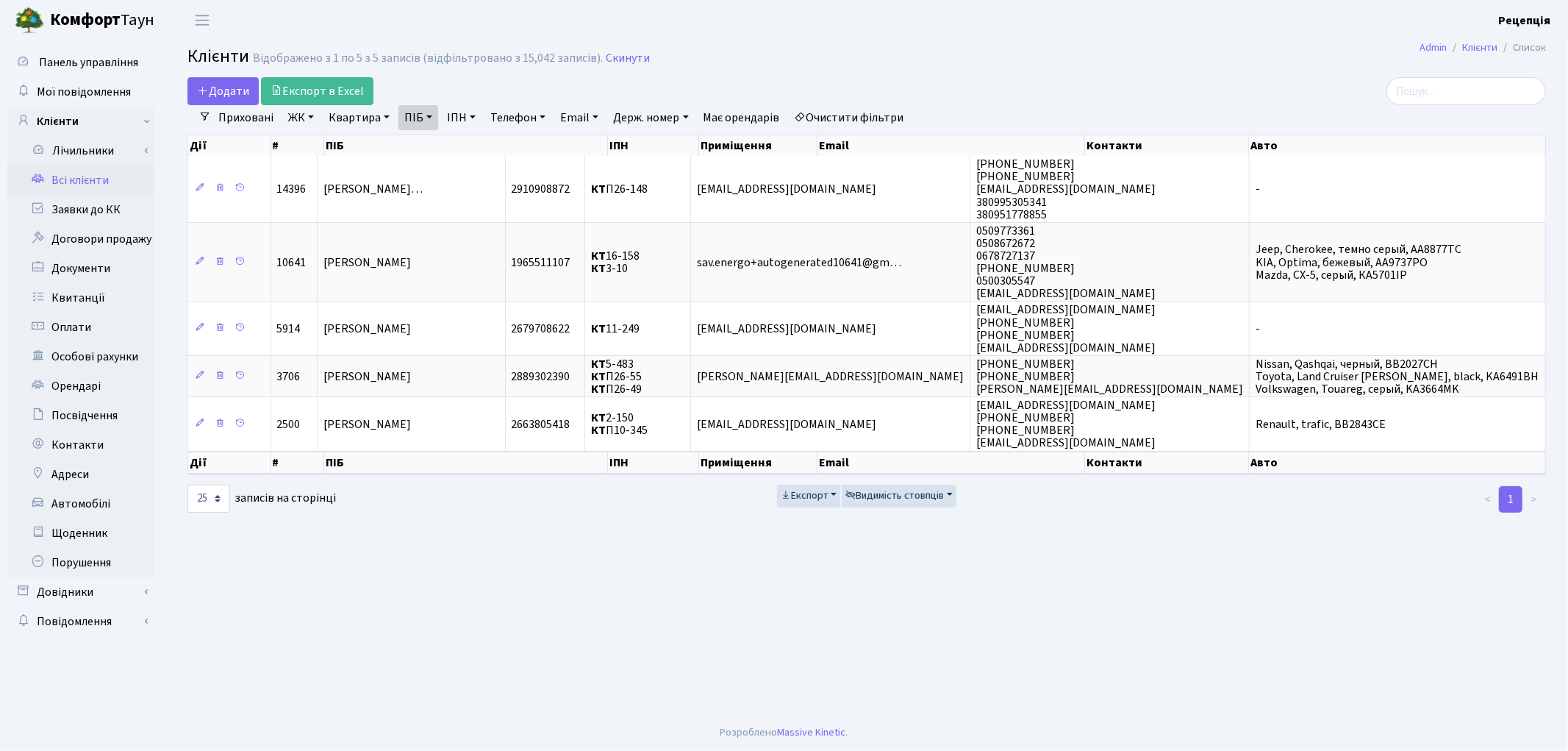
click at [428, 121] on link "ПІБ" at bounding box center [418, 118] width 40 height 25
click at [848, 116] on link "Очистити фільтри" at bounding box center [850, 118] width 121 height 25
select select
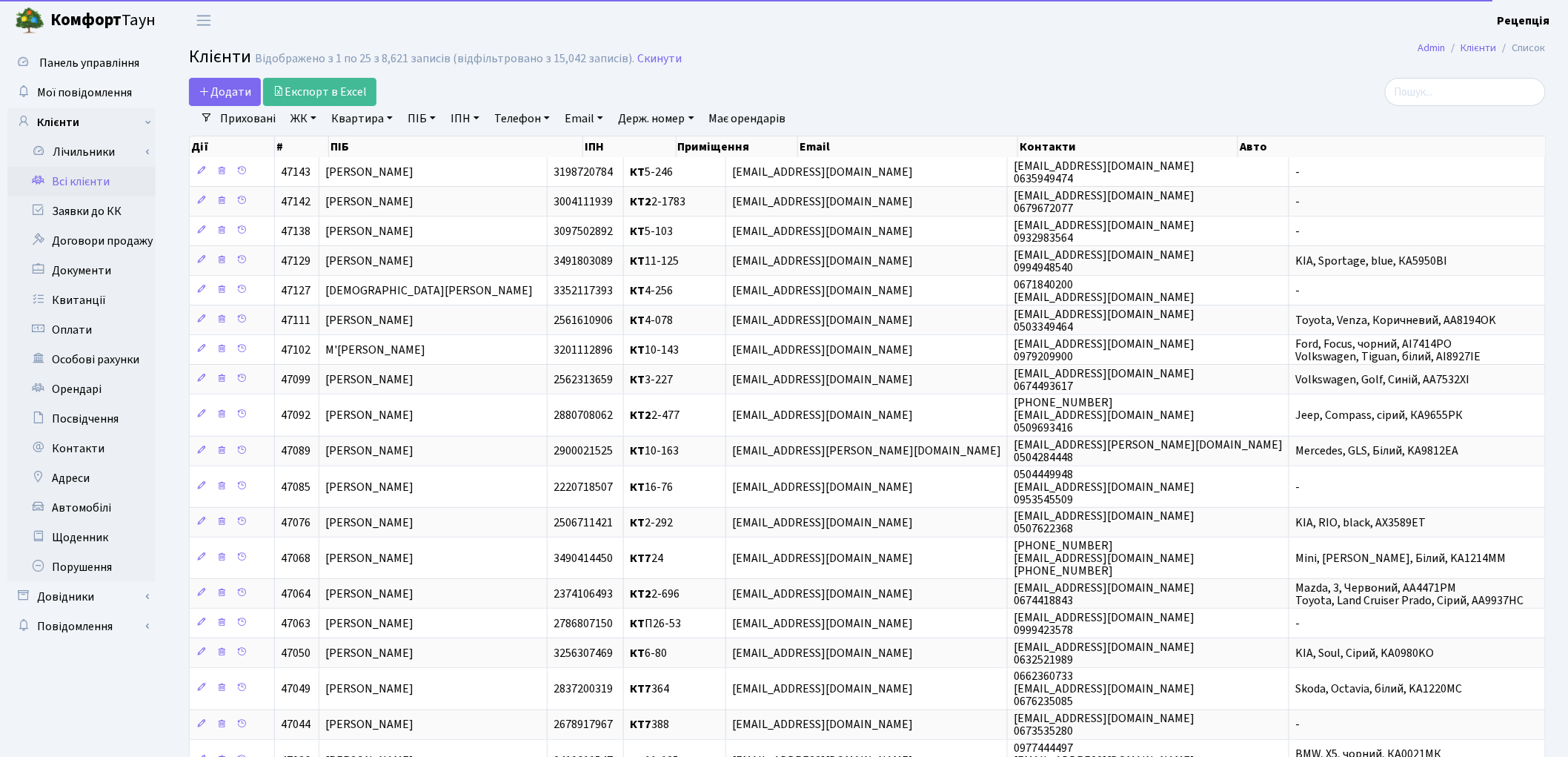
click at [317, 129] on link "ЖК" at bounding box center [304, 119] width 38 height 25
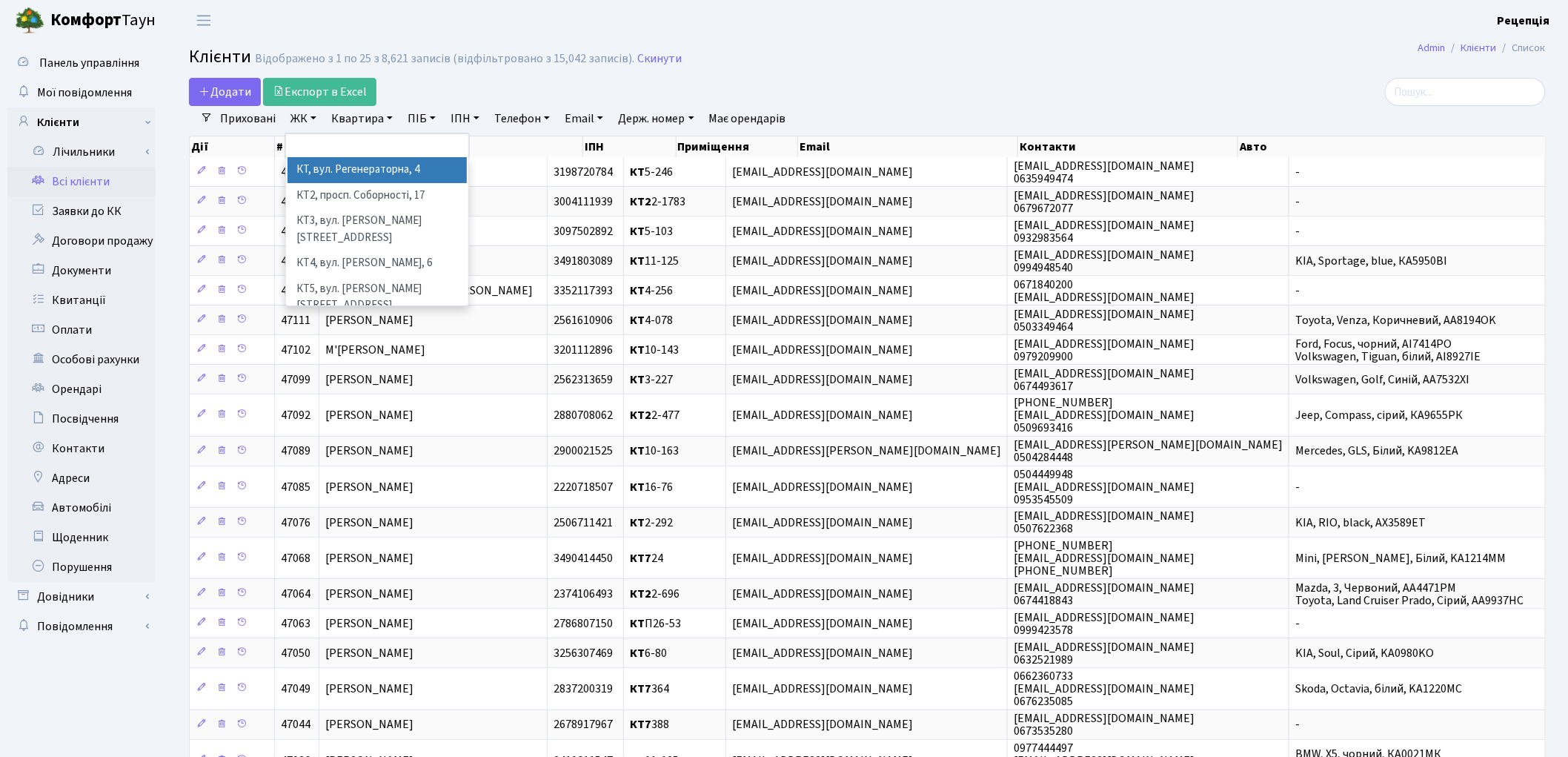
click at [333, 173] on li "КТ, вул. Регенераторна, 4" at bounding box center [377, 169] width 180 height 26
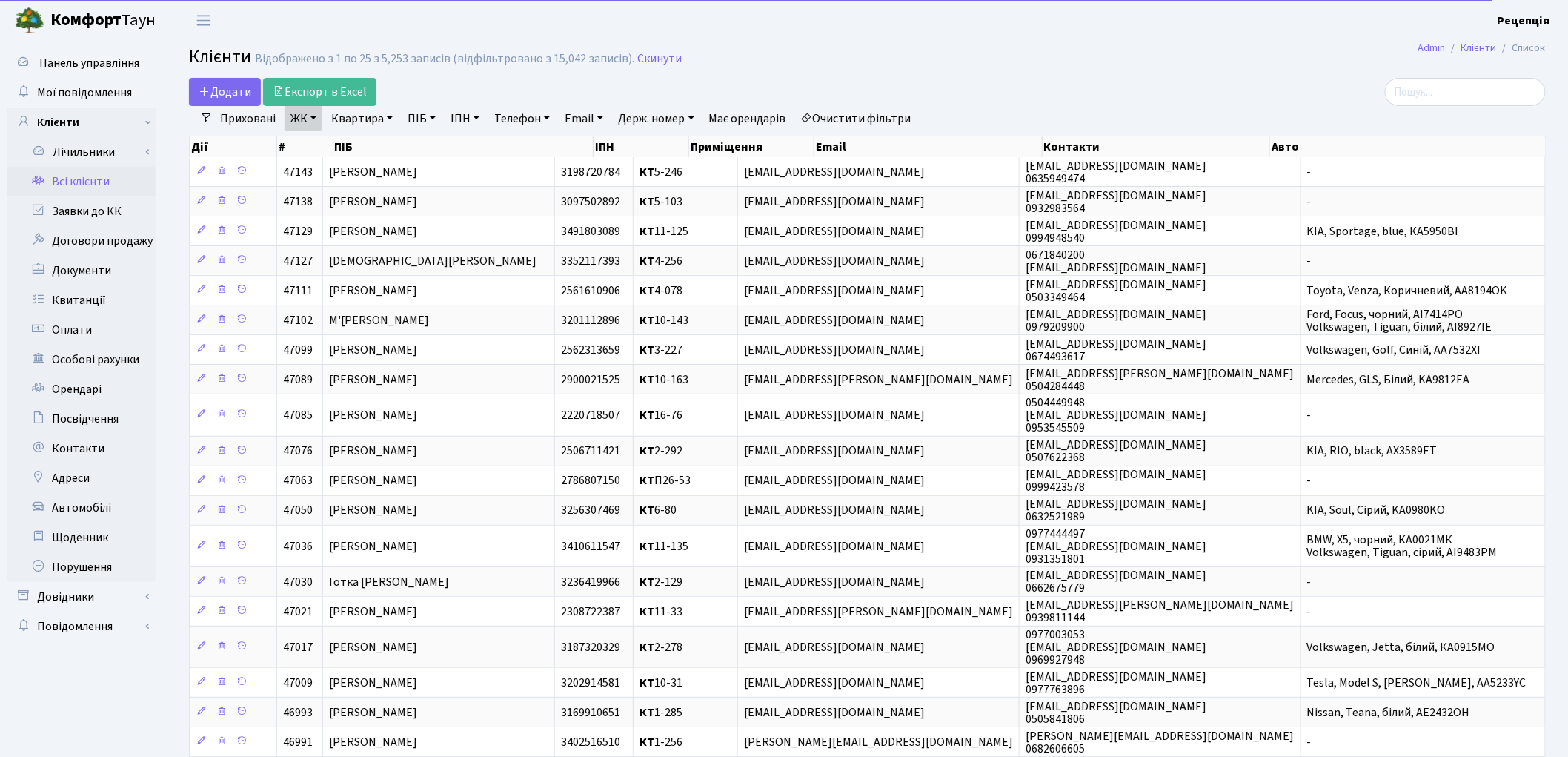
click at [374, 127] on link "Квартира" at bounding box center [362, 119] width 74 height 25
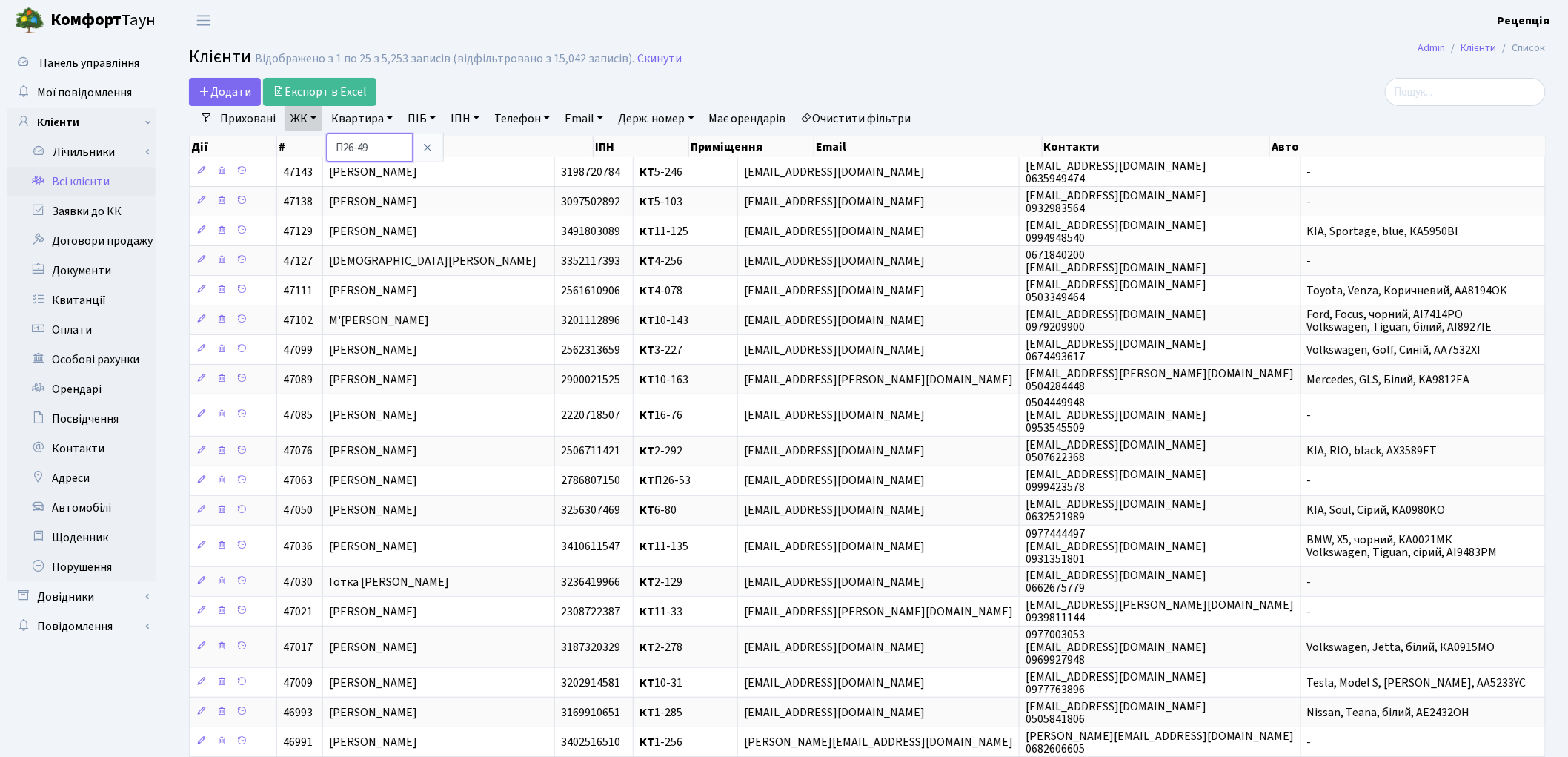
type input "П26-49"
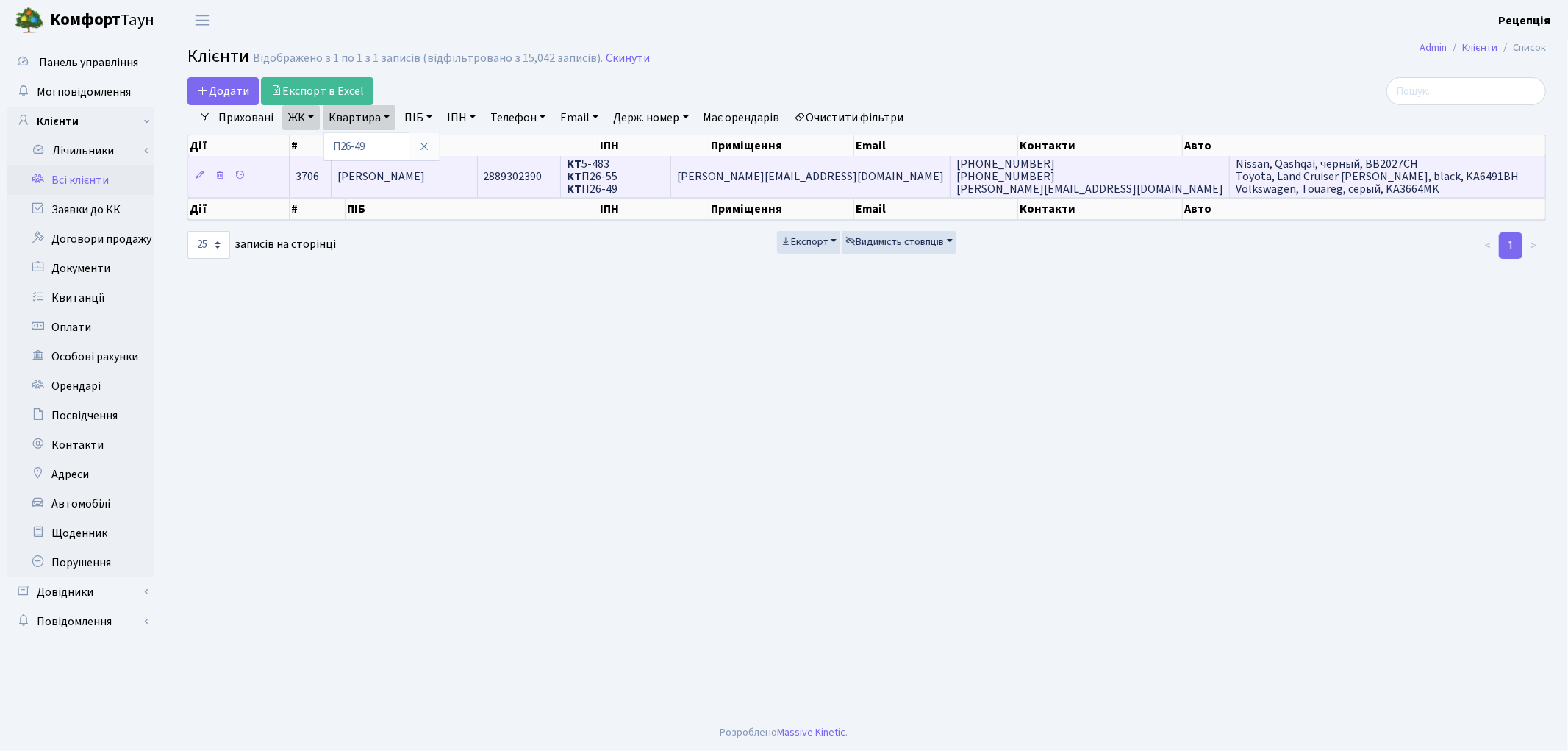
click at [478, 182] on td "[PERSON_NAME]" at bounding box center [404, 175] width 146 height 40
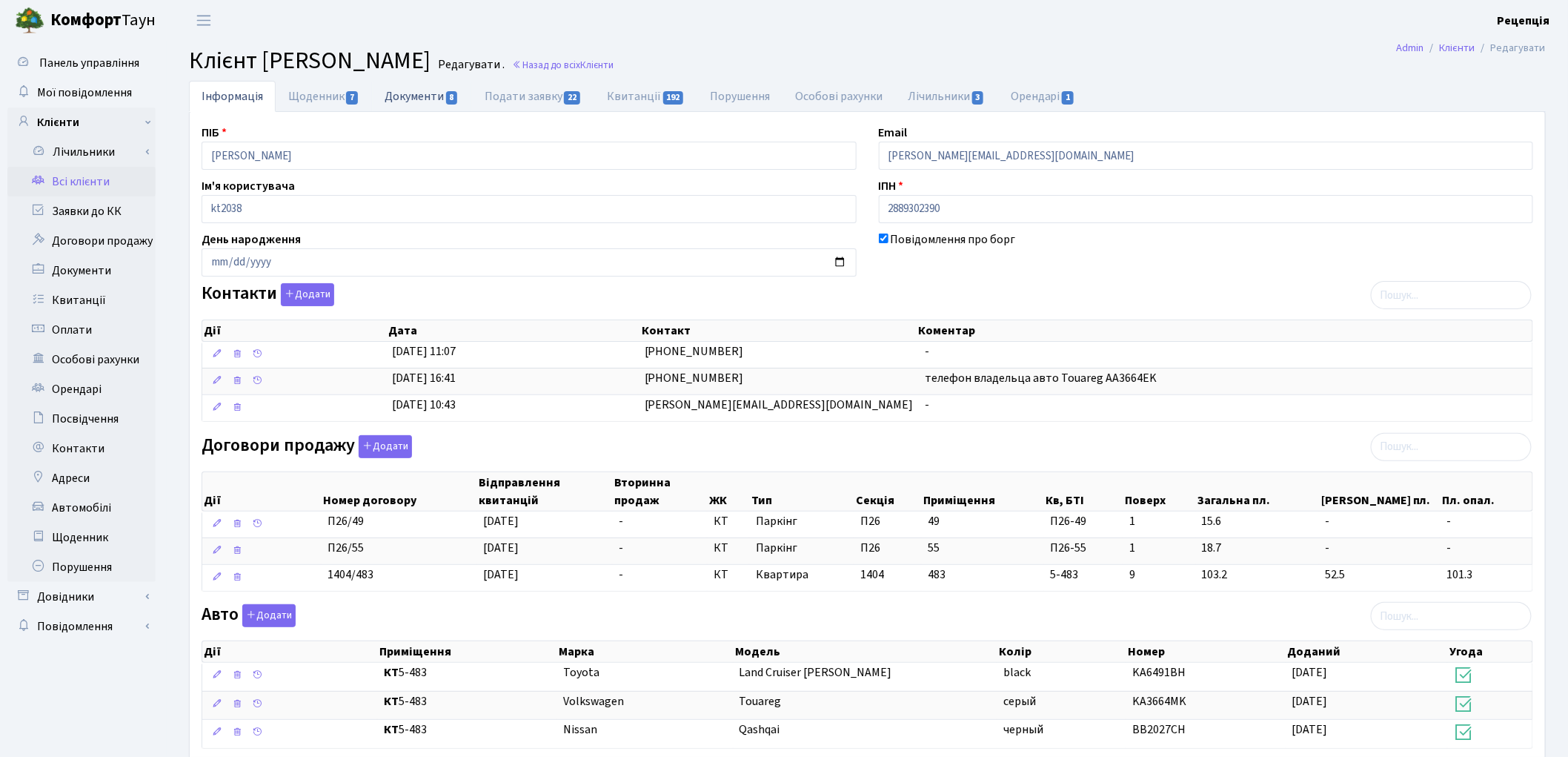
click at [401, 92] on link "Документи 8" at bounding box center [421, 96] width 99 height 30
select select "25"
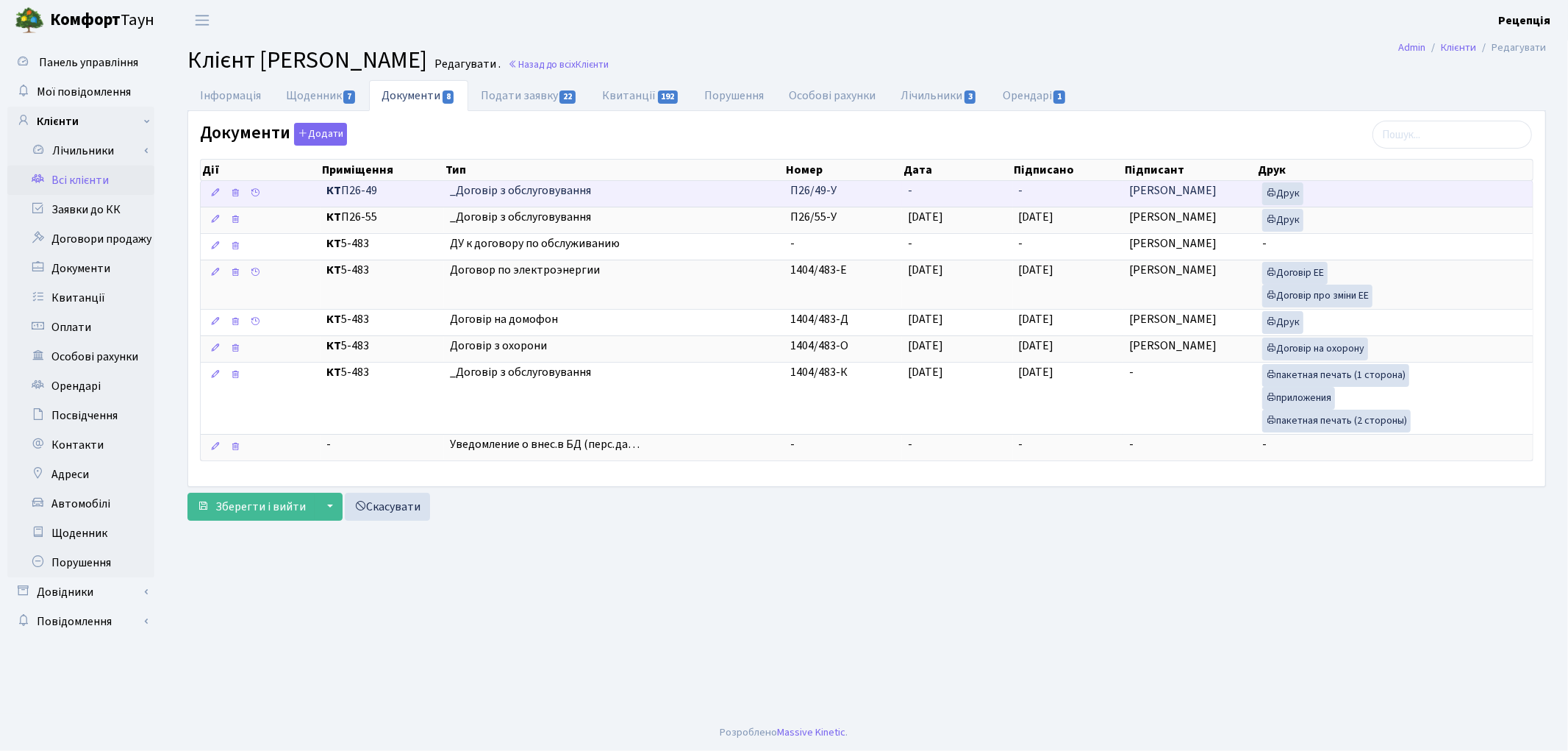
click at [913, 192] on td "-" at bounding box center [957, 193] width 111 height 26
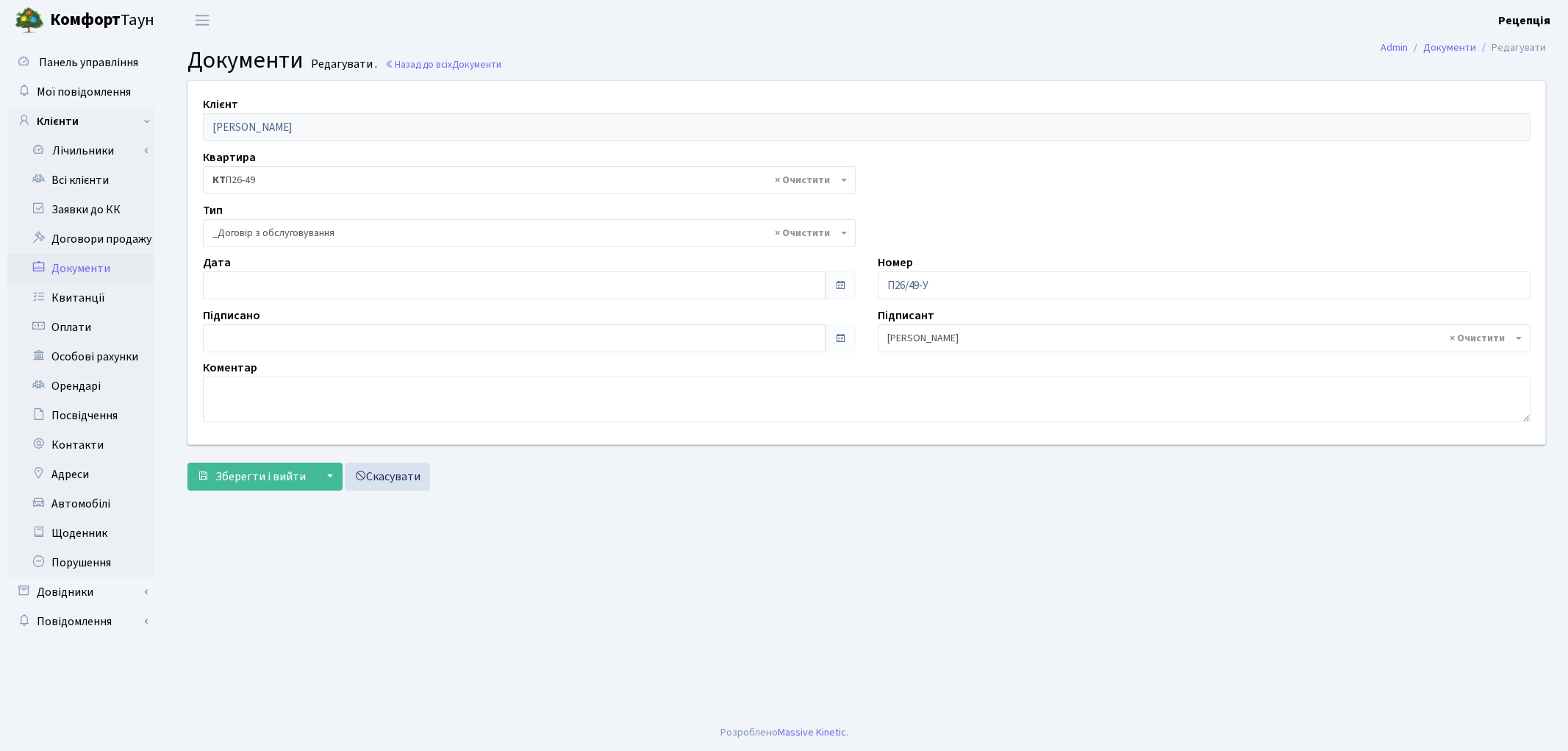
select select "289"
type input "[DATE]"
click at [260, 289] on input "[DATE]" at bounding box center [514, 285] width 623 height 28
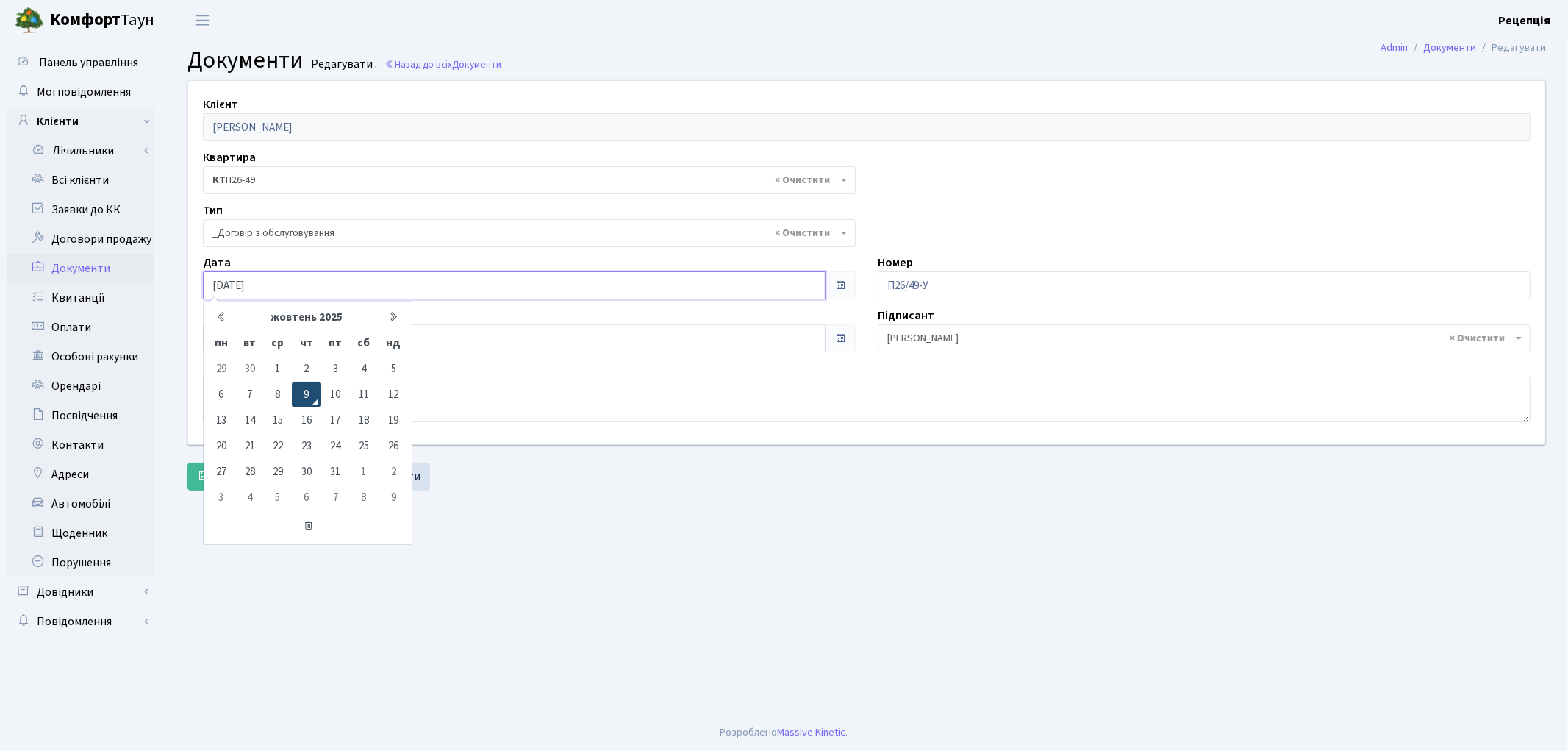
click at [310, 386] on td "9" at bounding box center [306, 394] width 29 height 26
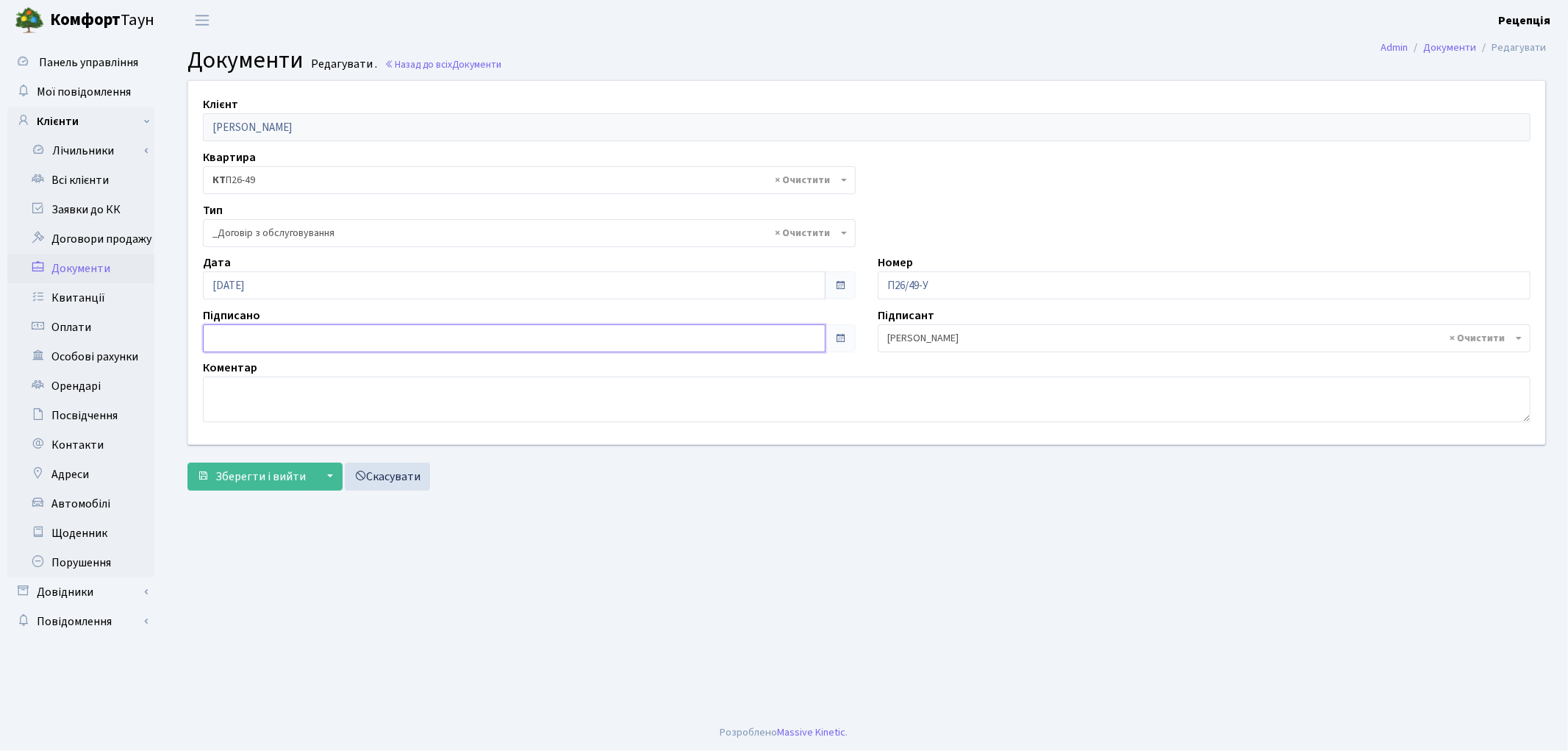
type input "09.10.2025"
click at [253, 339] on input "[DATE]" at bounding box center [514, 339] width 623 height 28
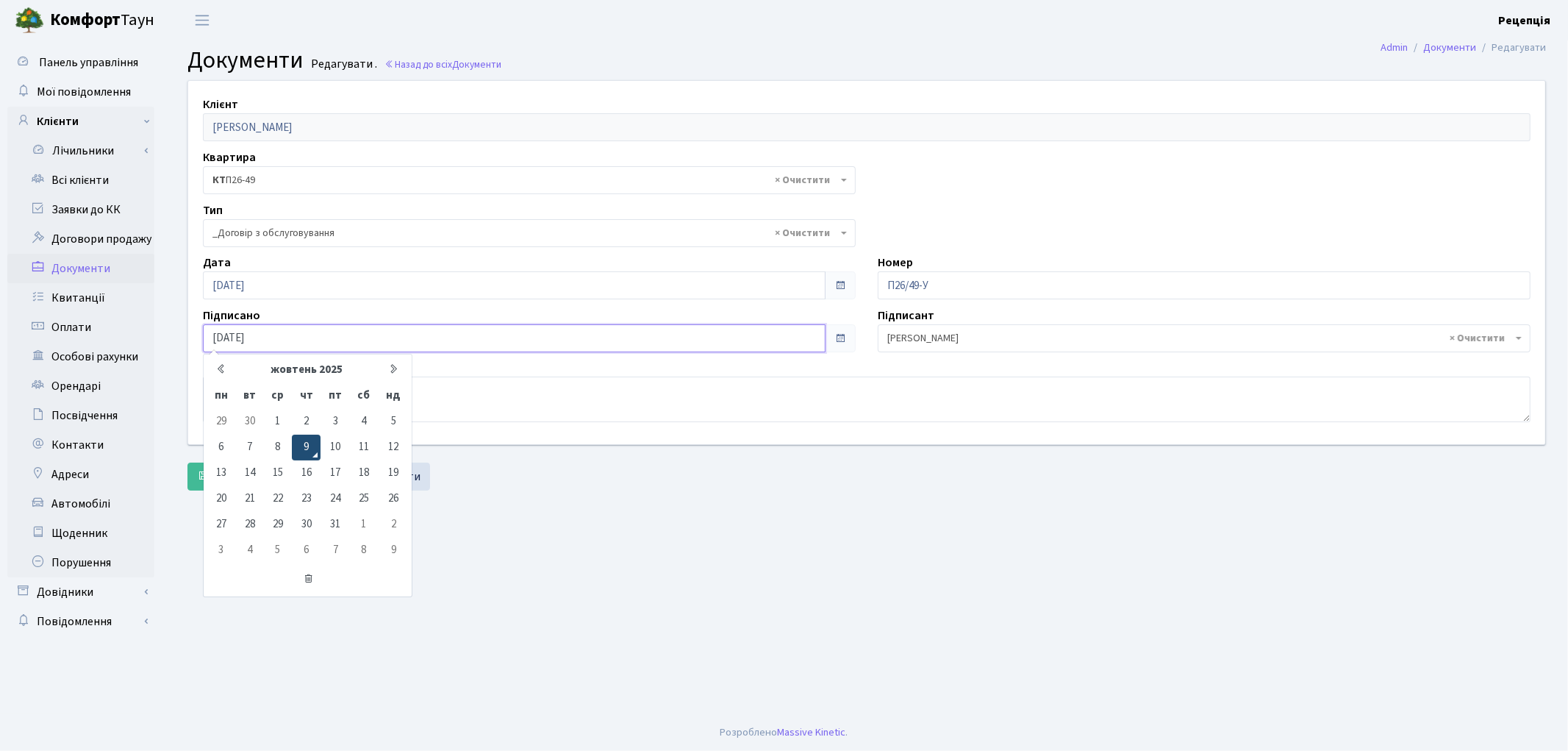
click at [302, 445] on td "9" at bounding box center [306, 447] width 29 height 26
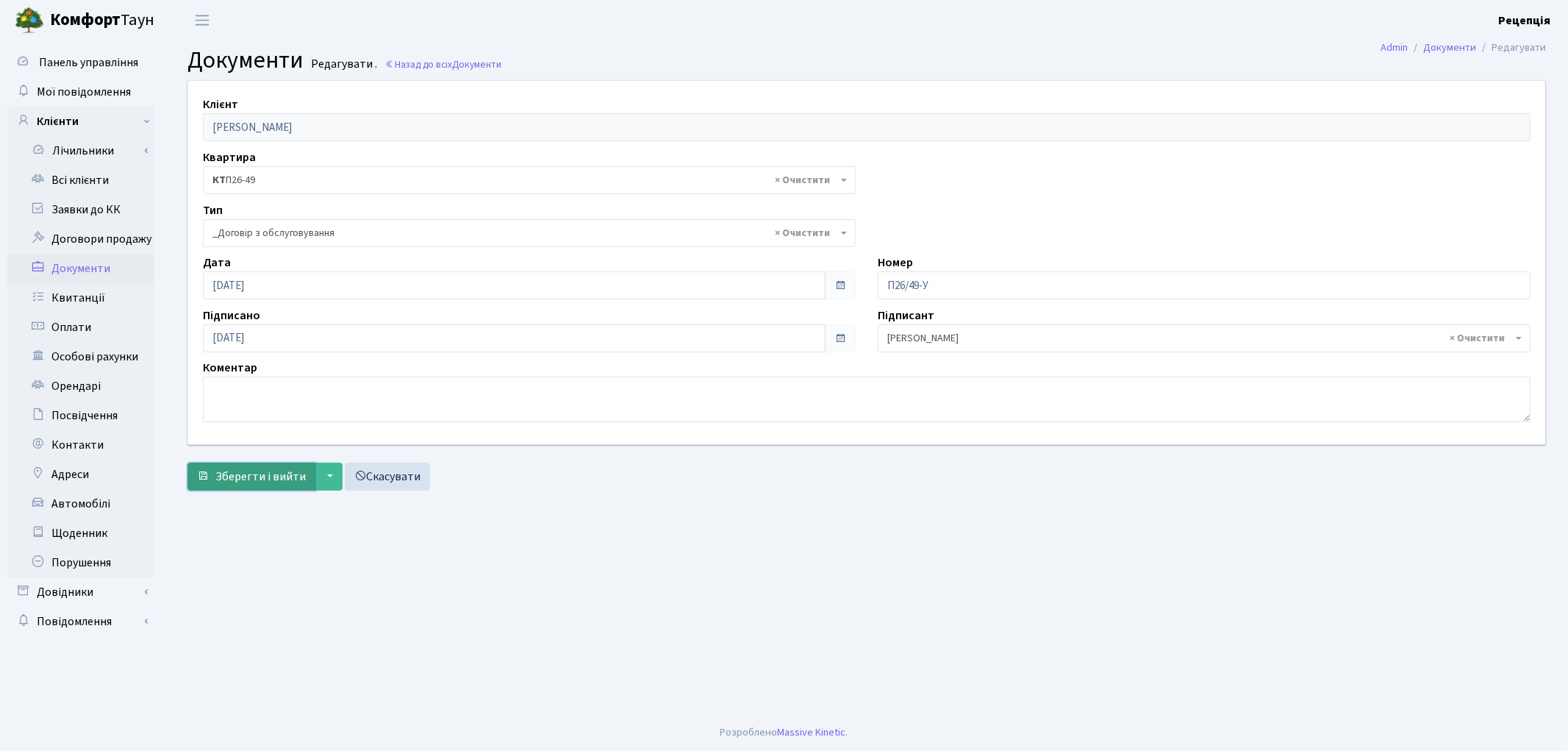
click at [260, 467] on button "Зберегти і вийти" at bounding box center [251, 477] width 128 height 28
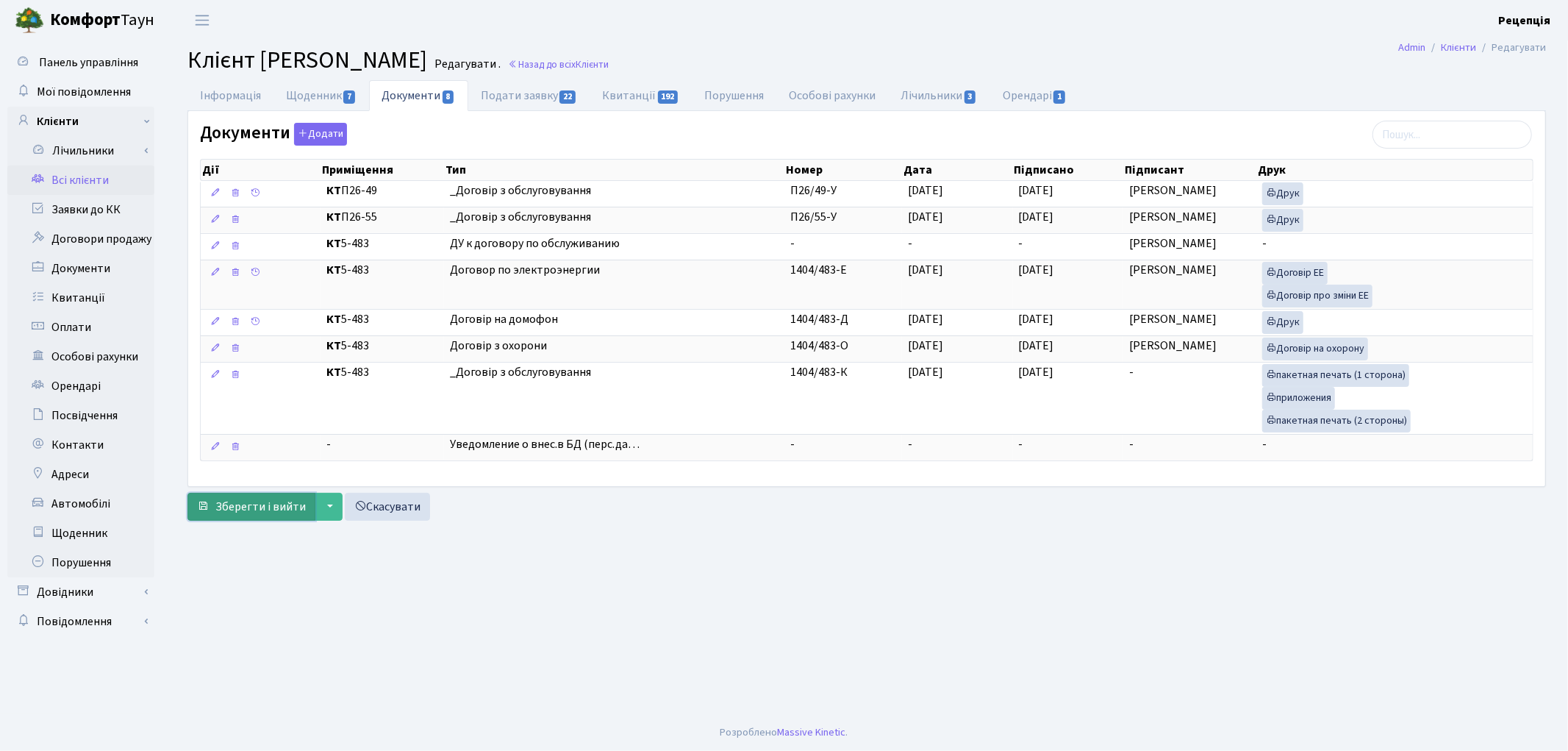
click at [245, 505] on span "Зберегти і вийти" at bounding box center [260, 507] width 90 height 16
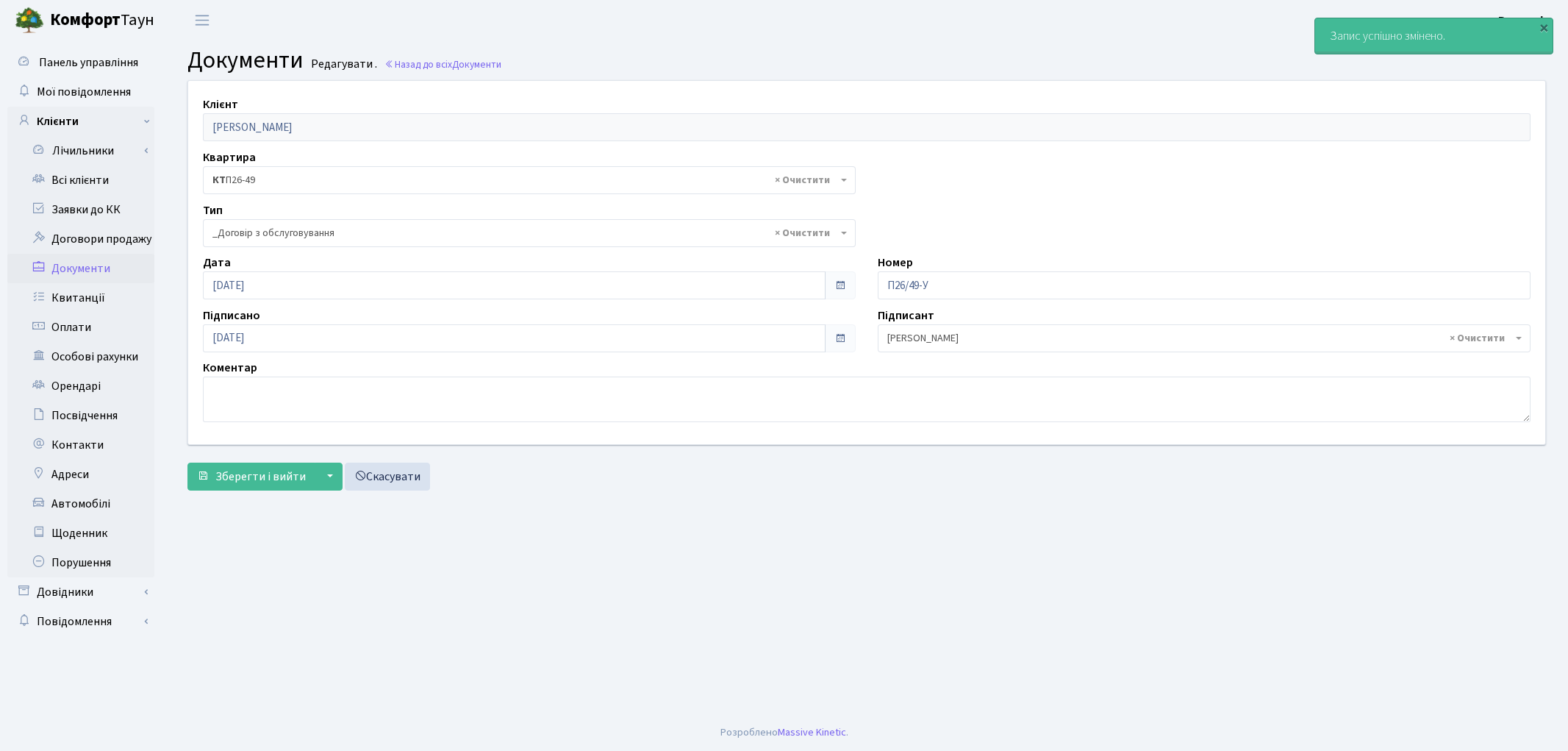
select select "289"
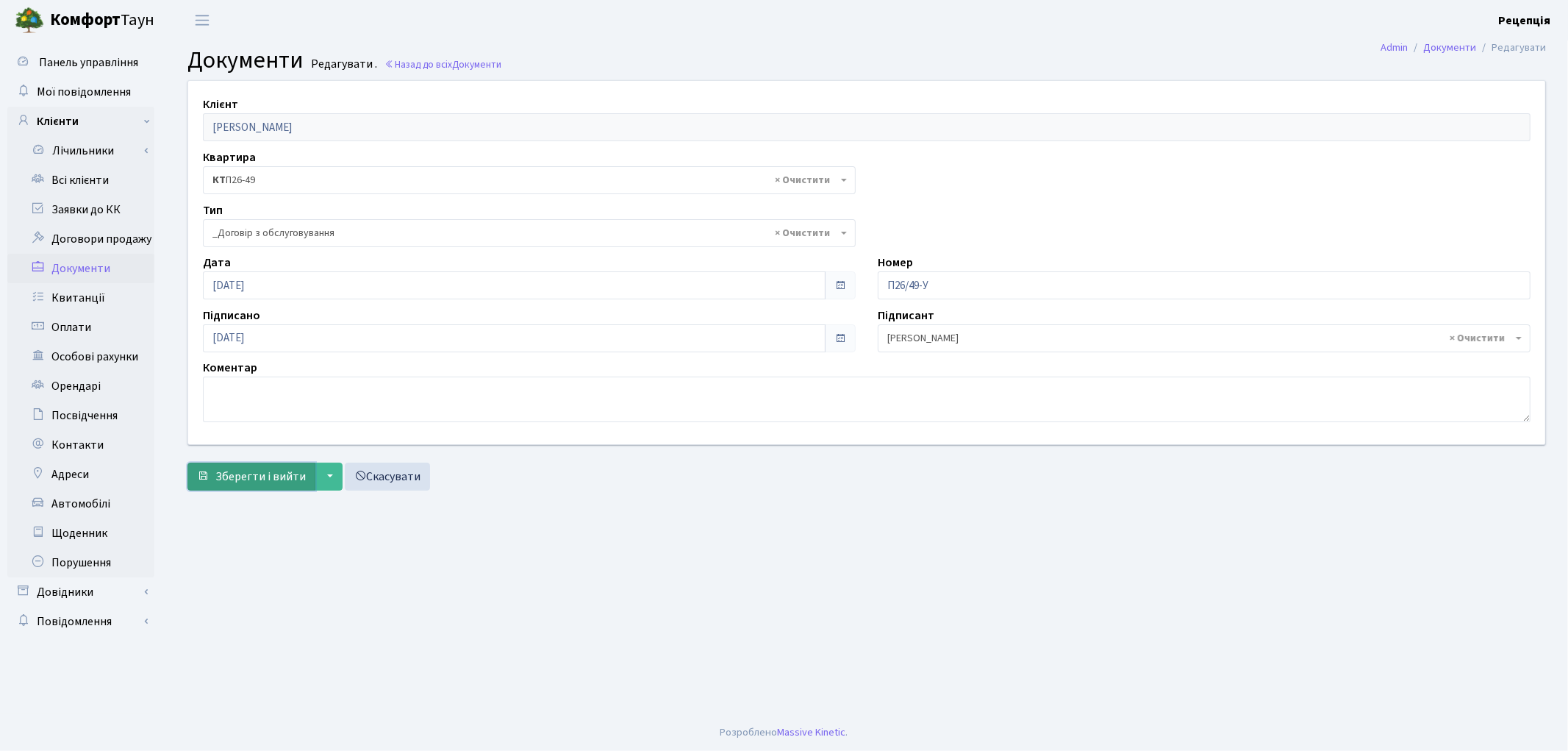
click at [228, 482] on span "Зберегти і вийти" at bounding box center [260, 476] width 90 height 16
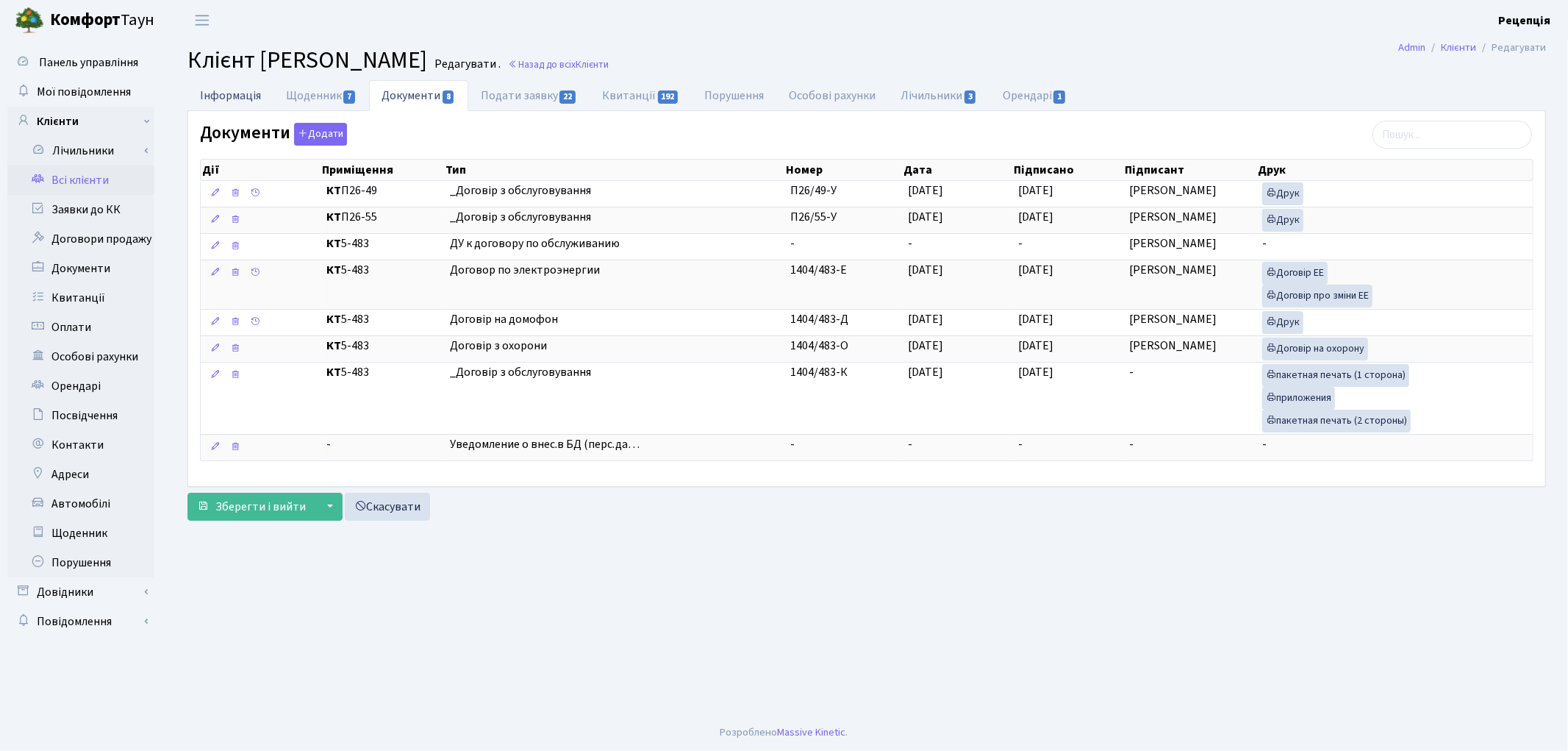
click at [228, 90] on link "Інформація" at bounding box center [231, 95] width 86 height 30
select select "25"
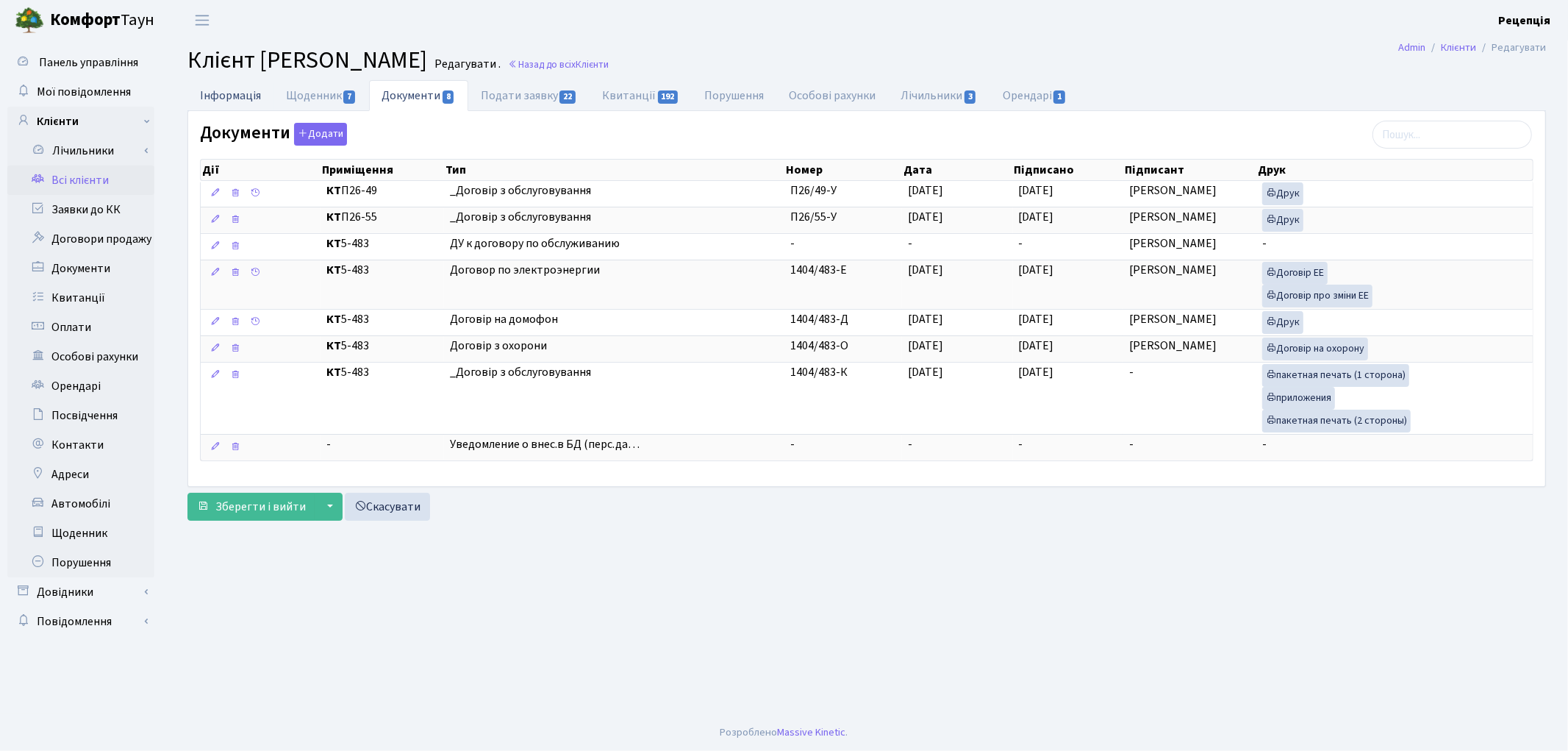
select select "25"
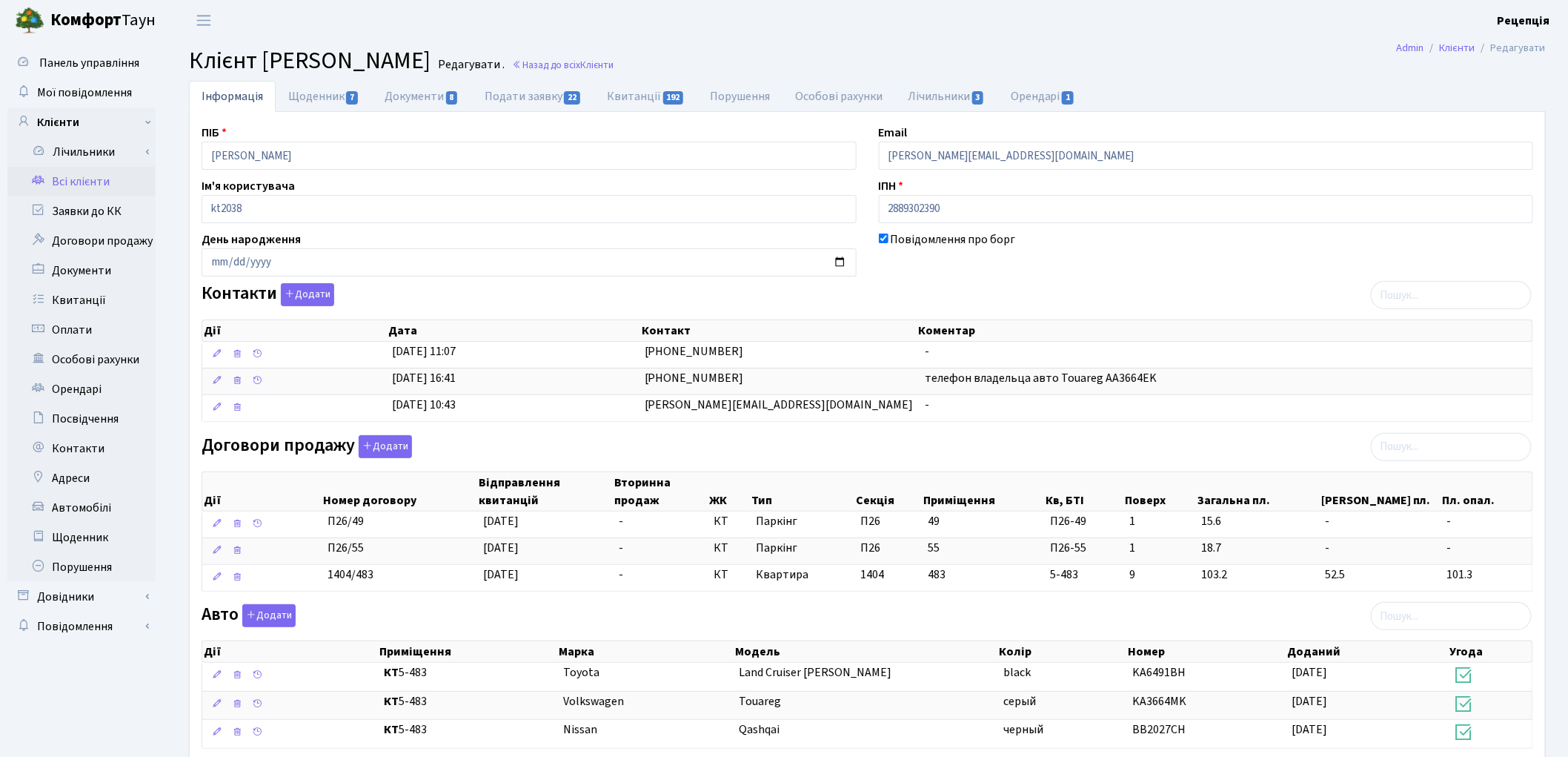
click at [93, 181] on link "Всі клієнти" at bounding box center [81, 181] width 148 height 29
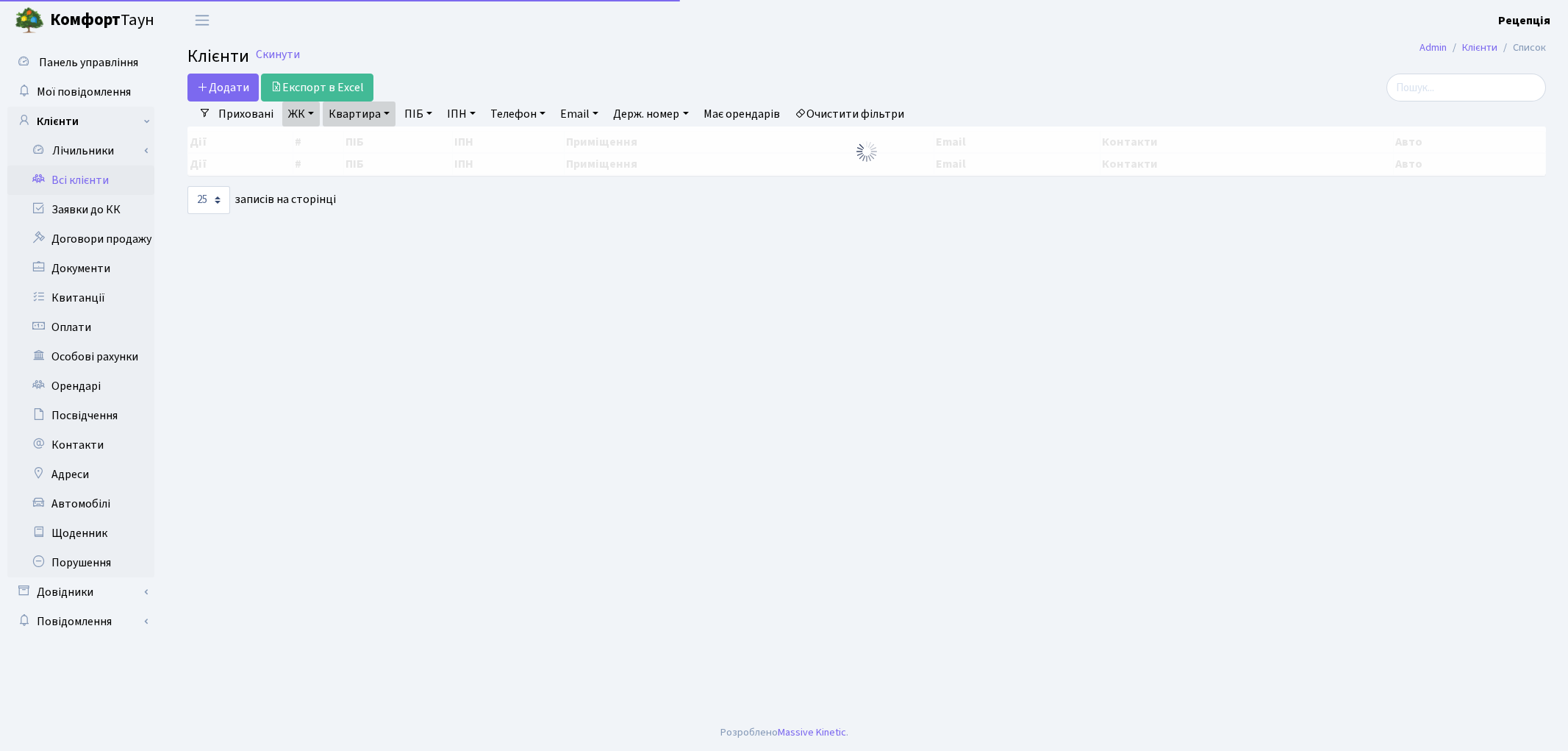
select select "25"
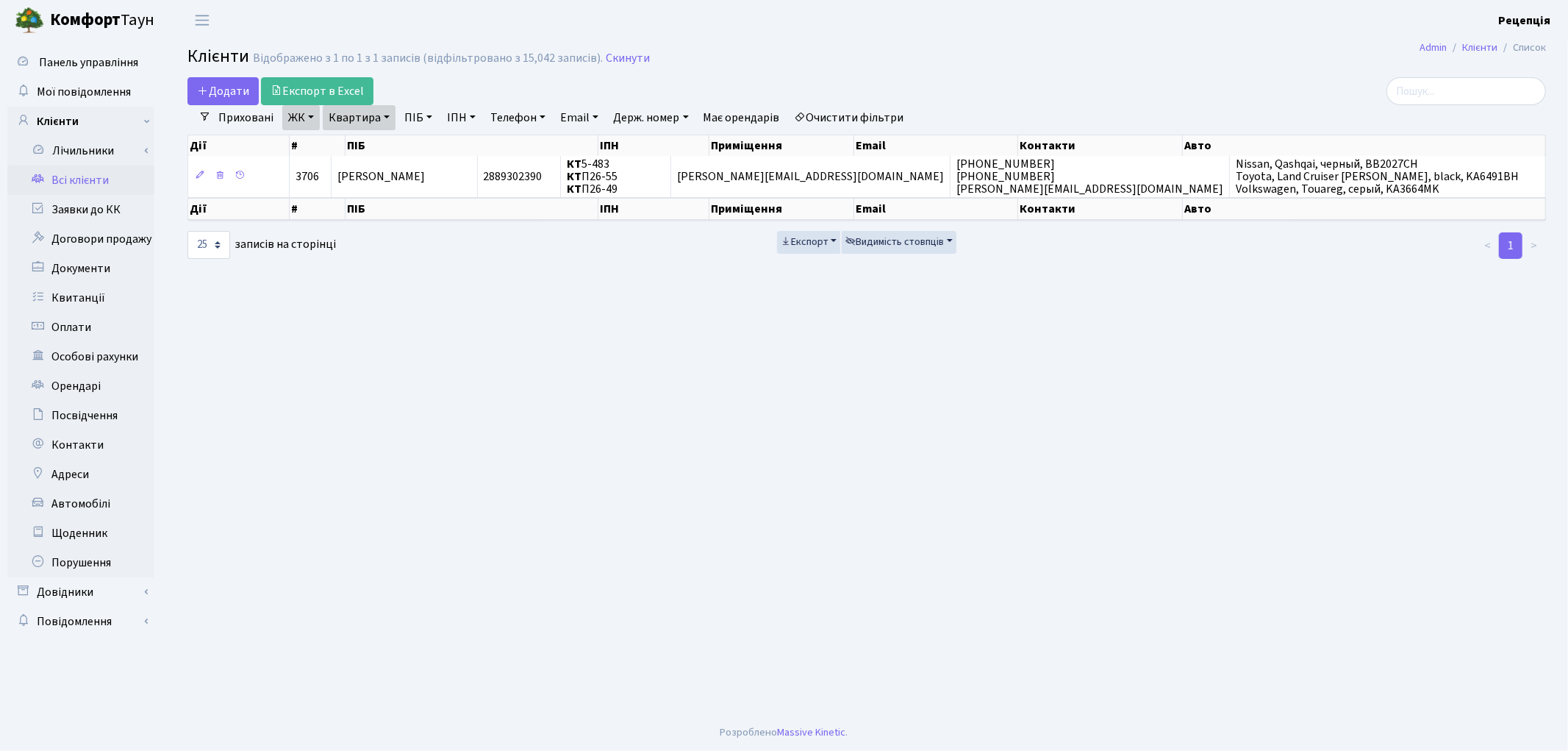
click at [843, 119] on link "Очистити фільтри" at bounding box center [850, 118] width 121 height 25
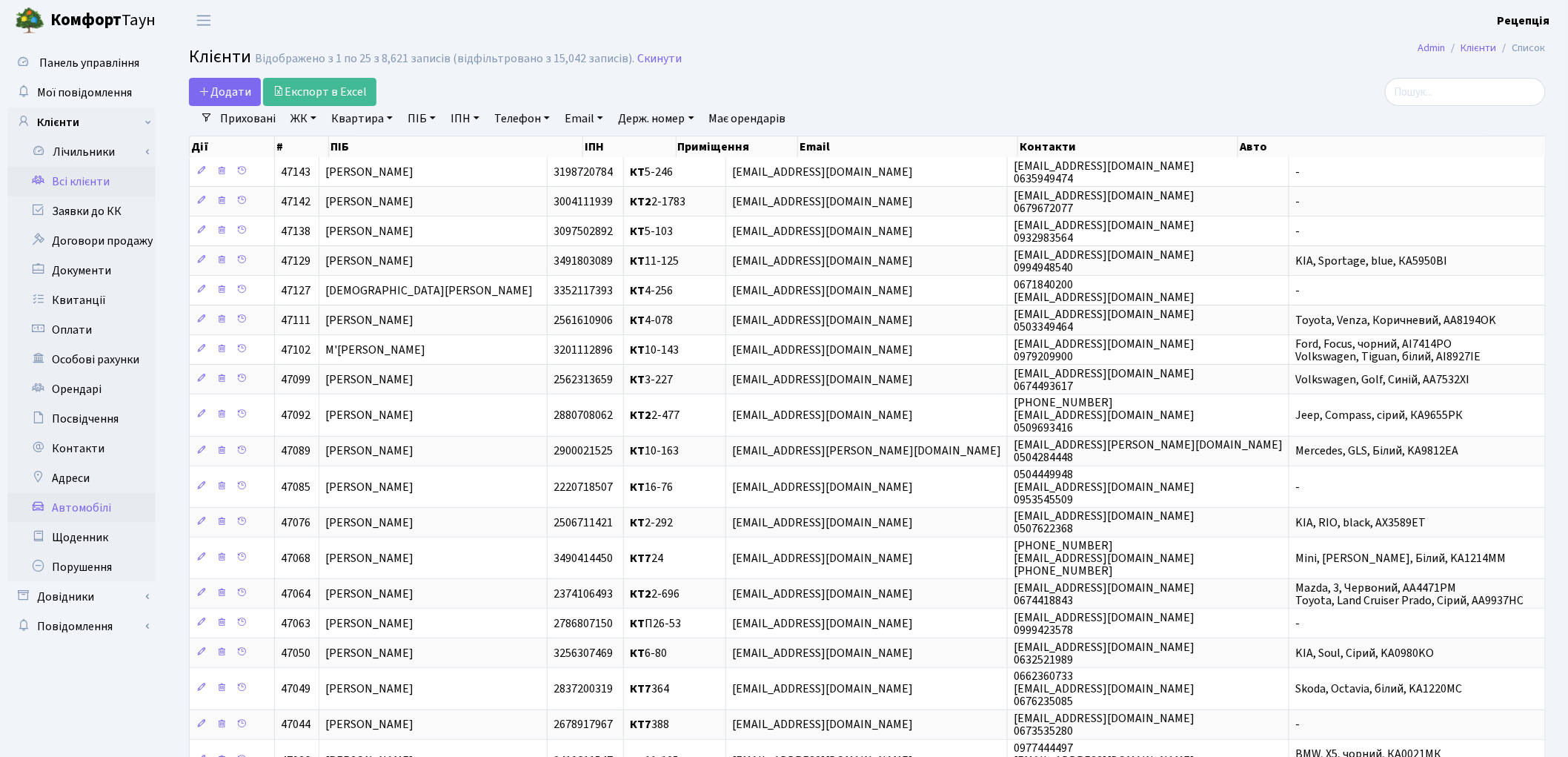
click at [87, 509] on link "Автомобілі" at bounding box center [81, 508] width 148 height 29
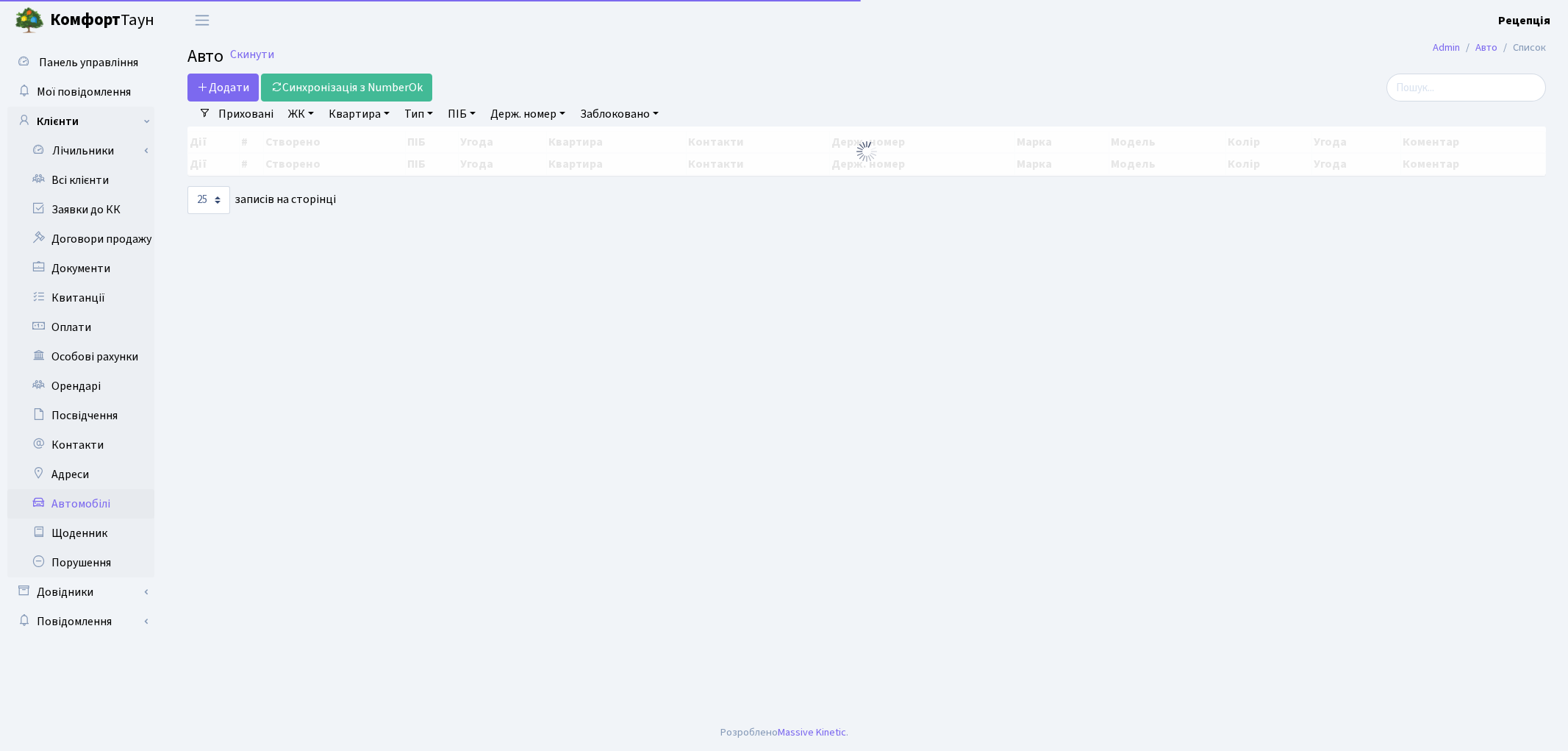
select select "25"
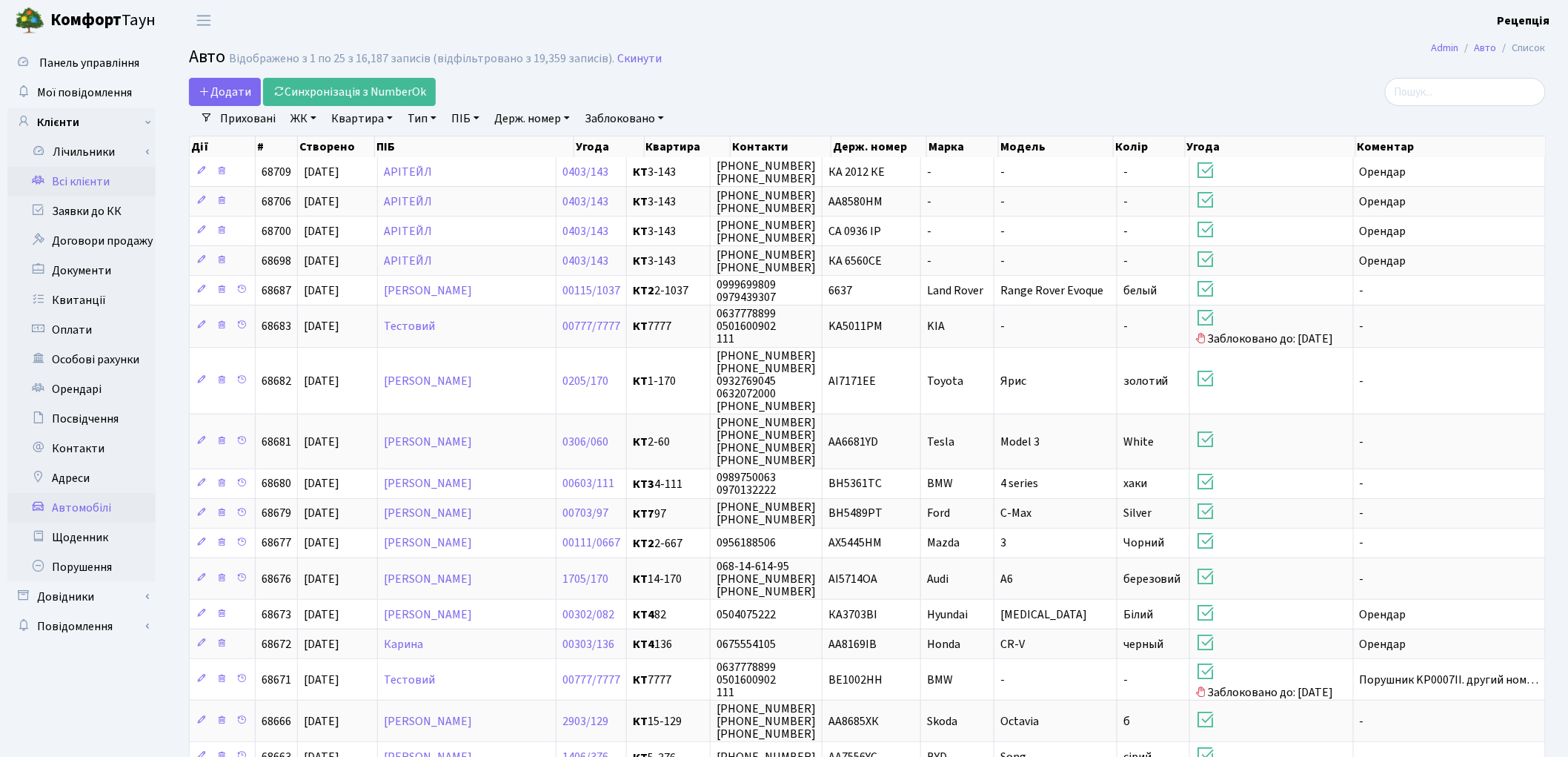
click at [66, 186] on link "Всі клієнти" at bounding box center [81, 181] width 148 height 29
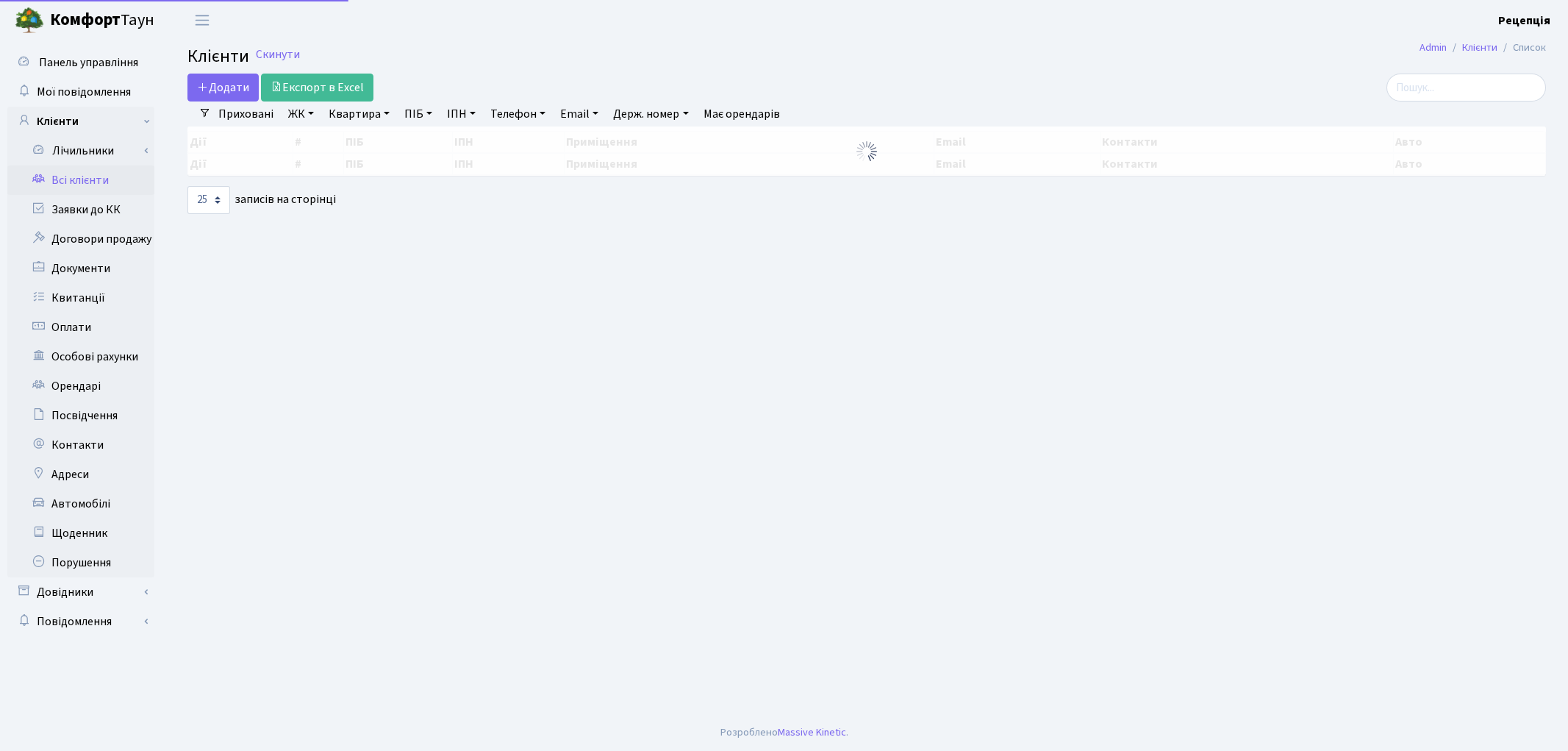
select select "25"
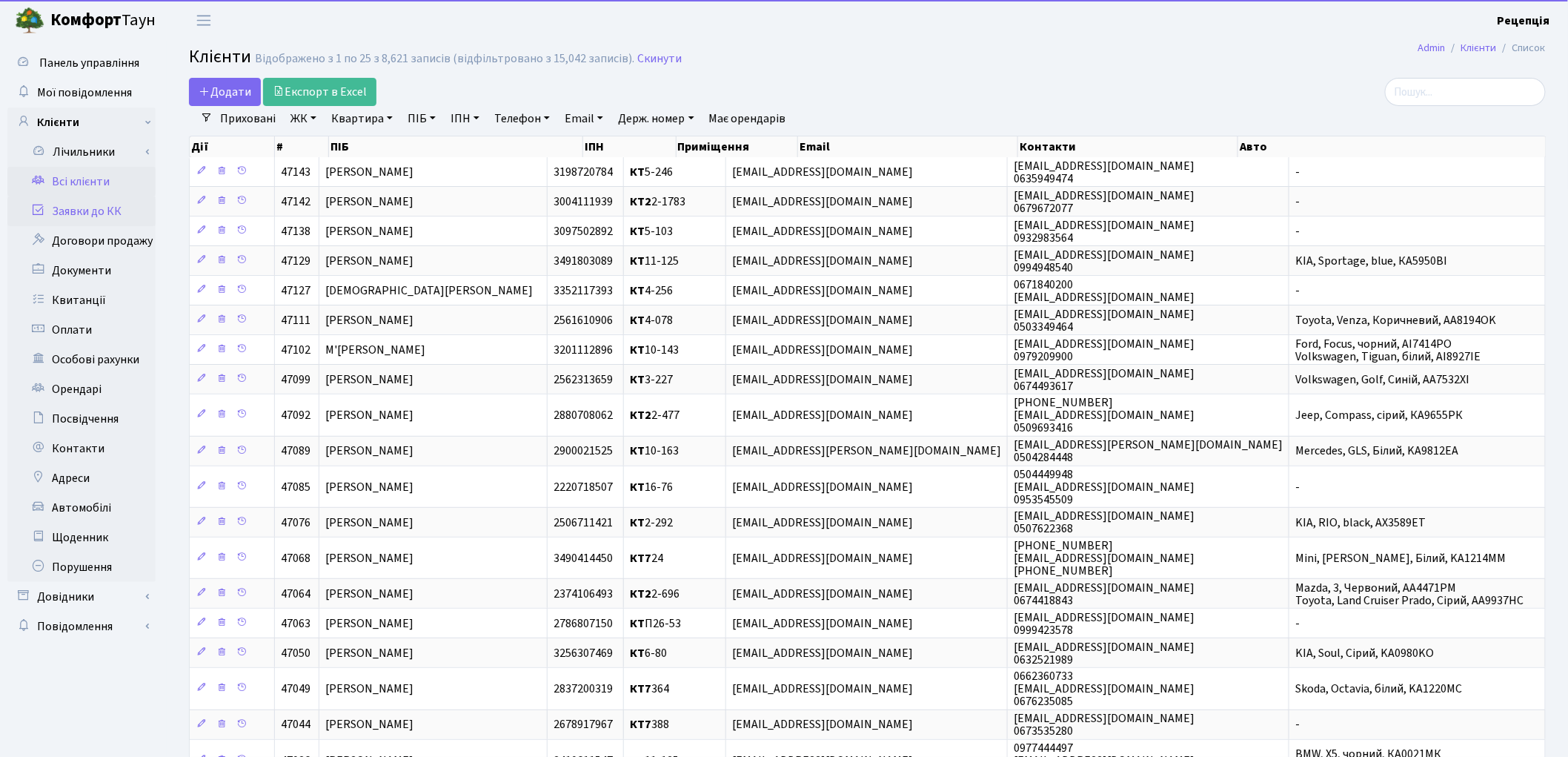
click at [91, 213] on link "Заявки до КК" at bounding box center [81, 211] width 148 height 29
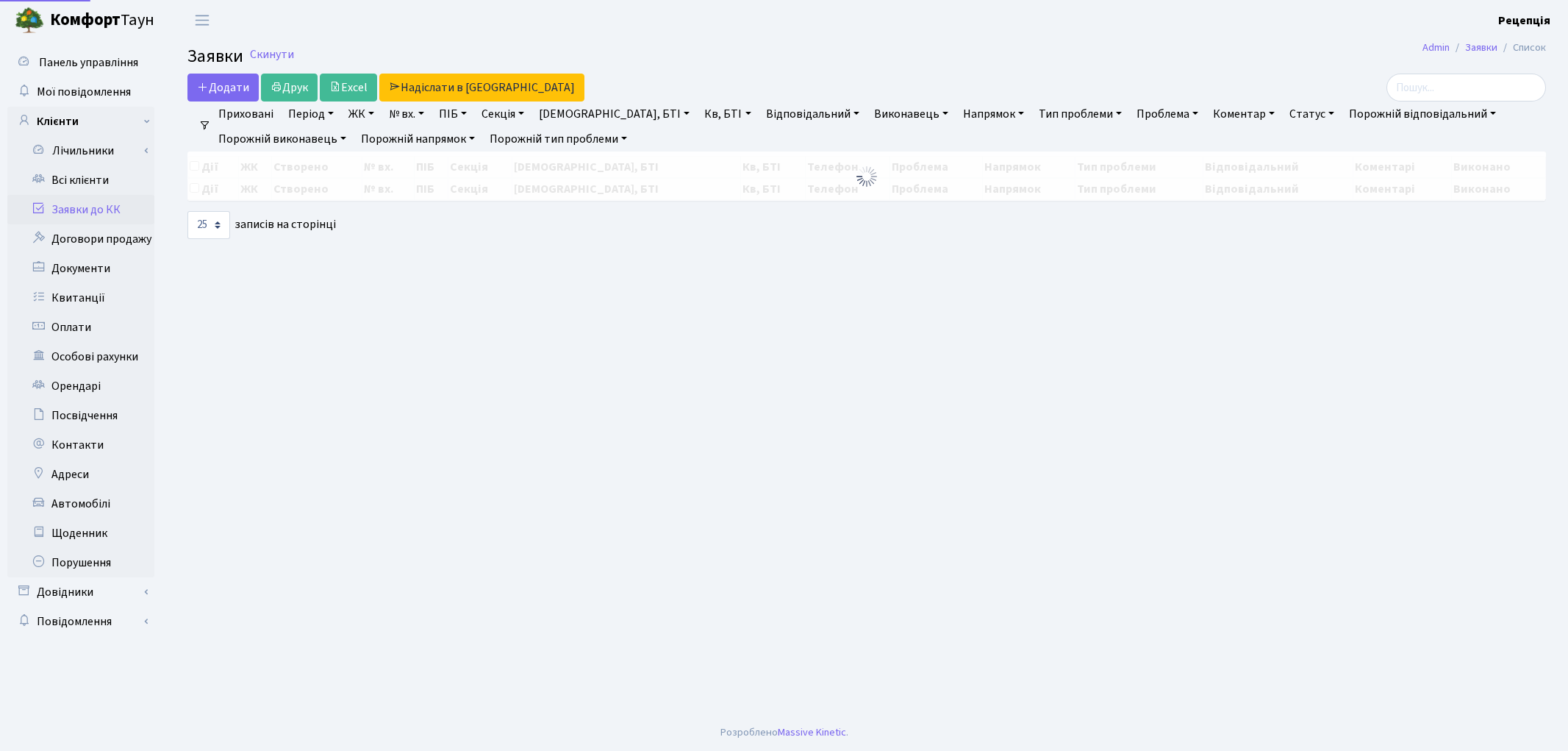
select select "25"
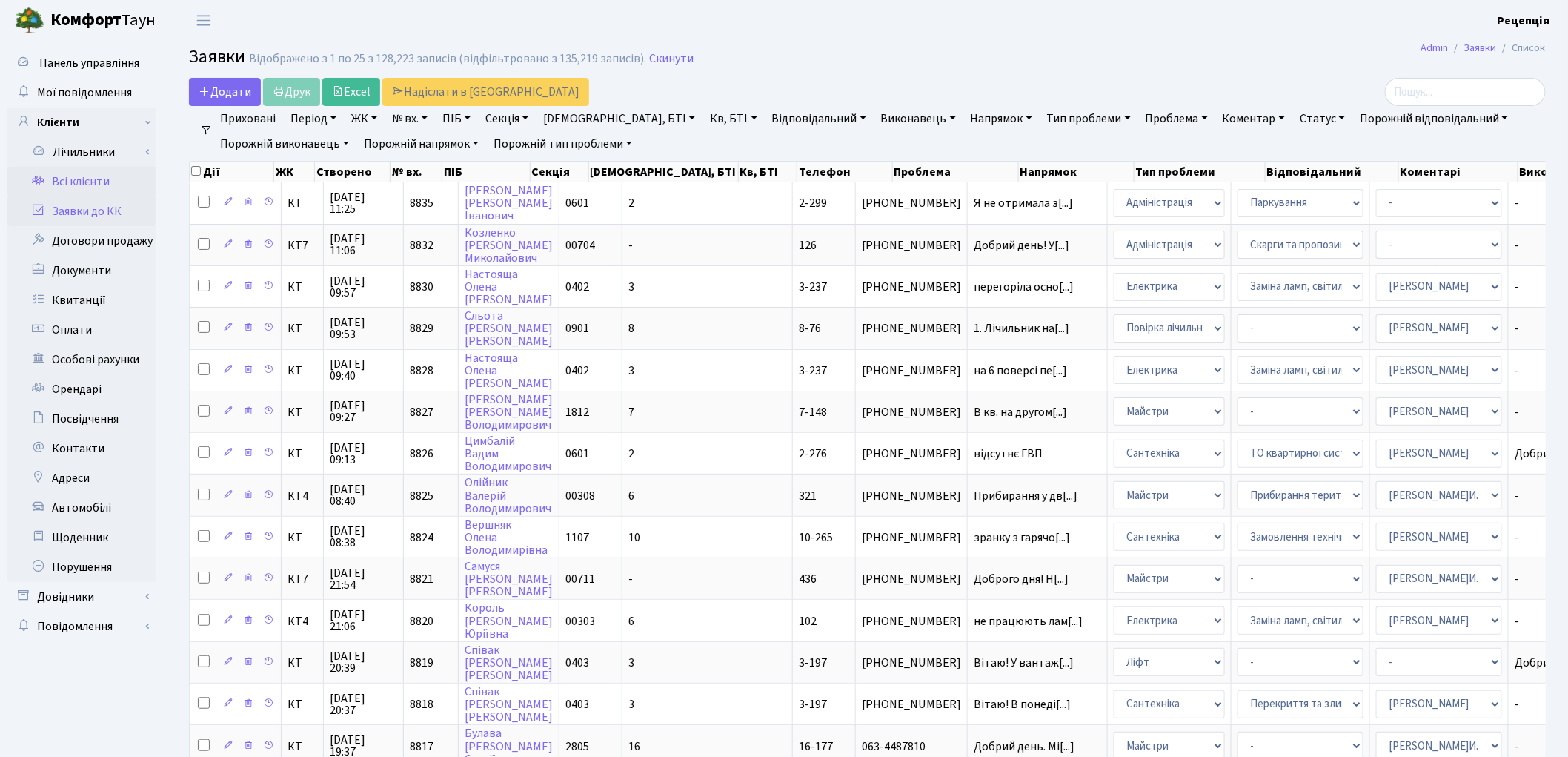
click at [101, 182] on link "Всі клієнти" at bounding box center [81, 181] width 148 height 29
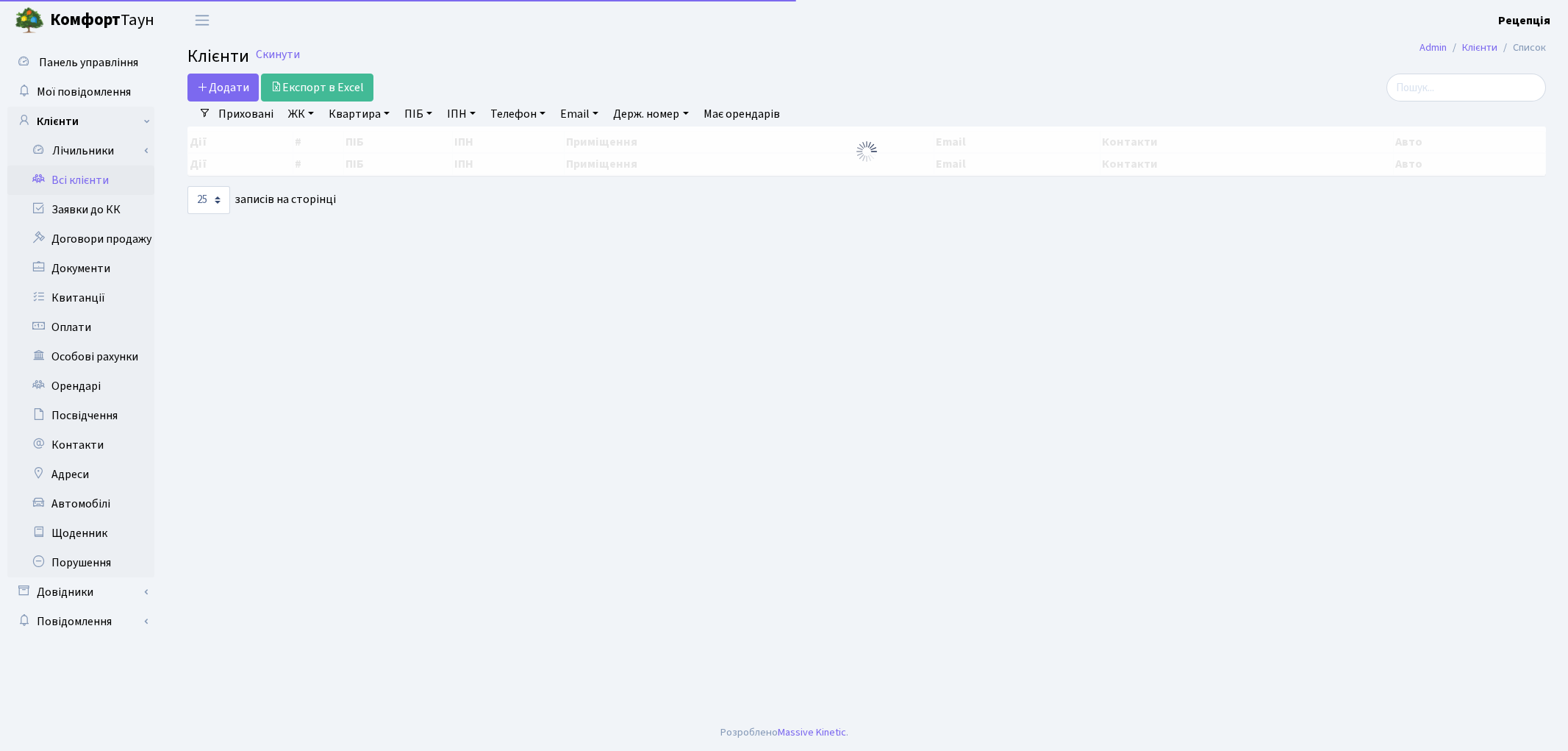
select select "25"
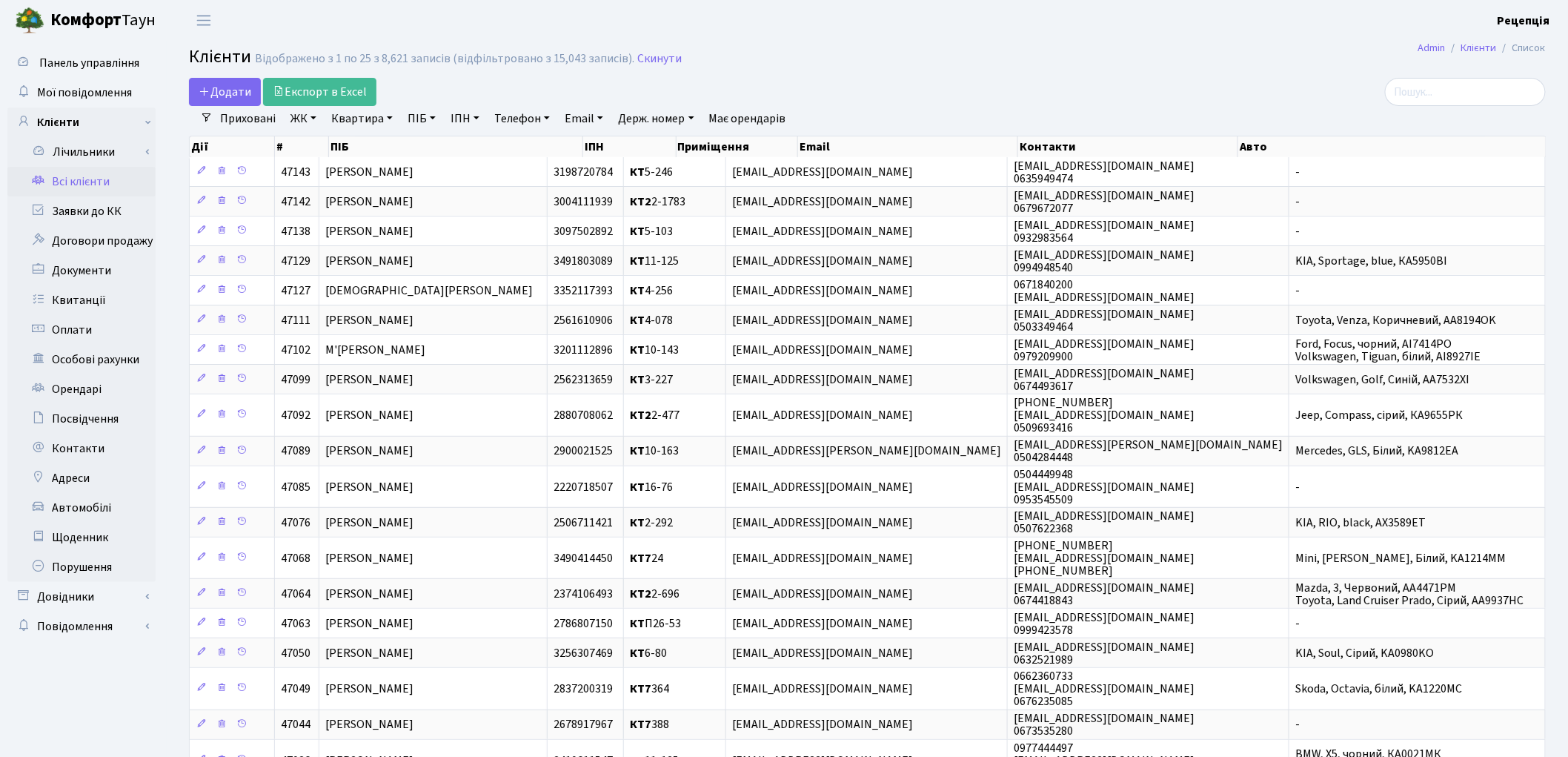
click at [419, 123] on link "ПІБ" at bounding box center [421, 119] width 40 height 25
type input "кноготкова"
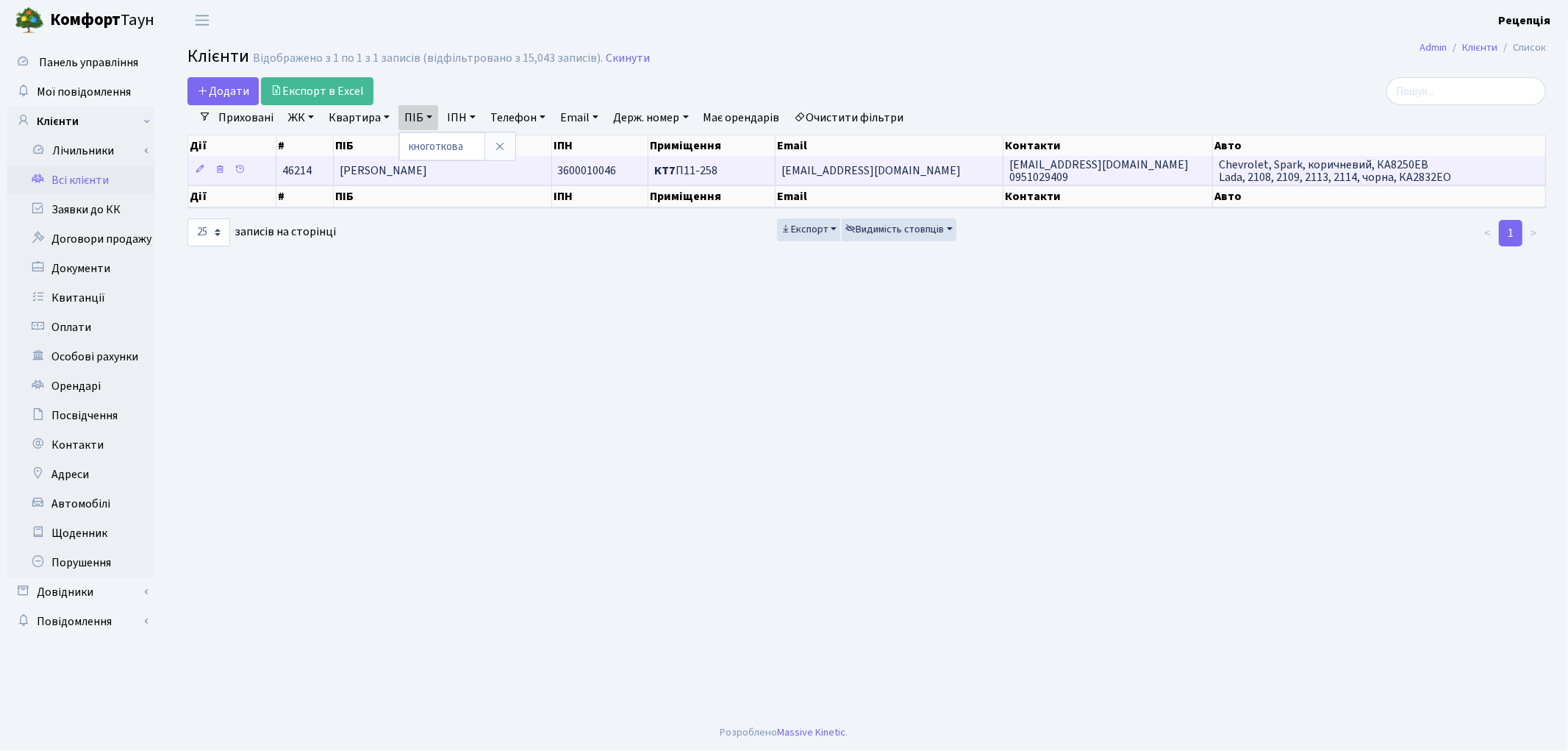
click at [427, 178] on span "Кноготкова Дар’я Вадимівна" at bounding box center [383, 170] width 87 height 16
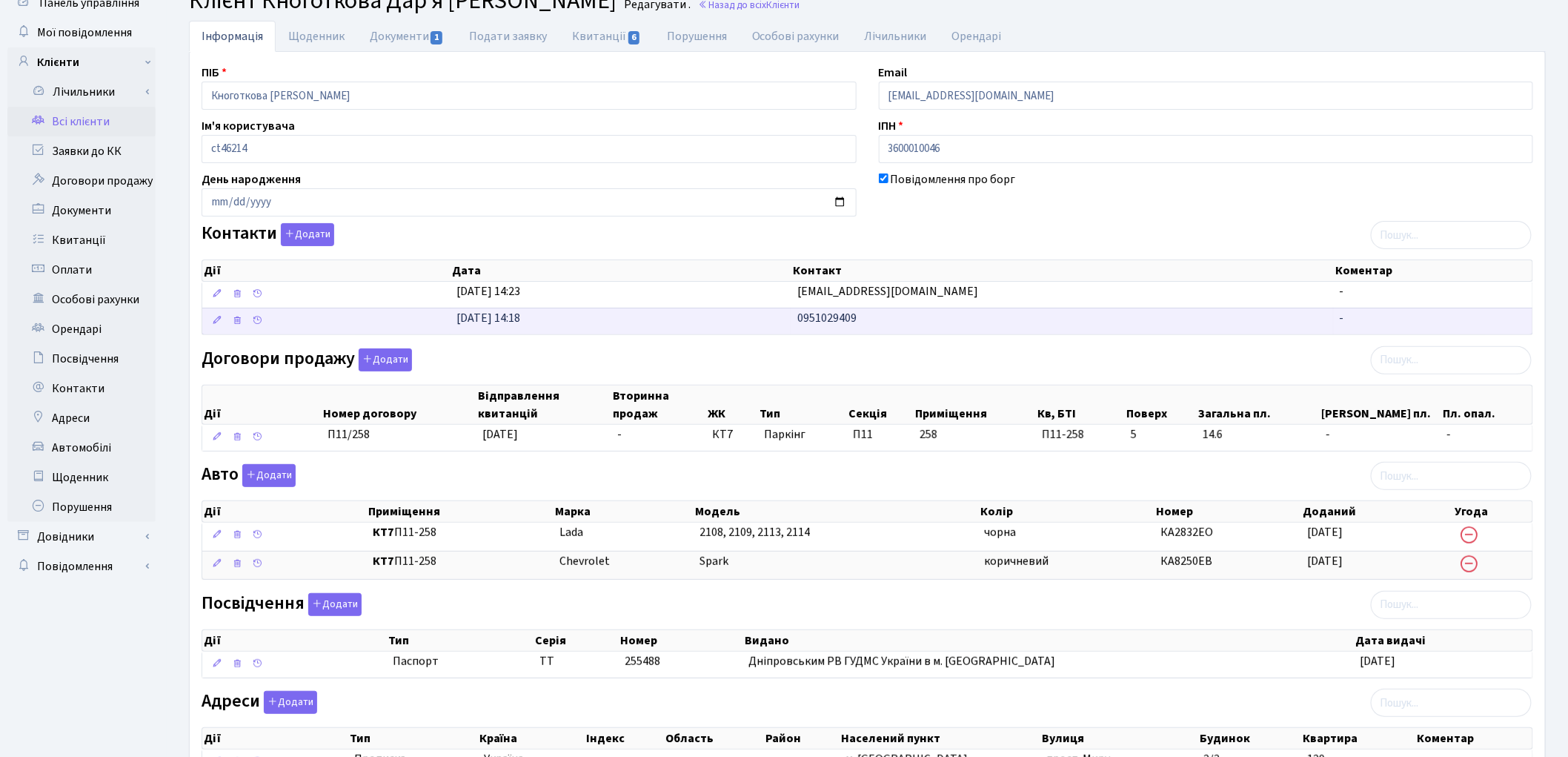
scroll to position [70, 0]
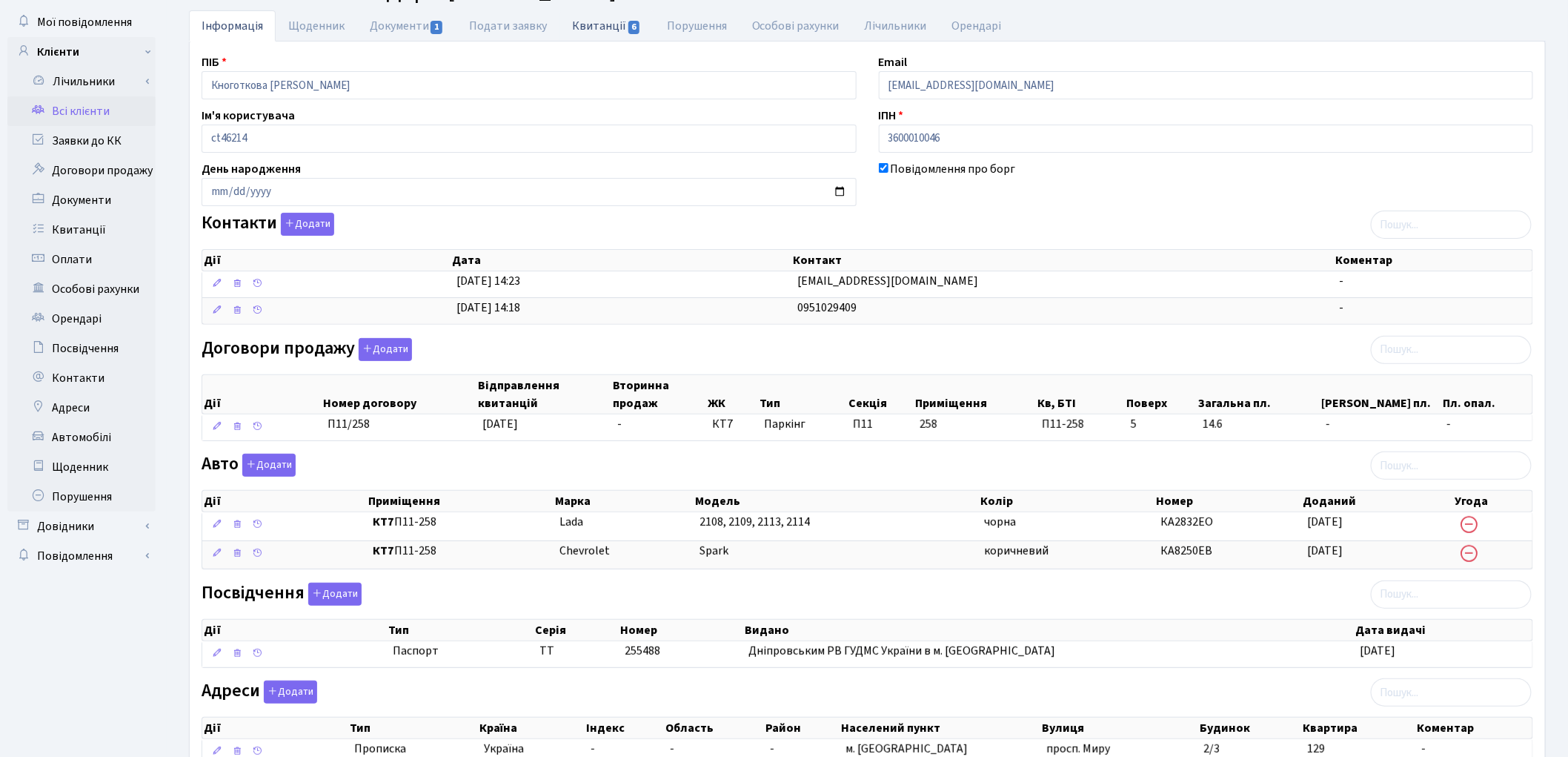
click at [587, 20] on link "Квитанції 6" at bounding box center [606, 25] width 94 height 30
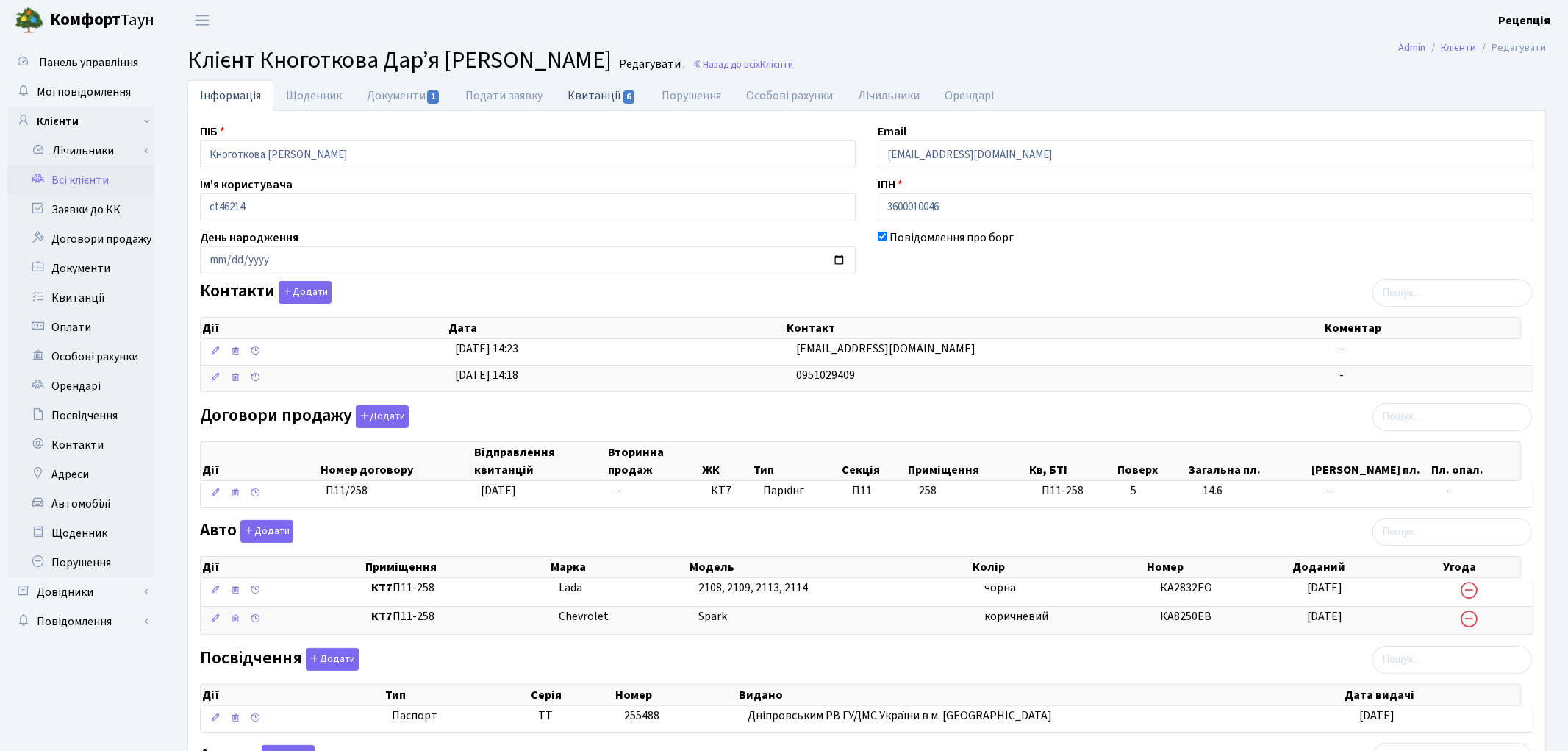
select select "25"
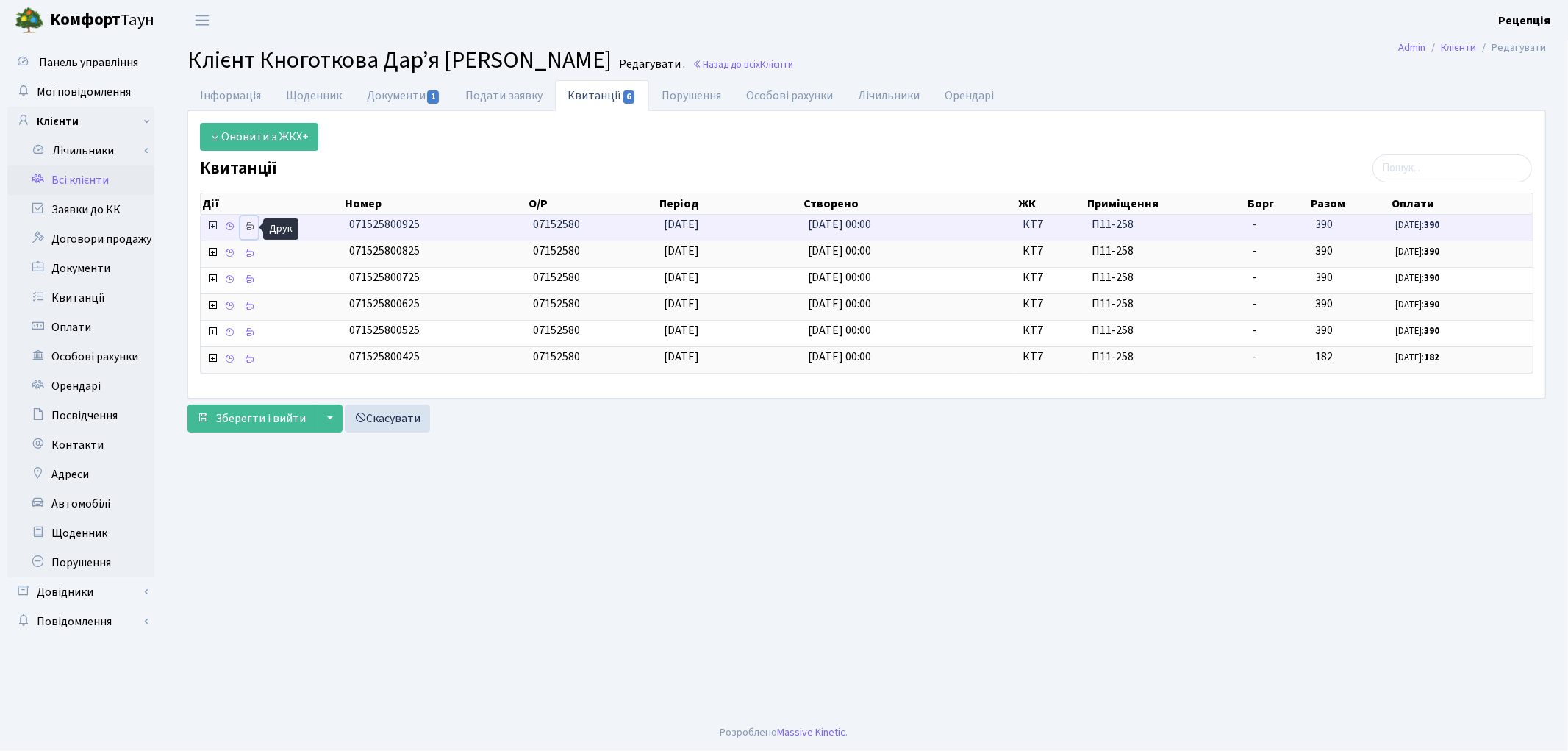
click at [256, 226] on link at bounding box center [249, 227] width 17 height 23
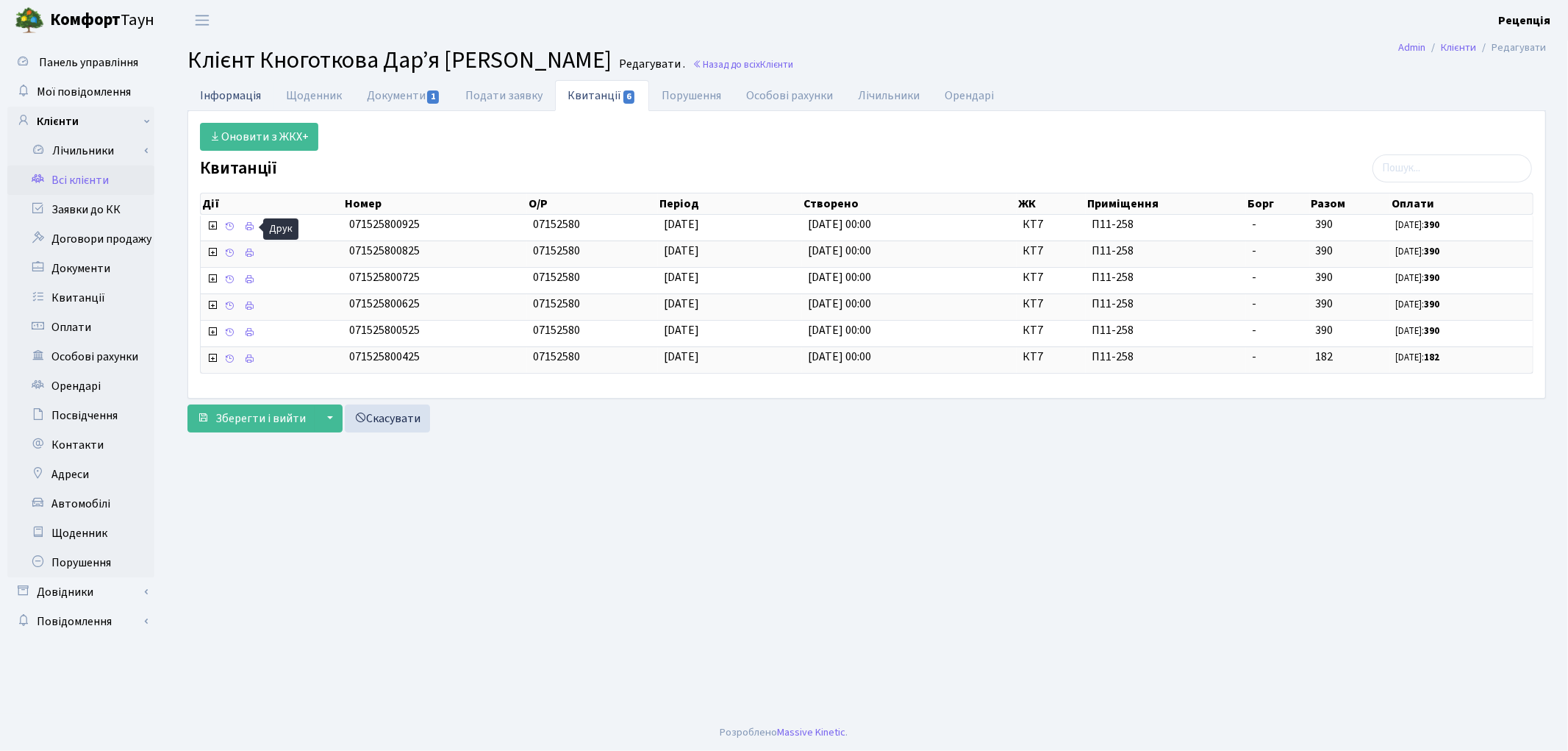
click at [218, 90] on link "Інформація" at bounding box center [231, 95] width 86 height 30
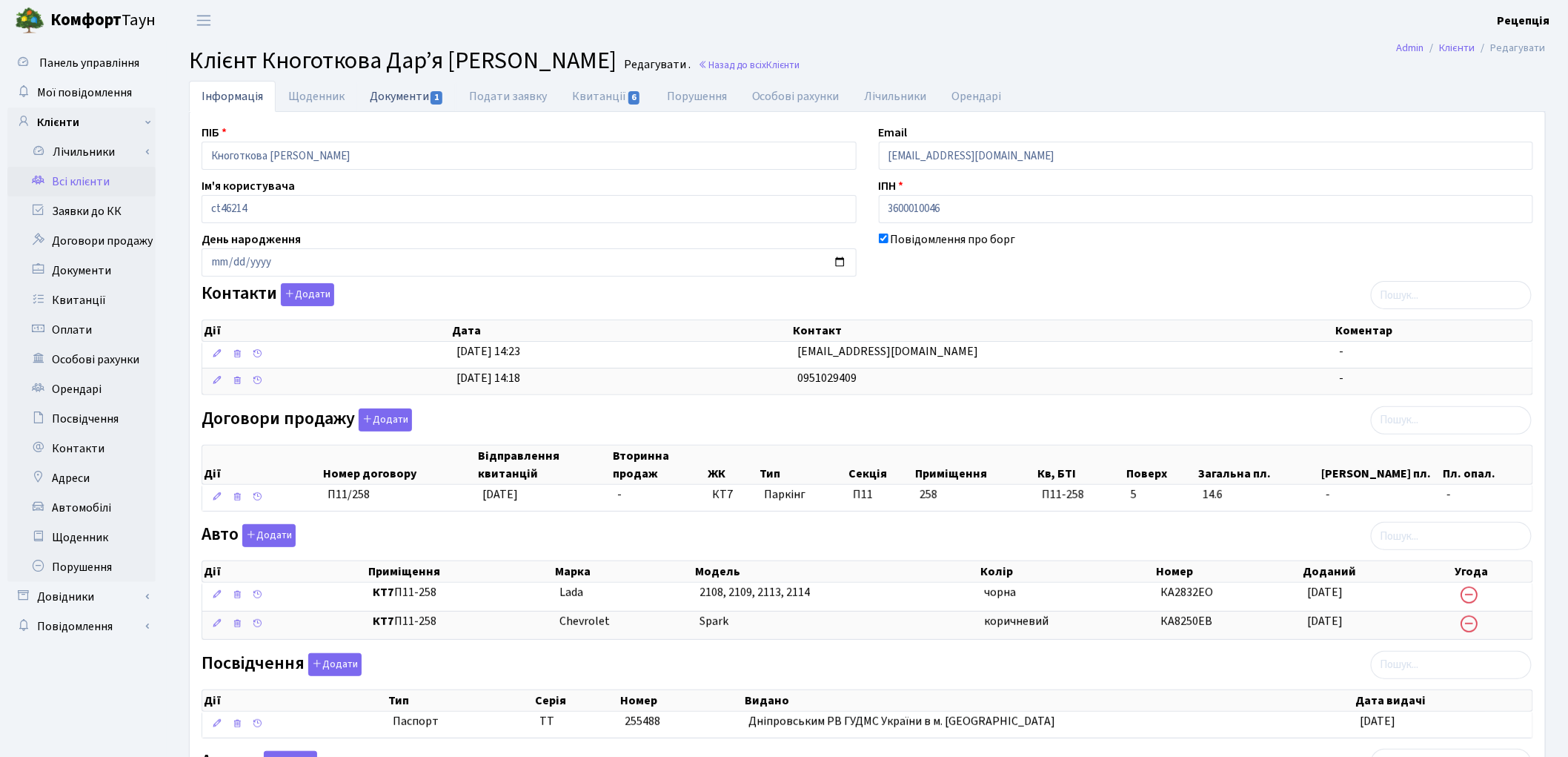
click at [428, 102] on link "Документи 1" at bounding box center [406, 96] width 99 height 30
select select "25"
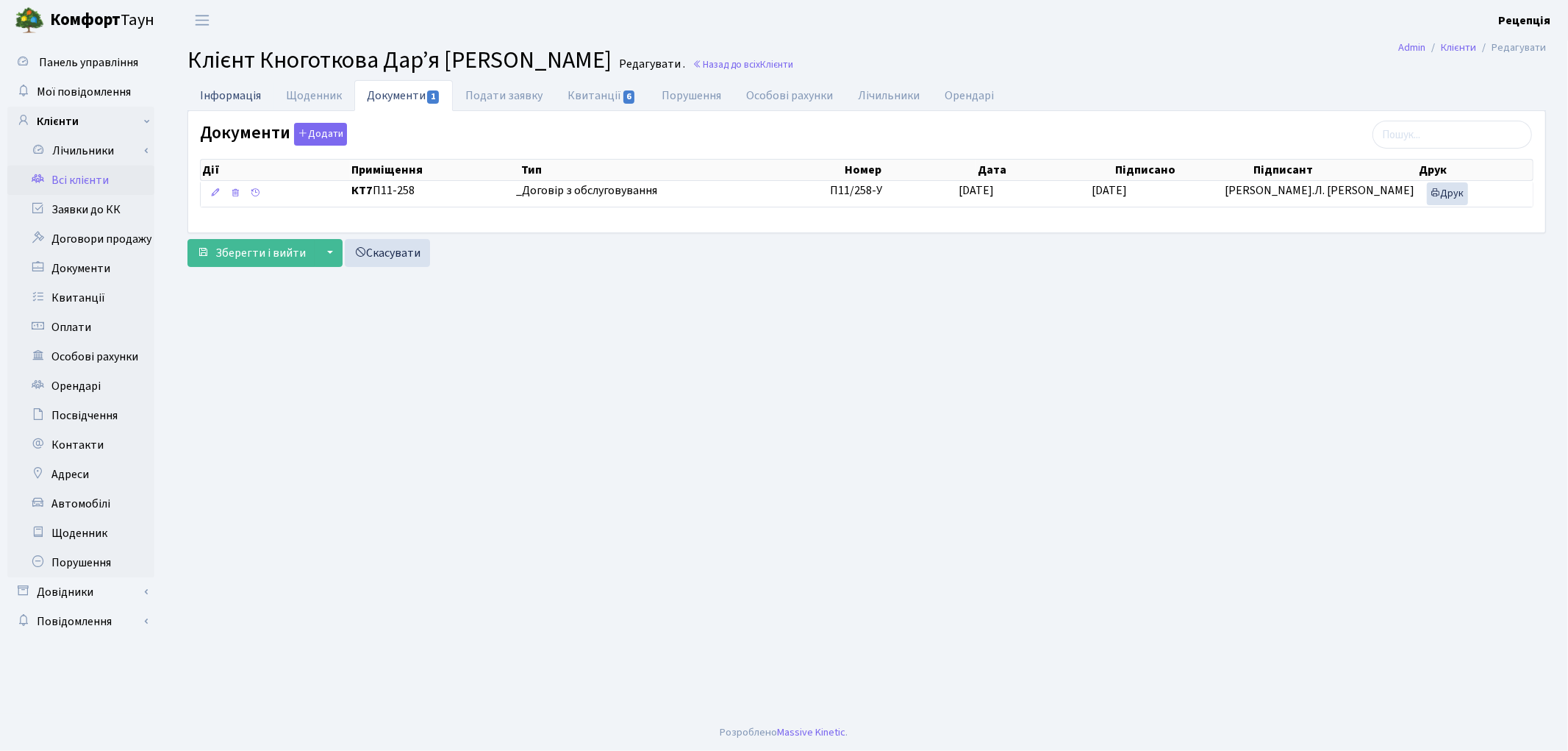
click at [221, 97] on link "Інформація" at bounding box center [231, 95] width 86 height 30
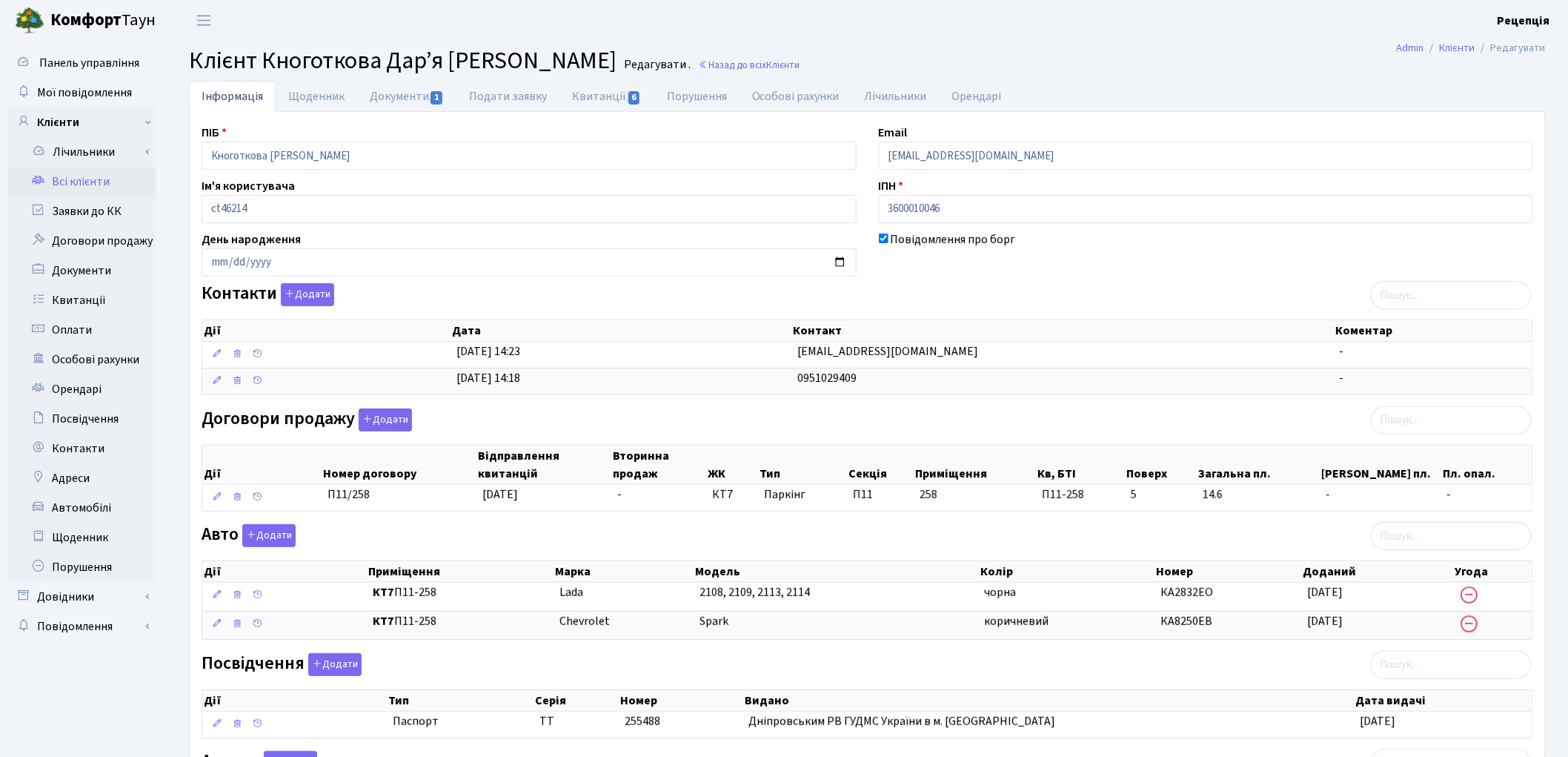
click at [68, 176] on link "Всі клієнти" at bounding box center [81, 181] width 148 height 29
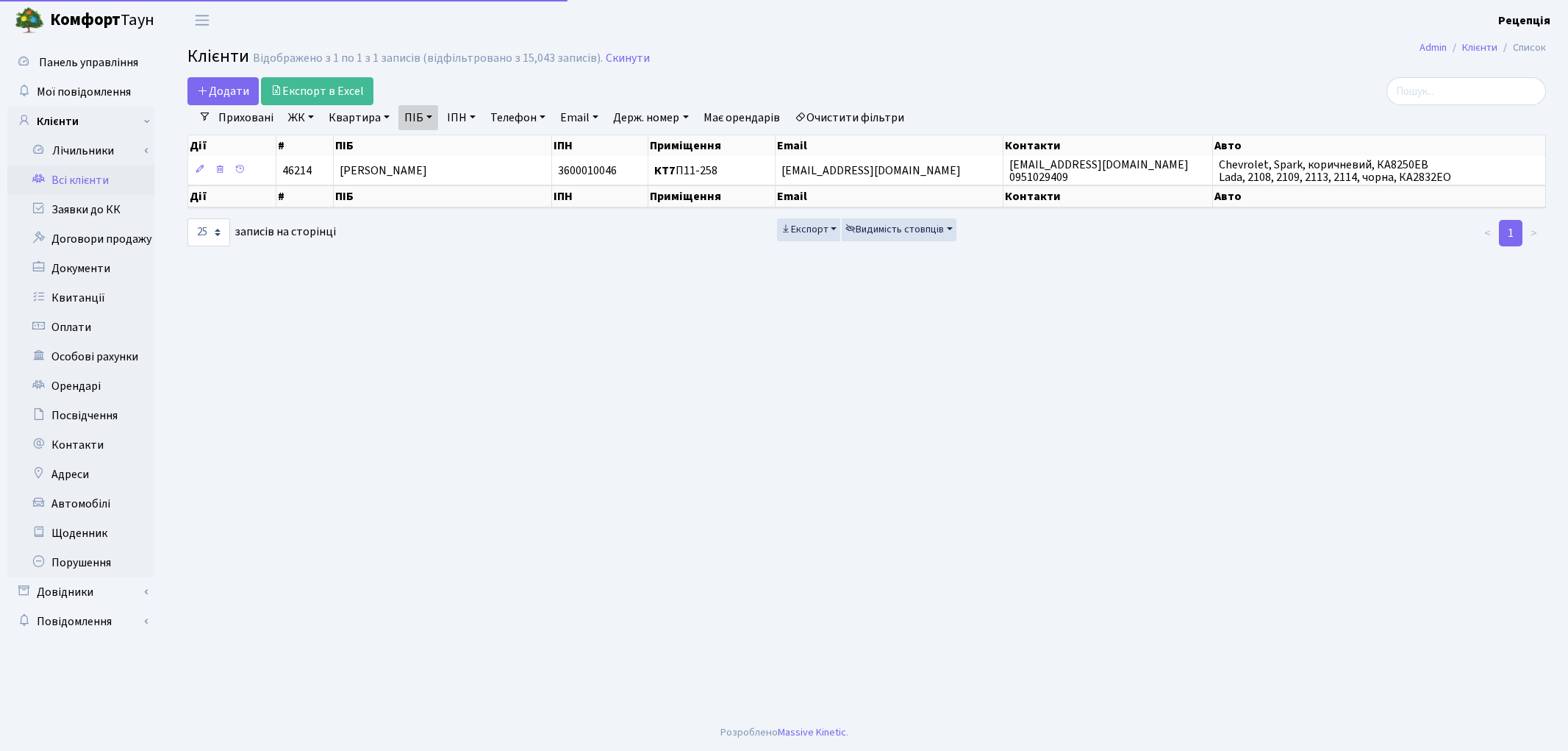
select select "25"
click at [859, 119] on link "Очистити фільтри" at bounding box center [850, 118] width 121 height 25
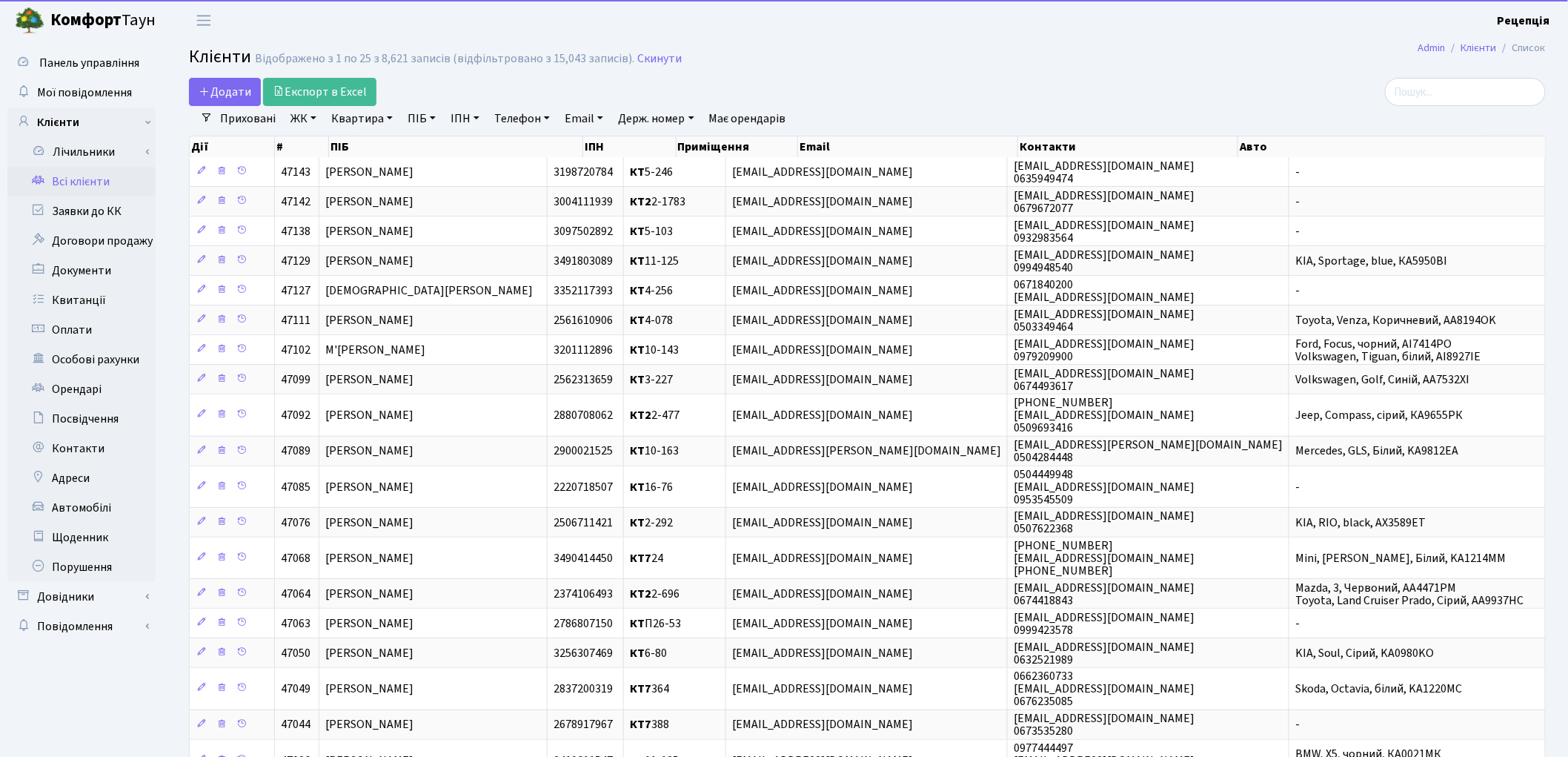
click at [656, 109] on link "Держ. номер" at bounding box center [655, 119] width 87 height 25
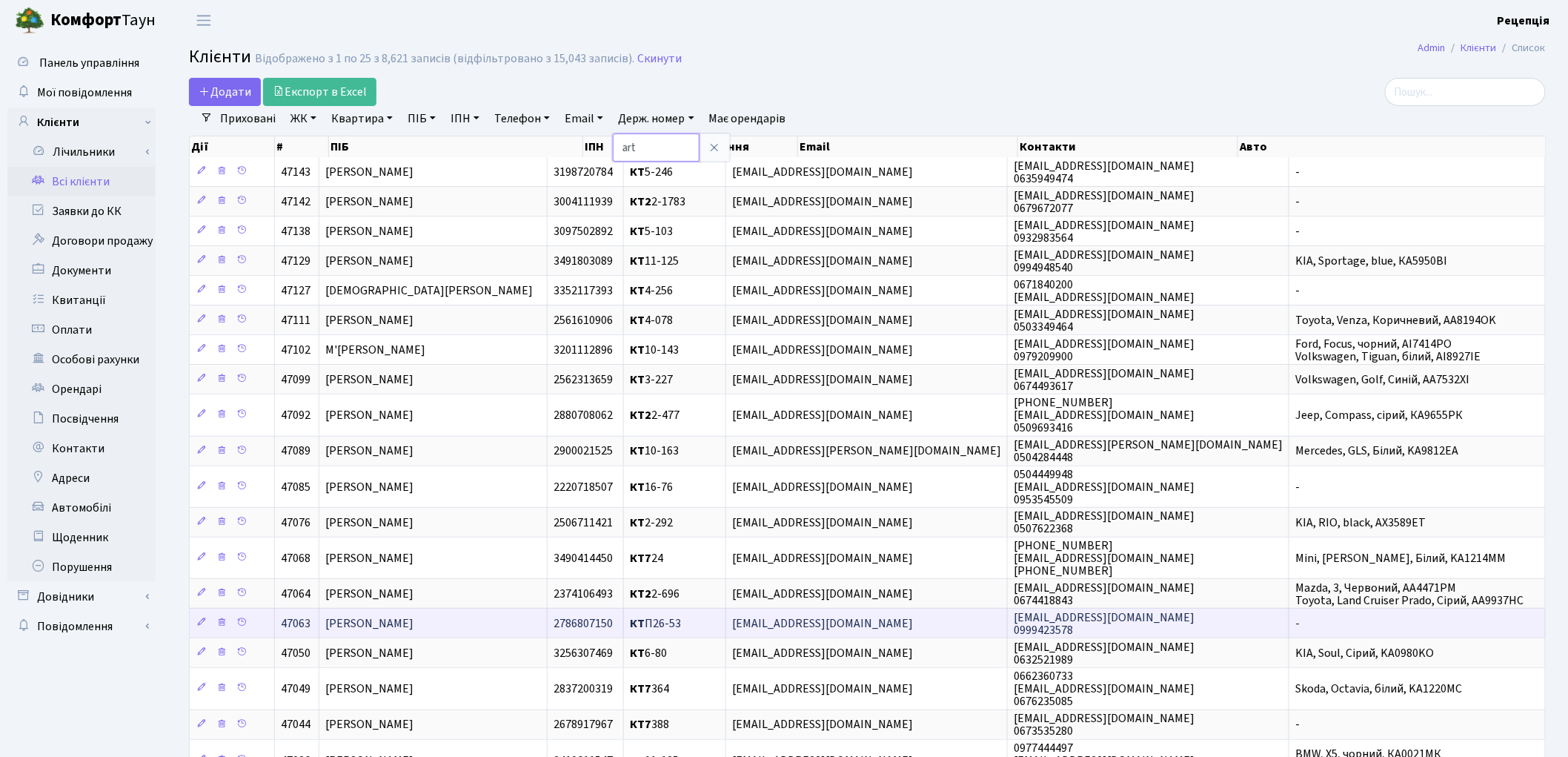
type input "art"
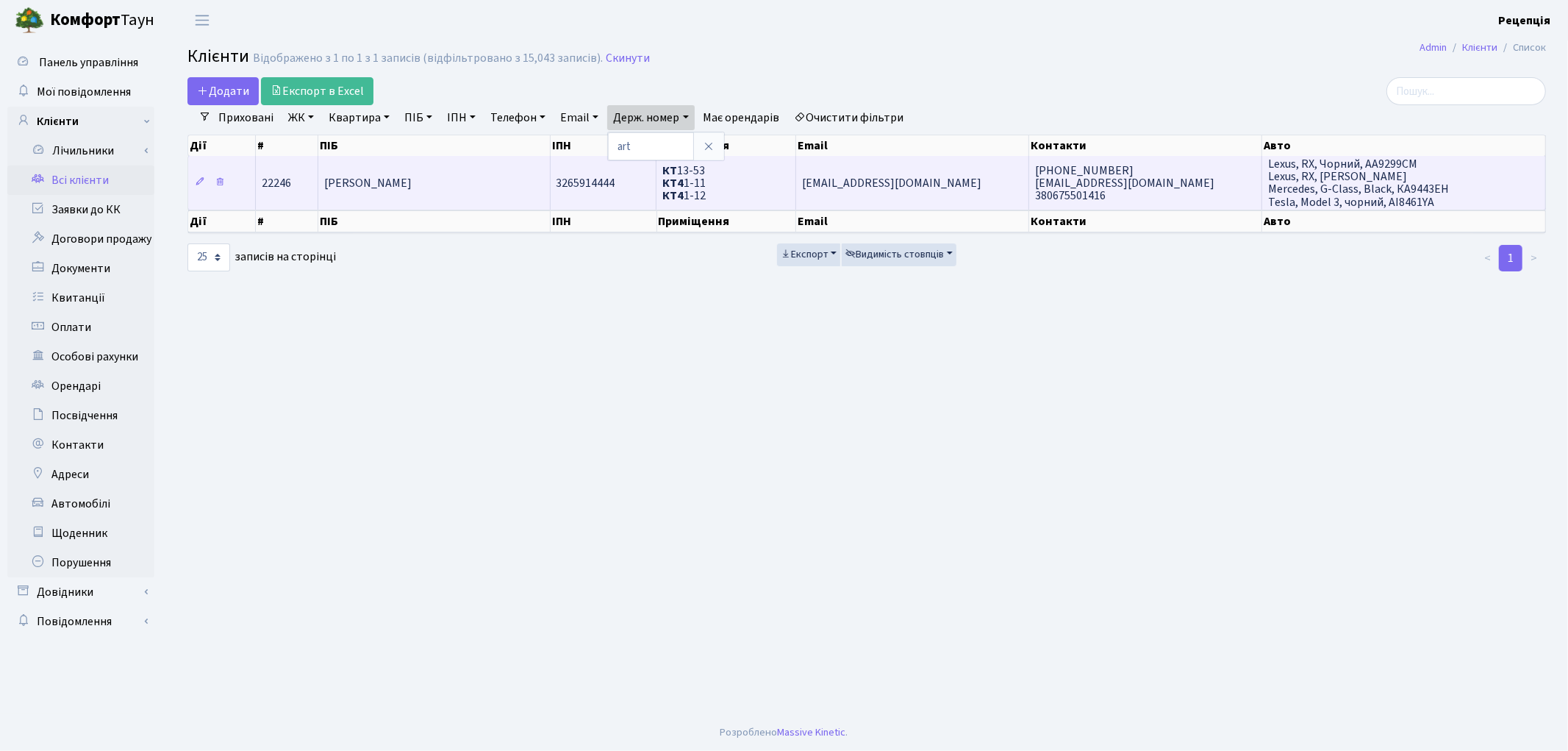
click at [903, 170] on td "[EMAIL_ADDRESS][DOMAIN_NAME]" at bounding box center [912, 181] width 233 height 53
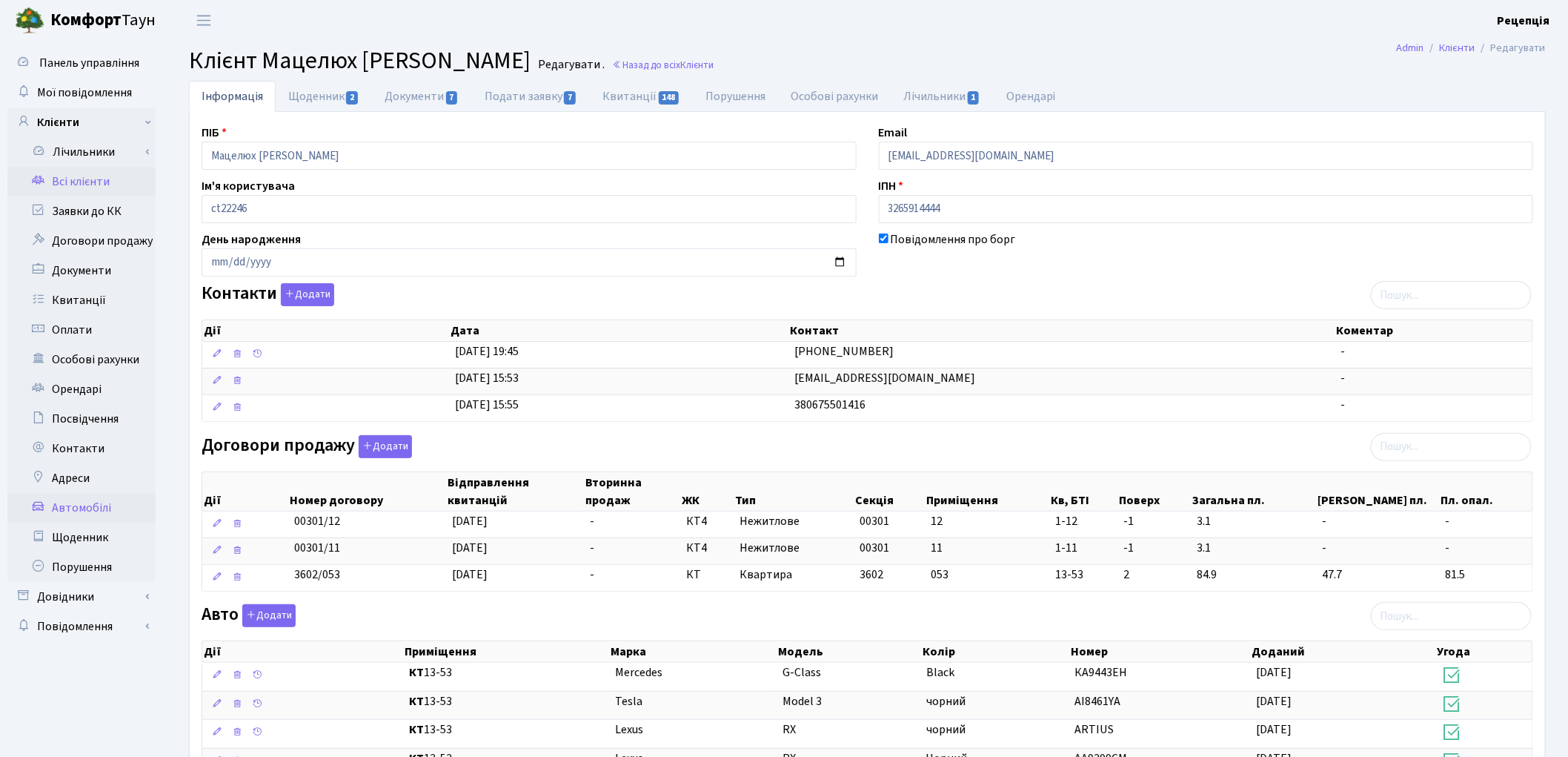
click at [93, 501] on link "Автомобілі" at bounding box center [81, 508] width 148 height 29
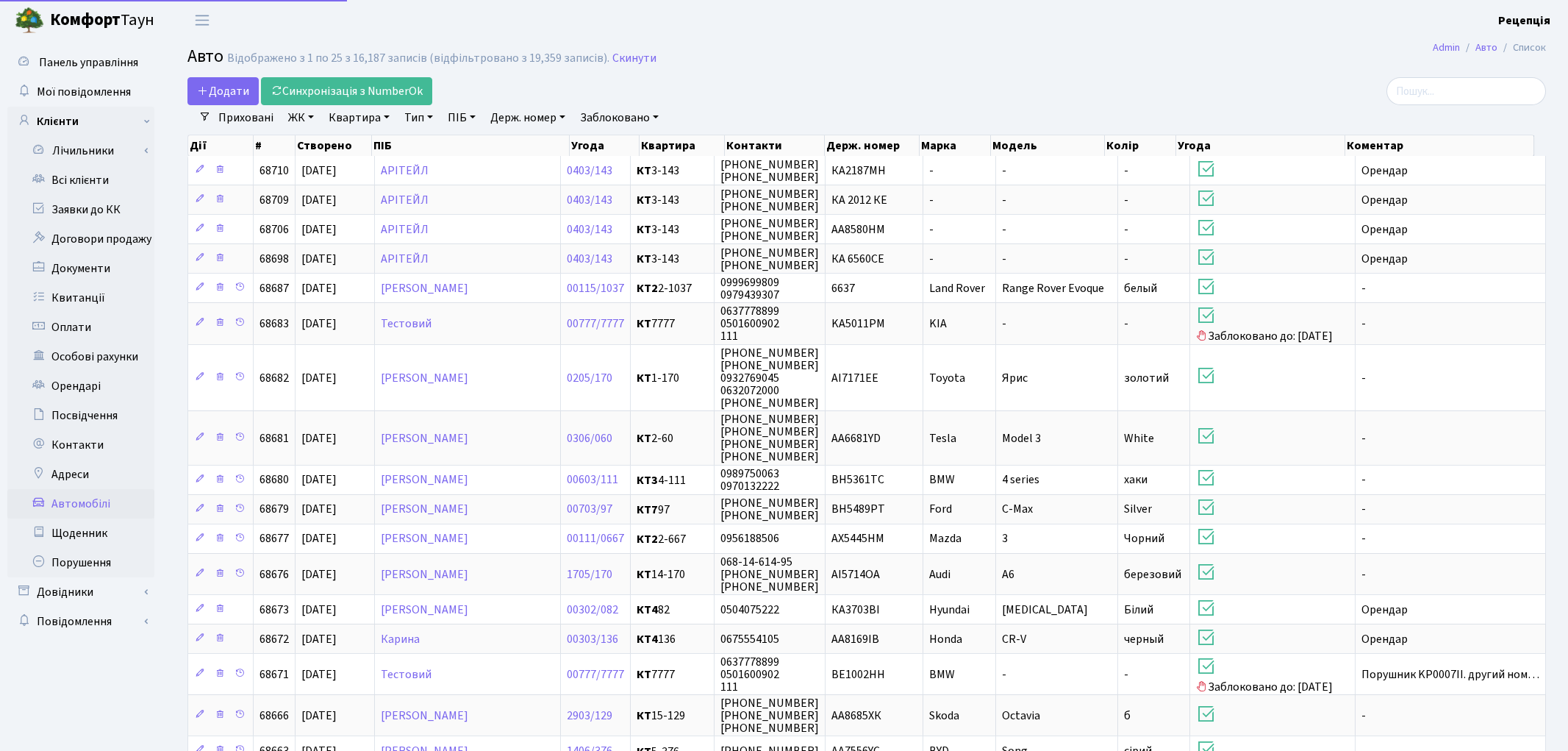
select select "25"
click at [539, 121] on link "Держ. номер" at bounding box center [528, 118] width 86 height 25
type input "art"
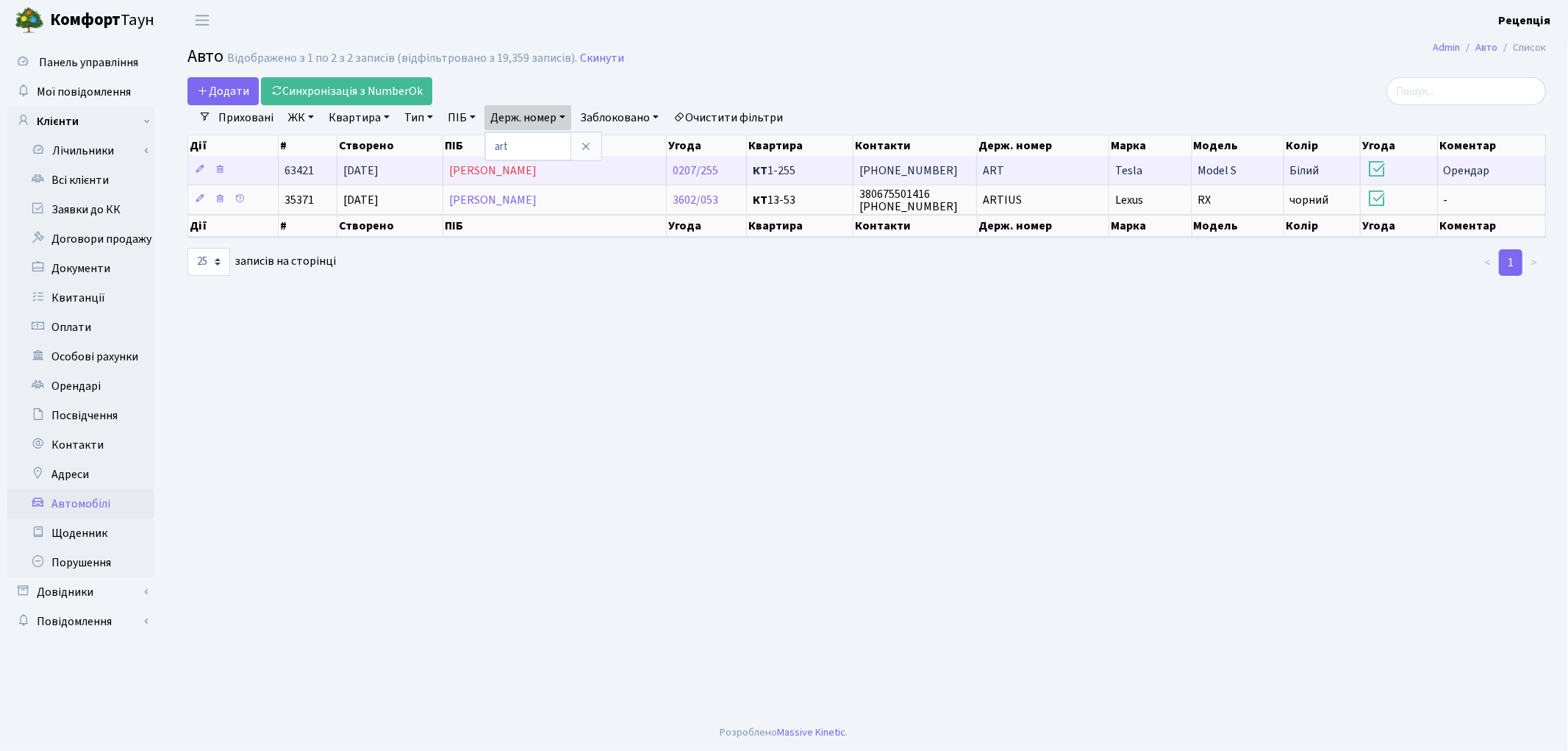
click at [1037, 172] on td "ART" at bounding box center [1043, 170] width 133 height 29
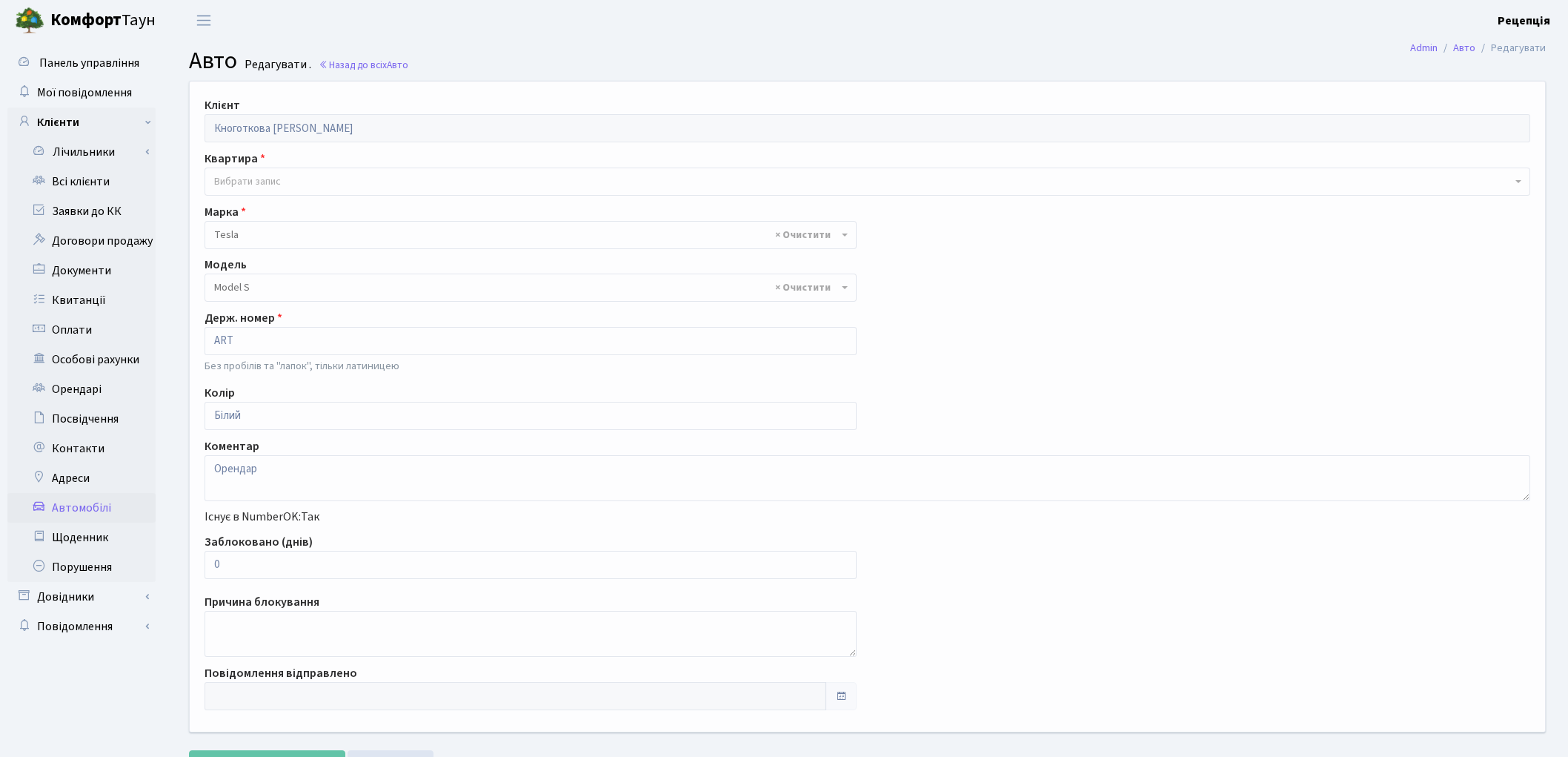
select select "2286"
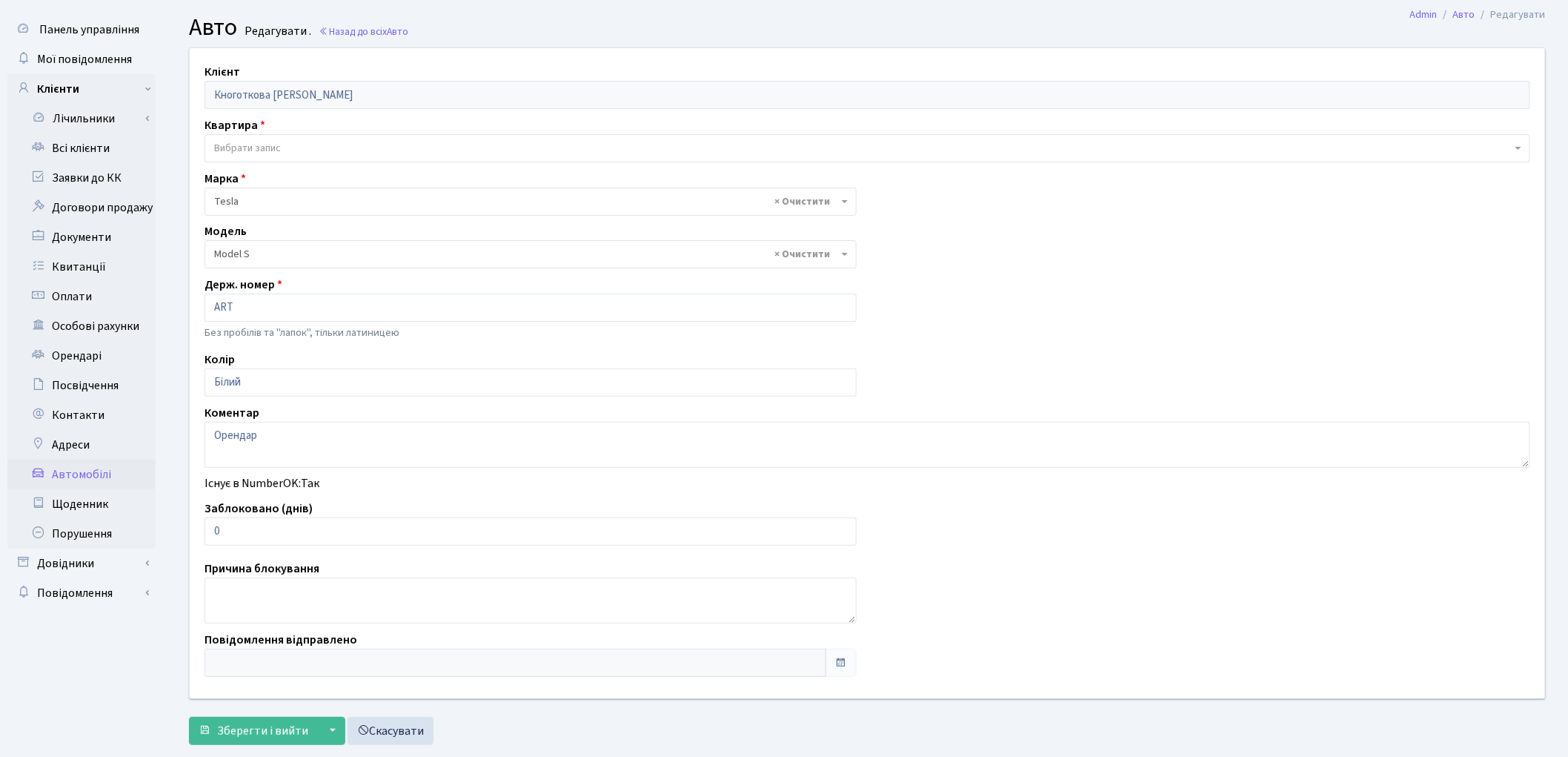
scroll to position [34, 0]
click at [78, 158] on link "Всі клієнти" at bounding box center [81, 147] width 148 height 29
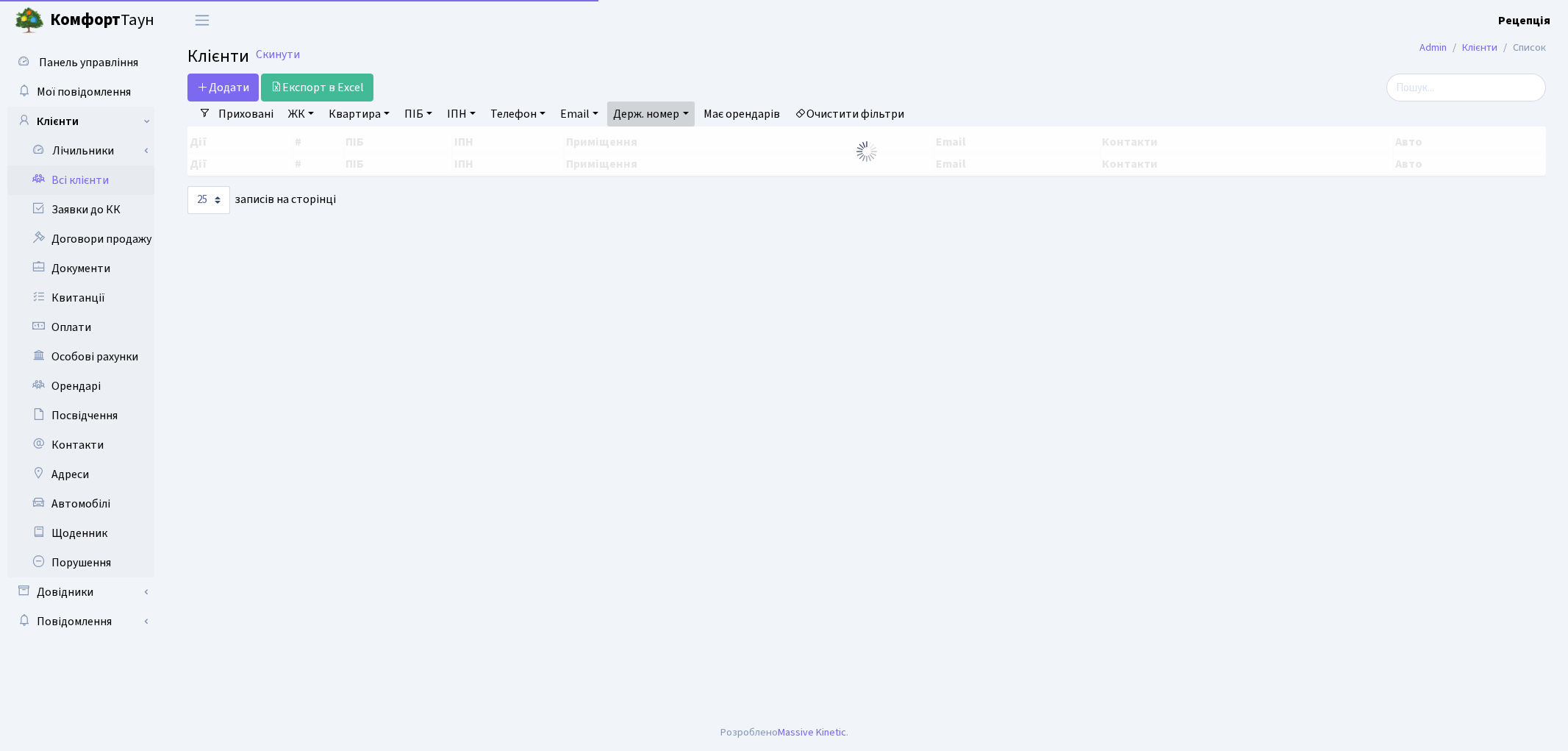
select select "25"
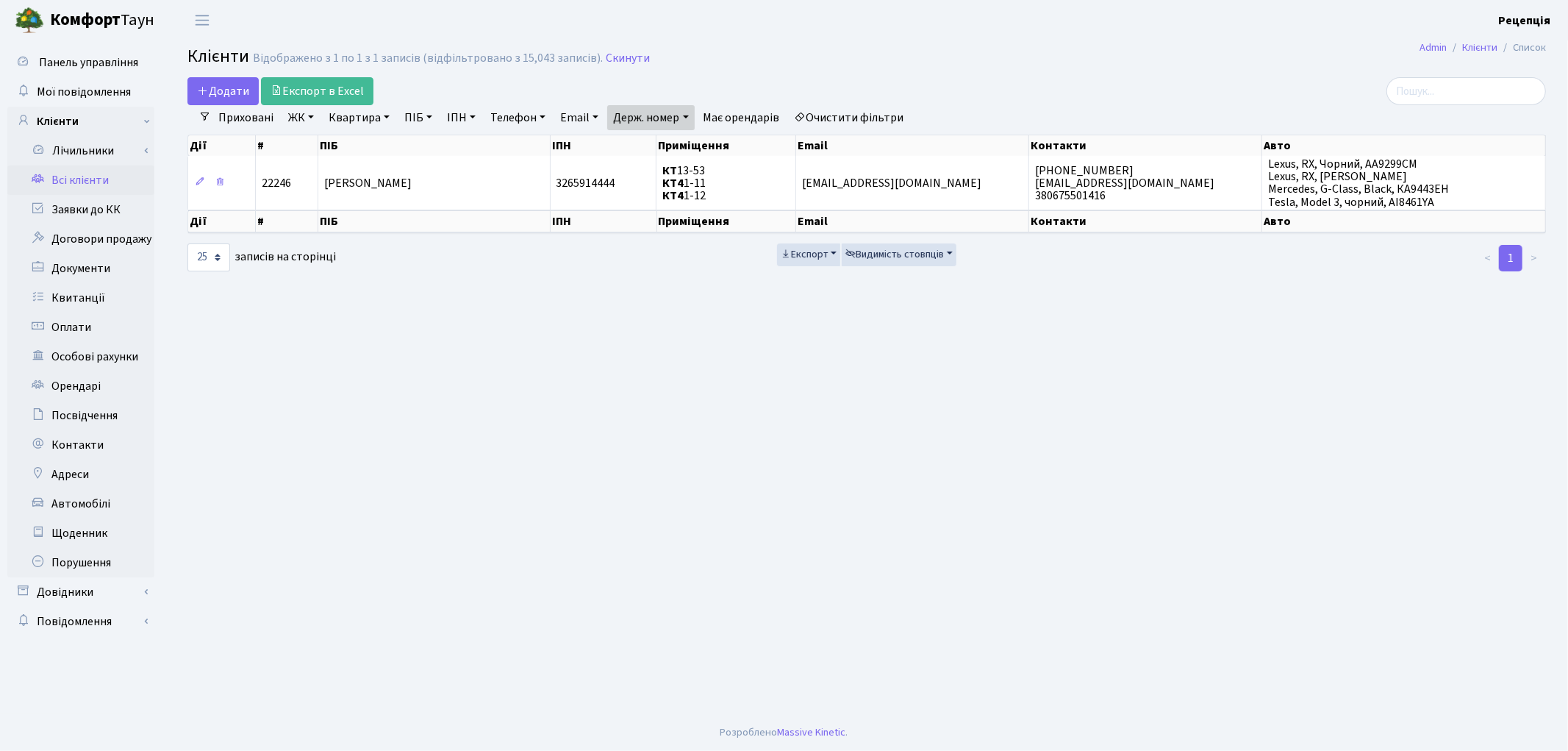
click at [879, 108] on link "Очистити фільтри" at bounding box center [850, 118] width 121 height 25
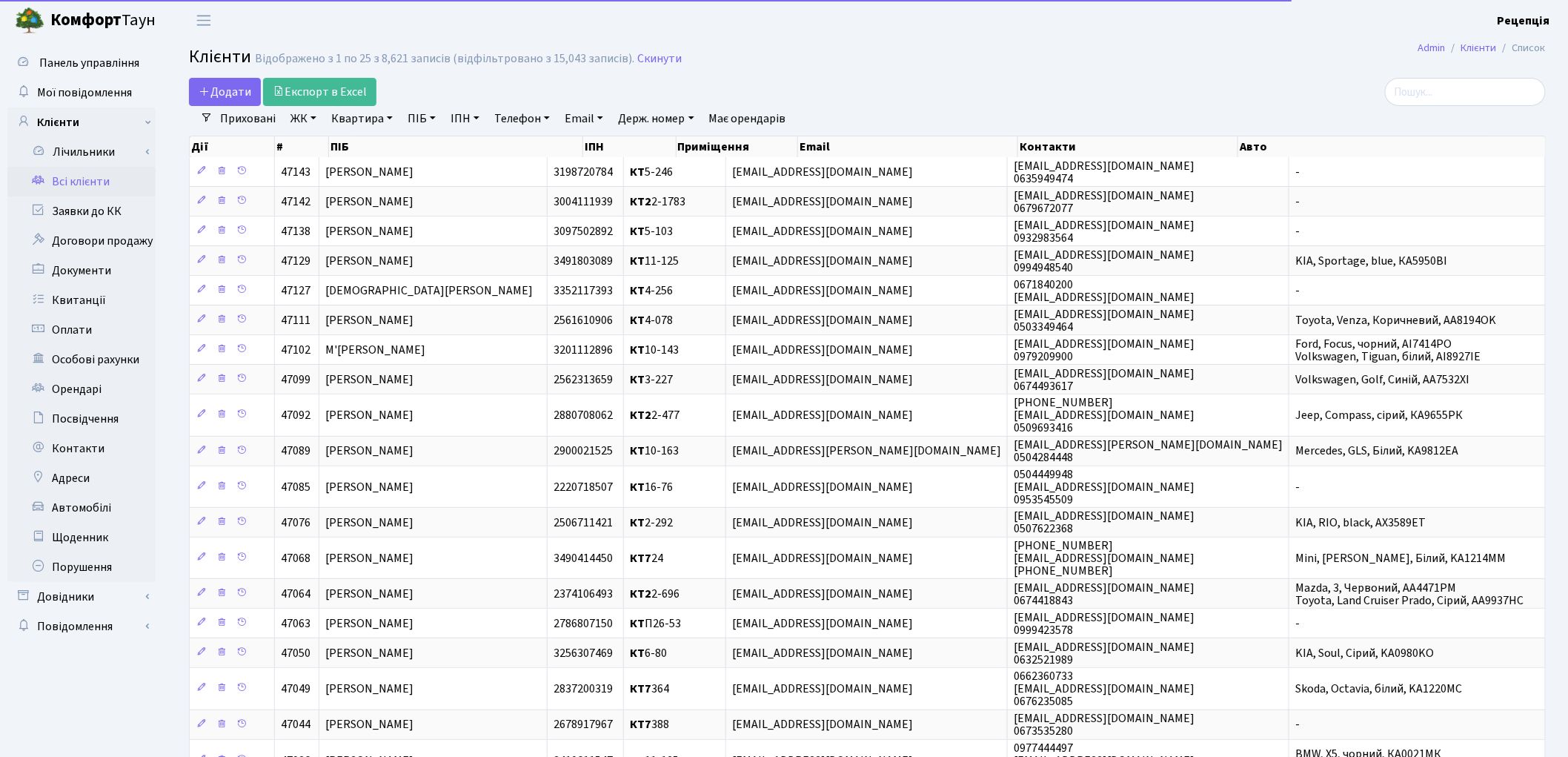
click at [420, 117] on link "ПІБ" at bounding box center [421, 119] width 40 height 25
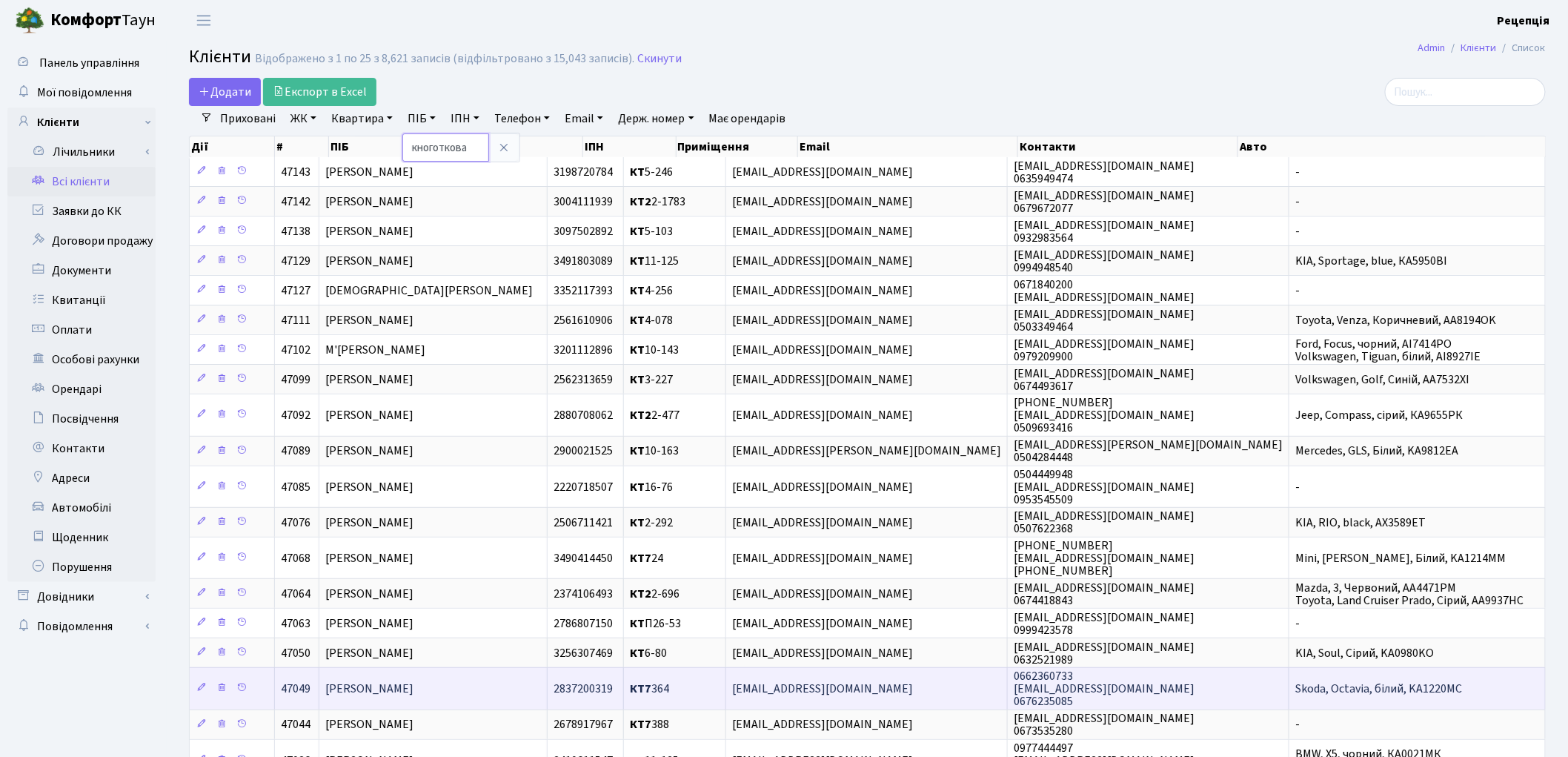
type input "кноготкова"
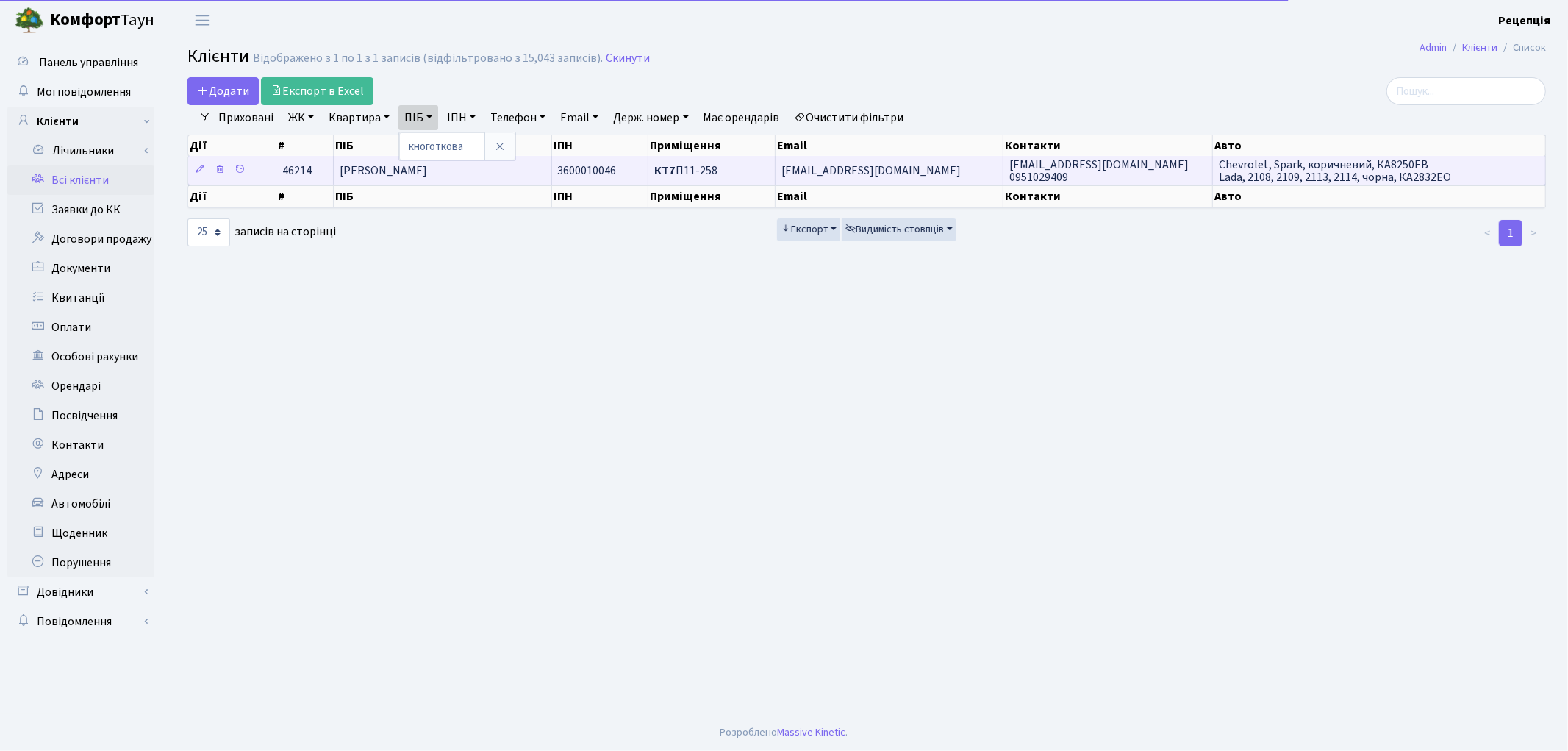
click at [517, 173] on td "[PERSON_NAME]" at bounding box center [443, 170] width 218 height 29
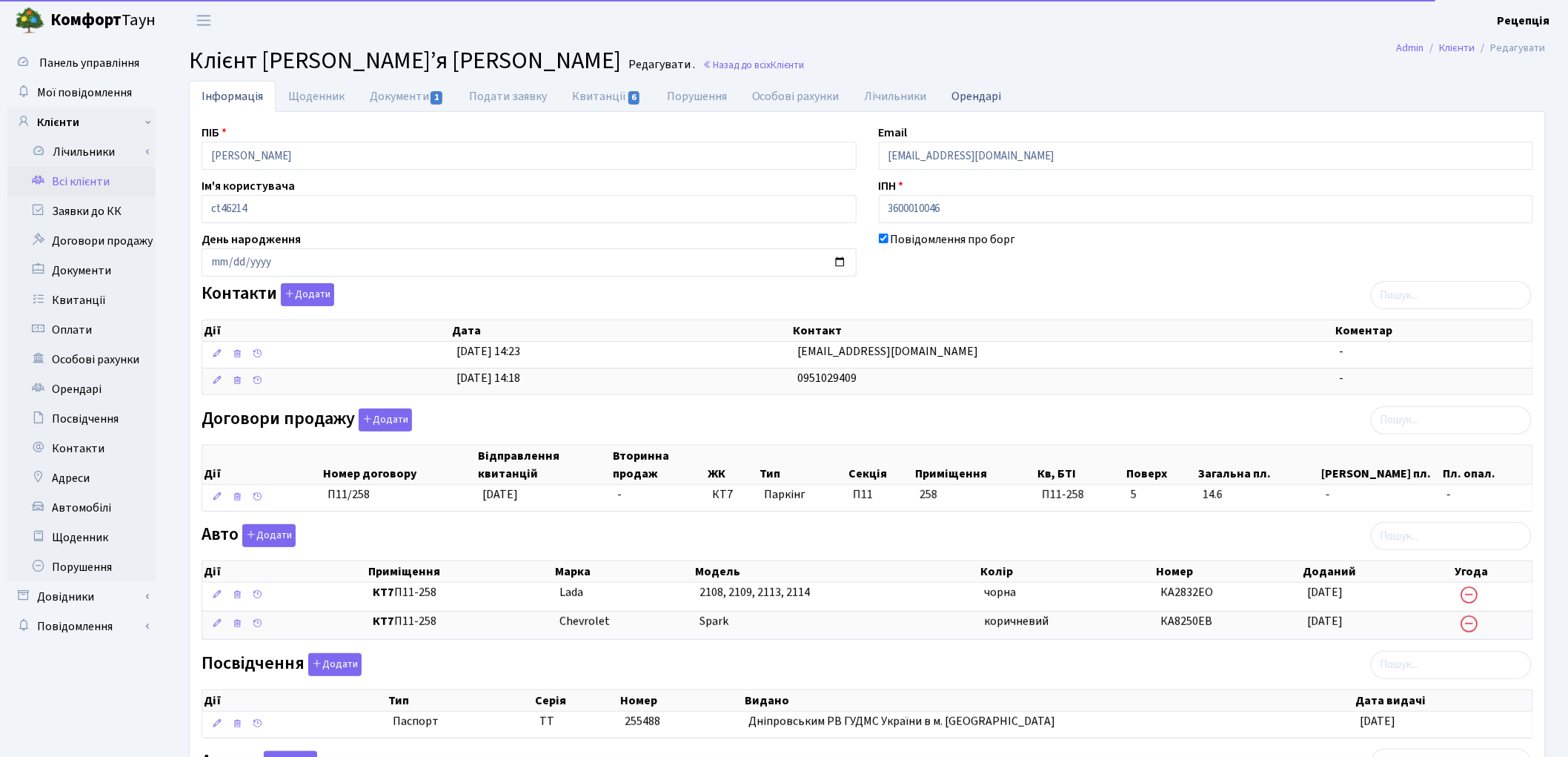
click at [969, 101] on link "Орендарі" at bounding box center [977, 96] width 75 height 30
select select "25"
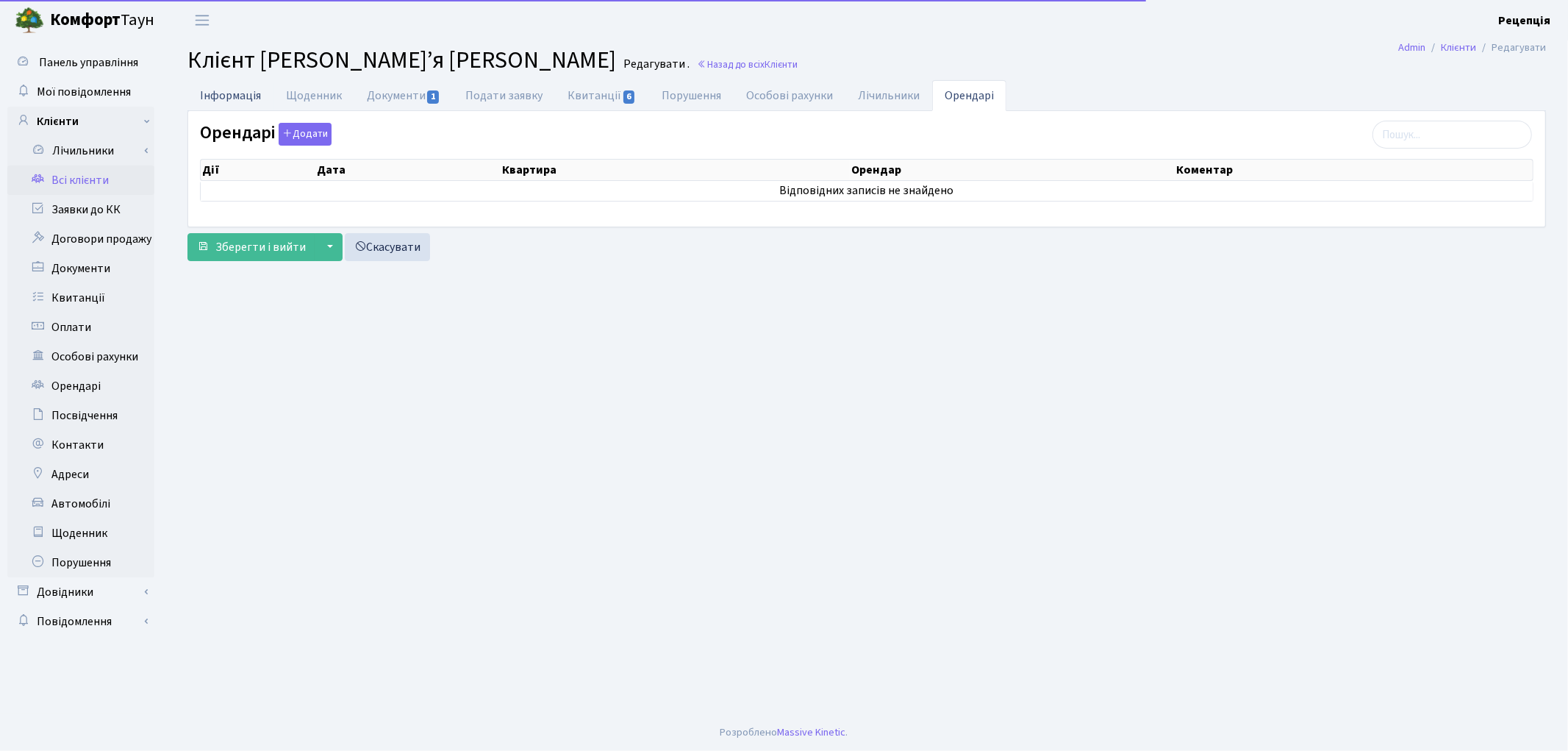
click at [247, 86] on link "Інформація" at bounding box center [231, 95] width 86 height 30
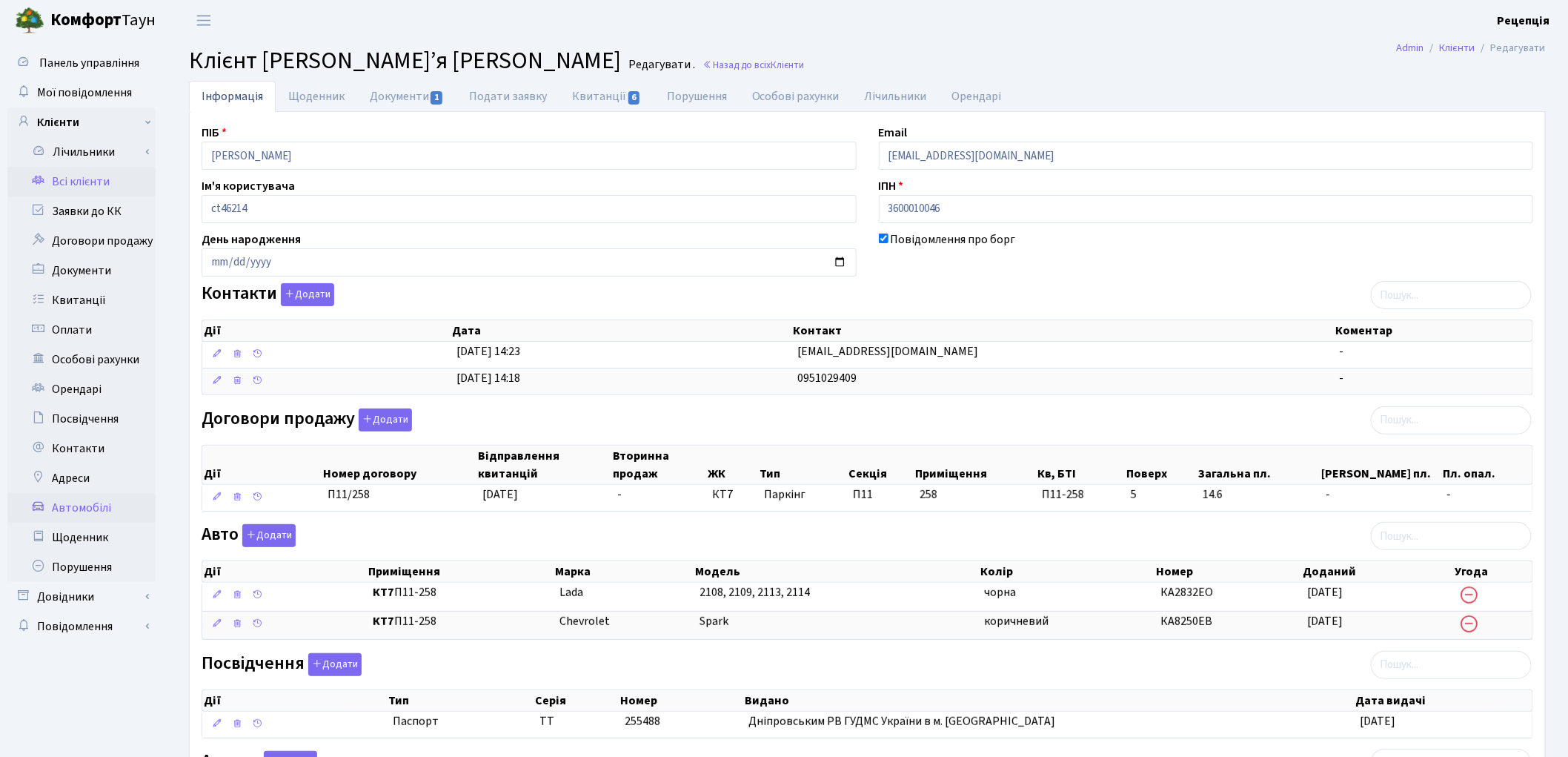
click at [82, 508] on link "Автомобілі" at bounding box center [81, 508] width 148 height 29
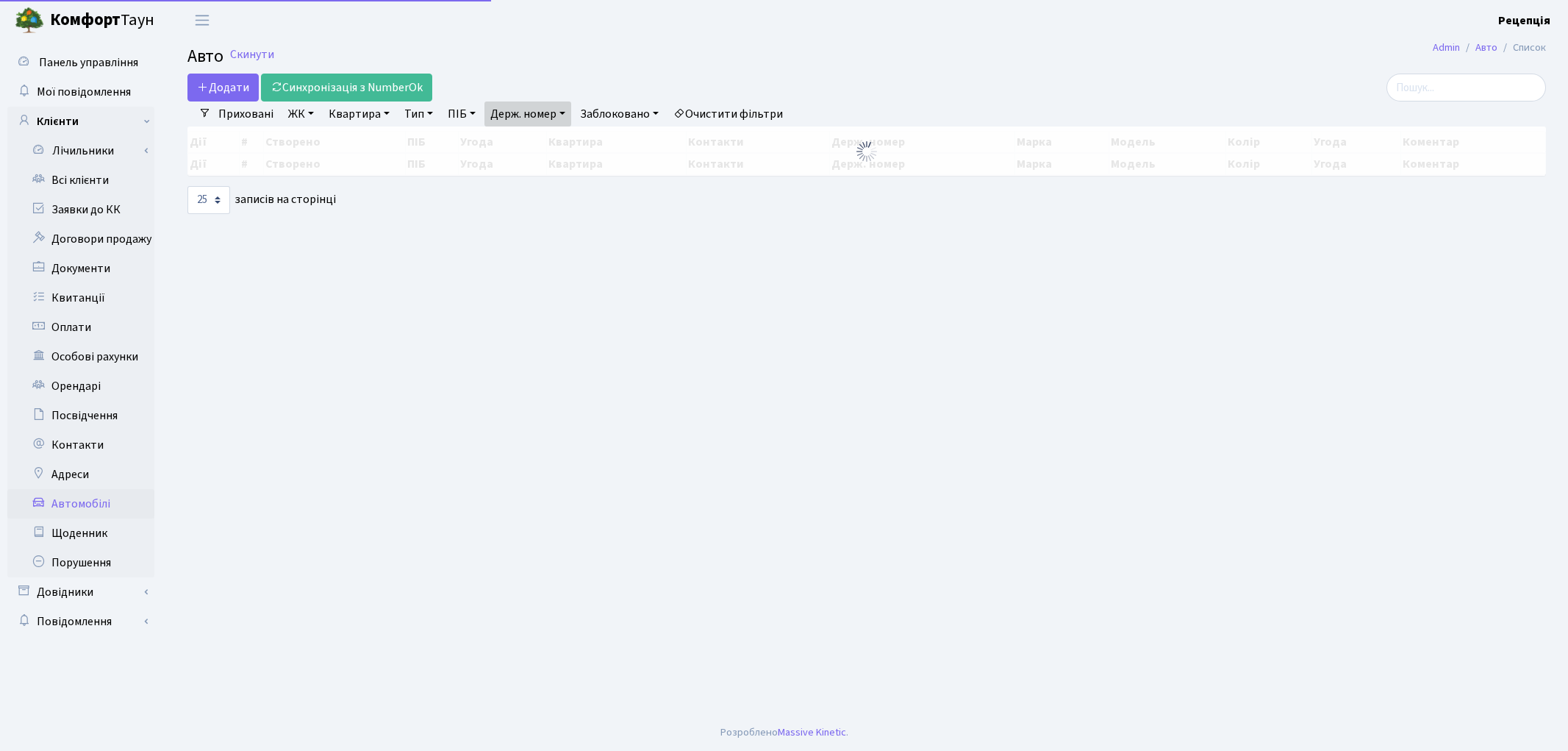
select select "25"
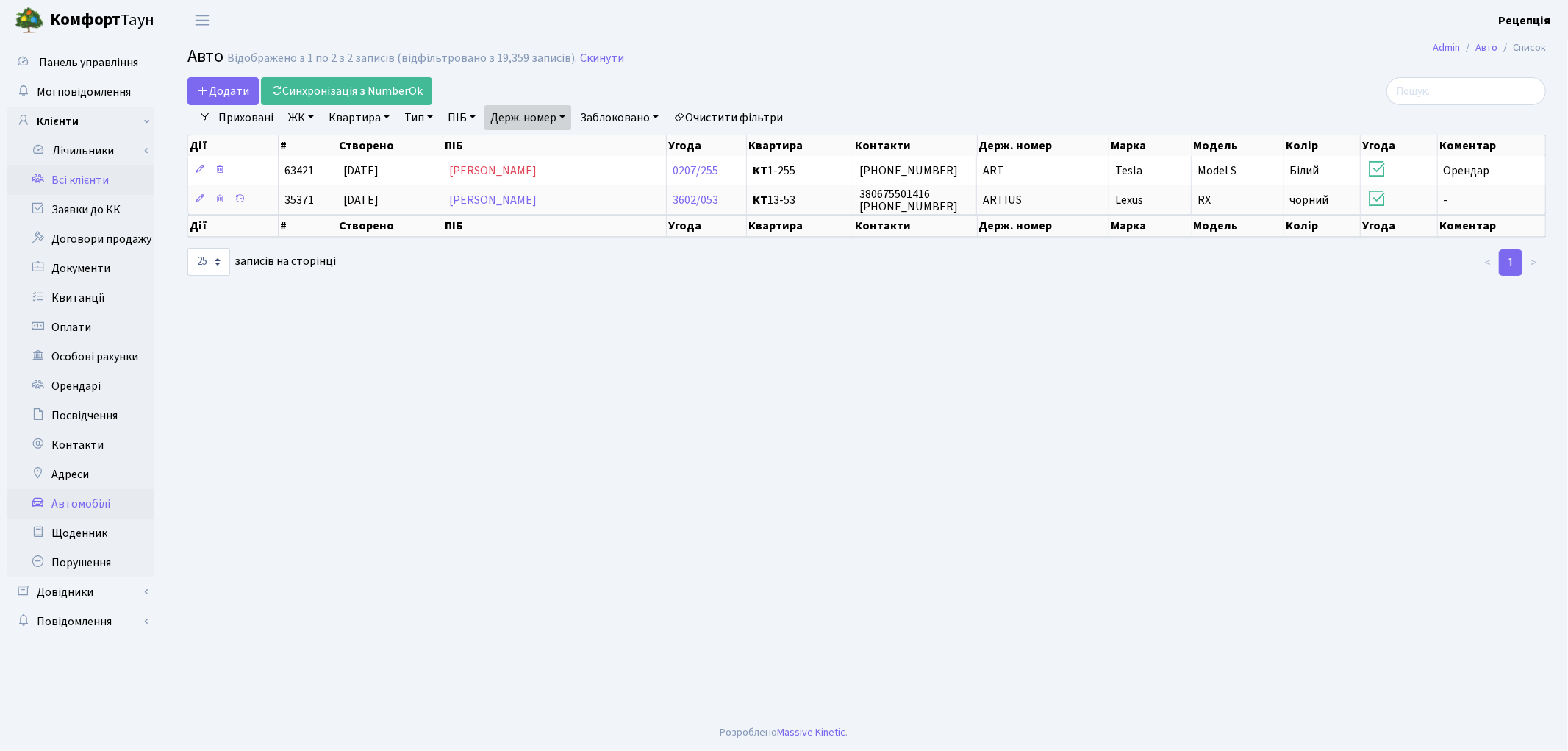
click at [60, 184] on link "Всі клієнти" at bounding box center [80, 180] width 147 height 29
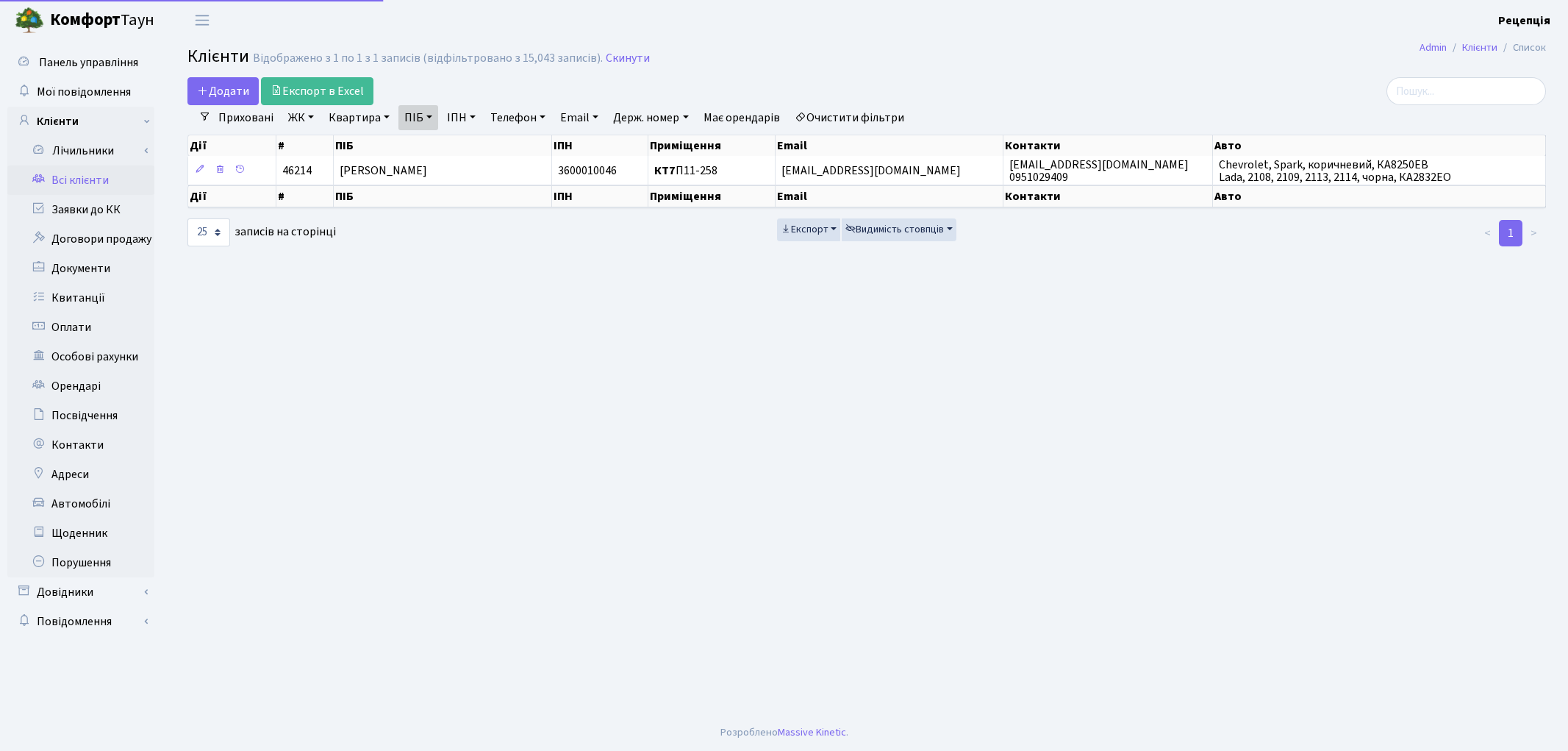
select select "25"
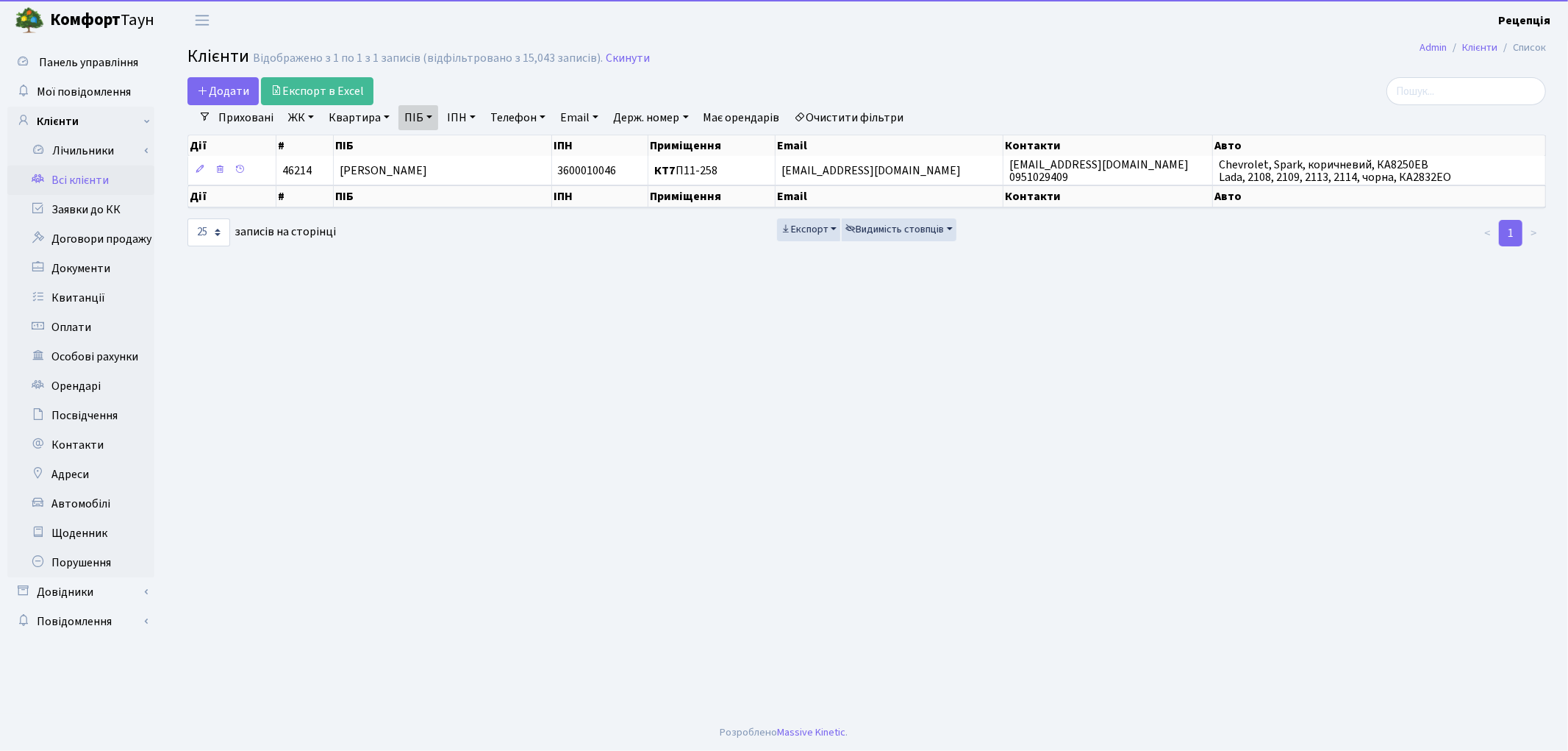
click at [850, 108] on link "Очистити фільтри" at bounding box center [850, 118] width 121 height 25
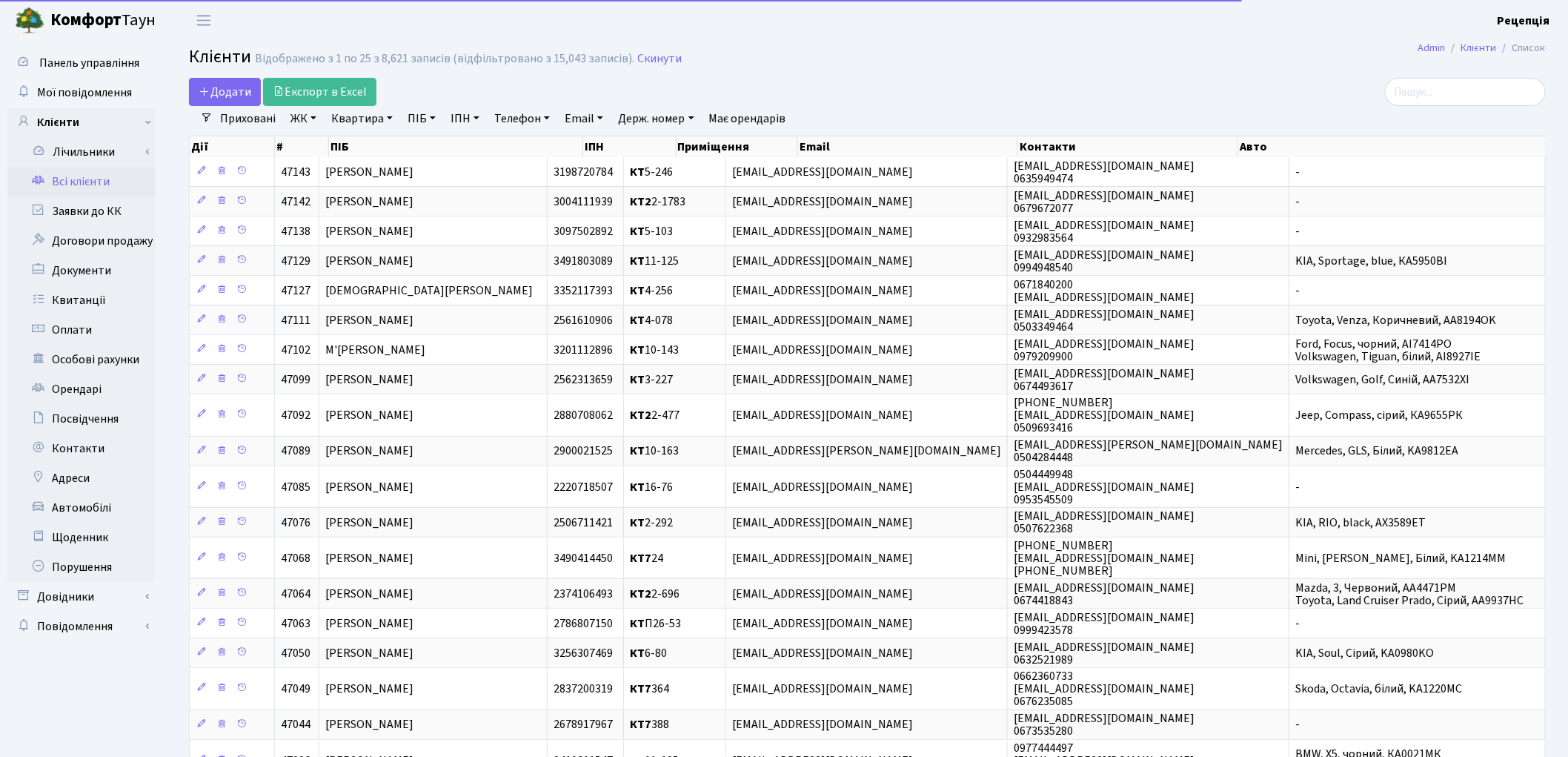
click at [305, 122] on link "ЖК" at bounding box center [304, 119] width 38 height 25
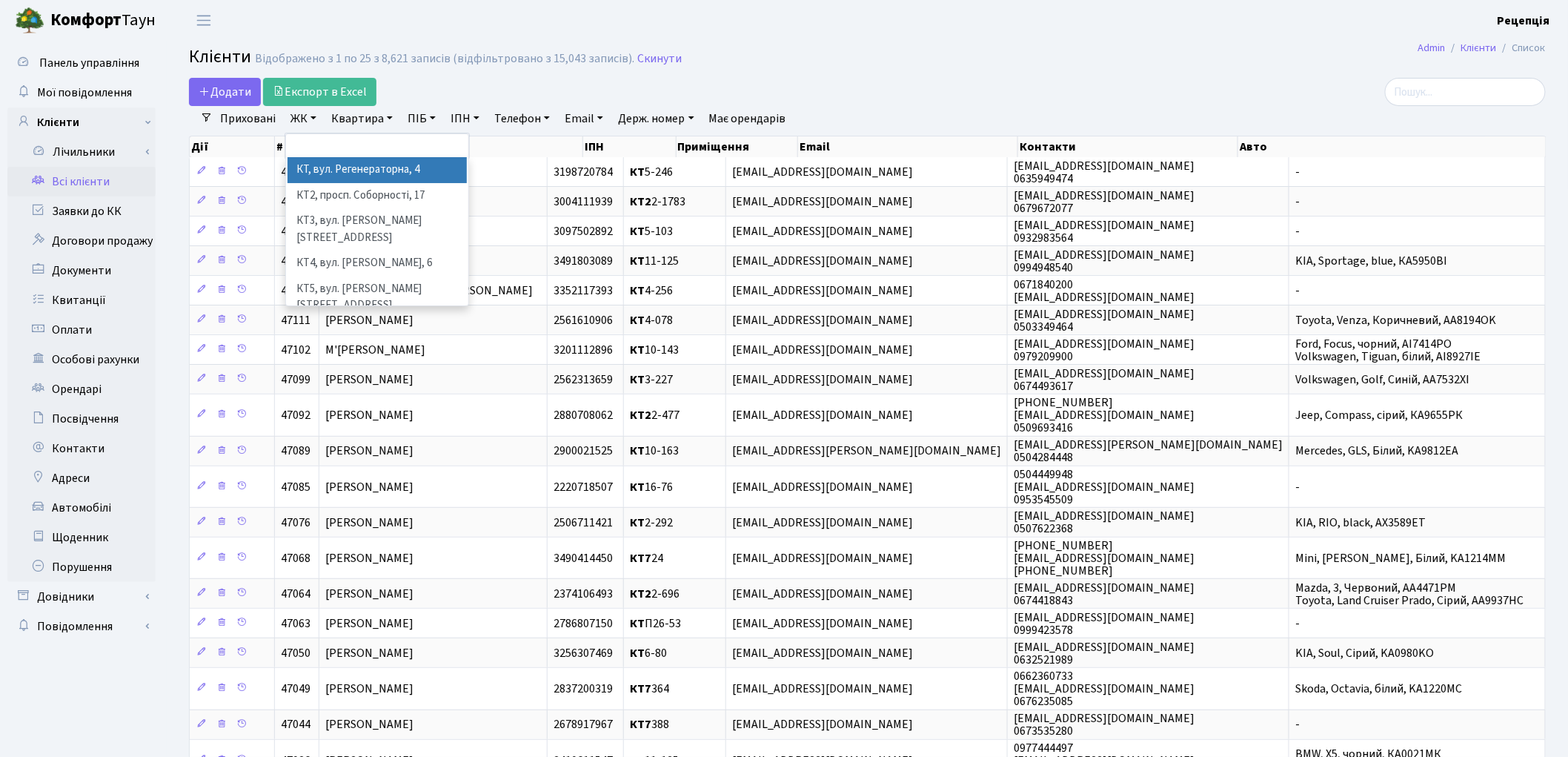
click at [329, 161] on li "КТ, вул. Регенераторна, 4" at bounding box center [377, 169] width 180 height 26
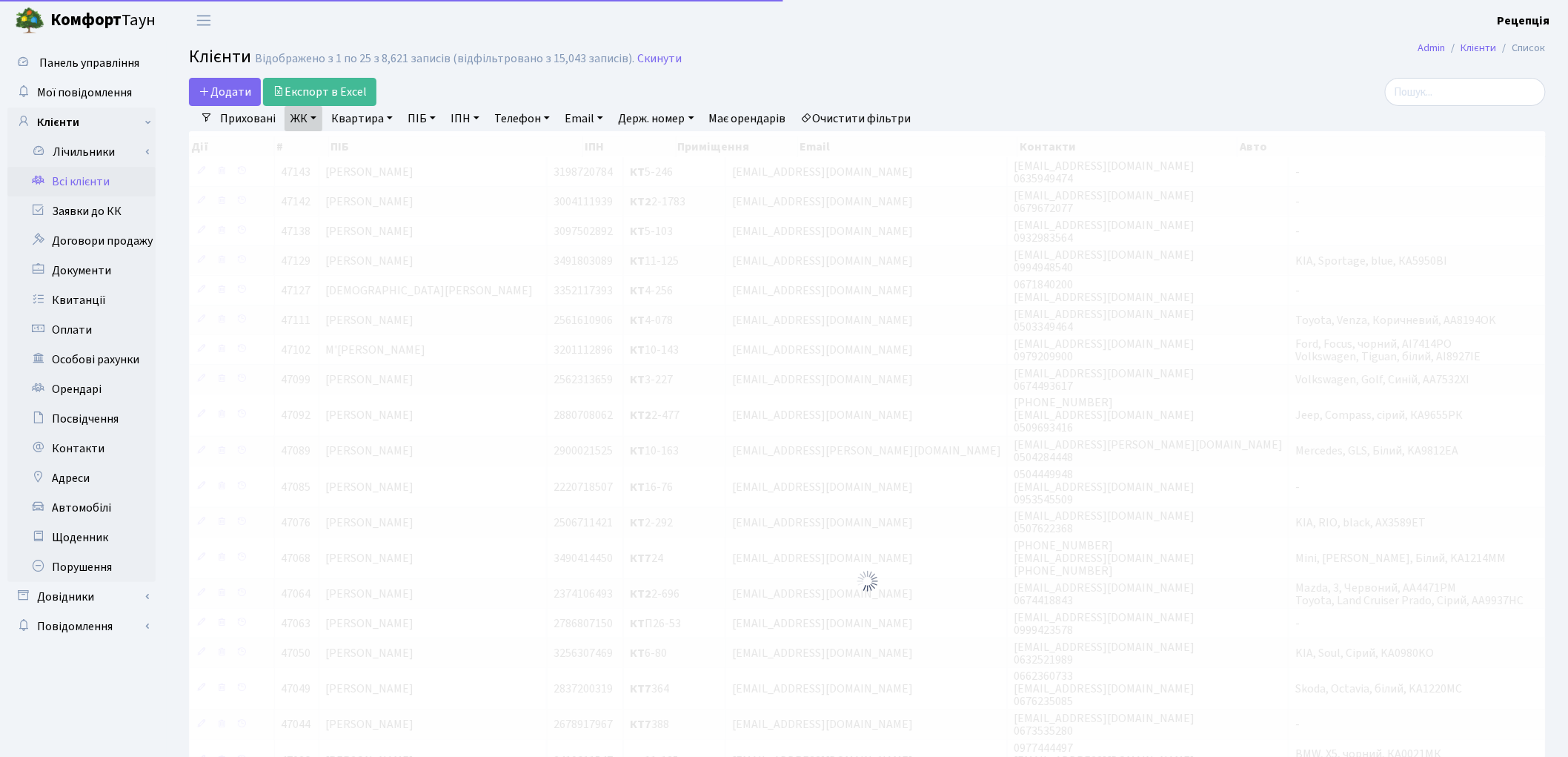
click at [354, 121] on link "Квартира" at bounding box center [362, 119] width 74 height 25
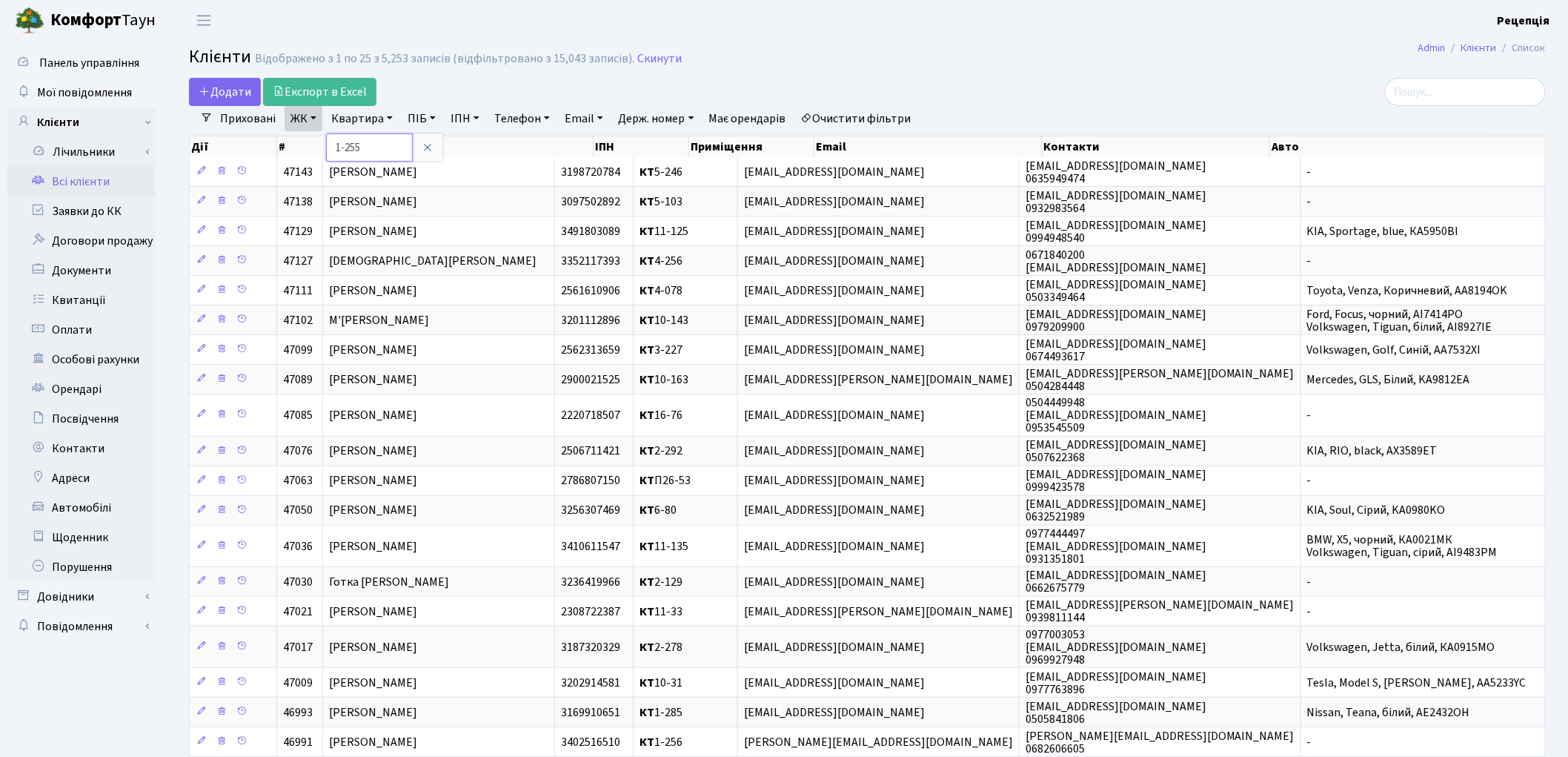
type input "1-255"
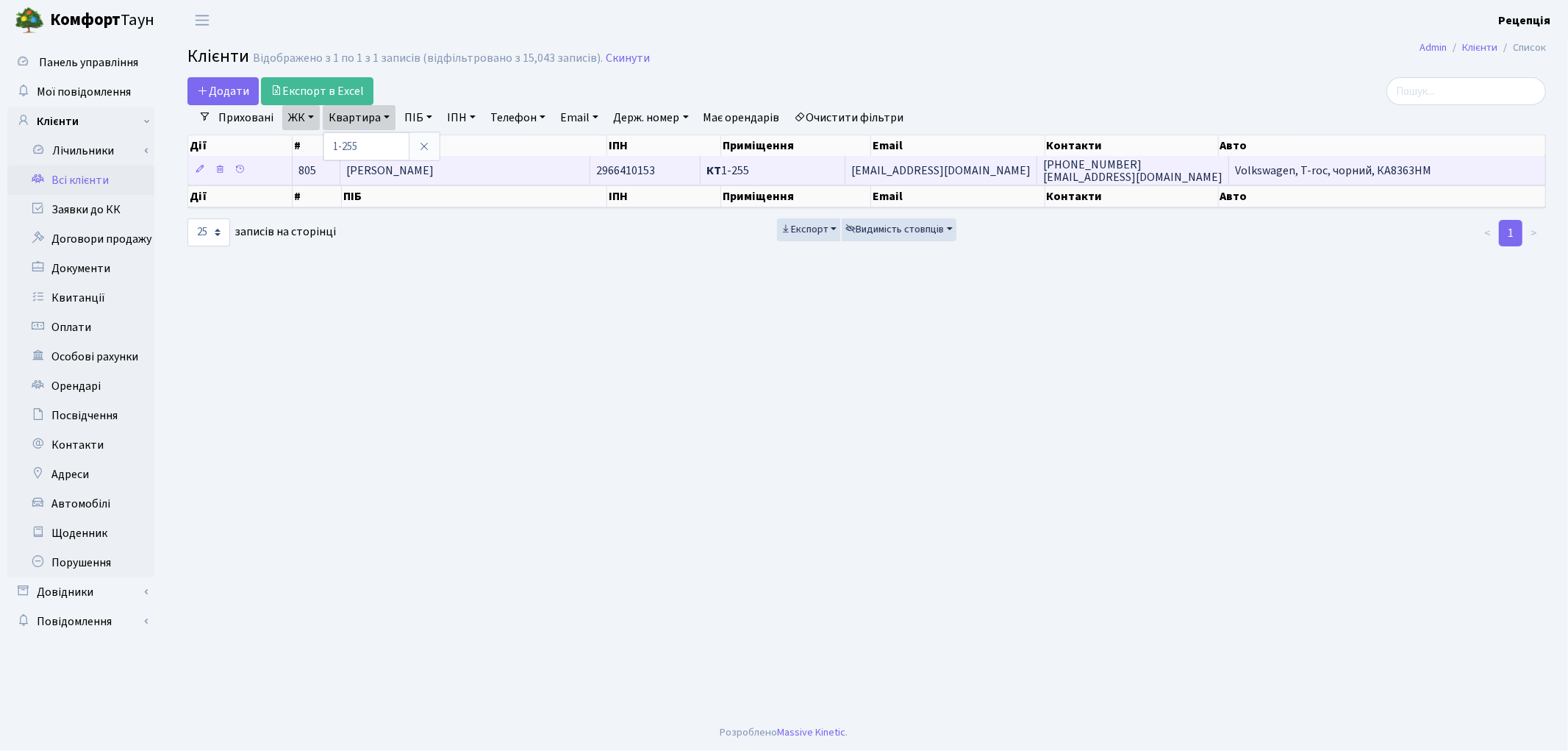
click at [433, 163] on span "[PERSON_NAME]" at bounding box center [389, 170] width 87 height 16
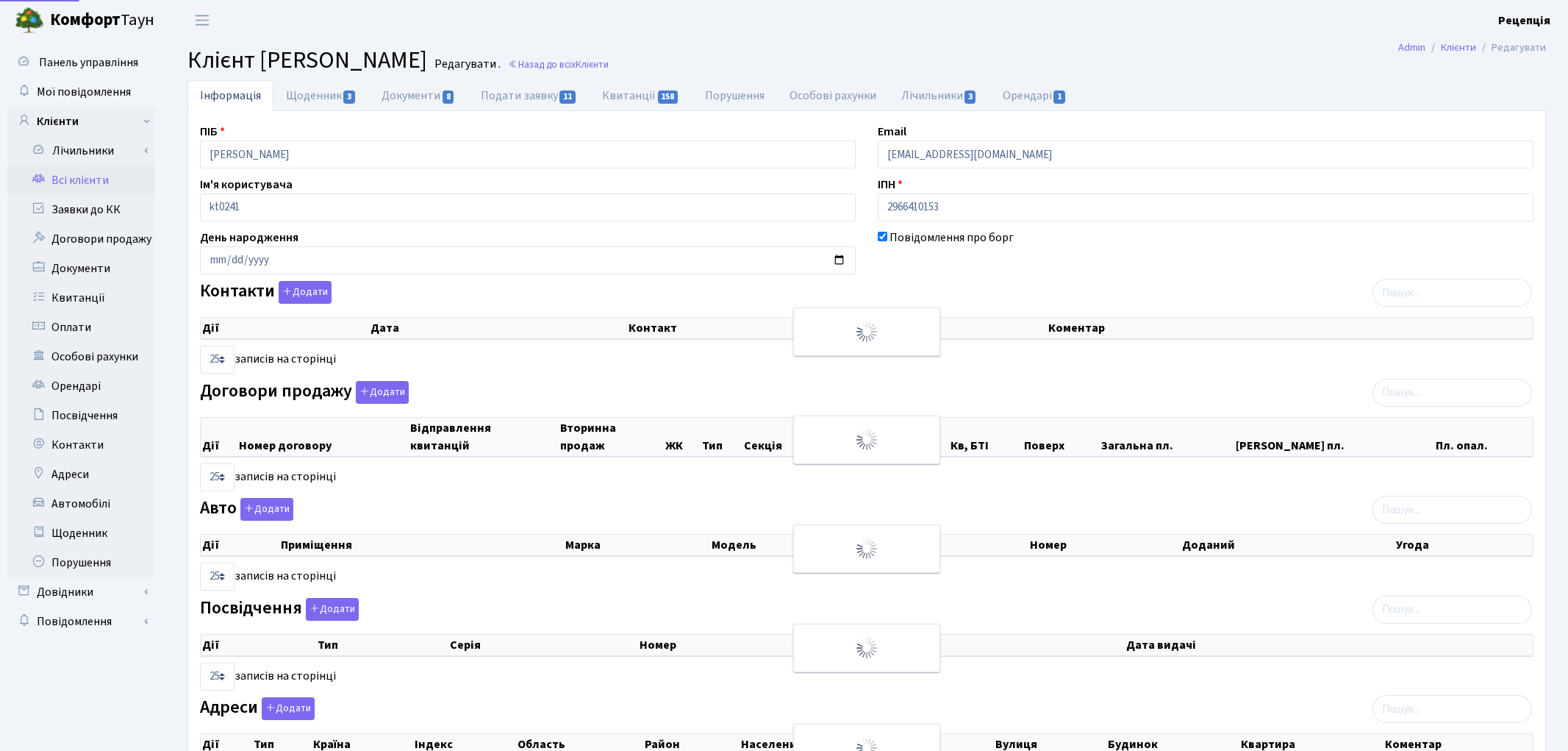
select select "25"
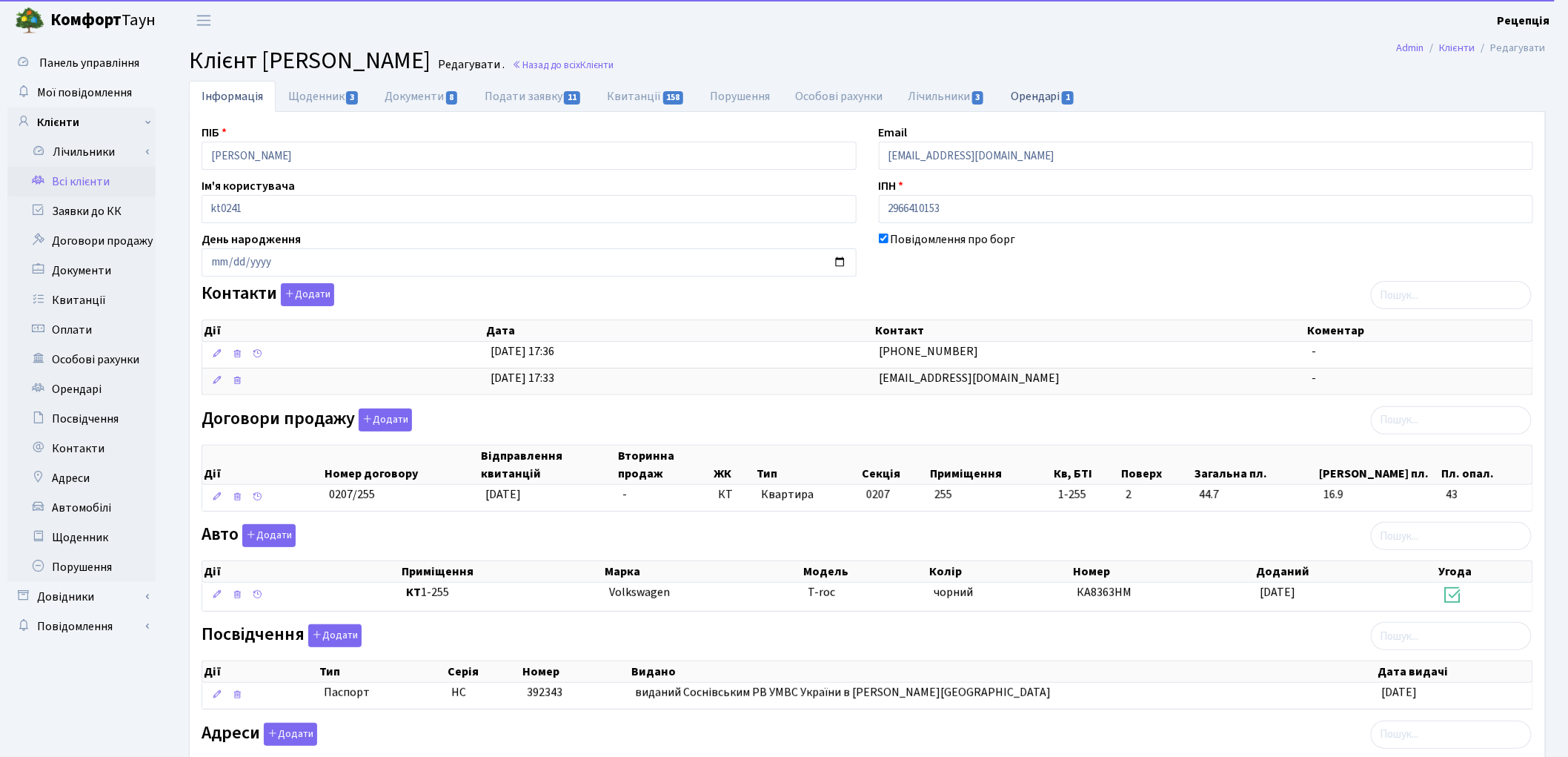
click at [1065, 99] on link "Орендарі 1" at bounding box center [1042, 96] width 89 height 30
select select "25"
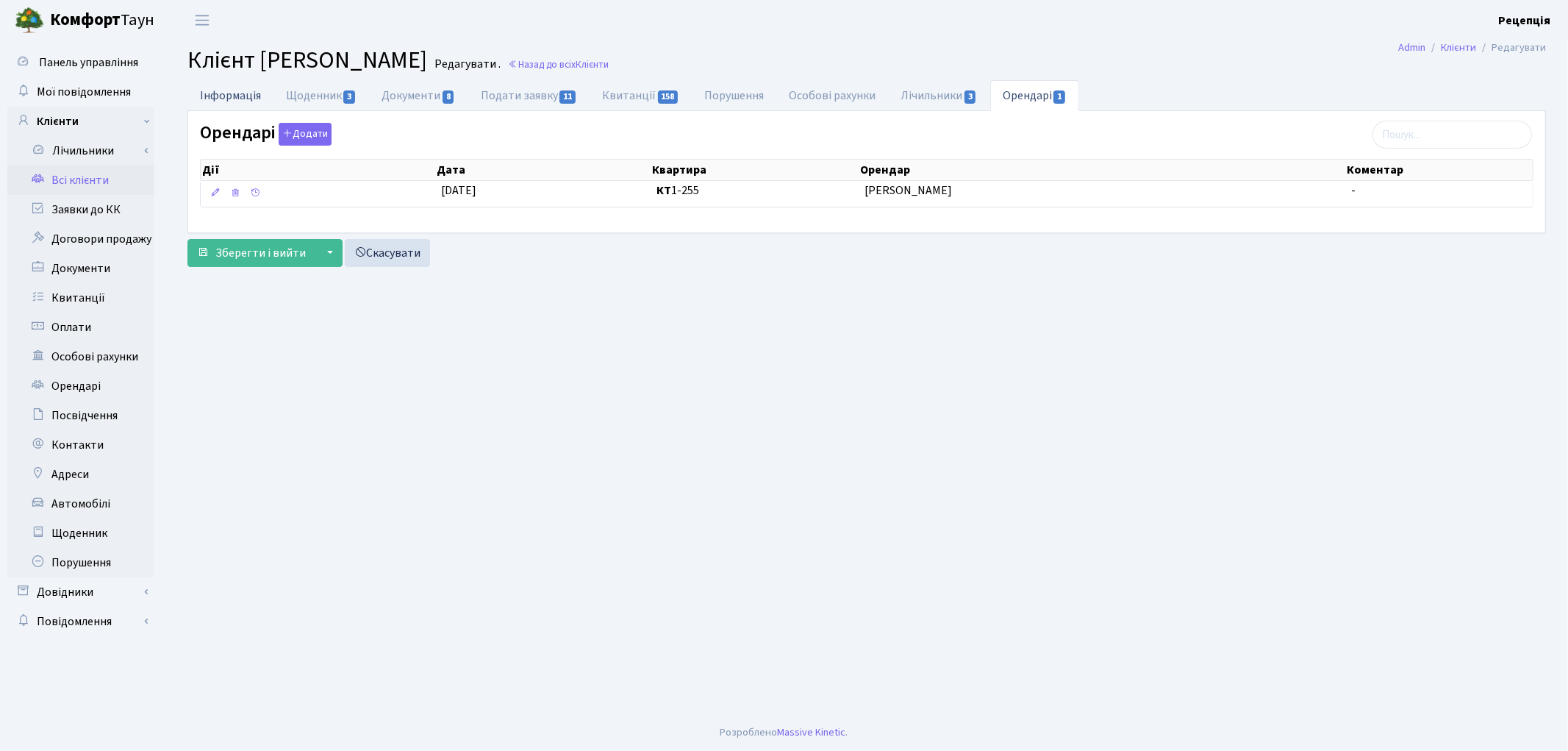
click at [221, 90] on link "Інформація" at bounding box center [231, 95] width 86 height 30
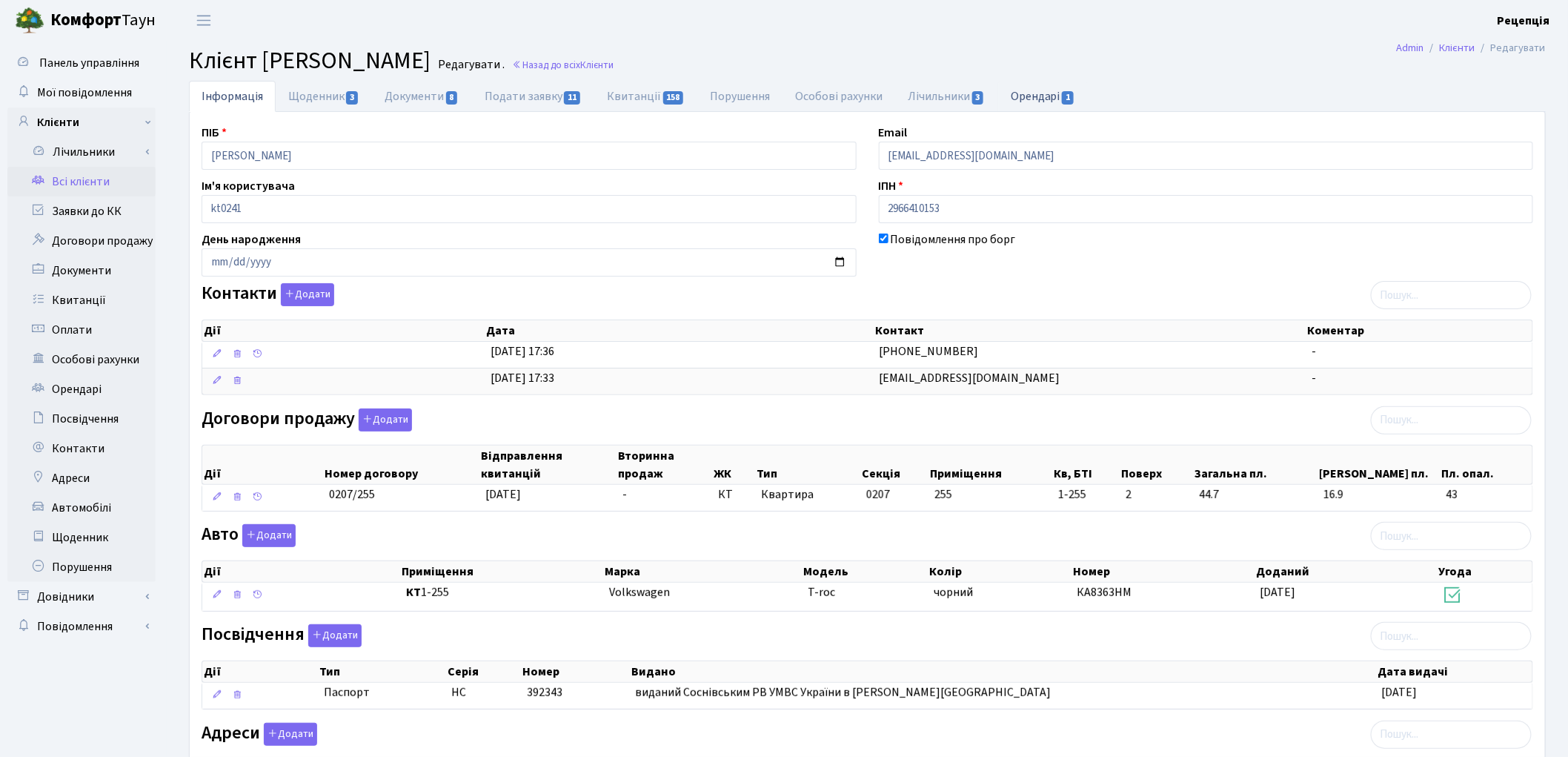
click at [1054, 100] on link "Орендарі 1" at bounding box center [1042, 96] width 89 height 30
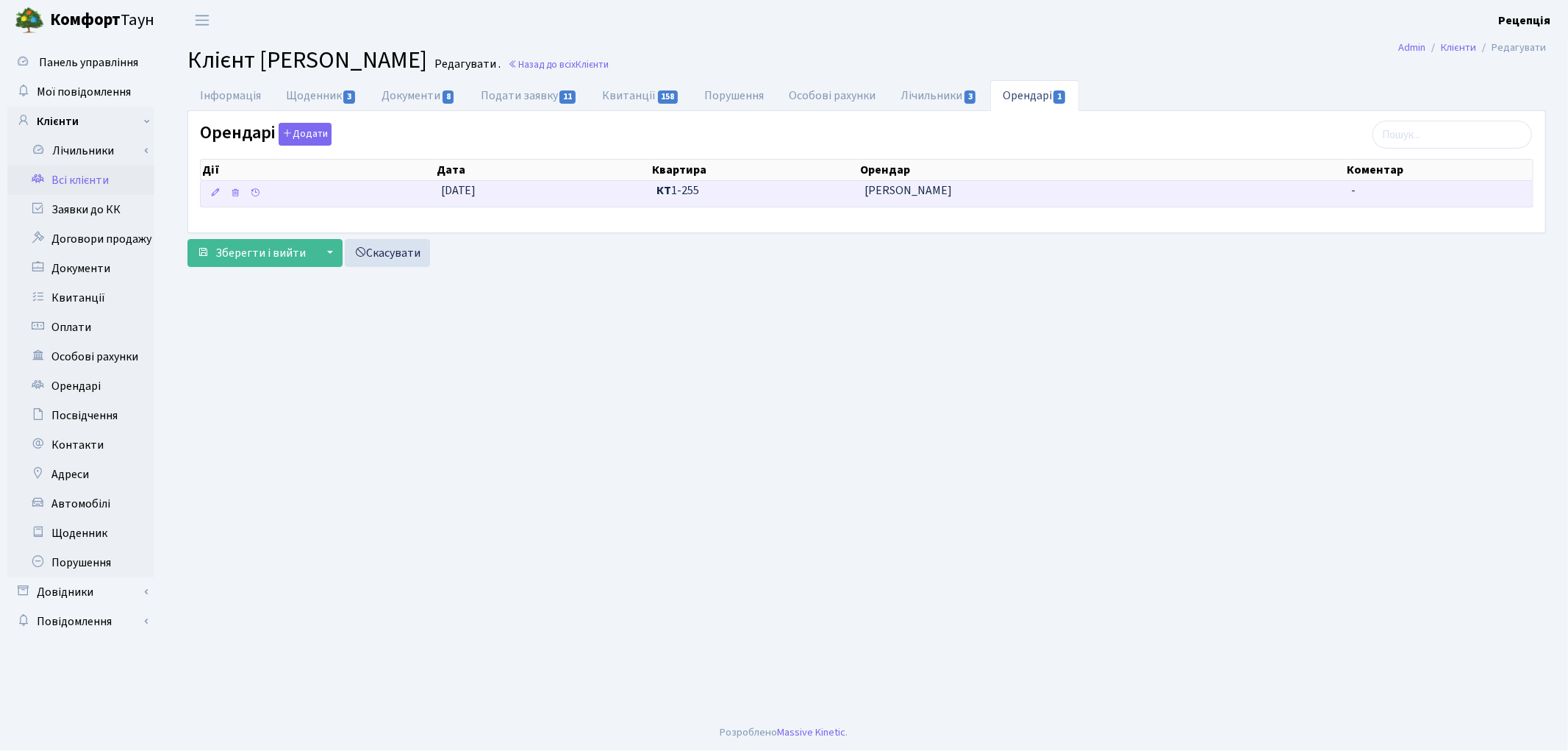
click at [557, 196] on td "07.08.2025" at bounding box center [543, 193] width 216 height 26
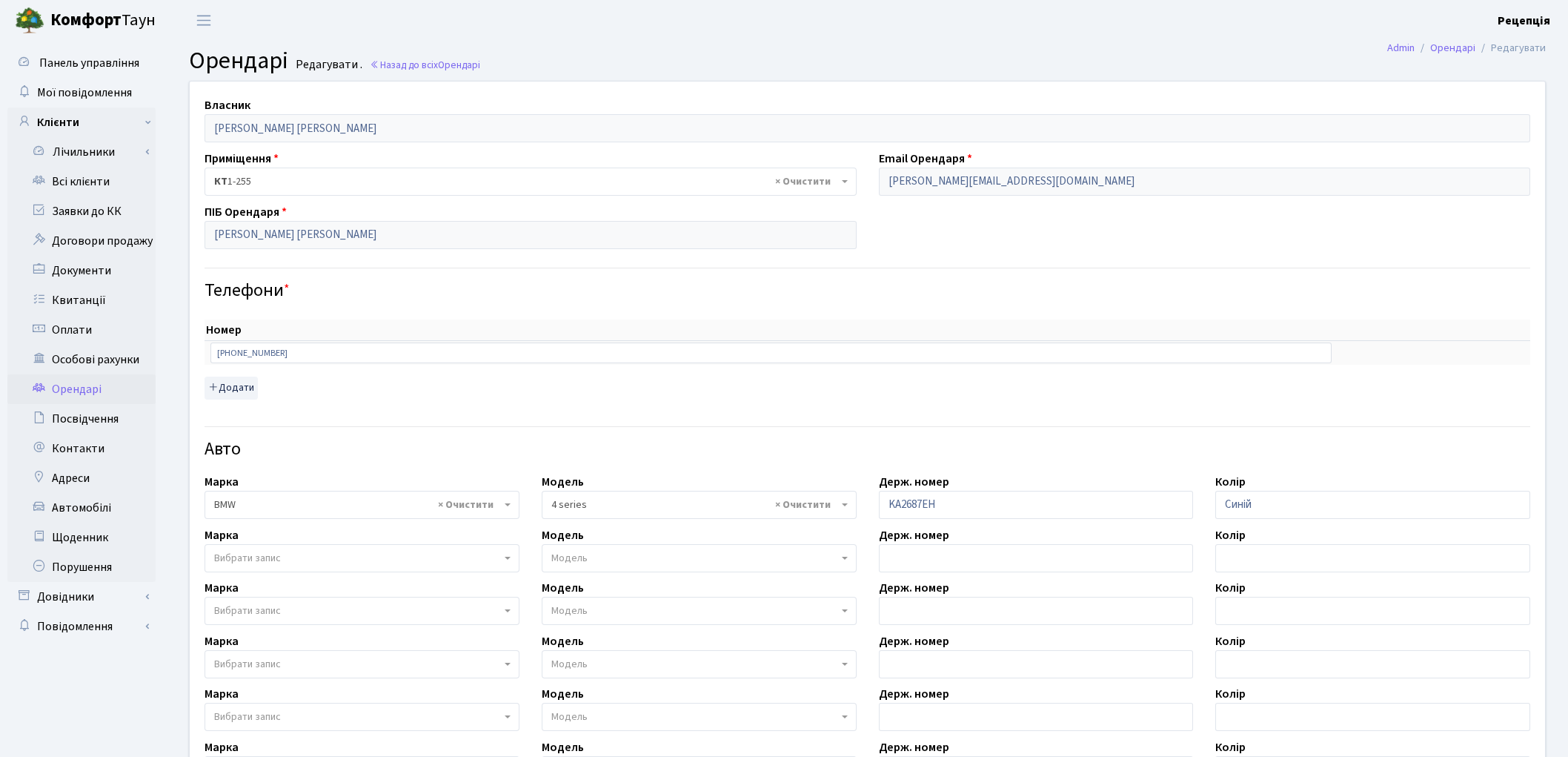
select select "4560"
click at [87, 503] on link "Автомобілі" at bounding box center [81, 508] width 148 height 29
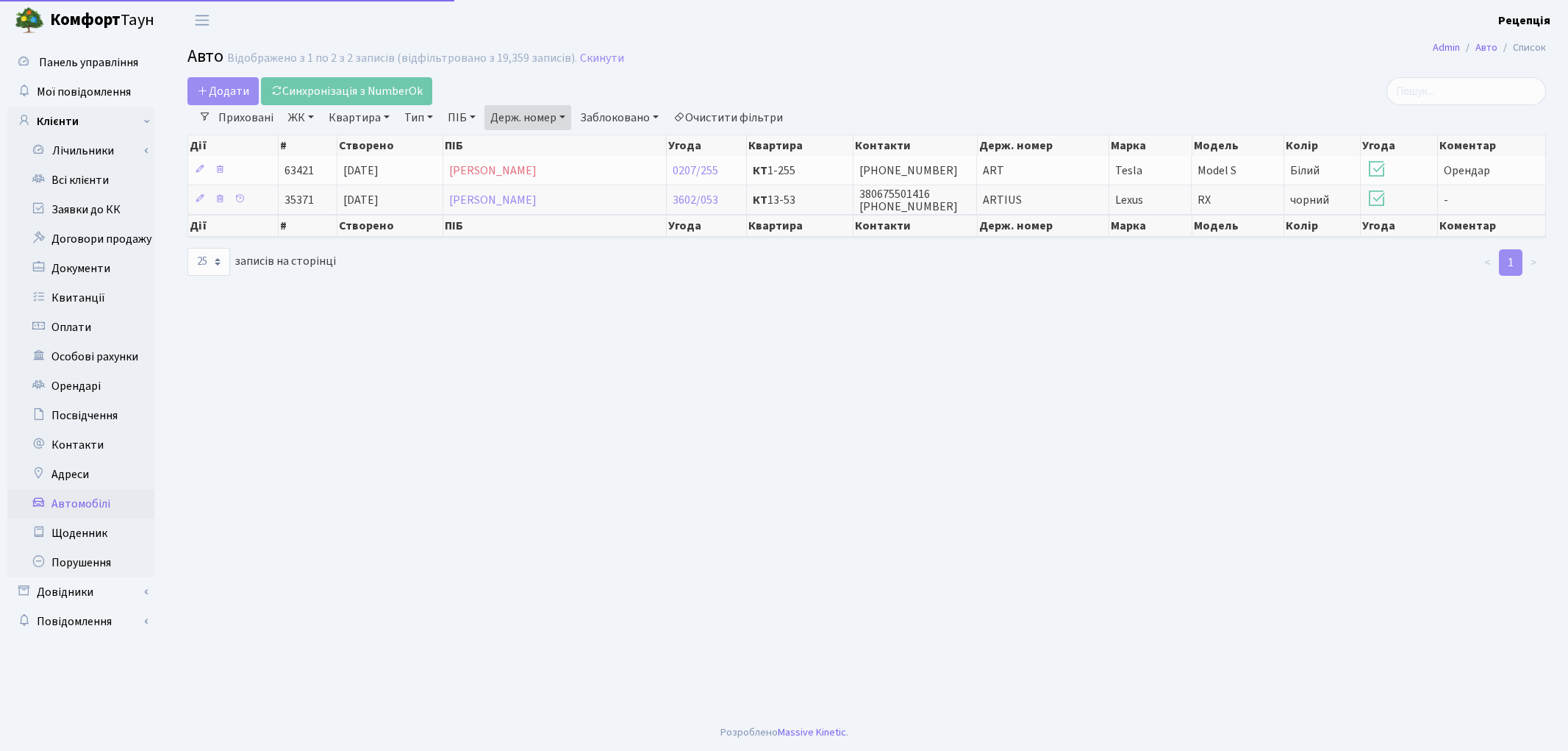
select select "25"
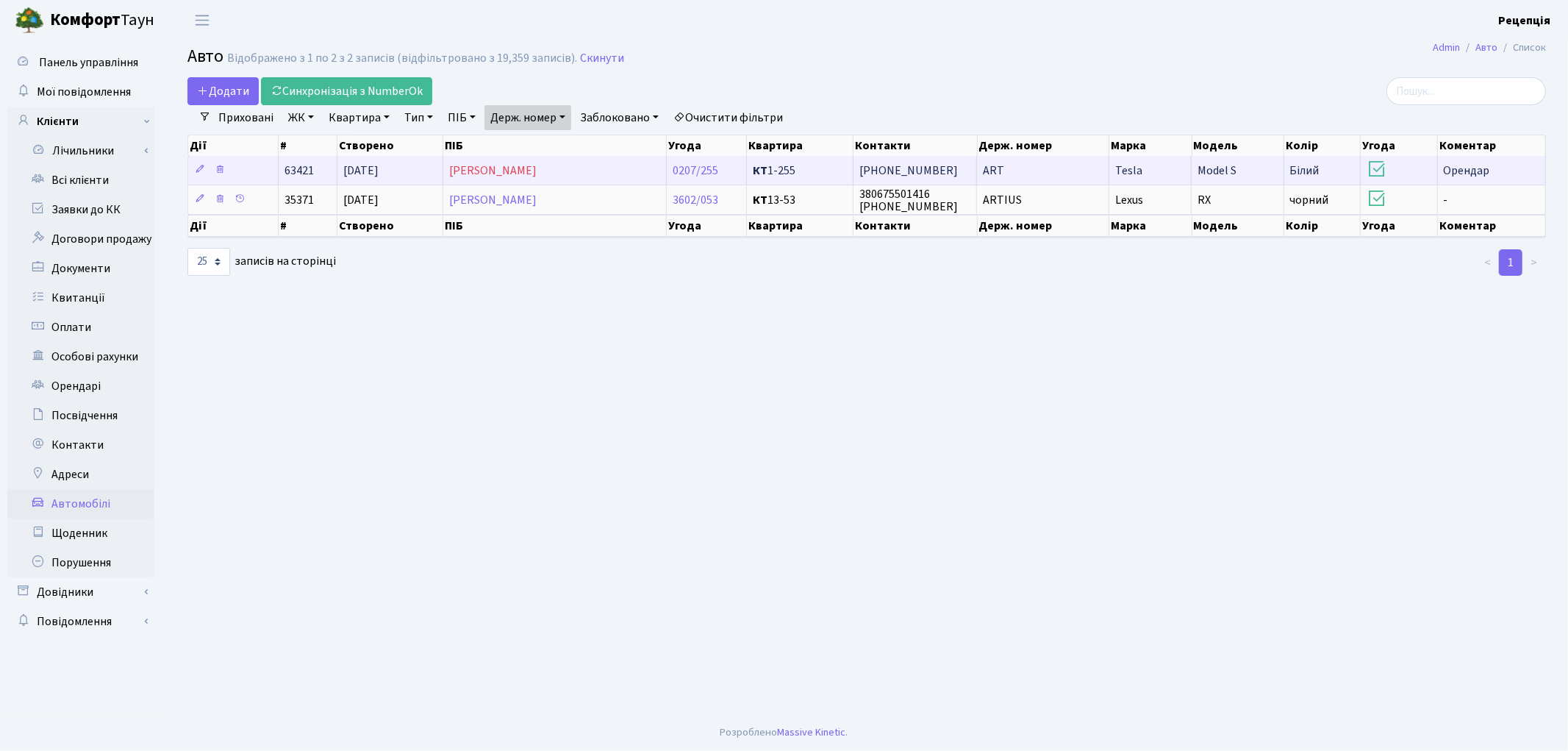
click at [1007, 167] on td "ART" at bounding box center [1043, 170] width 133 height 29
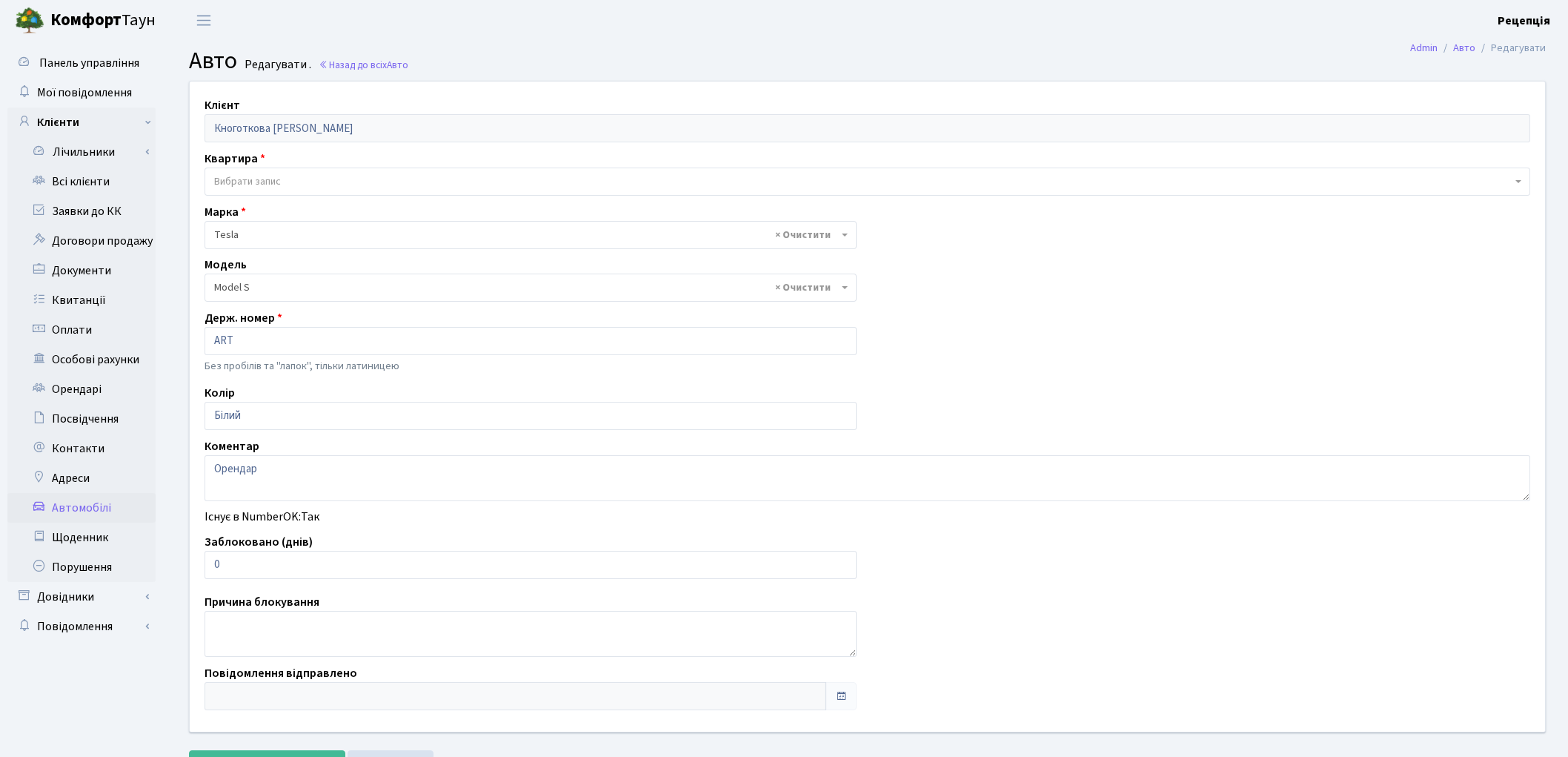
select select "2286"
select select
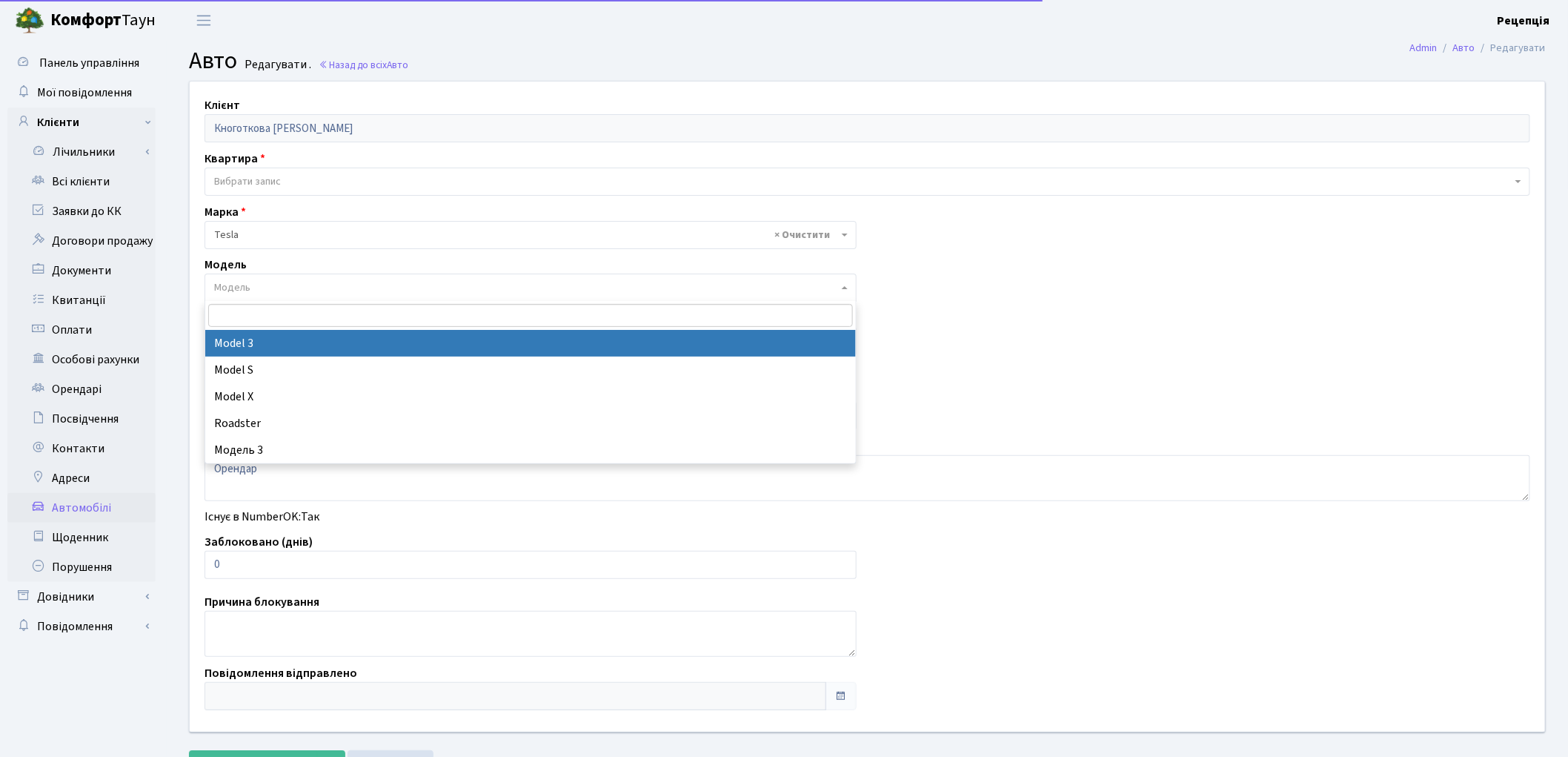
select select
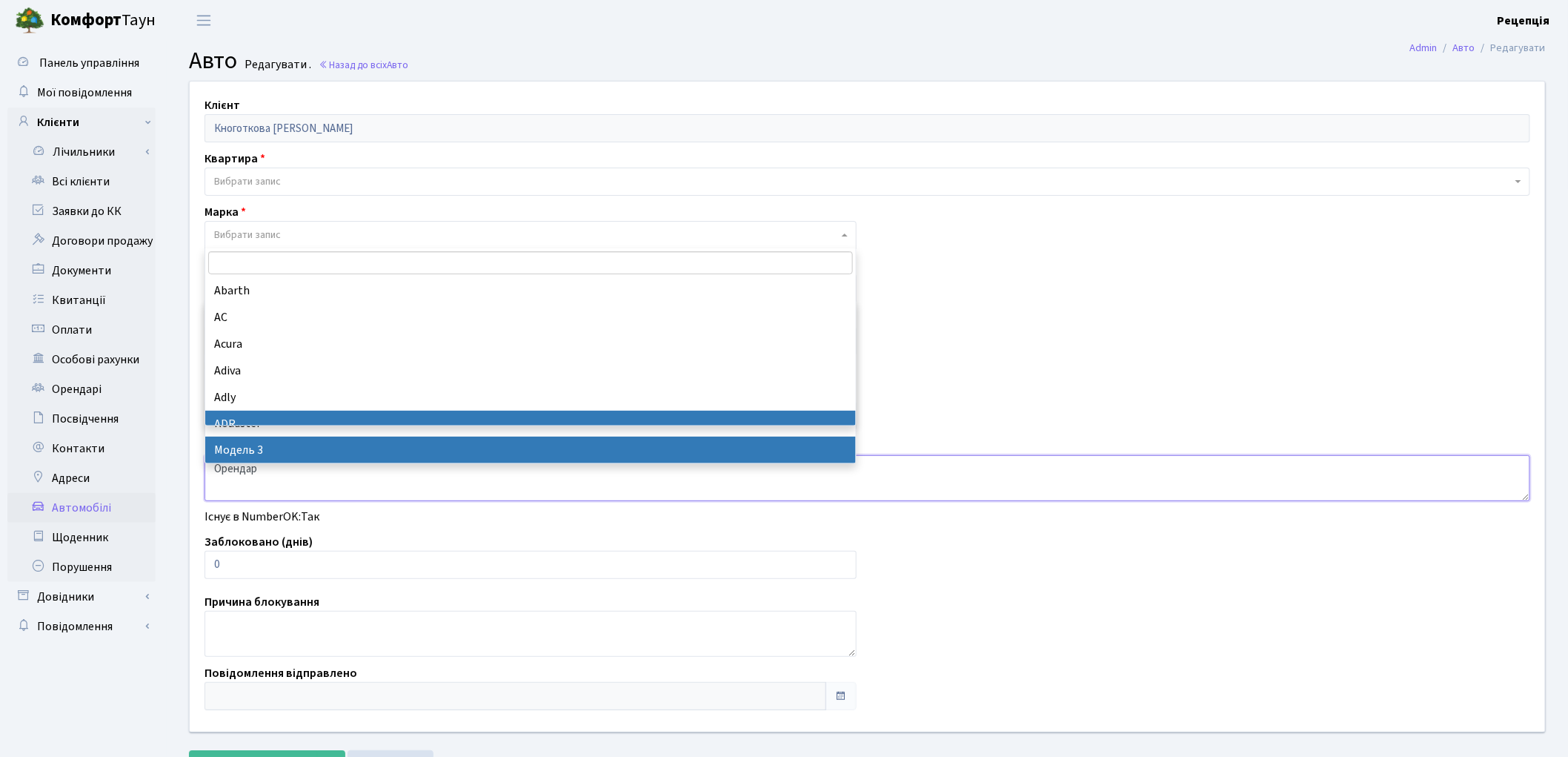
click at [401, 483] on textarea "Орендар" at bounding box center [867, 478] width 1326 height 46
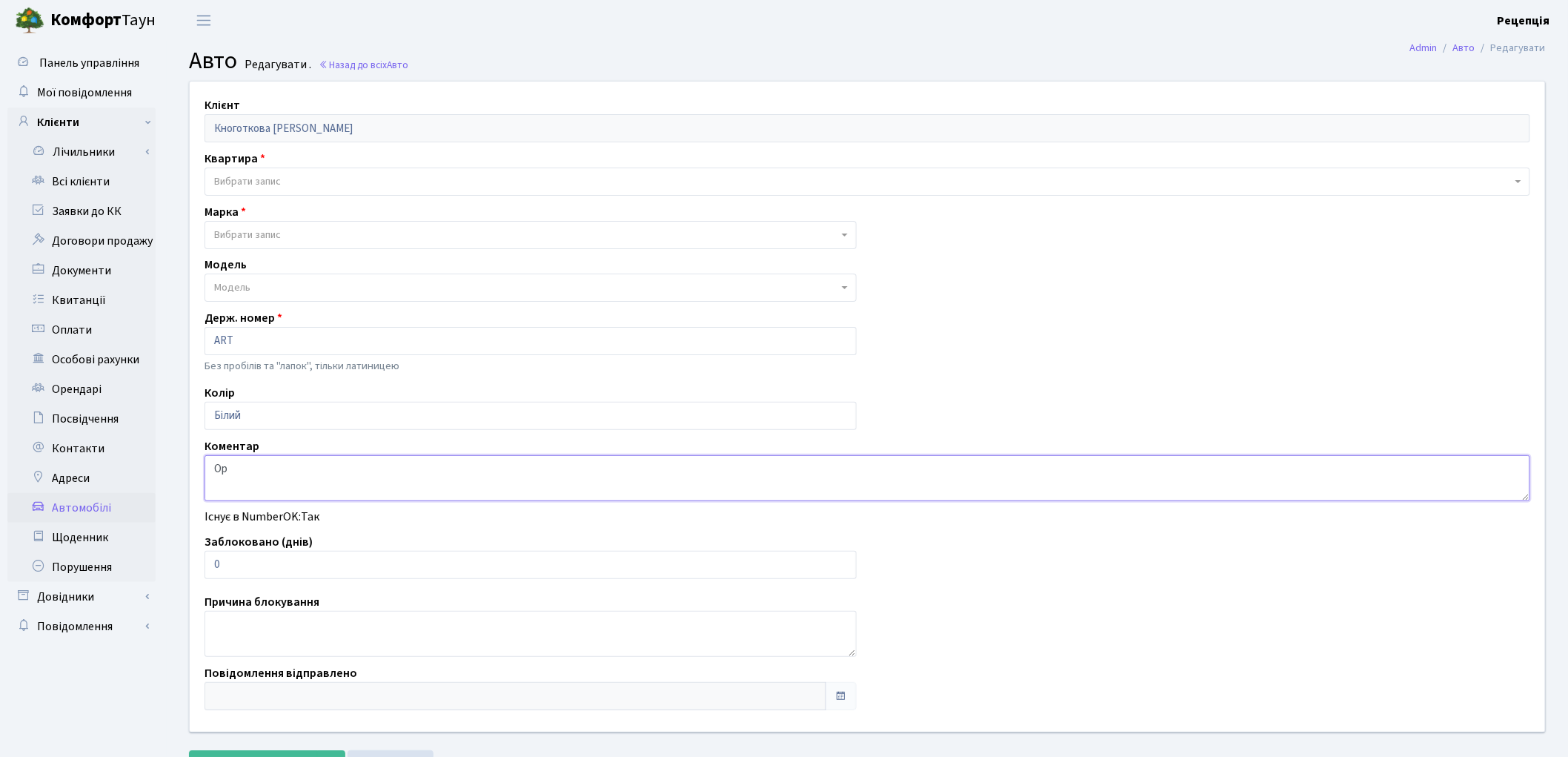
type textarea "О"
click at [241, 337] on input "ART" at bounding box center [530, 341] width 652 height 29
type input "A"
click at [268, 416] on input "Білий" at bounding box center [530, 416] width 652 height 29
type input "Б"
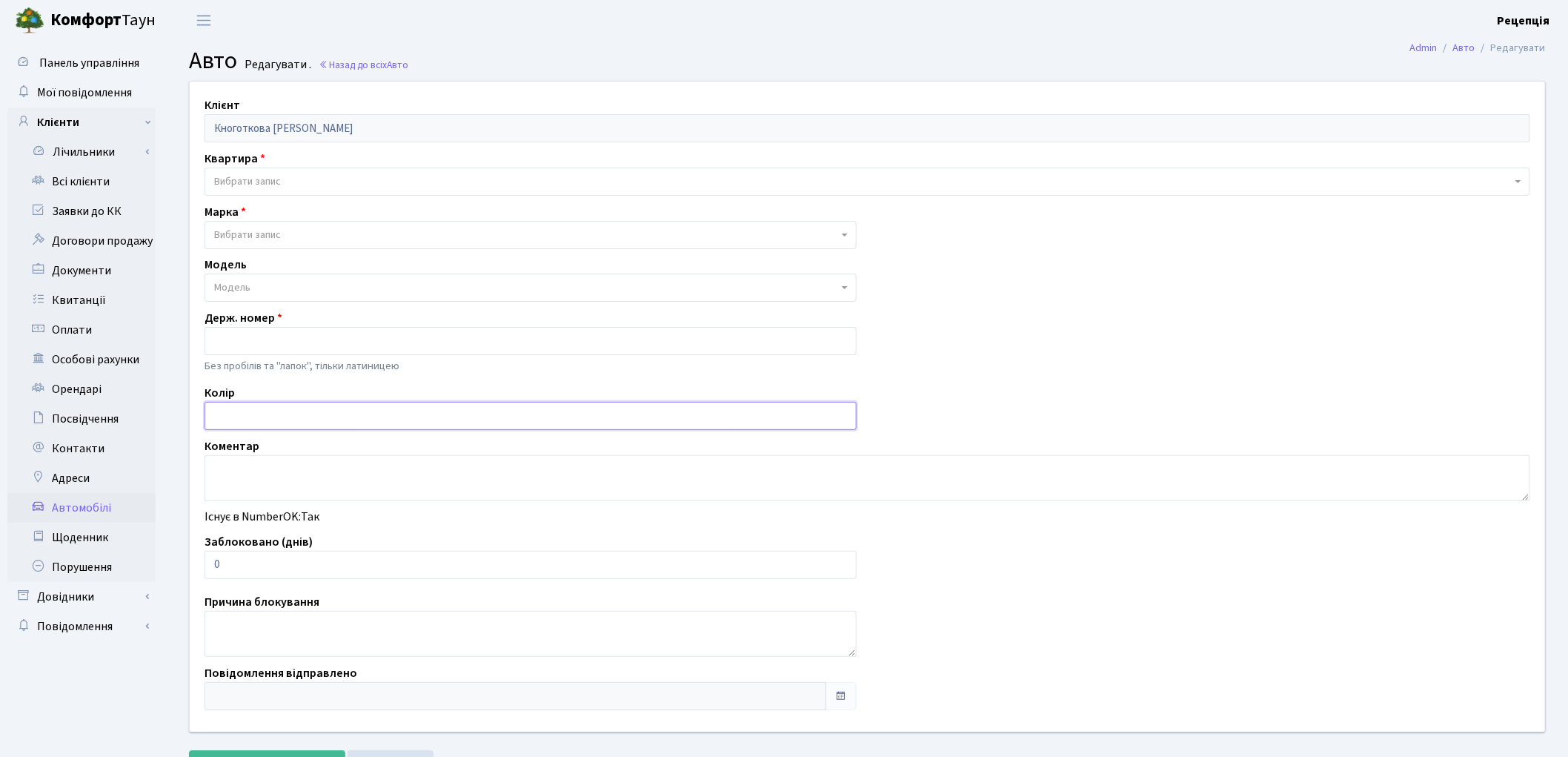
scroll to position [65, 0]
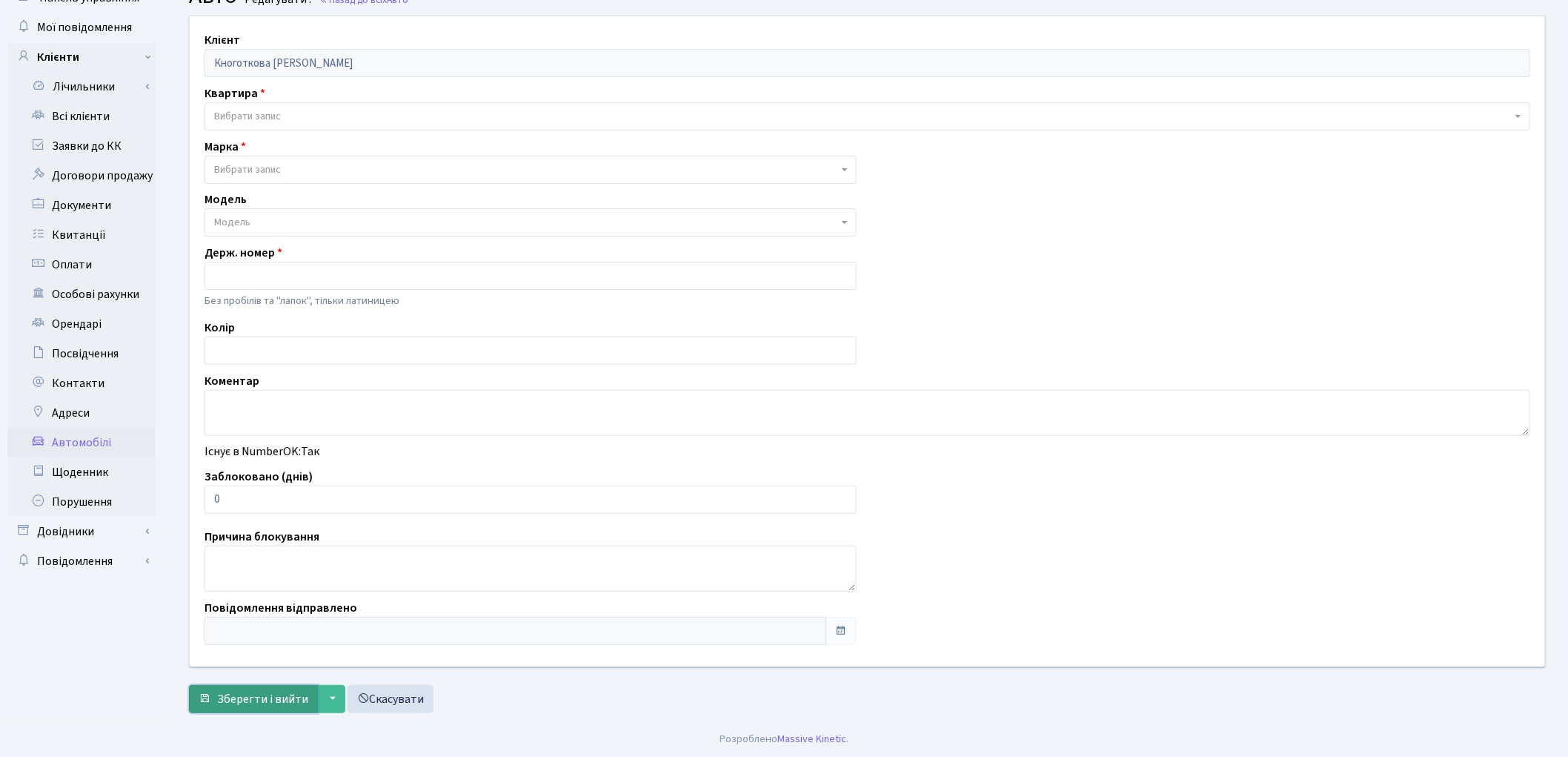
click at [227, 702] on span "Зберегти і вийти" at bounding box center [262, 699] width 91 height 17
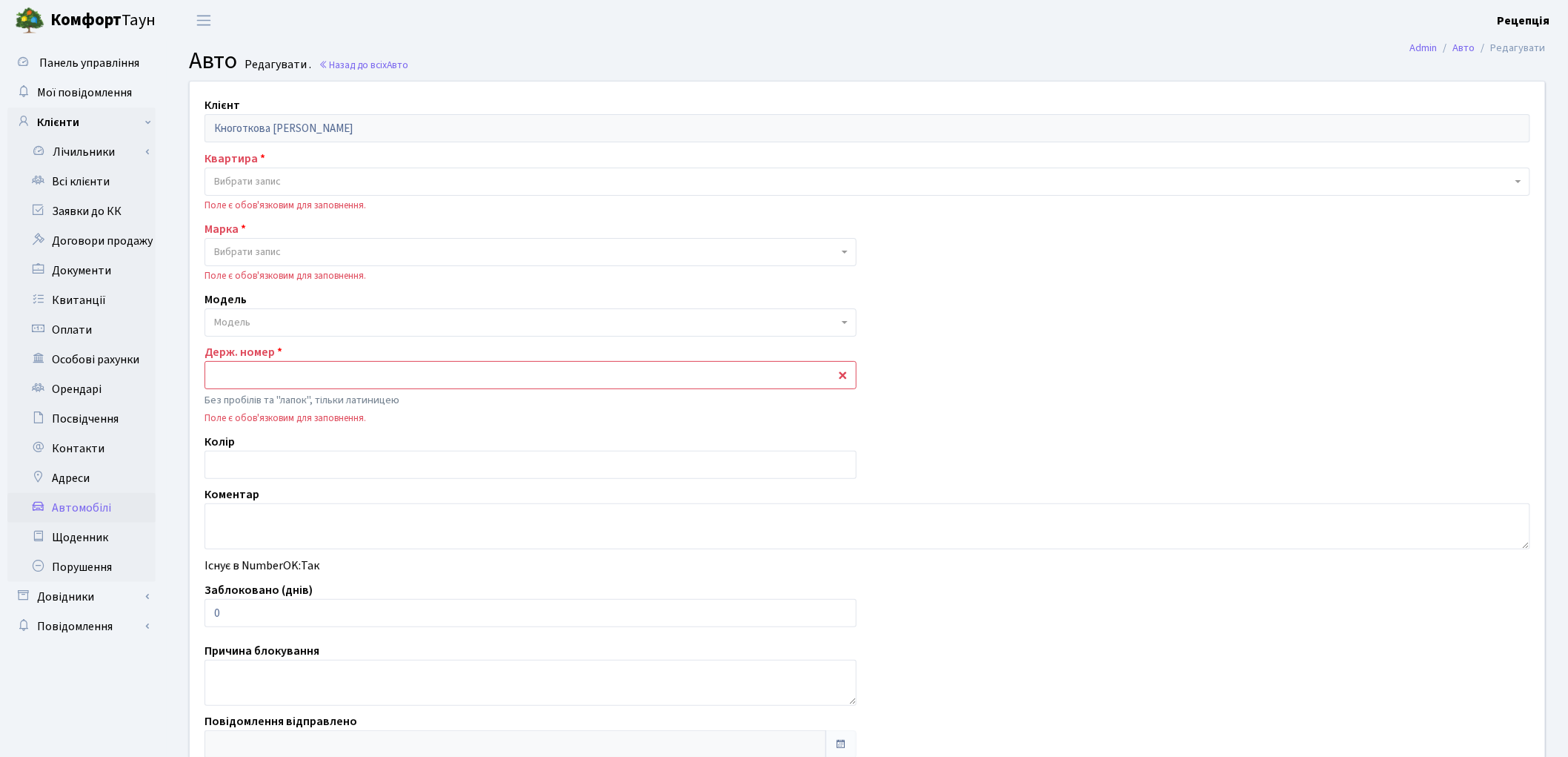
click at [237, 181] on span "Вибрати запис" at bounding box center [248, 181] width 66 height 15
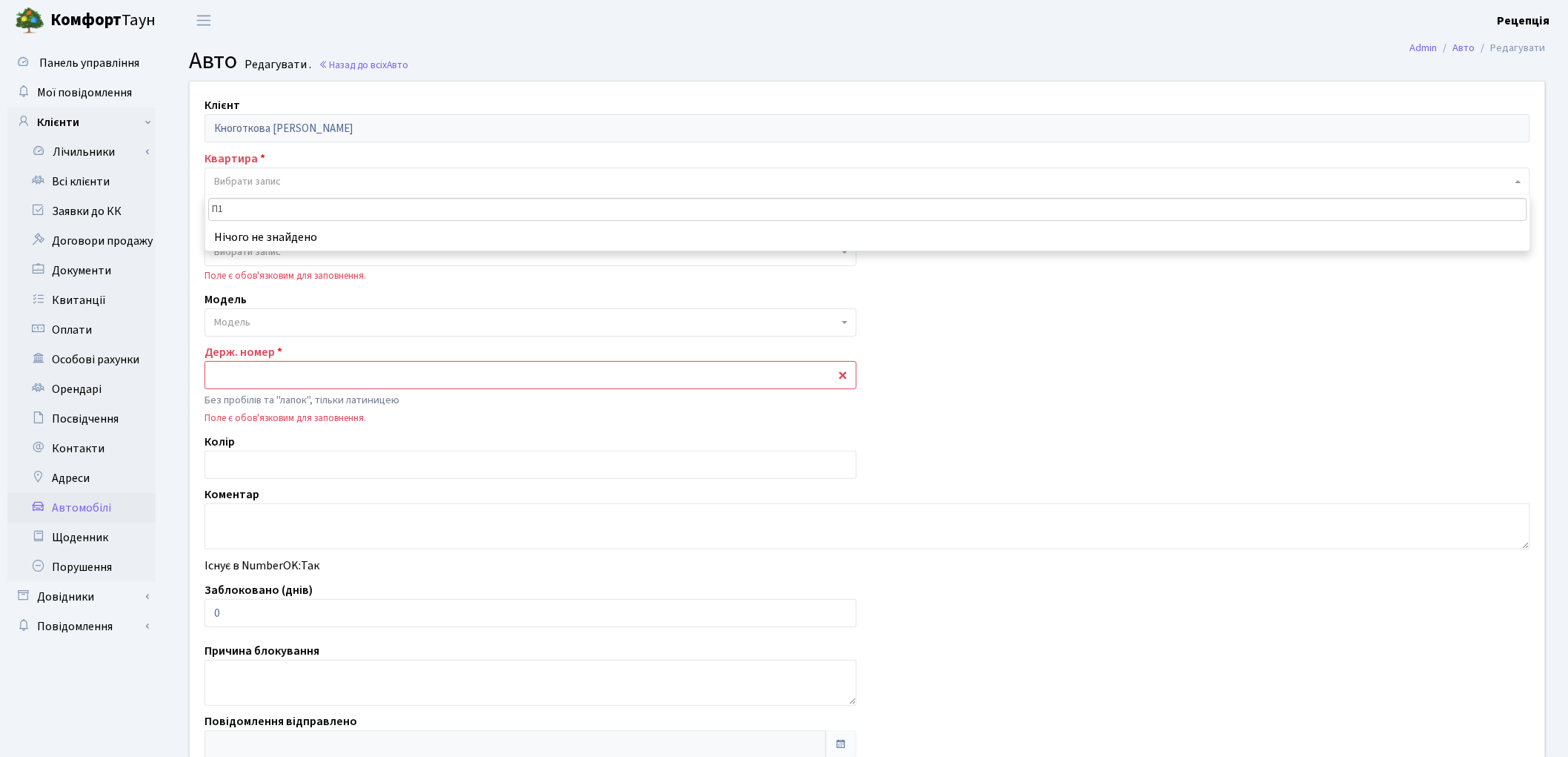
type input "П"
click at [319, 291] on div "Модель Модель" at bounding box center [530, 314] width 674 height 46
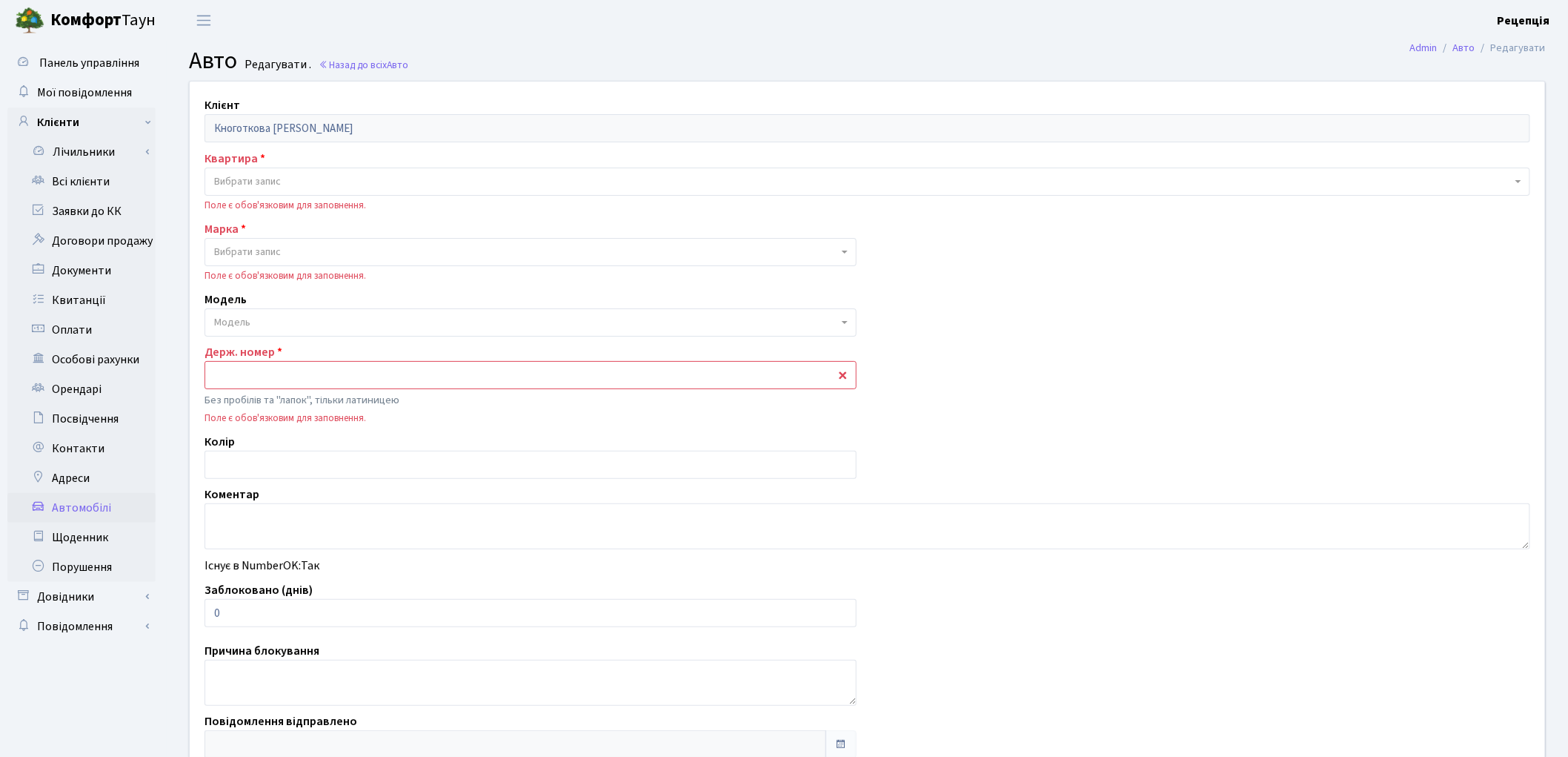
click at [250, 181] on span "Вибрати запис" at bounding box center [248, 181] width 66 height 15
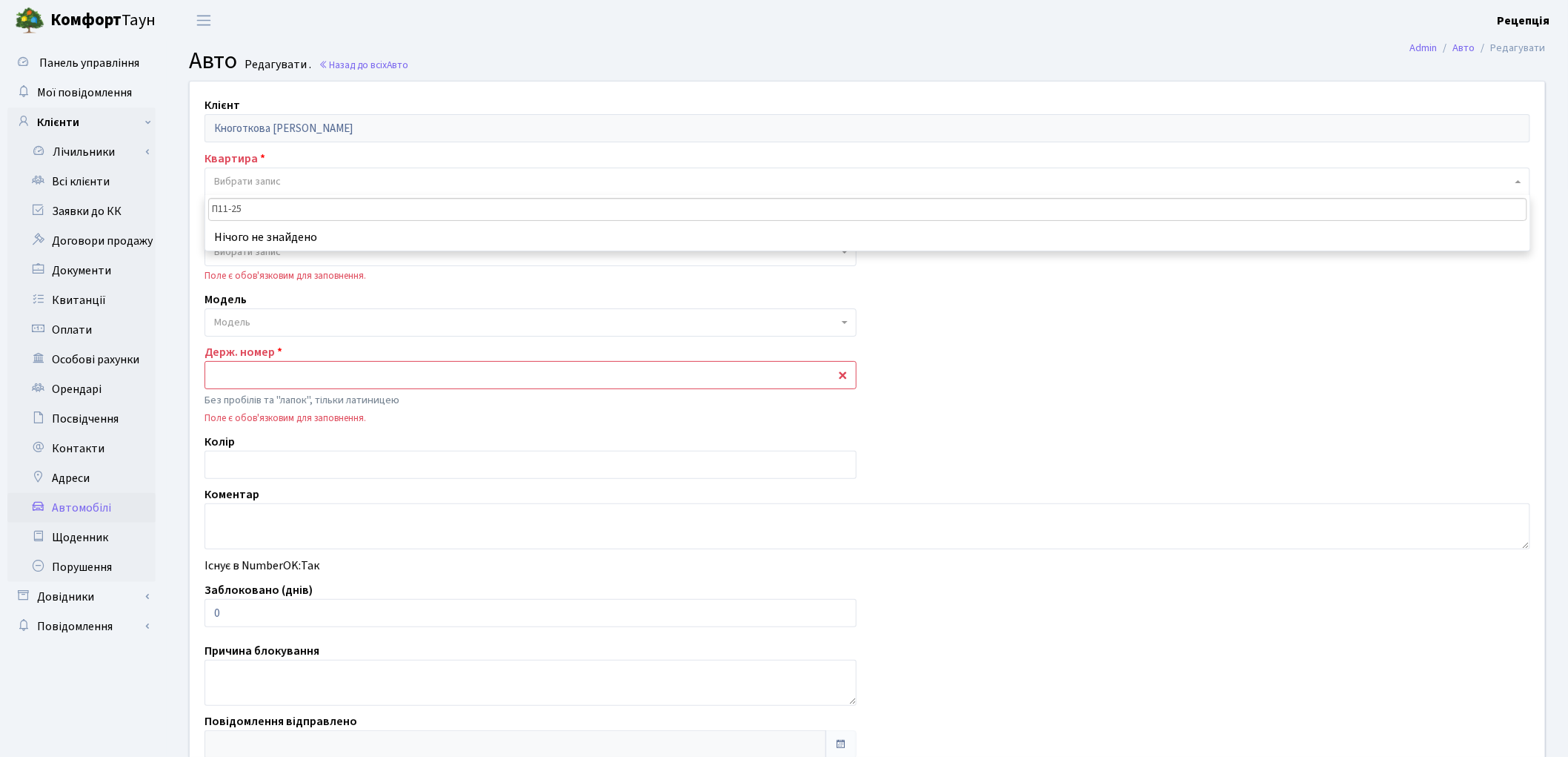
type input "П11-258"
click at [313, 295] on div "Модель Модель" at bounding box center [530, 314] width 674 height 46
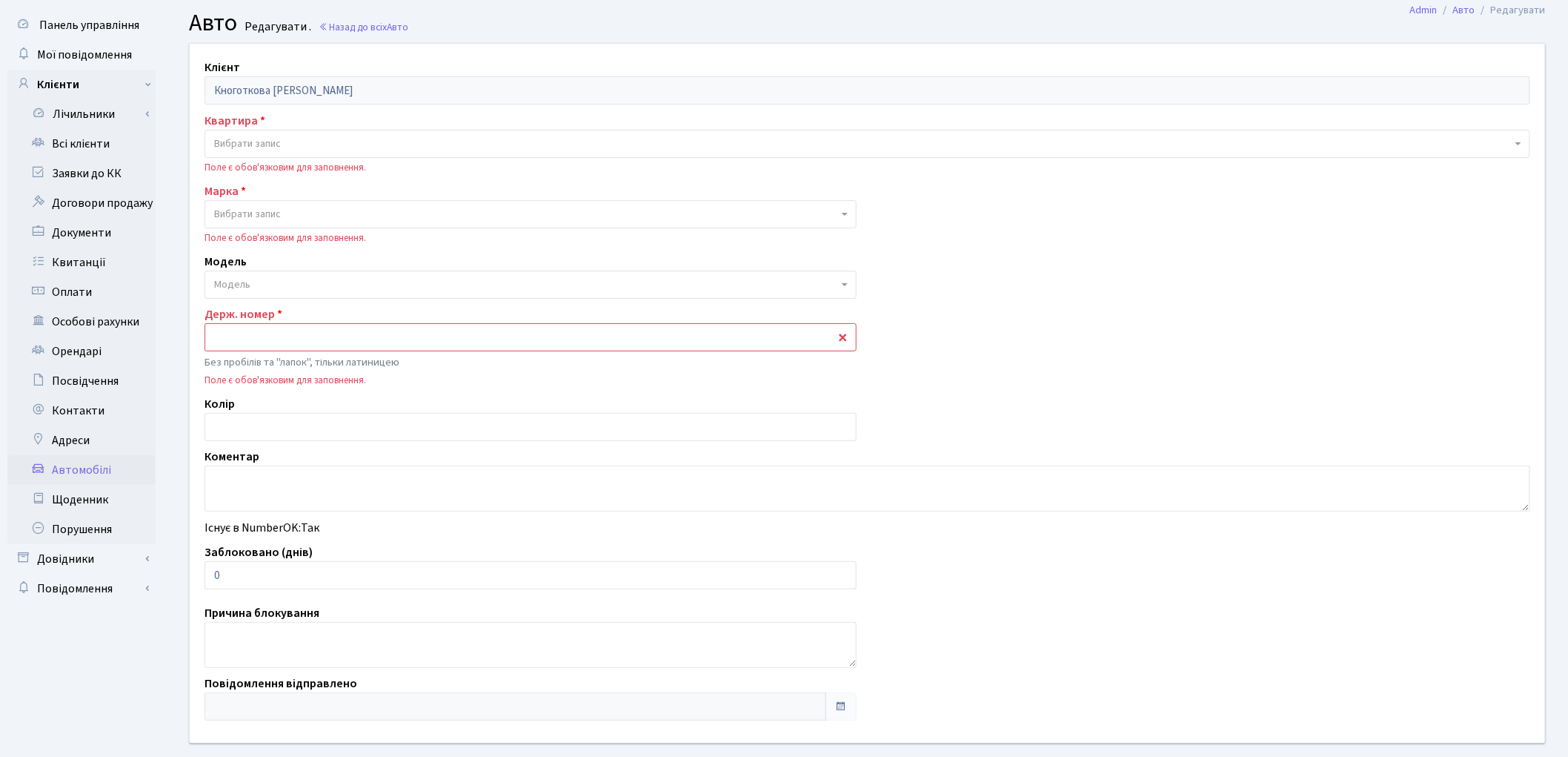
scroll to position [114, 0]
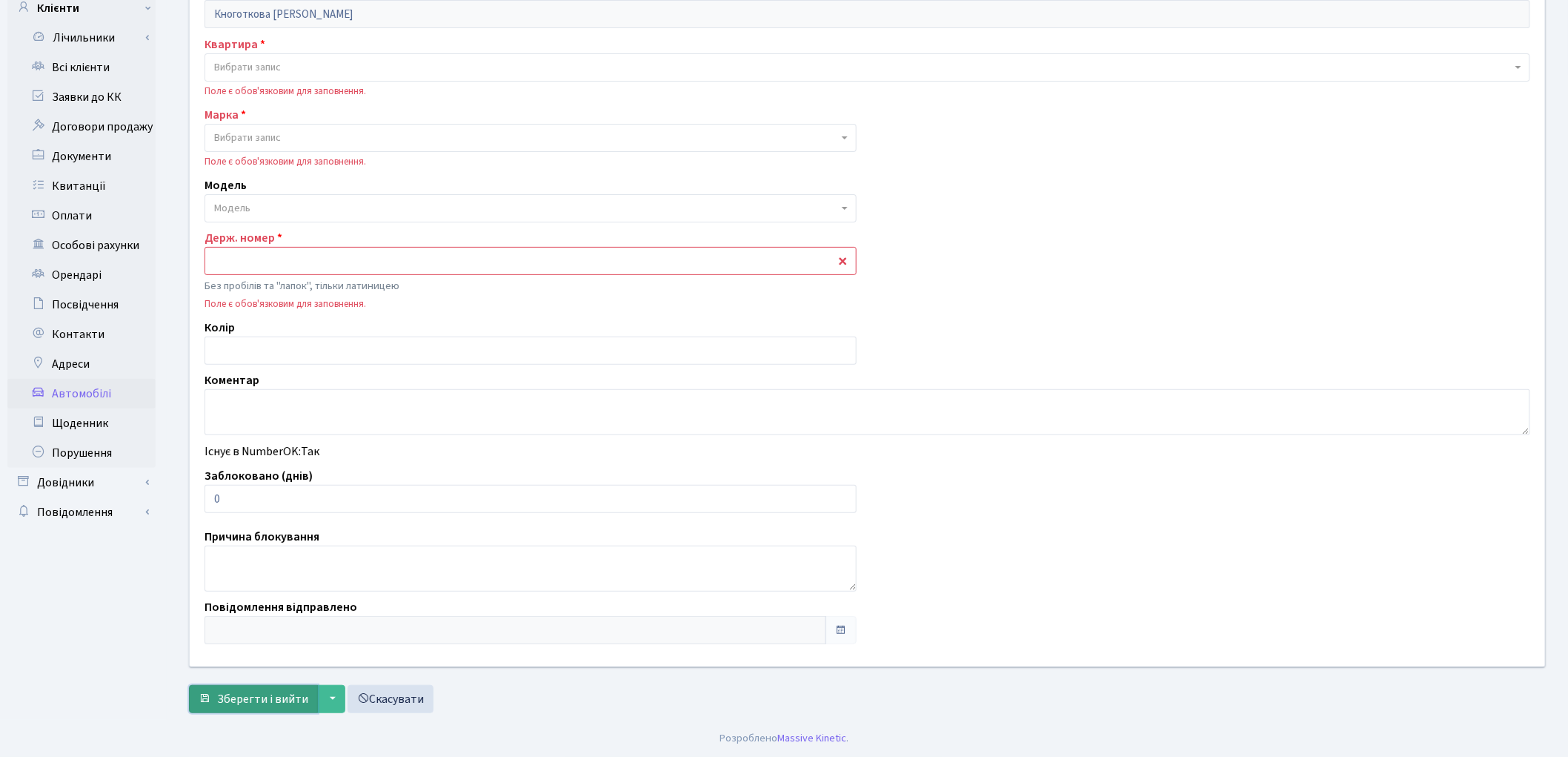
click at [279, 691] on span "Зберегти і вийти" at bounding box center [262, 699] width 91 height 17
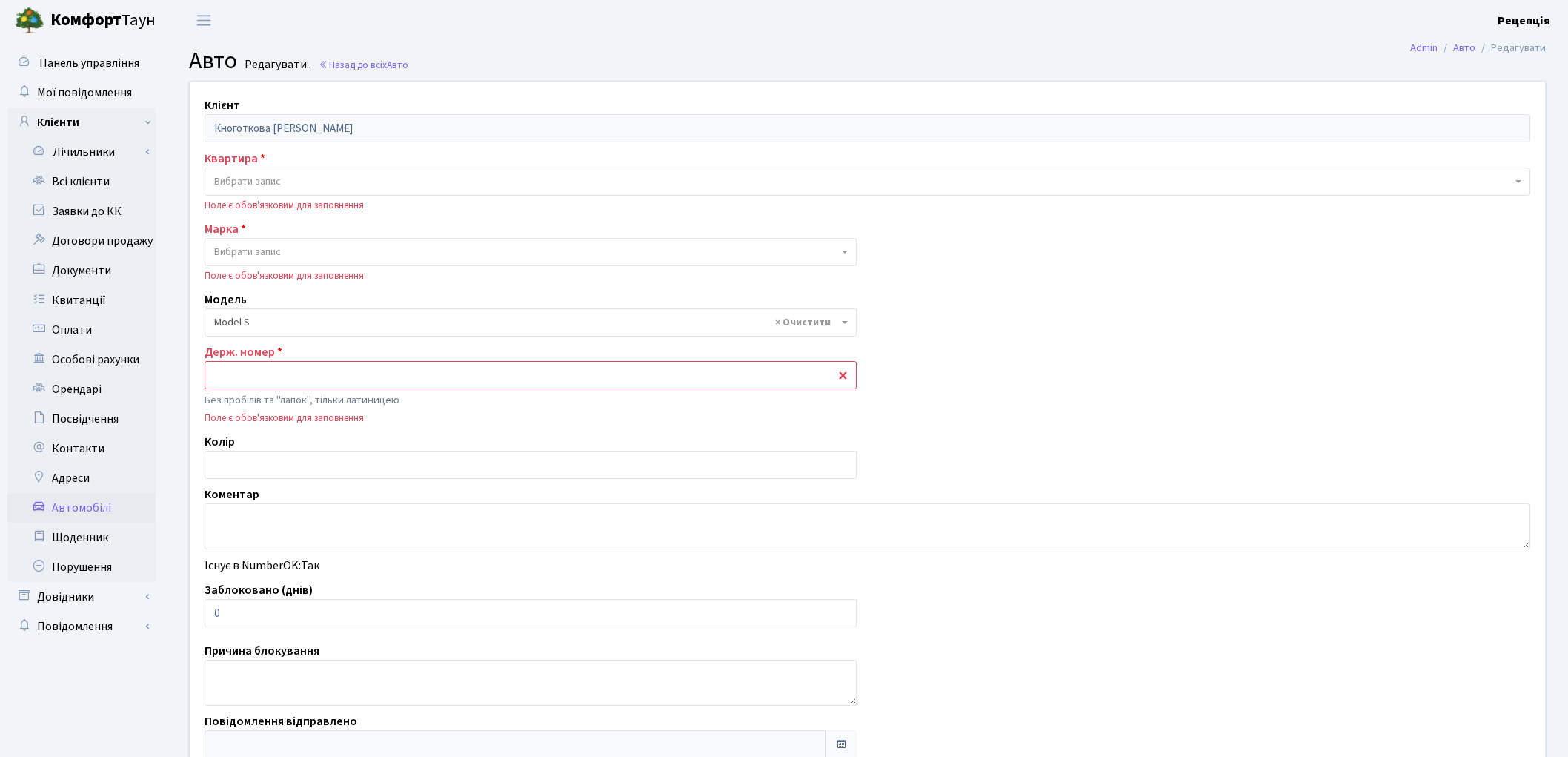
select select "2286"
click at [65, 186] on link "Всі клієнти" at bounding box center [81, 181] width 148 height 29
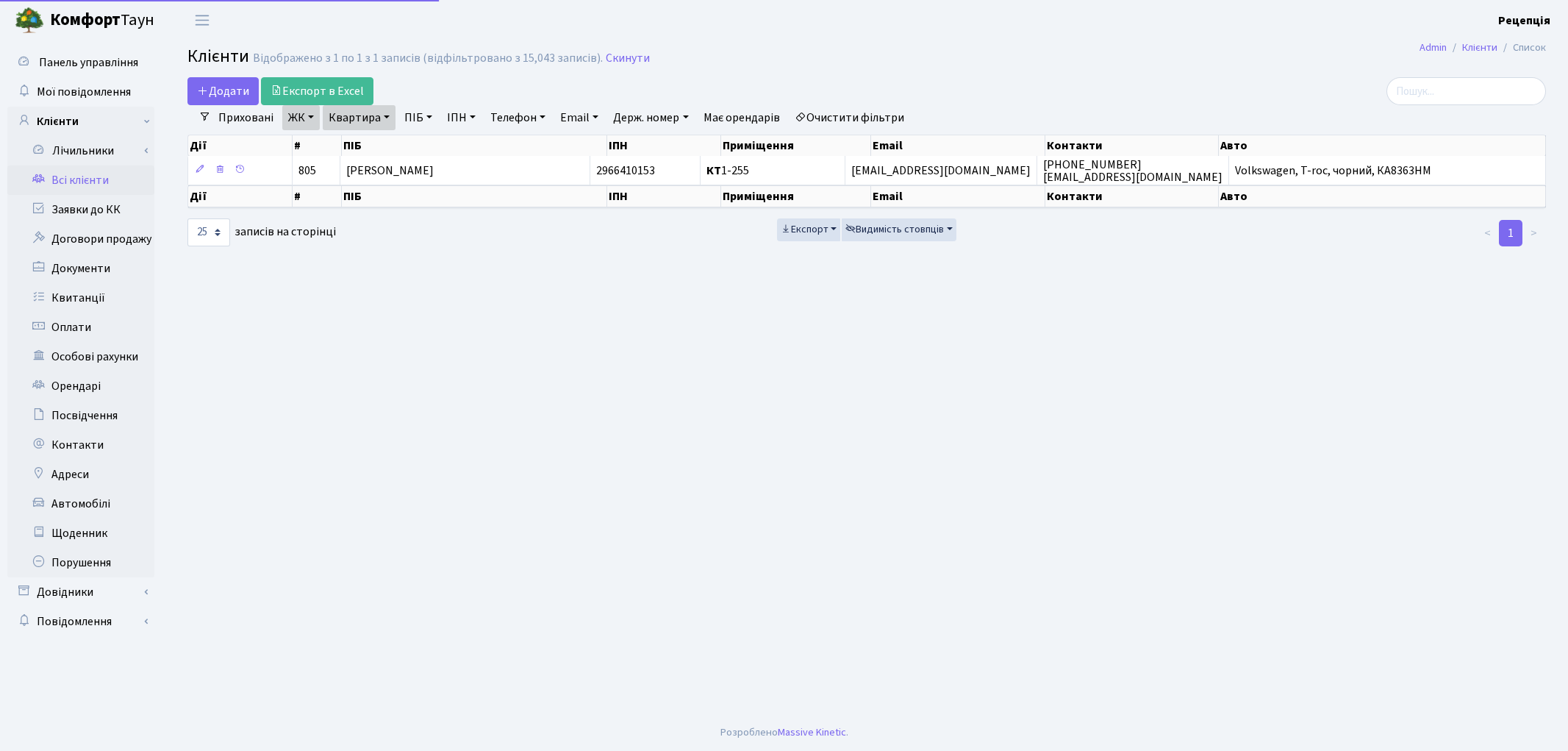
select select "25"
click at [837, 112] on link "Очистити фільтри" at bounding box center [850, 118] width 121 height 25
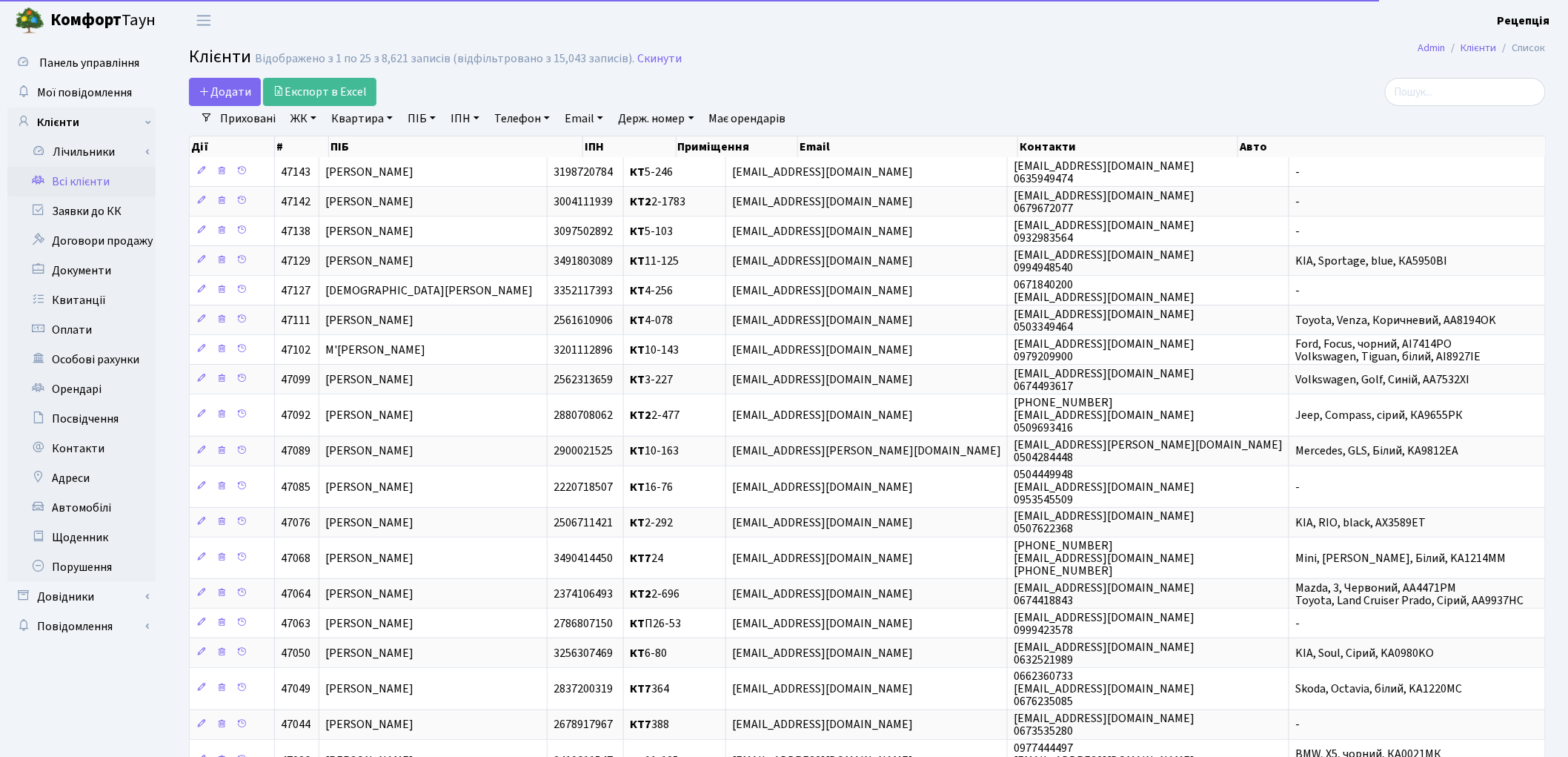
click at [411, 122] on link "ПІБ" at bounding box center [421, 119] width 40 height 25
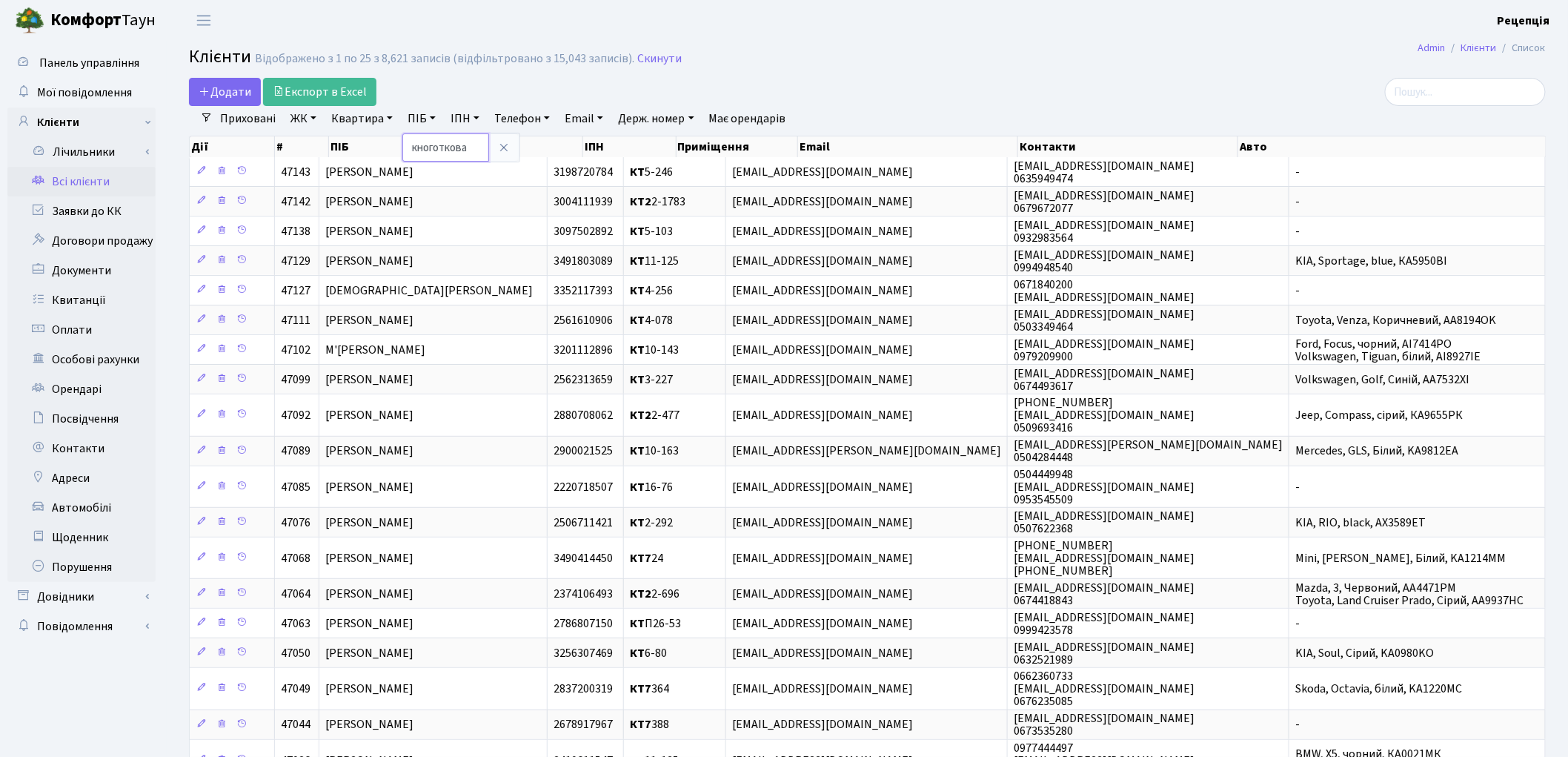
type input "кноготкова"
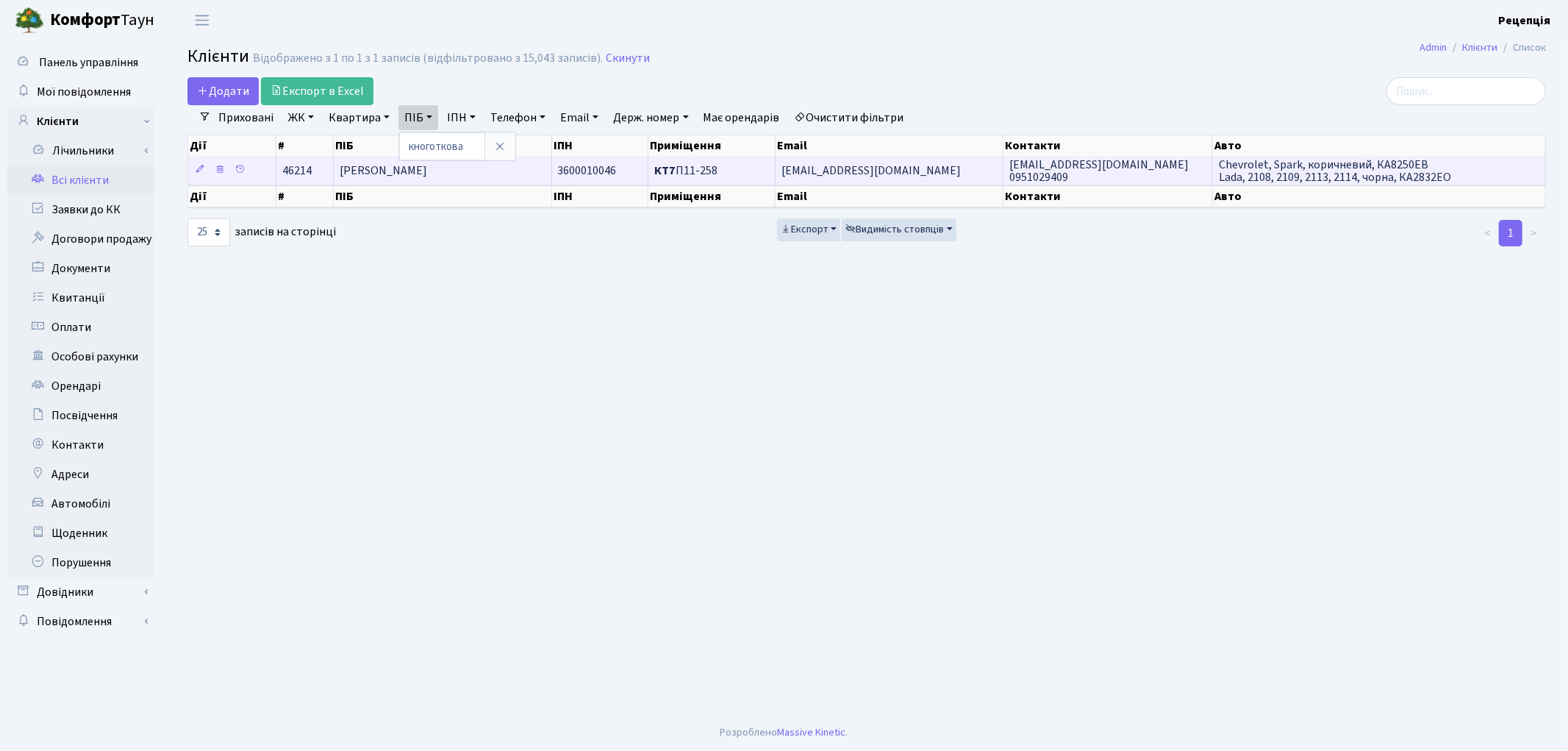
click at [523, 175] on td "[PERSON_NAME]" at bounding box center [443, 170] width 218 height 29
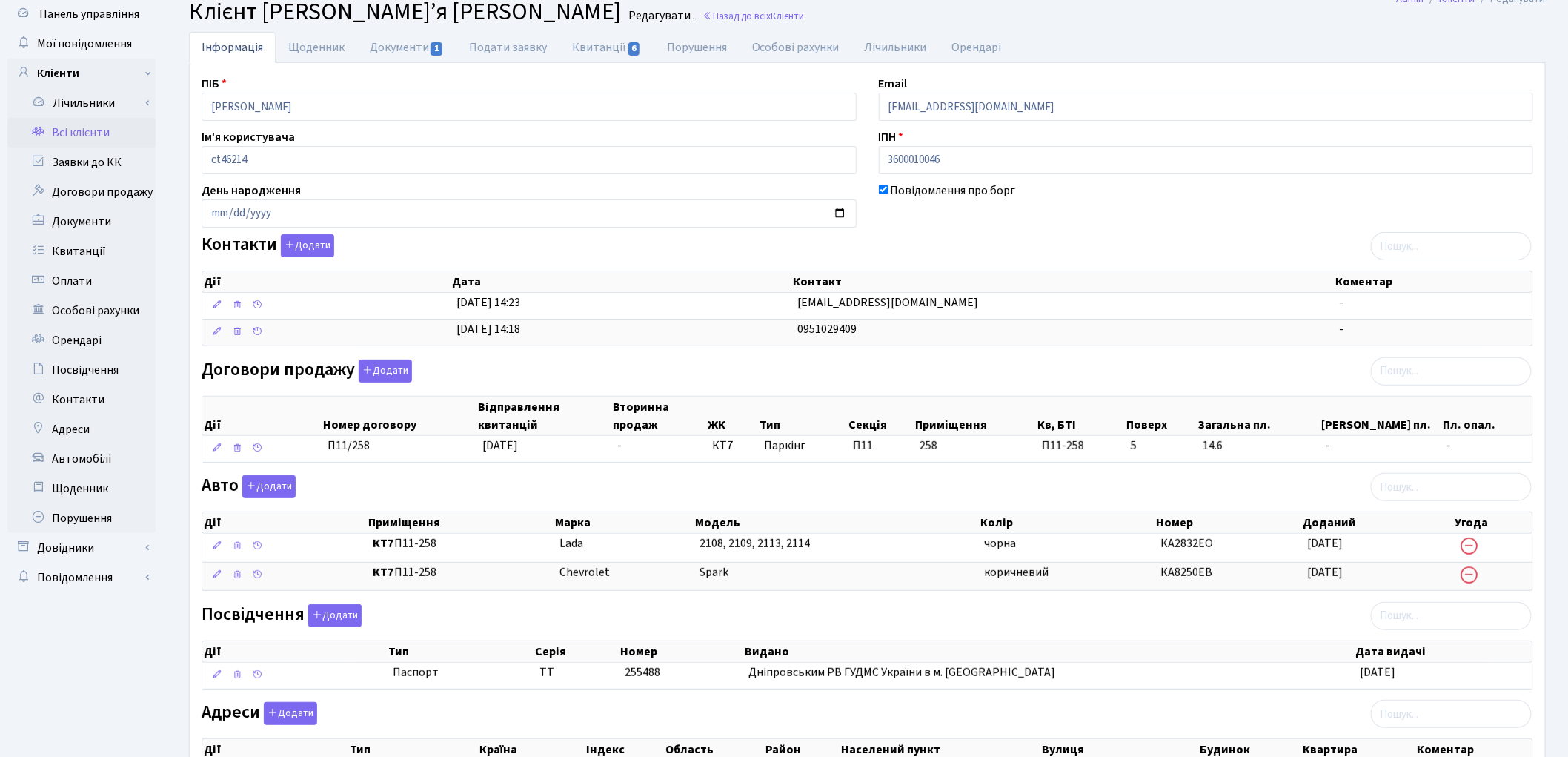
scroll to position [24, 0]
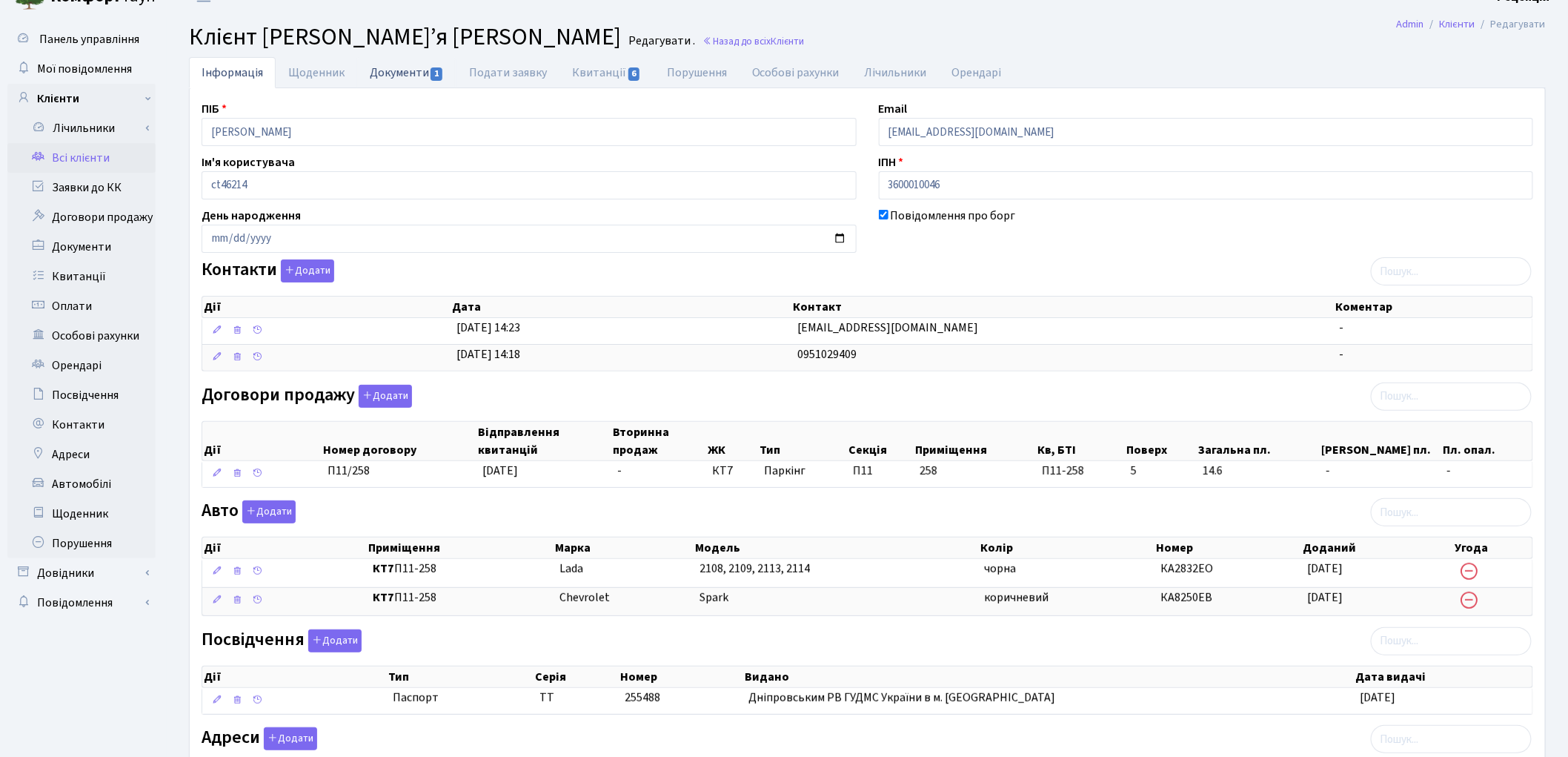
click at [423, 74] on link "Документи 1" at bounding box center [406, 72] width 99 height 30
select select "25"
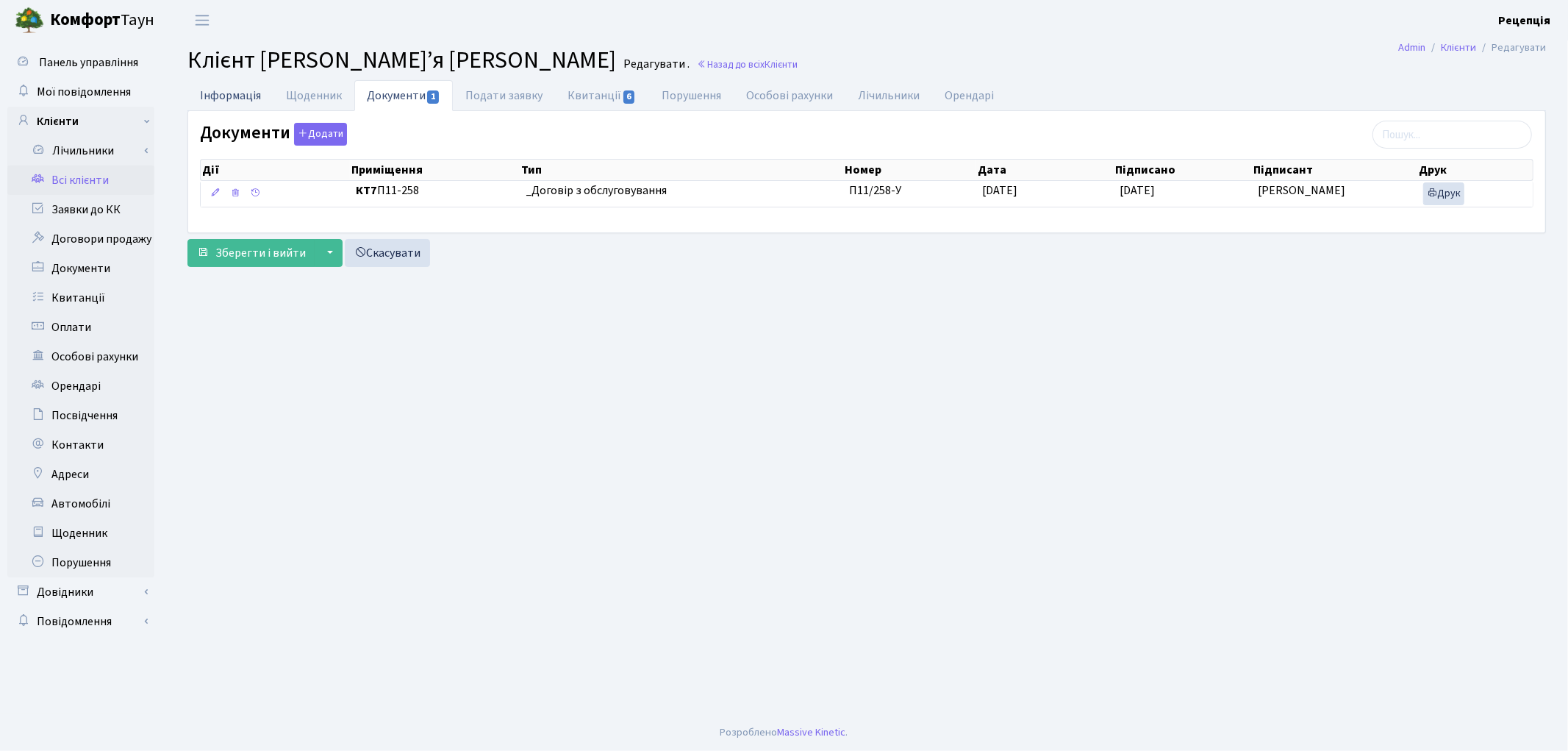
click at [225, 93] on link "Інформація" at bounding box center [231, 95] width 86 height 30
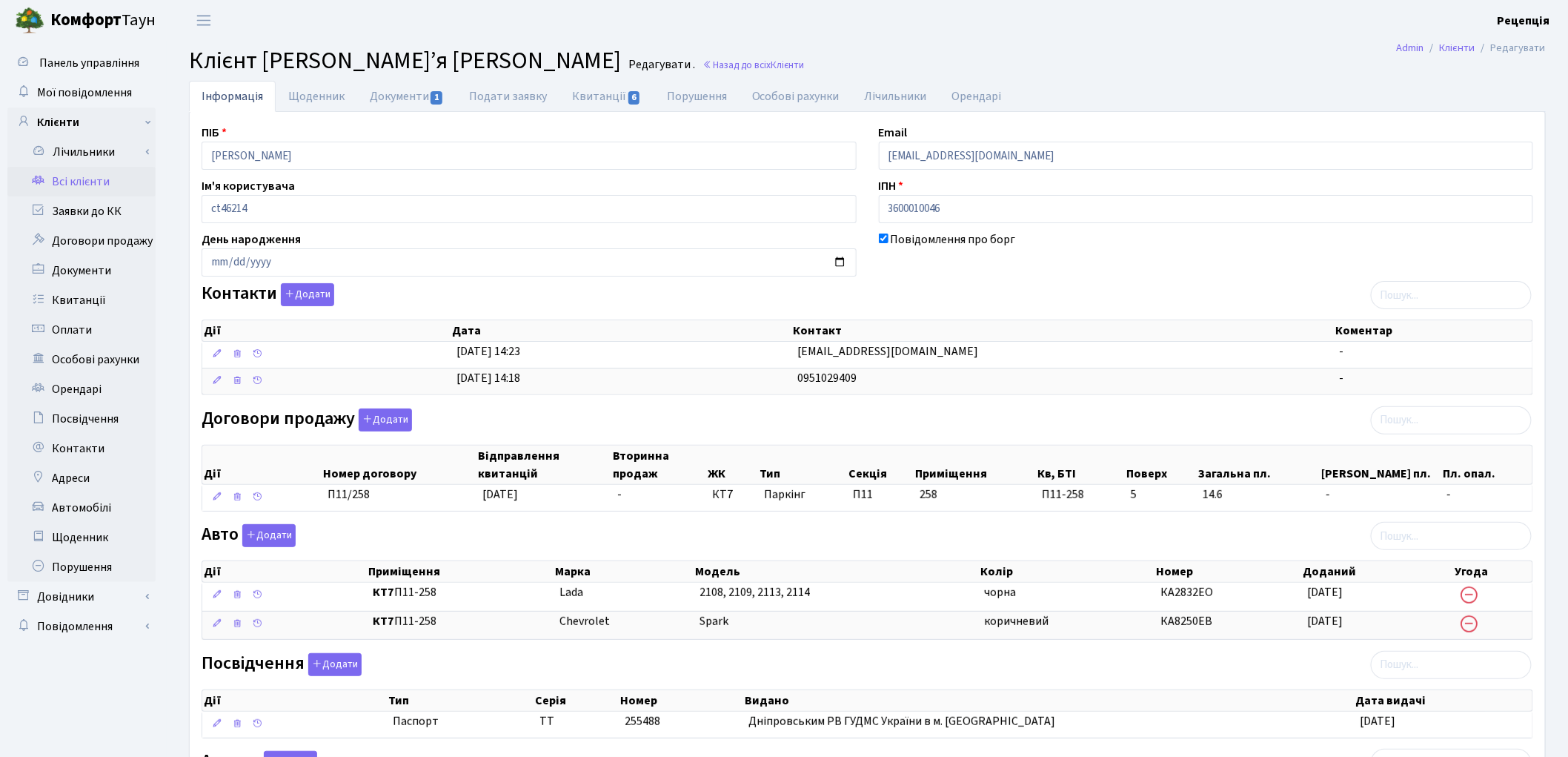
click at [112, 173] on link "Всі клієнти" at bounding box center [81, 181] width 148 height 29
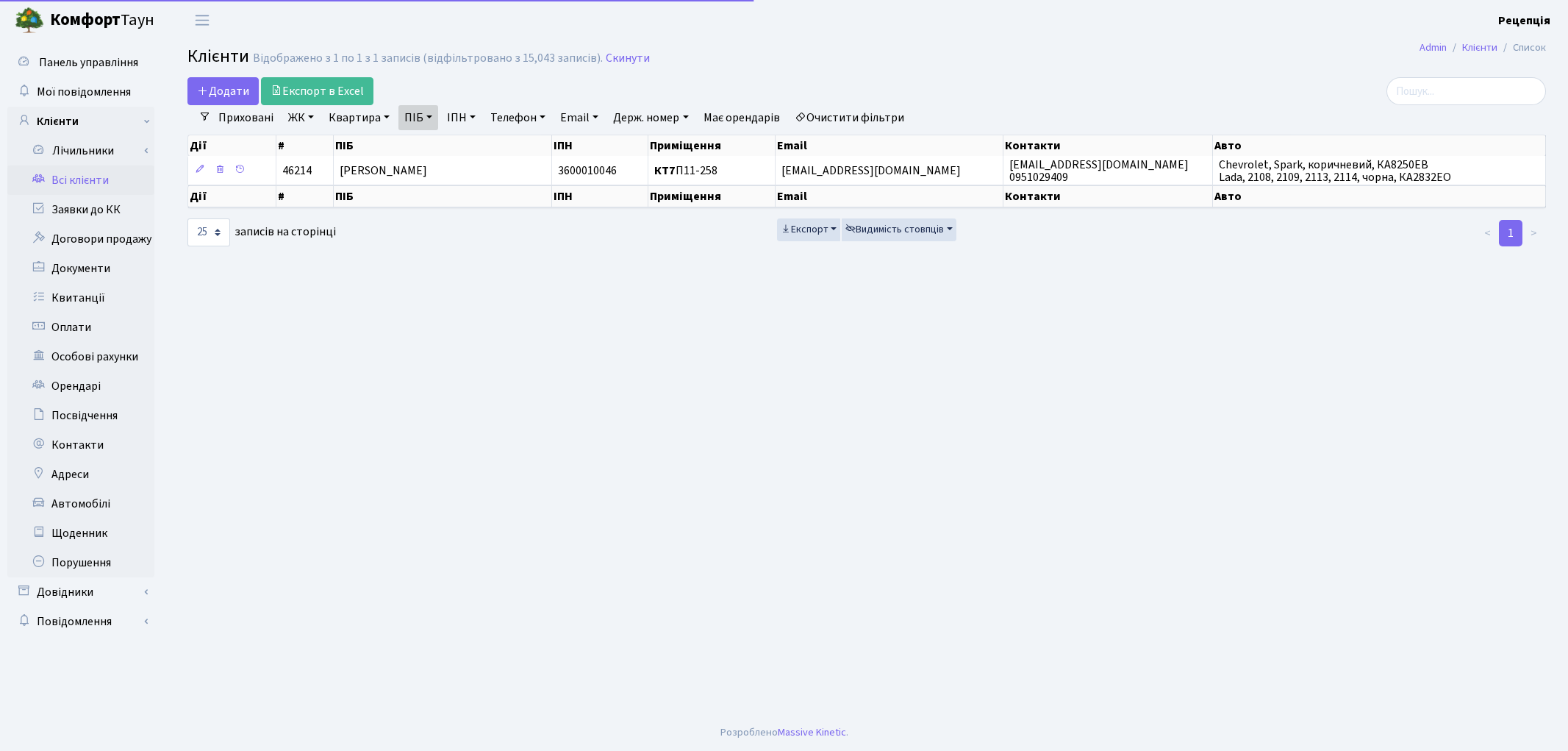
select select "25"
click at [842, 115] on link "Очистити фільтри" at bounding box center [850, 118] width 121 height 25
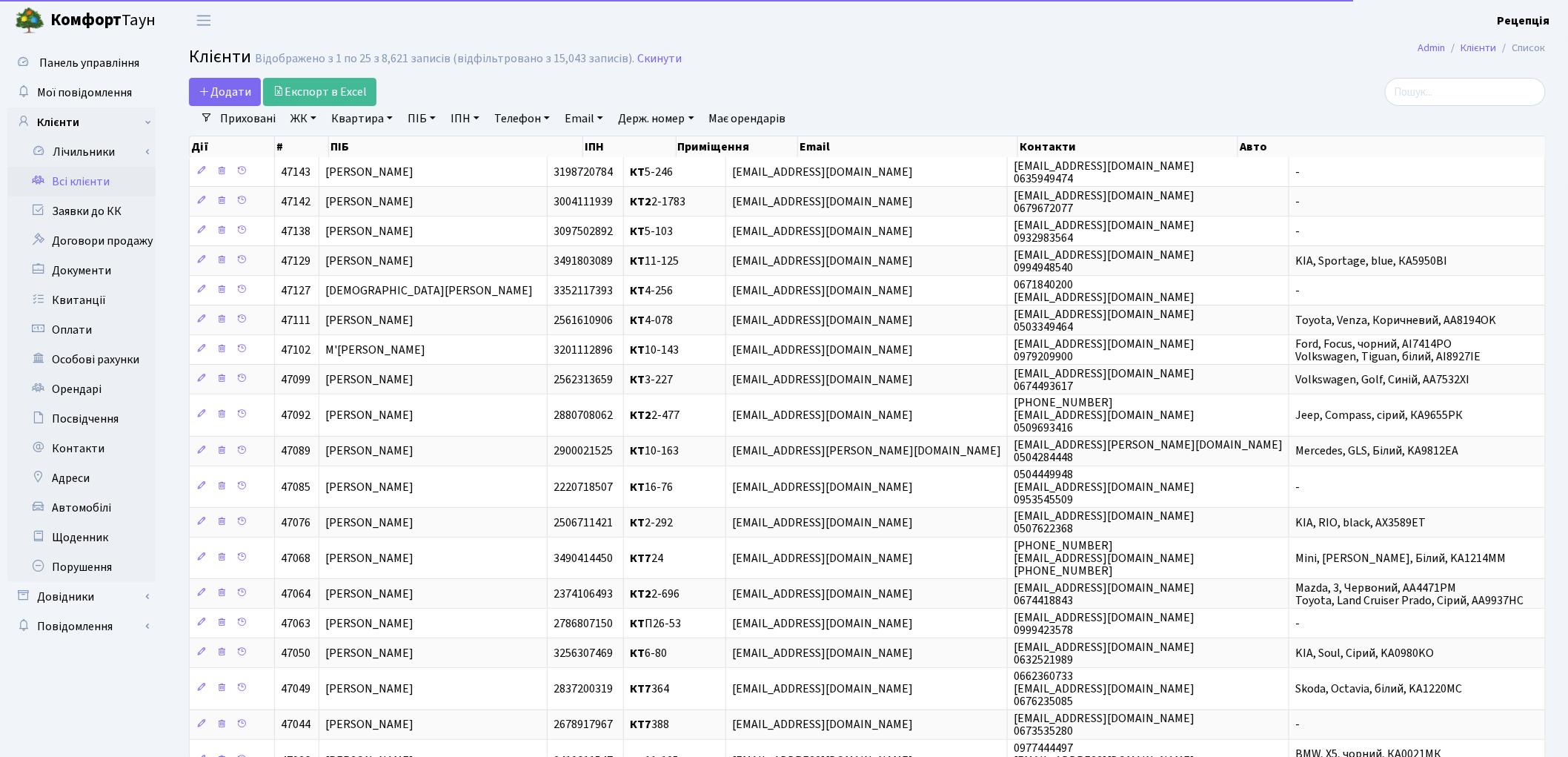
click at [304, 124] on link "ЖК" at bounding box center [304, 119] width 38 height 25
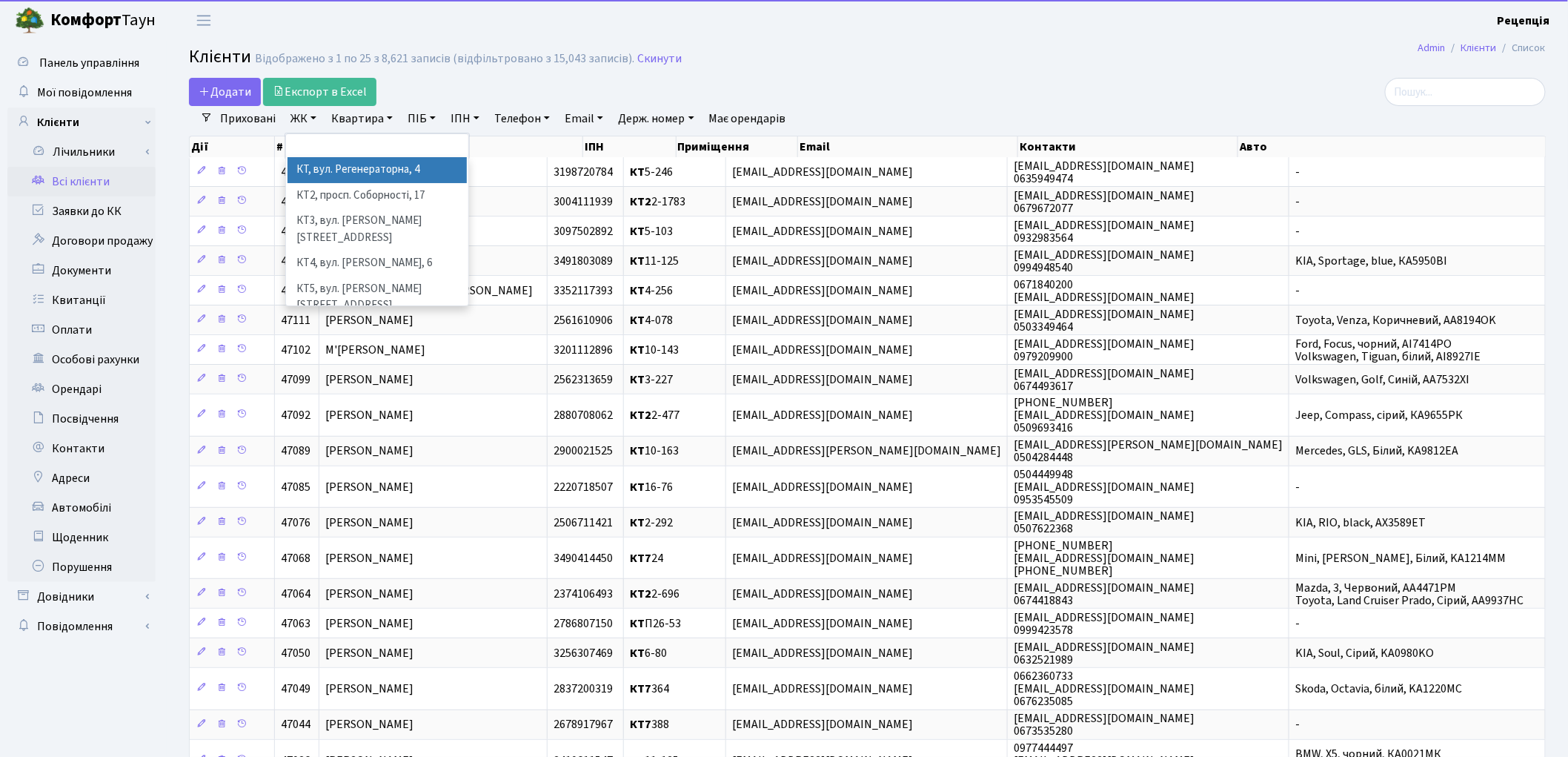
click at [326, 172] on li "КТ, вул. Регенераторна, 4" at bounding box center [377, 169] width 180 height 26
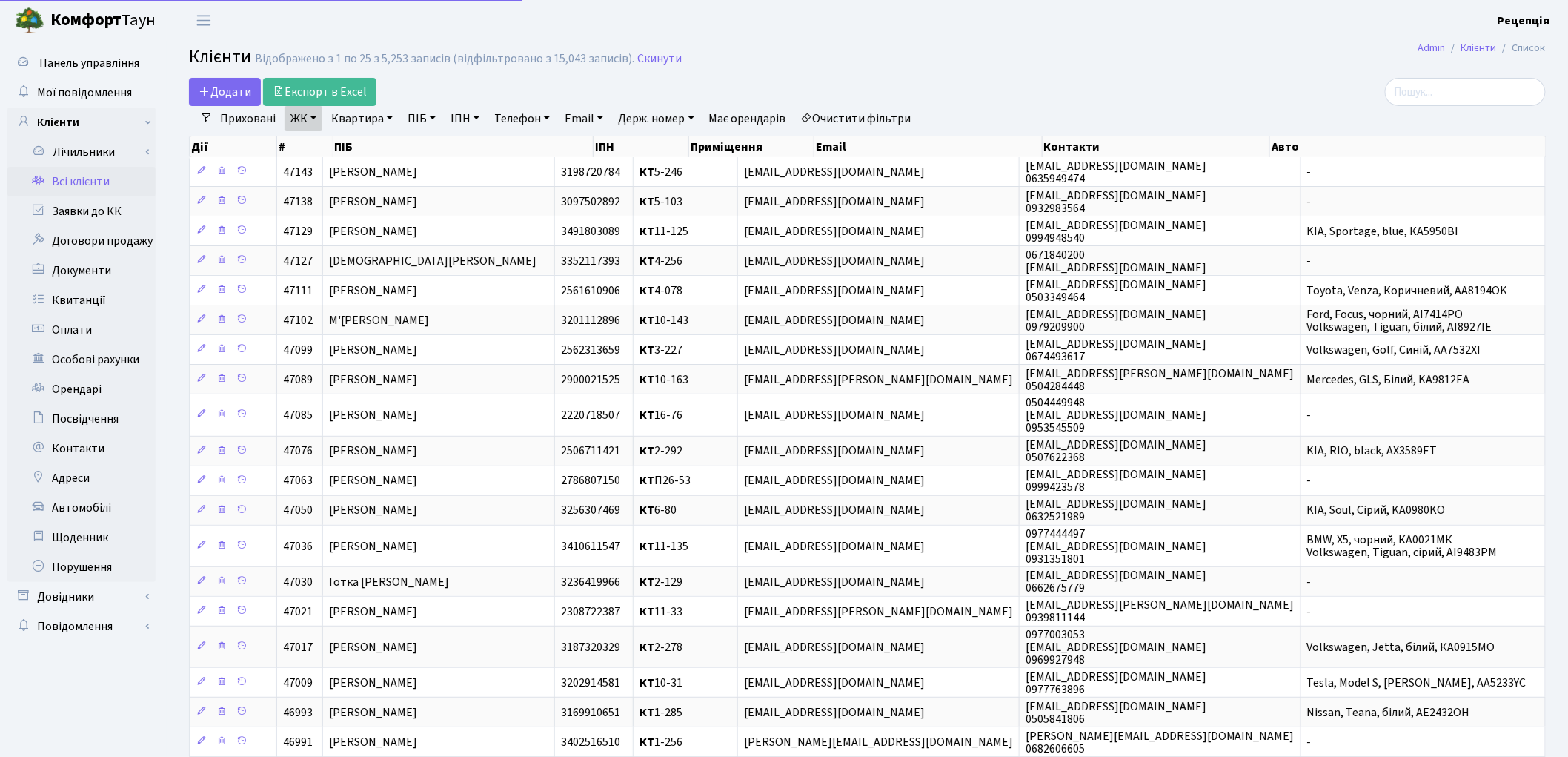
click at [356, 122] on link "Квартира" at bounding box center [362, 119] width 74 height 25
type input "16-171"
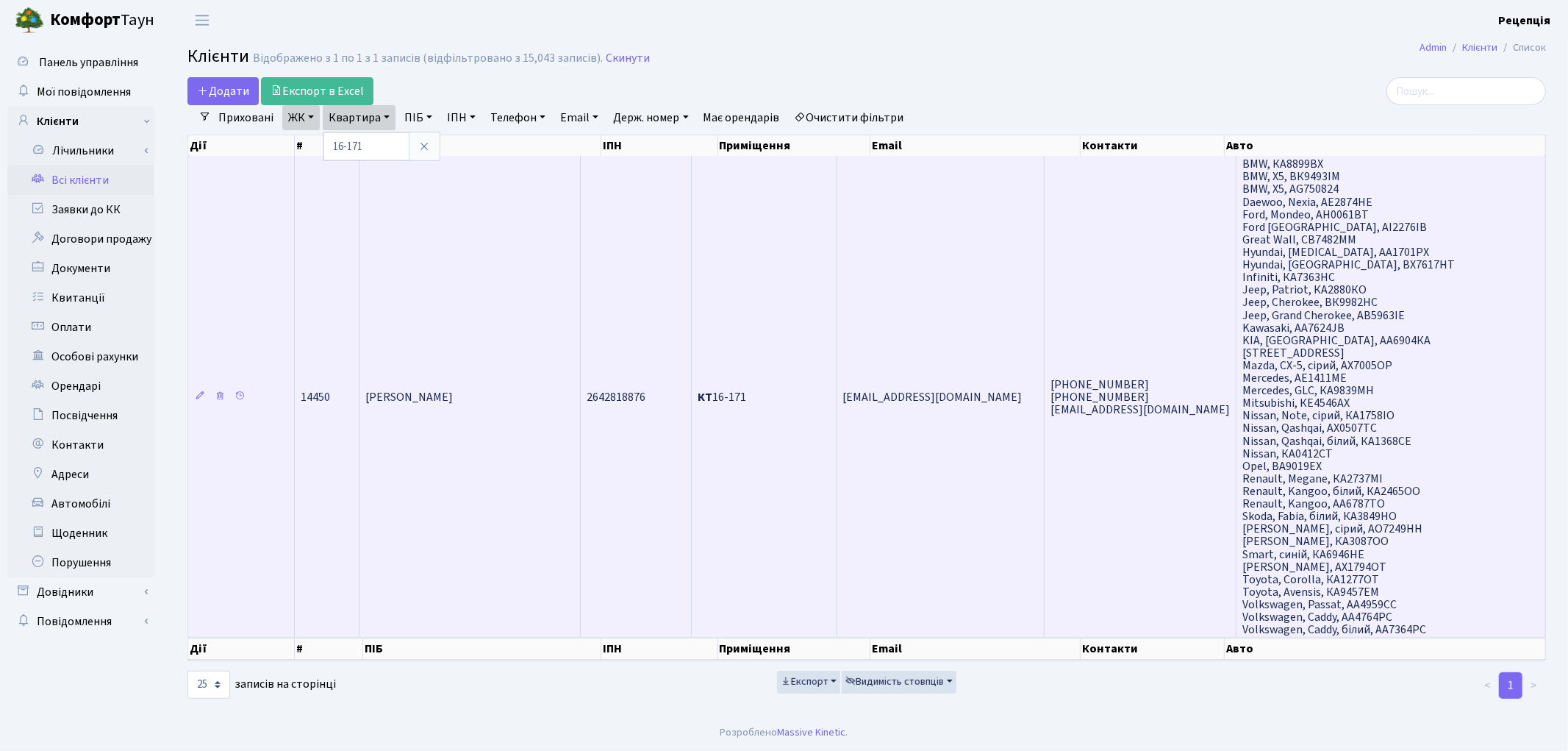
click at [461, 370] on td "Кирпатий Юрій Петрович" at bounding box center [470, 396] width 221 height 481
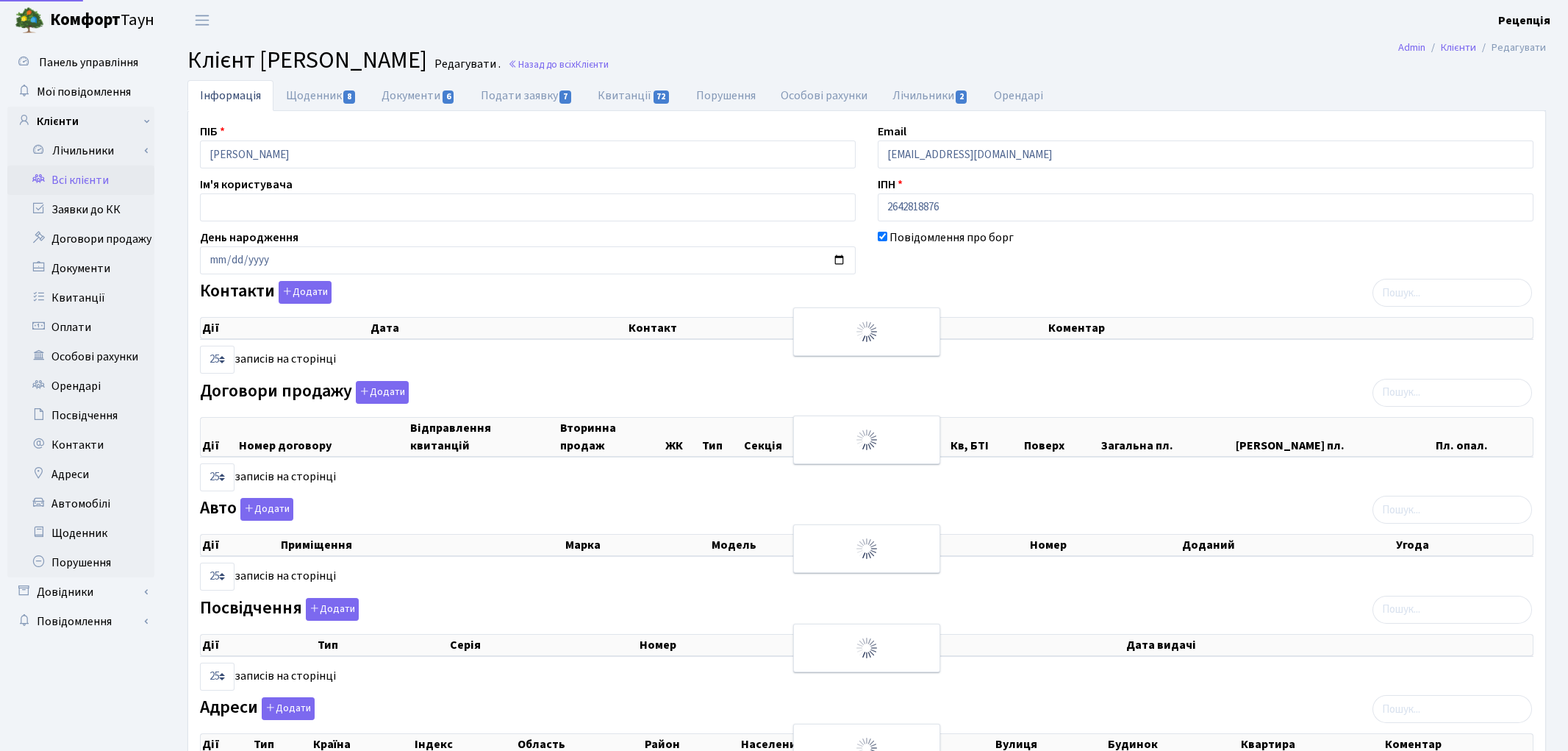
select select "25"
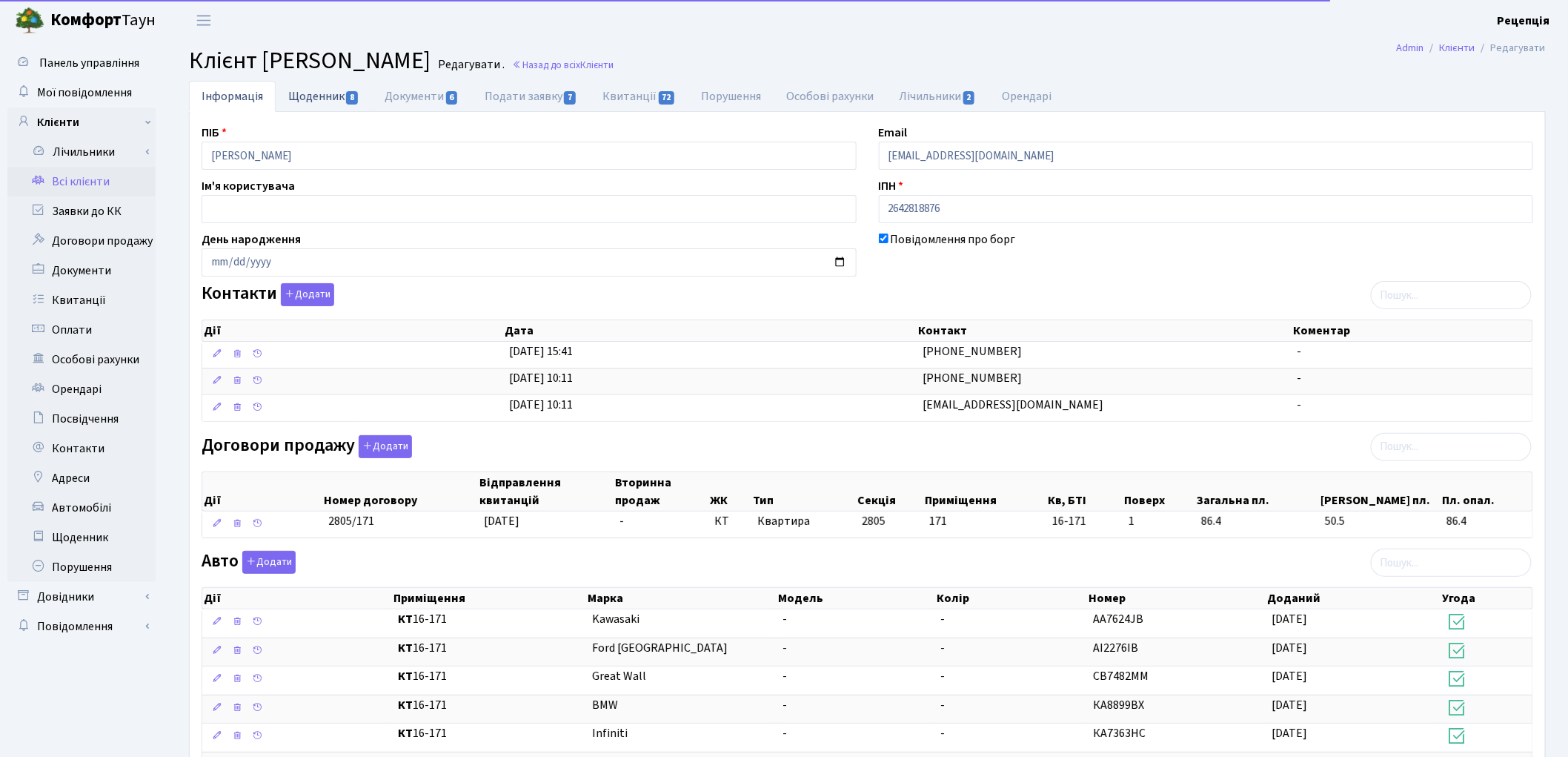
click at [333, 108] on link "Щоденник 8" at bounding box center [324, 96] width 97 height 30
select select "25"
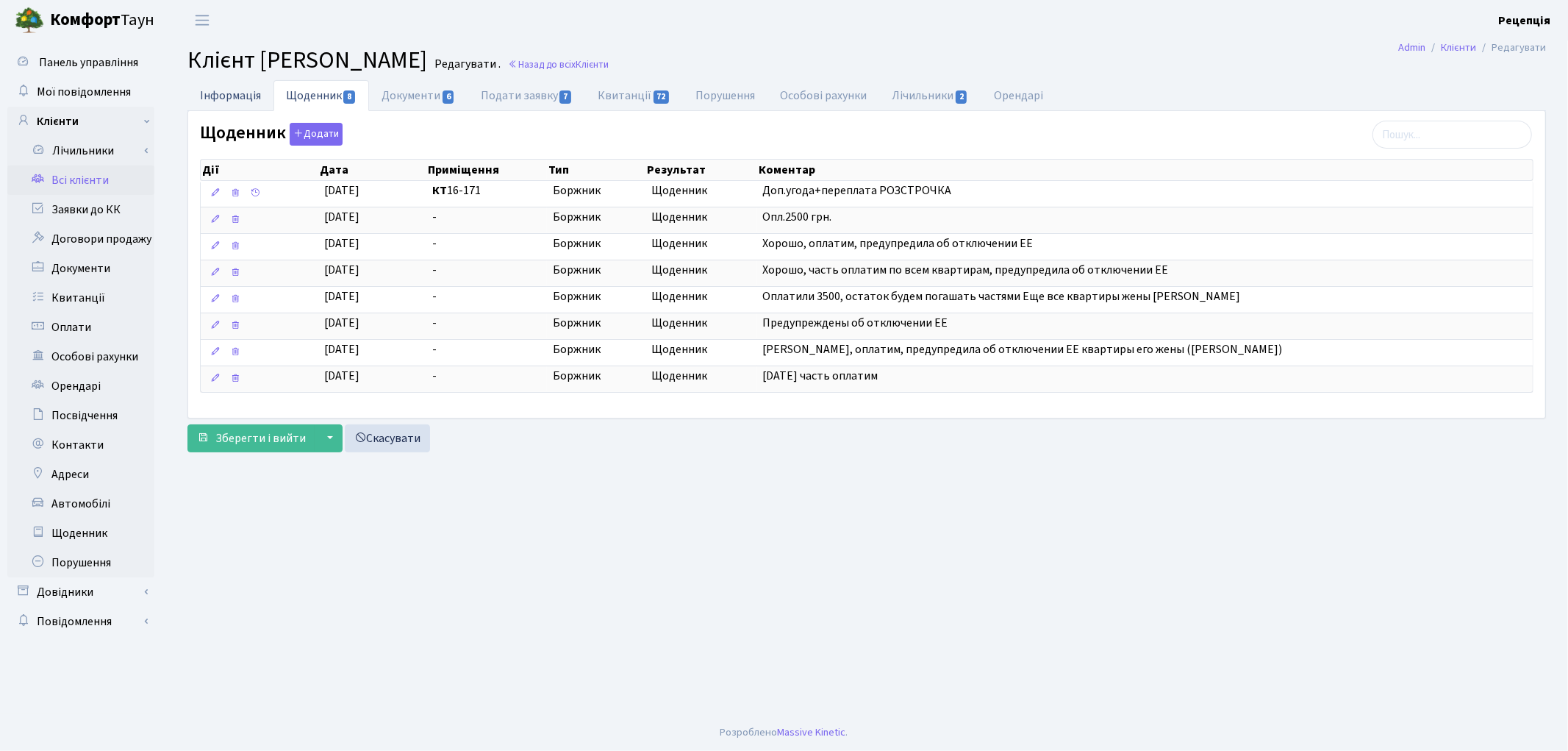
click at [216, 93] on link "Інформація" at bounding box center [231, 95] width 86 height 30
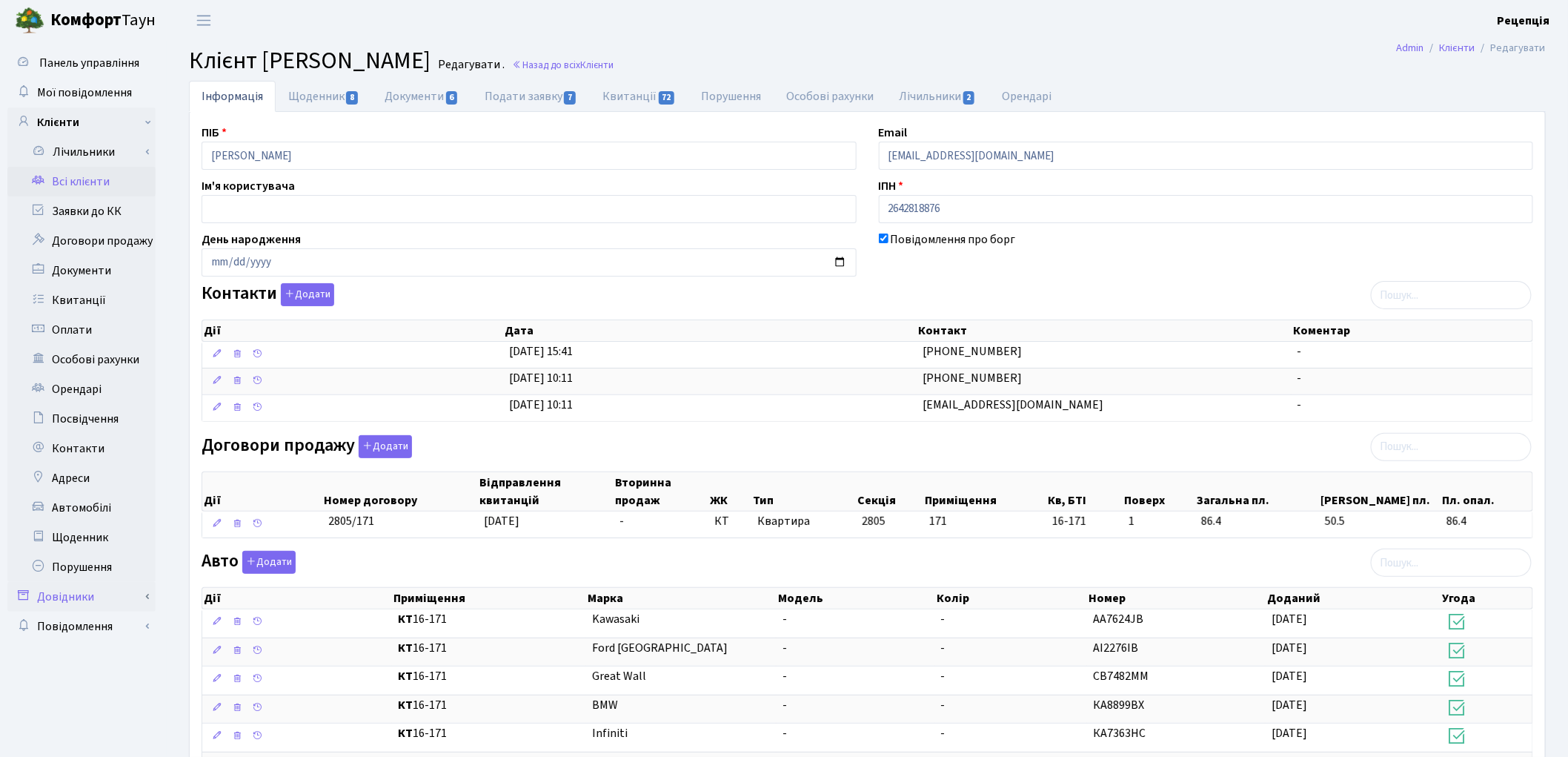
click at [65, 594] on link "Довідники" at bounding box center [81, 596] width 148 height 29
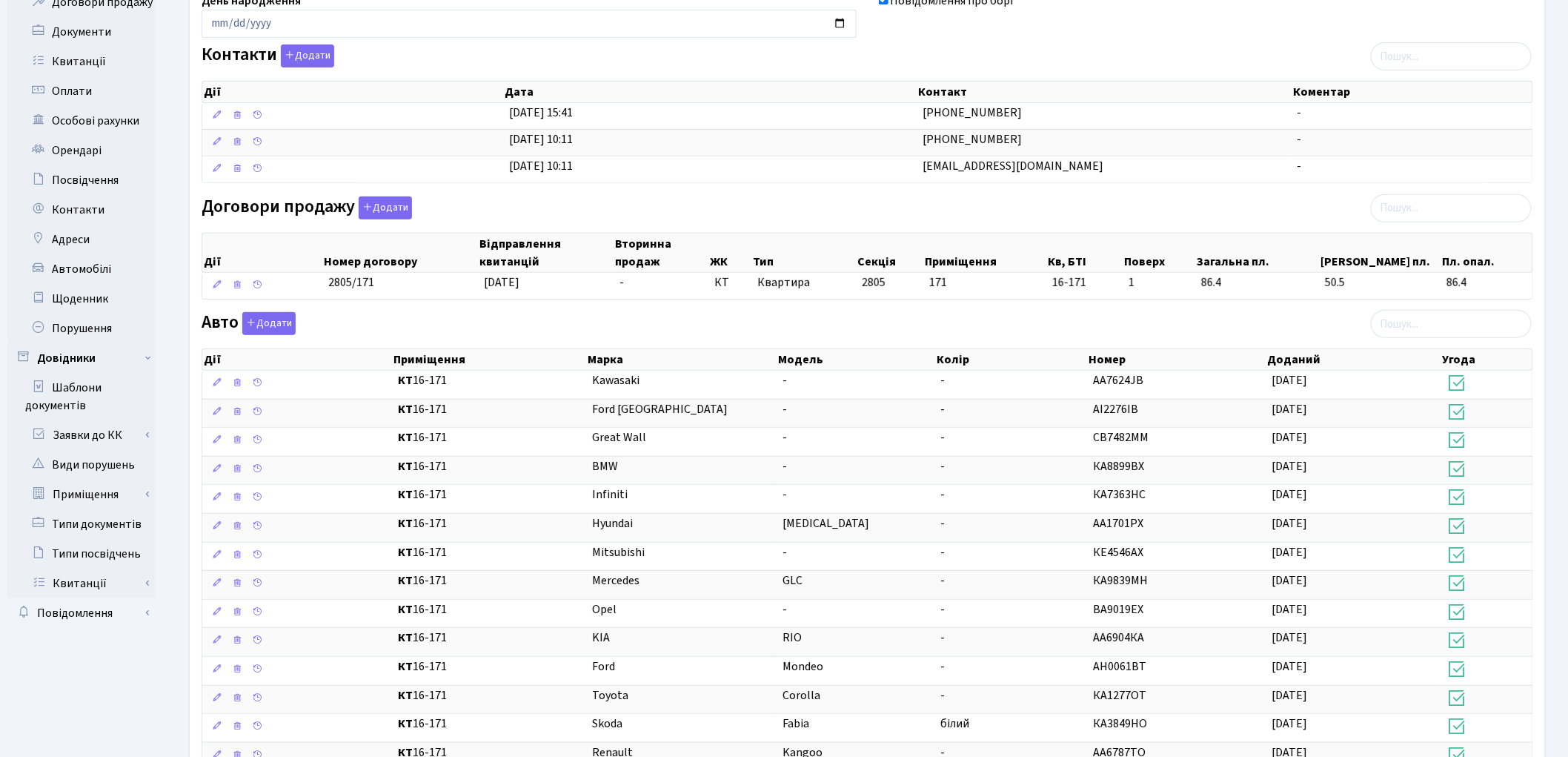
scroll to position [375, 0]
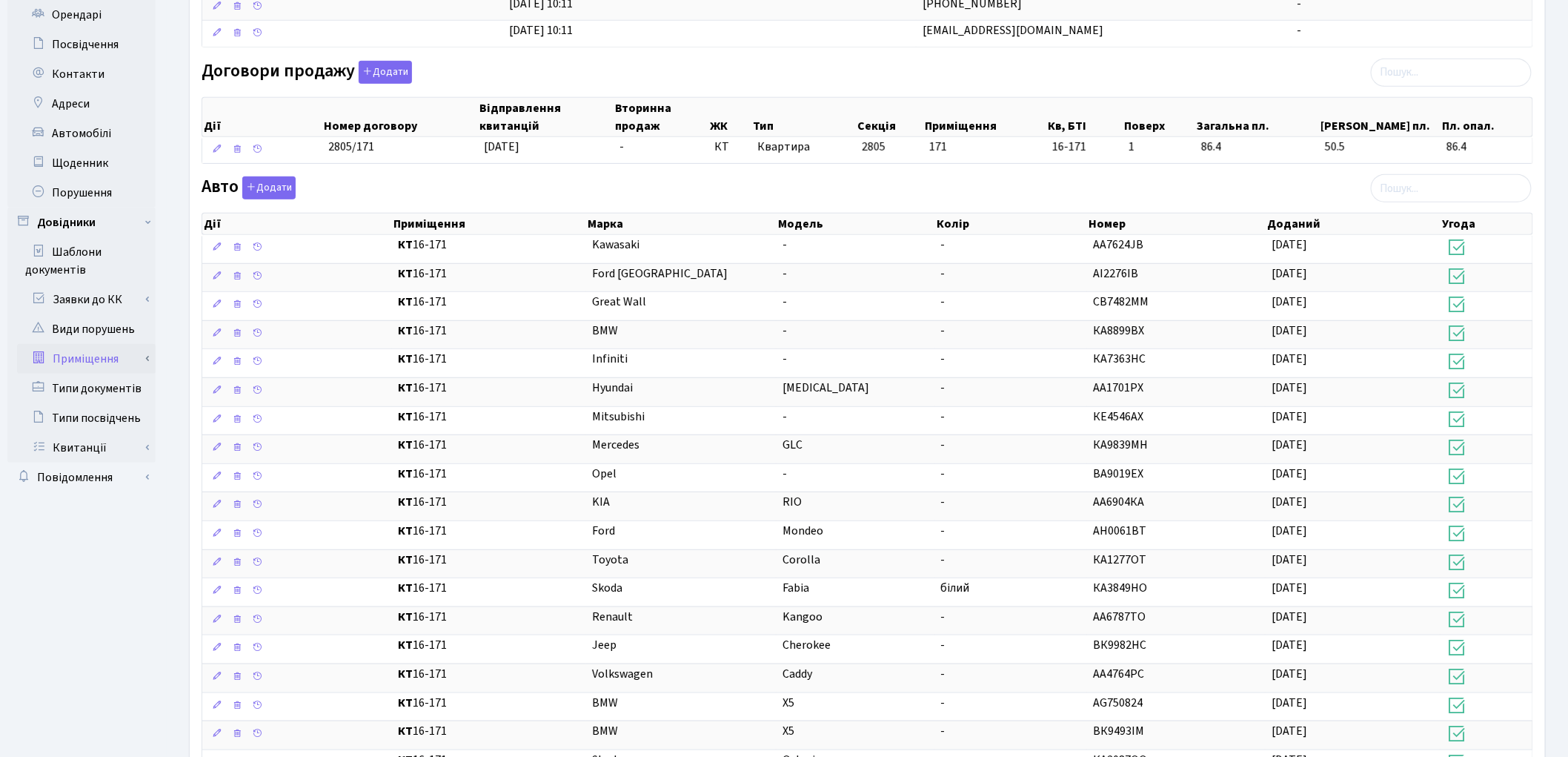
click at [101, 346] on link "Приміщення" at bounding box center [86, 358] width 139 height 29
click at [114, 382] on link "Всі приміщення" at bounding box center [86, 388] width 139 height 29
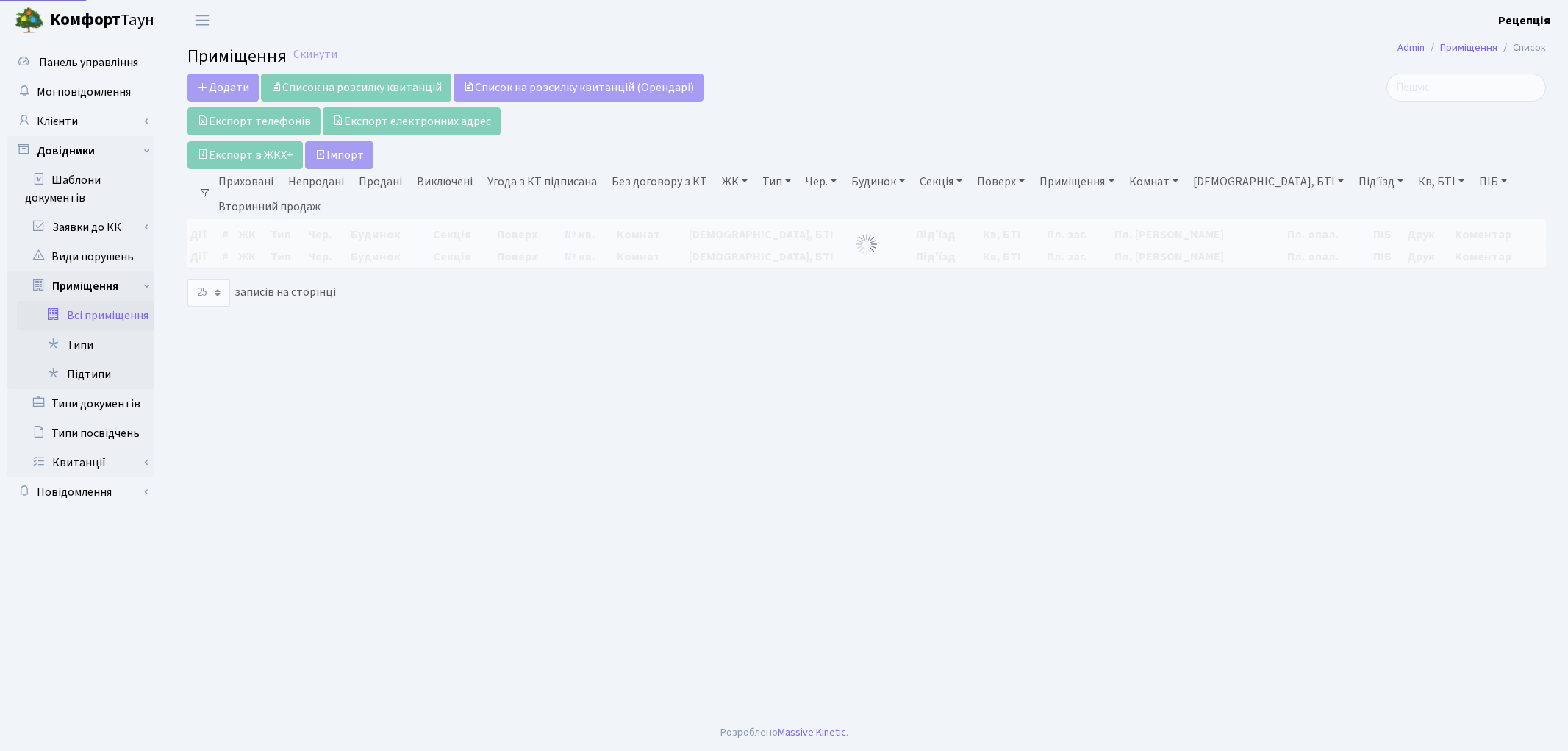
select select
select select "25"
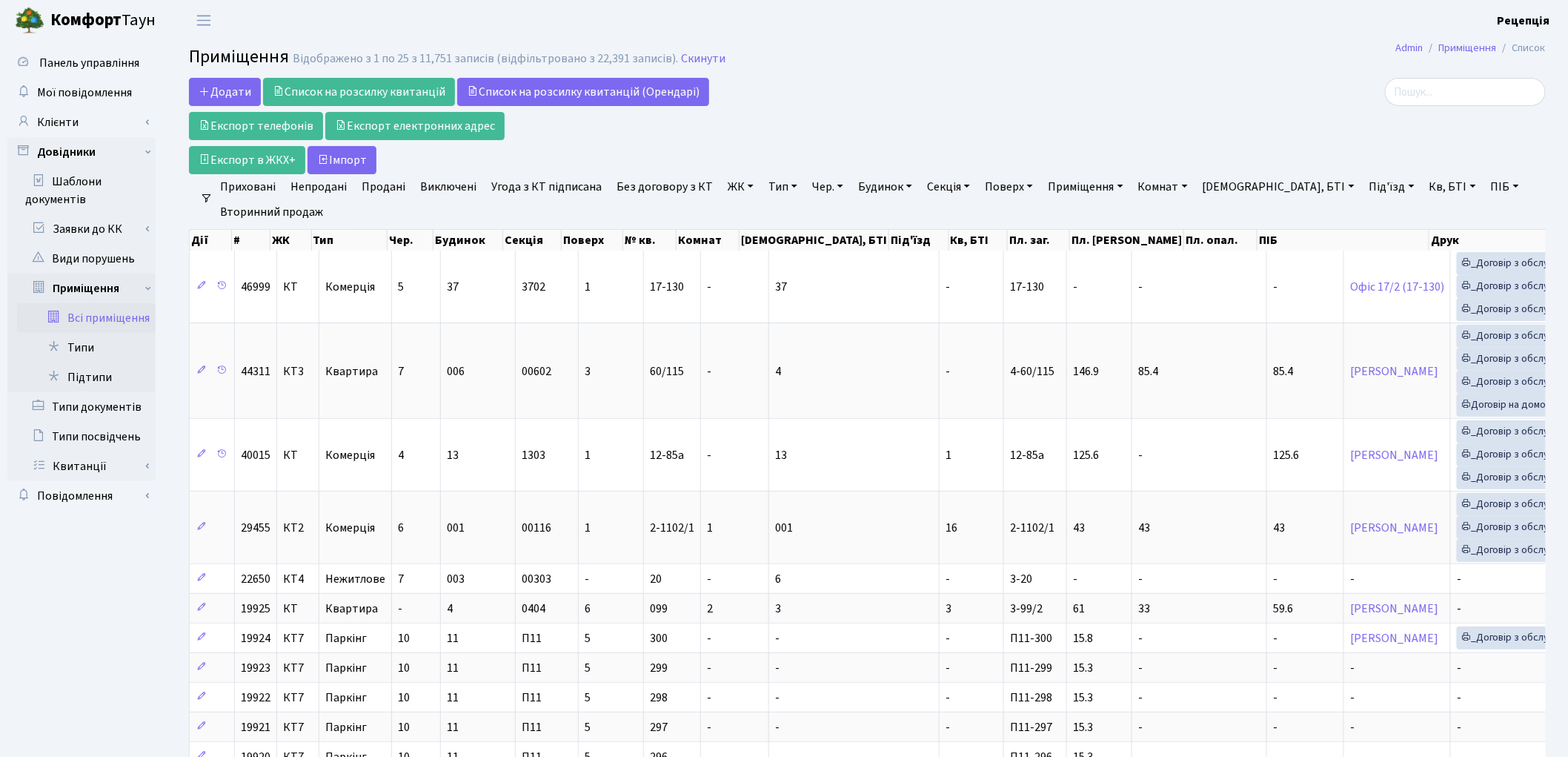
click at [736, 185] on link "ЖК" at bounding box center [741, 187] width 38 height 25
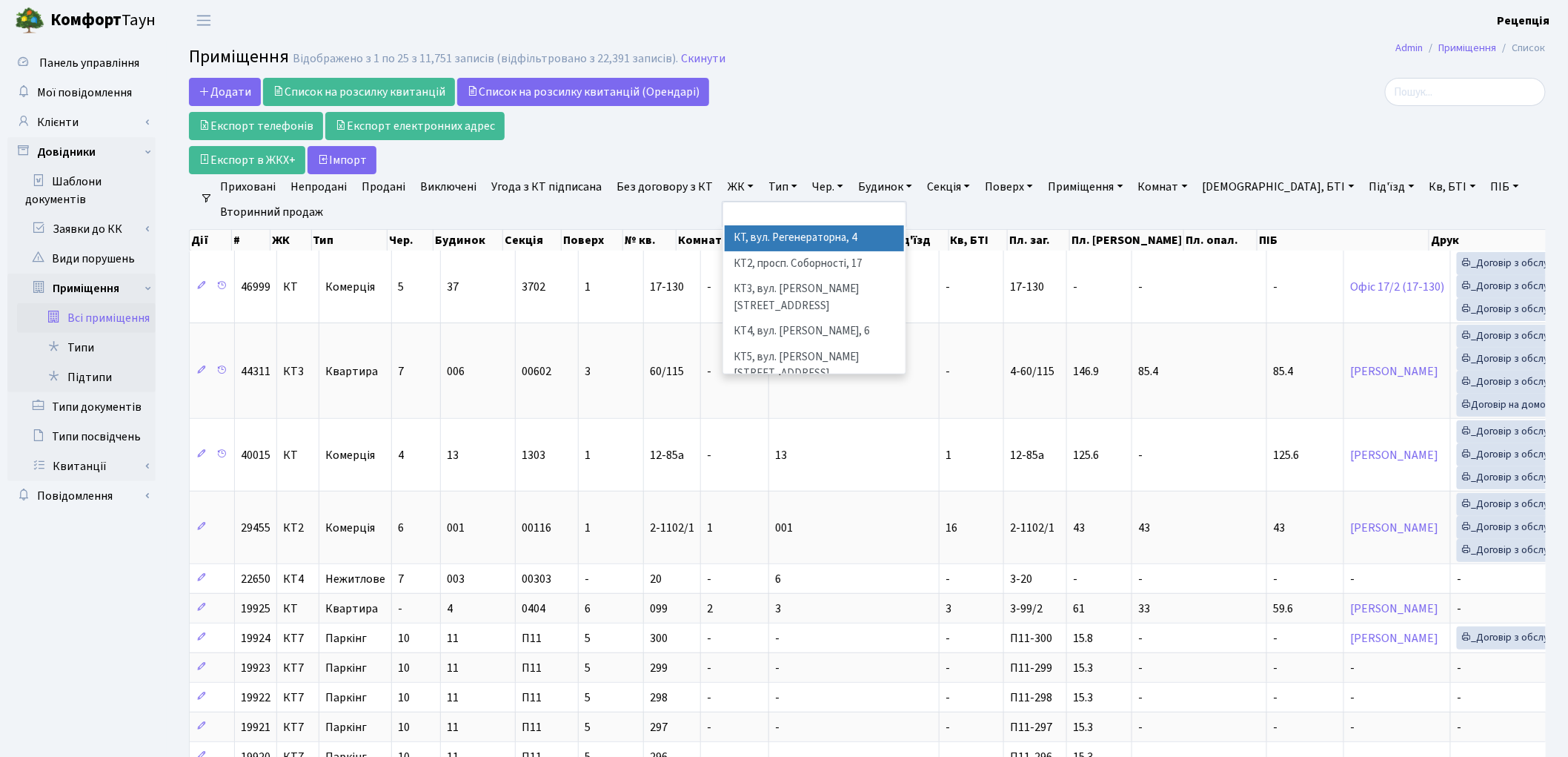
click at [750, 241] on li "КТ, вул. Регенераторна, 4" at bounding box center [814, 238] width 180 height 26
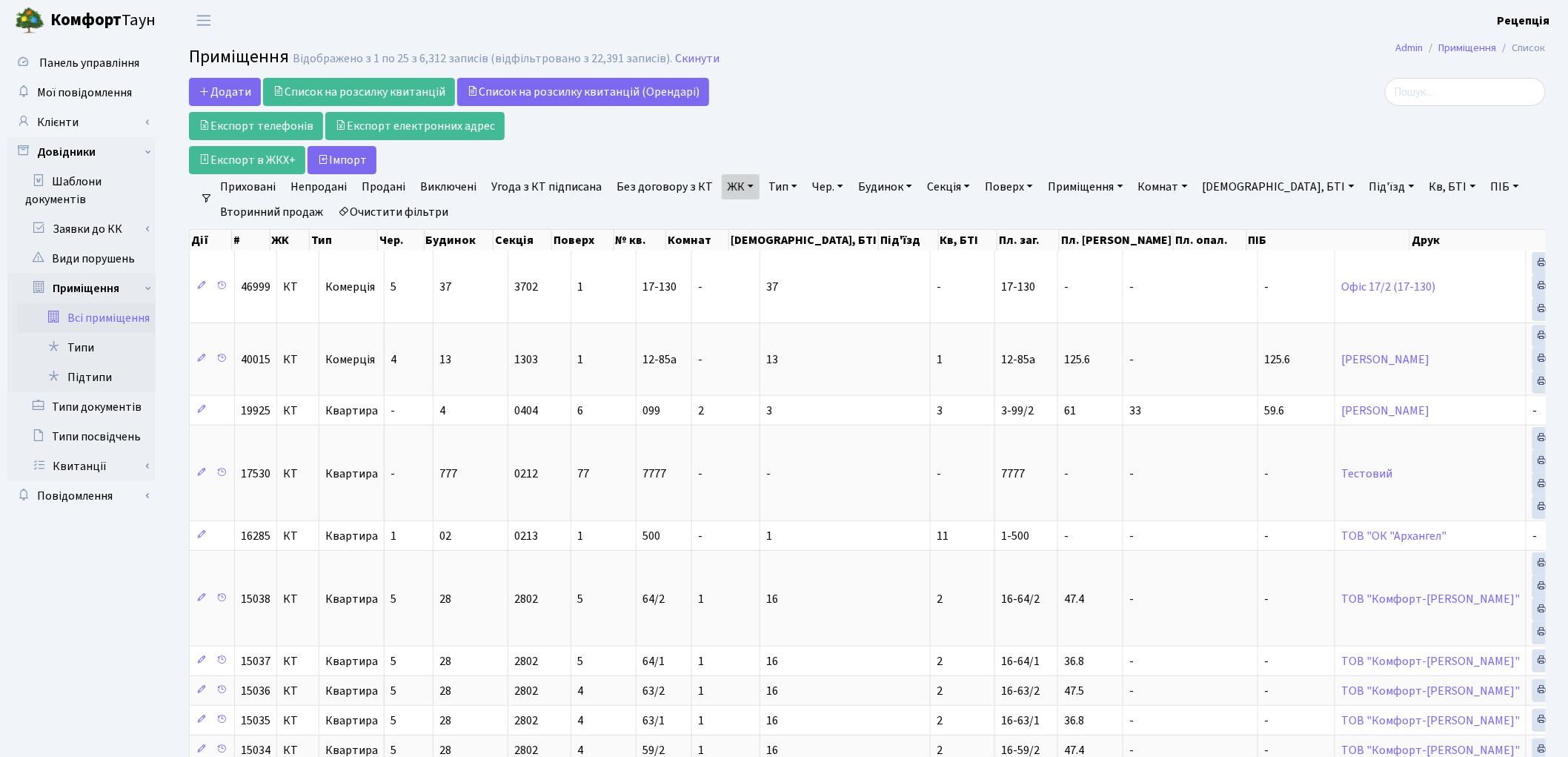
click at [1424, 190] on link "Кв, БТІ" at bounding box center [1453, 187] width 59 height 25
type input "1"
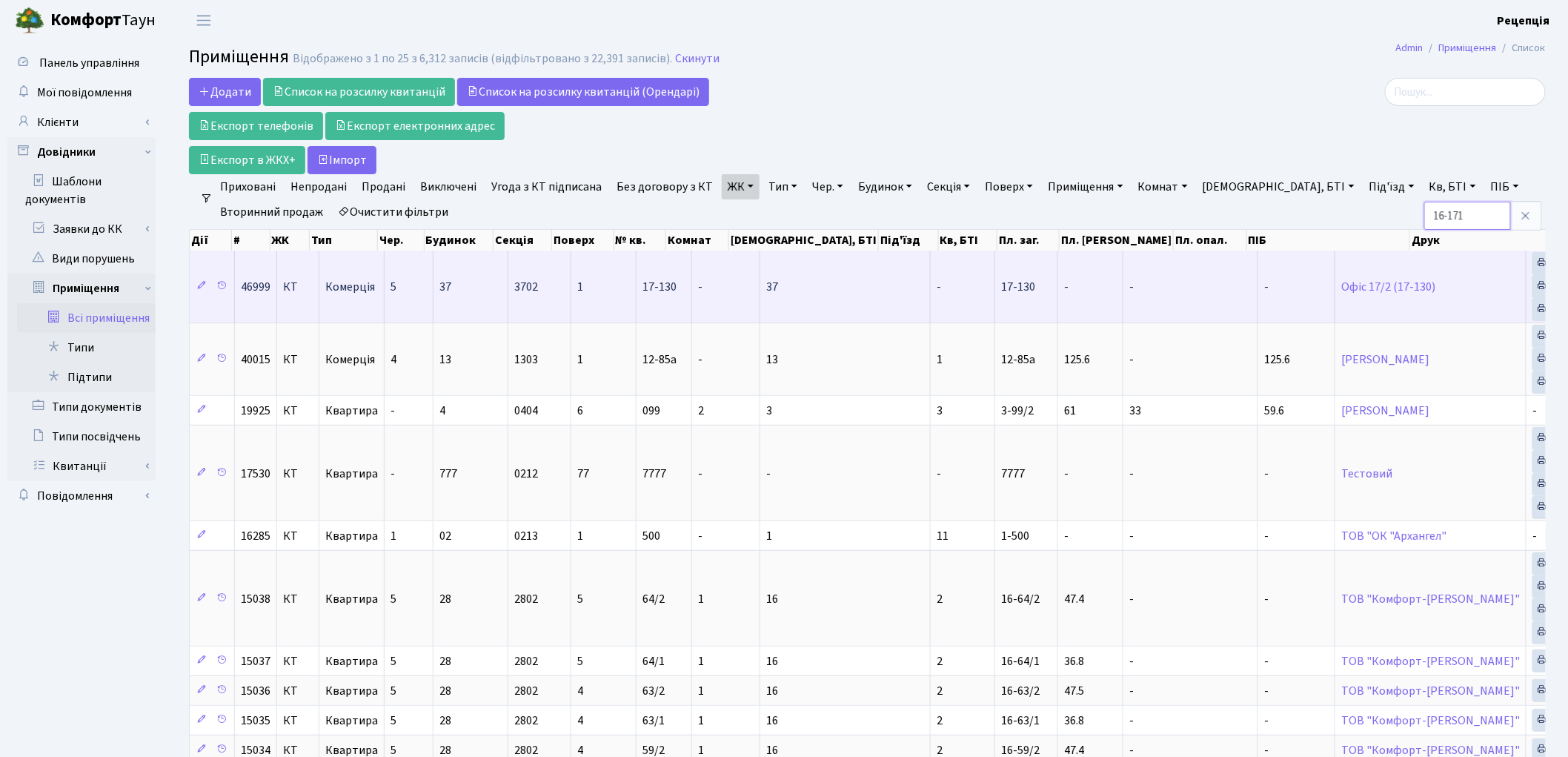
type input "16-171"
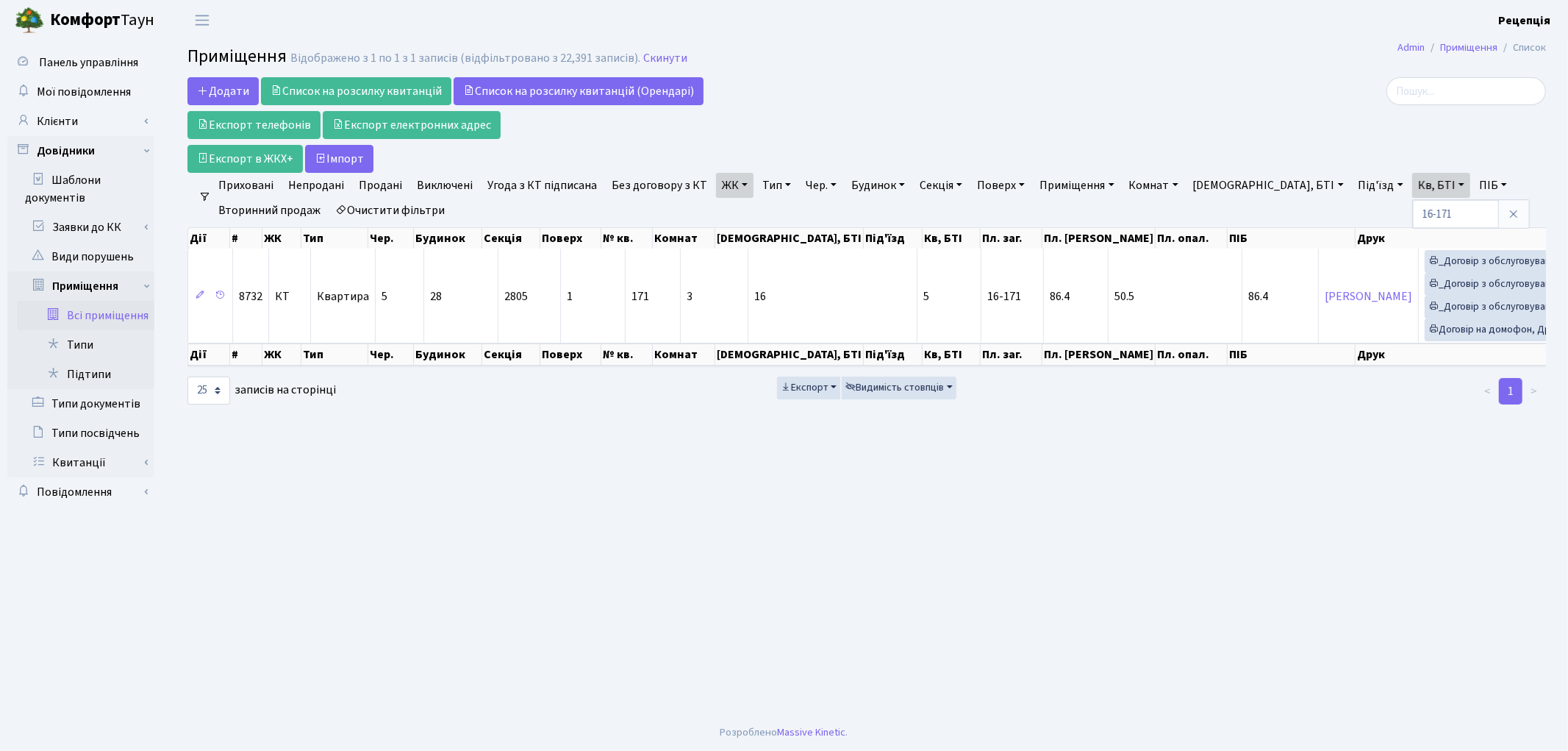
click at [388, 218] on link "Очистити фільтри" at bounding box center [389, 211] width 121 height 25
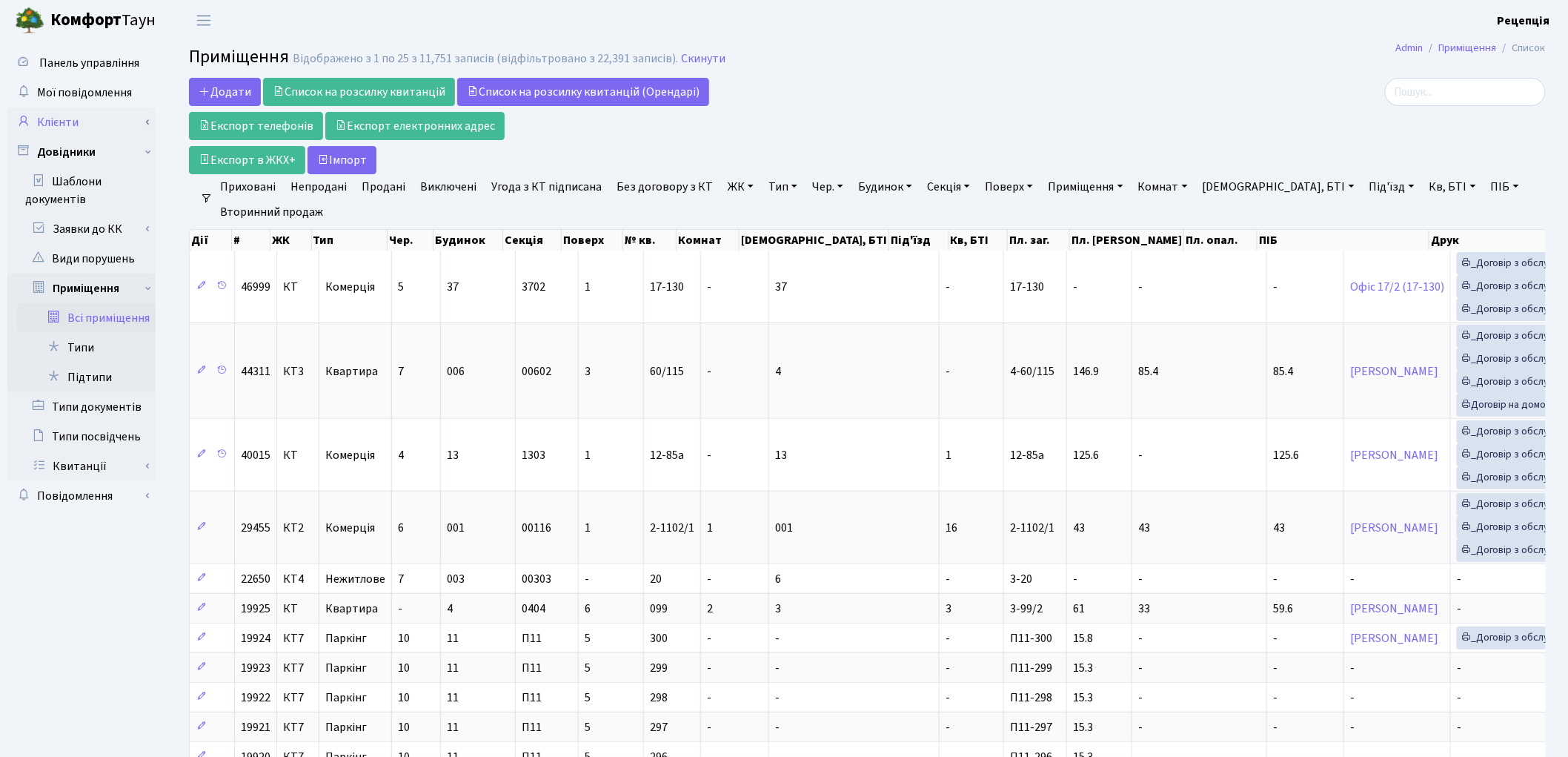
click at [93, 126] on link "Клієнти" at bounding box center [81, 122] width 148 height 29
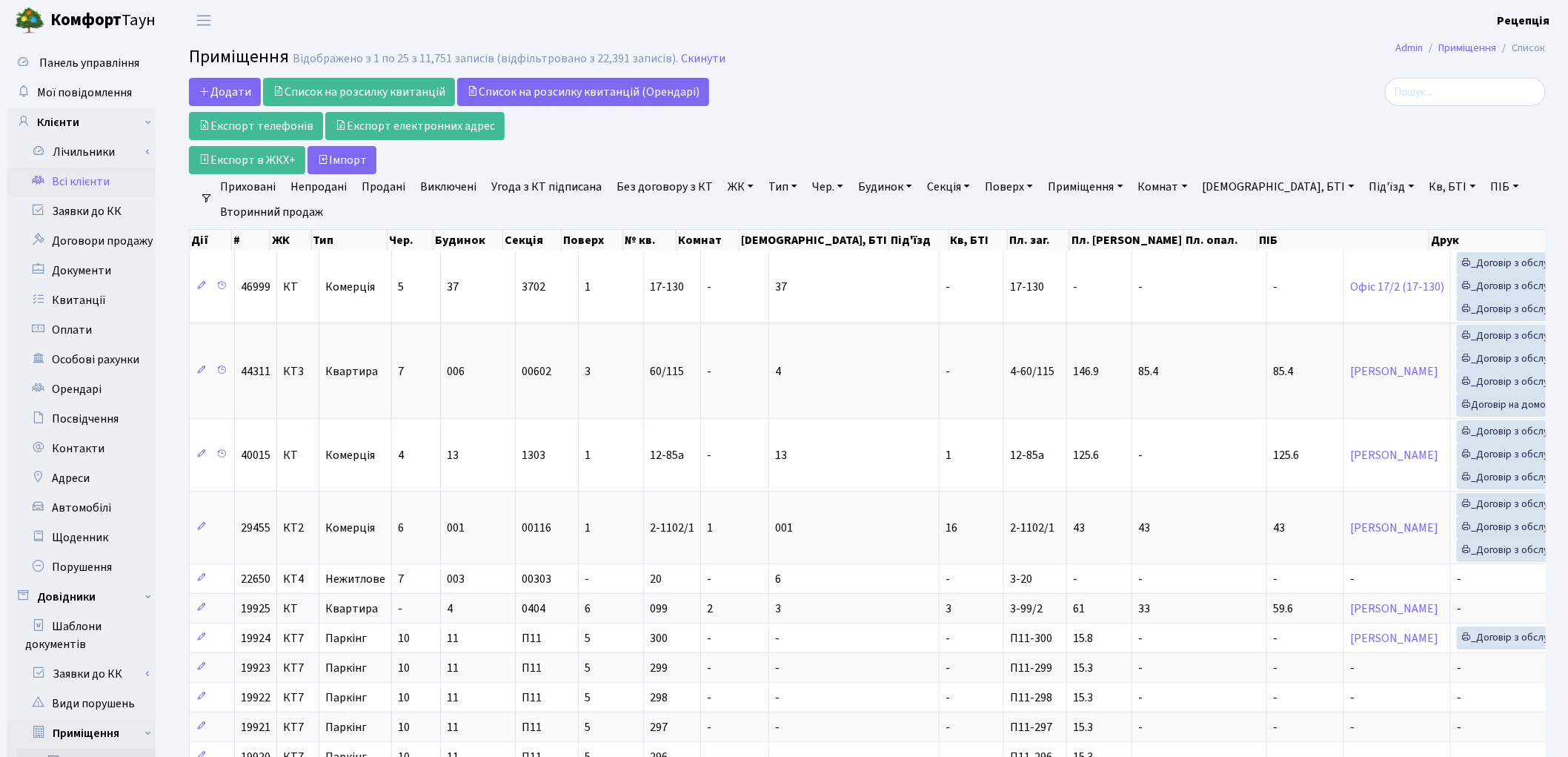
click at [104, 176] on link "Всі клієнти" at bounding box center [81, 181] width 148 height 29
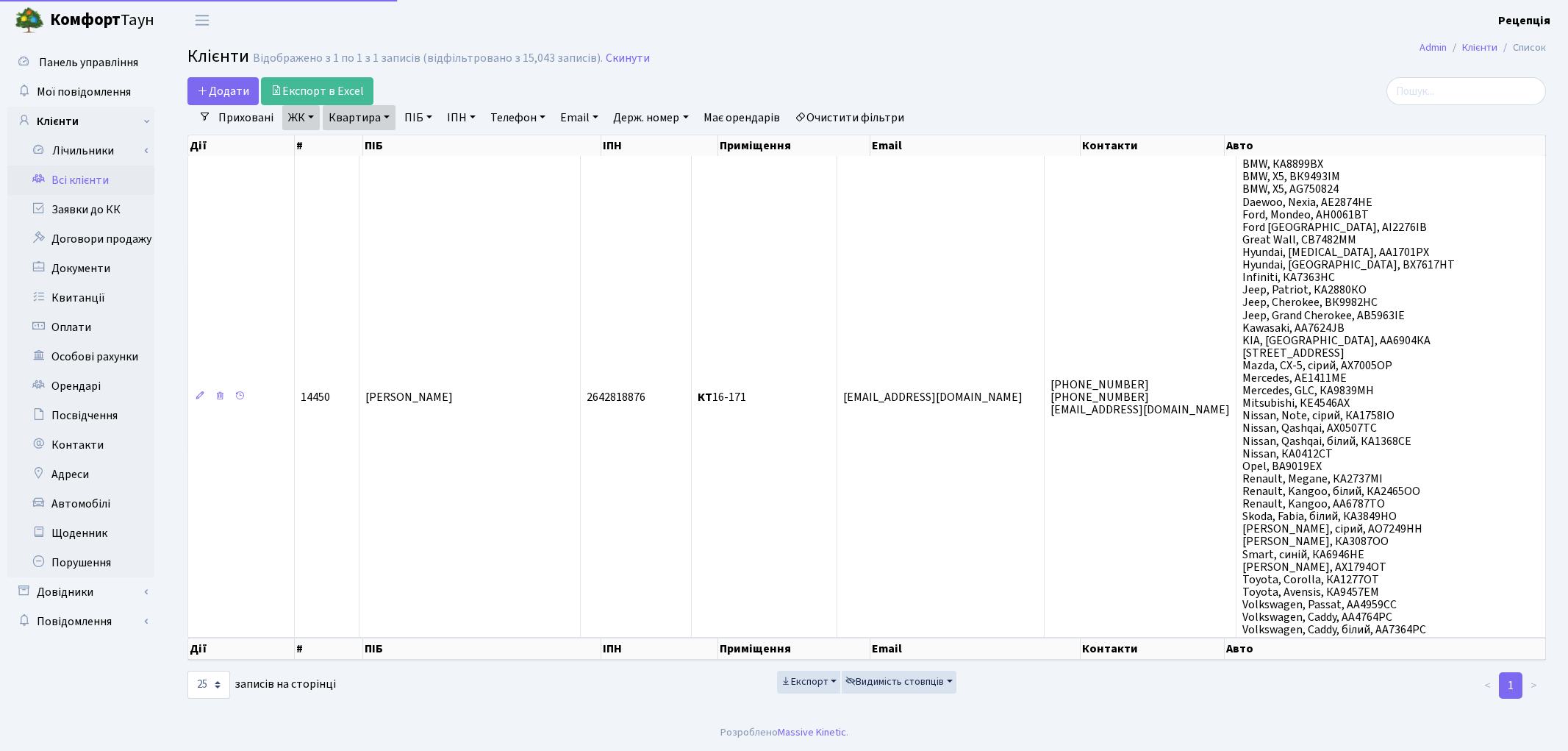
select select "25"
click at [883, 112] on link "Очистити фільтри" at bounding box center [850, 118] width 121 height 25
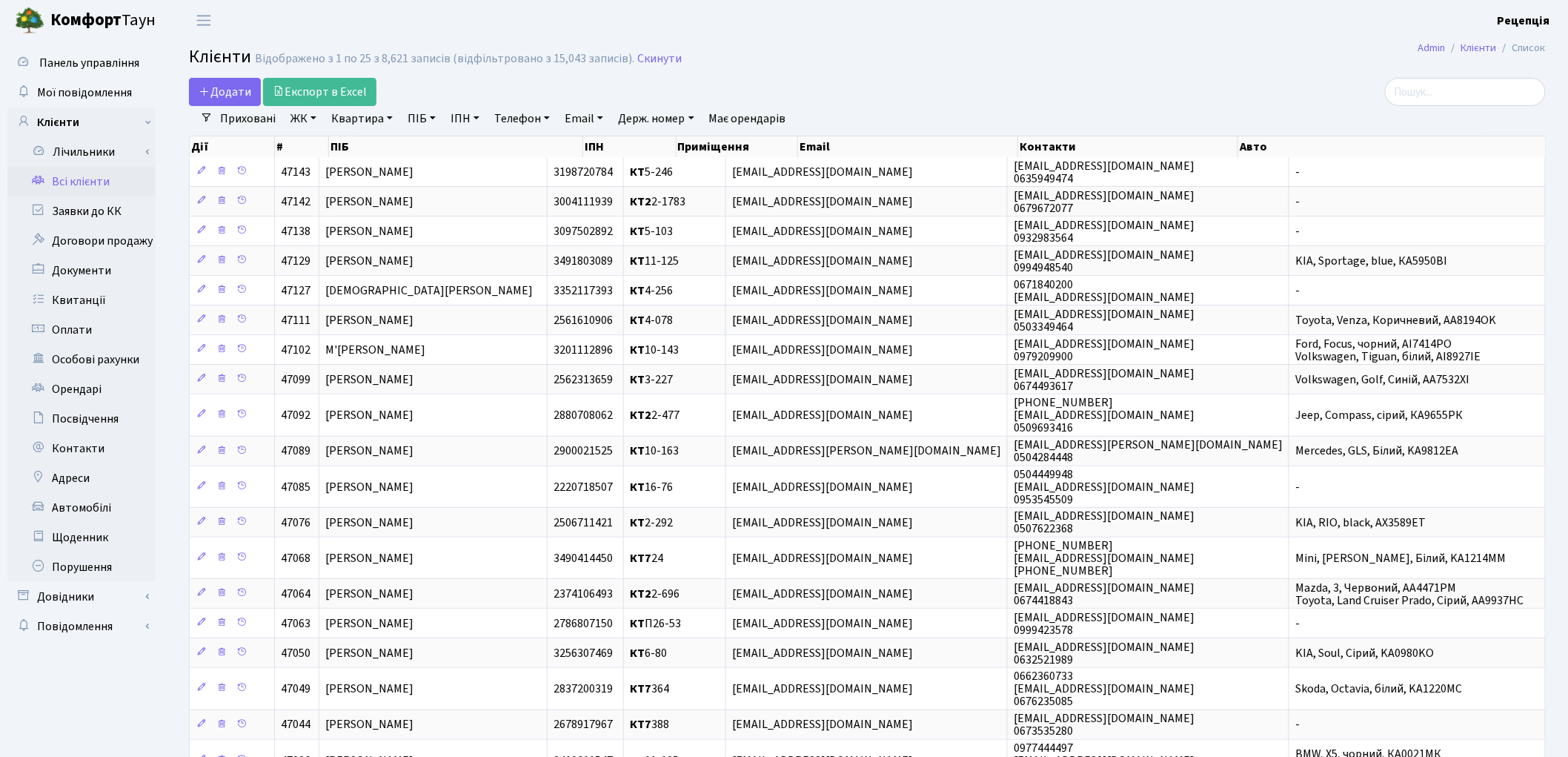
click at [423, 116] on link "ПІБ" at bounding box center [421, 119] width 40 height 25
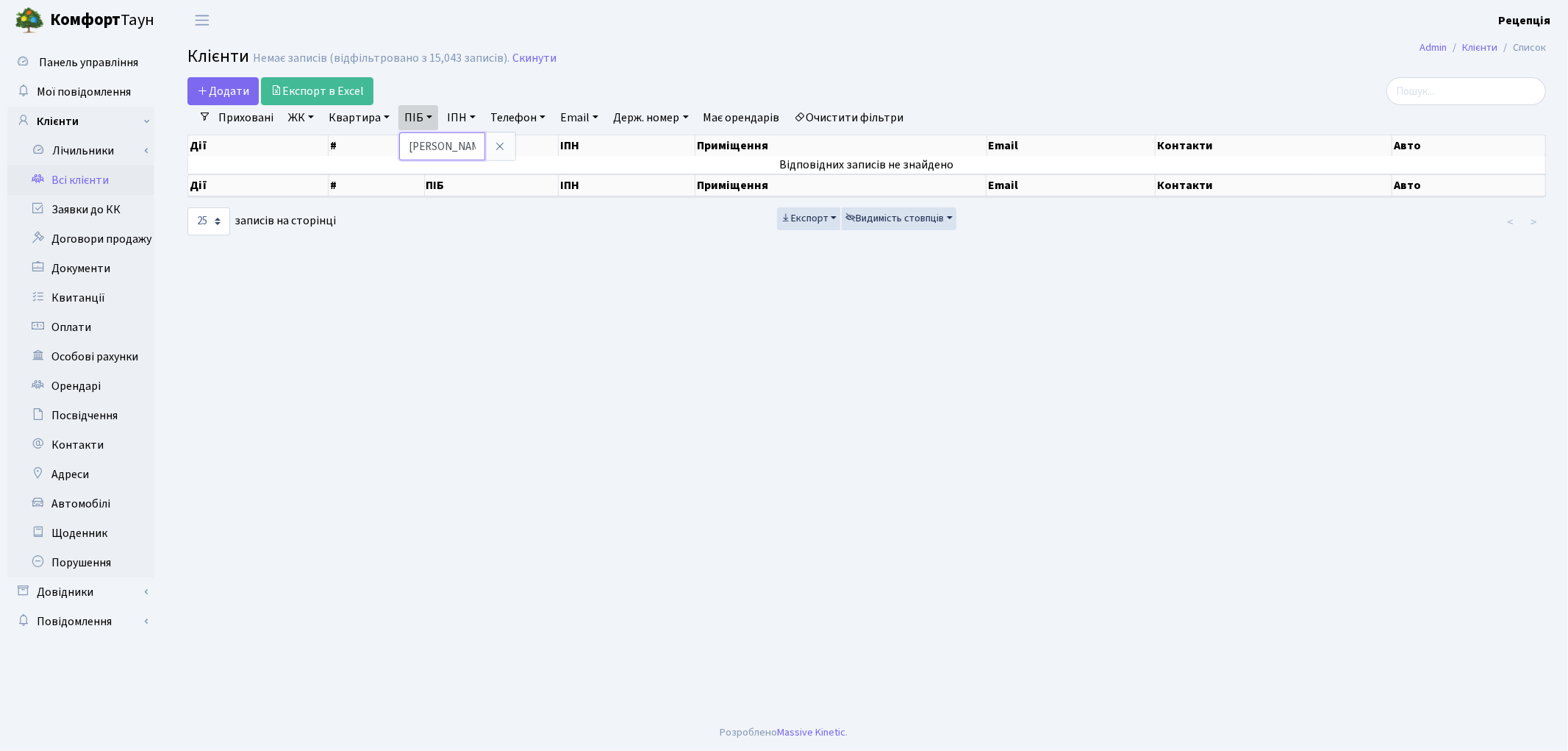
click at [436, 150] on input "крищенко" at bounding box center [442, 147] width 86 height 28
click at [461, 148] on input "крищенко" at bounding box center [442, 147] width 86 height 28
type input "к"
click at [466, 145] on input "половинкіна" at bounding box center [442, 147] width 86 height 28
click at [461, 147] on input "половинкіна" at bounding box center [442, 147] width 86 height 28
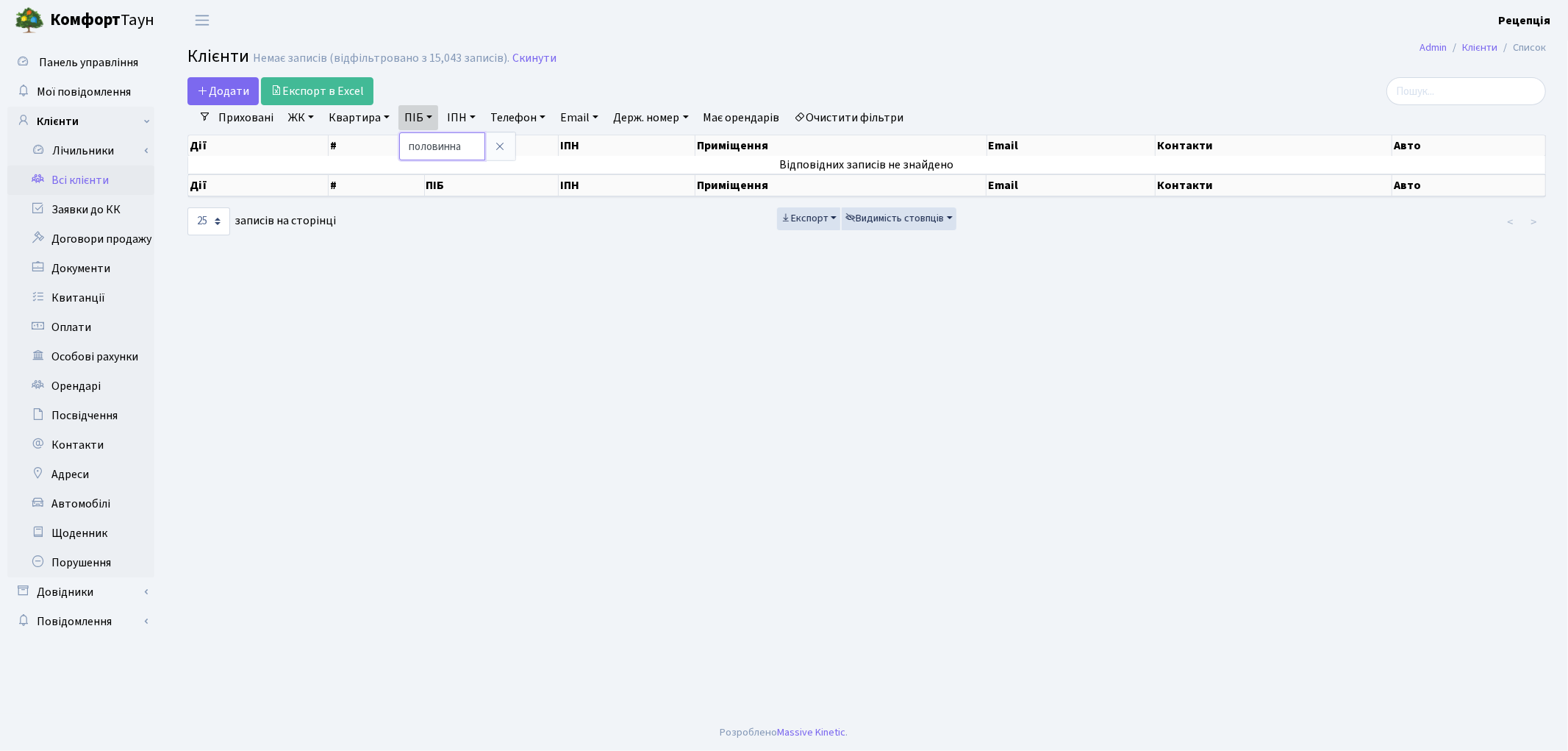
click at [467, 148] on input "половинна" at bounding box center [442, 147] width 86 height 28
type input "половинкина"
click at [500, 147] on icon at bounding box center [499, 146] width 12 height 12
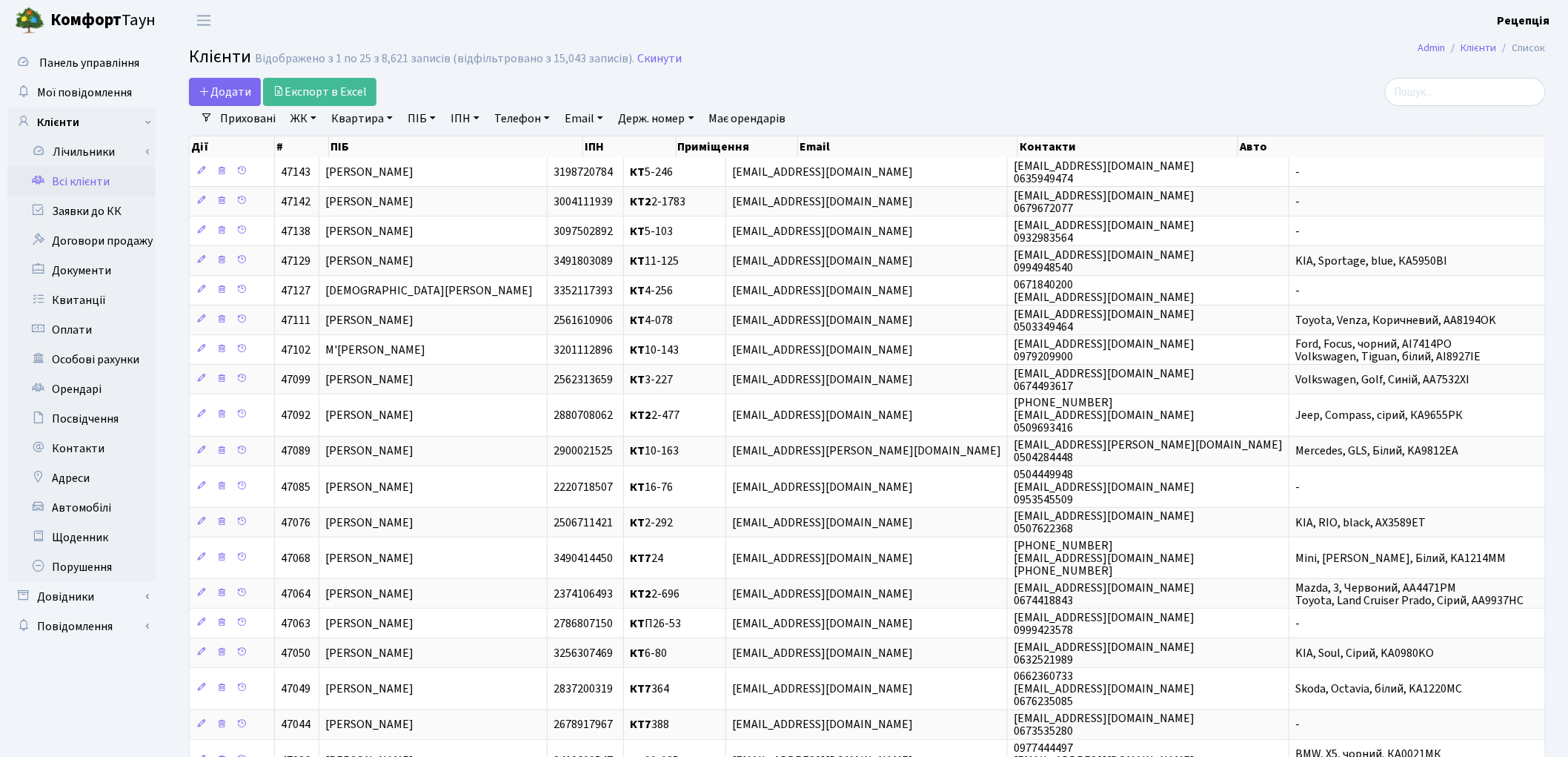
click at [309, 115] on link "ЖК" at bounding box center [304, 119] width 38 height 25
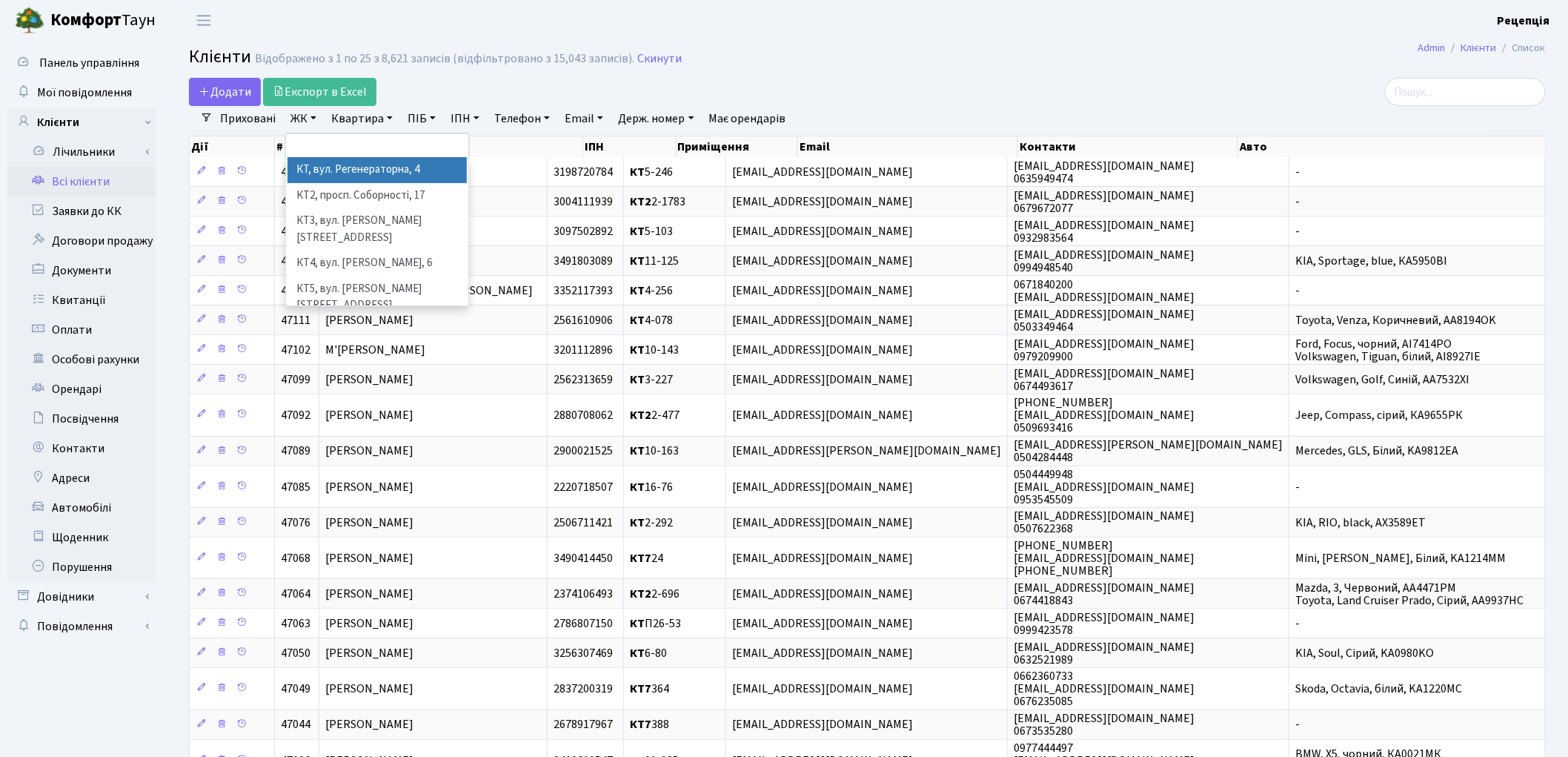
click at [374, 177] on li "КТ, вул. Регенераторна, 4" at bounding box center [377, 169] width 180 height 26
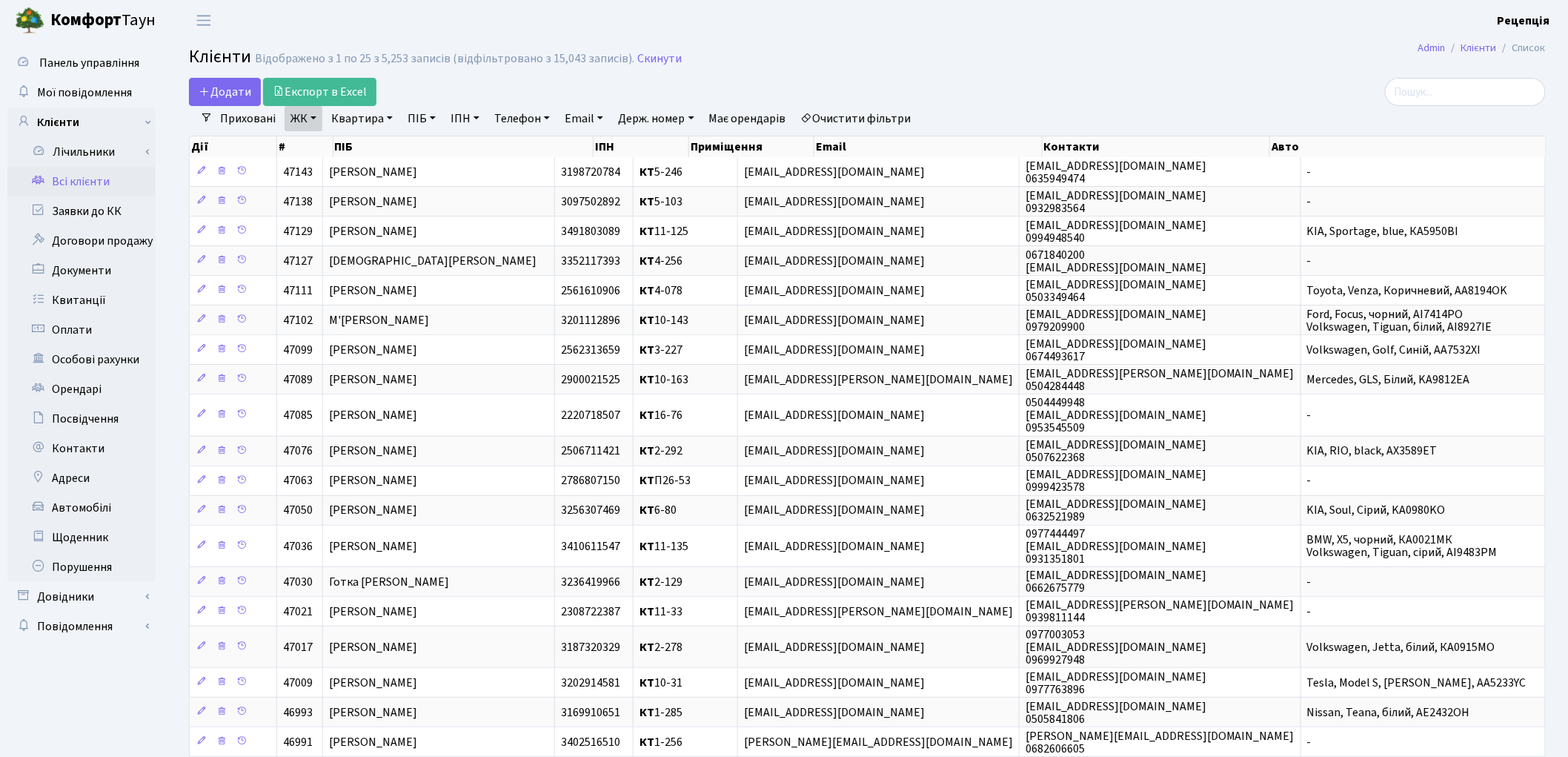
click at [375, 121] on link "Квартира" at bounding box center [362, 119] width 74 height 25
type input "П33-138"
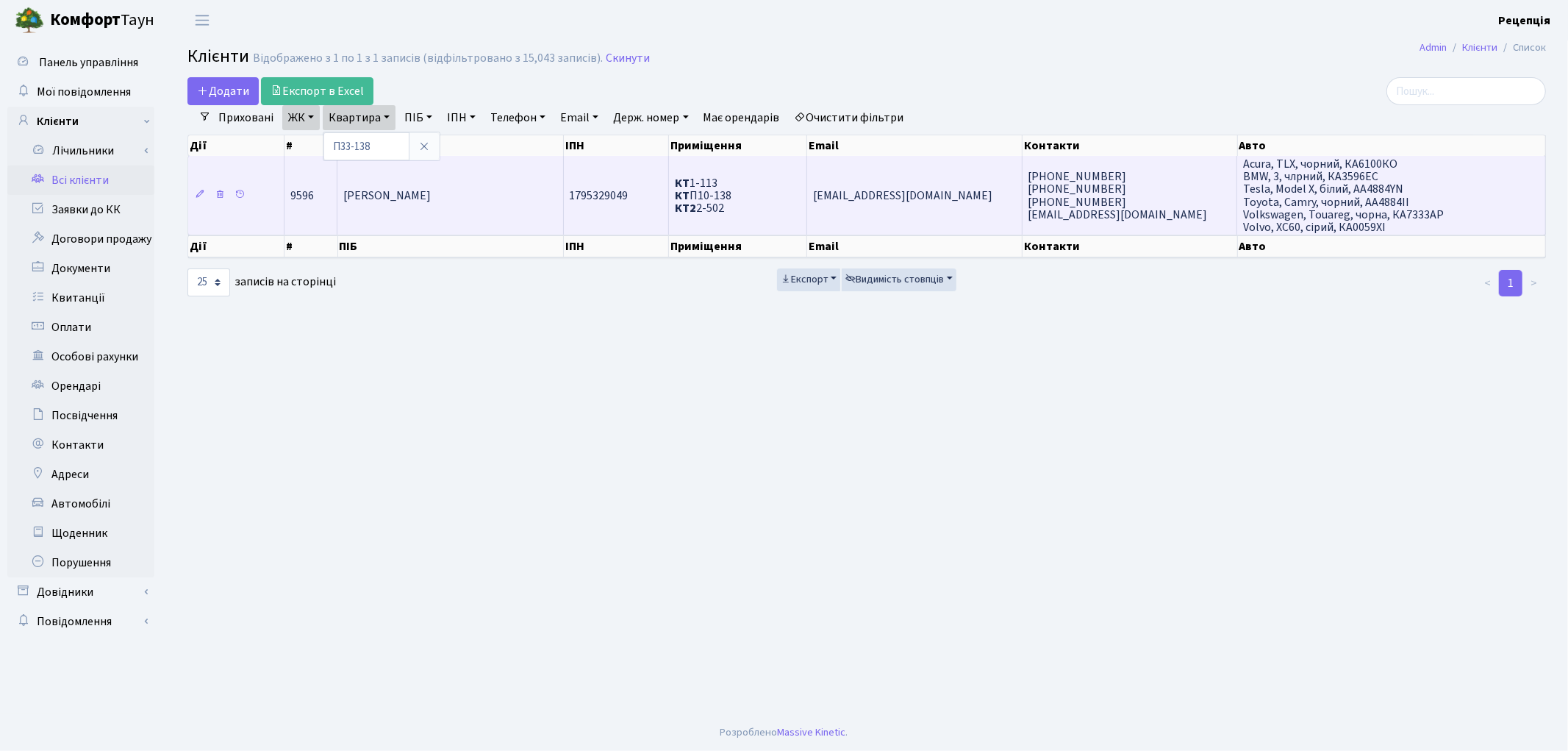
click at [400, 212] on td "Половінкіна Зоя Василівна" at bounding box center [450, 195] width 225 height 79
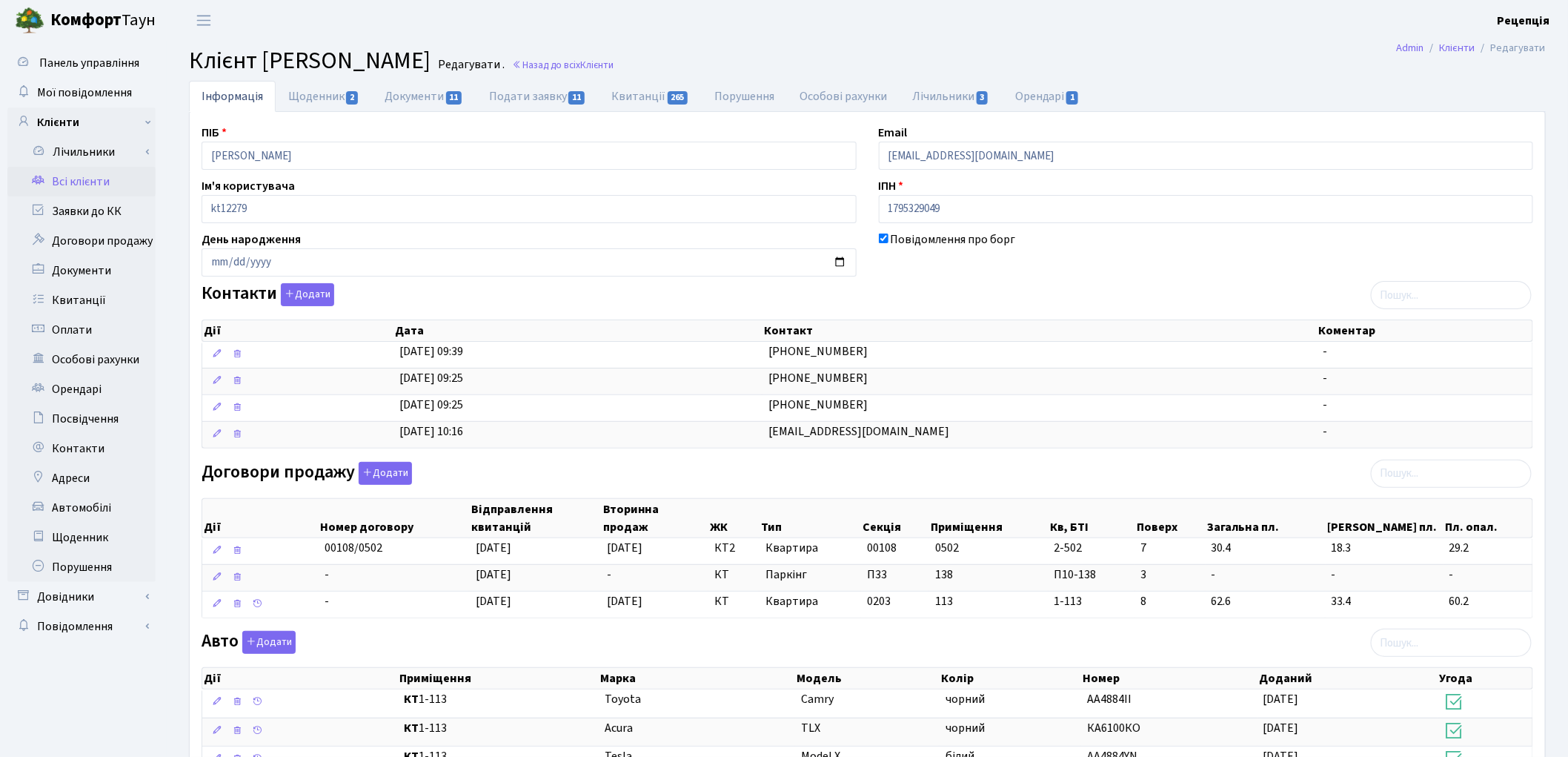
click at [83, 173] on link "Всі клієнти" at bounding box center [81, 181] width 148 height 29
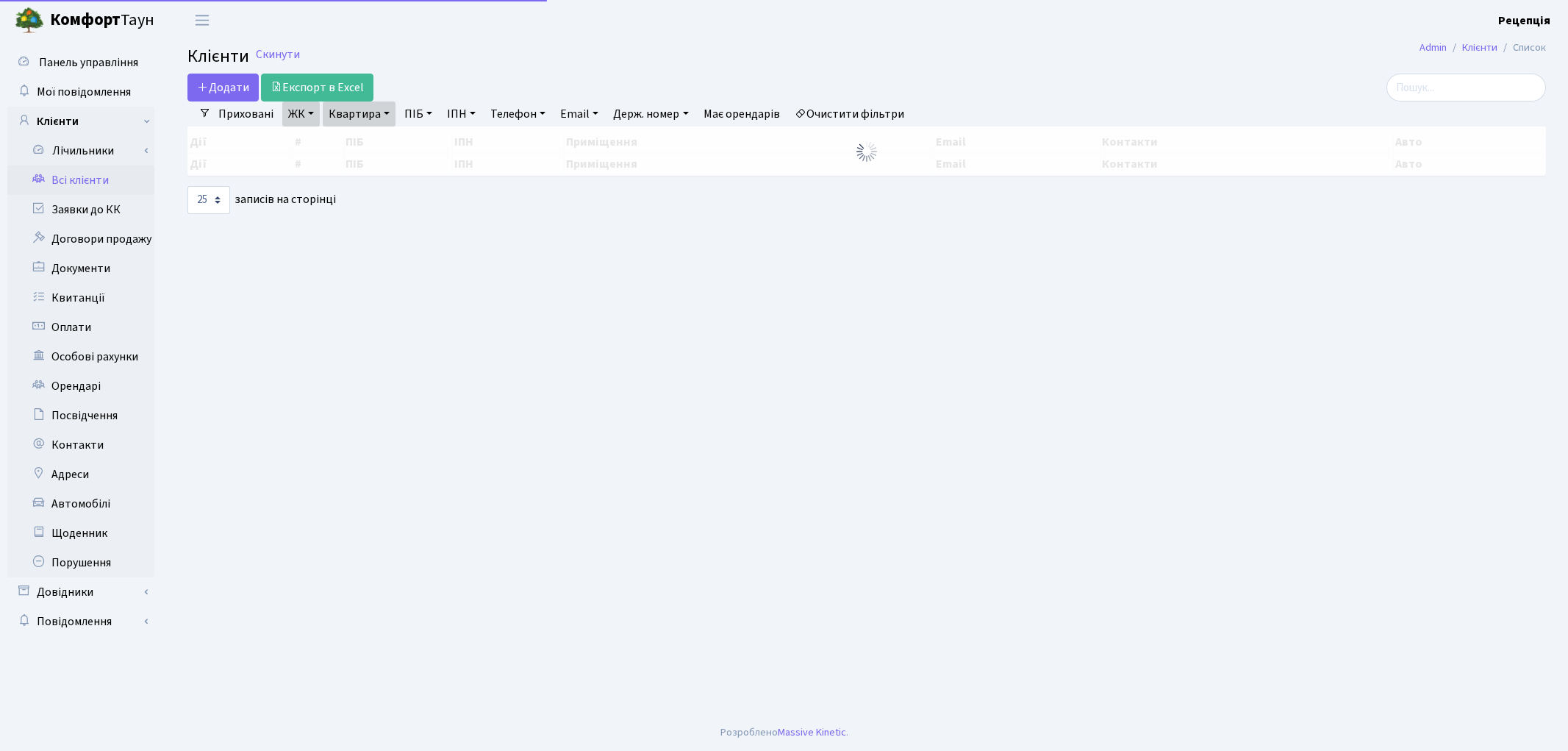
select select "25"
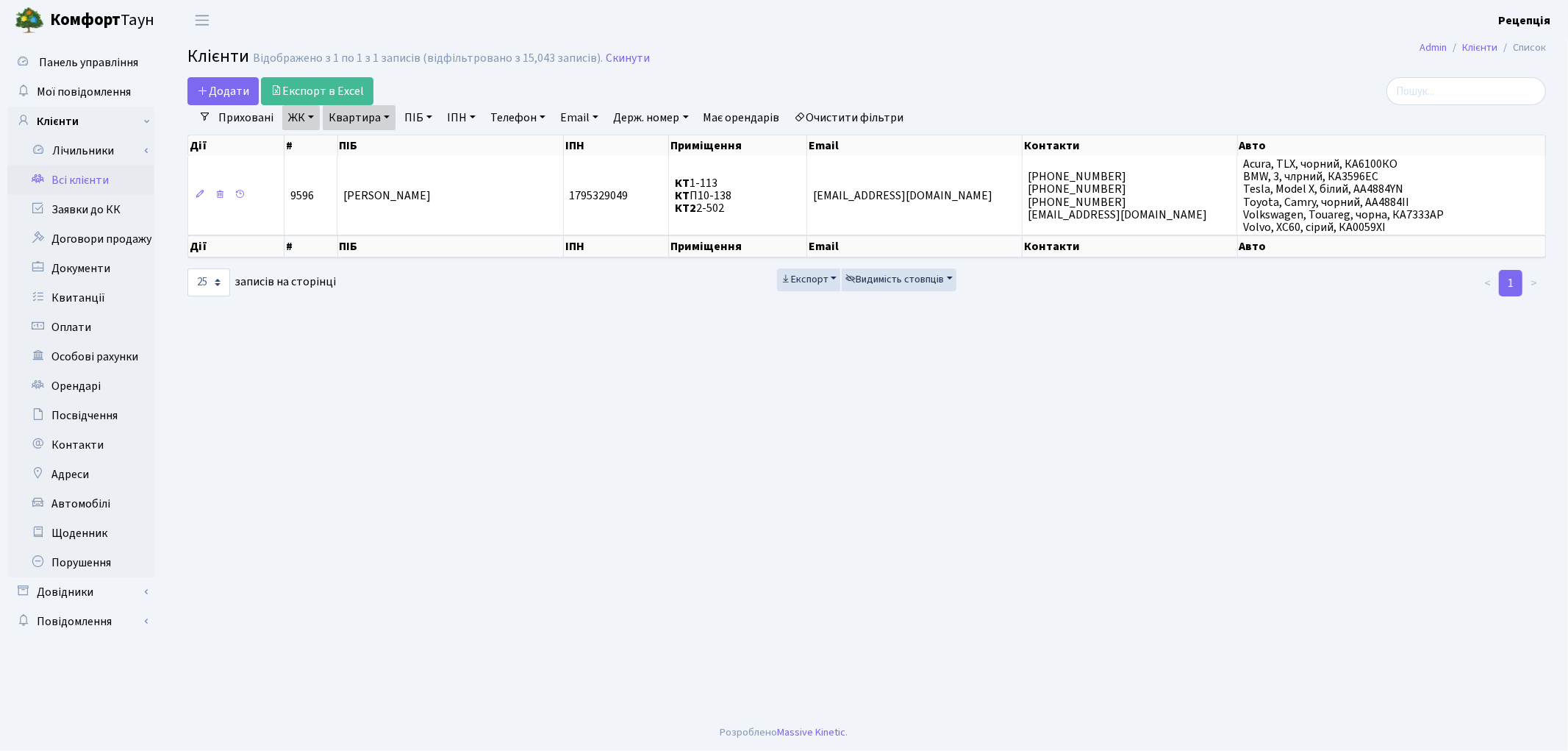
click at [866, 119] on link "Очистити фільтри" at bounding box center [850, 118] width 121 height 25
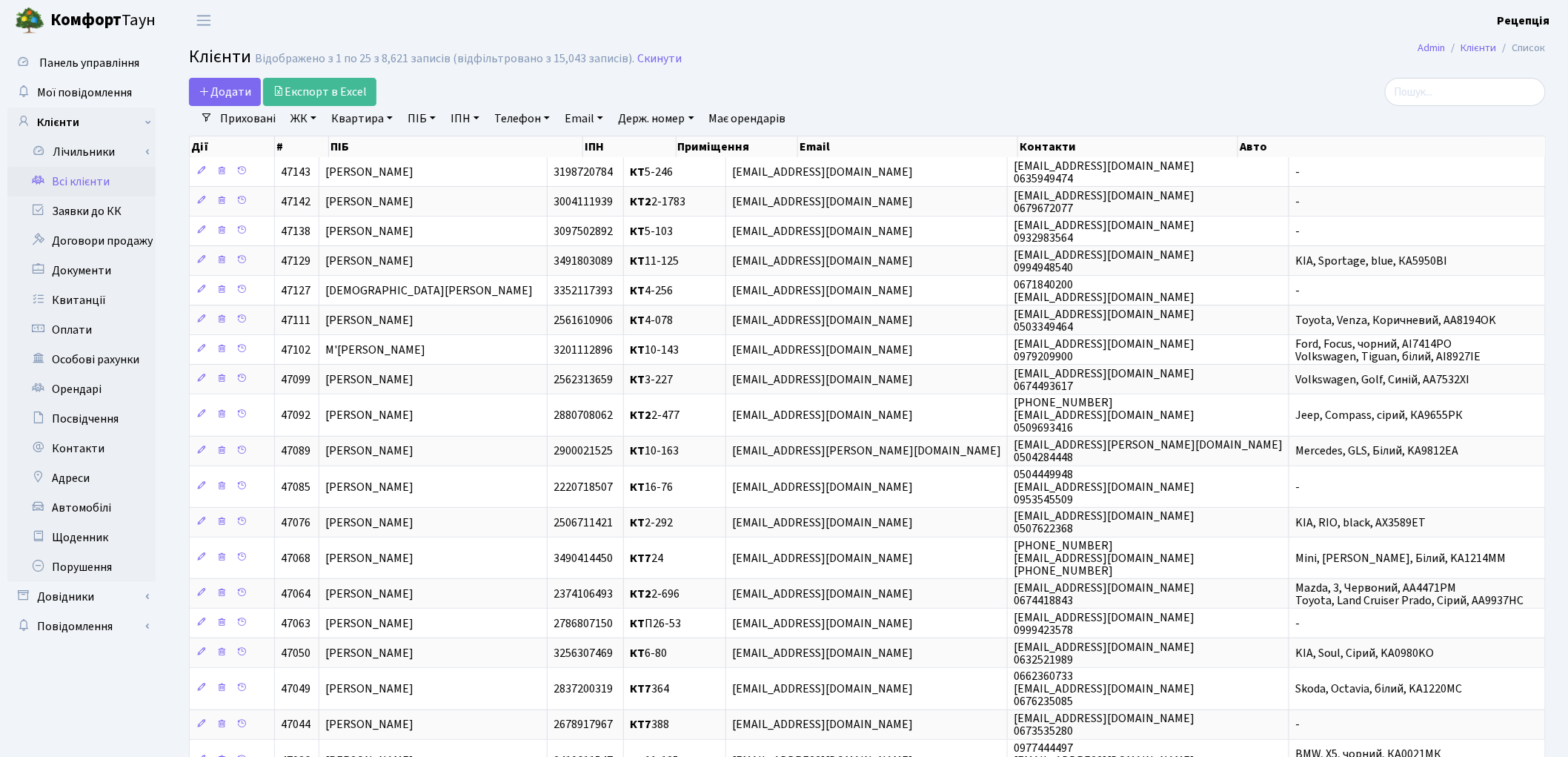
click at [308, 120] on link "ЖК" at bounding box center [304, 119] width 38 height 25
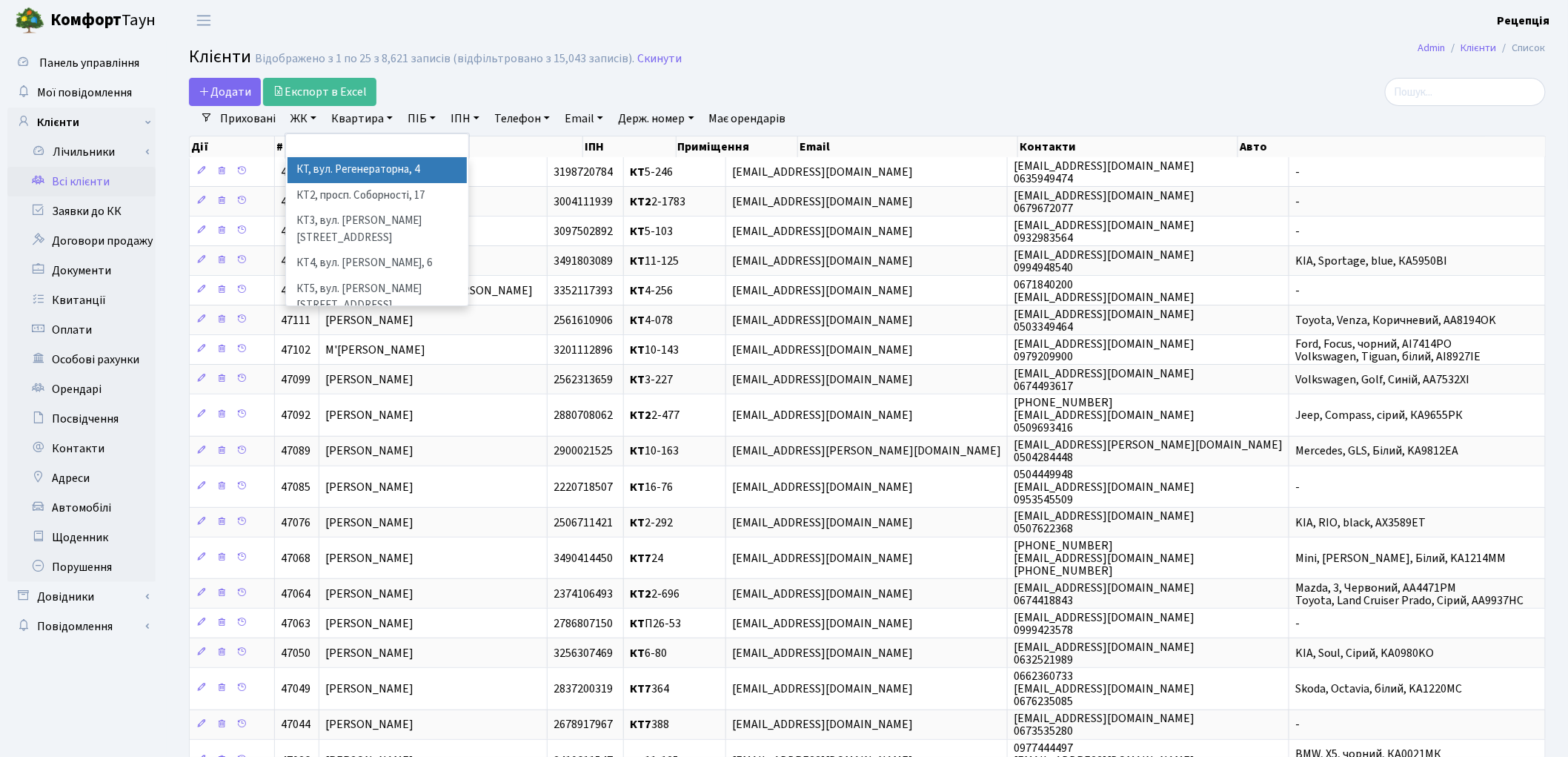
click at [334, 166] on li "КТ, вул. Регенераторна, 4" at bounding box center [377, 169] width 180 height 26
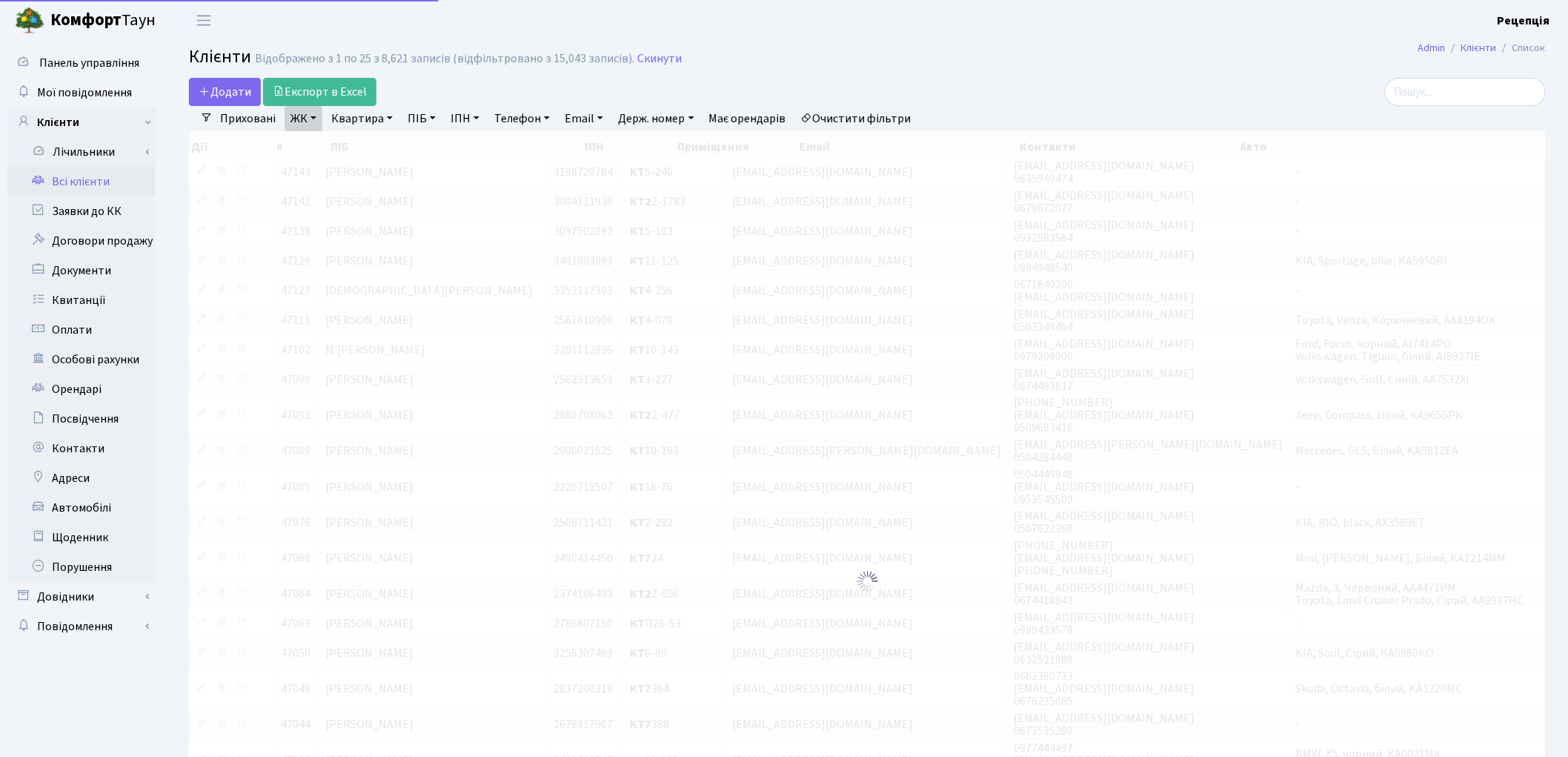
click at [360, 120] on link "Квартира" at bounding box center [362, 119] width 74 height 25
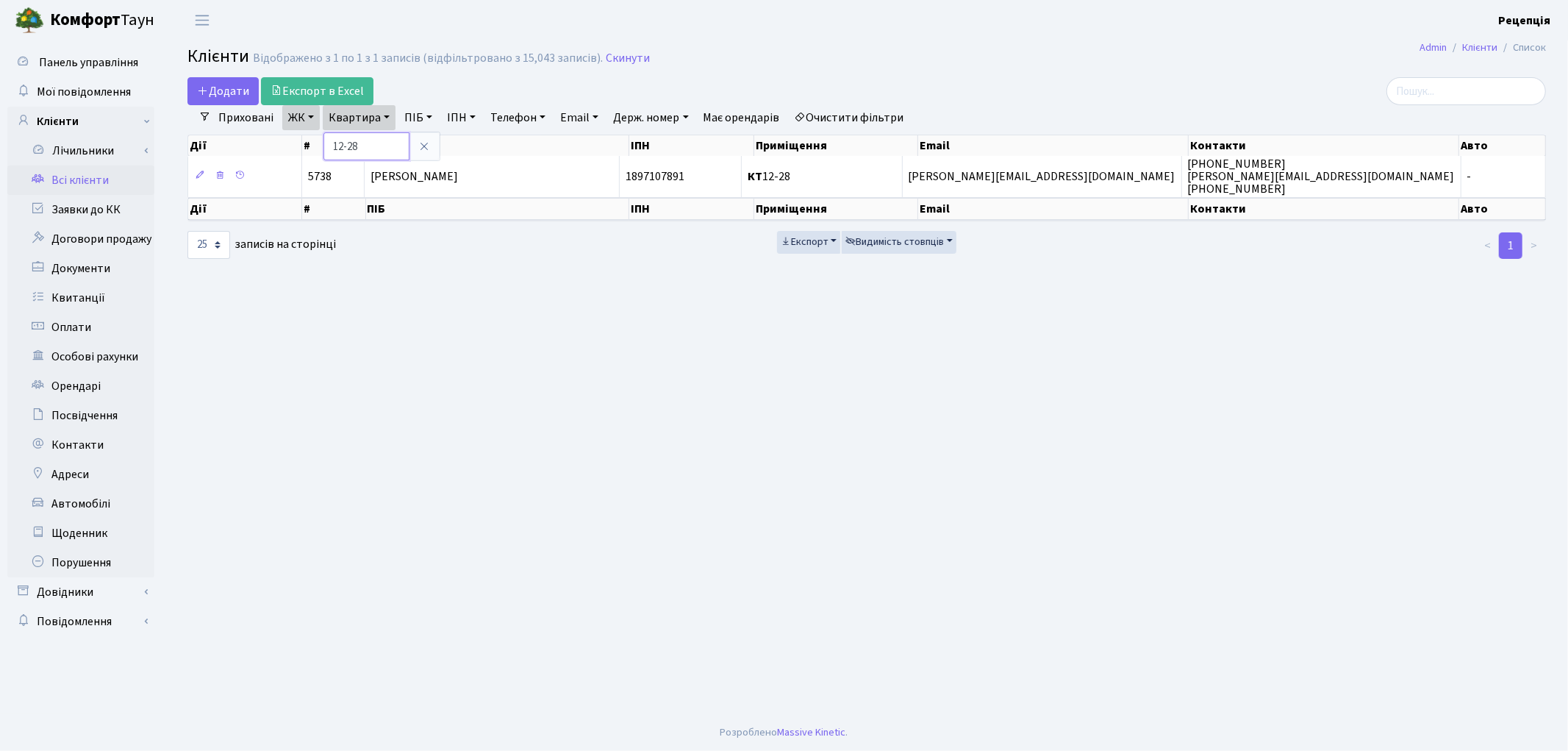
click at [351, 147] on input "12-28" at bounding box center [367, 147] width 86 height 28
type input "12-128"
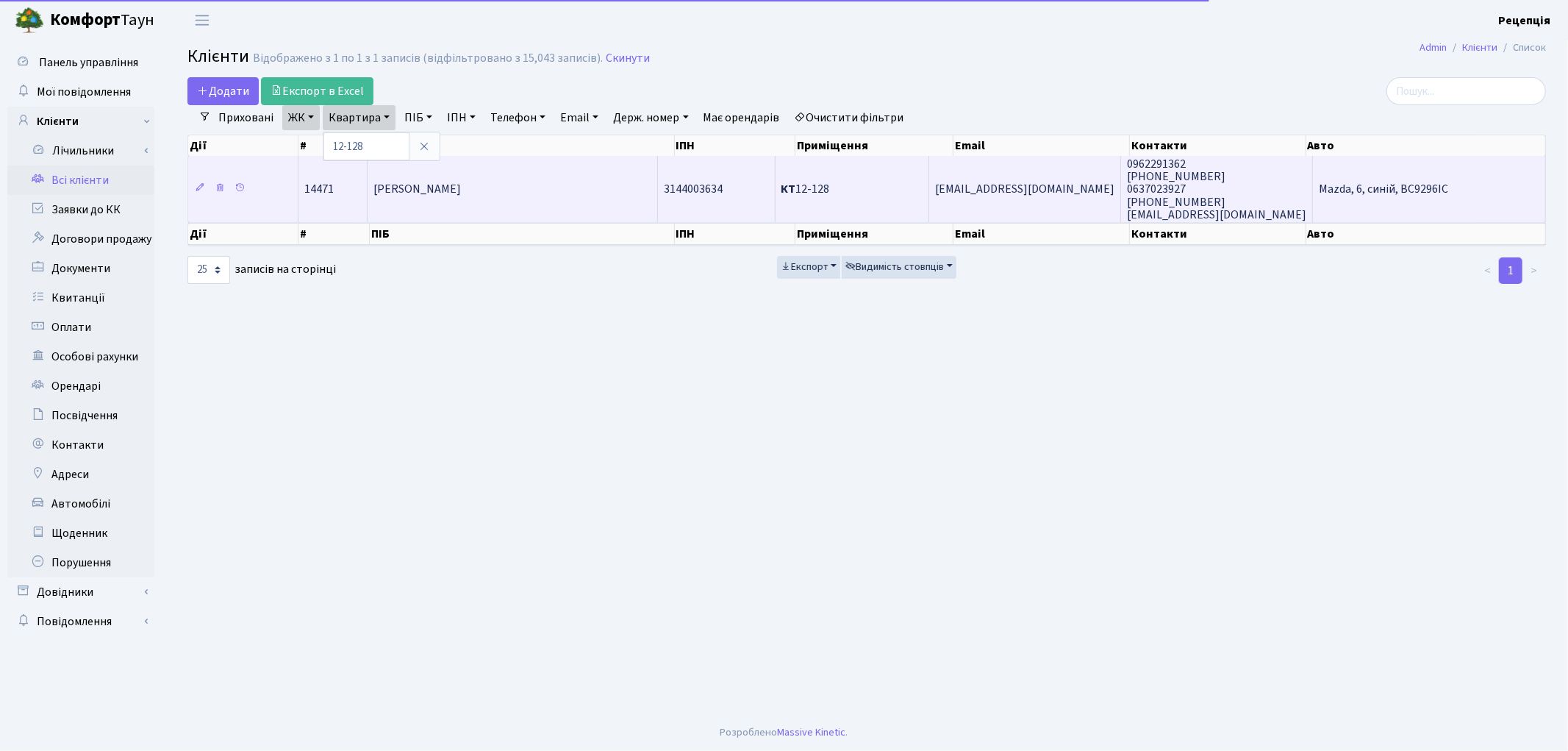
click at [437, 193] on span "[PERSON_NAME]" at bounding box center [417, 189] width 87 height 16
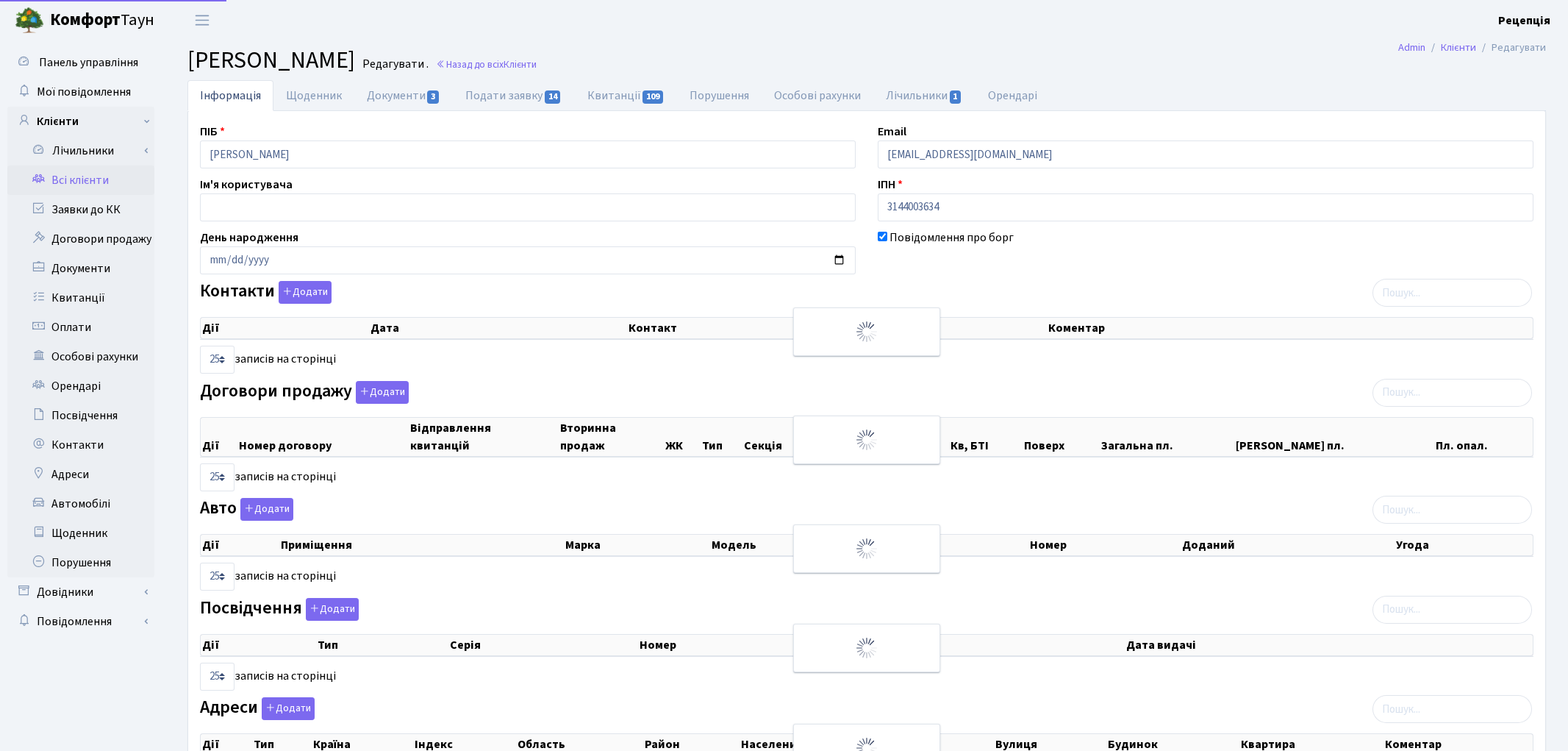
select select "25"
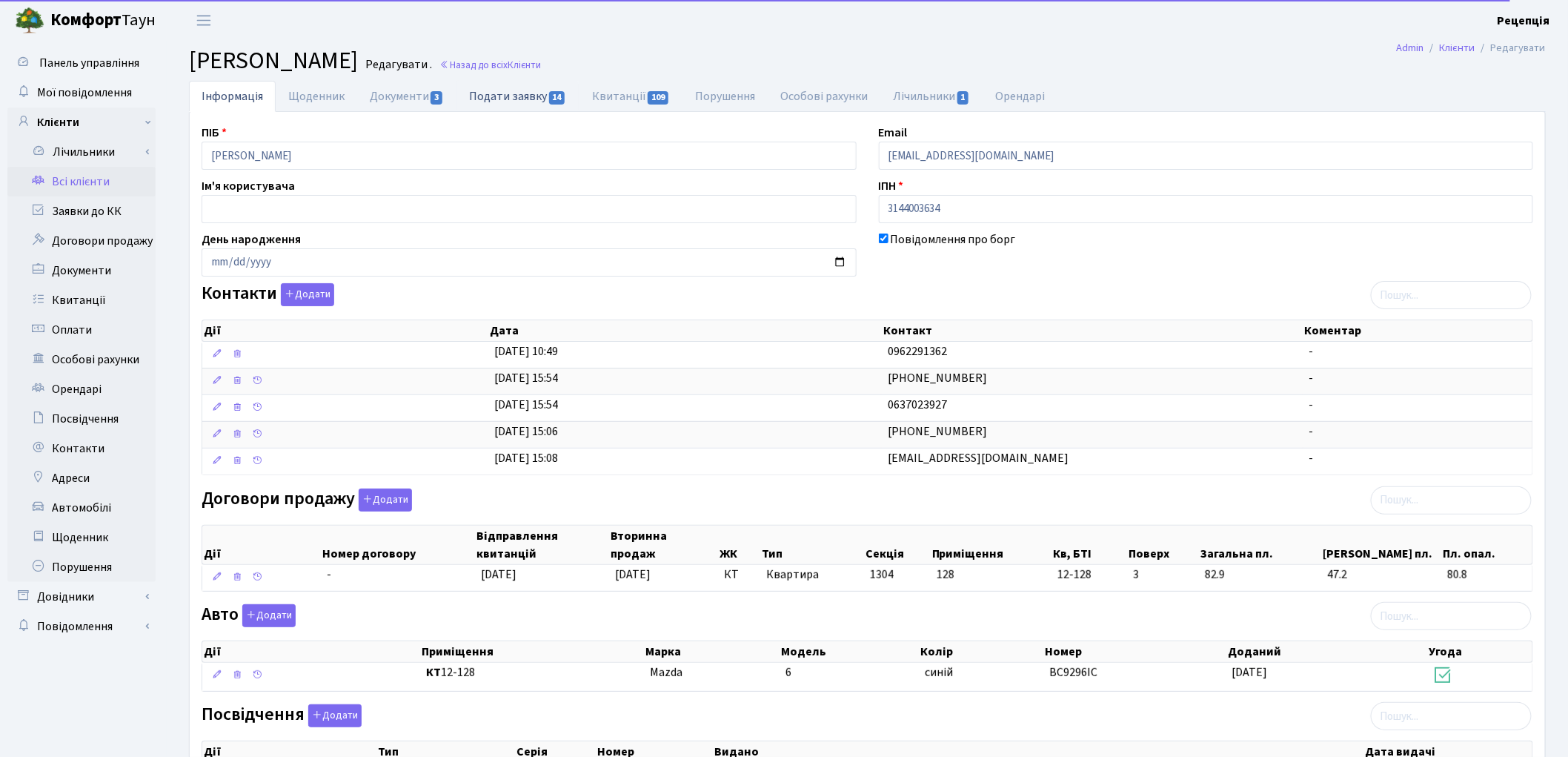
click at [496, 97] on link "Подати заявку 14" at bounding box center [518, 96] width 122 height 30
select select "25"
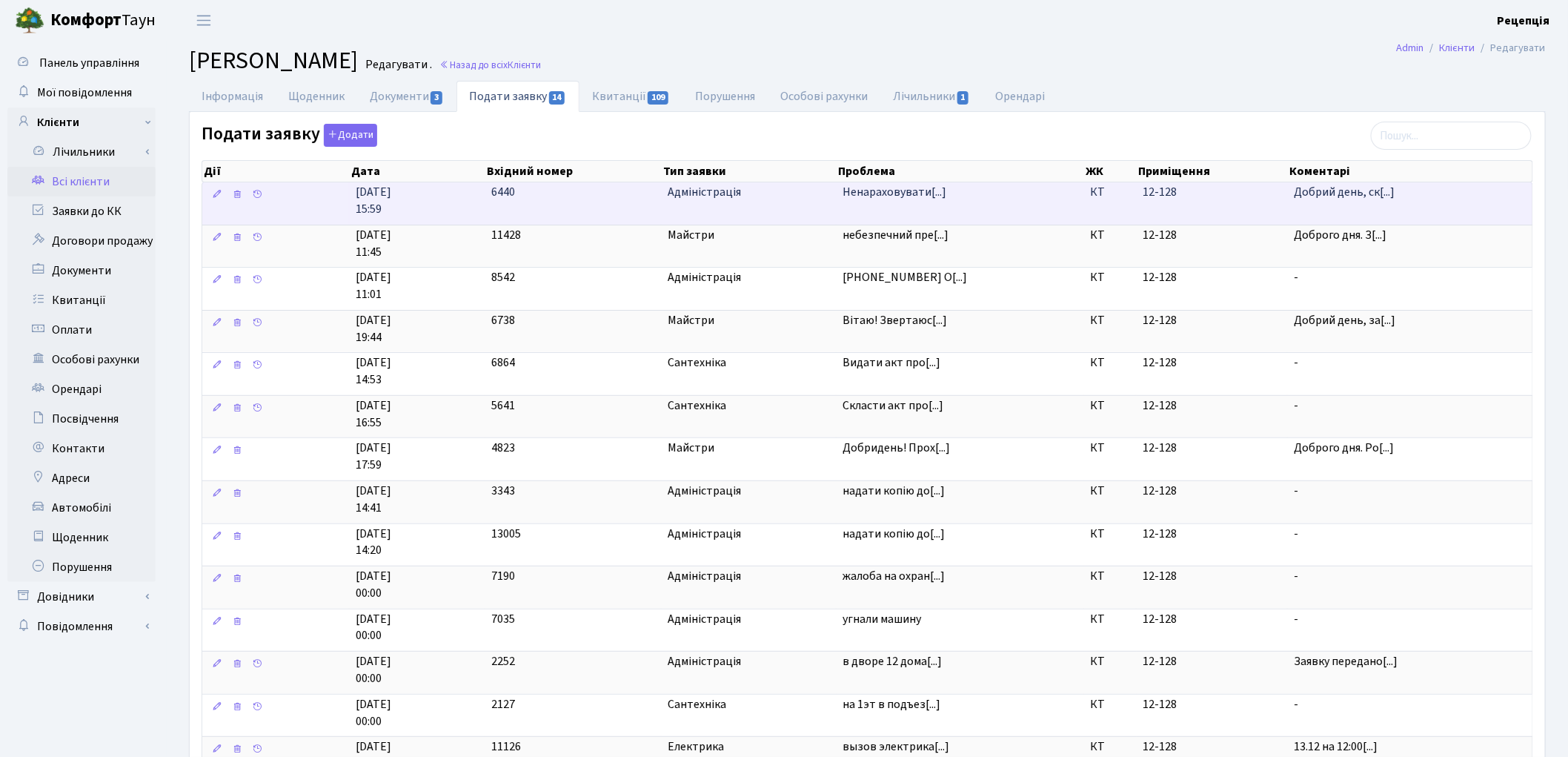
click at [485, 207] on td "6440" at bounding box center [573, 203] width 177 height 42
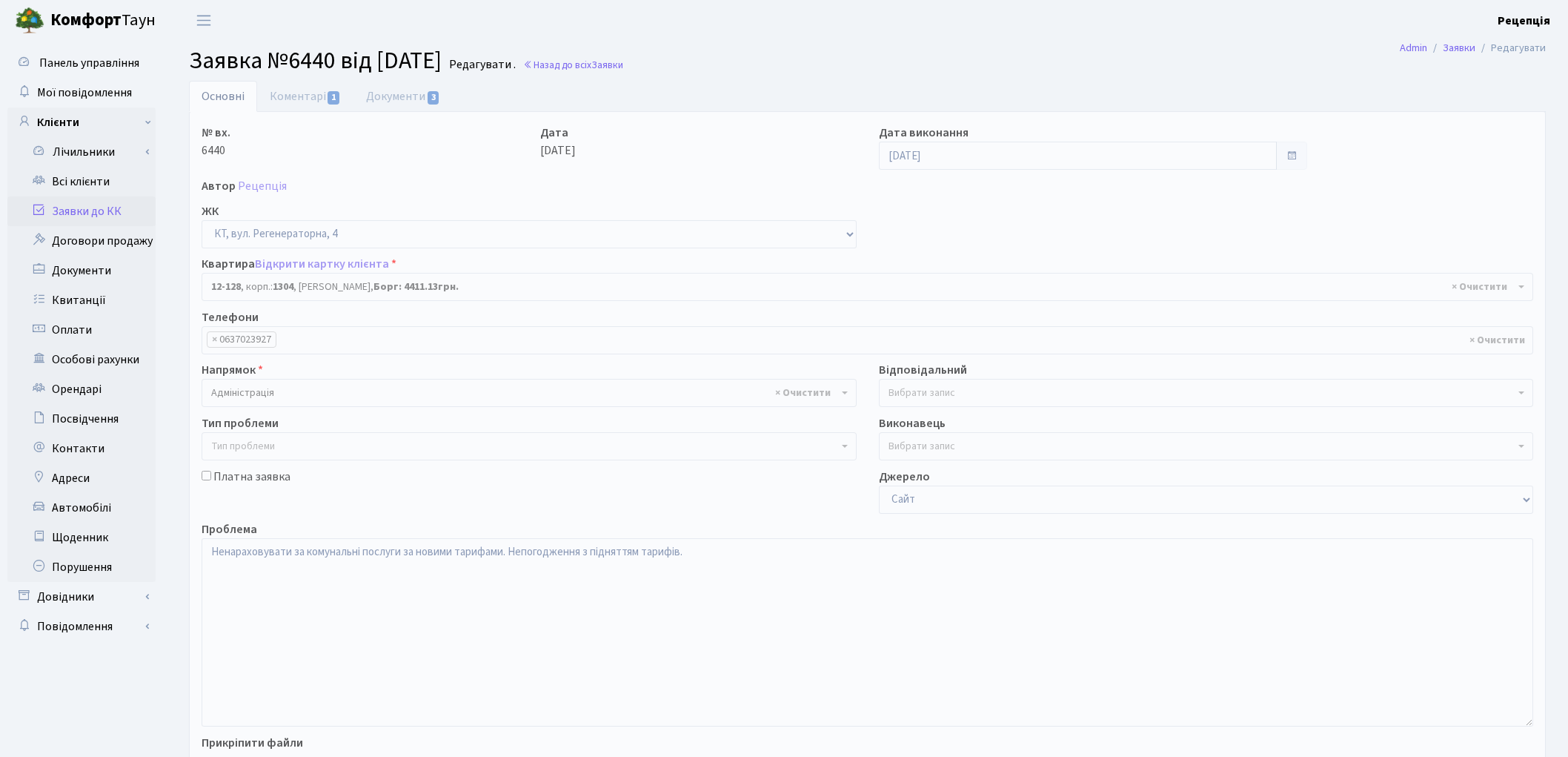
select select "7235"
click at [403, 93] on link "Документи 3" at bounding box center [403, 96] width 99 height 30
select select "25"
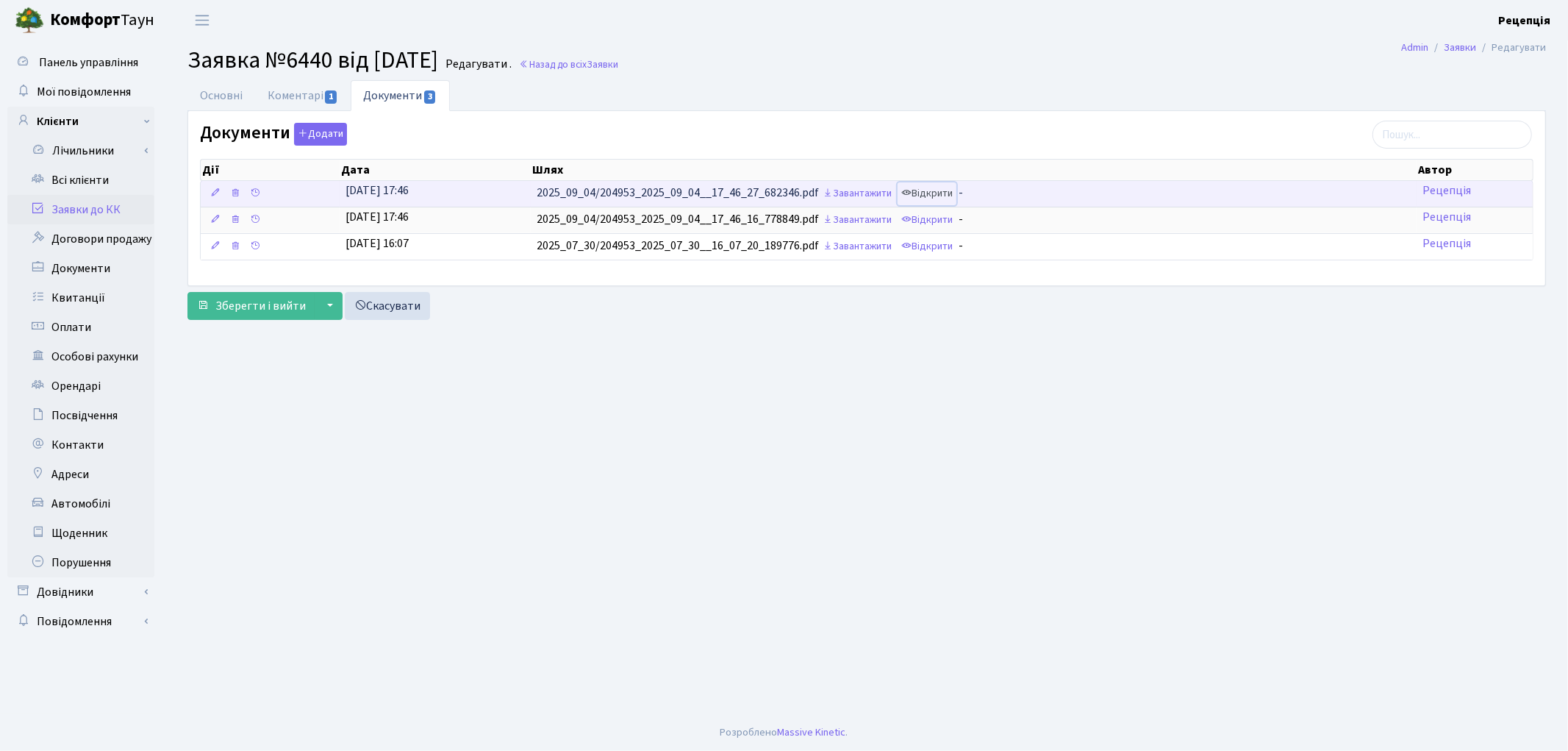
click at [928, 189] on link "Відкрити" at bounding box center [927, 193] width 59 height 23
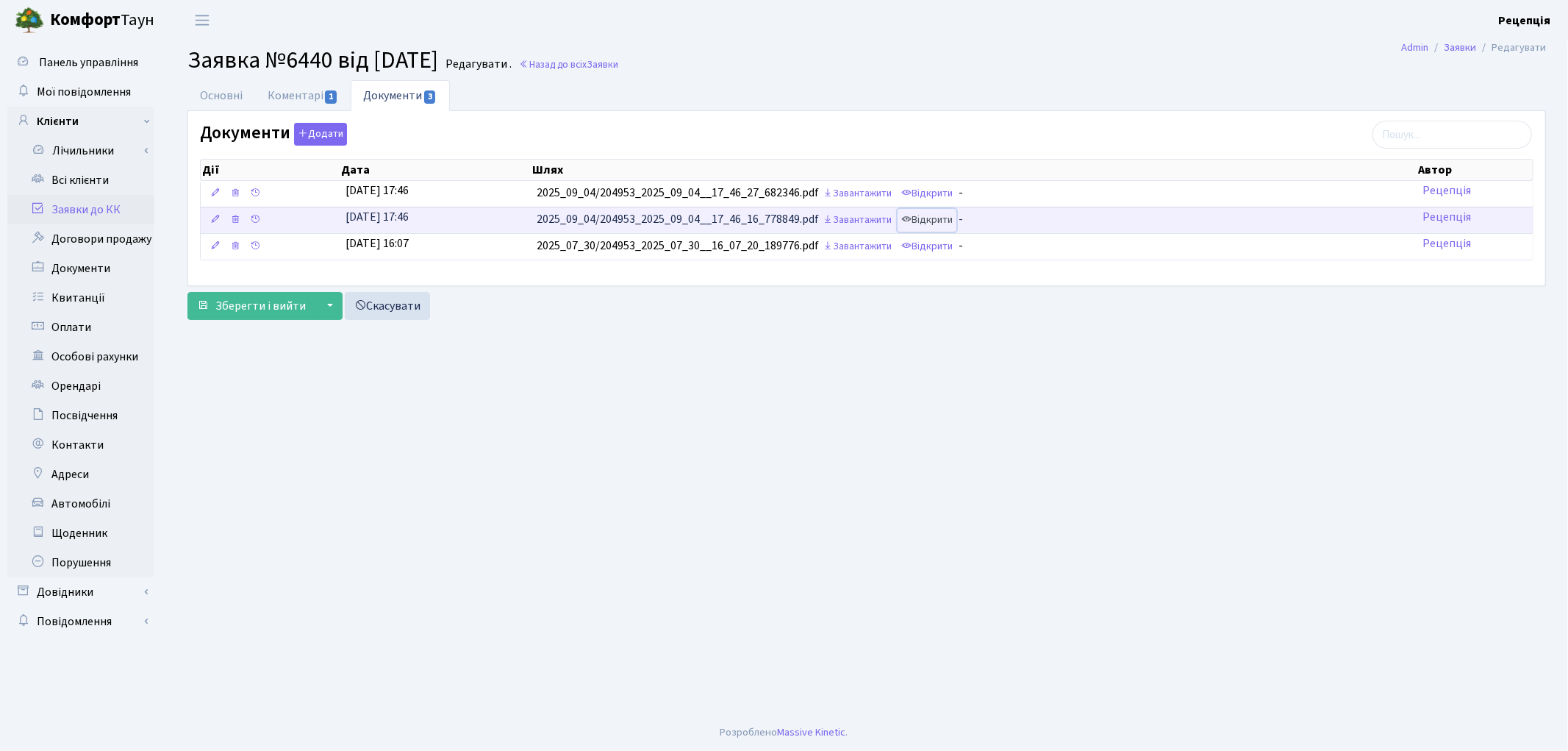
click at [935, 219] on link "Відкрити" at bounding box center [927, 220] width 59 height 23
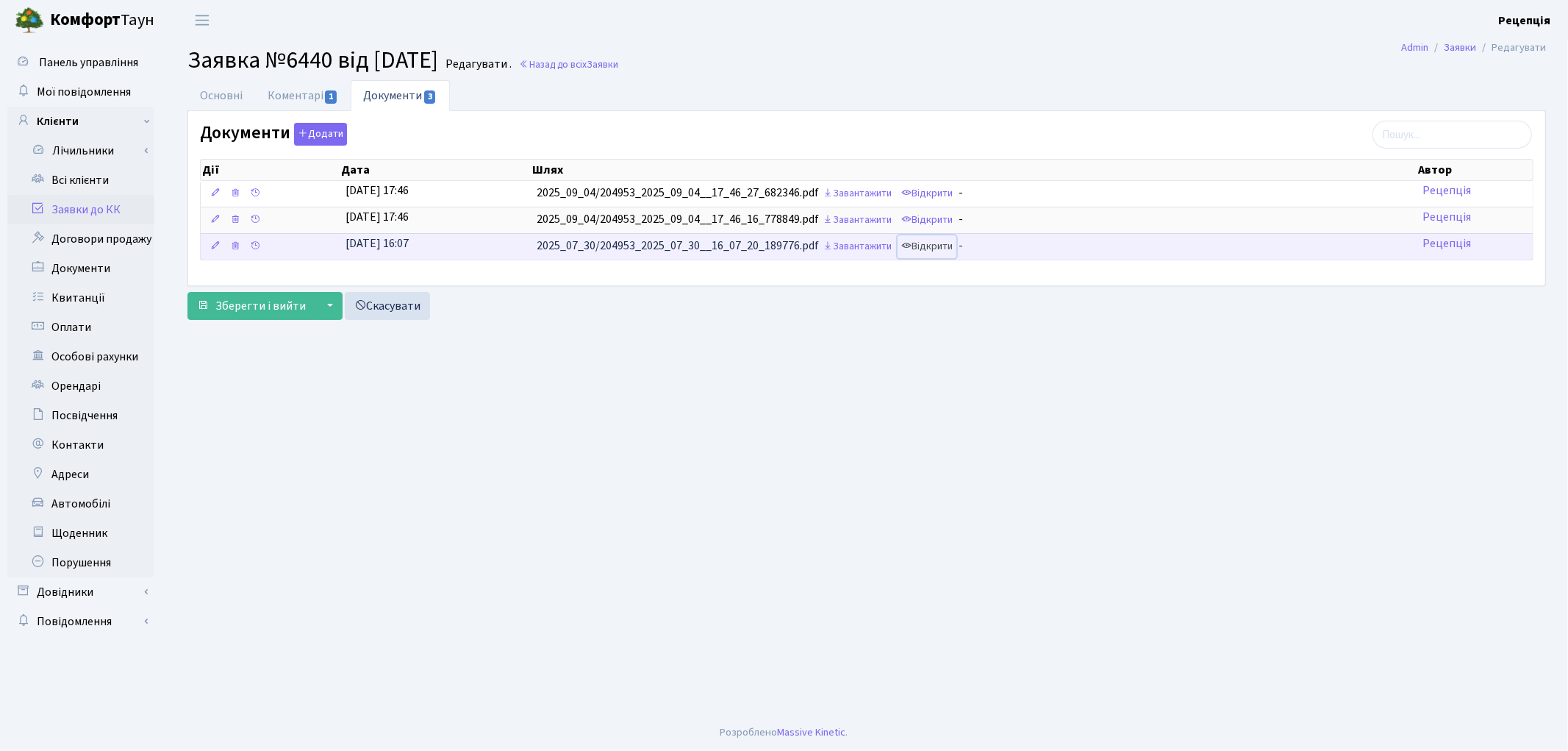
click at [925, 251] on link "Відкрити" at bounding box center [927, 247] width 59 height 23
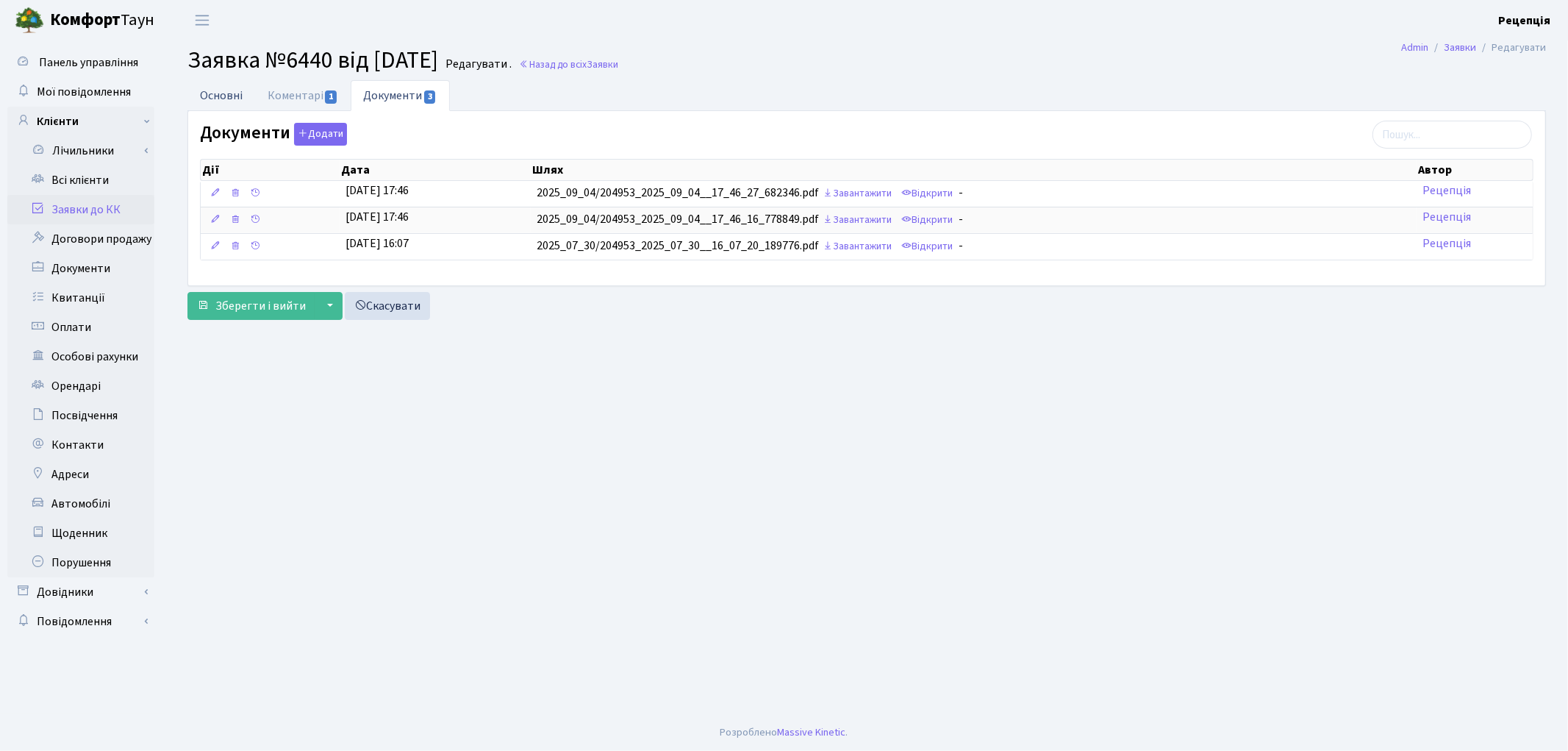
click at [218, 92] on link "Основні" at bounding box center [221, 95] width 68 height 30
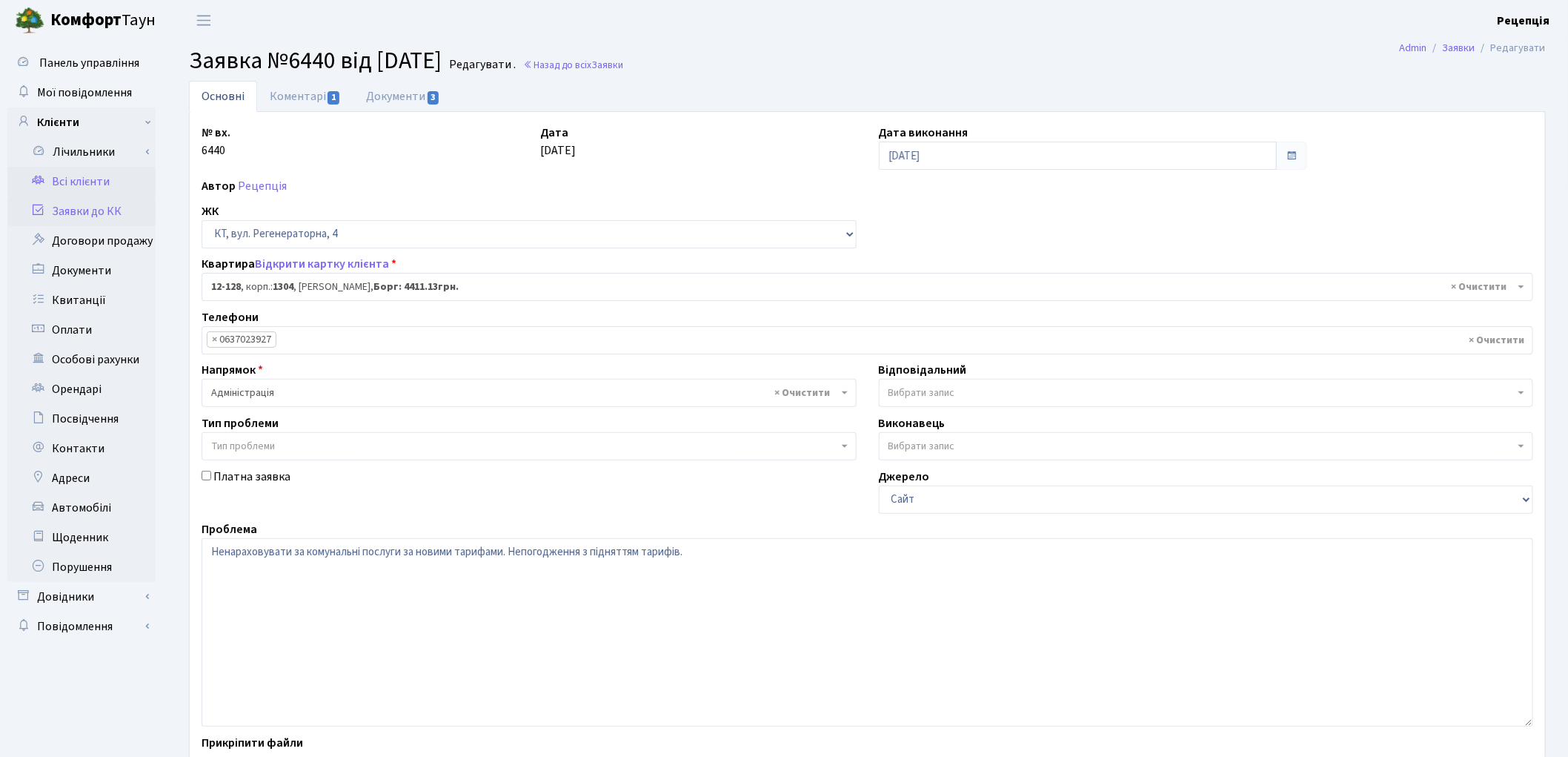
click at [70, 179] on link "Всі клієнти" at bounding box center [81, 181] width 148 height 29
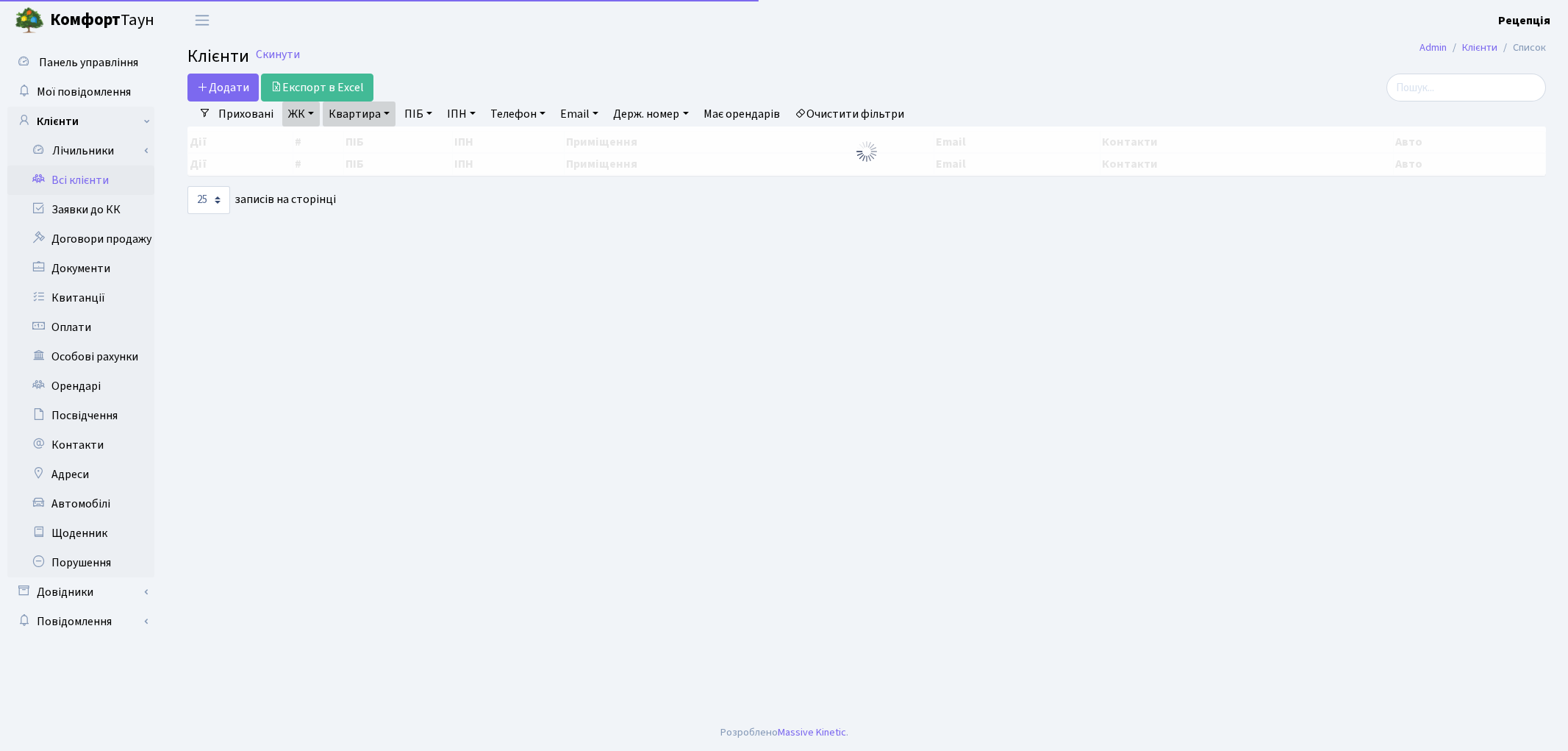
select select "25"
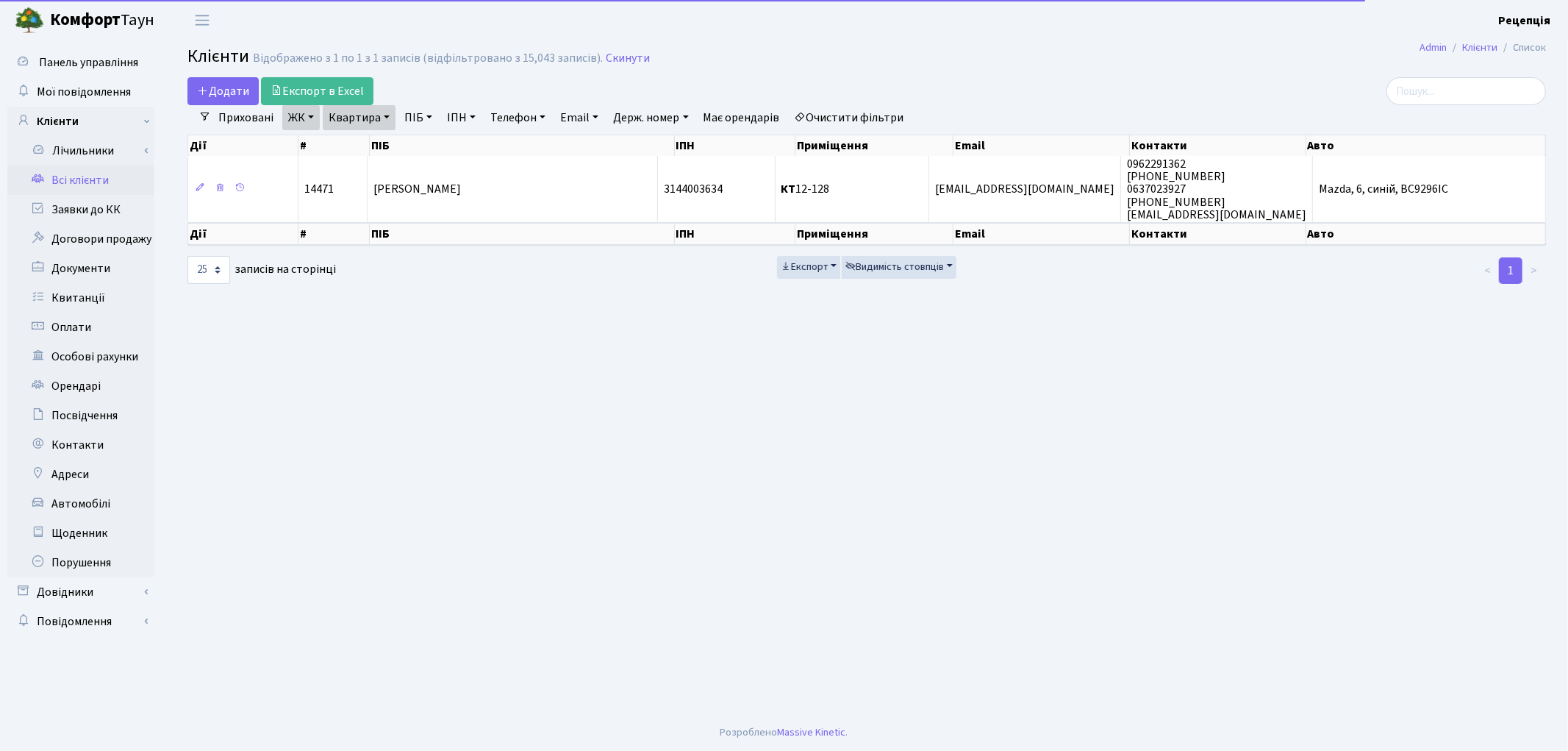
click at [862, 113] on link "Очистити фільтри" at bounding box center [850, 118] width 121 height 25
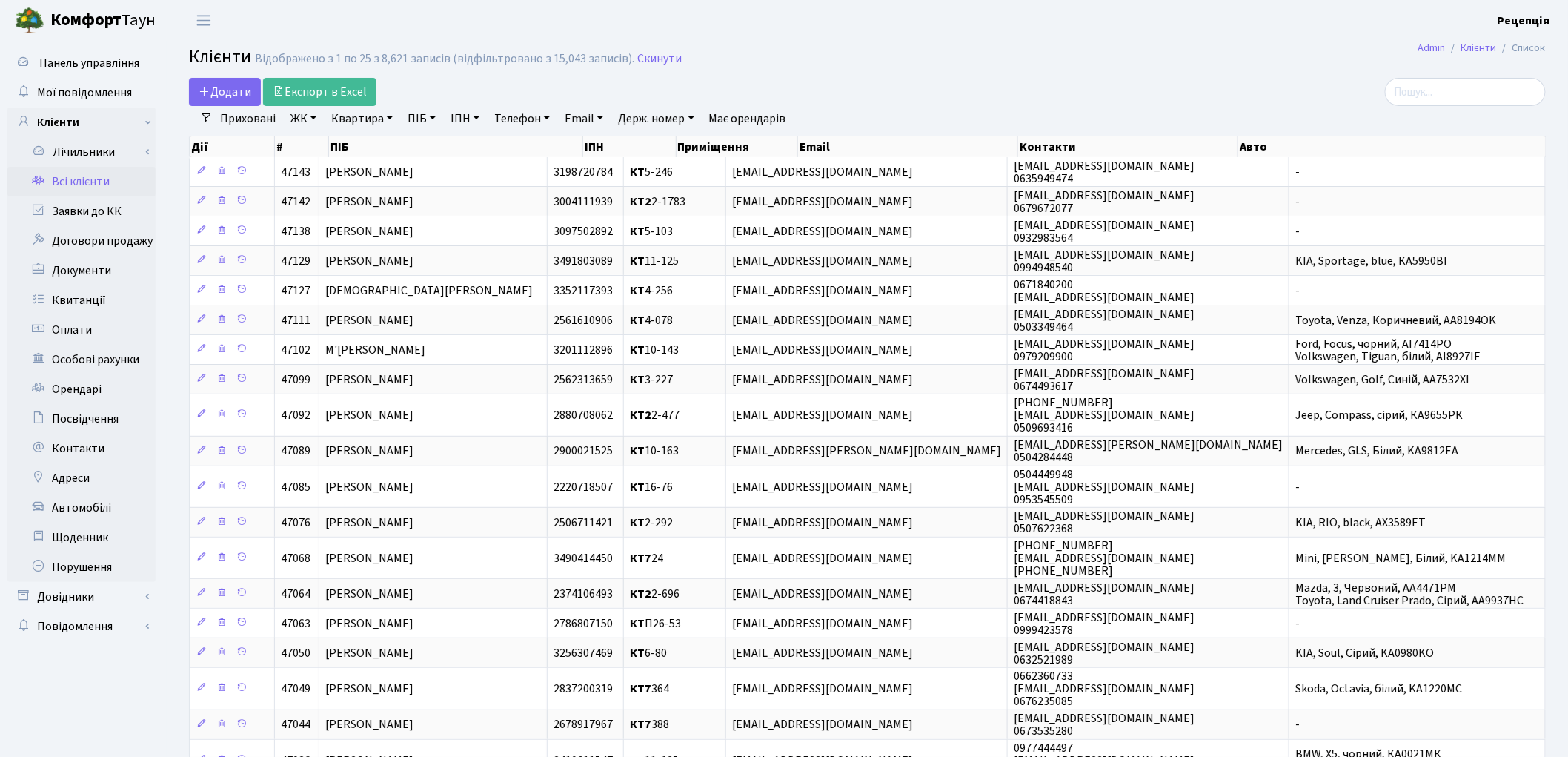
click at [312, 126] on link "ЖК" at bounding box center [304, 119] width 38 height 25
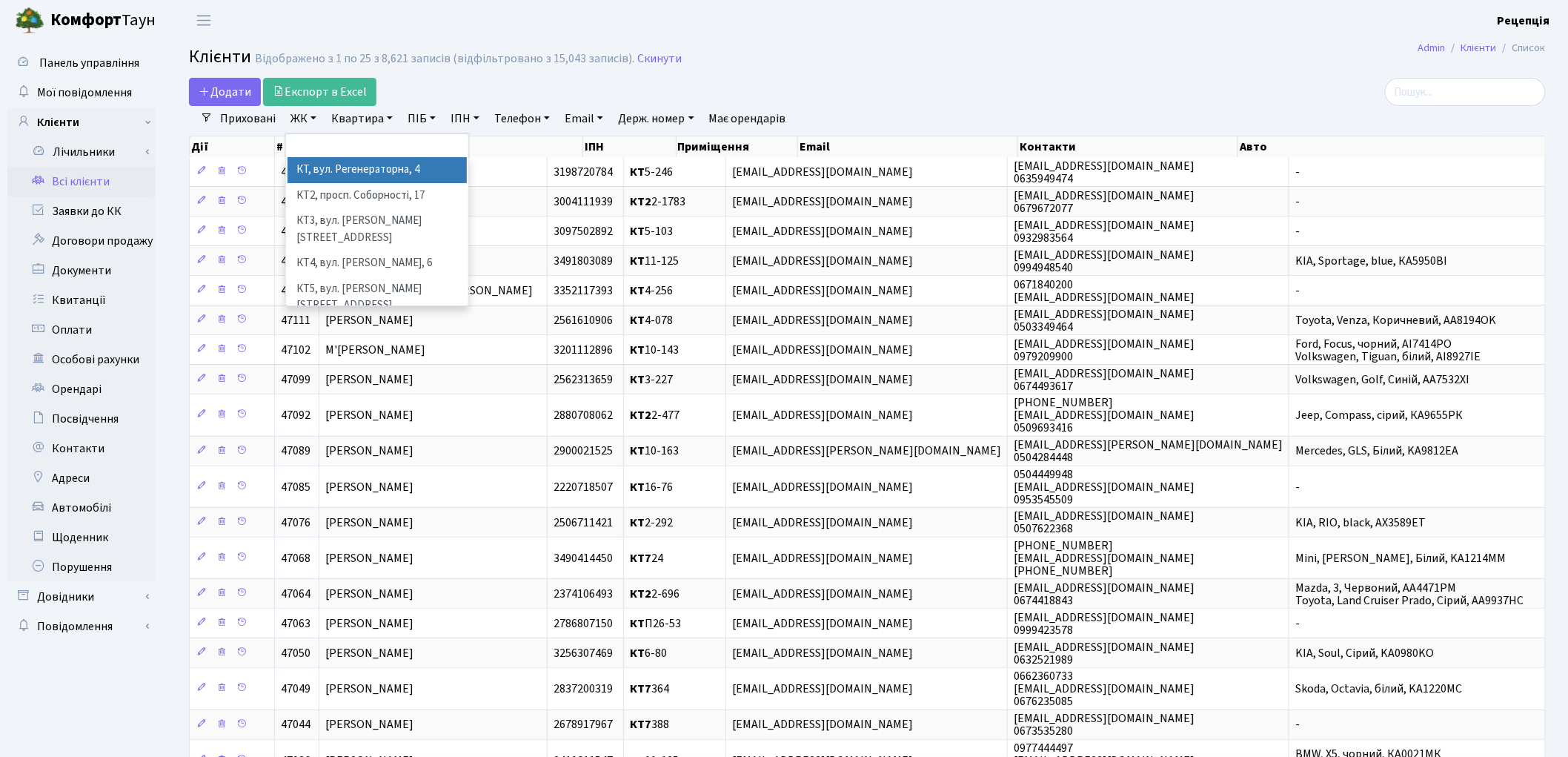
click at [405, 181] on li "КТ, вул. Регенераторна, 4" at bounding box center [377, 169] width 180 height 26
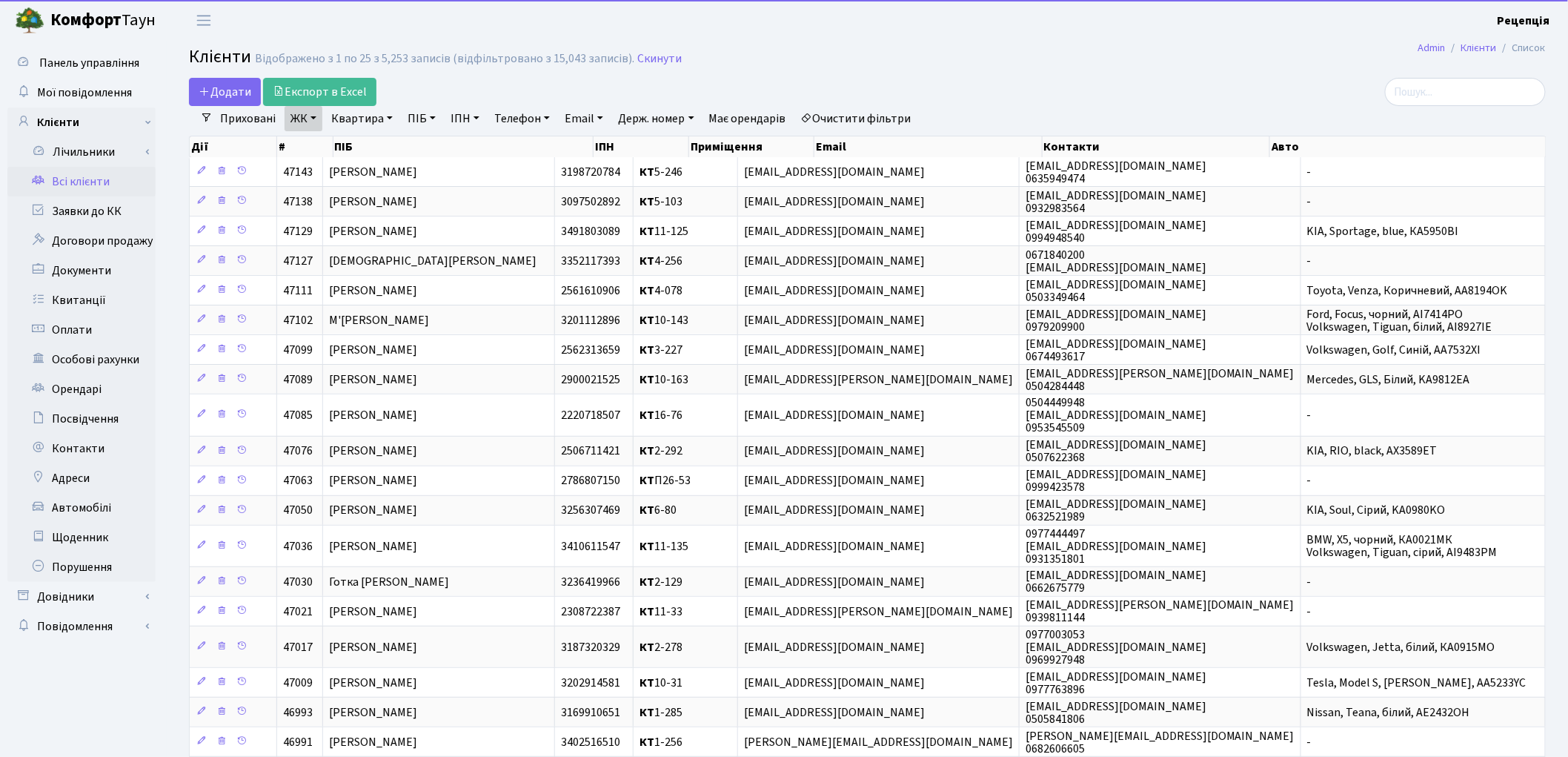
click at [368, 124] on link "Квартира" at bounding box center [362, 119] width 74 height 25
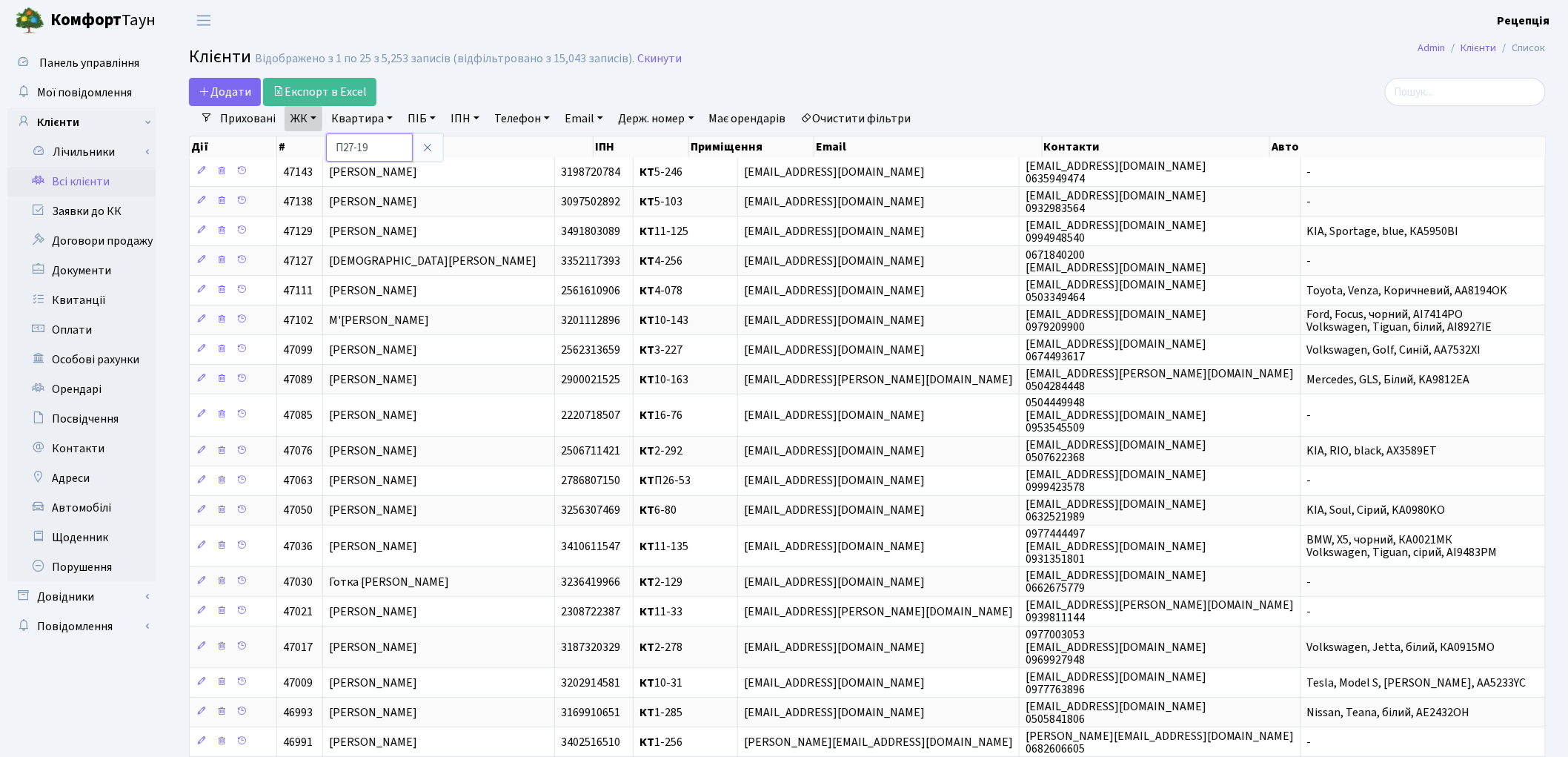
type input "П27-19"
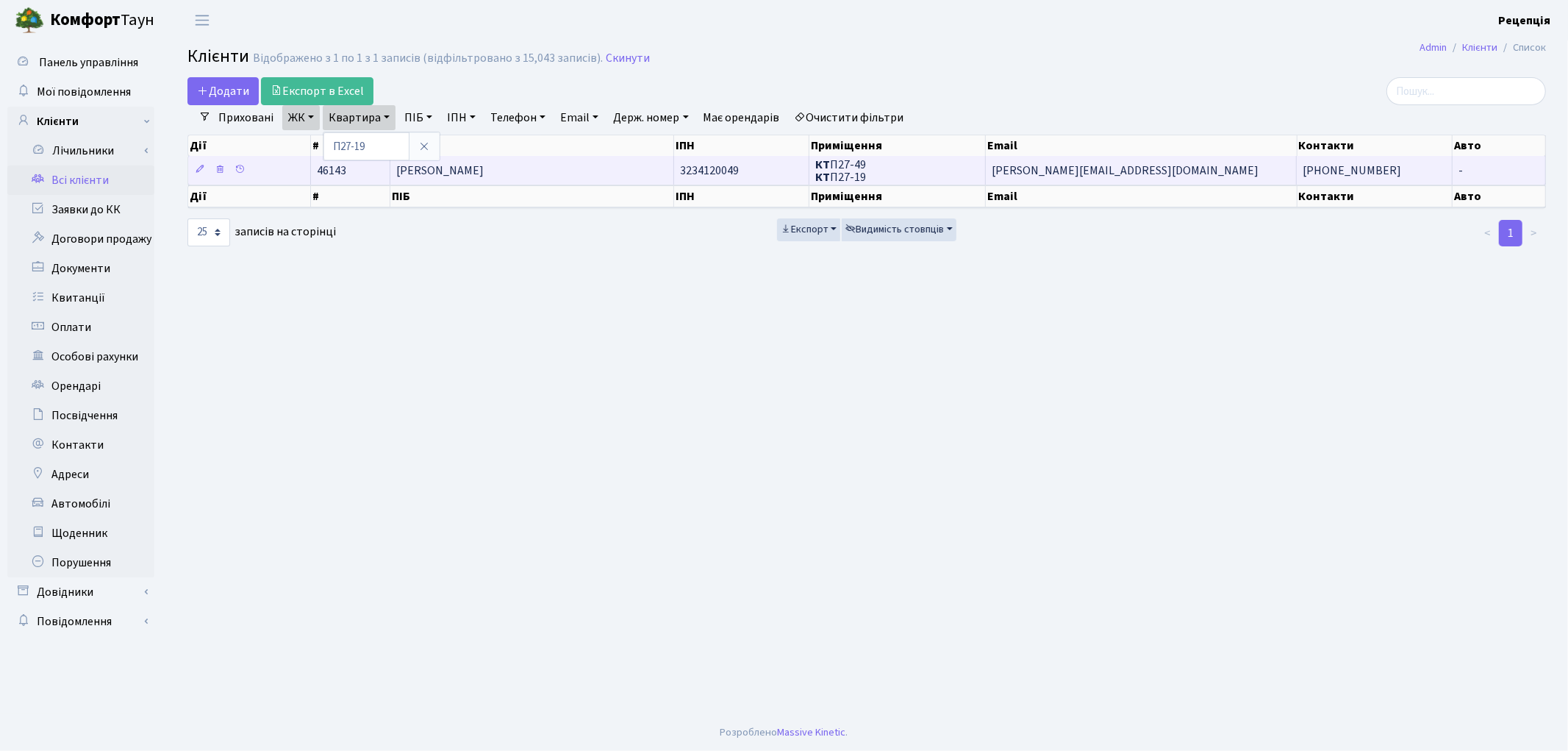
click at [439, 167] on span "Пахолюк Анна Анатоліївна" at bounding box center [440, 170] width 87 height 16
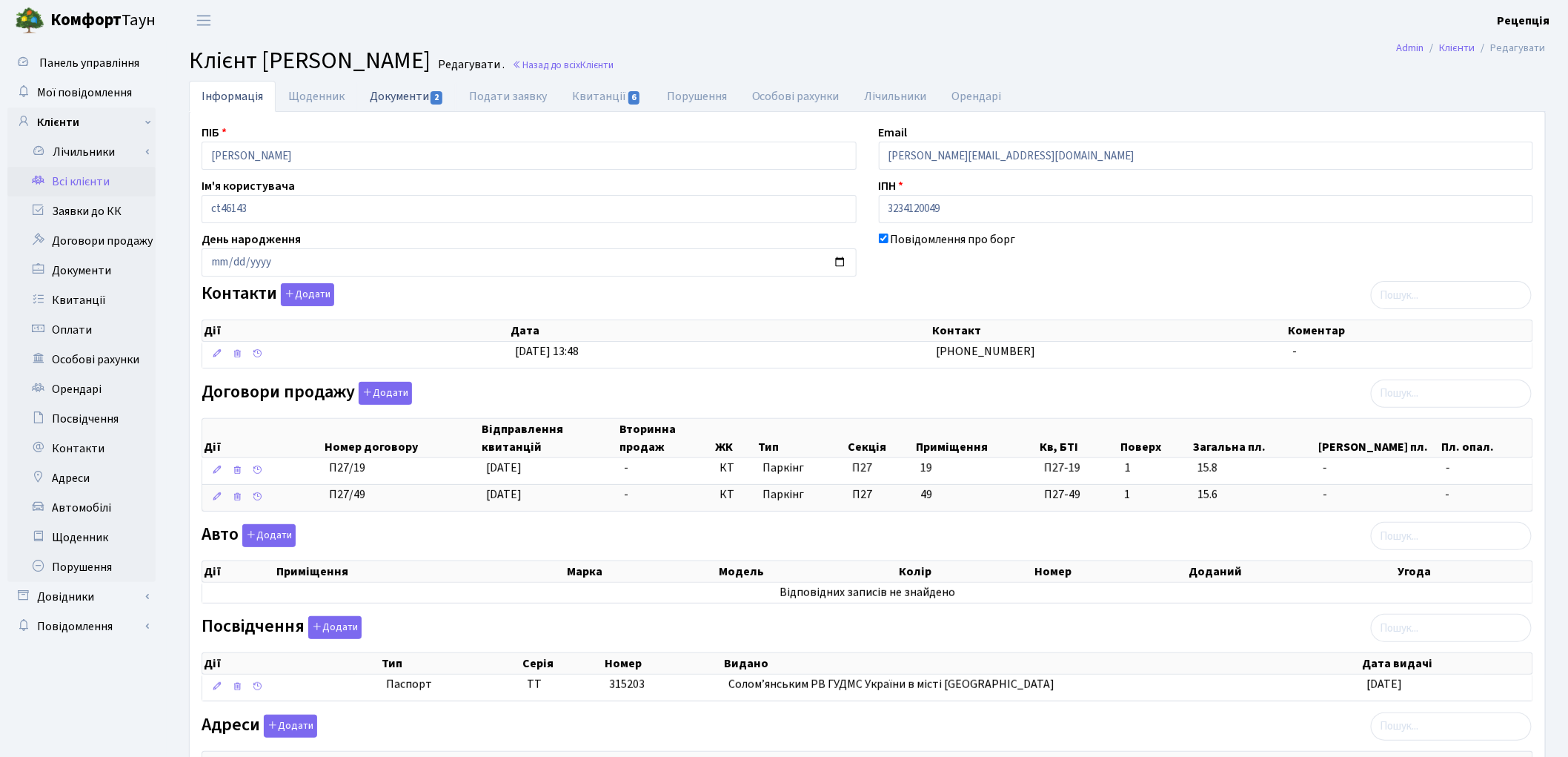
click at [372, 97] on link "Документи 2" at bounding box center [406, 96] width 99 height 30
select select "25"
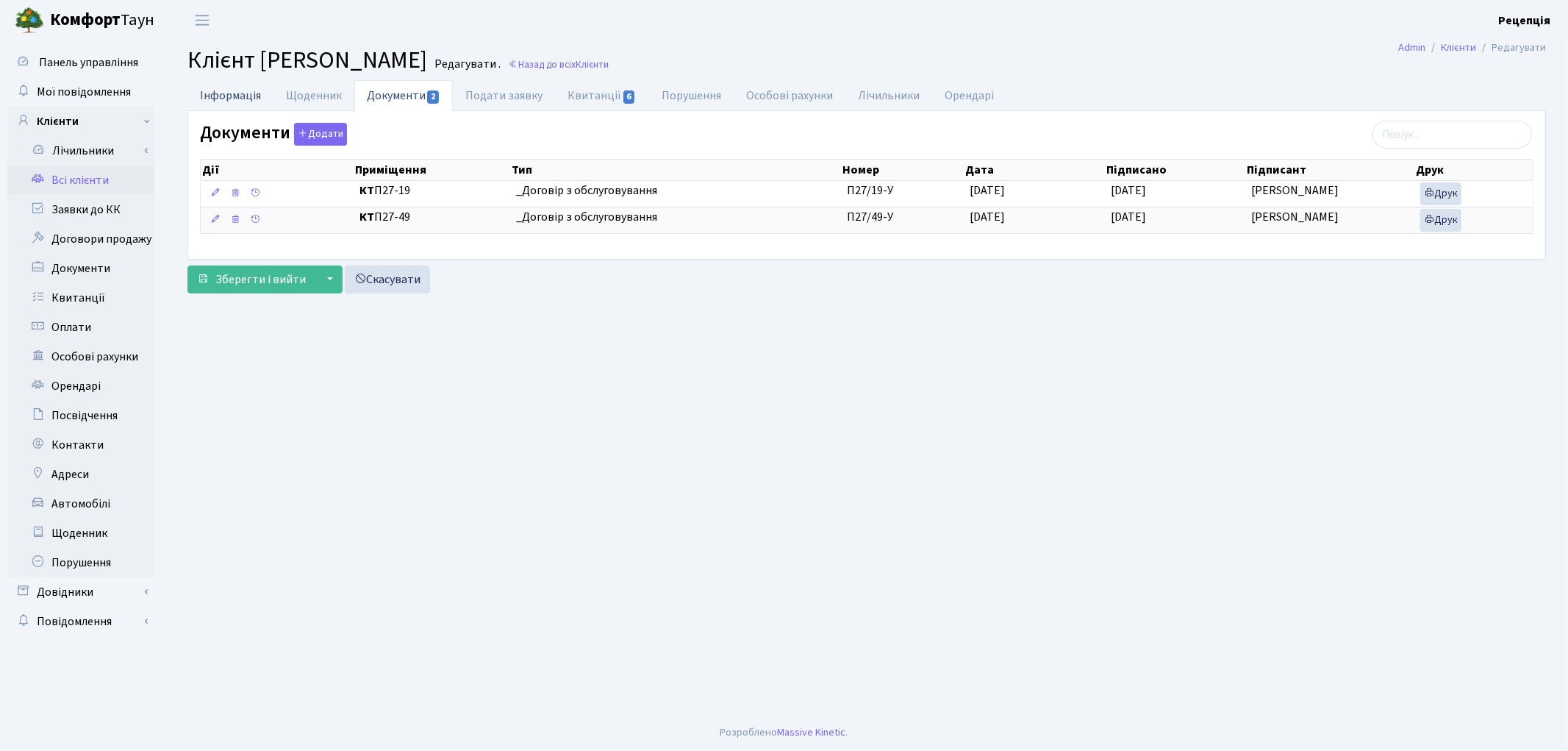
click at [245, 91] on link "Інформація" at bounding box center [231, 95] width 86 height 30
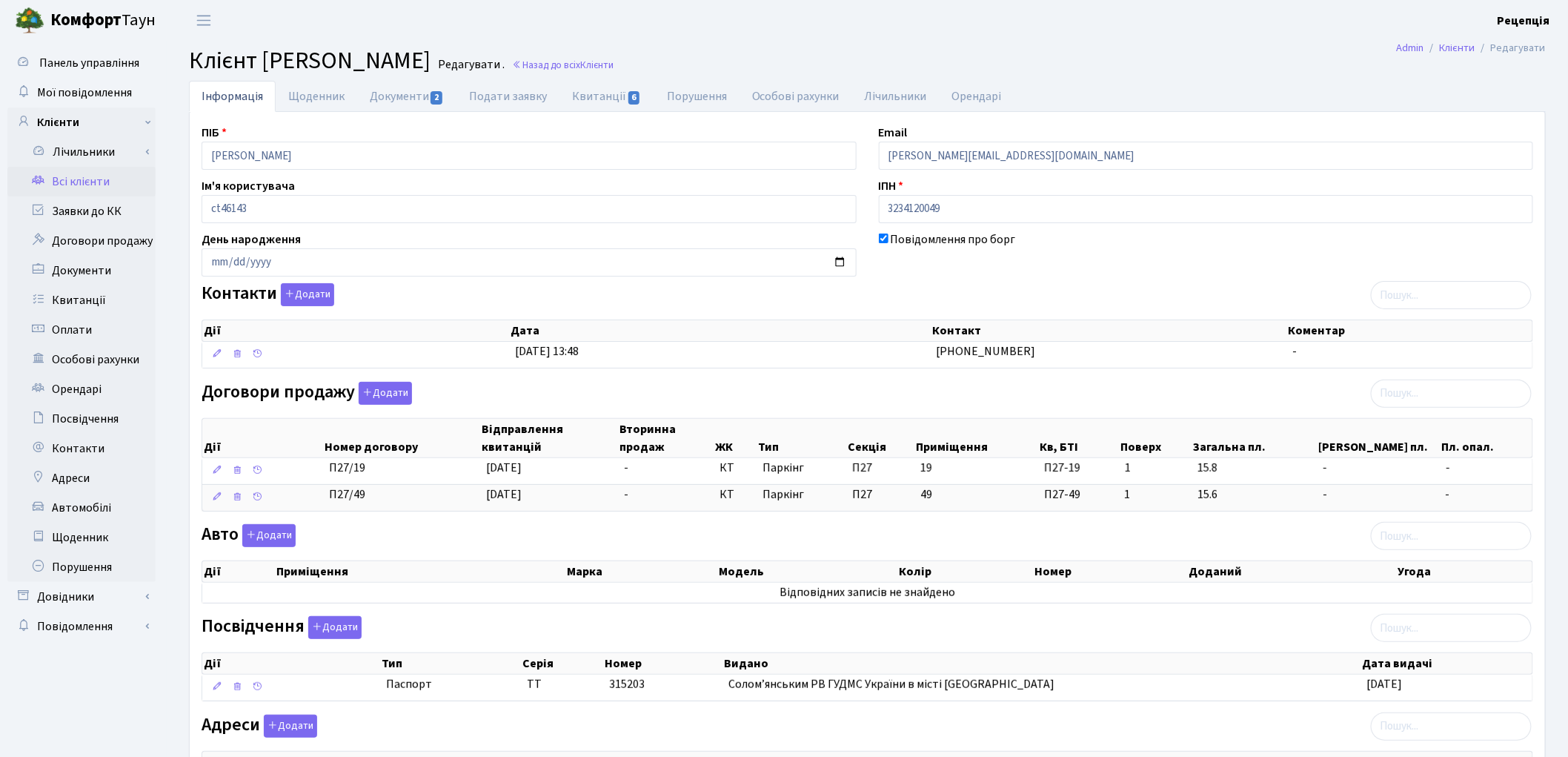
click at [94, 180] on link "Всі клієнти" at bounding box center [81, 181] width 148 height 29
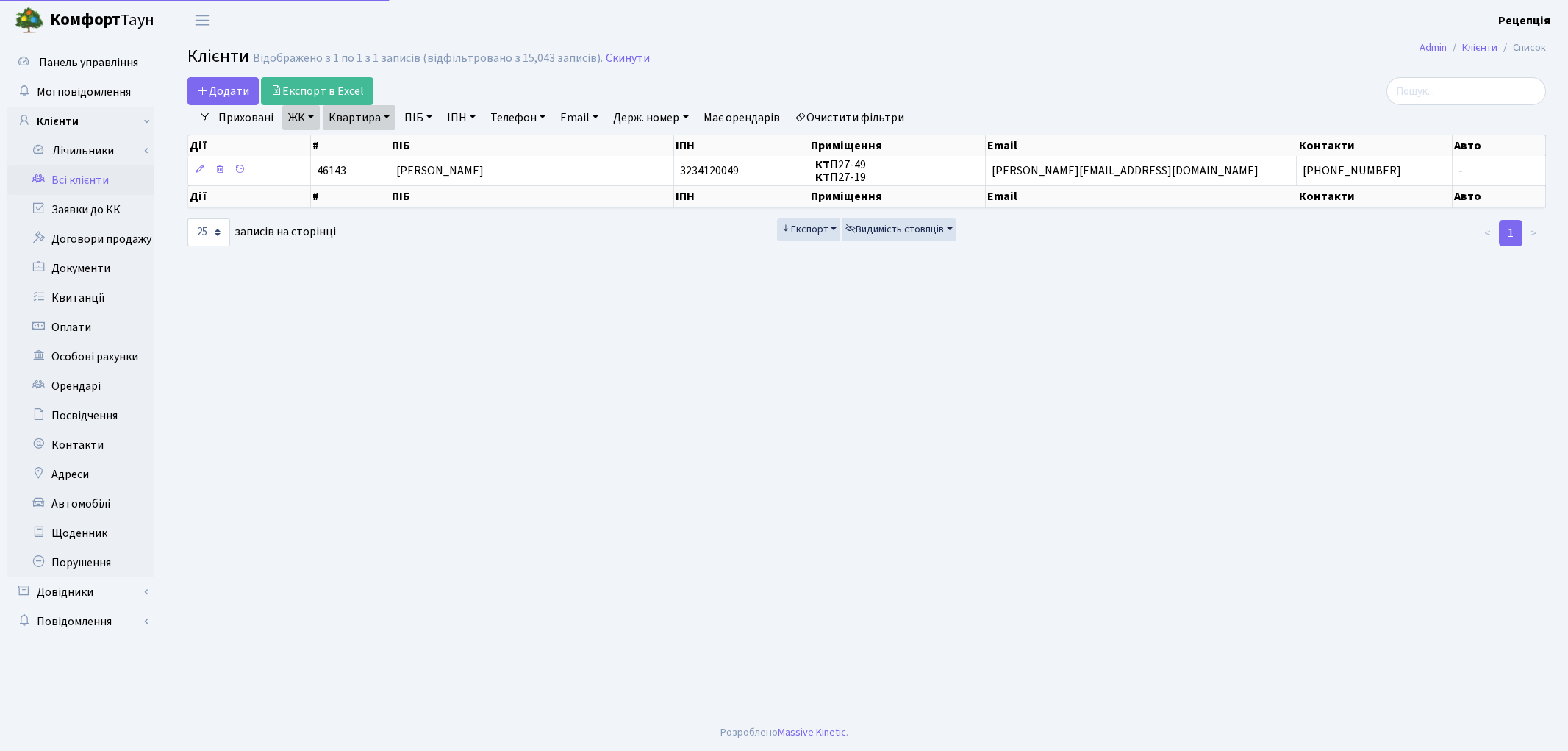
select select "25"
click at [353, 113] on link "Квартира" at bounding box center [359, 118] width 73 height 25
click at [375, 145] on input "П27-19" at bounding box center [367, 147] width 86 height 28
type input "П27-20"
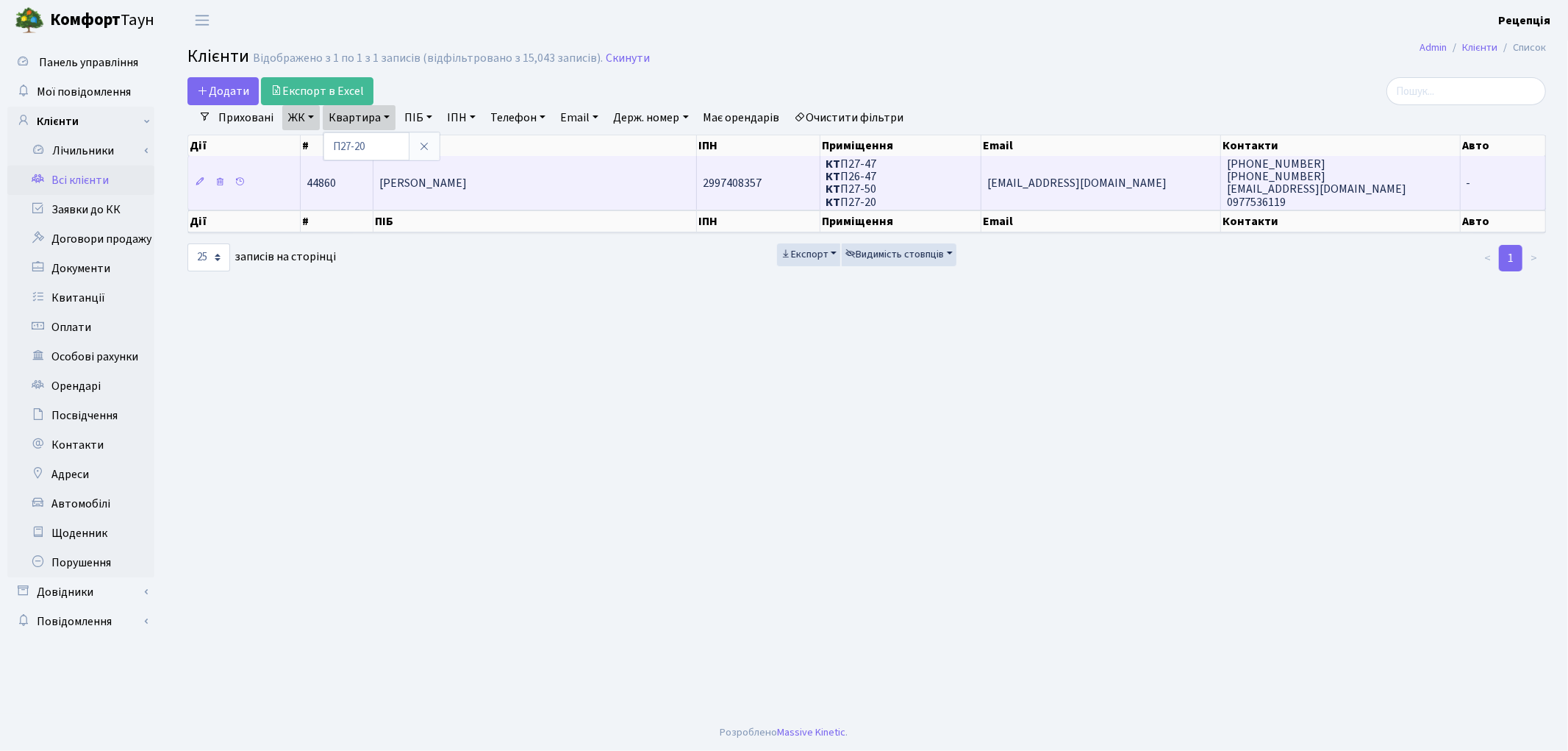
click at [467, 179] on span "[PERSON_NAME]" at bounding box center [422, 183] width 87 height 16
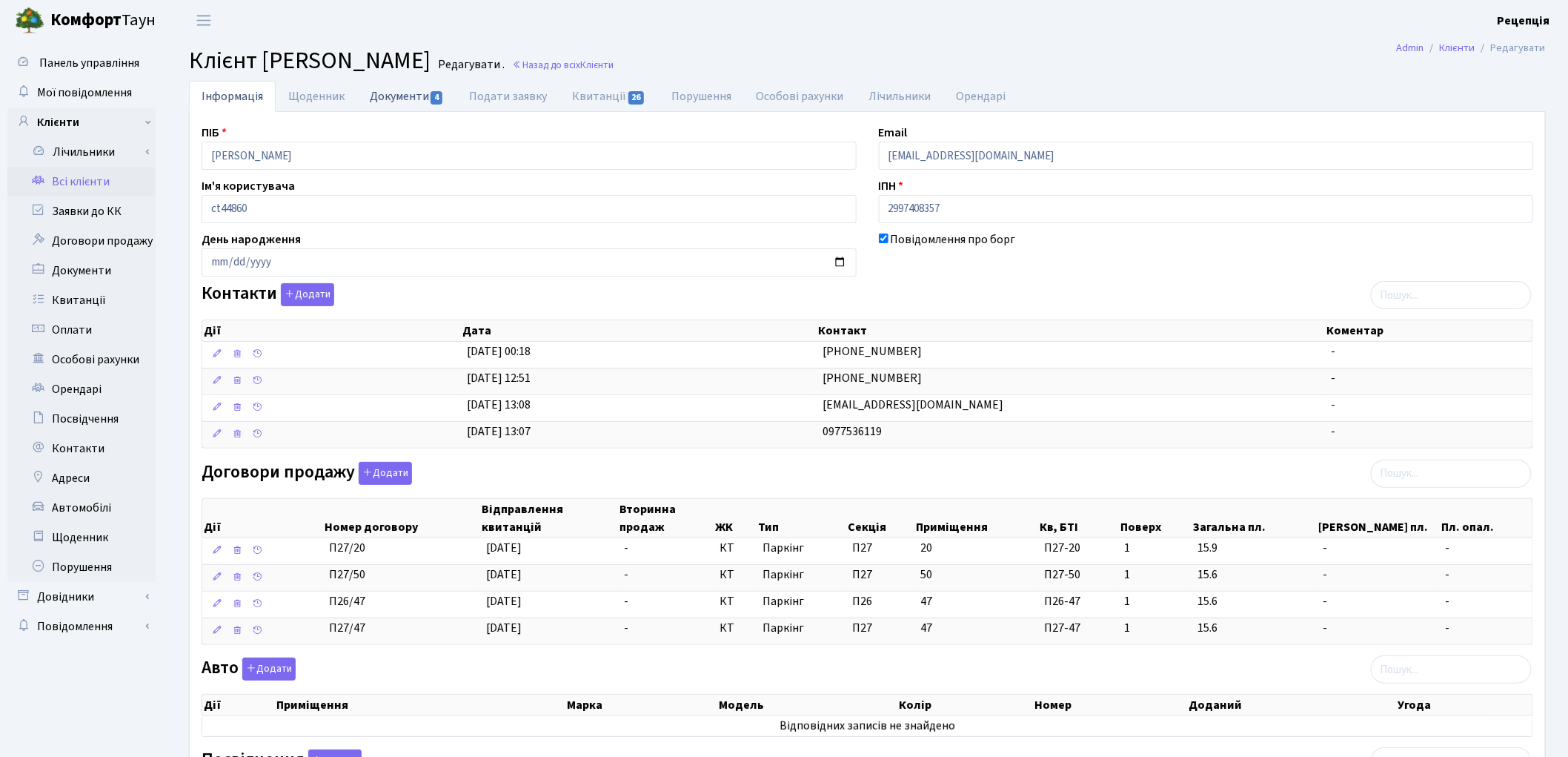
click at [411, 105] on link "Документи 4" at bounding box center [406, 96] width 99 height 30
select select "25"
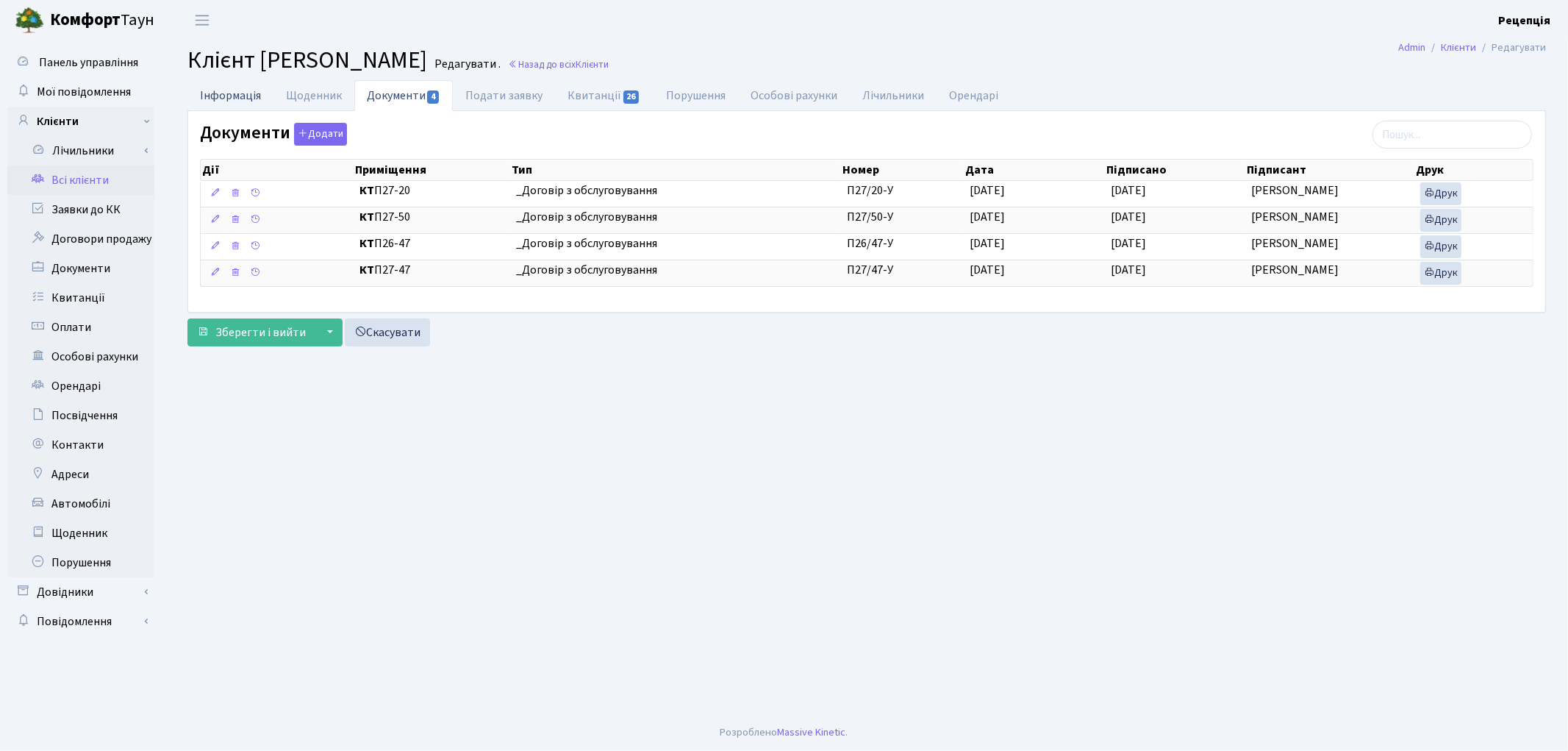
click at [225, 100] on link "Інформація" at bounding box center [231, 95] width 86 height 30
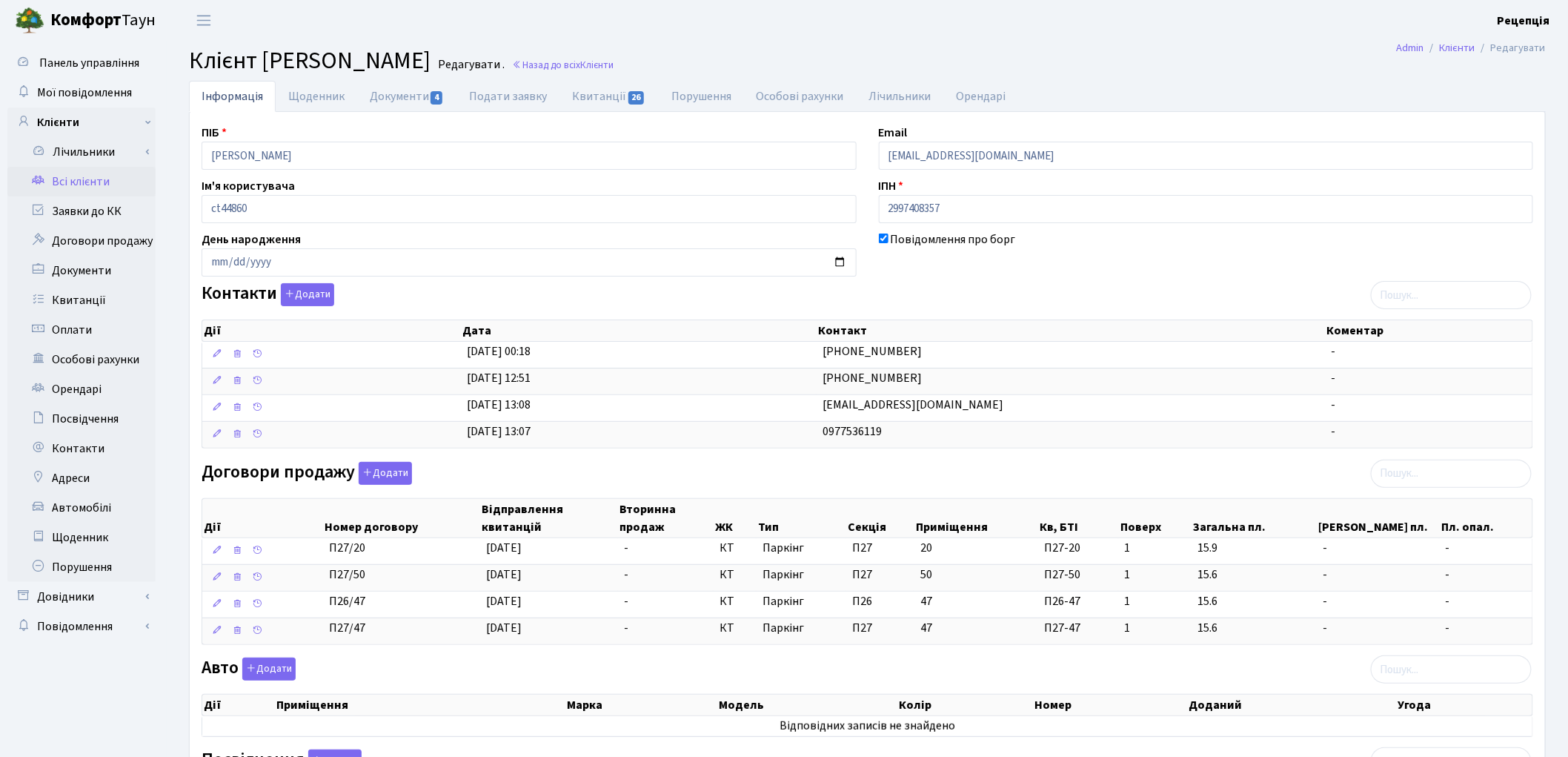
click at [86, 184] on link "Всі клієнти" at bounding box center [81, 181] width 148 height 29
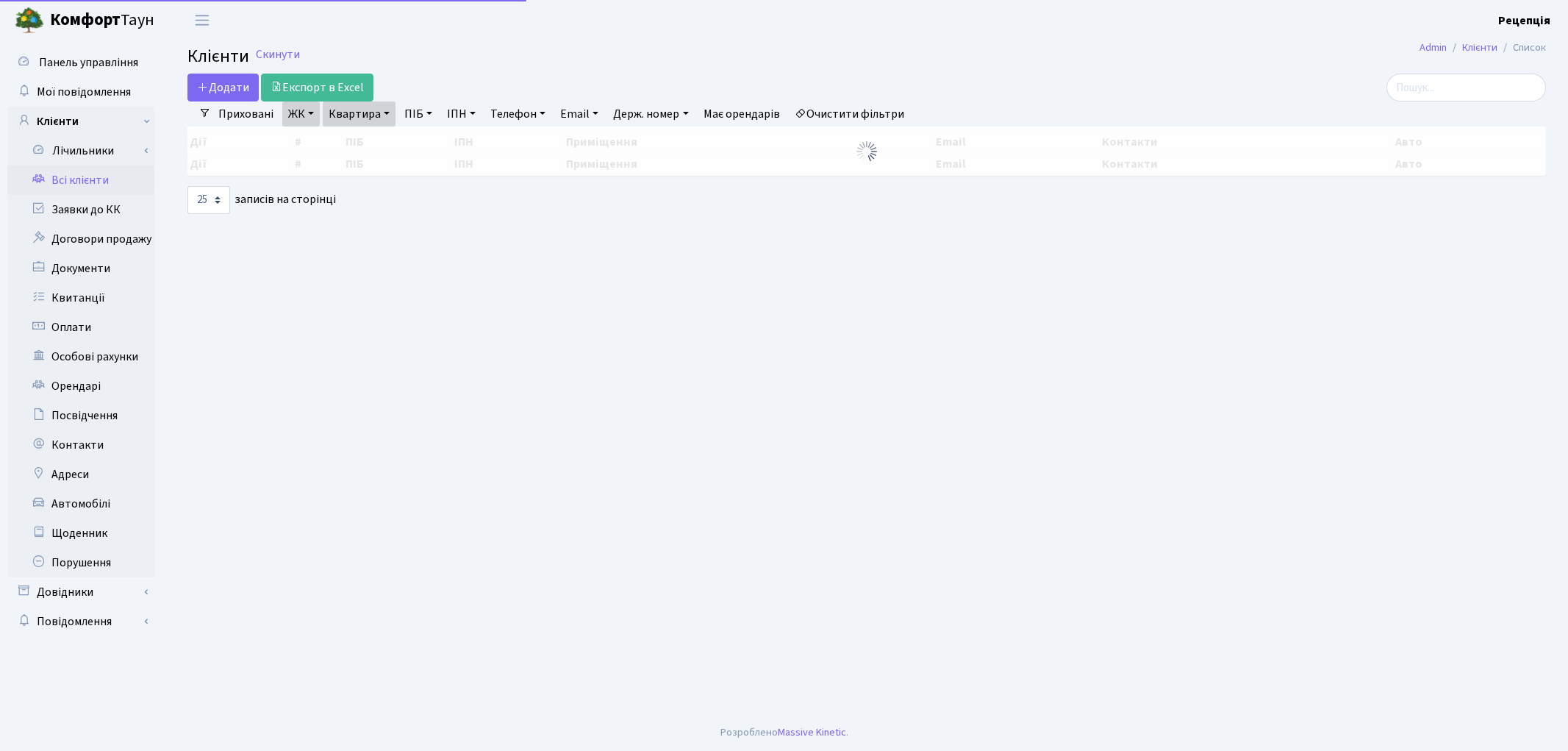
select select "25"
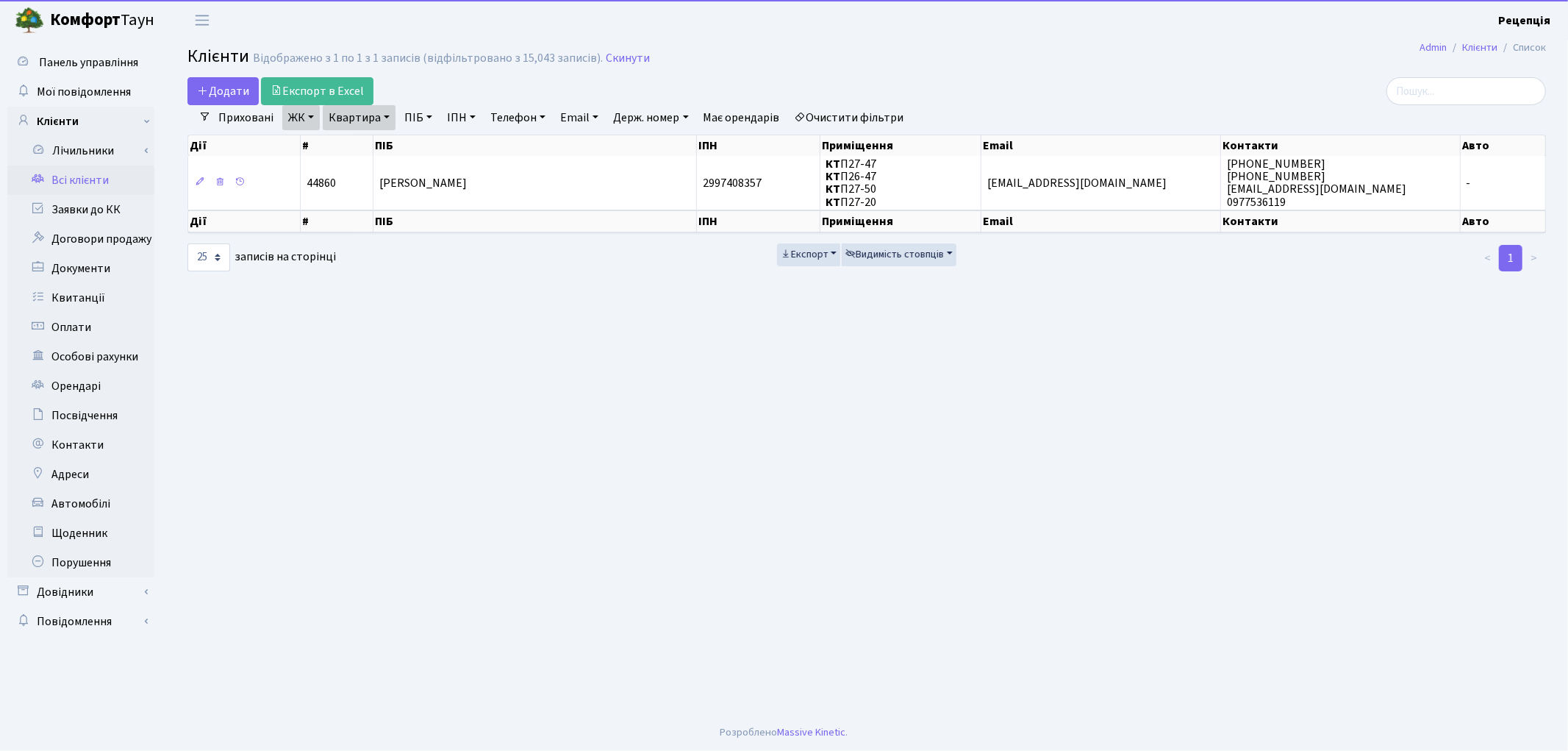
click at [371, 118] on link "Квартира" at bounding box center [359, 118] width 73 height 25
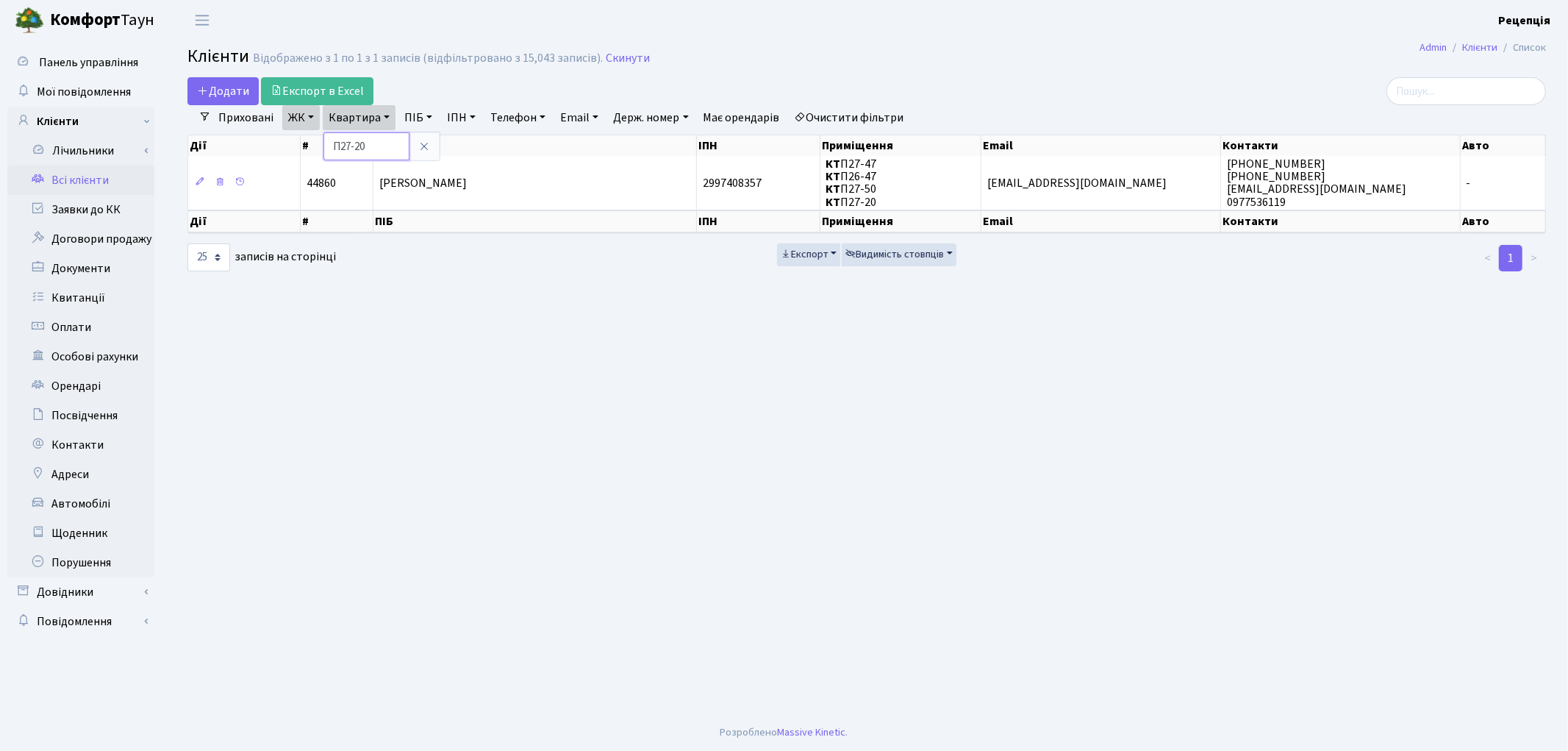
click at [379, 145] on input "П27-20" at bounding box center [367, 147] width 86 height 28
type input "П26-49"
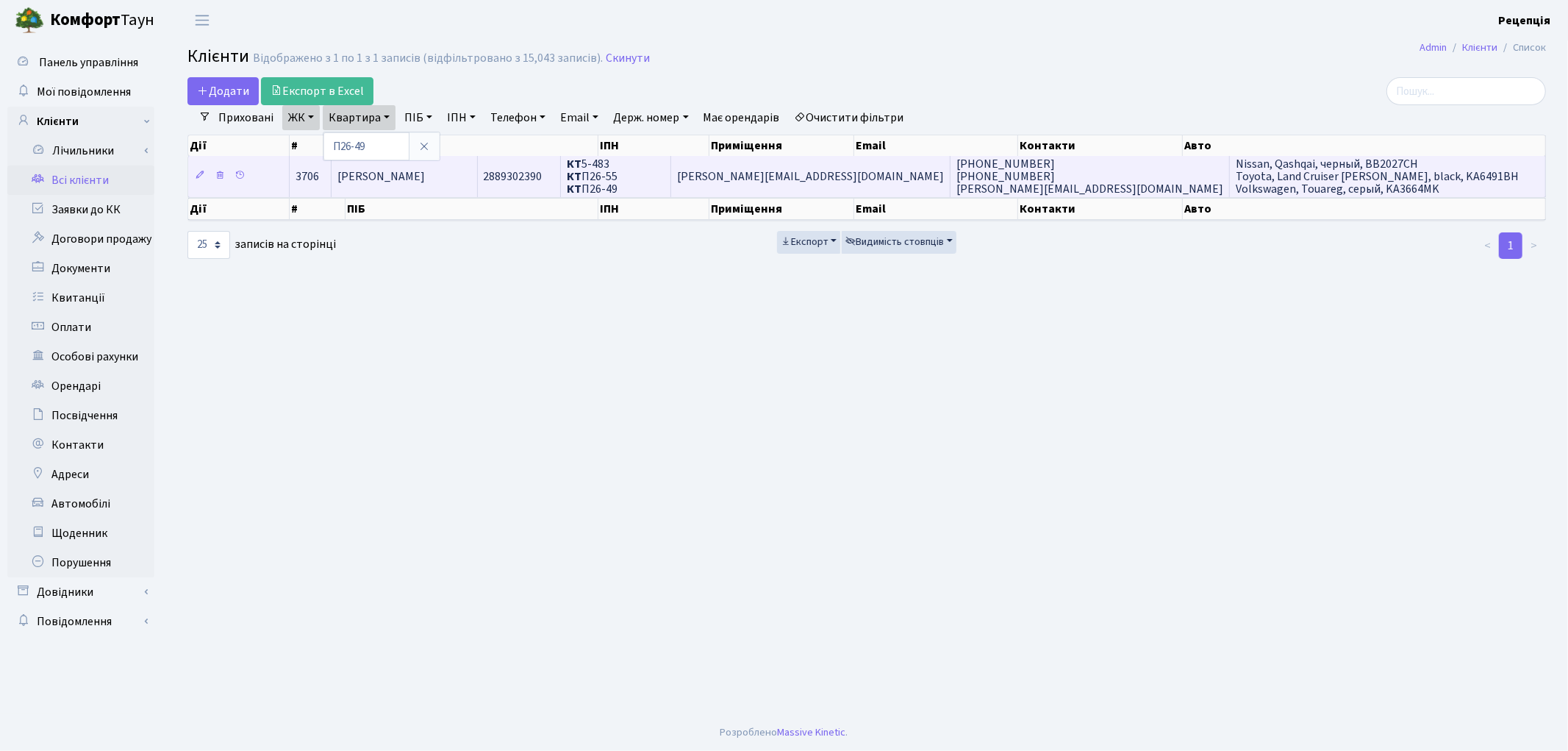
click at [425, 181] on span "Шаповалов Сергій Юрійович" at bounding box center [381, 176] width 87 height 16
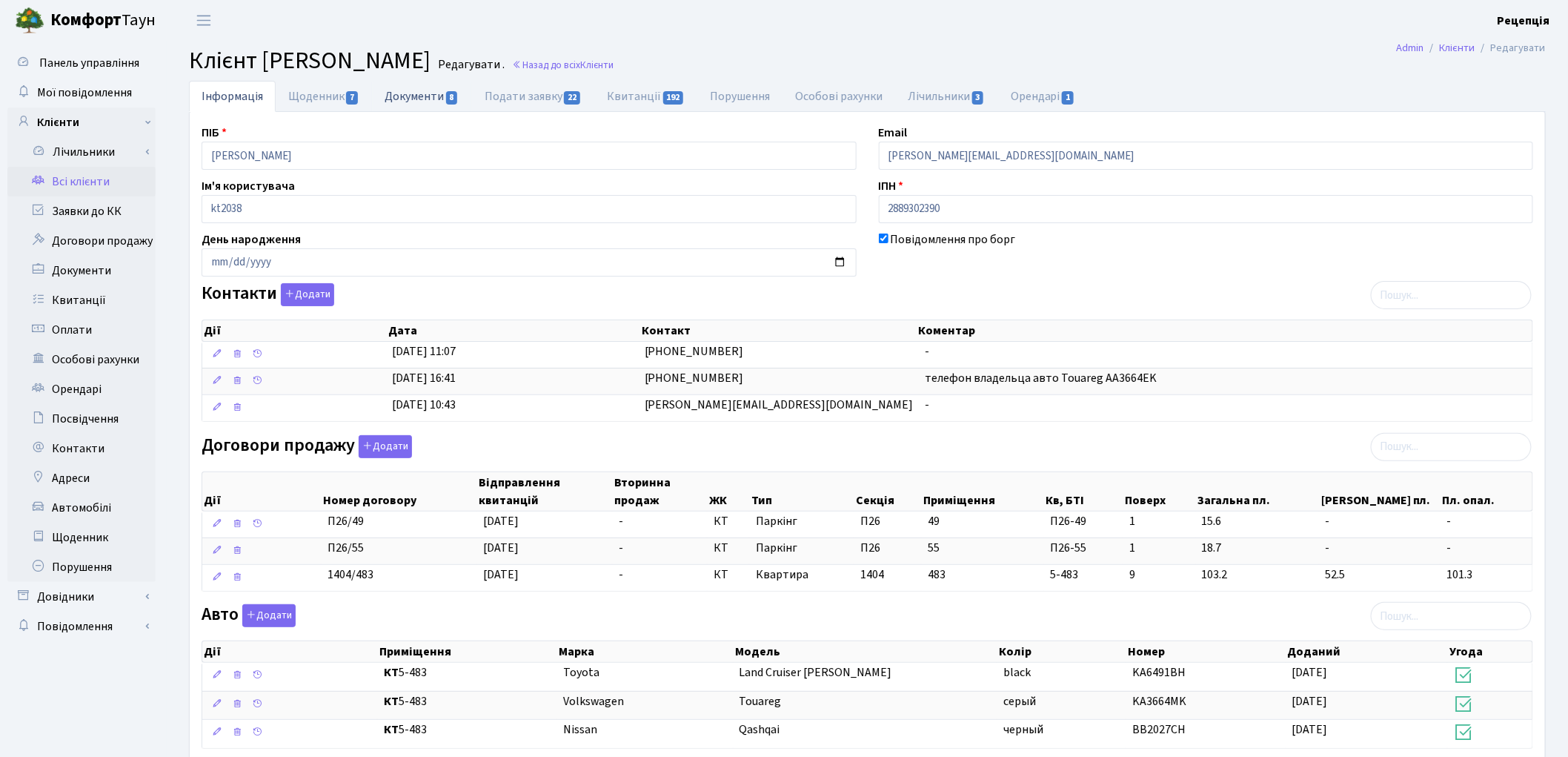
click at [396, 86] on link "Документи 8" at bounding box center [421, 96] width 99 height 30
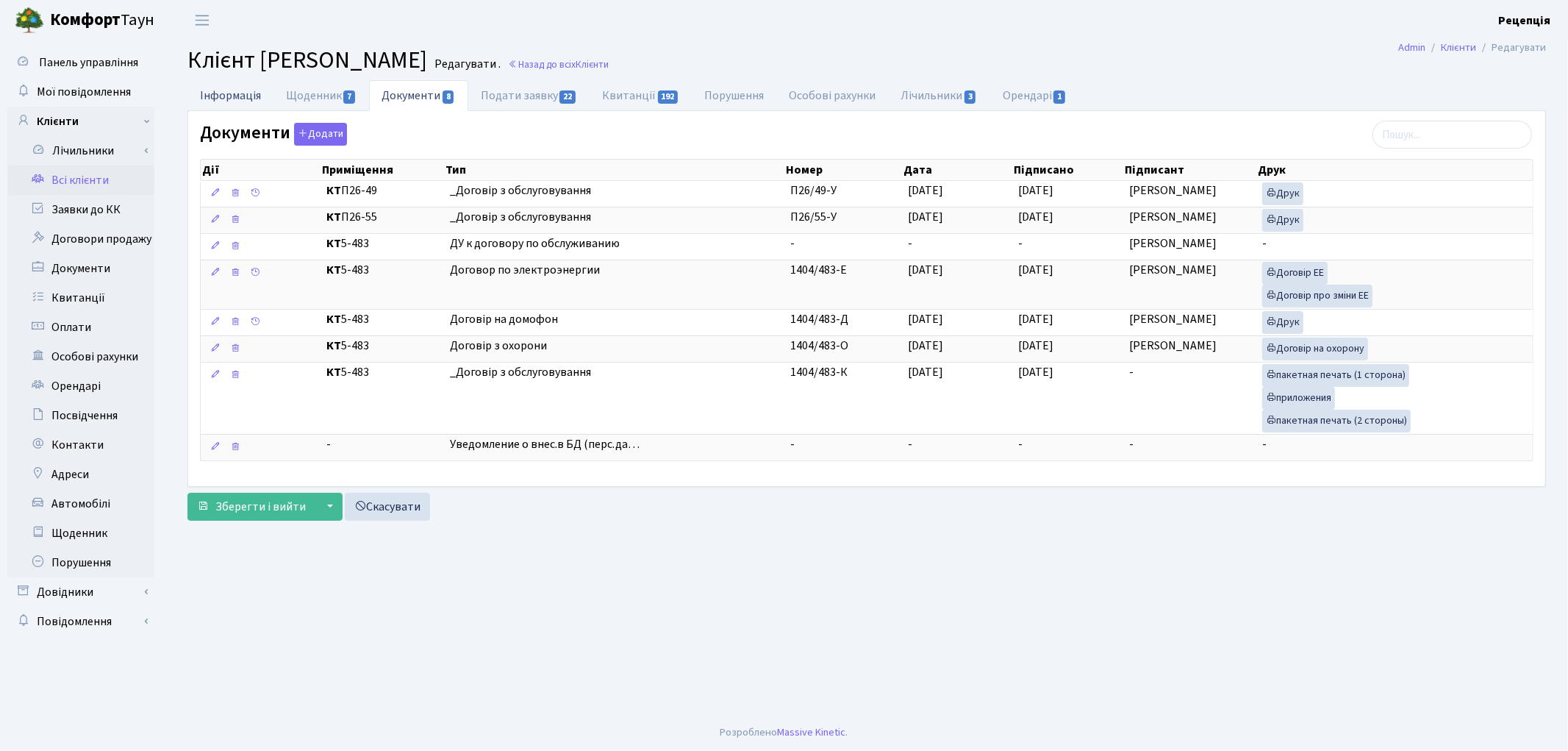
click at [225, 101] on link "Інформація" at bounding box center [231, 95] width 86 height 30
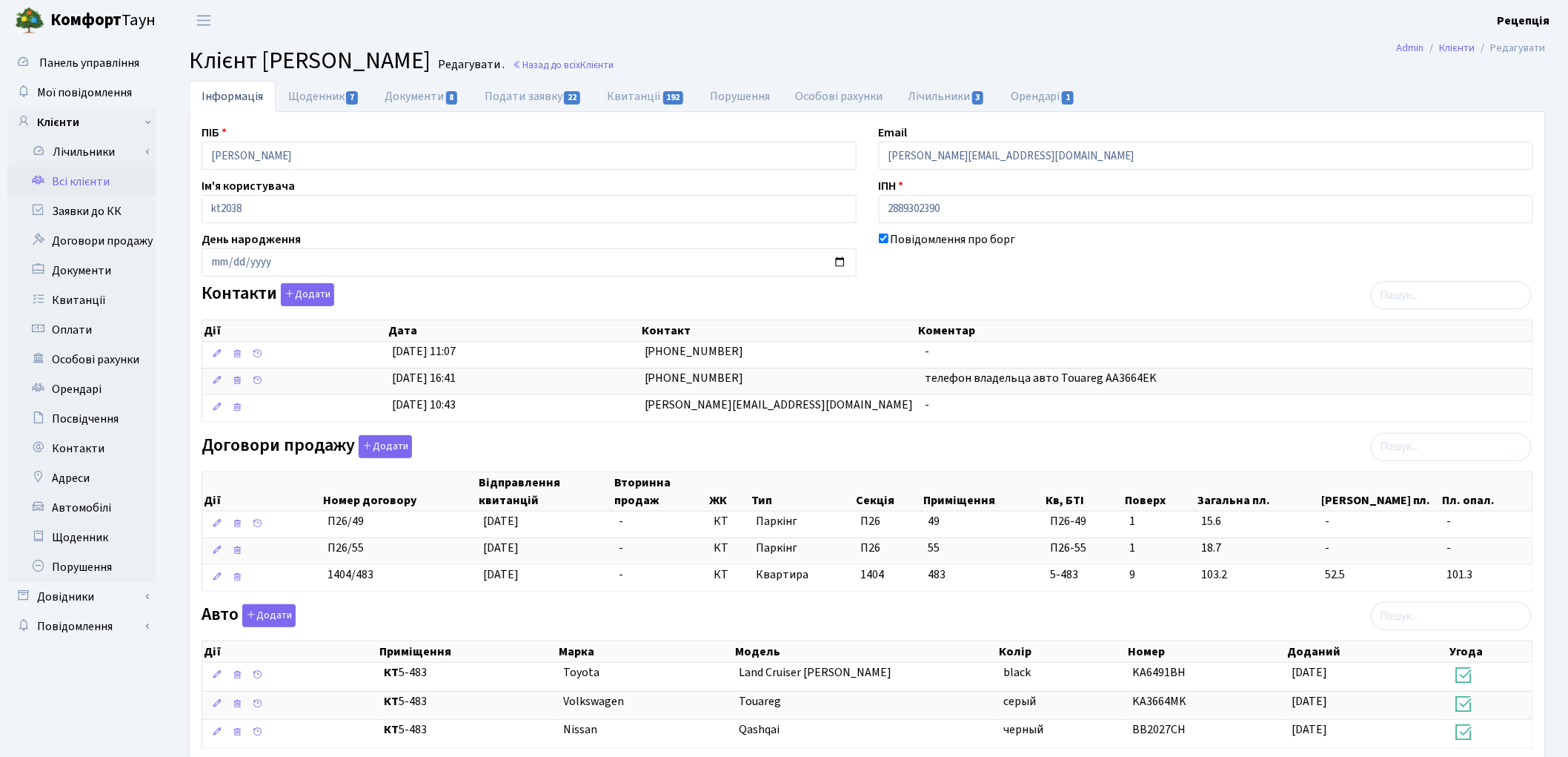
click at [58, 180] on link "Всі клієнти" at bounding box center [81, 181] width 148 height 29
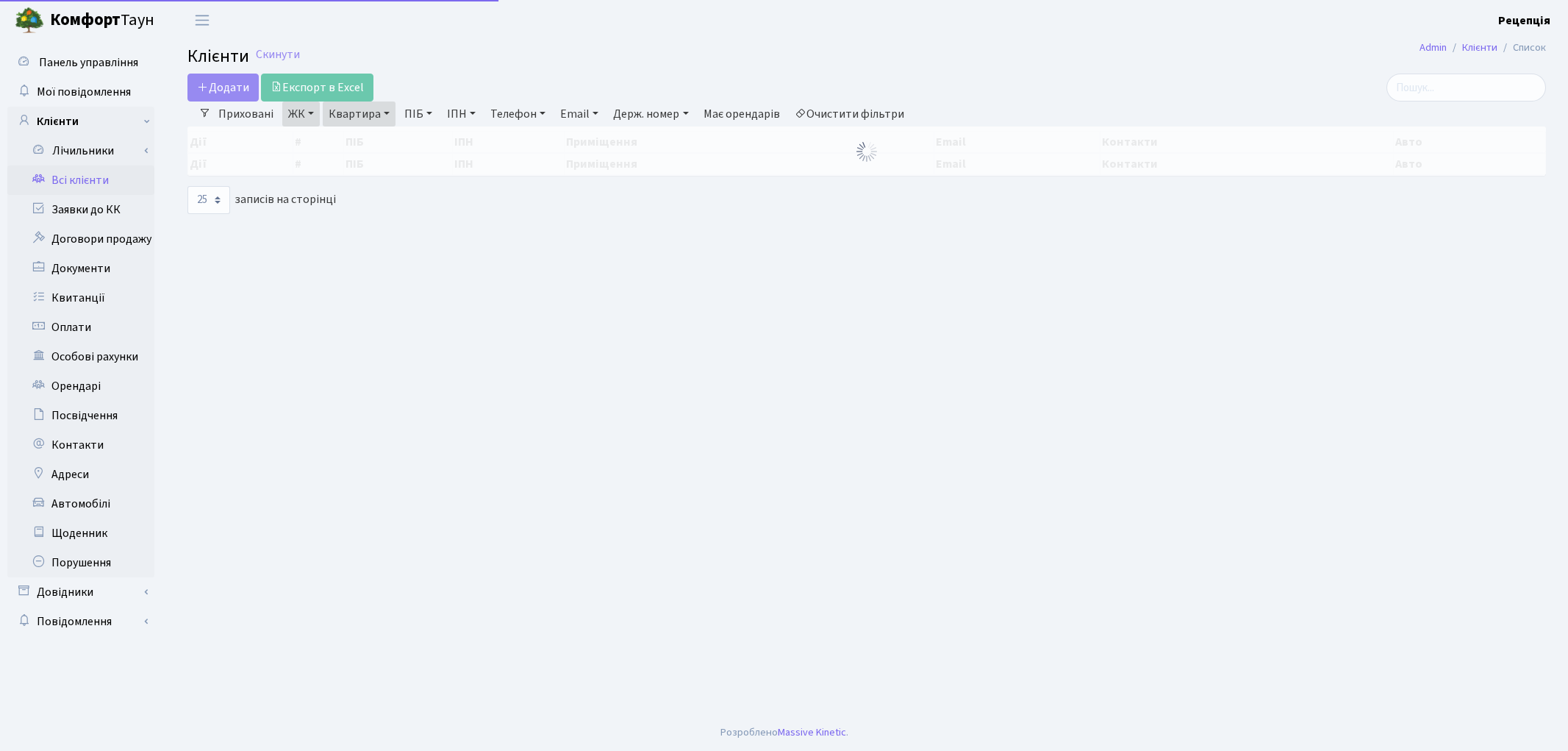
select select "25"
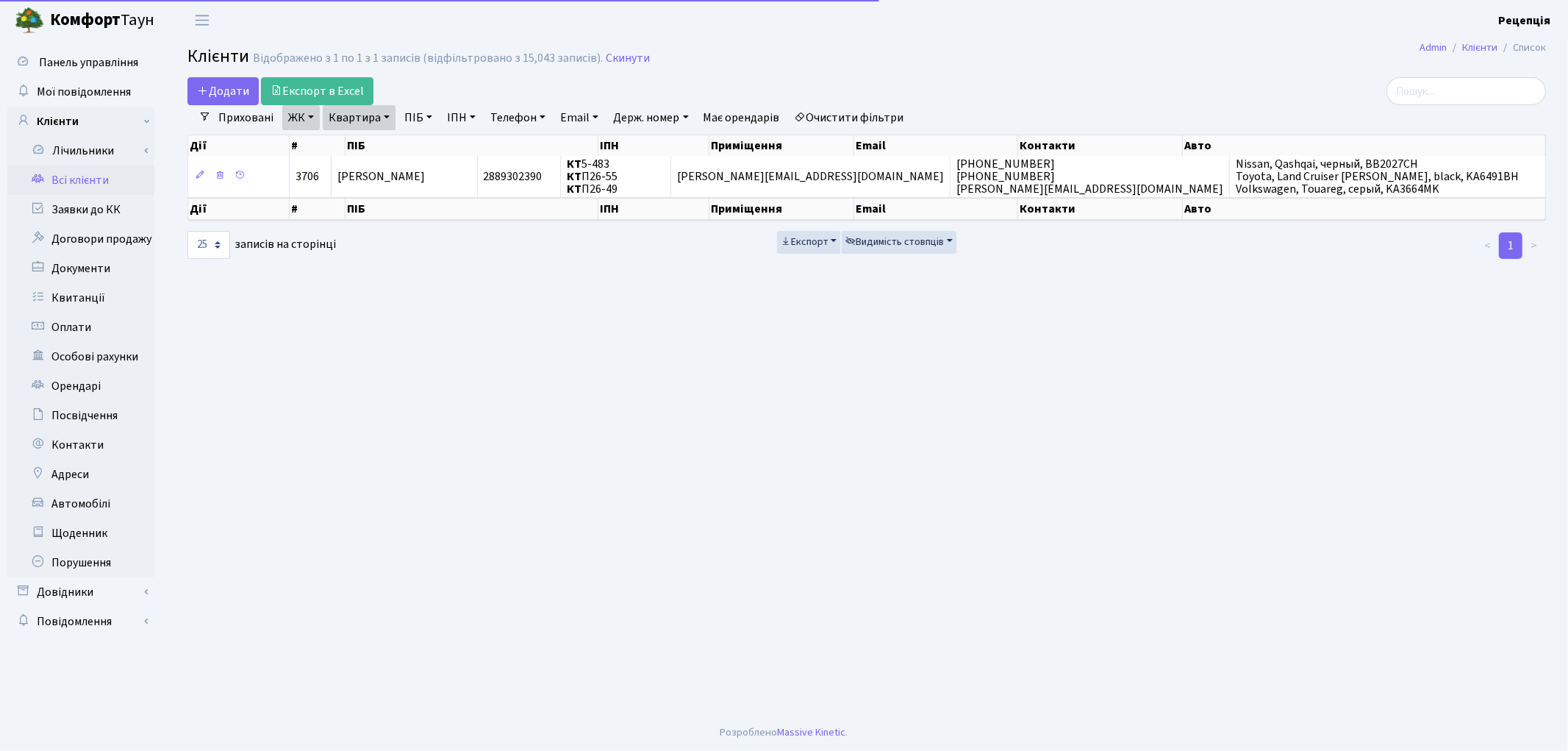
click at [842, 119] on link "Очистити фільтри" at bounding box center [850, 118] width 121 height 25
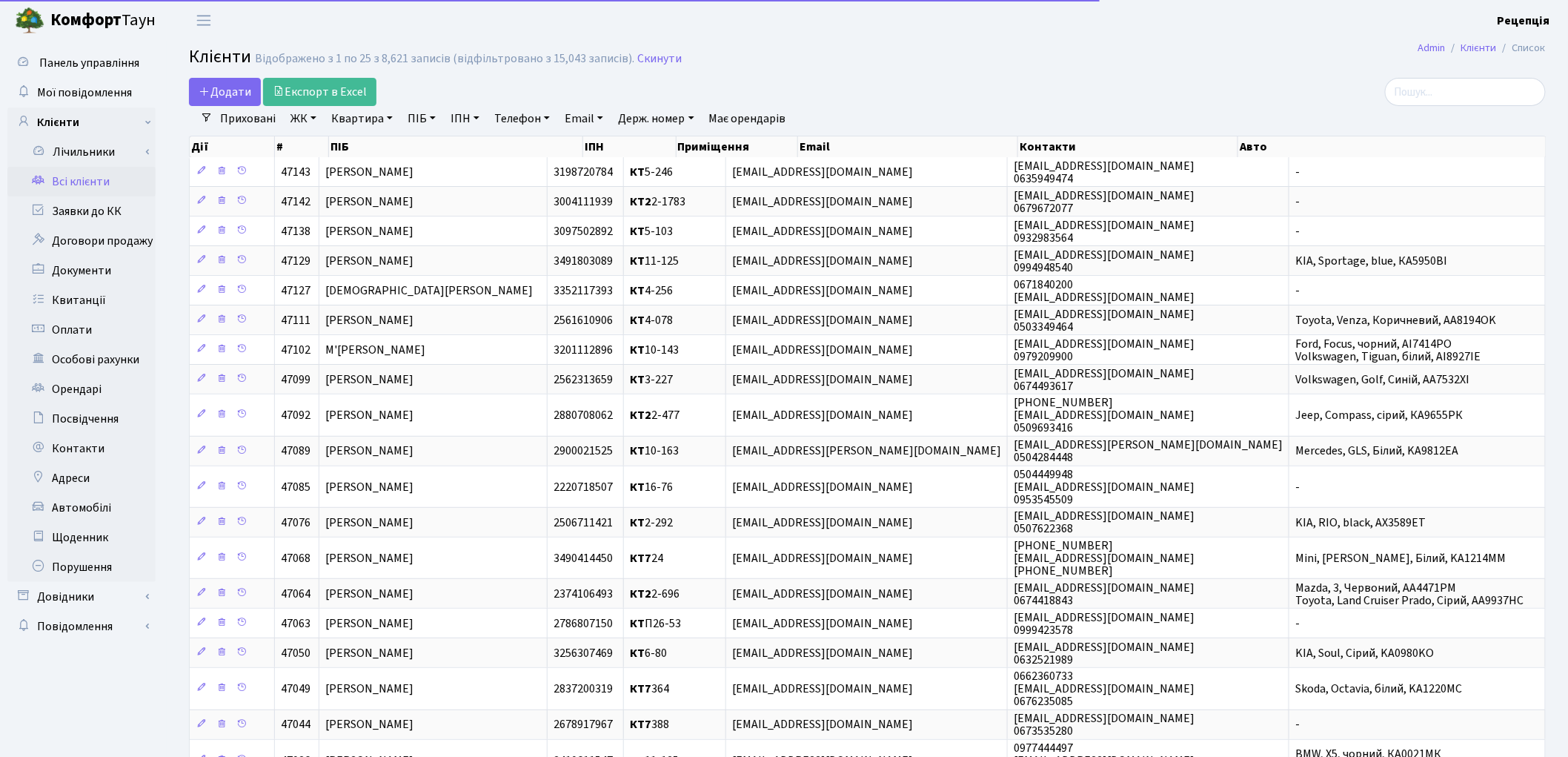
click at [299, 121] on link "ЖК" at bounding box center [304, 119] width 38 height 25
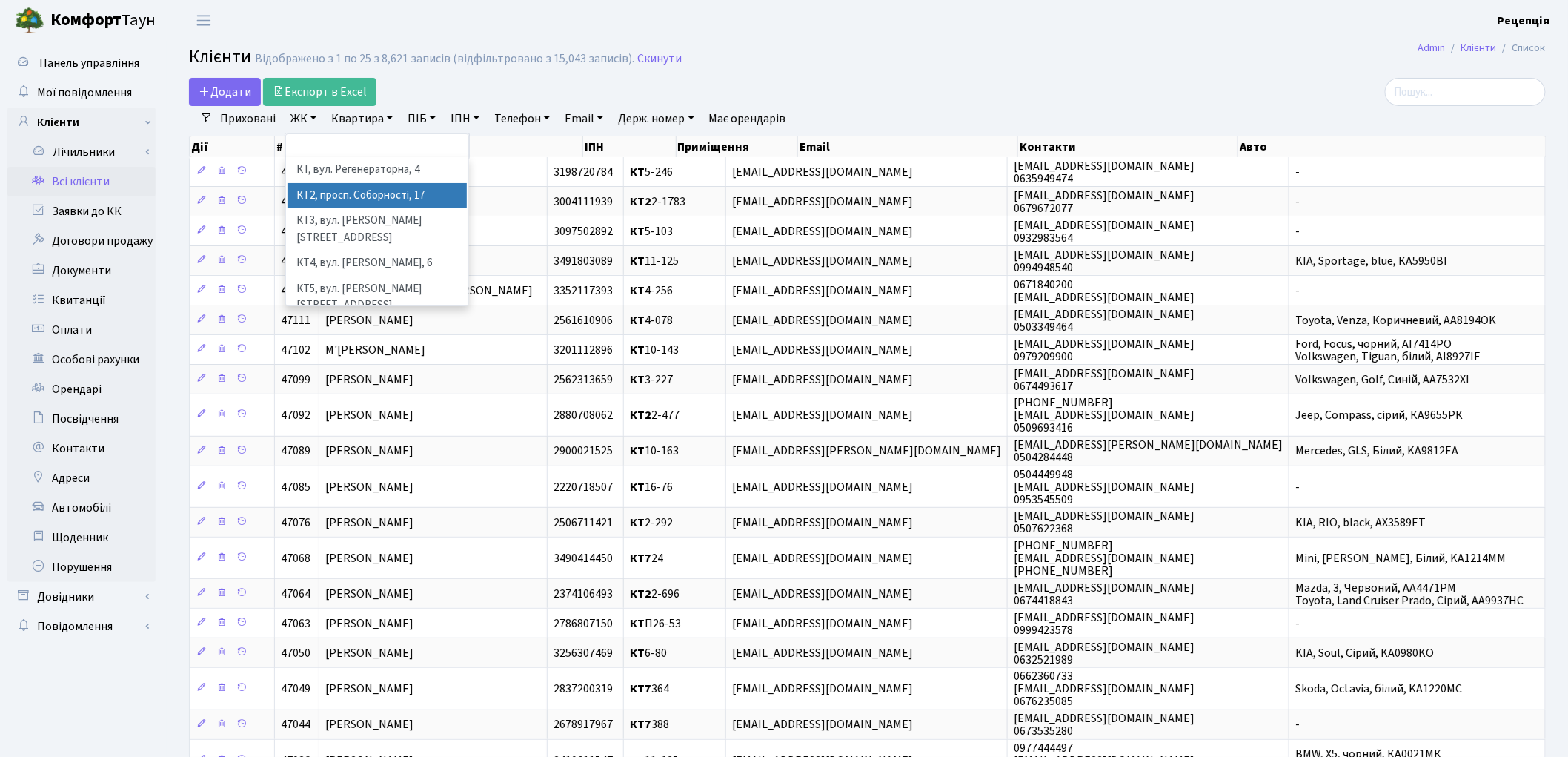
click at [376, 192] on li "КТ2, просп. Соборності, 17" at bounding box center [377, 196] width 180 height 26
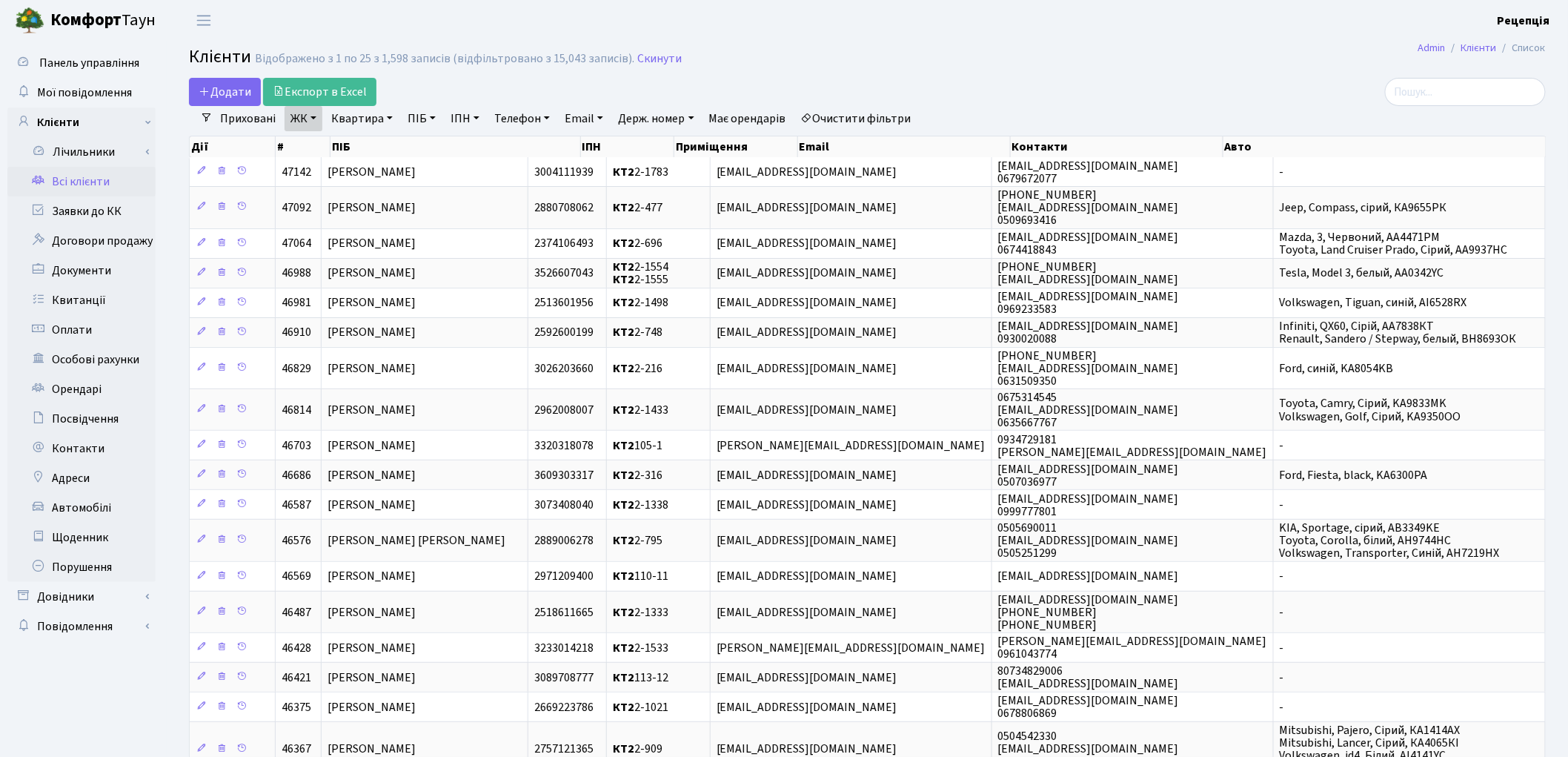
click at [356, 124] on link "Квартира" at bounding box center [362, 119] width 74 height 25
type input "2-1724"
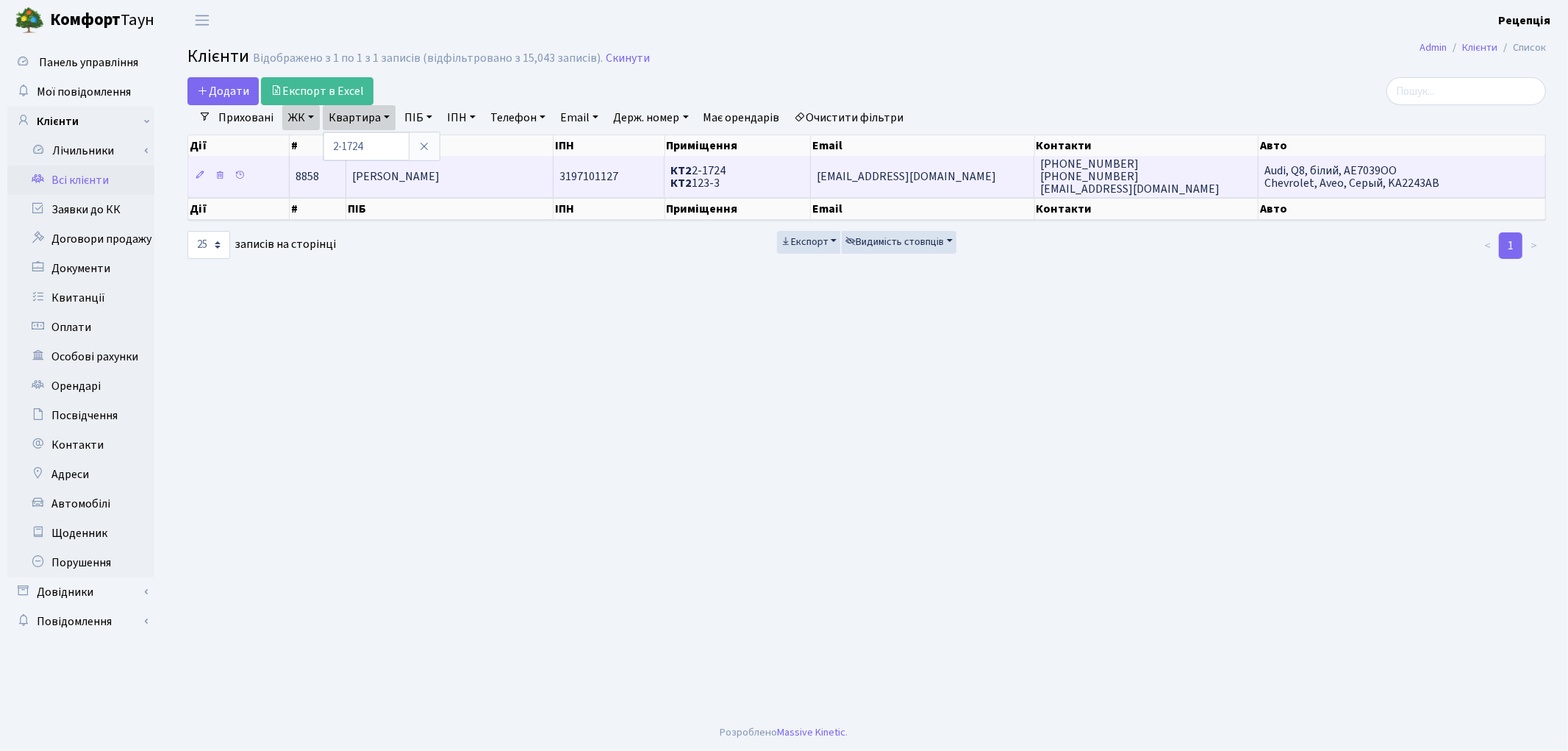
click at [440, 168] on span "[PERSON_NAME]" at bounding box center [395, 176] width 87 height 16
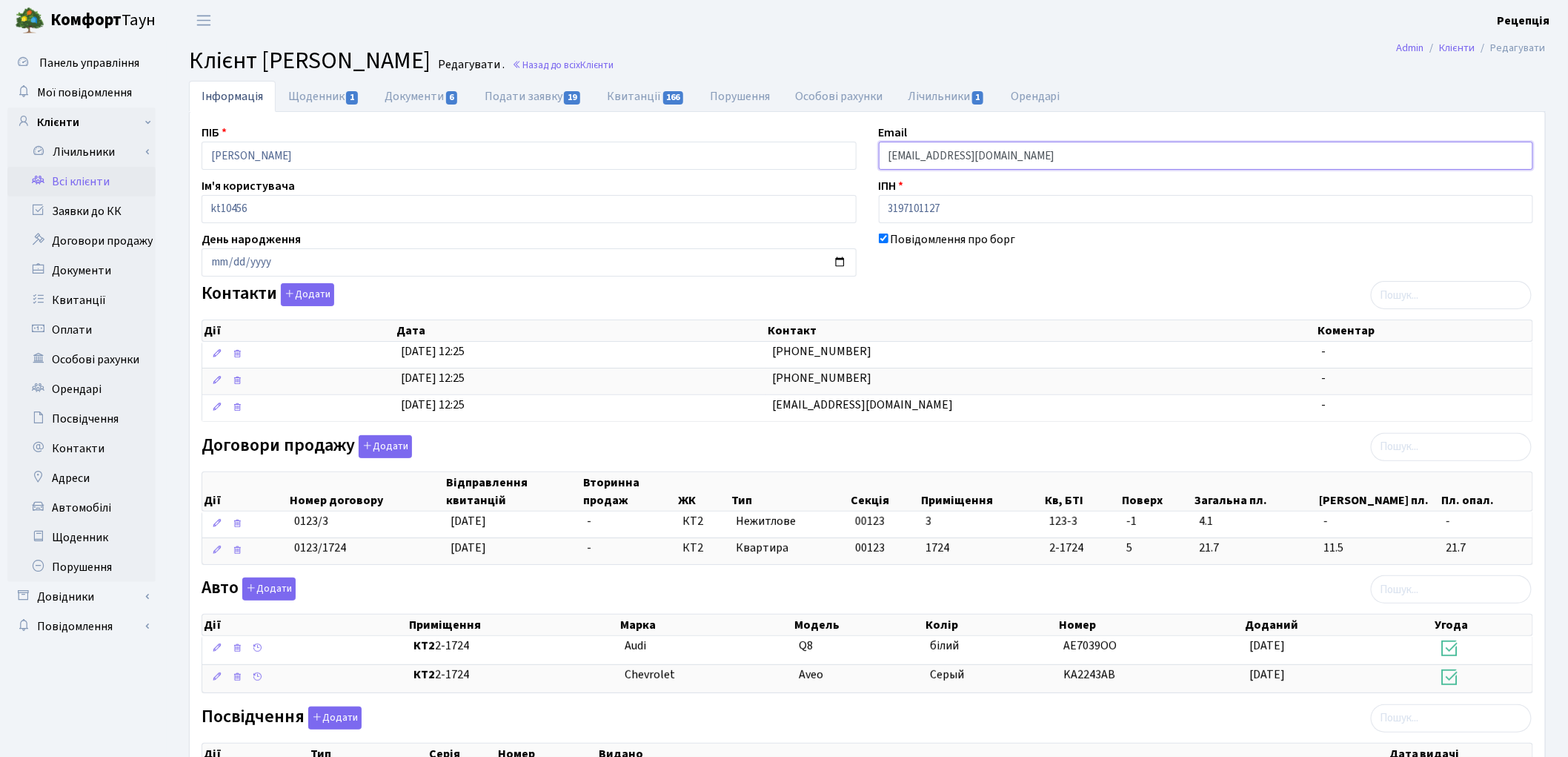
drag, startPoint x: 1027, startPoint y: 157, endPoint x: 834, endPoint y: 159, distance: 193.0
click at [835, 159] on div "ПІБ [PERSON_NAME] Email [EMAIL_ADDRESS][DOMAIN_NAME] Ім'я користувача kt10456 І…" at bounding box center [868, 526] width 1354 height 805
click at [94, 177] on link "Всі клієнти" at bounding box center [81, 181] width 148 height 29
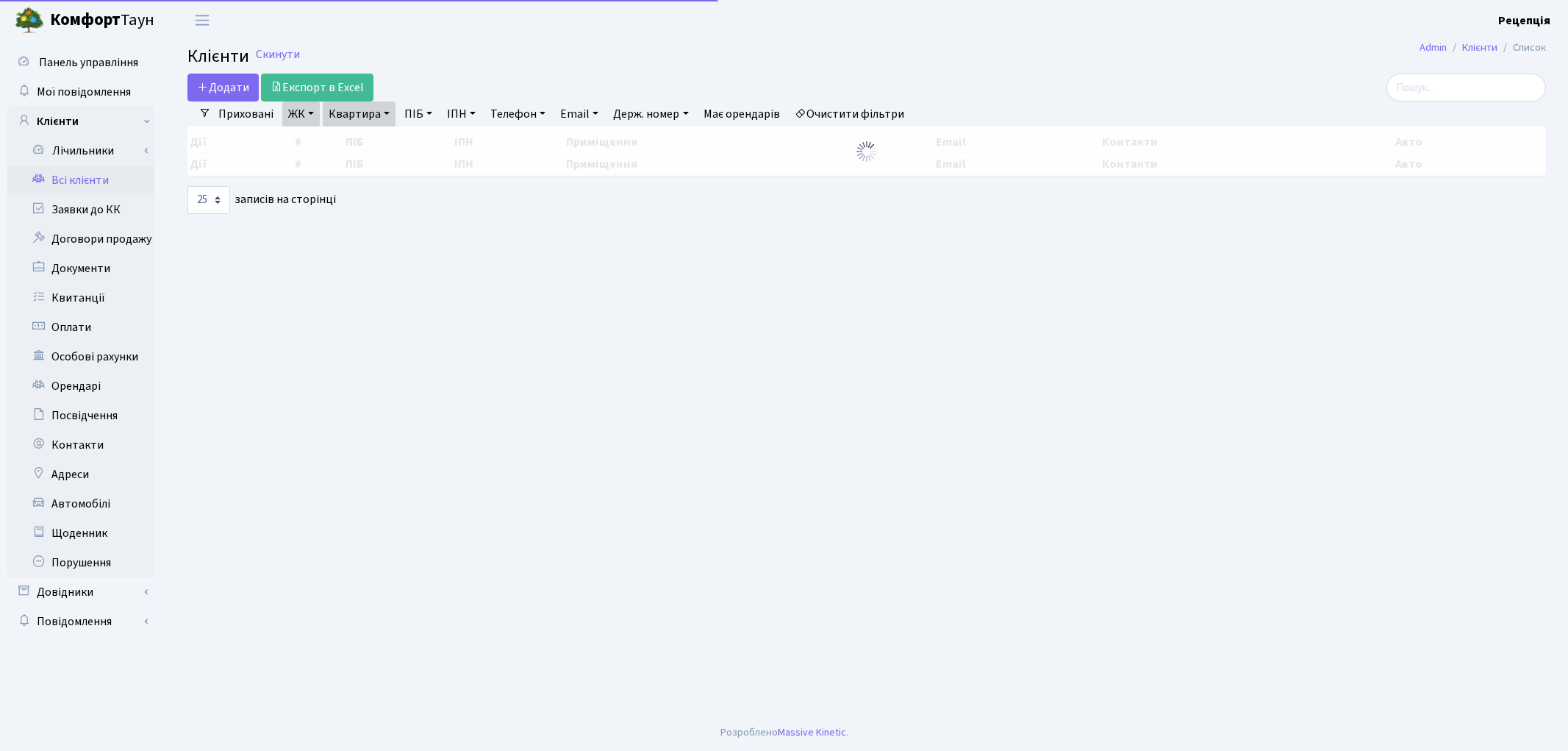
select select "25"
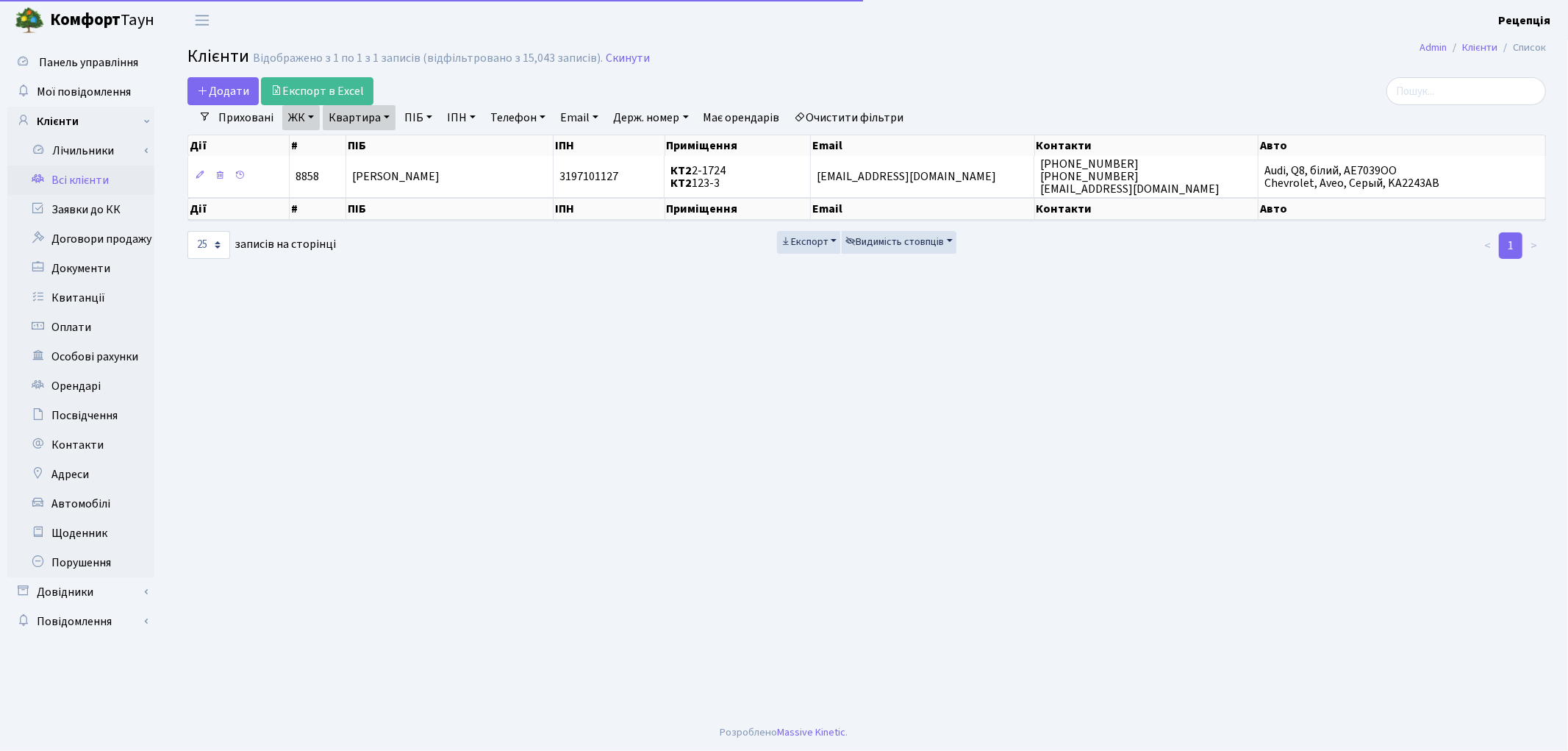
click at [883, 108] on link "Очистити фільтри" at bounding box center [850, 118] width 121 height 25
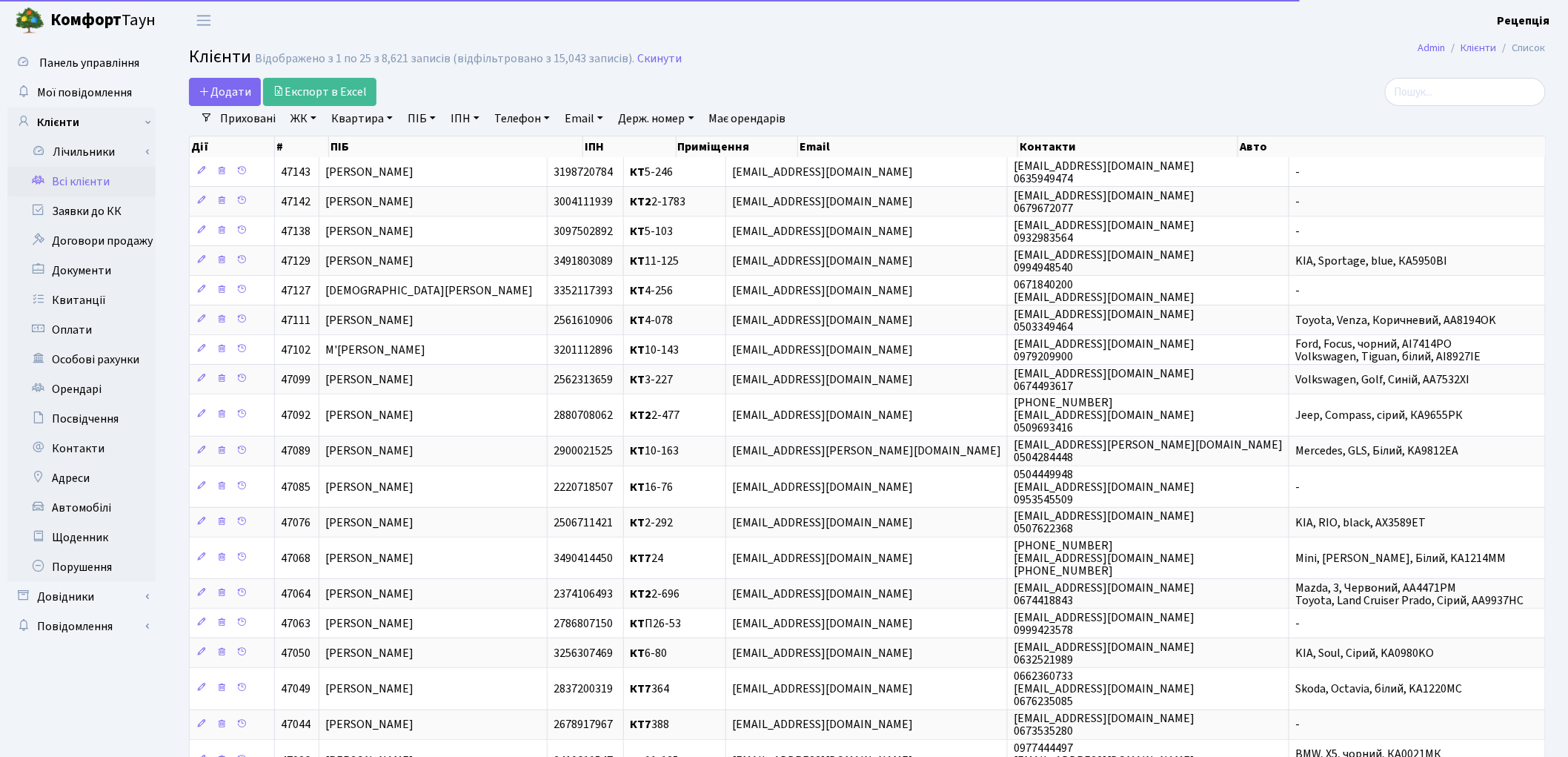
click at [306, 116] on link "ЖК" at bounding box center [304, 119] width 38 height 25
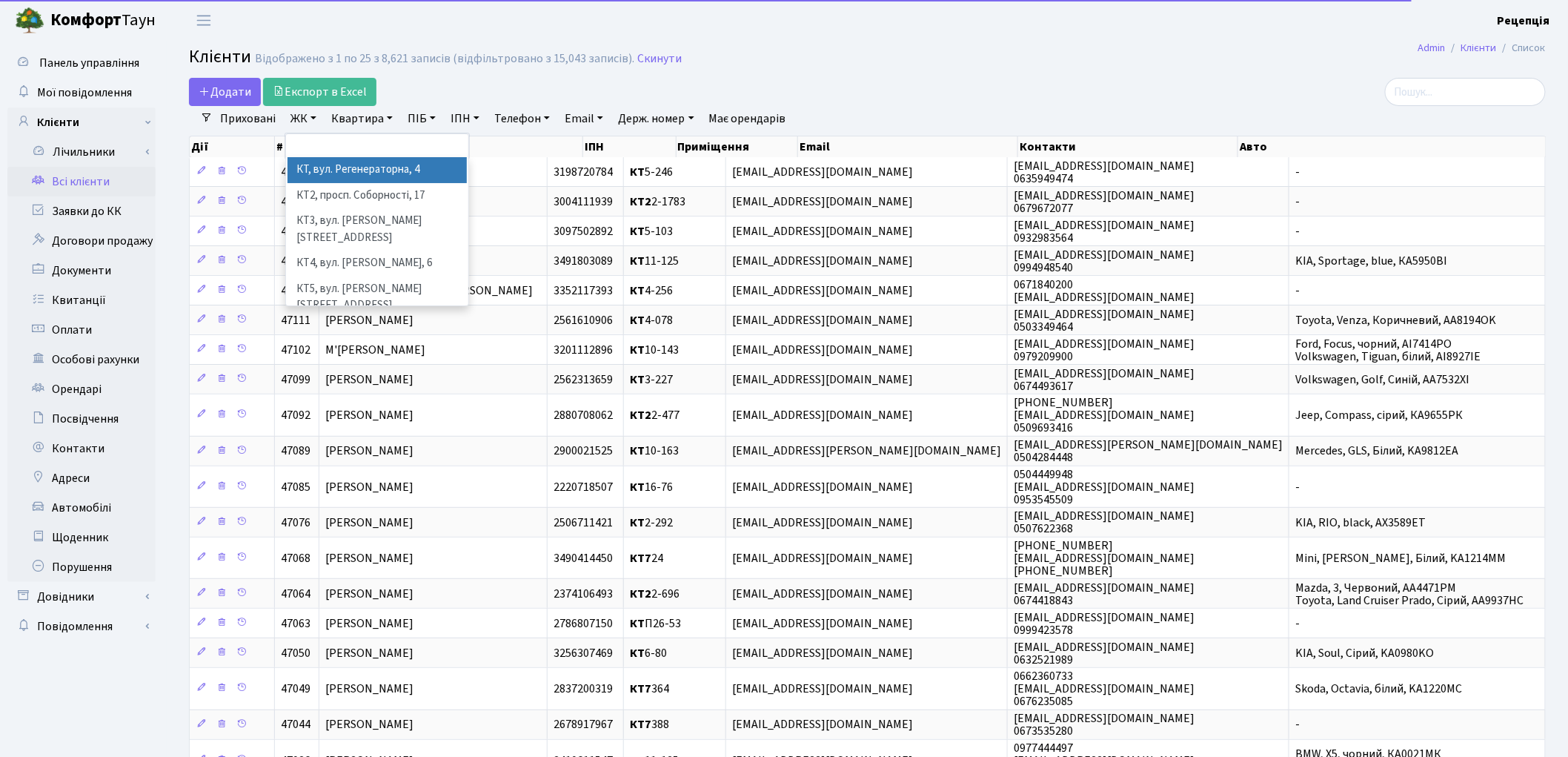
click at [320, 160] on li "КТ, вул. Регенераторна, 4" at bounding box center [377, 169] width 180 height 26
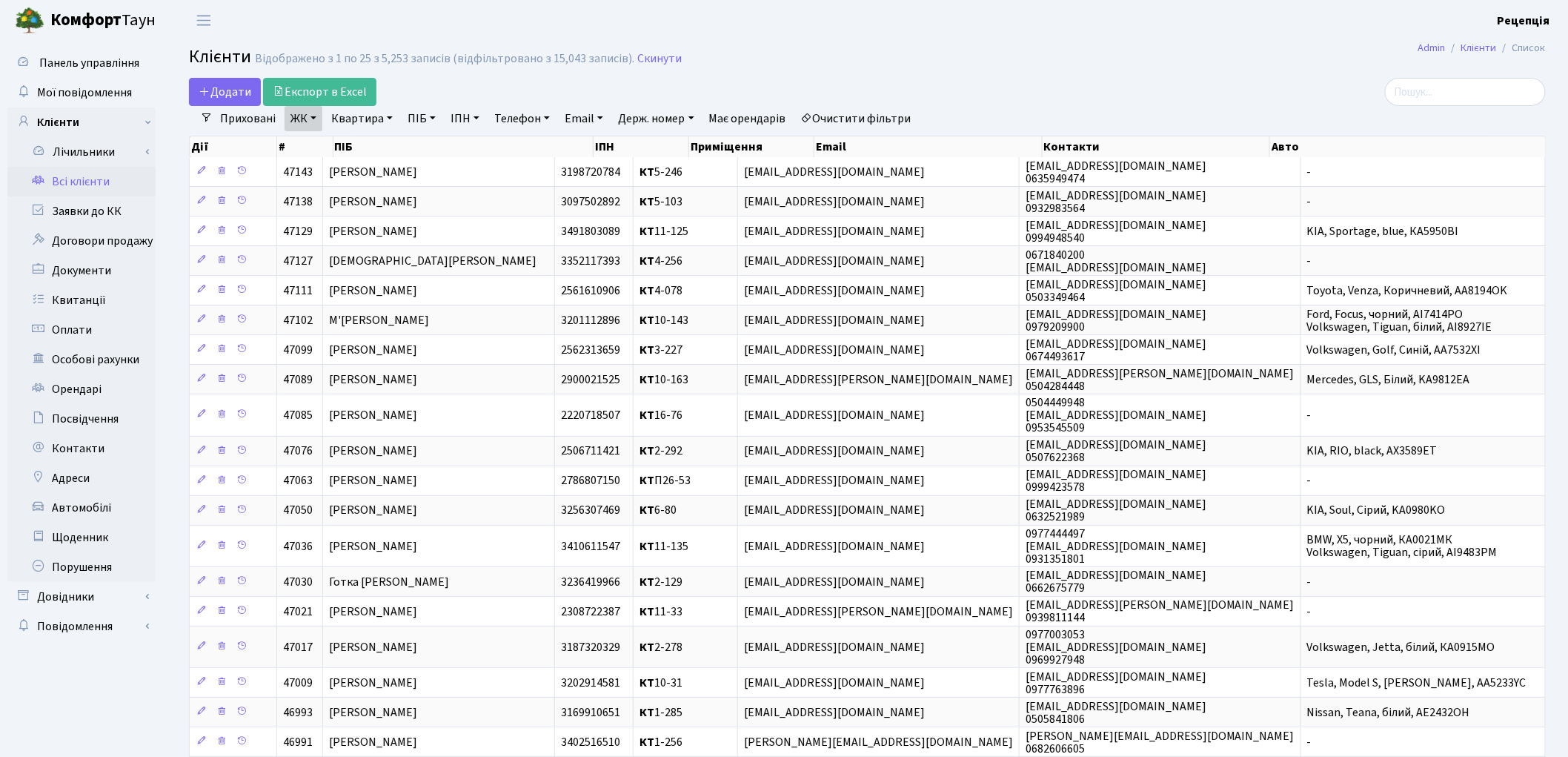
click at [344, 121] on link "Квартира" at bounding box center [362, 119] width 74 height 25
type input "4-469"
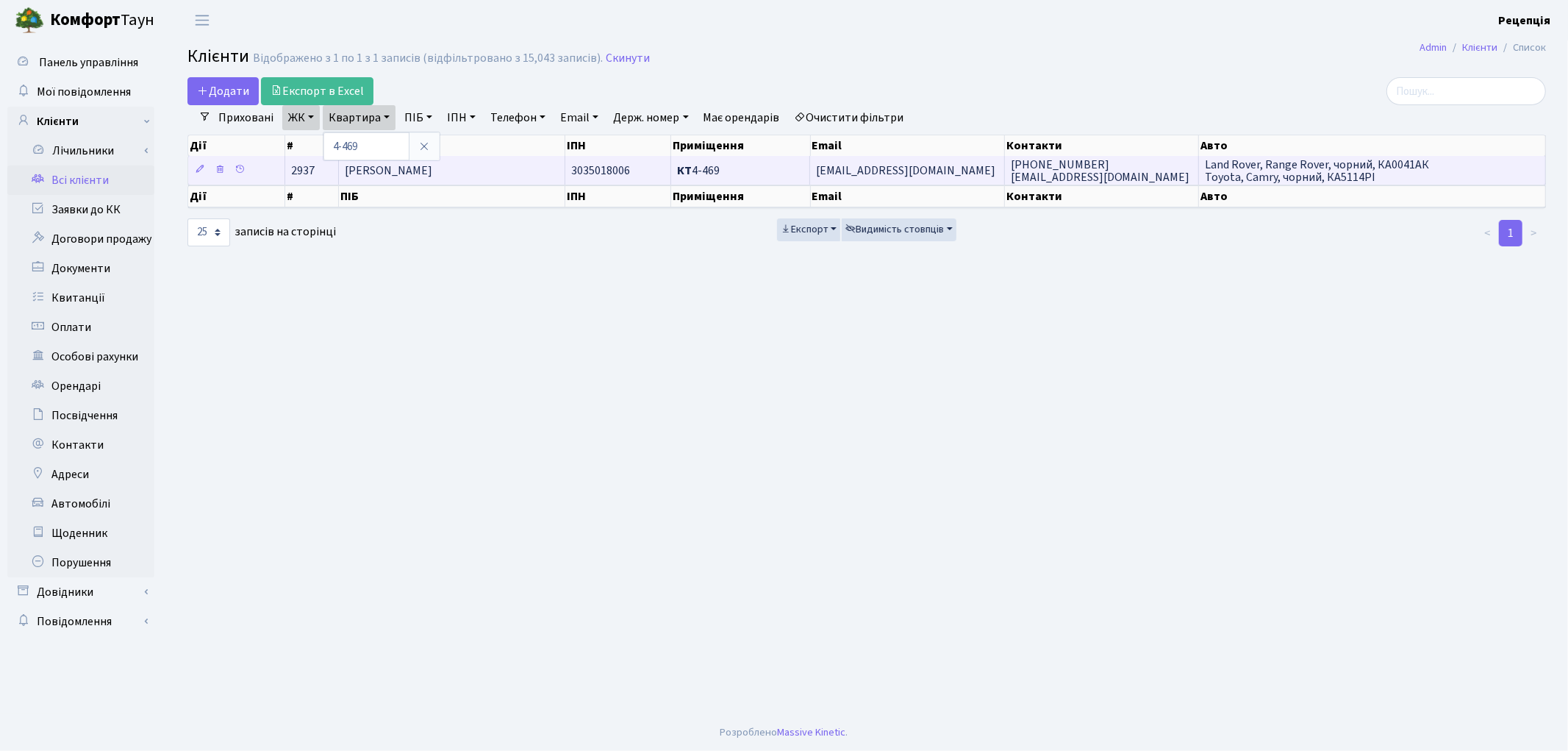
click at [502, 181] on td "[PERSON_NAME]" at bounding box center [452, 170] width 226 height 29
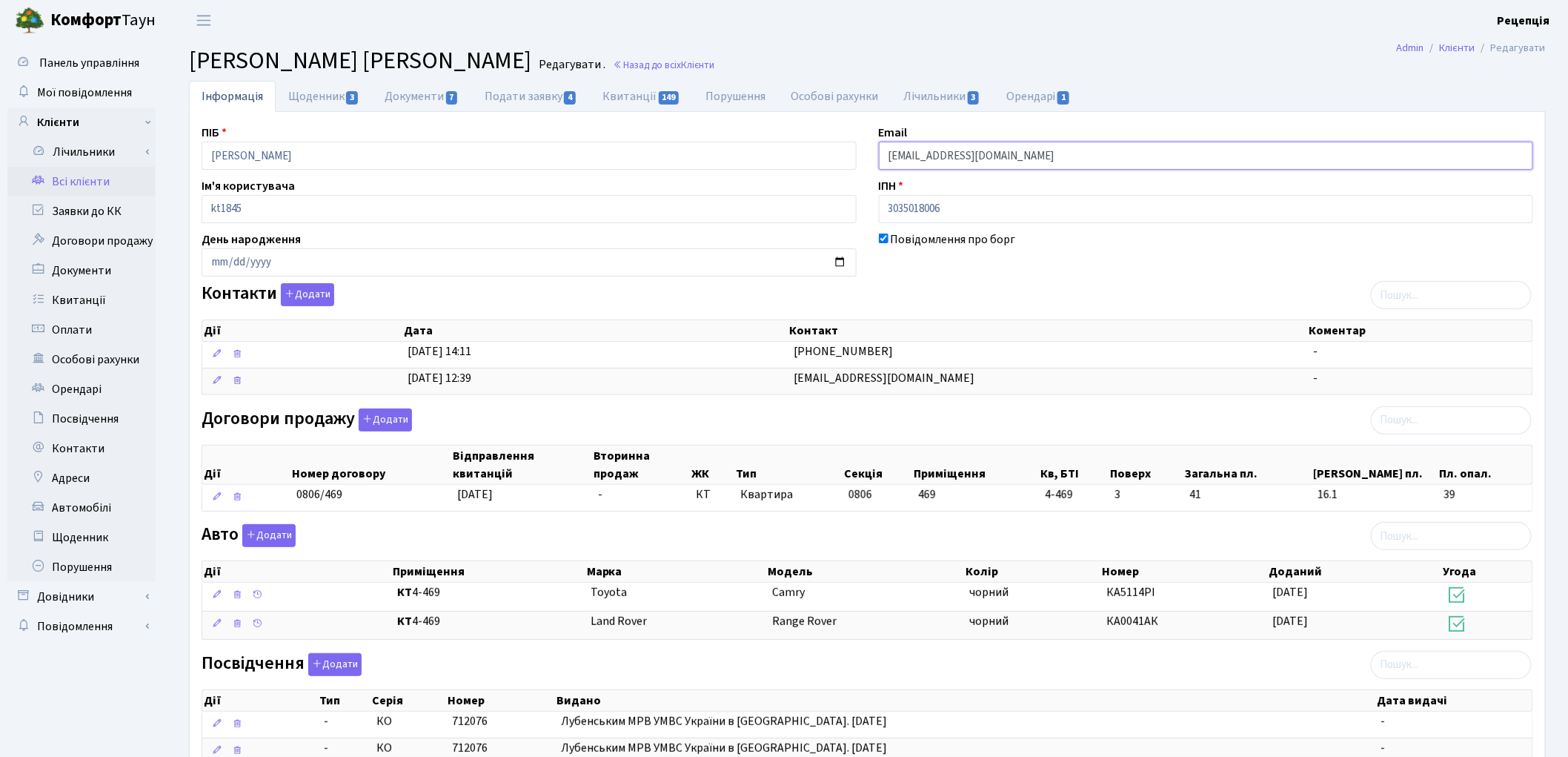
drag, startPoint x: 1016, startPoint y: 157, endPoint x: 853, endPoint y: 165, distance: 163.2
click at [832, 165] on div "ПІБ Ільченко Олена Григорівна Email xopowka83@gmail.com Ім'я користувача kt1845…" at bounding box center [868, 512] width 1354 height 778
click at [94, 509] on link "Автомобілі" at bounding box center [81, 508] width 148 height 29
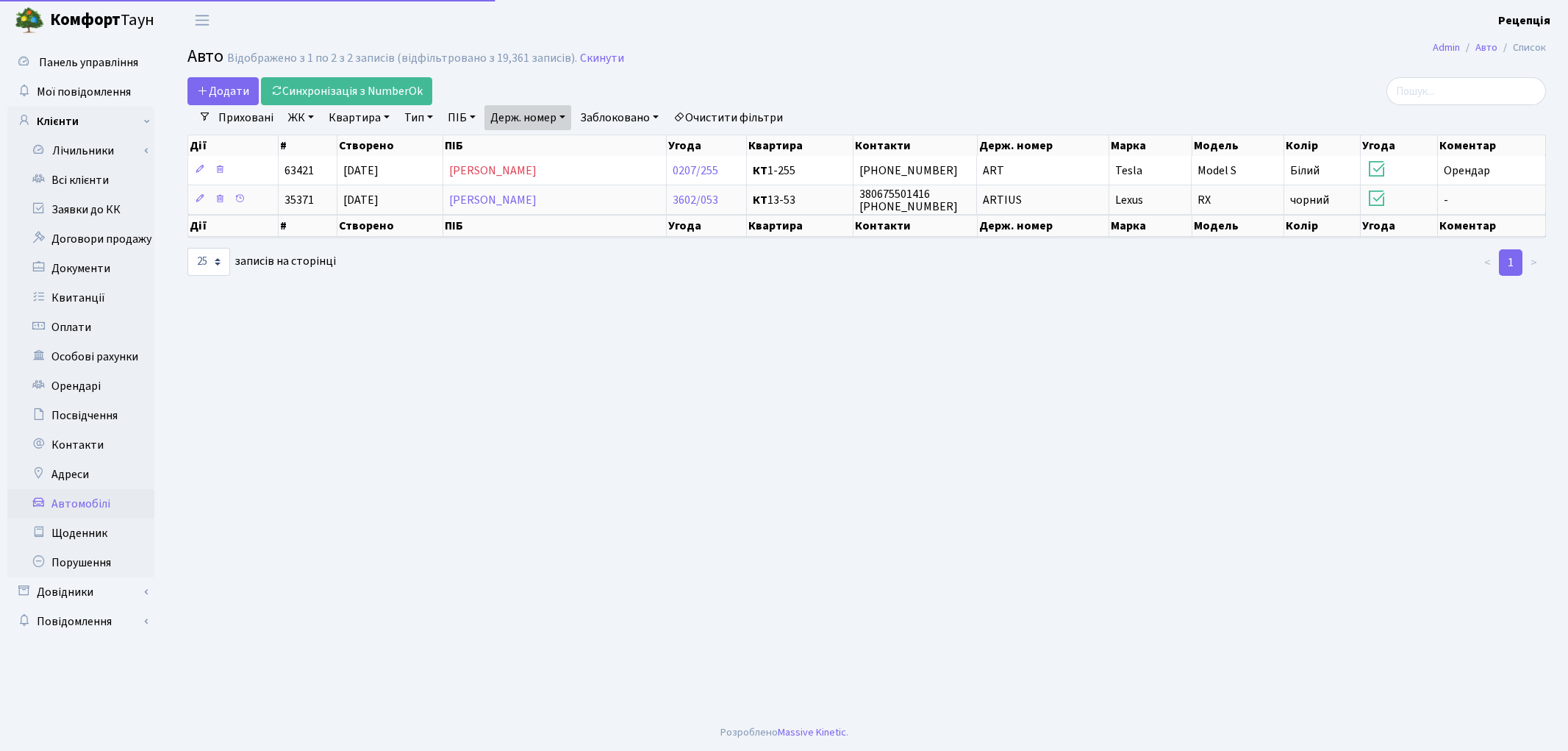
select select "25"
click at [527, 115] on link "Держ. номер" at bounding box center [528, 118] width 86 height 25
click at [548, 142] on input "art" at bounding box center [528, 147] width 86 height 28
type input "a"
type input "6568"
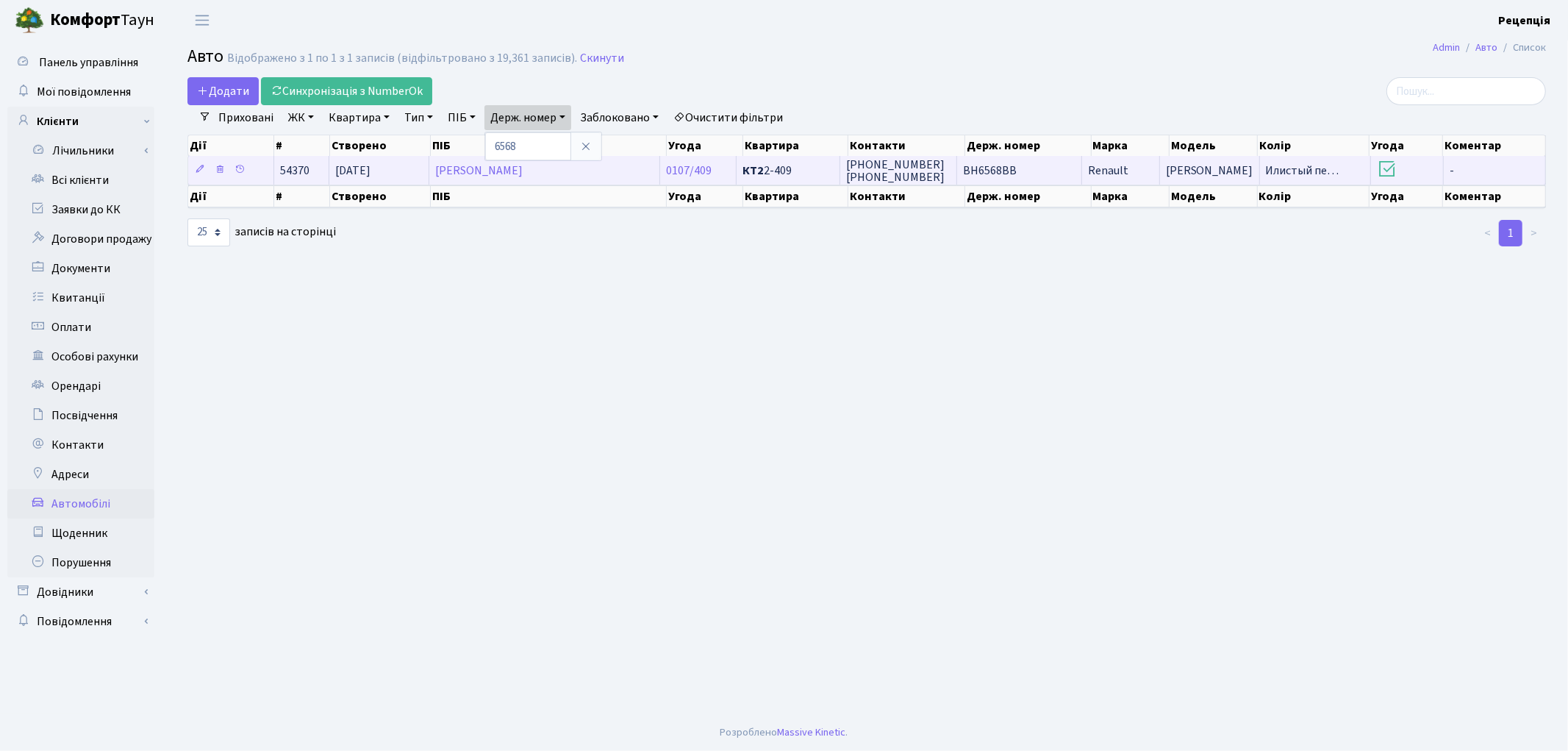
click at [1017, 174] on span "BH6568BB" at bounding box center [990, 170] width 53 height 16
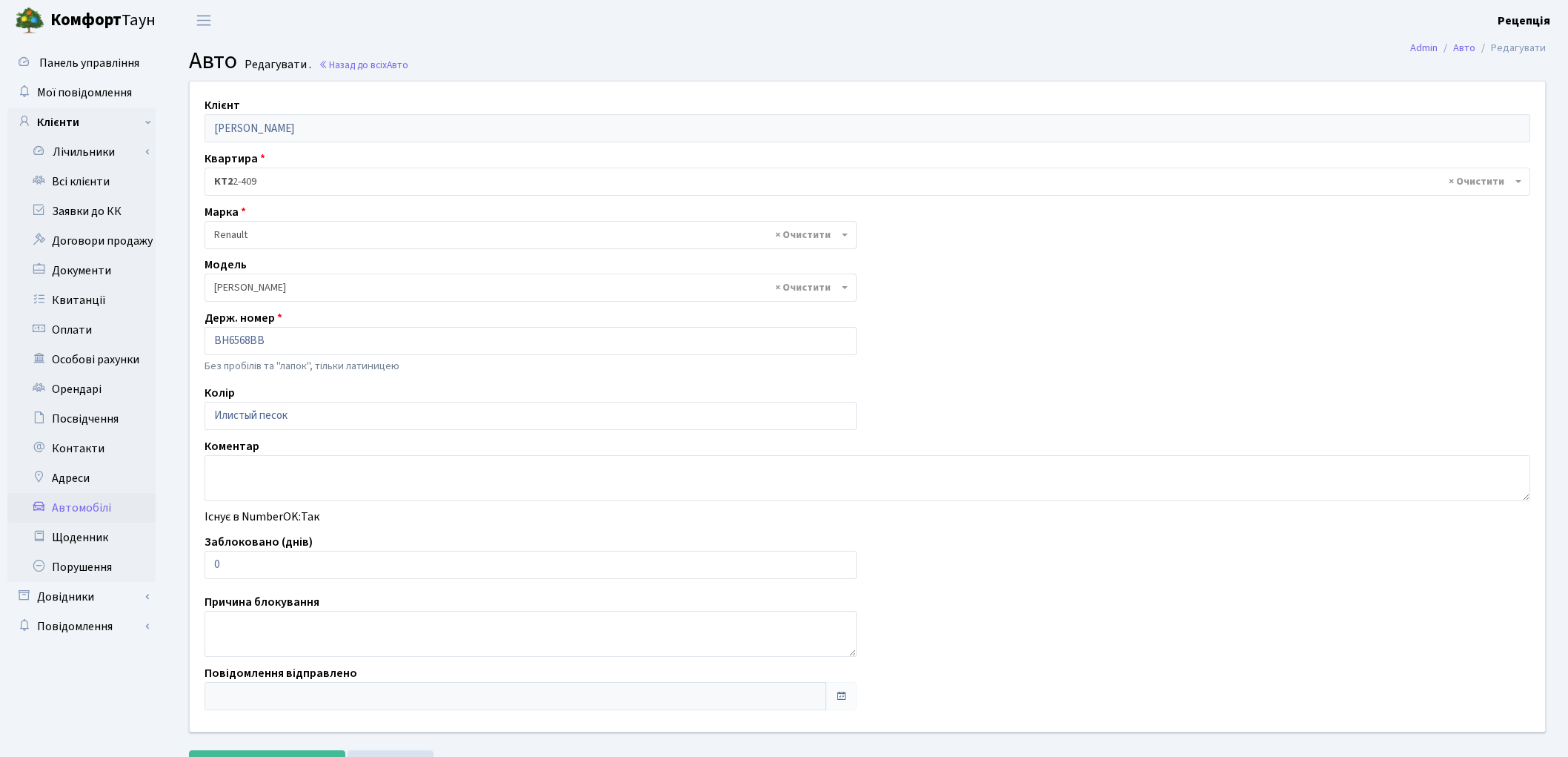
select select "457"
click at [121, 179] on link "Всі клієнти" at bounding box center [81, 181] width 148 height 29
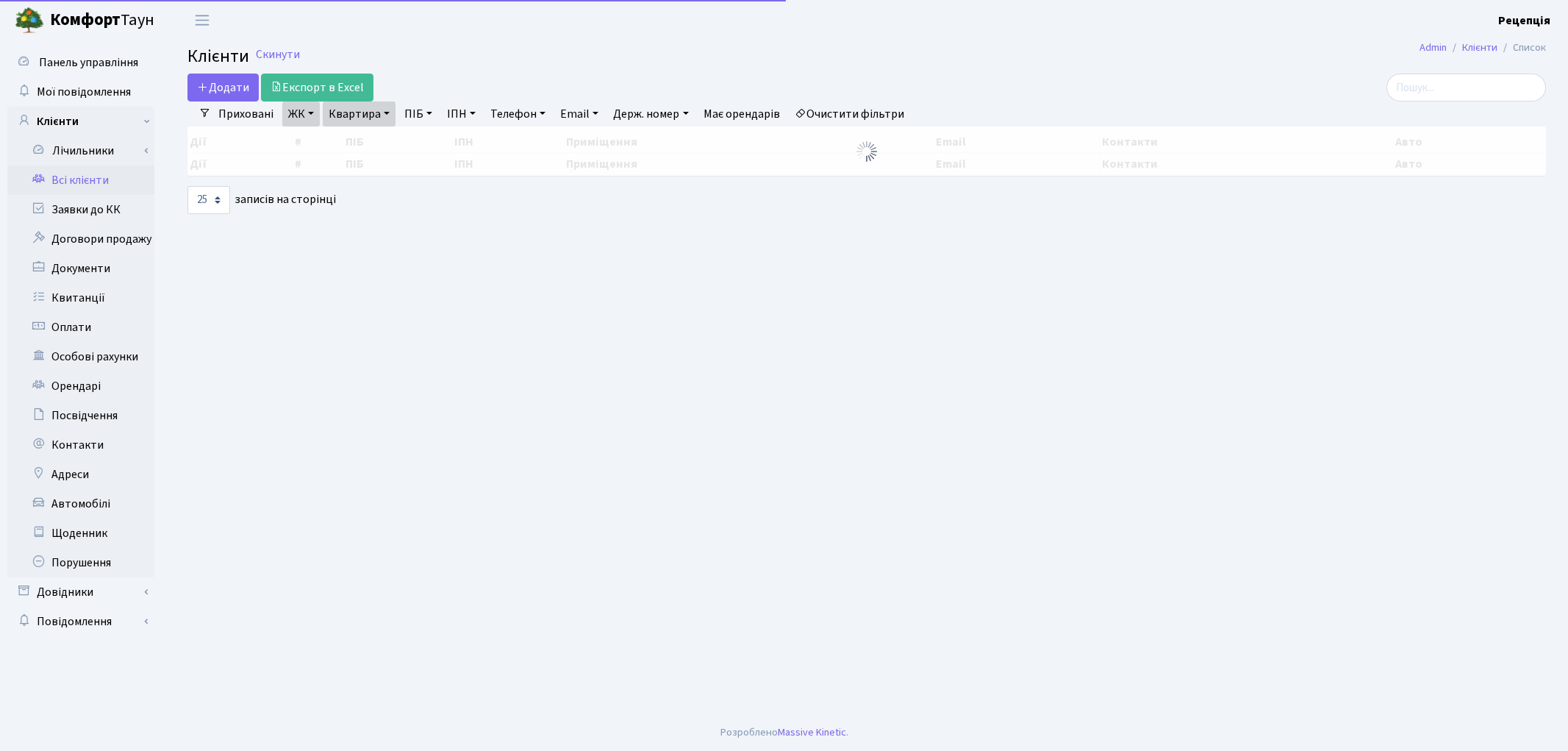
select select "25"
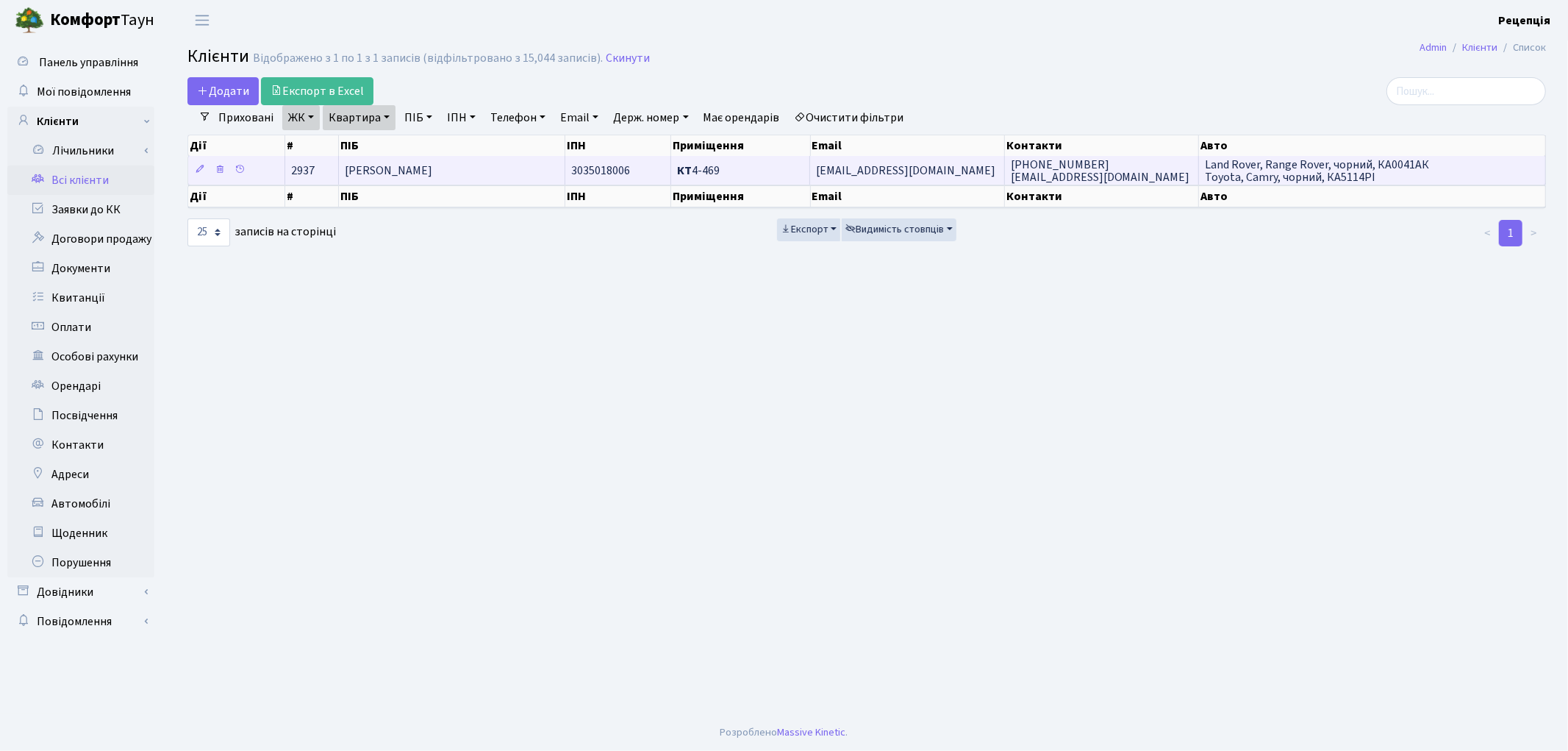
click at [485, 170] on td "[PERSON_NAME]" at bounding box center [452, 170] width 226 height 29
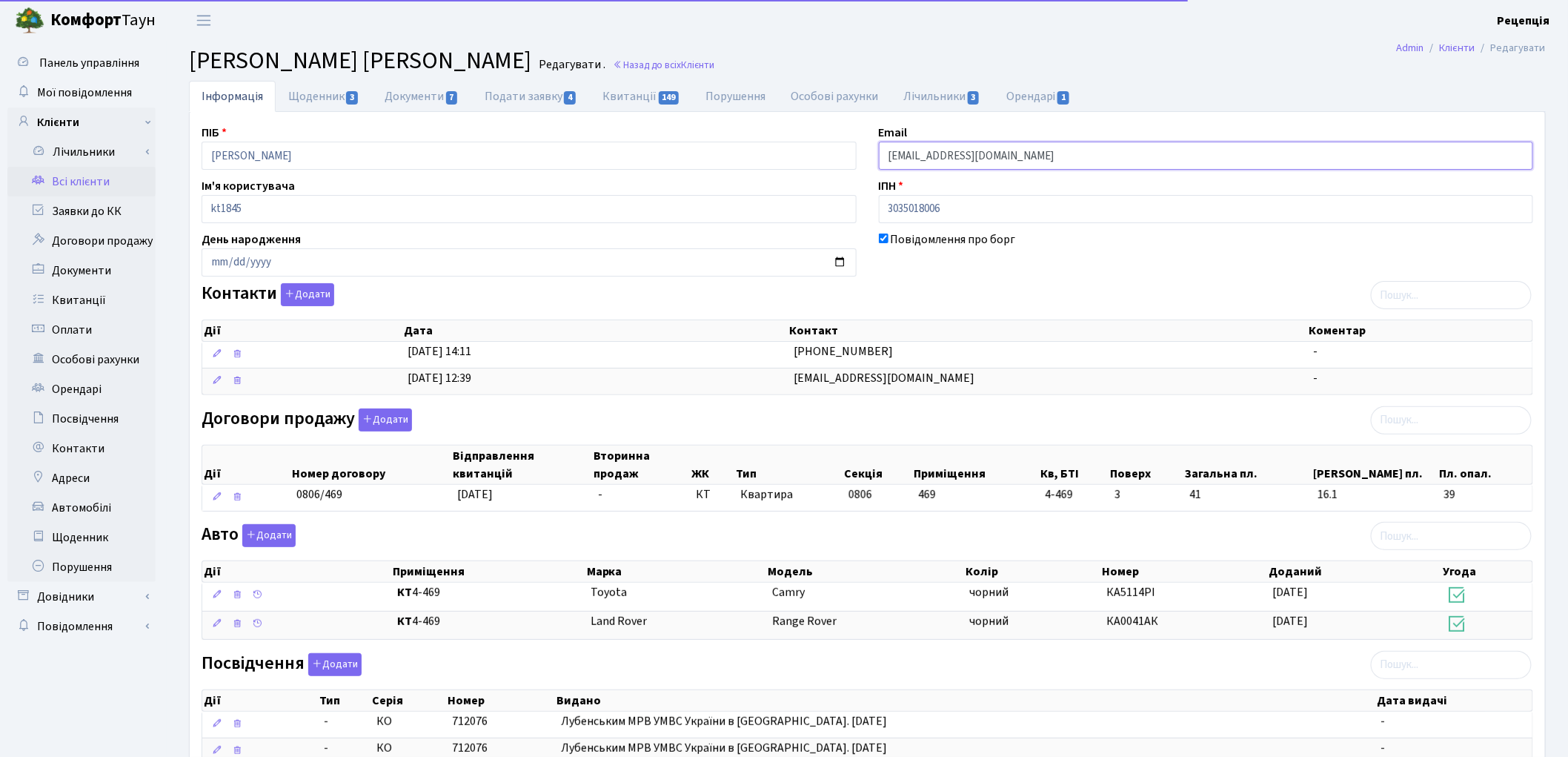
drag, startPoint x: 1012, startPoint y: 158, endPoint x: 860, endPoint y: 165, distance: 152.2
click at [860, 165] on div "ПІБ [PERSON_NAME] Email [EMAIL_ADDRESS][DOMAIN_NAME] Ім'я користувача kt1845 ІП…" at bounding box center [868, 512] width 1354 height 778
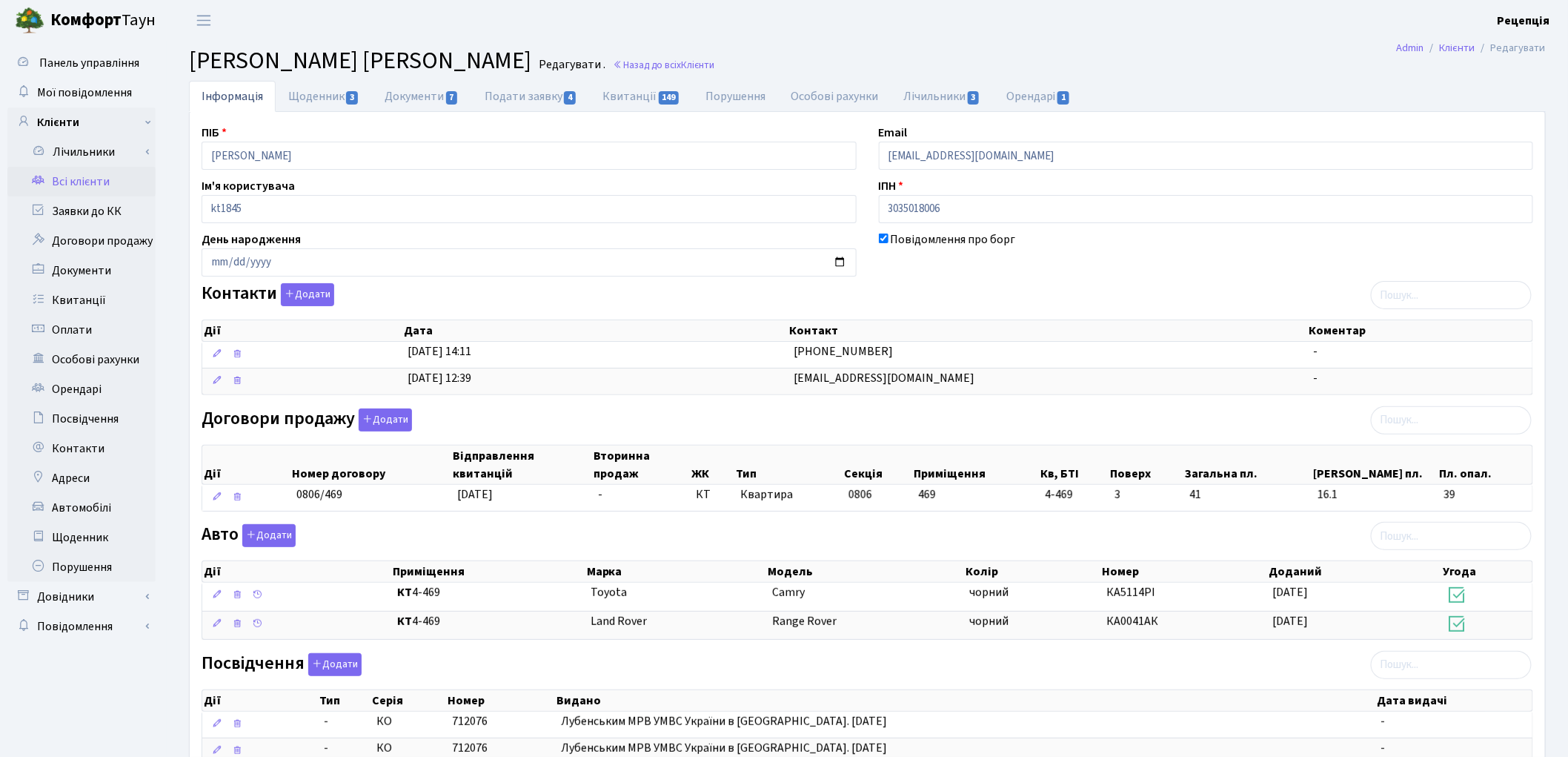
click at [90, 177] on link "Всі клієнти" at bounding box center [81, 181] width 148 height 29
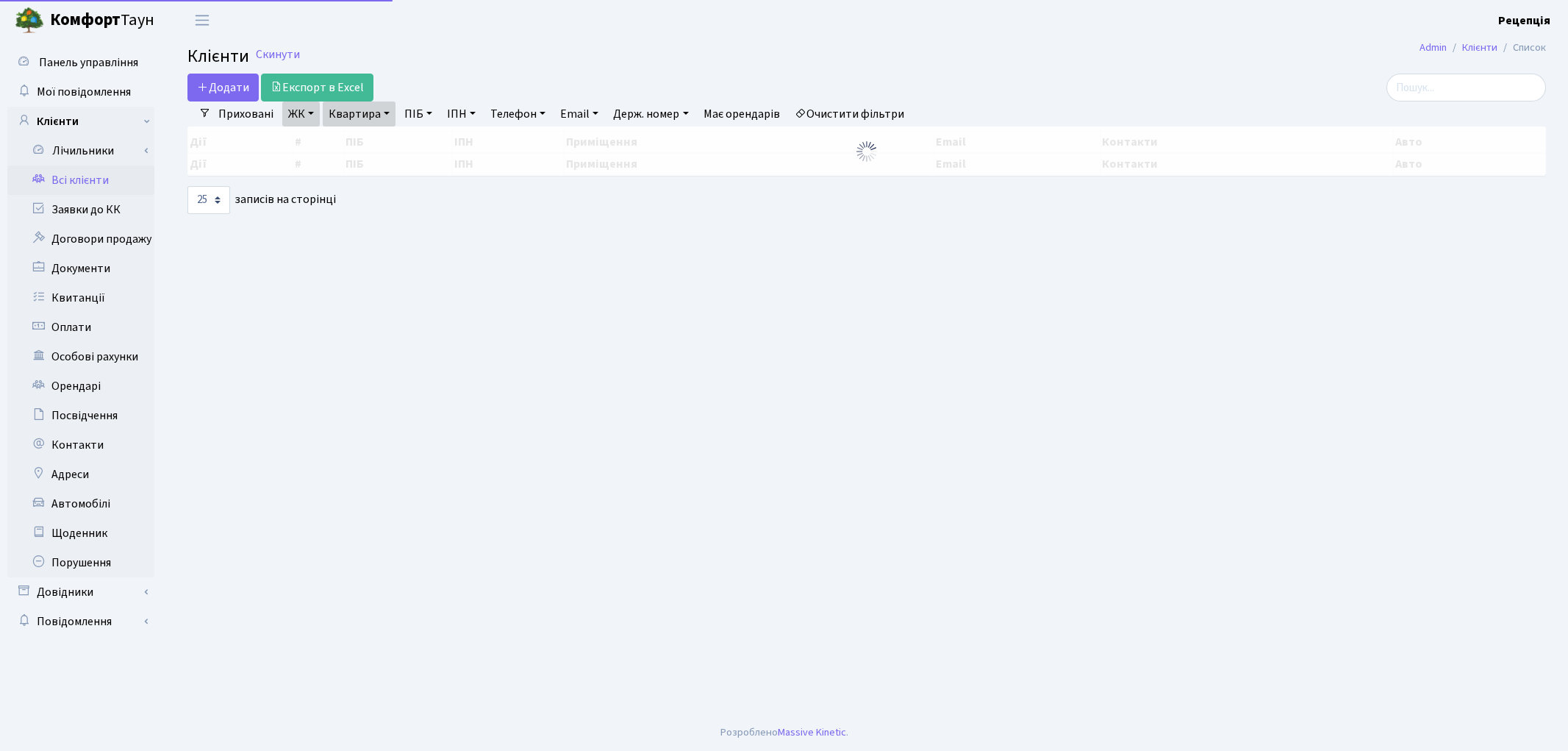
select select "25"
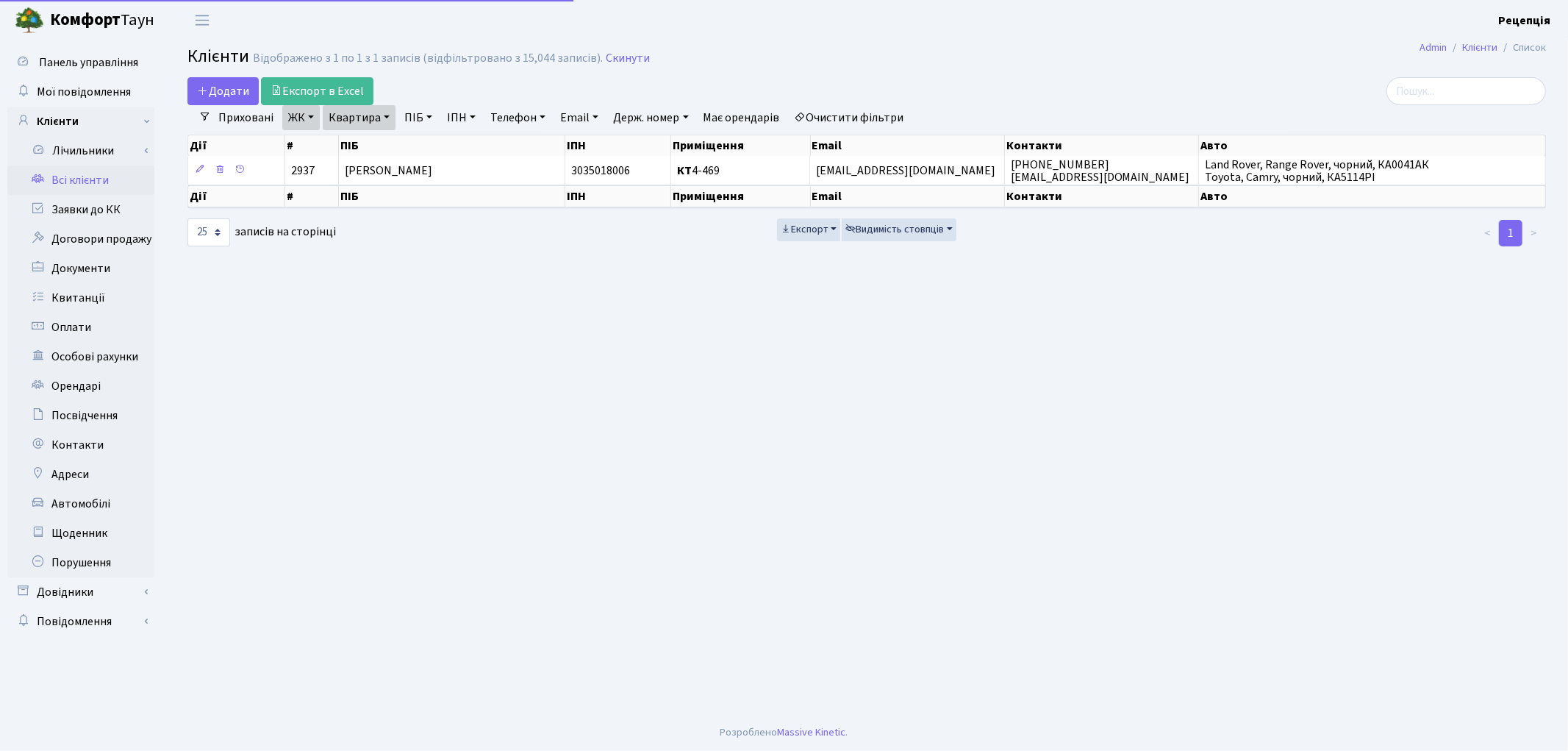
click at [864, 112] on link "Очистити фільтри" at bounding box center [850, 118] width 121 height 25
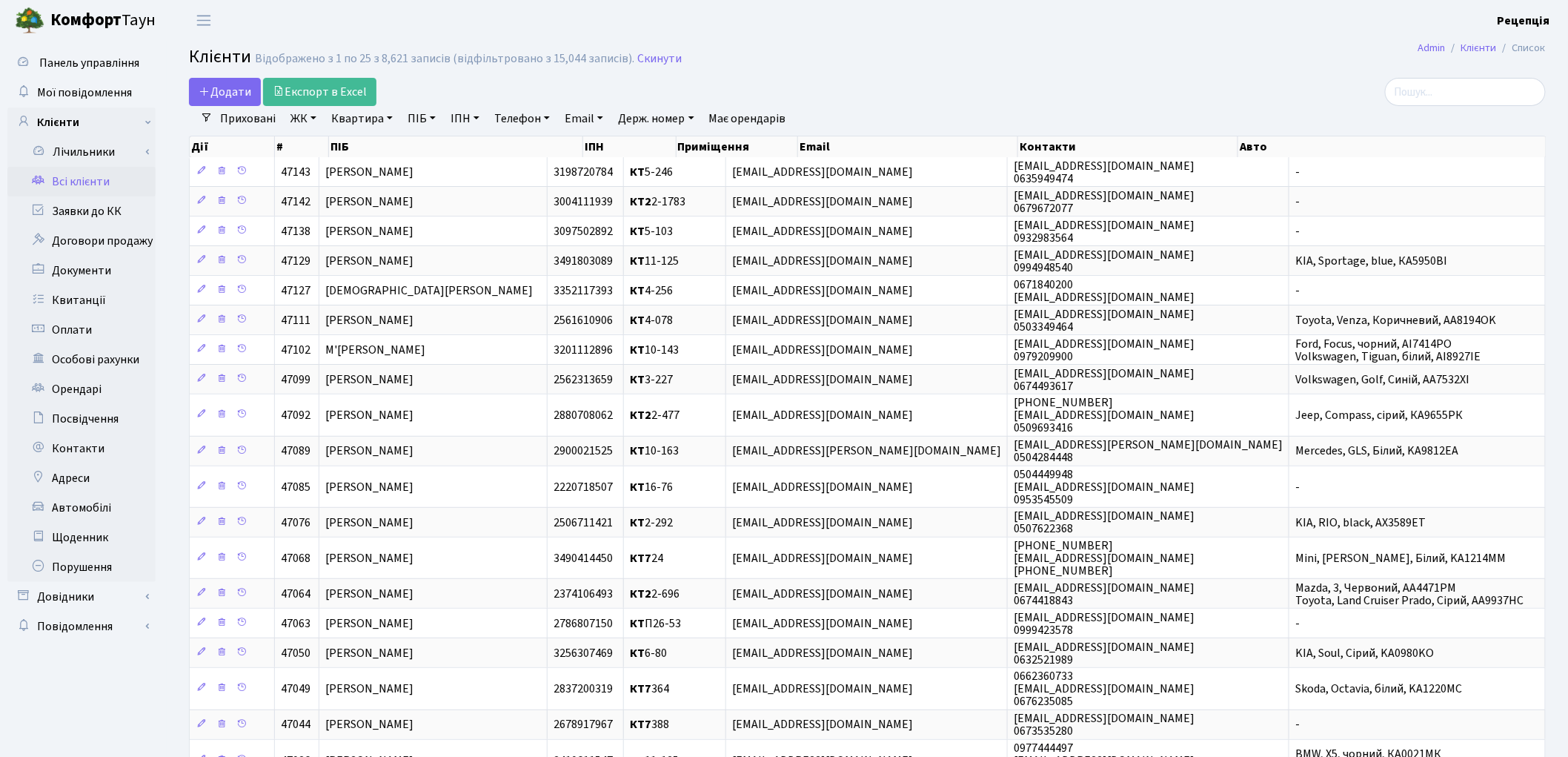
click at [428, 116] on link "ПІБ" at bounding box center [421, 119] width 40 height 25
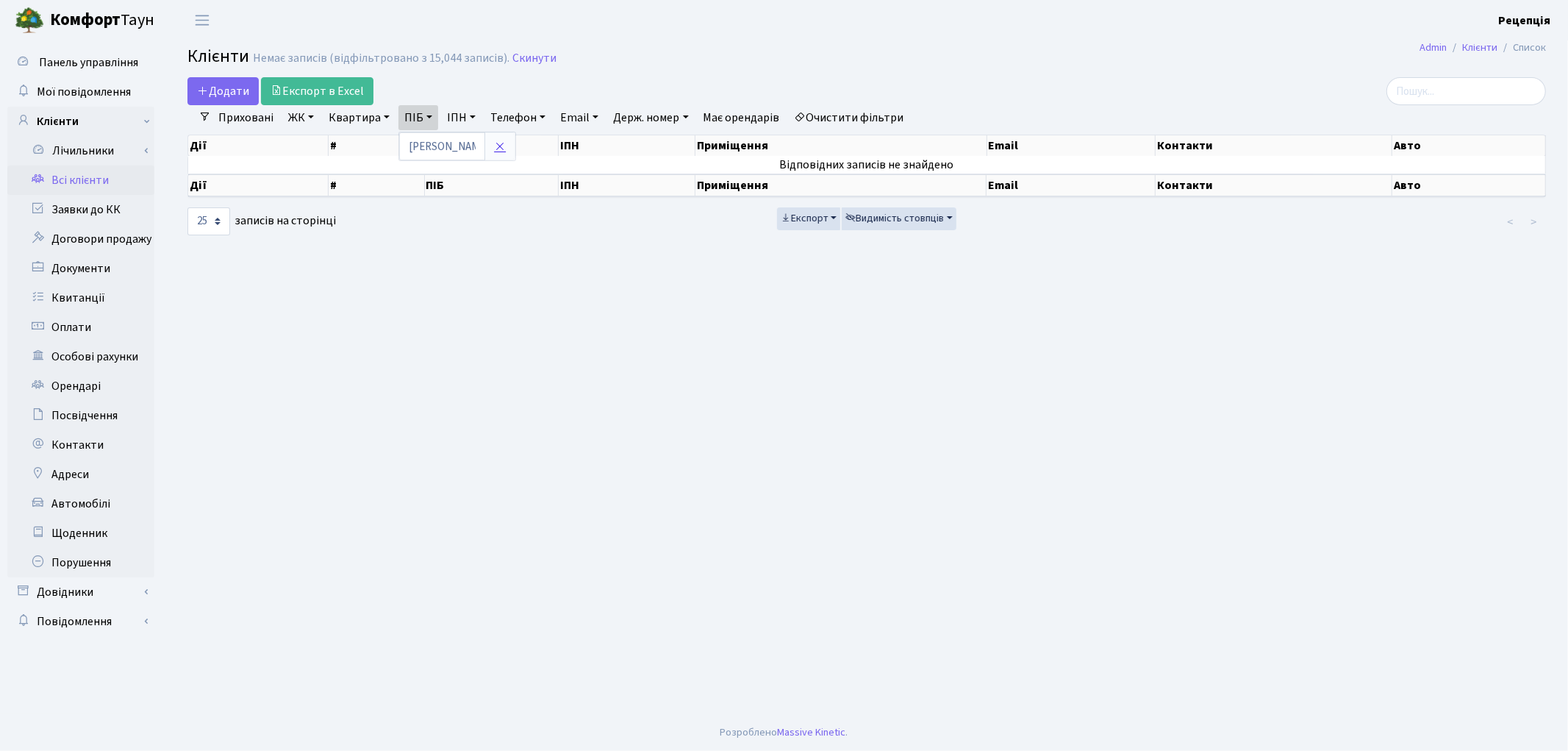
click at [507, 142] on link at bounding box center [499, 147] width 31 height 28
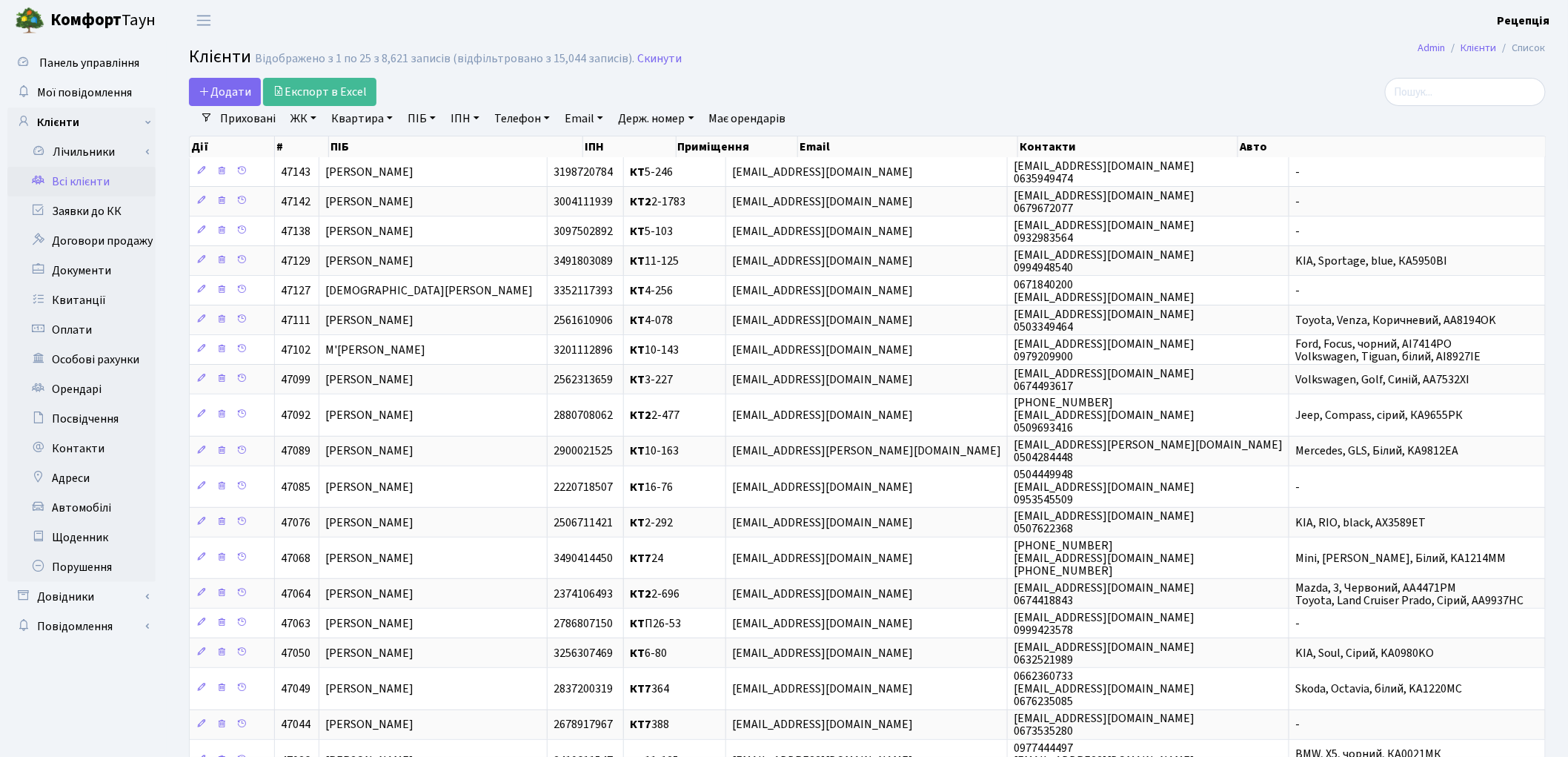
click at [431, 109] on link "ПІБ" at bounding box center [421, 119] width 40 height 25
click at [433, 146] on input "text" at bounding box center [446, 148] width 87 height 29
type input "калашник"
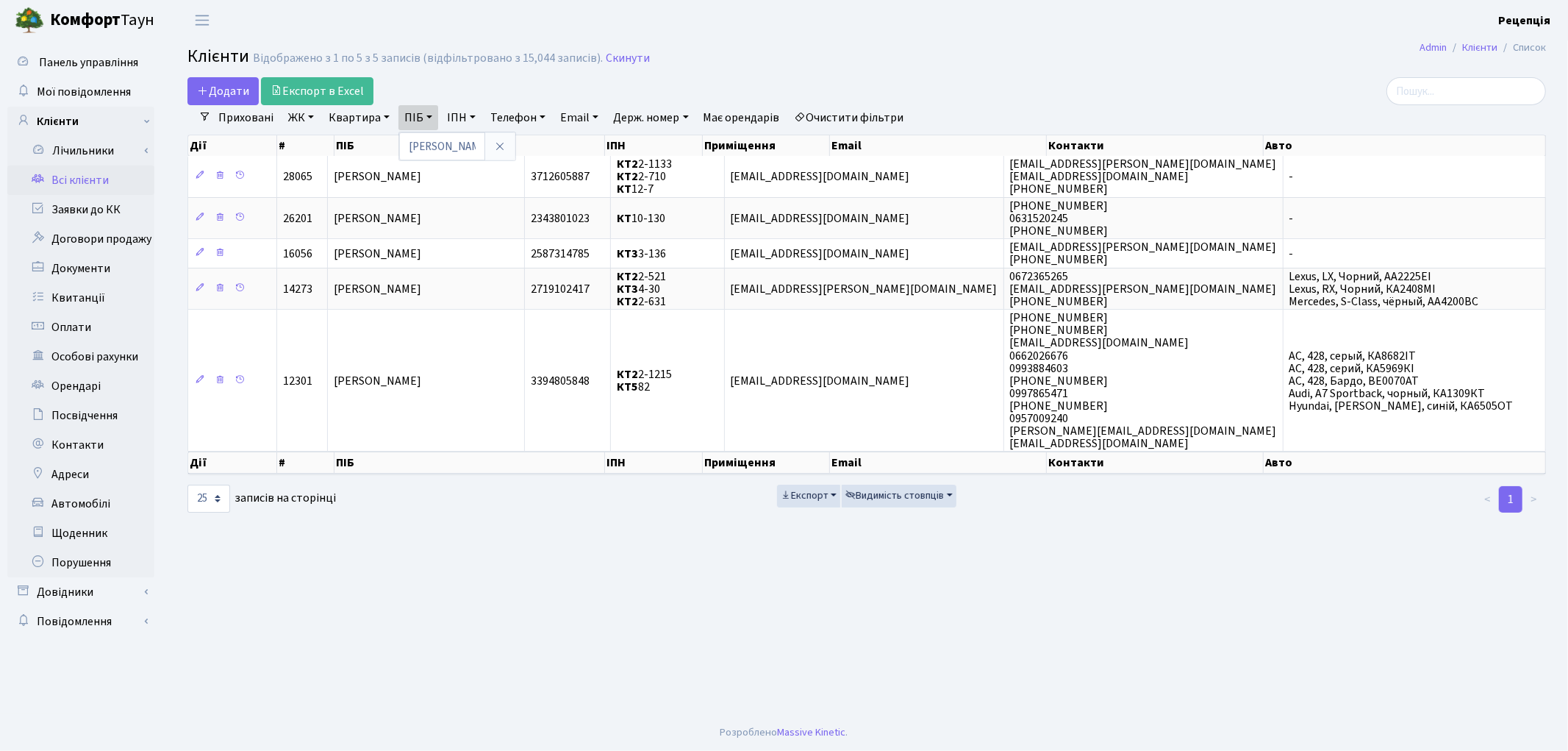
click at [864, 119] on link "Очистити фільтри" at bounding box center [850, 118] width 121 height 25
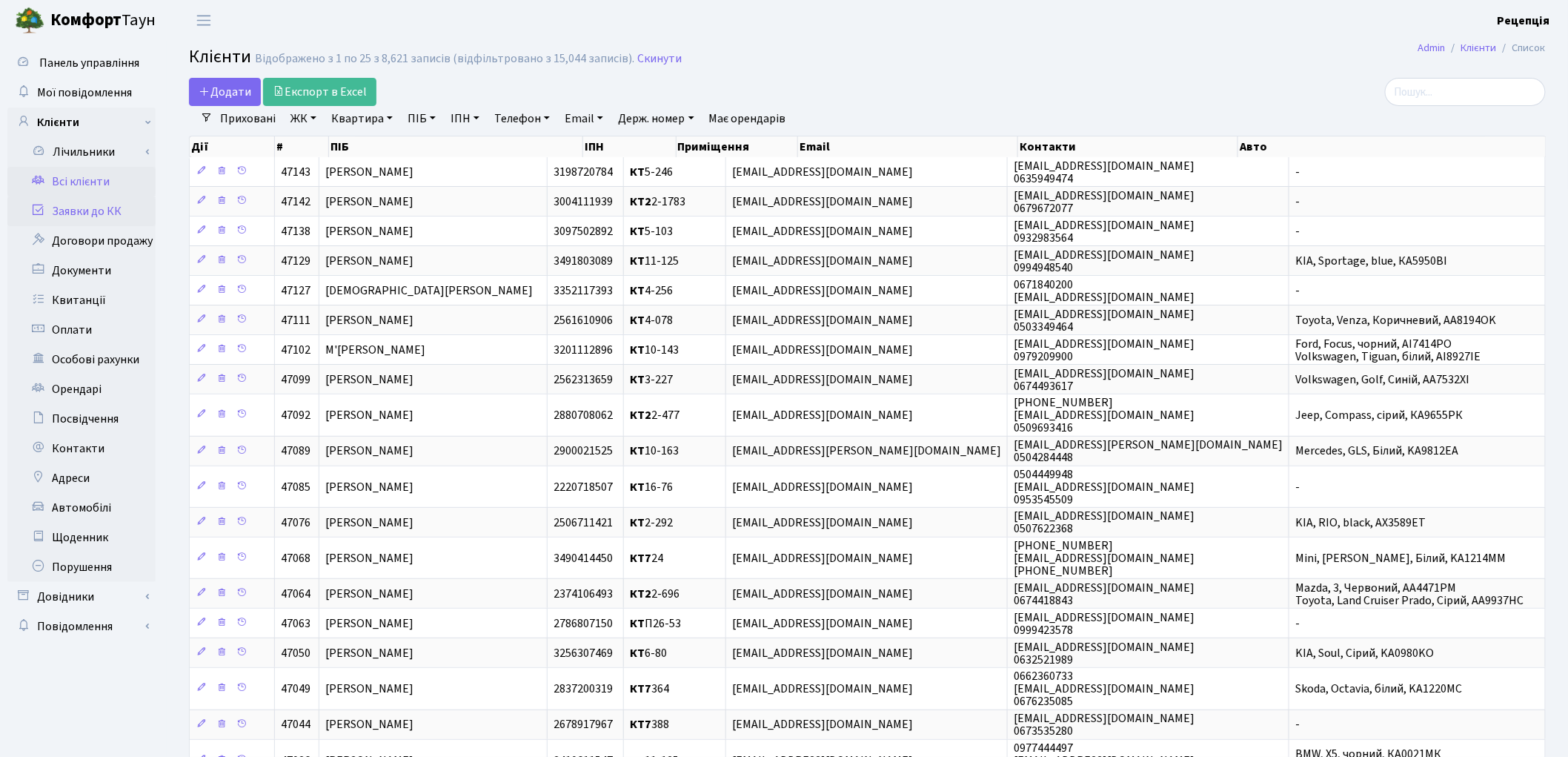
click at [104, 201] on link "Заявки до КК" at bounding box center [81, 211] width 148 height 29
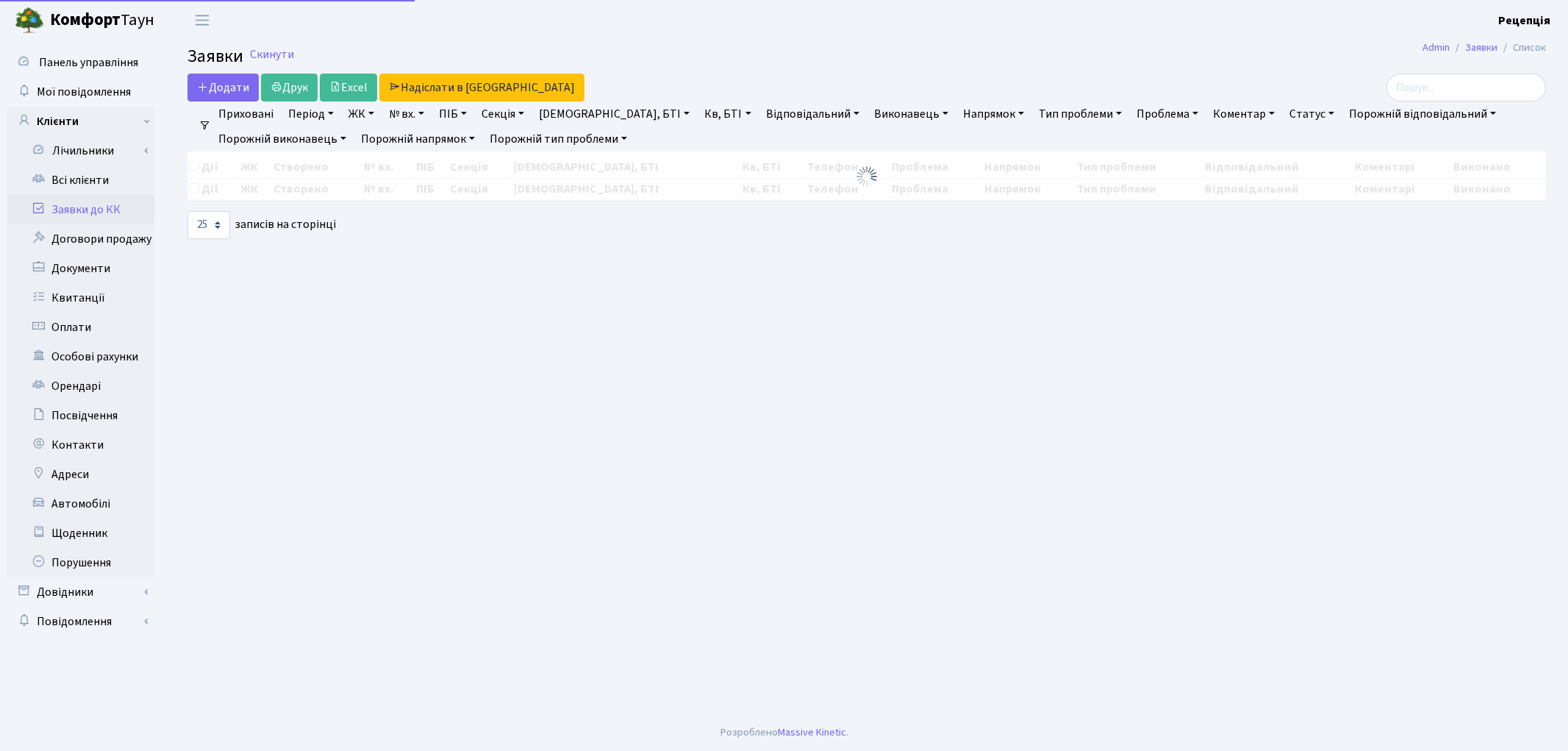
select select "25"
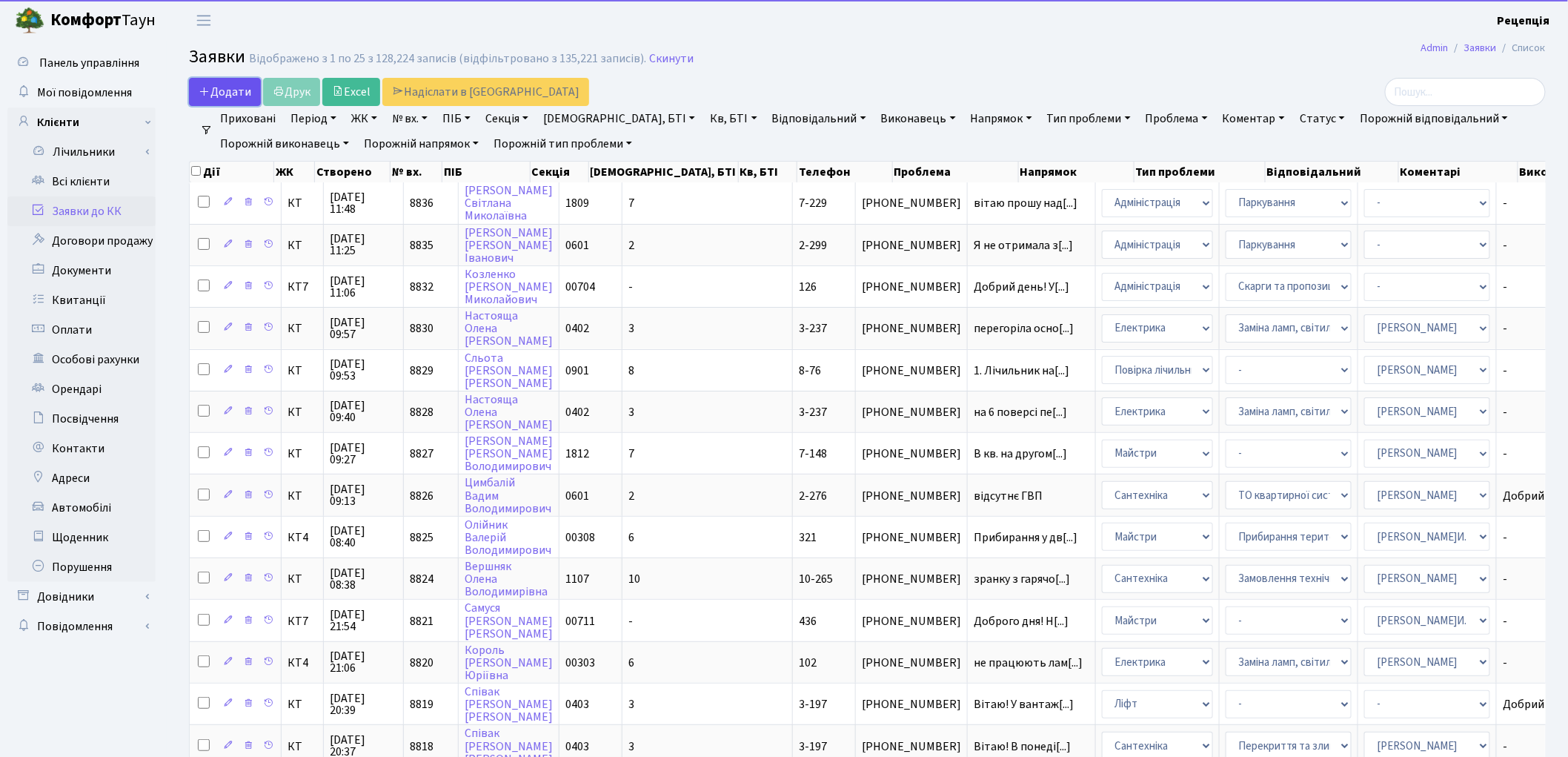
click at [221, 93] on span "Додати" at bounding box center [225, 92] width 52 height 17
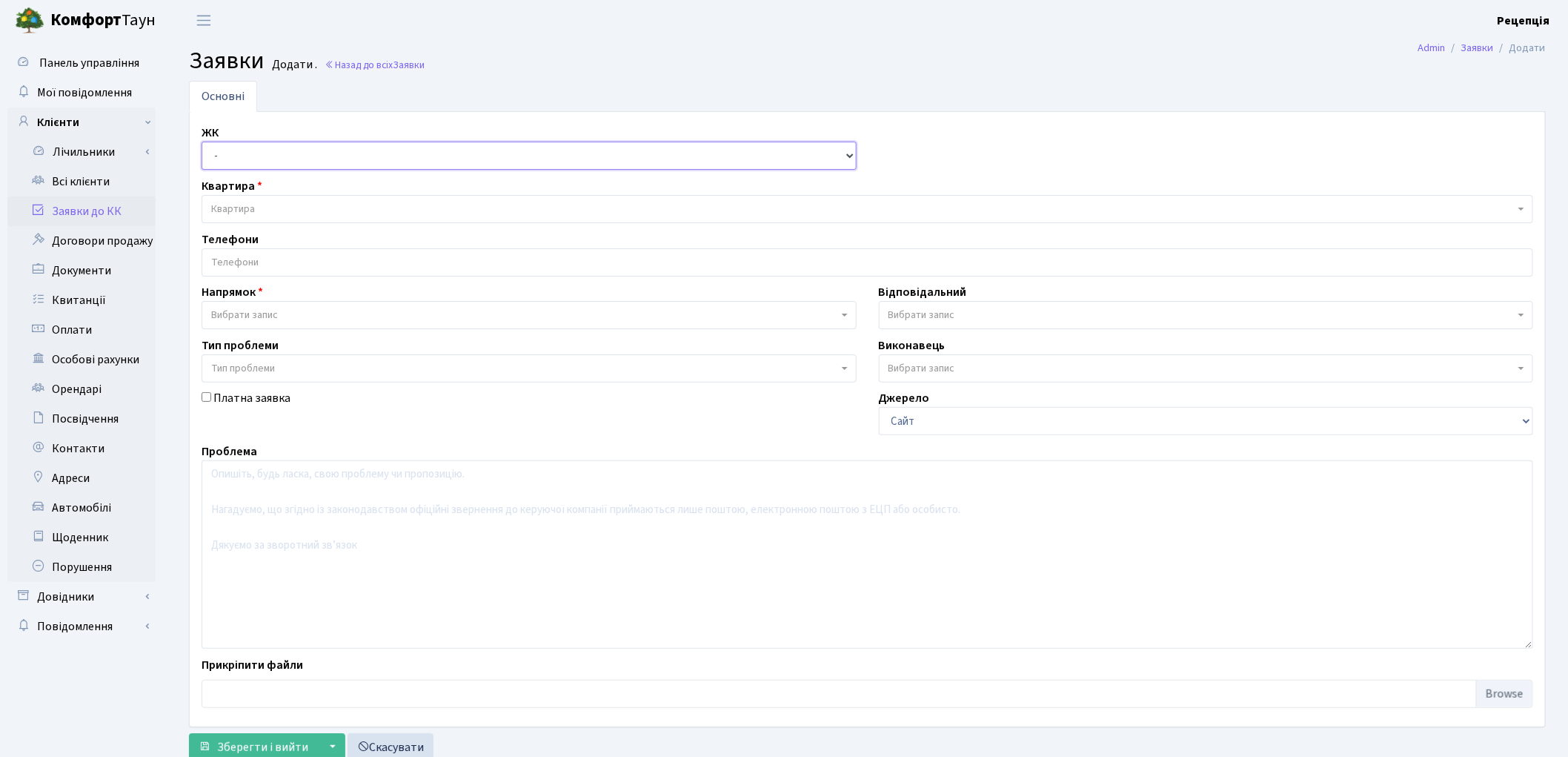
click at [253, 156] on select "- КТ, вул. Регенераторна, 4 КТ2, просп. [STREET_ADDRESS] [STREET_ADDRESS] [PERS…" at bounding box center [530, 156] width 655 height 29
select select "295"
click at [202, 142] on select "- КТ, вул. Регенераторна, 4 КТ2, просп. Соборності, 17 КТ3, вул. Березнева, 16 …" at bounding box center [530, 156] width 655 height 29
select select
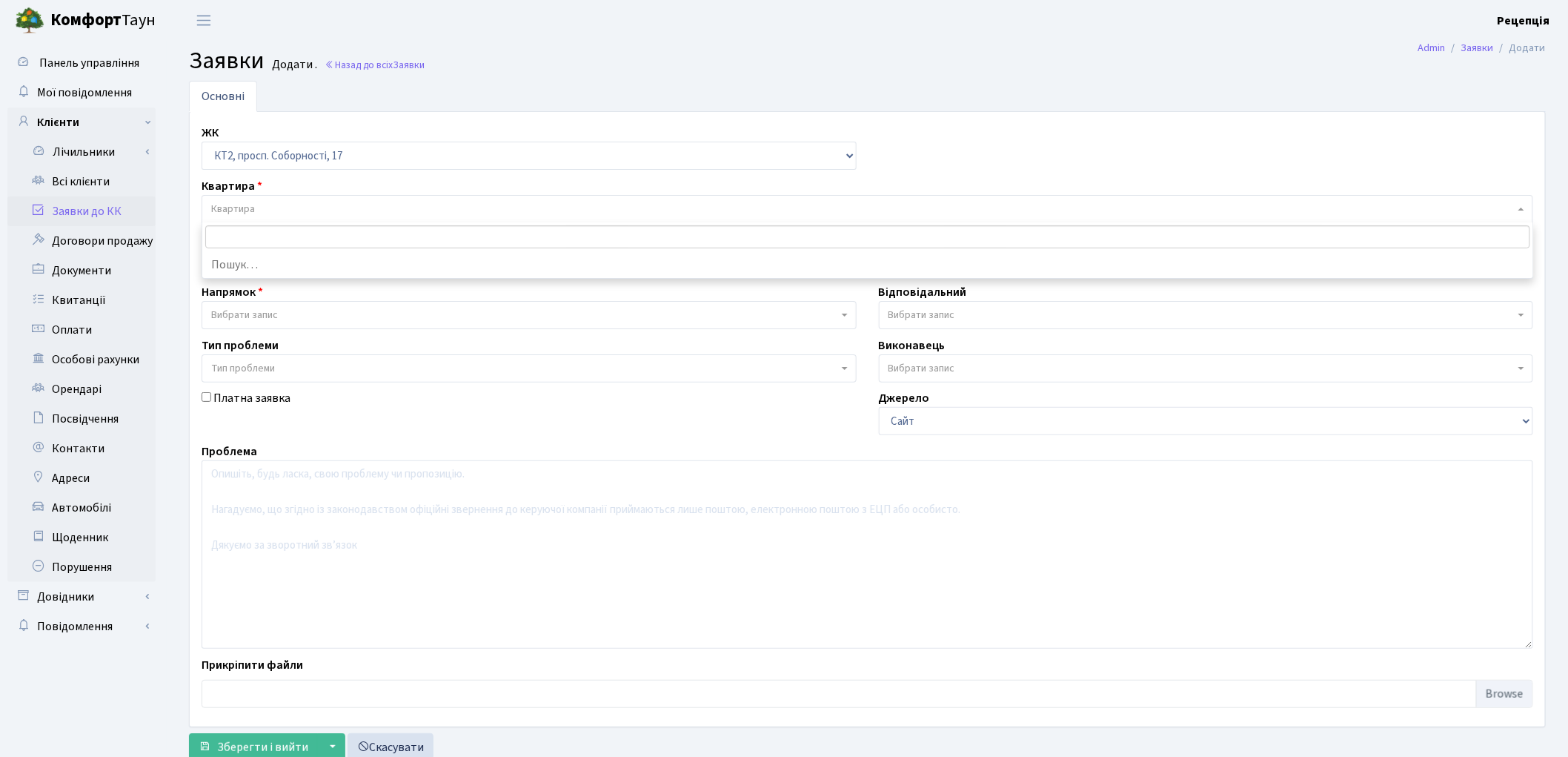
click at [285, 204] on span "Квартира" at bounding box center [863, 209] width 1304 height 15
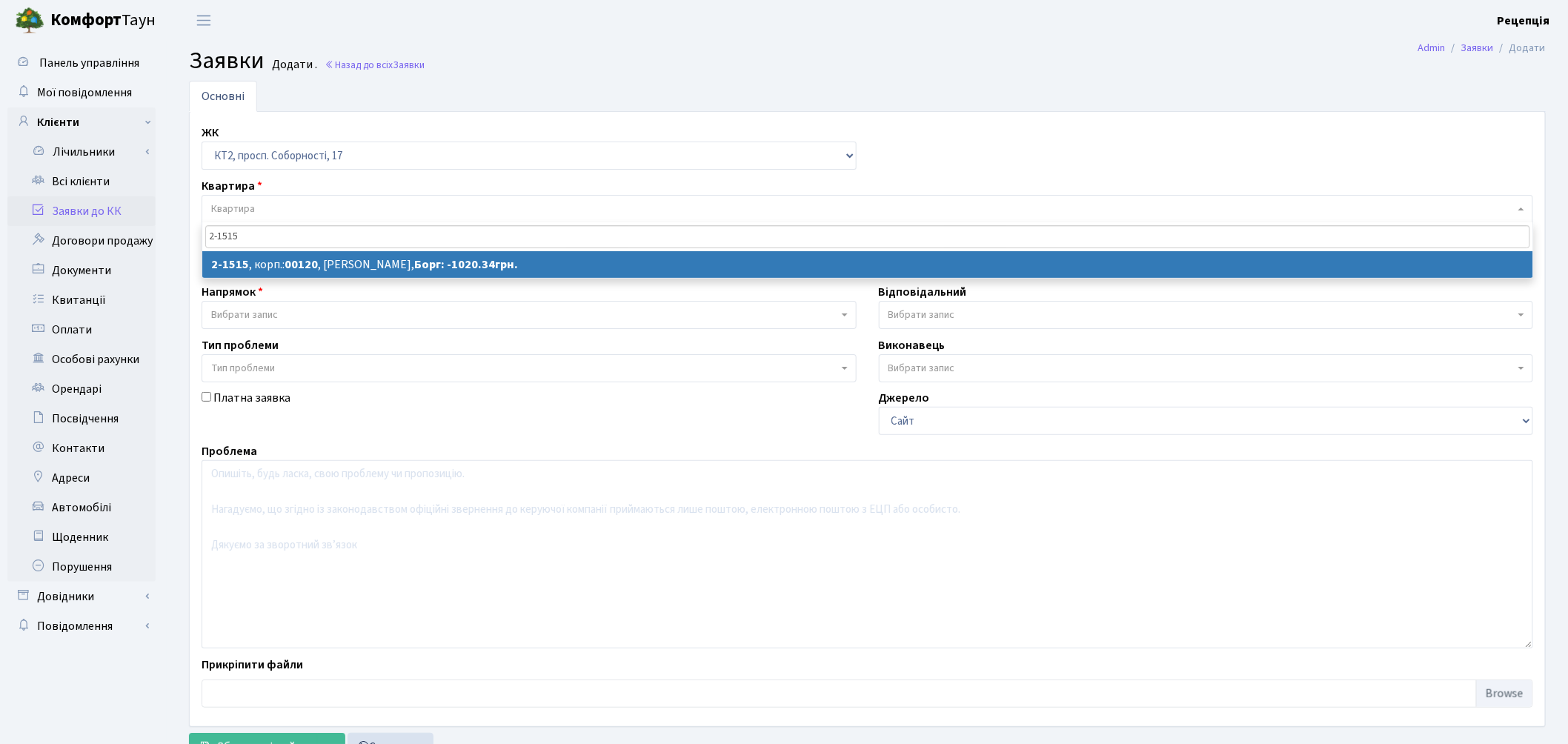
type input "2-1515"
select select
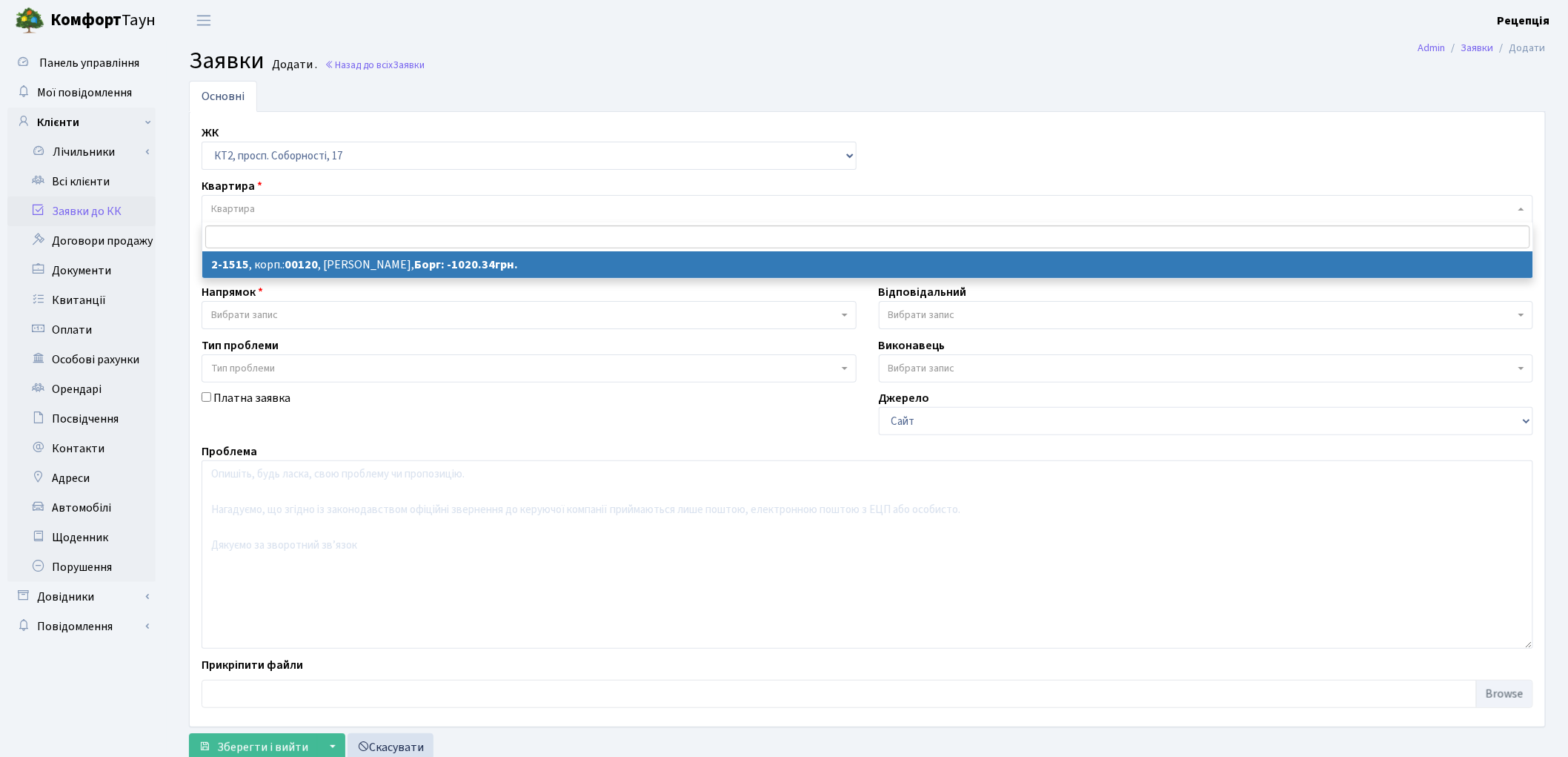
select select "13130"
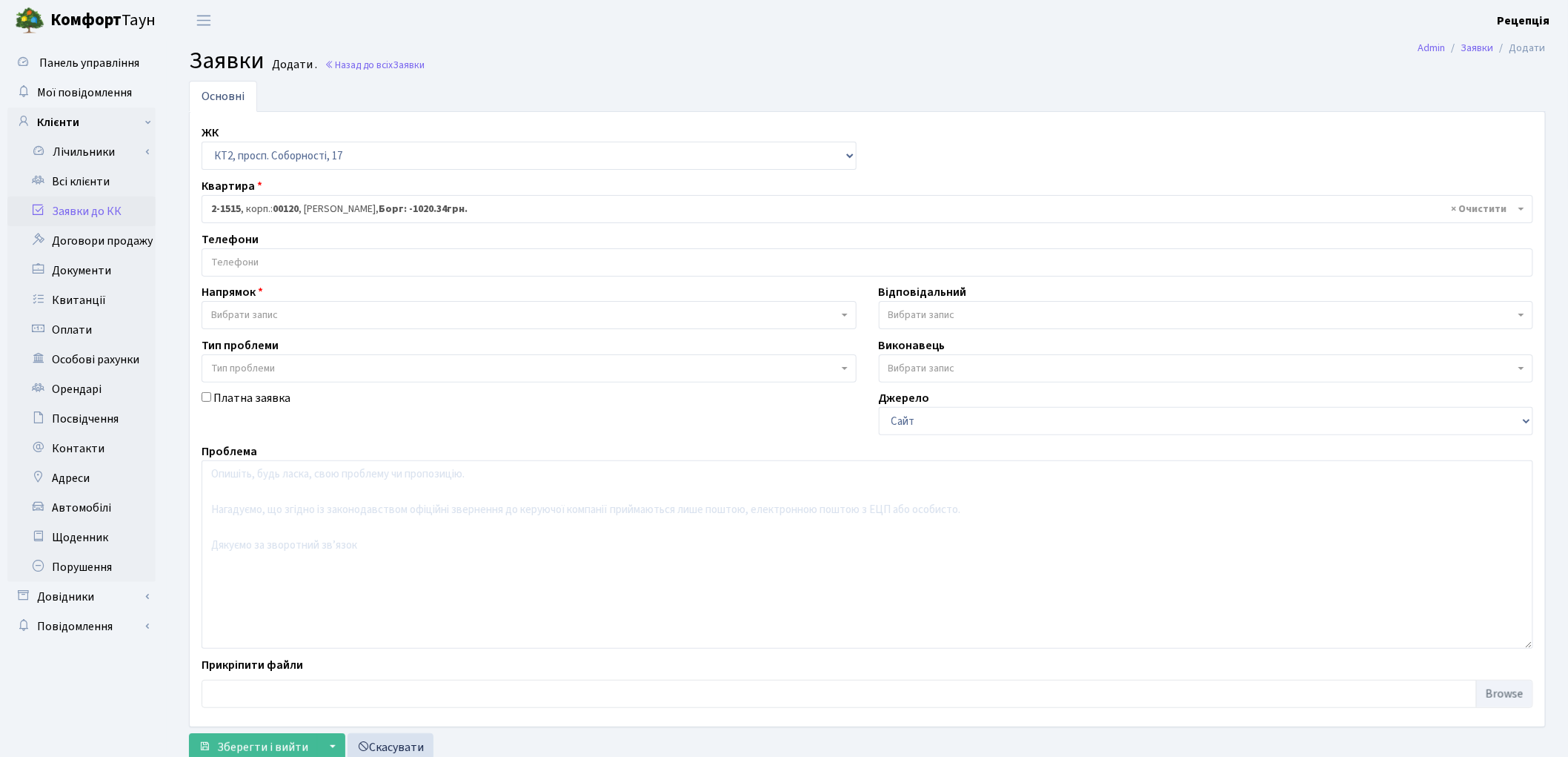
click at [277, 258] on input "search" at bounding box center [868, 263] width 1331 height 27
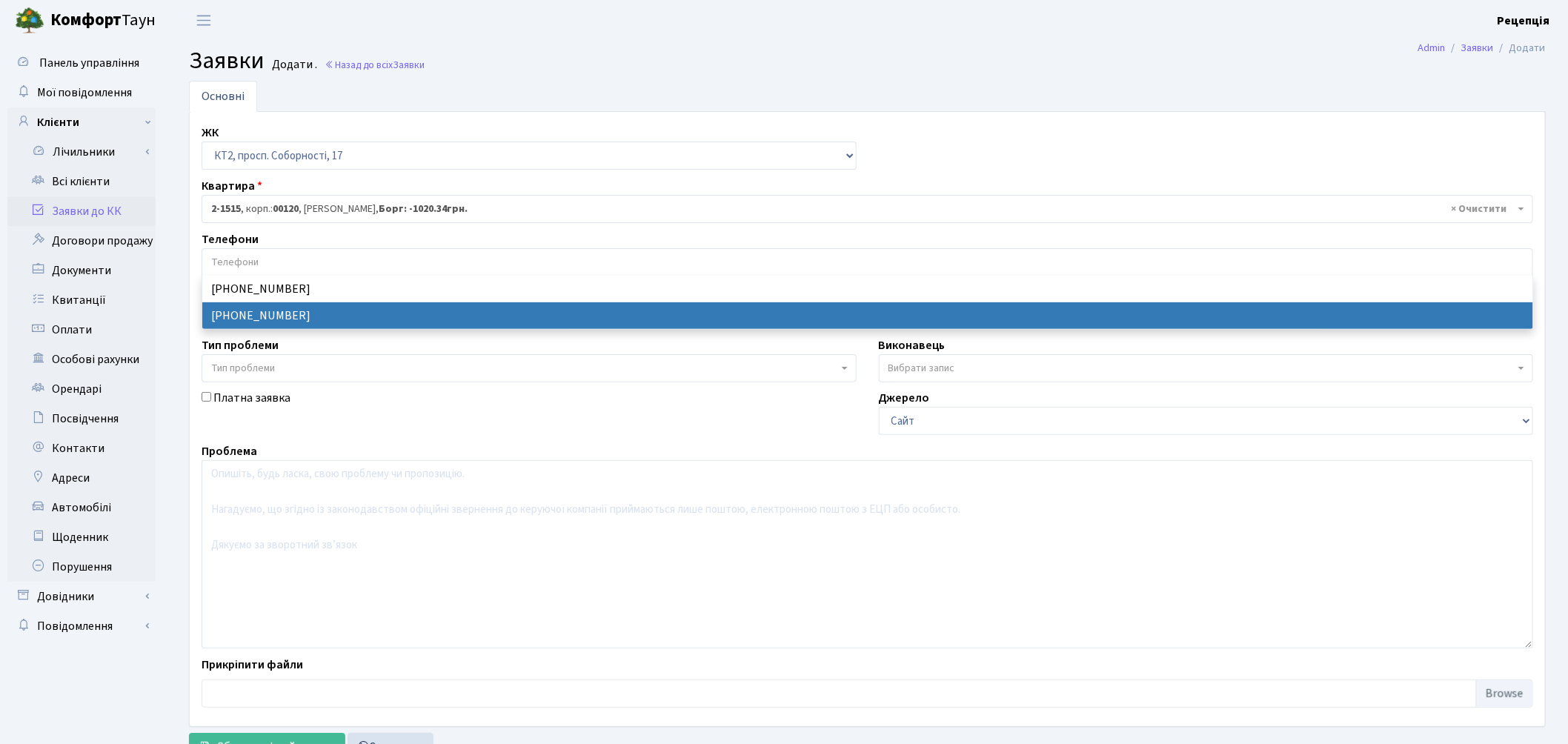
select select "34845"
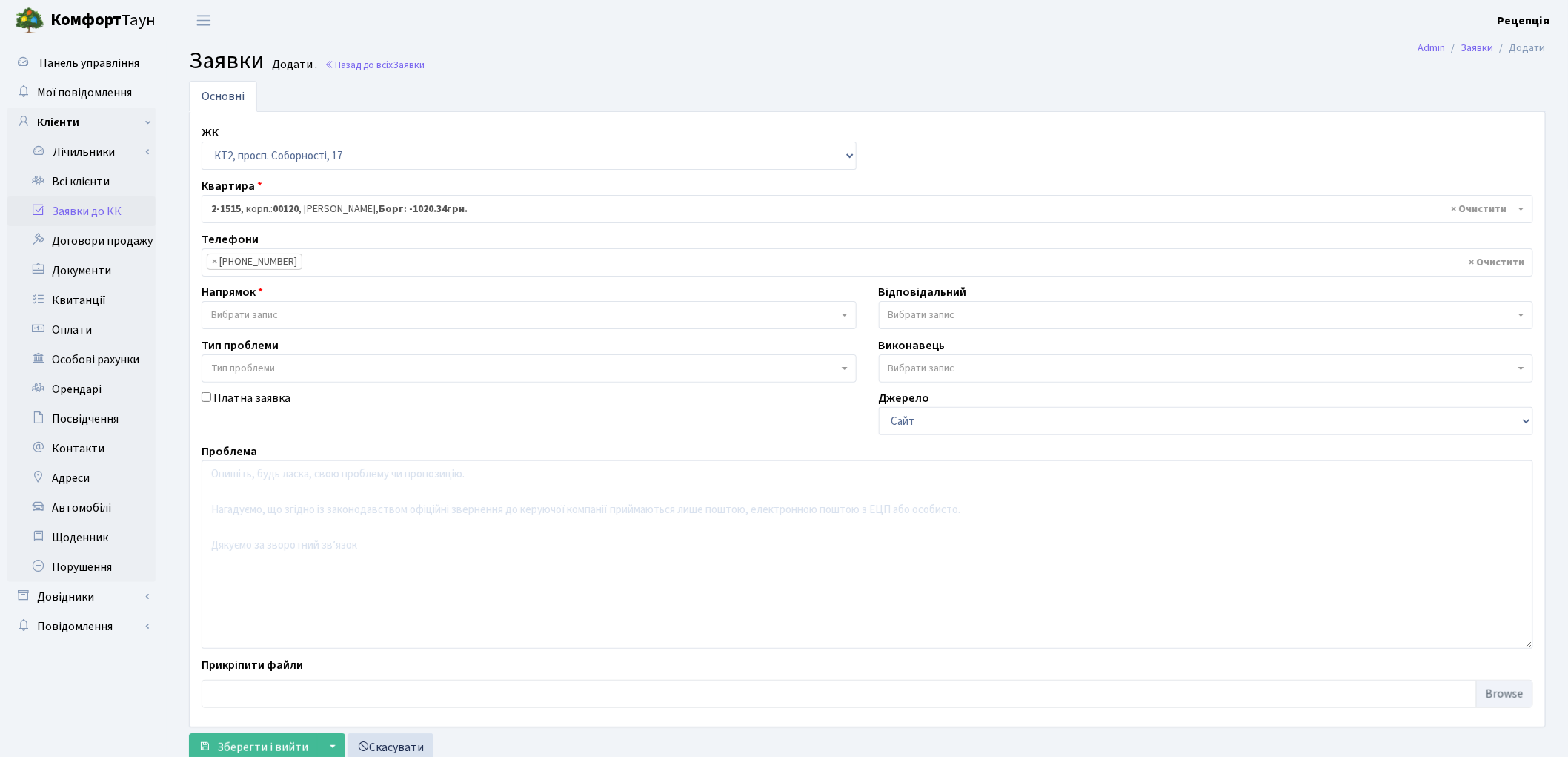
click at [289, 309] on span "Вибрати запис" at bounding box center [525, 315] width 627 height 15
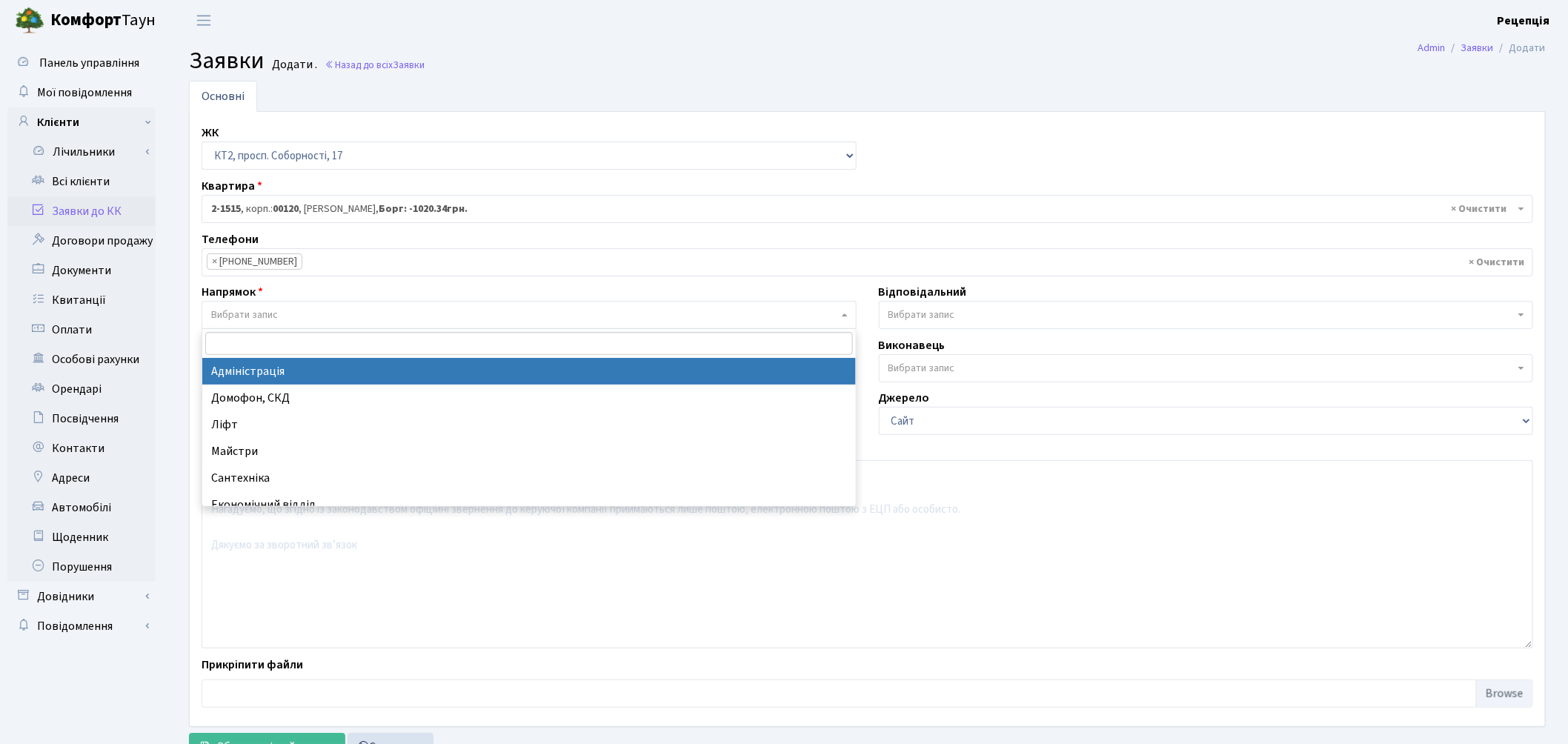
select select "5"
select select
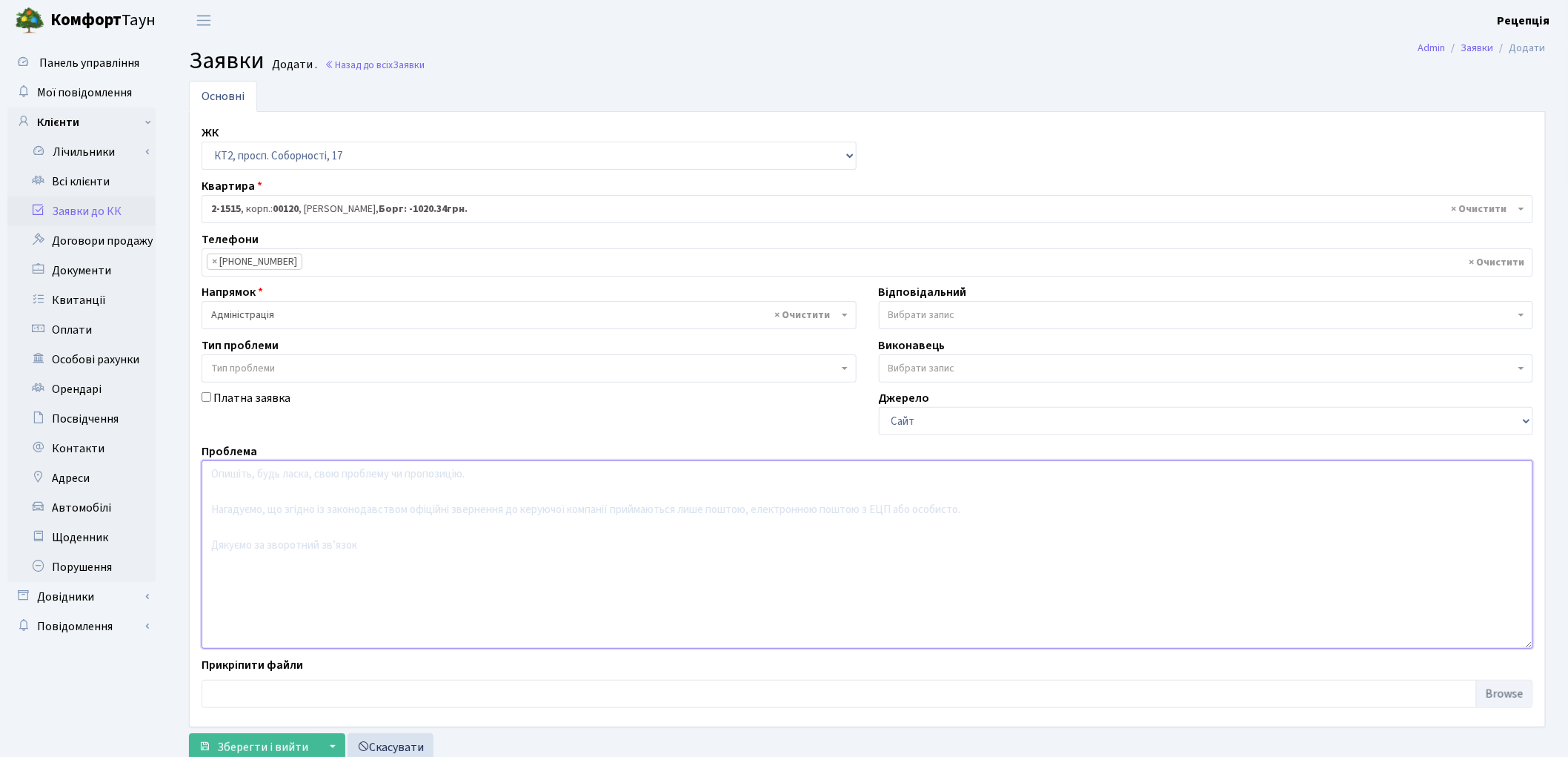
click at [306, 516] on textarea at bounding box center [868, 554] width 1332 height 188
click at [545, 473] on textarea "Немає можливості заключити договори з ДТЕК та YASNO, у зв'язку з процесом прива…" at bounding box center [868, 554] width 1332 height 188
click at [590, 474] on textarea "Немає можливості заключити договори з ДТЕК та YASNO, у зв'язку з процесом прива…" at bounding box center [868, 554] width 1332 height 188
click at [544, 477] on textarea "Немає можливості заключити договори з ДТЕК та YASNO, у зв'язку з процесами прив…" at bounding box center [868, 554] width 1332 height 188
click at [541, 476] on textarea "Немає можливості заключити договори з ДТЕК та YASNO, у зв'язку з тяжкими процес…" at bounding box center [868, 554] width 1332 height 188
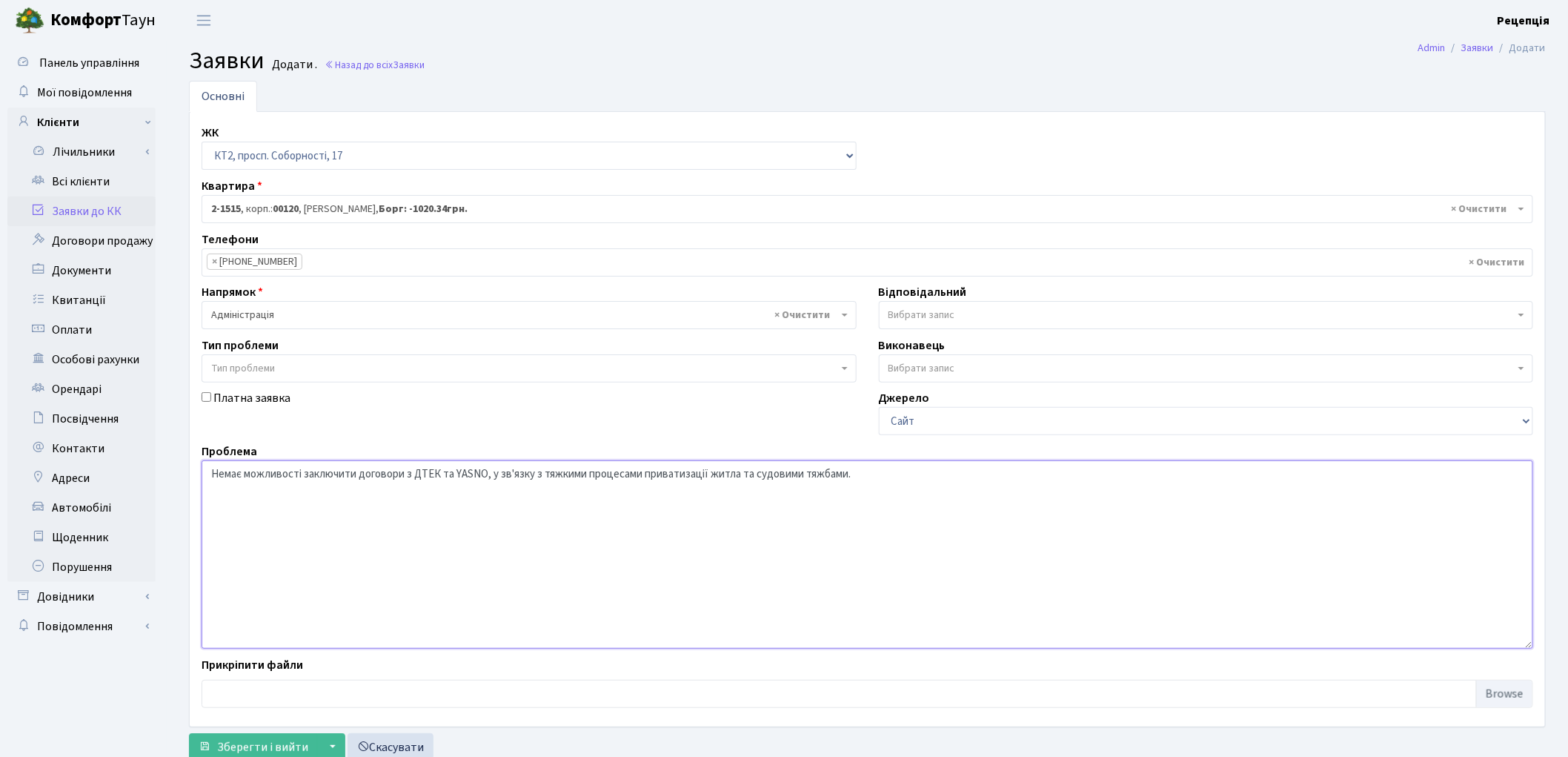
click at [544, 477] on textarea "Немає можливості заключити договори з ДТЕК та YASNO, у зв'язку з тяжкими процес…" at bounding box center [868, 554] width 1332 height 188
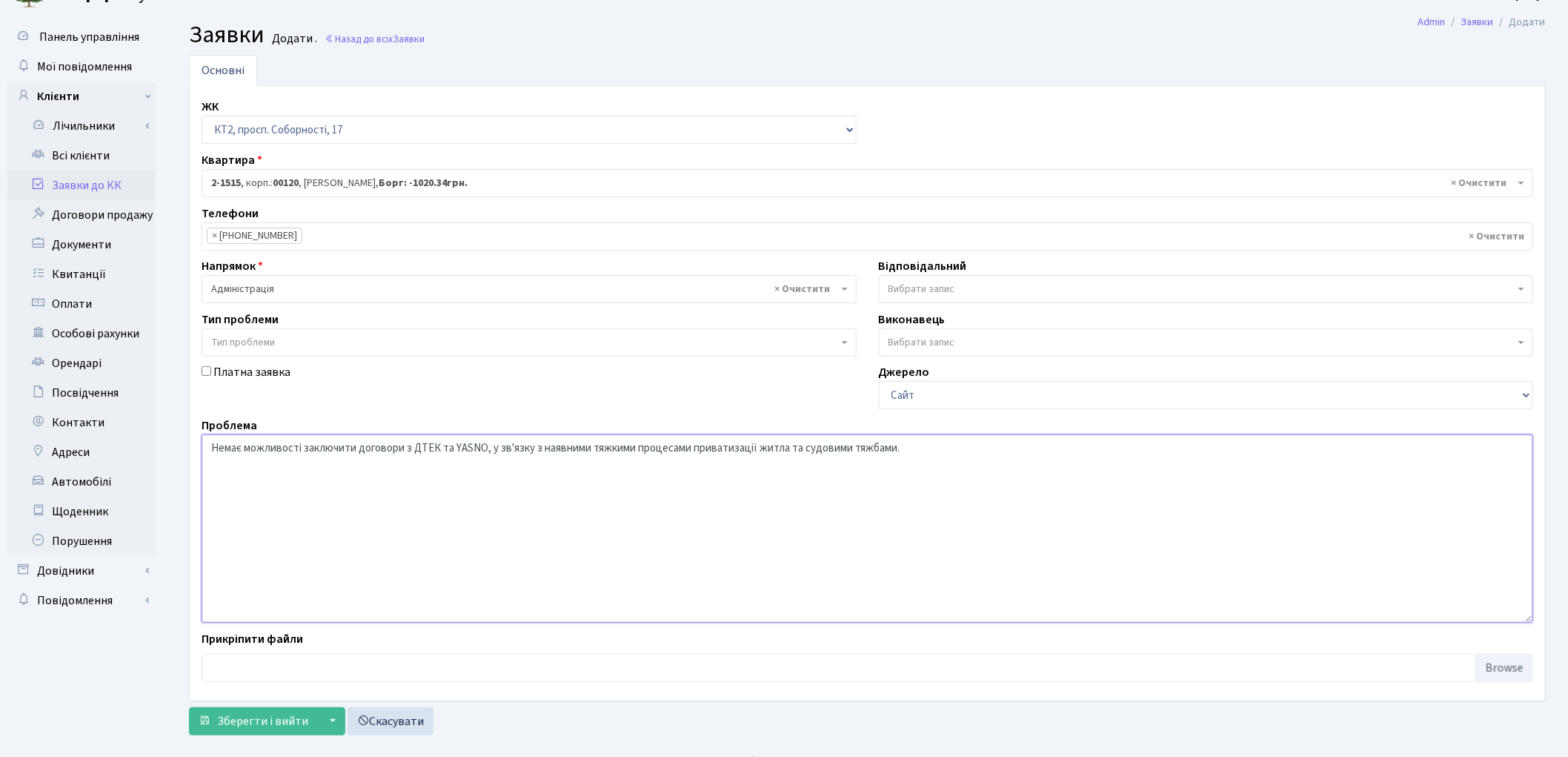
scroll to position [49, 0]
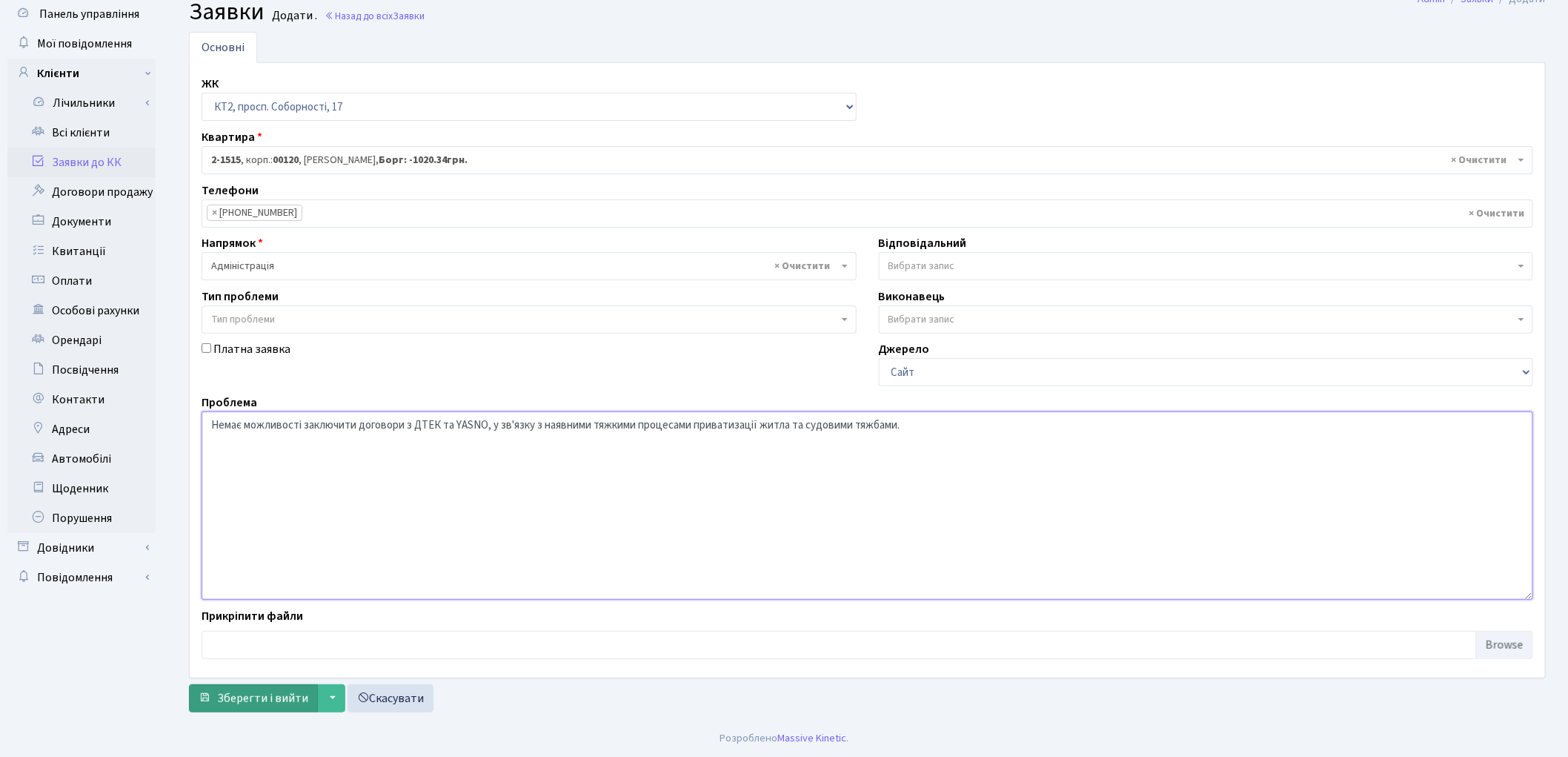
type textarea "Немає можливості заключити договори з ДТЕК та YASNO, у зв'язку з наявними тяжки…"
click at [256, 694] on span "Зберегти і вийти" at bounding box center [262, 698] width 91 height 17
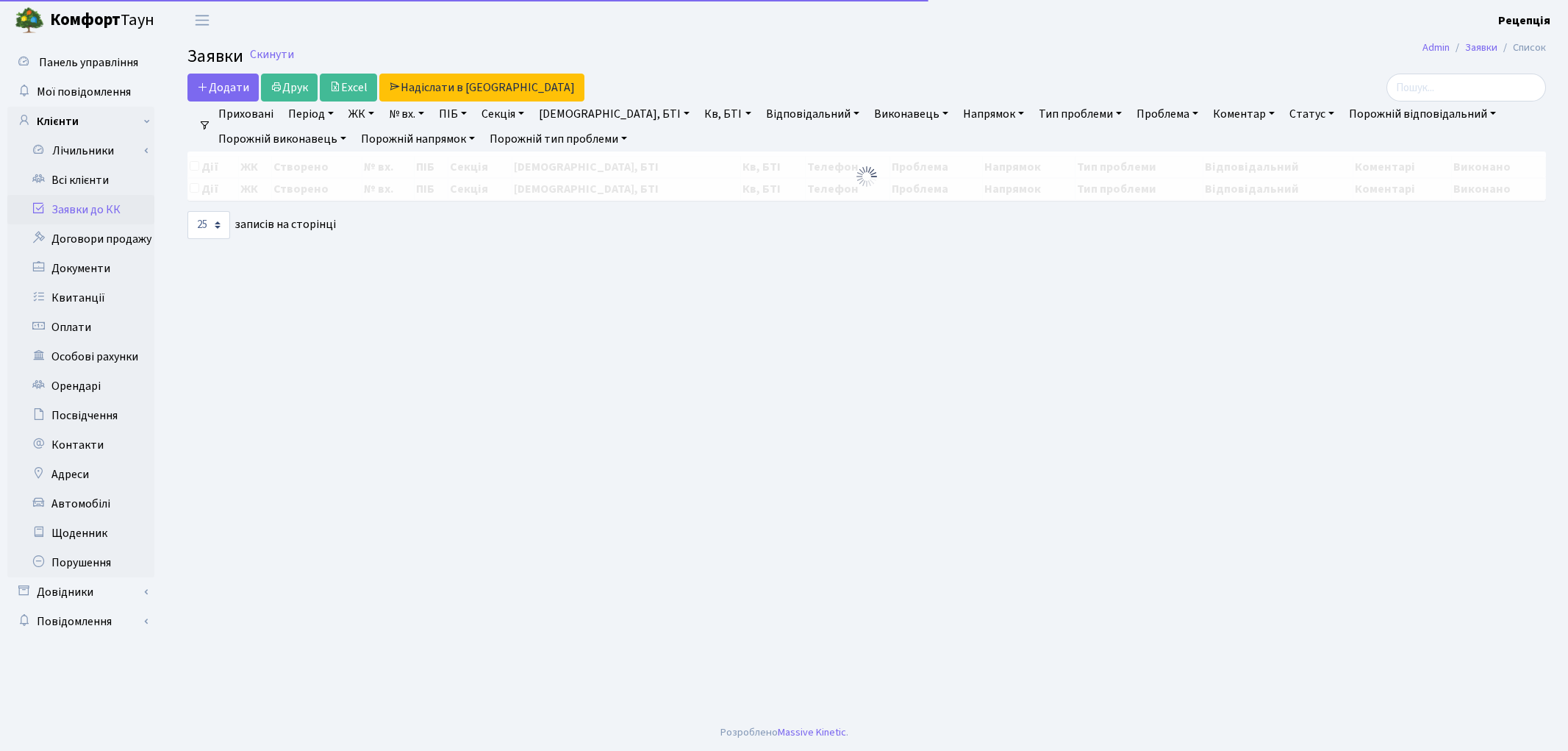
select select "25"
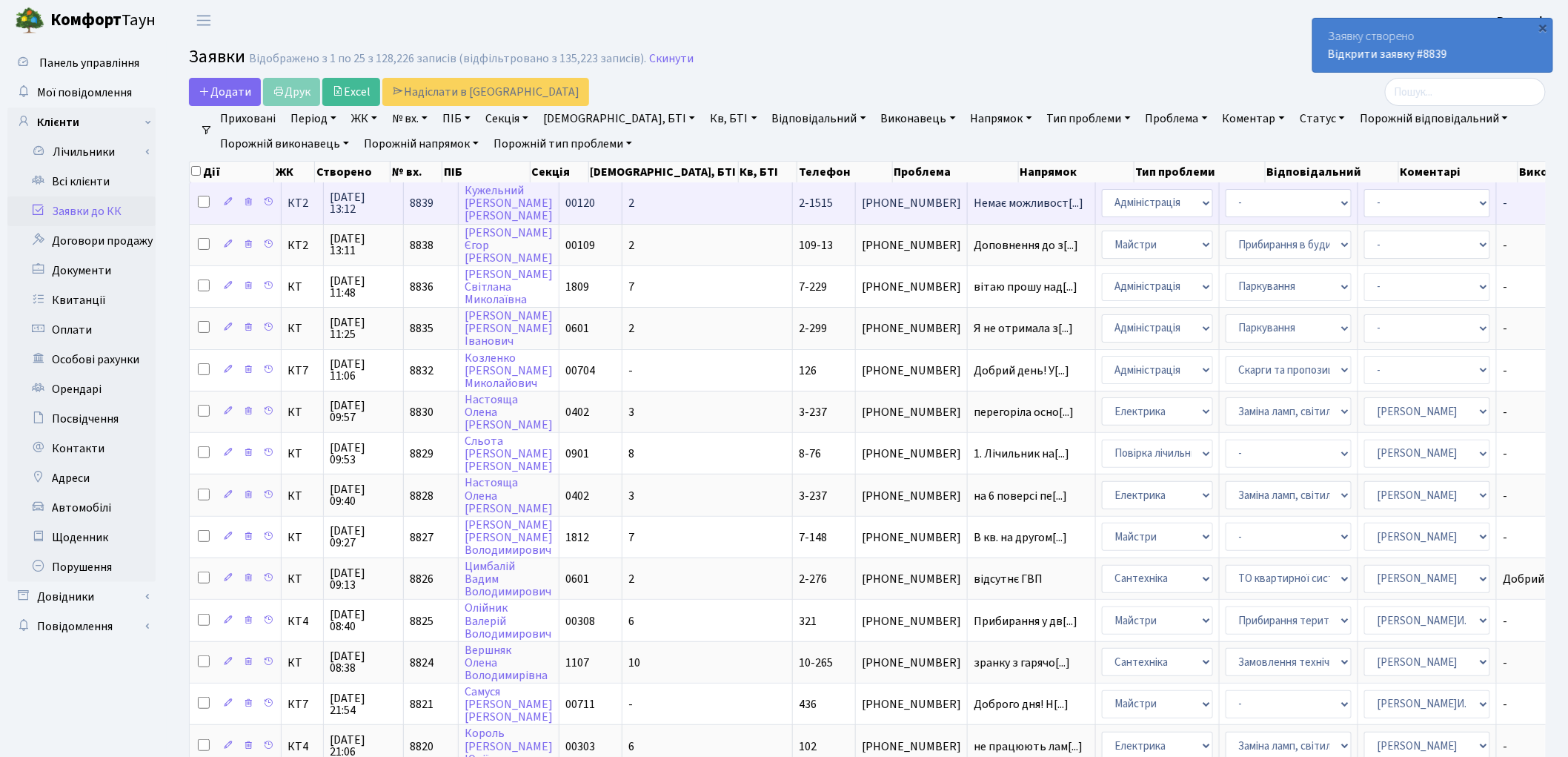
click at [613, 203] on td "00120" at bounding box center [591, 202] width 63 height 40
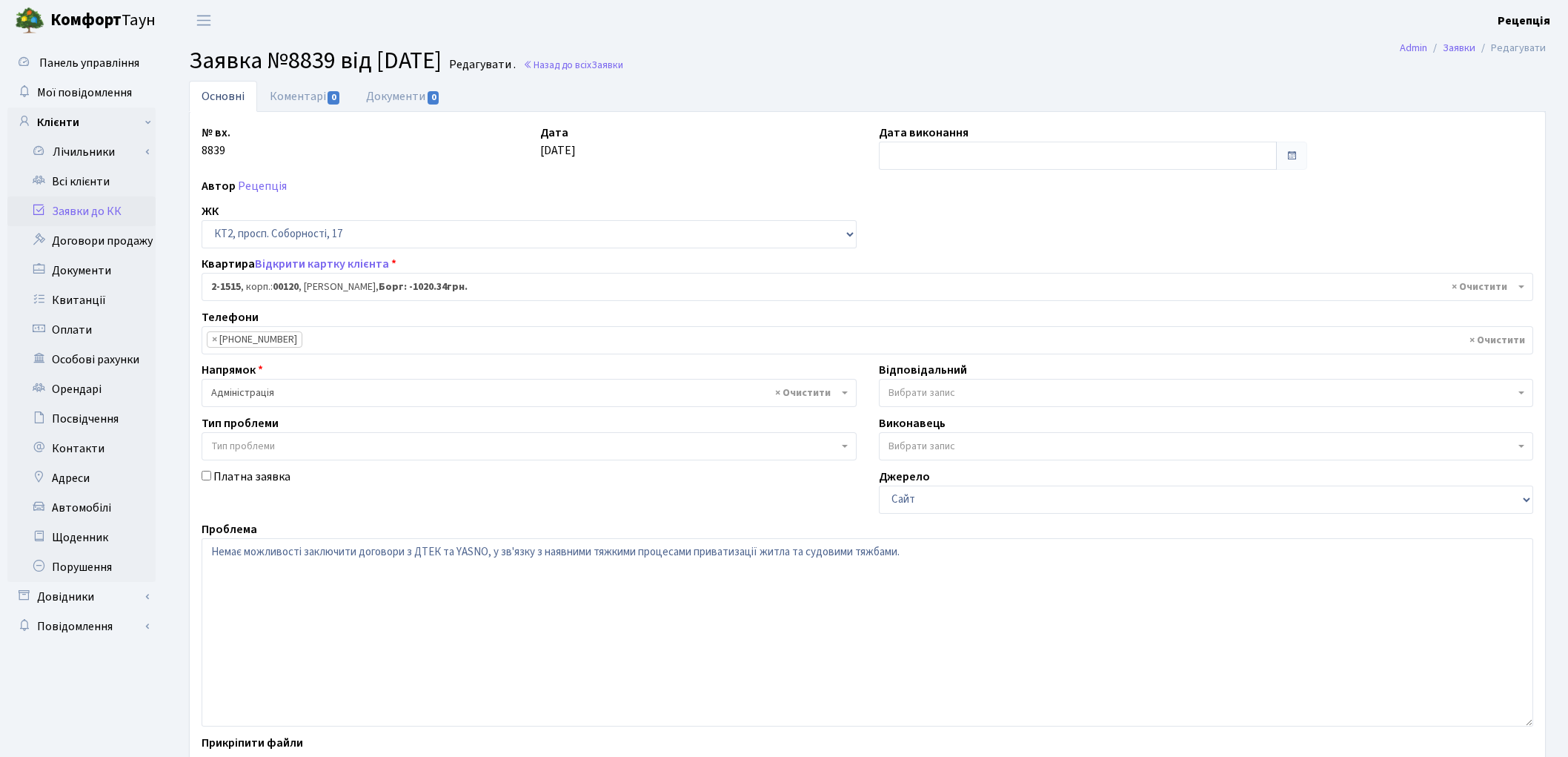
select select "13130"
click at [916, 157] on input "text" at bounding box center [1078, 156] width 399 height 29
click at [962, 247] on td "9" at bounding box center [960, 253] width 22 height 22
type input "[DATE]"
click at [981, 393] on span "Вибрати запис" at bounding box center [1202, 393] width 627 height 15
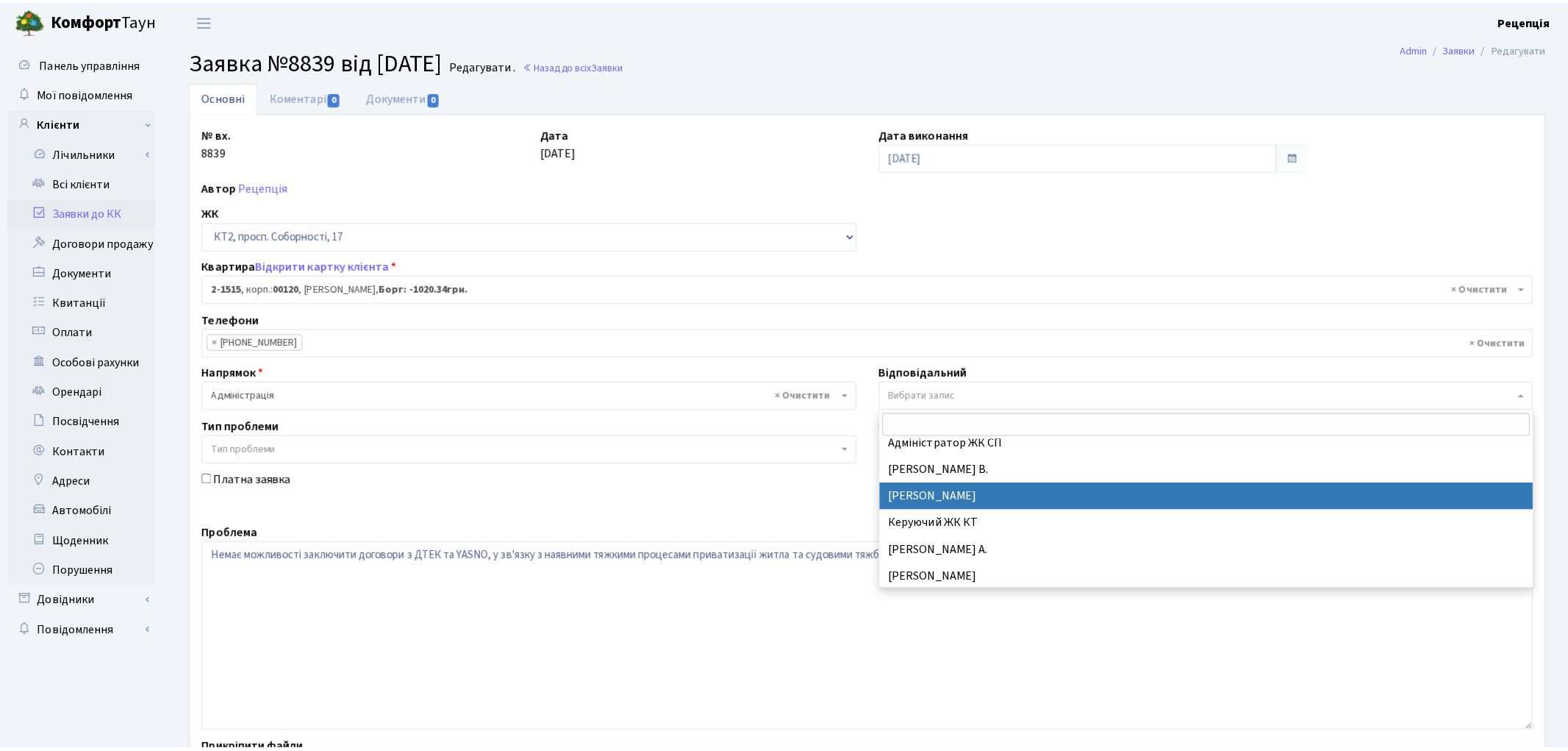
scroll to position [163, 0]
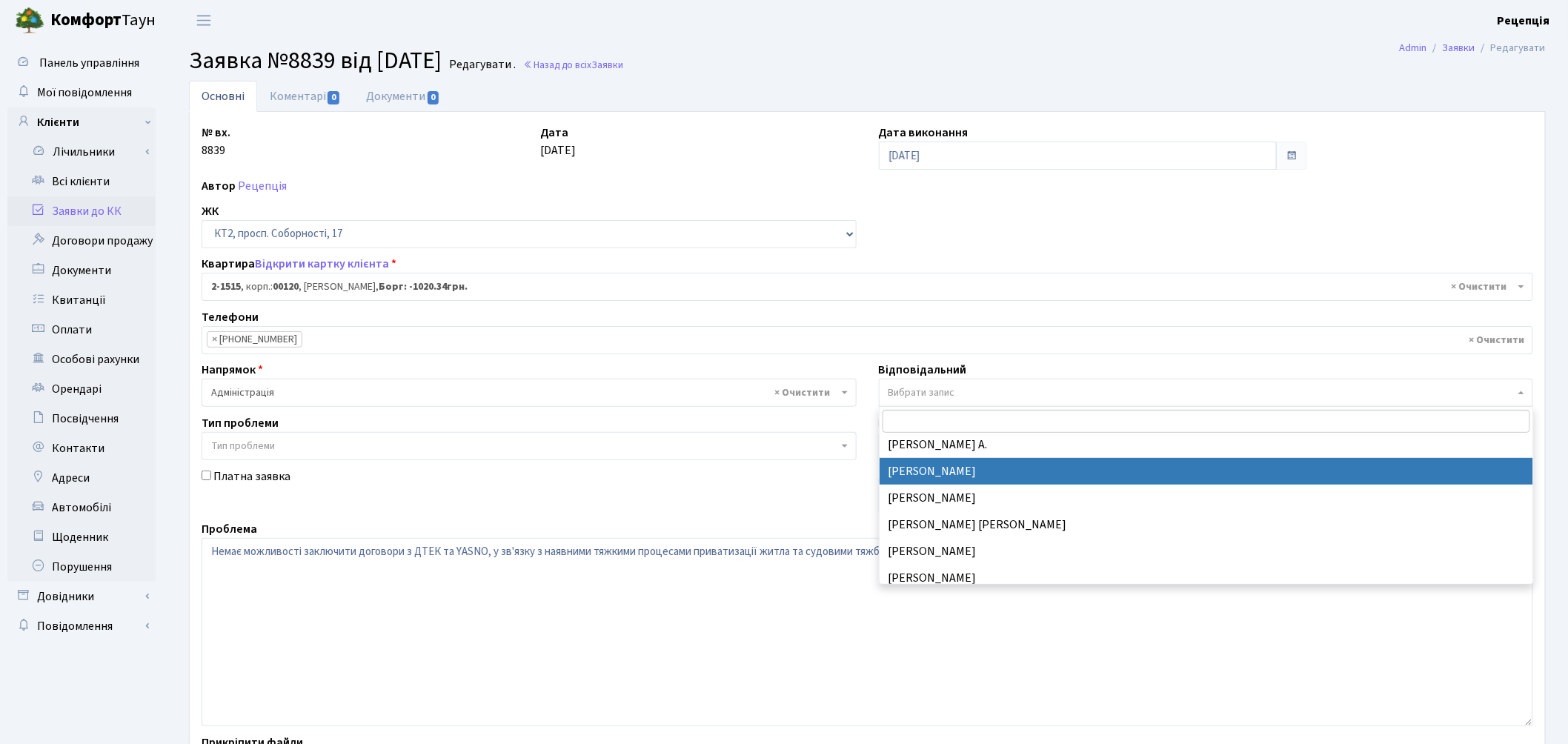
select select "57"
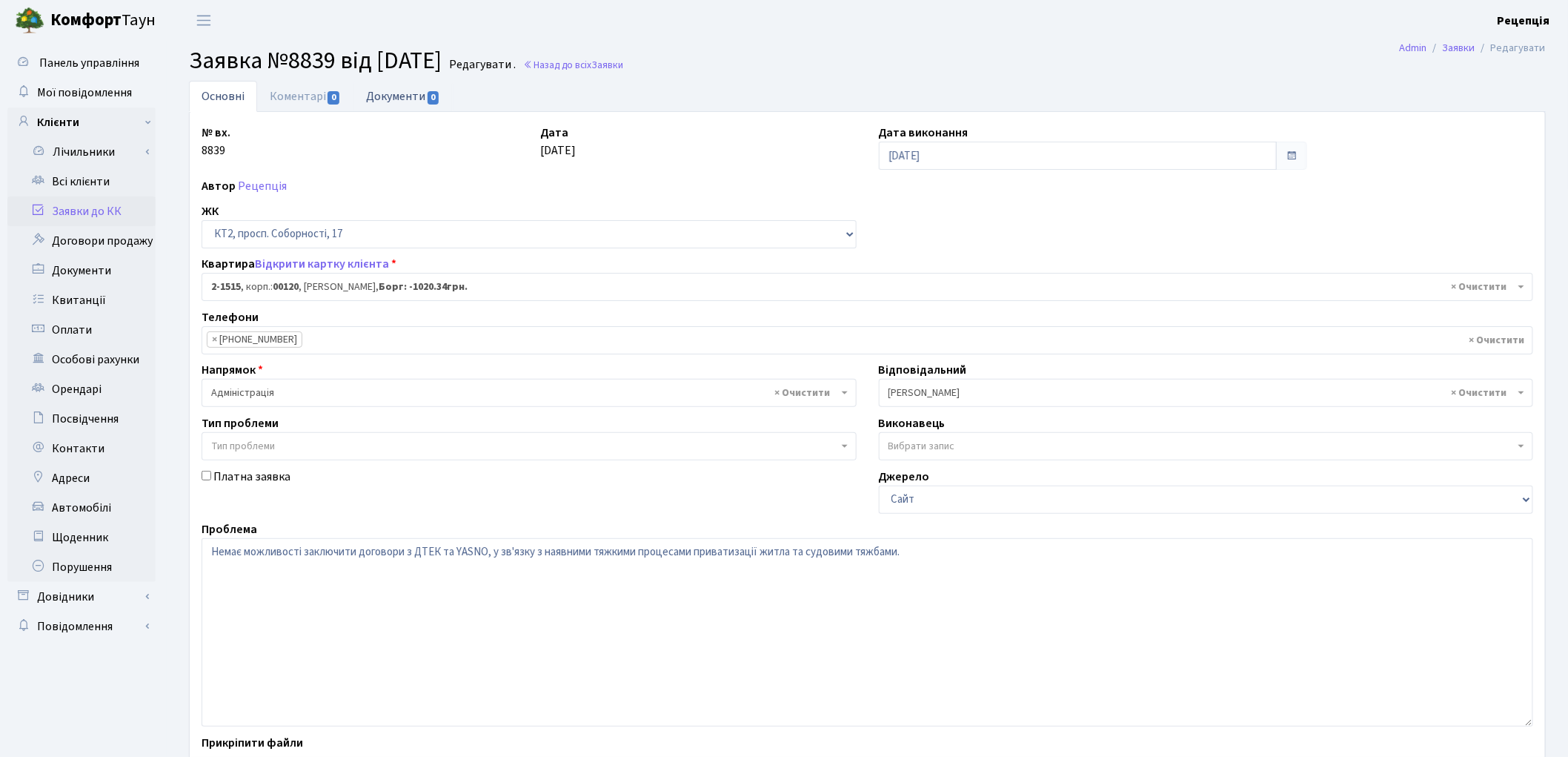
click at [393, 99] on link "Документи 0" at bounding box center [403, 96] width 99 height 30
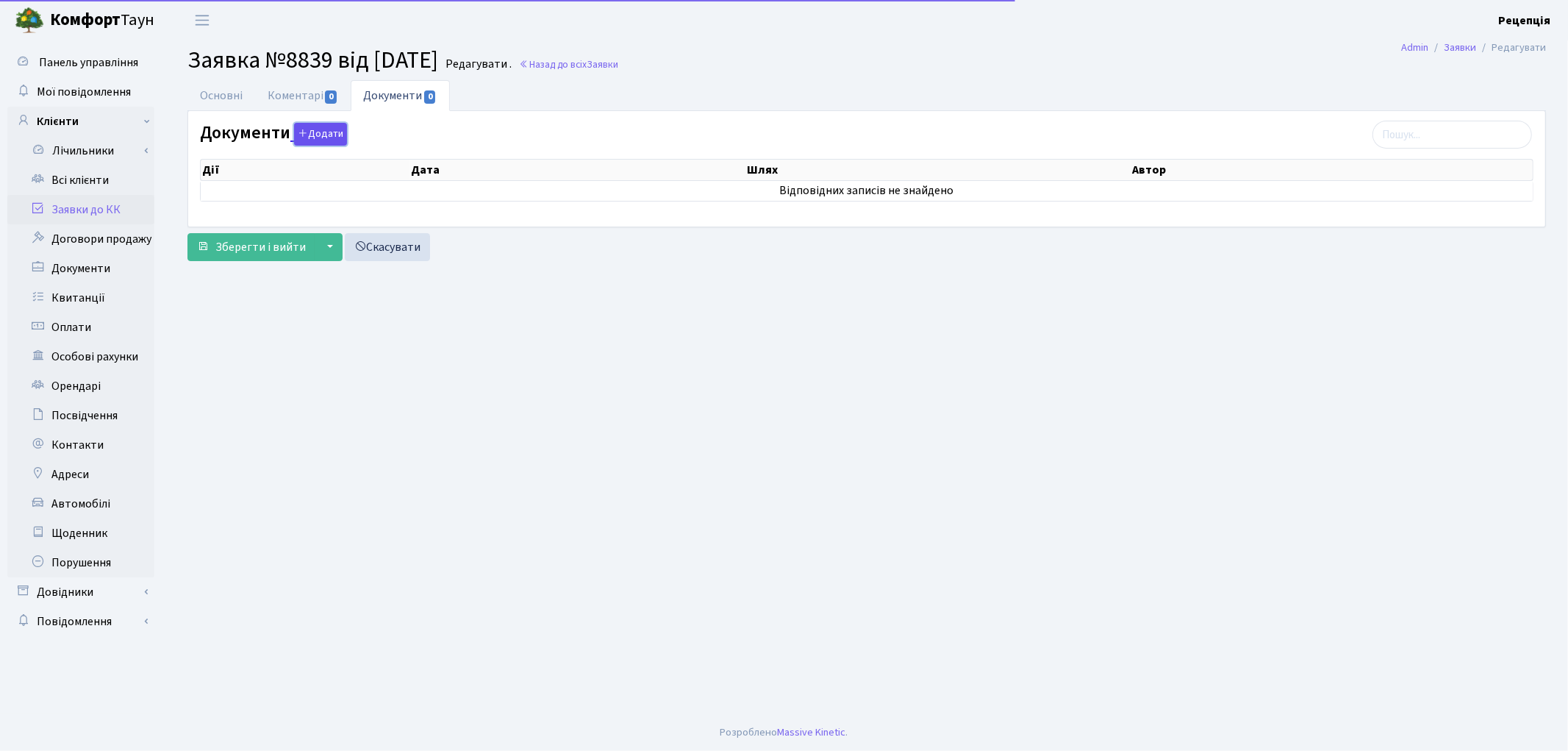
click at [312, 135] on button "Додати" at bounding box center [320, 134] width 53 height 23
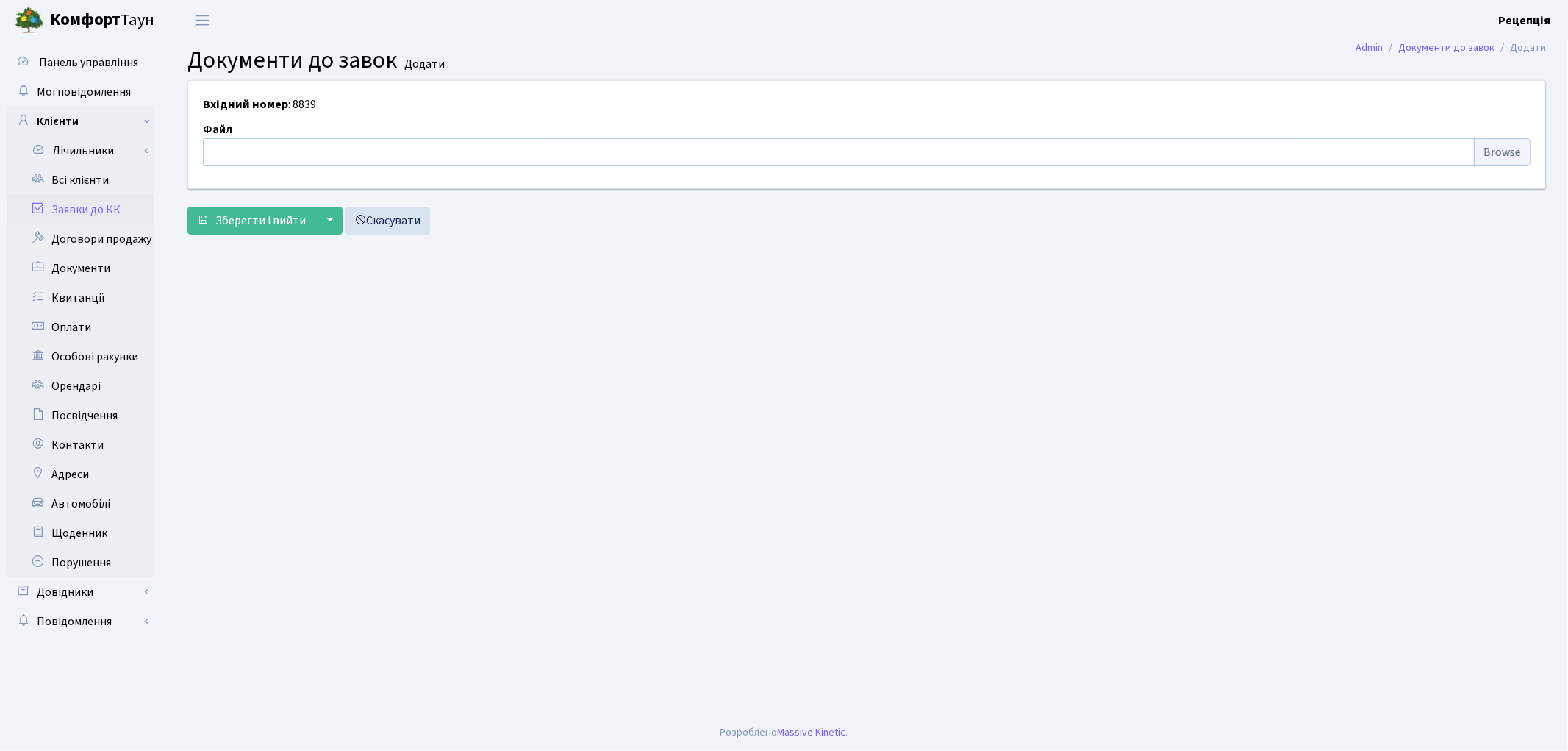
click at [1486, 145] on input "file" at bounding box center [866, 152] width 1328 height 28
type input "C:\fakepath\сканирование0774.pdf"
click at [258, 226] on span "Зберегти і вийти" at bounding box center [260, 221] width 90 height 16
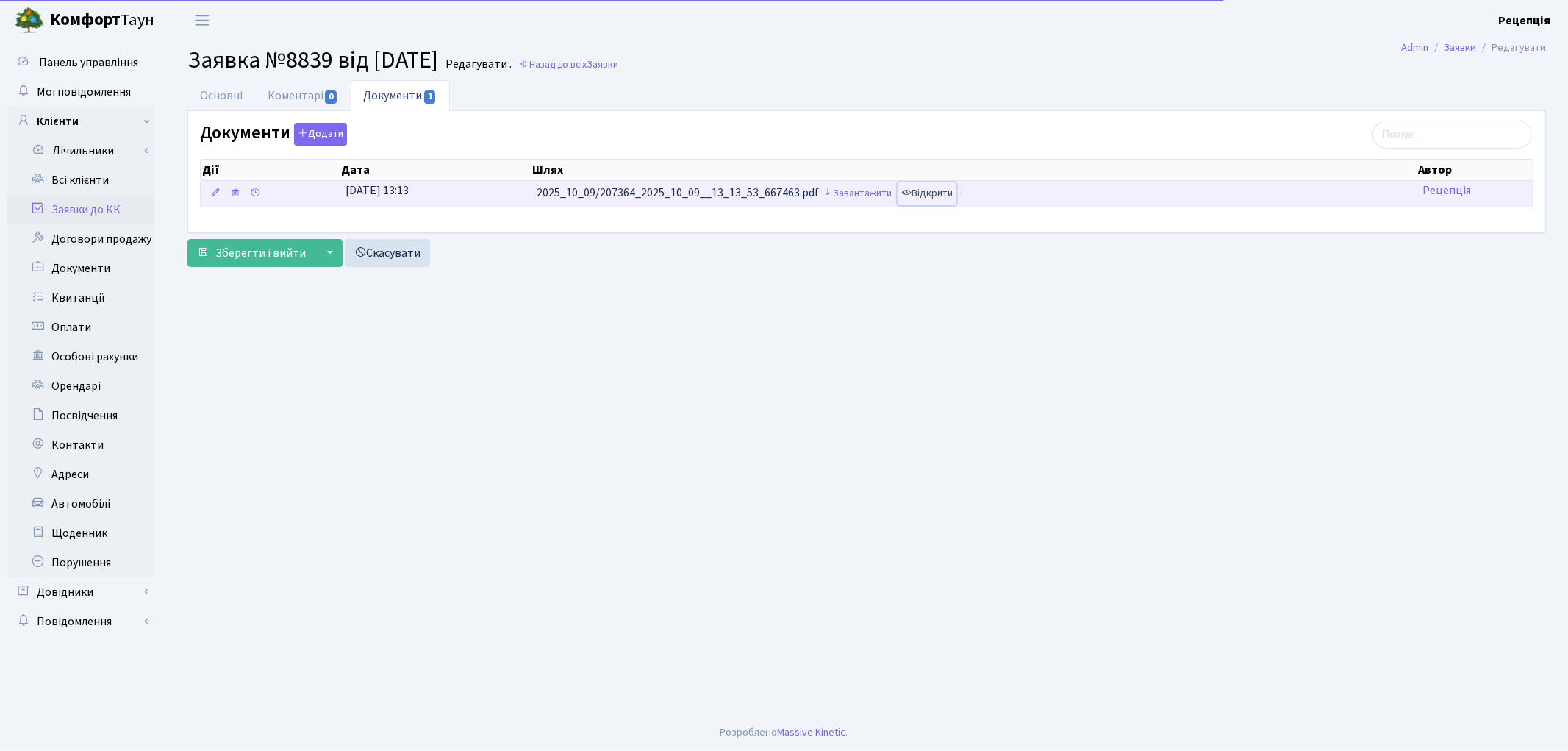
click at [943, 189] on link "Відкрити" at bounding box center [927, 193] width 59 height 23
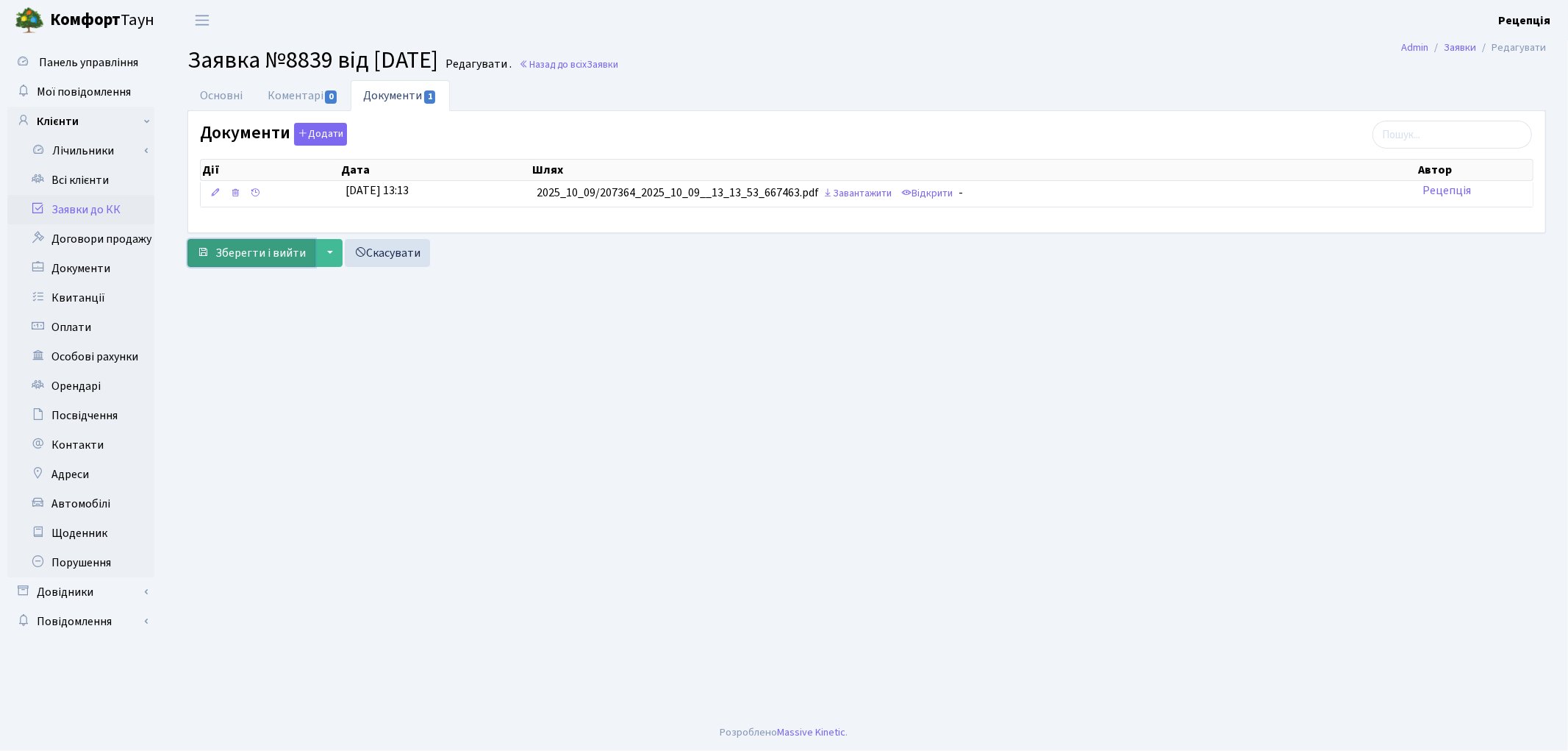
click at [251, 250] on span "Зберегти і вийти" at bounding box center [260, 253] width 90 height 16
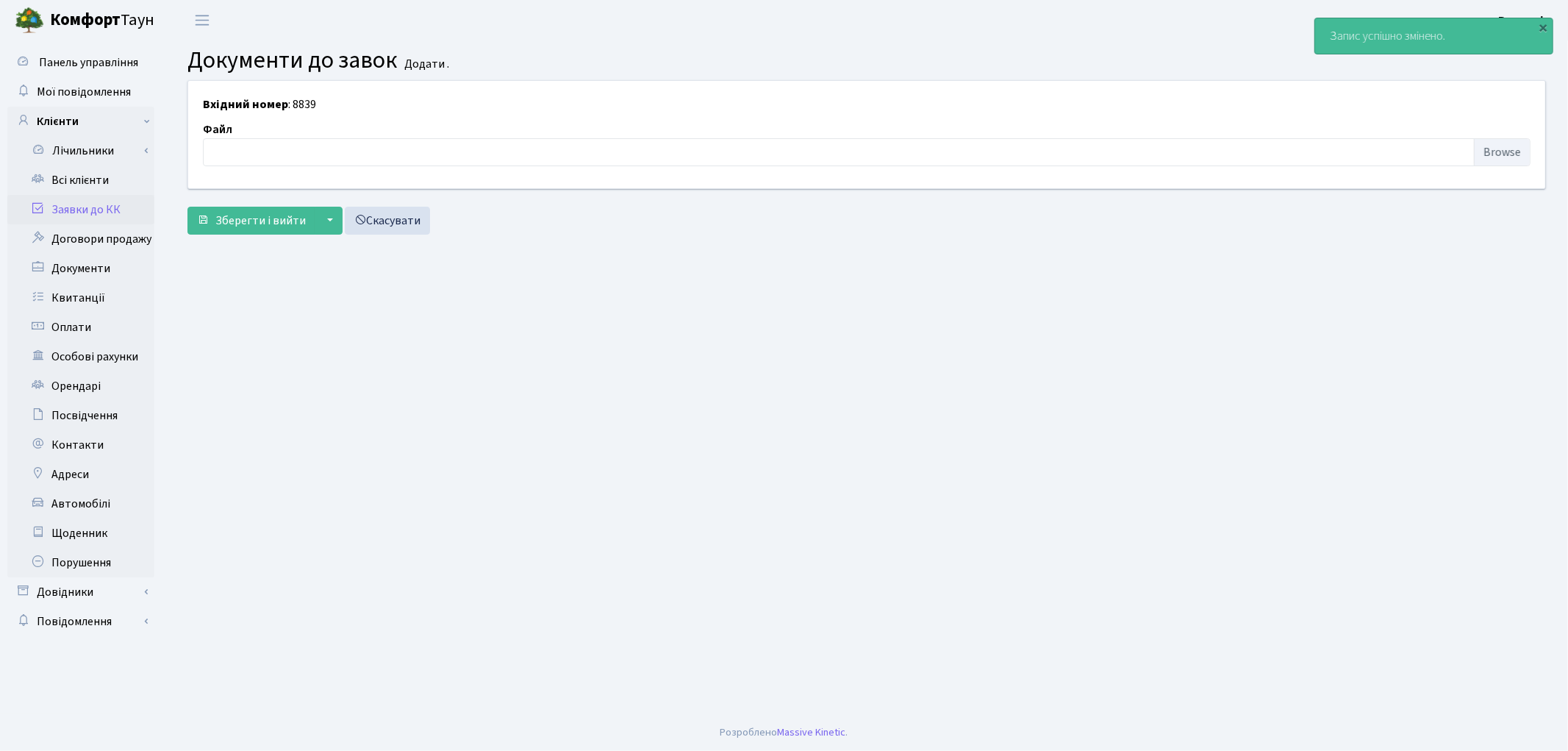
click at [121, 206] on link "Заявки до КК" at bounding box center [80, 209] width 147 height 29
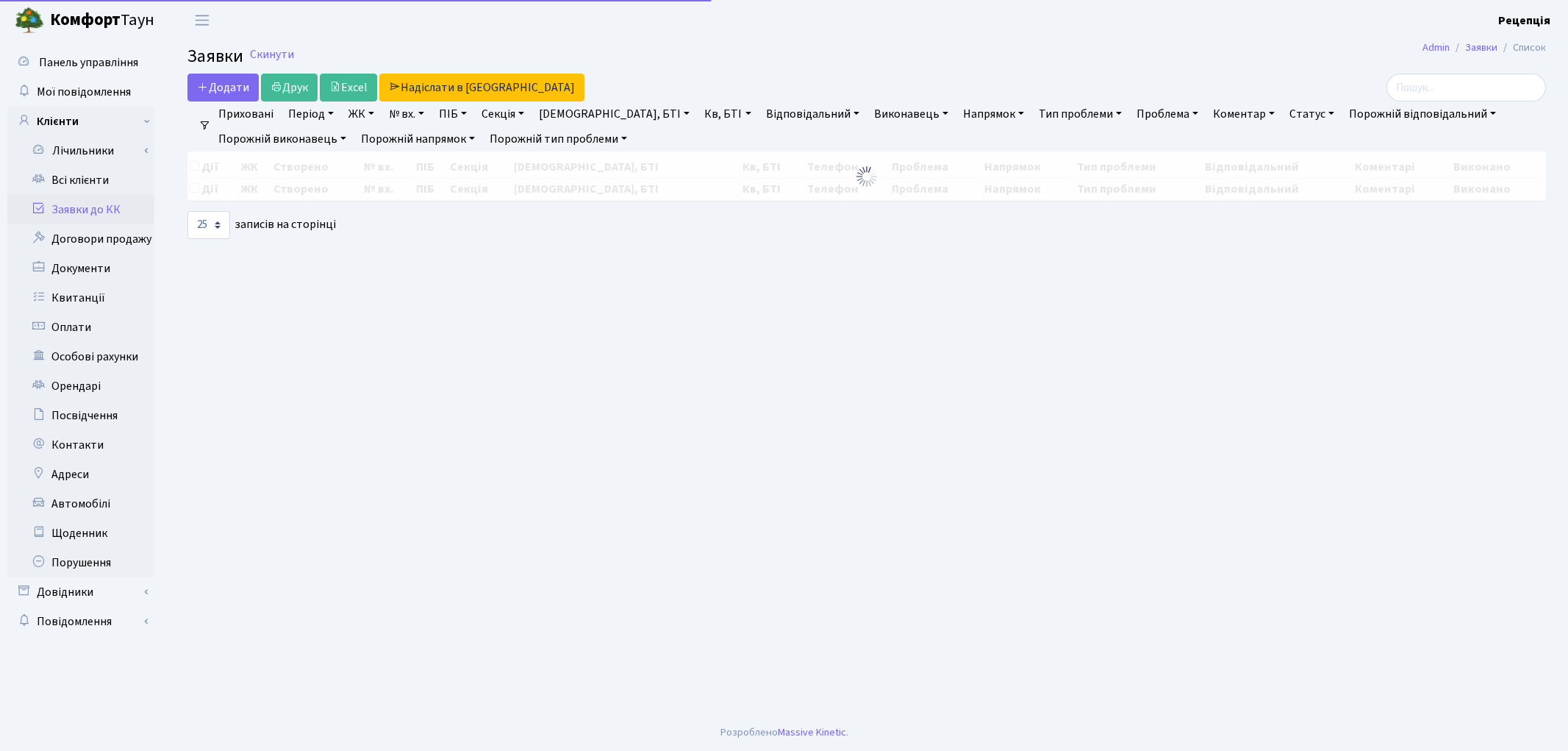
select select "25"
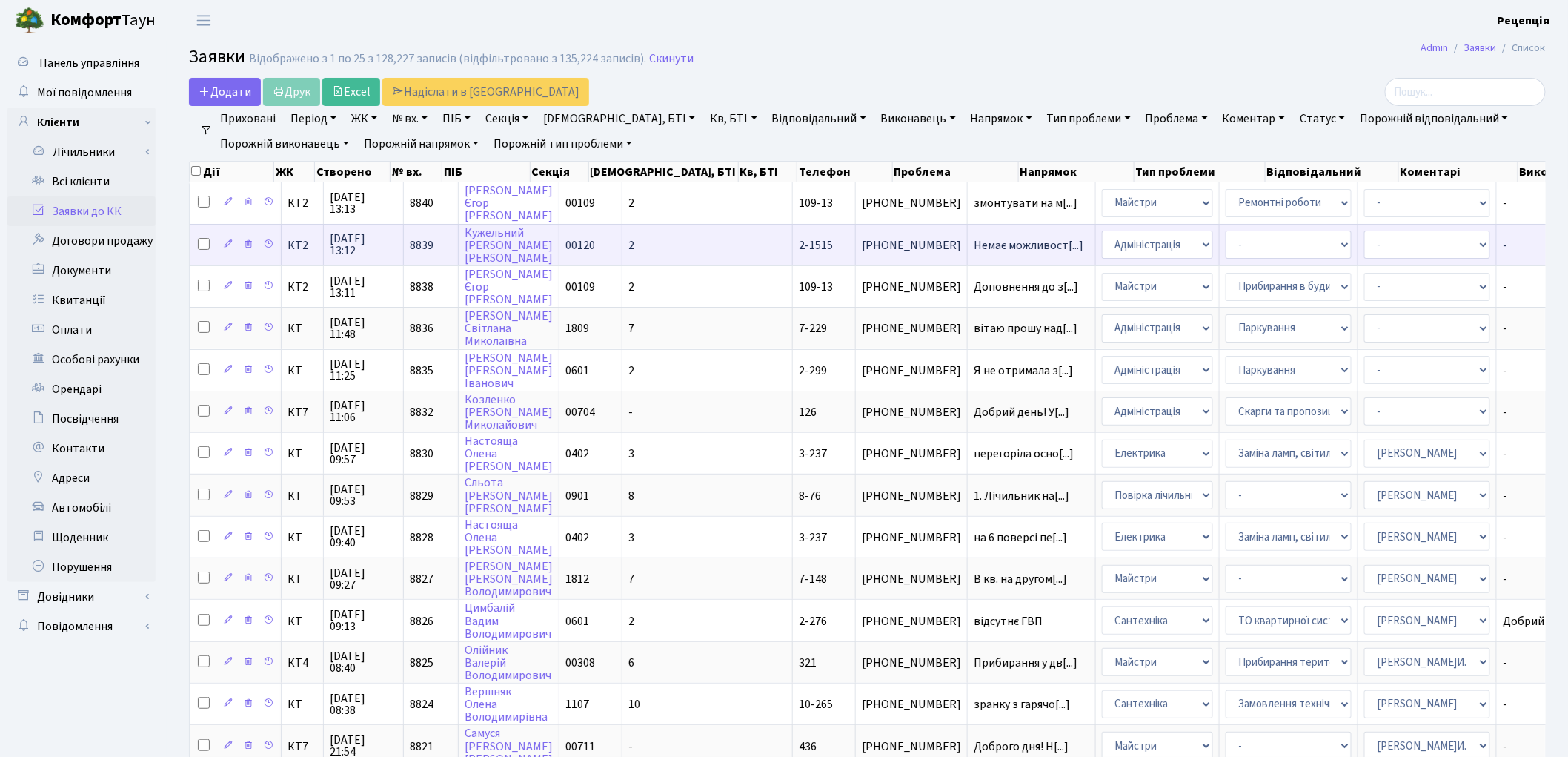
click at [624, 253] on td "2" at bounding box center [707, 245] width 170 height 41
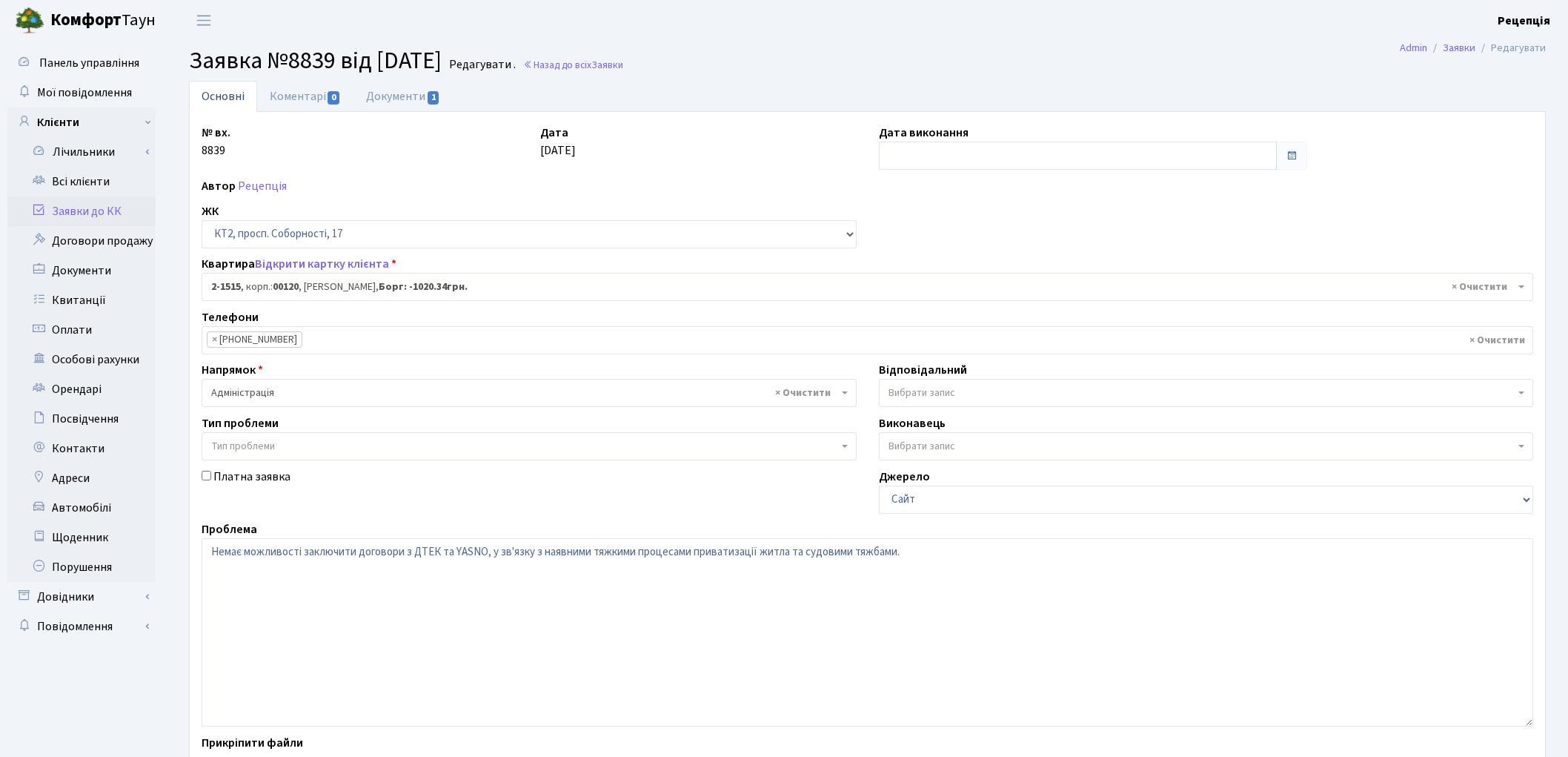
select select "13130"
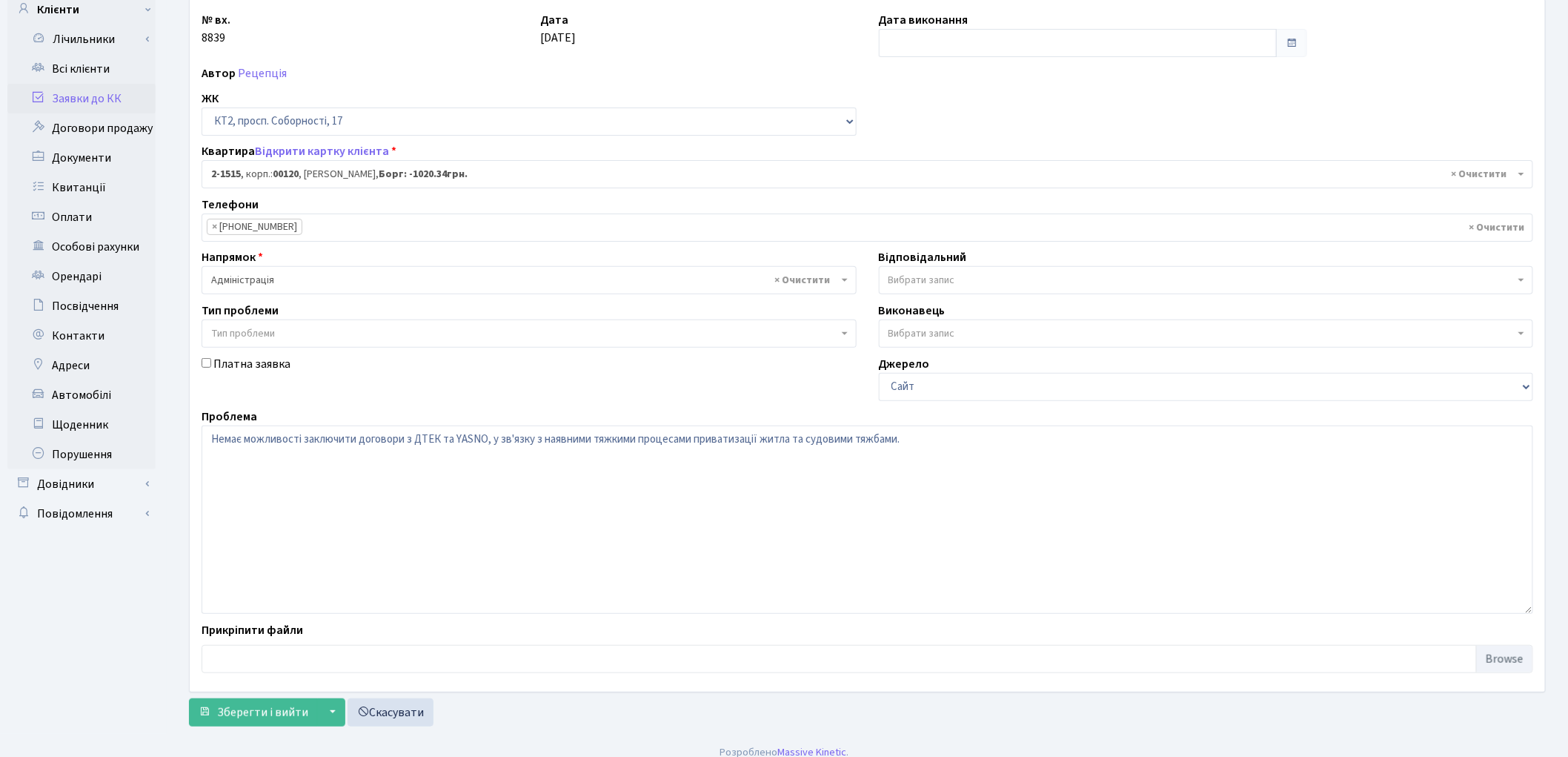
scroll to position [127, 0]
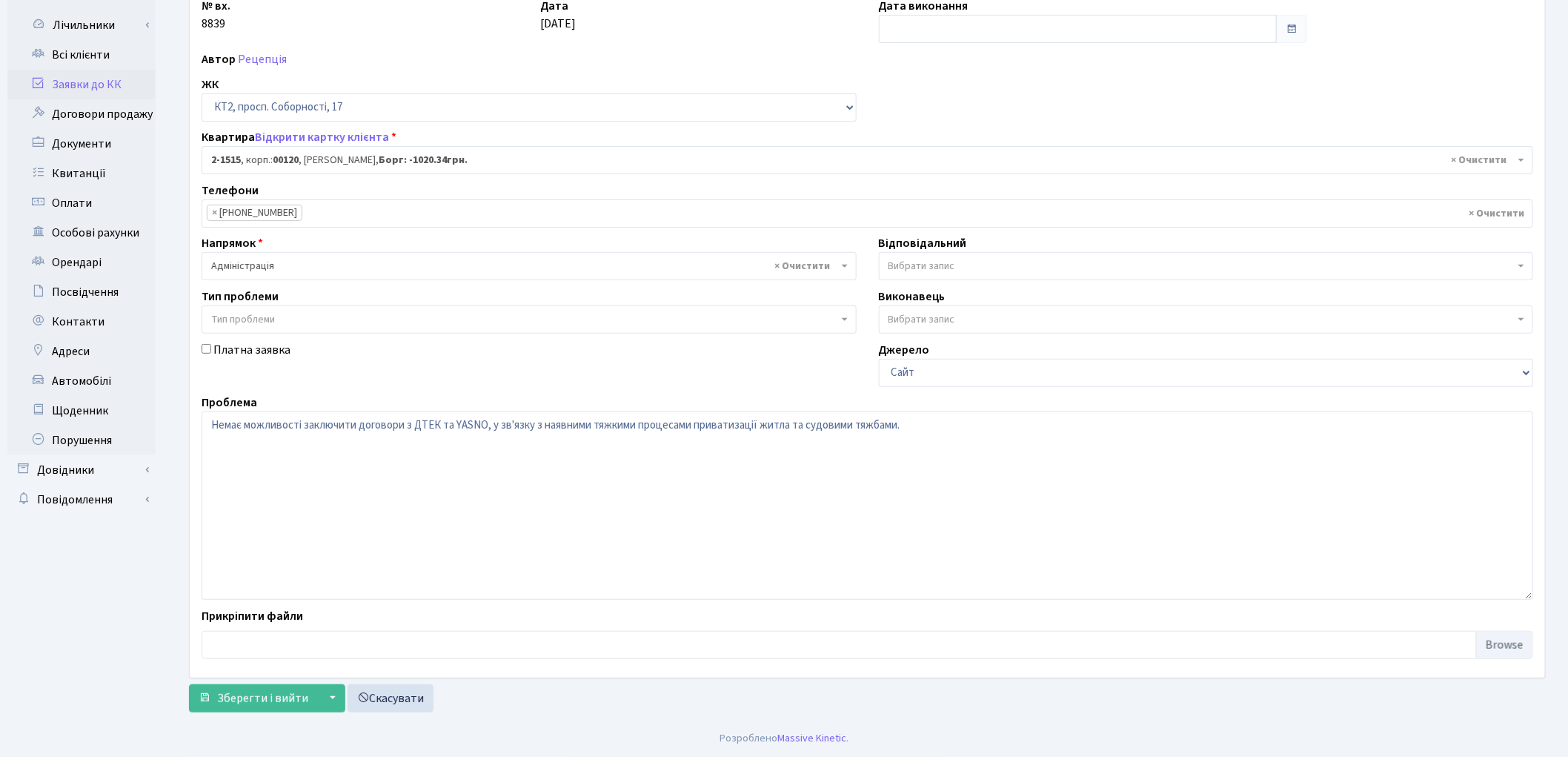
click at [947, 263] on span "Вибрати запис" at bounding box center [922, 266] width 66 height 15
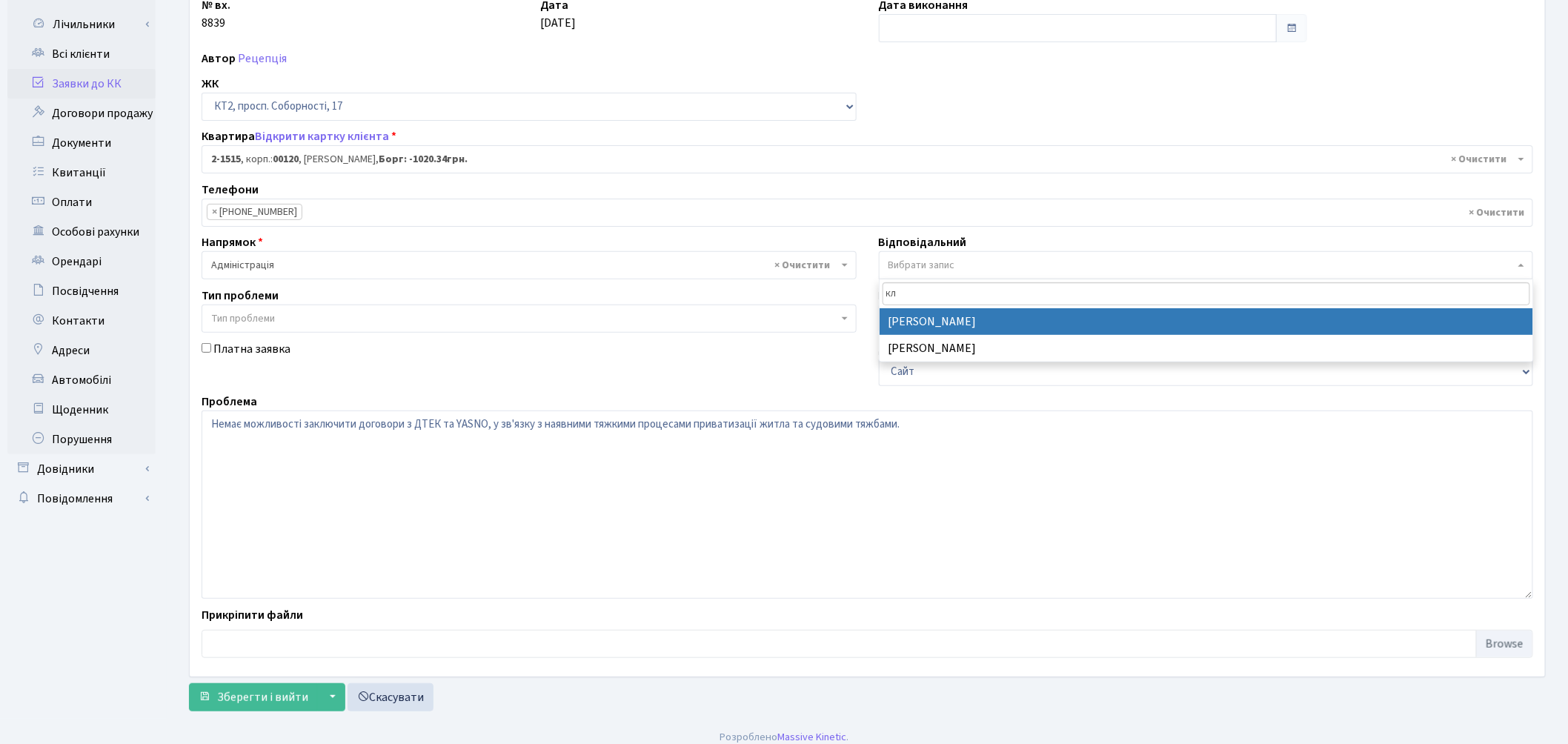
type input "кл"
select select "57"
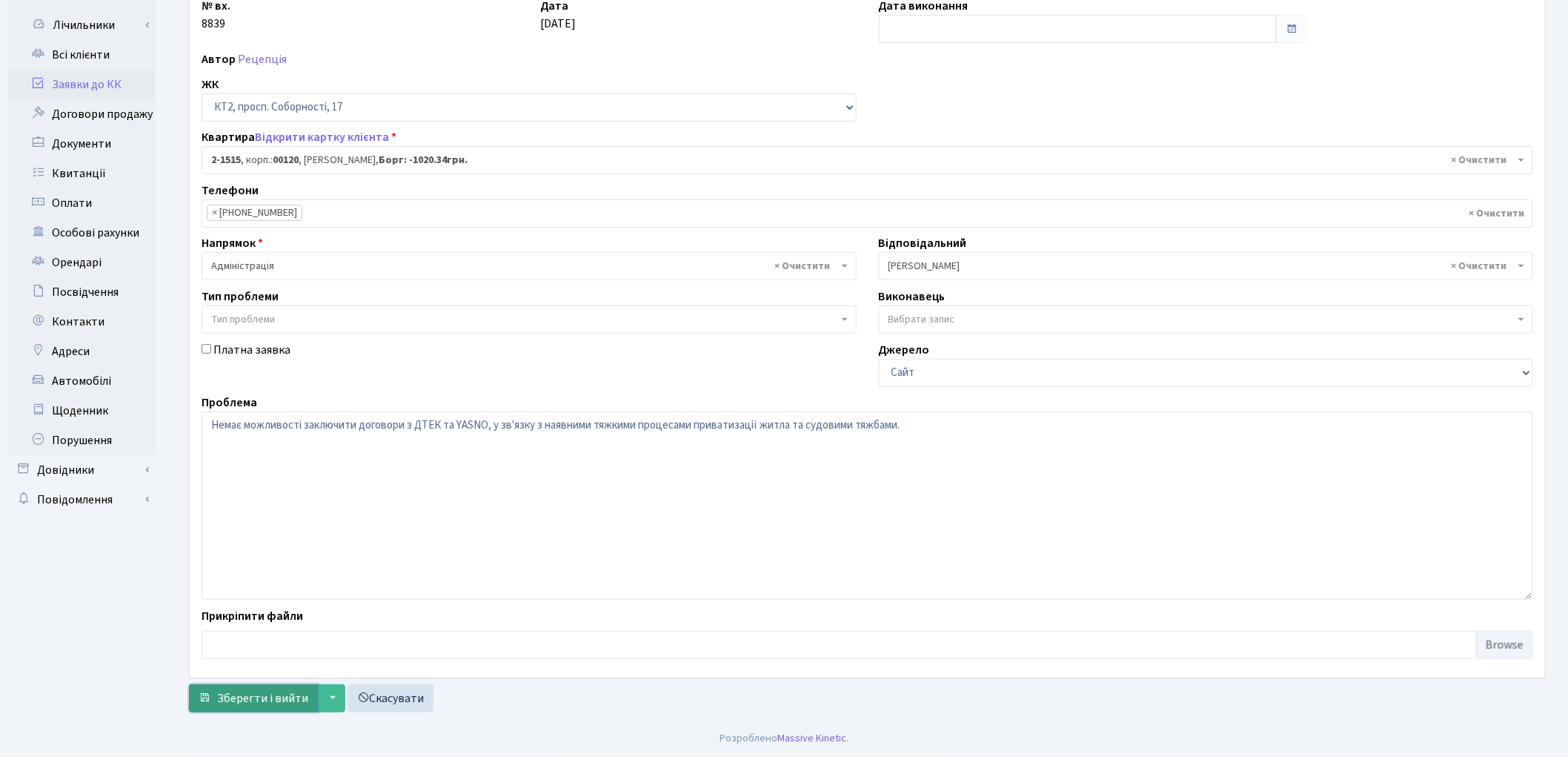
click at [245, 704] on span "Зберегти і вийти" at bounding box center [262, 698] width 91 height 17
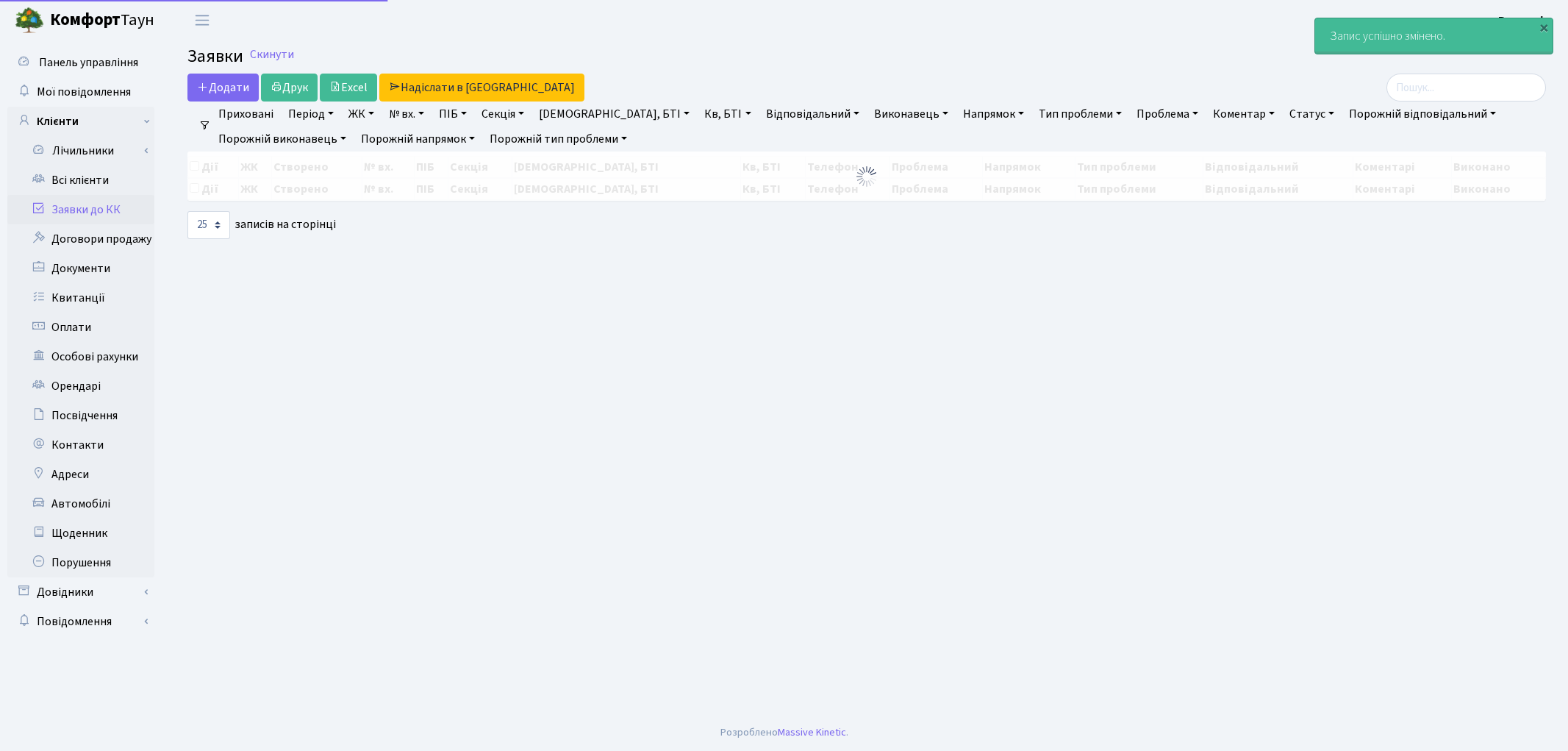
select select "25"
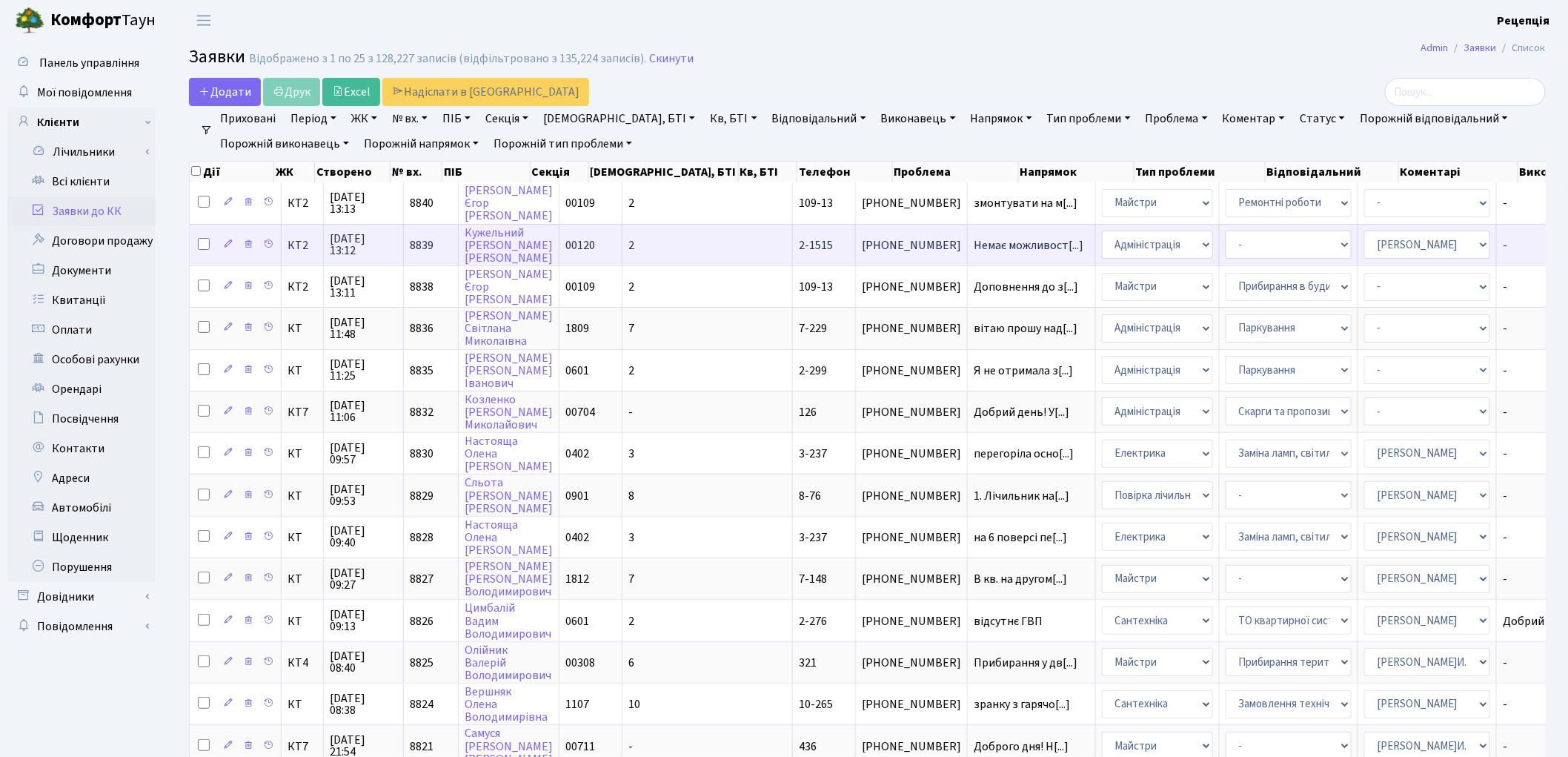
click at [635, 245] on td "2" at bounding box center [707, 245] width 170 height 41
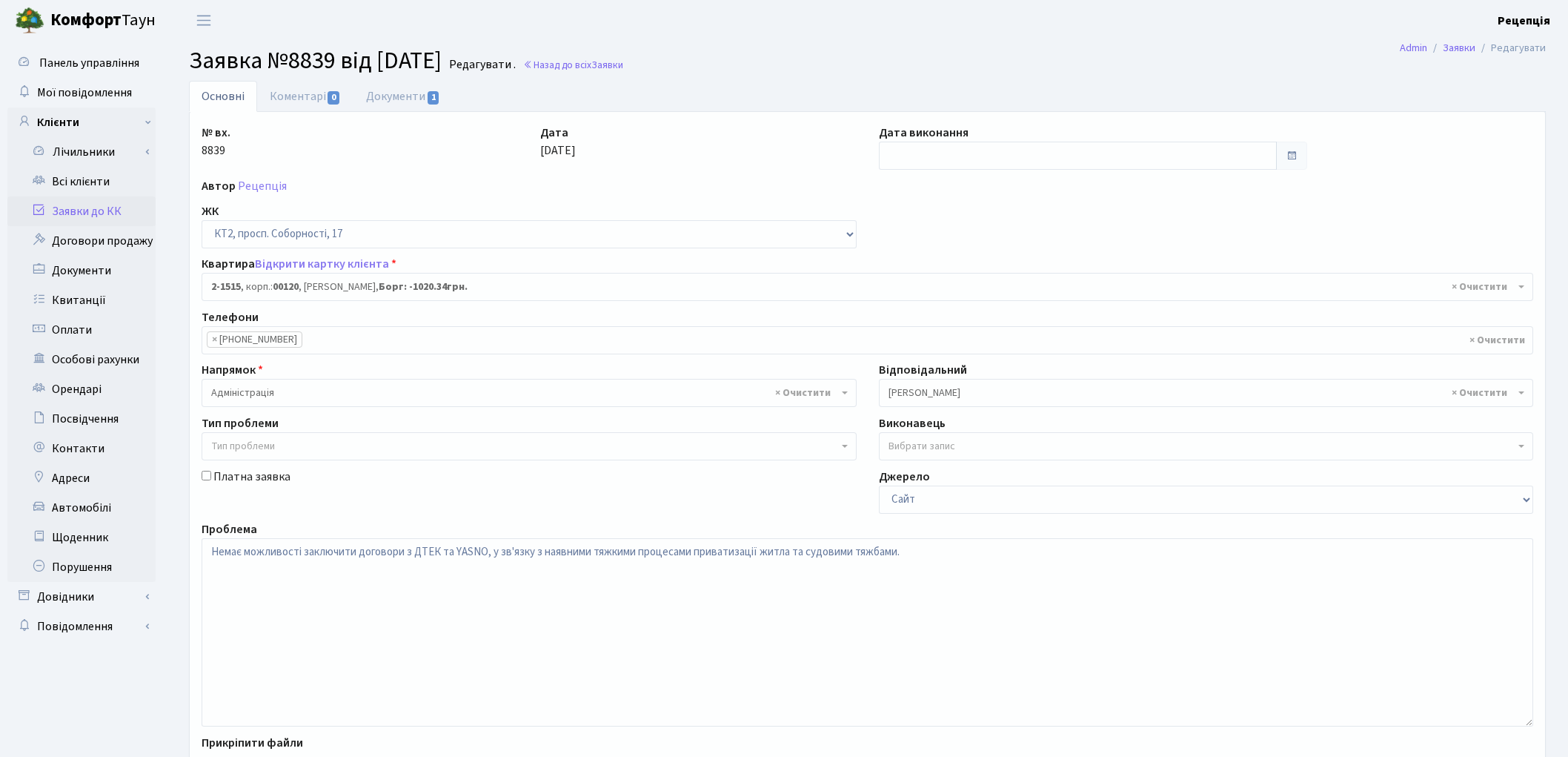
select select "13130"
click at [416, 91] on link "Документи 1" at bounding box center [403, 96] width 99 height 30
select select "25"
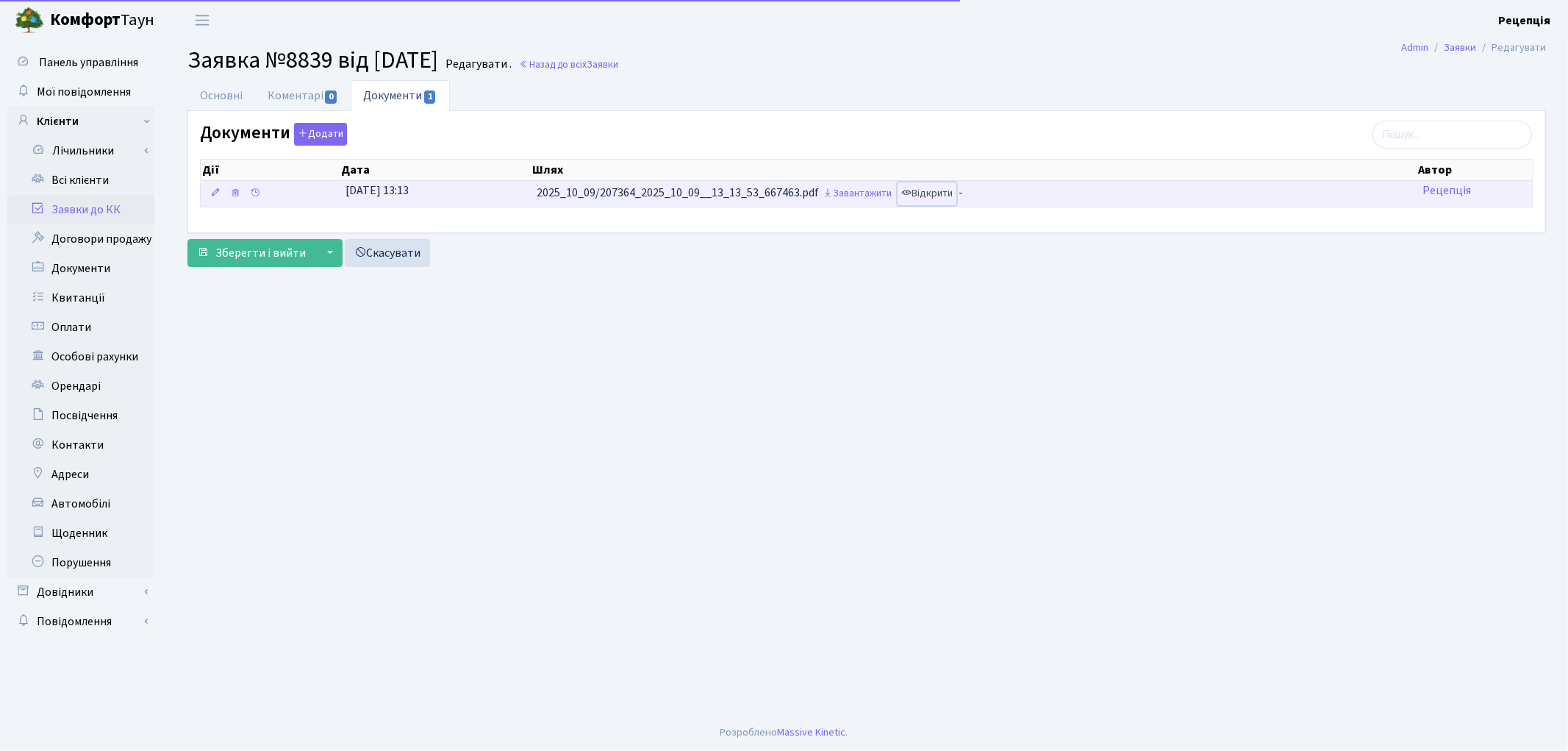
click at [941, 193] on link "Відкрити" at bounding box center [927, 193] width 59 height 23
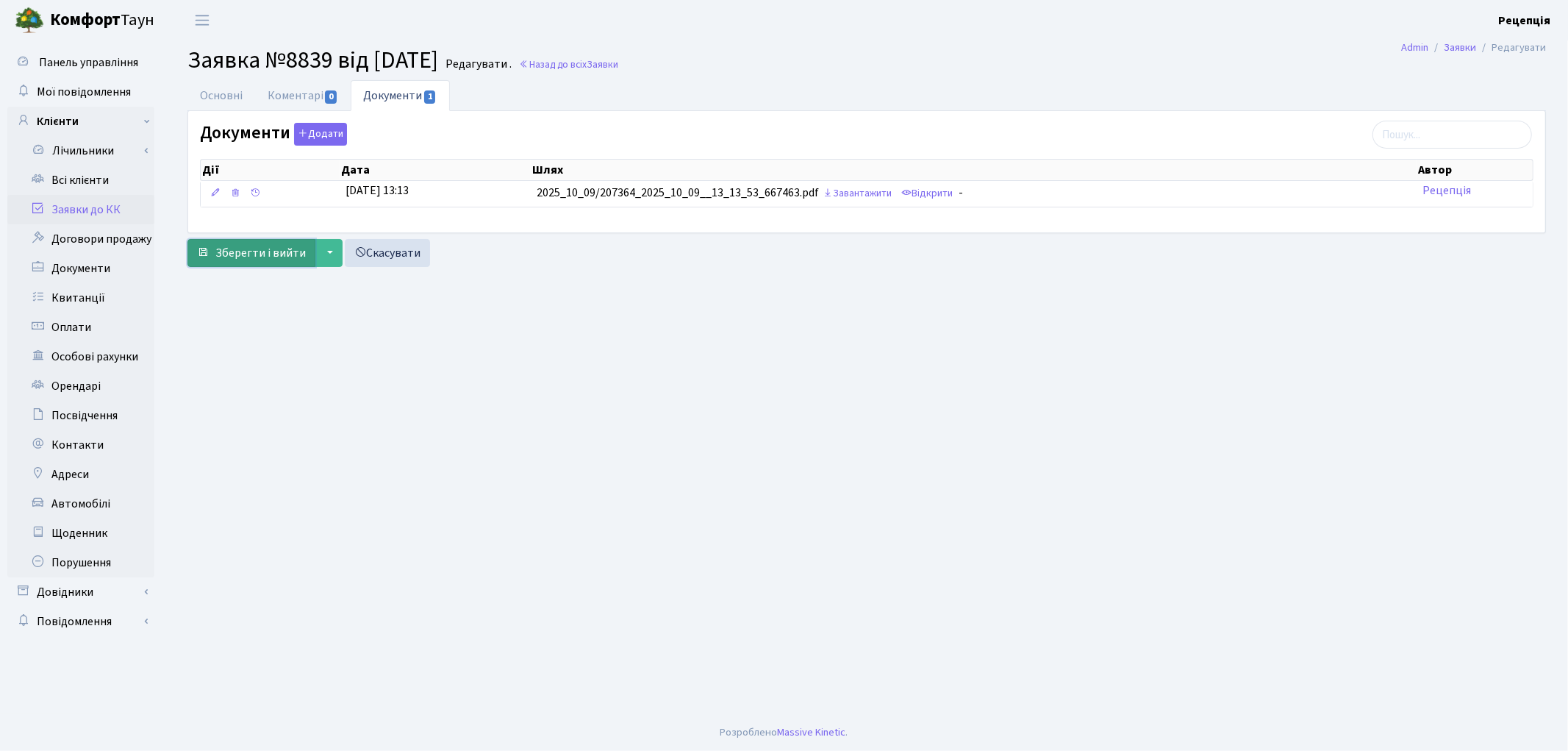
click at [276, 247] on span "Зберегти і вийти" at bounding box center [260, 253] width 90 height 16
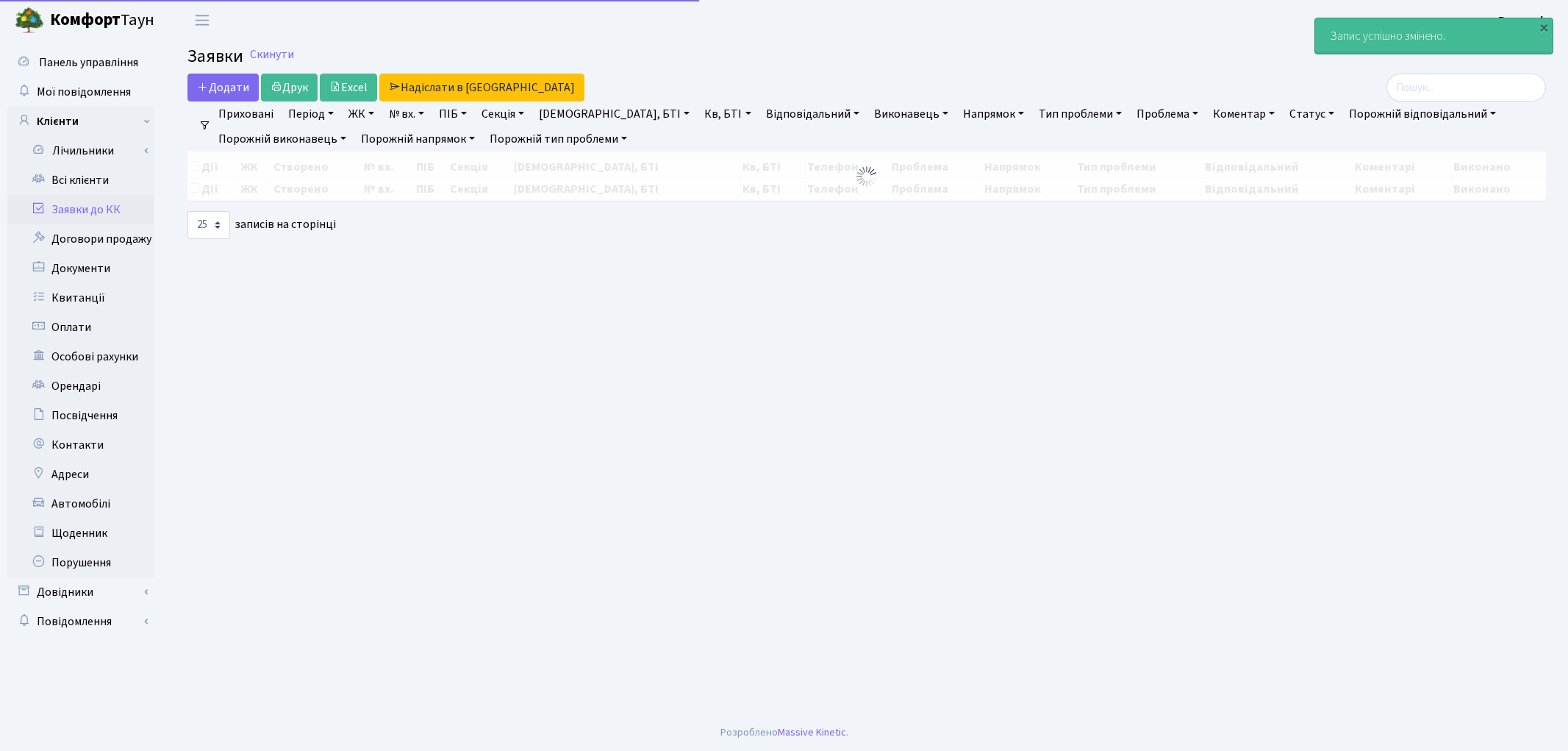
select select "25"
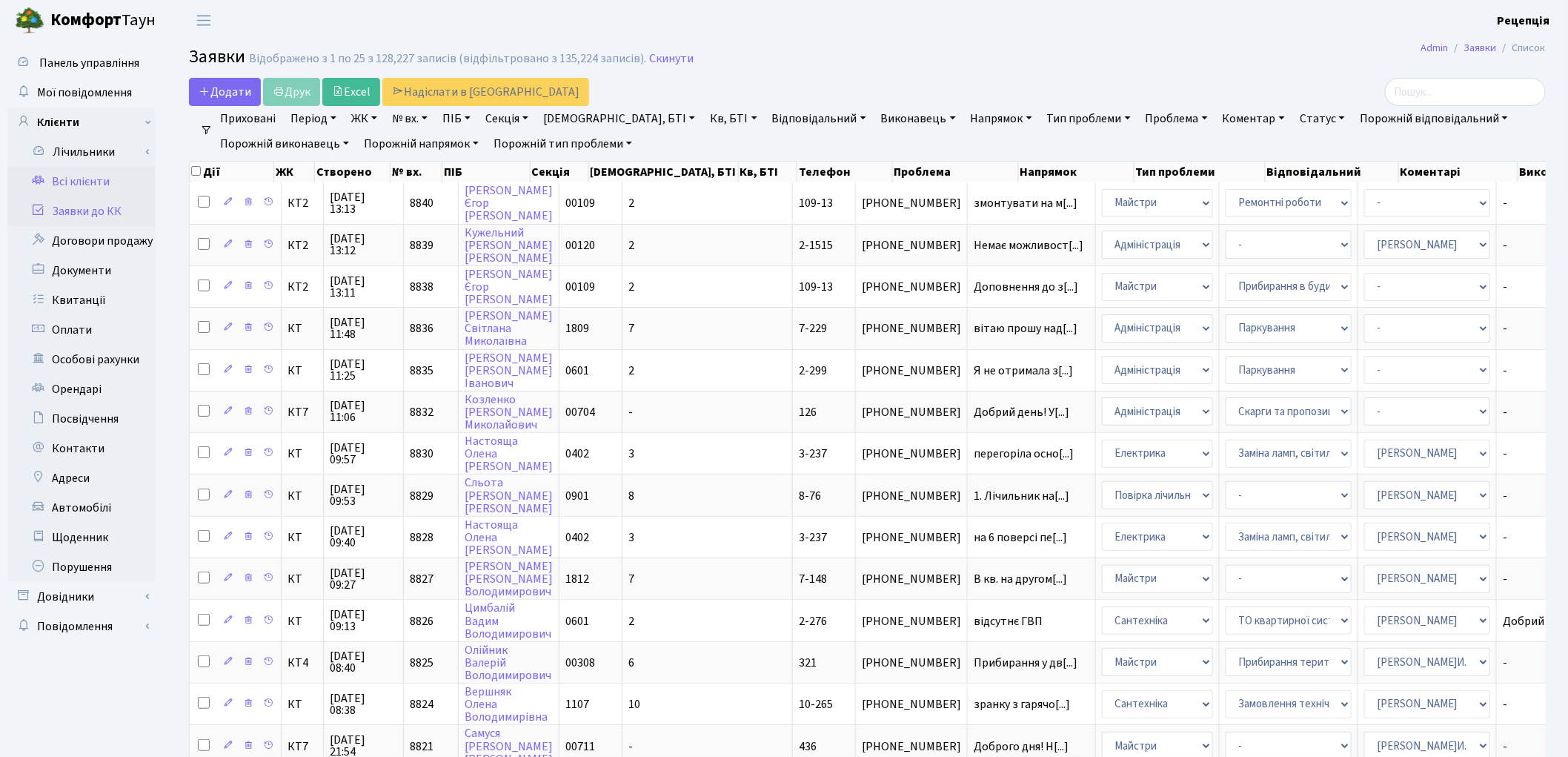
click at [72, 181] on link "Всі клієнти" at bounding box center [81, 181] width 148 height 29
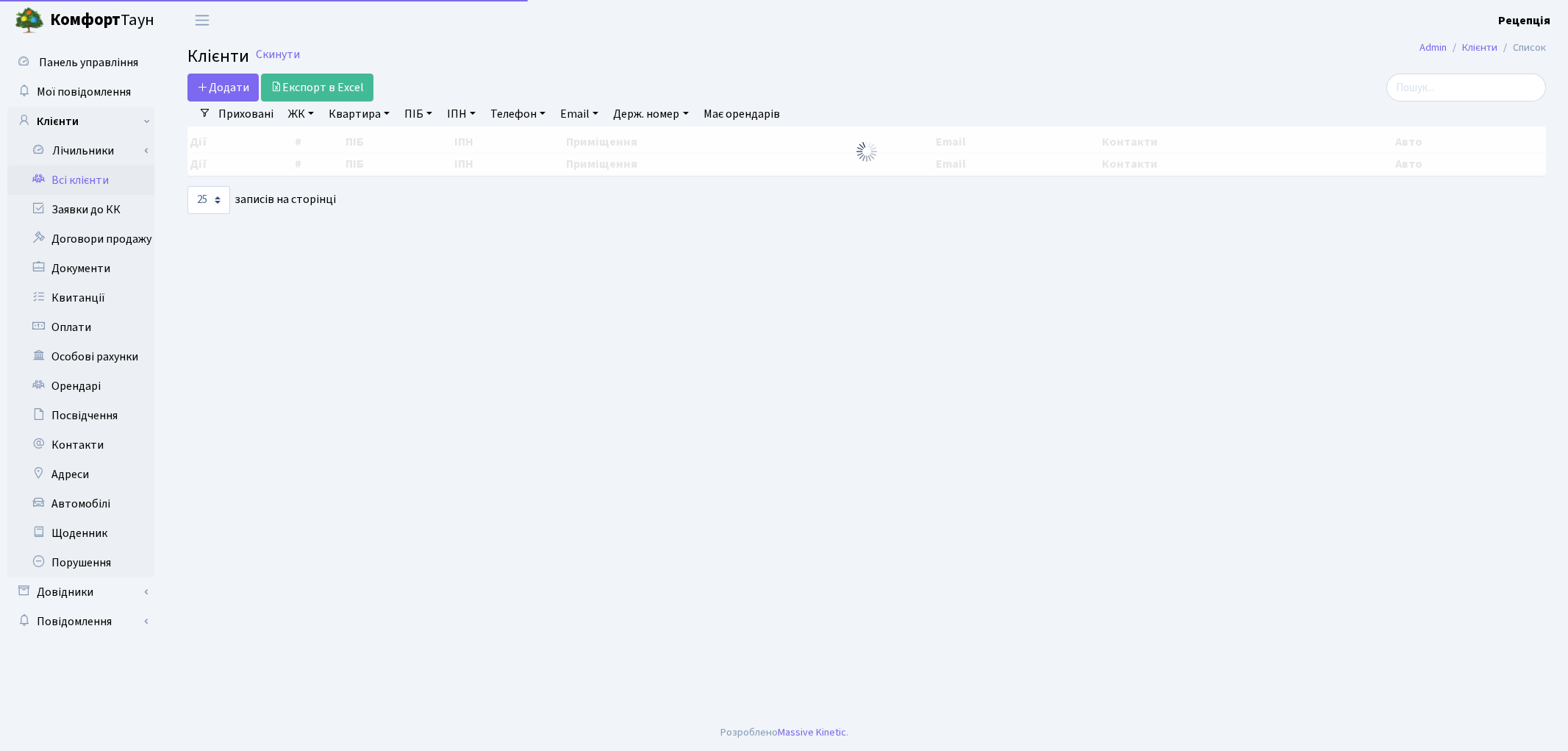
select select "25"
